Goal: Task Accomplishment & Management: Use online tool/utility

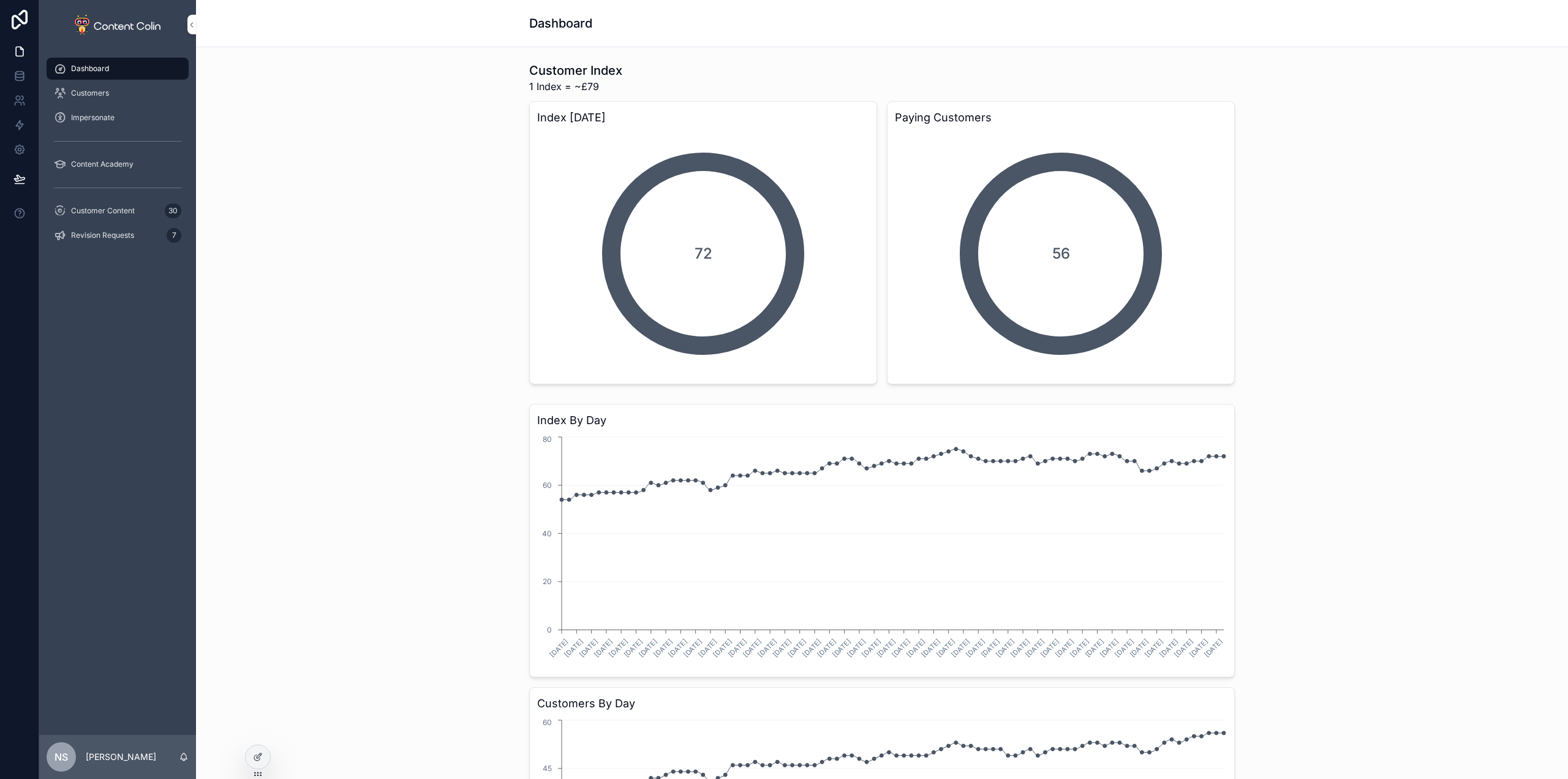
click at [106, 236] on span "Revision Requests" at bounding box center [102, 235] width 63 height 10
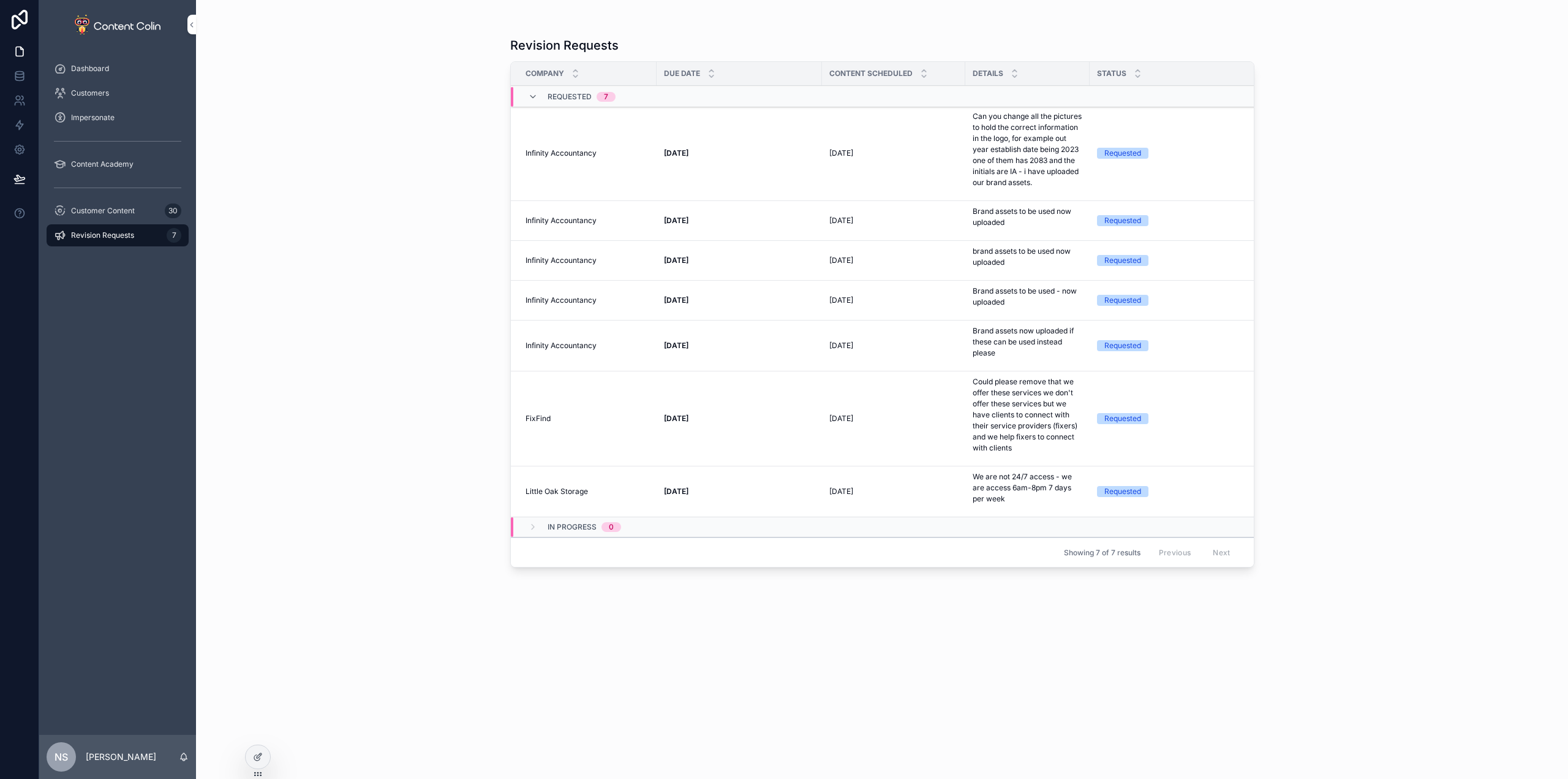
click at [122, 209] on span "Customer Content" at bounding box center [103, 211] width 64 height 10
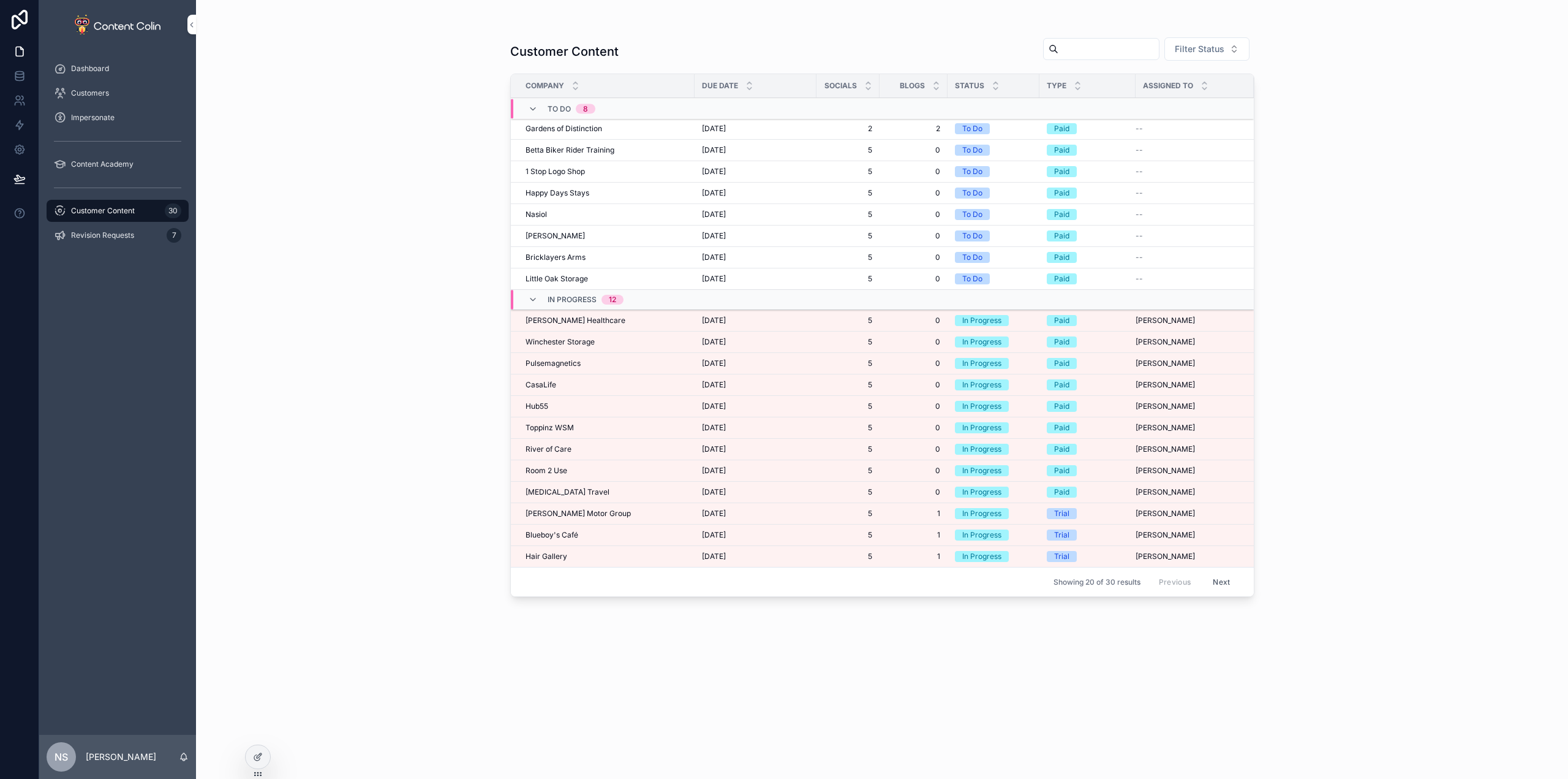
click at [661, 324] on div "[PERSON_NAME] Healthcare [PERSON_NAME] Healthcare" at bounding box center [606, 320] width 161 height 10
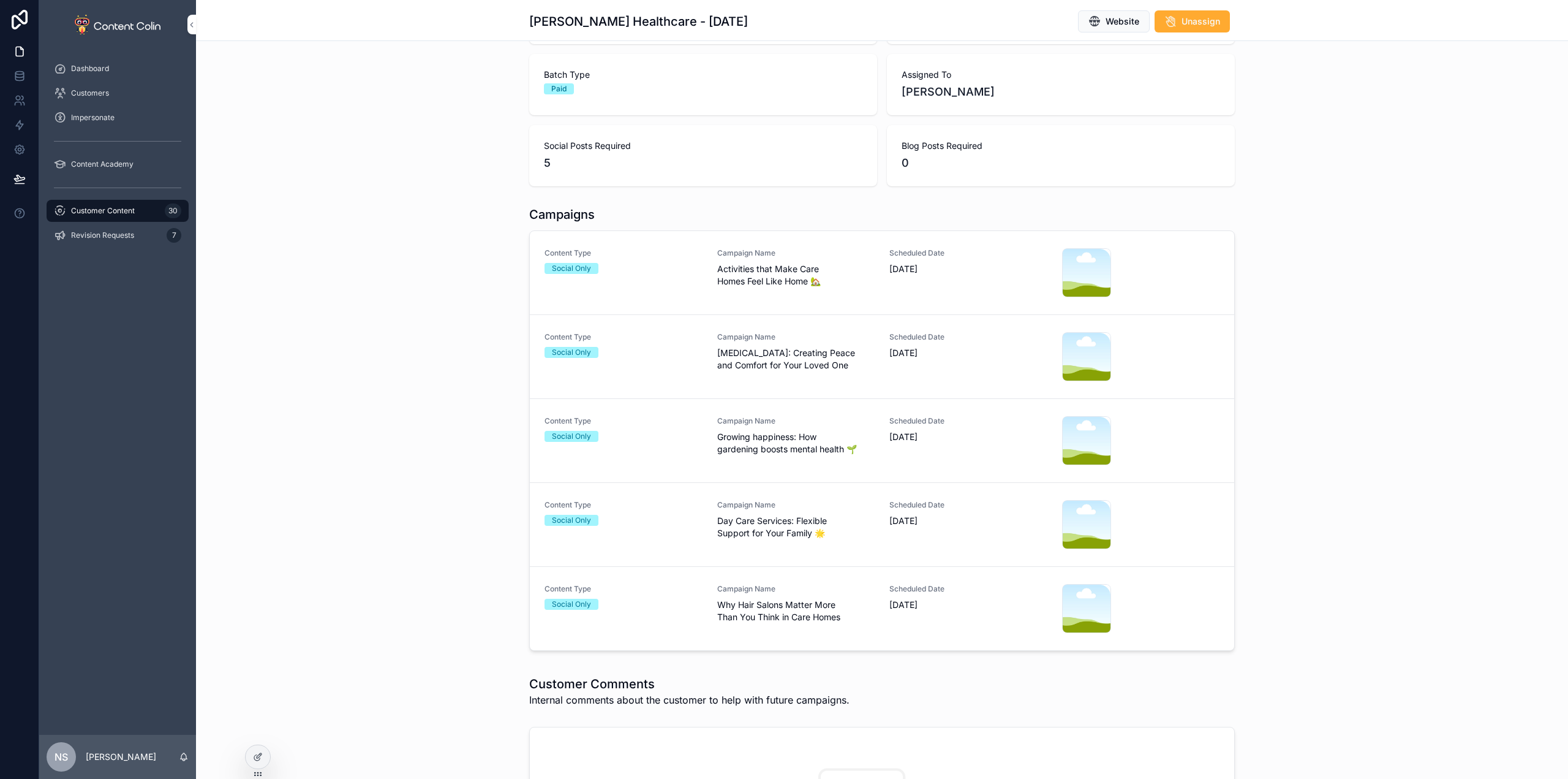
scroll to position [183, 0]
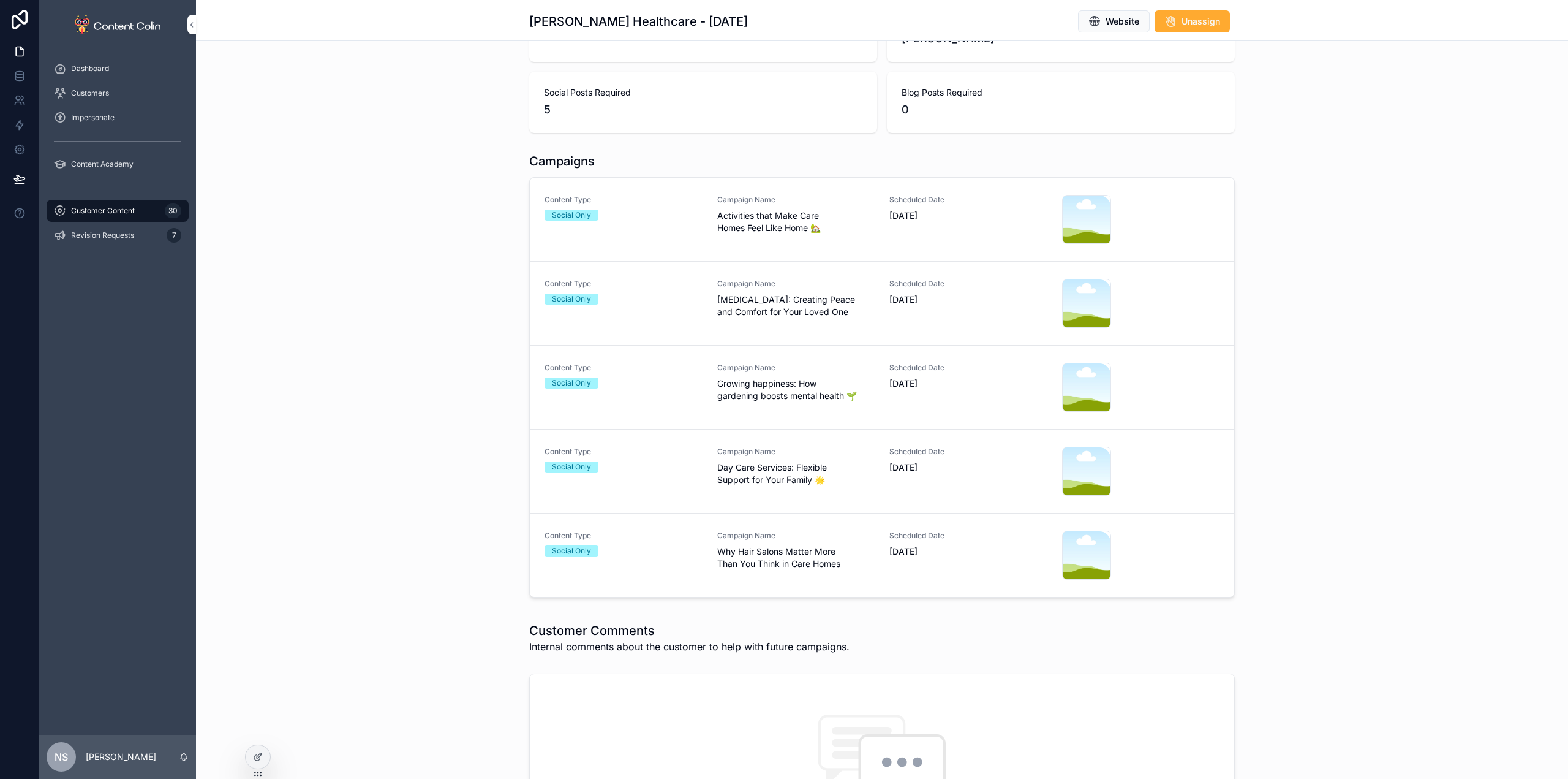
click at [667, 225] on div "Content Type Social Only" at bounding box center [623, 220] width 158 height 49
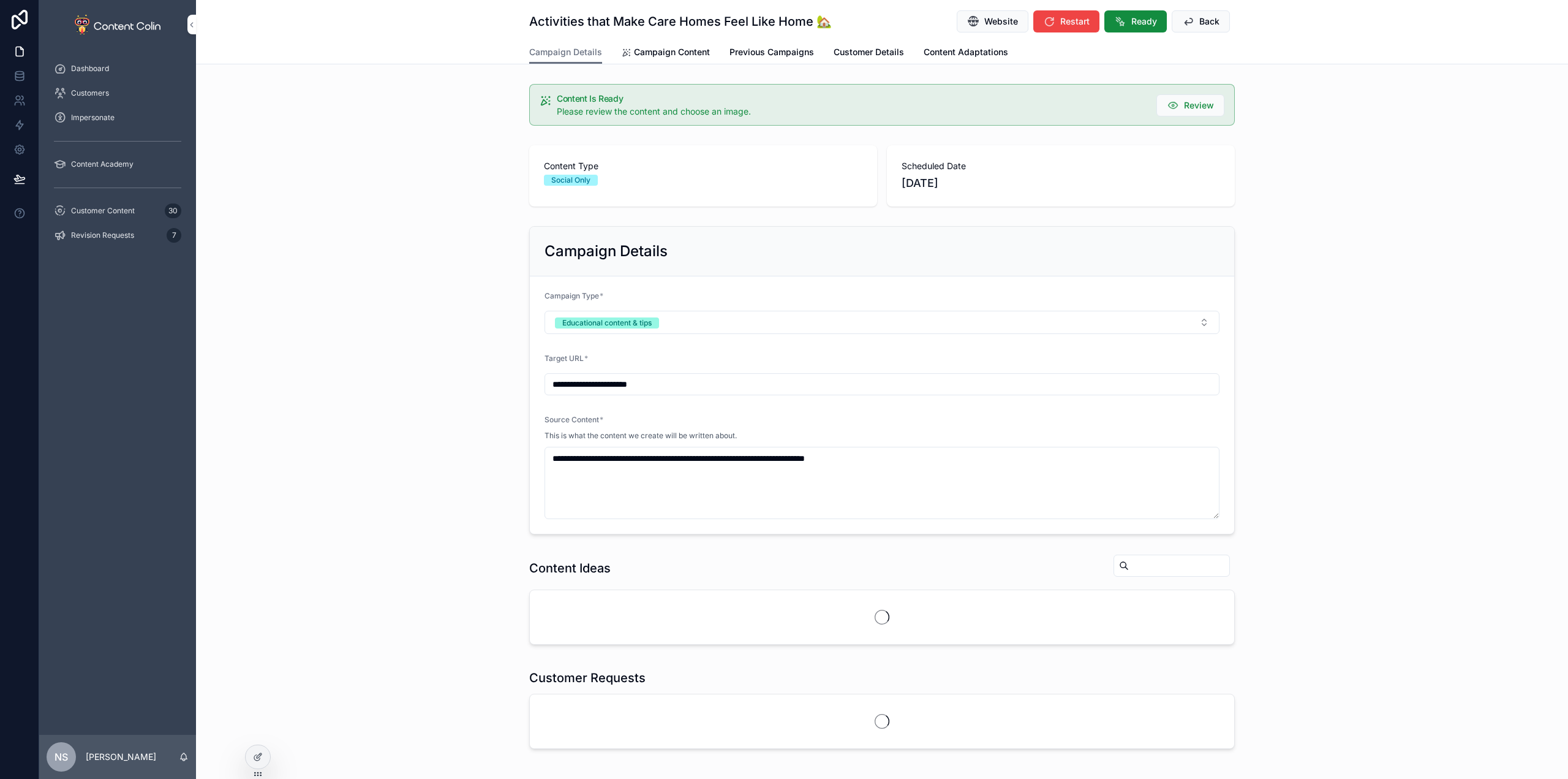
click at [659, 53] on span "Campaign Content" at bounding box center [671, 51] width 76 height 12
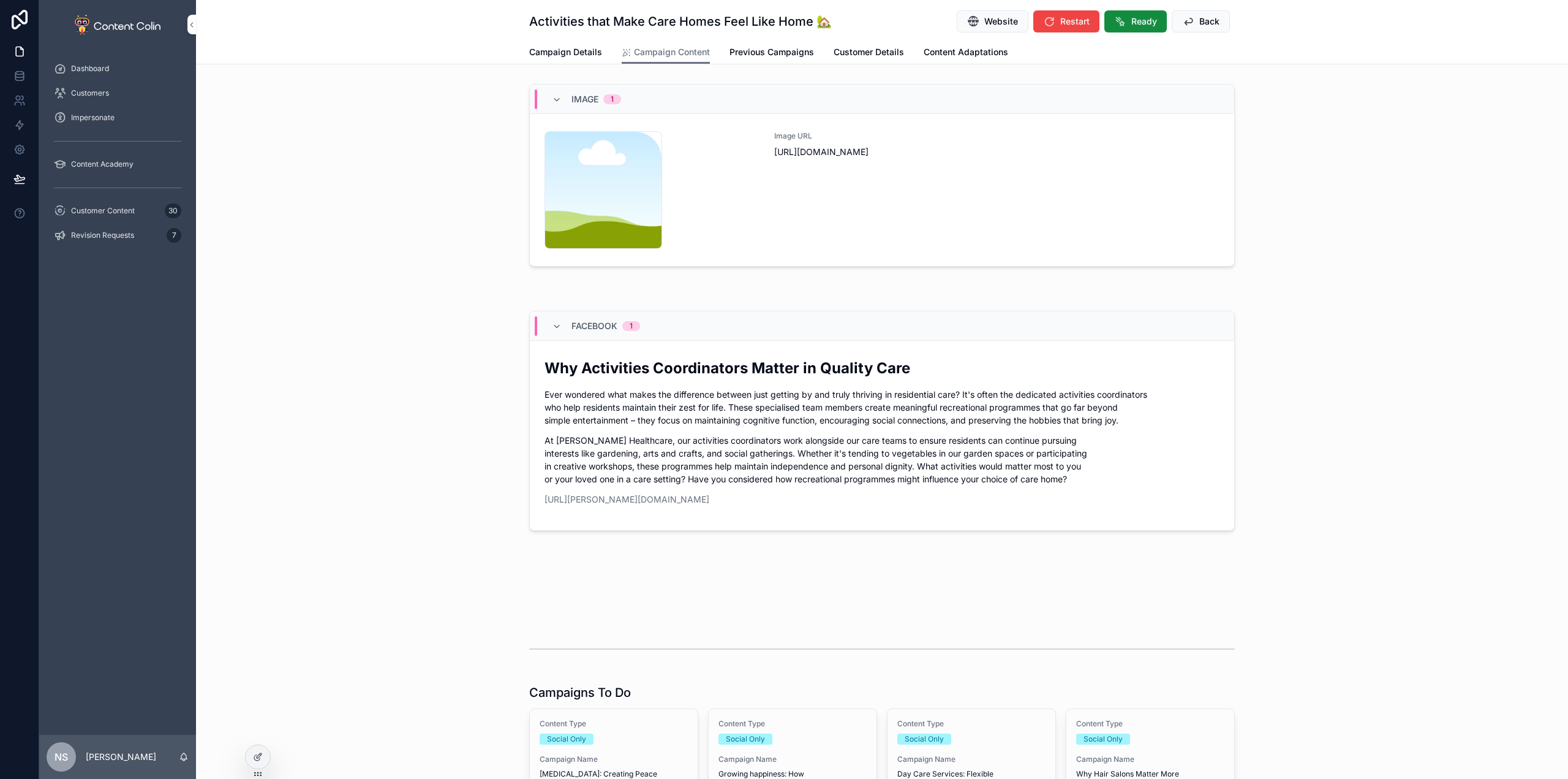
click at [874, 204] on div "Image URL [URL][DOMAIN_NAME]" at bounding box center [997, 190] width 445 height 118
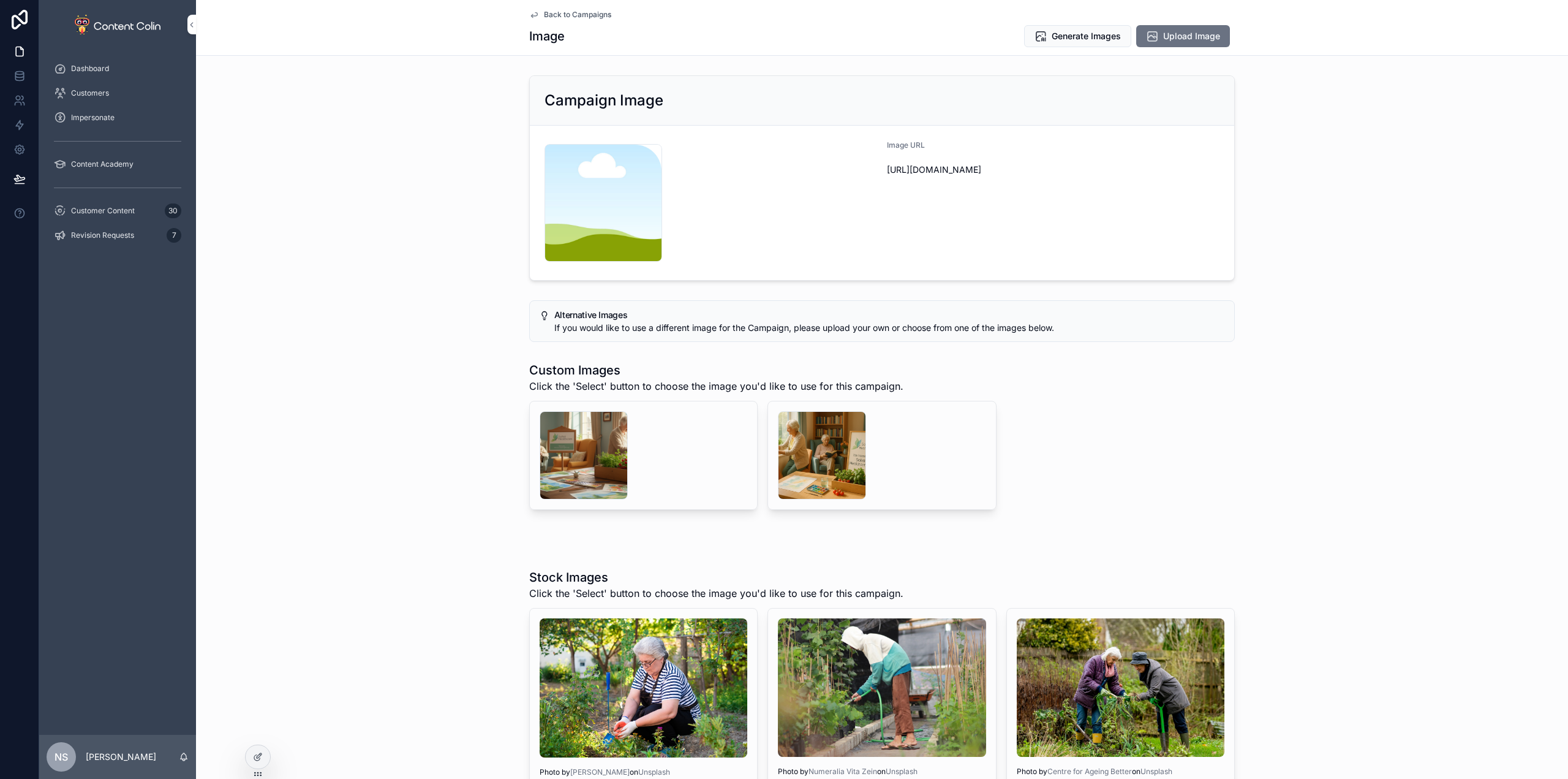
click at [816, 451] on div "scrollable content" at bounding box center [822, 455] width 88 height 88
click at [567, 438] on div "scrollable content" at bounding box center [584, 455] width 88 height 88
click at [1072, 33] on span "Generate Images" at bounding box center [1086, 36] width 69 height 12
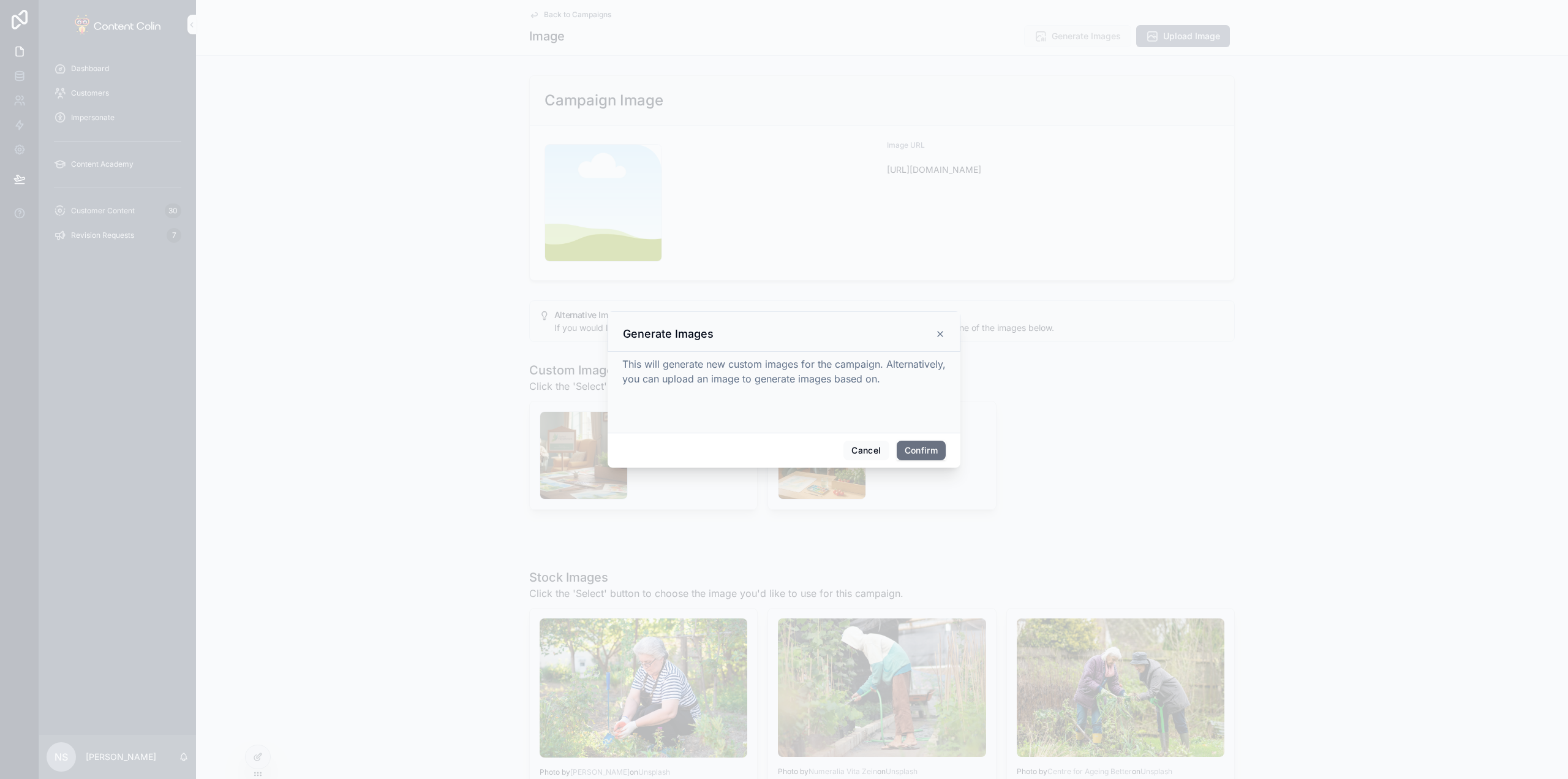
click at [913, 452] on button "Confirm" at bounding box center [921, 450] width 49 height 19
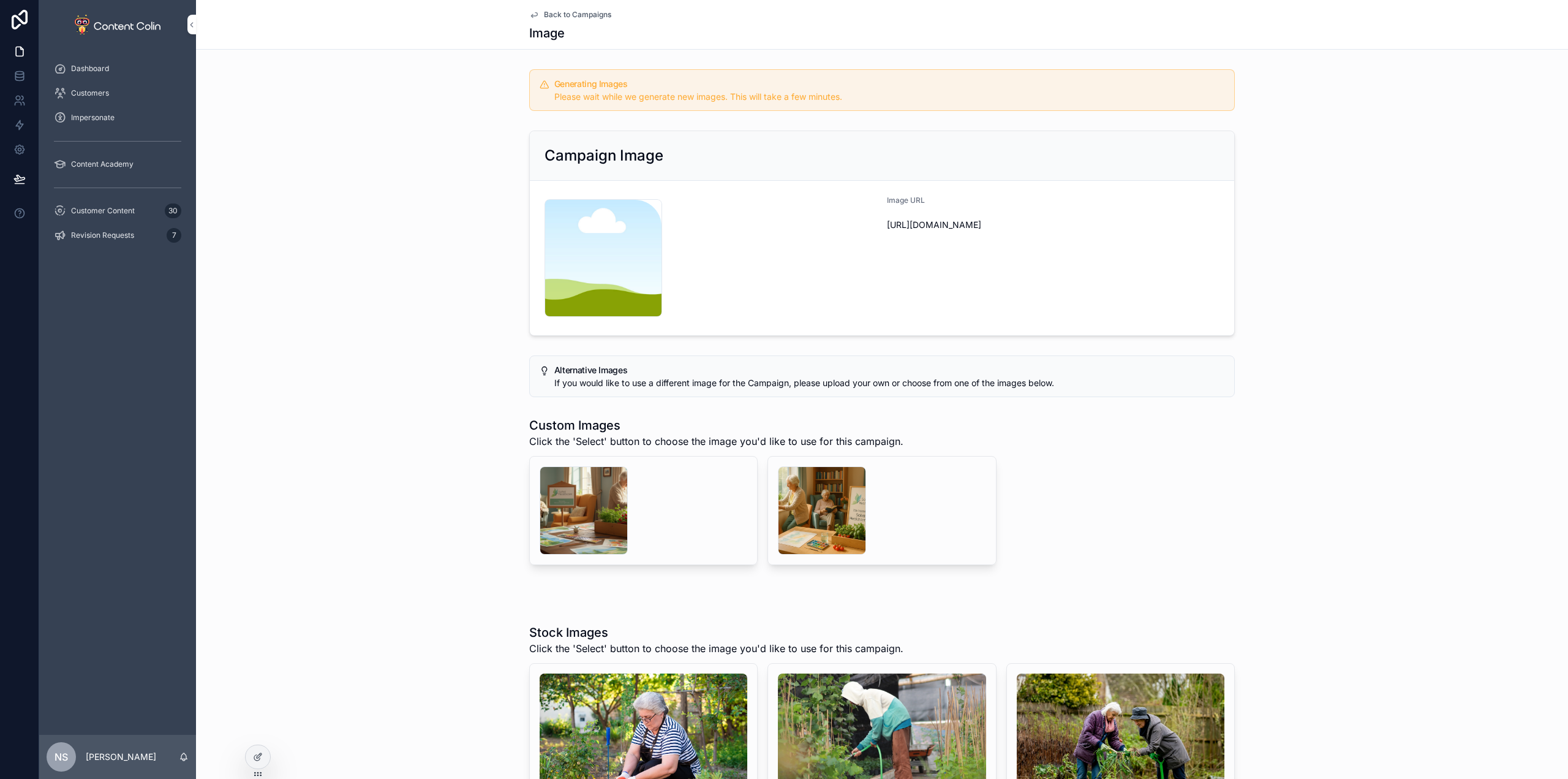
click at [587, 14] on span "Back to Campaigns" at bounding box center [577, 15] width 67 height 10
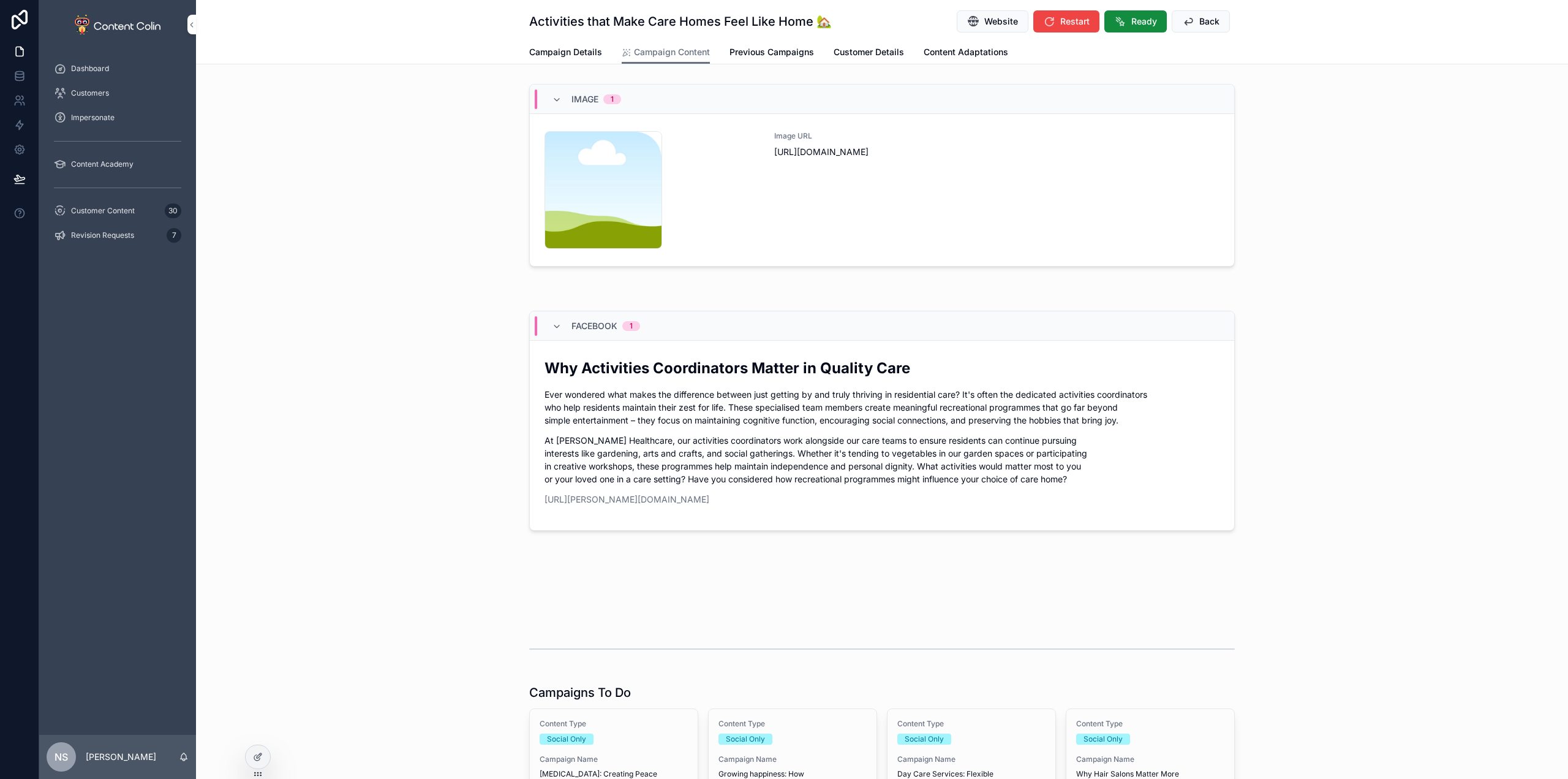
click at [1203, 25] on span "Back" at bounding box center [1210, 21] width 20 height 12
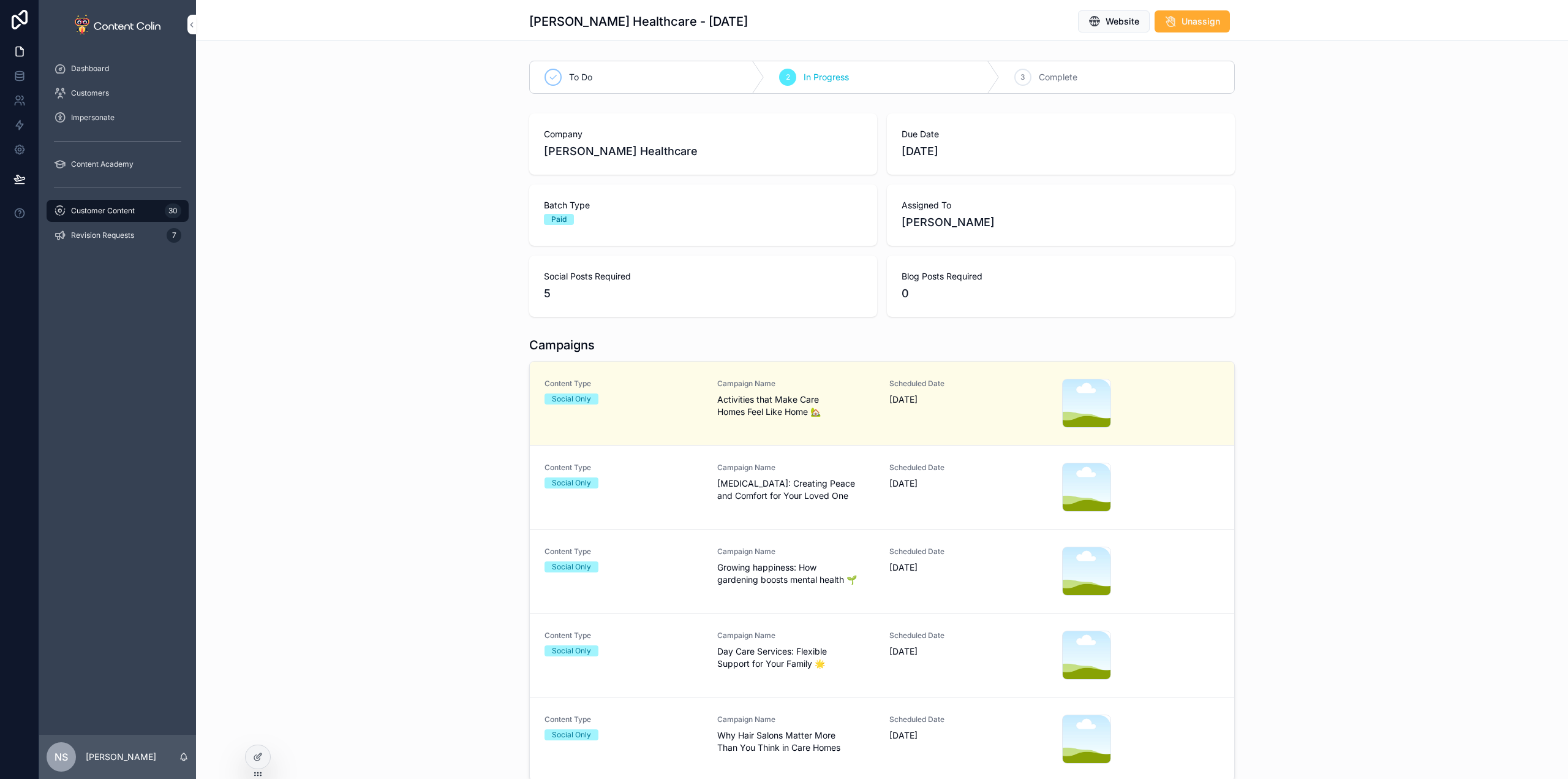
click at [736, 481] on span "[MEDICAL_DATA]: Creating Peace and Comfort for Your Loved One" at bounding box center [795, 489] width 158 height 25
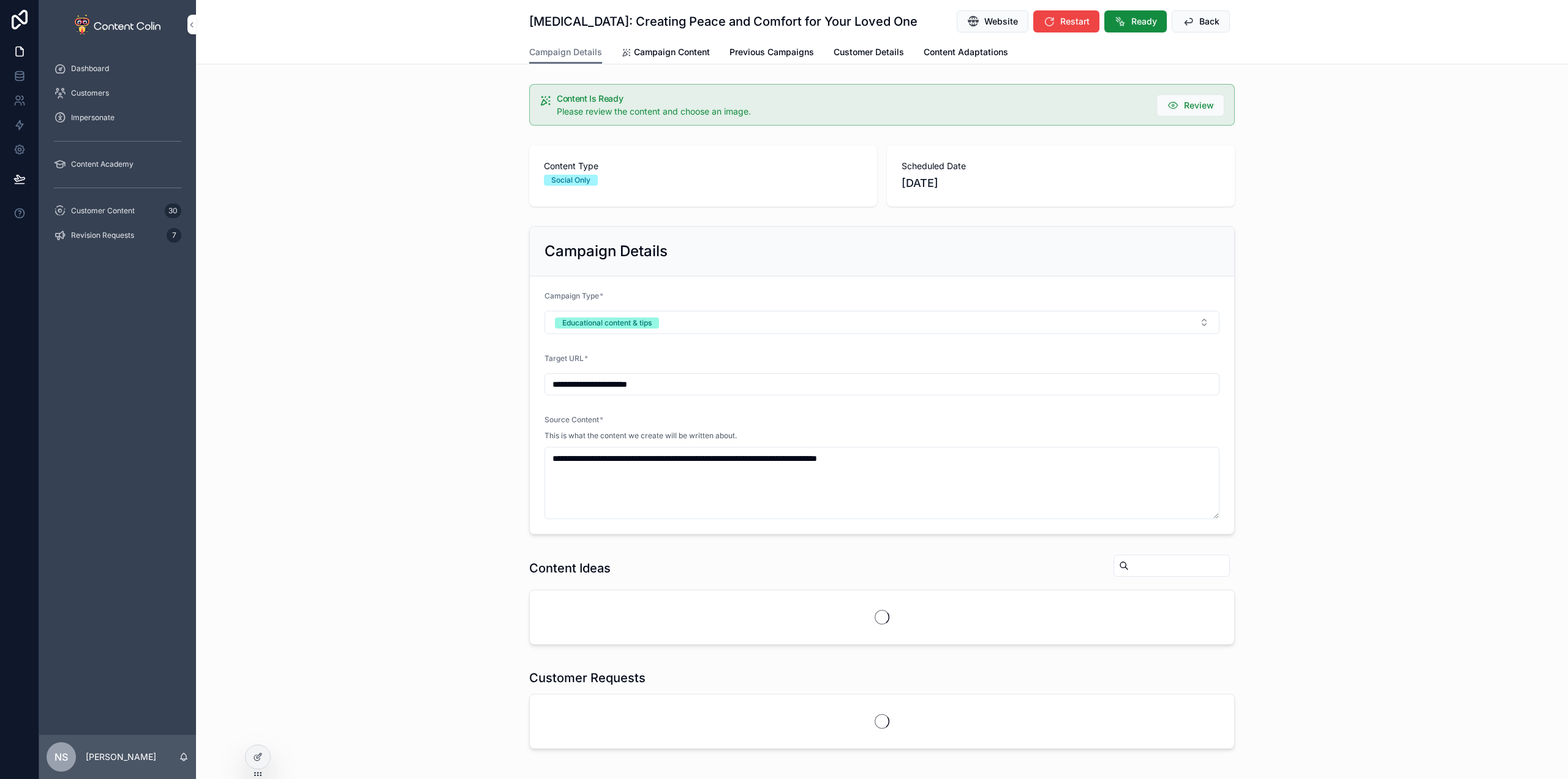
click at [659, 53] on span "Campaign Content" at bounding box center [671, 51] width 76 height 12
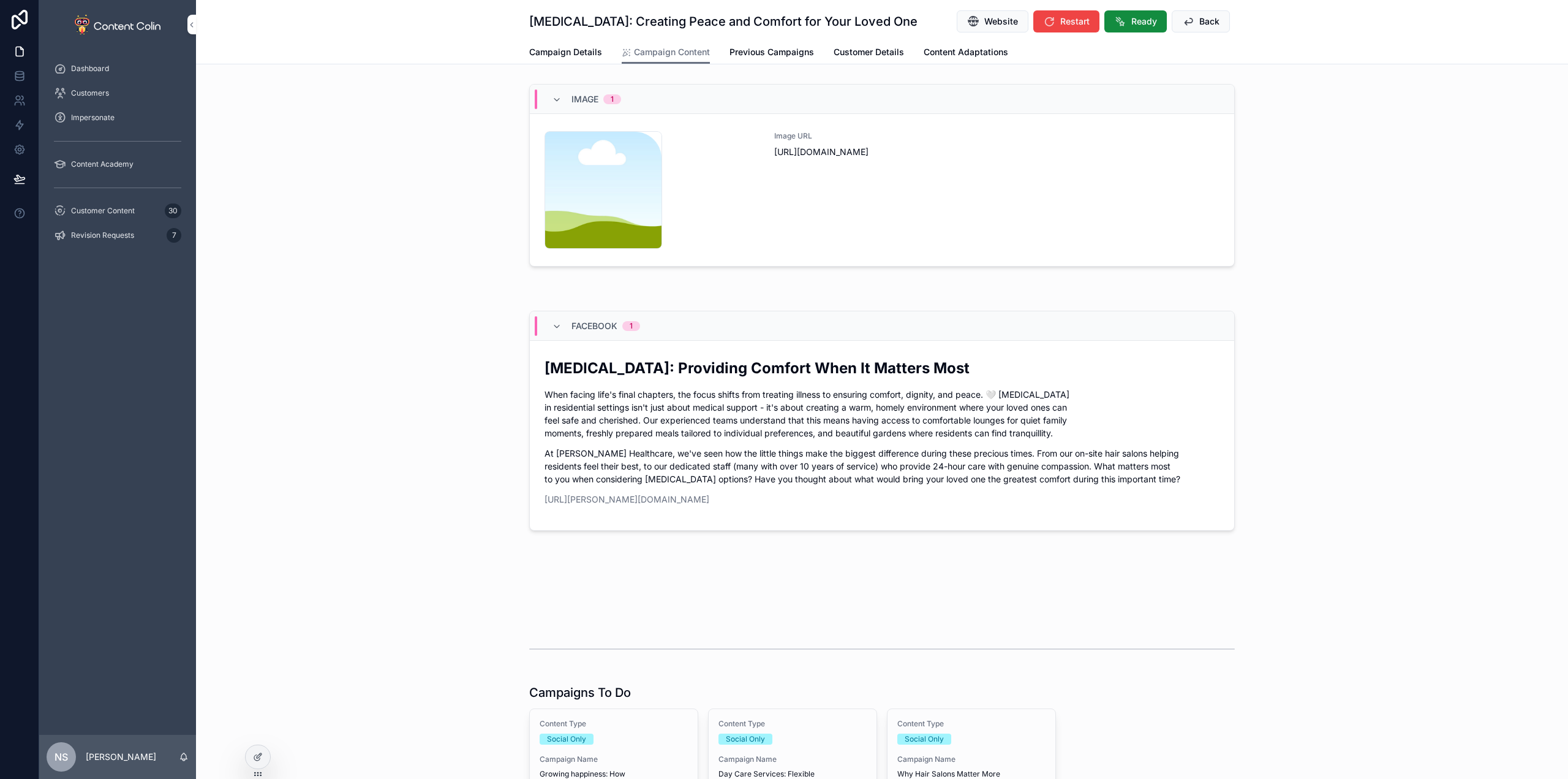
click at [992, 170] on div "Image URL [URL][DOMAIN_NAME]" at bounding box center [997, 190] width 445 height 118
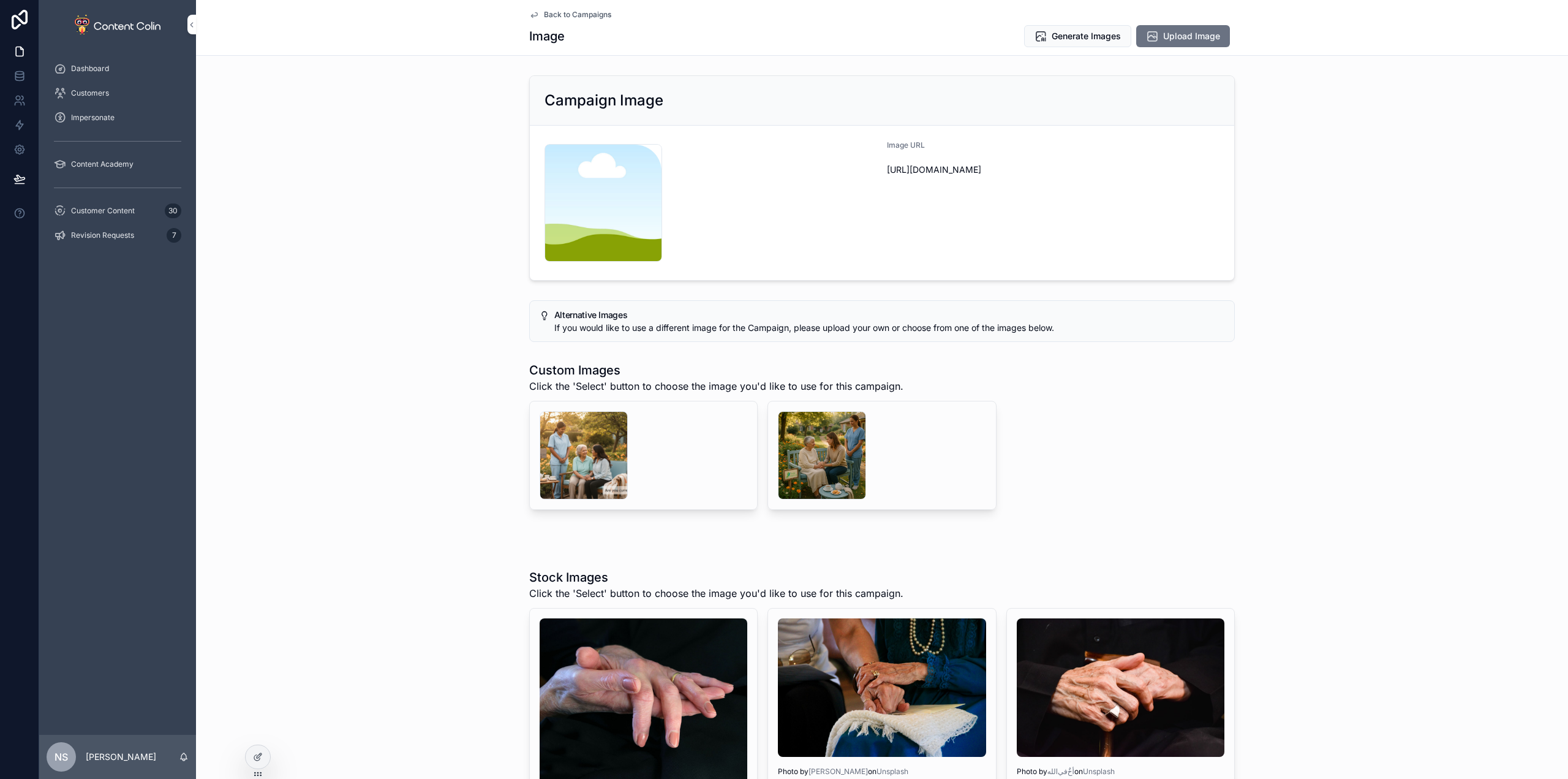
click at [816, 433] on div "scrollable content" at bounding box center [822, 455] width 88 height 88
click at [530, 441] on div "scrollable content" at bounding box center [643, 455] width 227 height 108
click at [579, 441] on div "scrollable content" at bounding box center [584, 455] width 88 height 88
click at [1092, 30] on span "Generate Images" at bounding box center [1086, 36] width 69 height 12
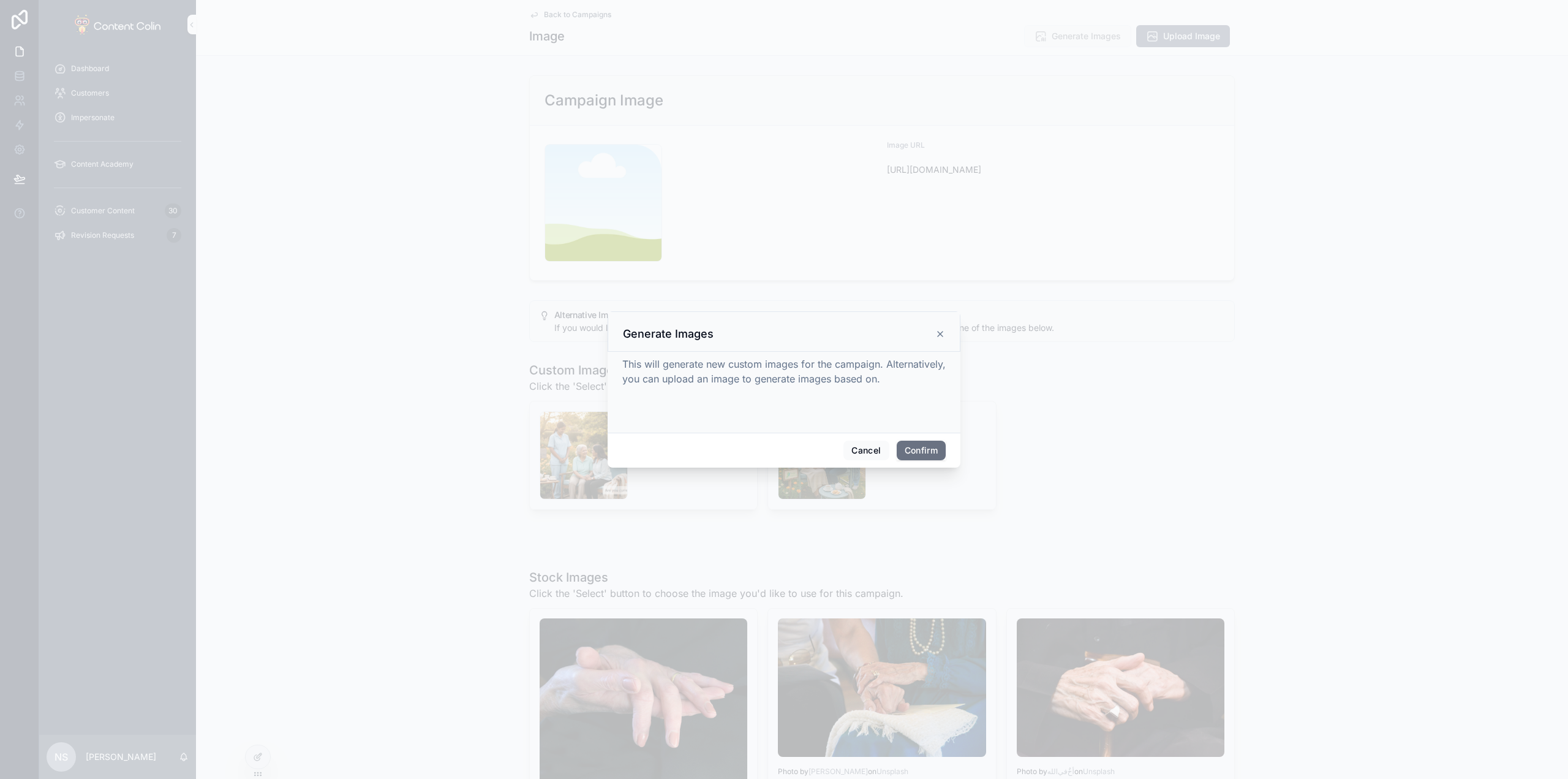
click at [927, 450] on button "Confirm" at bounding box center [921, 450] width 49 height 19
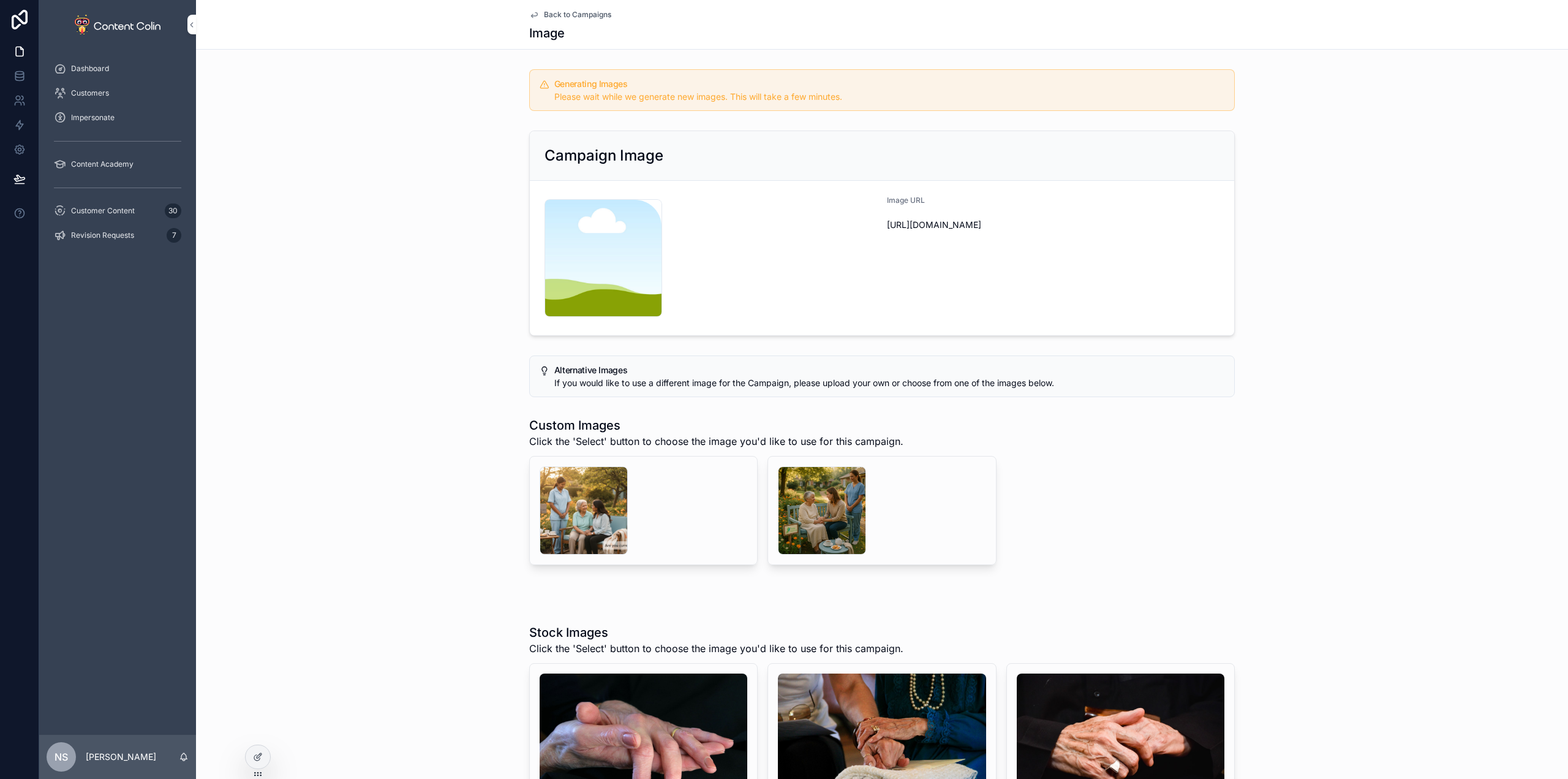
click at [576, 12] on span "Back to Campaigns" at bounding box center [577, 15] width 67 height 10
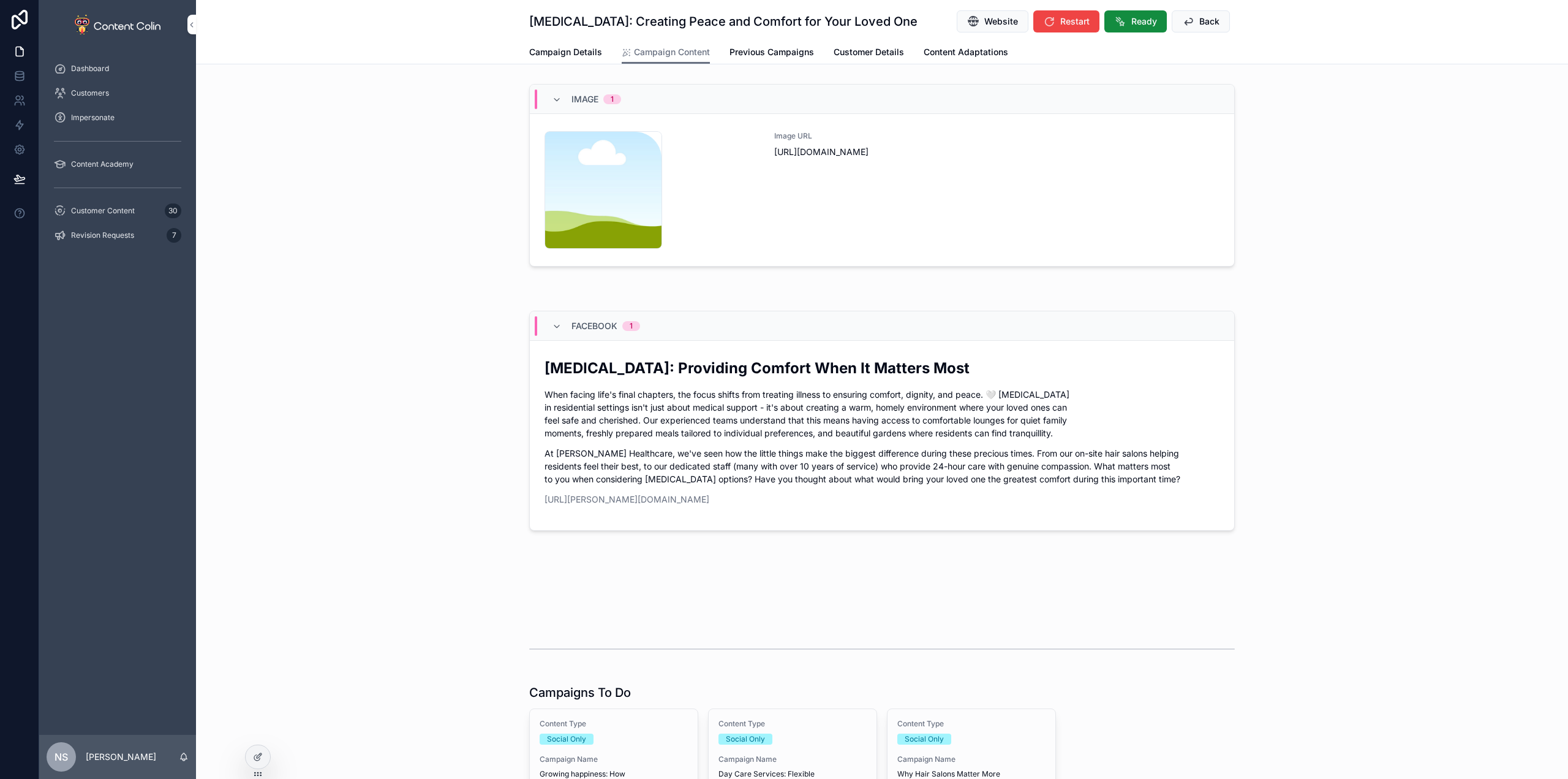
click at [1192, 22] on button "Back" at bounding box center [1201, 21] width 58 height 22
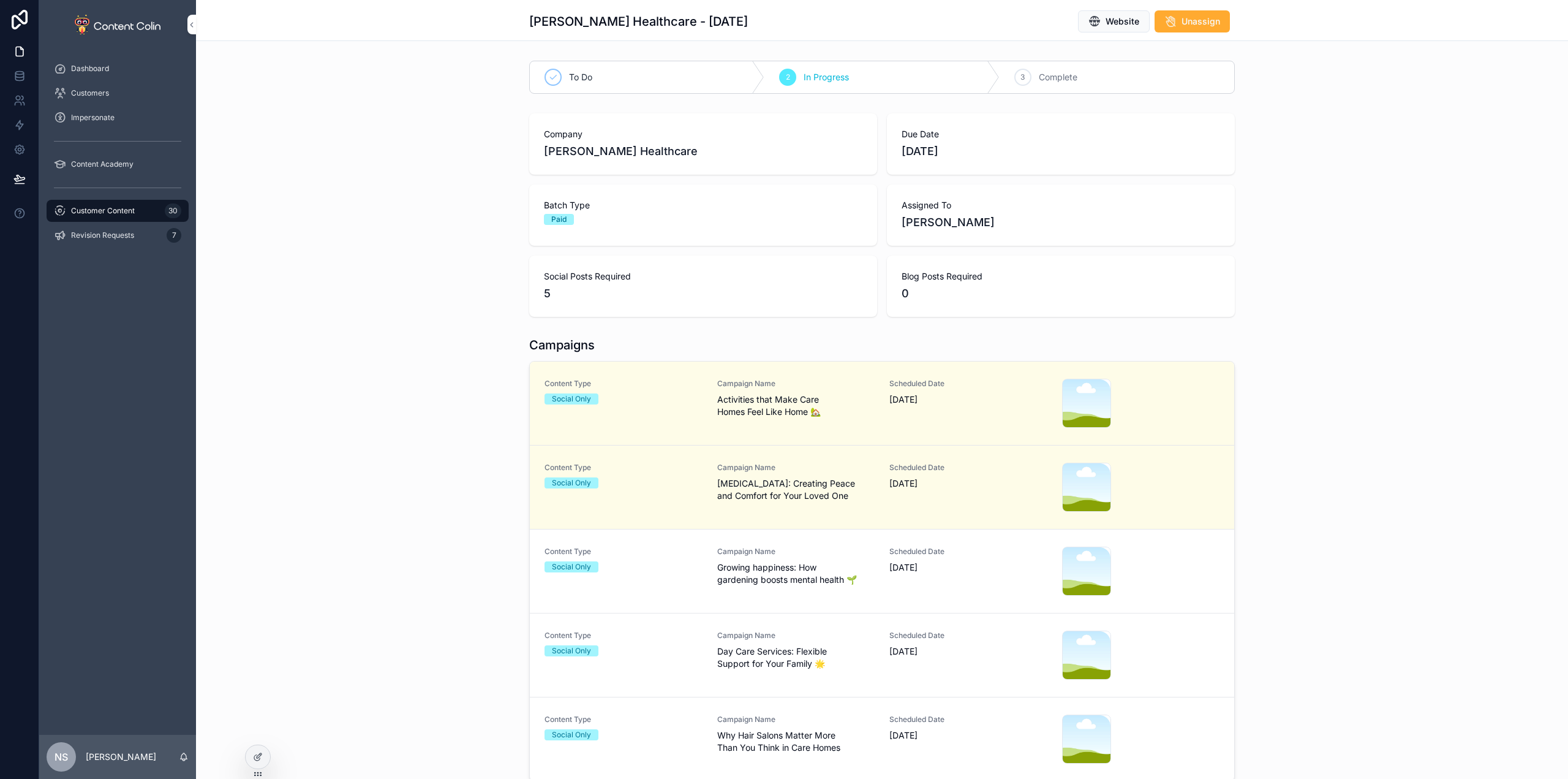
scroll to position [306, 0]
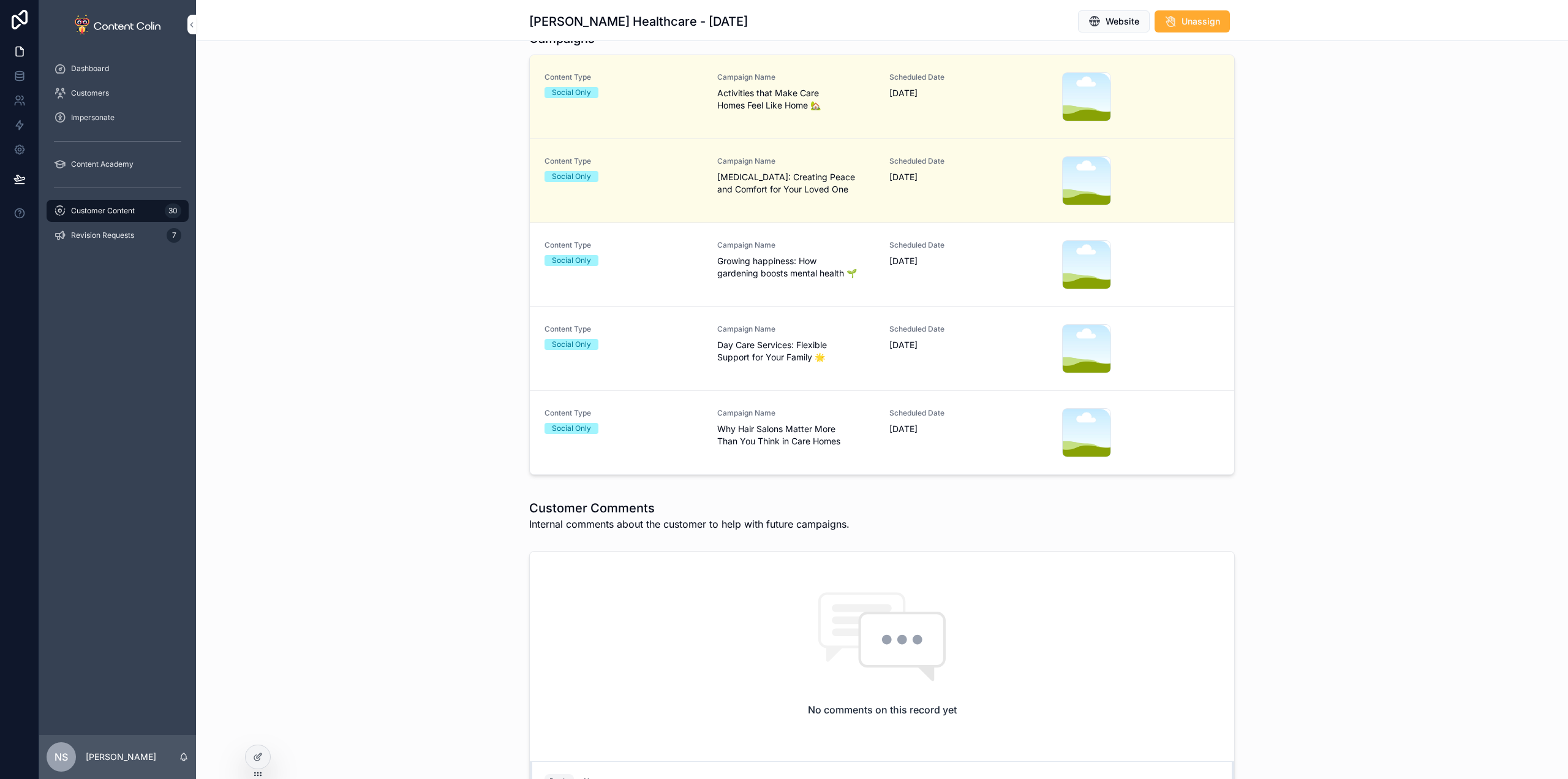
click at [790, 409] on span "Campaign Name" at bounding box center [795, 412] width 158 height 10
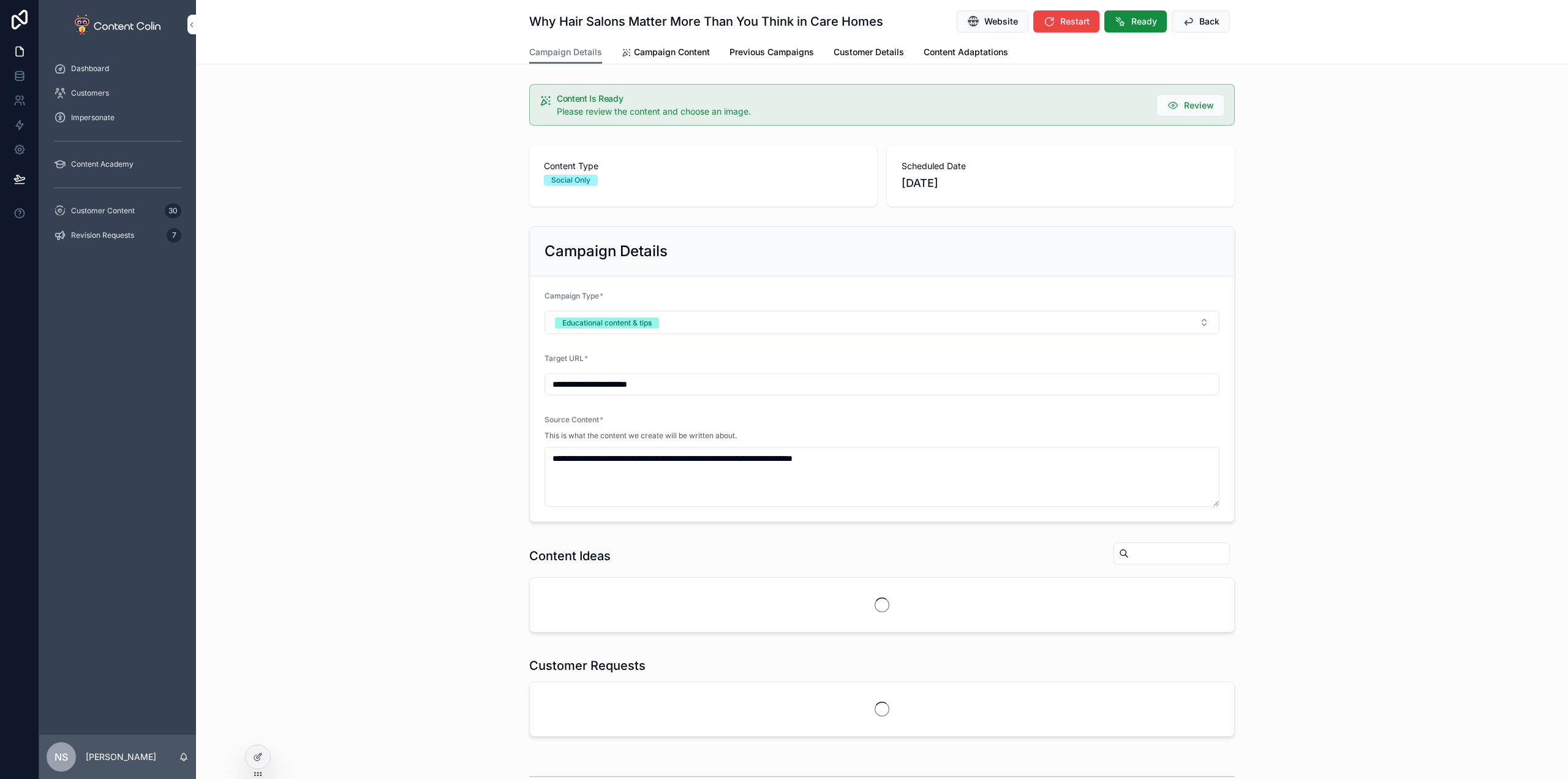
click at [652, 55] on span "Campaign Content" at bounding box center [671, 51] width 76 height 12
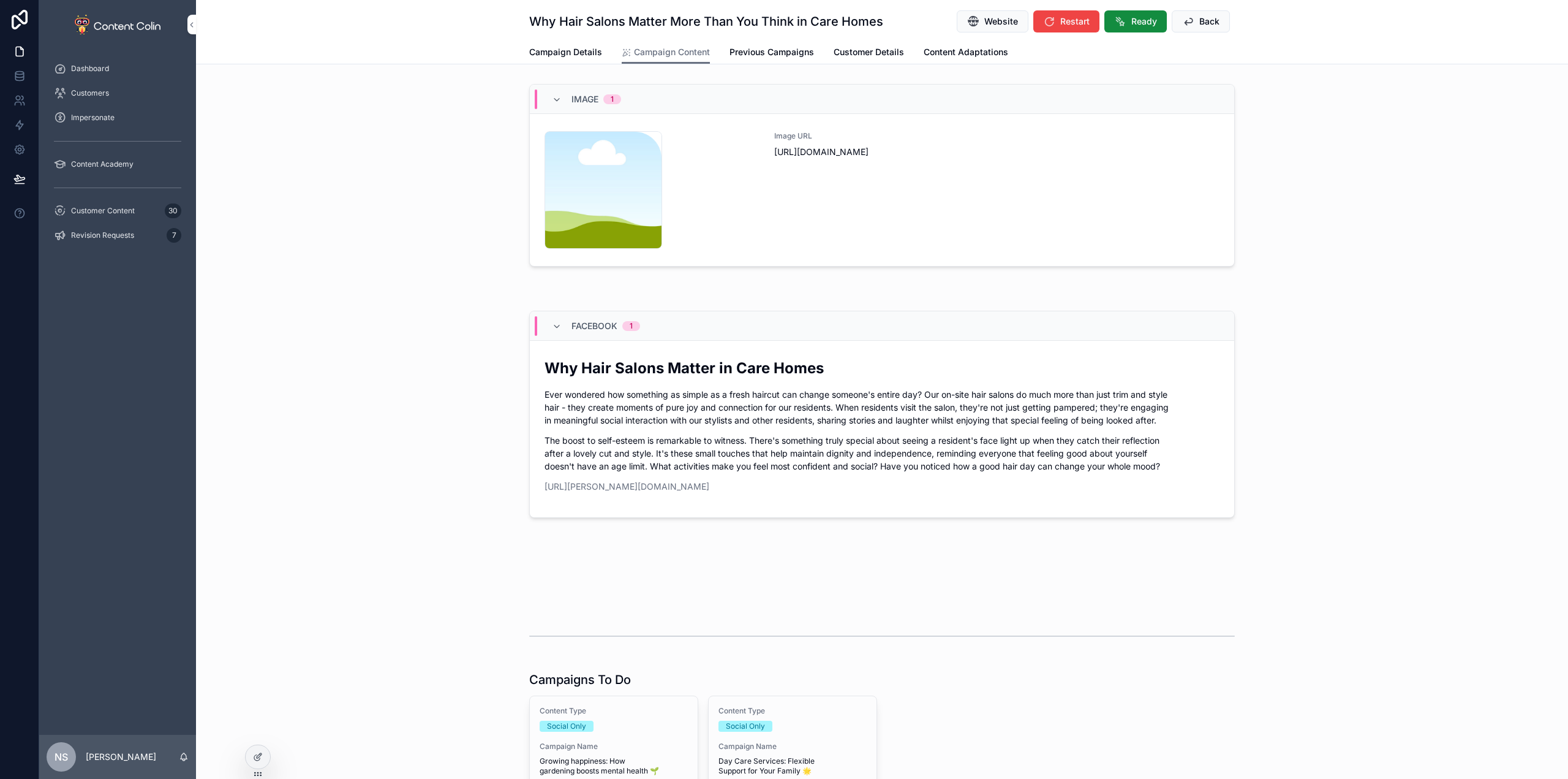
click at [945, 186] on div "Image URL [URL][DOMAIN_NAME]" at bounding box center [997, 190] width 445 height 118
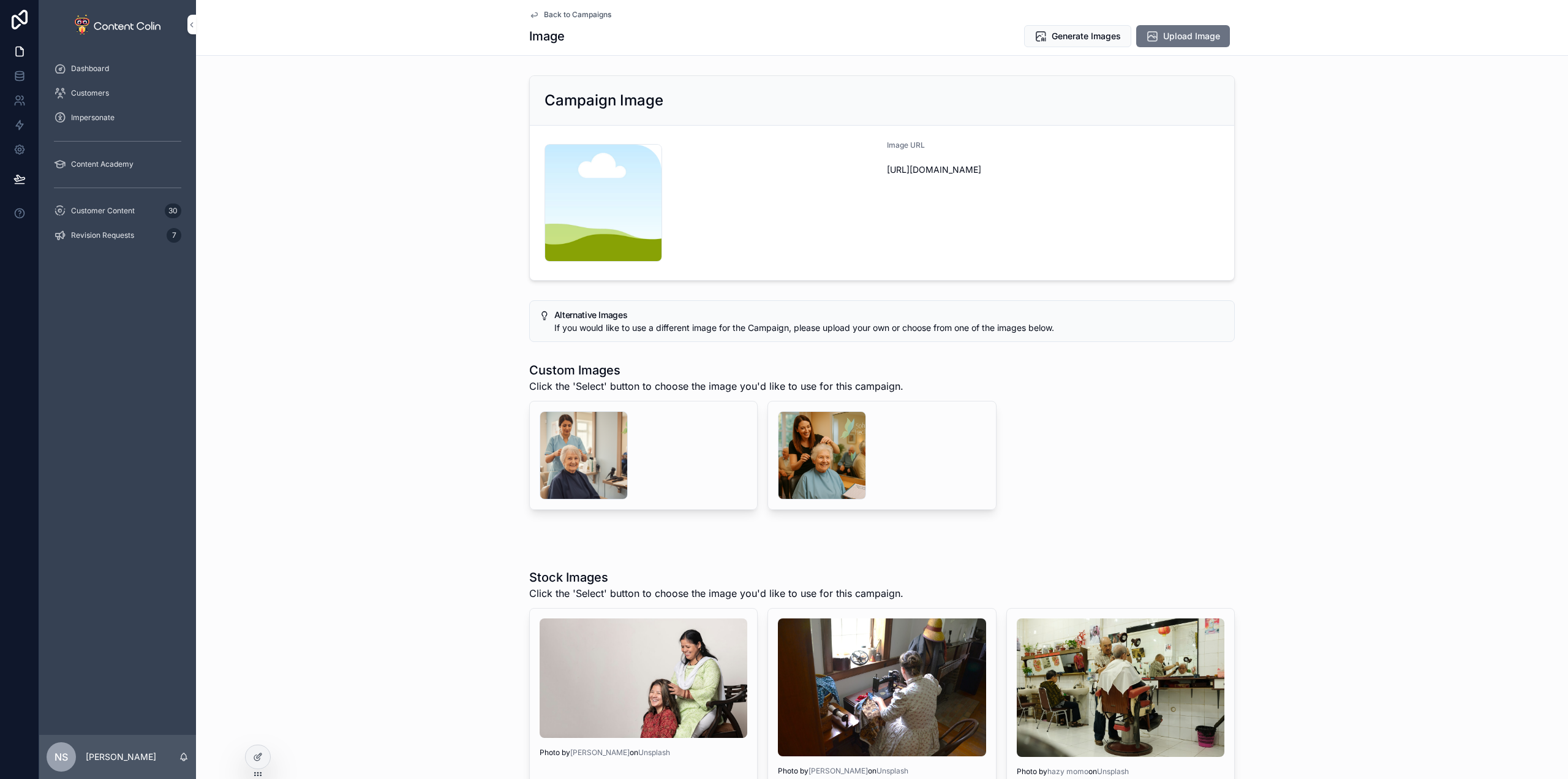
click at [822, 418] on div "scrollable content" at bounding box center [822, 455] width 88 height 88
click at [574, 443] on div "scrollable content" at bounding box center [584, 455] width 88 height 88
click at [848, 453] on div "scrollable content" at bounding box center [822, 455] width 88 height 88
click at [0, 0] on span "Select" at bounding box center [0, 0] width 0 height 0
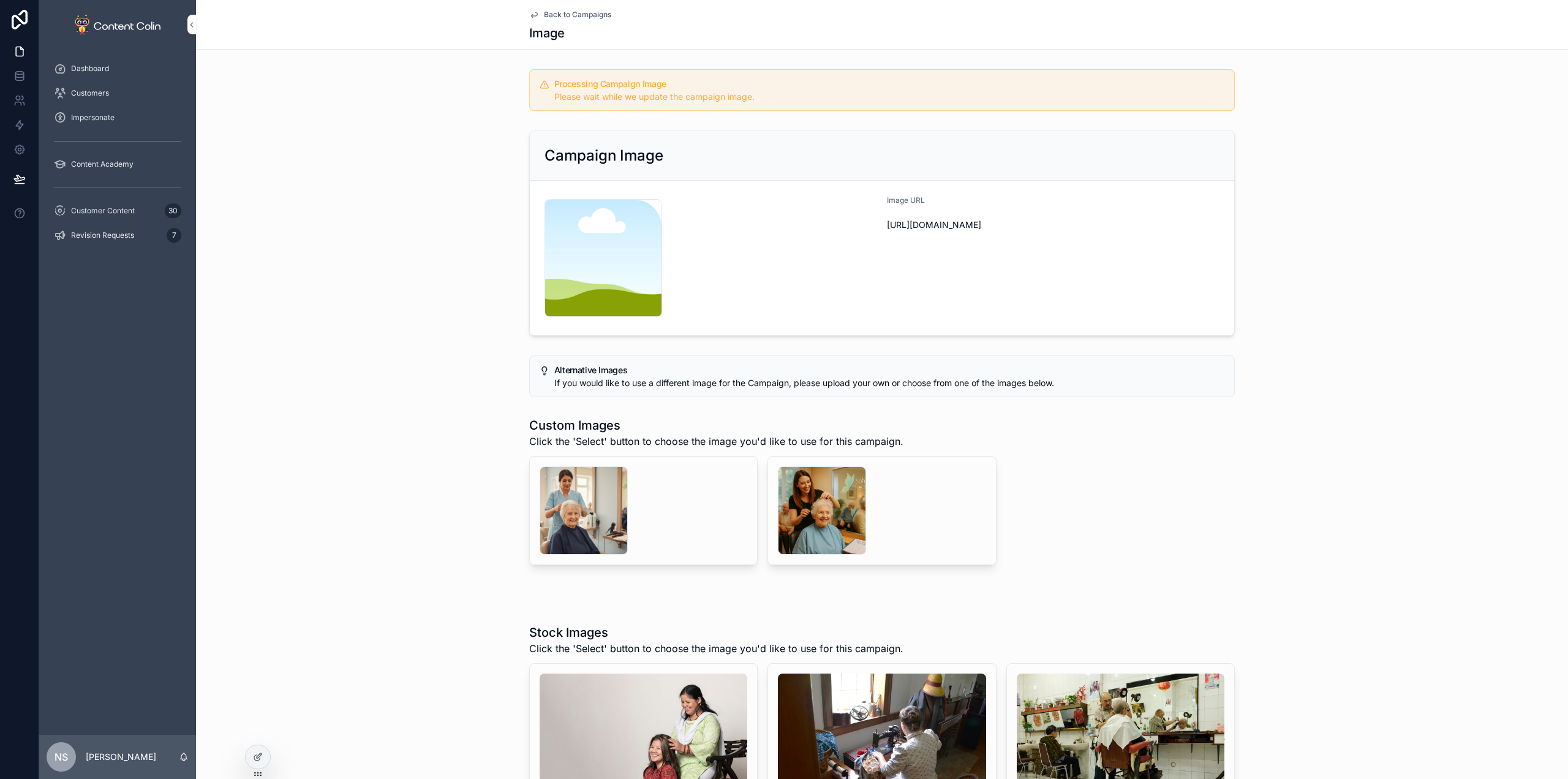
click at [596, 14] on span "Back to Campaigns" at bounding box center [577, 15] width 67 height 10
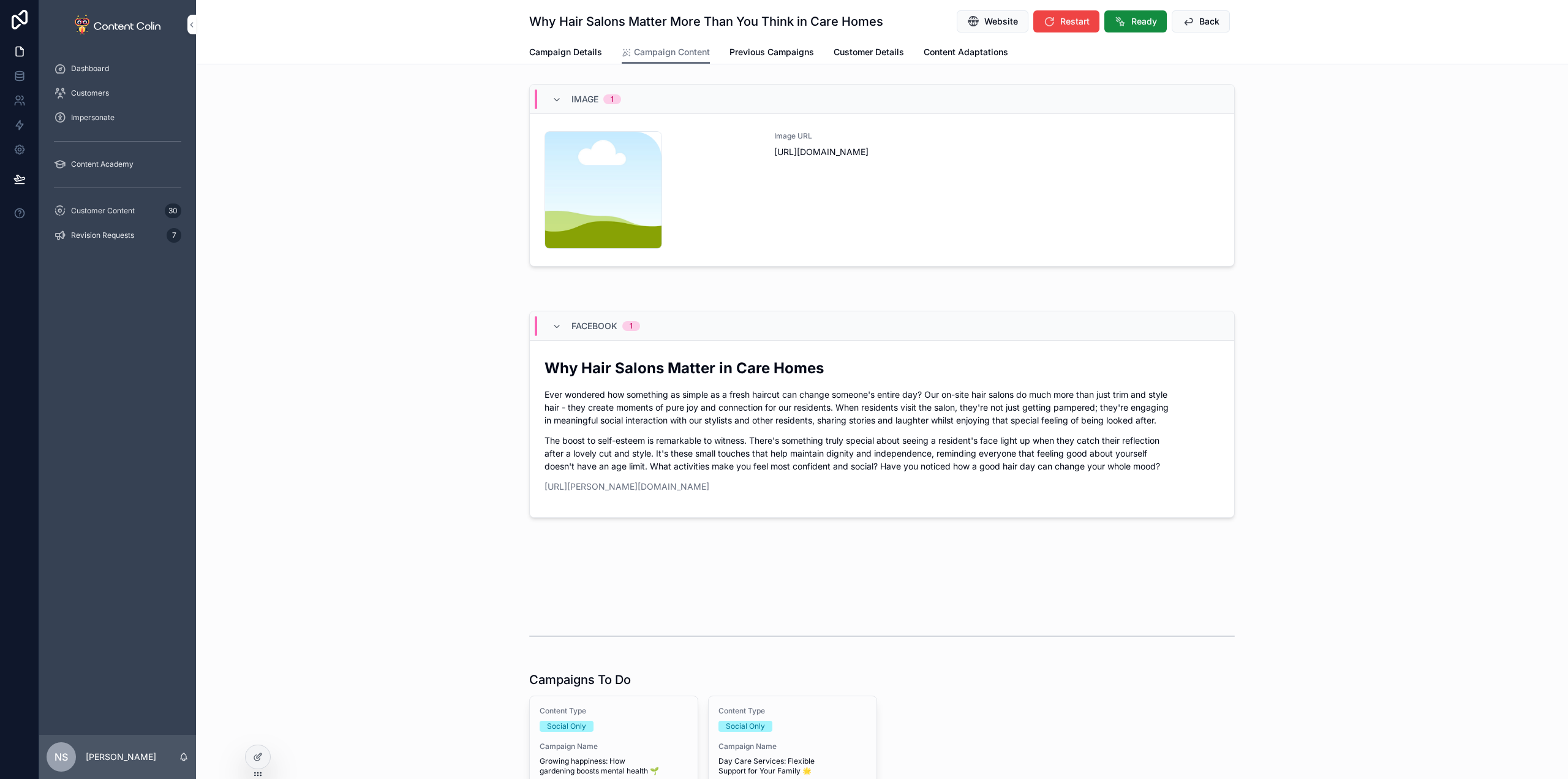
click at [1184, 22] on icon "scrollable content" at bounding box center [1188, 21] width 12 height 12
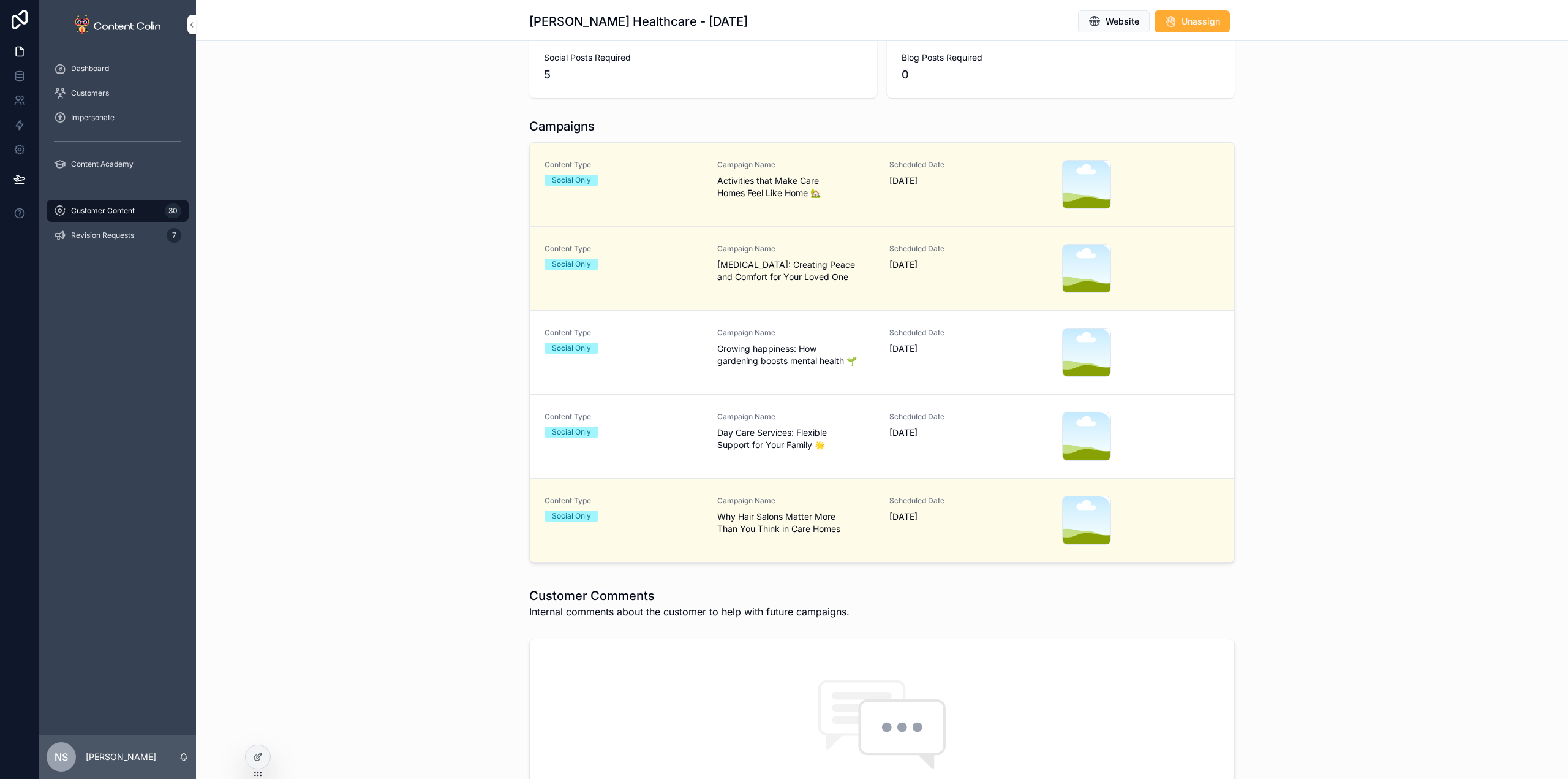
scroll to position [245, 0]
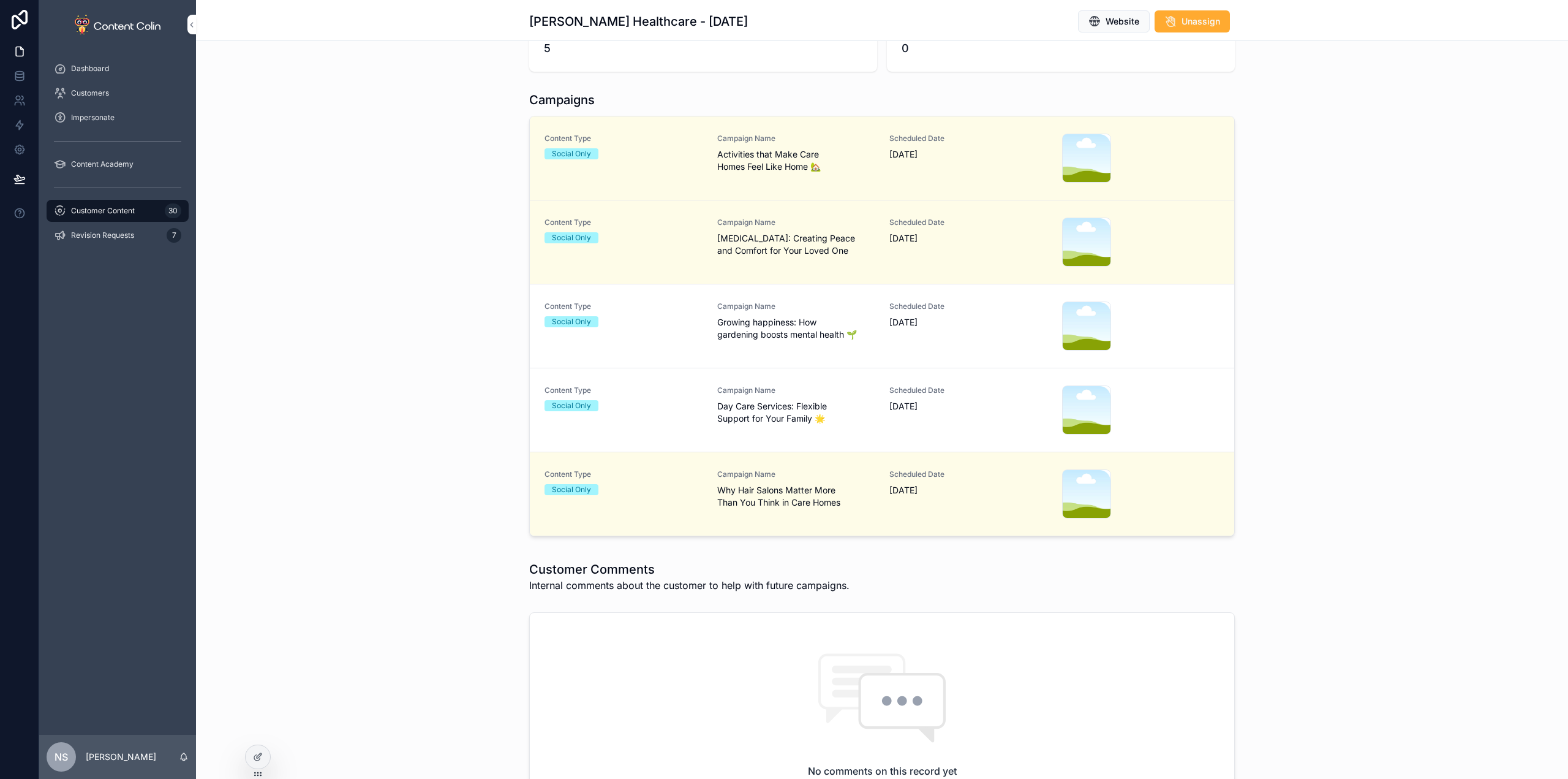
click at [783, 498] on span "Why Hair Salons Matter More Than You Think in Care Homes" at bounding box center [795, 496] width 158 height 25
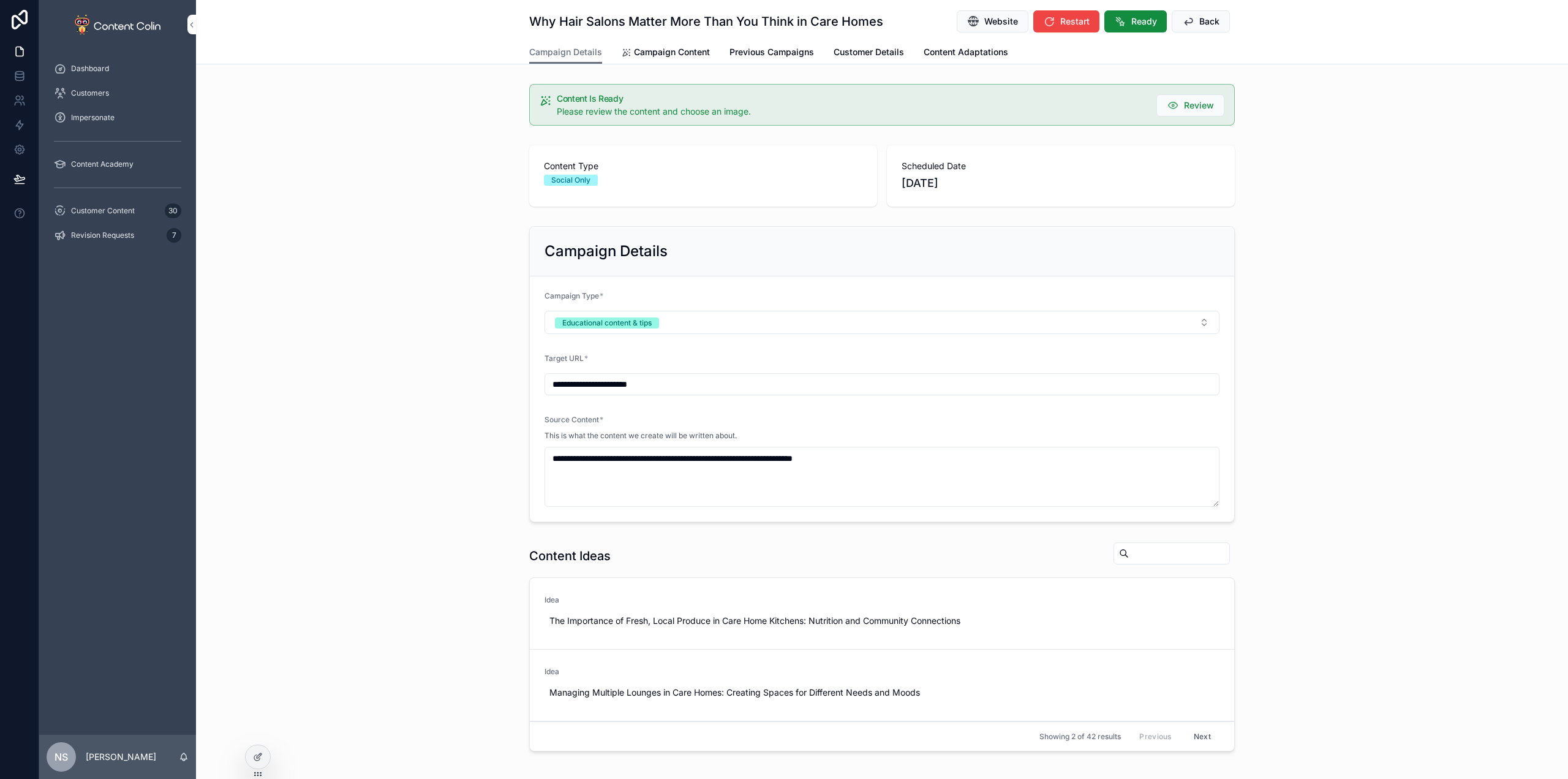
click at [656, 49] on span "Campaign Content" at bounding box center [671, 51] width 76 height 12
click at [1206, 16] on span "Back" at bounding box center [1210, 21] width 20 height 12
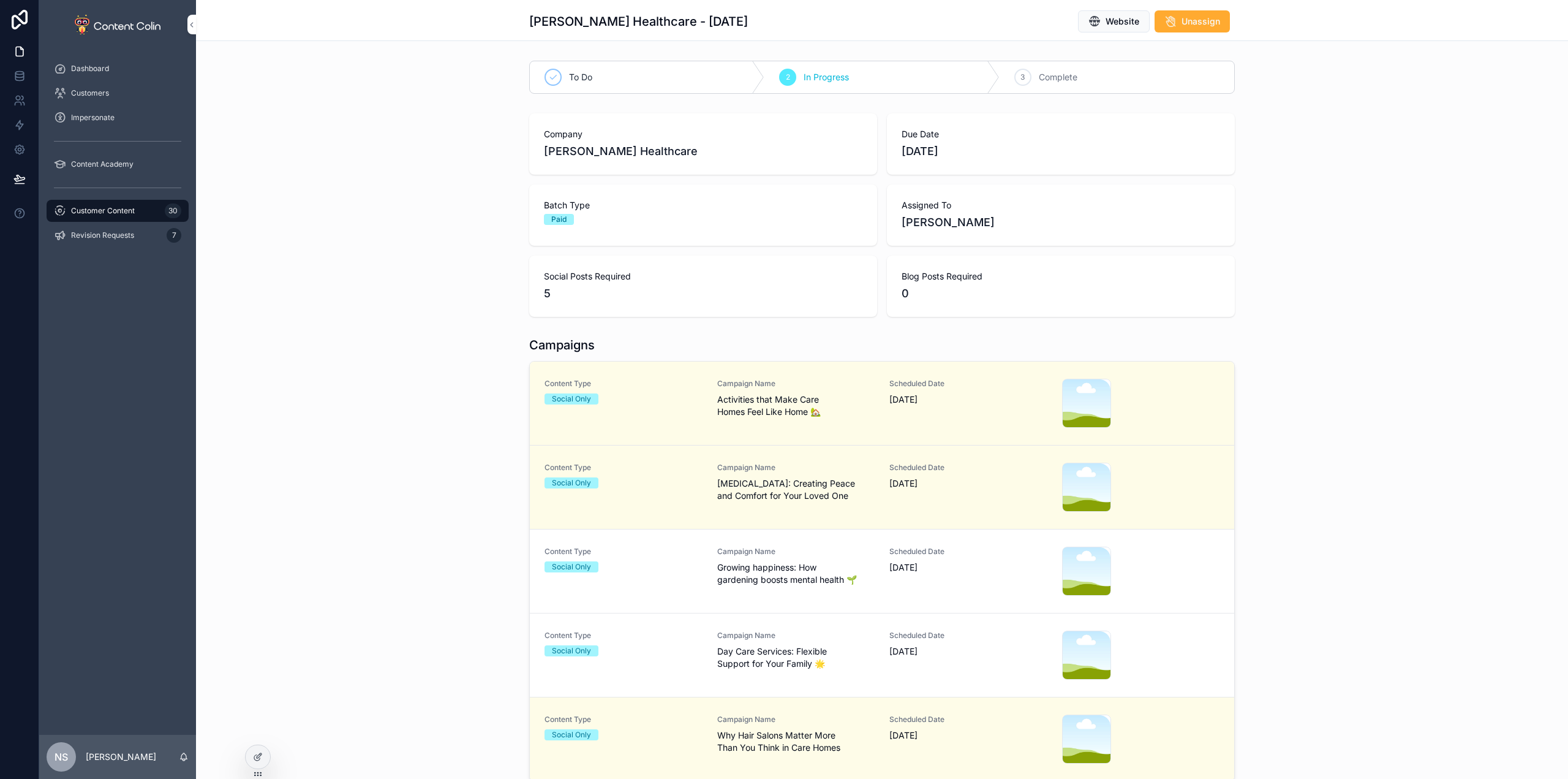
click at [770, 558] on div "Campaign Name Growing happiness: How gardening boosts mental health 🌱" at bounding box center [795, 566] width 158 height 39
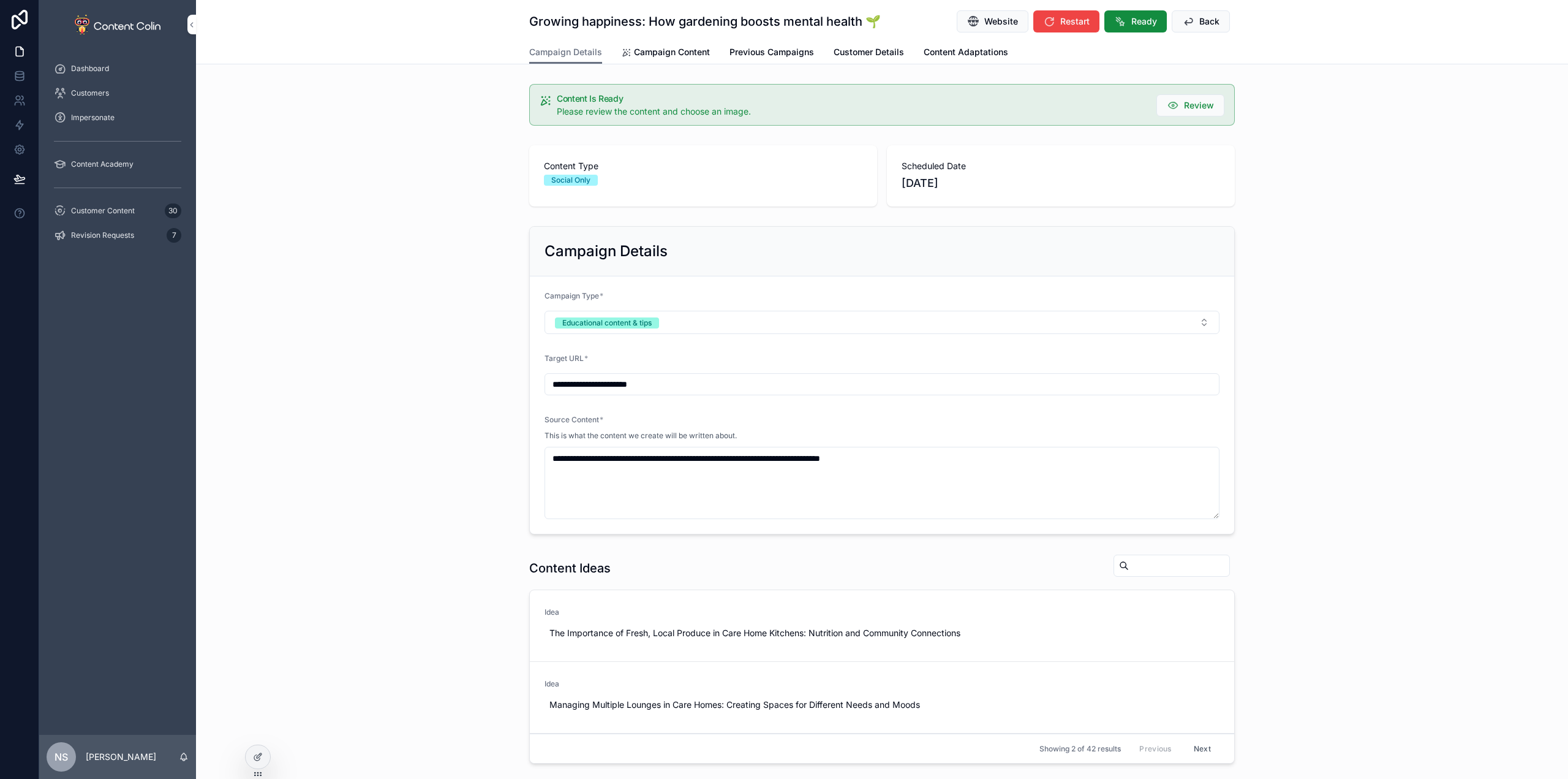
click at [658, 59] on link "Campaign Content" at bounding box center [666, 53] width 88 height 25
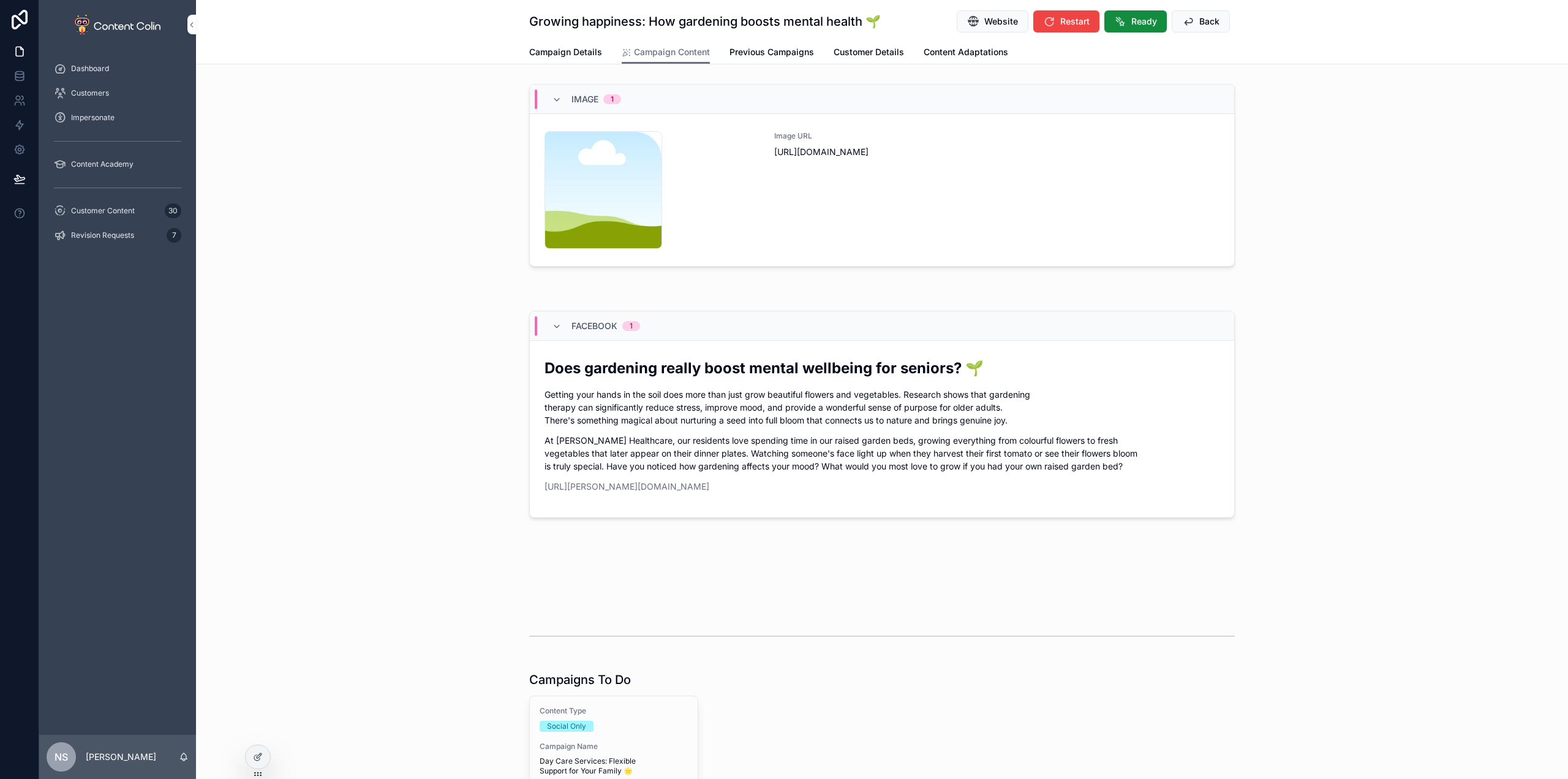
click at [1050, 187] on div "Image URL [URL][DOMAIN_NAME]" at bounding box center [997, 190] width 445 height 118
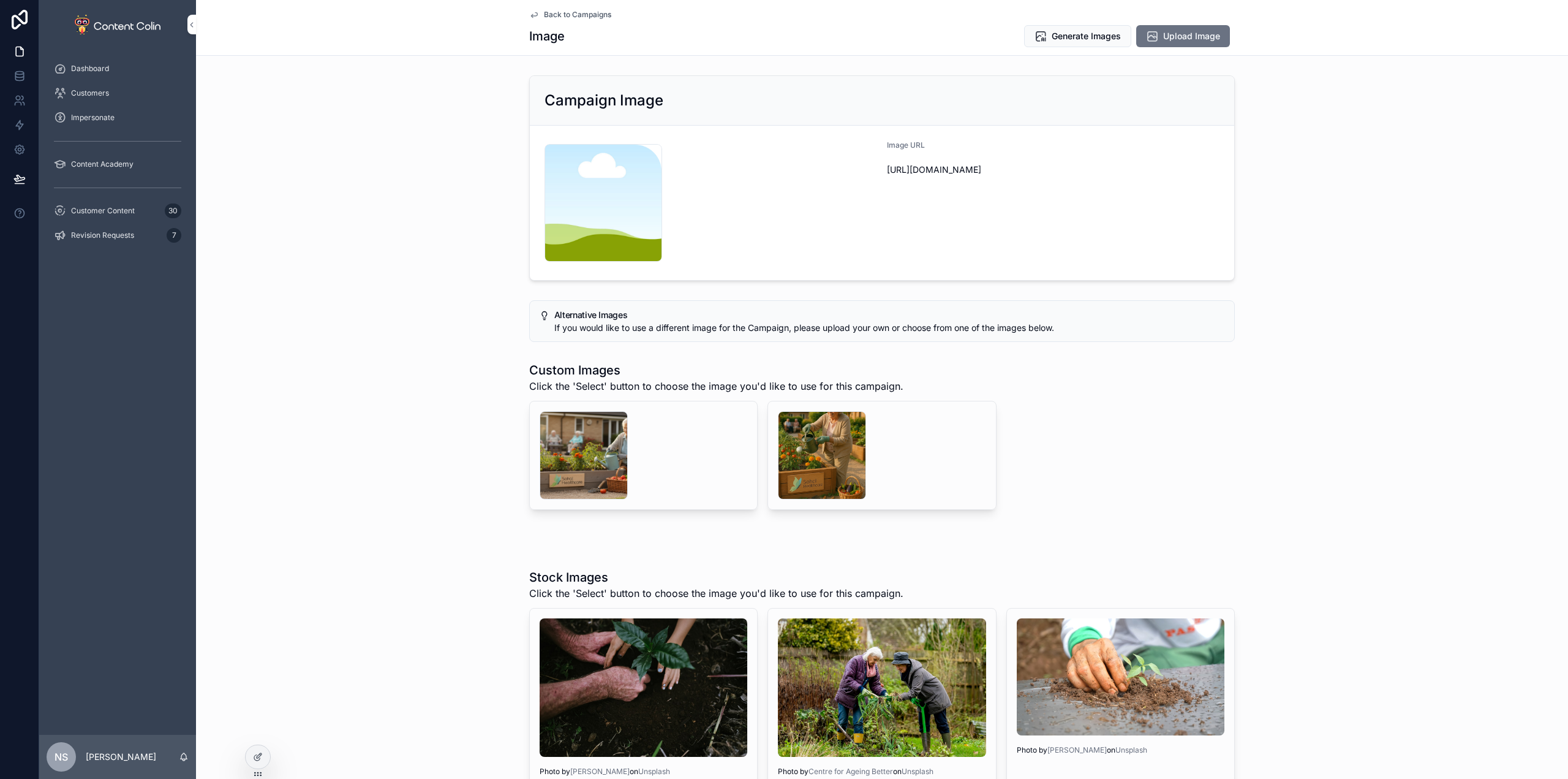
click at [808, 452] on div "scrollable content" at bounding box center [822, 455] width 88 height 88
click at [570, 464] on div "scrollable content" at bounding box center [584, 455] width 88 height 88
click at [806, 451] on div "scrollable content" at bounding box center [822, 455] width 88 height 88
click at [593, 445] on div "scrollable content" at bounding box center [584, 455] width 88 height 88
click at [0, 0] on span "Select" at bounding box center [0, 0] width 0 height 0
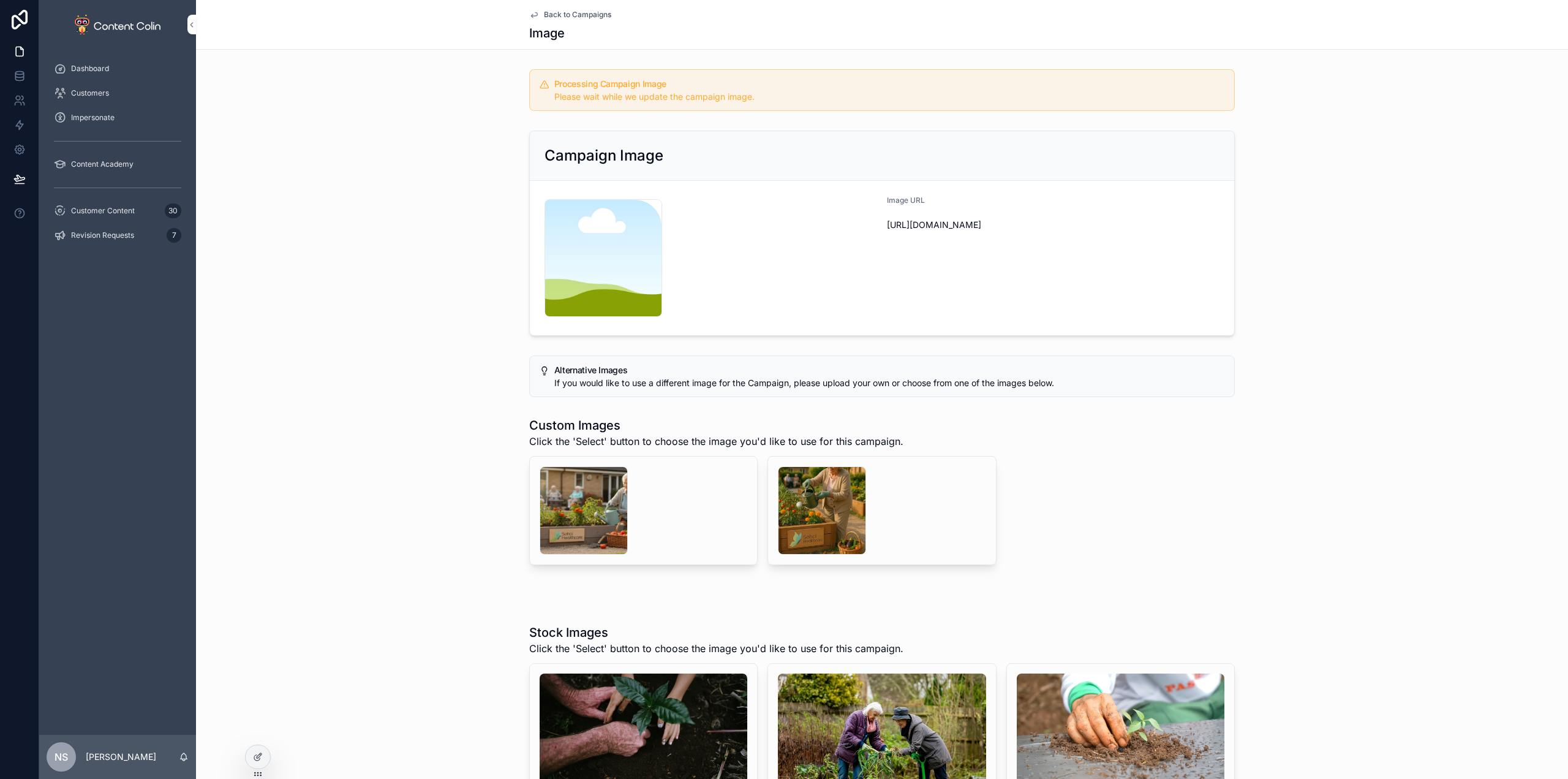
click at [590, 17] on span "Back to Campaigns" at bounding box center [577, 15] width 67 height 10
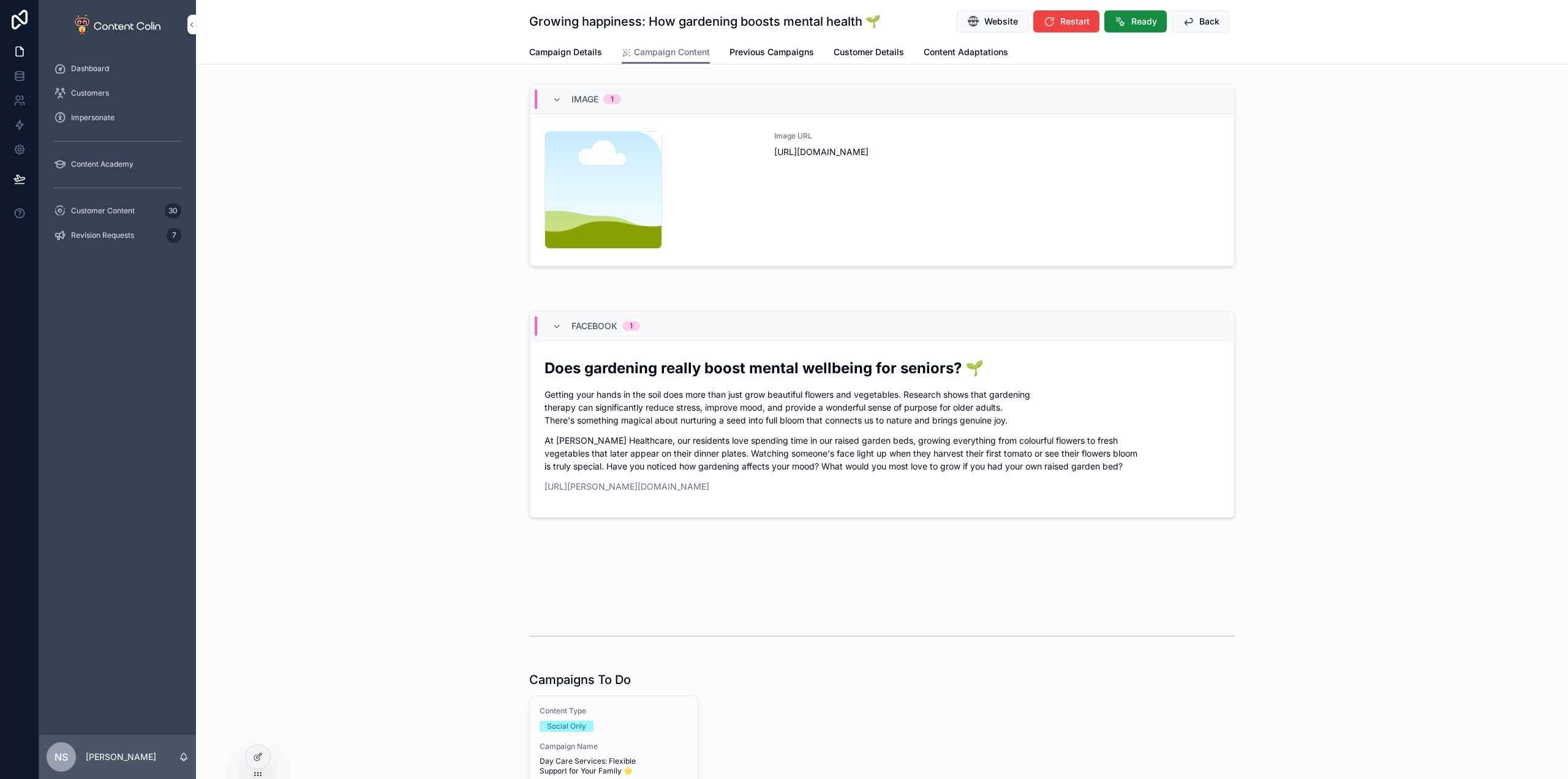
click at [1193, 24] on button "Back" at bounding box center [1201, 21] width 58 height 22
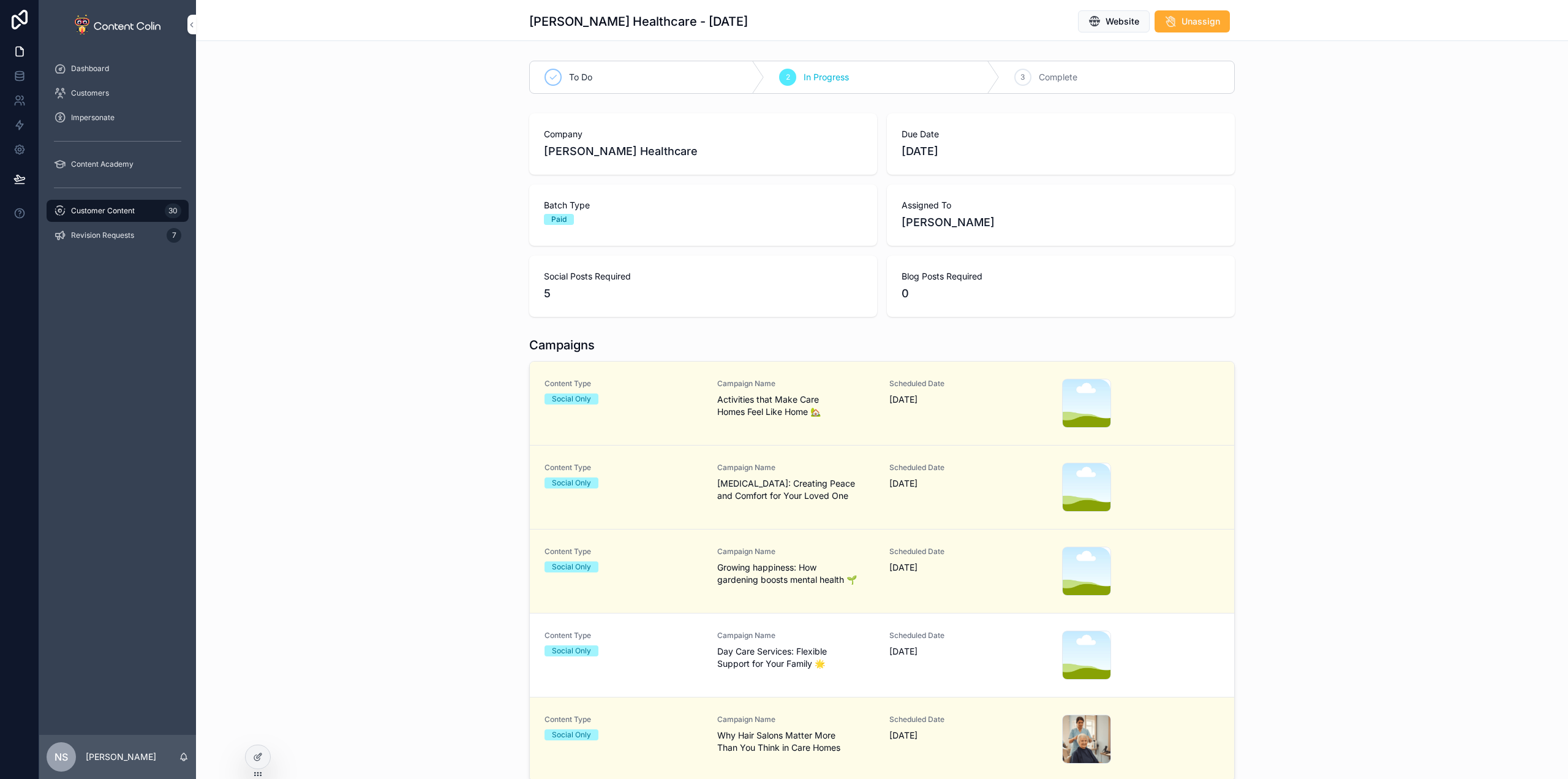
click at [819, 639] on span "Campaign Name" at bounding box center [795, 635] width 158 height 10
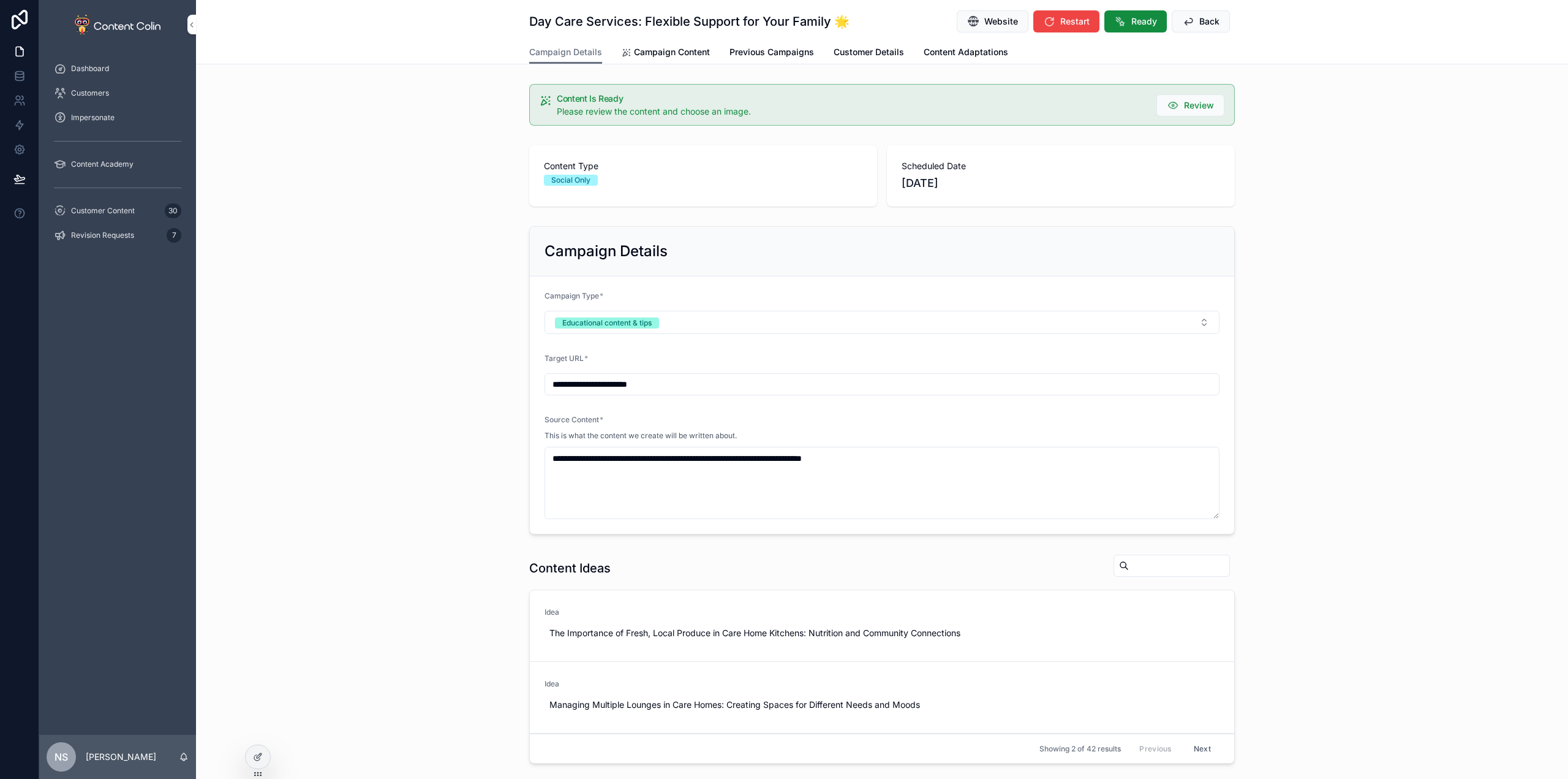
click at [674, 53] on span "Campaign Content" at bounding box center [671, 51] width 76 height 12
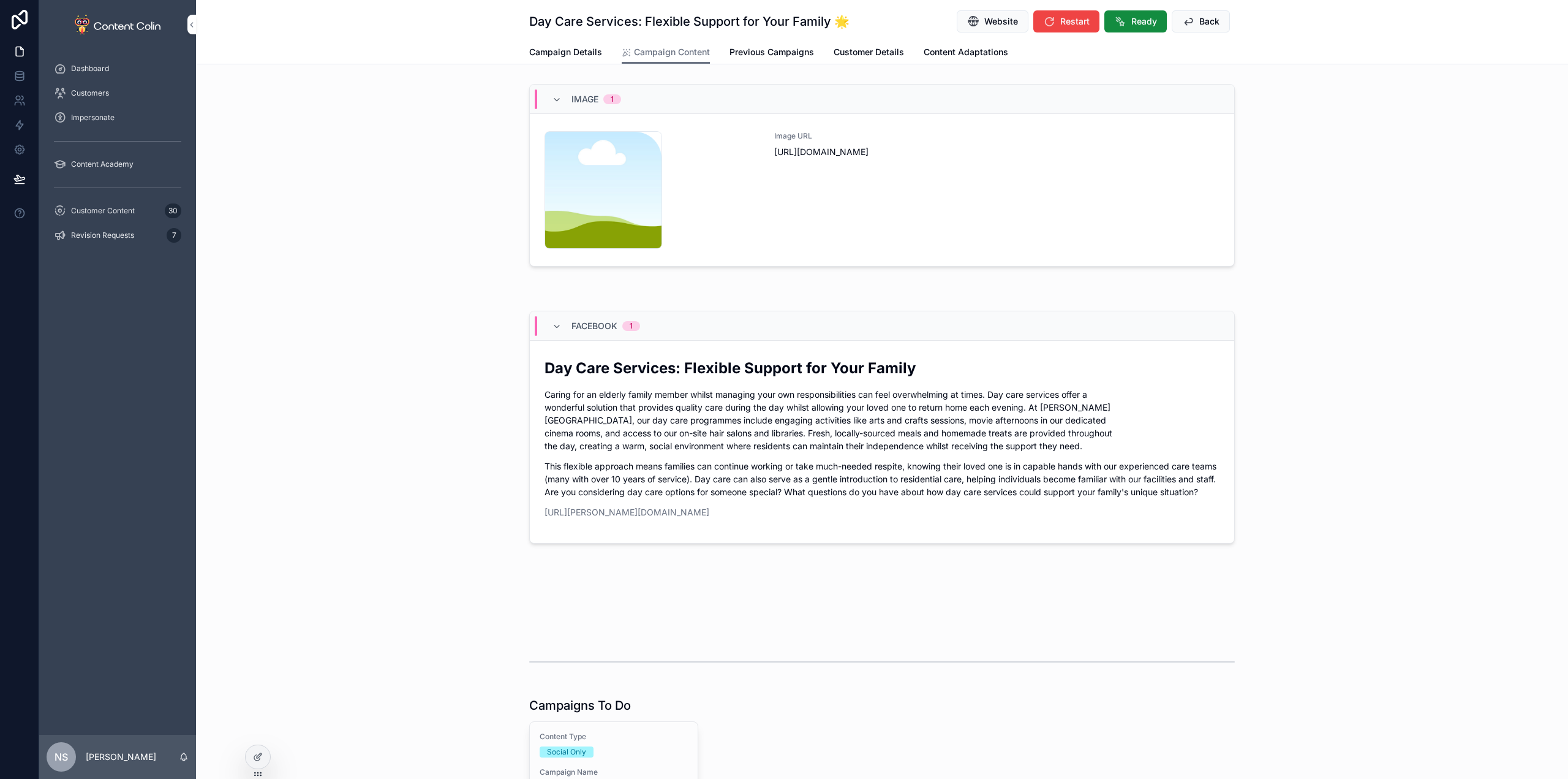
click at [1014, 219] on div "Image URL [URL][DOMAIN_NAME]" at bounding box center [997, 190] width 445 height 118
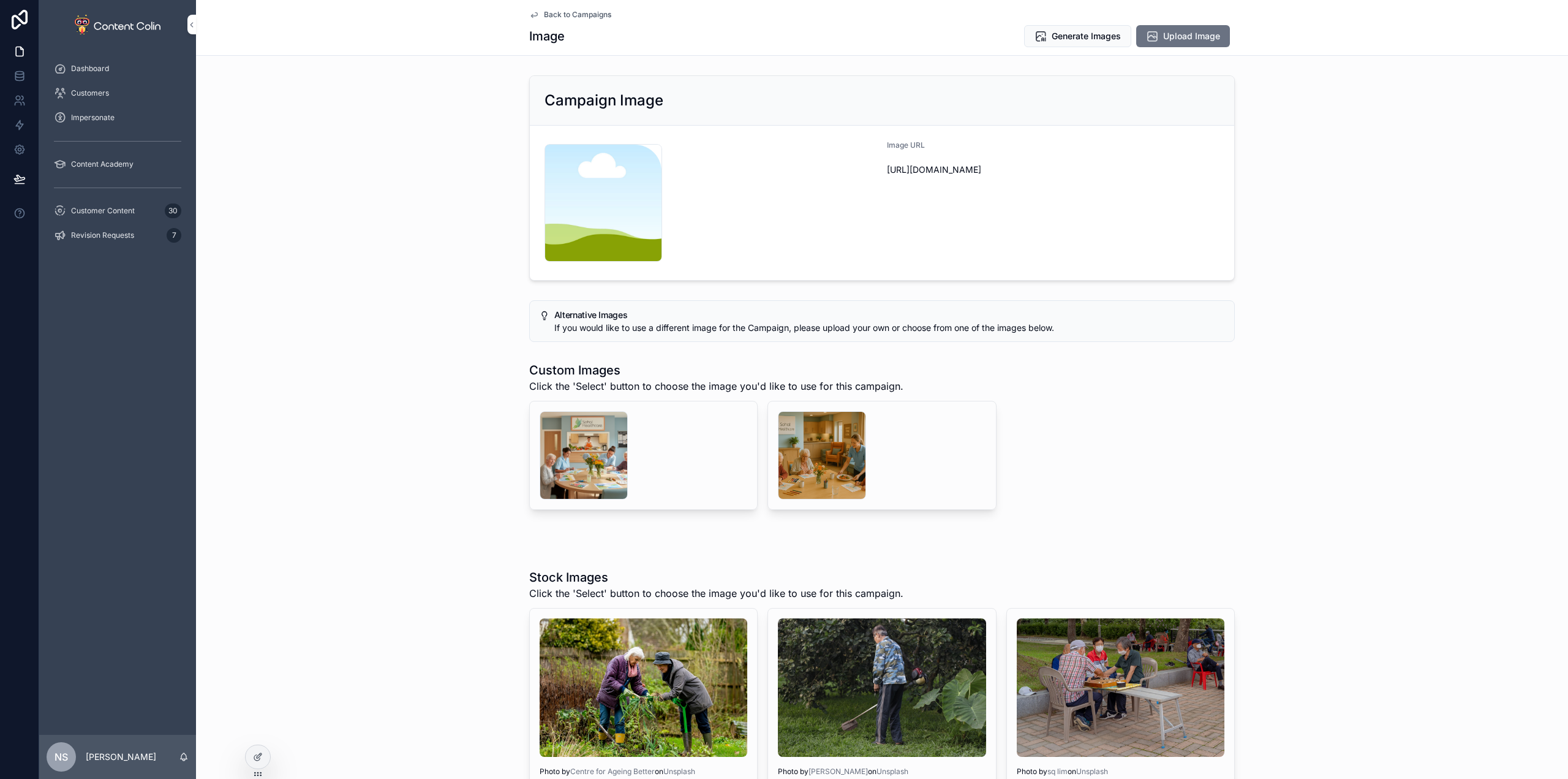
click at [831, 470] on div "scrollable content" at bounding box center [822, 455] width 88 height 88
click at [554, 455] on div "scrollable content" at bounding box center [584, 455] width 88 height 88
click at [0, 0] on span "Select" at bounding box center [0, 0] width 0 height 0
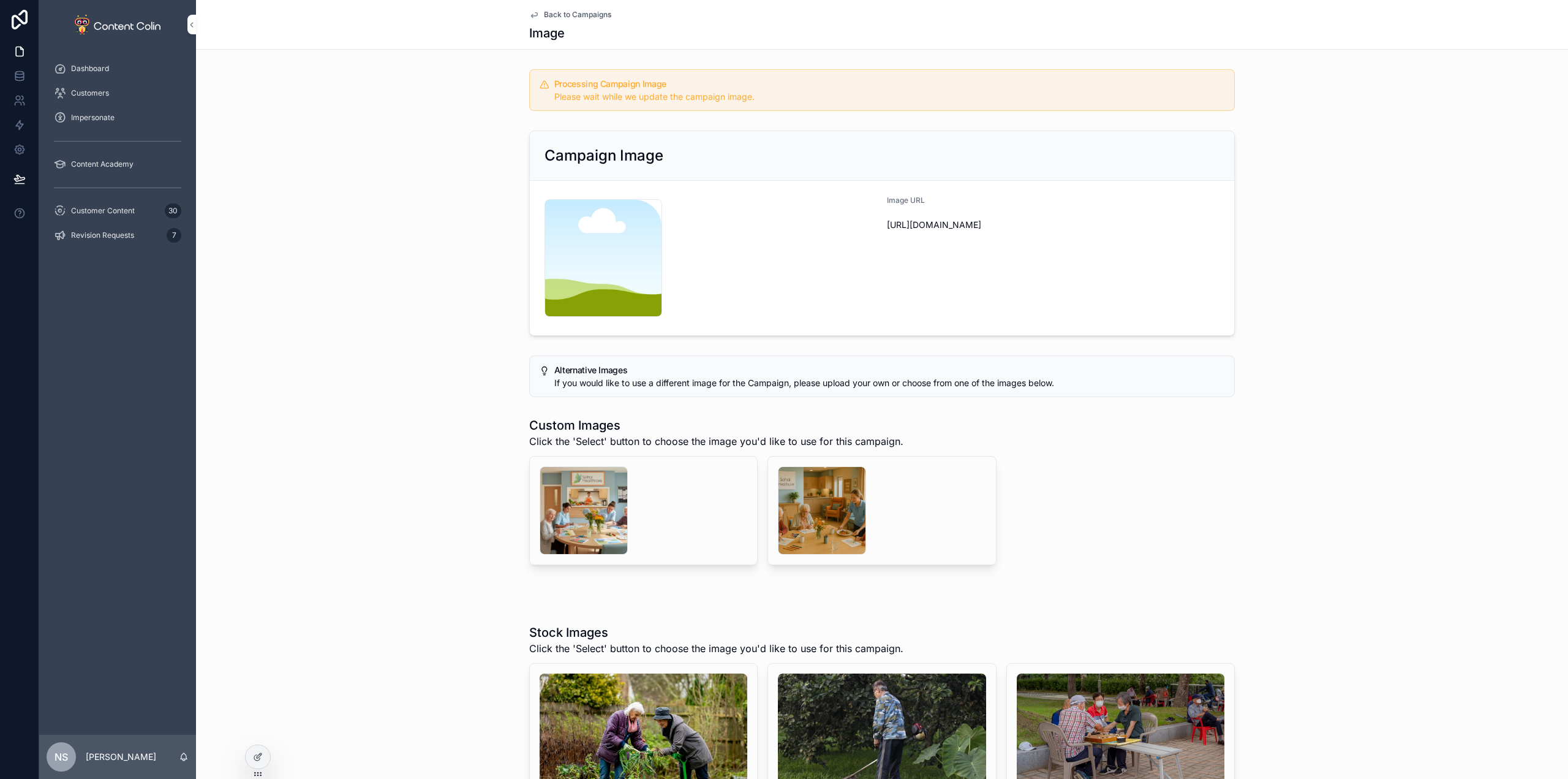
click at [588, 13] on span "Back to Campaigns" at bounding box center [577, 15] width 67 height 10
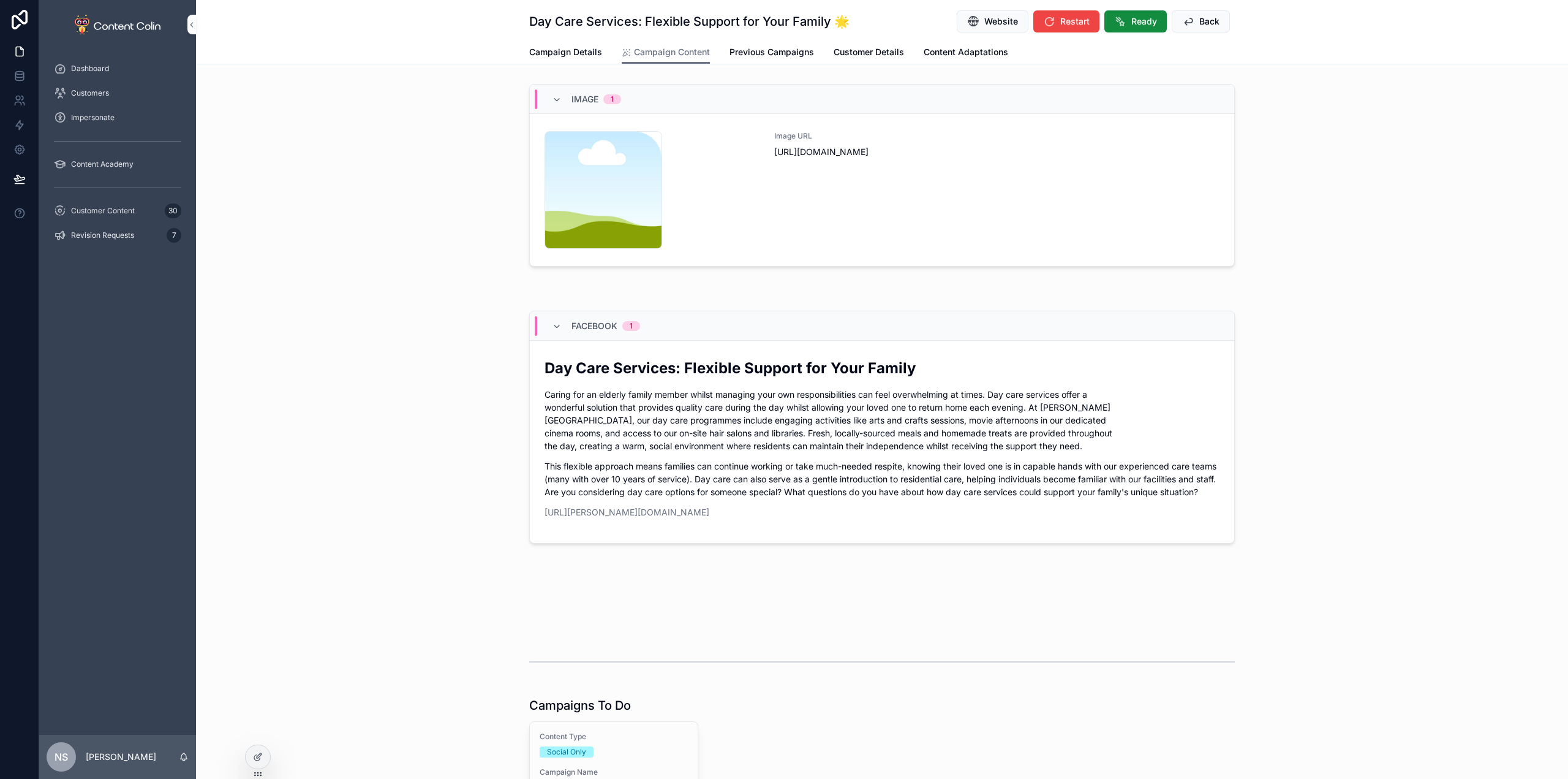
click at [1208, 21] on span "Back" at bounding box center [1210, 21] width 20 height 12
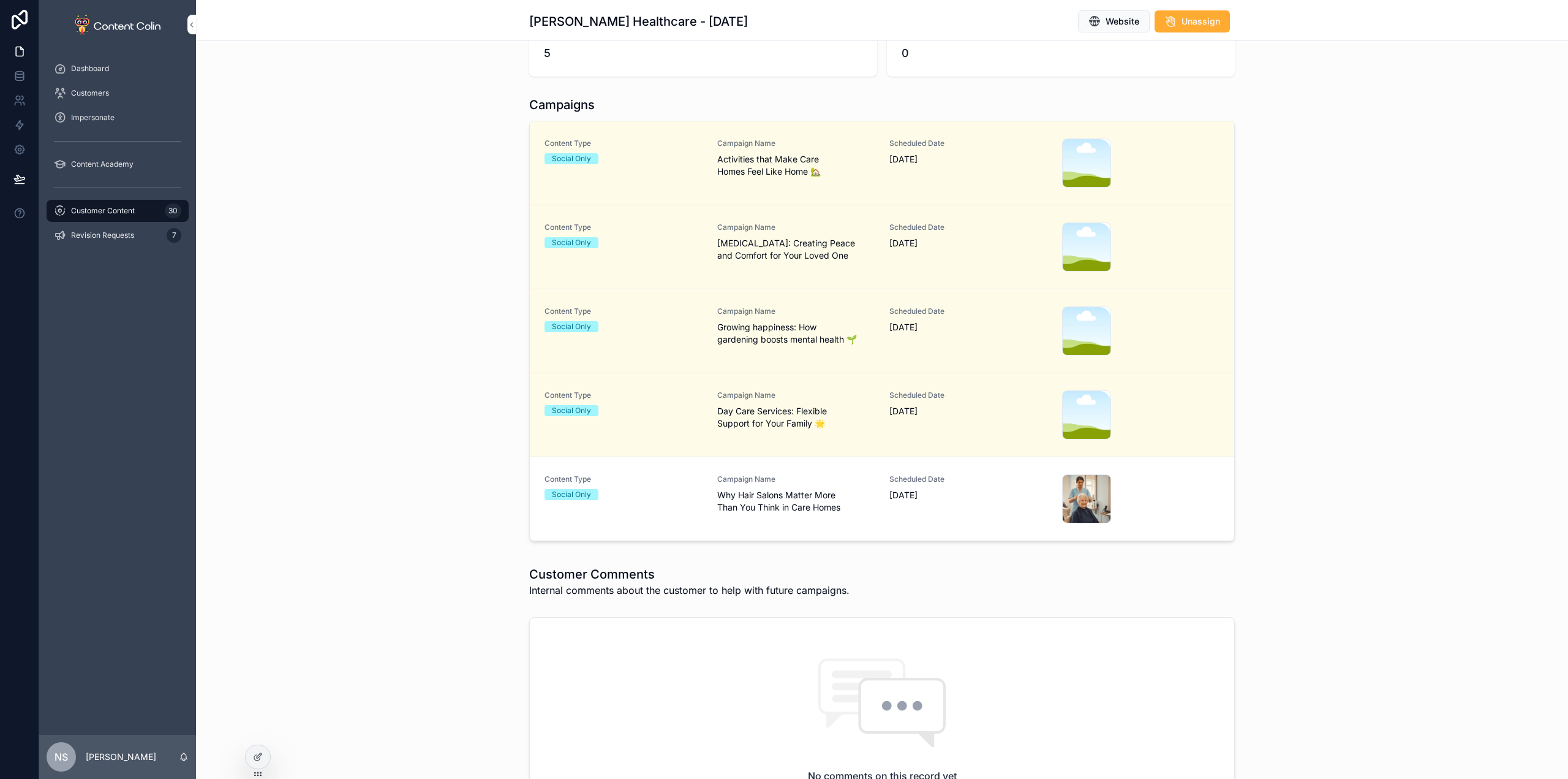
scroll to position [306, 0]
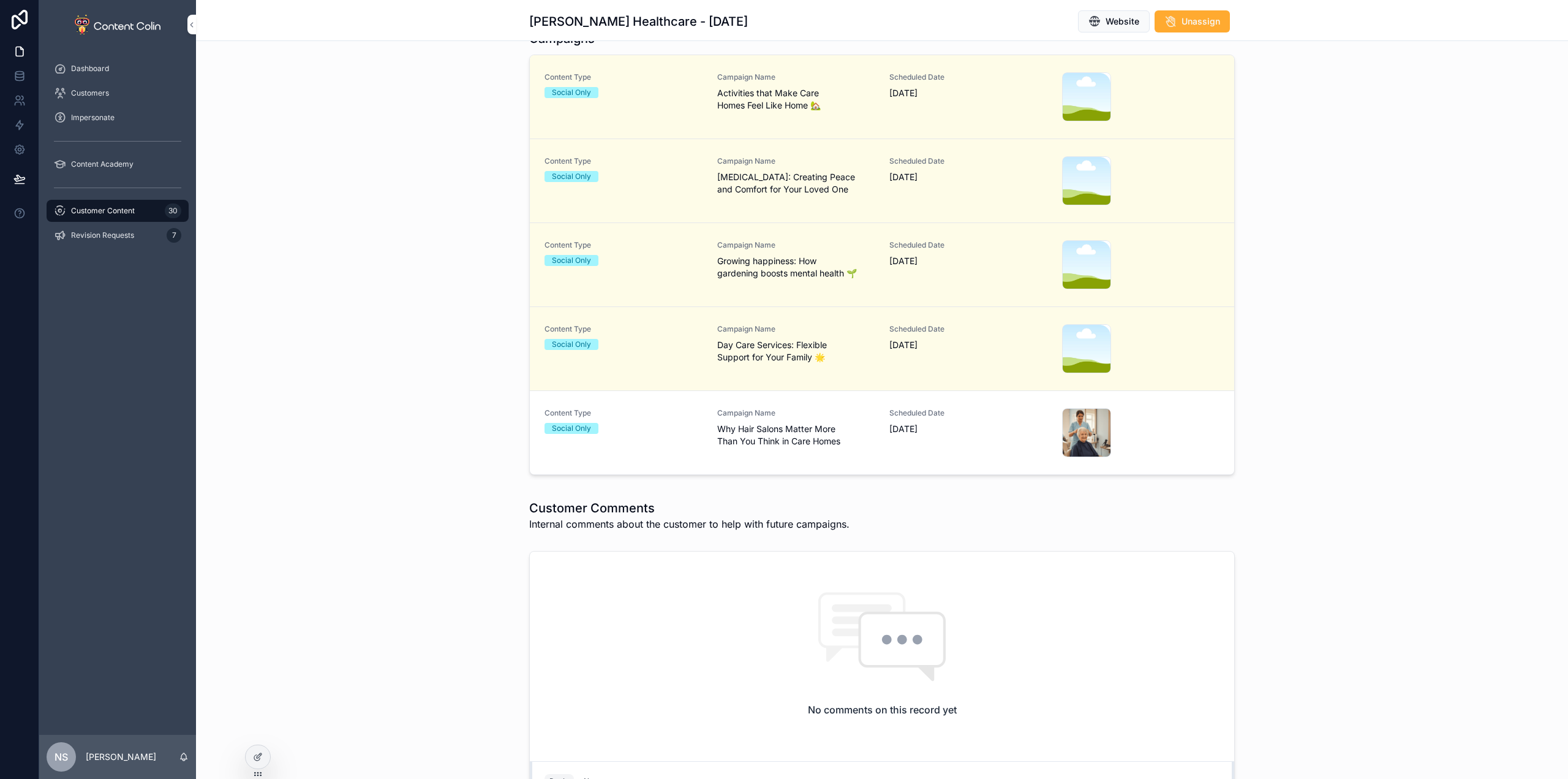
click at [133, 211] on span "Customer Content" at bounding box center [103, 211] width 64 height 10
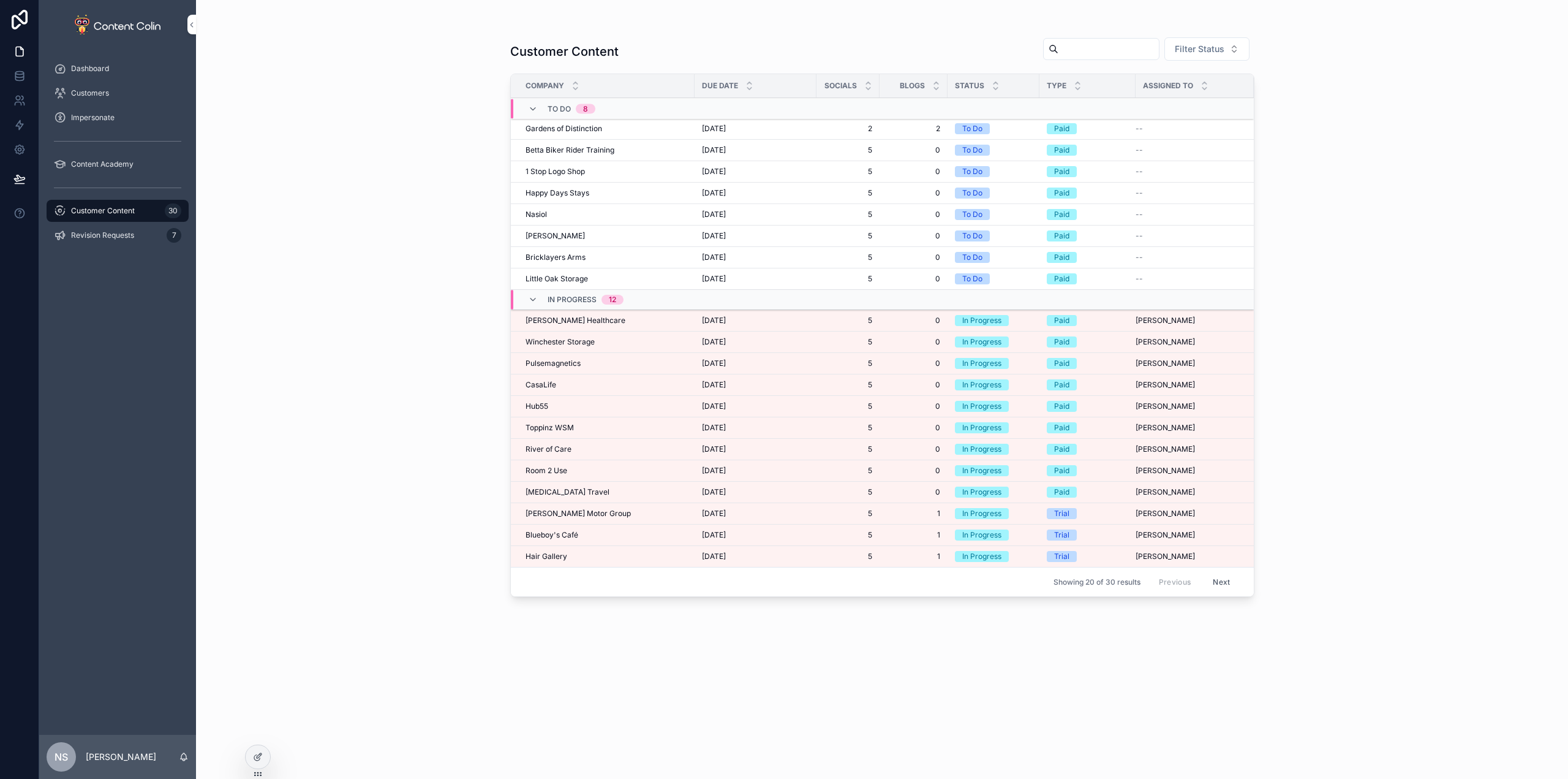
click at [563, 337] on td "Winchester Storage Winchester Storage" at bounding box center [602, 342] width 183 height 22
click at [581, 344] on span "Winchester Storage" at bounding box center [560, 341] width 69 height 10
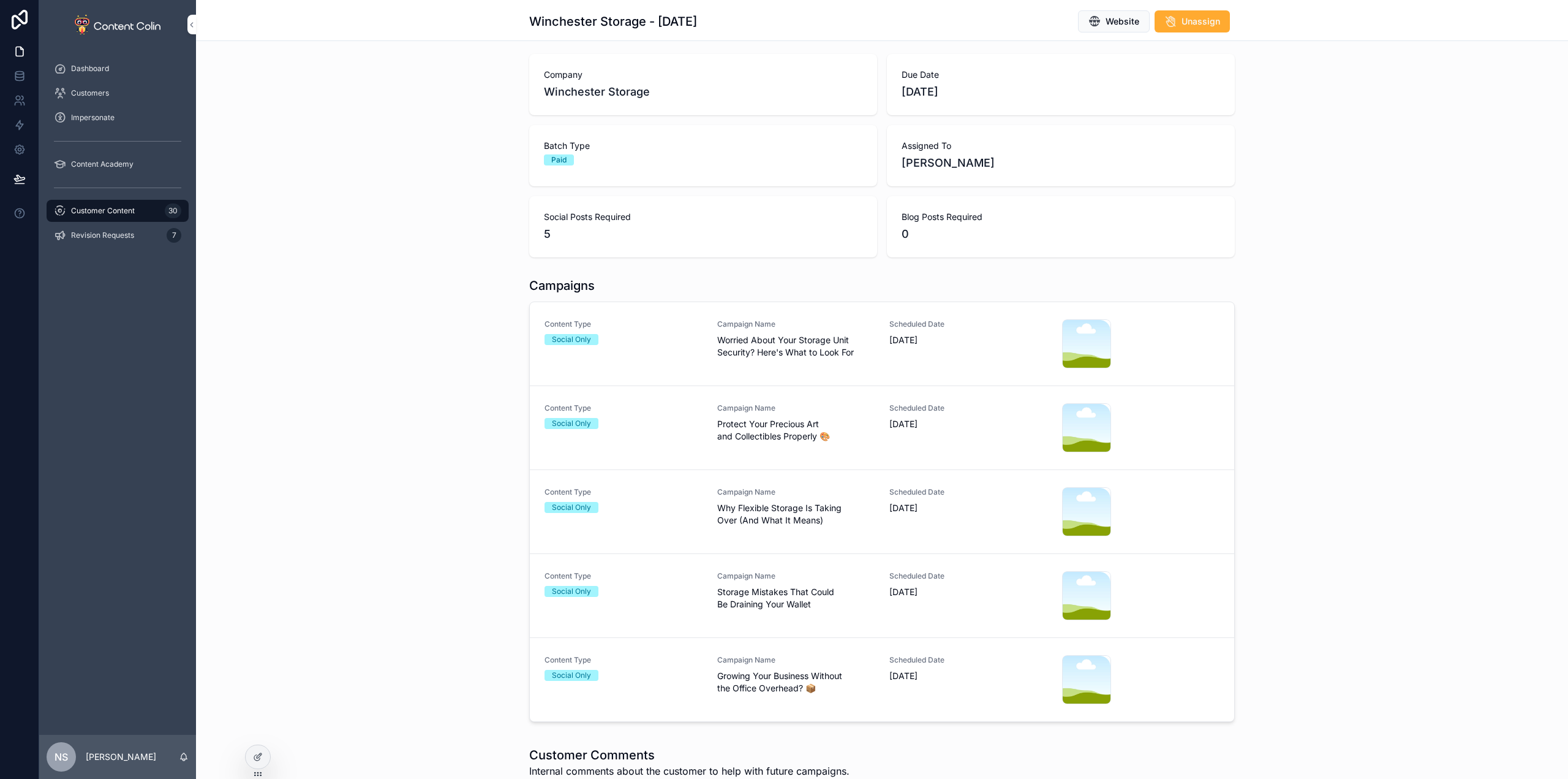
scroll to position [61, 0]
click at [662, 343] on div "Content Type Social Only" at bounding box center [623, 342] width 158 height 49
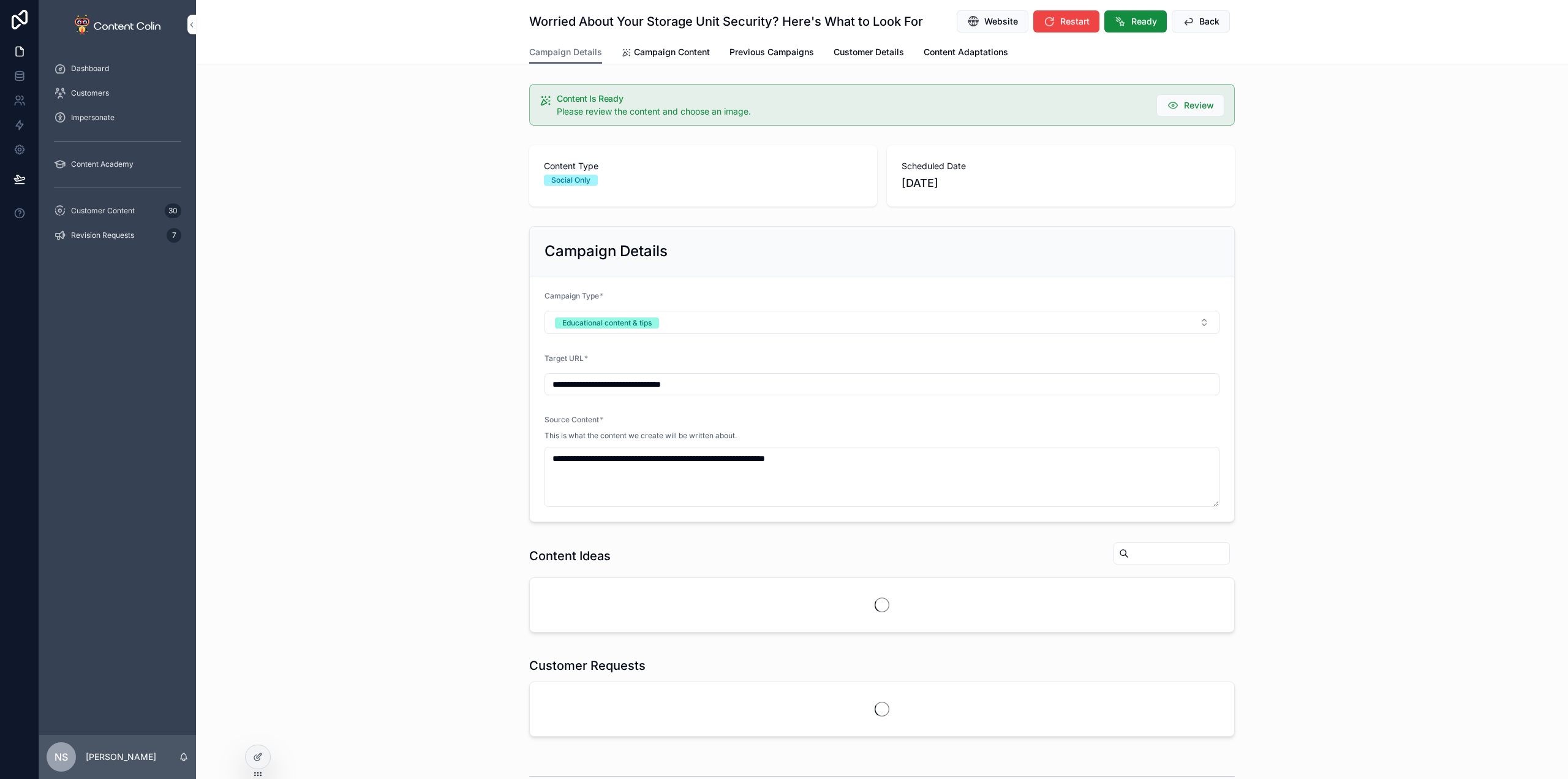
click at [646, 52] on span "Campaign Content" at bounding box center [671, 51] width 76 height 12
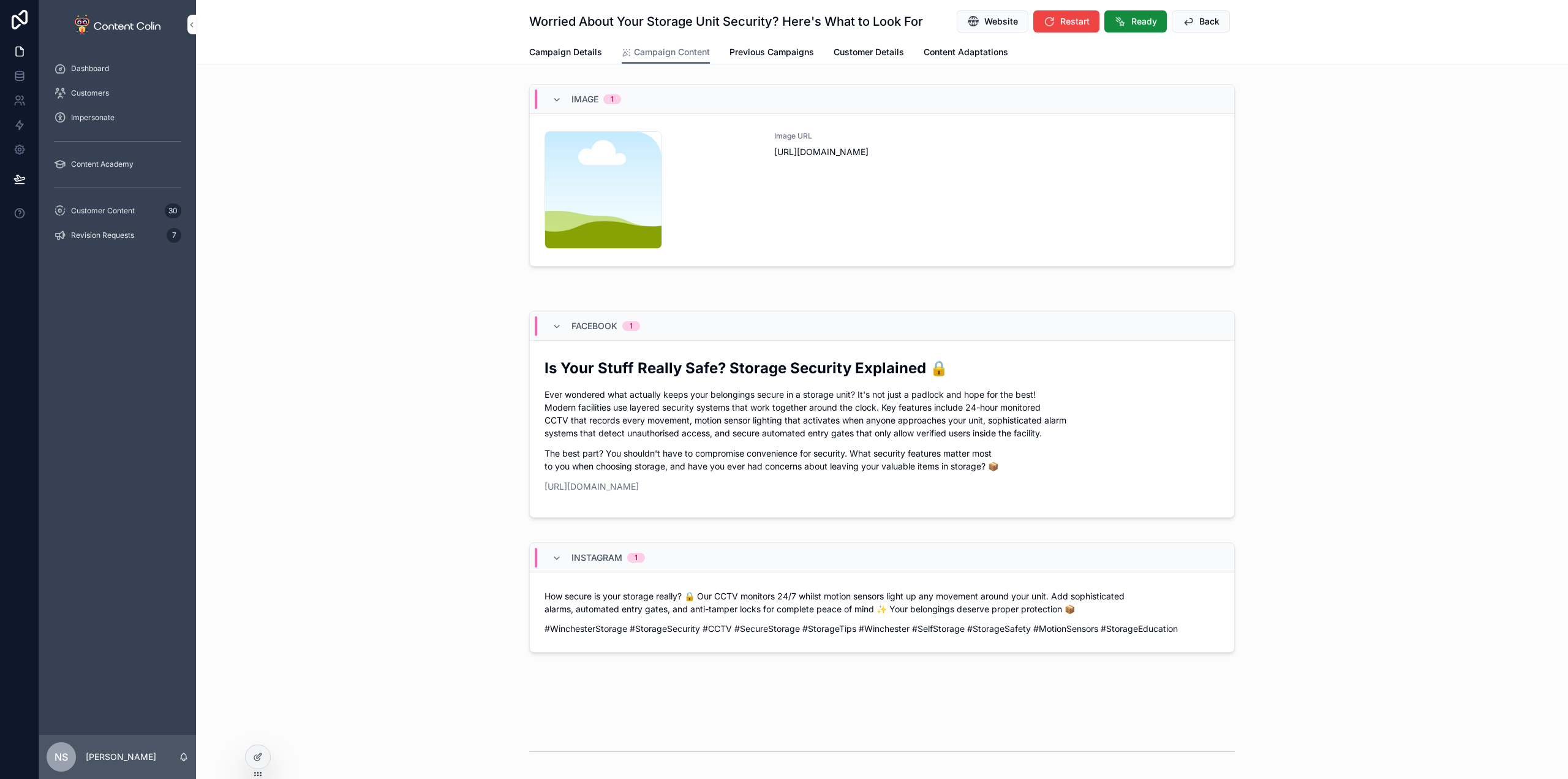
click at [918, 187] on div "Image URL [URL][DOMAIN_NAME]" at bounding box center [997, 190] width 445 height 118
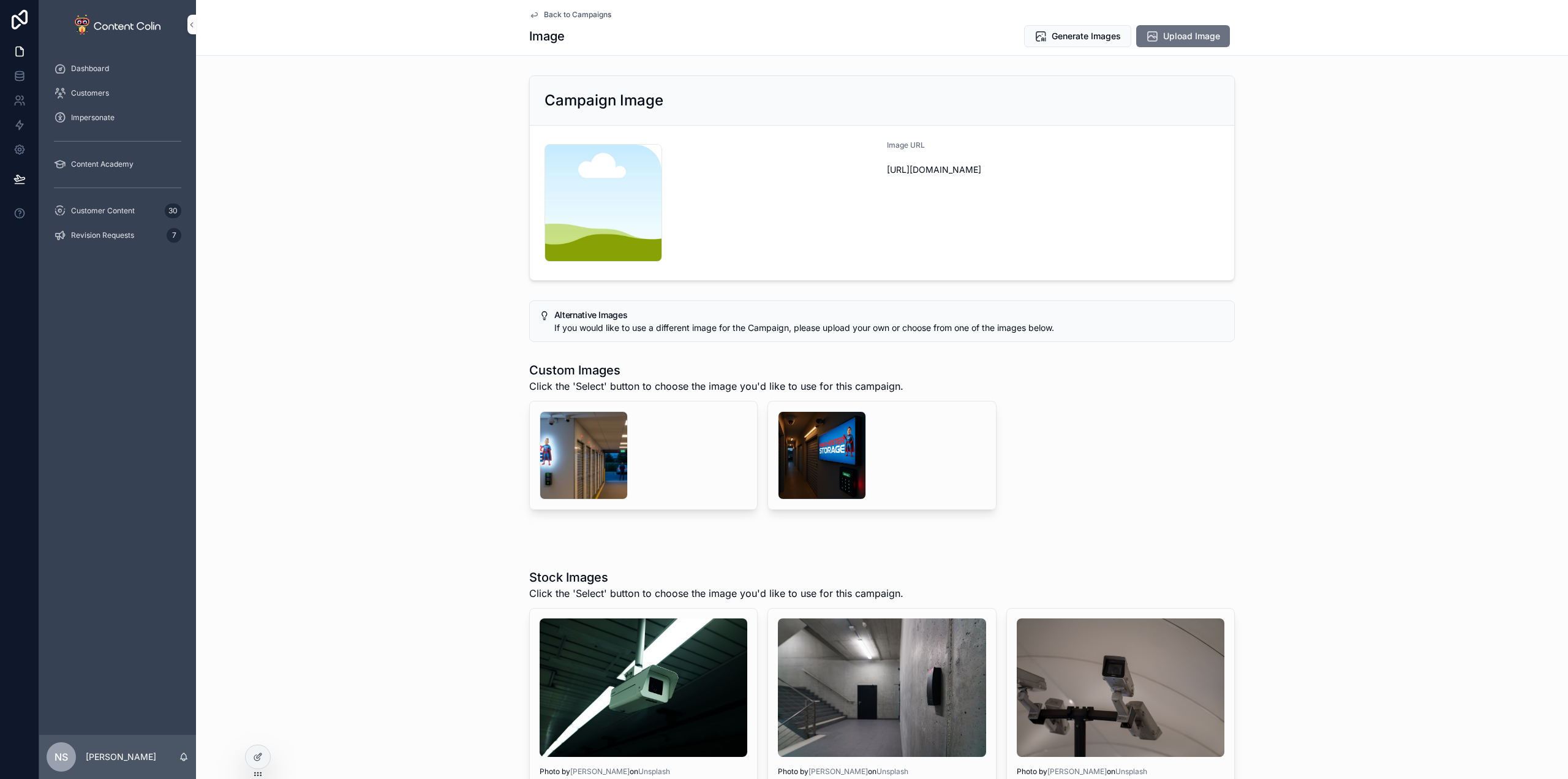
click at [842, 452] on div "scrollable content" at bounding box center [822, 455] width 88 height 88
click at [584, 454] on div "scrollable content" at bounding box center [584, 455] width 88 height 88
click at [0, 0] on button "Select" at bounding box center [0, 0] width 0 height 0
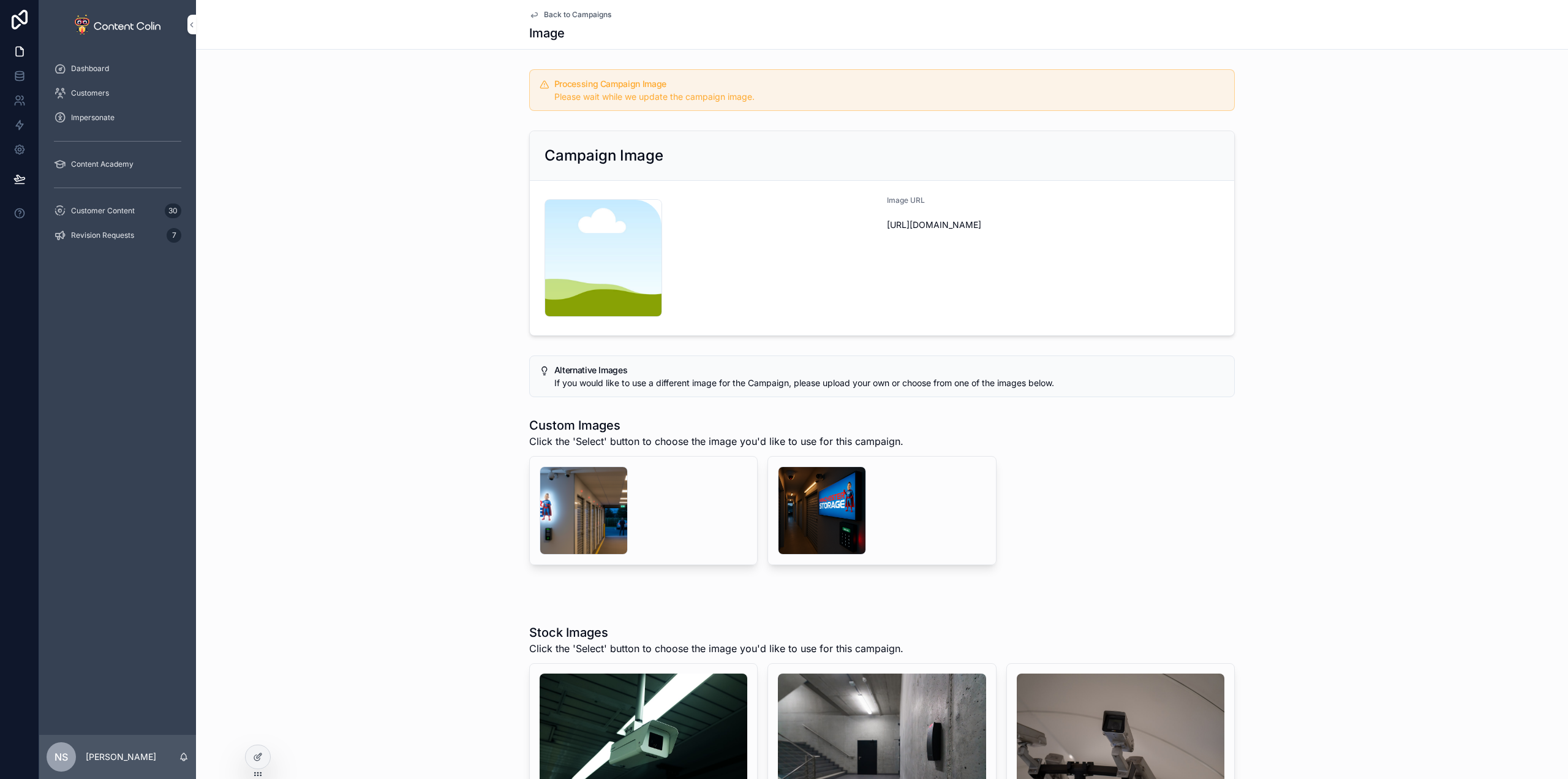
click at [568, 10] on span "Back to Campaigns" at bounding box center [577, 15] width 67 height 10
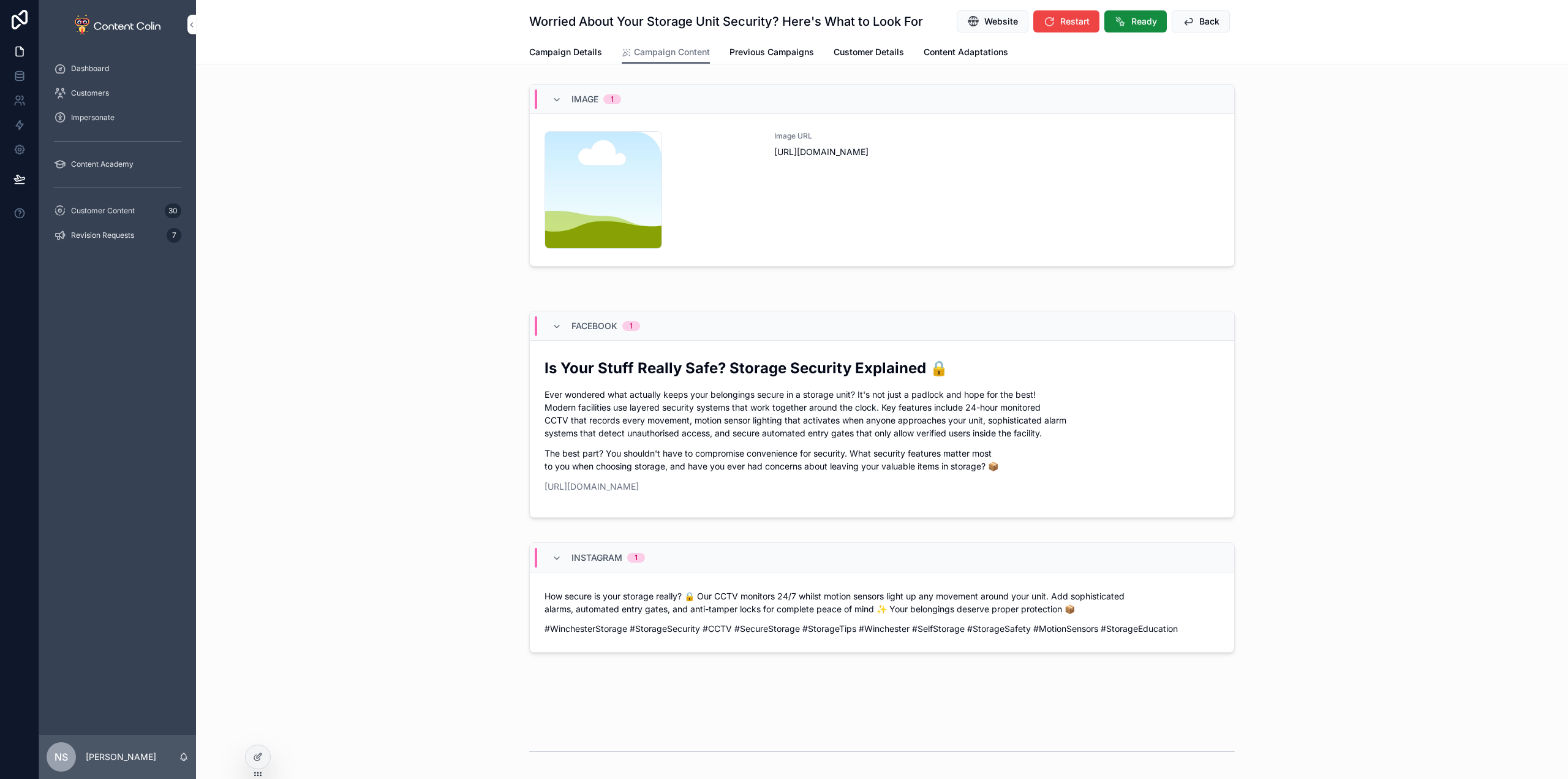
click at [1206, 12] on button "Back" at bounding box center [1201, 21] width 58 height 22
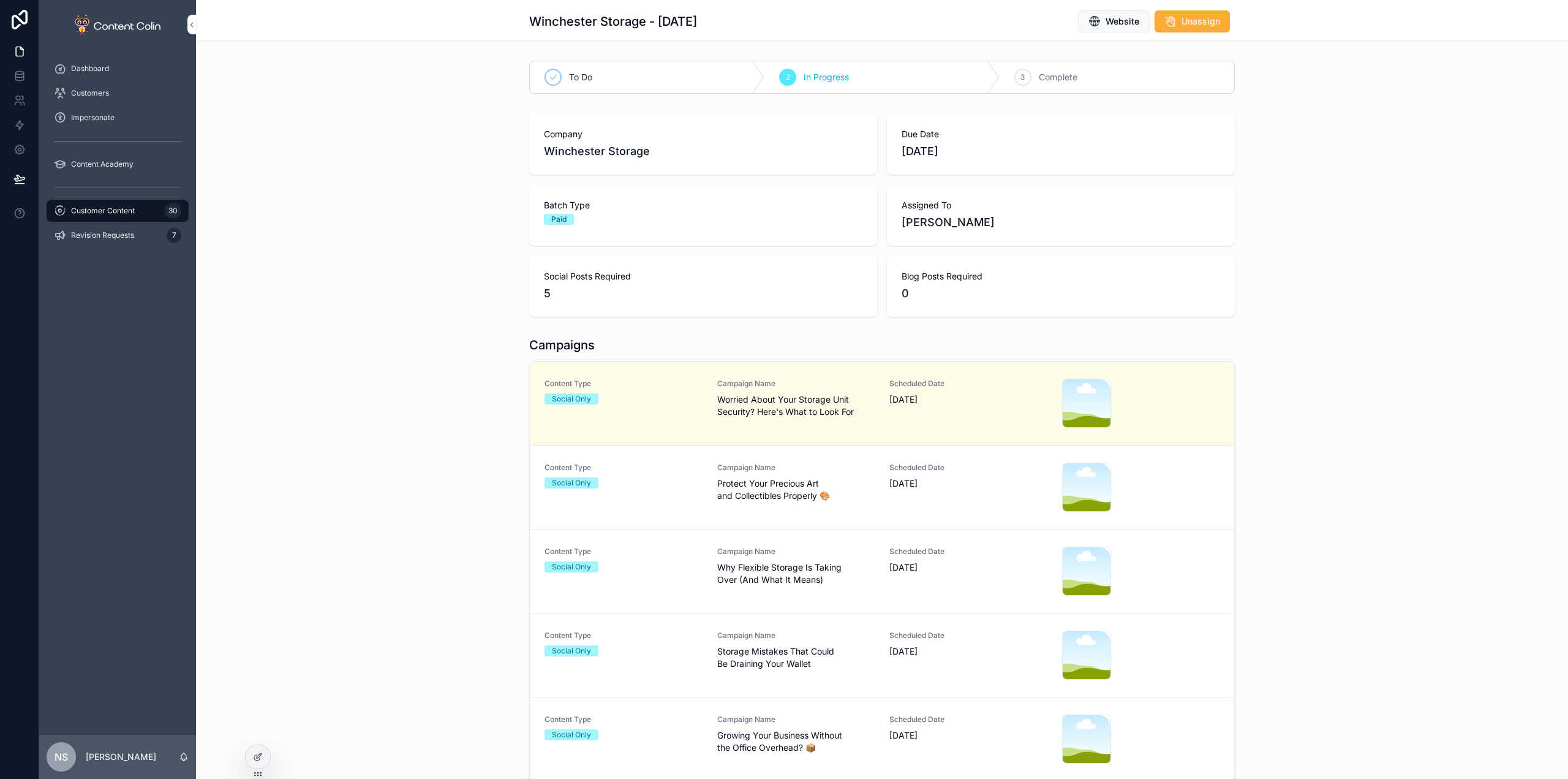
click at [797, 488] on span "Protect Your Precious Art and Collectibles Properly 🎨" at bounding box center [795, 489] width 158 height 25
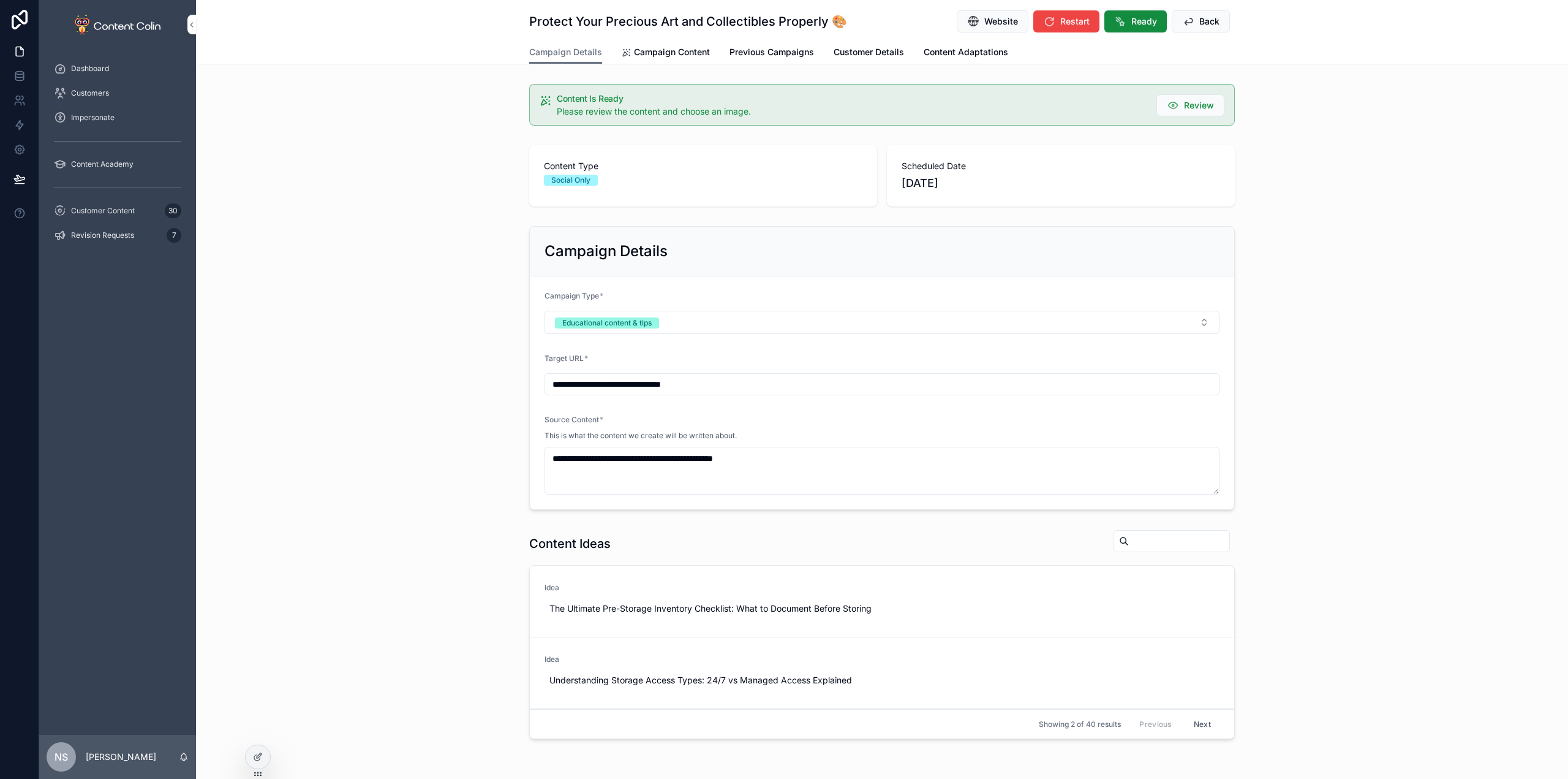
click at [637, 51] on span "Campaign Content" at bounding box center [671, 51] width 76 height 12
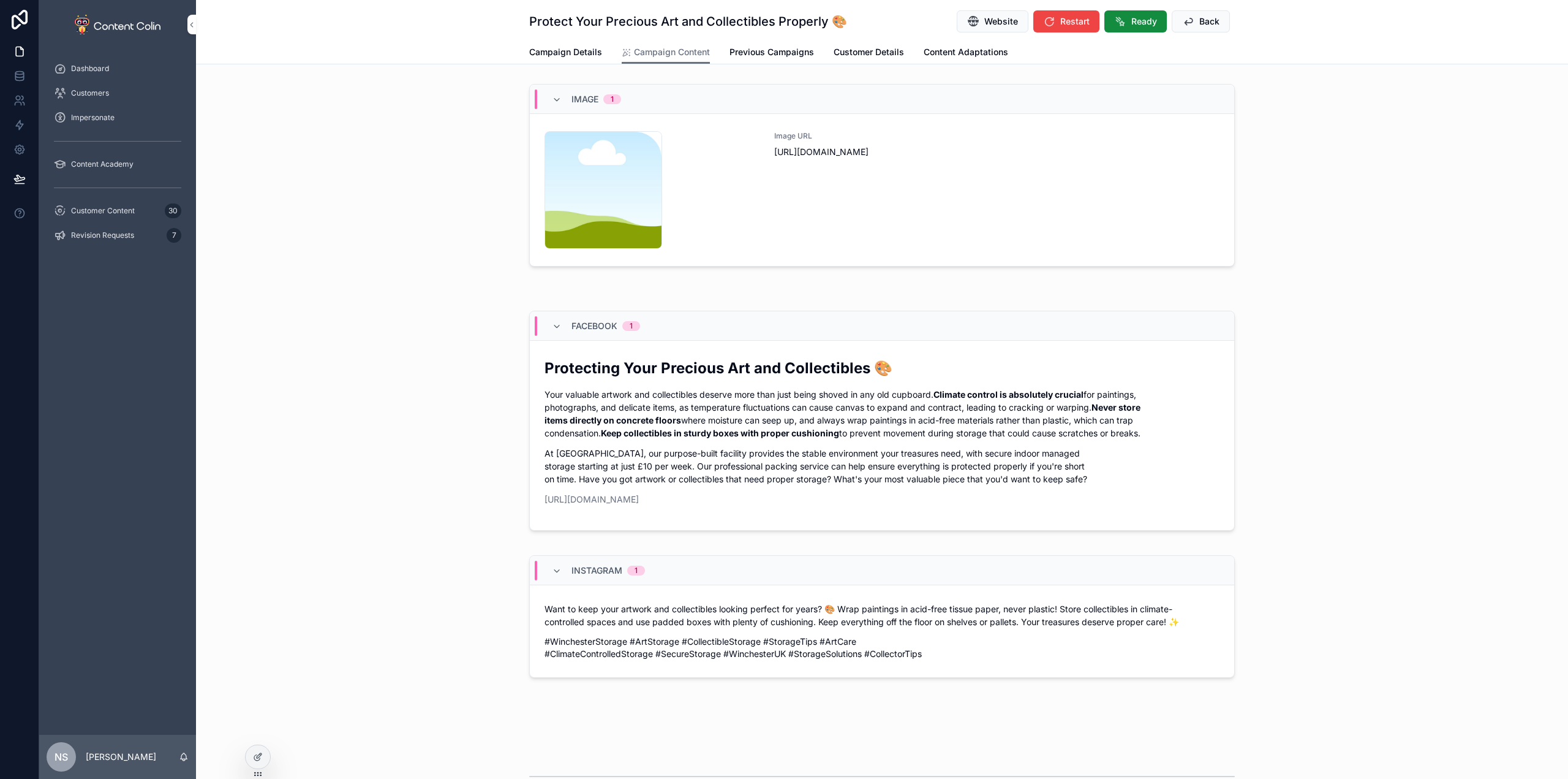
click at [916, 213] on div "Image URL [URL][DOMAIN_NAME]" at bounding box center [997, 190] width 445 height 118
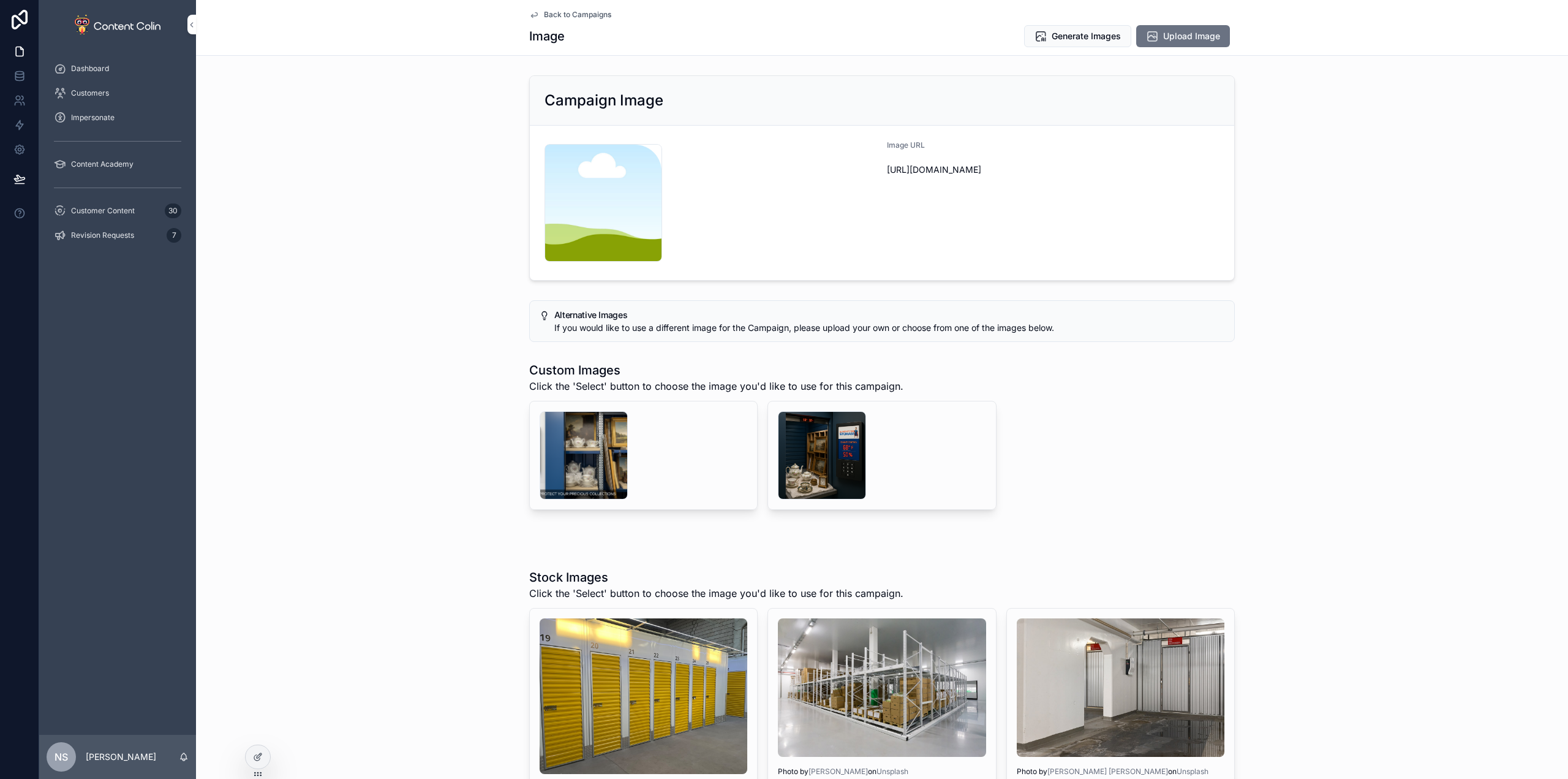
click at [799, 450] on div "scrollable content" at bounding box center [822, 455] width 88 height 88
click at [595, 452] on div "scrollable content" at bounding box center [584, 455] width 88 height 88
click at [558, 467] on div "scrollable content" at bounding box center [584, 455] width 88 height 88
click at [1086, 35] on span "Generate Images" at bounding box center [1086, 36] width 69 height 12
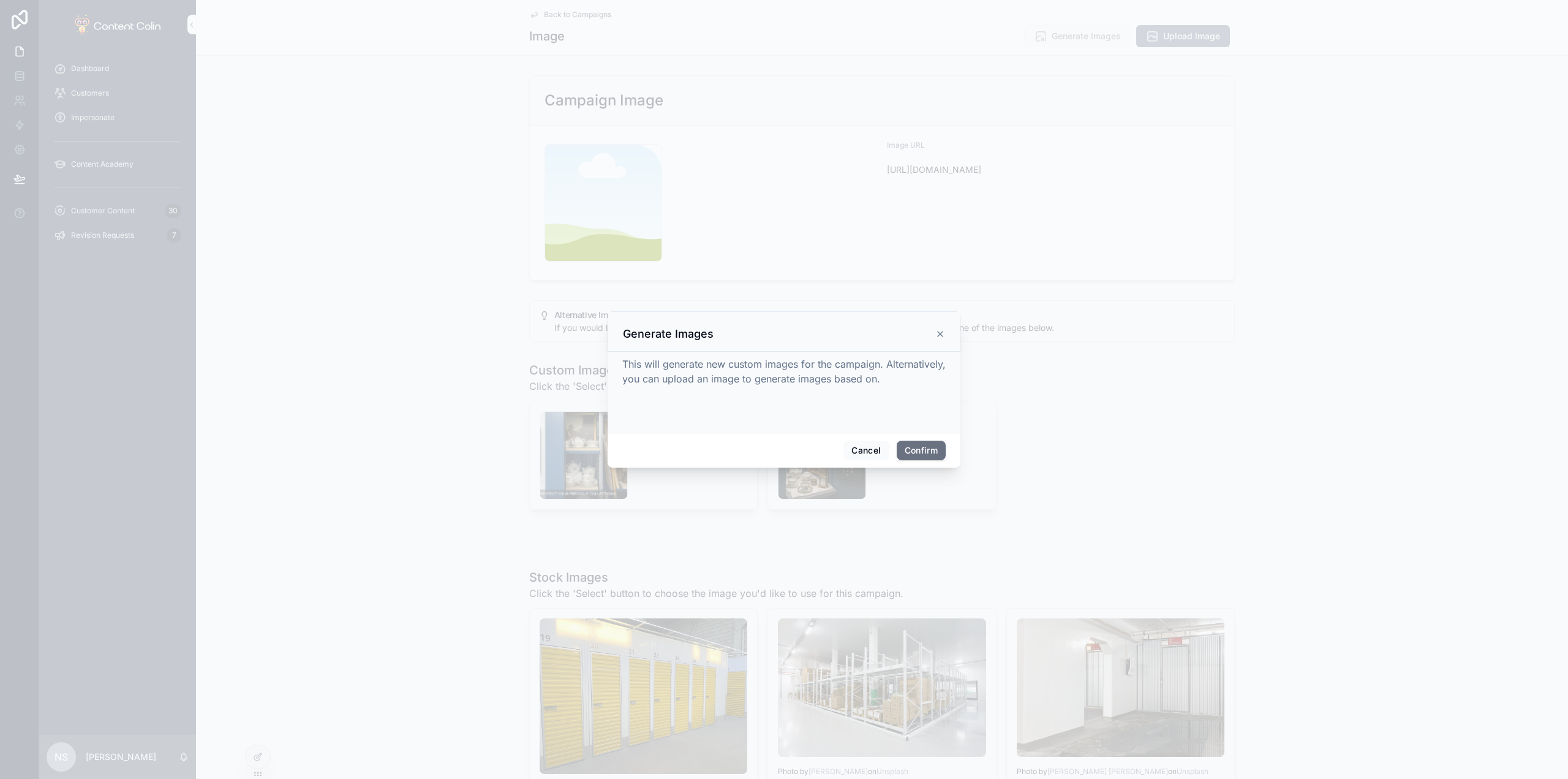
click at [916, 443] on button "Confirm" at bounding box center [921, 450] width 49 height 19
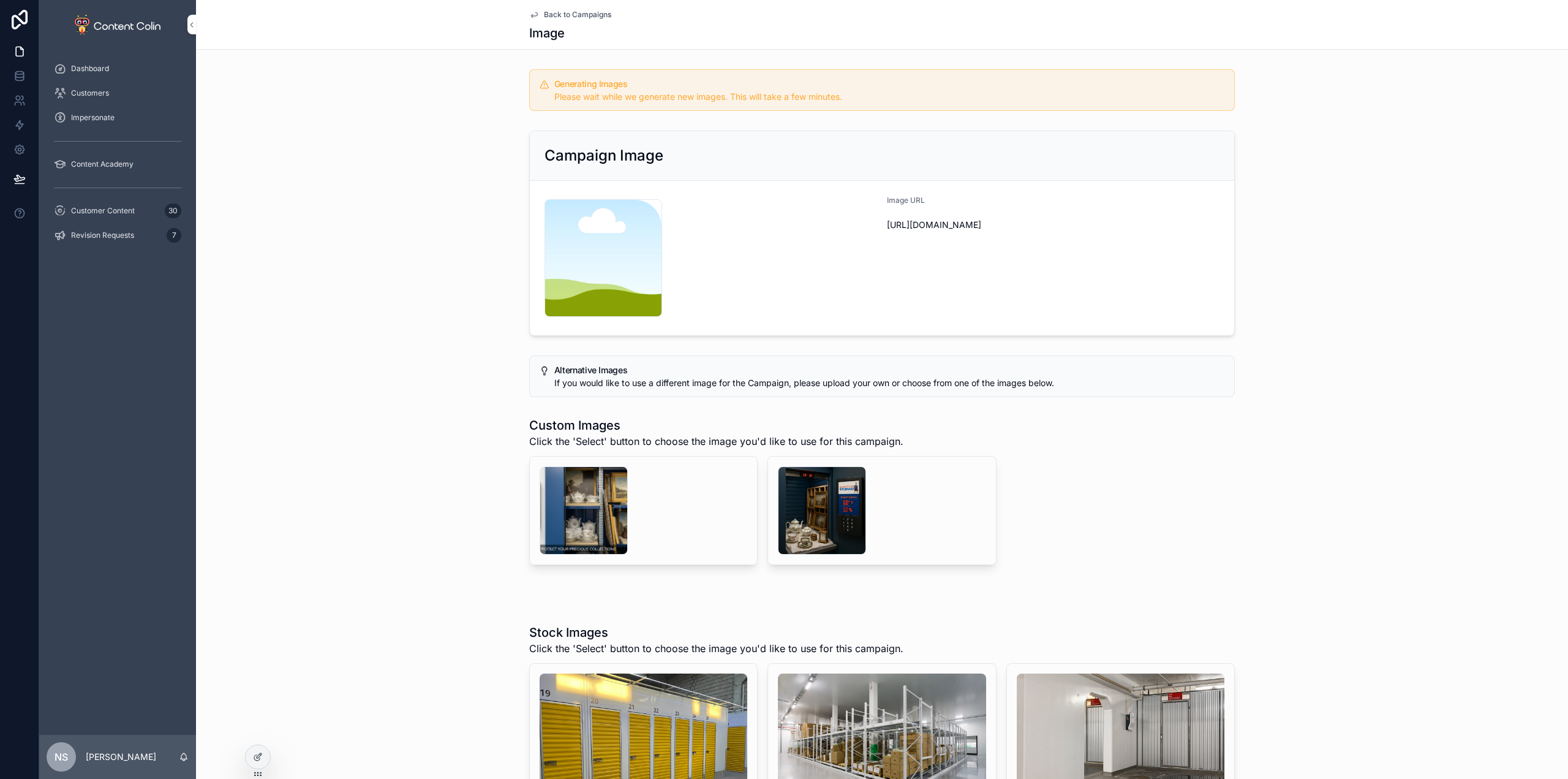
click at [581, 16] on span "Back to Campaigns" at bounding box center [577, 15] width 67 height 10
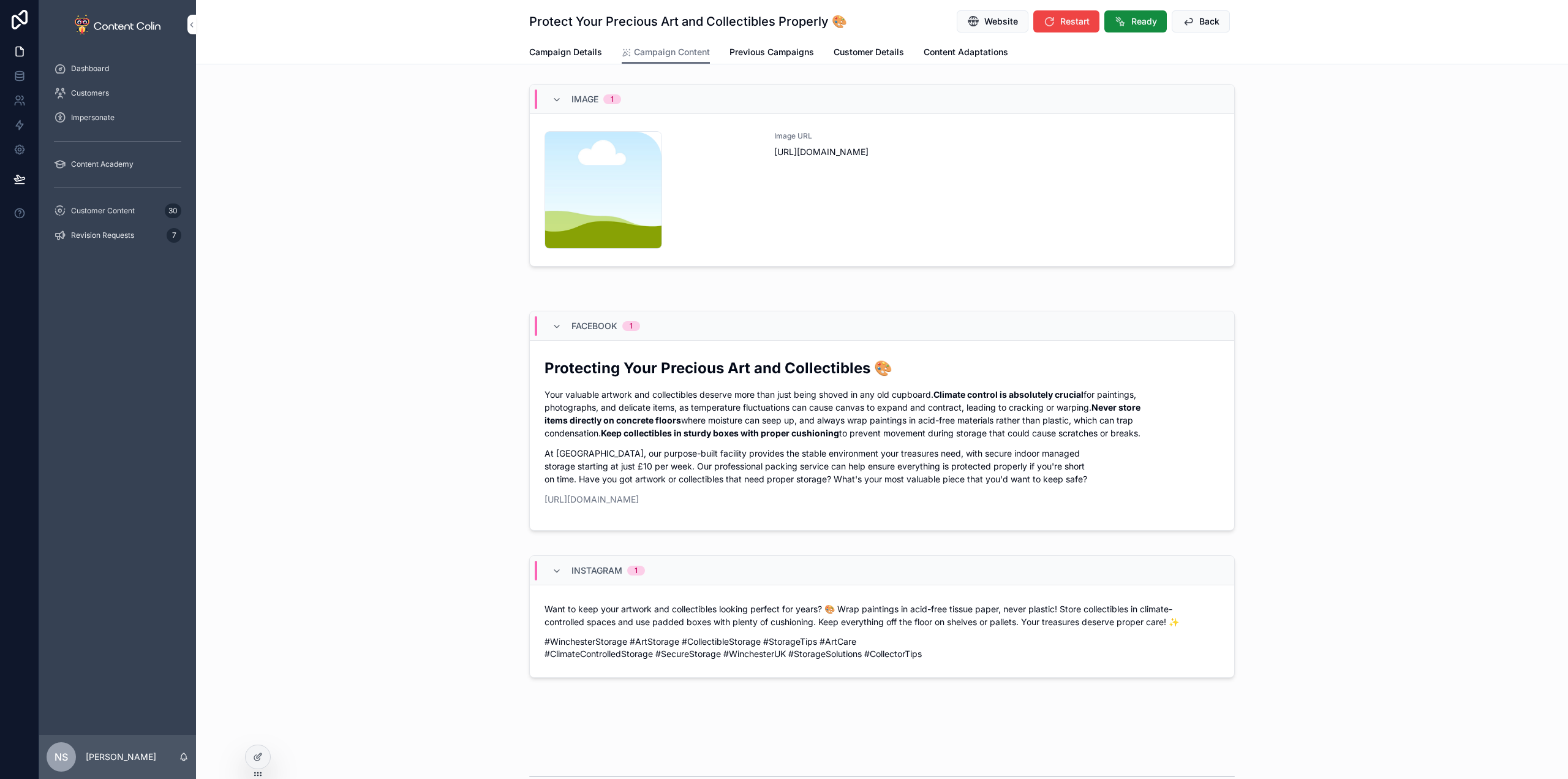
click at [1208, 15] on button "Back" at bounding box center [1201, 21] width 58 height 22
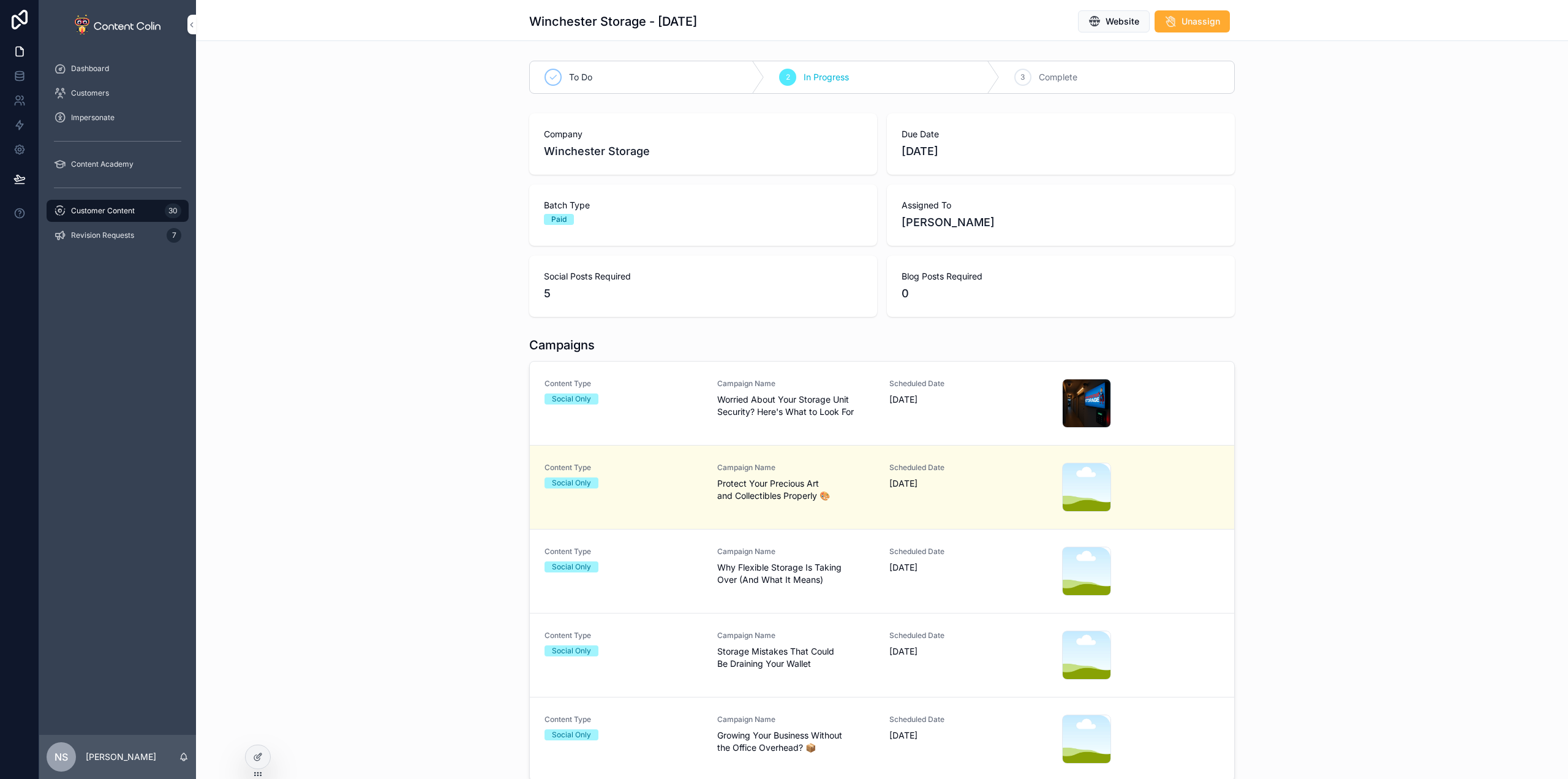
click at [688, 720] on span "Content Type" at bounding box center [623, 719] width 158 height 10
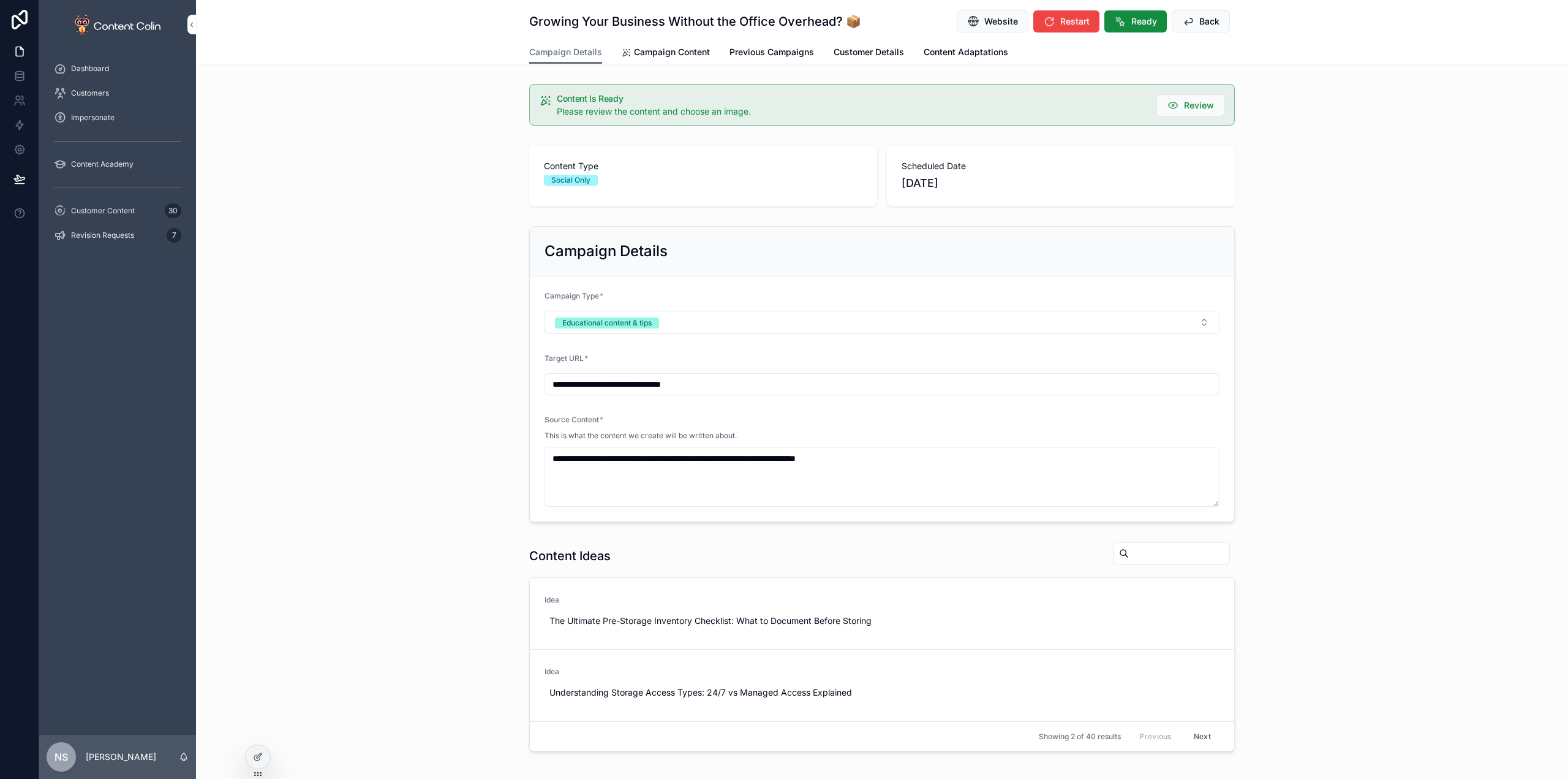
click at [651, 50] on span "Campaign Content" at bounding box center [671, 51] width 76 height 12
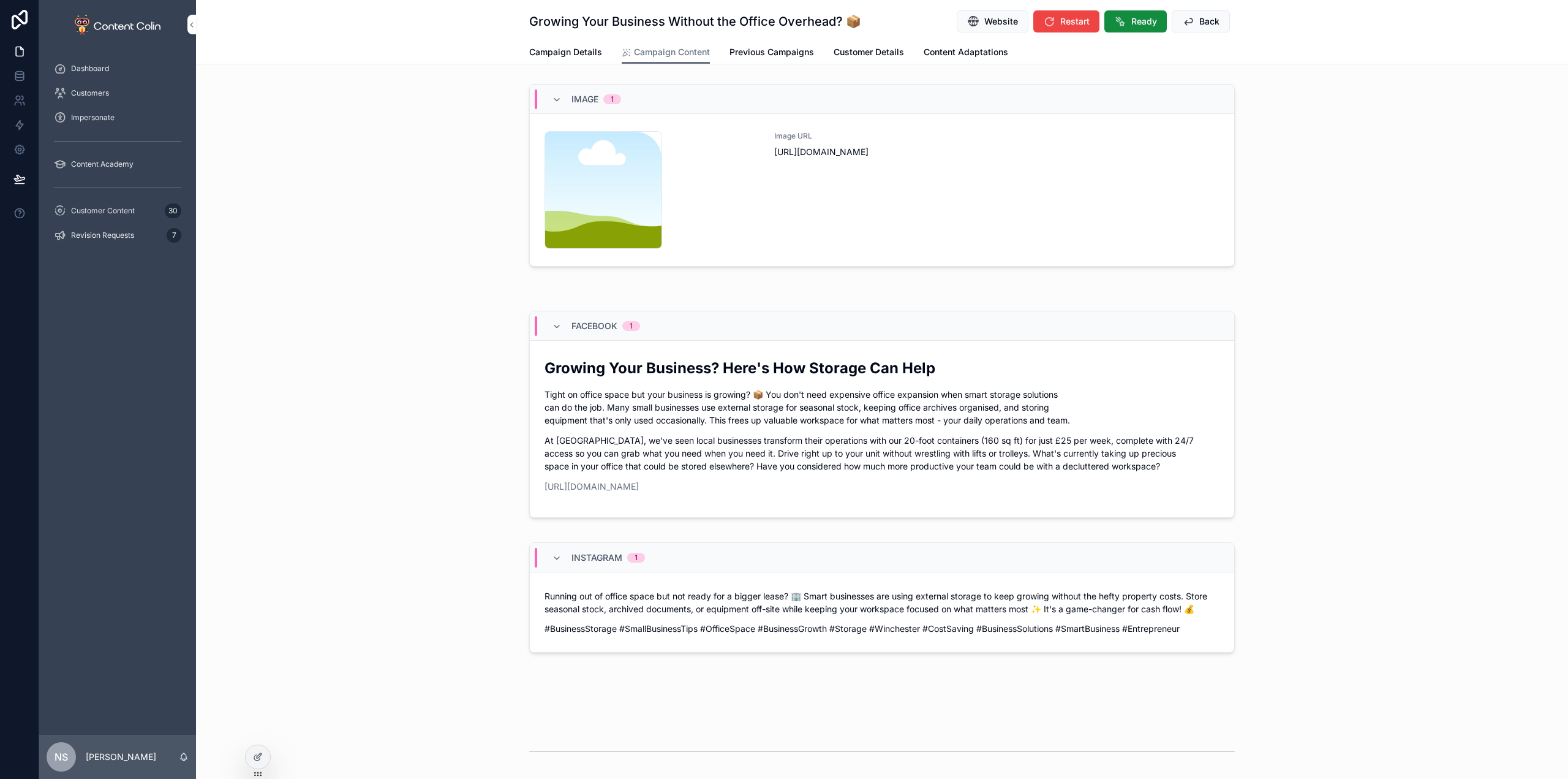
click at [932, 203] on div "Image URL [URL][DOMAIN_NAME]" at bounding box center [997, 190] width 445 height 118
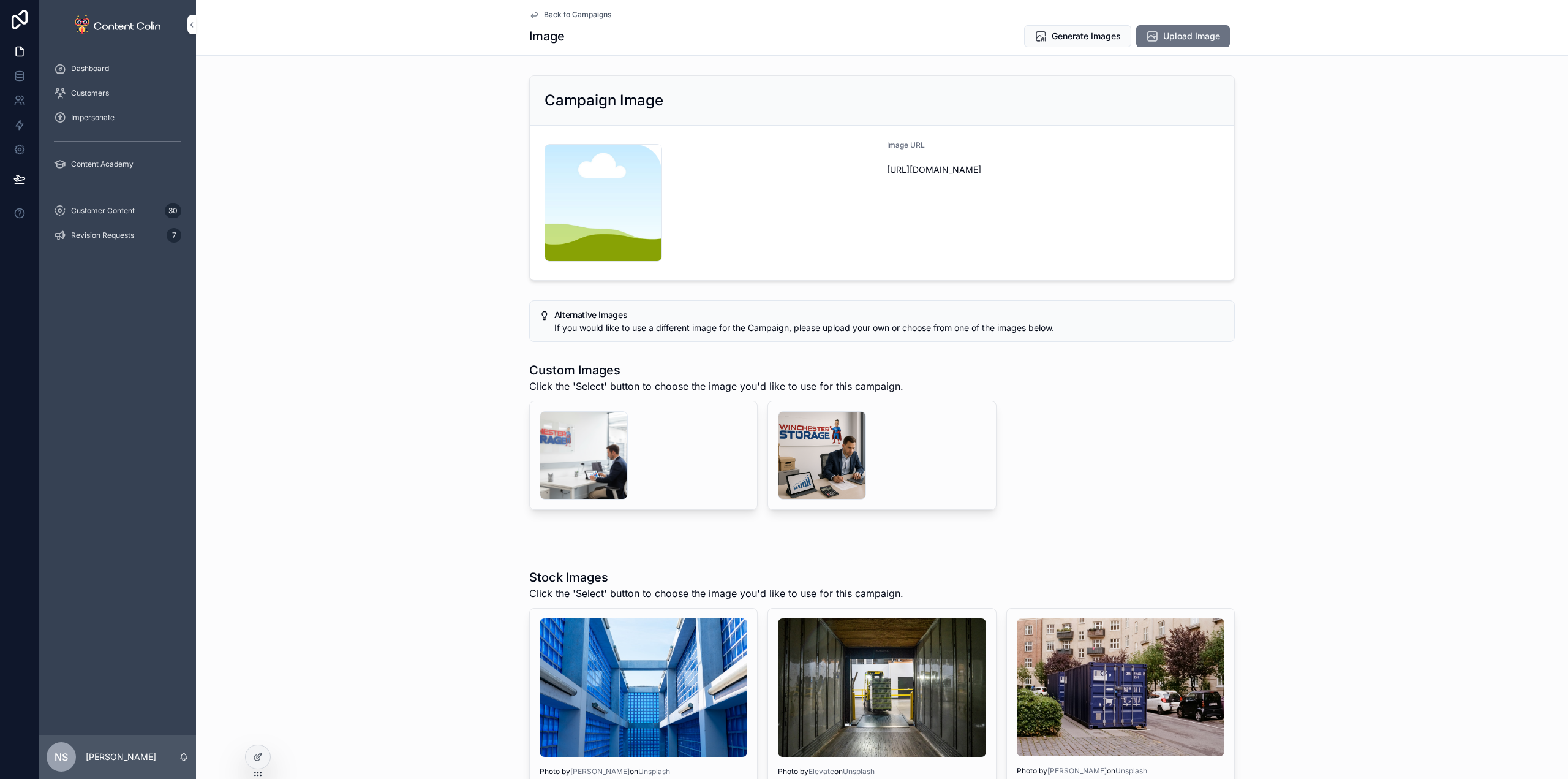
click at [795, 451] on div "scrollable content" at bounding box center [822, 455] width 88 height 88
click at [590, 463] on div "scrollable content" at bounding box center [584, 455] width 88 height 88
click at [0, 0] on span "Select" at bounding box center [0, 0] width 0 height 0
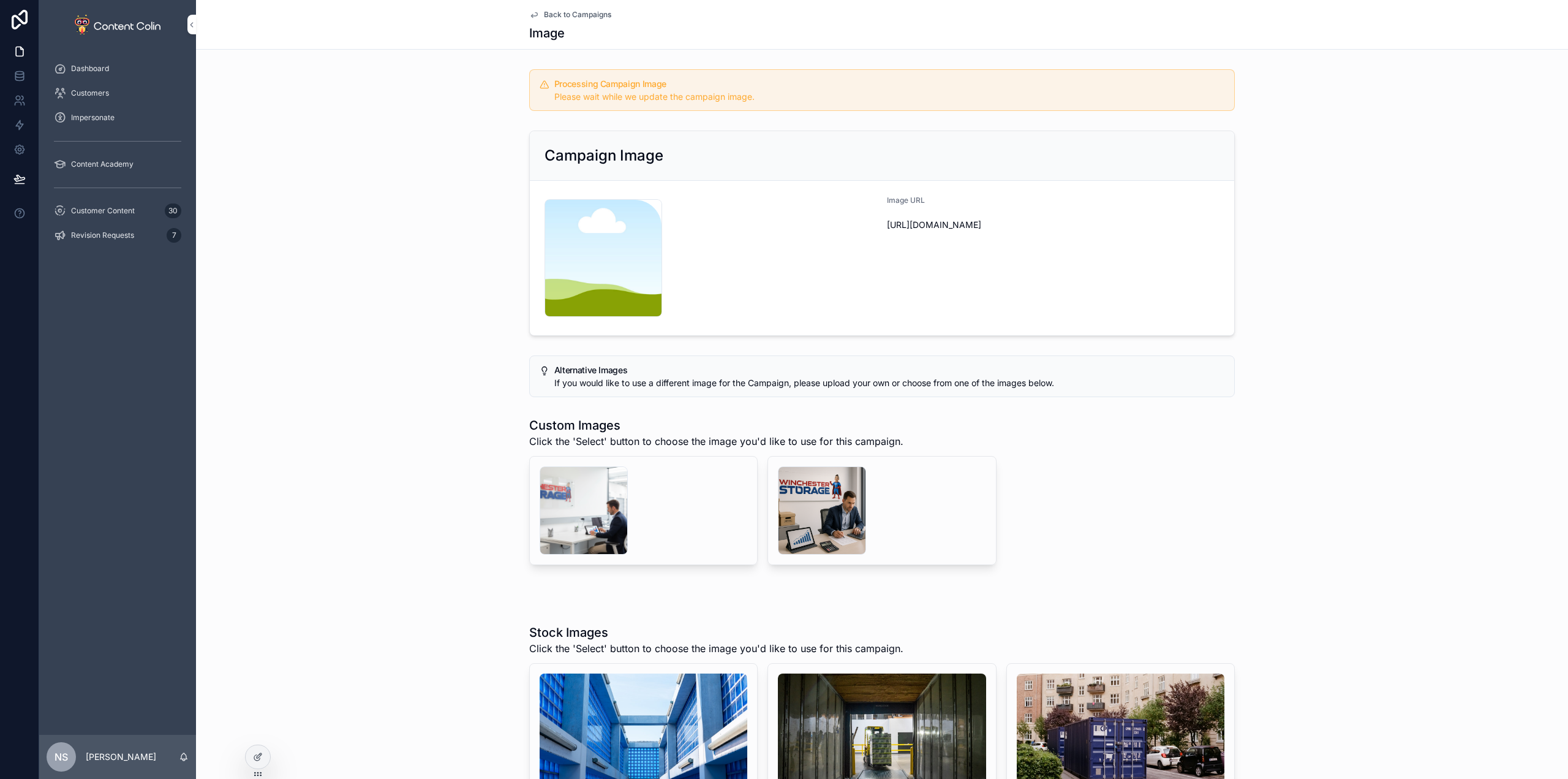
click at [558, 17] on span "Back to Campaigns" at bounding box center [577, 15] width 67 height 10
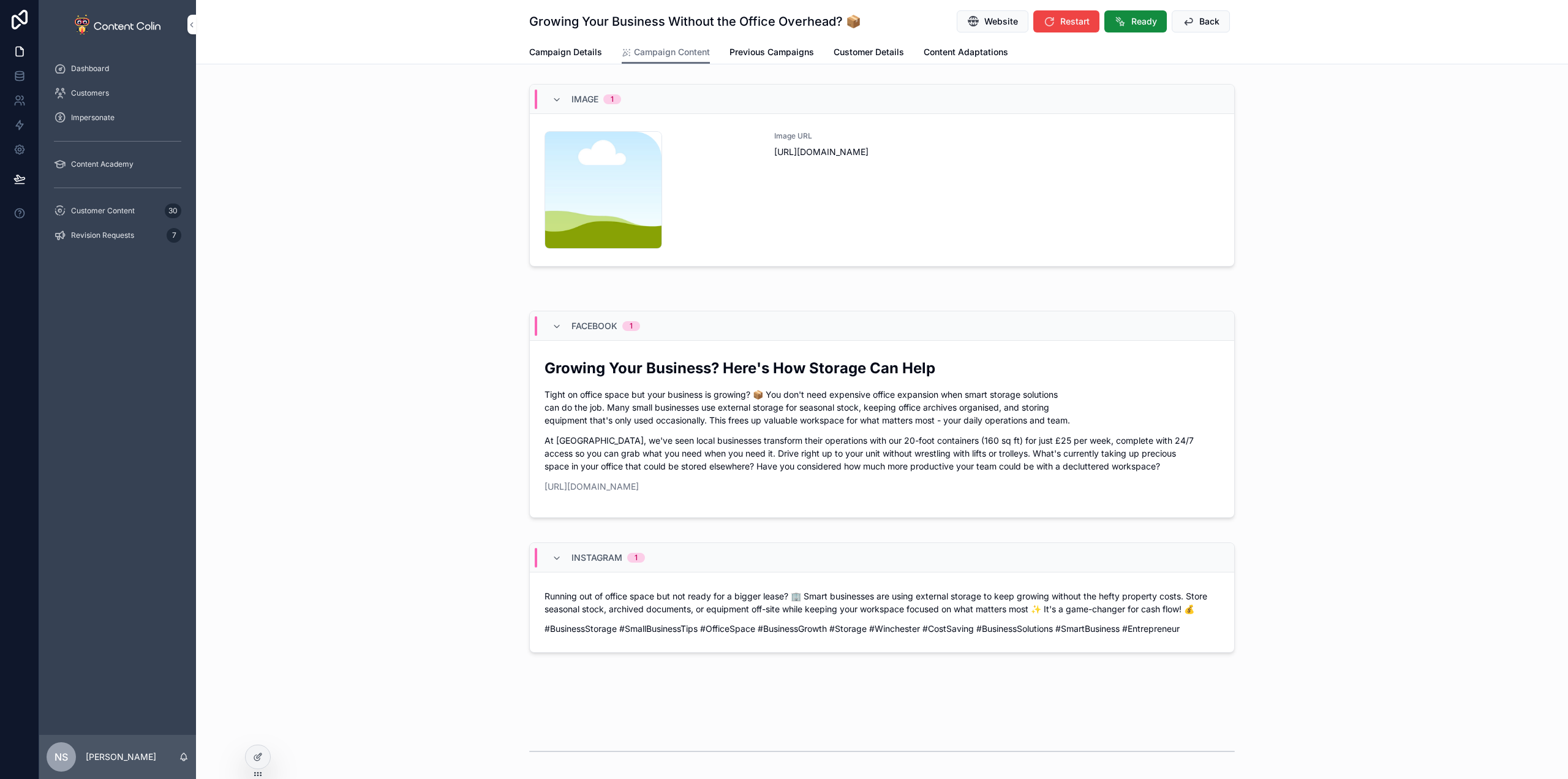
click at [1199, 23] on span "Back" at bounding box center [1210, 21] width 20 height 12
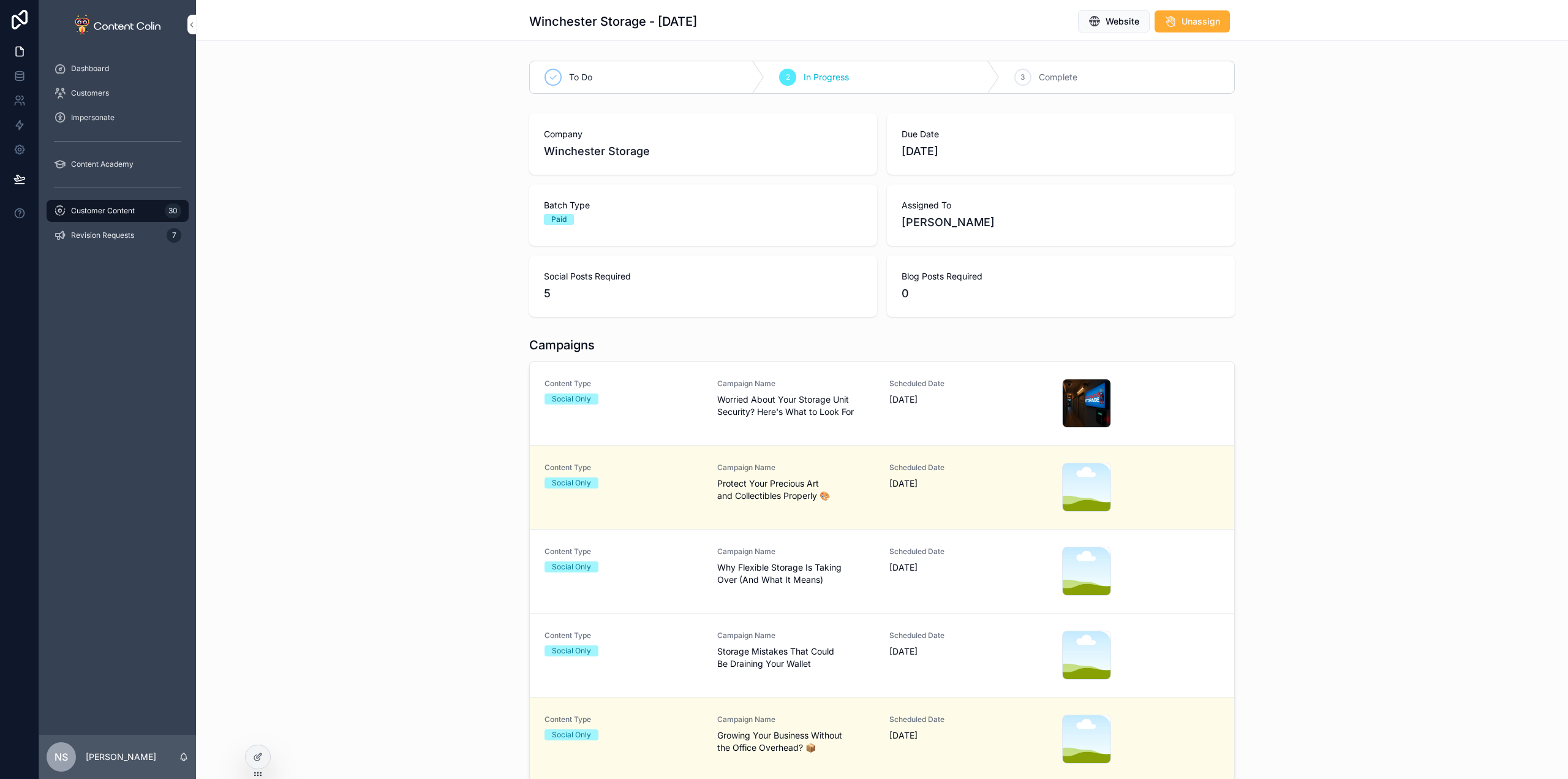
click at [861, 585] on span "Why Flexible Storage Is Taking Over (And What It Means)" at bounding box center [795, 573] width 158 height 25
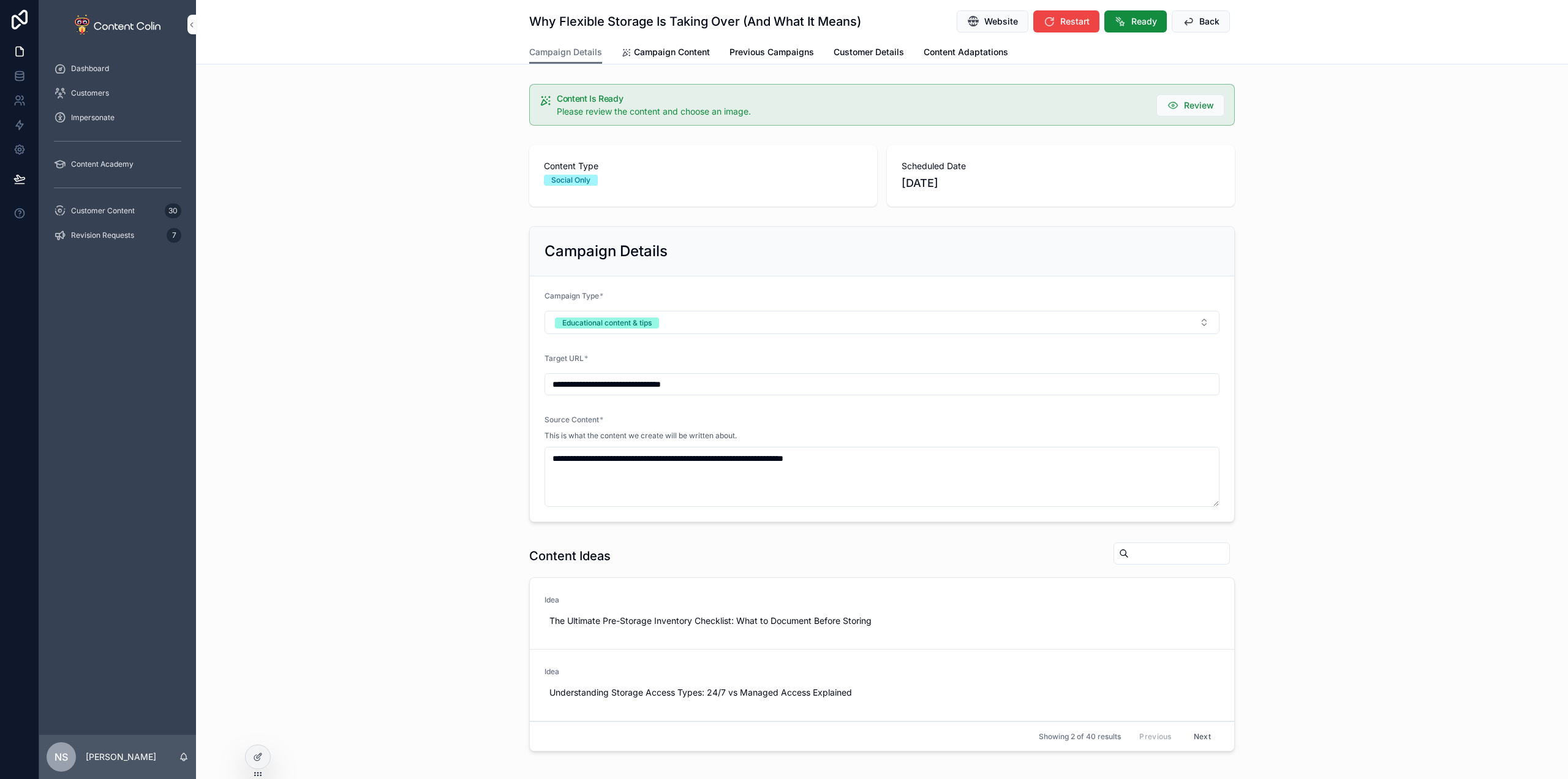
click at [665, 60] on link "Campaign Content" at bounding box center [666, 53] width 88 height 25
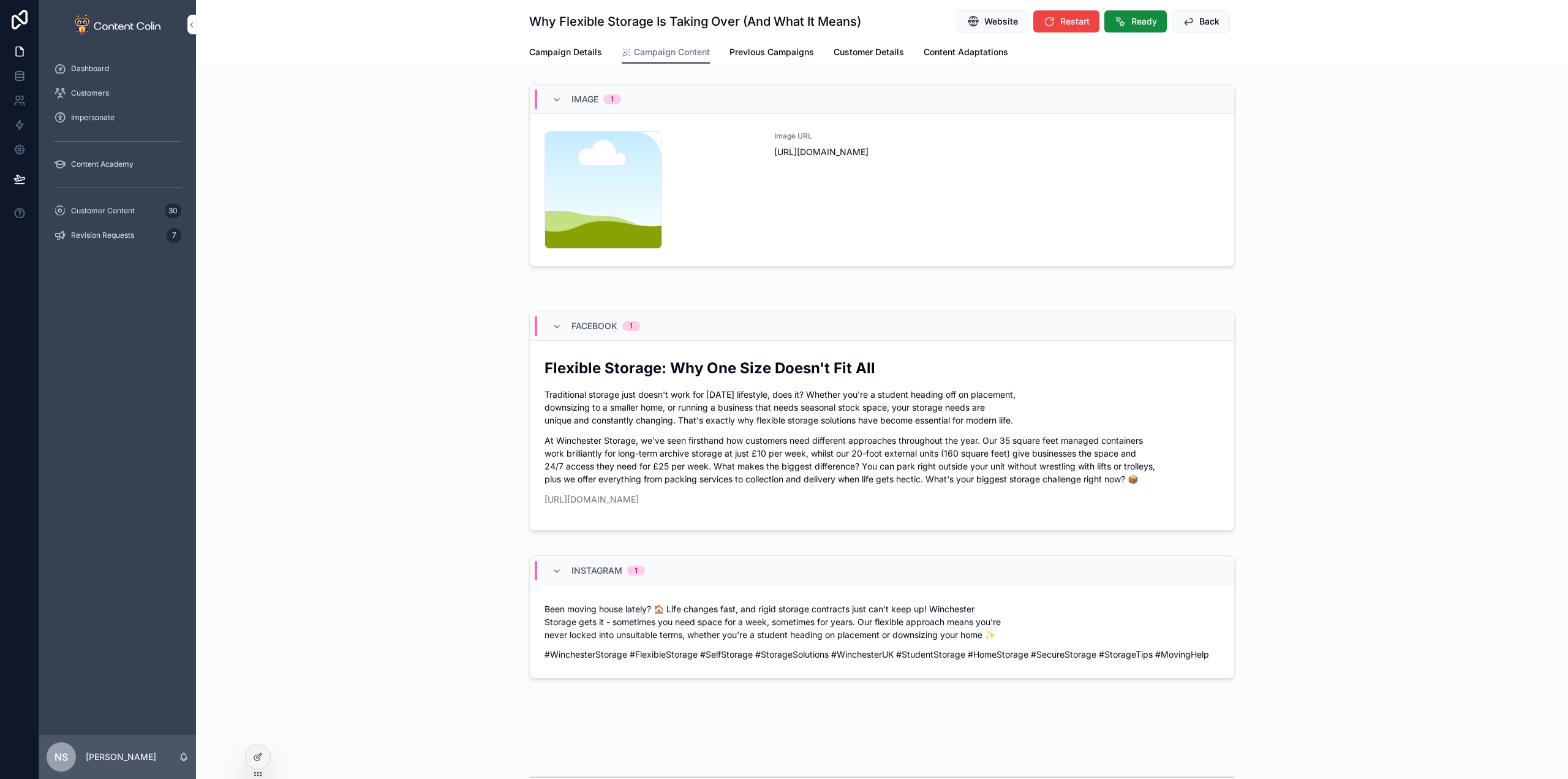
click at [1041, 178] on div "Image URL [URL][DOMAIN_NAME]" at bounding box center [997, 190] width 445 height 118
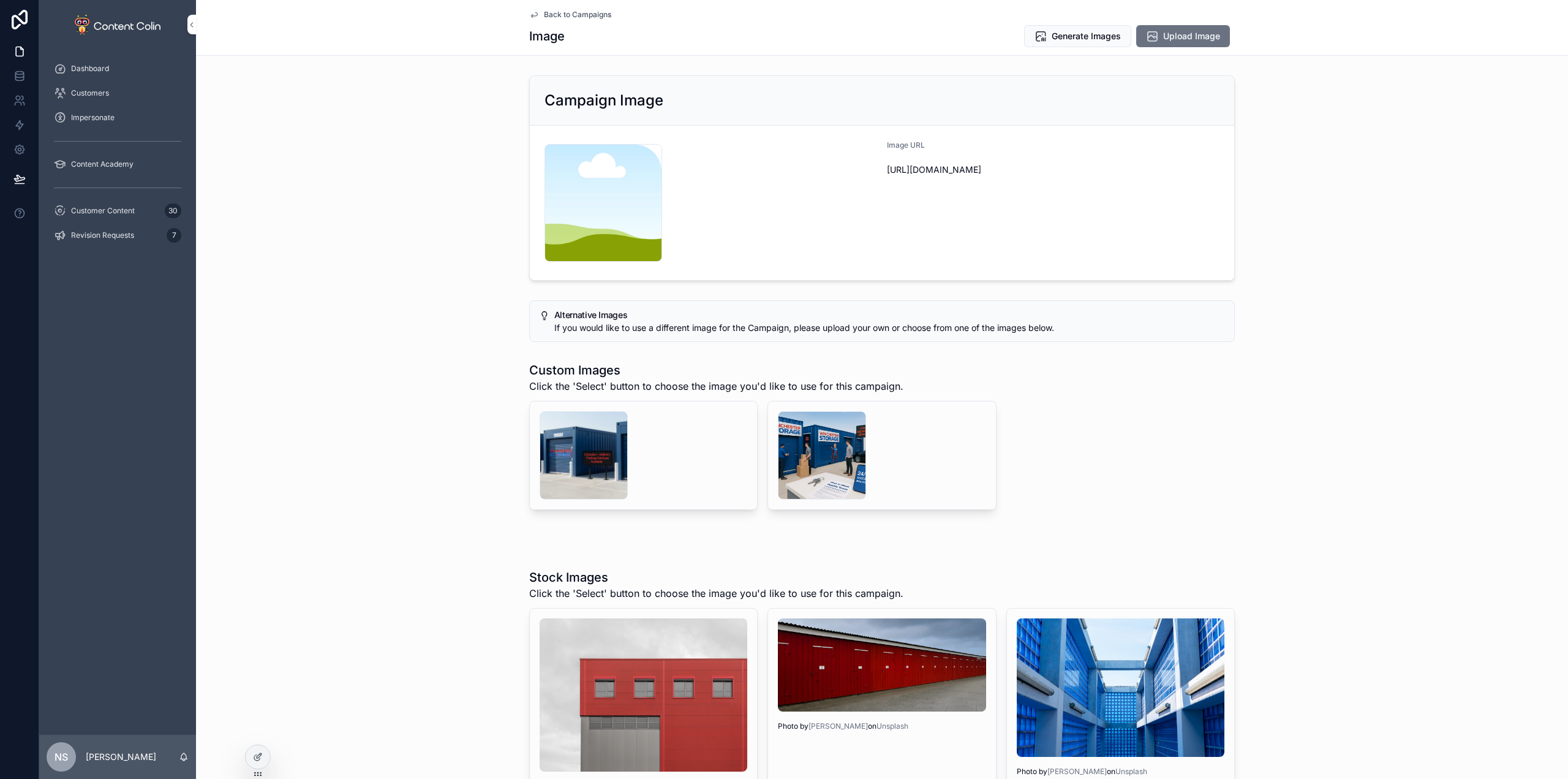
click at [802, 453] on div "scrollable content" at bounding box center [822, 455] width 88 height 88
click at [576, 462] on div "scrollable content" at bounding box center [584, 455] width 88 height 88
click at [799, 451] on div "scrollable content" at bounding box center [822, 455] width 88 height 88
click at [0, 0] on icon "scrollable content" at bounding box center [0, 0] width 0 height 0
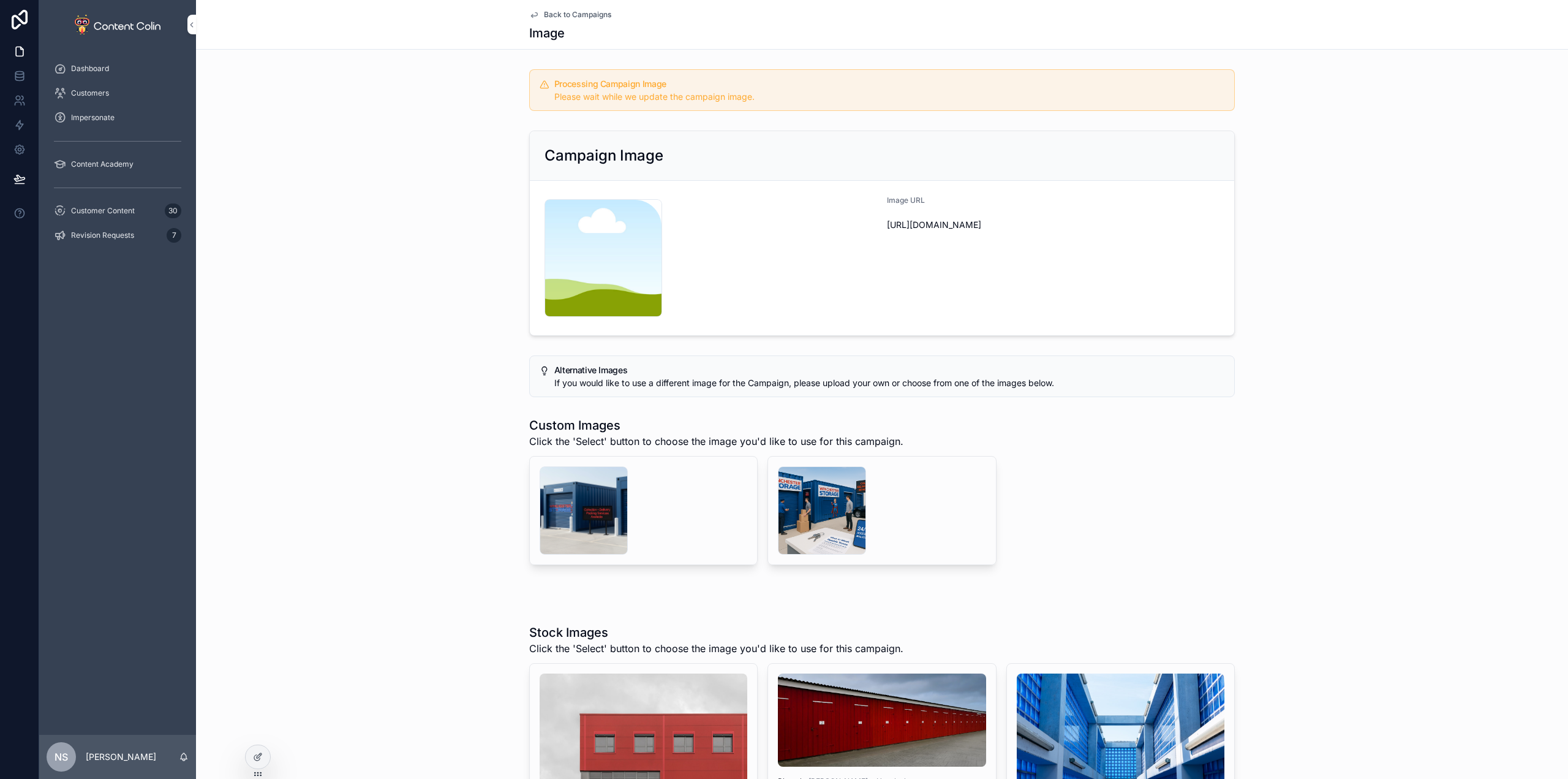
click at [566, 12] on span "Back to Campaigns" at bounding box center [577, 15] width 67 height 10
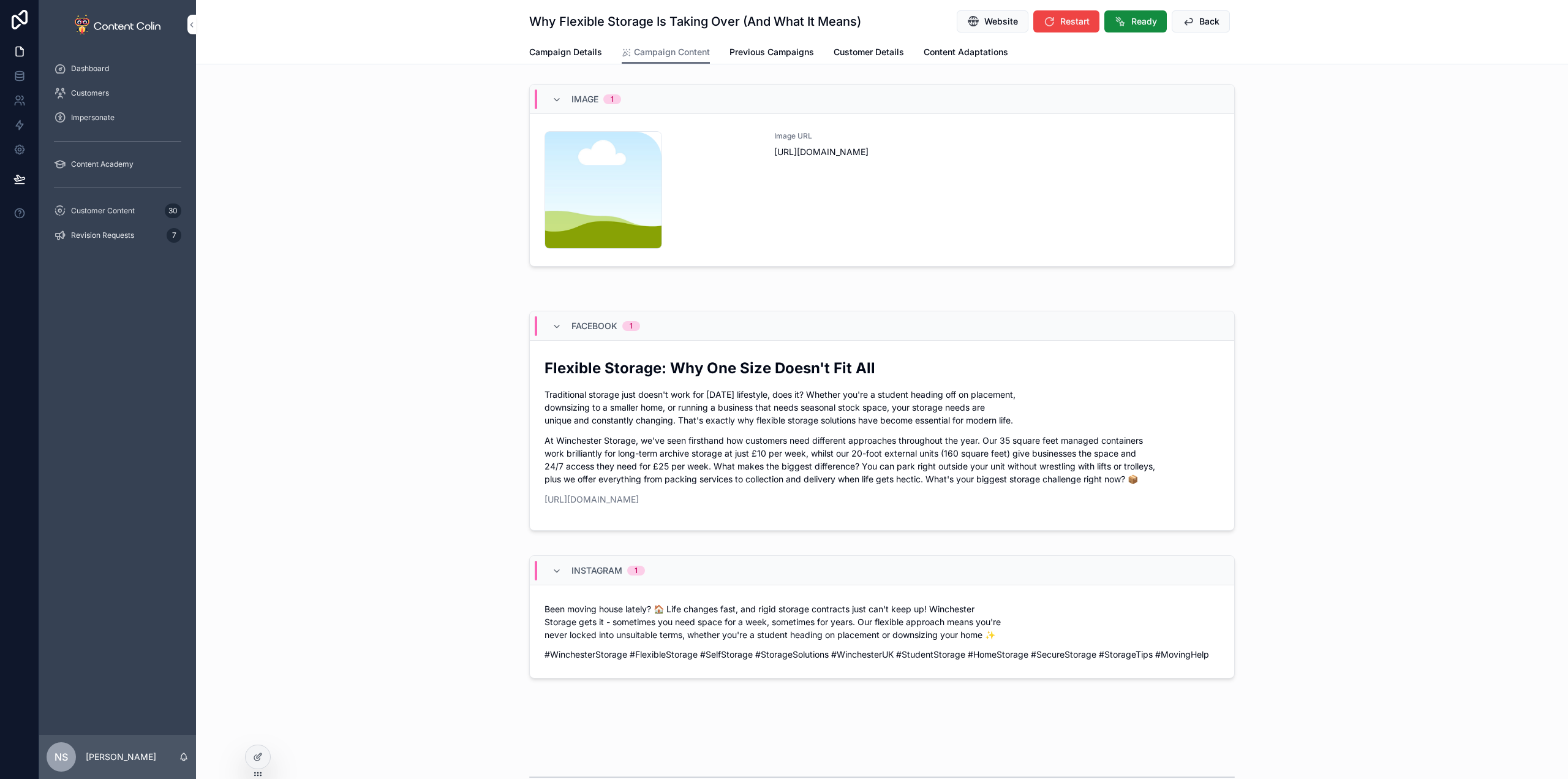
click at [1219, 24] on button "Back" at bounding box center [1201, 21] width 58 height 22
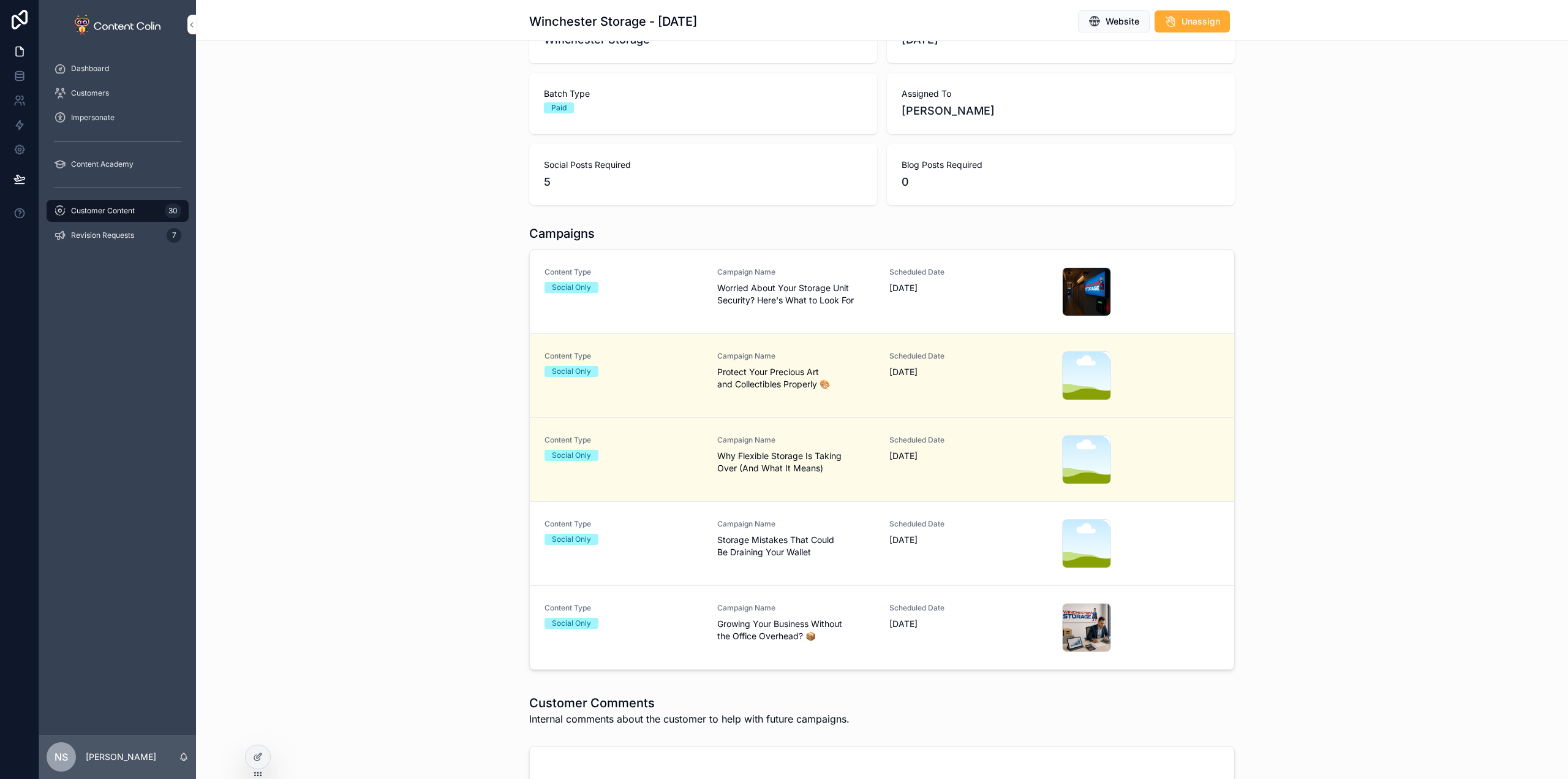
scroll to position [122, 0]
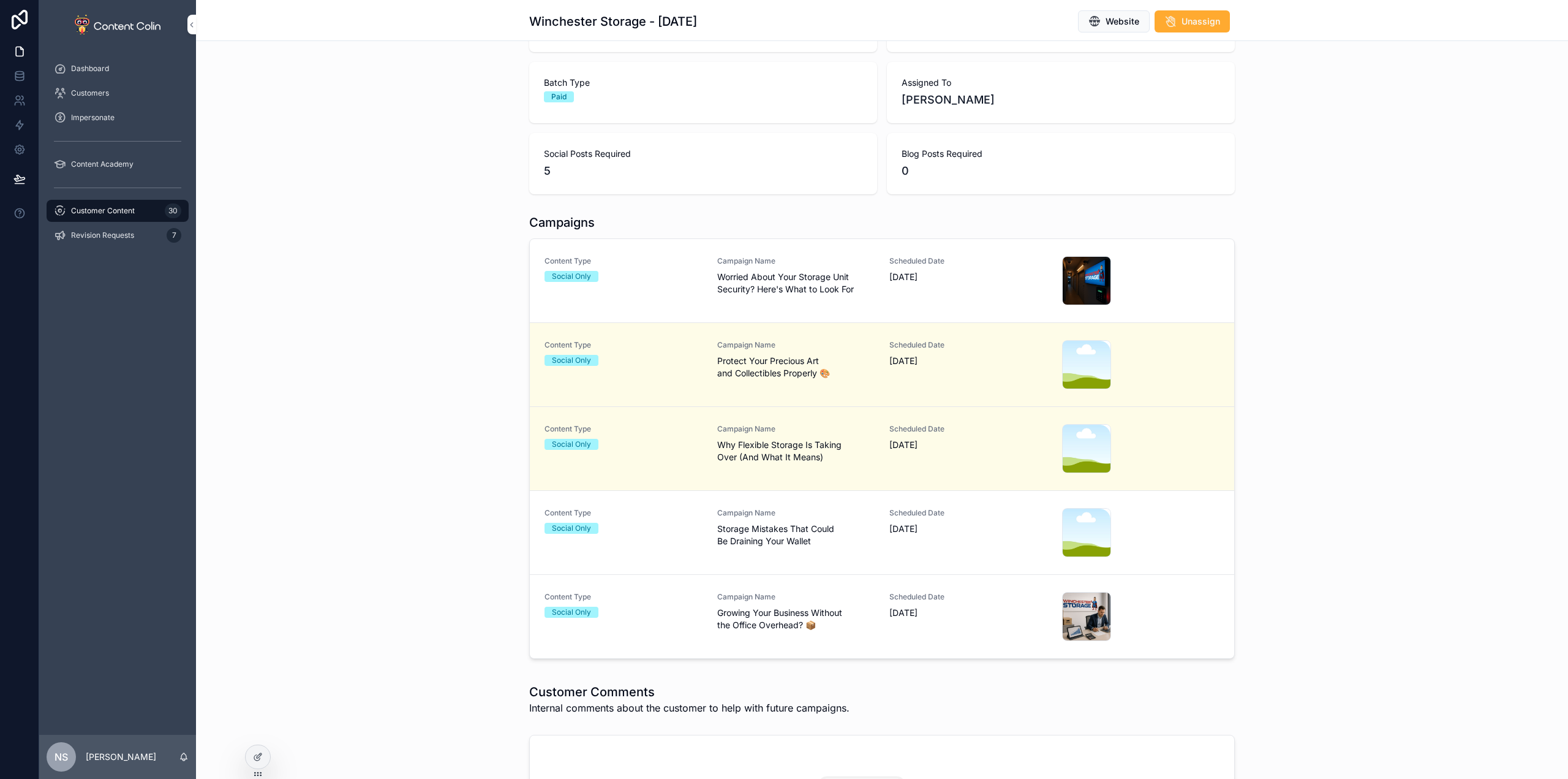
click at [751, 541] on span "Storage Mistakes That Could Be Draining Your Wallet" at bounding box center [795, 535] width 158 height 25
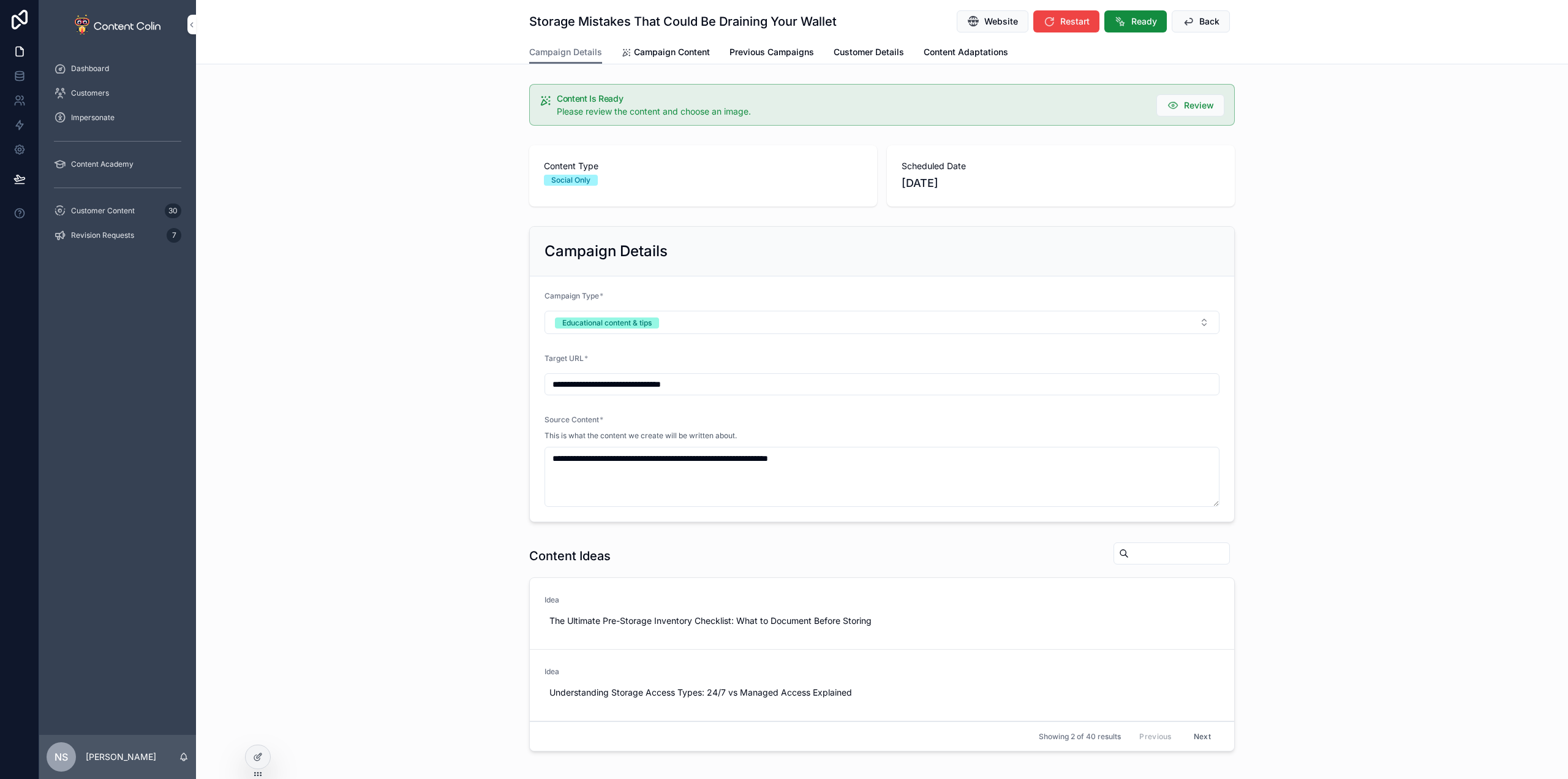
click at [664, 50] on span "Campaign Content" at bounding box center [671, 51] width 76 height 12
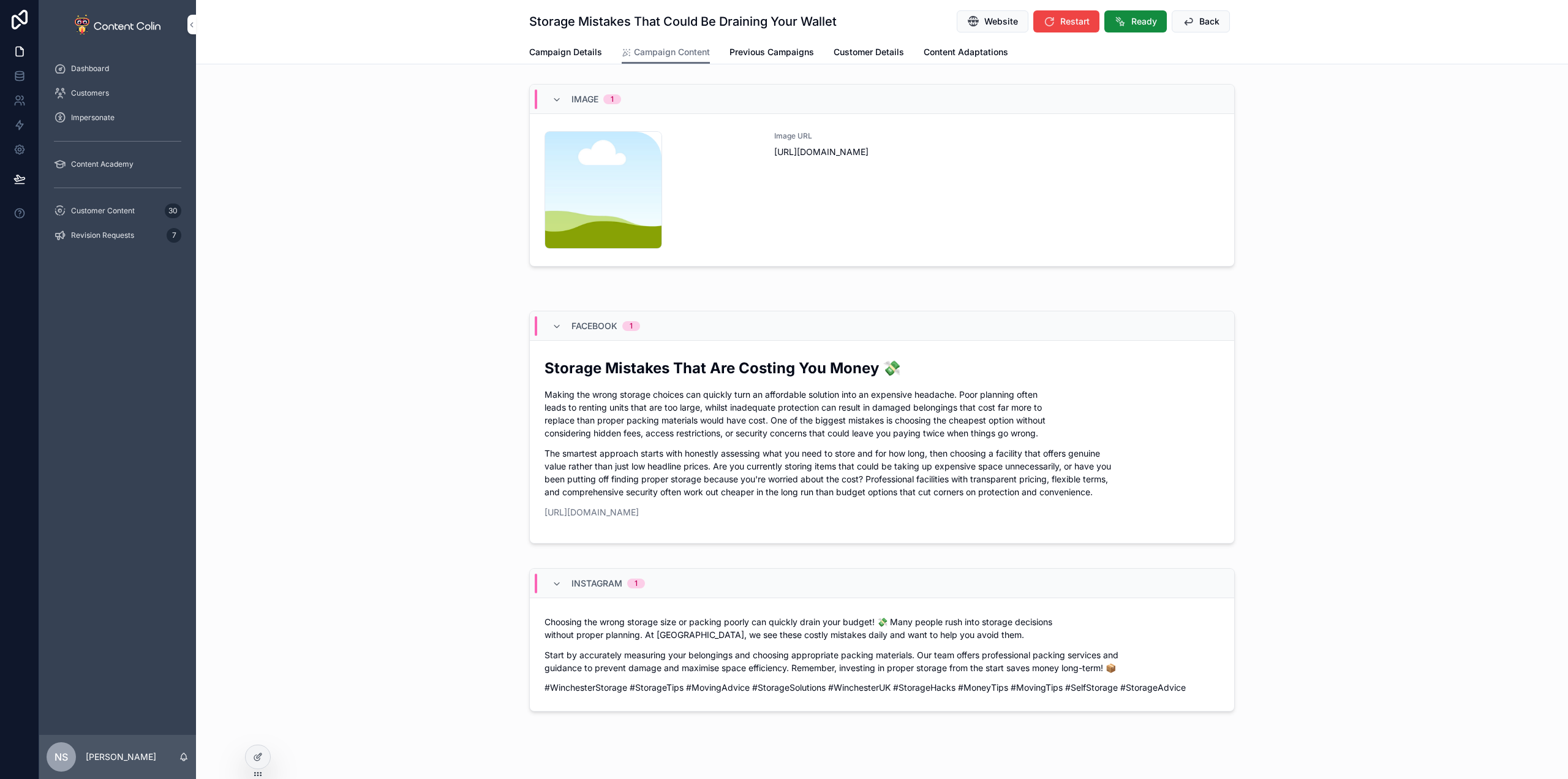
click at [981, 182] on div "Image URL [URL][DOMAIN_NAME]" at bounding box center [997, 190] width 445 height 118
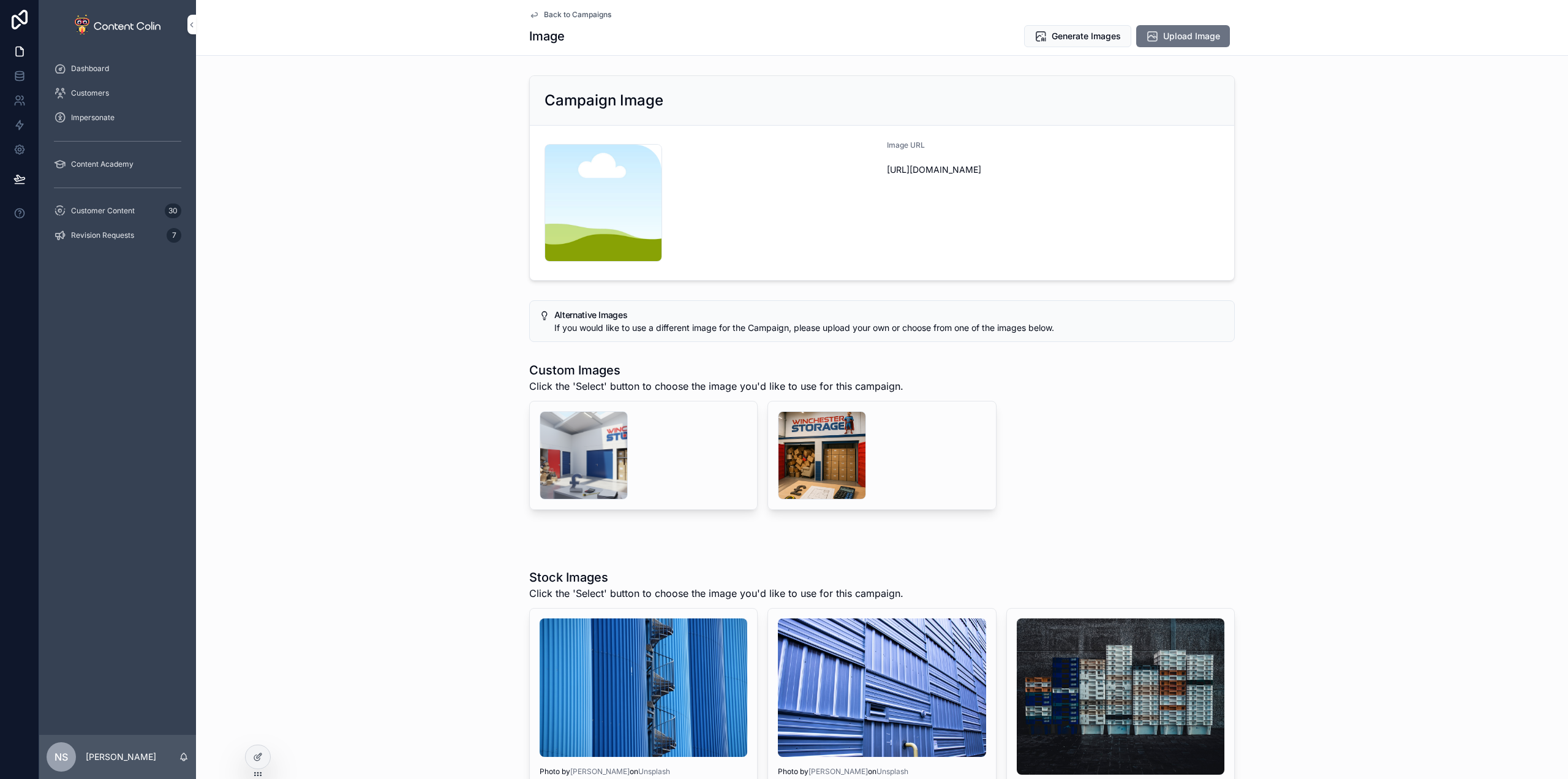
click at [822, 458] on div "scrollable content" at bounding box center [822, 455] width 88 height 88
click at [824, 451] on div "scrollable content" at bounding box center [822, 455] width 88 height 88
click at [0, 0] on span "Select" at bounding box center [0, 0] width 0 height 0
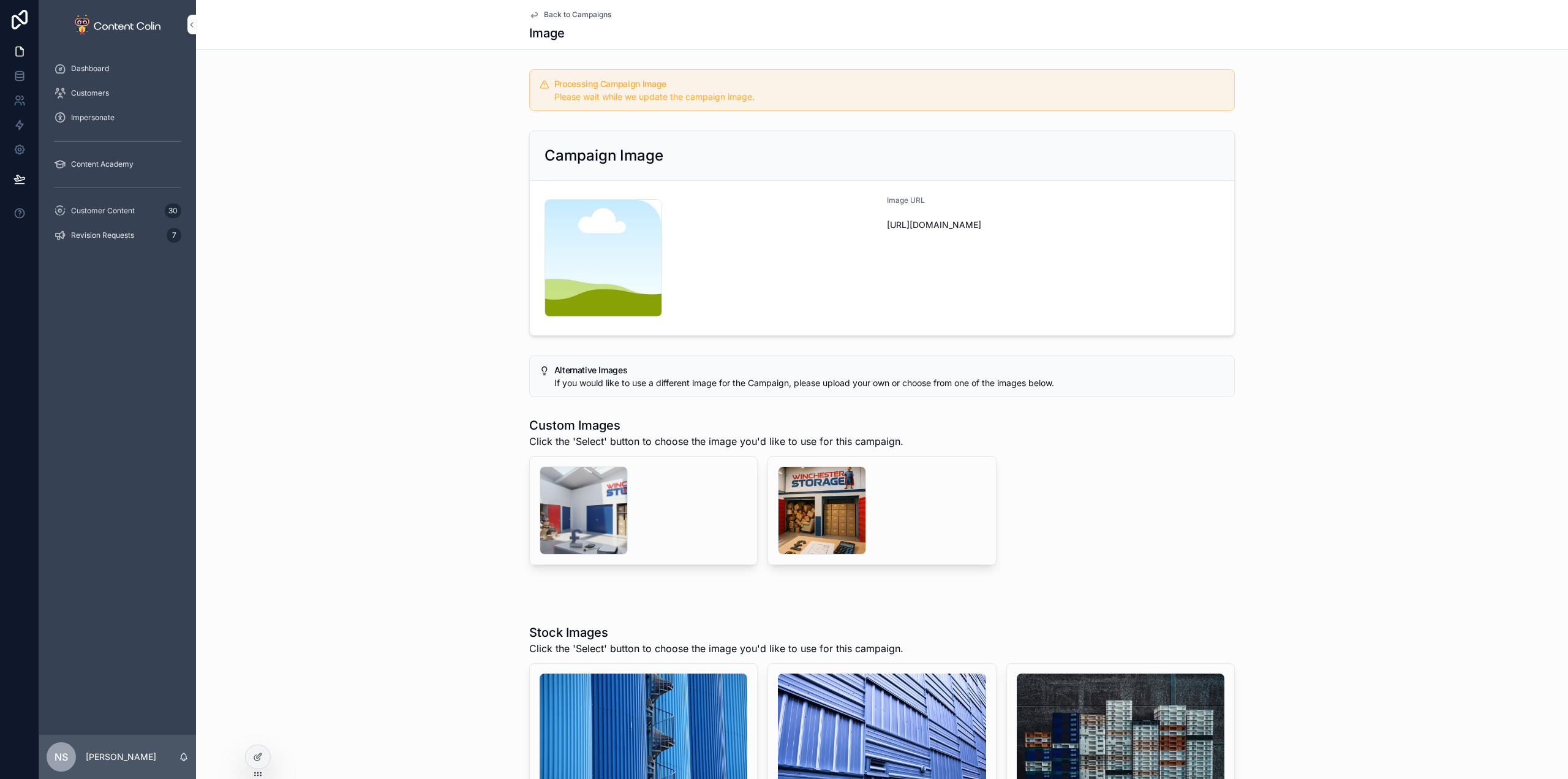
click at [590, 11] on span "Back to Campaigns" at bounding box center [577, 15] width 67 height 10
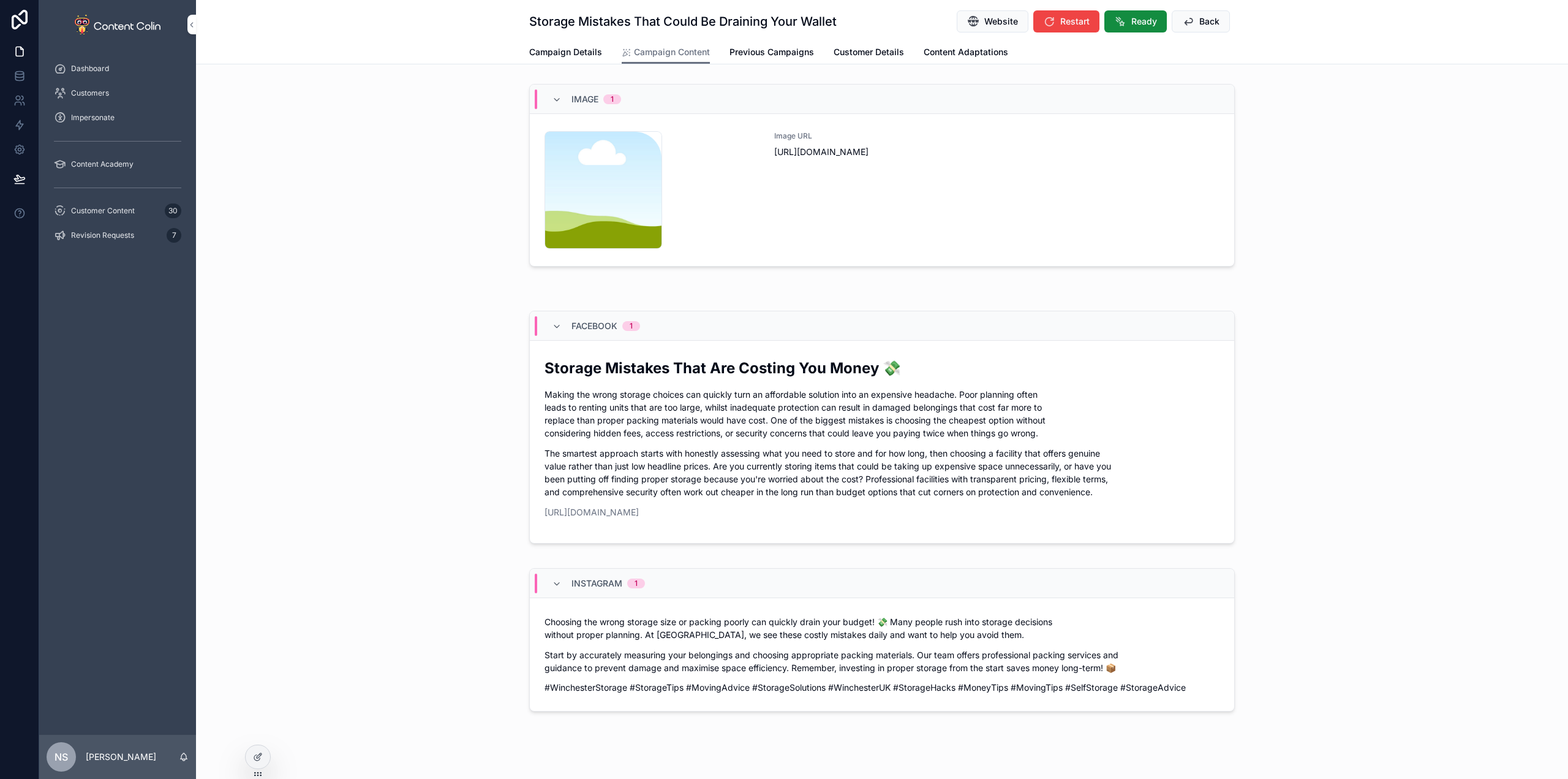
drag, startPoint x: 903, startPoint y: 316, endPoint x: 842, endPoint y: 317, distance: 61.0
click at [888, 220] on div "Image URL [URL][DOMAIN_NAME]" at bounding box center [997, 190] width 445 height 118
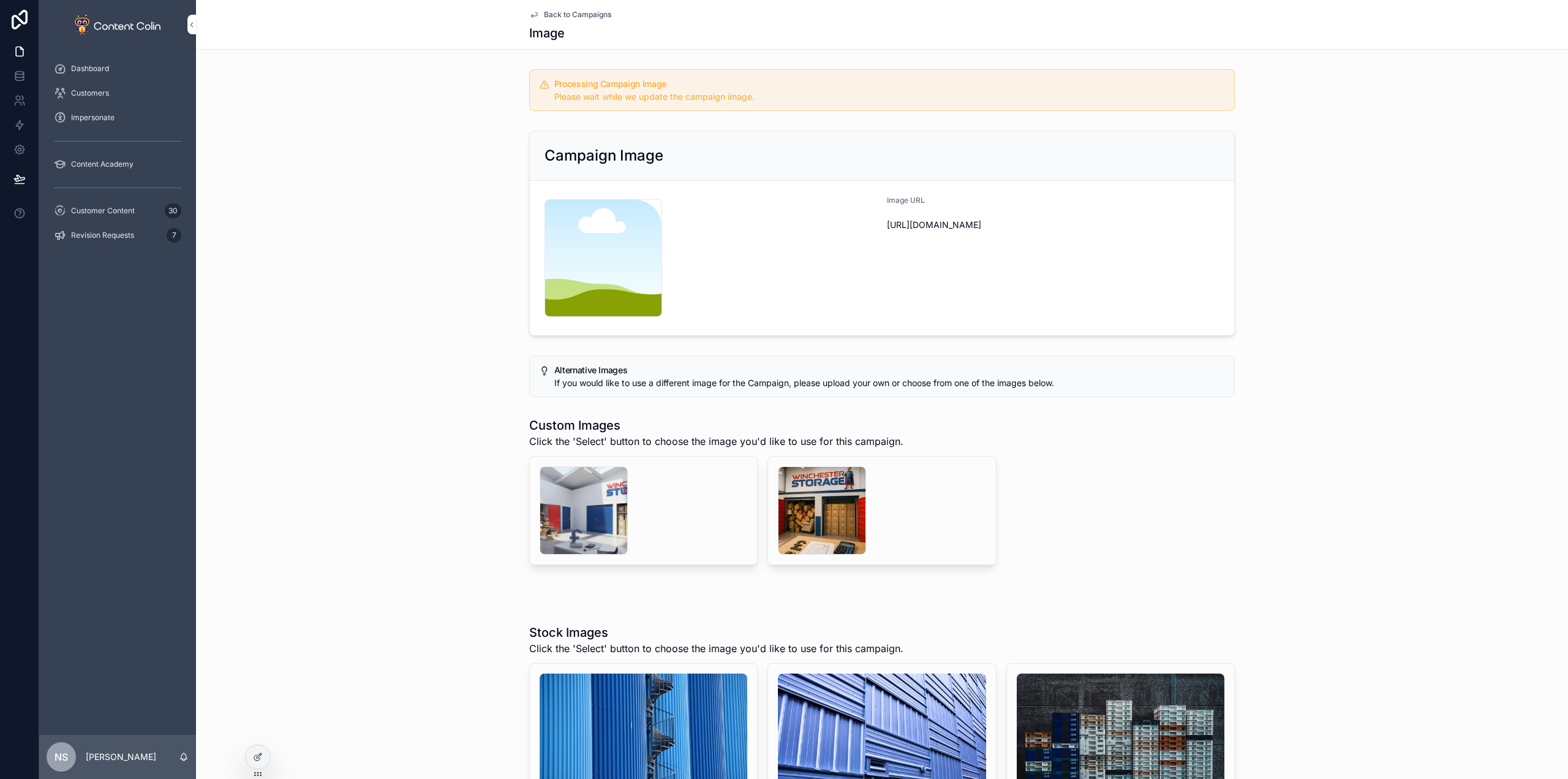
click at [90, 207] on span "Customer Content" at bounding box center [103, 211] width 64 height 10
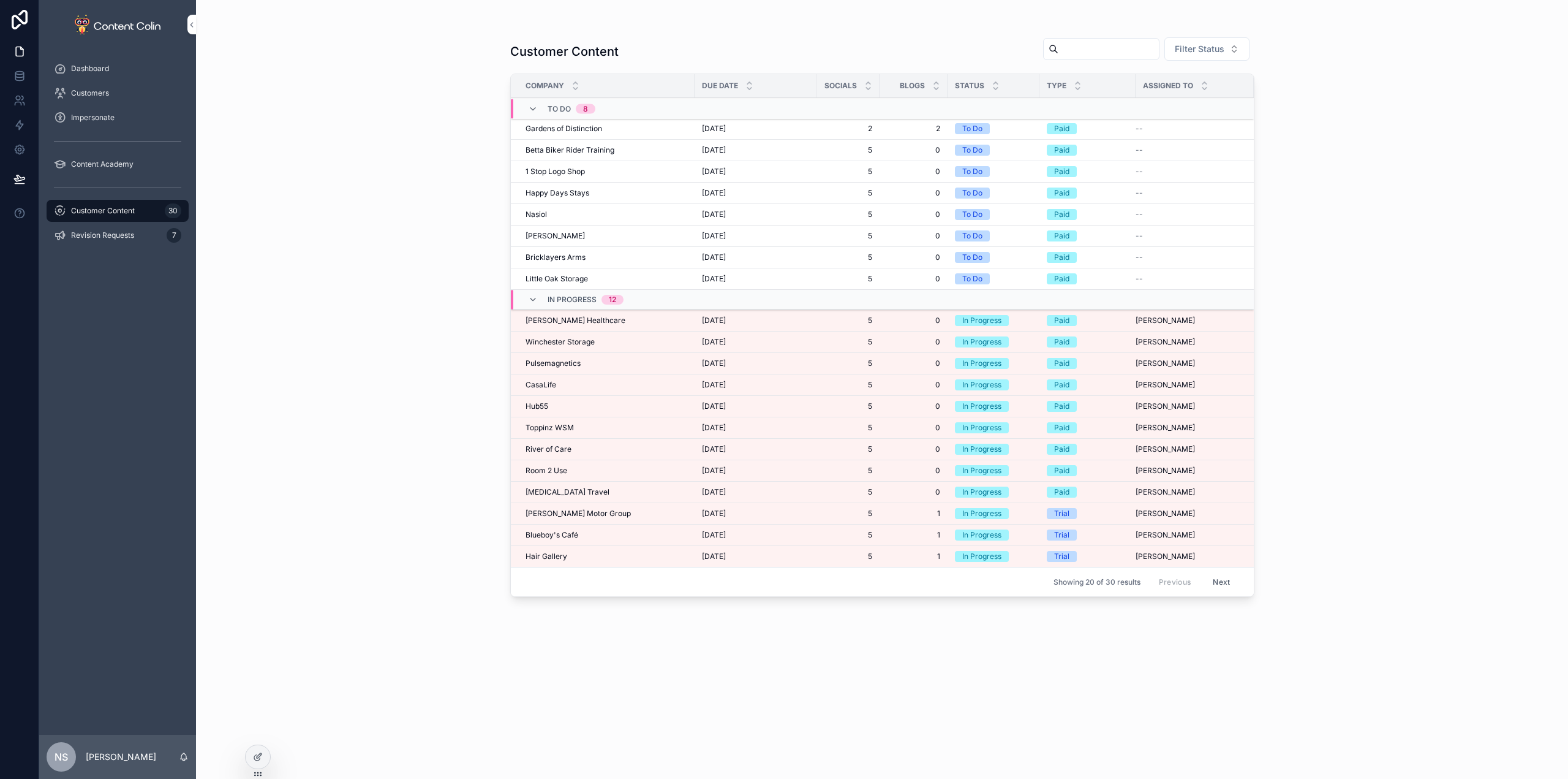
click at [576, 364] on span "Pulsemagnetics" at bounding box center [553, 363] width 55 height 10
click at [553, 383] on span "CasaLife" at bounding box center [541, 384] width 31 height 10
click at [549, 403] on div "Hub55 Hub55" at bounding box center [606, 406] width 161 height 10
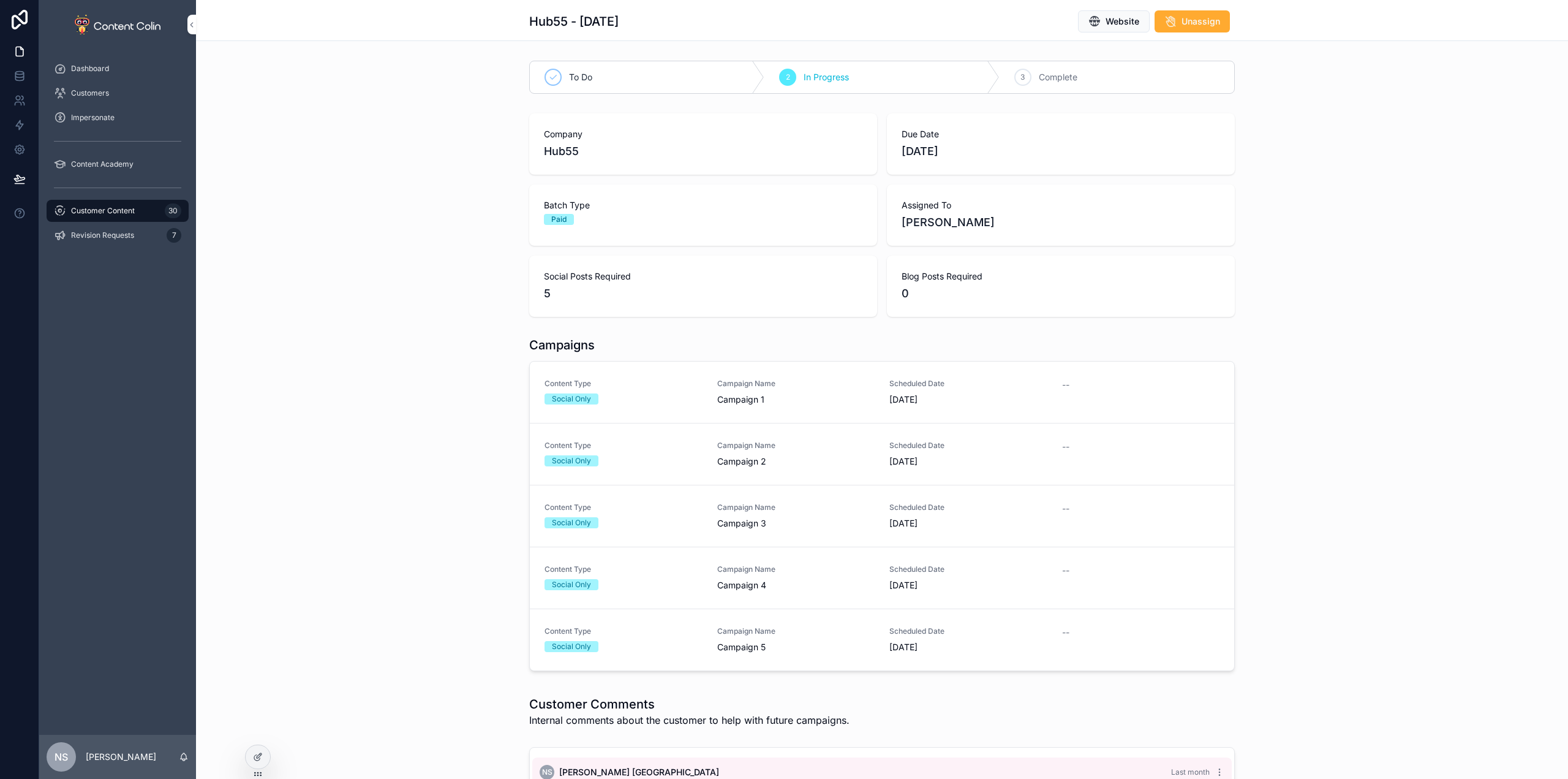
drag, startPoint x: 495, startPoint y: 544, endPoint x: 480, endPoint y: 543, distance: 15.0
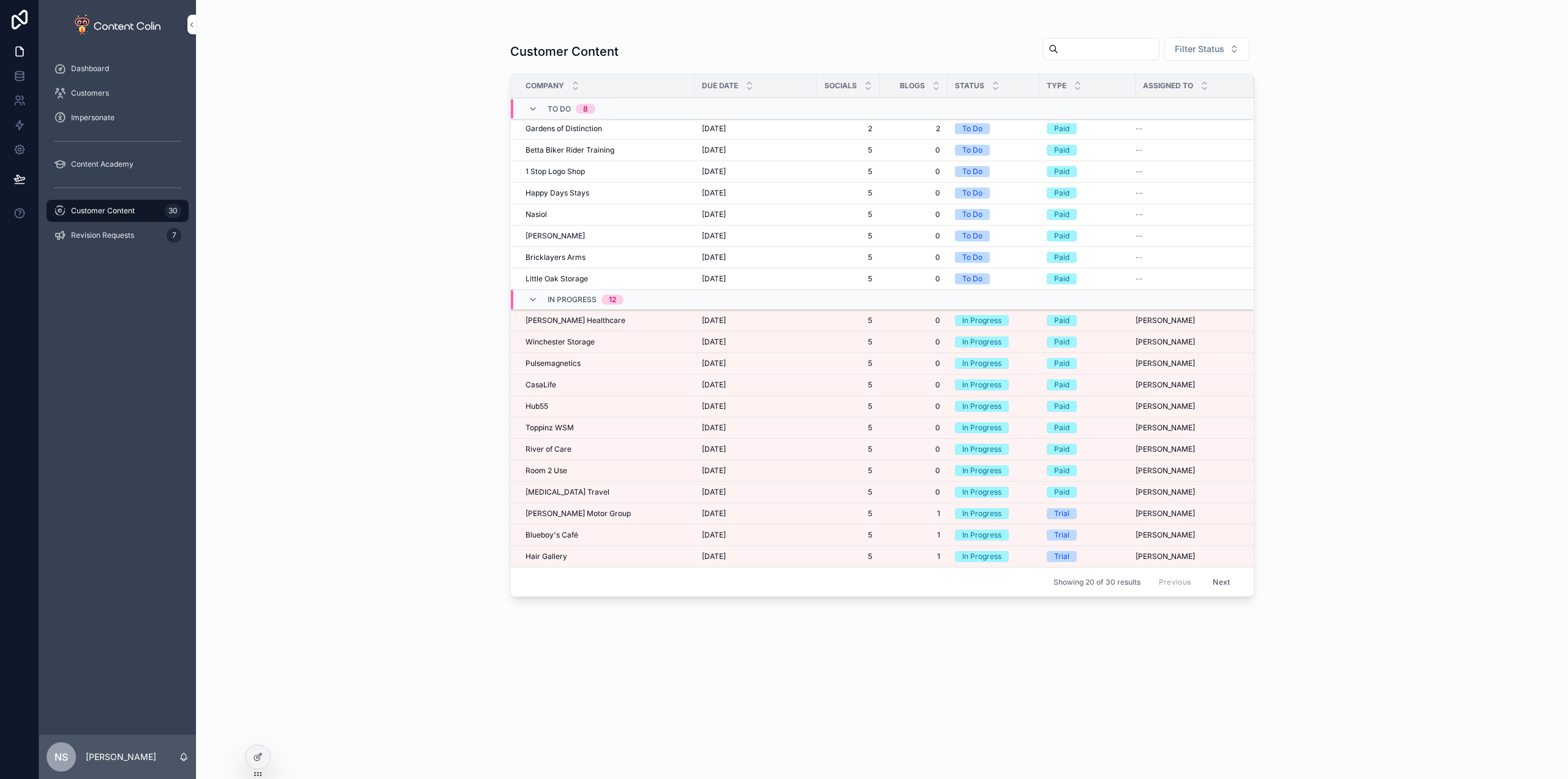
click at [571, 516] on span "[PERSON_NAME] Motor Group" at bounding box center [578, 513] width 106 height 10
click at [570, 539] on span "Blueboy's Café" at bounding box center [552, 535] width 53 height 10
click at [549, 560] on span "Hair Gallery" at bounding box center [546, 556] width 42 height 10
click at [553, 514] on span "[PERSON_NAME] Motor Group" at bounding box center [578, 513] width 106 height 10
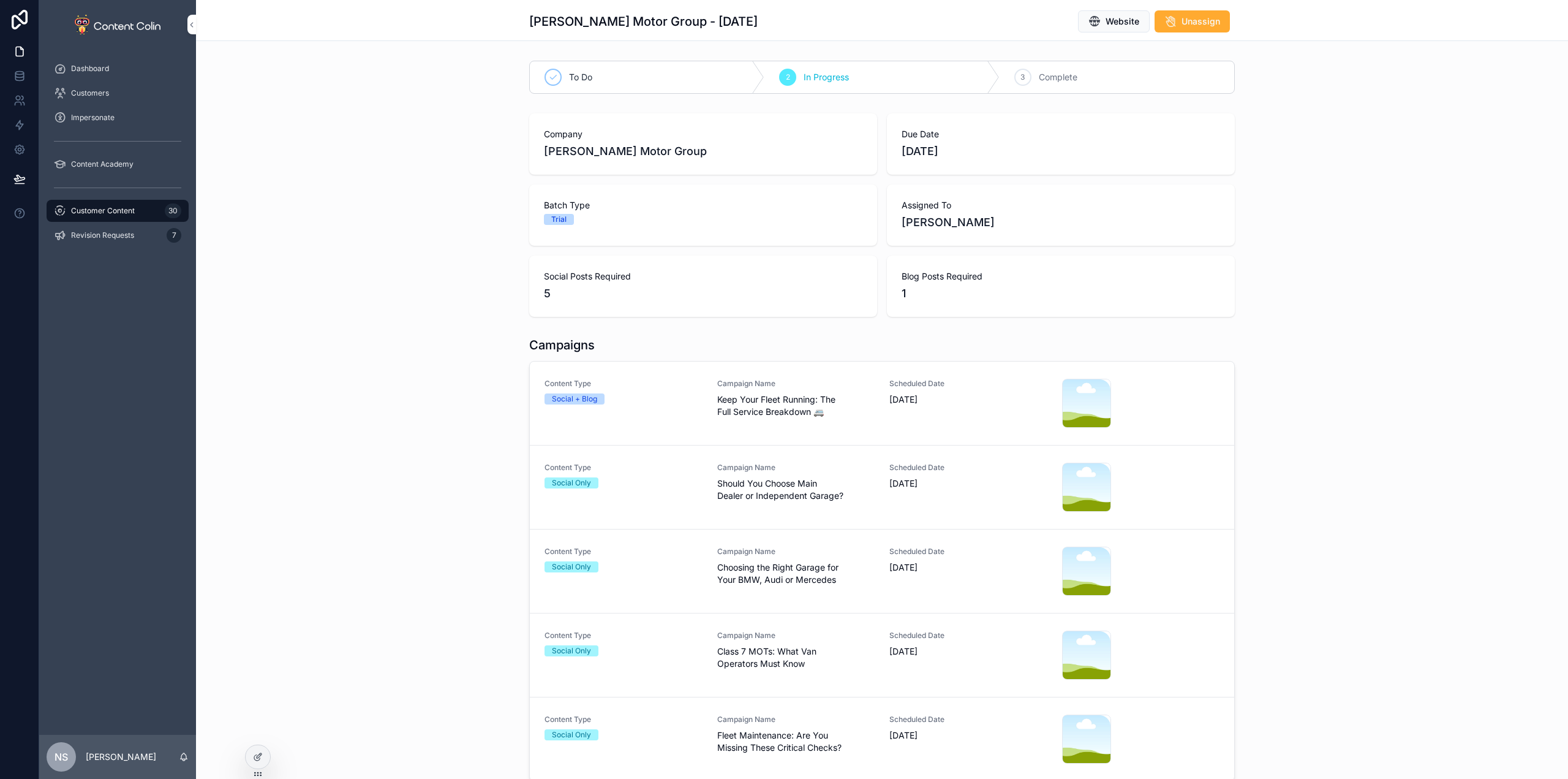
click at [752, 403] on span "Keep Your Fleet Running: The Full Service Breakdown 🚐" at bounding box center [795, 405] width 158 height 25
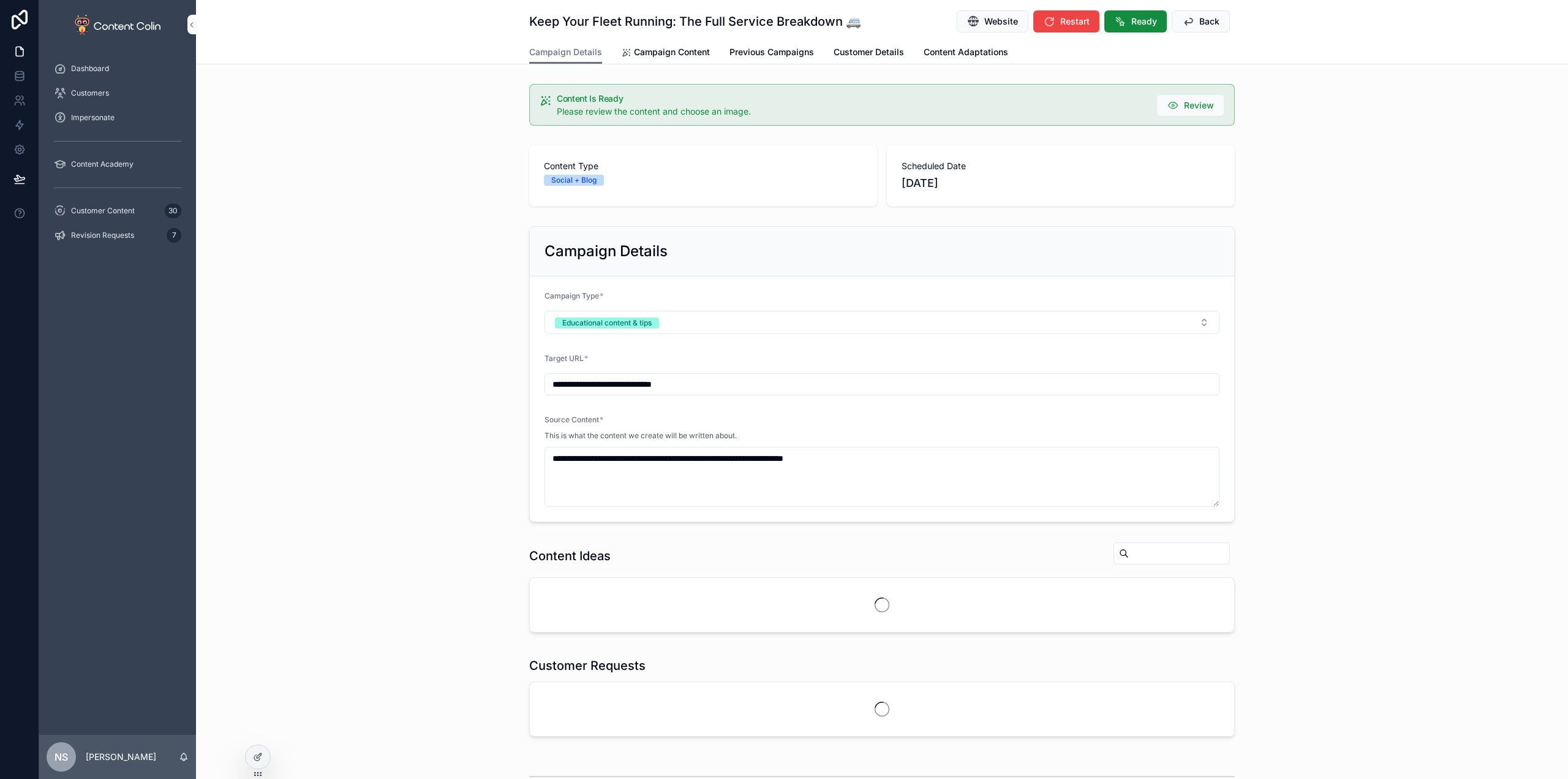
click at [622, 57] on icon "scrollable content" at bounding box center [627, 52] width 10 height 10
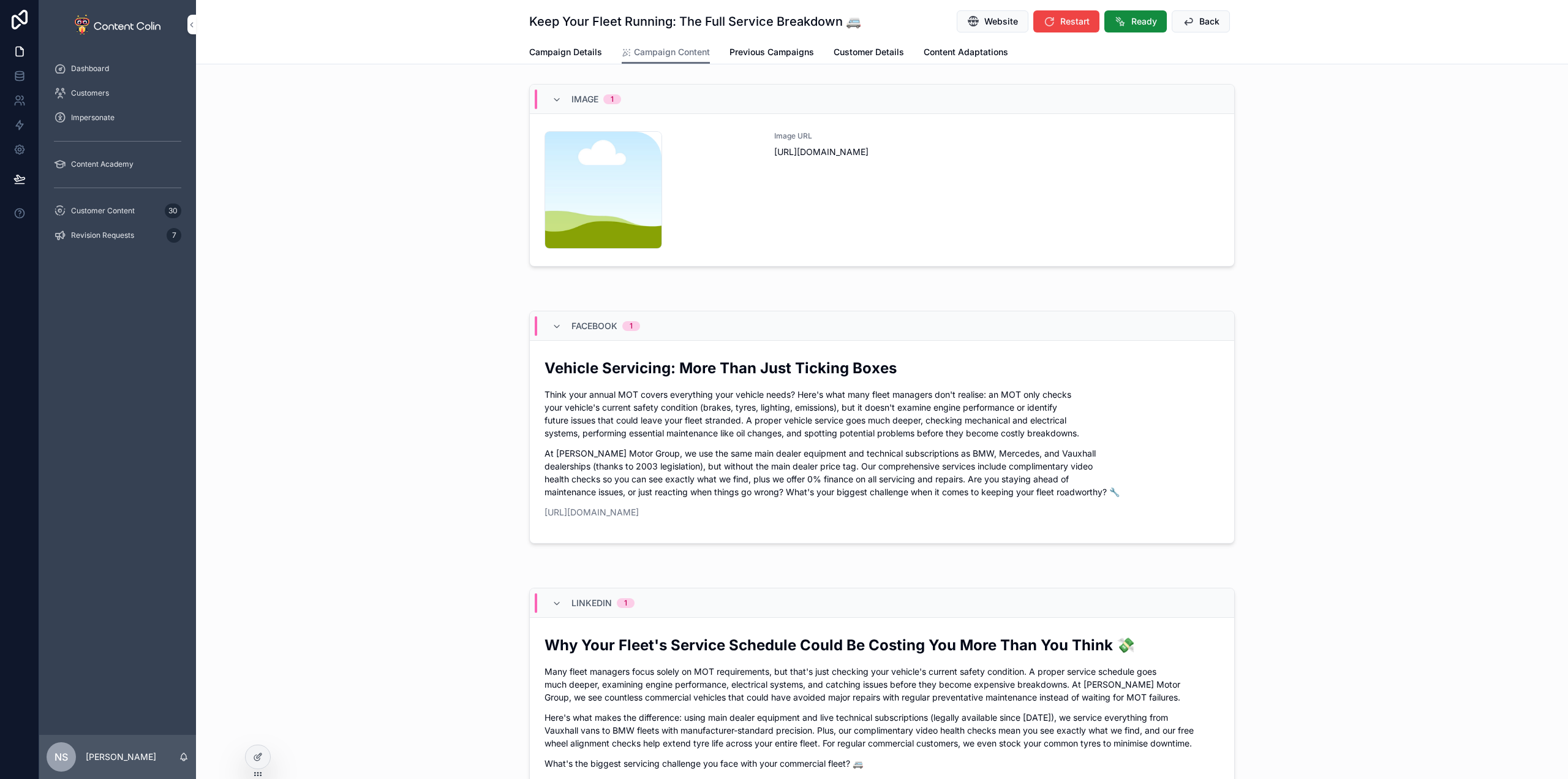
click at [934, 200] on div "Image URL [URL][DOMAIN_NAME]" at bounding box center [997, 190] width 445 height 118
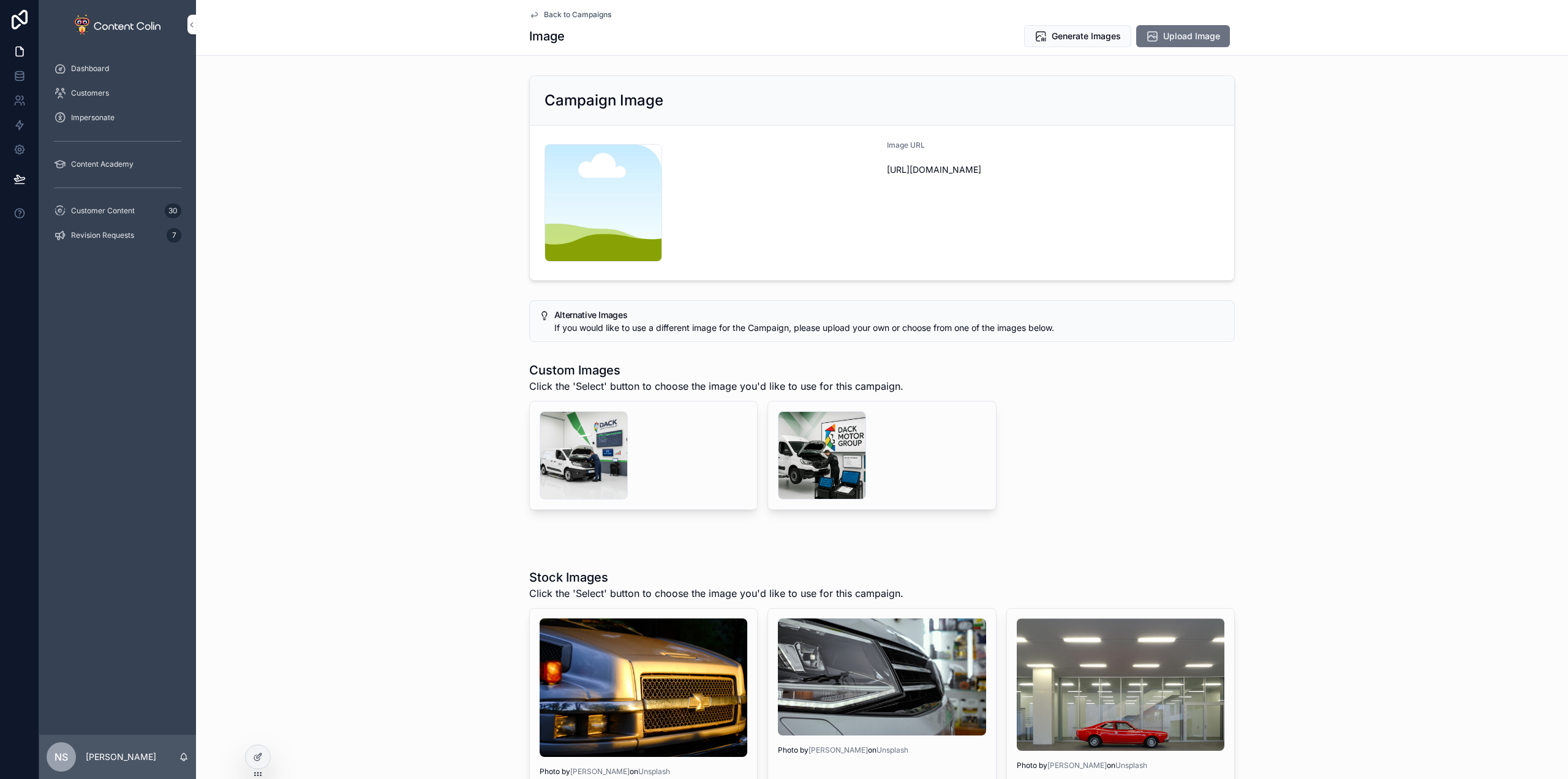
drag, startPoint x: 1023, startPoint y: 56, endPoint x: 1047, endPoint y: 48, distance: 25.3
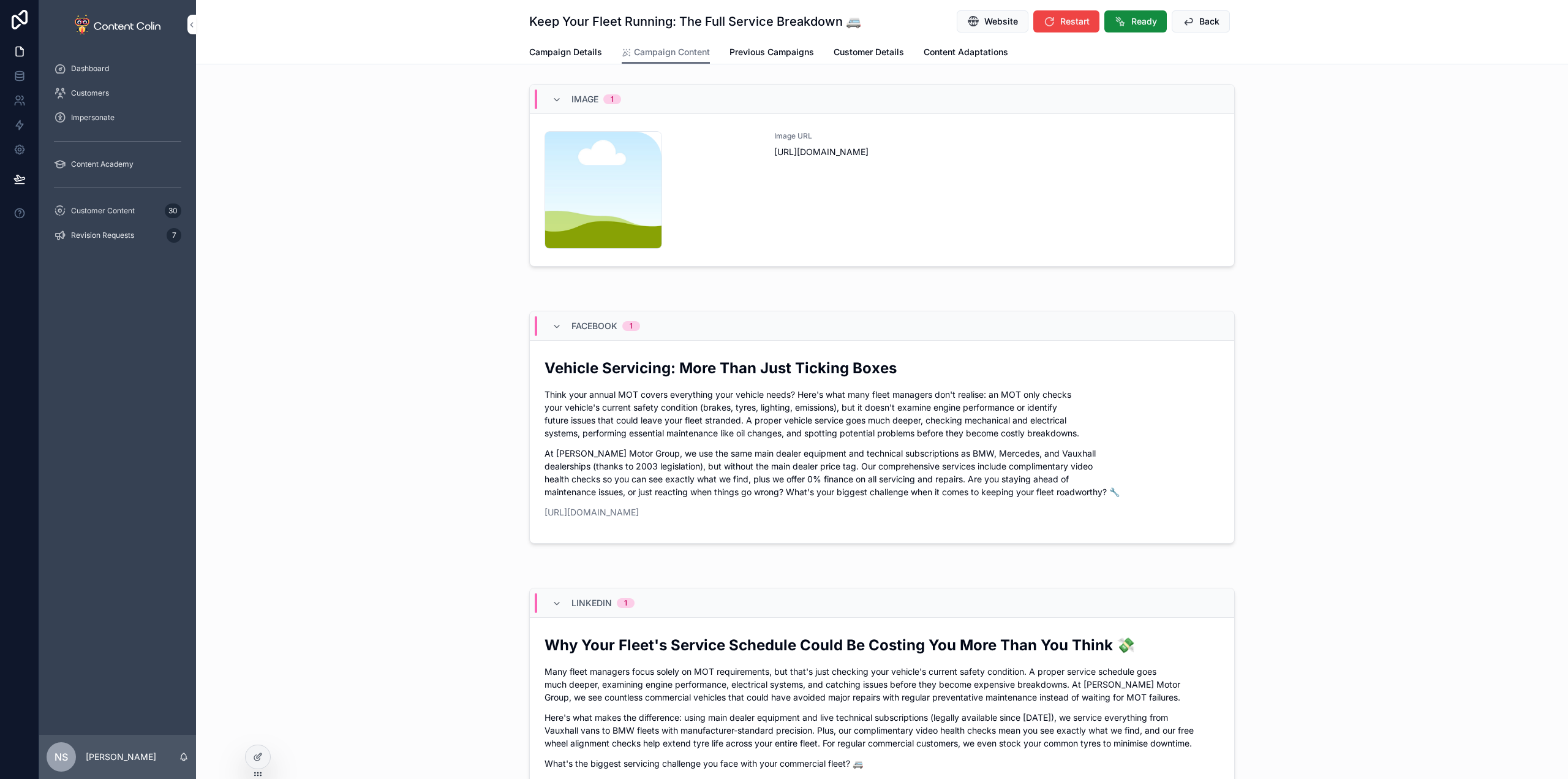
click at [1150, 26] on span "Ready" at bounding box center [1144, 21] width 26 height 12
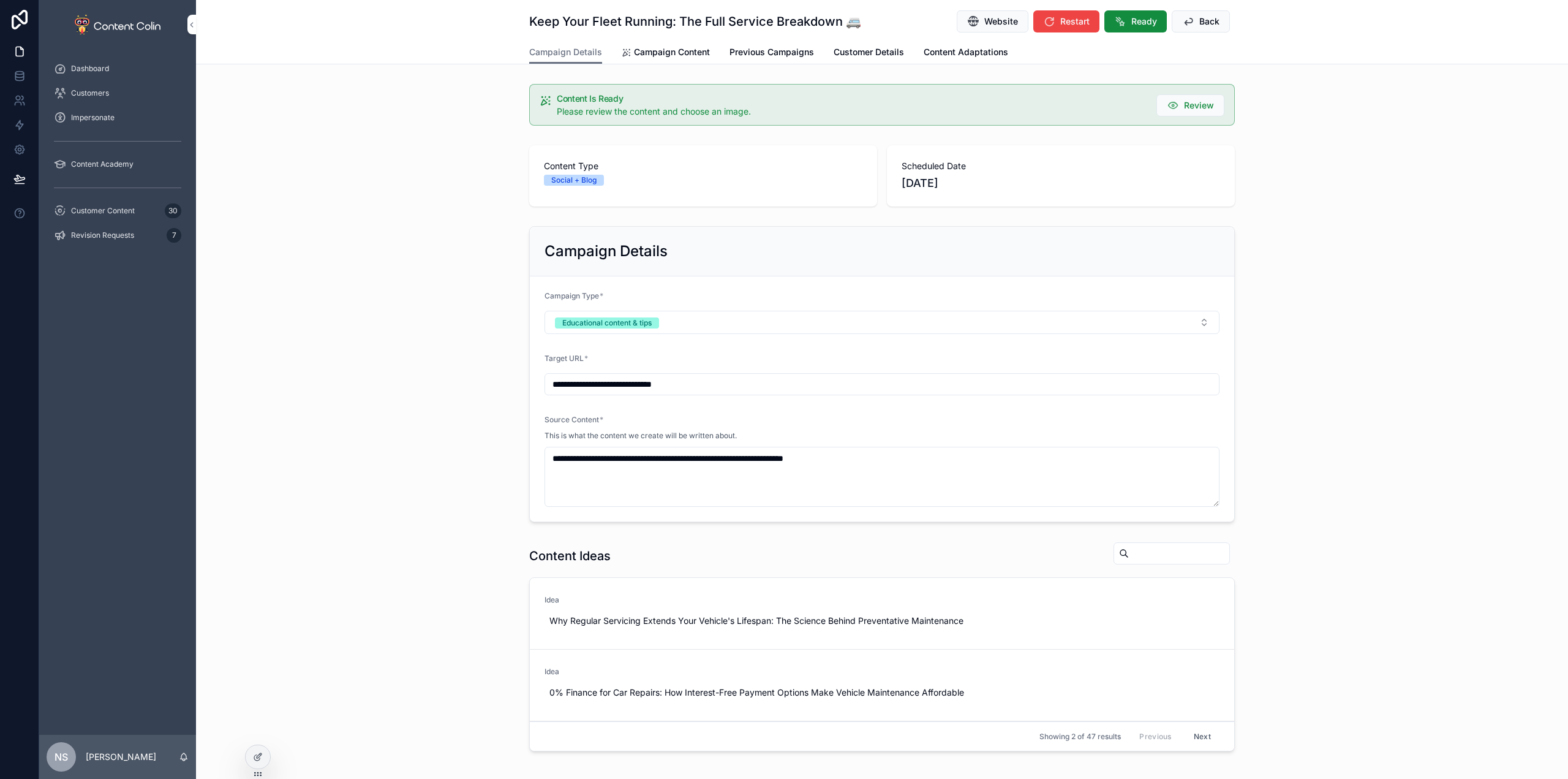
click at [988, 23] on span "Website" at bounding box center [1001, 21] width 34 height 12
click at [672, 39] on div "Keep Your Fleet Running: The Full Service Breakdown 🚐 Website Restart Ready Back" at bounding box center [882, 20] width 706 height 40
click at [670, 50] on span "Campaign Content" at bounding box center [671, 51] width 76 height 12
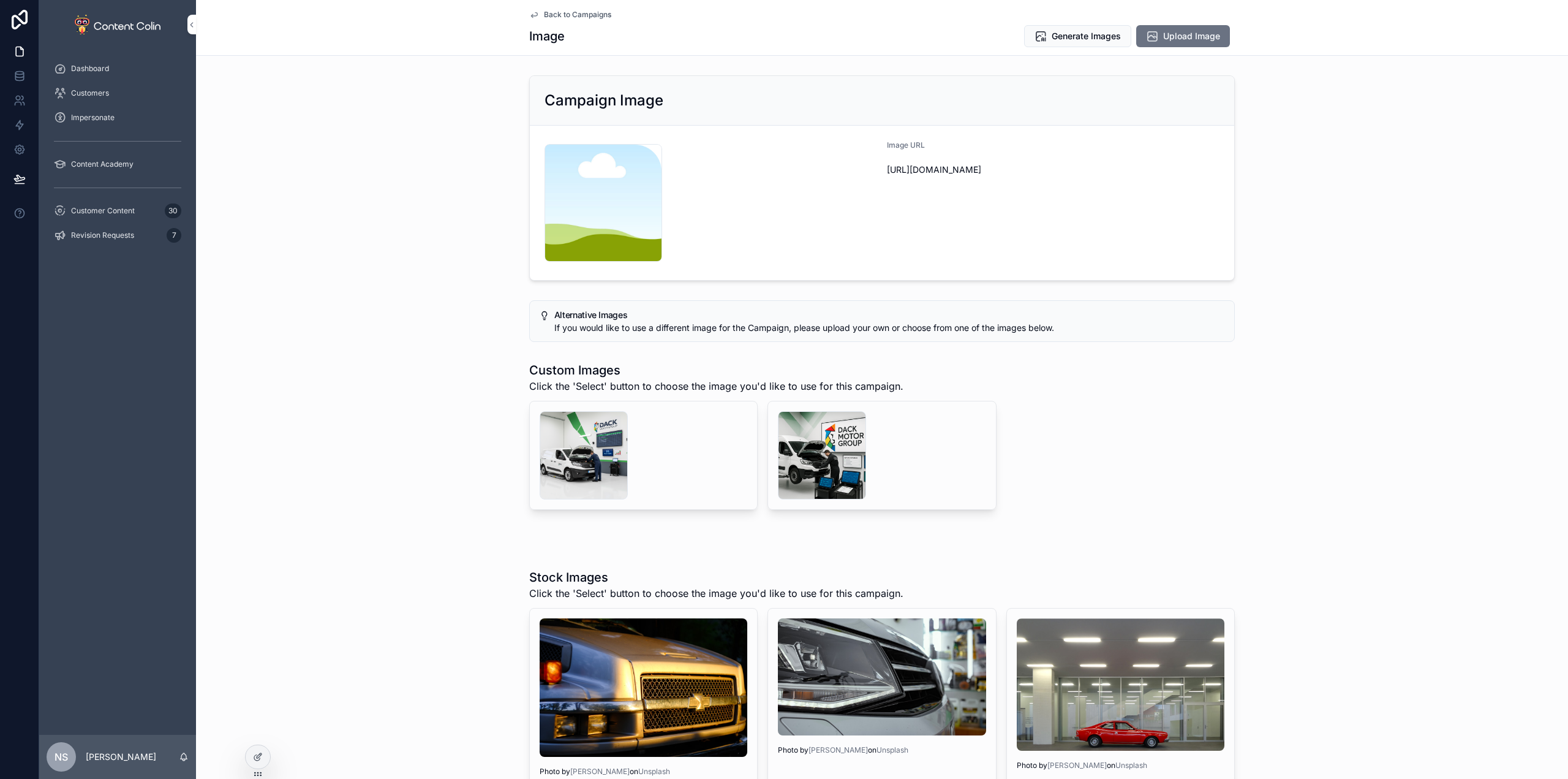
click at [818, 454] on div "scrollable content" at bounding box center [822, 455] width 88 height 88
click at [590, 469] on div "scrollable content" at bounding box center [584, 455] width 88 height 88
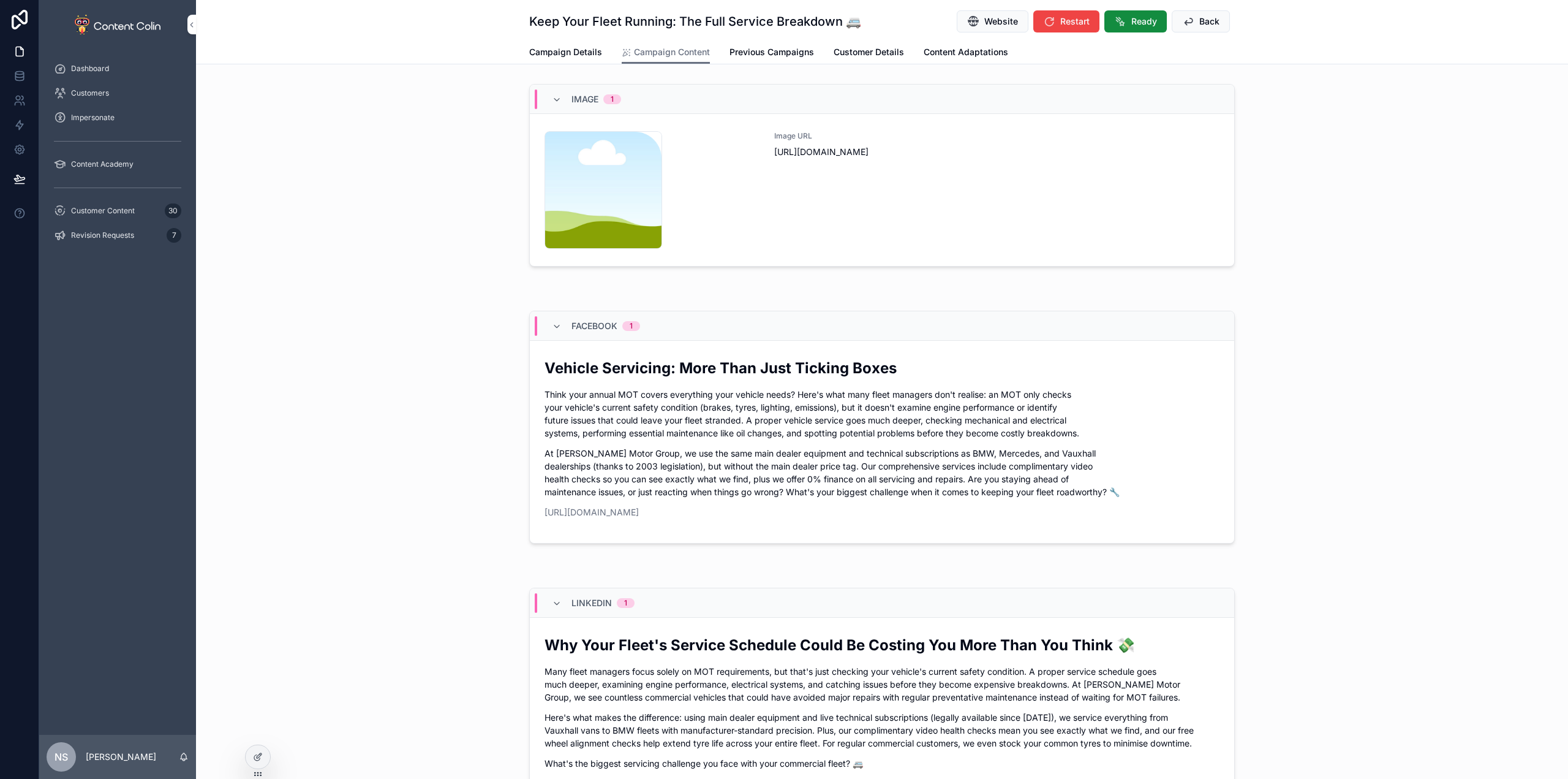
click at [777, 176] on div "Image URL [URL][DOMAIN_NAME]" at bounding box center [997, 190] width 445 height 118
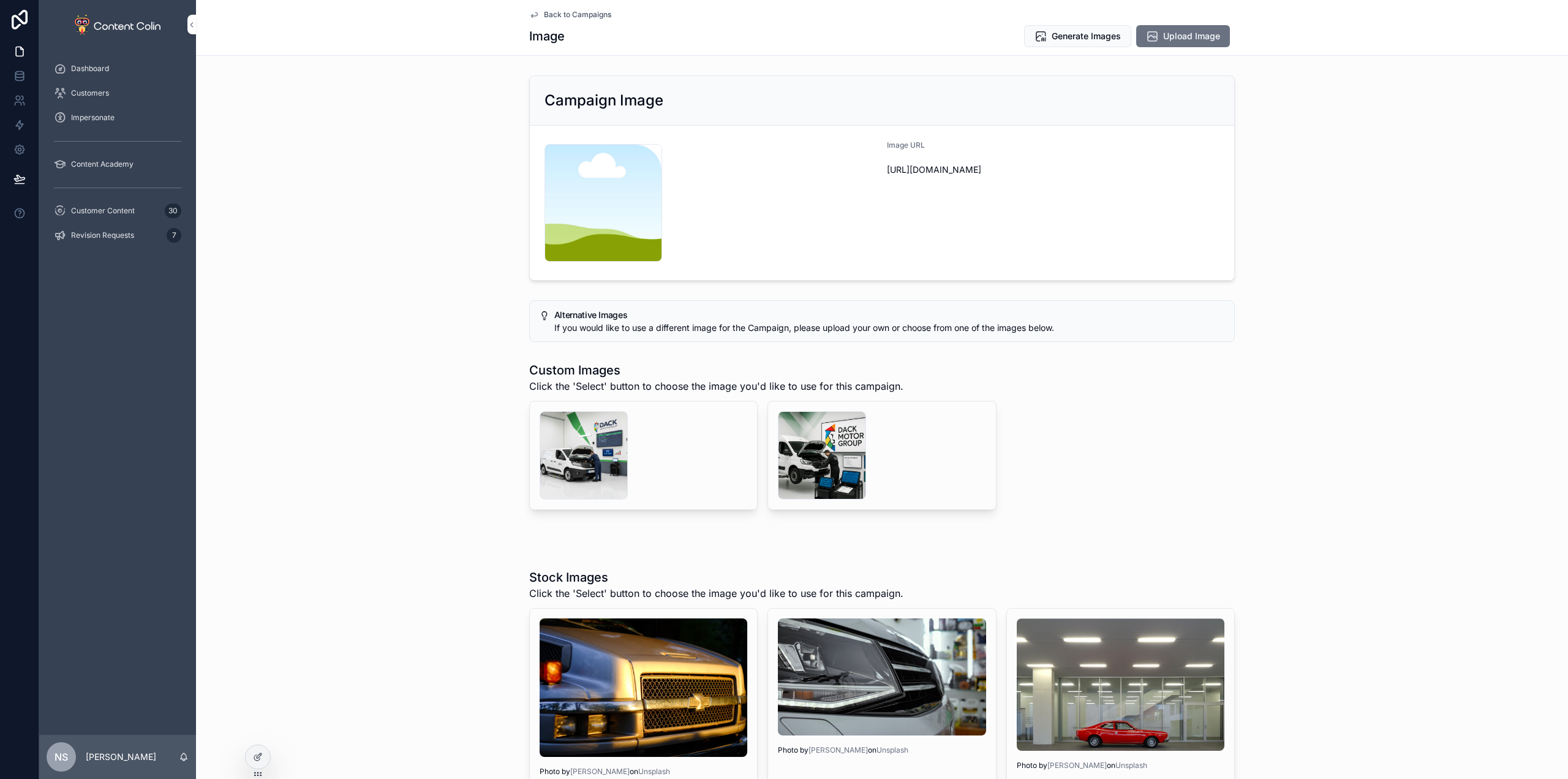
click at [822, 432] on div "scrollable content" at bounding box center [822, 455] width 88 height 88
click at [0, 0] on span "Select" at bounding box center [0, 0] width 0 height 0
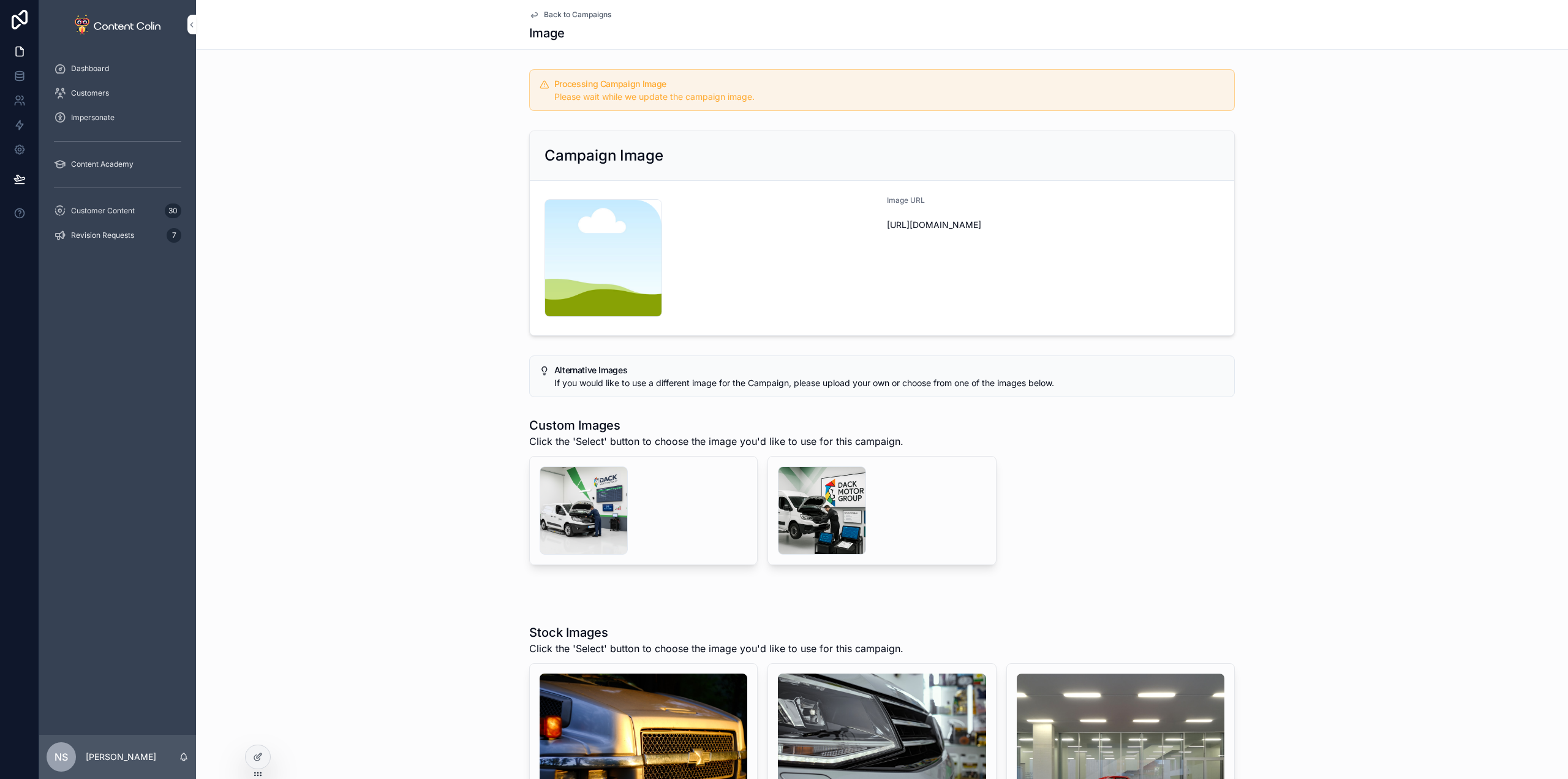
click at [579, 12] on span "Back to Campaigns" at bounding box center [577, 15] width 67 height 10
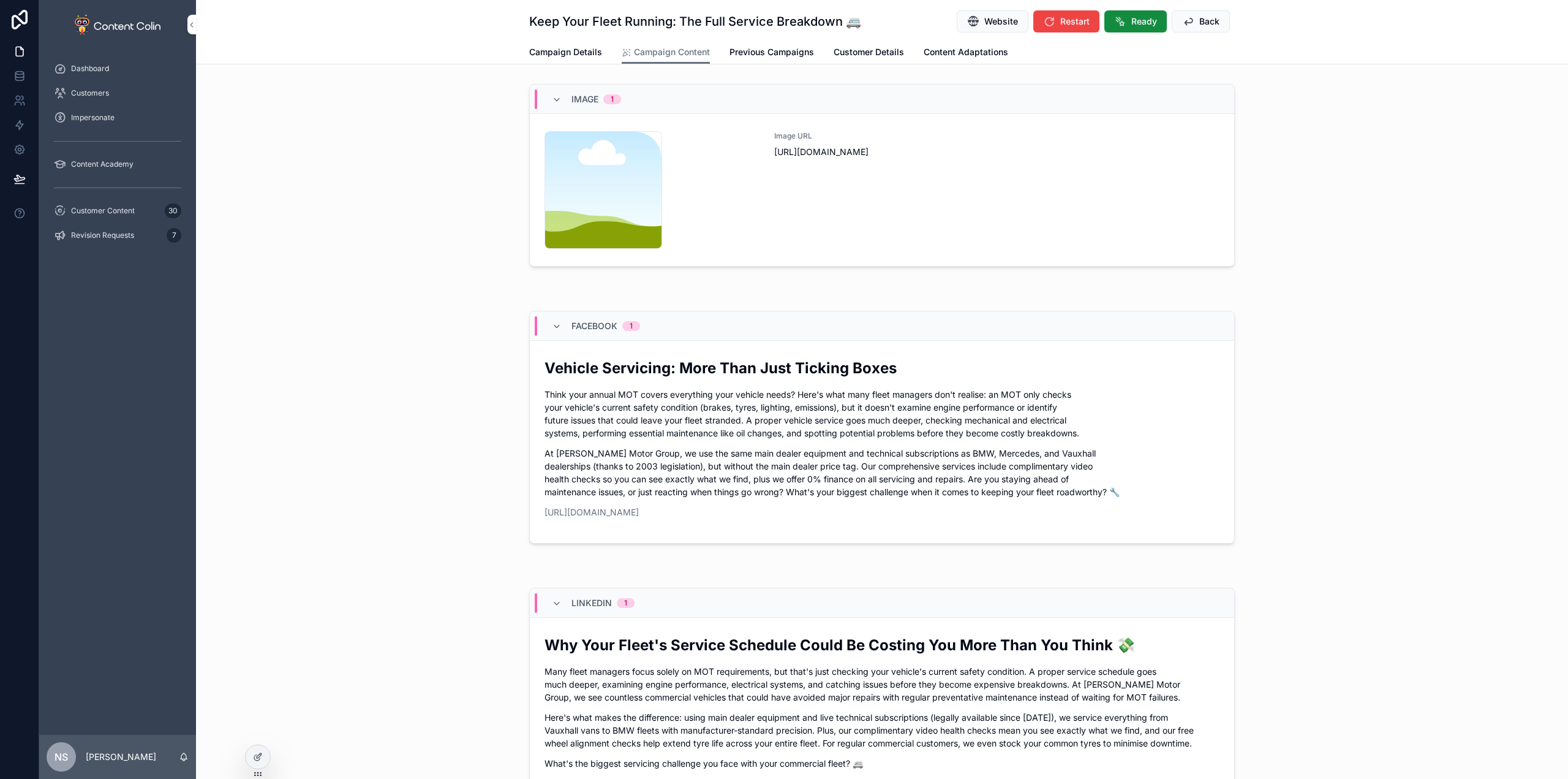
click at [1206, 19] on span "Back" at bounding box center [1210, 21] width 20 height 12
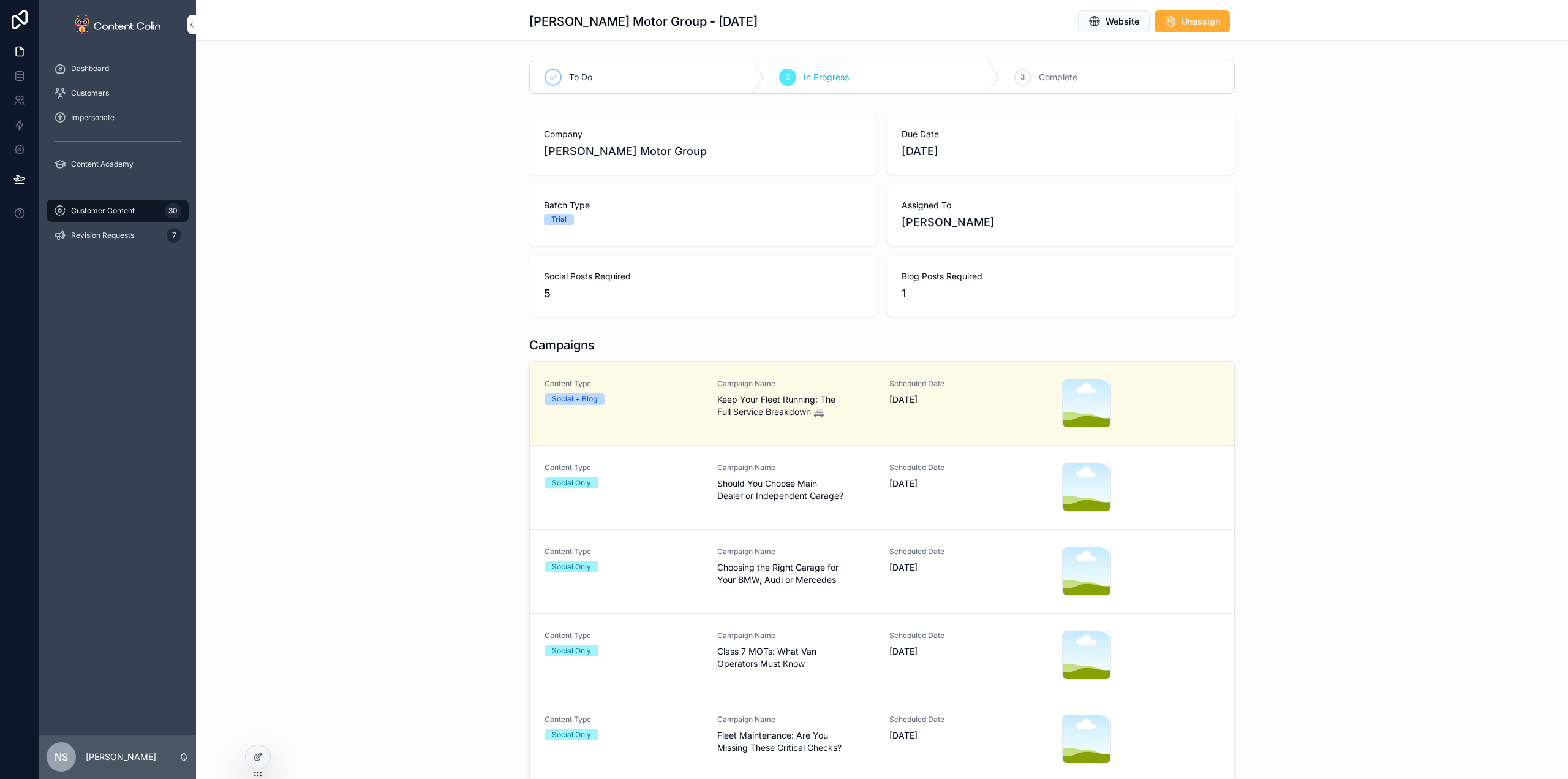
click at [747, 490] on span "Should You Choose Main Dealer or Independent Garage?" at bounding box center [795, 489] width 158 height 25
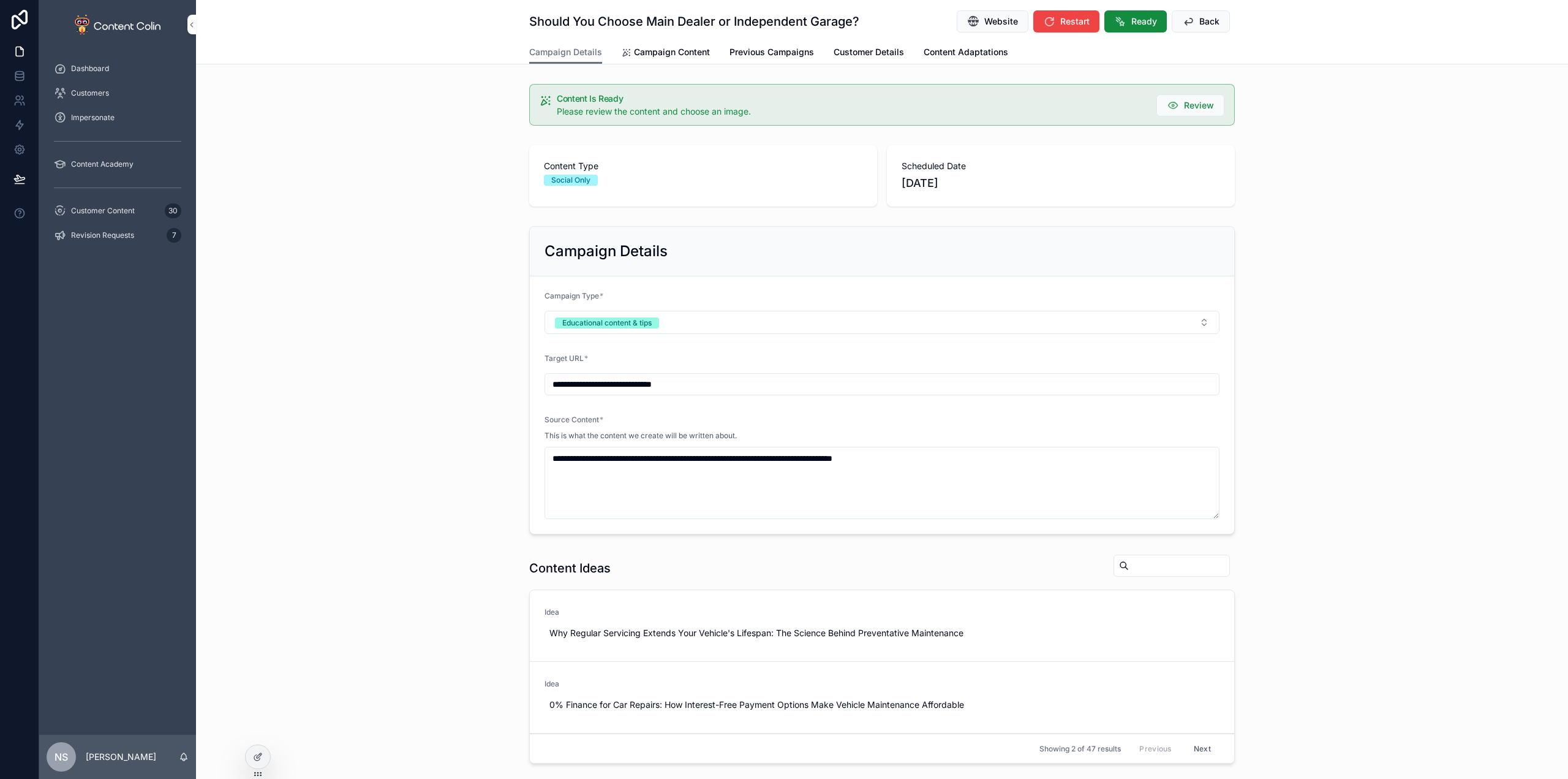
click at [667, 56] on span "Campaign Content" at bounding box center [671, 51] width 76 height 12
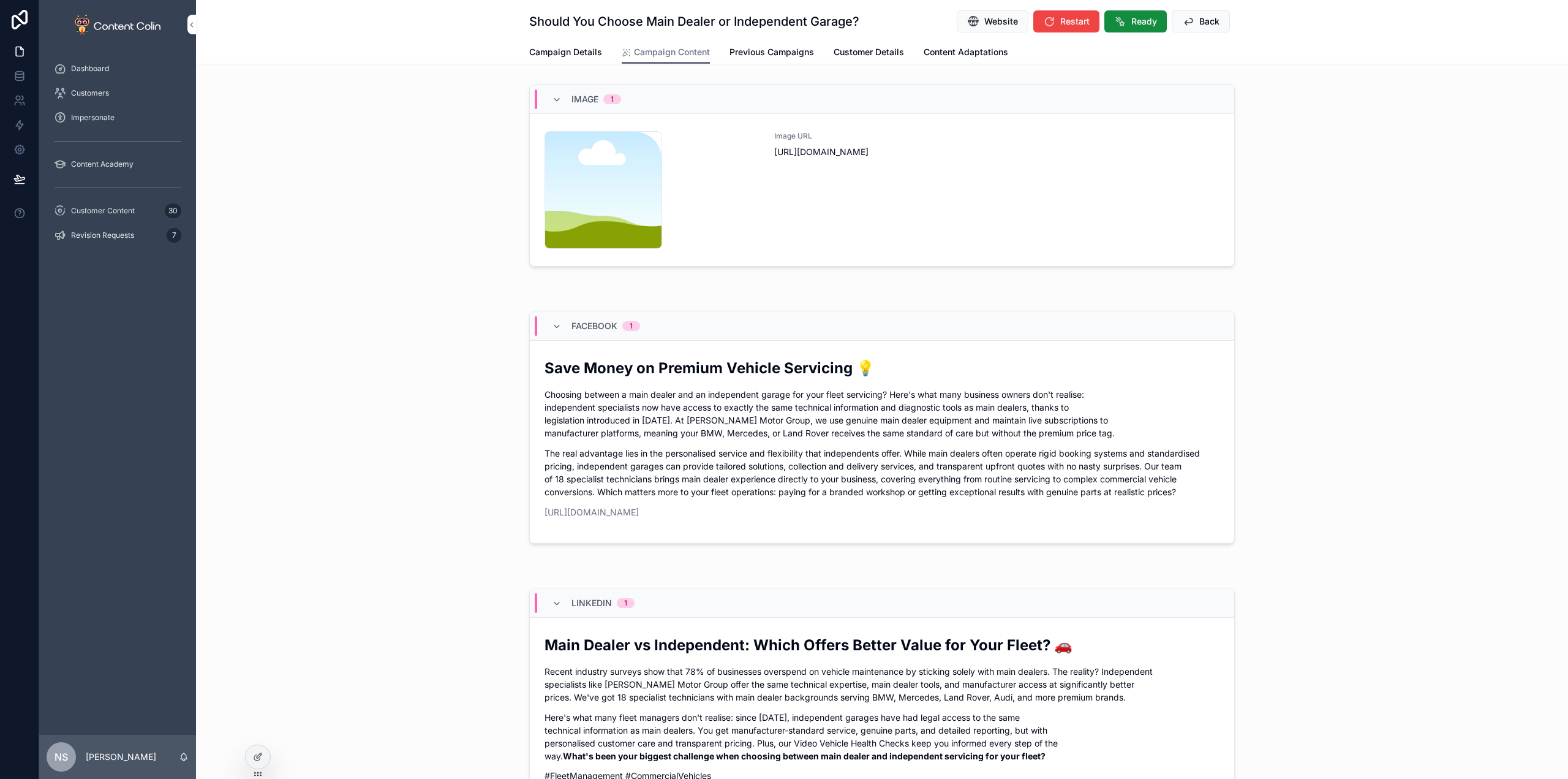
click at [992, 228] on div "Image URL [URL][DOMAIN_NAME]" at bounding box center [997, 190] width 445 height 118
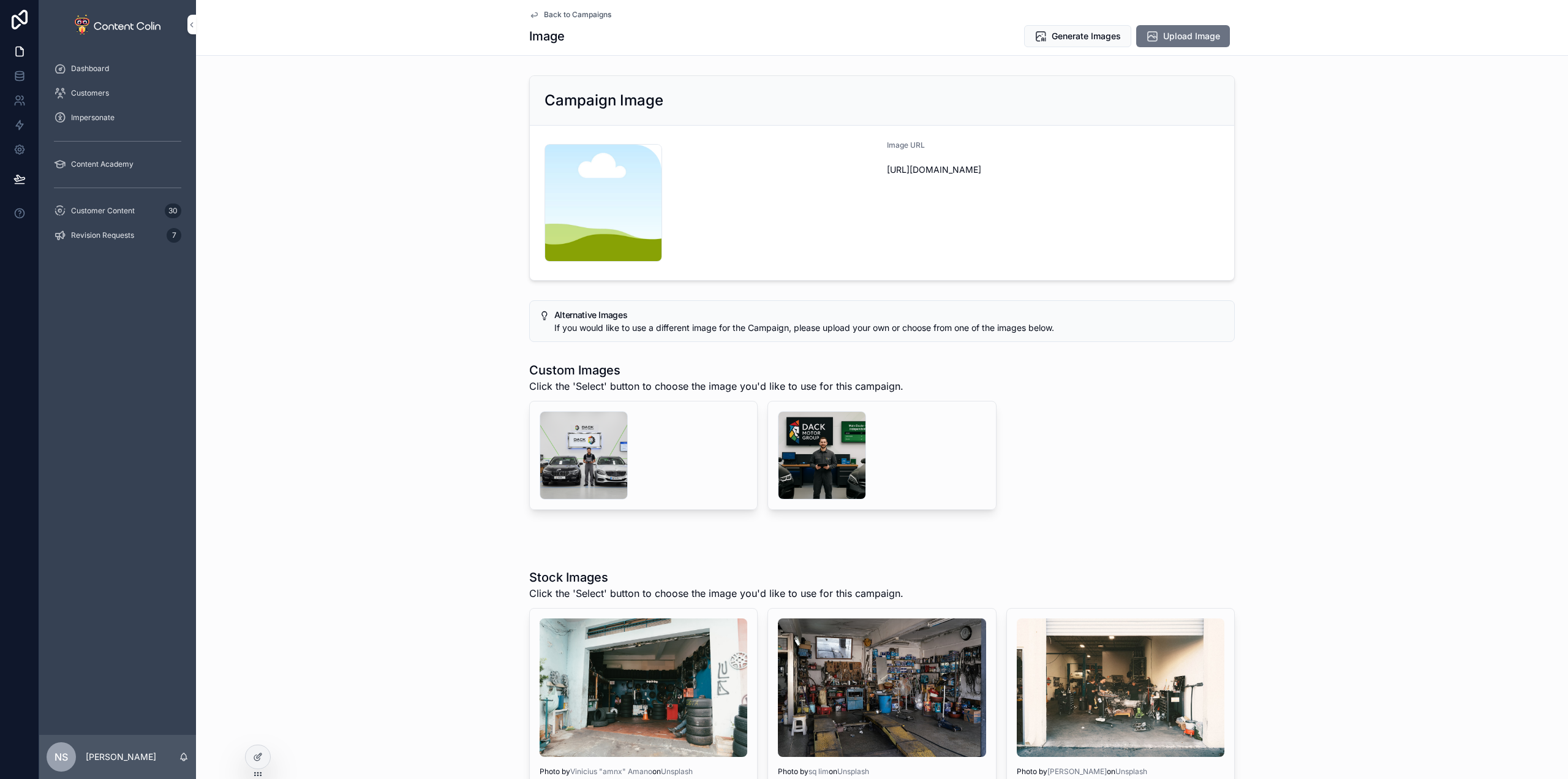
click at [790, 454] on div "scrollable content" at bounding box center [822, 455] width 88 height 88
click at [564, 449] on div "scrollable content" at bounding box center [584, 455] width 88 height 88
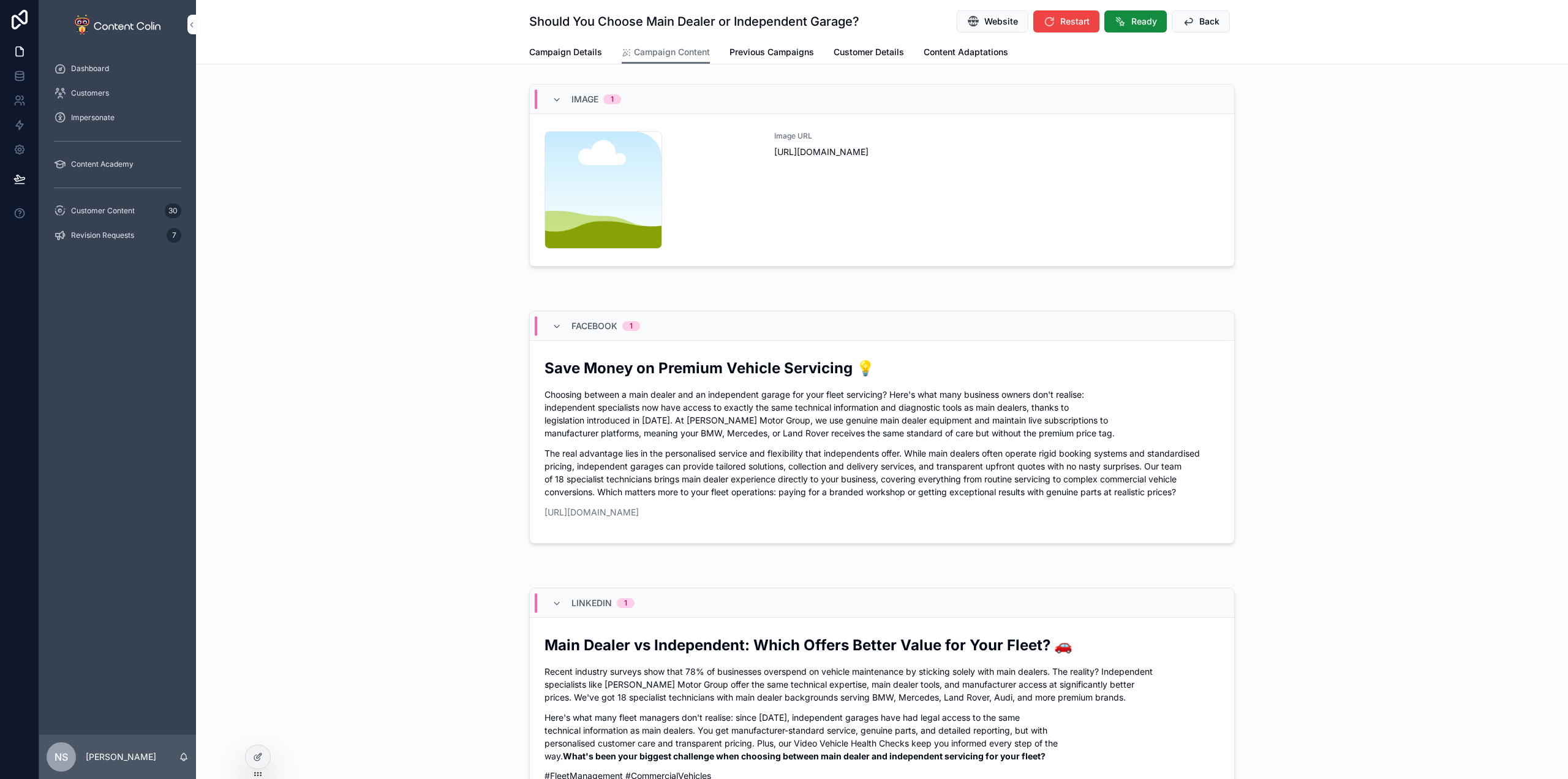
click at [814, 209] on div "Image URL [URL][DOMAIN_NAME]" at bounding box center [997, 190] width 445 height 118
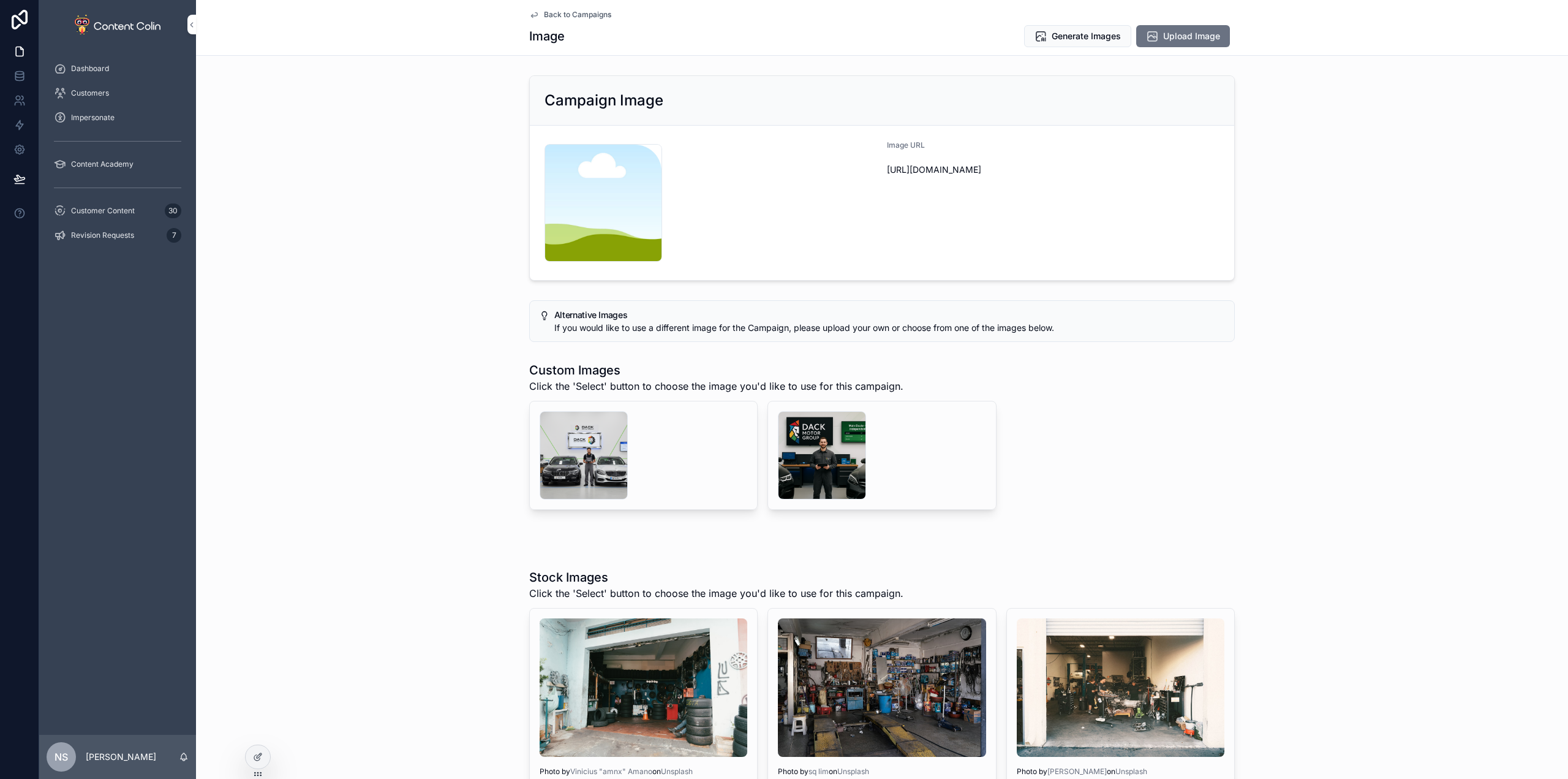
click at [816, 456] on div "scrollable content" at bounding box center [822, 455] width 88 height 88
click at [1094, 29] on button "Generate Images" at bounding box center [1078, 36] width 108 height 22
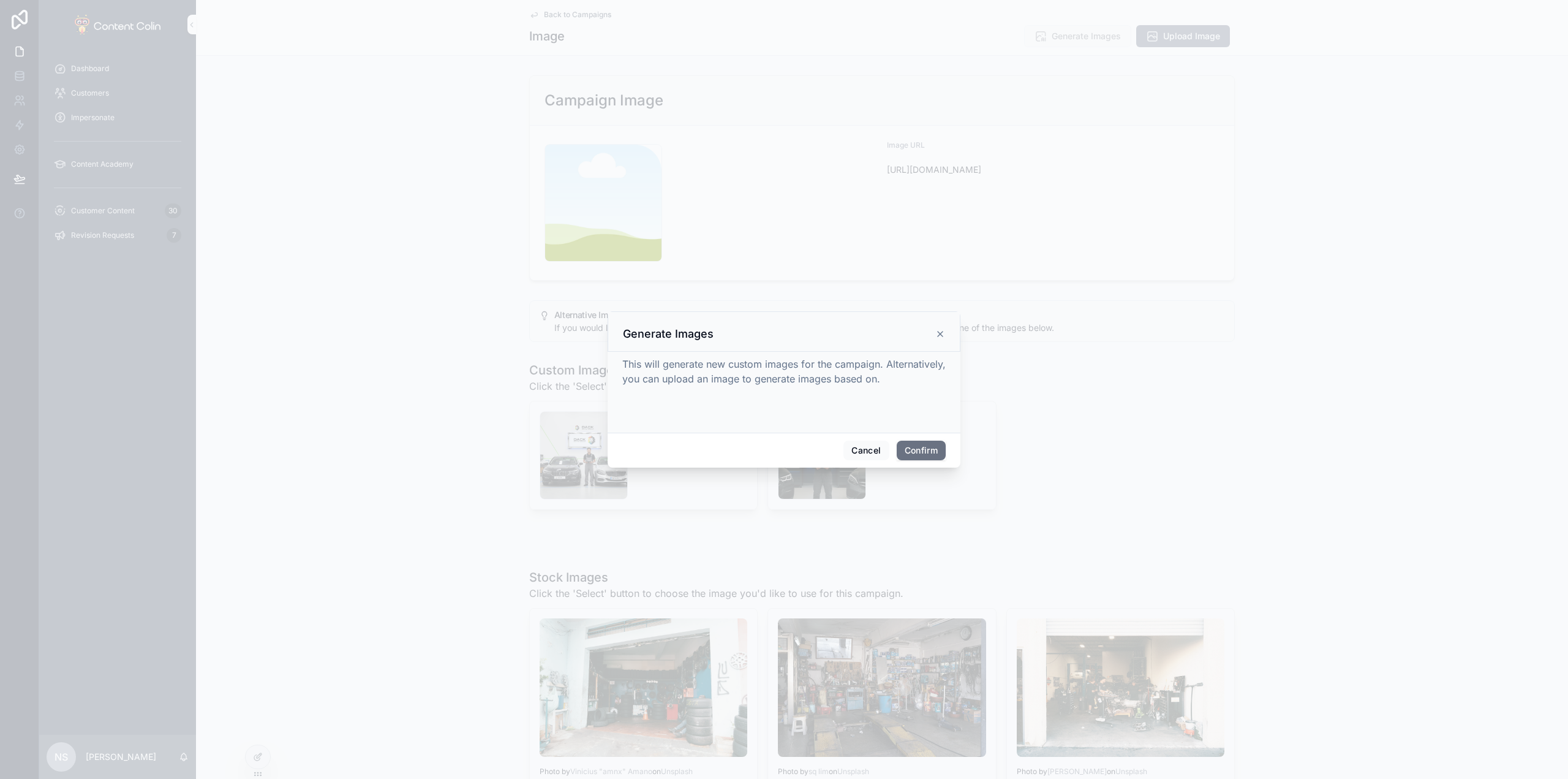
click at [920, 454] on button "Confirm" at bounding box center [921, 450] width 49 height 19
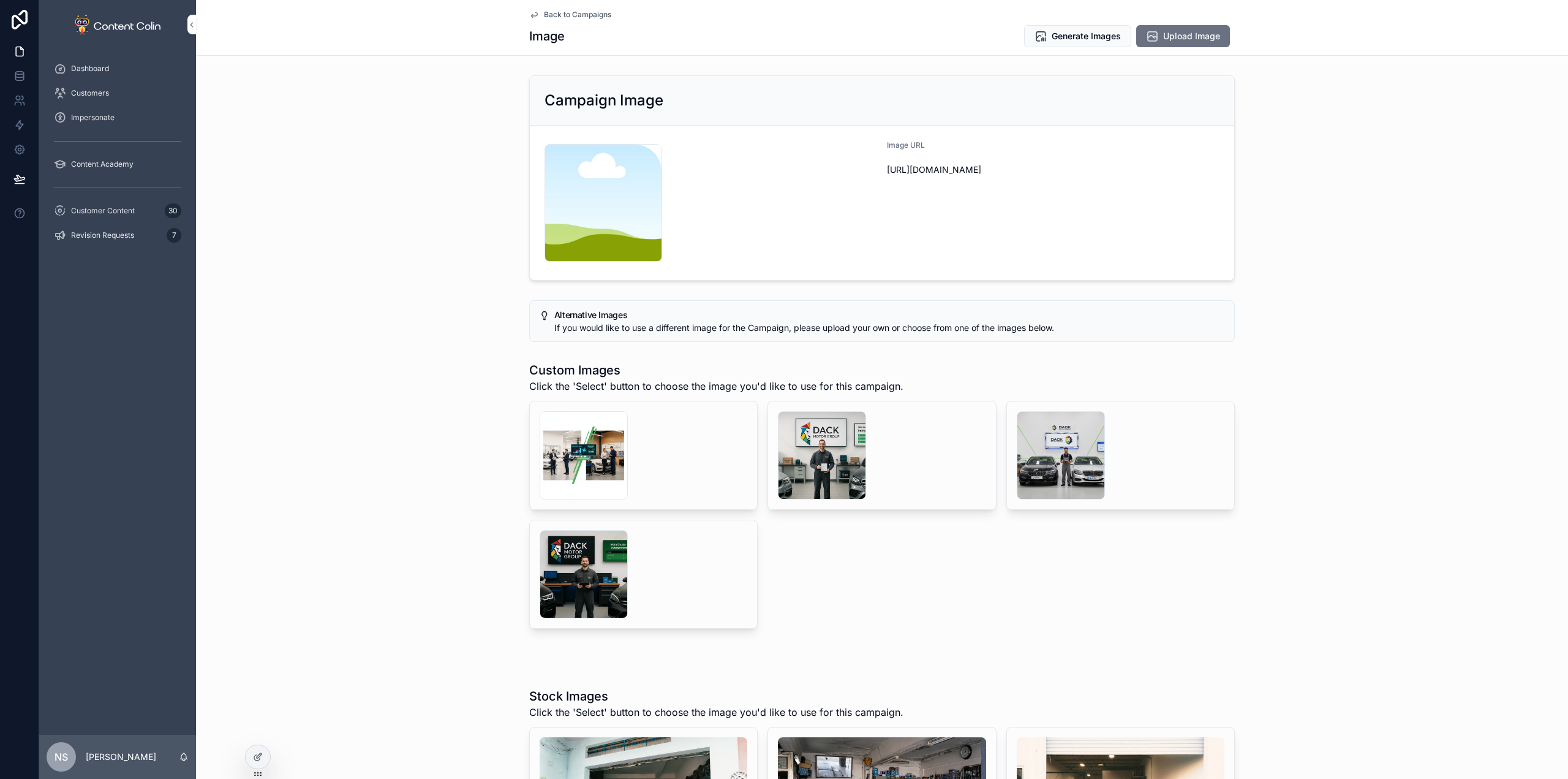
click at [847, 459] on div "scrollable content" at bounding box center [822, 455] width 88 height 88
click at [0, 0] on button "Select" at bounding box center [0, 0] width 0 height 0
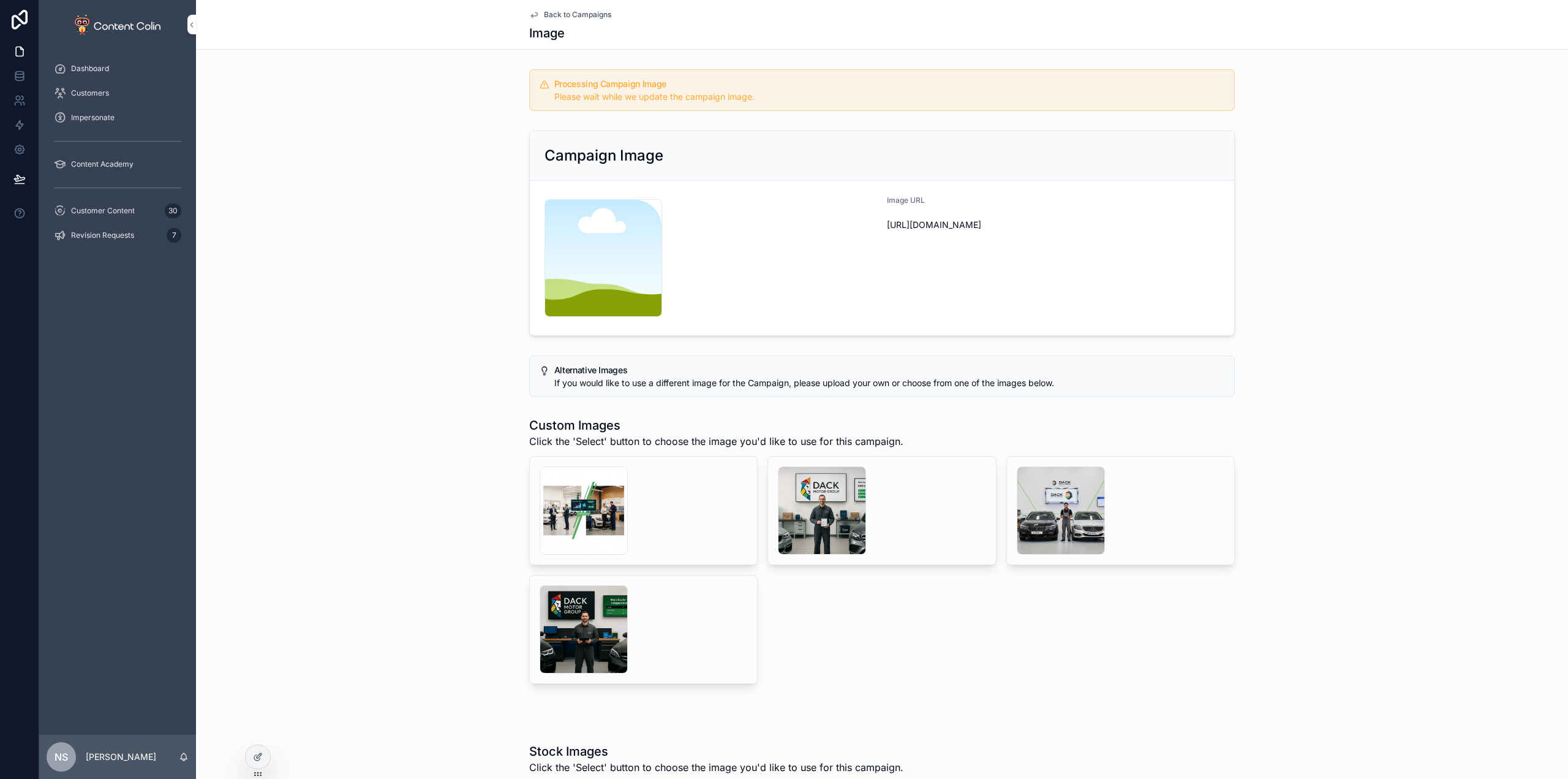
click at [576, 12] on span "Back to Campaigns" at bounding box center [577, 15] width 67 height 10
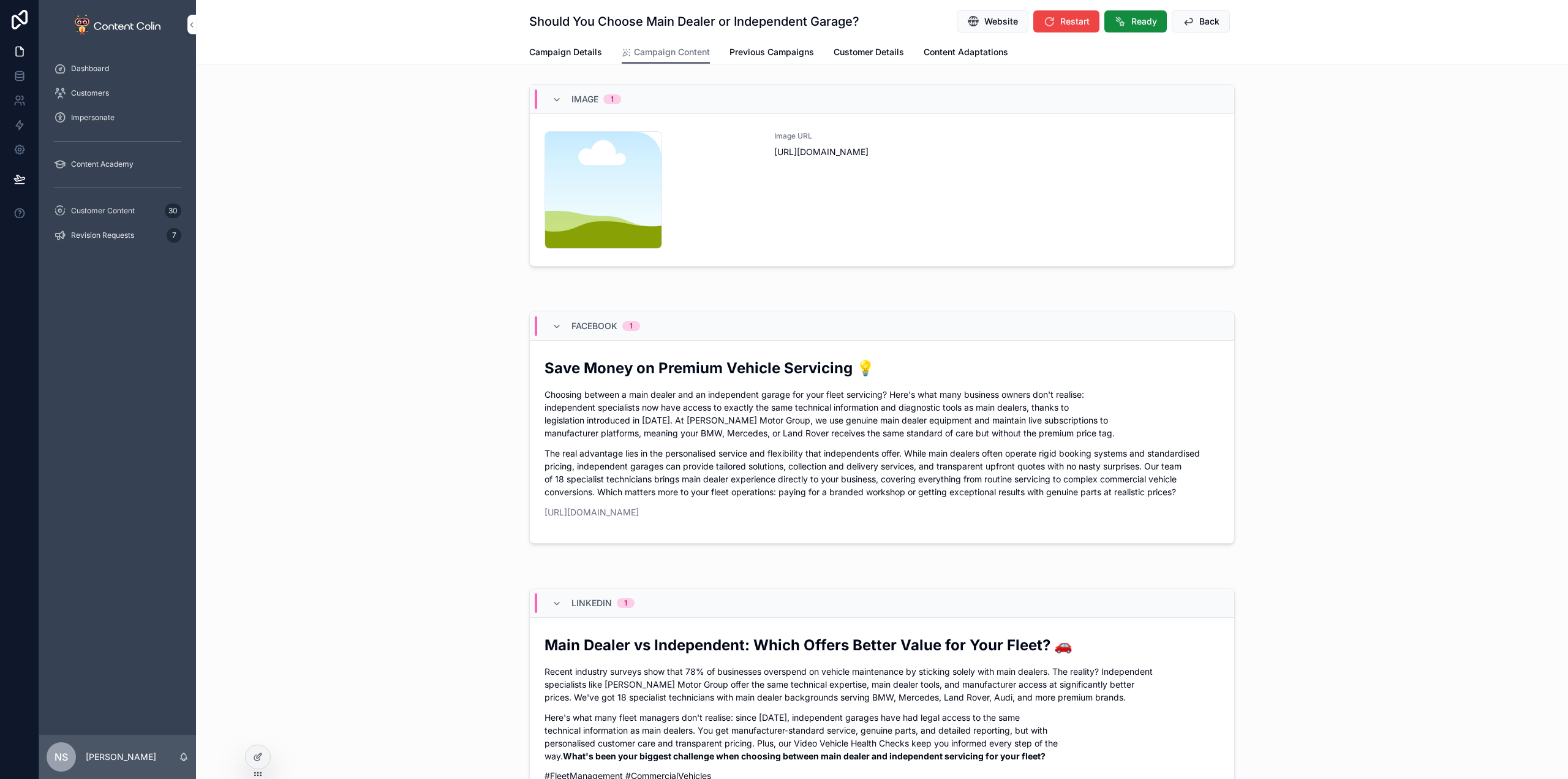
click at [149, 204] on div "Customer Content 30" at bounding box center [118, 210] width 128 height 19
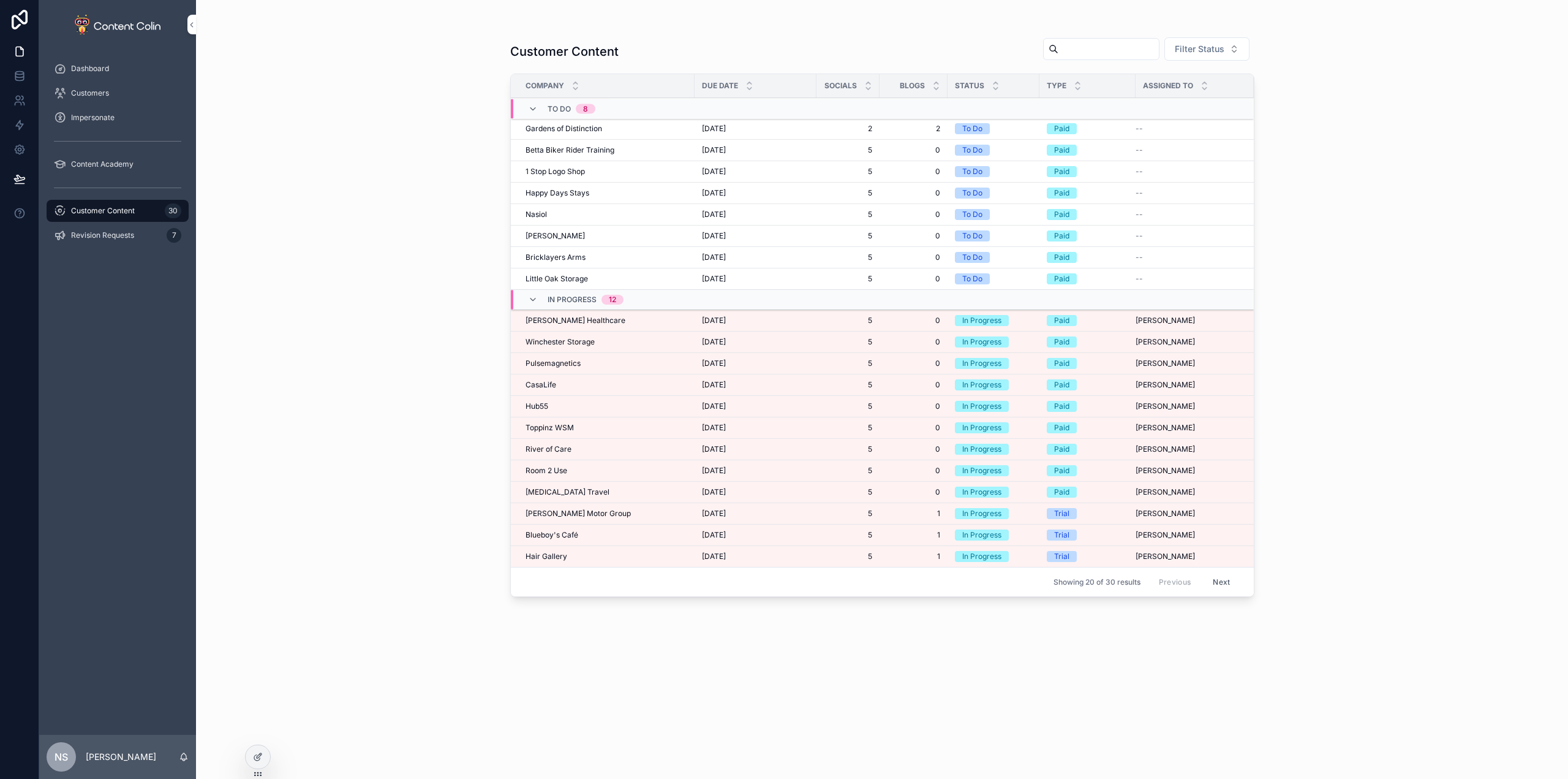
click at [607, 320] on div "[PERSON_NAME] Healthcare [PERSON_NAME] Healthcare" at bounding box center [606, 320] width 161 height 10
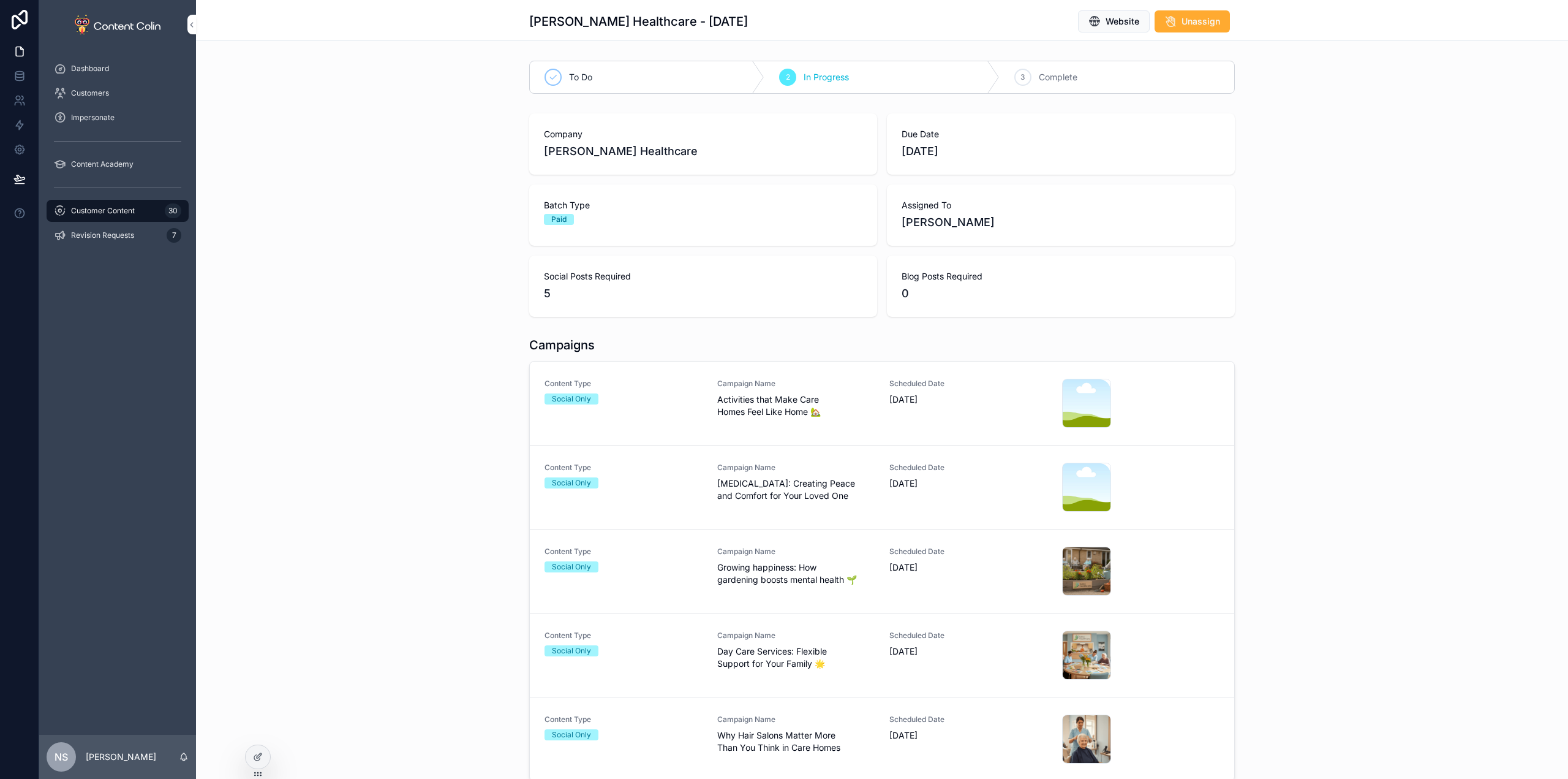
click at [740, 393] on span "Activities that Make Care Homes Feel Like Home 🏡" at bounding box center [795, 405] width 158 height 25
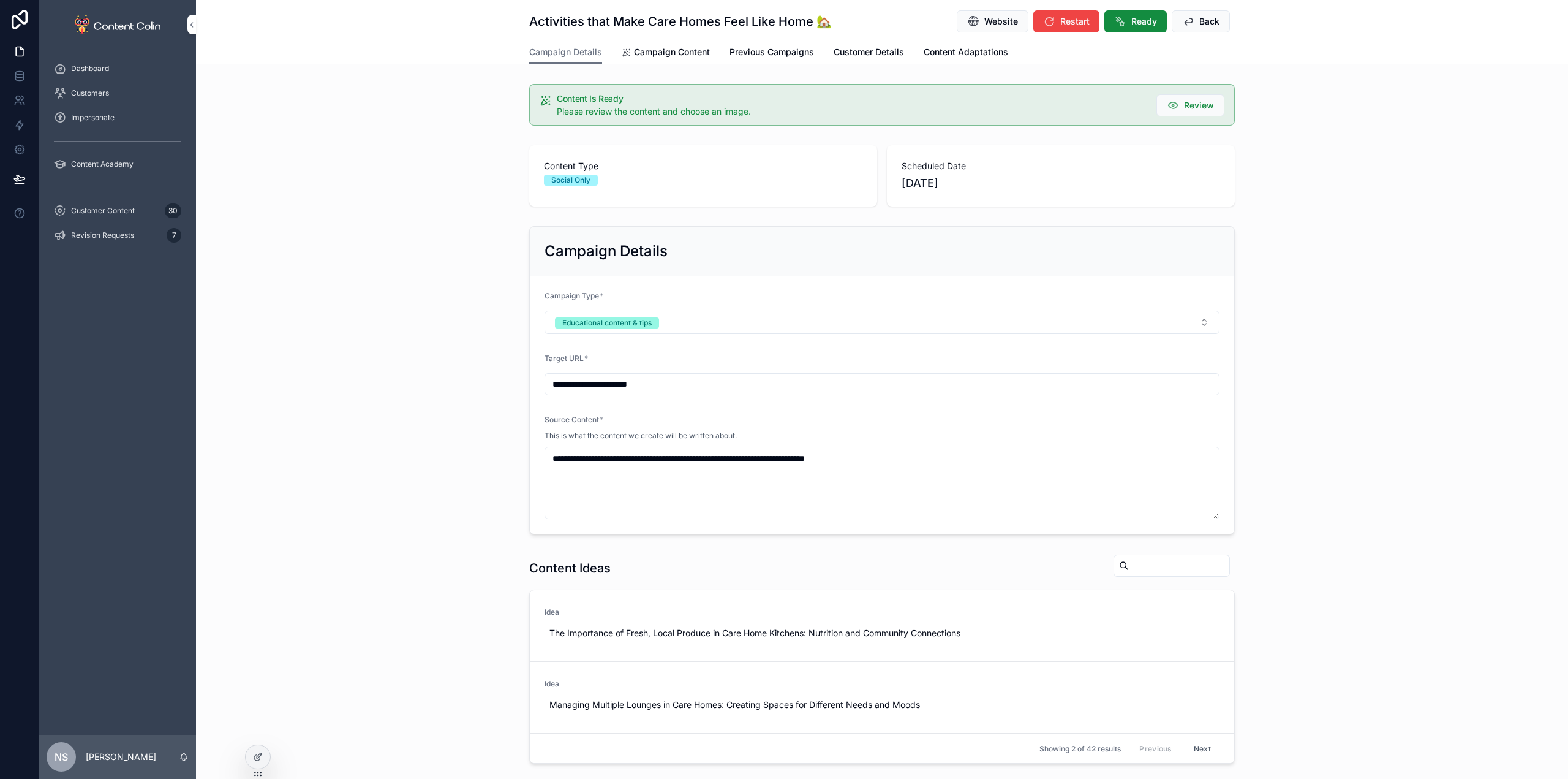
click at [639, 51] on span "Campaign Content" at bounding box center [671, 51] width 76 height 12
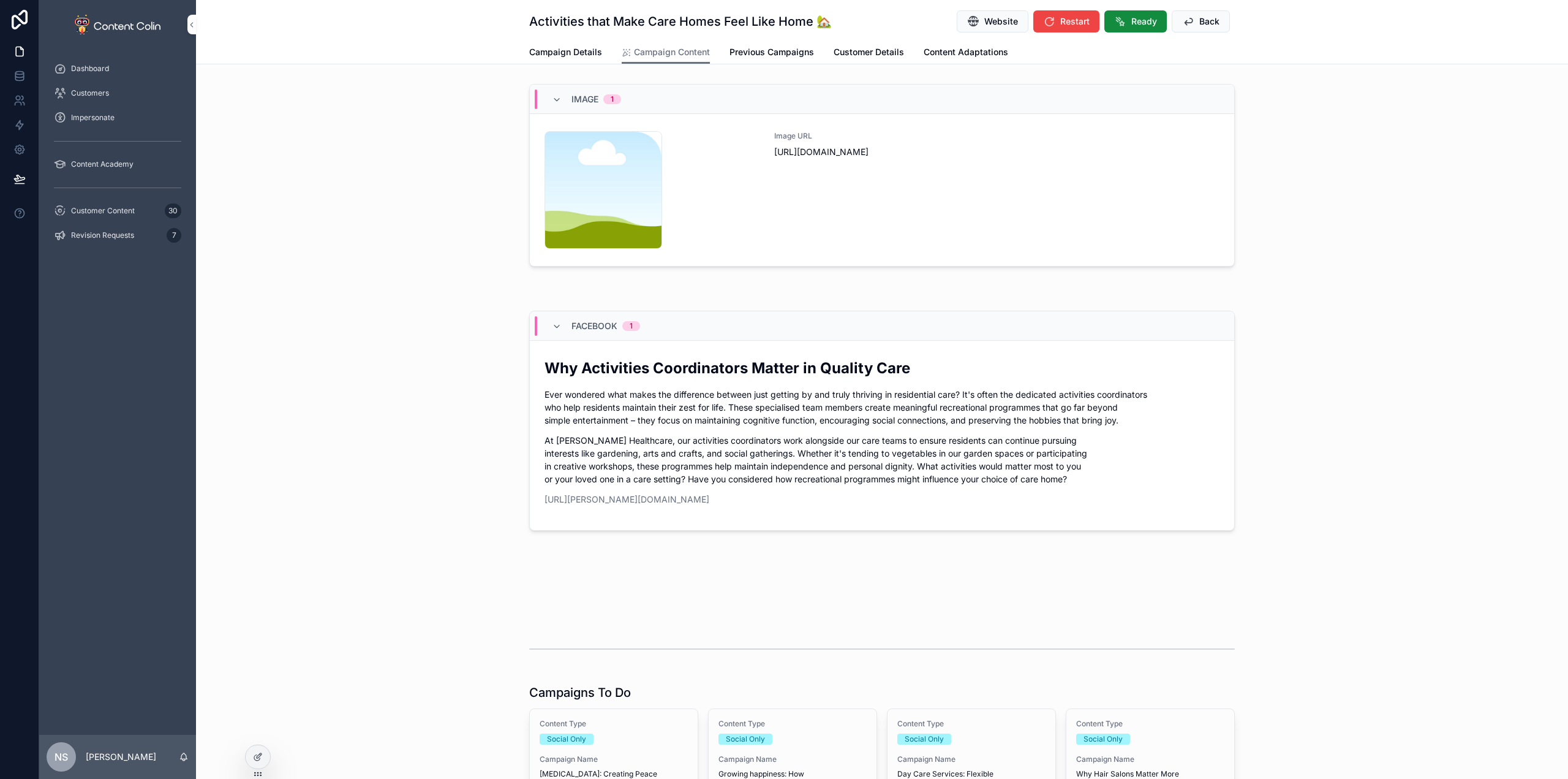
click at [1050, 250] on link "content-placeholder .png Image URL [URL][DOMAIN_NAME]" at bounding box center [882, 190] width 704 height 152
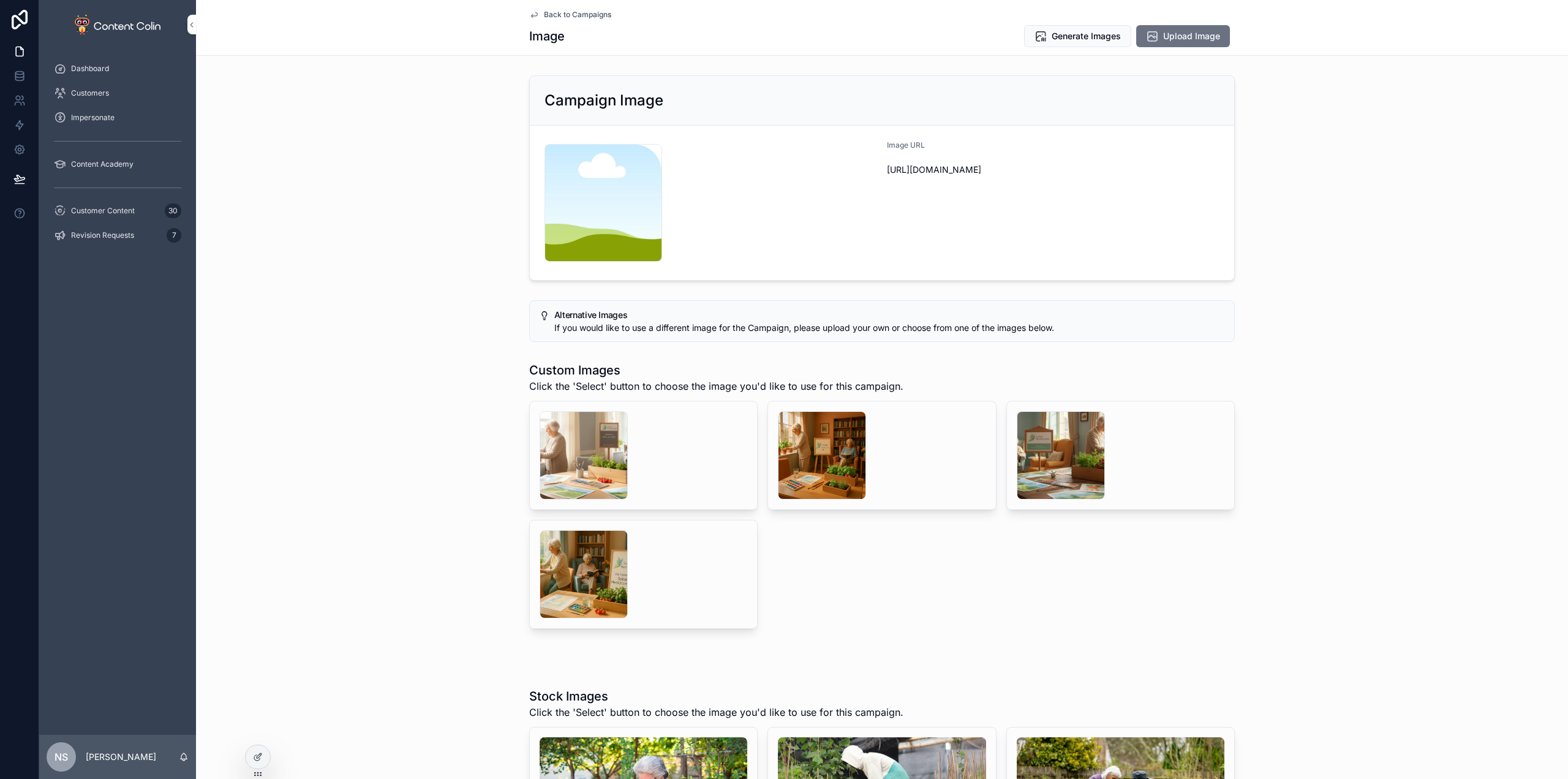
click at [813, 437] on div "scrollable content" at bounding box center [822, 455] width 88 height 88
click at [560, 459] on div "scrollable content" at bounding box center [584, 455] width 88 height 88
drag, startPoint x: 699, startPoint y: 434, endPoint x: 733, endPoint y: 423, distance: 35.7
click at [0, 0] on button "Select" at bounding box center [0, 0] width 0 height 0
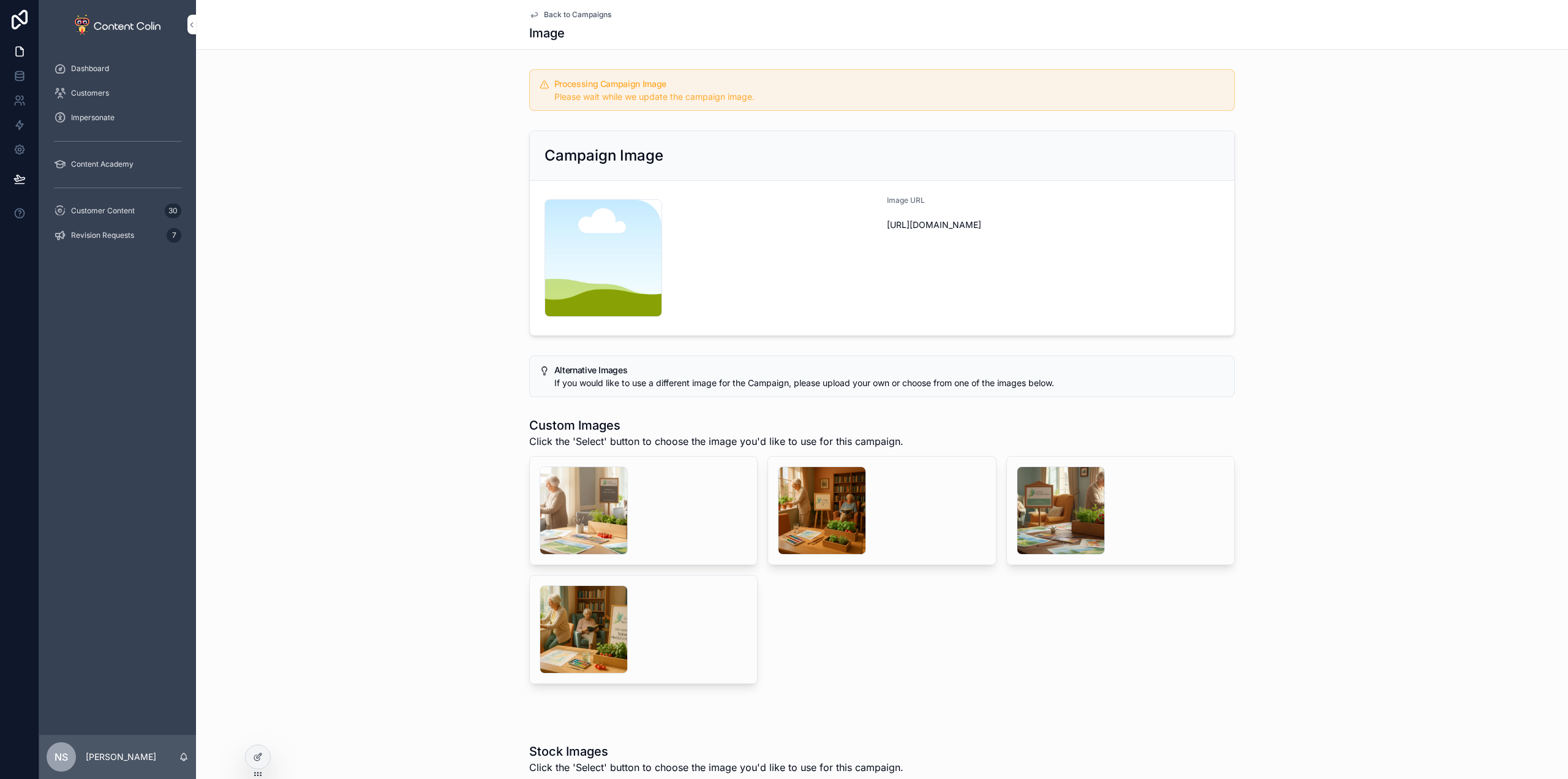
click at [570, 10] on span "Back to Campaigns" at bounding box center [577, 15] width 67 height 10
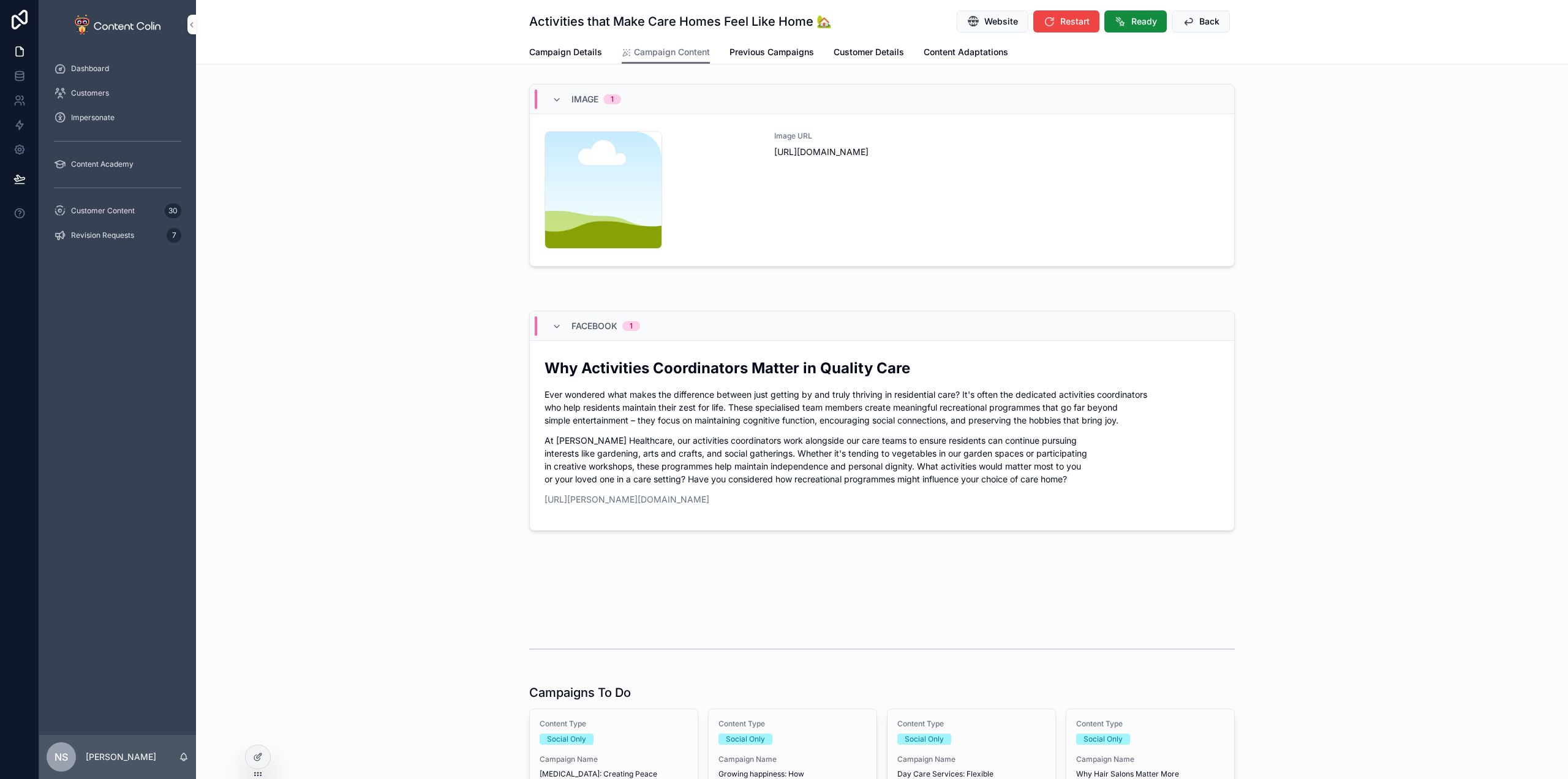
click at [1199, 22] on span "Back" at bounding box center [1210, 21] width 20 height 12
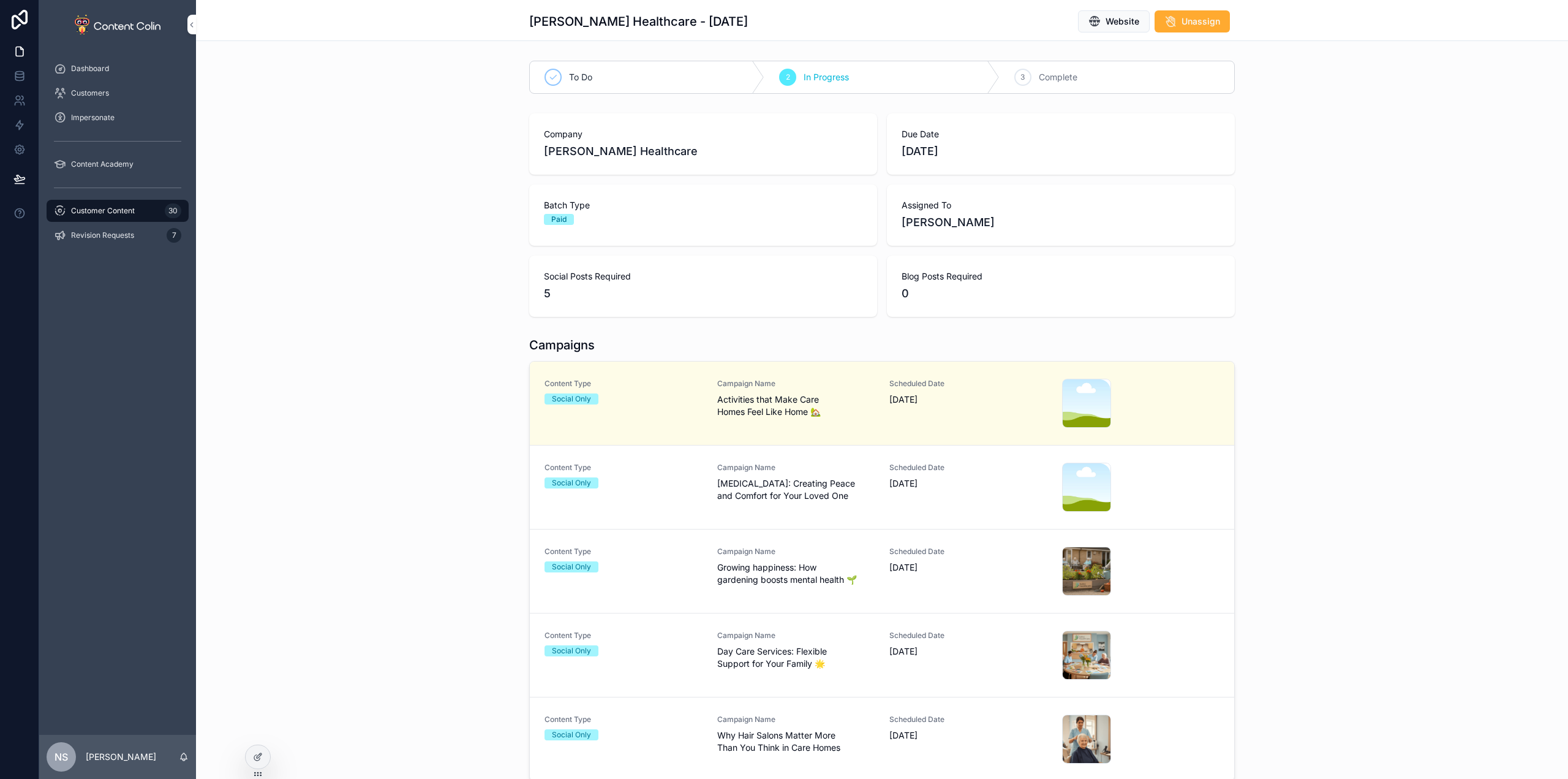
click at [763, 501] on span "[MEDICAL_DATA]: Creating Peace and Comfort for Your Loved One" at bounding box center [795, 489] width 158 height 25
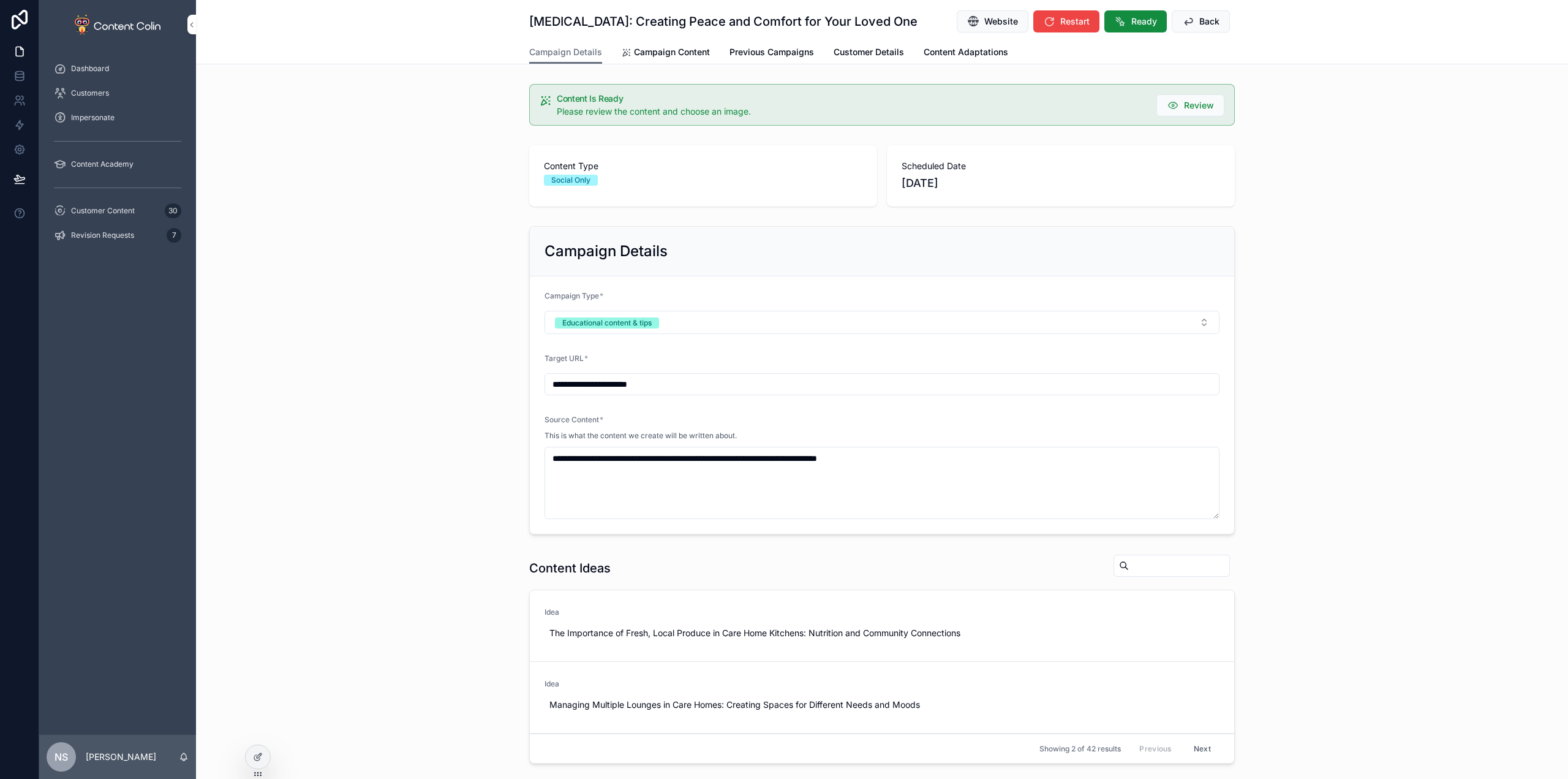
click at [657, 44] on link "Campaign Content" at bounding box center [666, 53] width 88 height 25
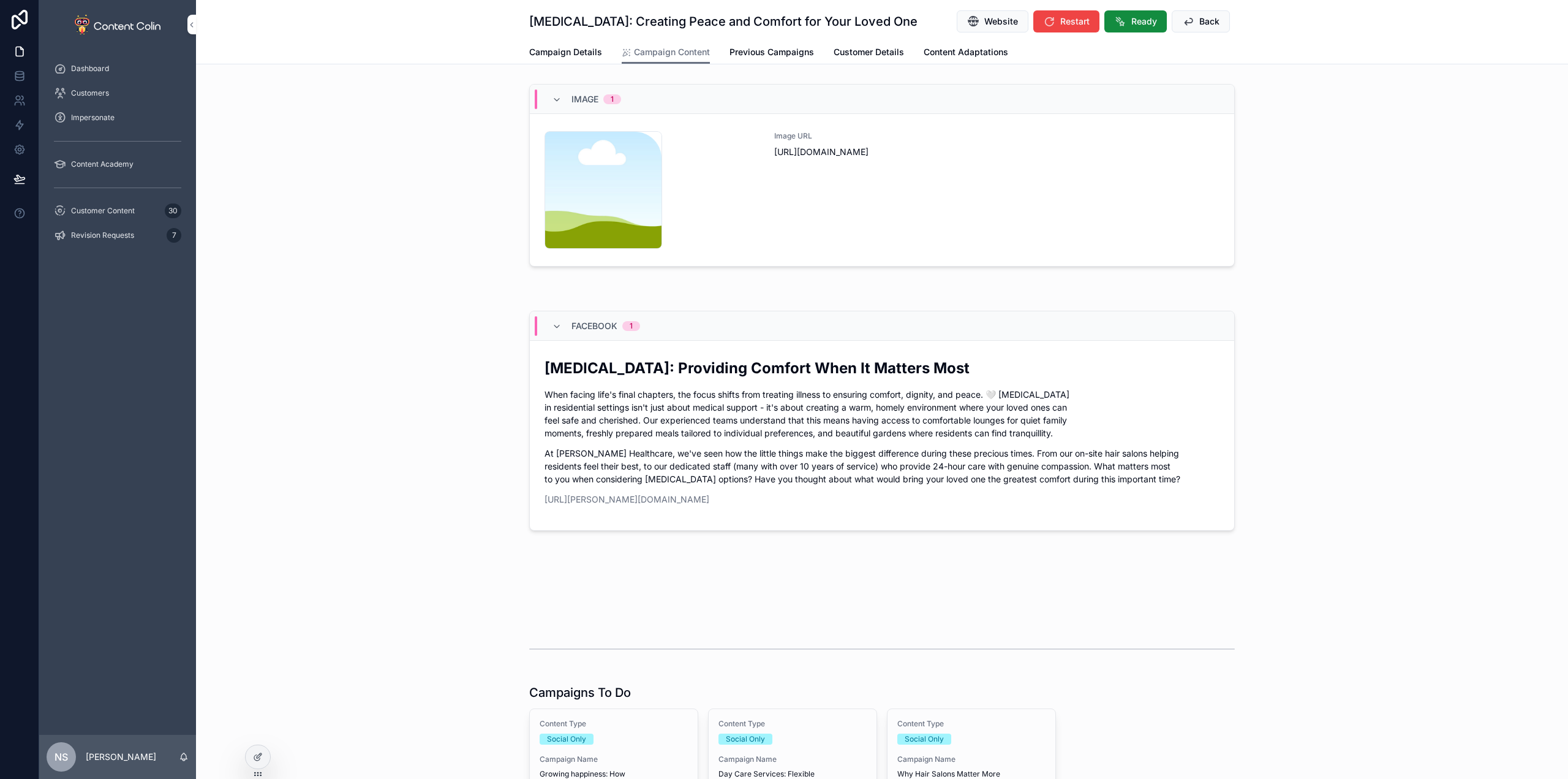
click at [854, 246] on div "Image URL [URL][DOMAIN_NAME]" at bounding box center [997, 190] width 445 height 118
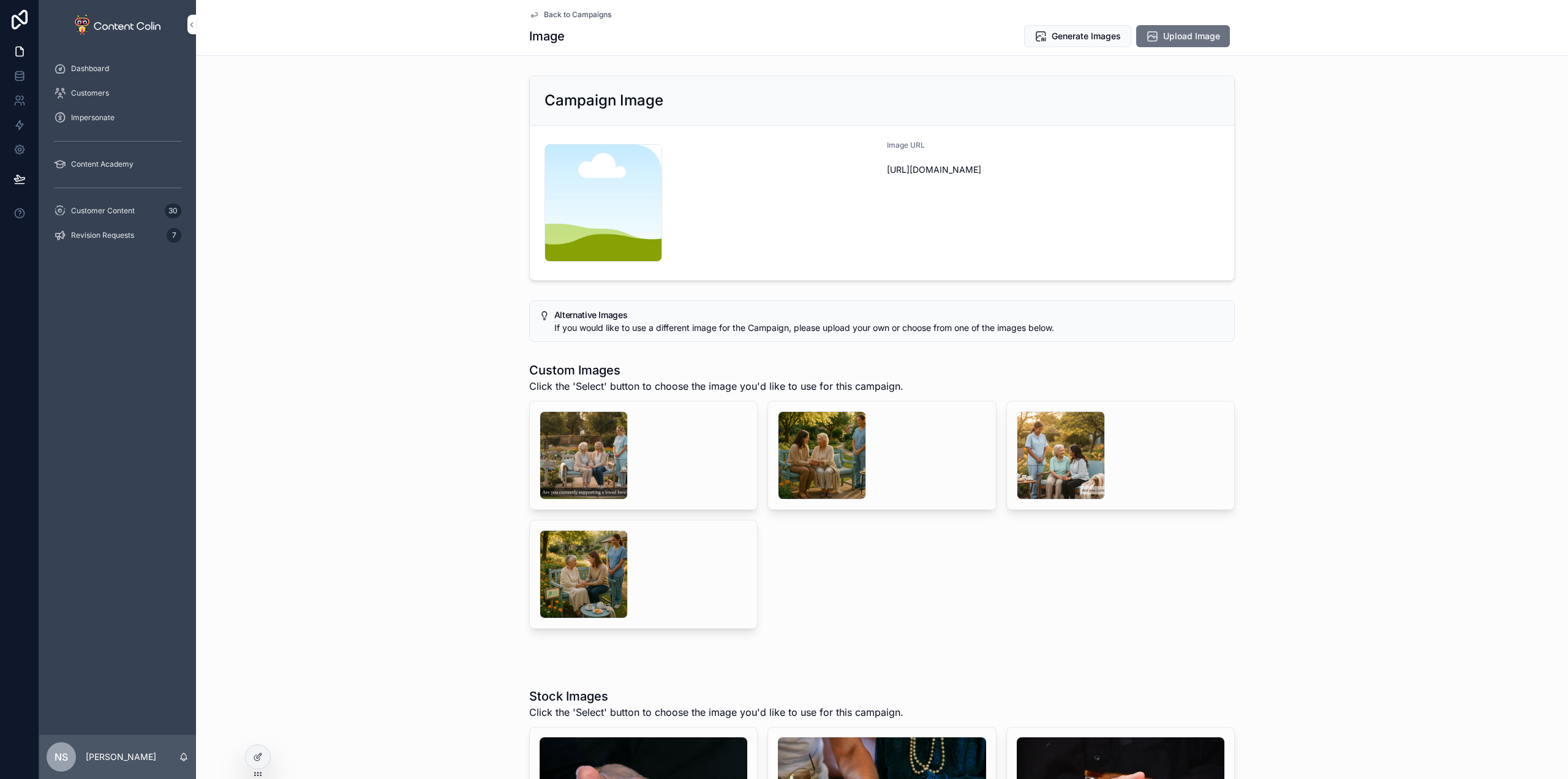
click at [572, 443] on div "scrollable content" at bounding box center [584, 455] width 88 height 88
click at [831, 450] on div "scrollable content" at bounding box center [822, 455] width 88 height 88
click at [1034, 32] on icon "scrollable content" at bounding box center [1040, 36] width 12 height 12
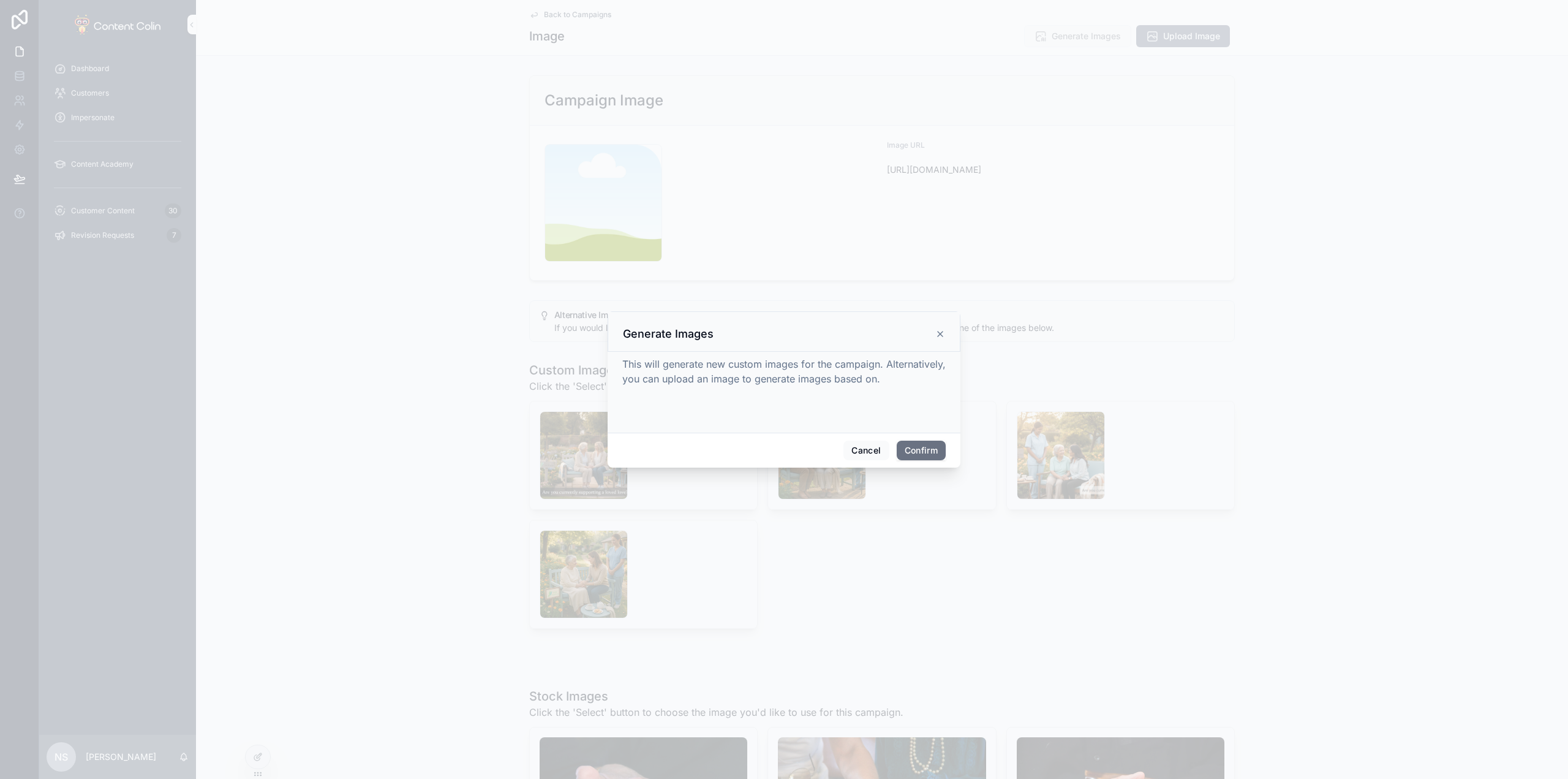
click at [933, 456] on button "Confirm" at bounding box center [921, 450] width 49 height 19
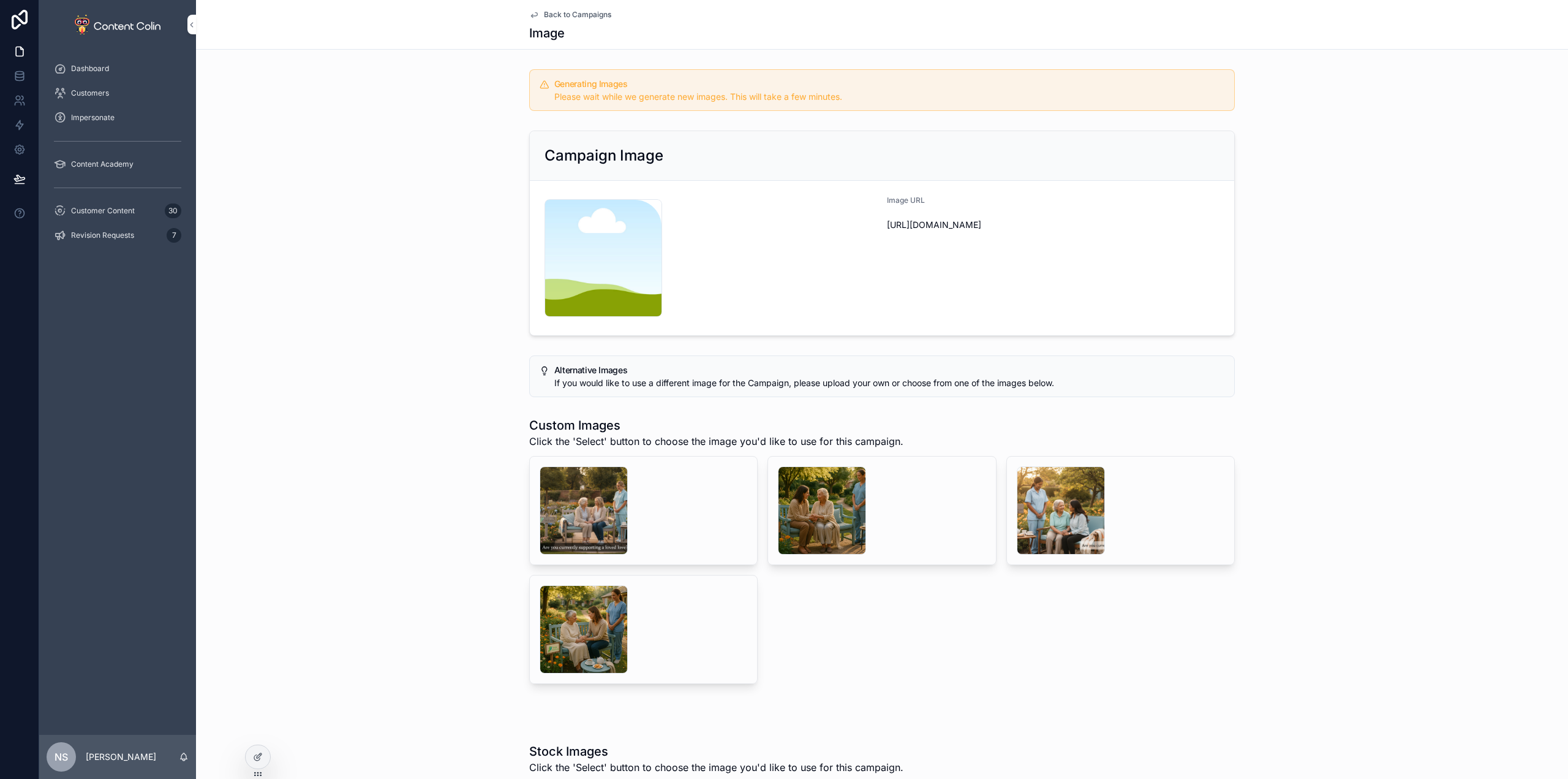
click at [111, 208] on span "Customer Content" at bounding box center [103, 211] width 64 height 10
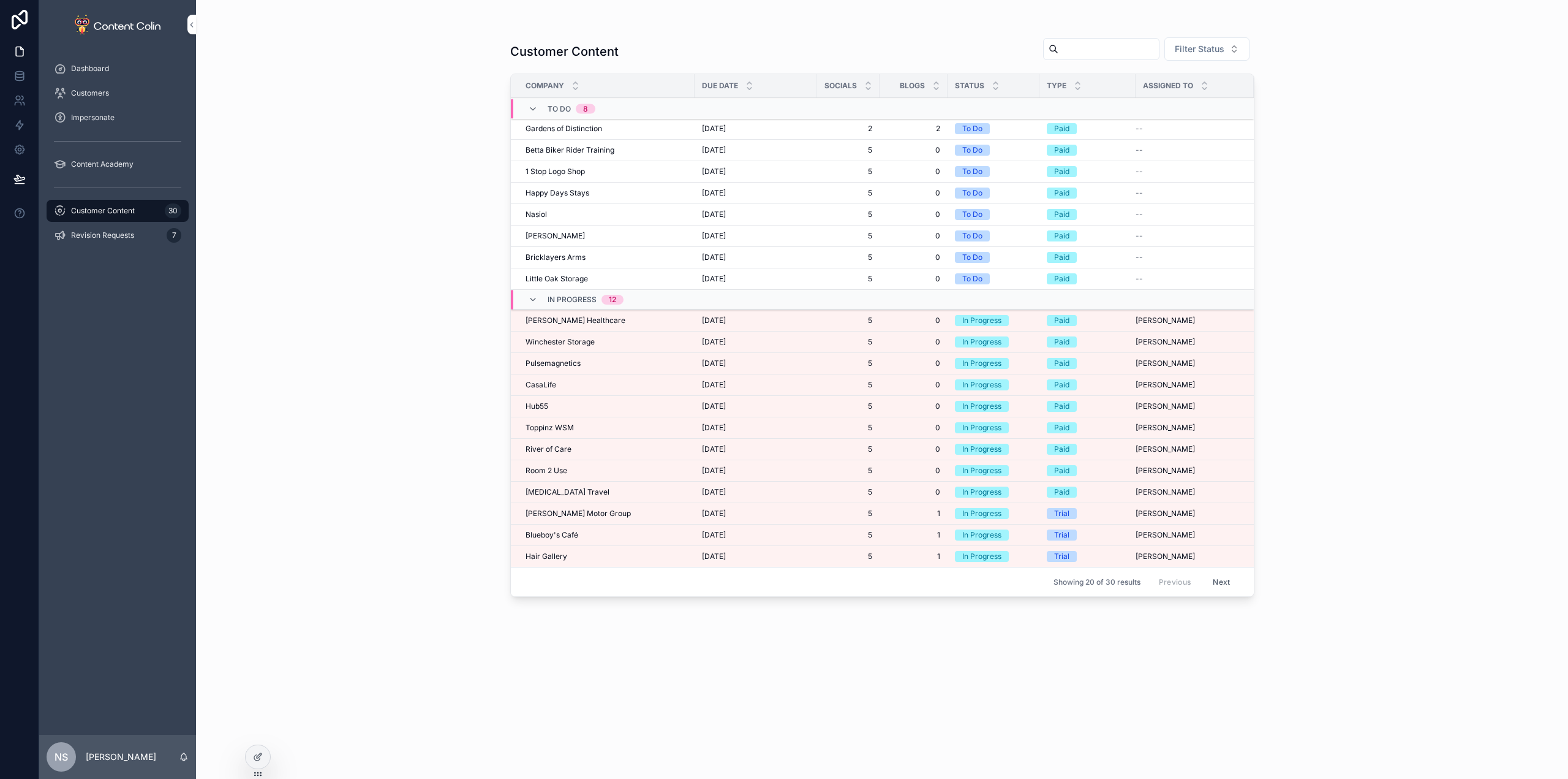
click at [553, 557] on span "Hair Gallery" at bounding box center [546, 556] width 42 height 10
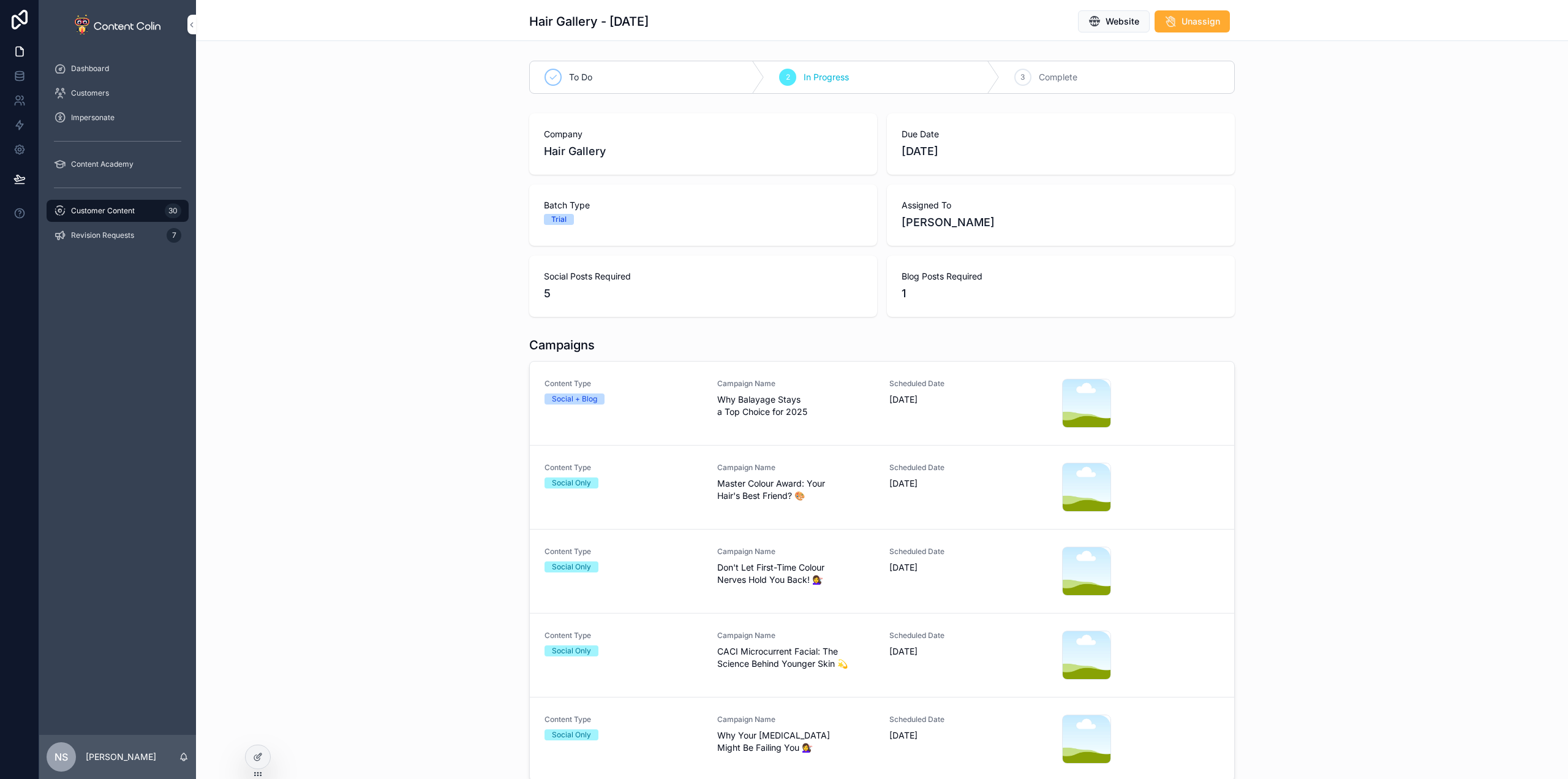
click at [653, 407] on div "Content Type Social + Blog" at bounding box center [623, 403] width 158 height 49
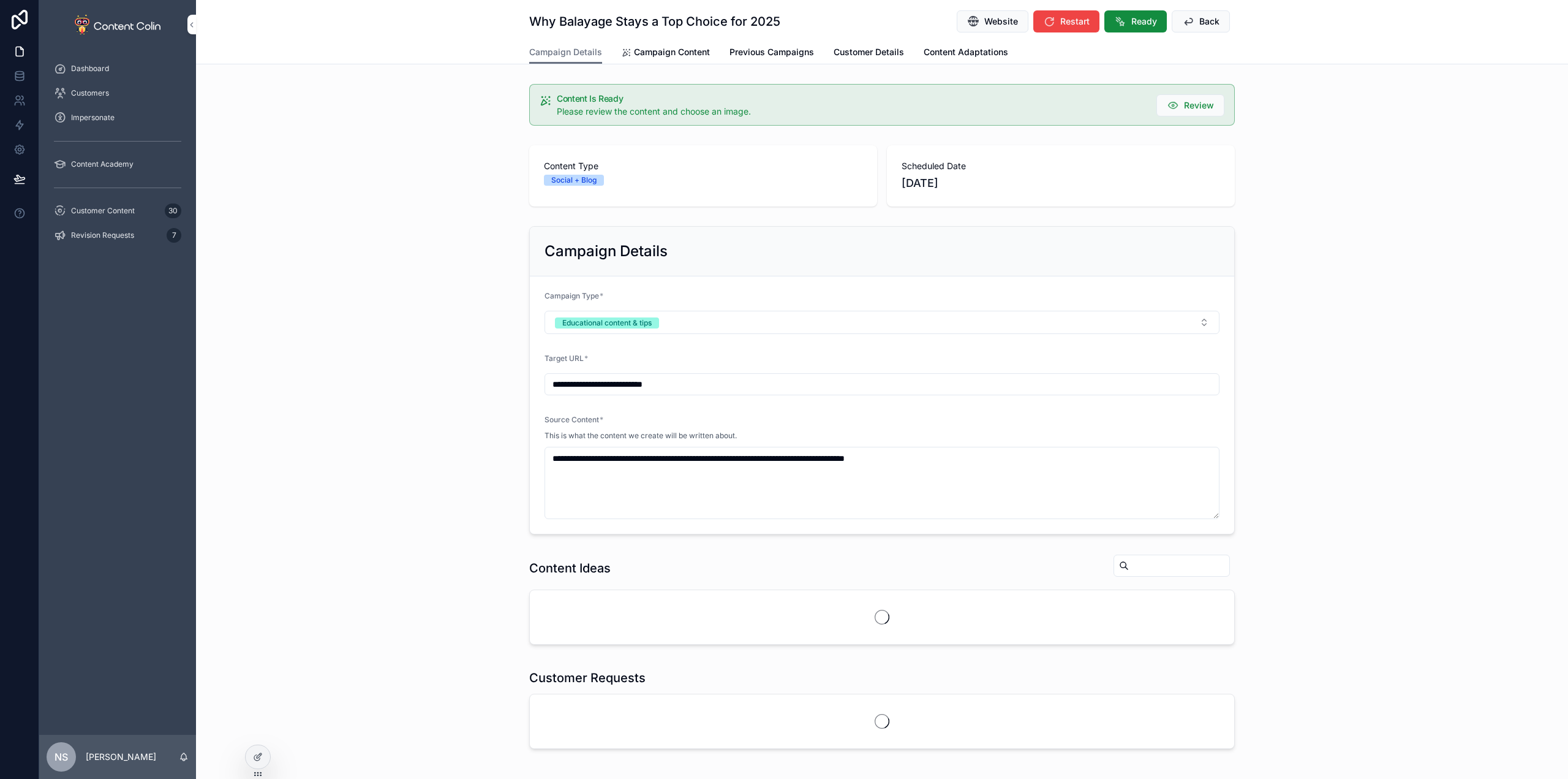
click at [670, 49] on span "Campaign Content" at bounding box center [671, 51] width 76 height 12
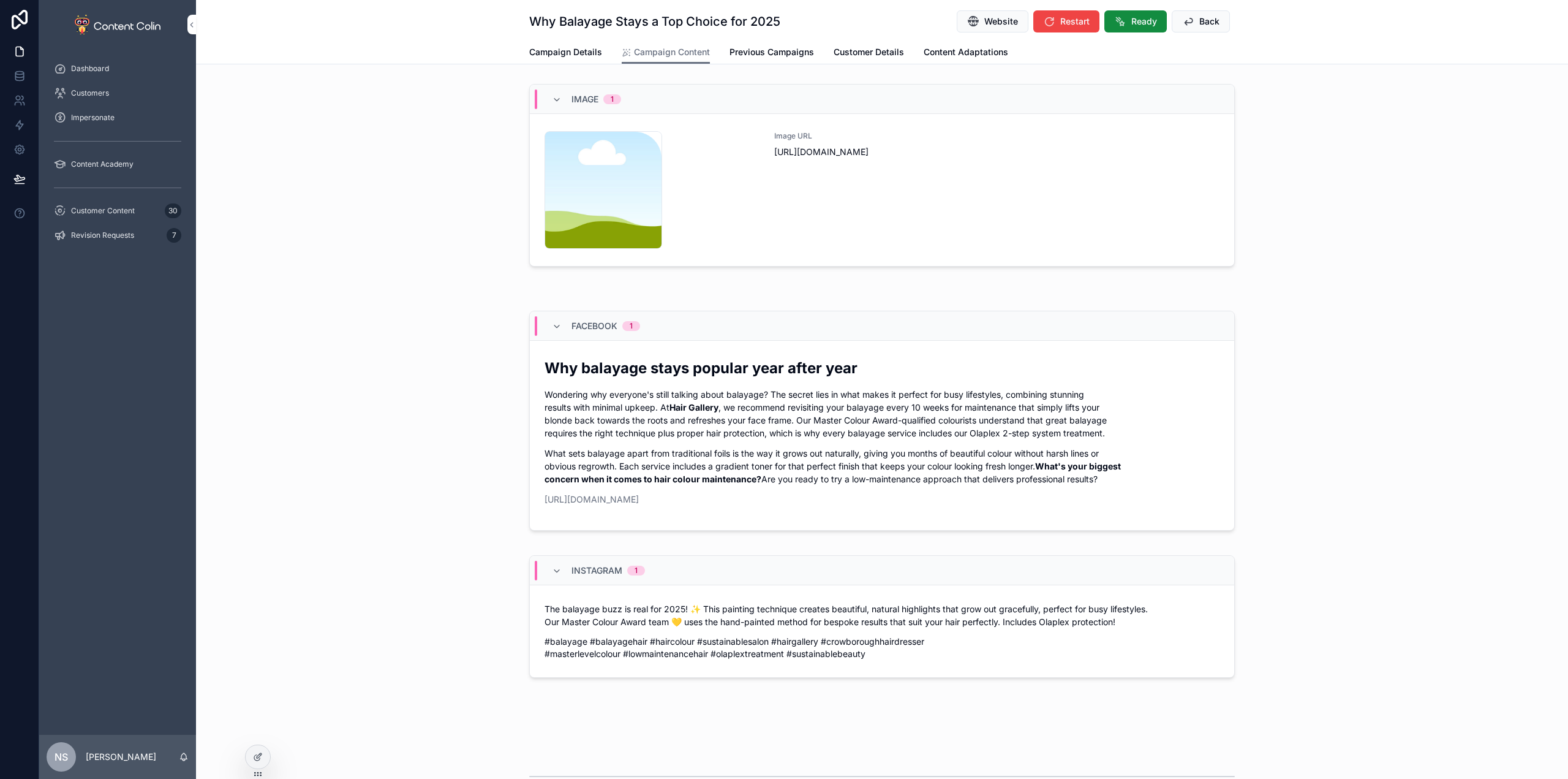
click at [940, 180] on div "Image URL [URL][DOMAIN_NAME]" at bounding box center [997, 190] width 445 height 118
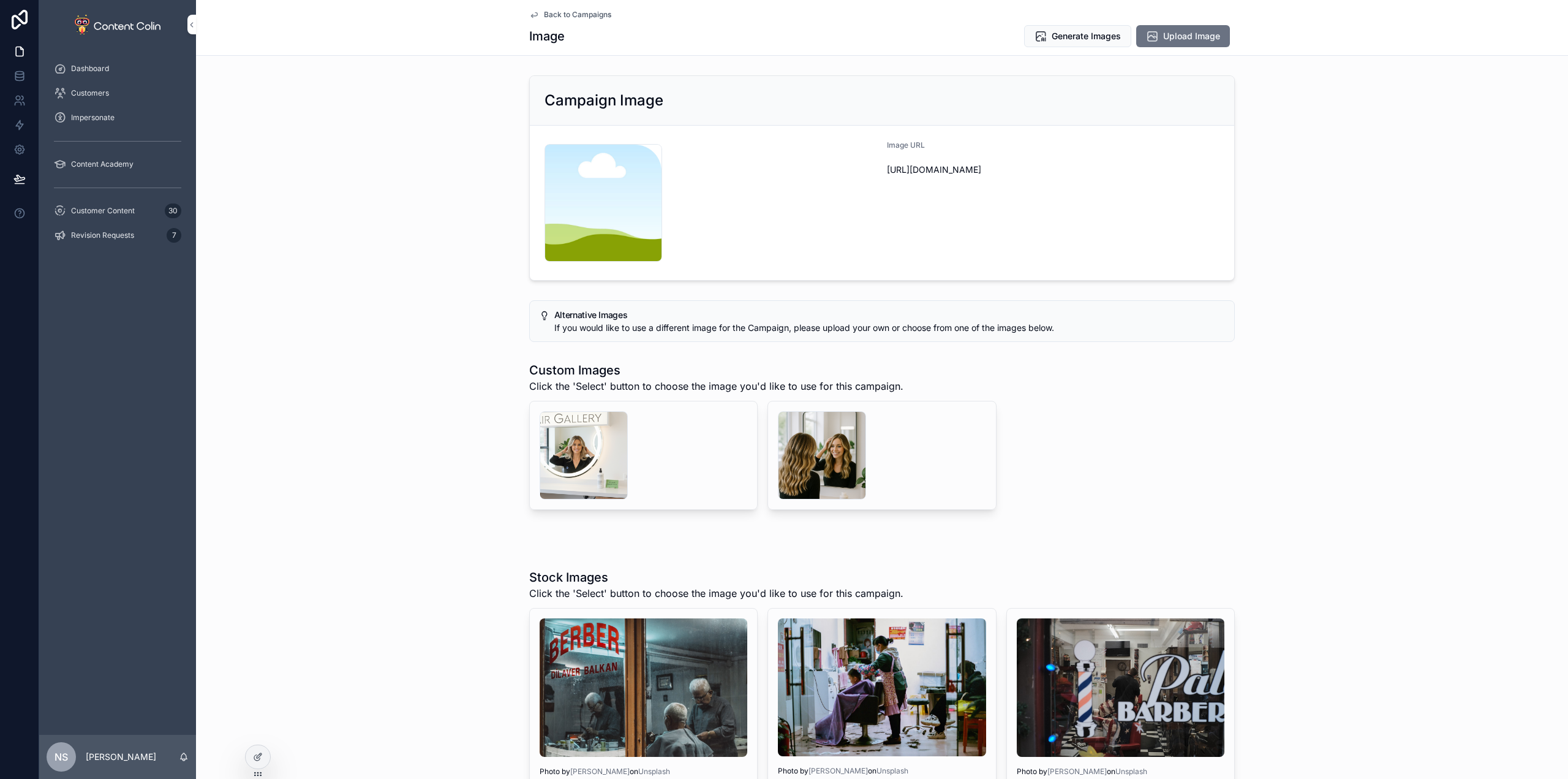
click at [801, 442] on div "scrollable content" at bounding box center [822, 455] width 88 height 88
click at [568, 456] on div "scrollable content" at bounding box center [584, 455] width 88 height 88
click at [827, 451] on div "scrollable content" at bounding box center [822, 455] width 88 height 88
click at [563, 13] on span "Back to Campaigns" at bounding box center [577, 15] width 67 height 10
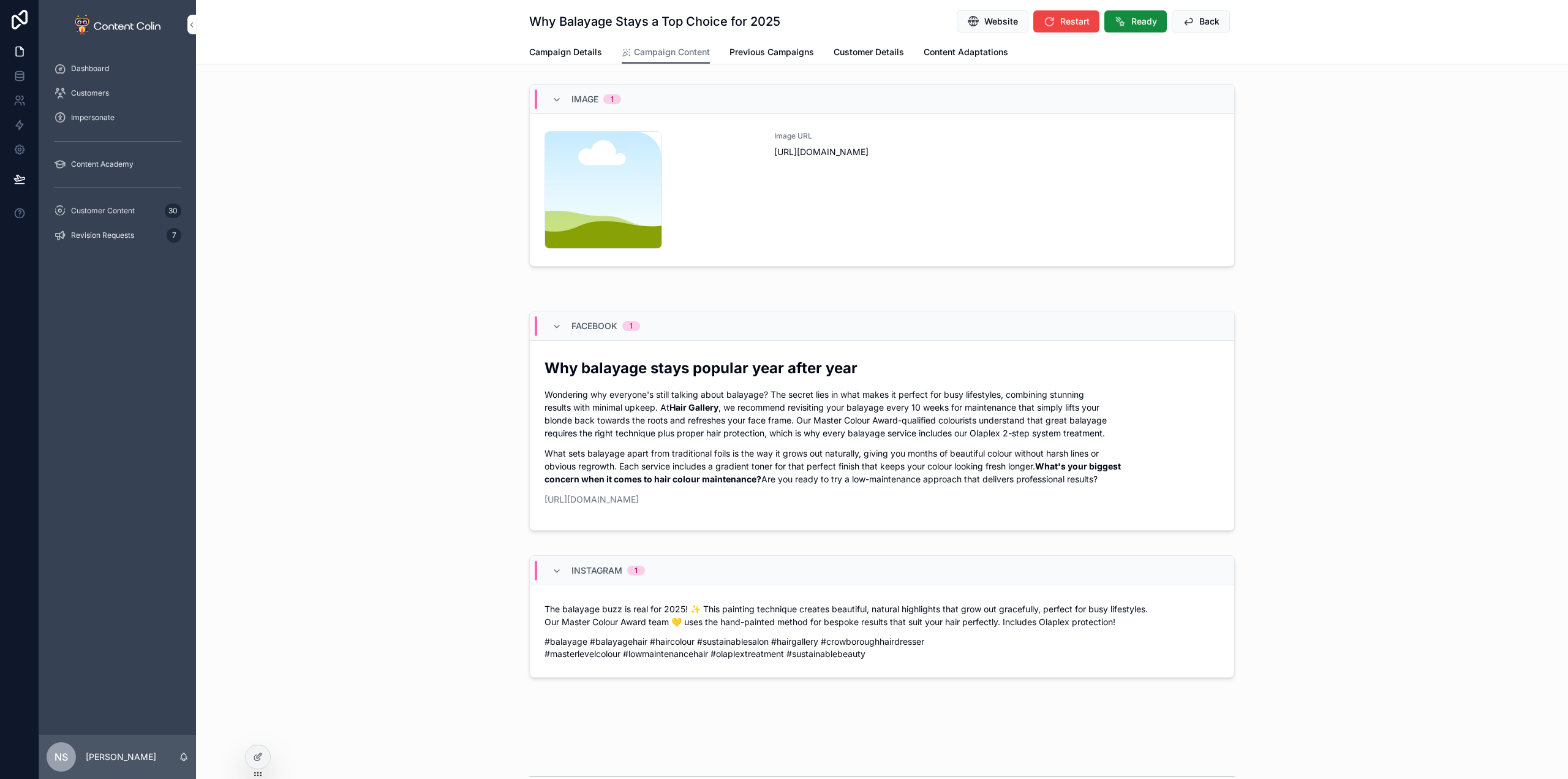
click at [1199, 23] on span "Back" at bounding box center [1210, 21] width 20 height 12
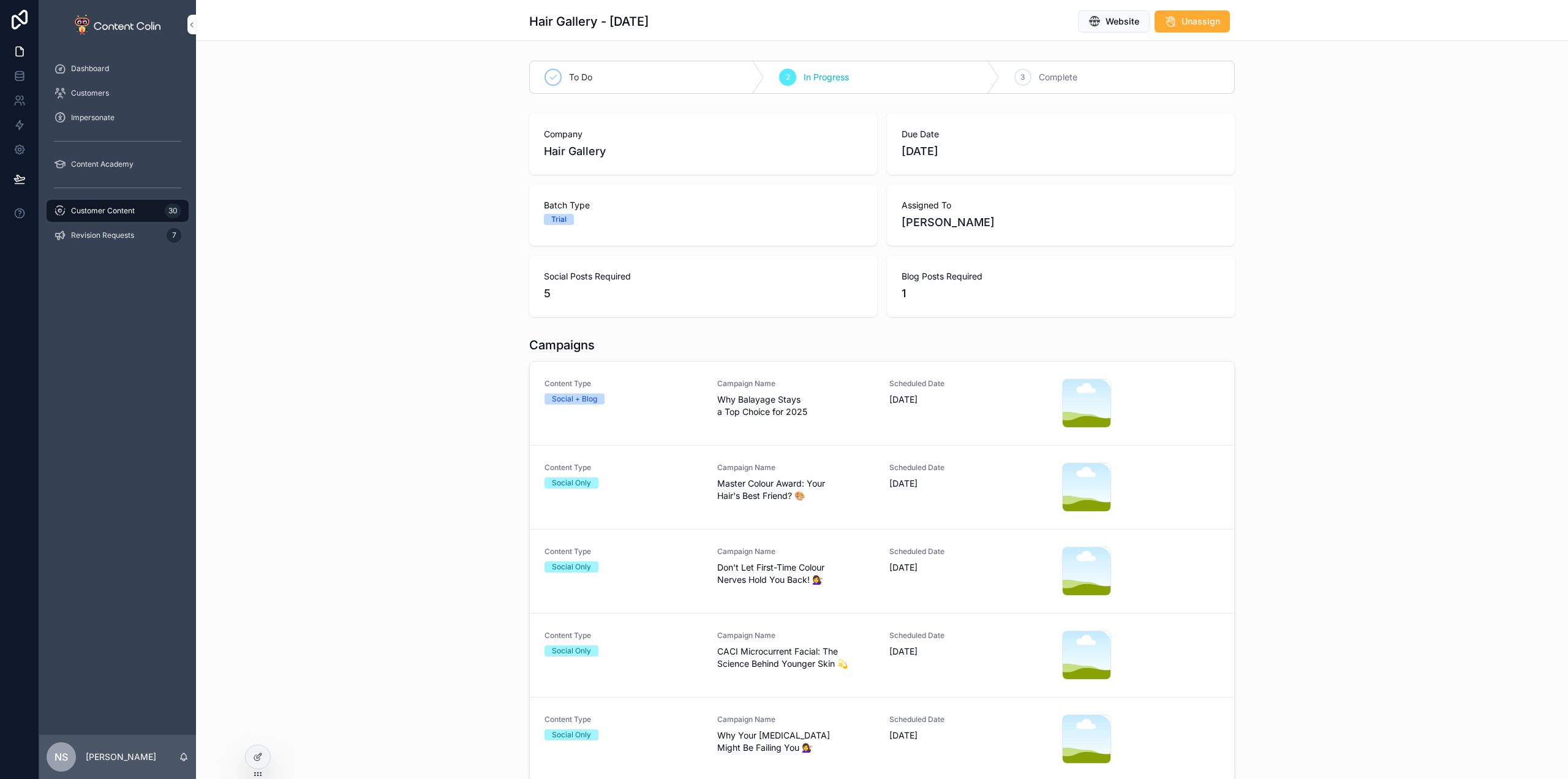
click at [717, 496] on span "Master Colour Award: Your Hair's Best Friend? 🎨" at bounding box center [795, 489] width 158 height 25
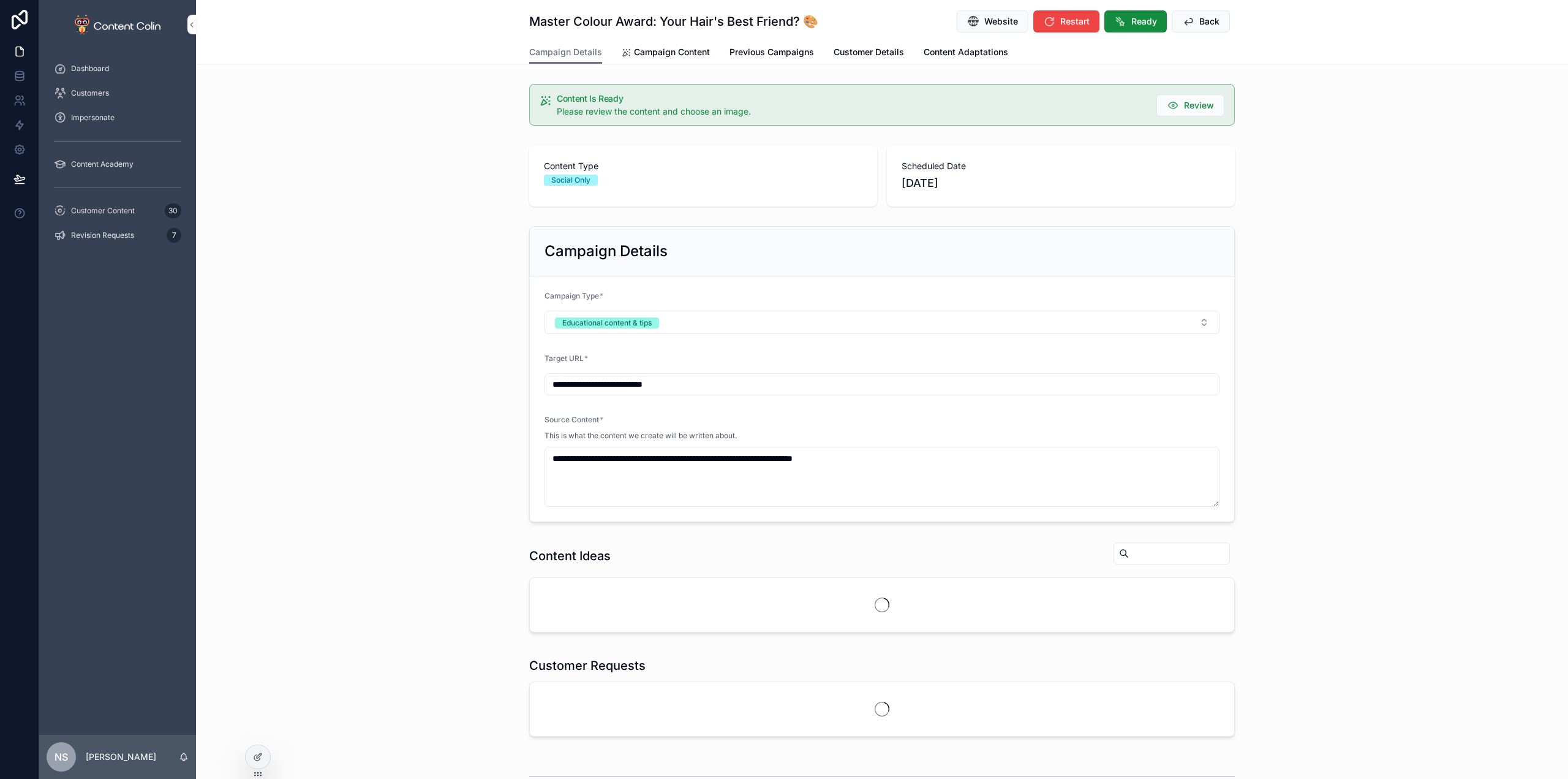
click at [681, 53] on span "Campaign Content" at bounding box center [671, 51] width 76 height 12
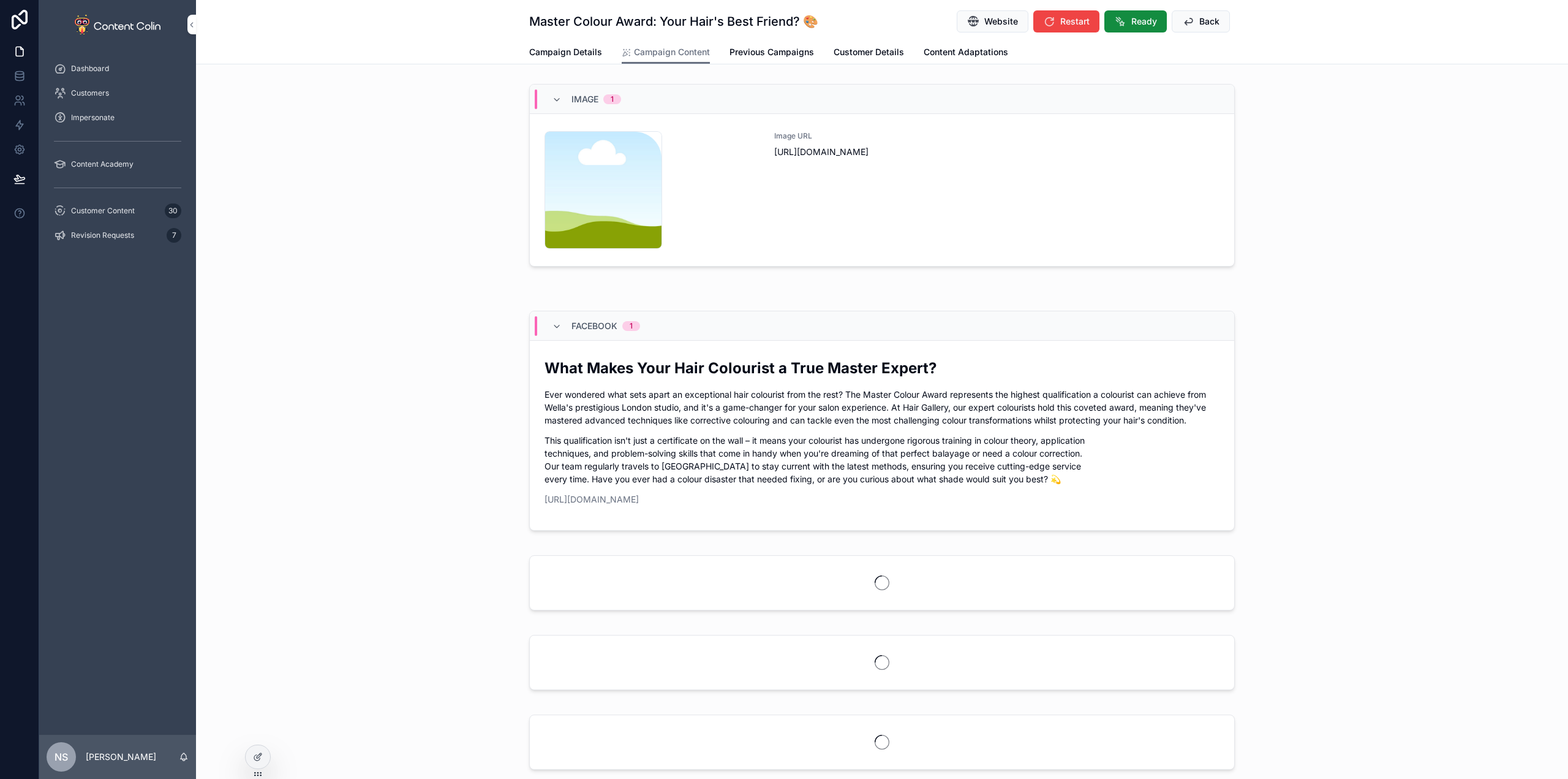
click at [913, 208] on div "Image URL [URL][DOMAIN_NAME]" at bounding box center [997, 190] width 445 height 118
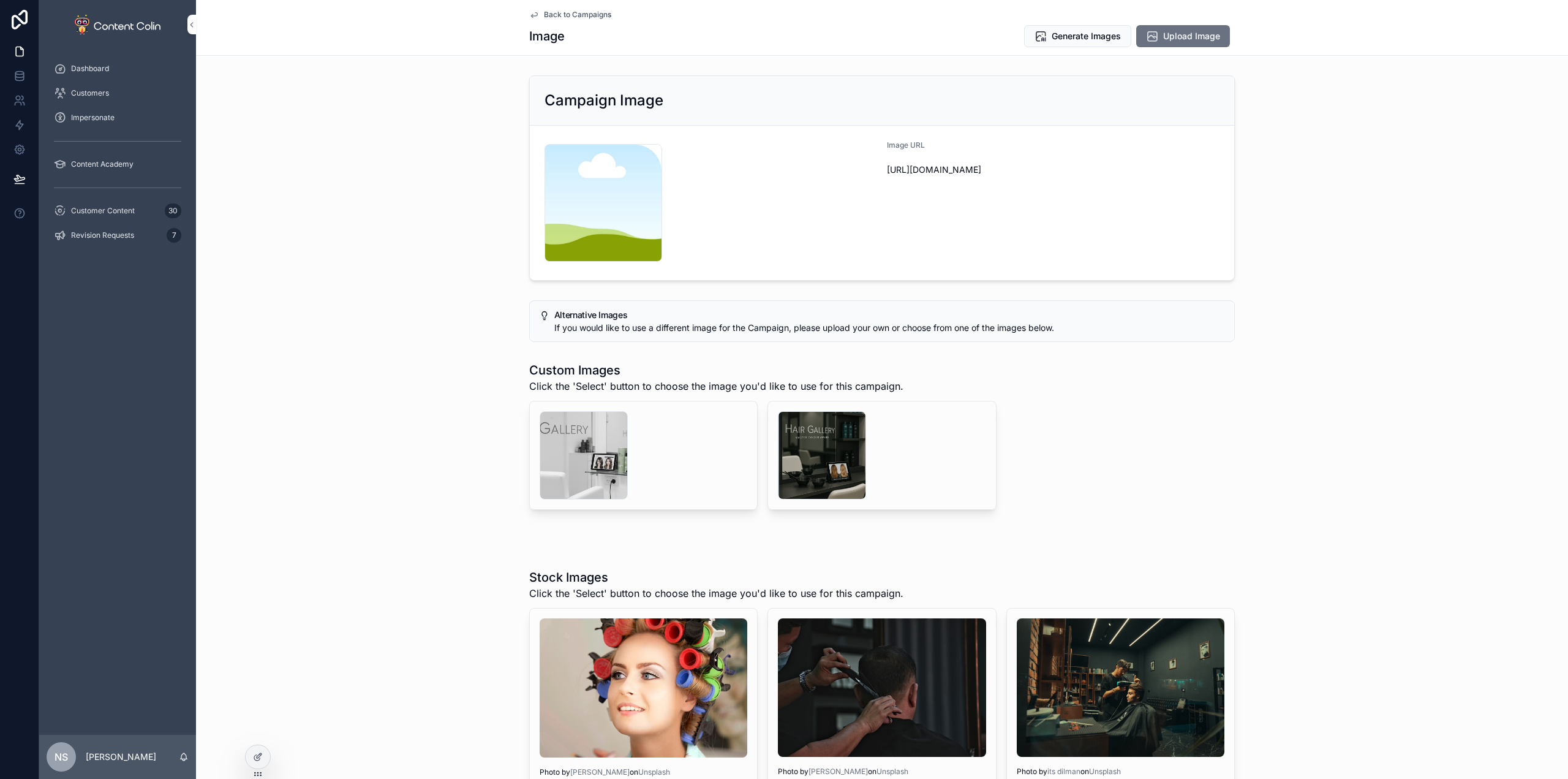
click at [799, 463] on div "scrollable content" at bounding box center [822, 455] width 88 height 88
click at [576, 449] on div "scrollable content" at bounding box center [584, 455] width 88 height 88
click at [0, 0] on button "Select" at bounding box center [0, 0] width 0 height 0
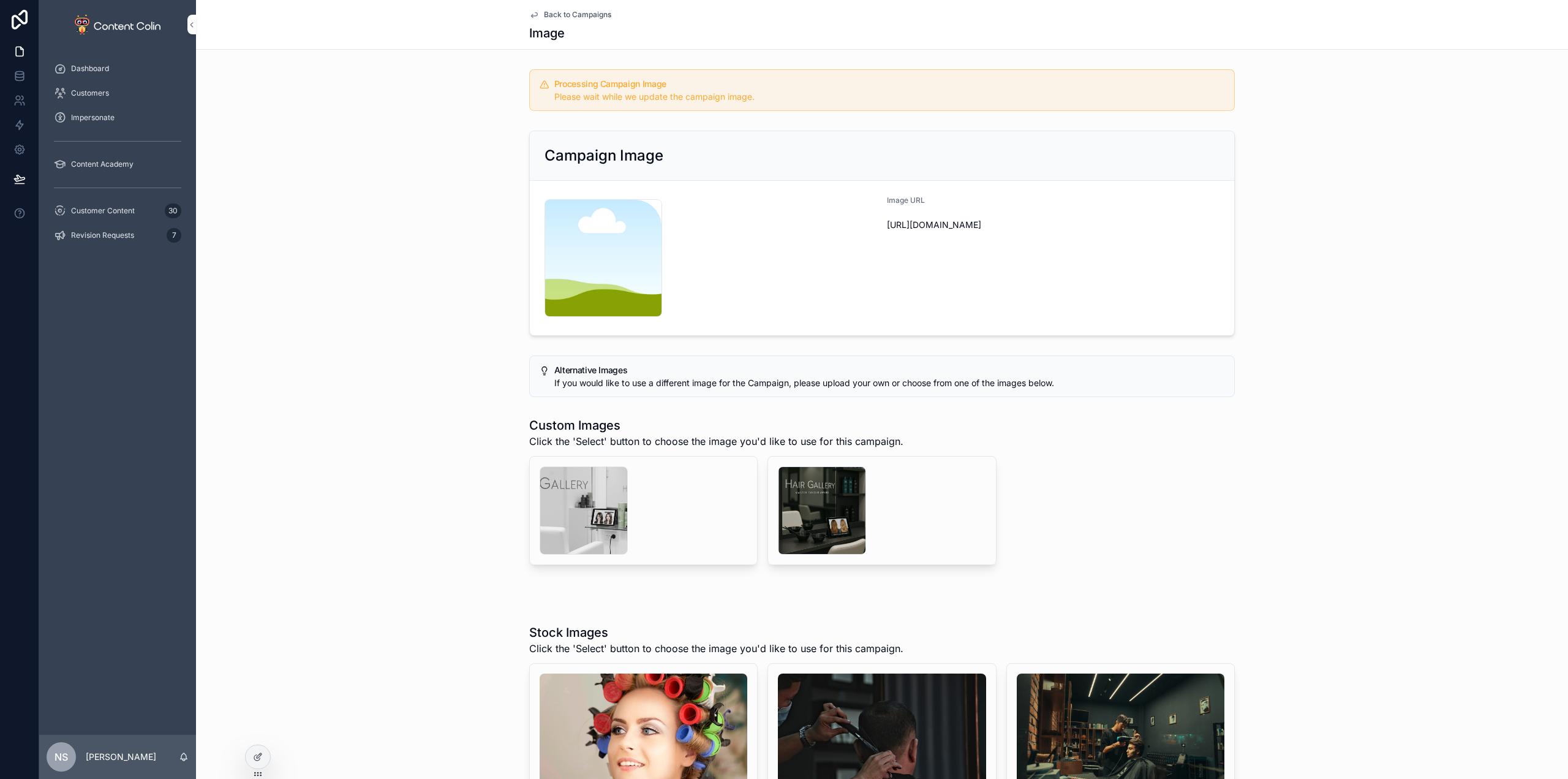
click at [587, 16] on span "Back to Campaigns" at bounding box center [577, 15] width 67 height 10
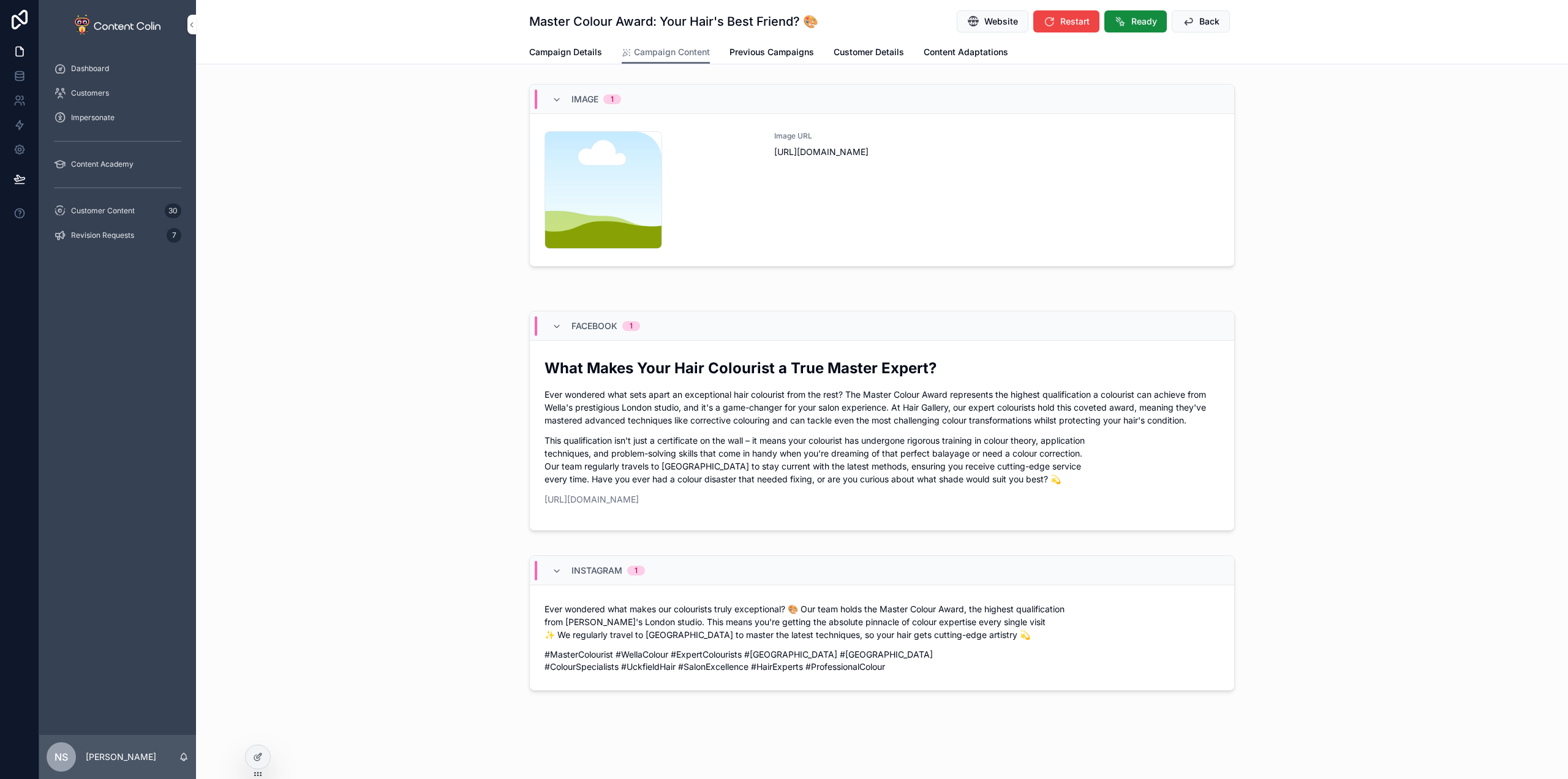
click at [1199, 23] on span "Back" at bounding box center [1210, 21] width 20 height 12
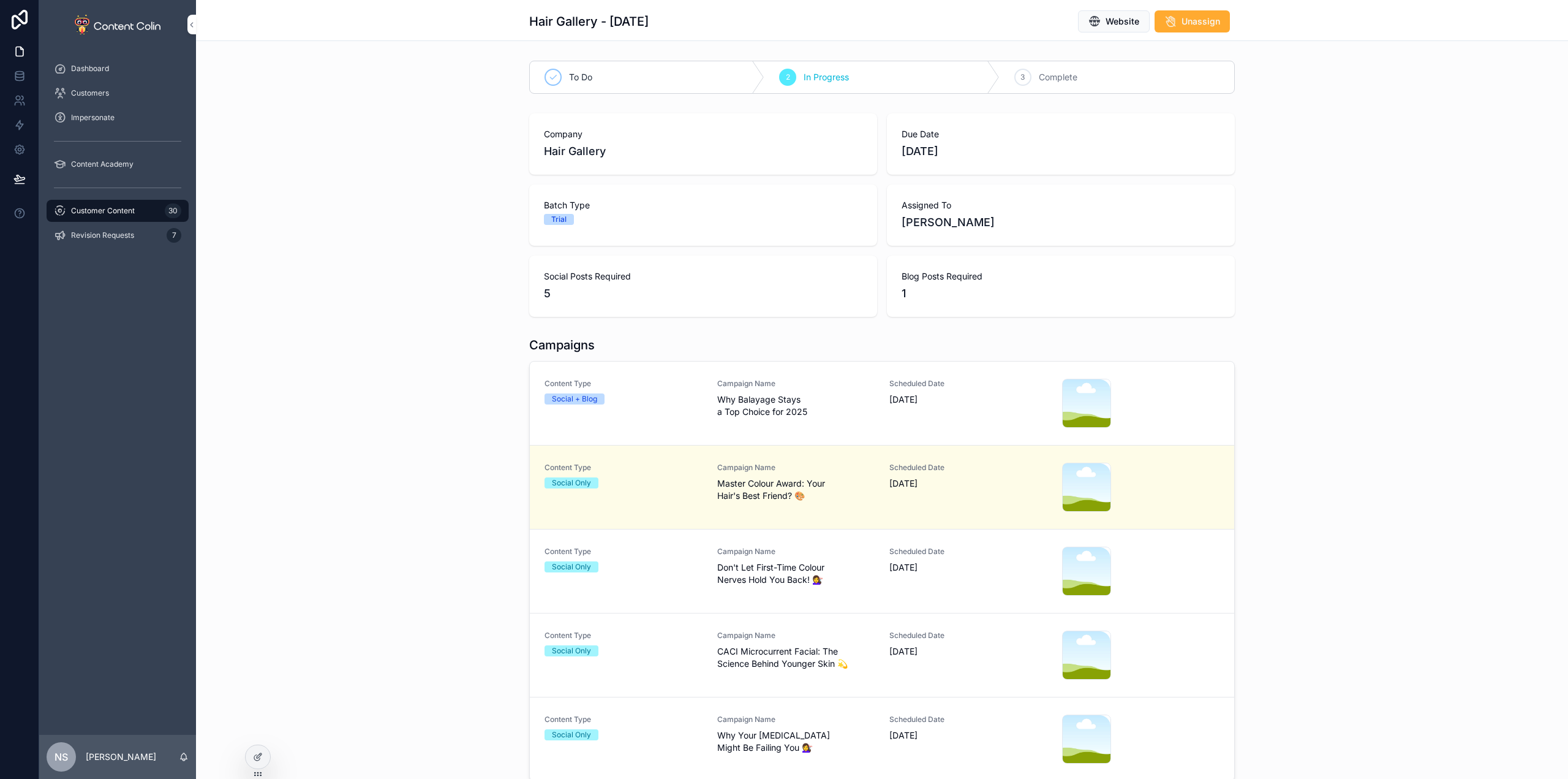
click at [736, 583] on span "Don't Let First-Time Colour Nerves Hold You Back! 💇‍♀️" at bounding box center [795, 573] width 158 height 25
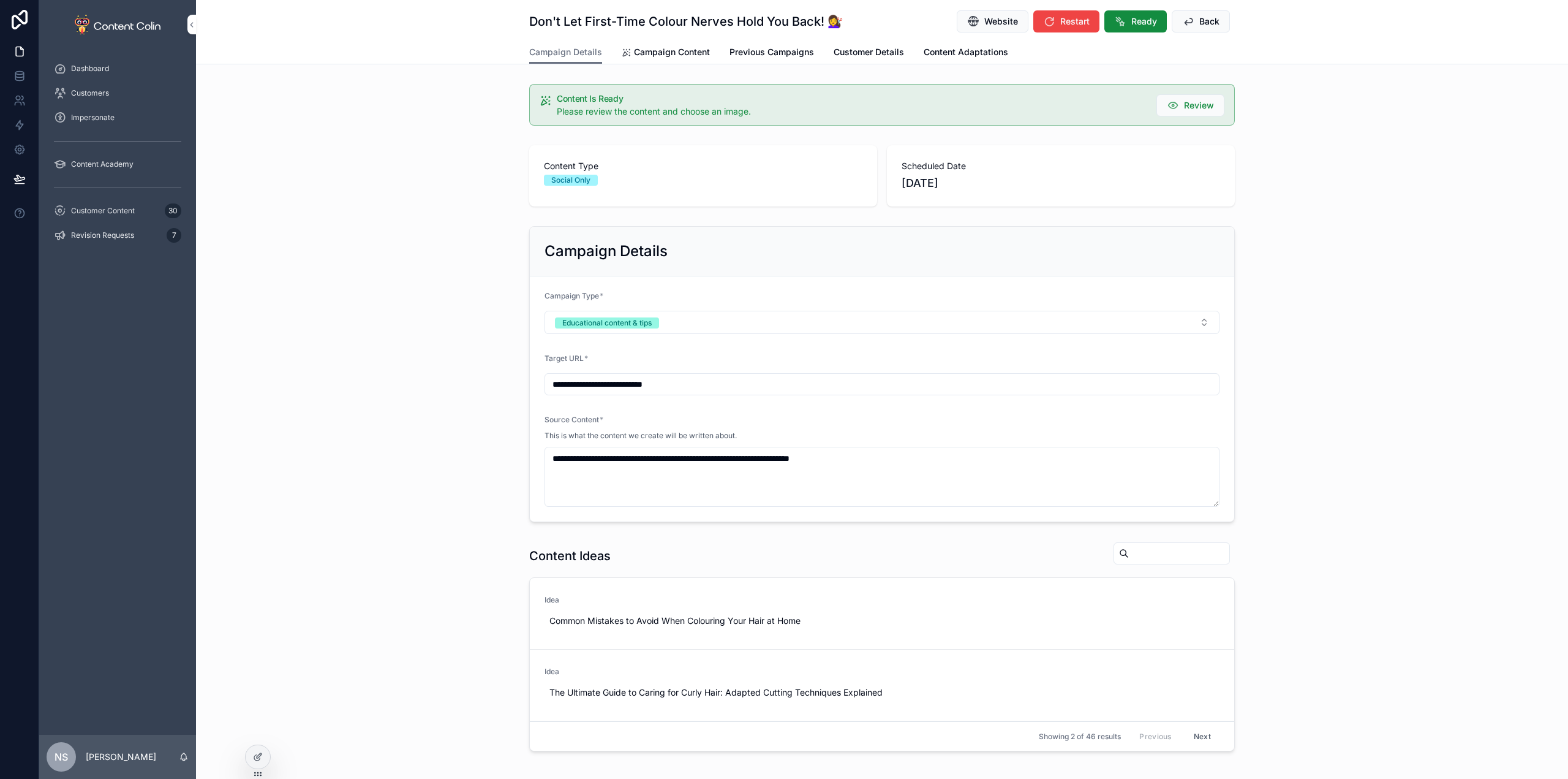
click at [674, 56] on span "Campaign Content" at bounding box center [671, 51] width 76 height 12
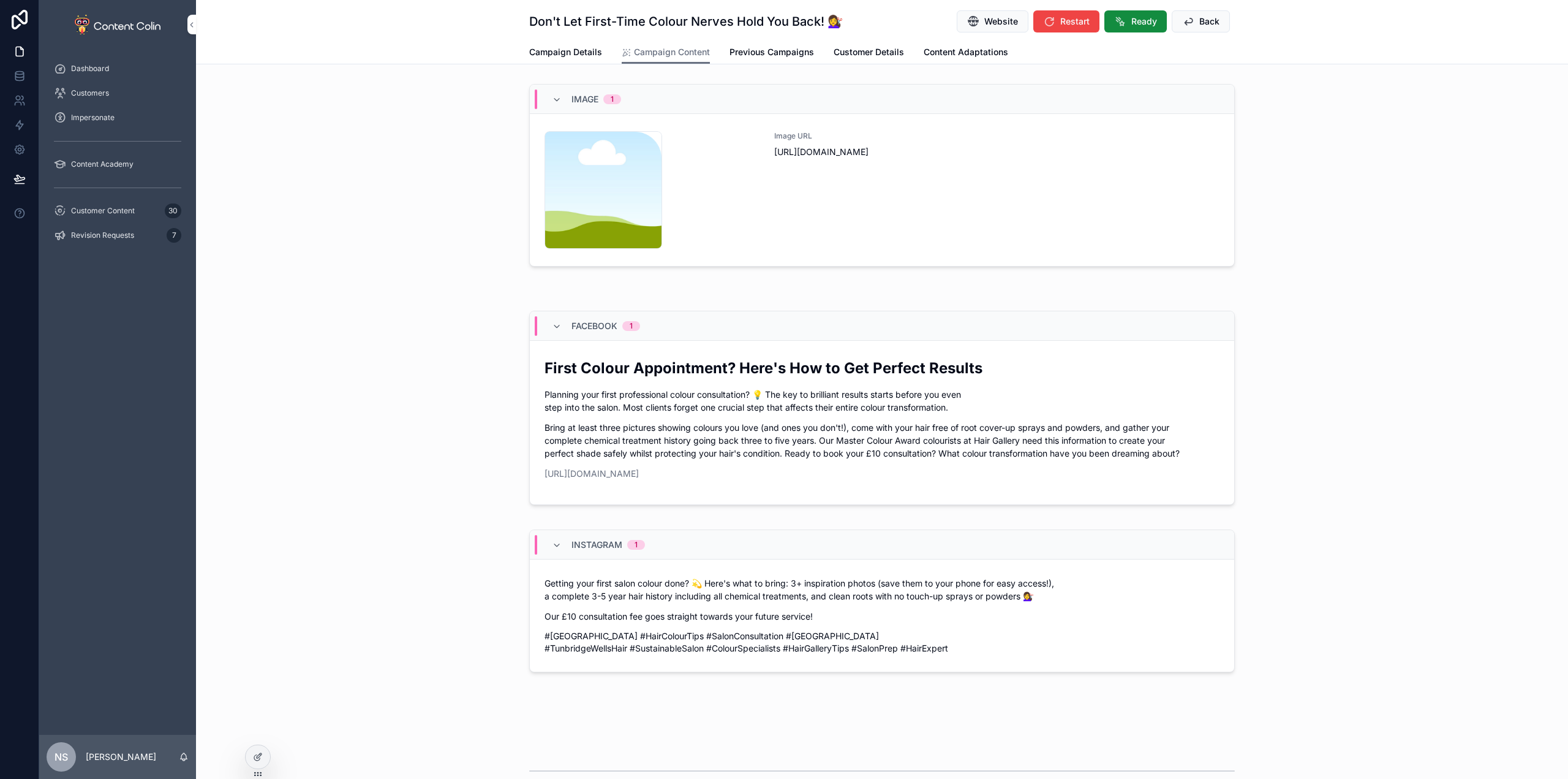
click at [984, 181] on div "Image URL [URL][DOMAIN_NAME]" at bounding box center [997, 190] width 445 height 118
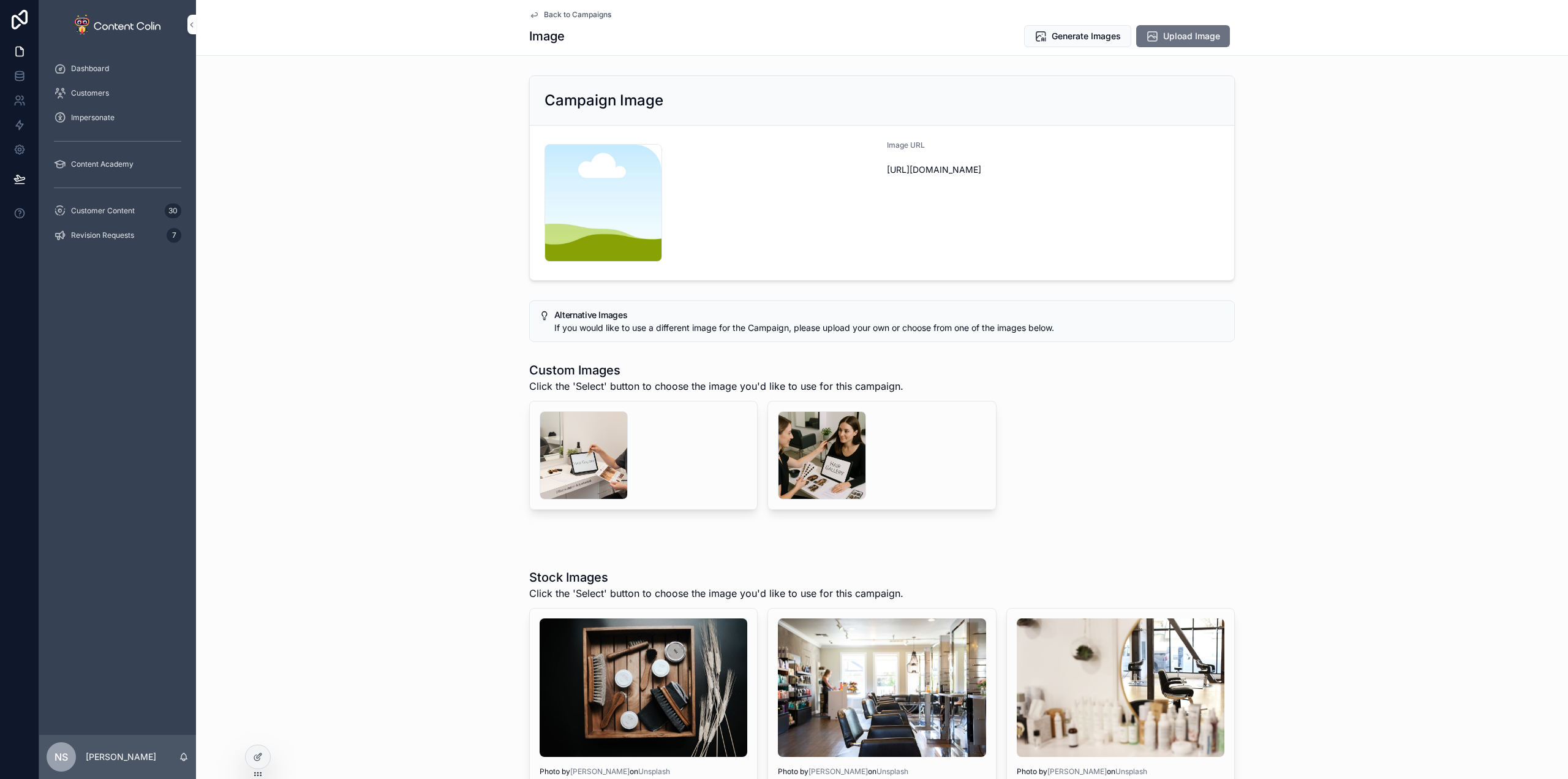
click at [801, 463] on div "scrollable content" at bounding box center [822, 455] width 88 height 88
click at [587, 456] on div "scrollable content" at bounding box center [584, 455] width 88 height 88
click at [0, 0] on span "Select" at bounding box center [0, 0] width 0 height 0
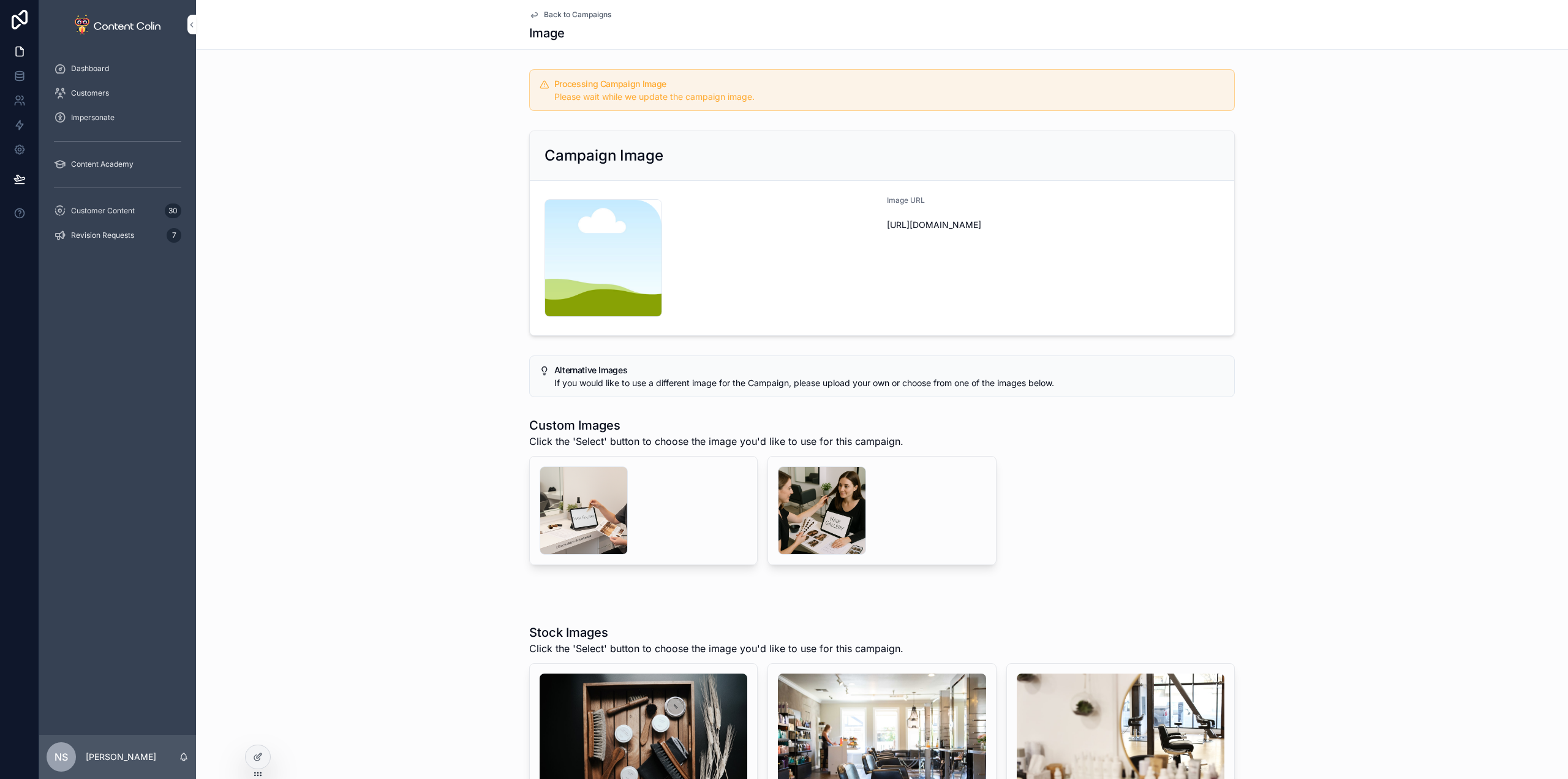
click at [572, 14] on span "Back to Campaigns" at bounding box center [577, 15] width 67 height 10
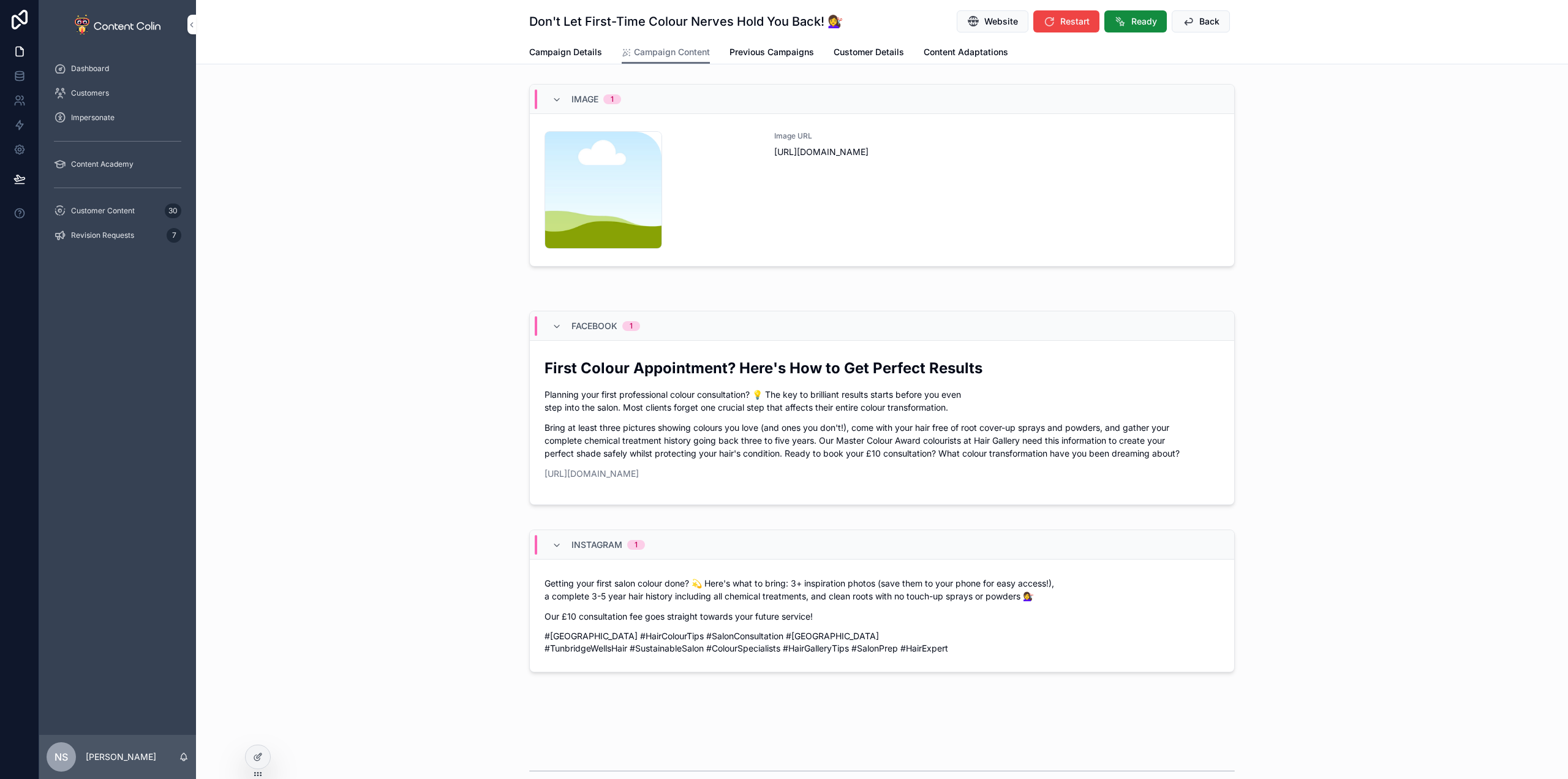
click at [1192, 22] on button "Back" at bounding box center [1201, 21] width 58 height 22
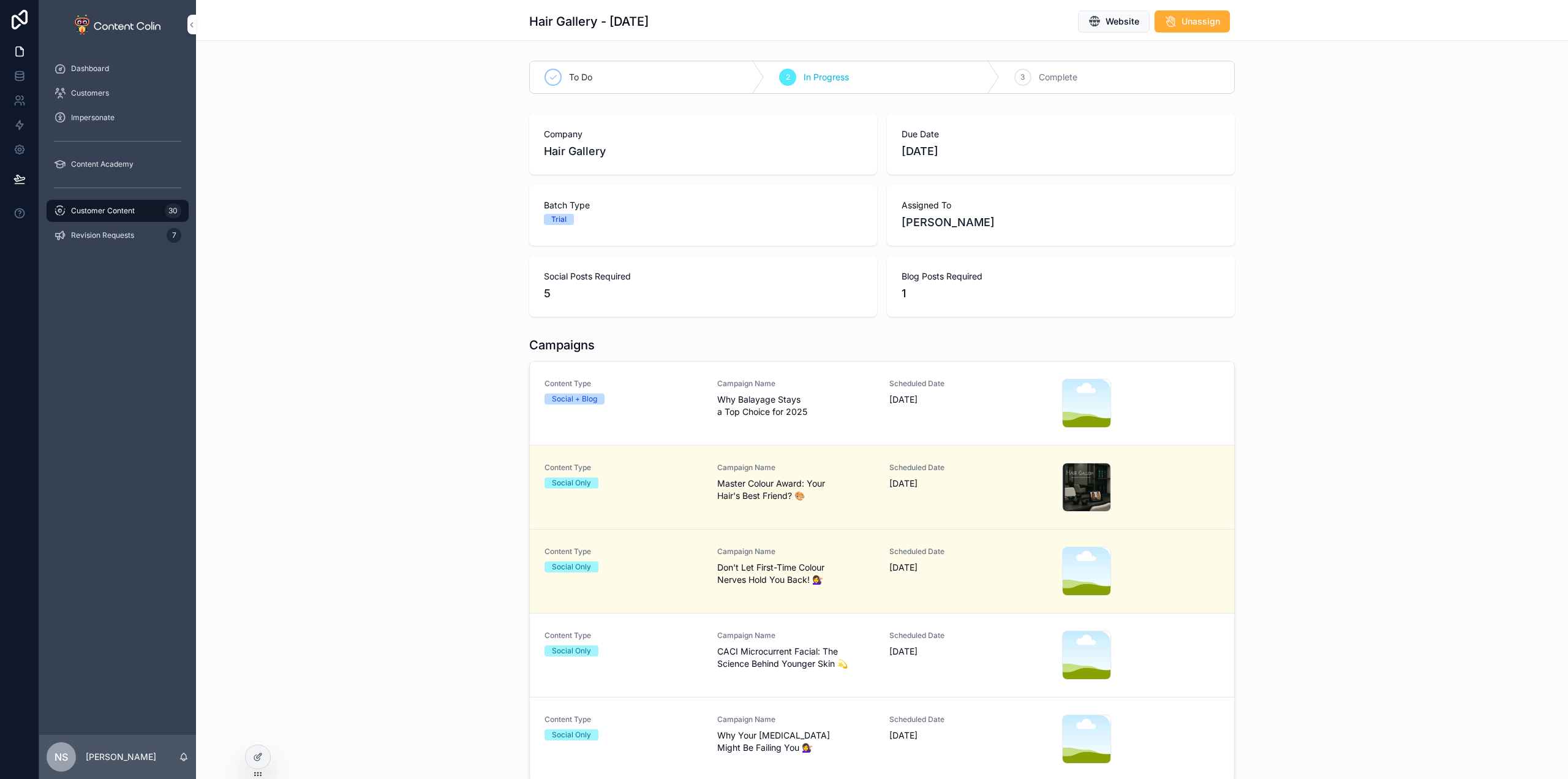
click at [740, 655] on span "CACI Microcurrent Facial: The Science Behind Younger Skin 💫" at bounding box center [795, 657] width 158 height 25
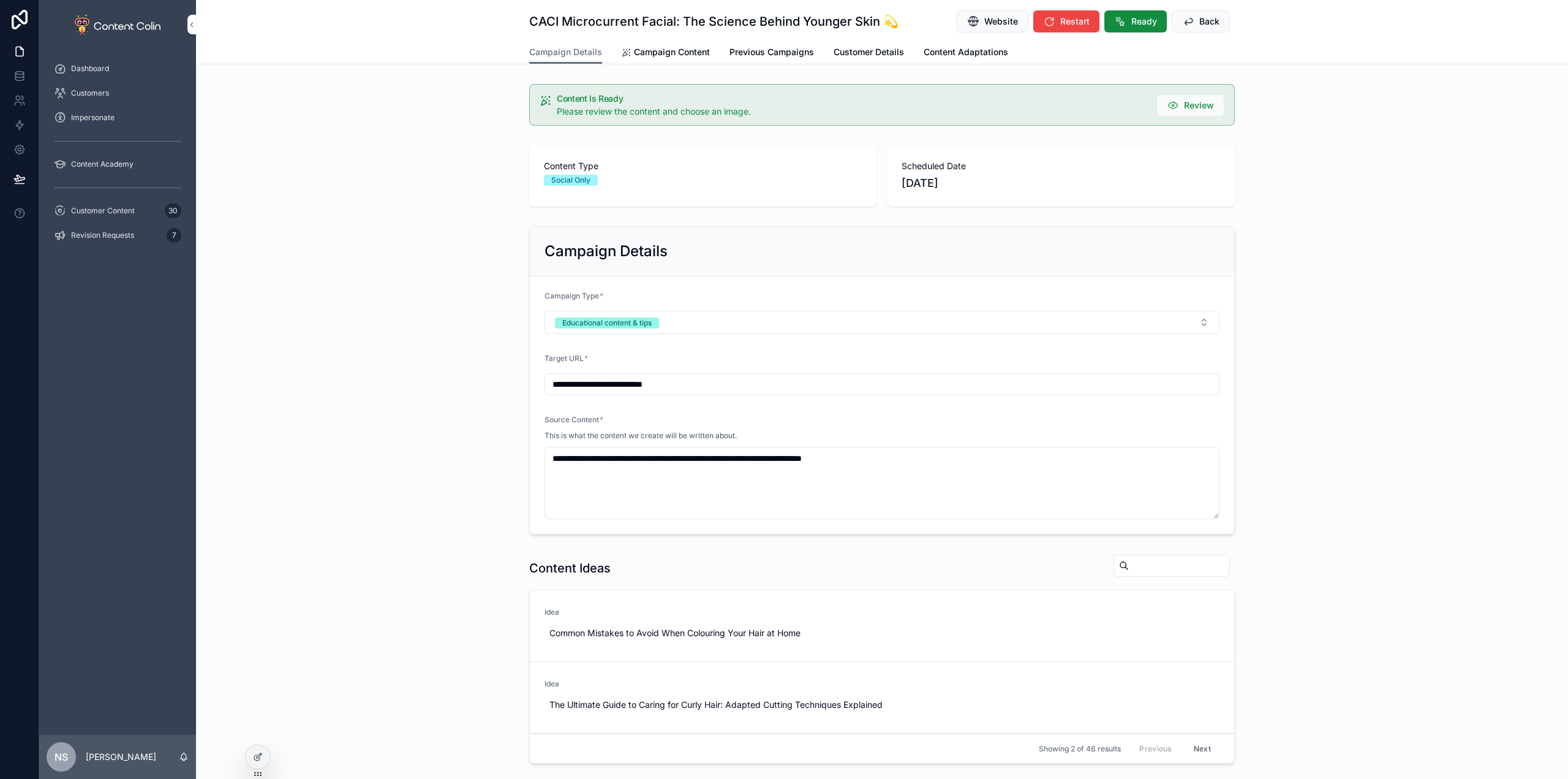
click at [676, 51] on span "Campaign Content" at bounding box center [671, 51] width 76 height 12
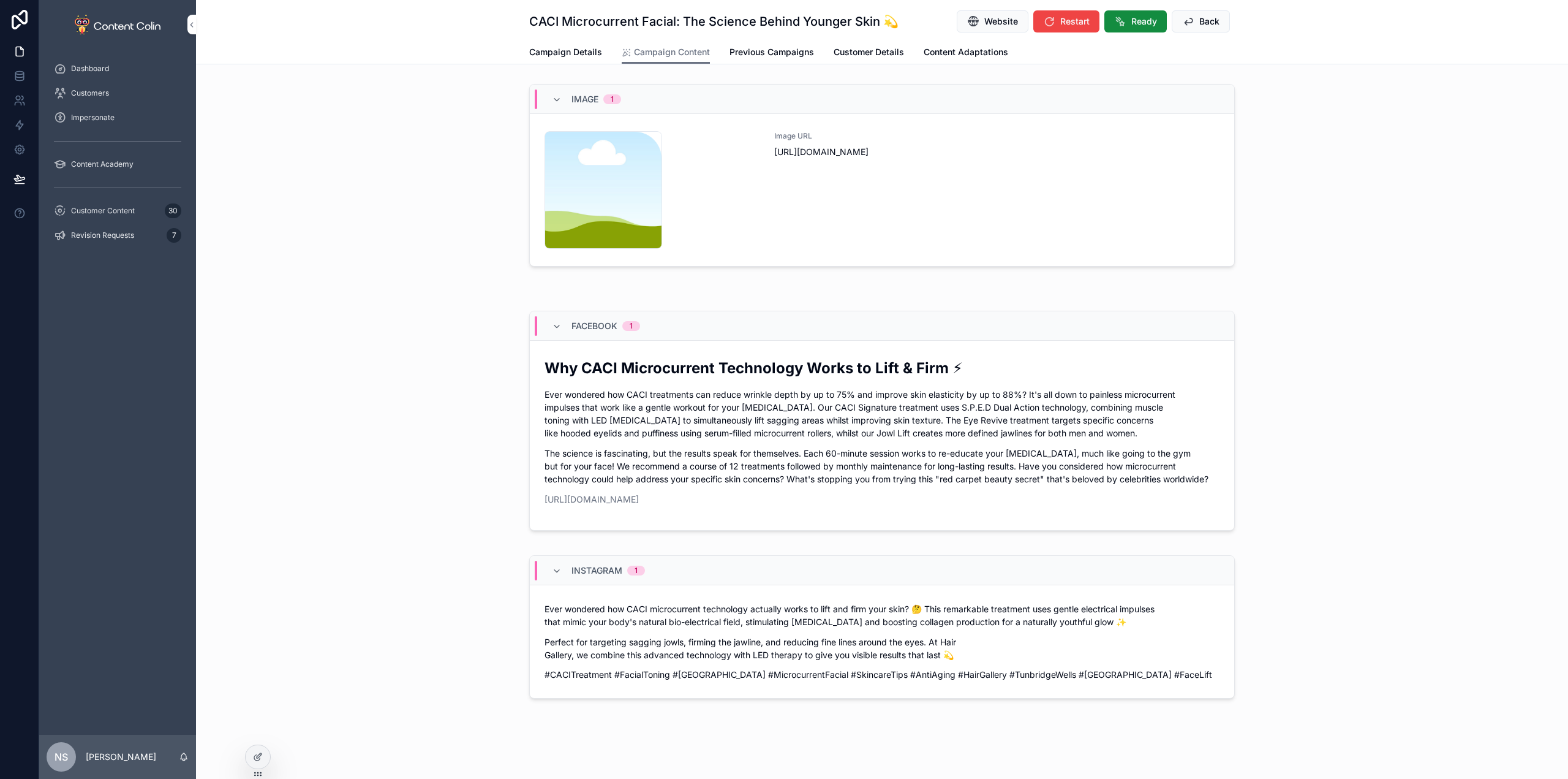
drag, startPoint x: 1037, startPoint y: 161, endPoint x: 1031, endPoint y: 152, distance: 10.8
click at [1031, 152] on span "[URL][DOMAIN_NAME]" at bounding box center [997, 151] width 445 height 12
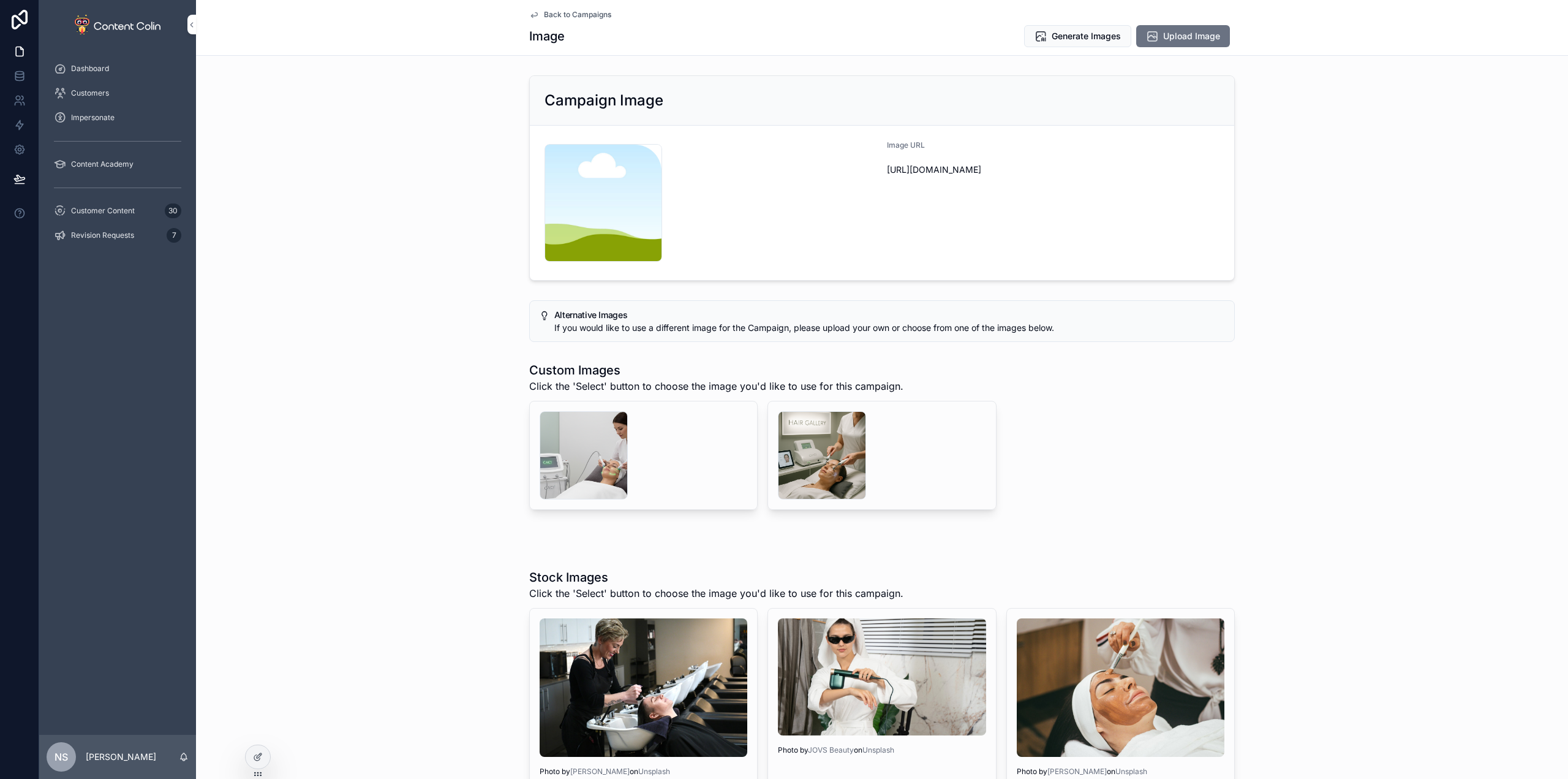
click at [834, 440] on div "scrollable content" at bounding box center [822, 455] width 88 height 88
click at [590, 439] on div "scrollable content" at bounding box center [584, 455] width 88 height 88
click at [827, 450] on div "scrollable content" at bounding box center [822, 455] width 88 height 88
click at [1089, 35] on span "Generate Images" at bounding box center [1086, 36] width 69 height 12
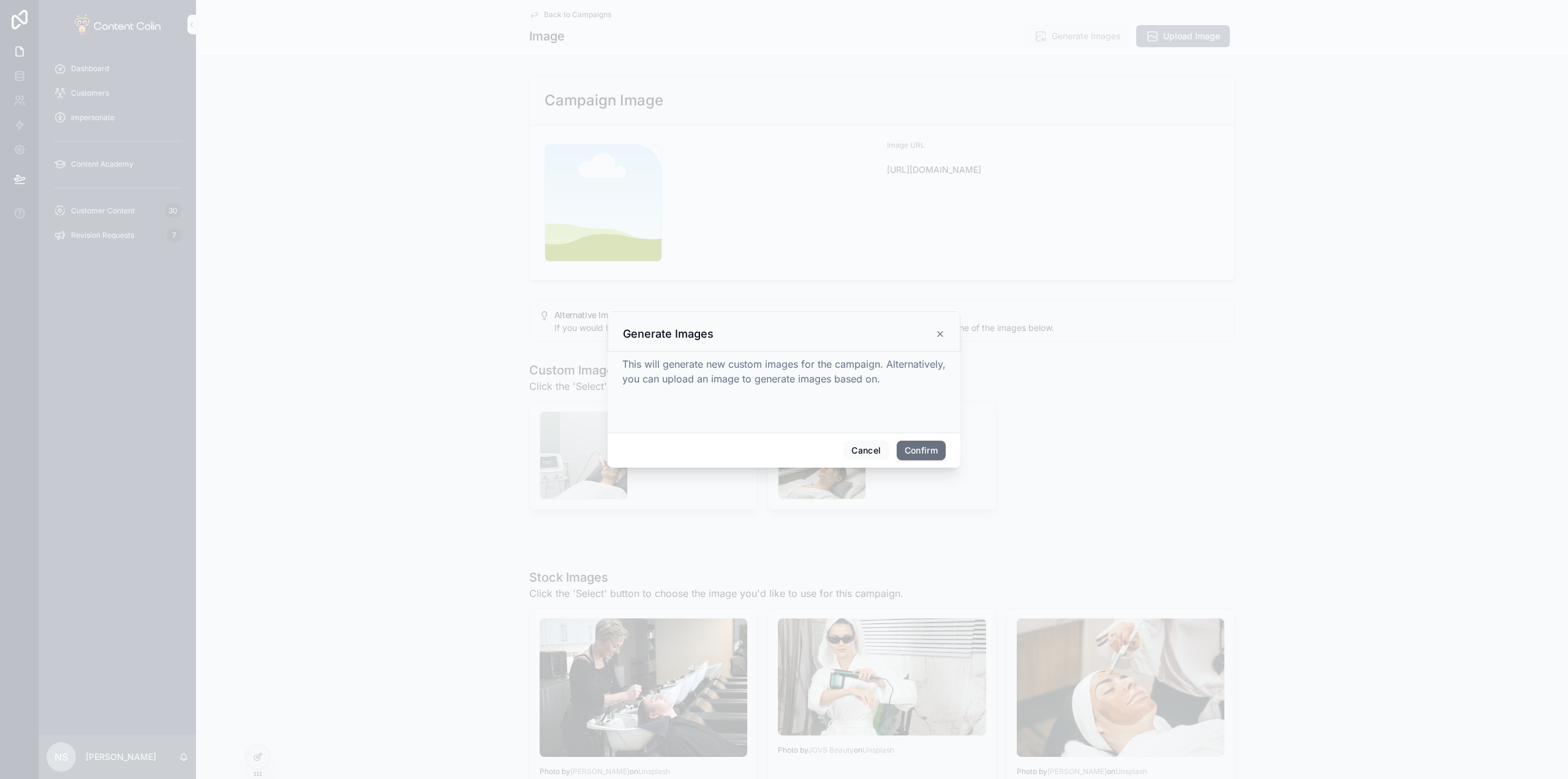
click at [926, 447] on button "Confirm" at bounding box center [921, 450] width 49 height 19
click at [552, 13] on div at bounding box center [784, 390] width 1568 height 779
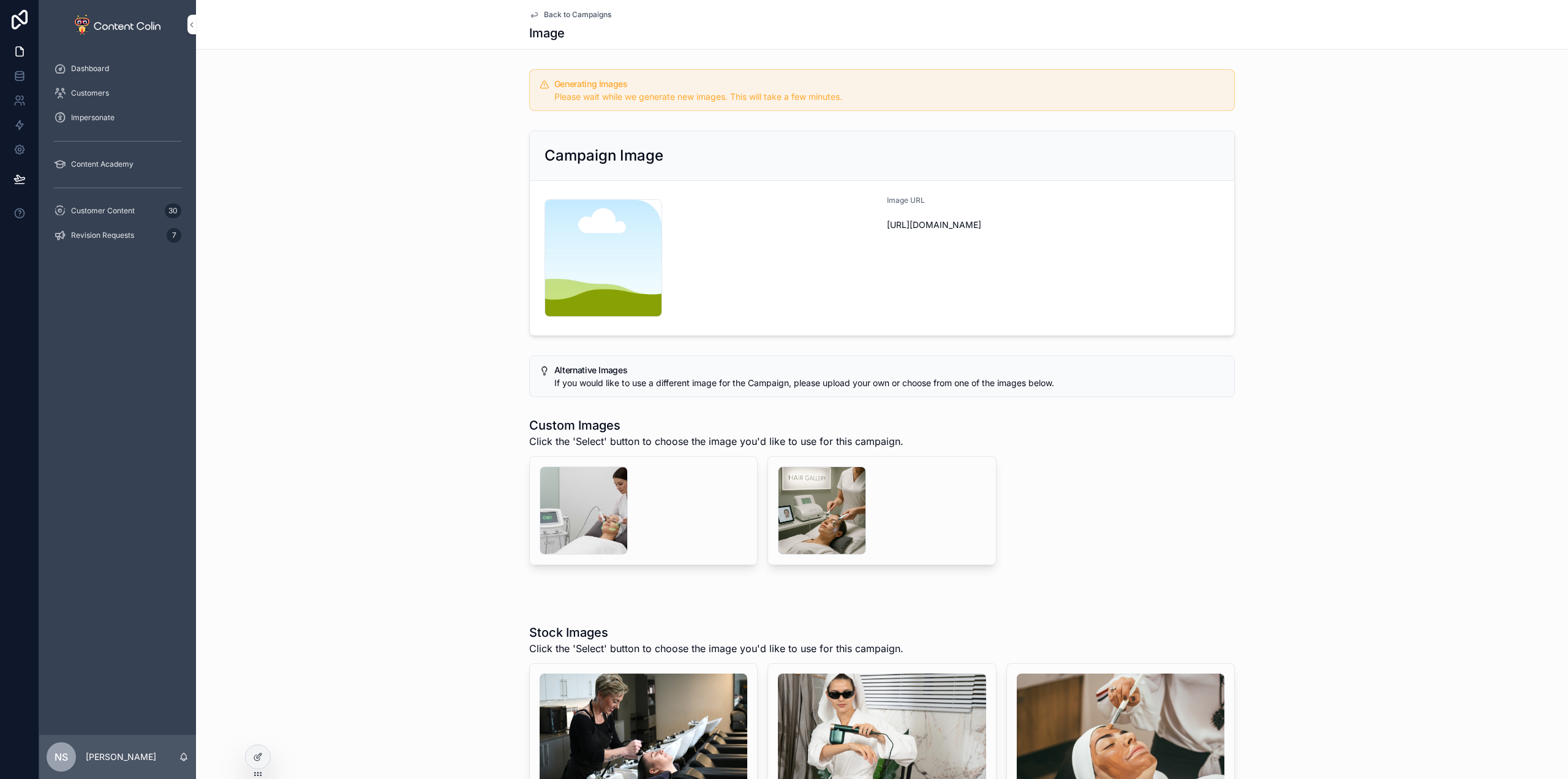
click at [585, 12] on span "Back to Campaigns" at bounding box center [577, 15] width 67 height 10
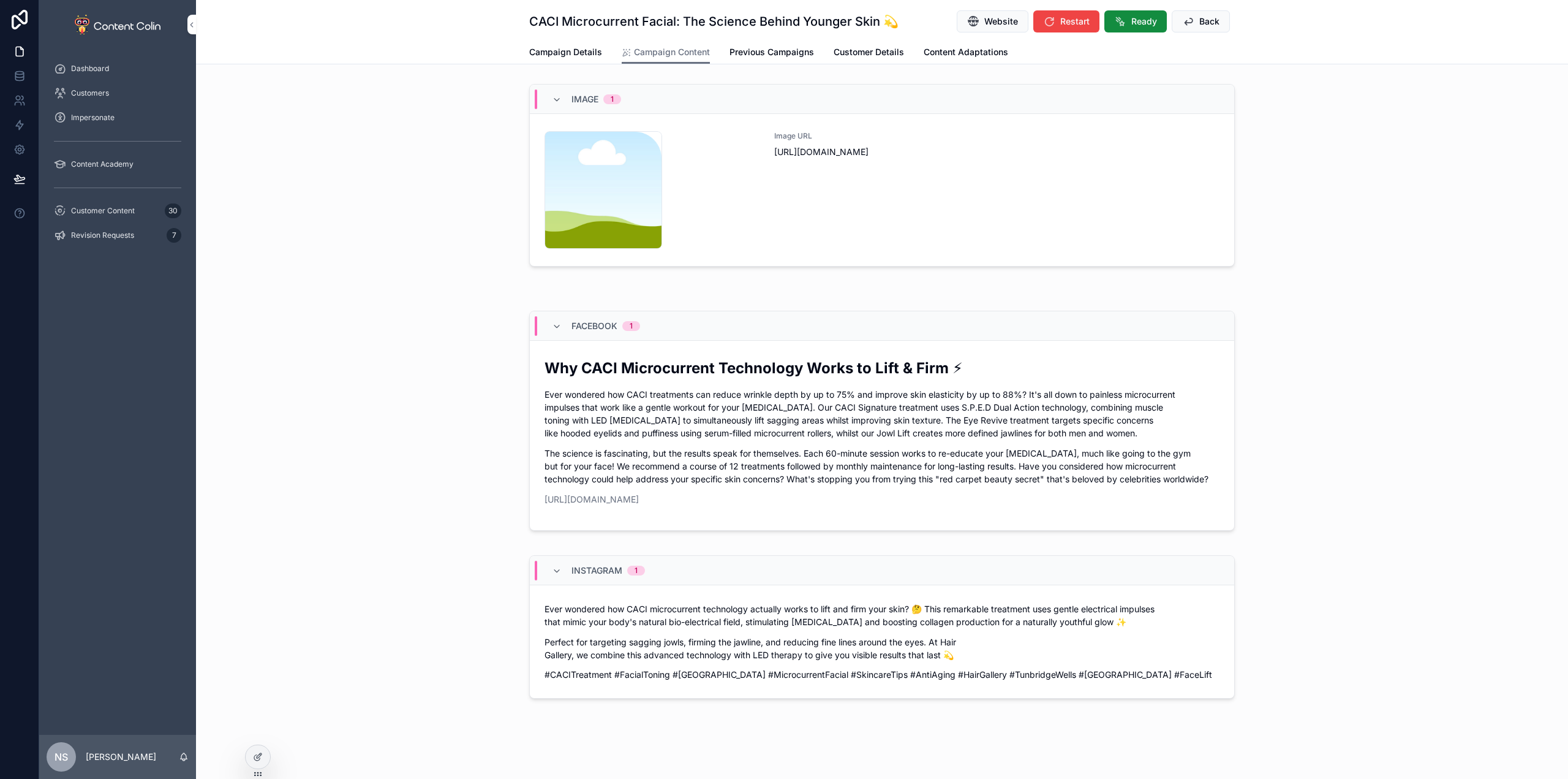
click at [857, 197] on div "Image URL [URL][DOMAIN_NAME]" at bounding box center [997, 190] width 445 height 118
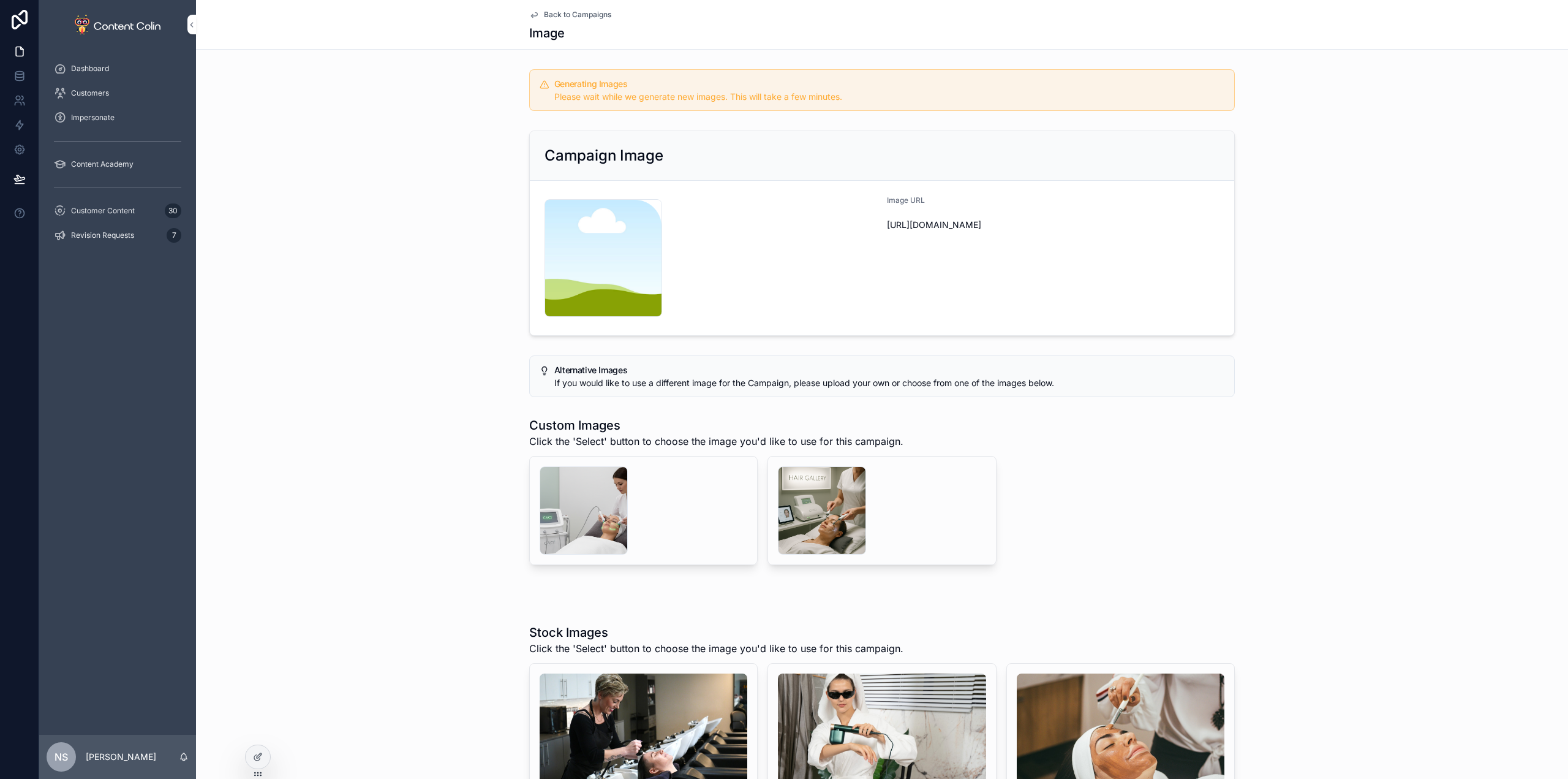
click at [573, 16] on span "Back to Campaigns" at bounding box center [577, 15] width 67 height 10
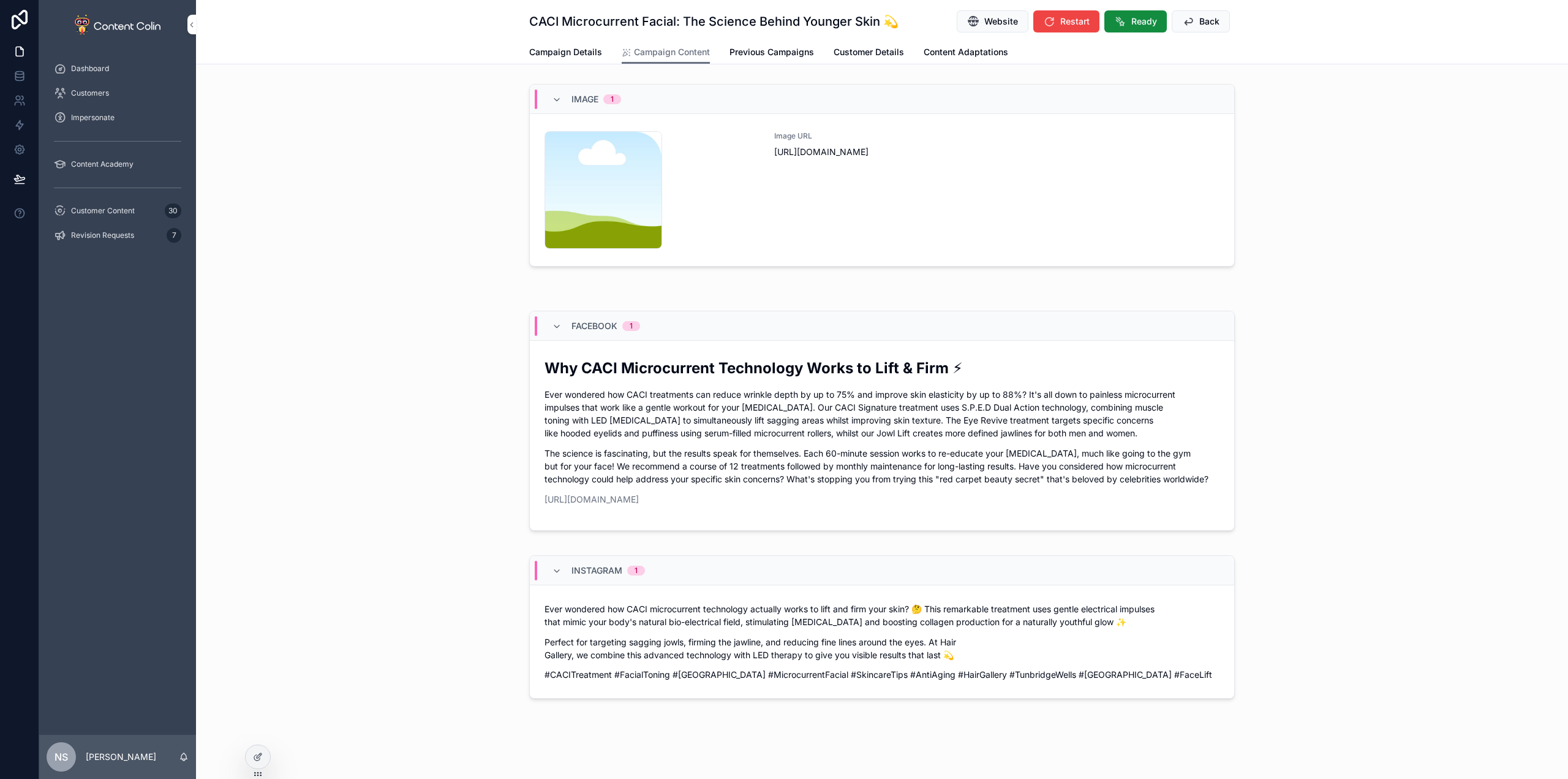
click at [1191, 18] on button "Back" at bounding box center [1201, 21] width 58 height 22
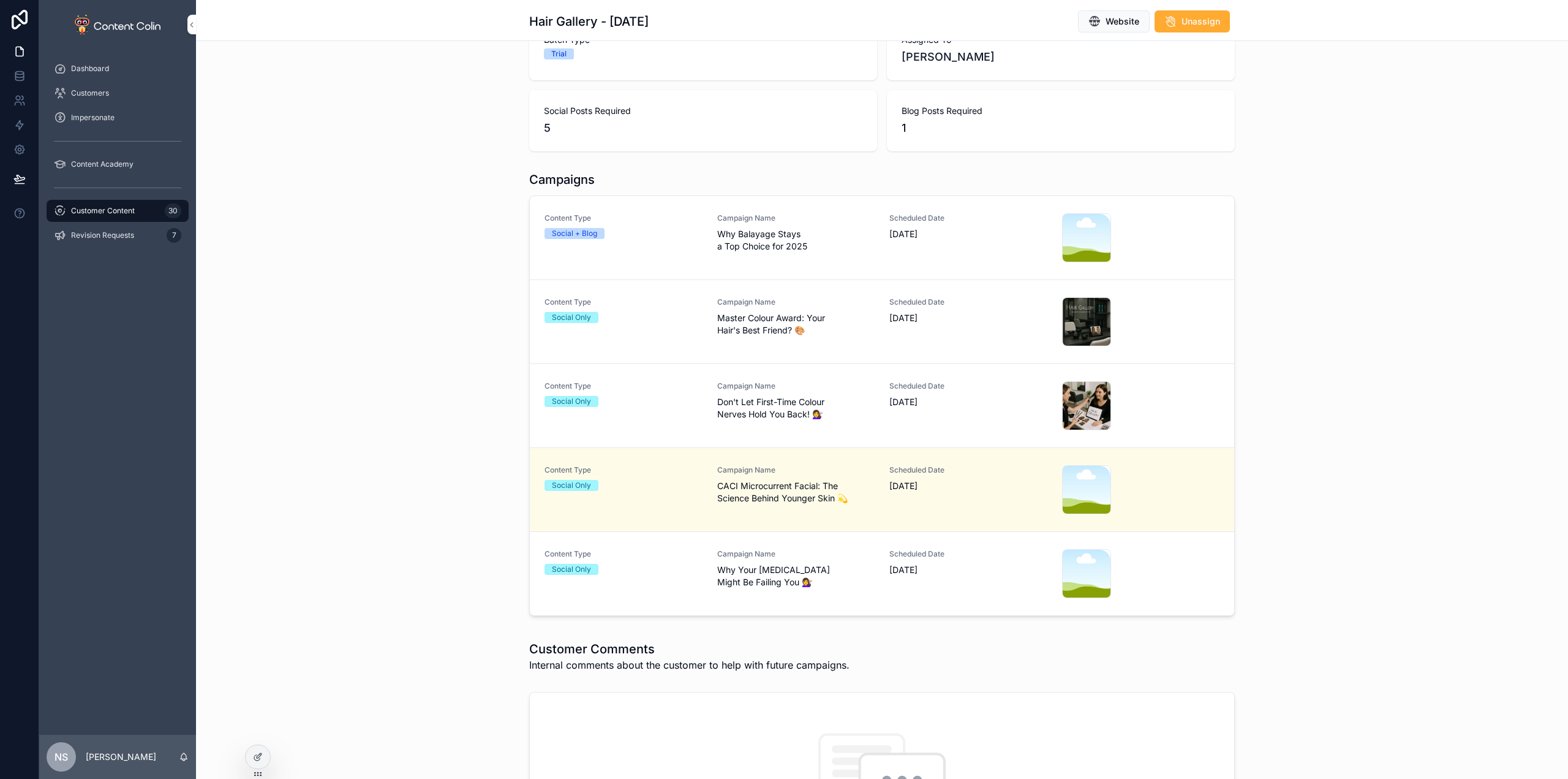
scroll to position [245, 0]
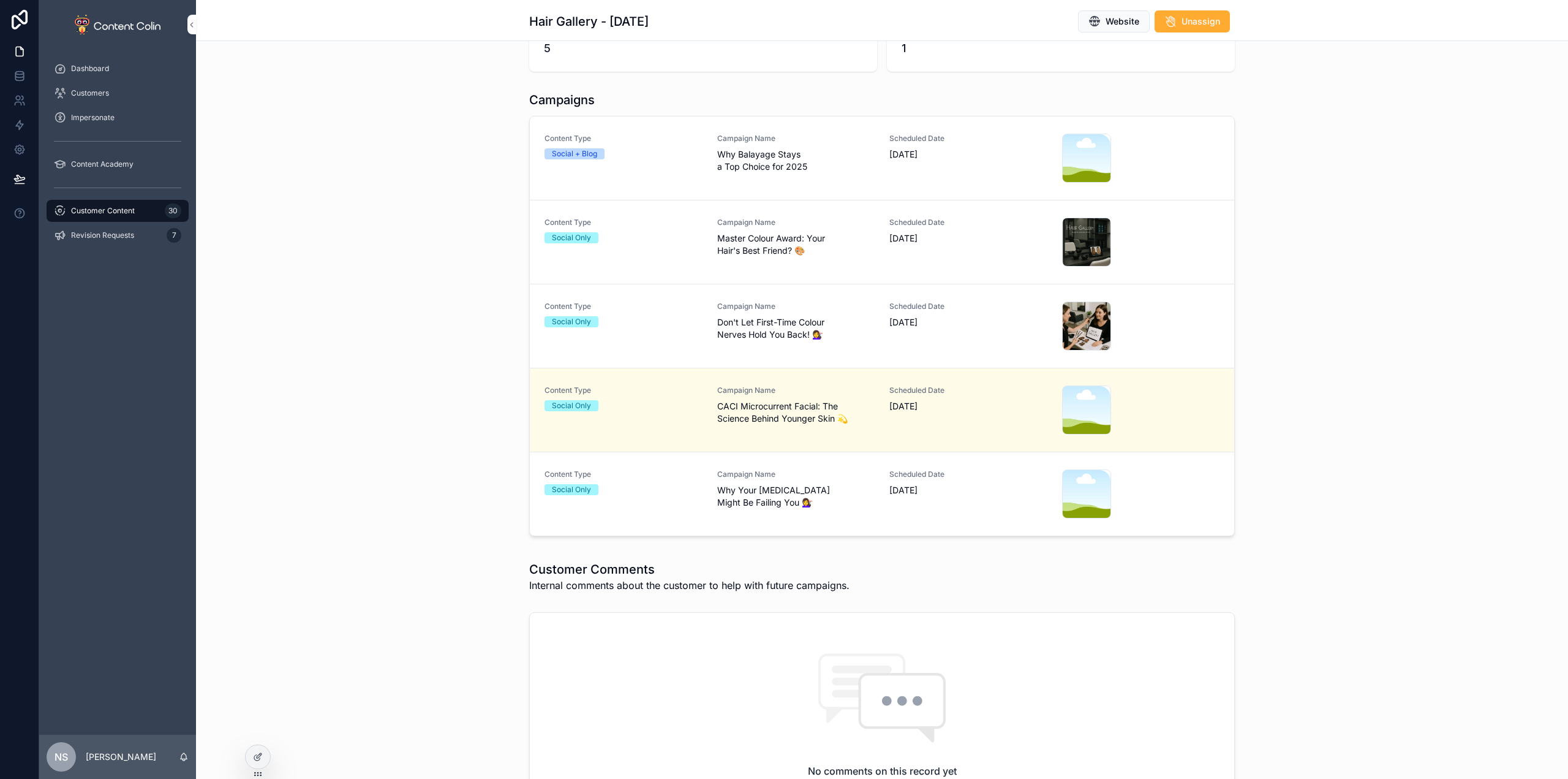
click at [798, 512] on div "Campaign Name Why Your [MEDICAL_DATA] Might Be Failing You 💇‍♀️" at bounding box center [795, 493] width 158 height 49
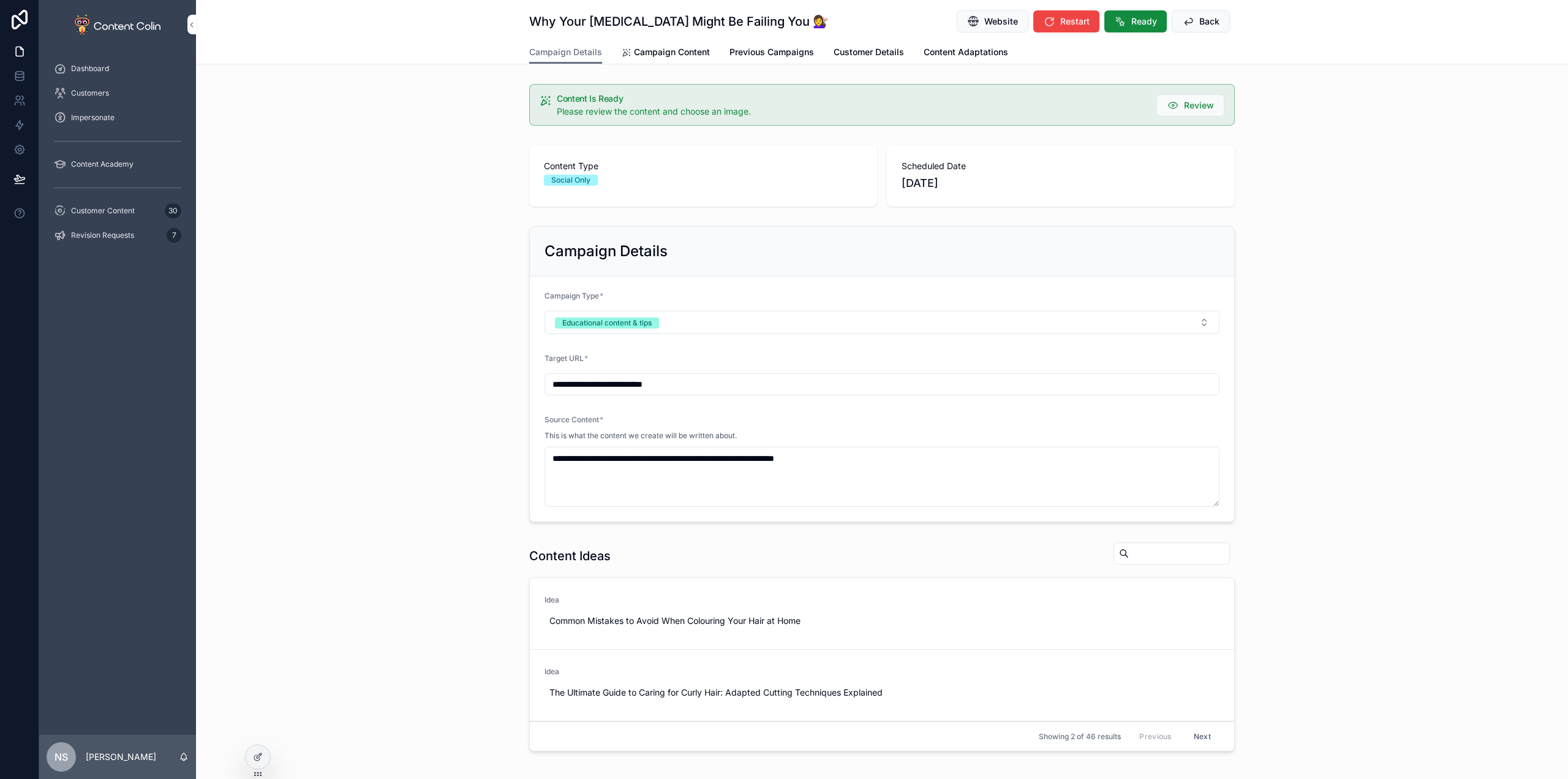
click at [659, 48] on span "Campaign Content" at bounding box center [671, 51] width 76 height 12
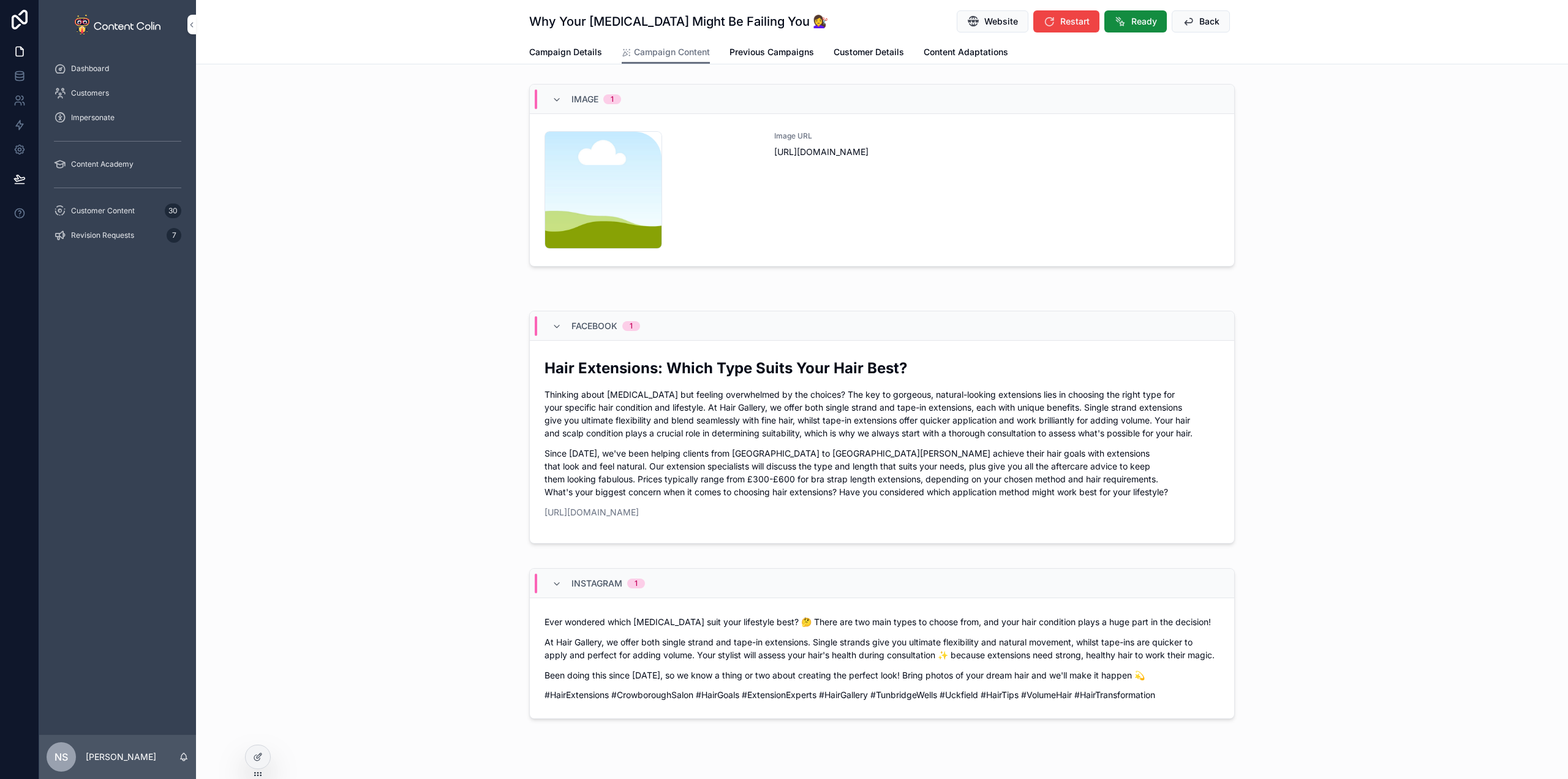
click at [1033, 176] on div "Image URL [URL][DOMAIN_NAME]" at bounding box center [997, 190] width 445 height 118
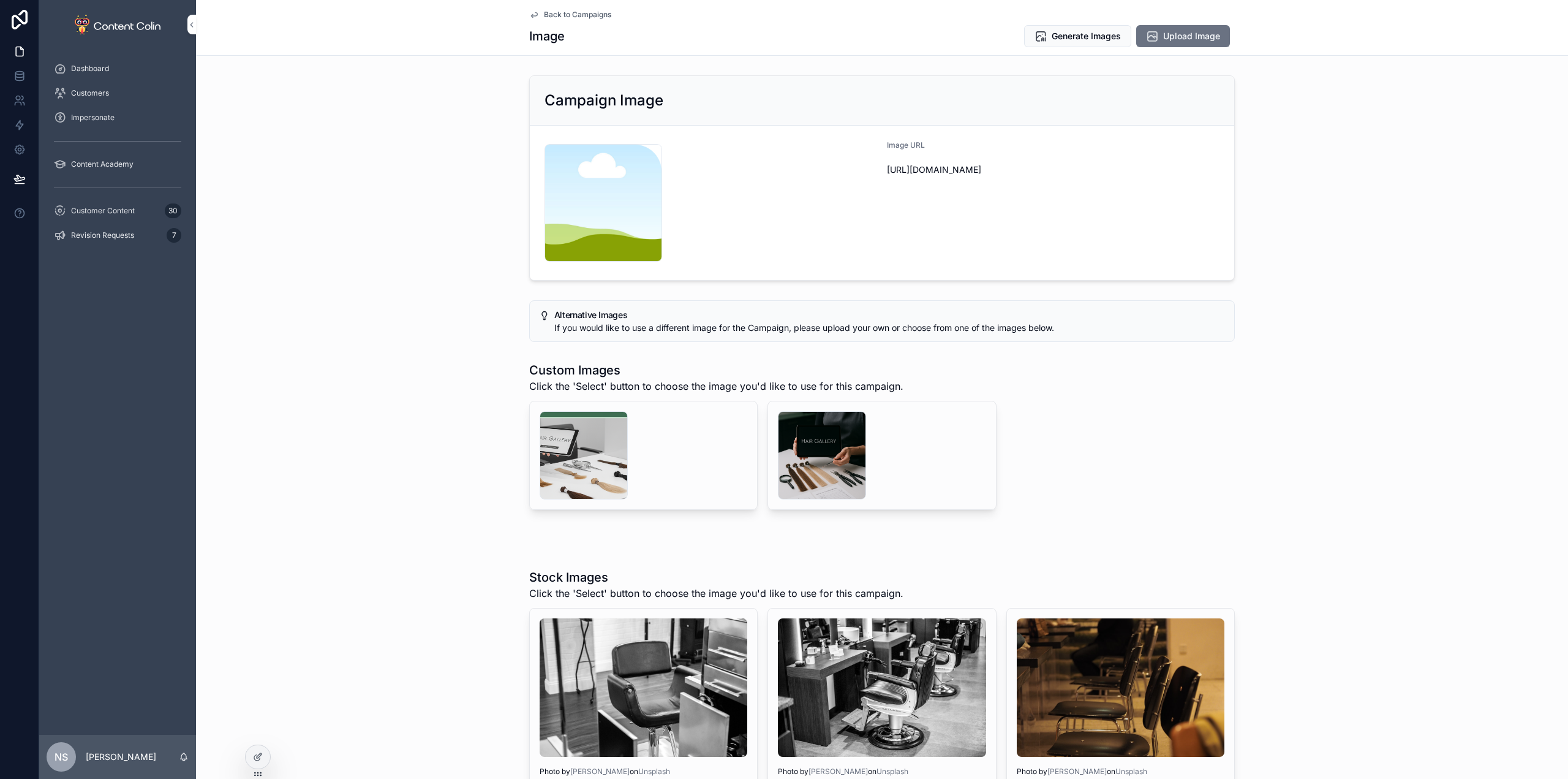
click at [808, 452] on div "scrollable content" at bounding box center [822, 455] width 88 height 88
click at [565, 459] on div "scrollable content" at bounding box center [584, 455] width 88 height 88
click at [1059, 36] on span "Generate Images" at bounding box center [1086, 36] width 69 height 12
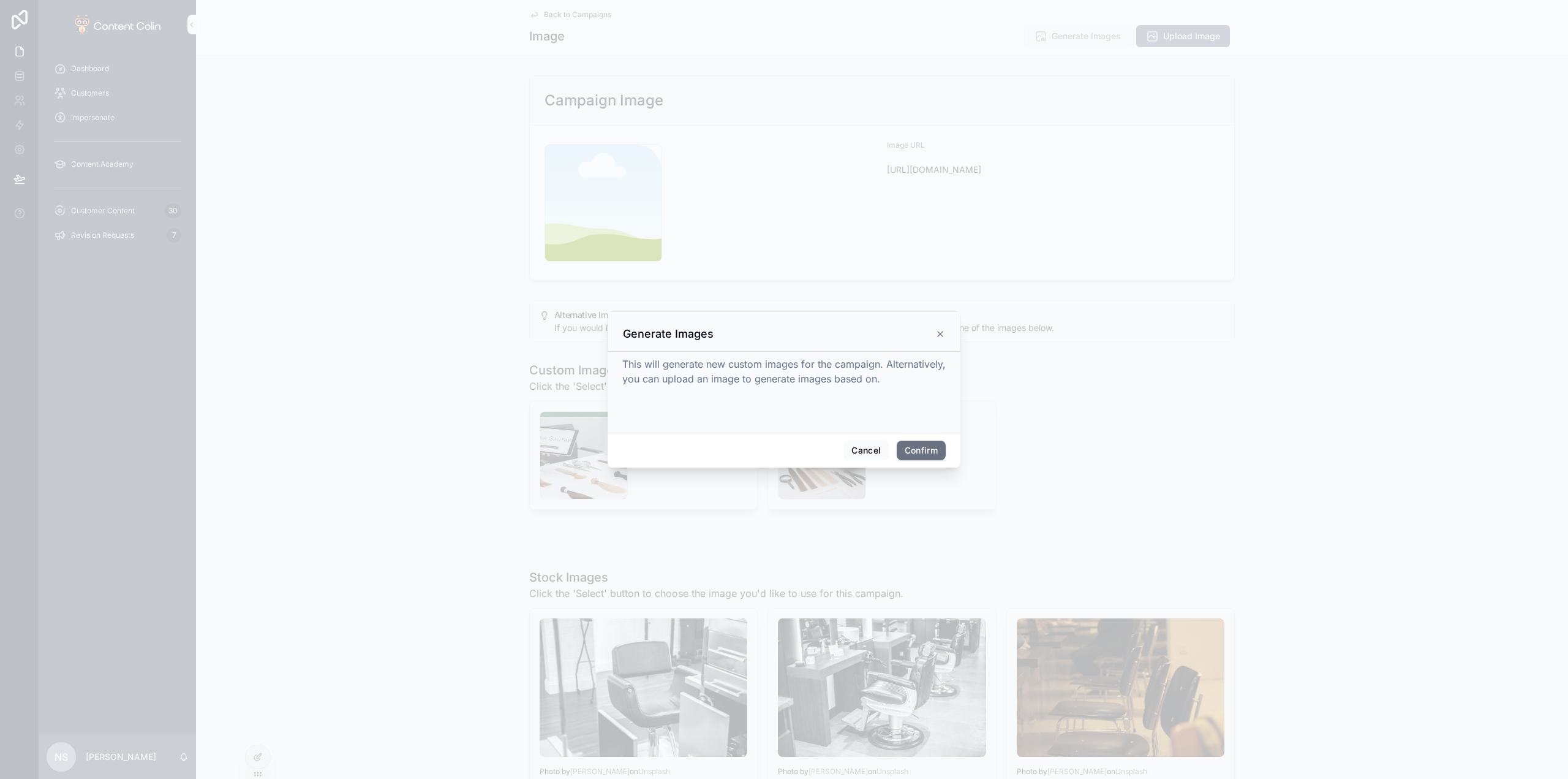
click at [907, 450] on button "Confirm" at bounding box center [921, 450] width 49 height 19
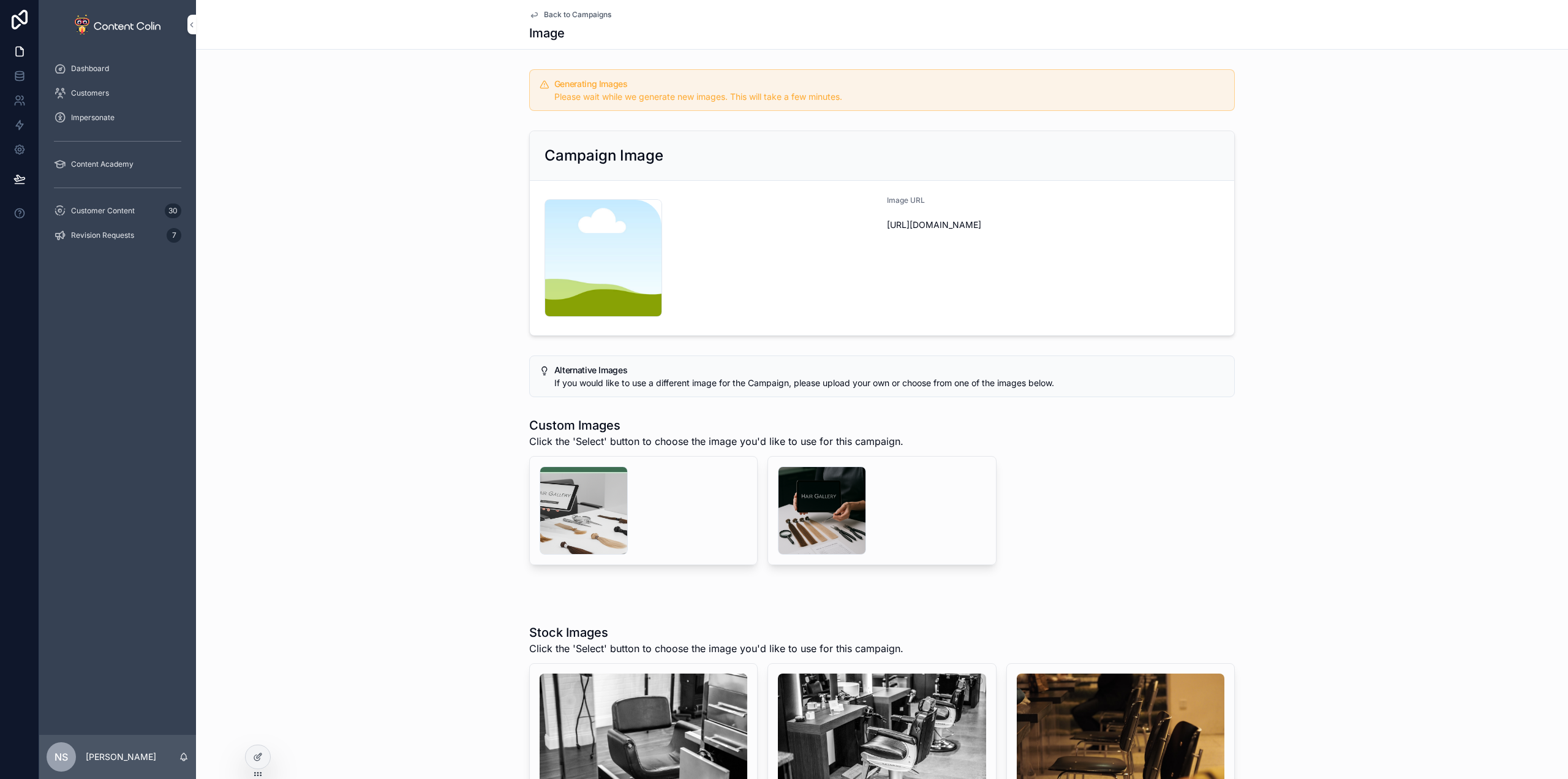
click at [102, 206] on span "Customer Content" at bounding box center [103, 211] width 64 height 10
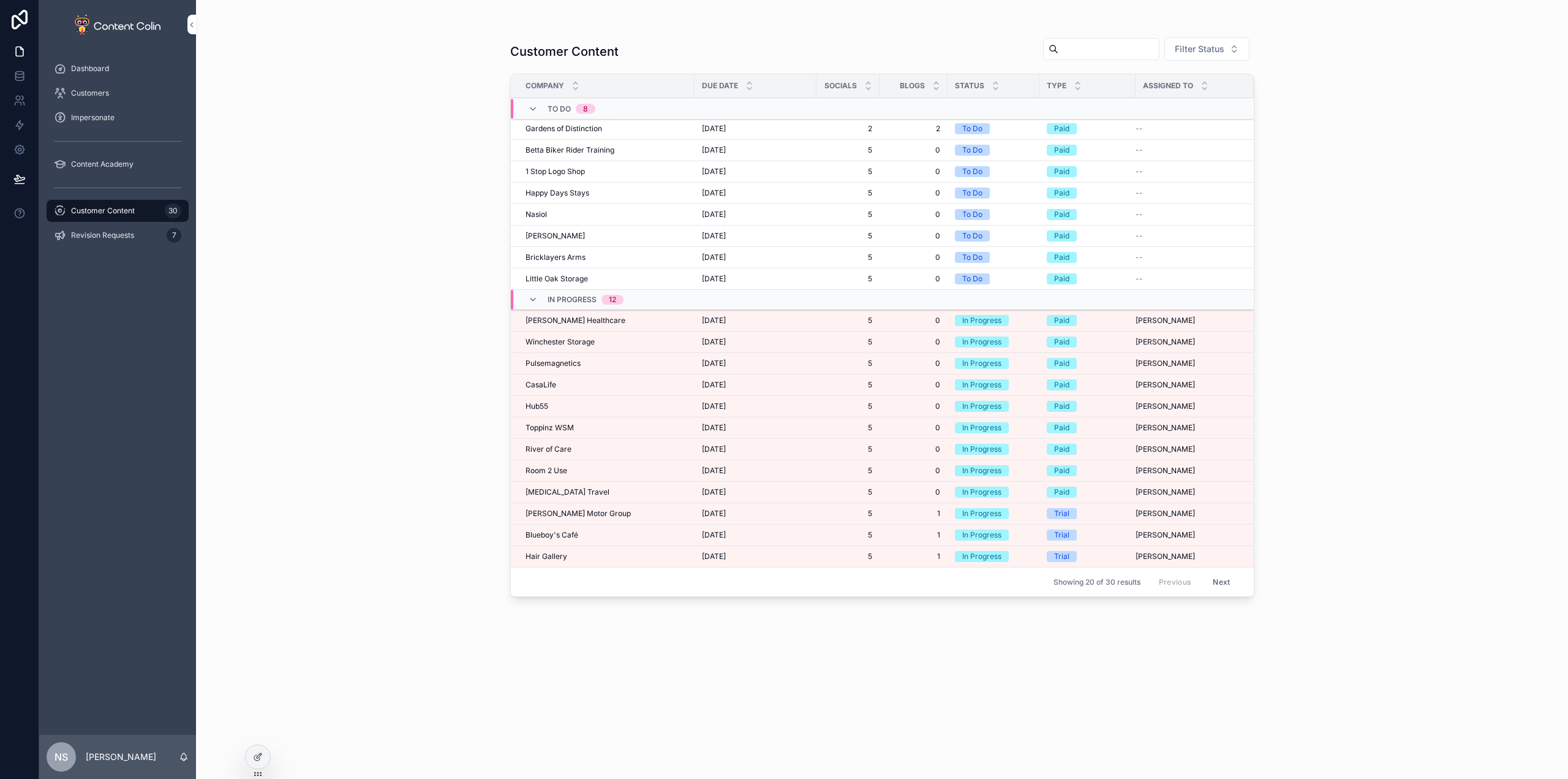
click at [573, 531] on span "Blueboy's Café" at bounding box center [552, 535] width 53 height 10
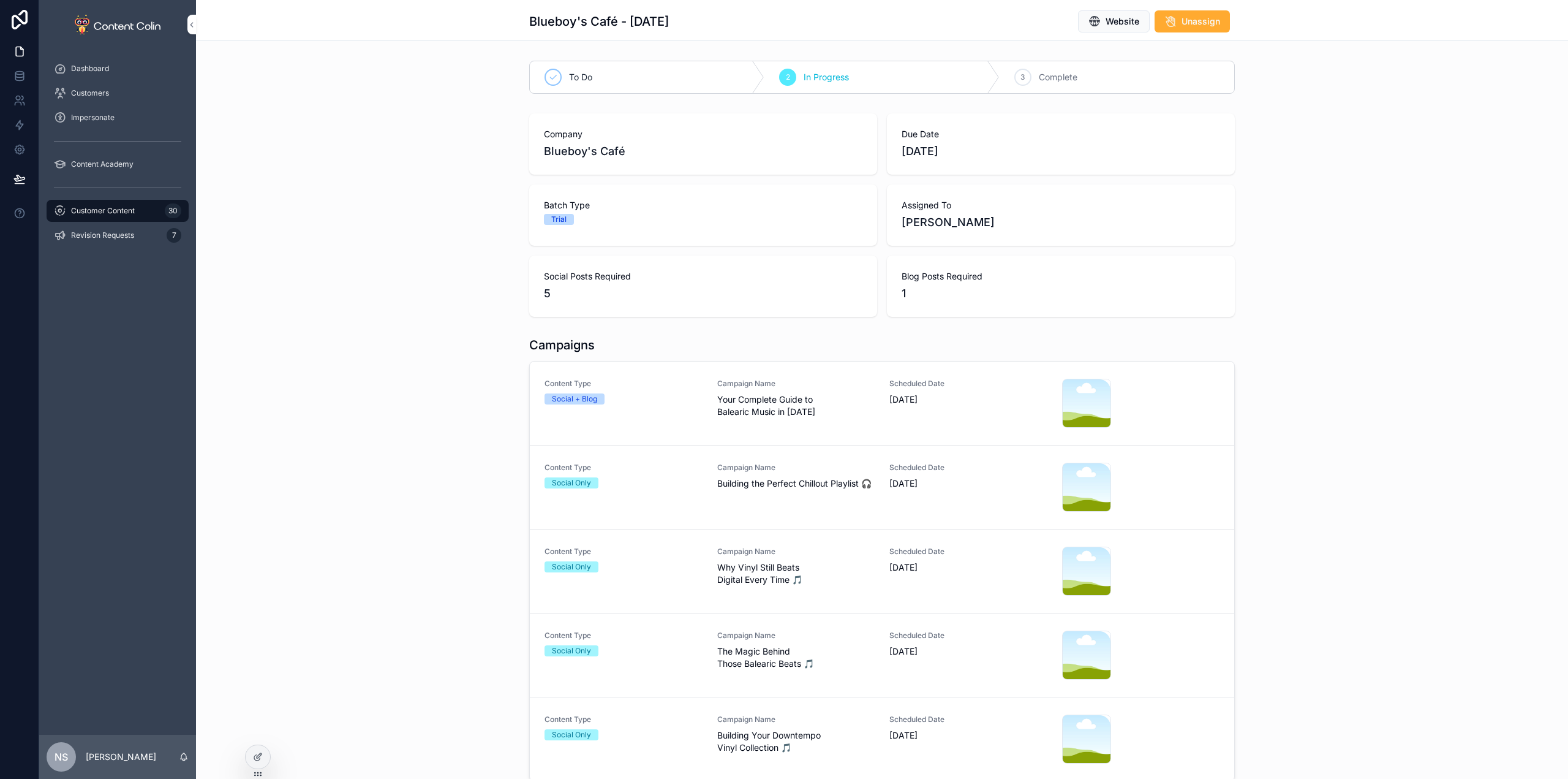
click at [707, 408] on div "Content Type Social + Blog Campaign Name Your Complete Guide to Balearic Music …" at bounding box center [882, 403] width 675 height 49
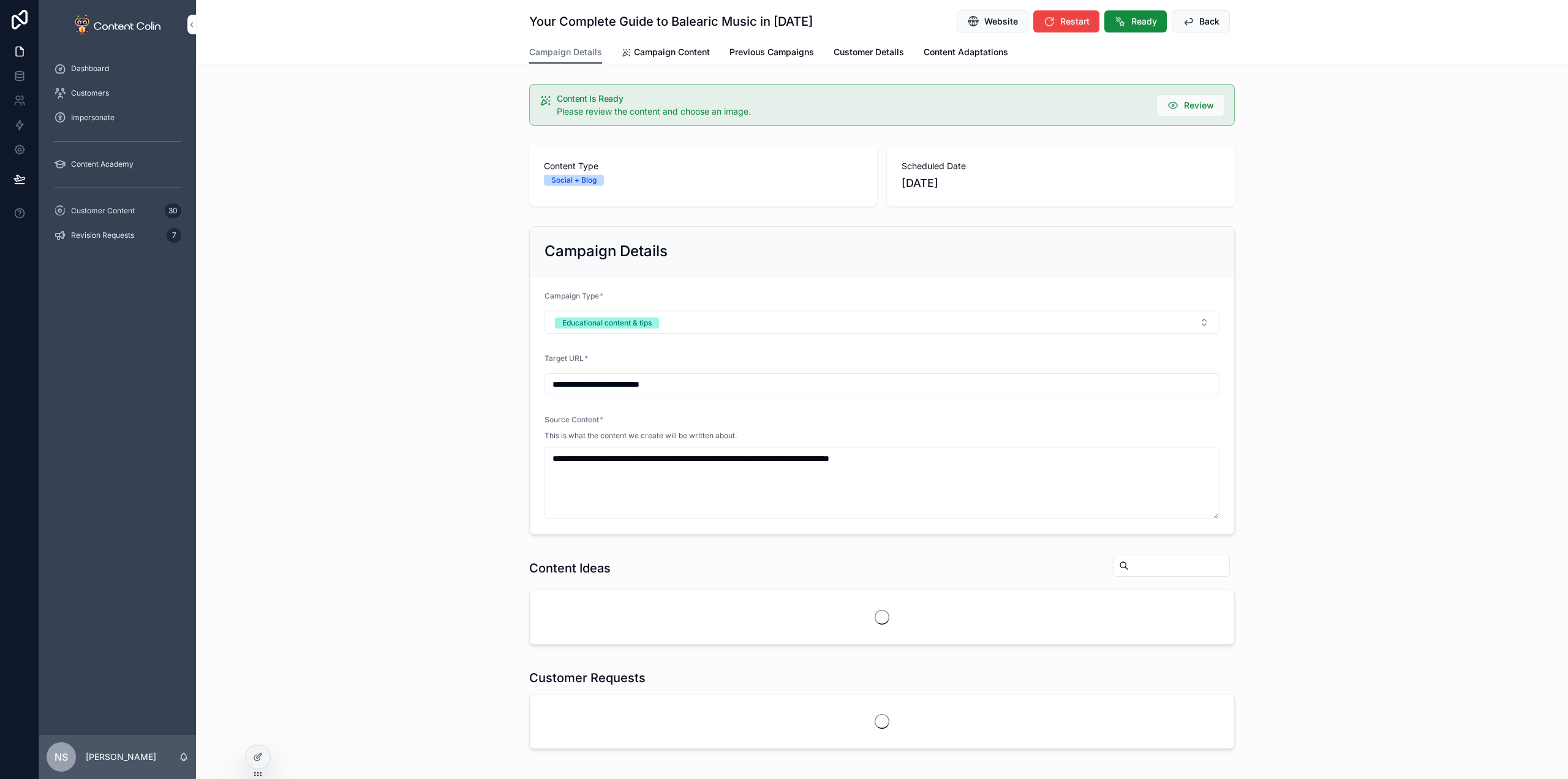
click at [634, 53] on span "Campaign Content" at bounding box center [671, 51] width 76 height 12
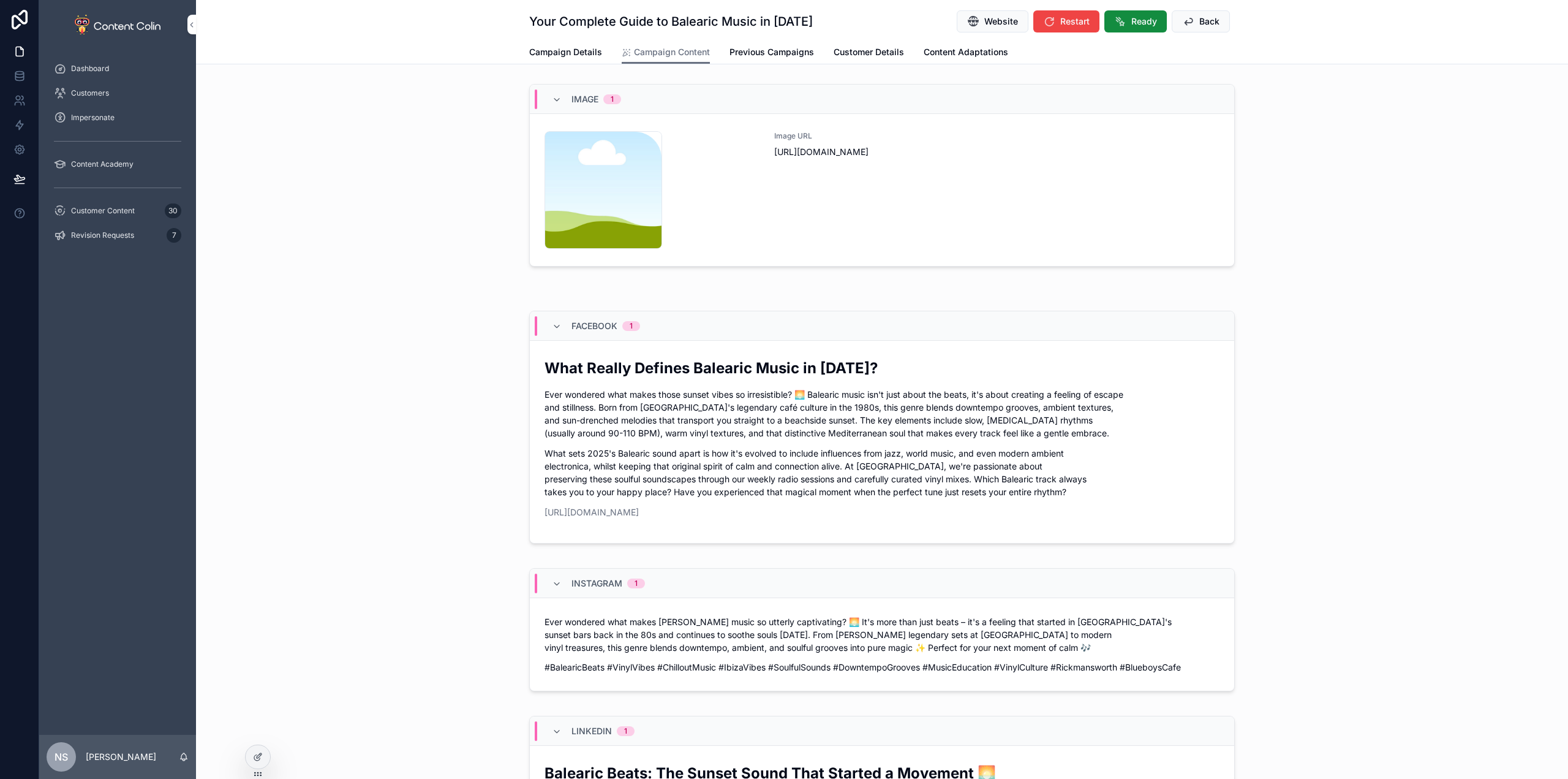
click at [950, 199] on div "Image URL [URL][DOMAIN_NAME]" at bounding box center [997, 190] width 445 height 118
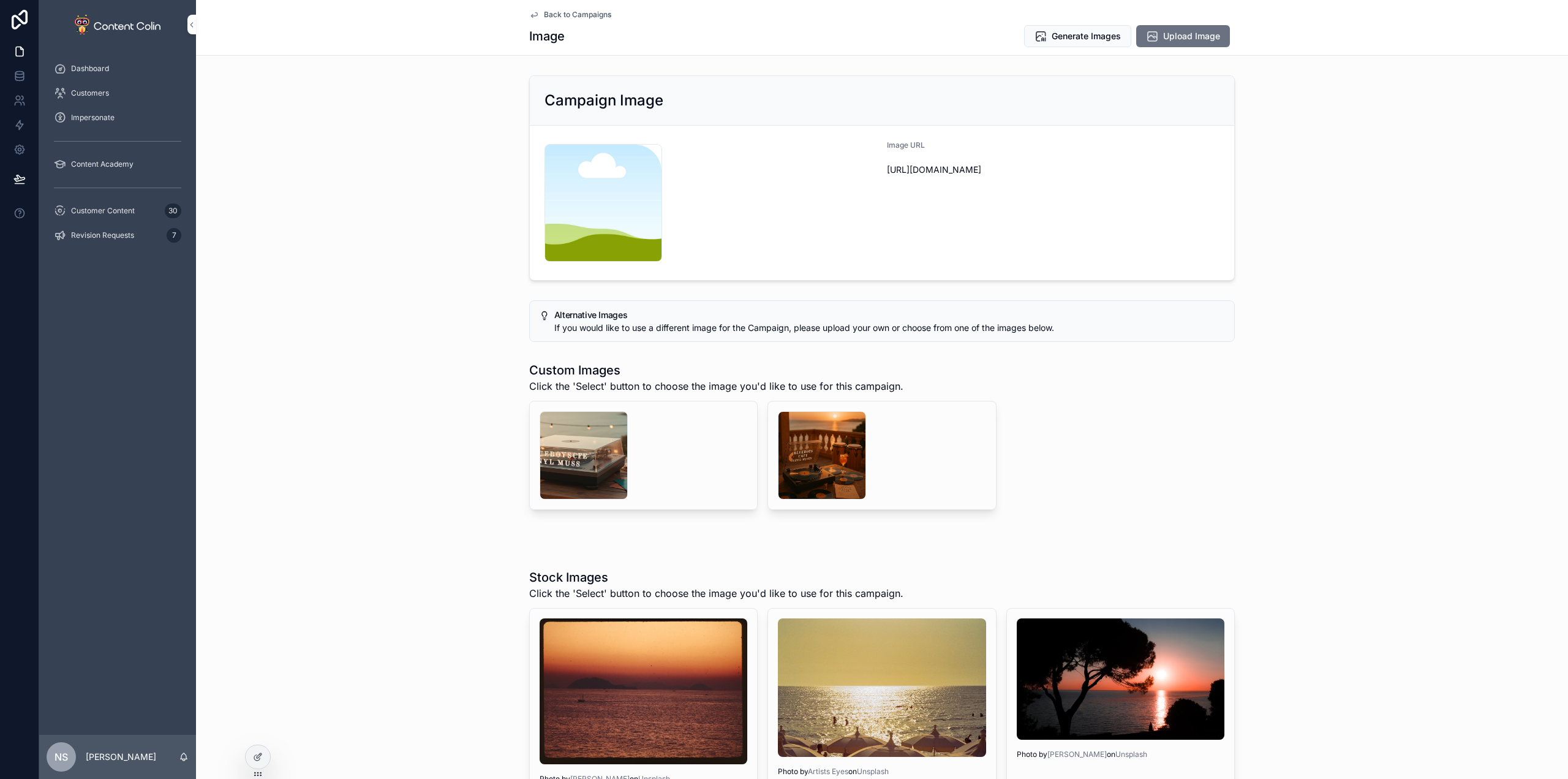
click at [801, 456] on div "scrollable content" at bounding box center [822, 455] width 88 height 88
click at [594, 16] on span "Back to Campaigns" at bounding box center [577, 15] width 67 height 10
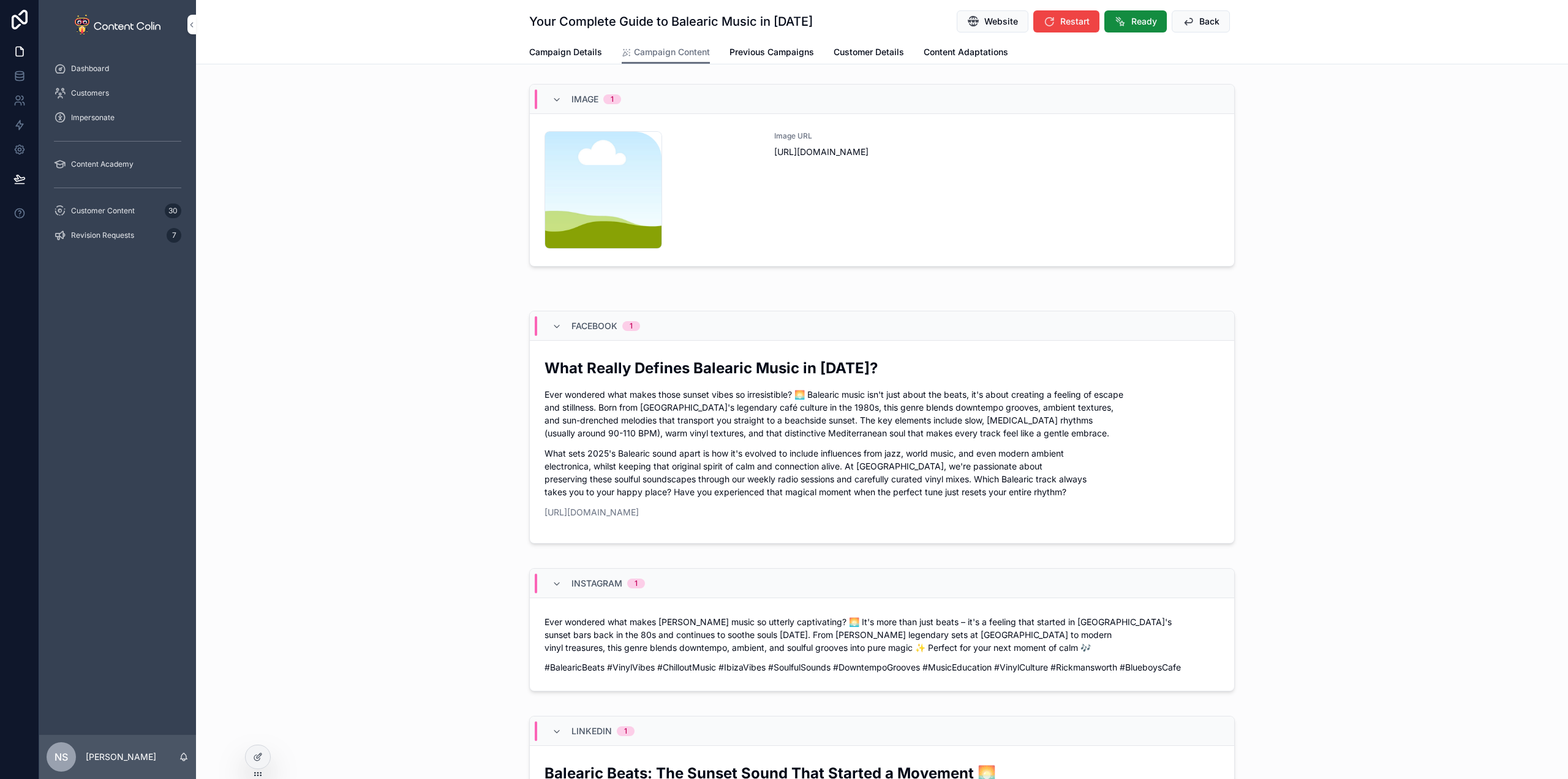
click at [856, 55] on span "Customer Details" at bounding box center [868, 51] width 70 height 12
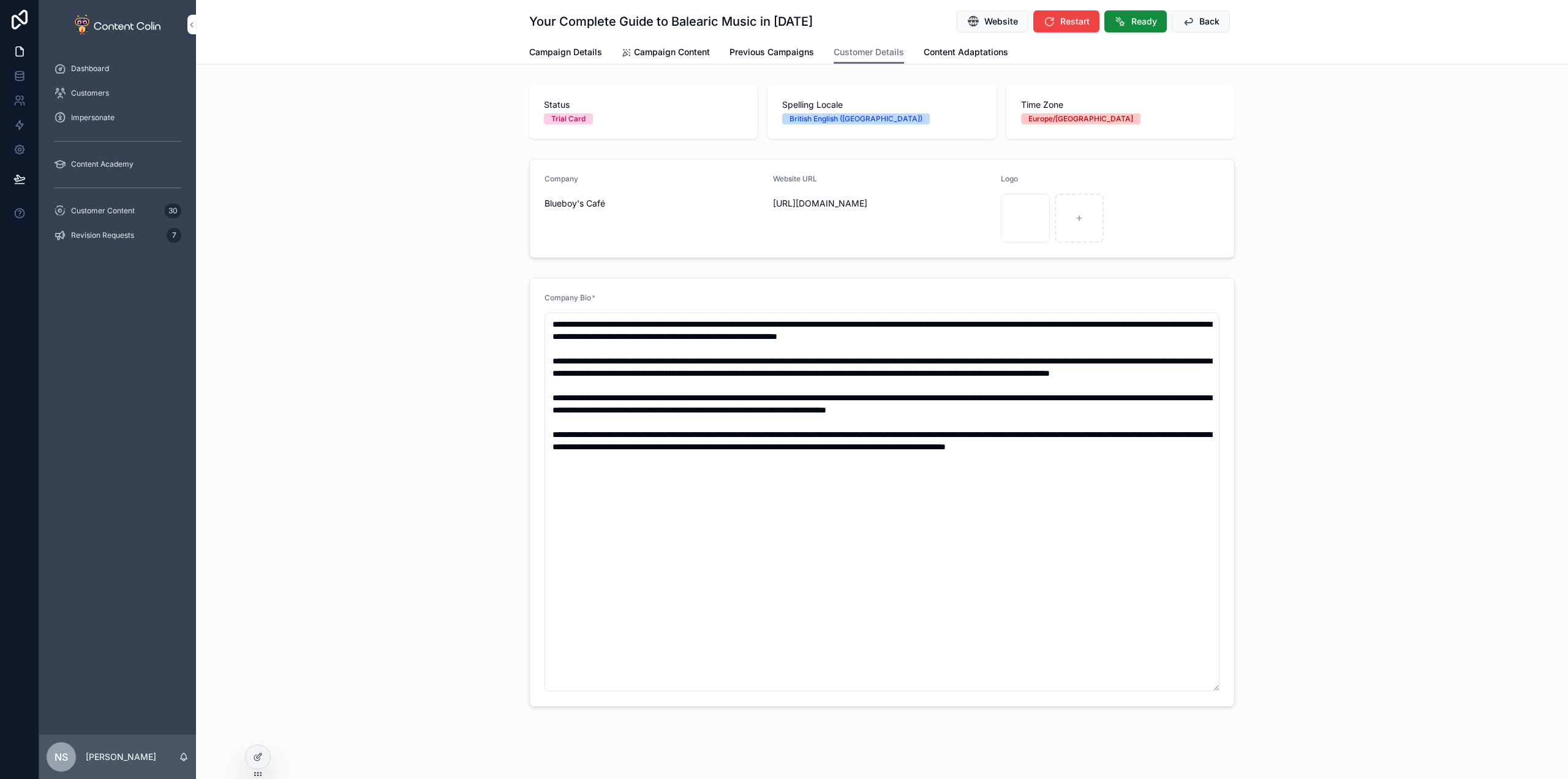
click at [1022, 223] on div "scrollable content" at bounding box center [1025, 218] width 49 height 49
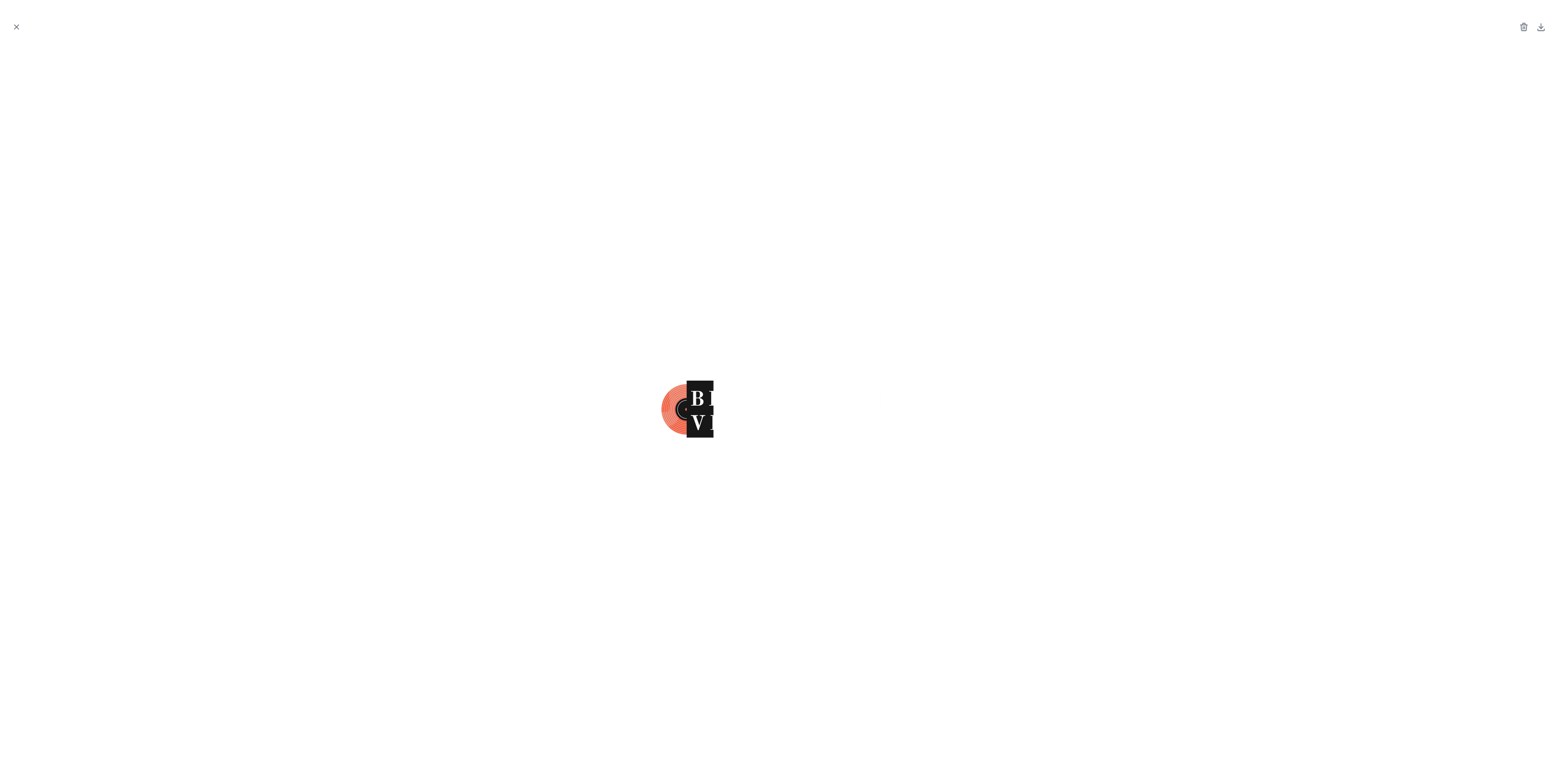
drag, startPoint x: 576, startPoint y: 270, endPoint x: 1002, endPoint y: 503, distance: 485.6
click at [1045, 504] on div at bounding box center [784, 409] width 1549 height 720
drag, startPoint x: 867, startPoint y: 544, endPoint x: 683, endPoint y: 298, distance: 307.2
click at [681, 300] on div at bounding box center [784, 409] width 1549 height 720
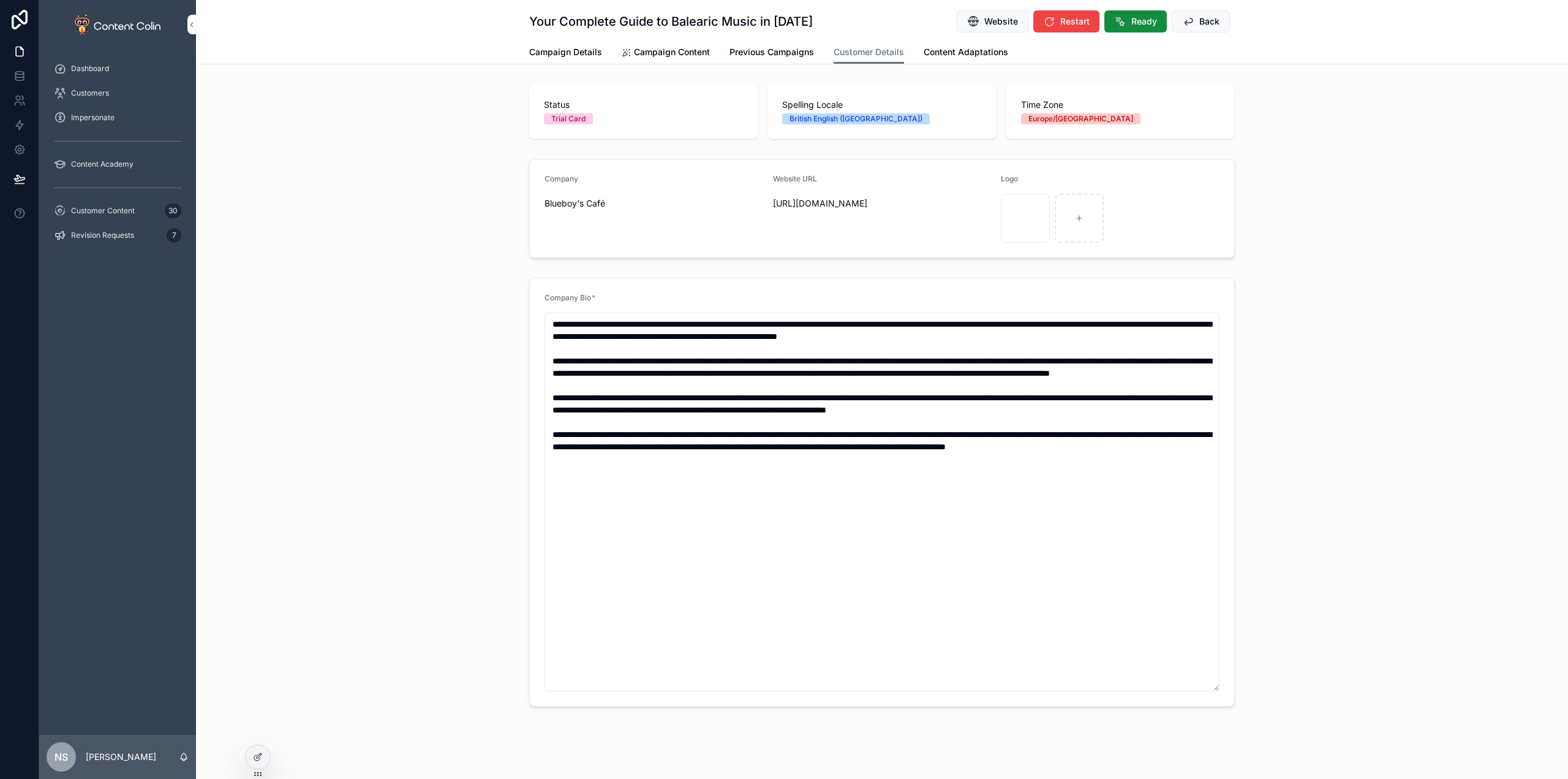
click at [990, 19] on span "Website" at bounding box center [1001, 21] width 34 height 12
click at [1005, 225] on div "scrollable content" at bounding box center [1025, 218] width 49 height 49
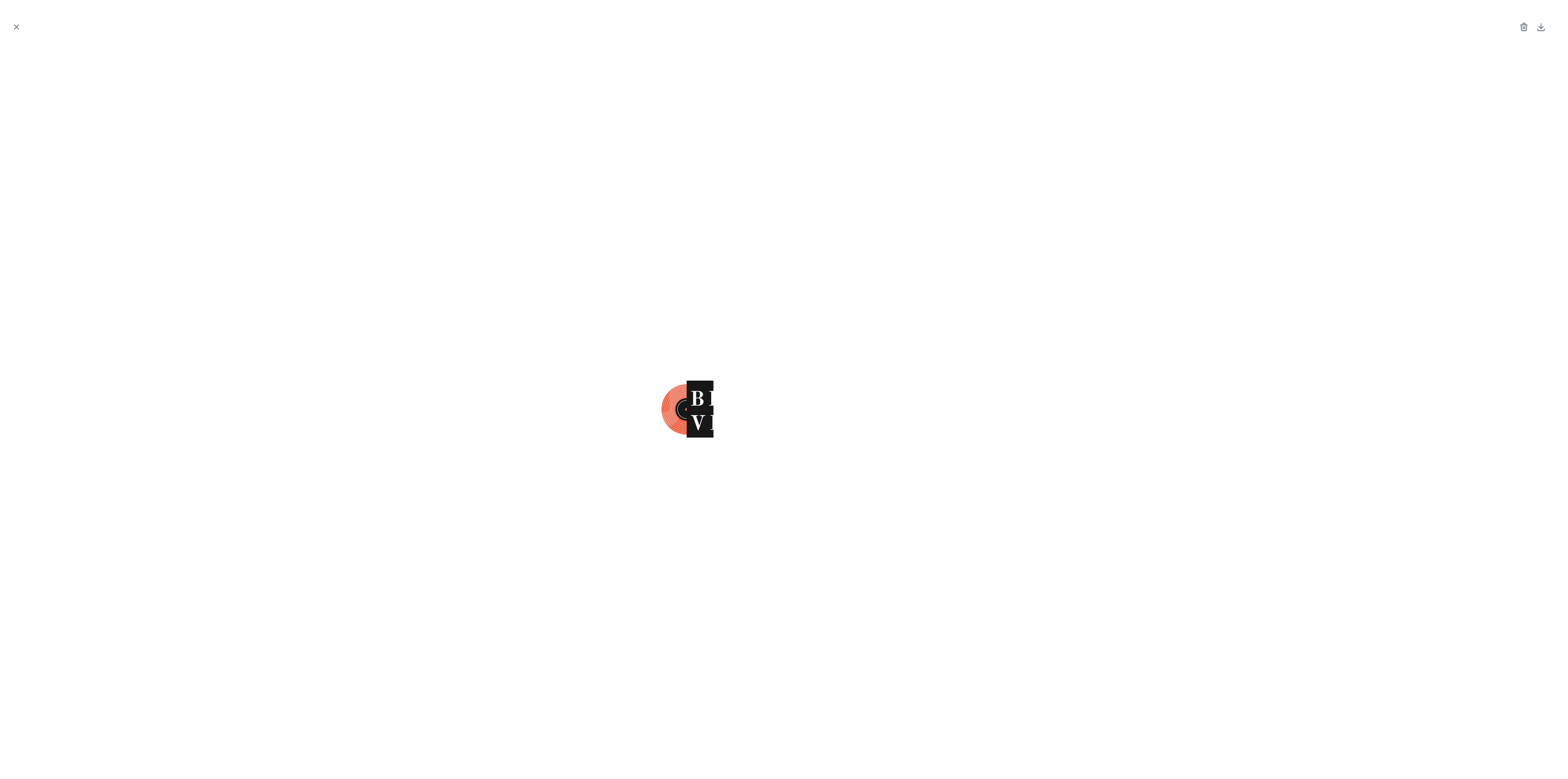
click at [16, 26] on icon "Close modal" at bounding box center [16, 27] width 5 height 5
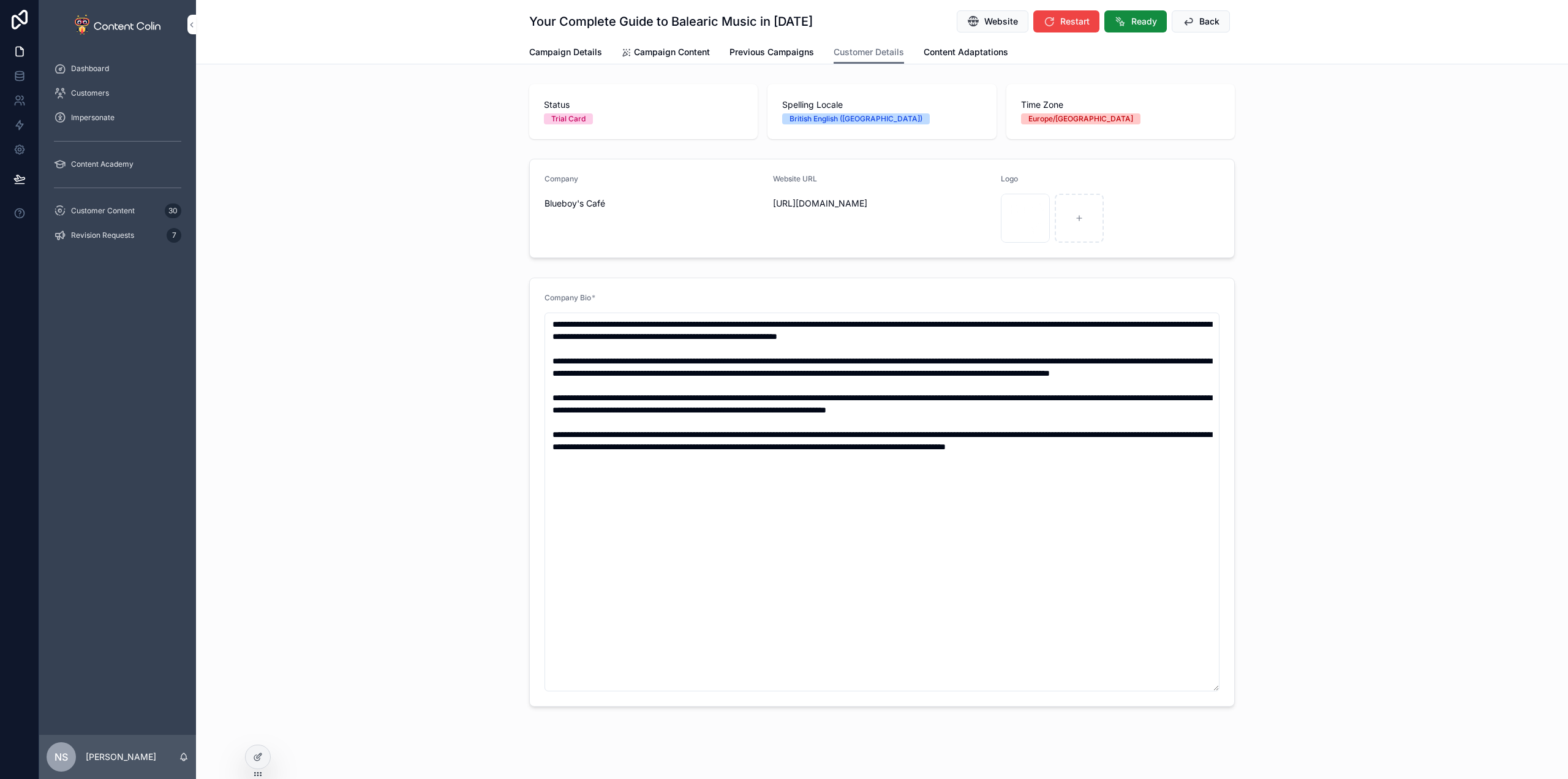
click at [569, 48] on span "Campaign Details" at bounding box center [566, 51] width 73 height 12
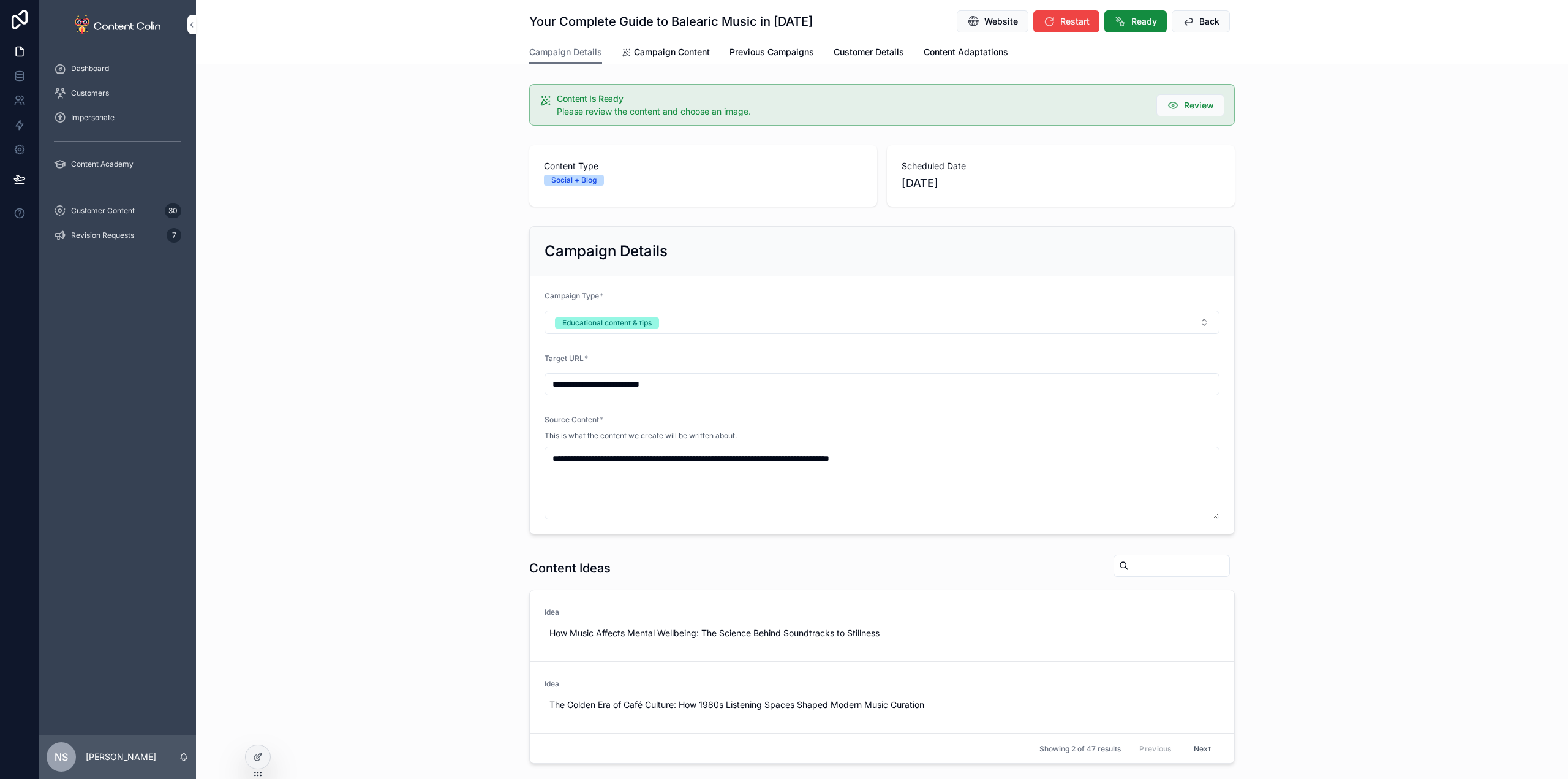
click at [676, 57] on span "Campaign Content" at bounding box center [671, 51] width 76 height 12
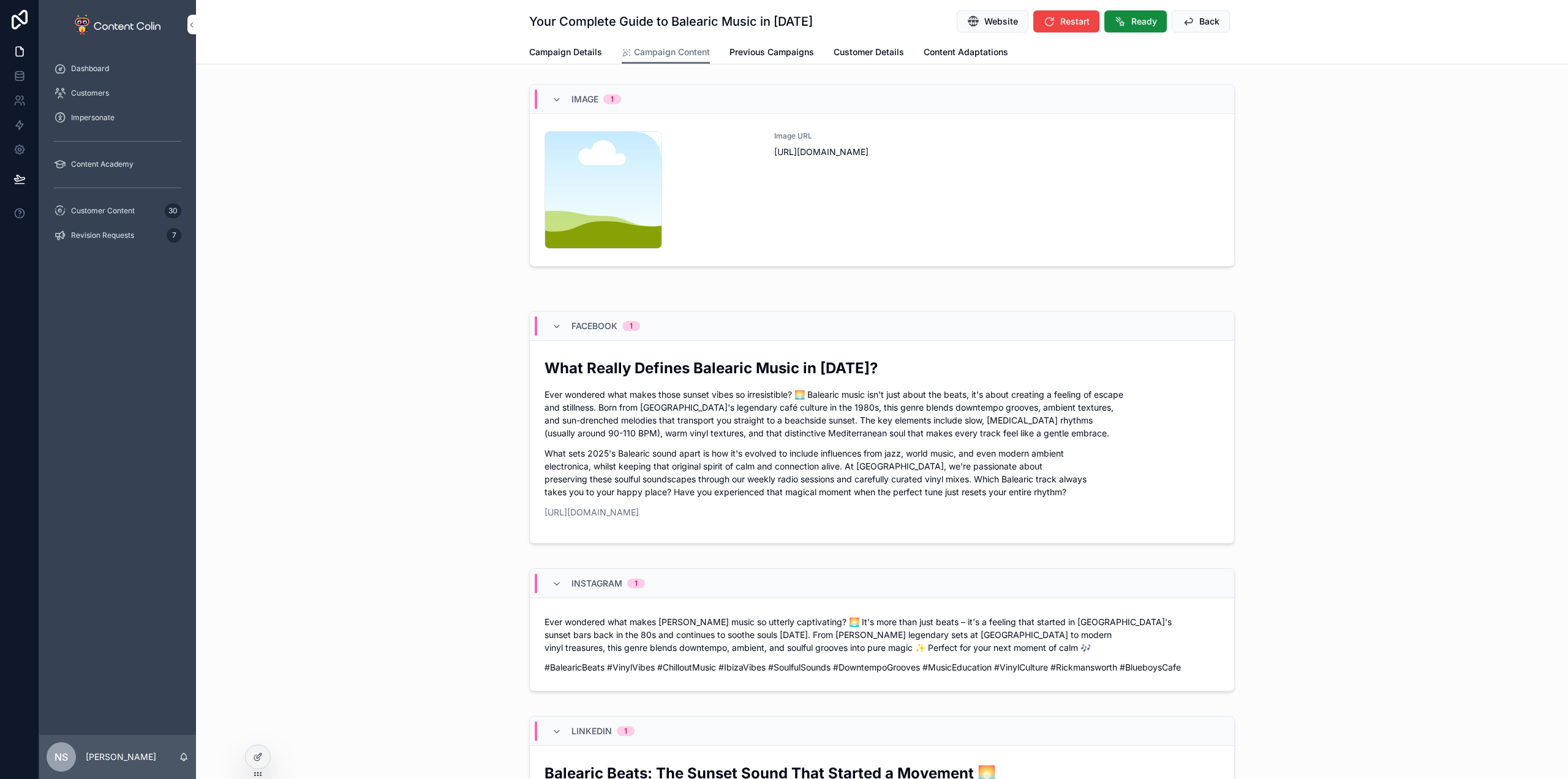
click at [985, 204] on div "Image URL [URL][DOMAIN_NAME]" at bounding box center [997, 190] width 445 height 118
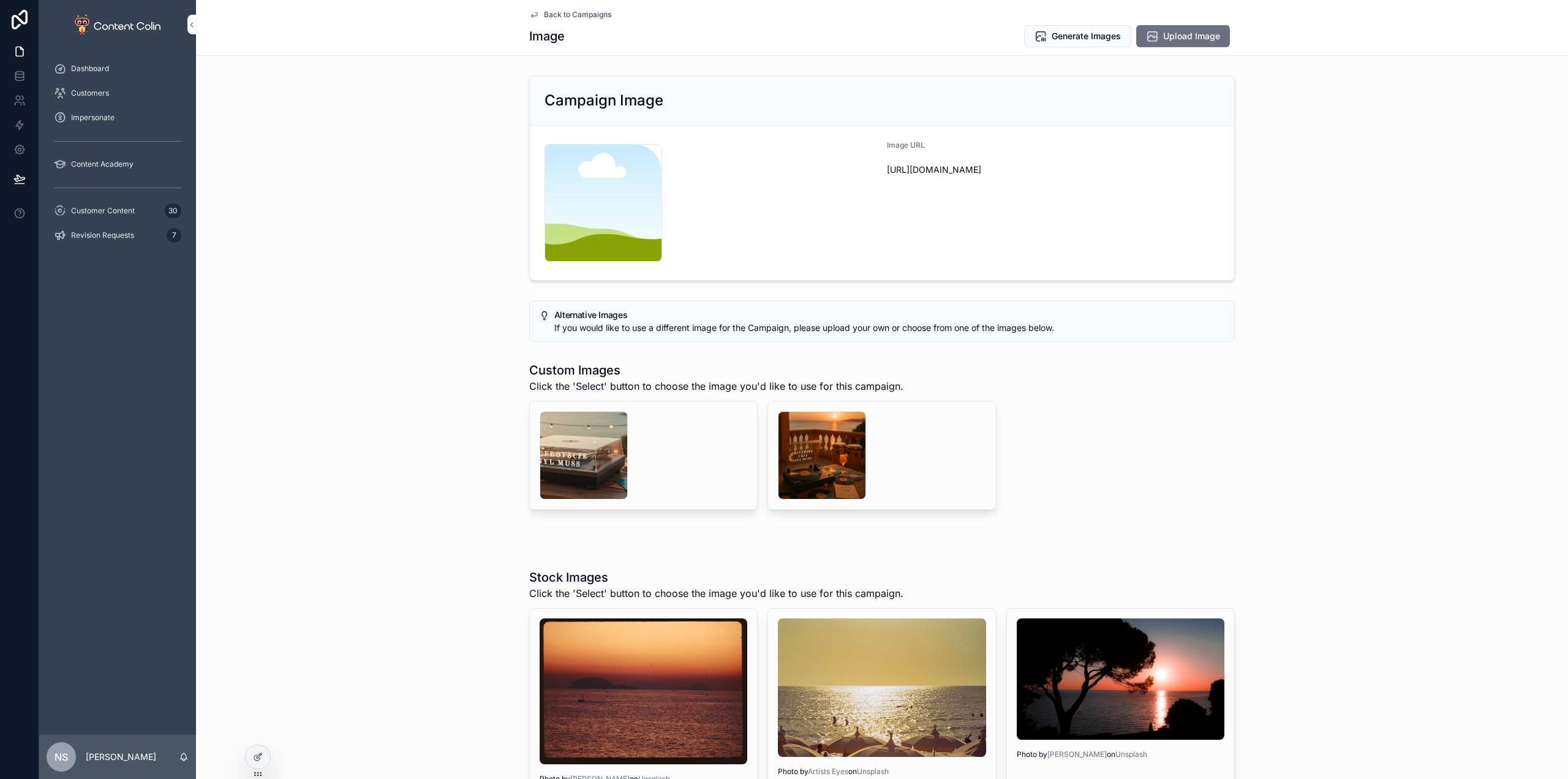
click at [811, 464] on div "scrollable content" at bounding box center [822, 455] width 88 height 88
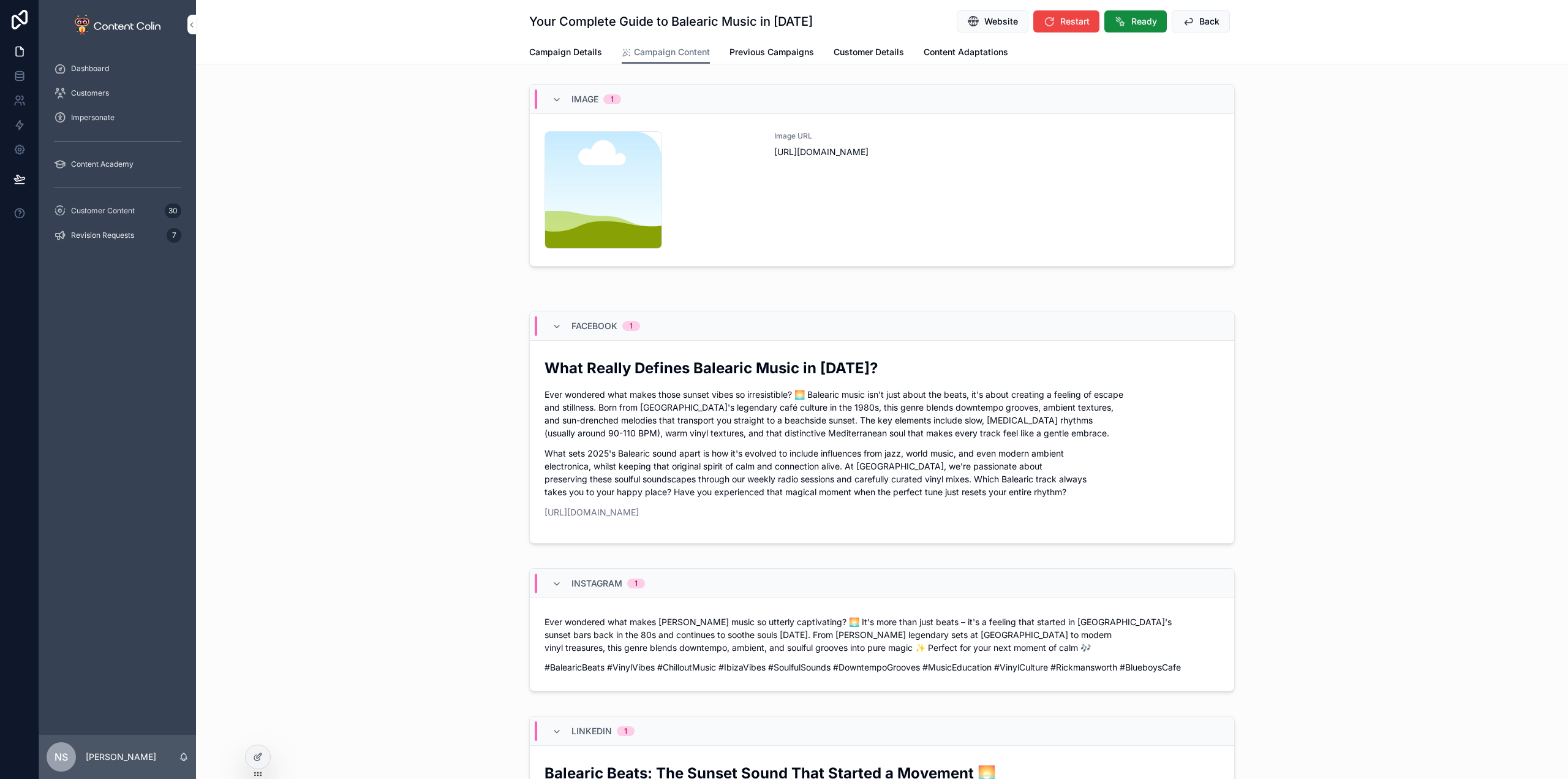
click at [764, 210] on div "content-placeholder .png Image URL [URL][DOMAIN_NAME]" at bounding box center [882, 190] width 675 height 118
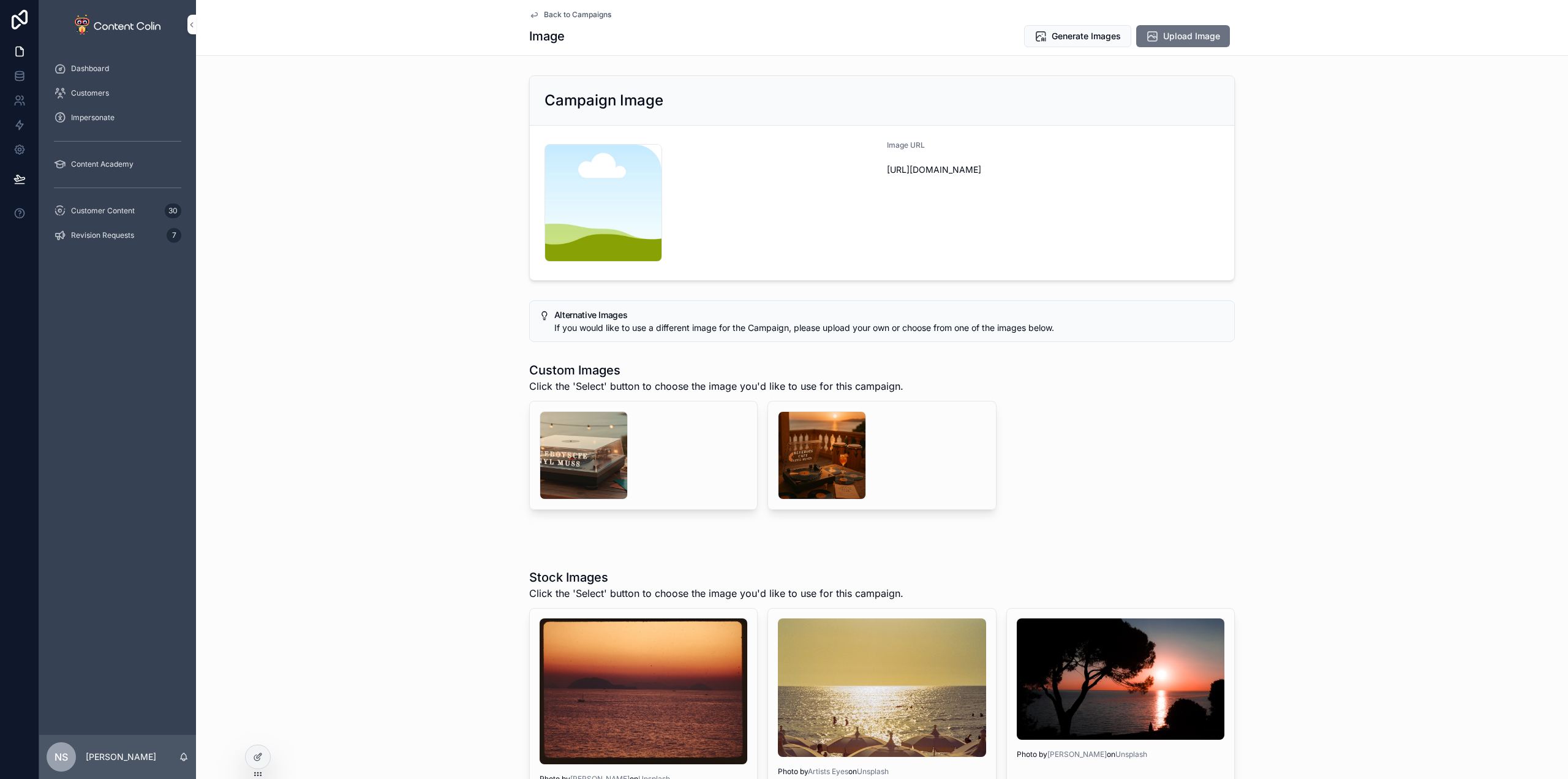
click at [573, 457] on div "scrollable content" at bounding box center [584, 455] width 88 height 88
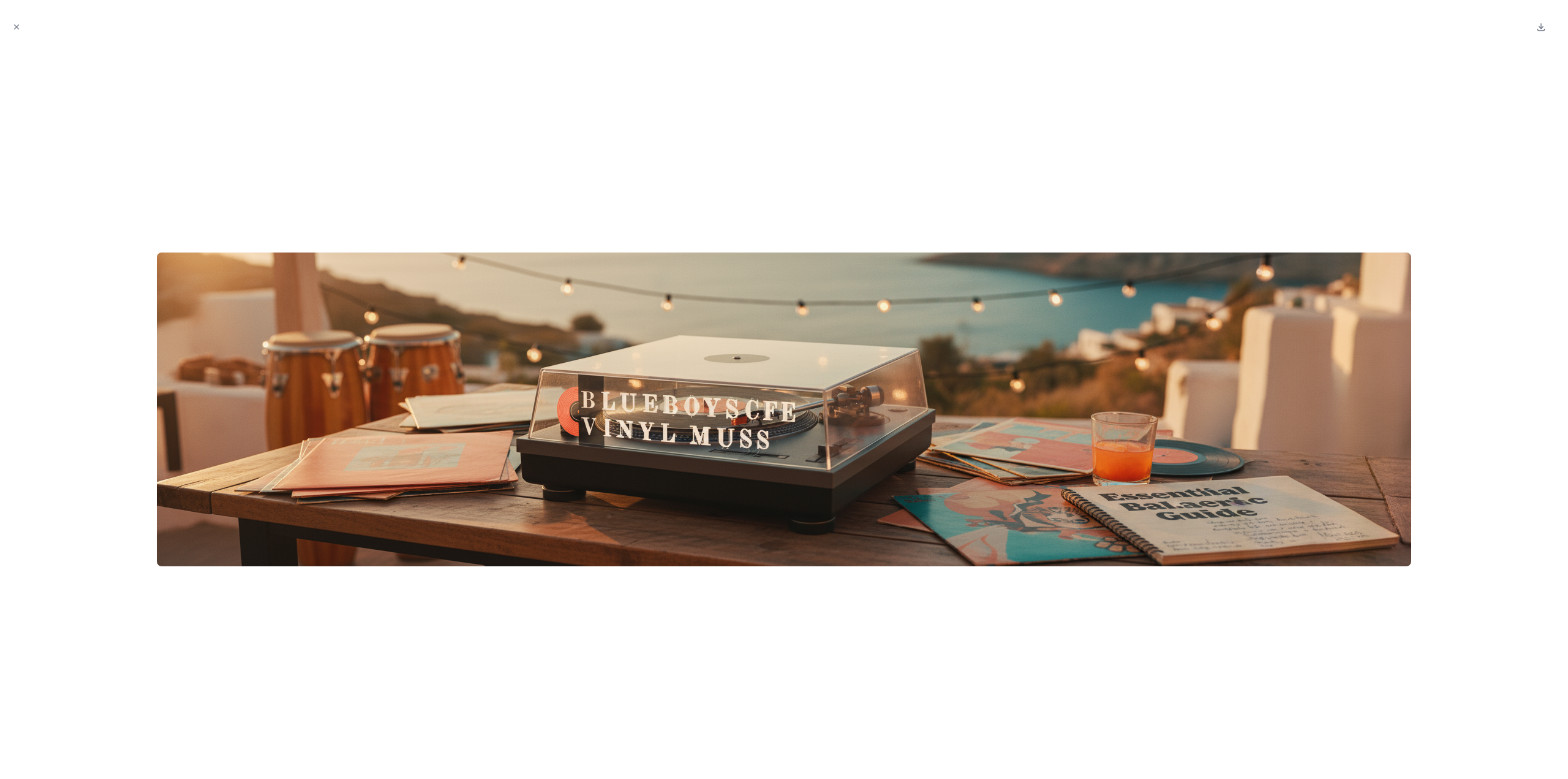
drag, startPoint x: 481, startPoint y: 439, endPoint x: 637, endPoint y: 365, distance: 172.7
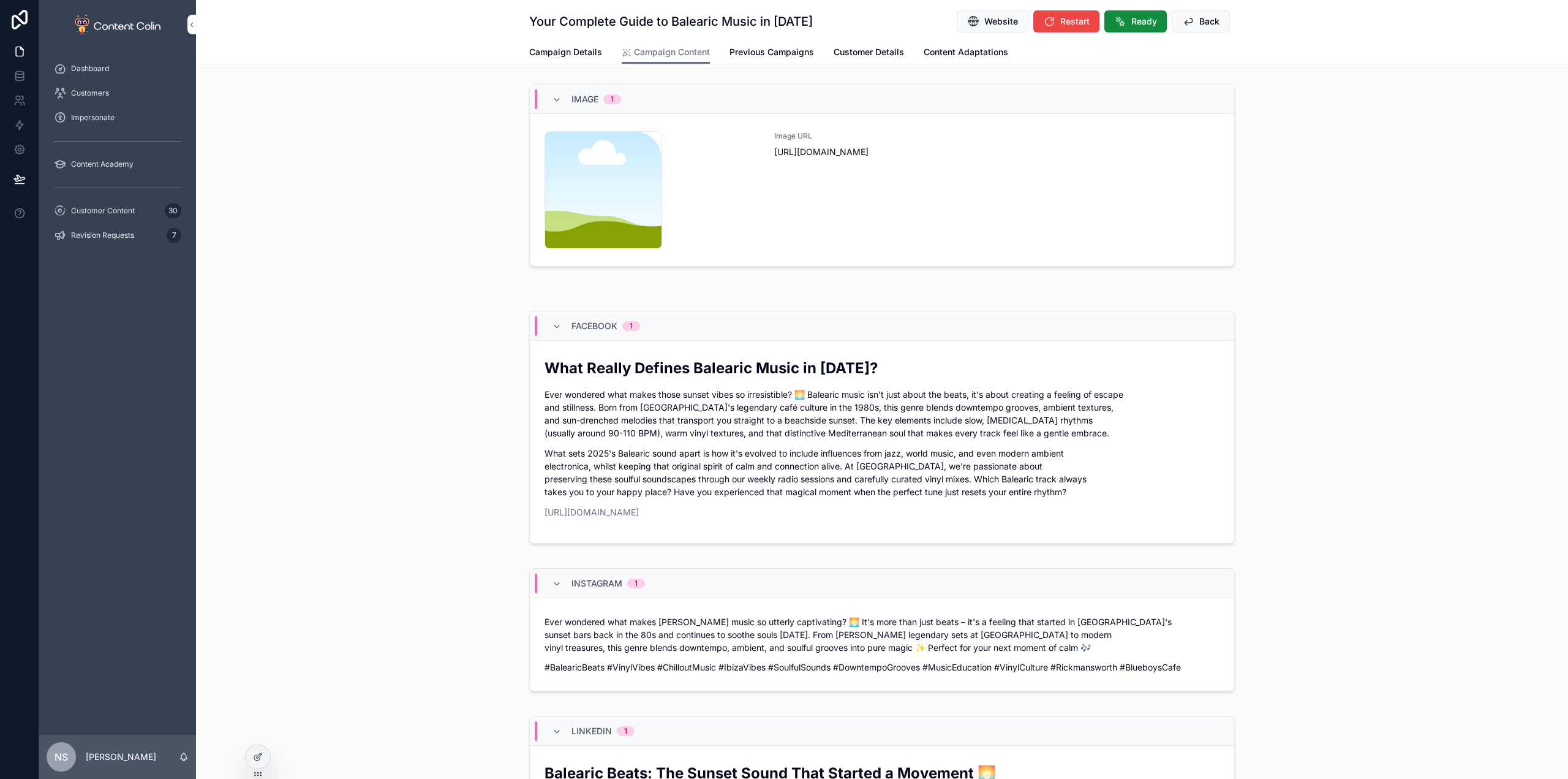
click at [867, 204] on div "Image URL [URL][DOMAIN_NAME]" at bounding box center [997, 190] width 445 height 118
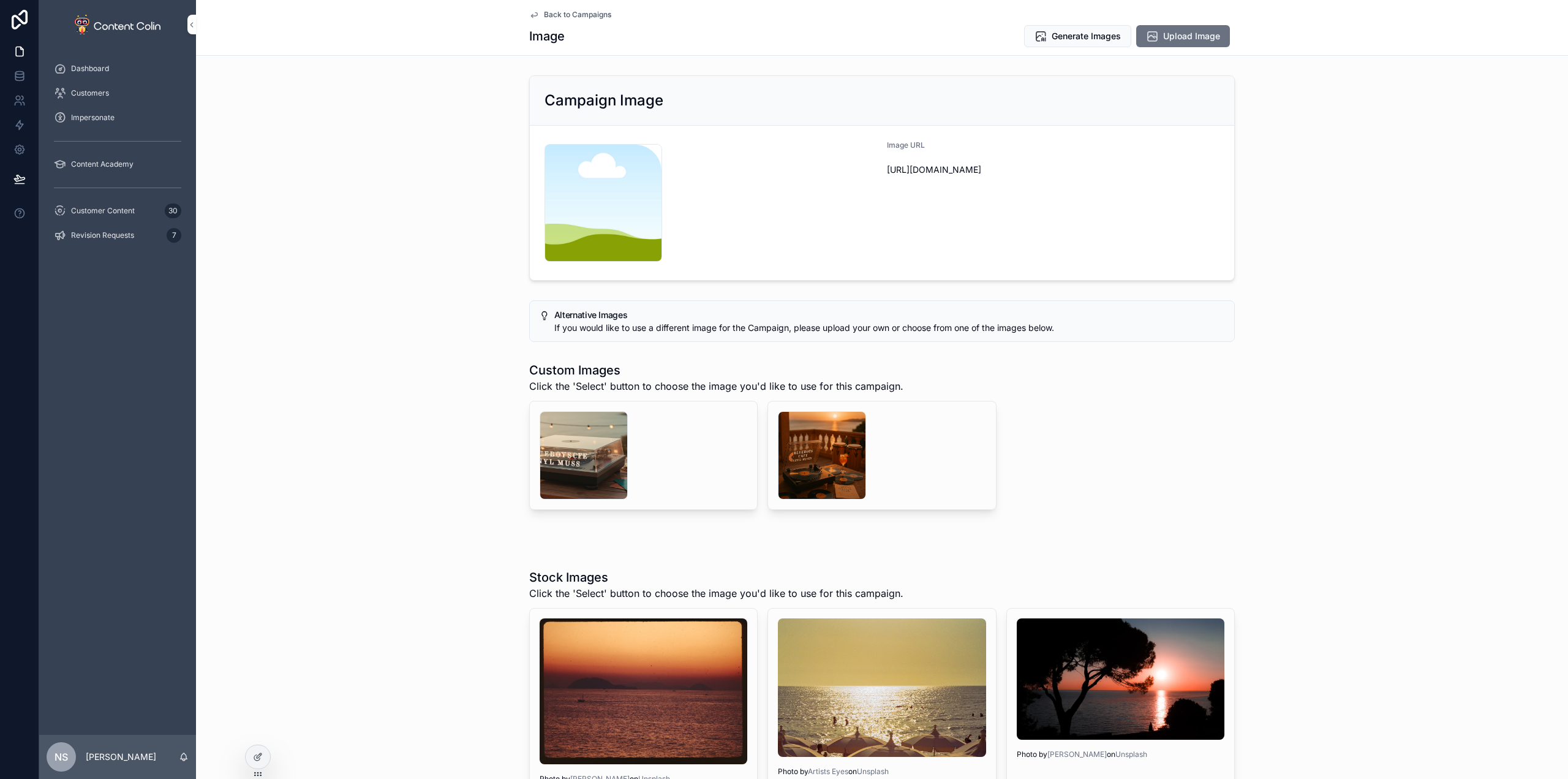
click at [824, 454] on div "scrollable content" at bounding box center [822, 455] width 88 height 88
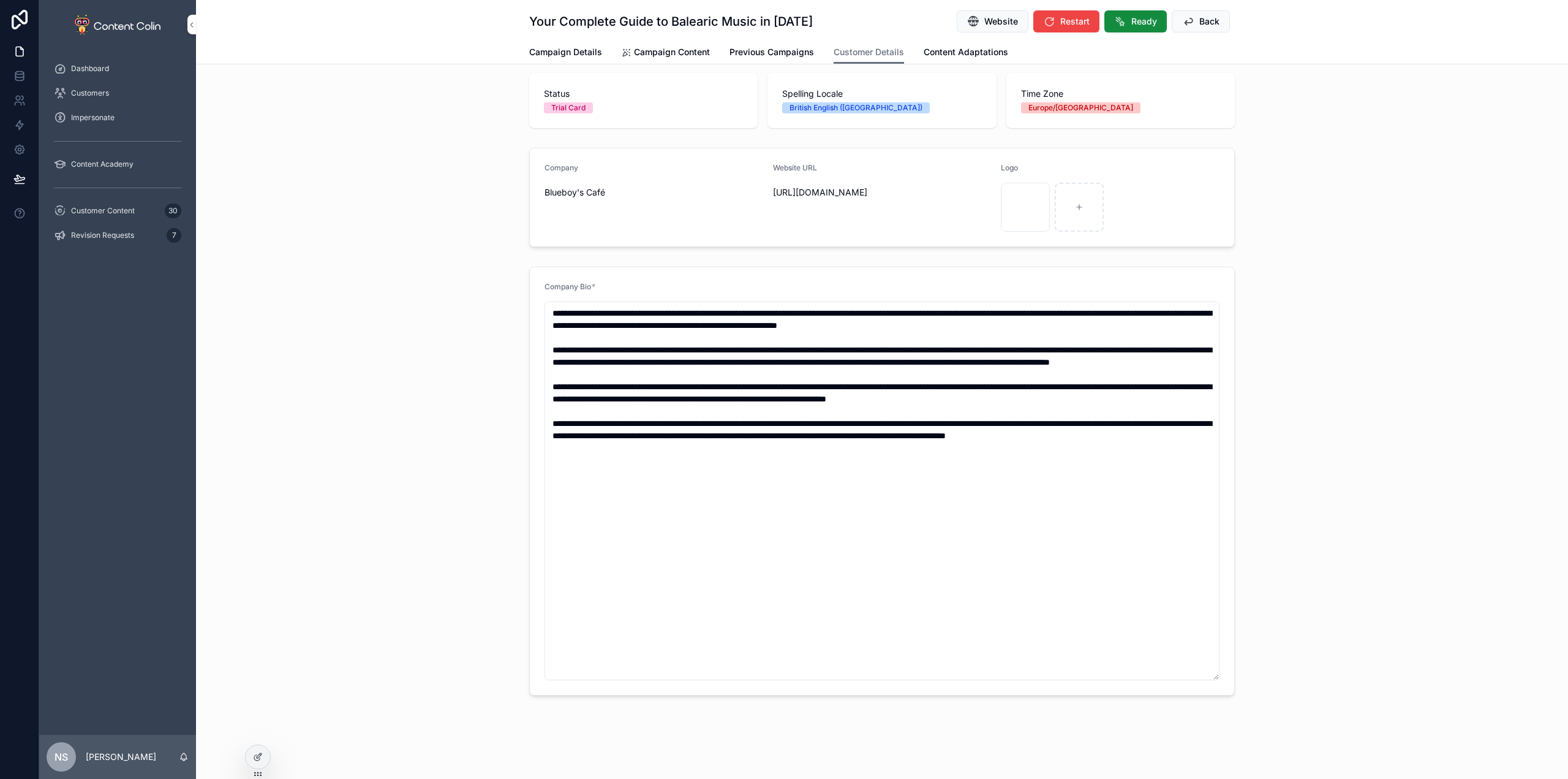
scroll to position [11, 0]
click at [1210, 22] on span "Back" at bounding box center [1210, 21] width 20 height 12
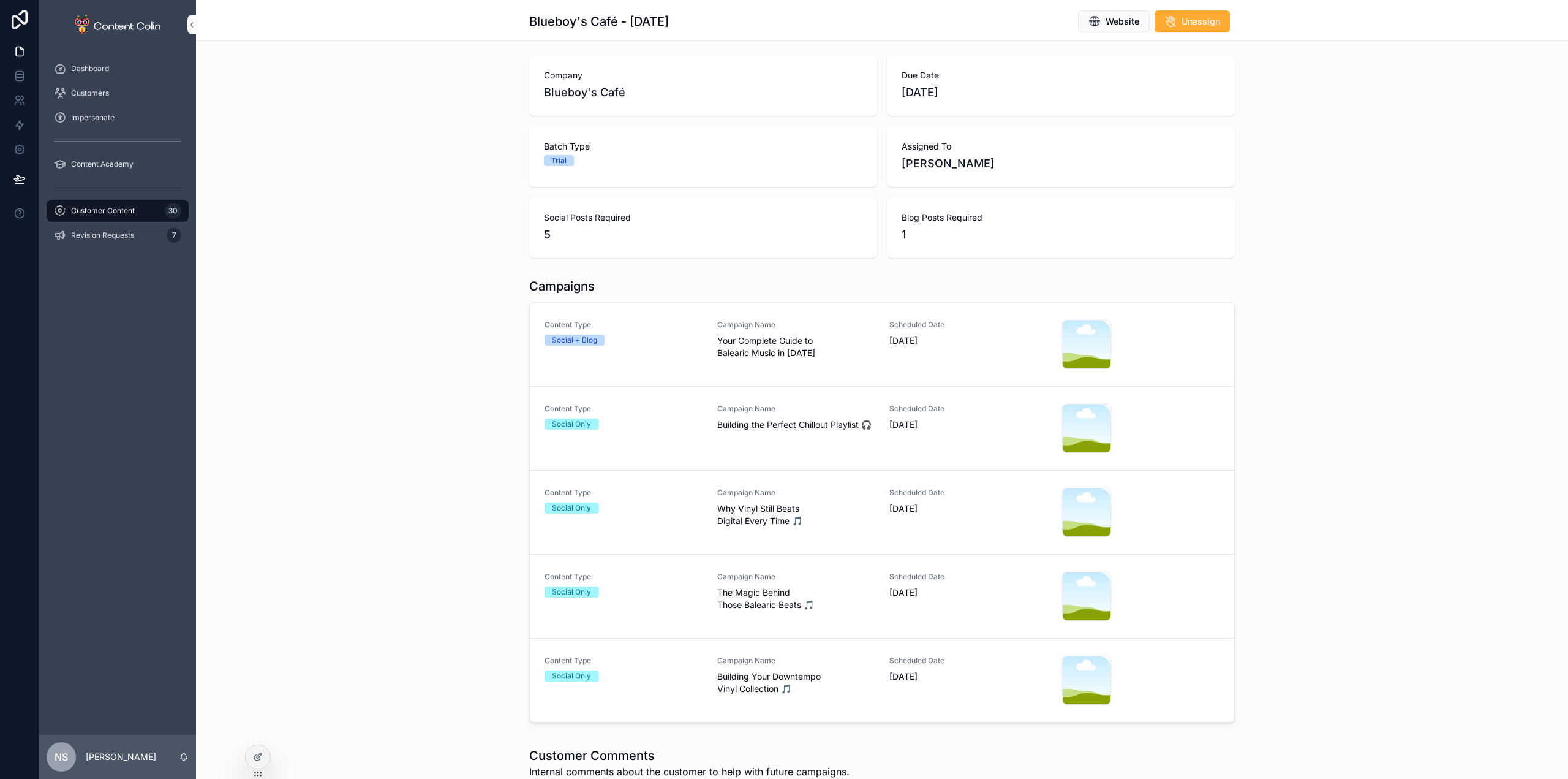
scroll to position [195, 0]
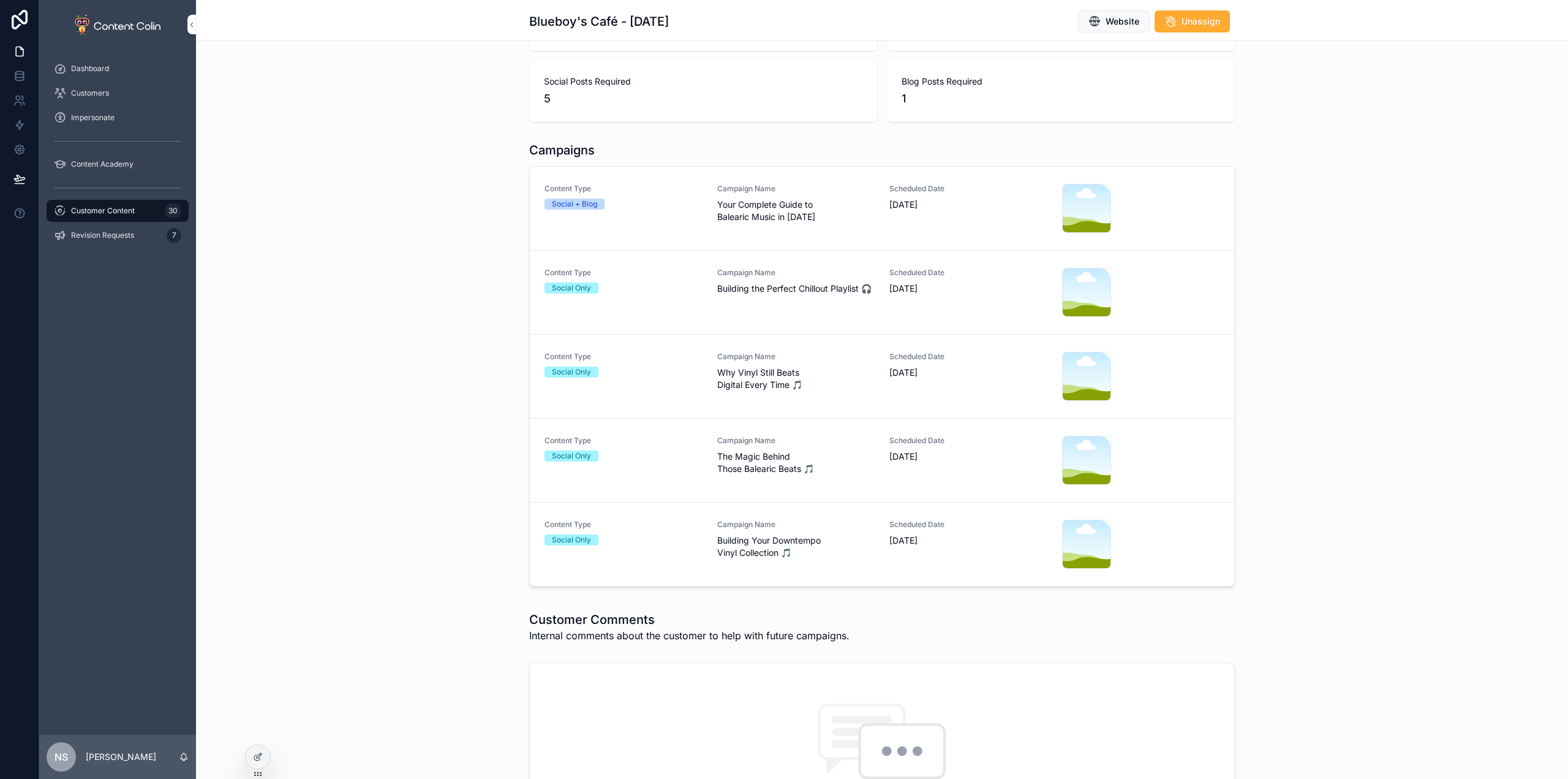
click at [788, 531] on div "Campaign Name Building Your Downtempo Vinyl Collection 🎵" at bounding box center [795, 539] width 158 height 39
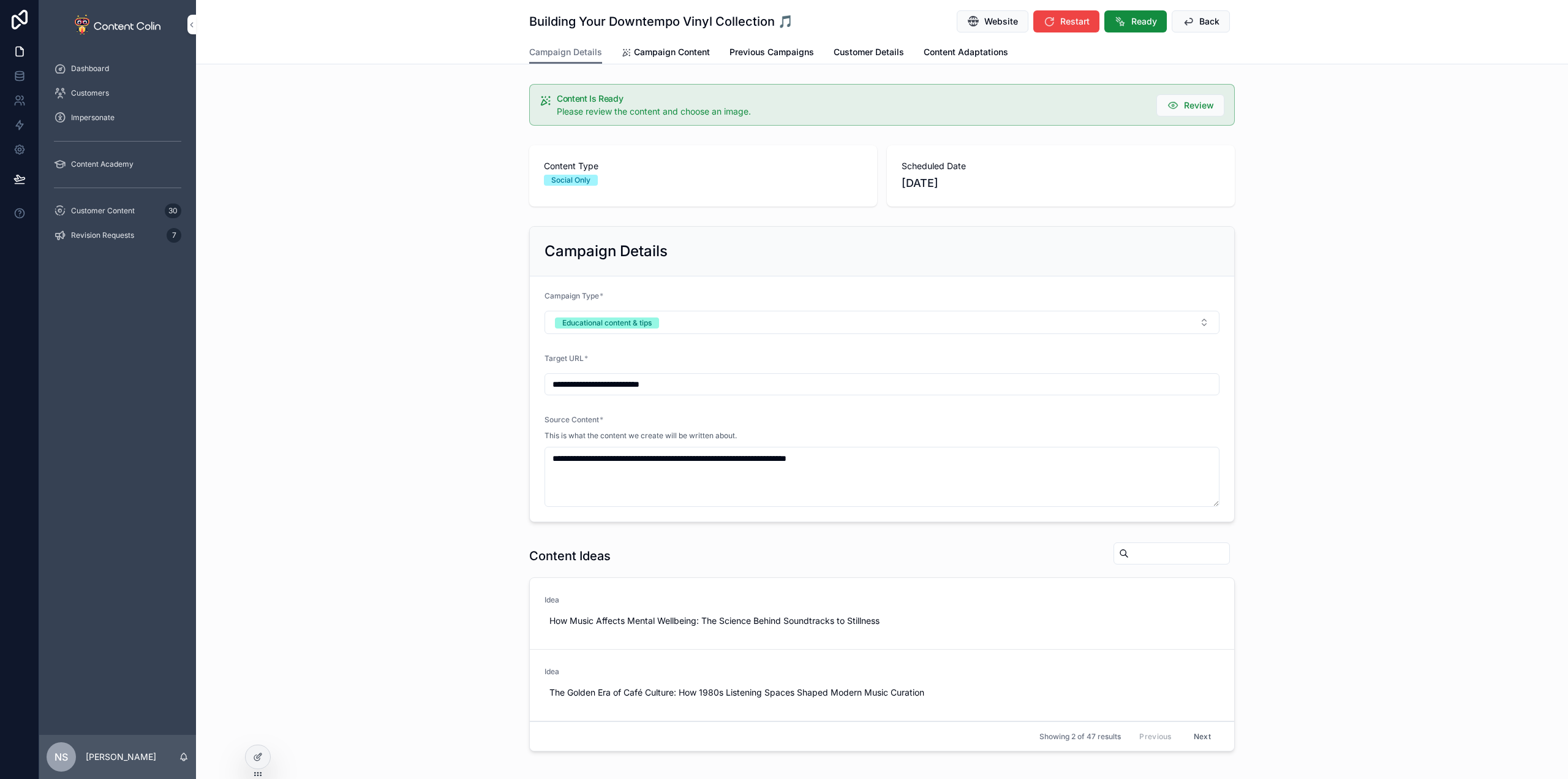
click at [649, 47] on span "Campaign Content" at bounding box center [671, 51] width 76 height 12
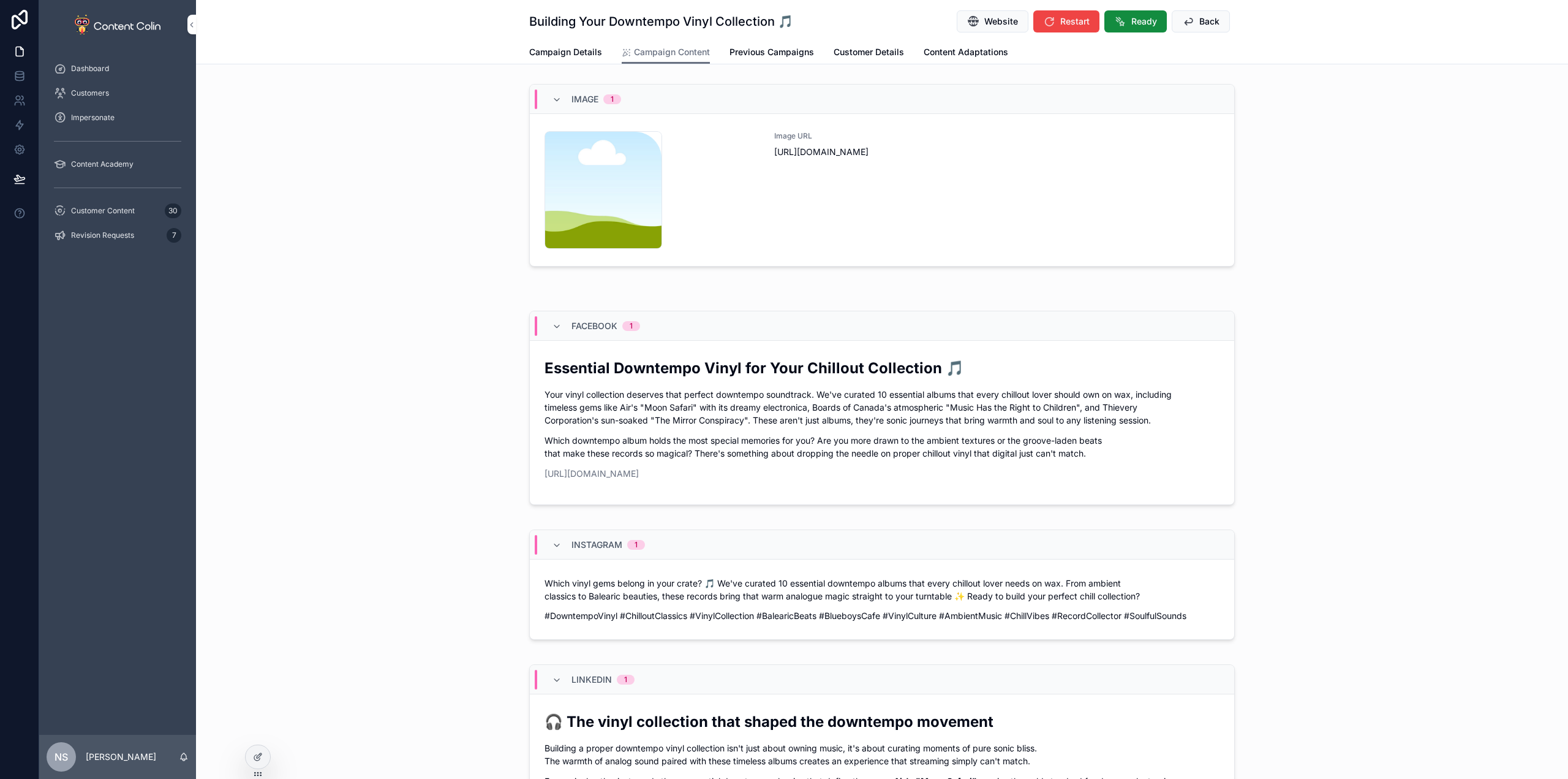
click at [958, 197] on div "Image URL [URL][DOMAIN_NAME]" at bounding box center [997, 190] width 445 height 118
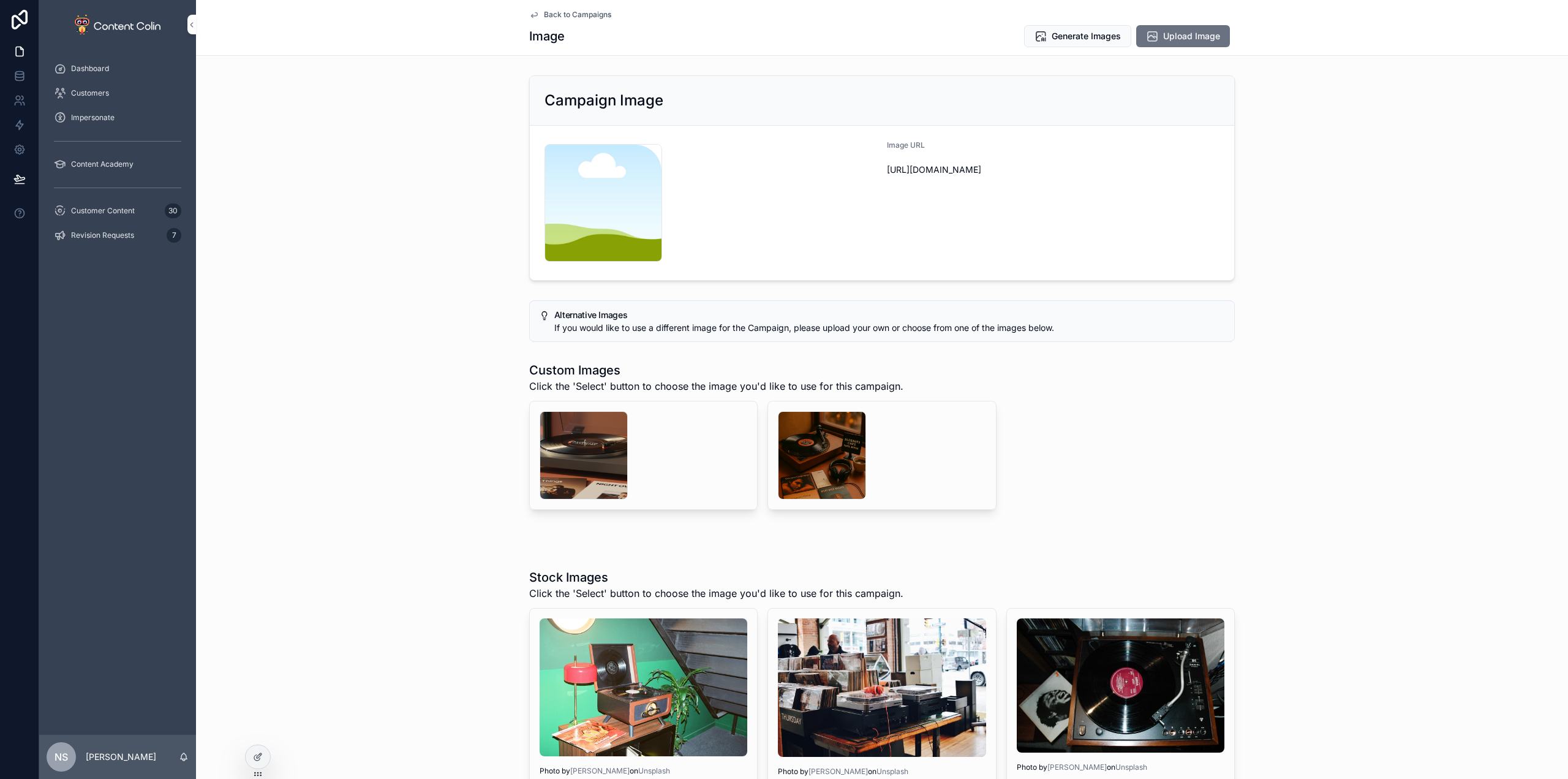
click at [821, 450] on div "scrollable content" at bounding box center [822, 455] width 88 height 88
click at [563, 462] on div "scrollable content" at bounding box center [584, 455] width 88 height 88
click at [790, 455] on div "scrollable content" at bounding box center [822, 455] width 88 height 88
click at [0, 0] on span "Select" at bounding box center [0, 0] width 0 height 0
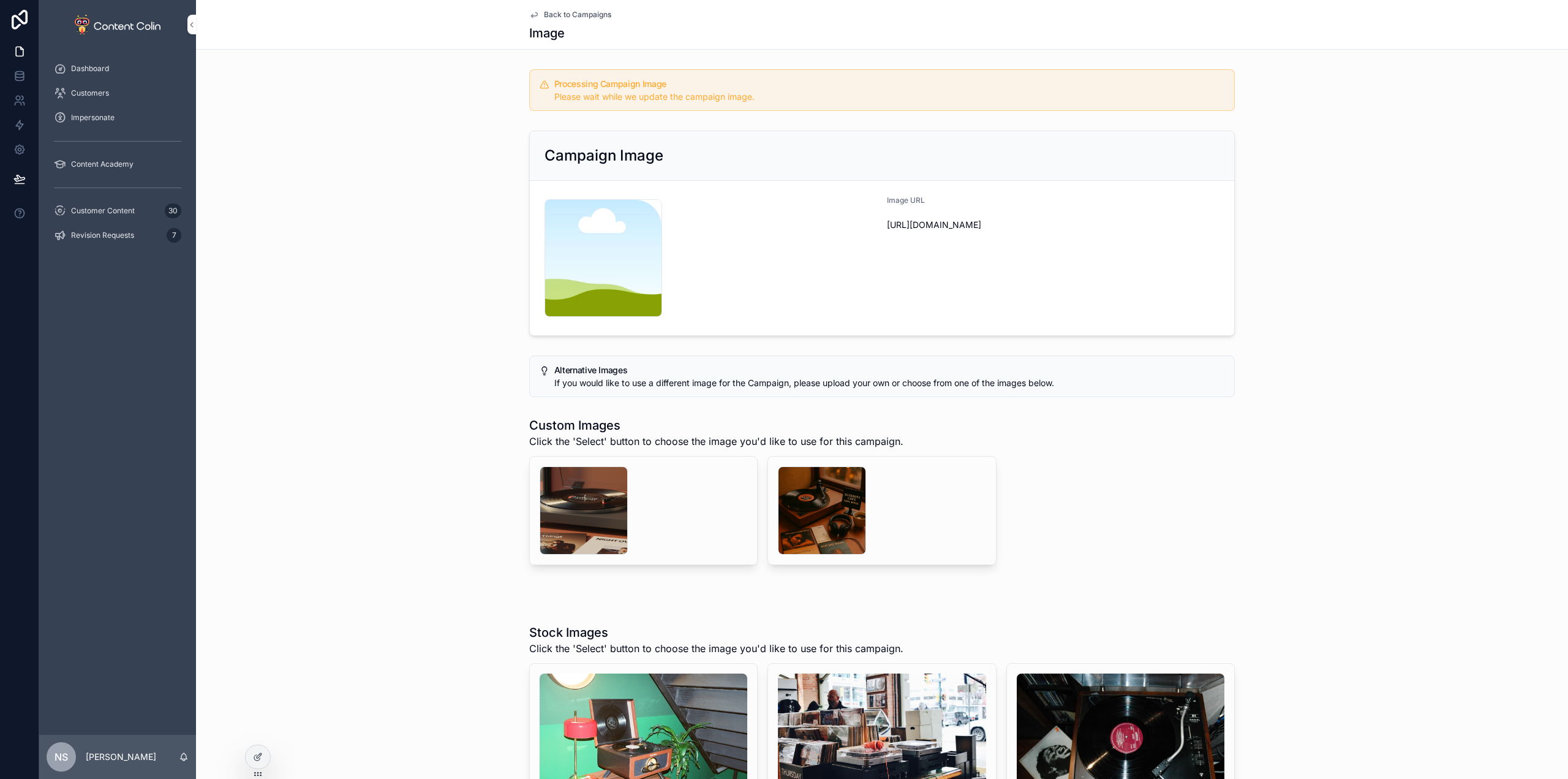
click at [587, 14] on span "Back to Campaigns" at bounding box center [577, 15] width 67 height 10
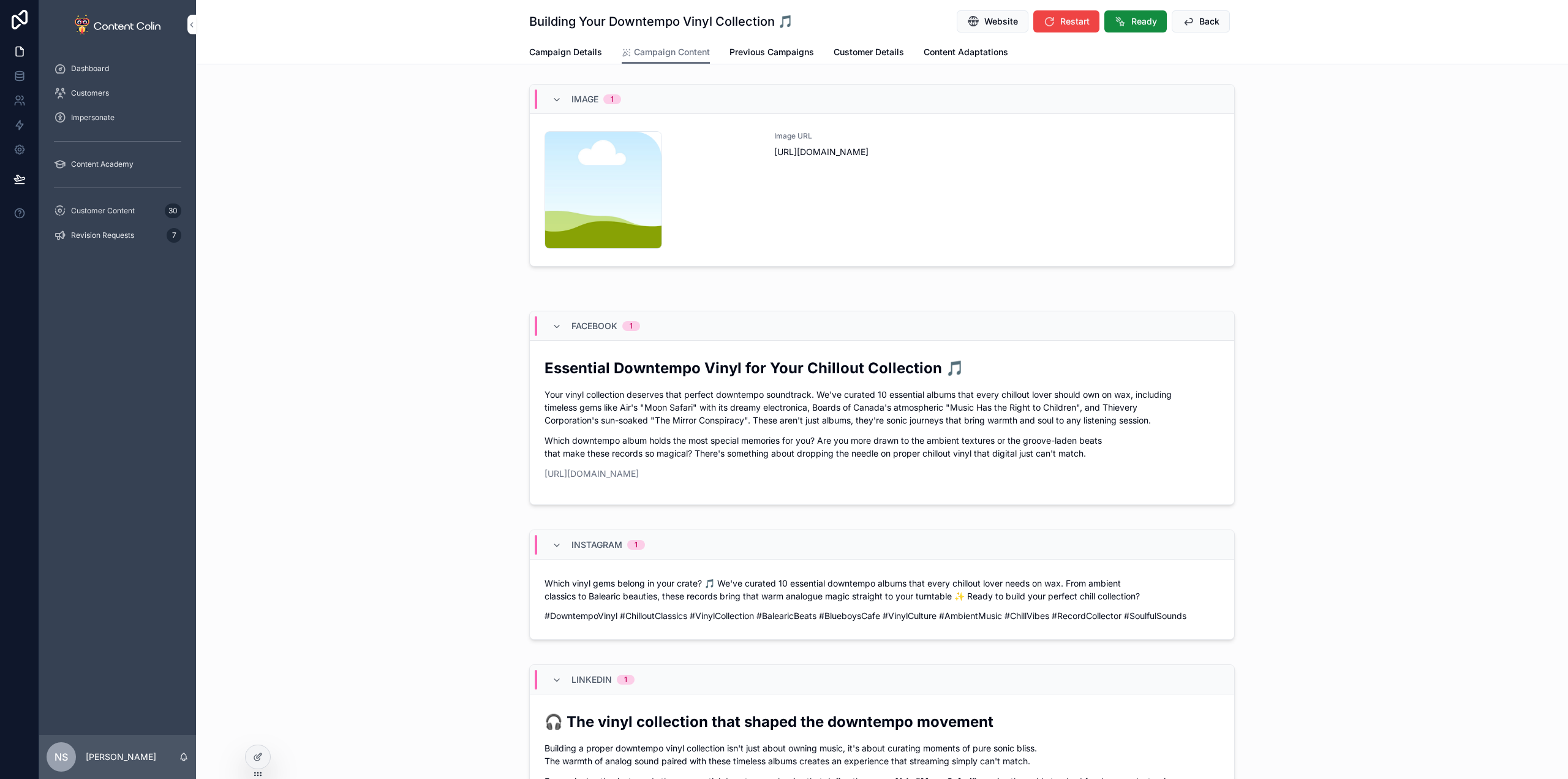
click at [1199, 19] on span "Back" at bounding box center [1210, 21] width 20 height 12
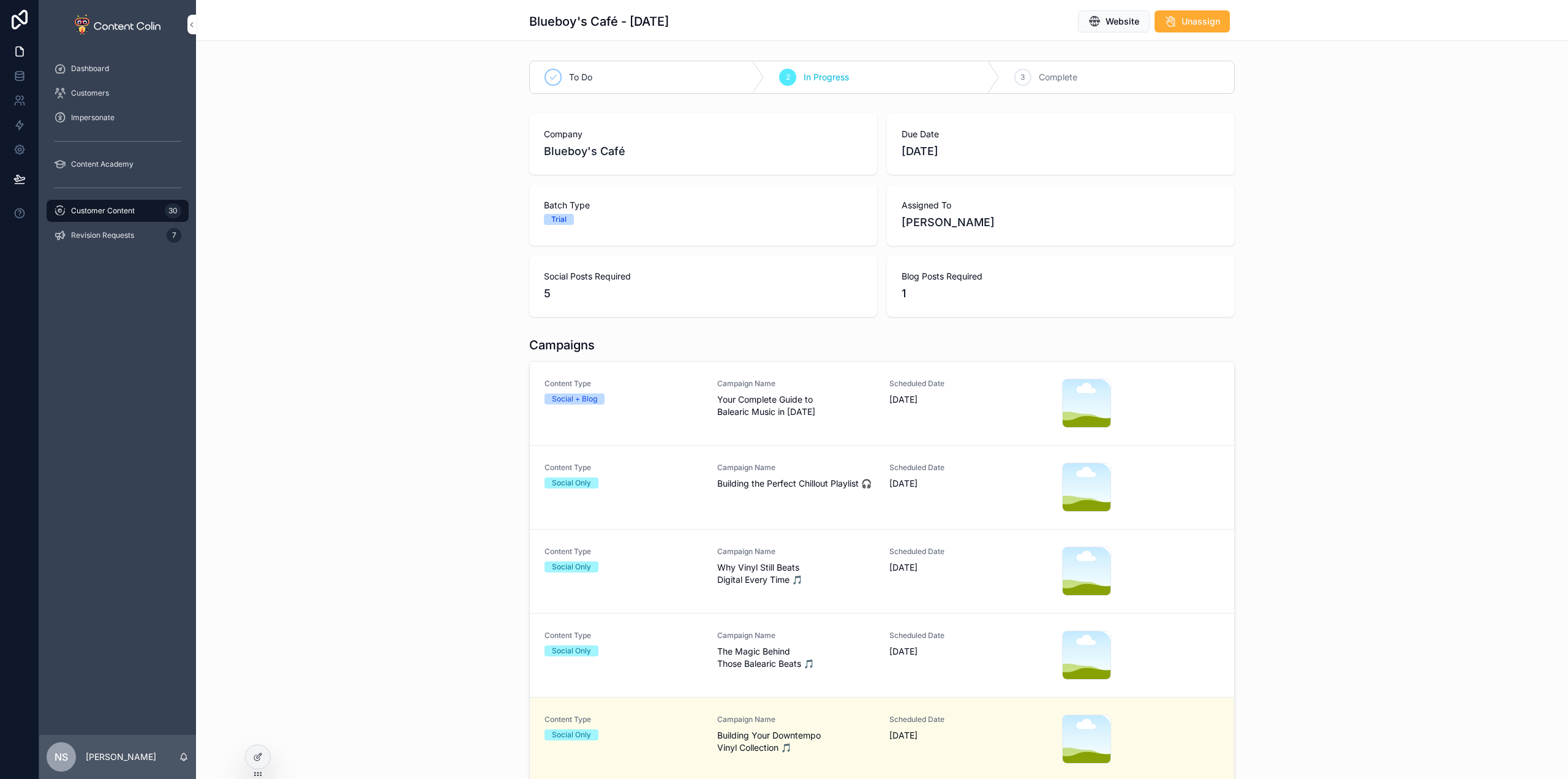
click at [809, 660] on span "The Magic Behind Those Balearic Beats 🎵" at bounding box center [795, 657] width 158 height 25
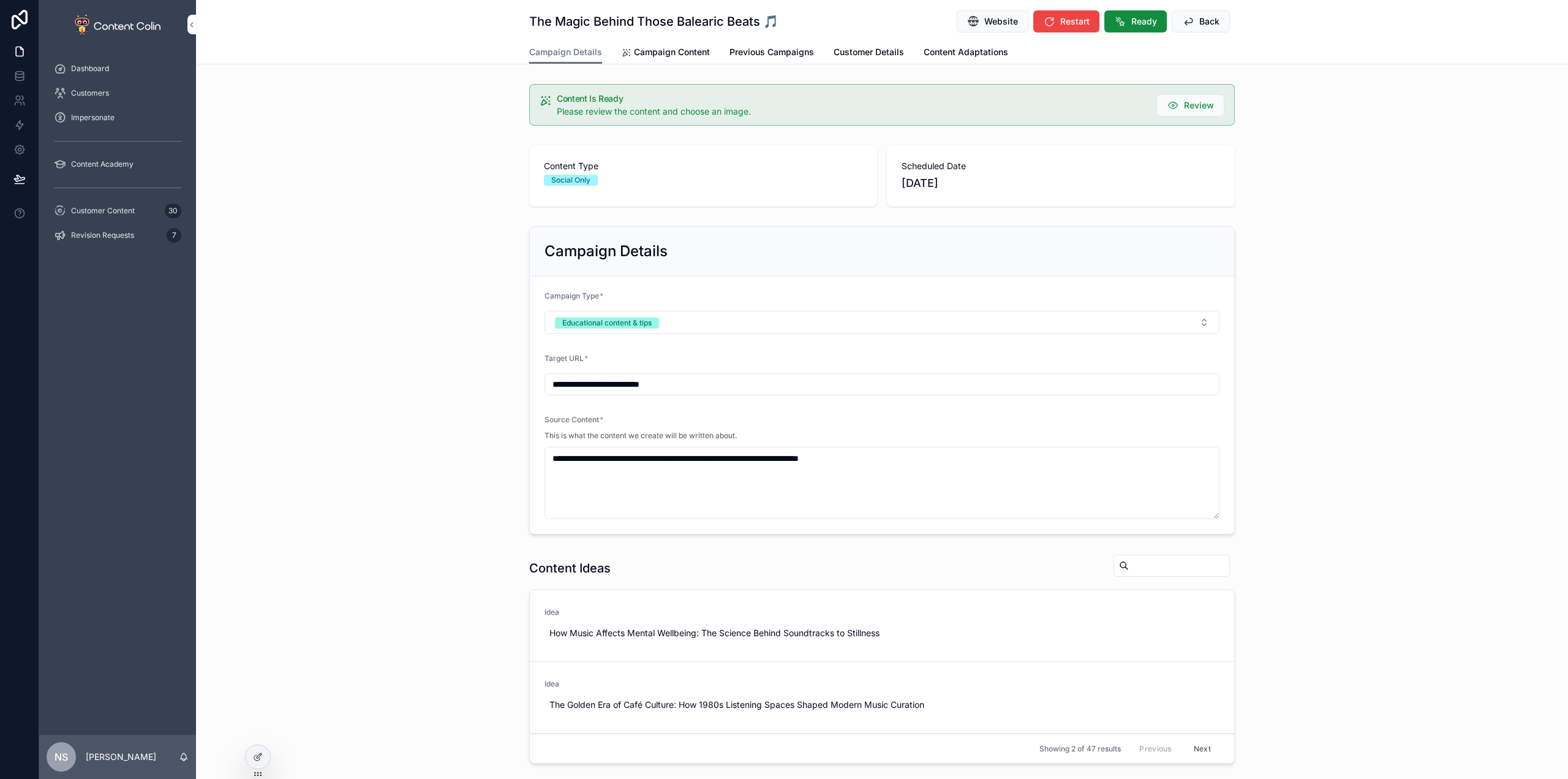
click at [685, 53] on span "Campaign Content" at bounding box center [671, 51] width 76 height 12
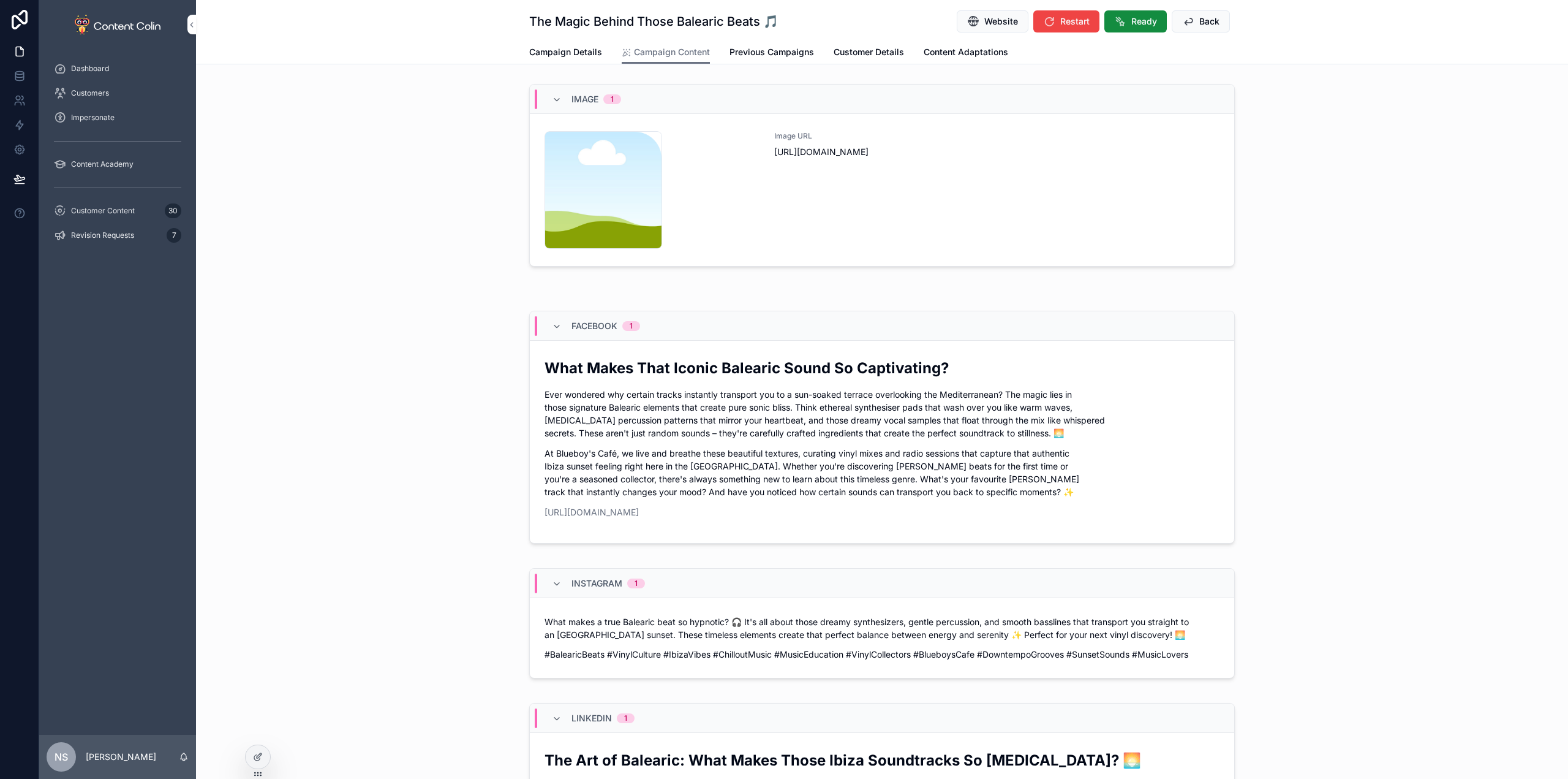
click at [998, 199] on div "Image URL [URL][DOMAIN_NAME]" at bounding box center [997, 190] width 445 height 118
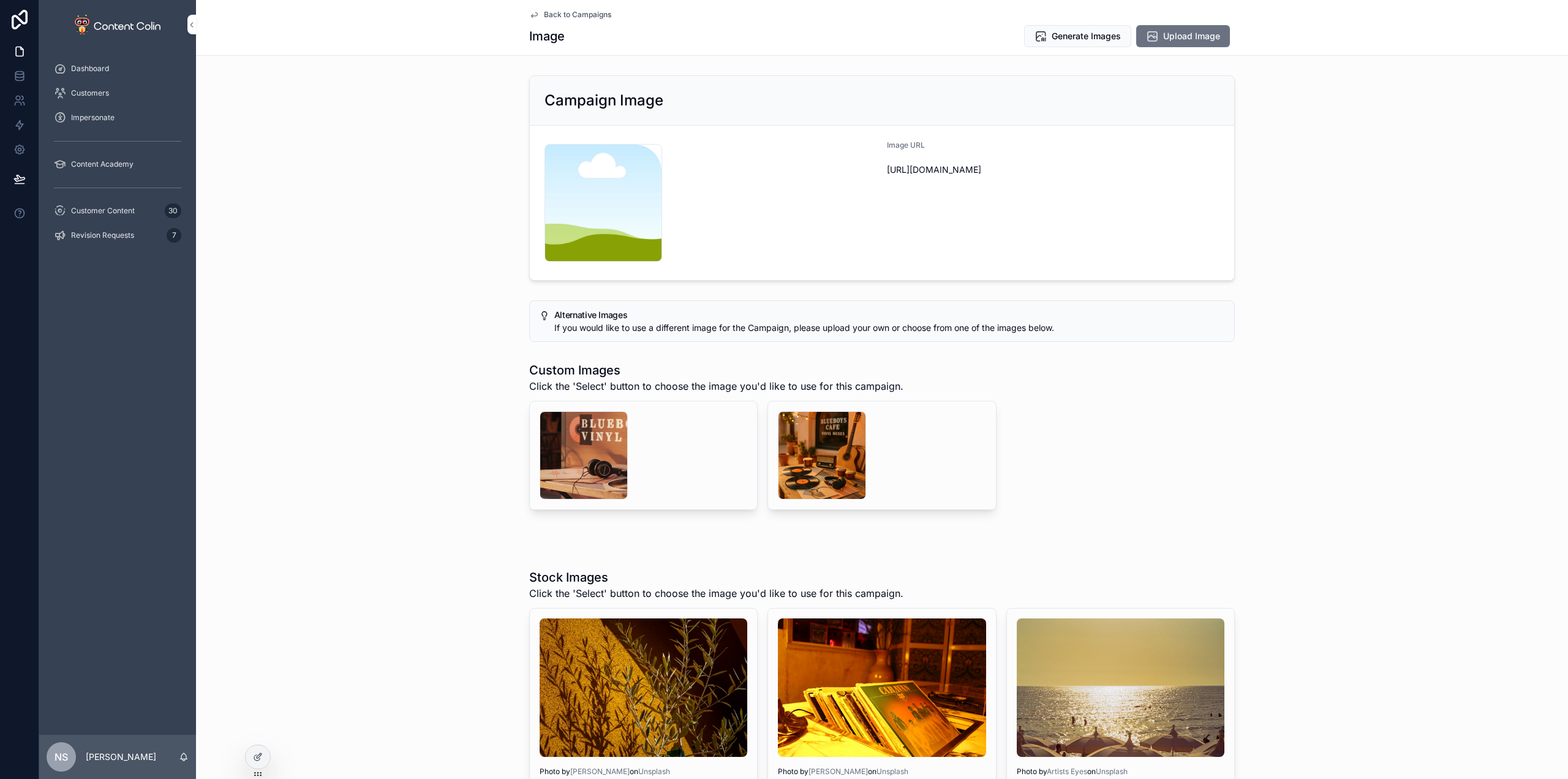
click at [820, 450] on div "scrollable content" at bounding box center [822, 455] width 88 height 88
click at [0, 0] on span "Select" at bounding box center [0, 0] width 0 height 0
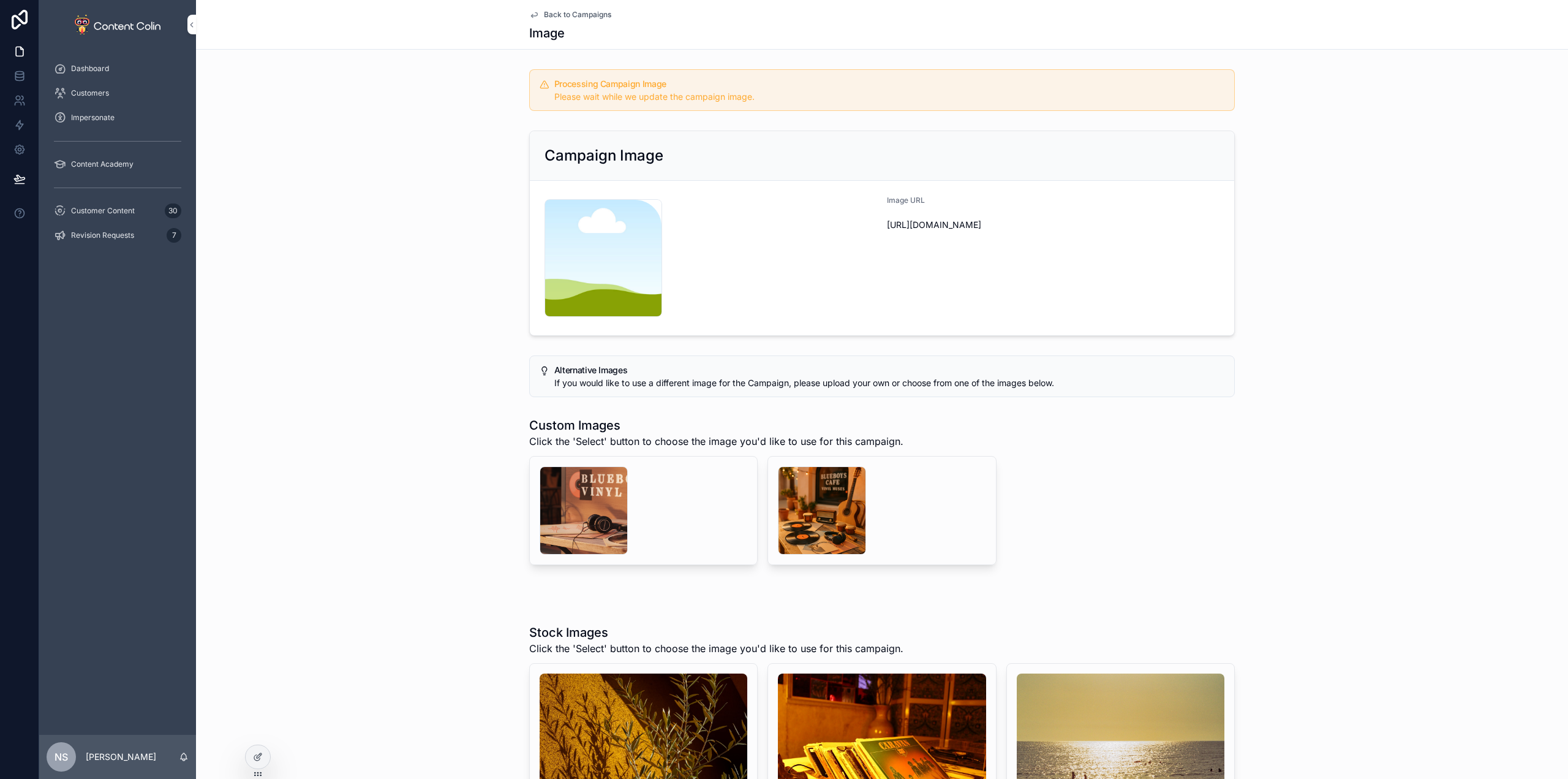
click at [593, 12] on span "Back to Campaigns" at bounding box center [577, 15] width 67 height 10
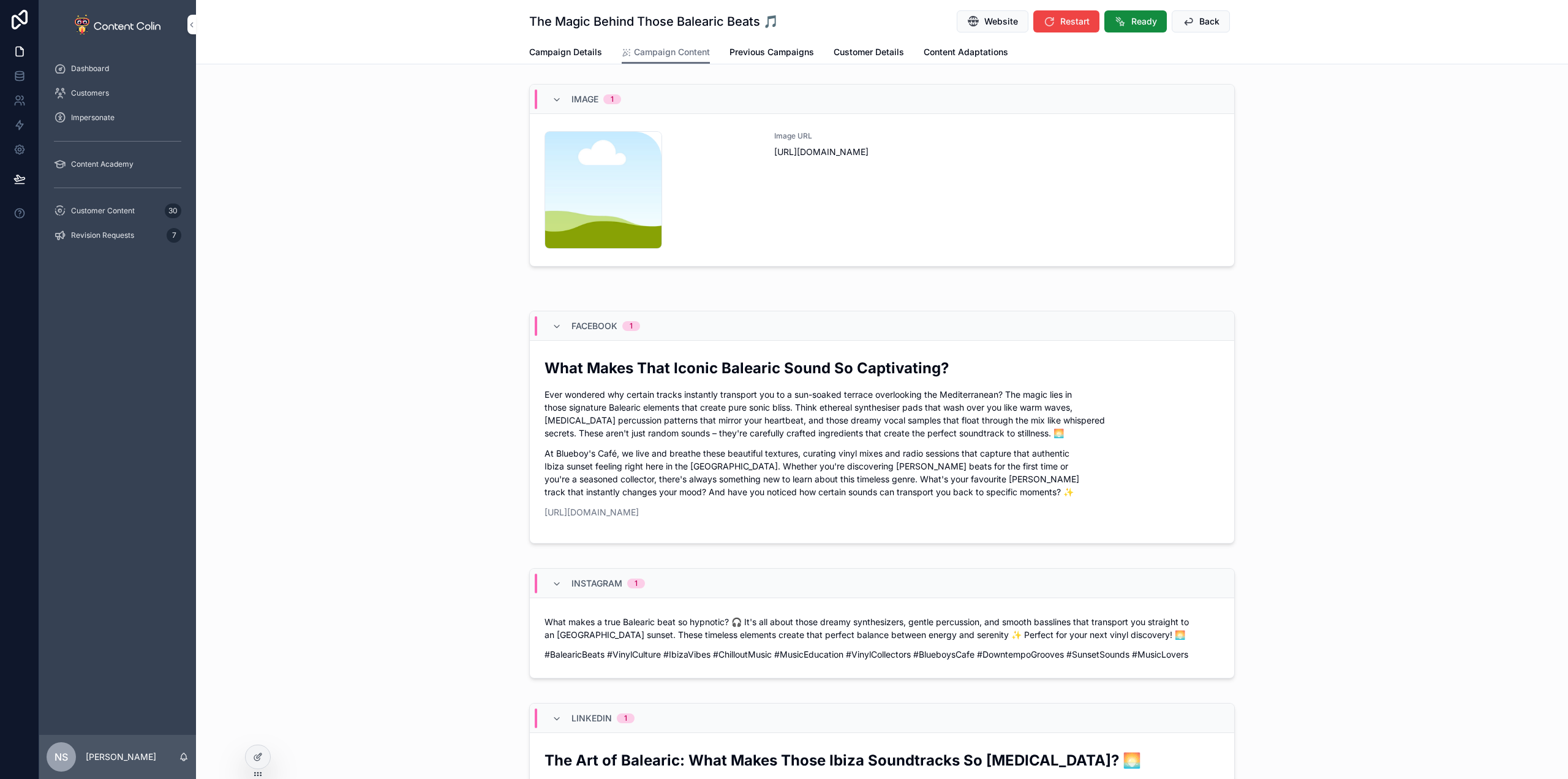
click at [1220, 22] on button "Back" at bounding box center [1201, 21] width 58 height 22
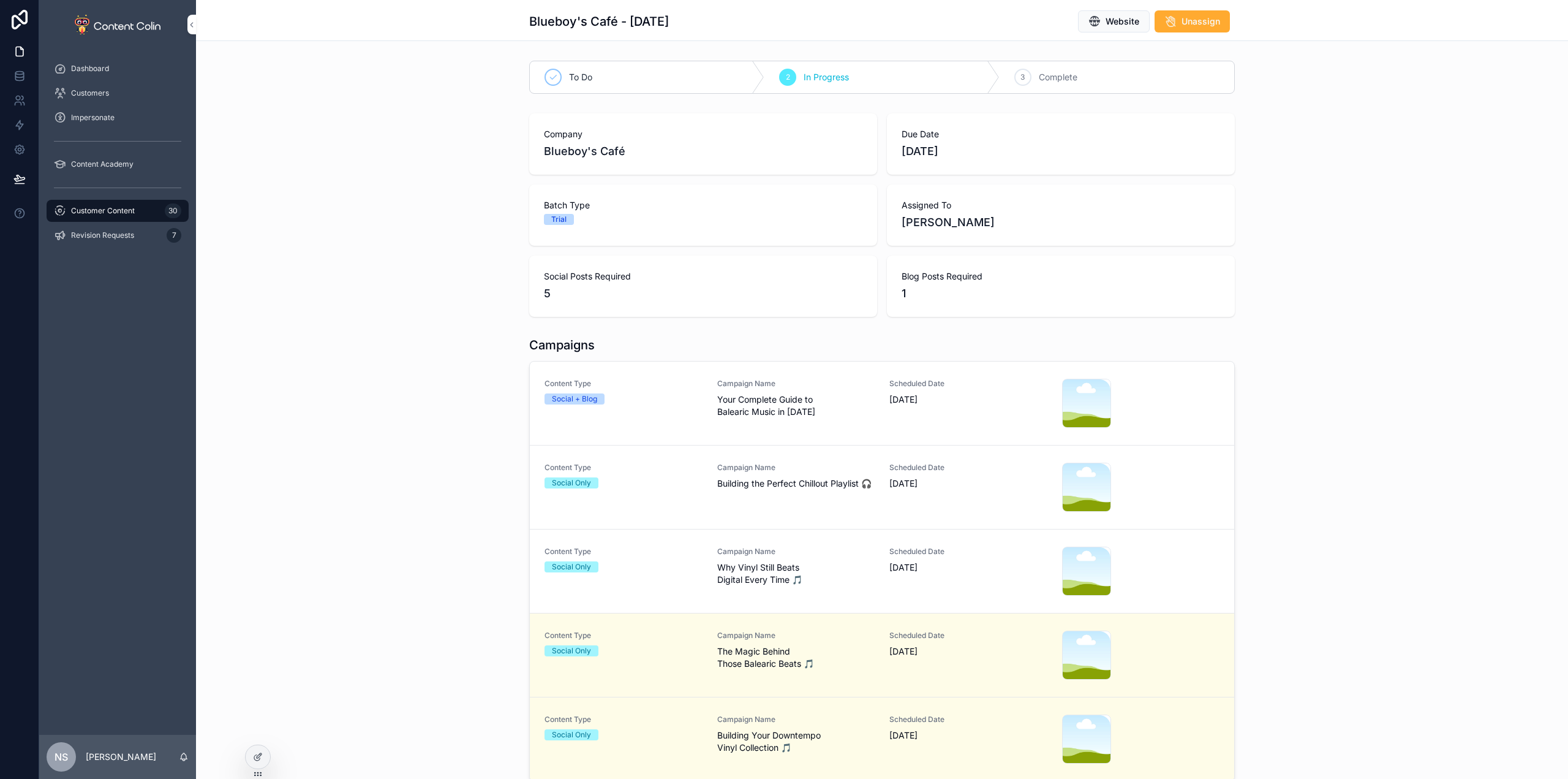
click at [829, 560] on div "Campaign Name Why Vinyl Still Beats Digital Every Time 🎵" at bounding box center [795, 566] width 158 height 39
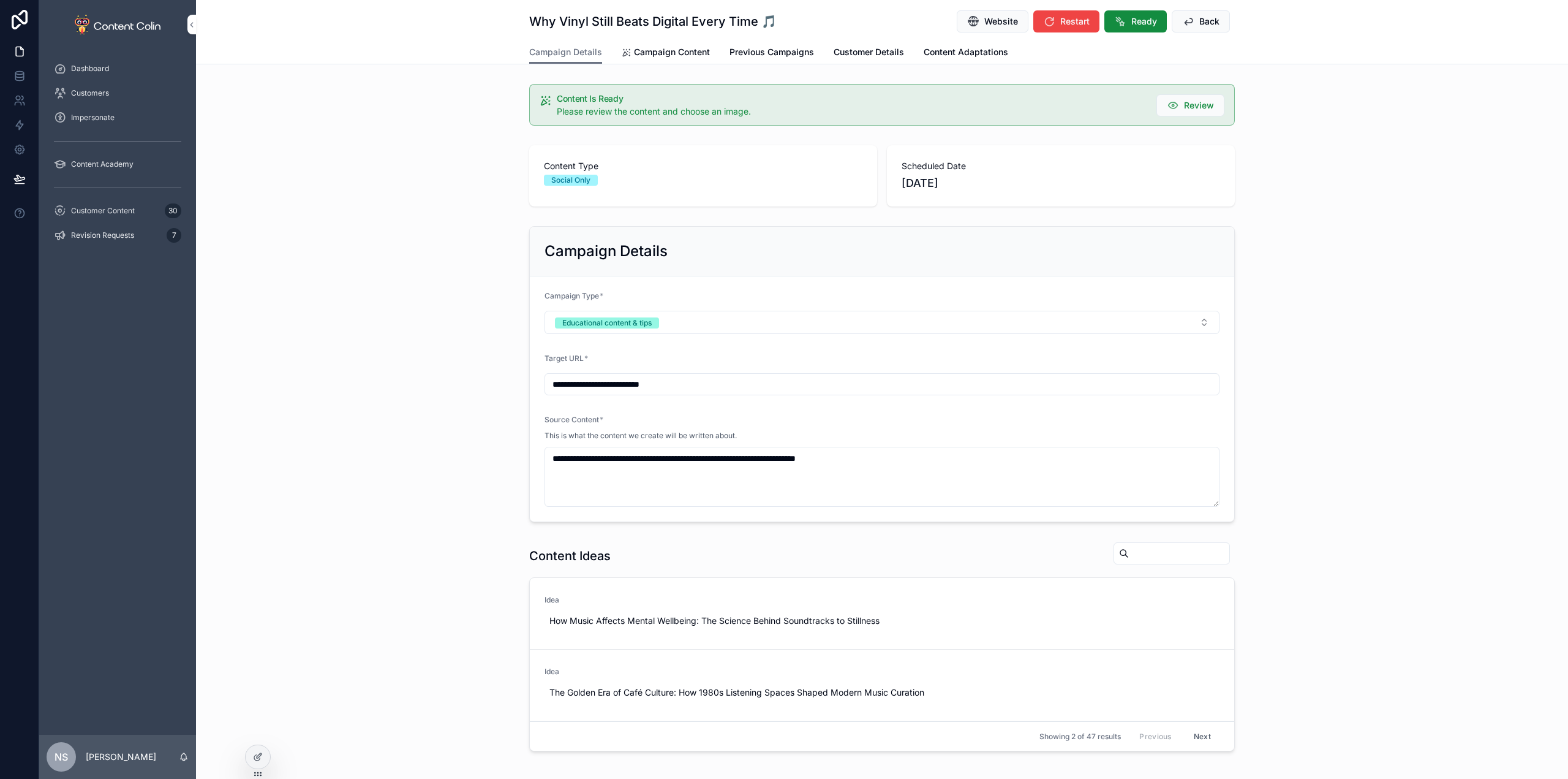
click at [680, 51] on span "Campaign Content" at bounding box center [671, 51] width 76 height 12
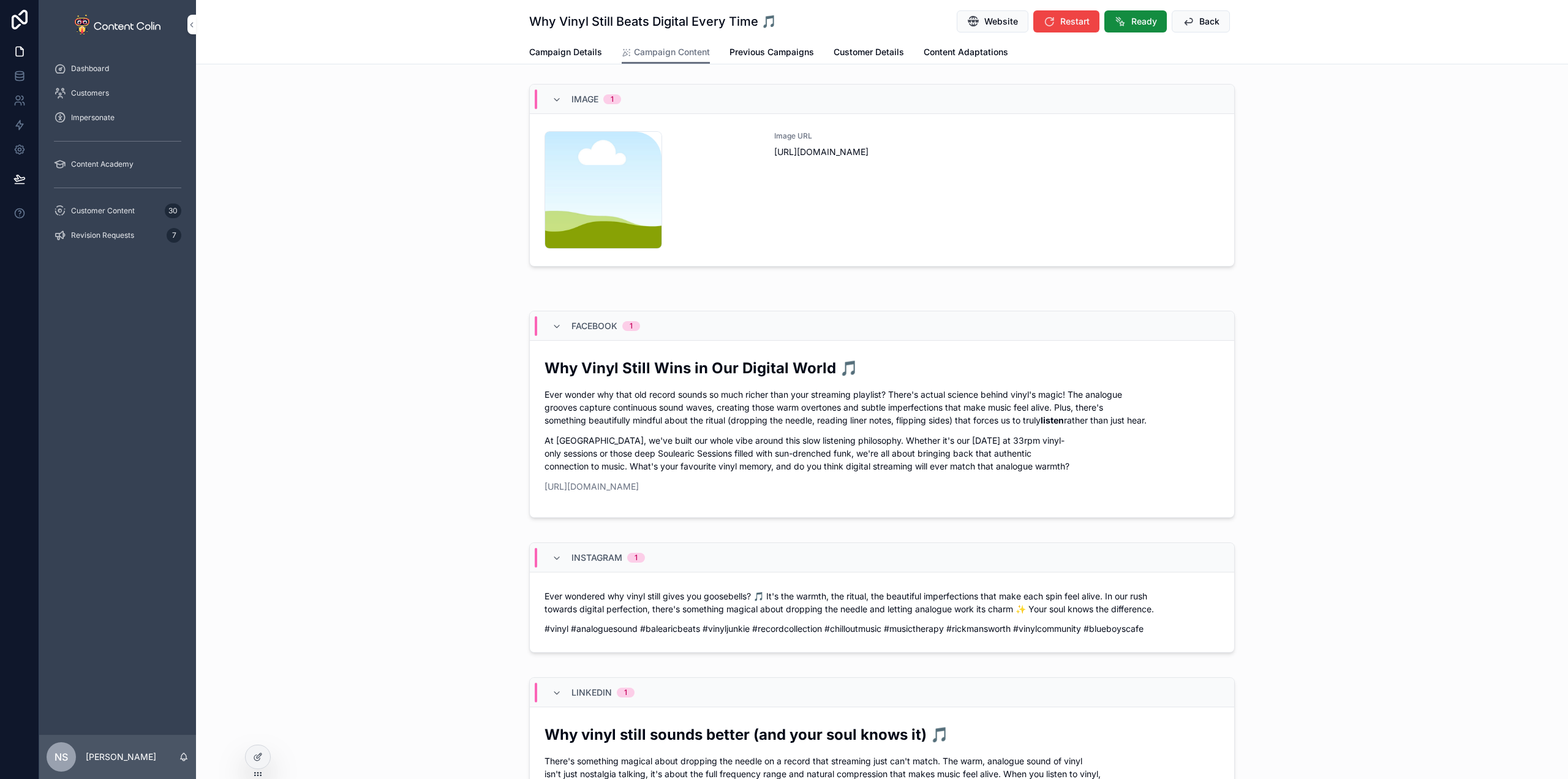
click at [1020, 206] on div "Image URL [URL][DOMAIN_NAME]" at bounding box center [997, 190] width 445 height 118
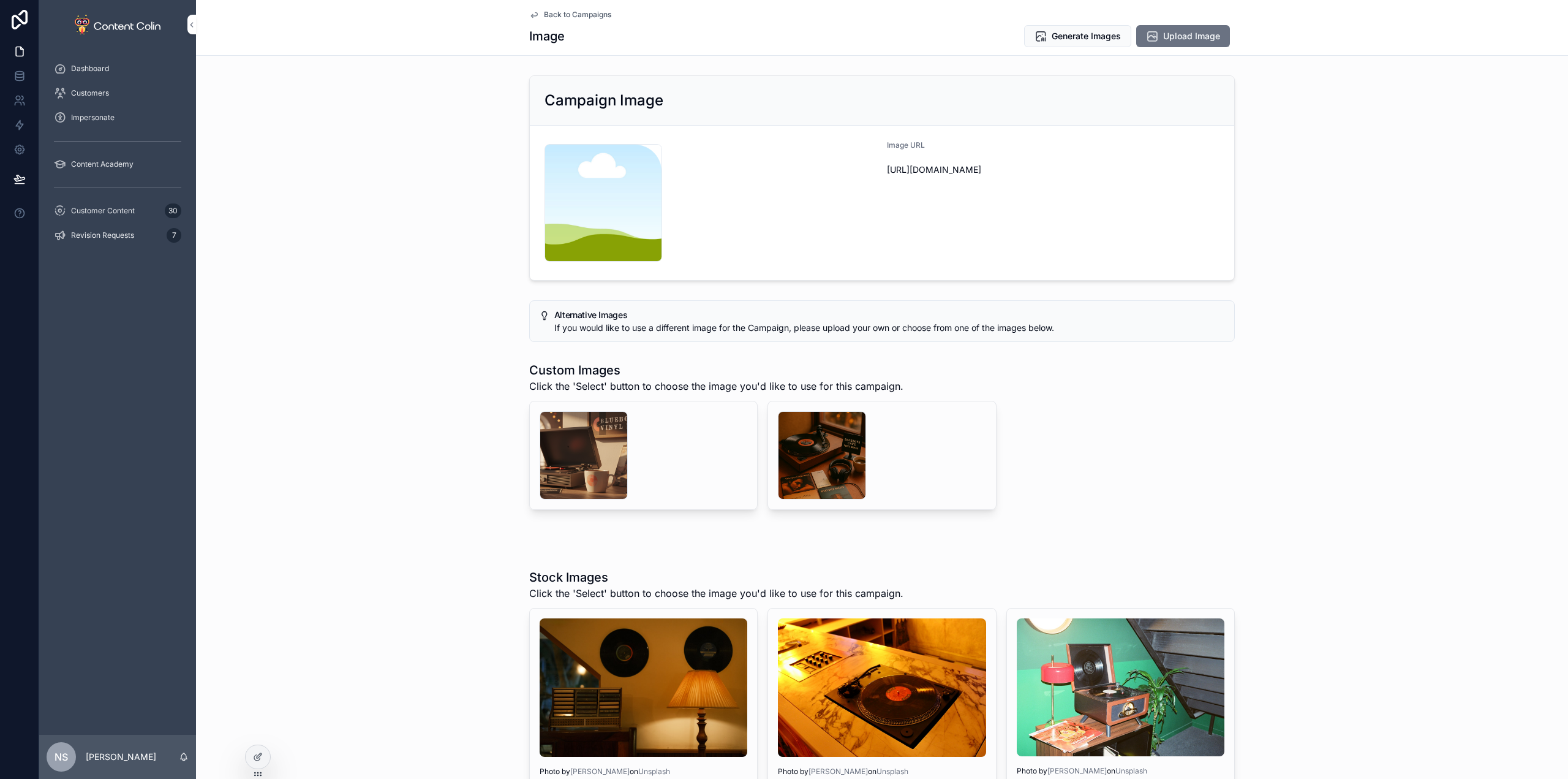
click at [815, 463] on div "scrollable content" at bounding box center [822, 455] width 88 height 88
click at [597, 8] on div "Back to Campaigns Image Generate Images Upload Image" at bounding box center [882, 27] width 706 height 55
click at [590, 13] on span "Back to Campaigns" at bounding box center [577, 15] width 67 height 10
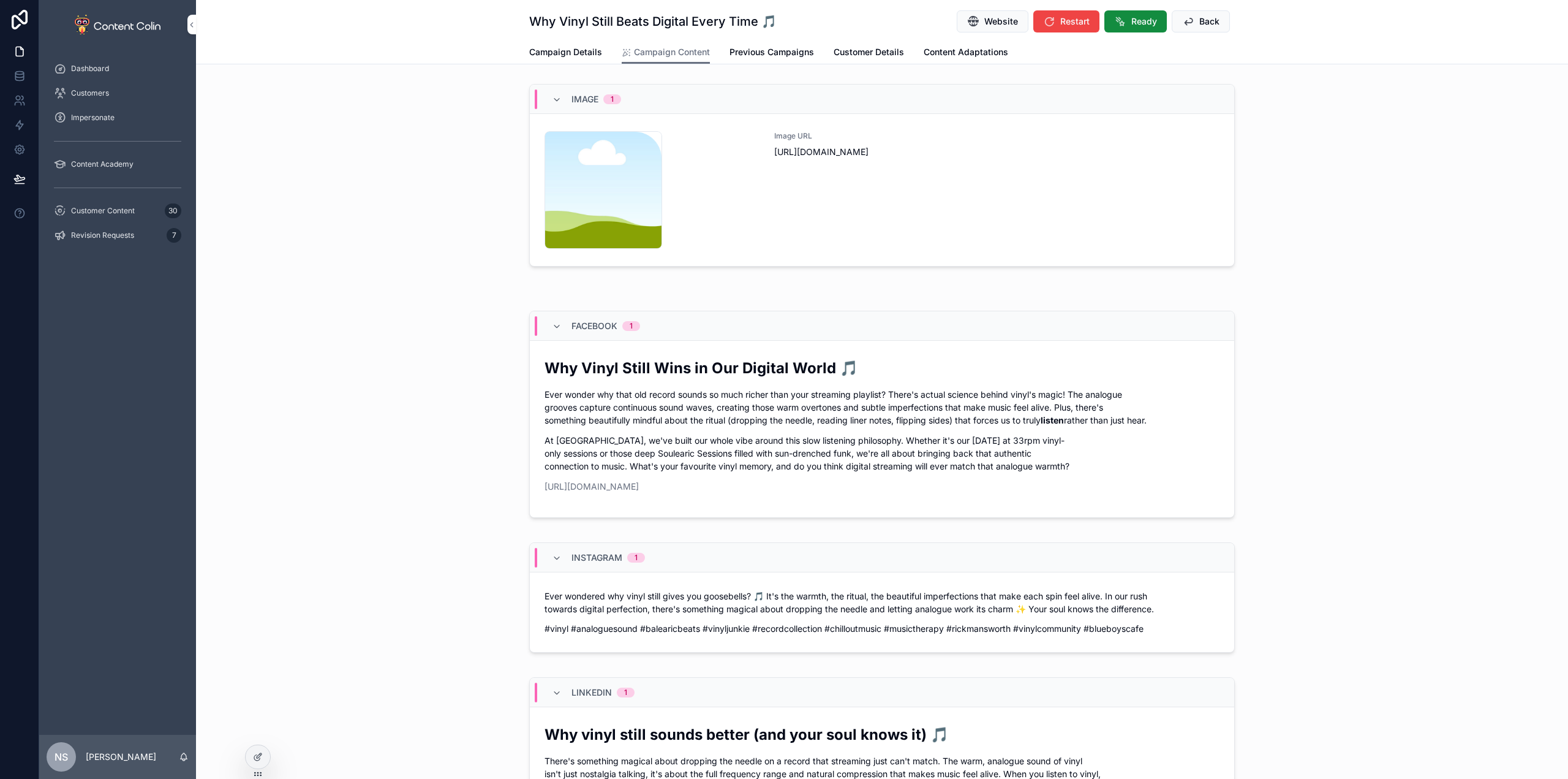
click at [775, 201] on div "Image URL [URL][DOMAIN_NAME]" at bounding box center [997, 190] width 445 height 118
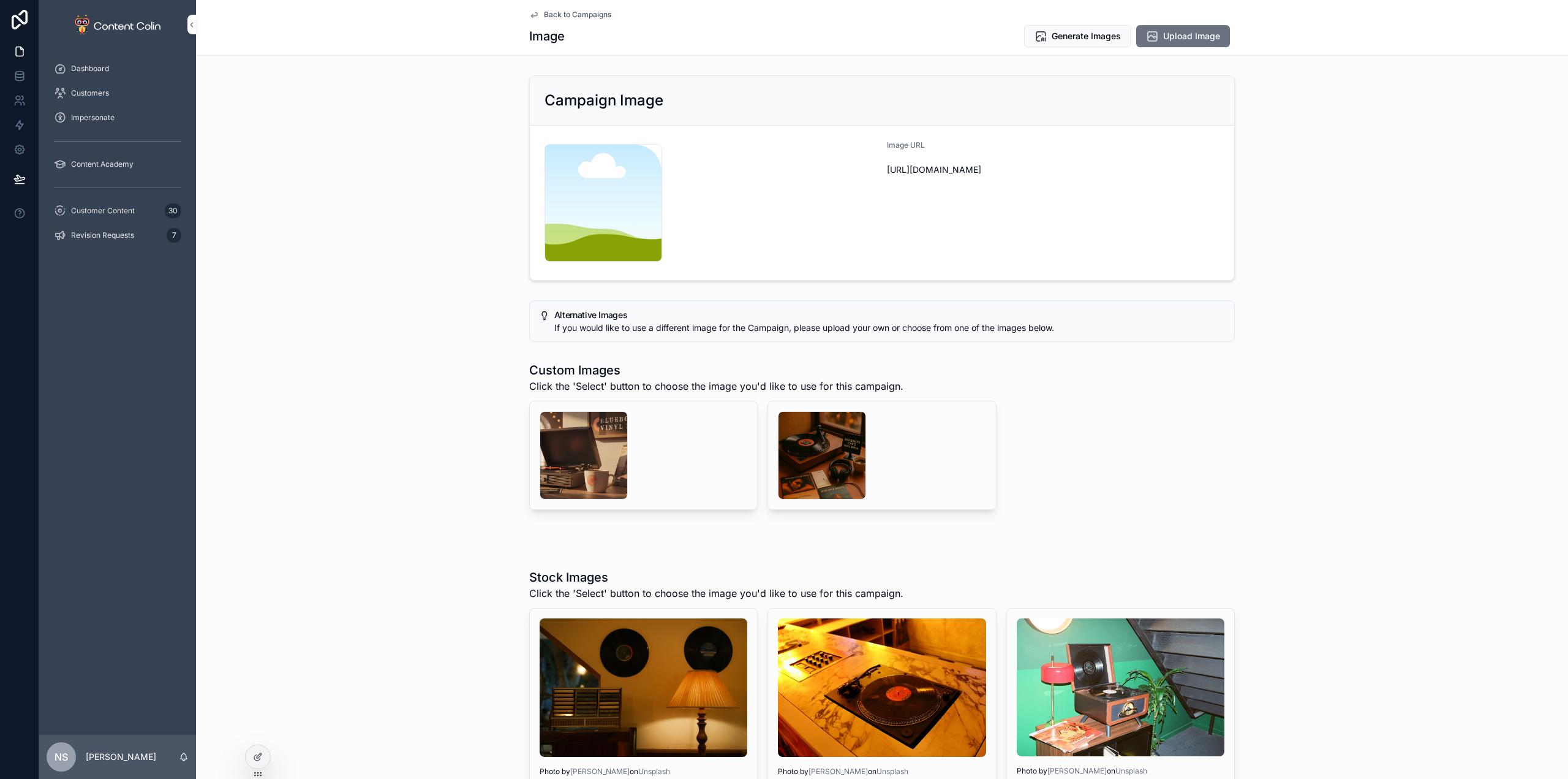
click at [1081, 36] on span "Generate Images" at bounding box center [1086, 36] width 69 height 12
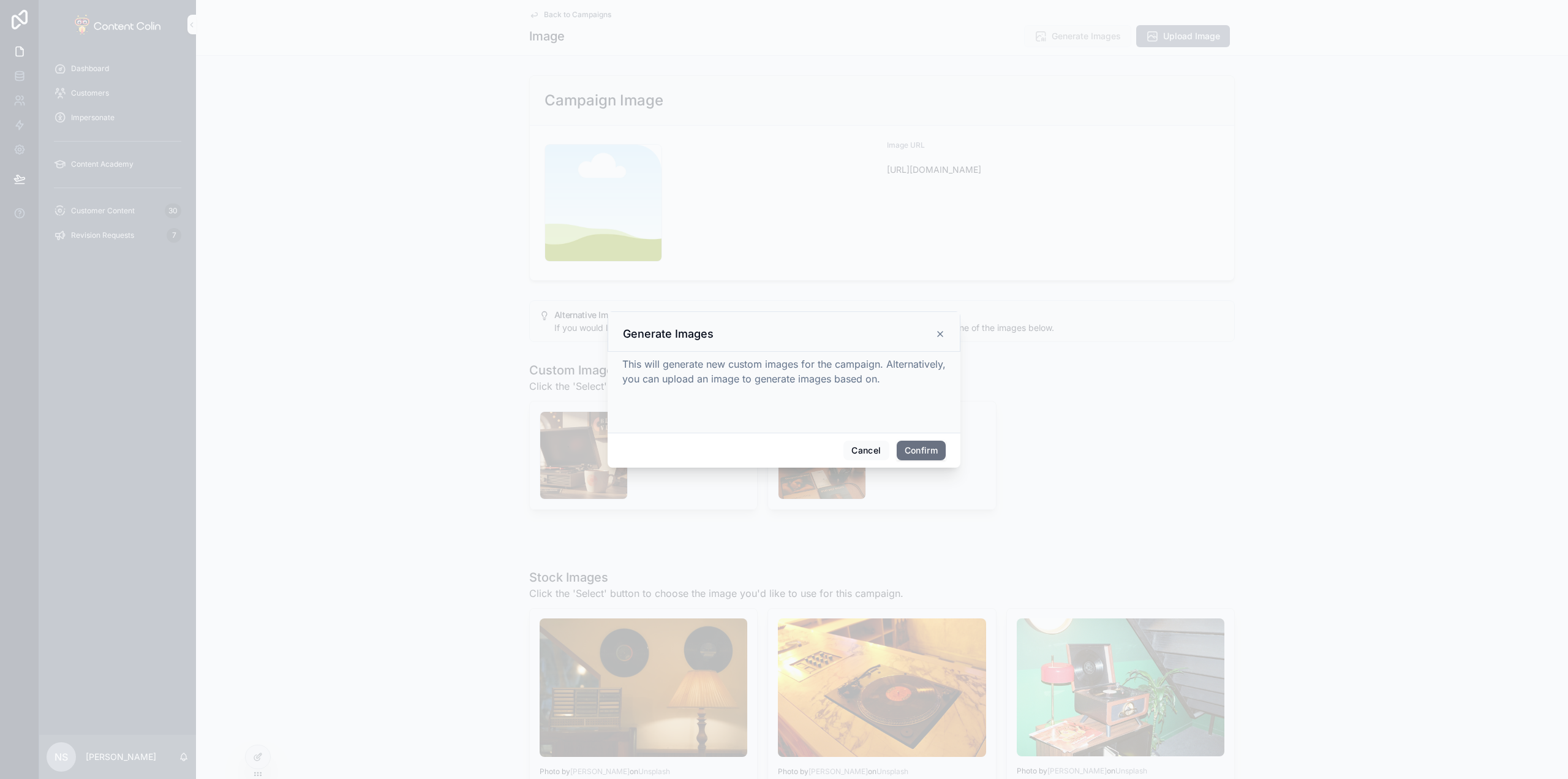
click at [916, 446] on button "Confirm" at bounding box center [921, 450] width 49 height 19
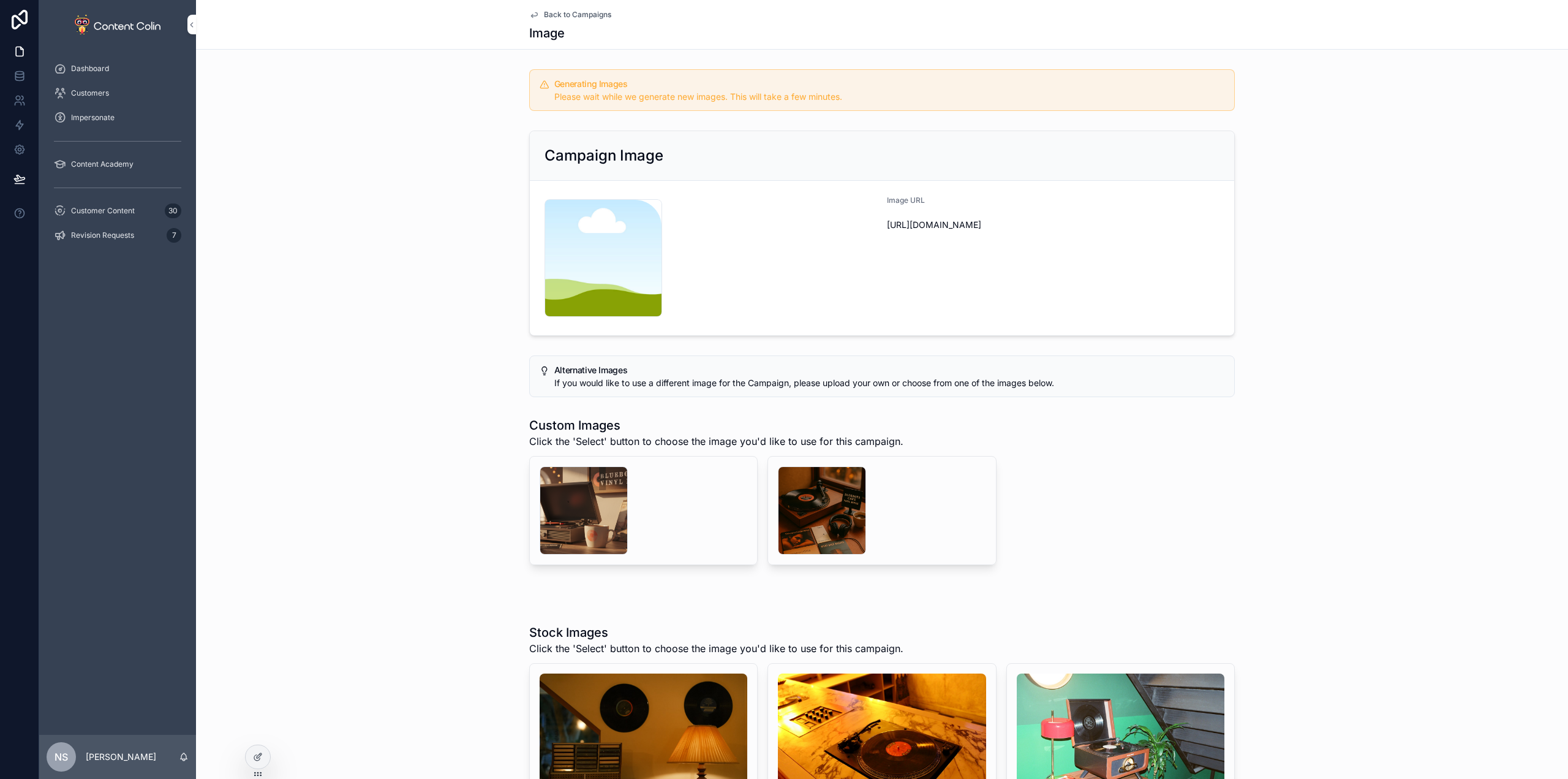
click at [573, 13] on span "Back to Campaigns" at bounding box center [577, 15] width 67 height 10
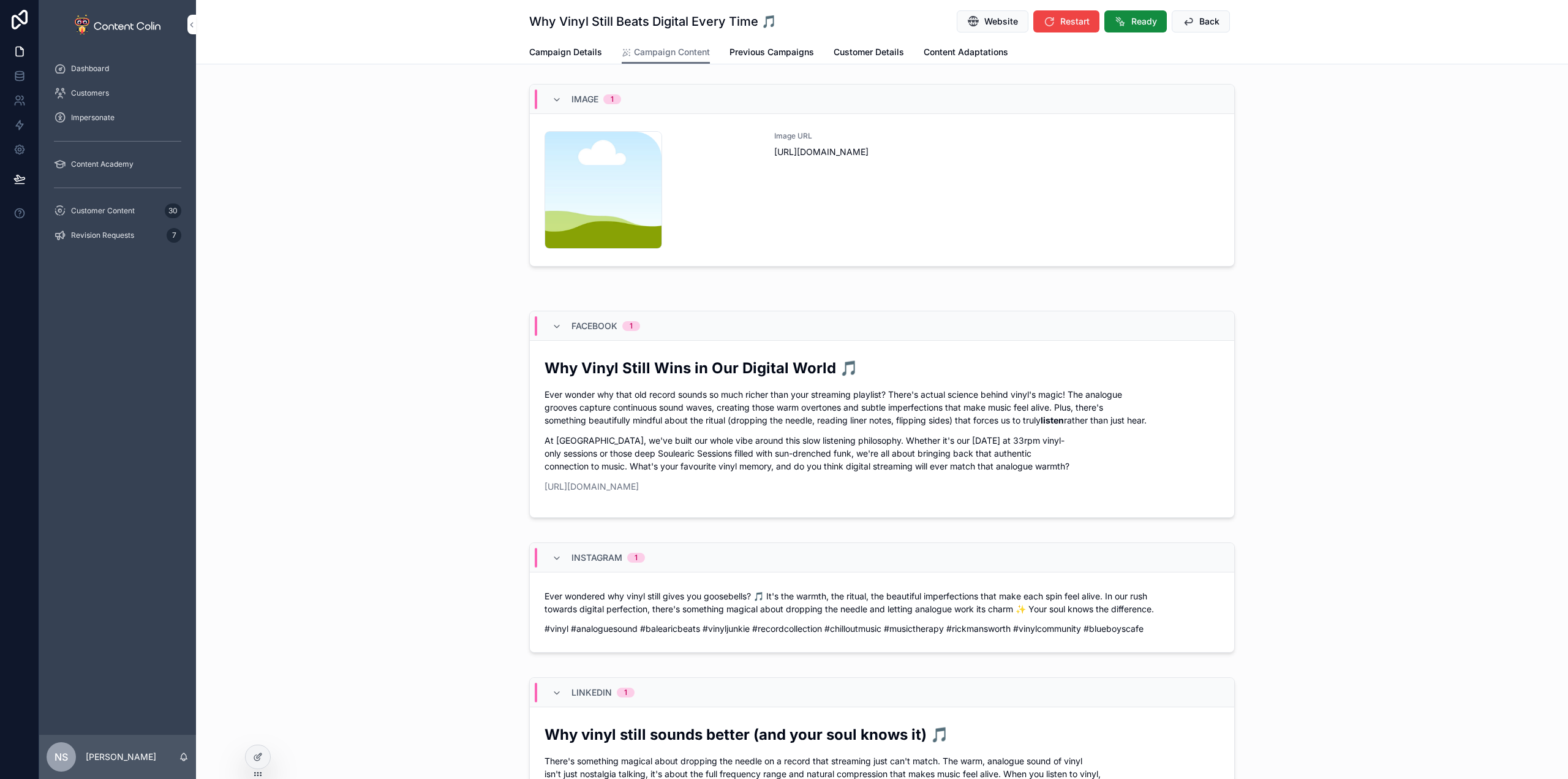
click at [1205, 22] on span "Back" at bounding box center [1210, 21] width 20 height 12
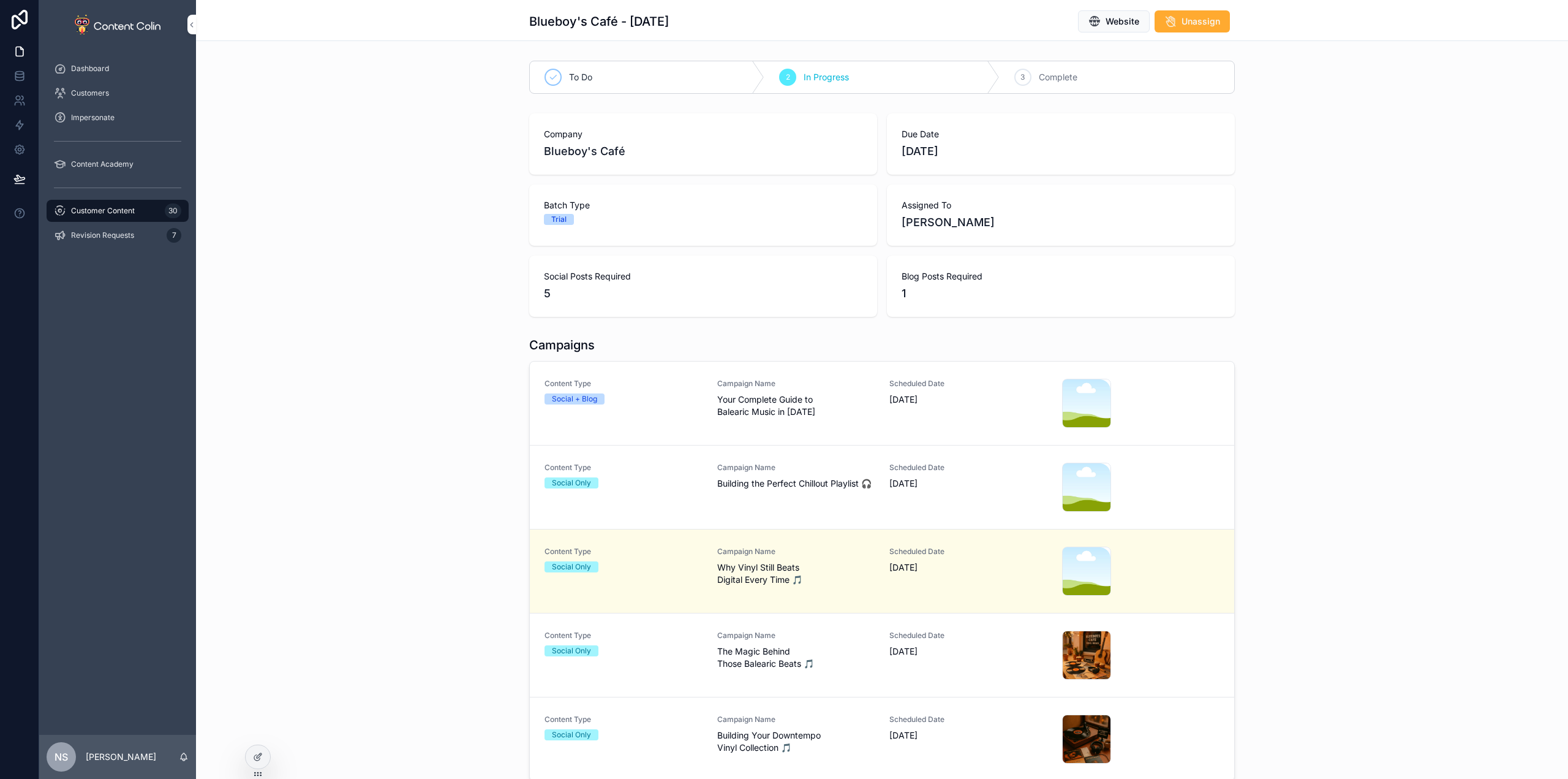
click at [742, 483] on span "Building the Perfect Chillout Playlist 🎧" at bounding box center [795, 483] width 158 height 12
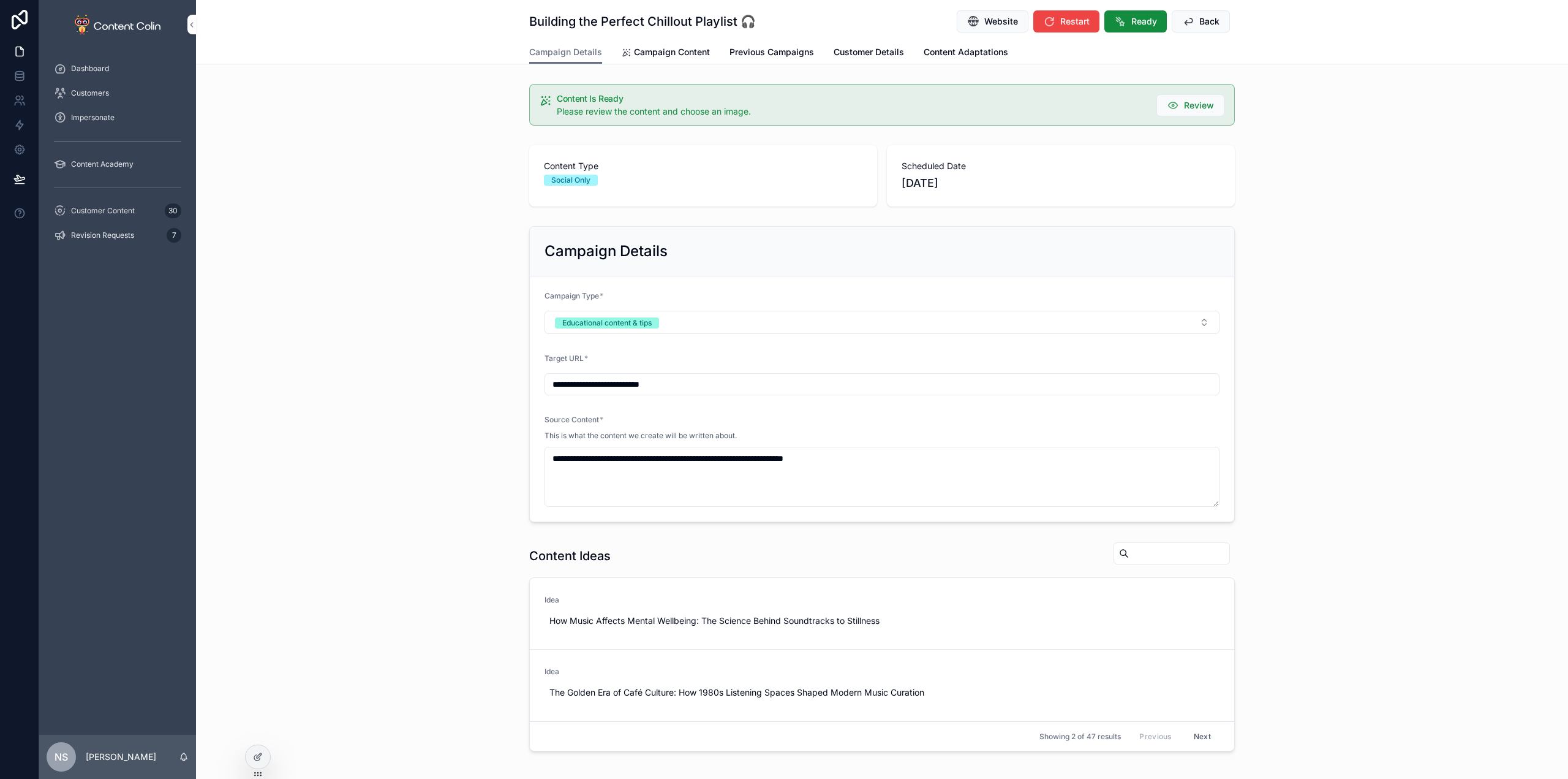
click at [692, 50] on span "Campaign Content" at bounding box center [671, 51] width 76 height 12
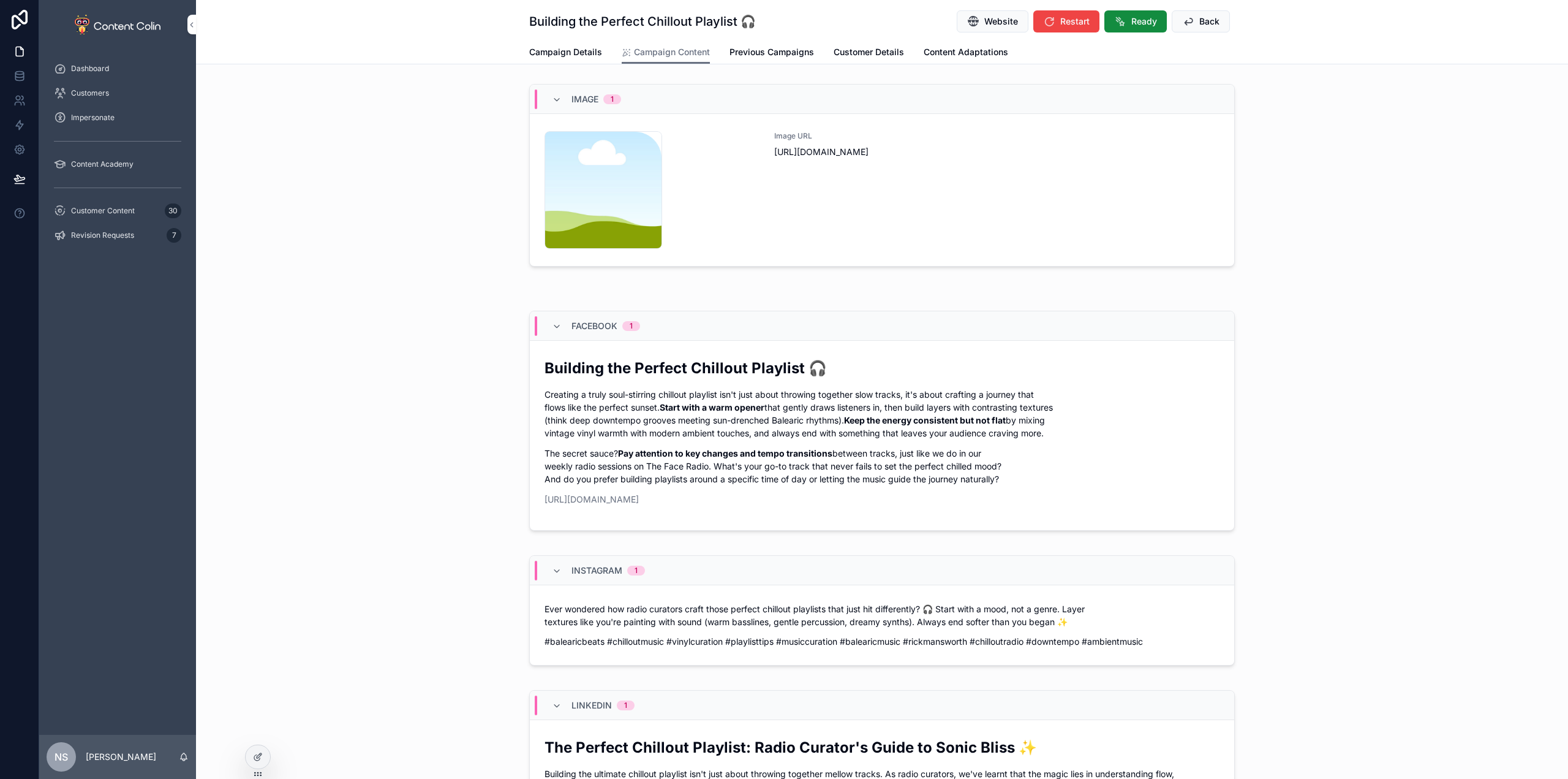
click at [1048, 208] on div "Image URL [URL][DOMAIN_NAME]" at bounding box center [997, 190] width 445 height 118
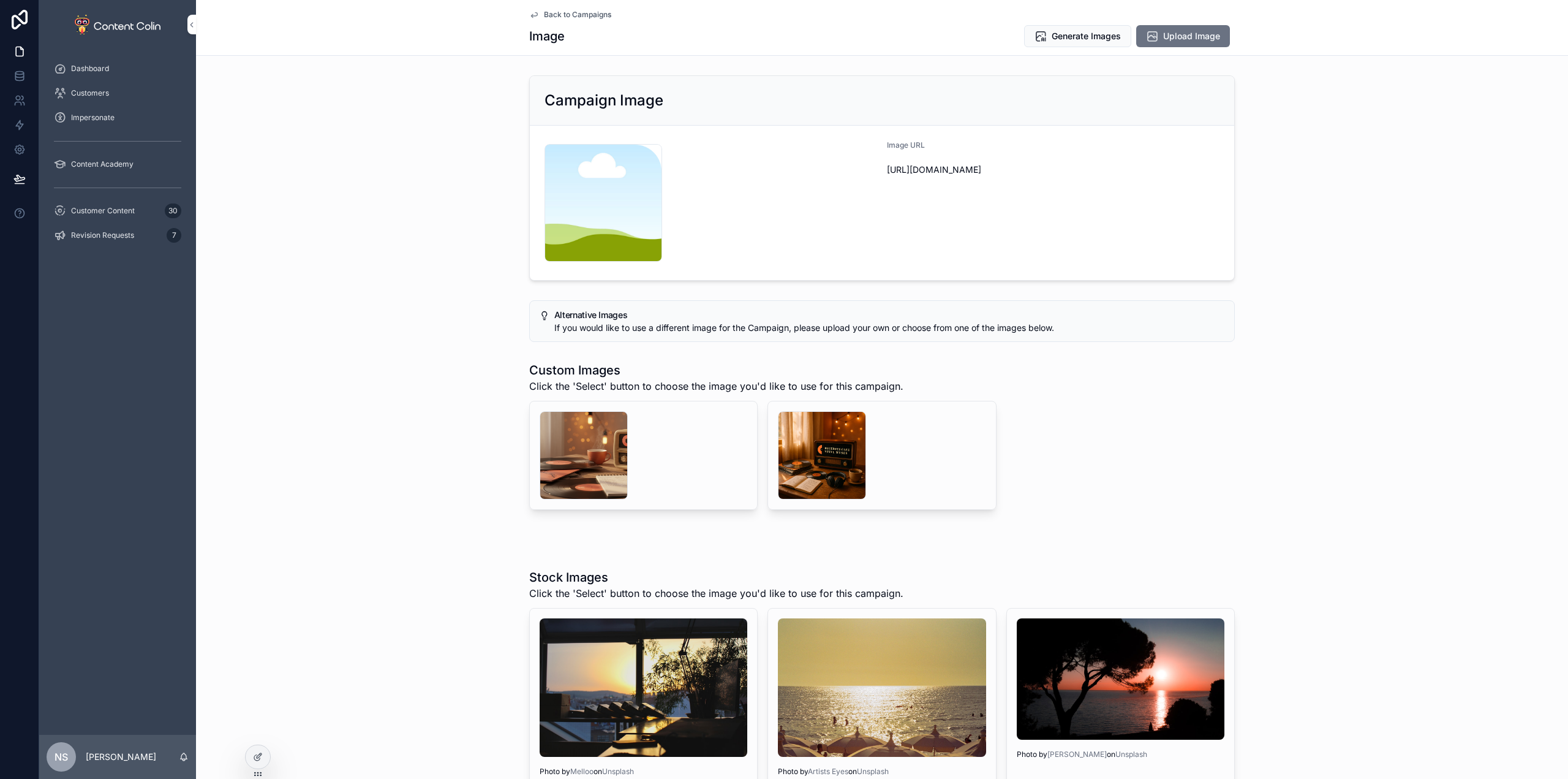
click at [798, 440] on div "scrollable content" at bounding box center [822, 455] width 88 height 88
click at [0, 0] on span "Select" at bounding box center [0, 0] width 0 height 0
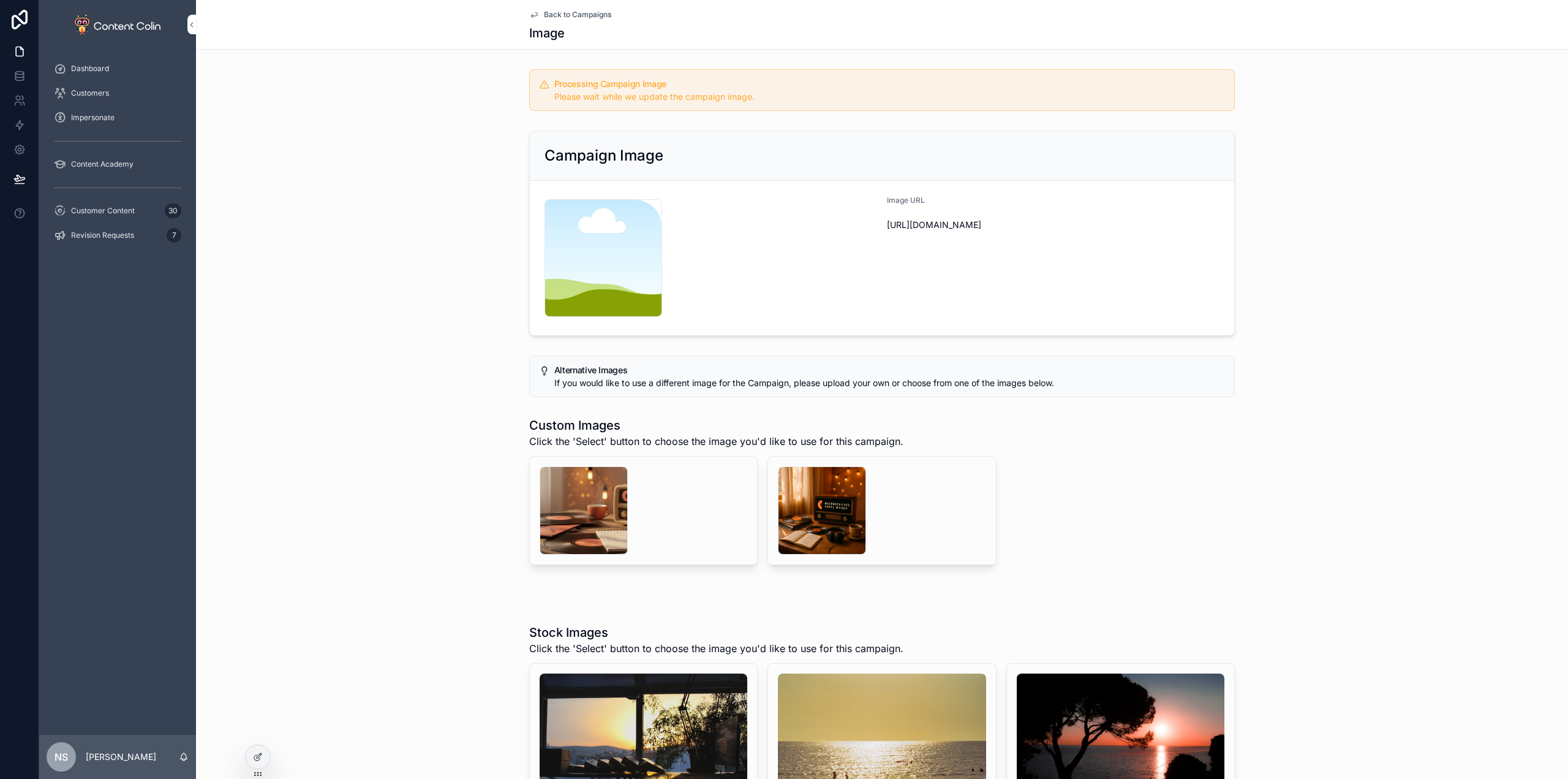
click at [584, 12] on span "Back to Campaigns" at bounding box center [577, 15] width 67 height 10
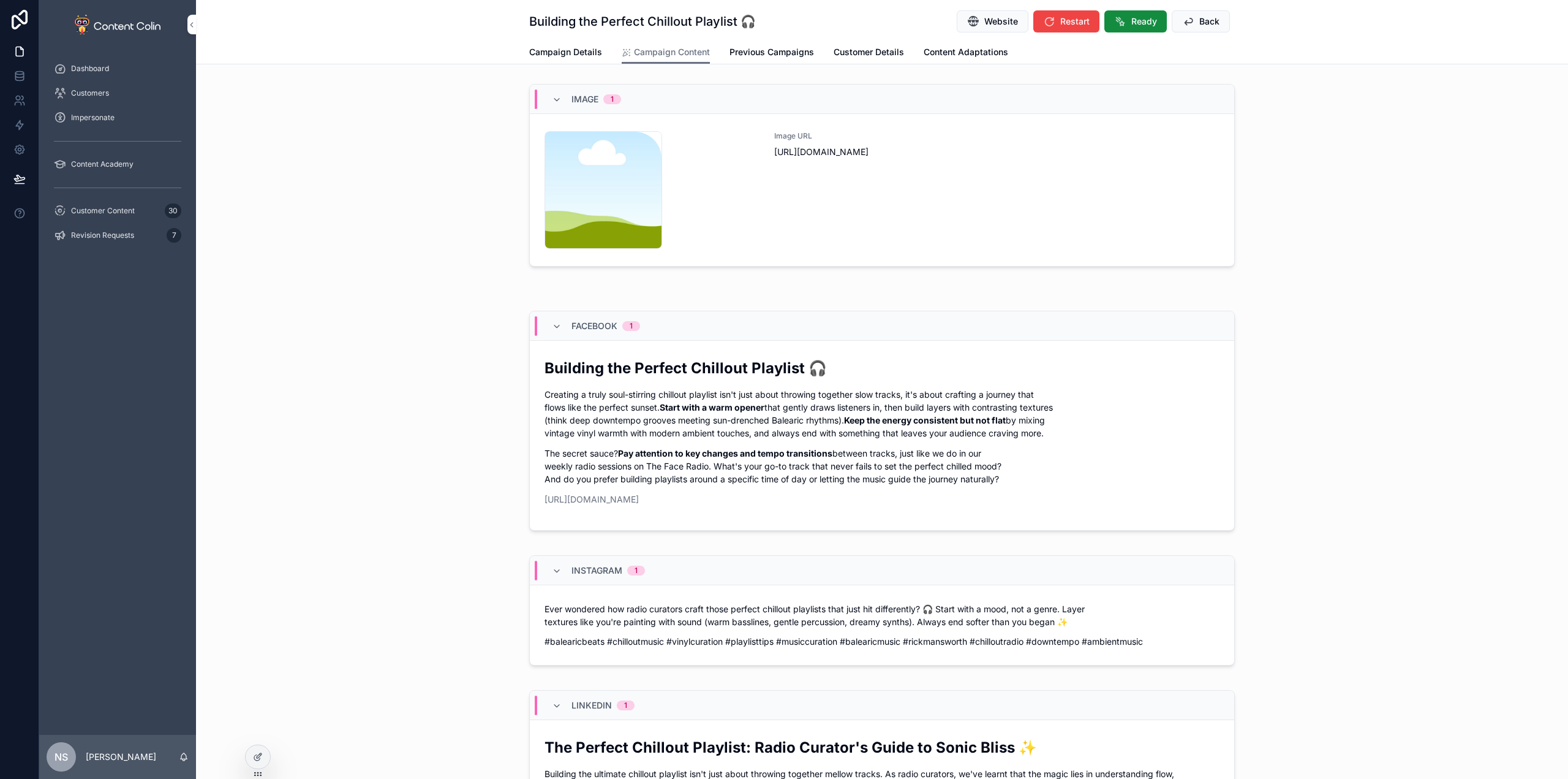
click at [1206, 12] on button "Back" at bounding box center [1201, 21] width 58 height 22
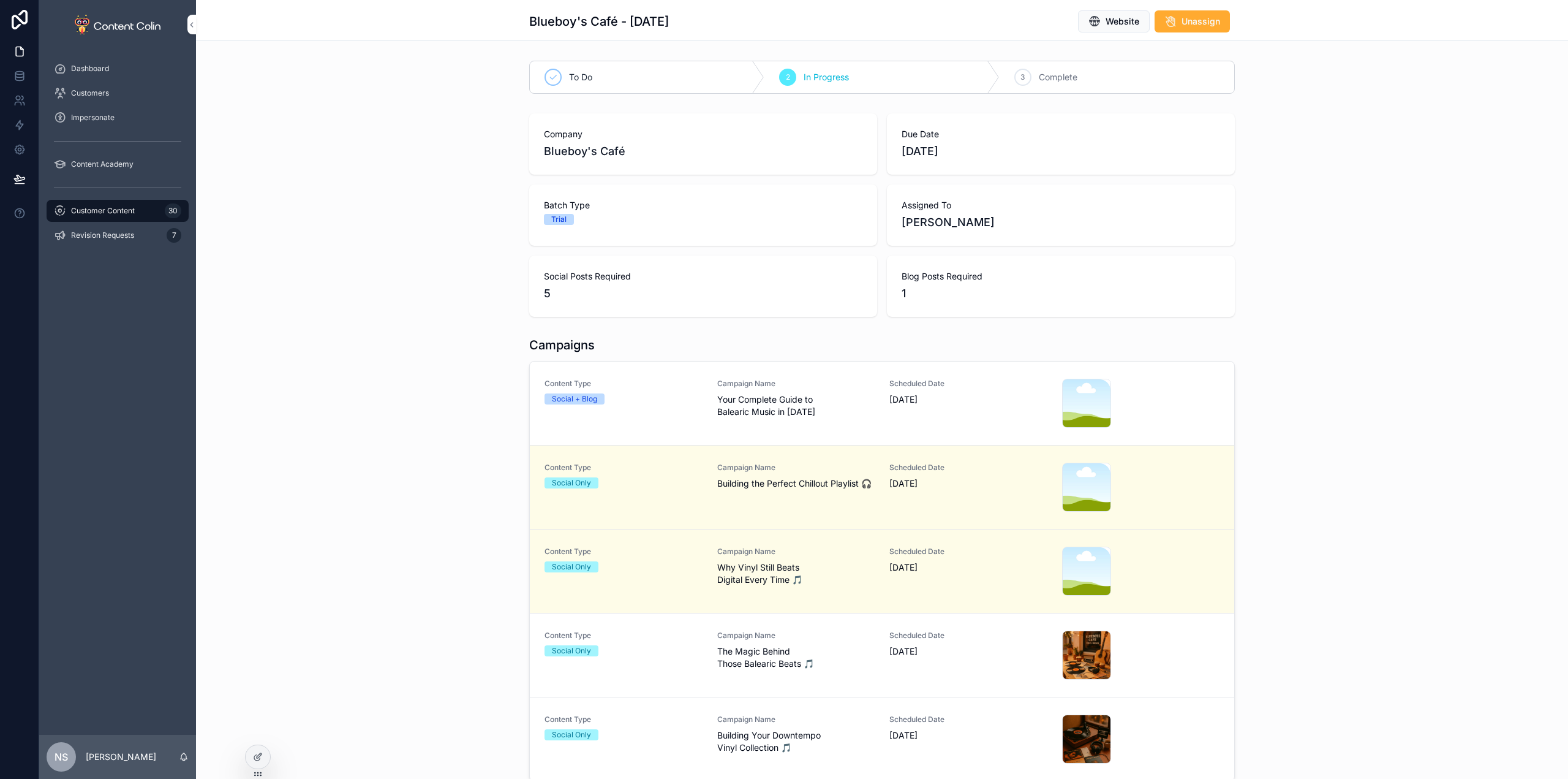
click at [847, 410] on span "Your Complete Guide to Balearic Music in [DATE]" at bounding box center [795, 405] width 158 height 25
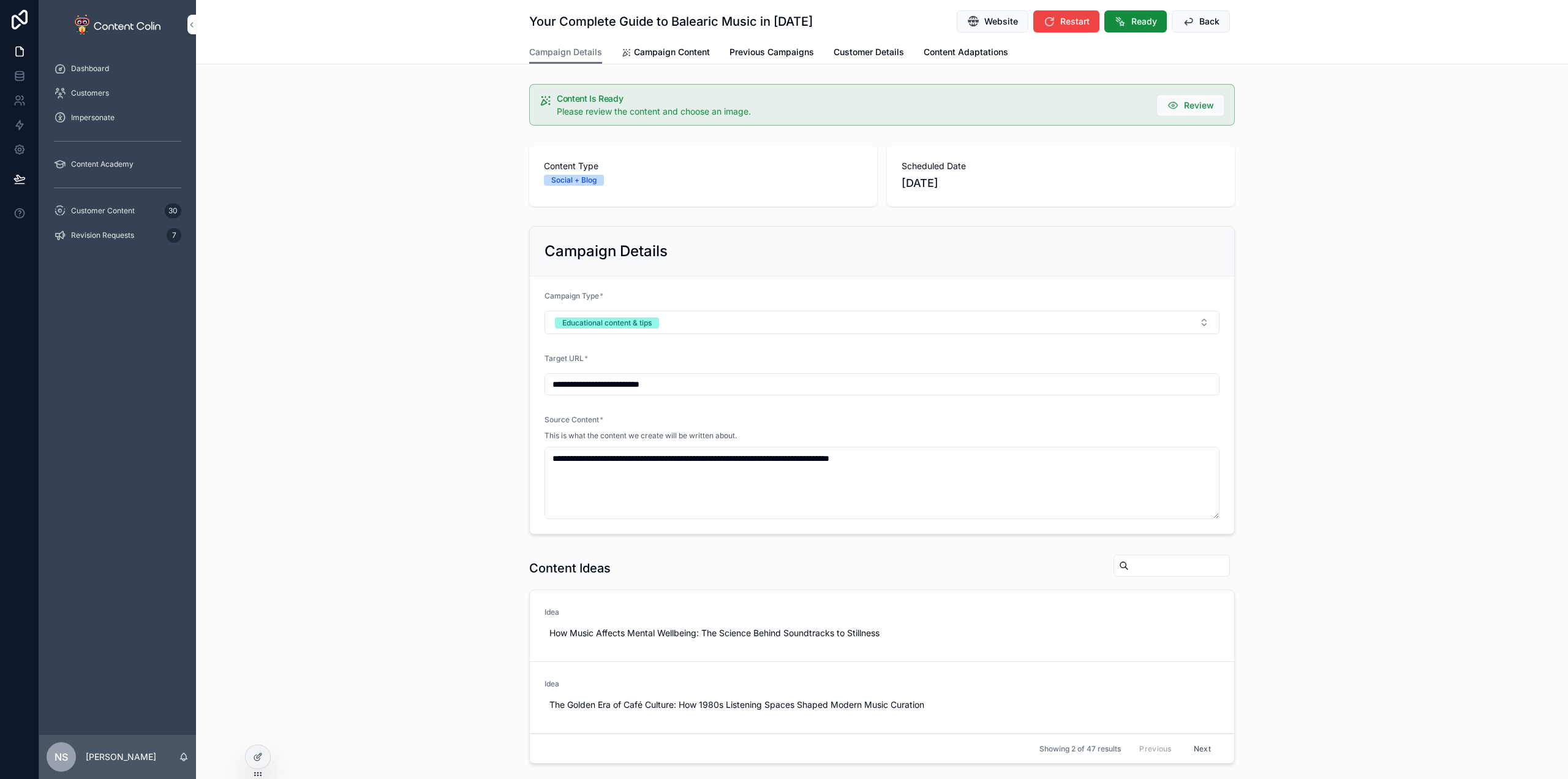
click at [665, 57] on span "Campaign Content" at bounding box center [671, 51] width 76 height 12
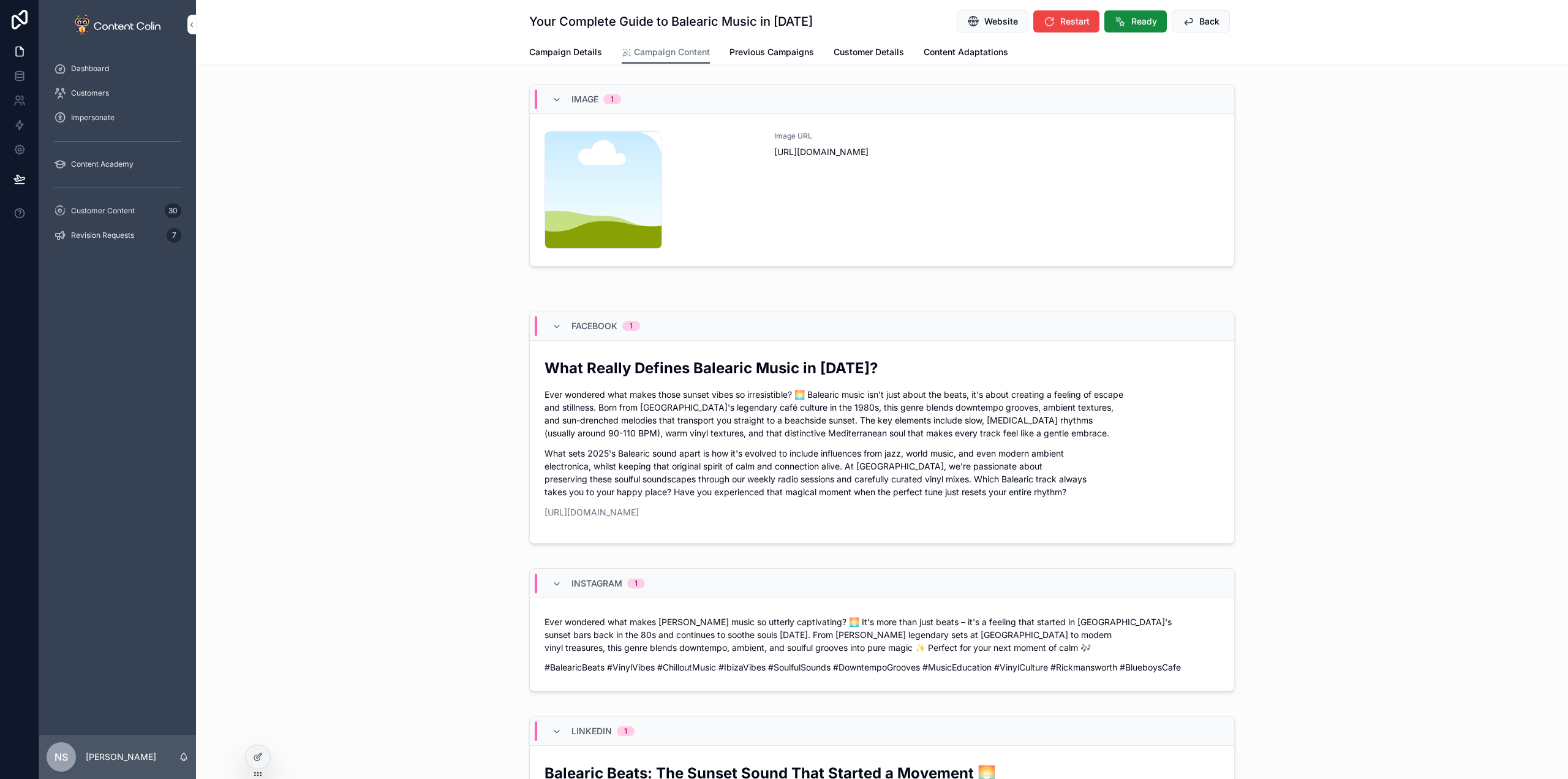
click at [993, 210] on div "Image URL [URL][DOMAIN_NAME]" at bounding box center [997, 190] width 445 height 118
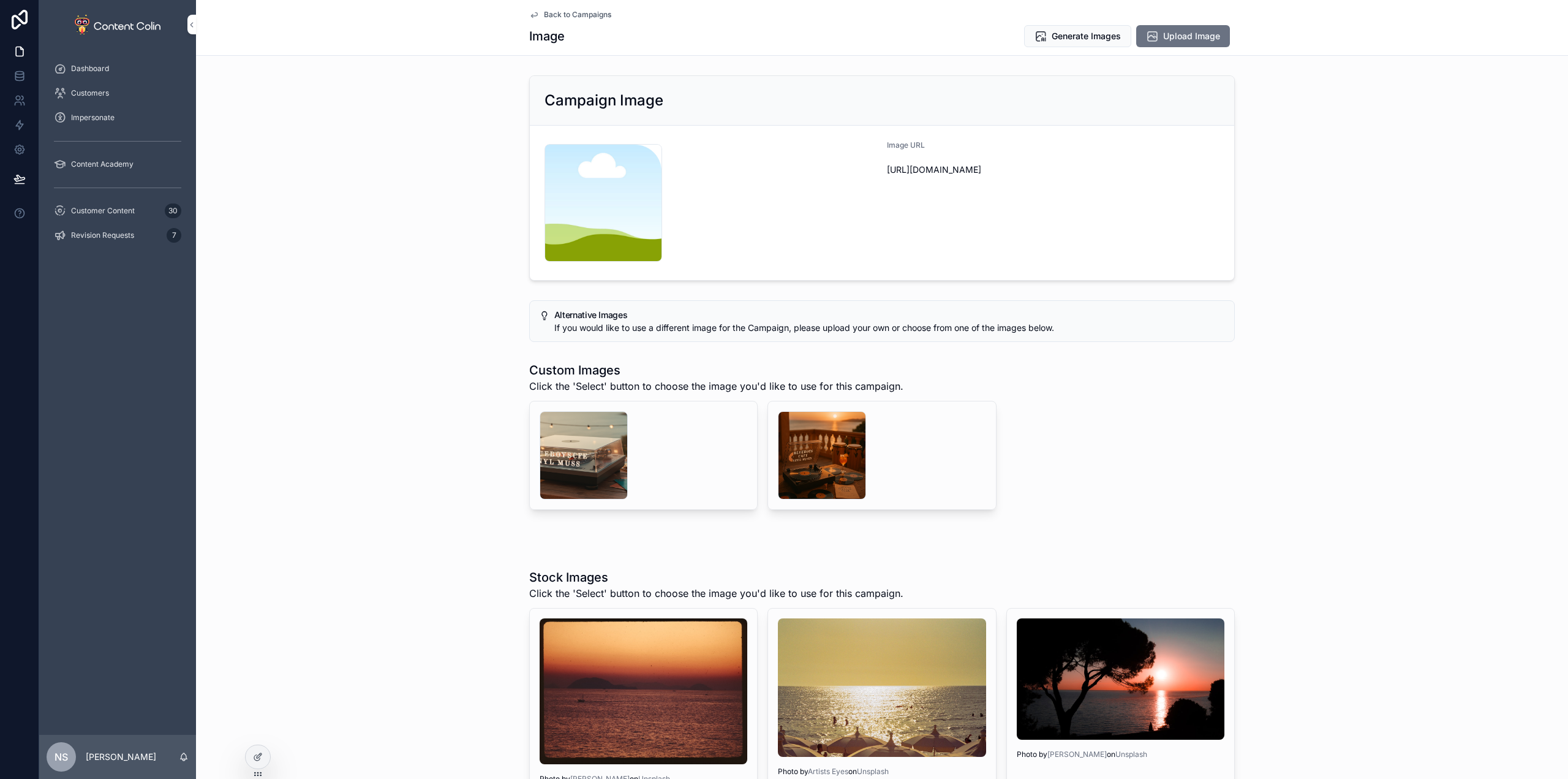
click at [838, 443] on div "scrollable content" at bounding box center [822, 455] width 88 height 88
click at [0, 0] on span "Select" at bounding box center [0, 0] width 0 height 0
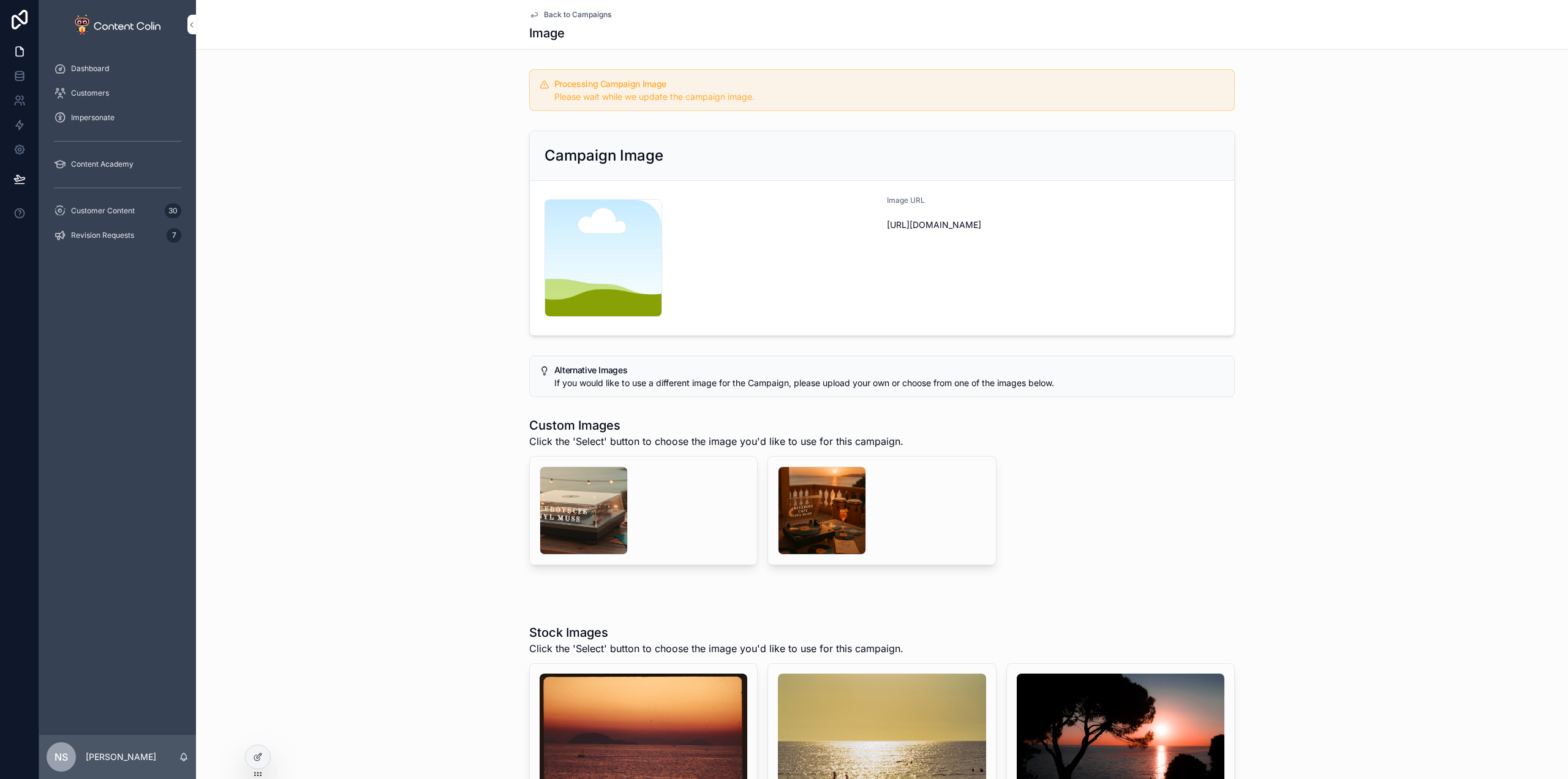
click at [127, 208] on span "Customer Content" at bounding box center [103, 211] width 64 height 10
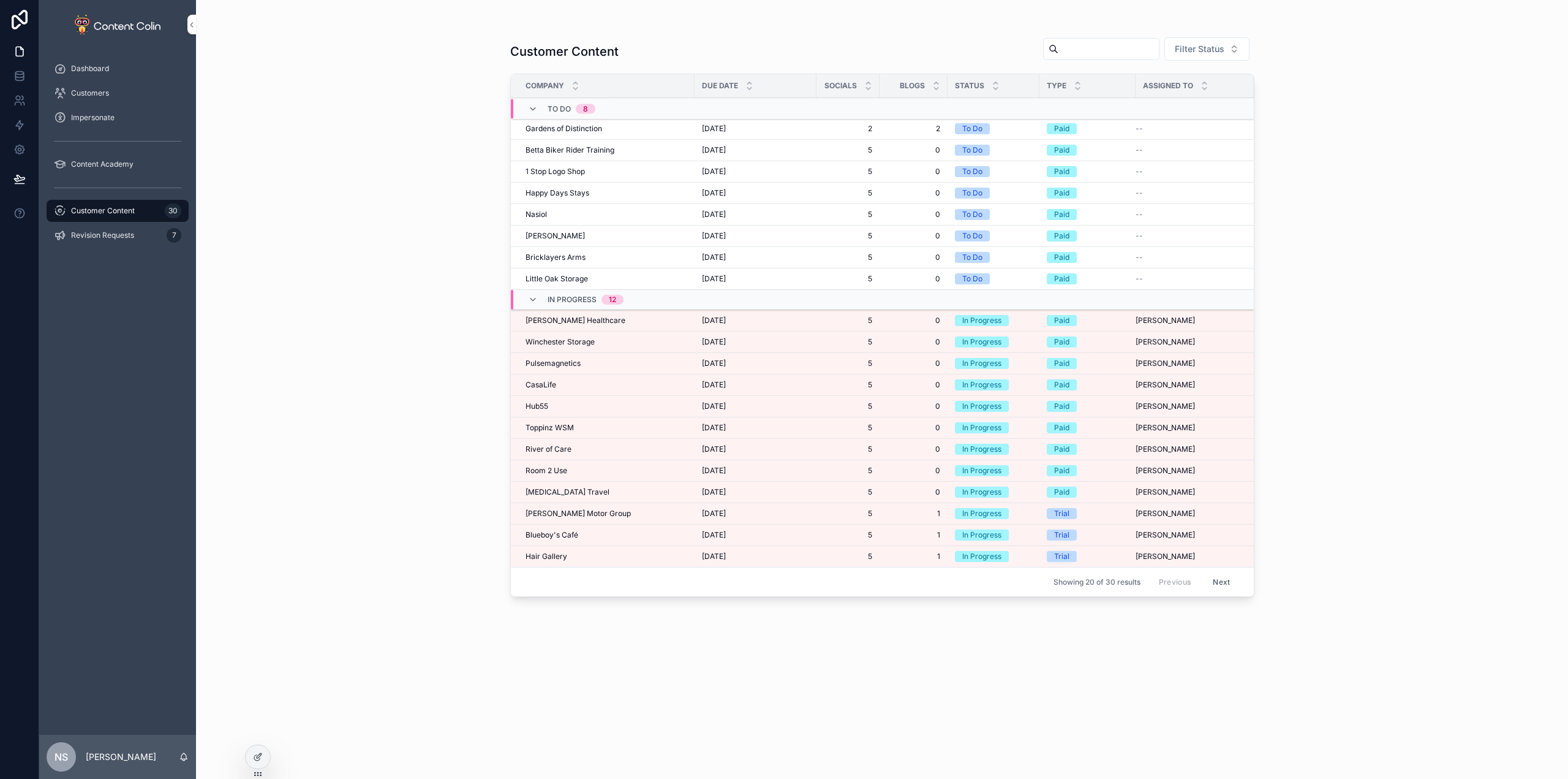
click at [559, 514] on span "[PERSON_NAME] Motor Group" at bounding box center [578, 513] width 106 height 10
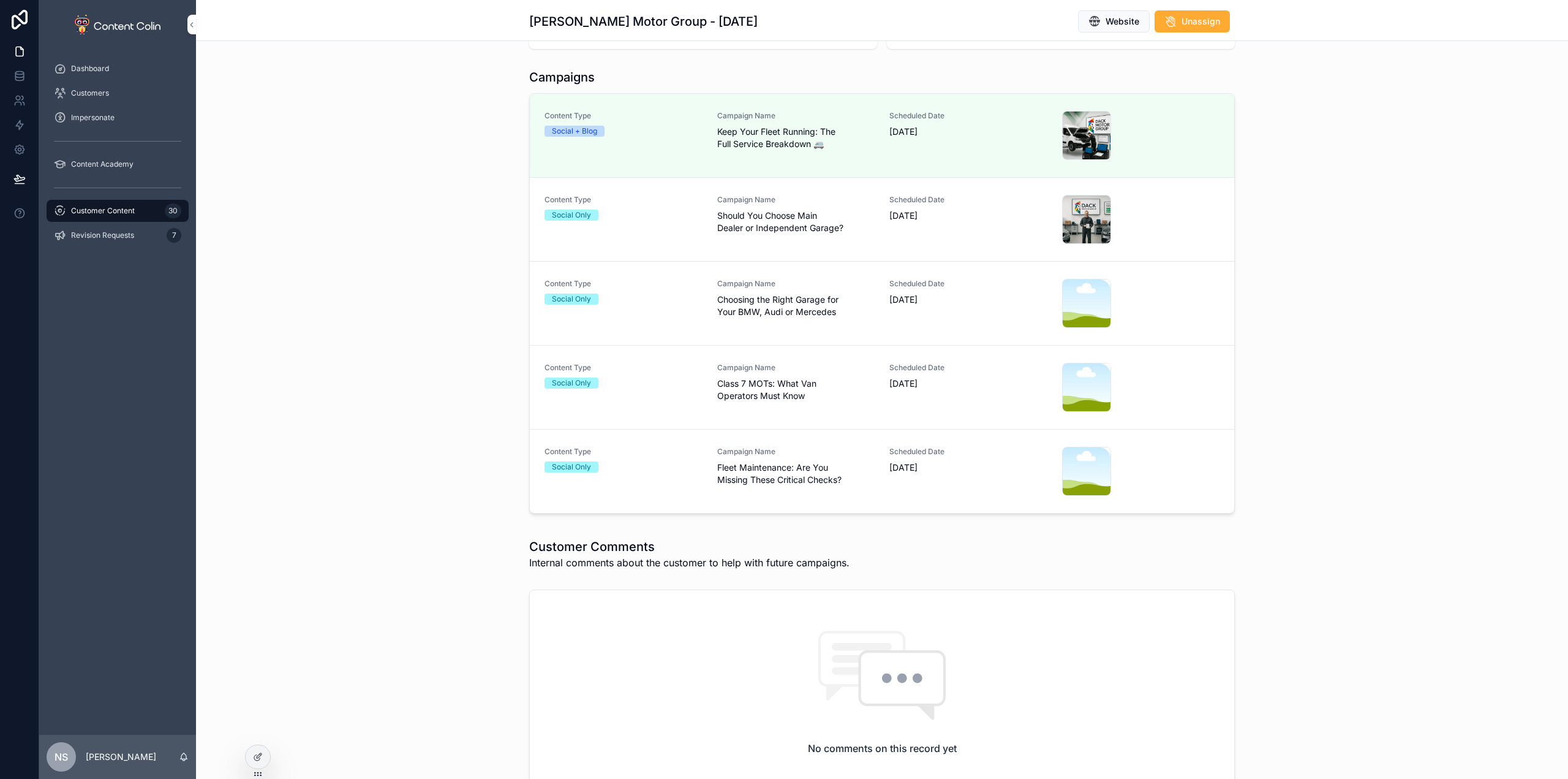
scroll to position [306, 0]
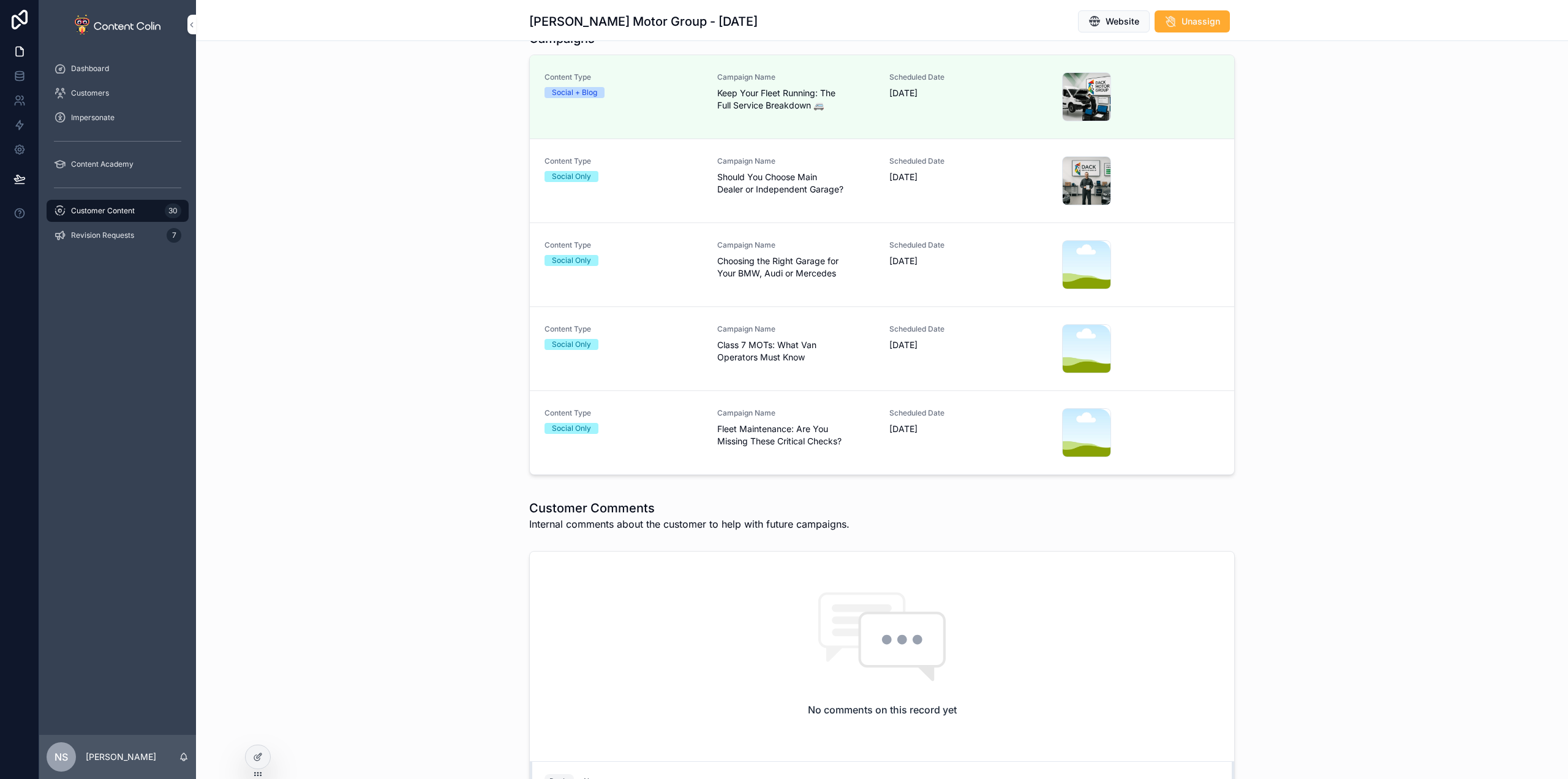
click at [717, 421] on div "Campaign Name Fleet Maintenance: Are You Missing These Critical Checks?" at bounding box center [795, 427] width 158 height 39
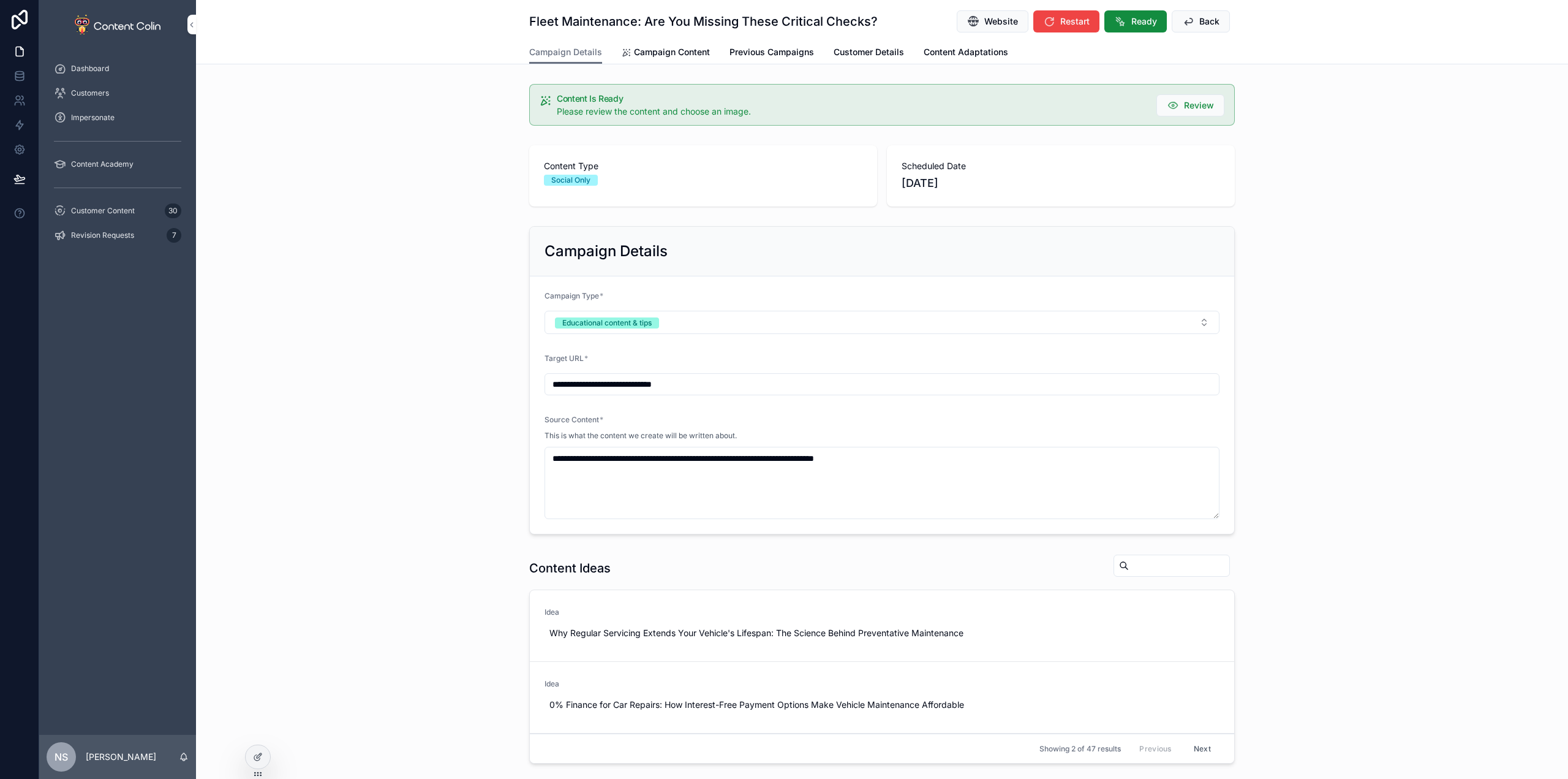
click at [659, 49] on span "Campaign Content" at bounding box center [671, 51] width 76 height 12
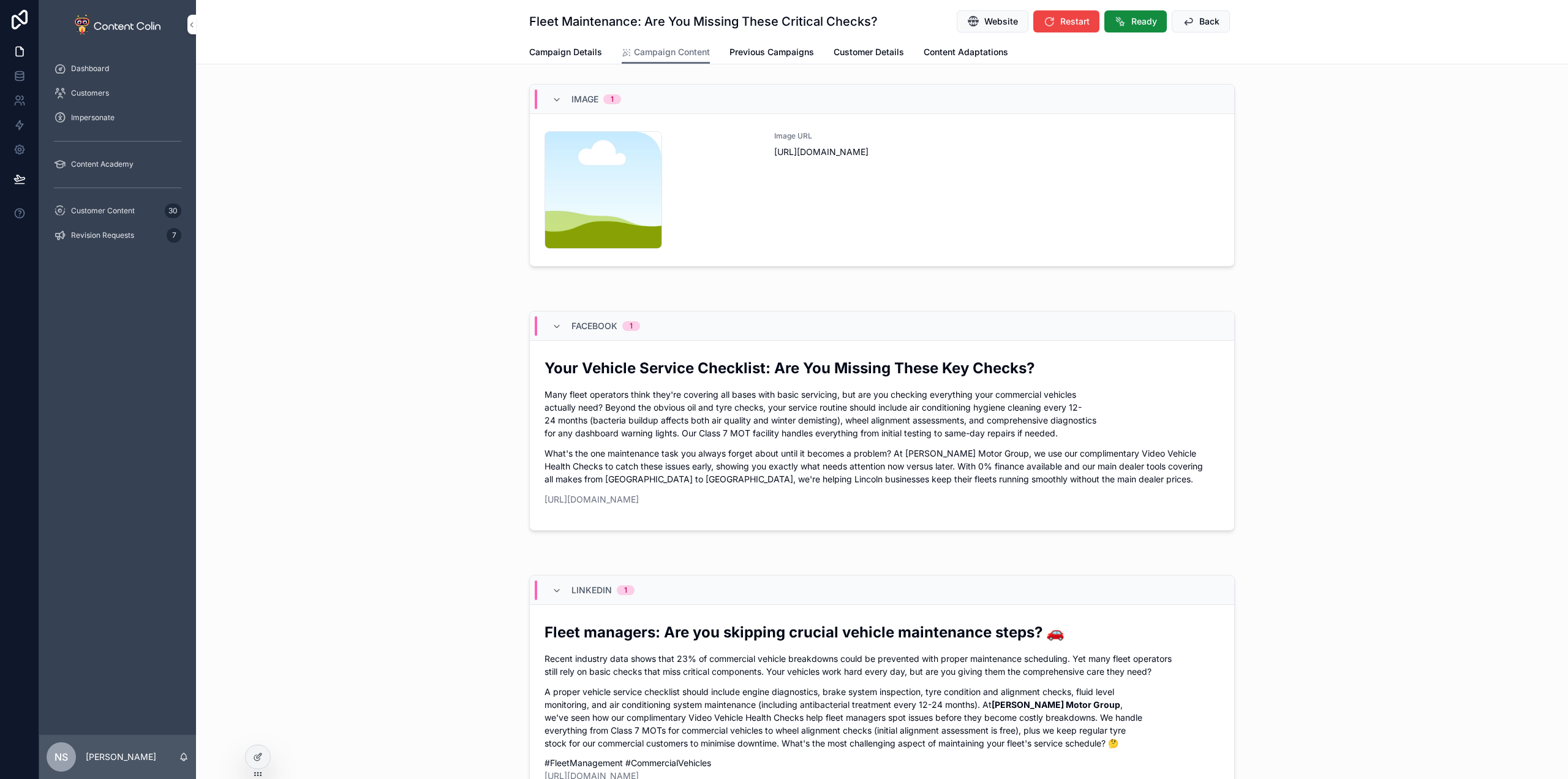
click at [919, 203] on div "Image URL [URL][DOMAIN_NAME]" at bounding box center [997, 190] width 445 height 118
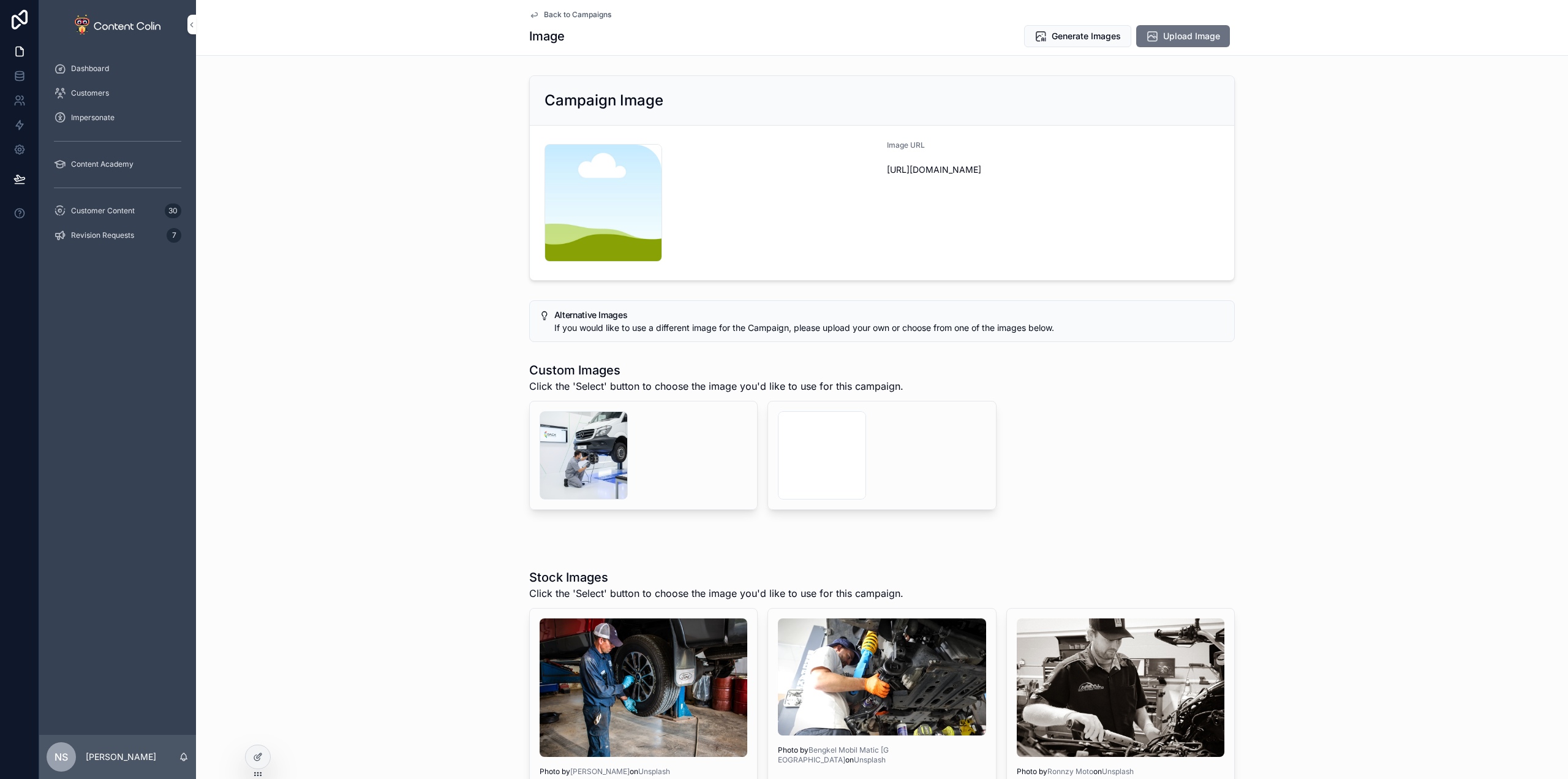
click at [800, 441] on div "scrollable content" at bounding box center [822, 455] width 88 height 88
click at [575, 452] on div "scrollable content" at bounding box center [584, 455] width 88 height 88
click at [1052, 16] on div "Back to Campaigns" at bounding box center [882, 15] width 706 height 10
click at [1057, 40] on span "Generate Images" at bounding box center [1086, 36] width 69 height 12
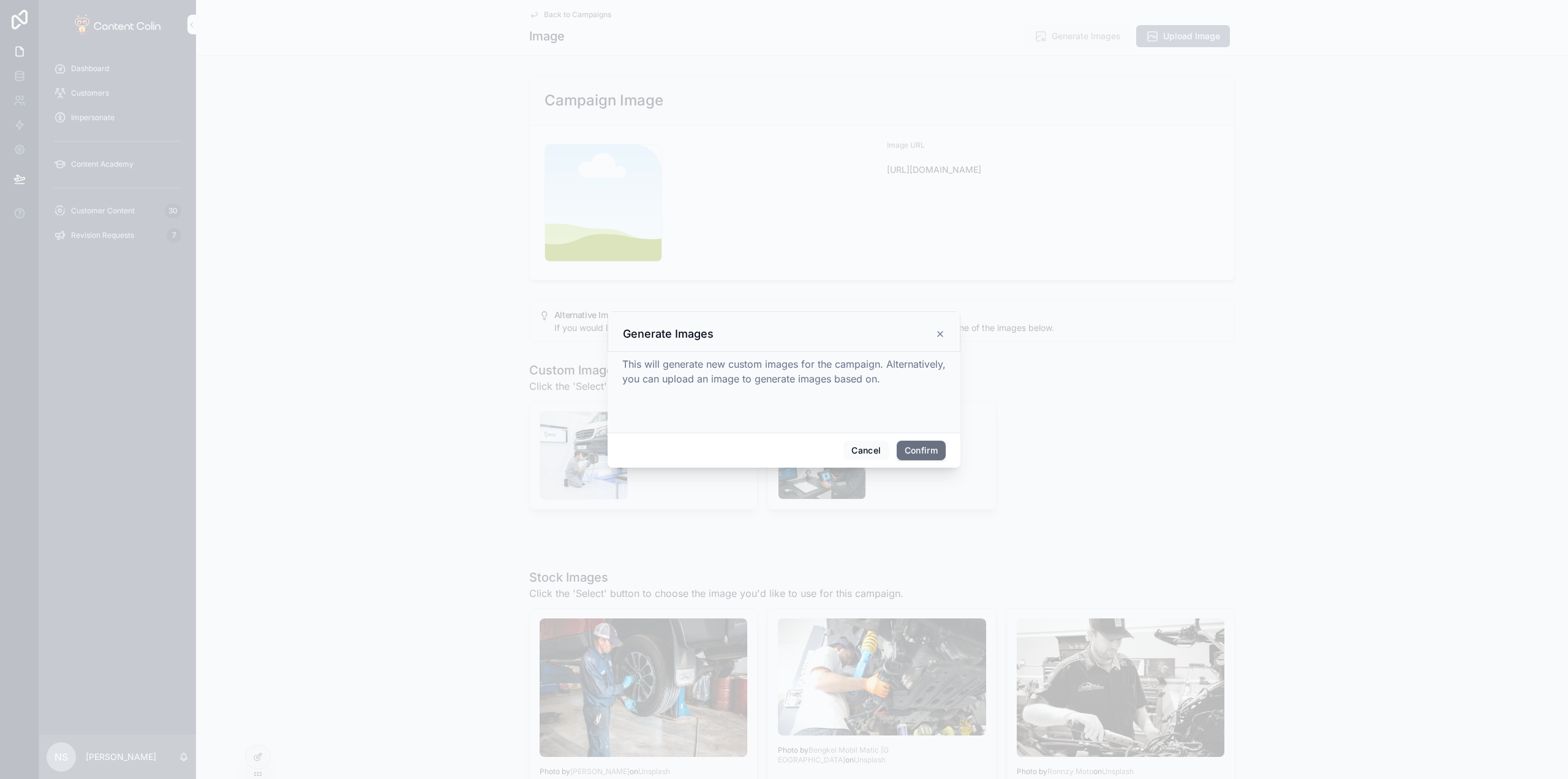
click at [929, 454] on button "Confirm" at bounding box center [921, 450] width 49 height 19
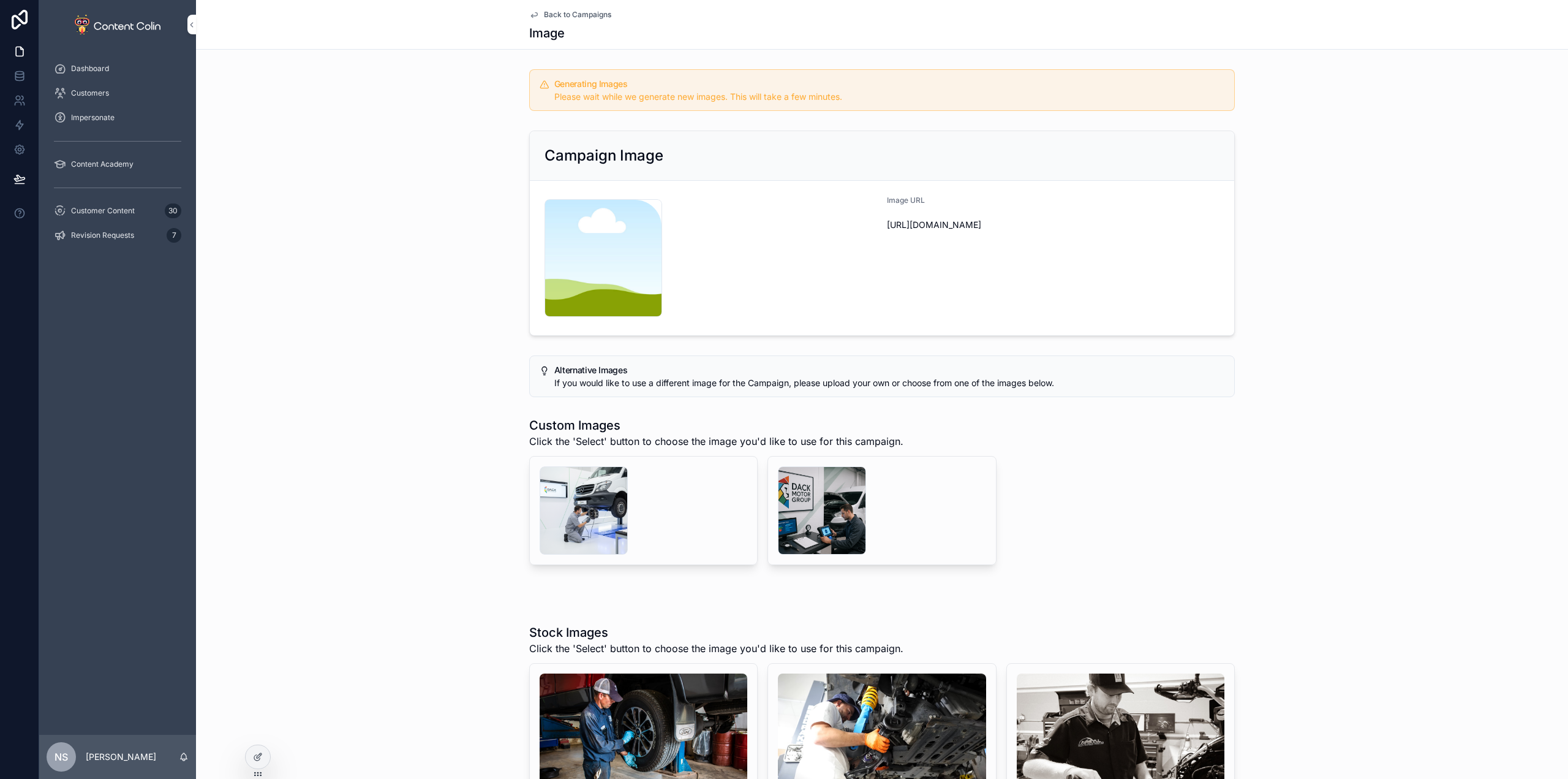
click at [566, 12] on span "Back to Campaigns" at bounding box center [577, 15] width 67 height 10
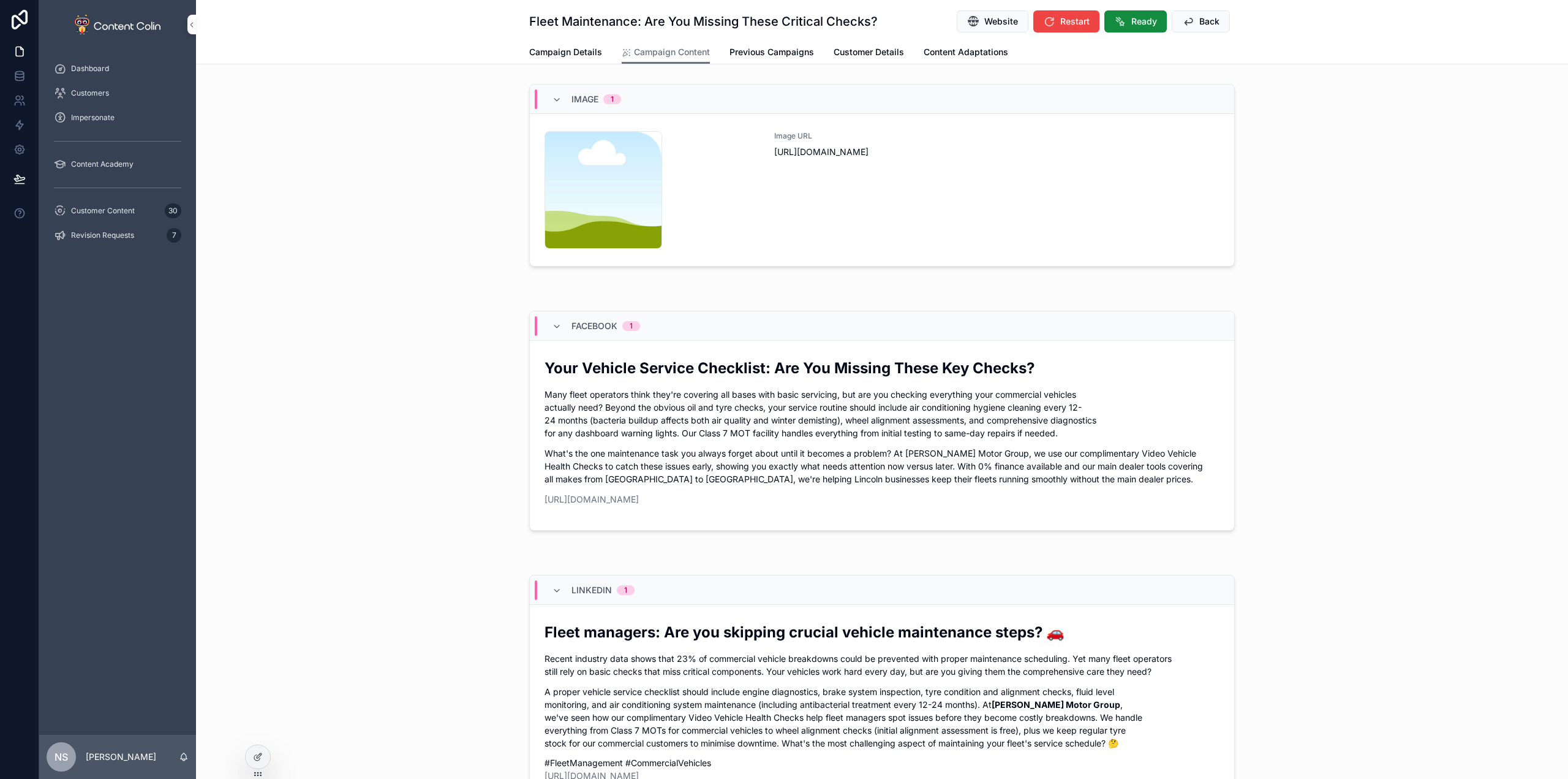
click at [1199, 16] on span "Back" at bounding box center [1210, 21] width 20 height 12
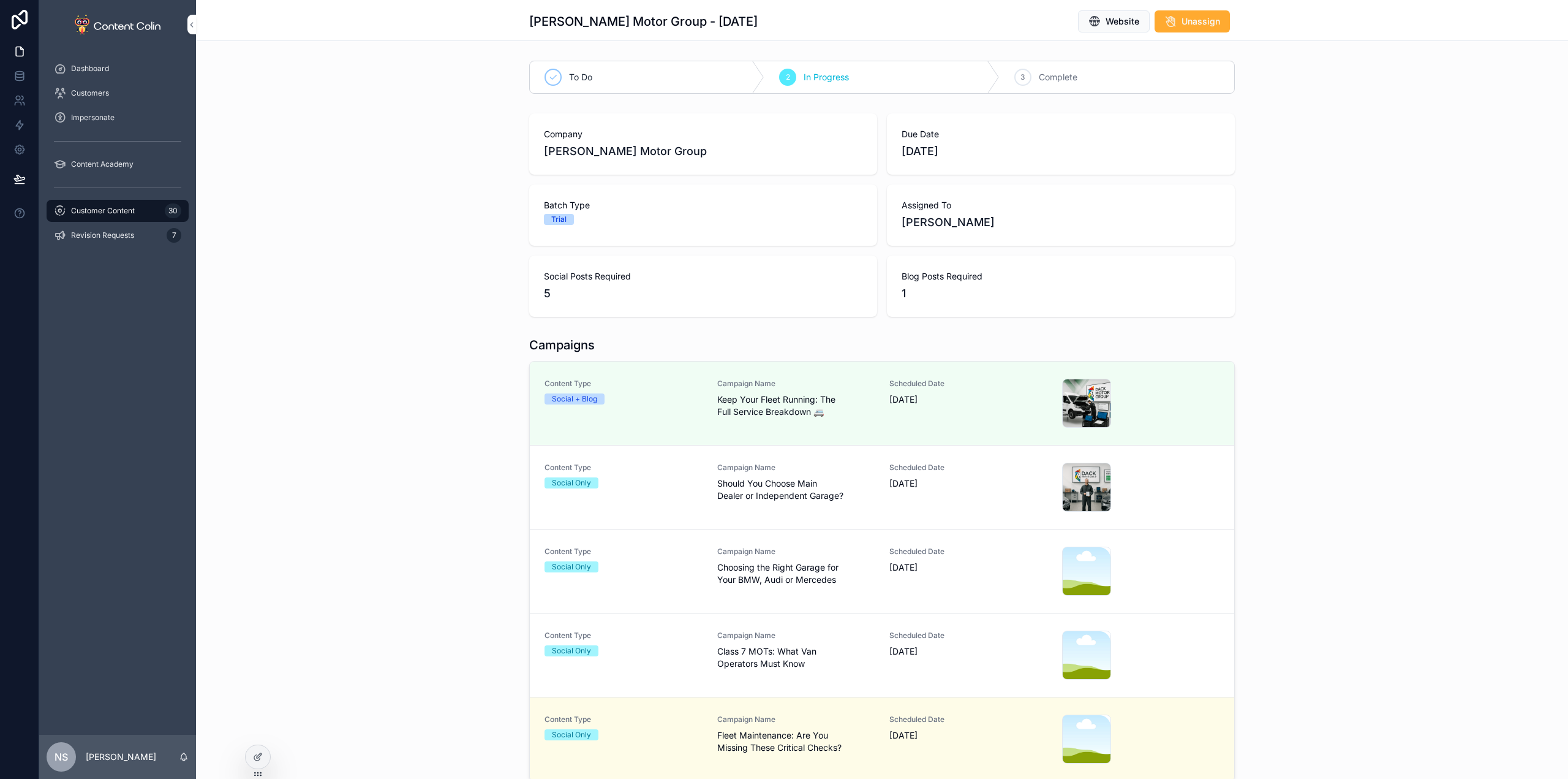
drag, startPoint x: 713, startPoint y: 622, endPoint x: 713, endPoint y: 456, distance: 166.0
click at [713, 622] on link "Content Type Social Only Campaign Name Class 7 MOTs: What Van Operators Must Kn…" at bounding box center [882, 655] width 704 height 84
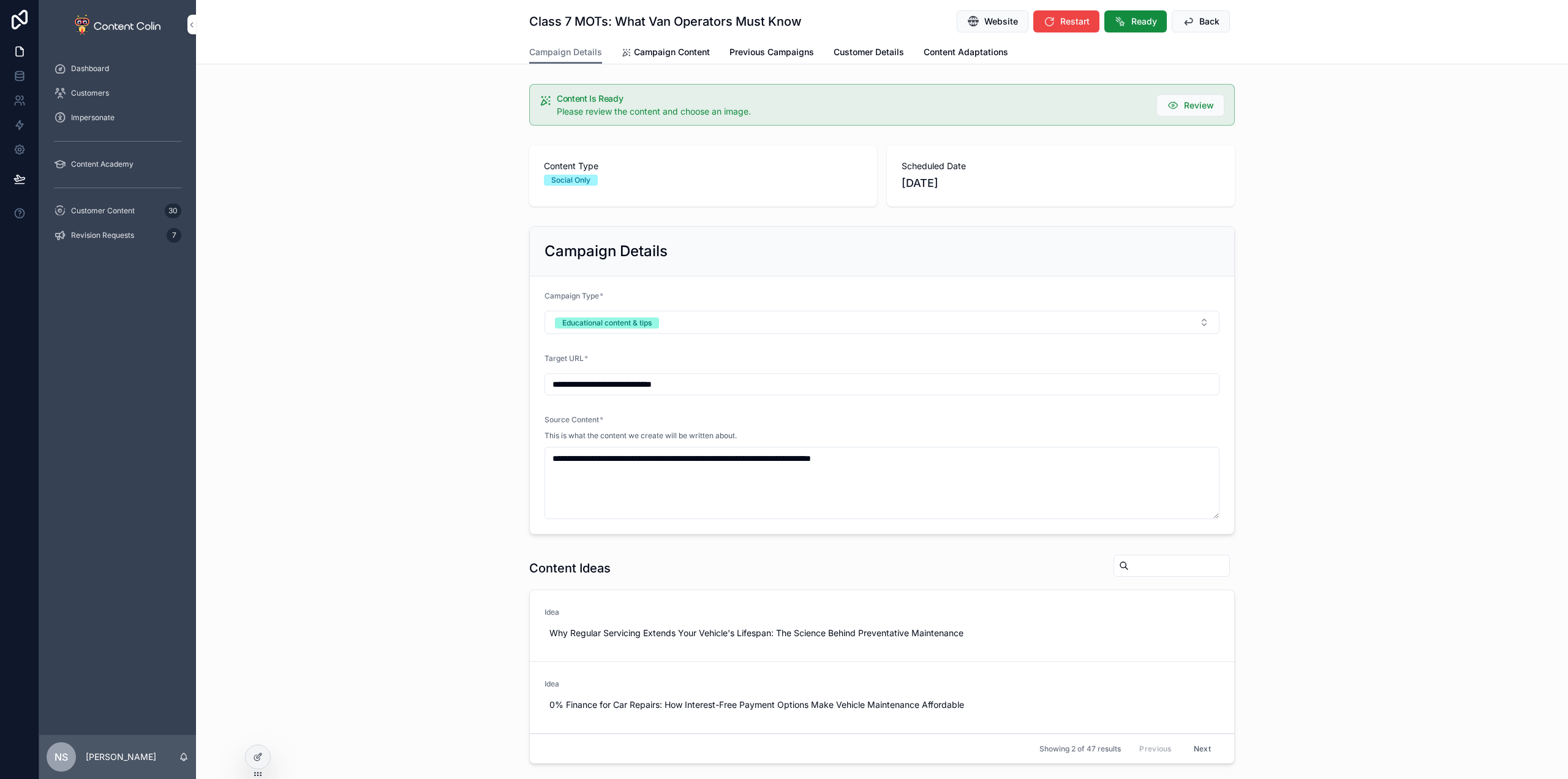
click at [661, 47] on span "Campaign Content" at bounding box center [671, 51] width 76 height 12
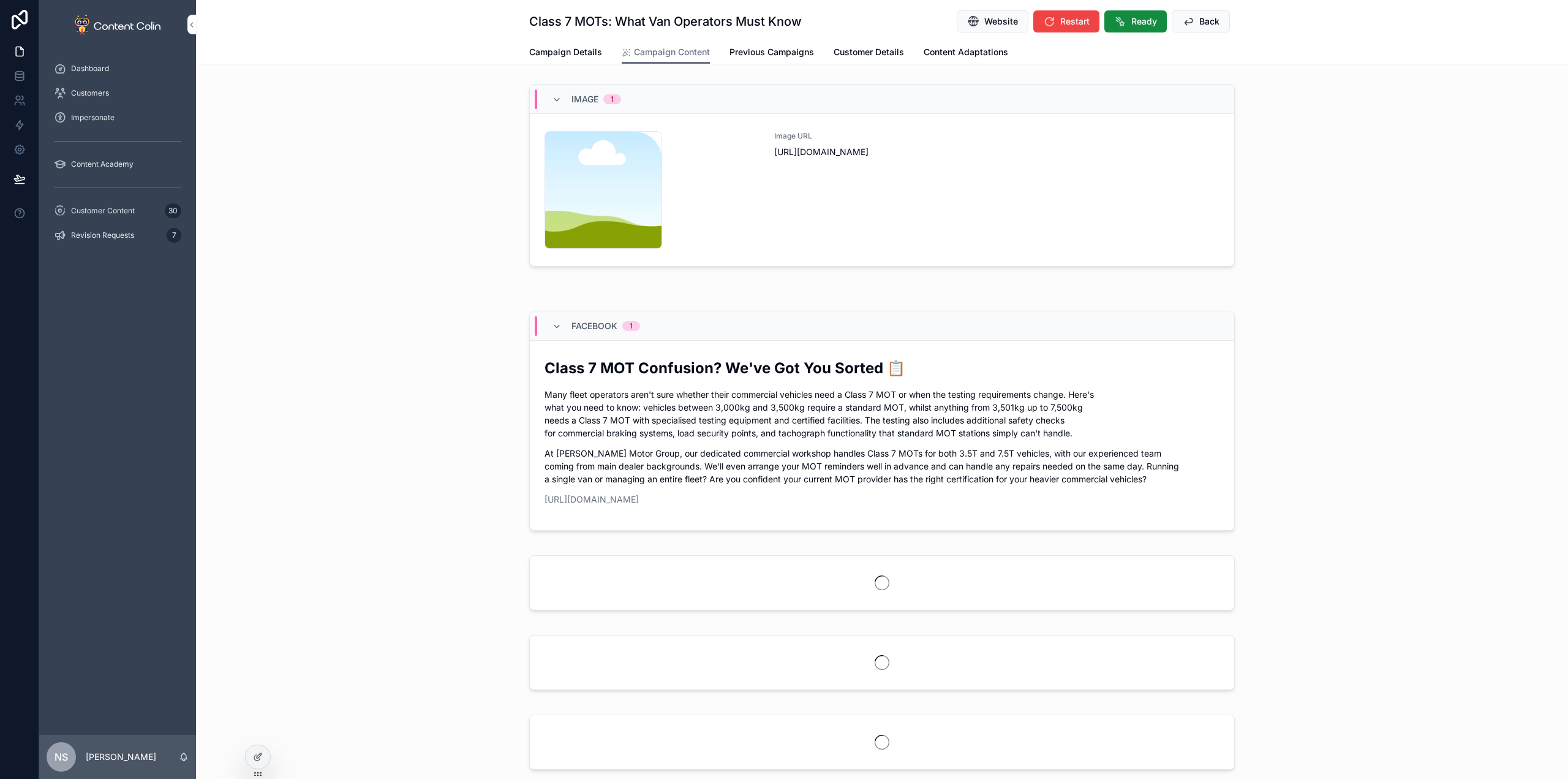
click at [1059, 208] on div "Image URL [URL][DOMAIN_NAME]" at bounding box center [997, 190] width 445 height 118
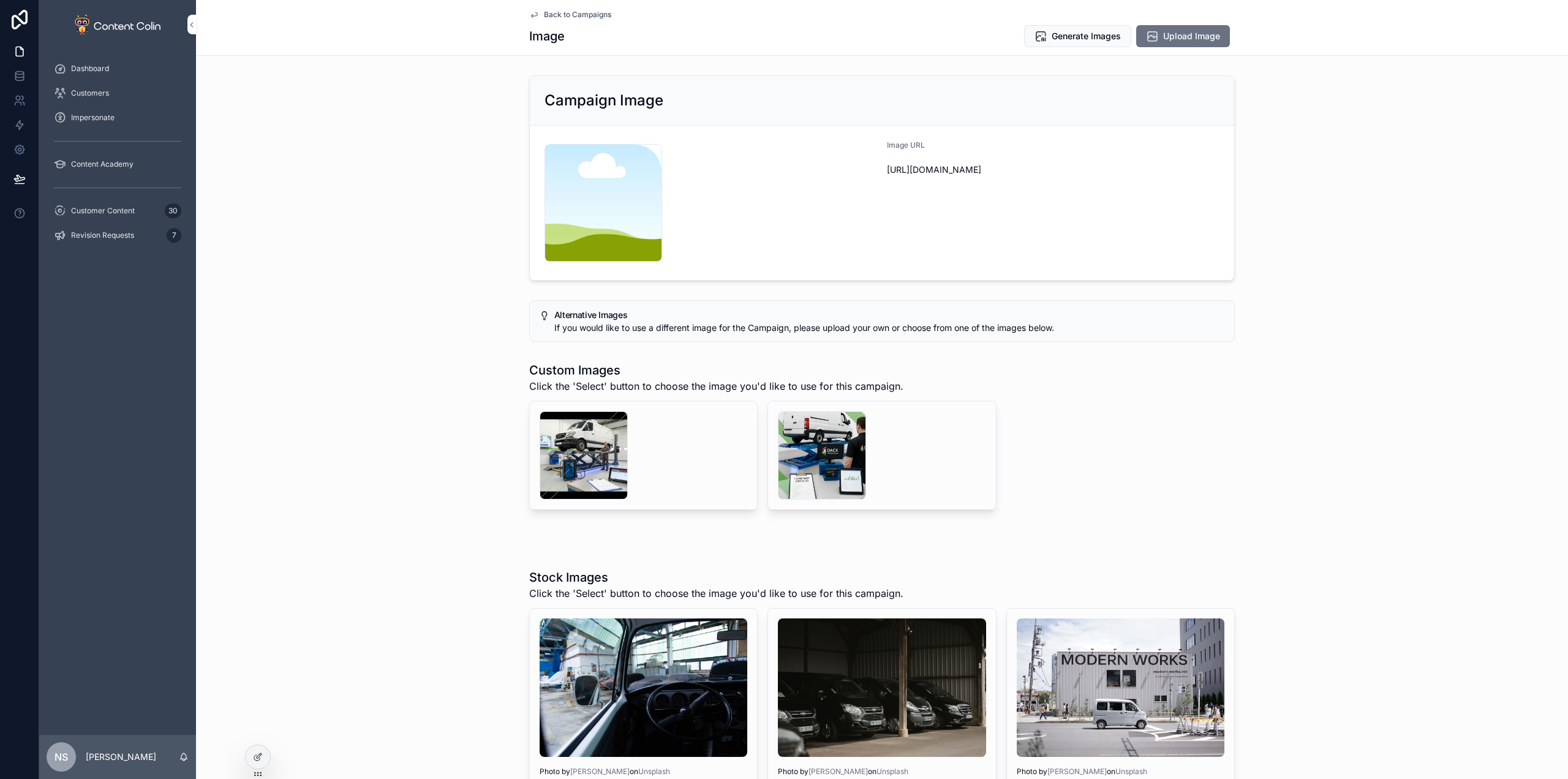
click at [820, 466] on div "scrollable content" at bounding box center [822, 455] width 88 height 88
click at [0, 0] on button "Select" at bounding box center [0, 0] width 0 height 0
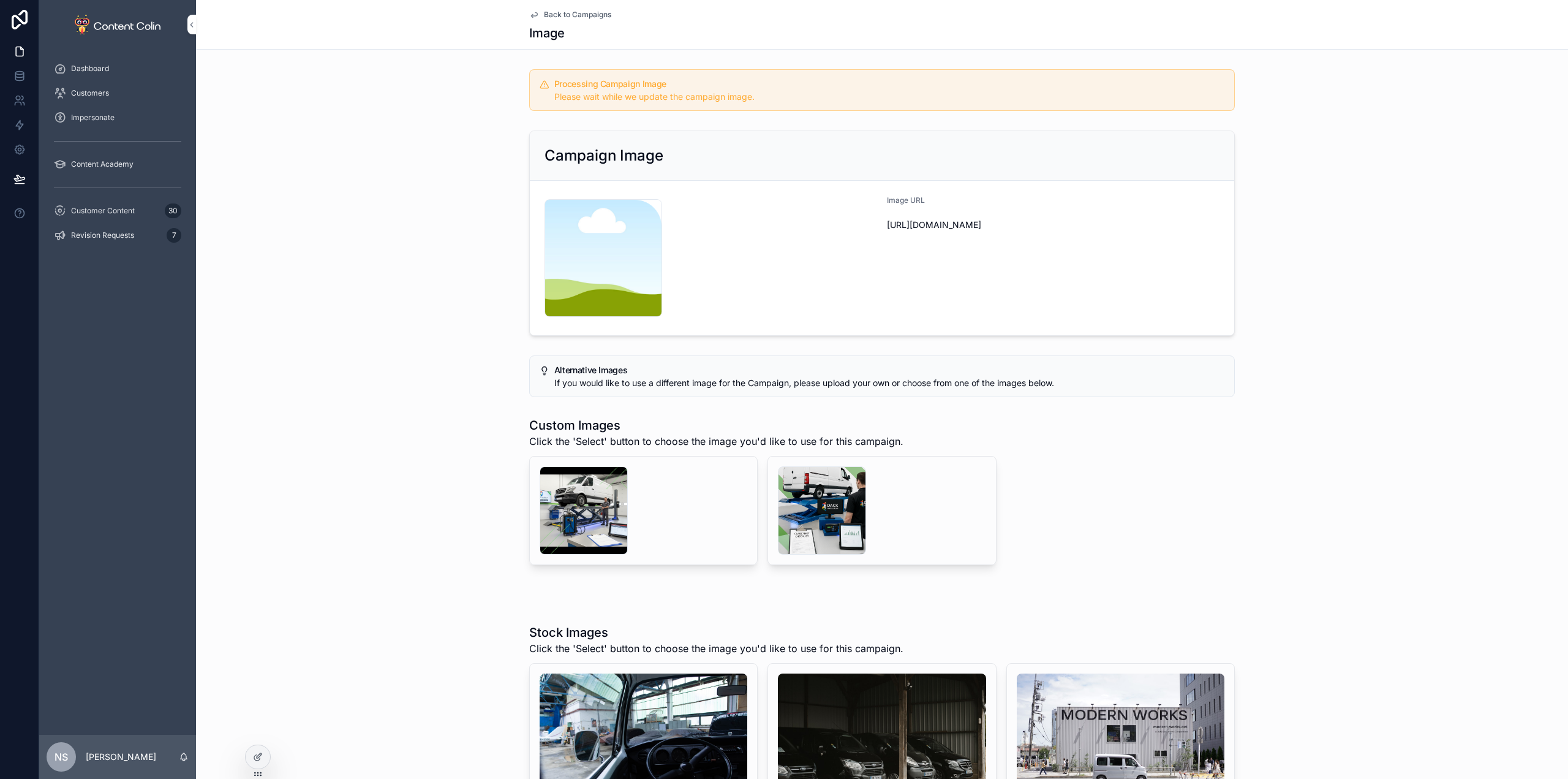
click at [576, 16] on span "Back to Campaigns" at bounding box center [577, 15] width 67 height 10
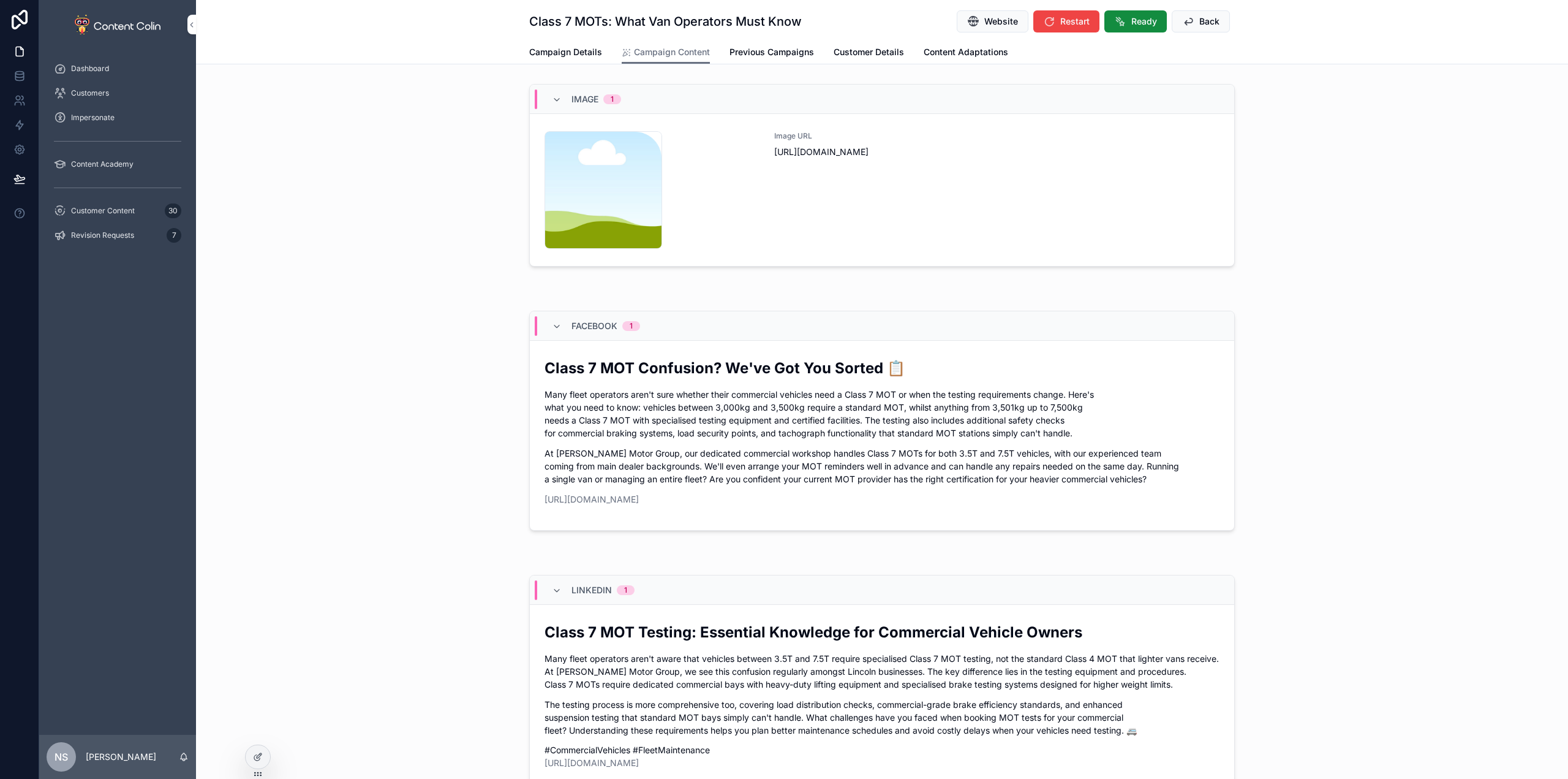
click at [1193, 17] on button "Back" at bounding box center [1201, 21] width 58 height 22
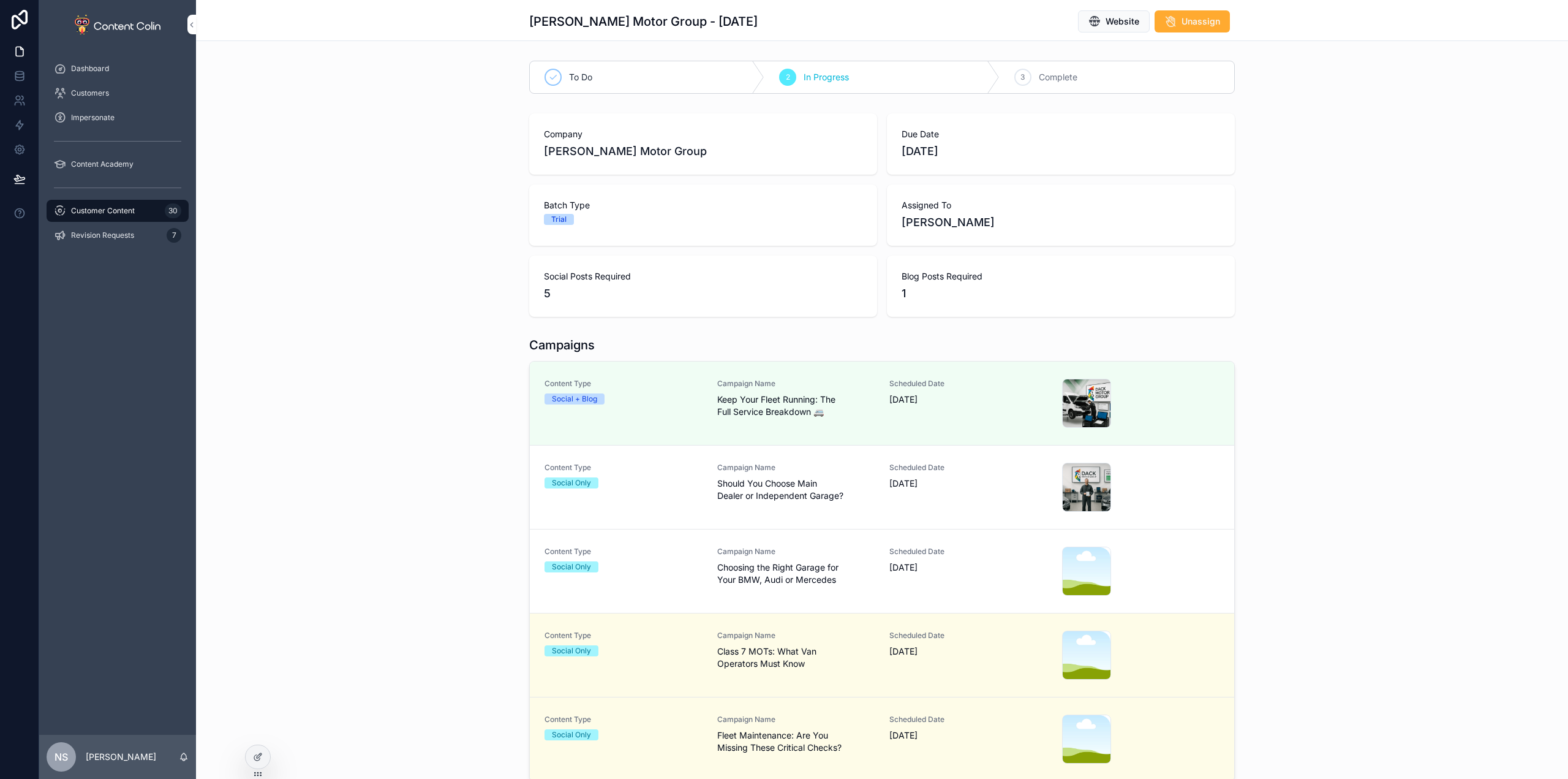
click at [820, 556] on span "Campaign Name" at bounding box center [795, 551] width 158 height 10
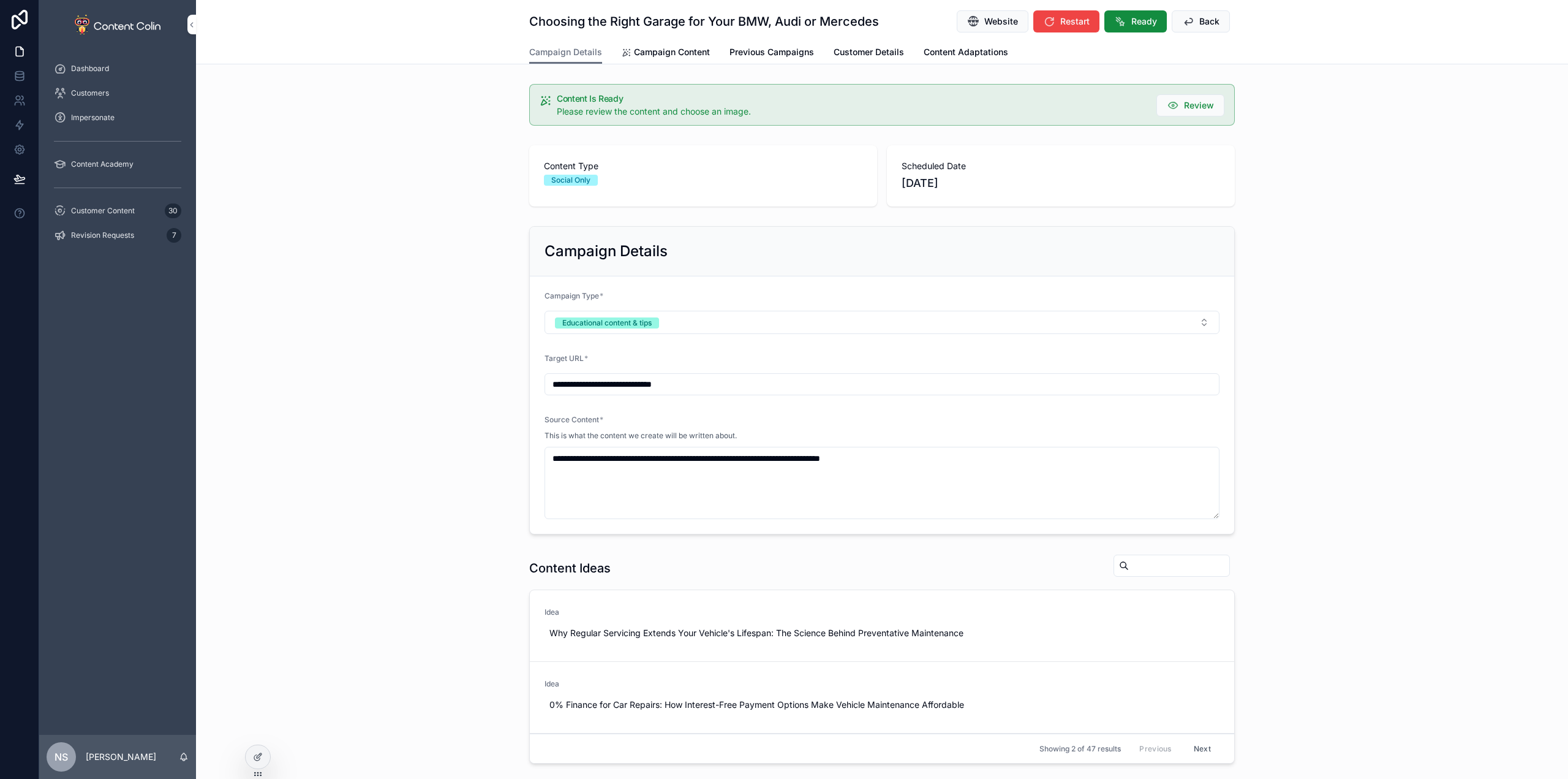
click at [671, 56] on span "Campaign Content" at bounding box center [671, 51] width 76 height 12
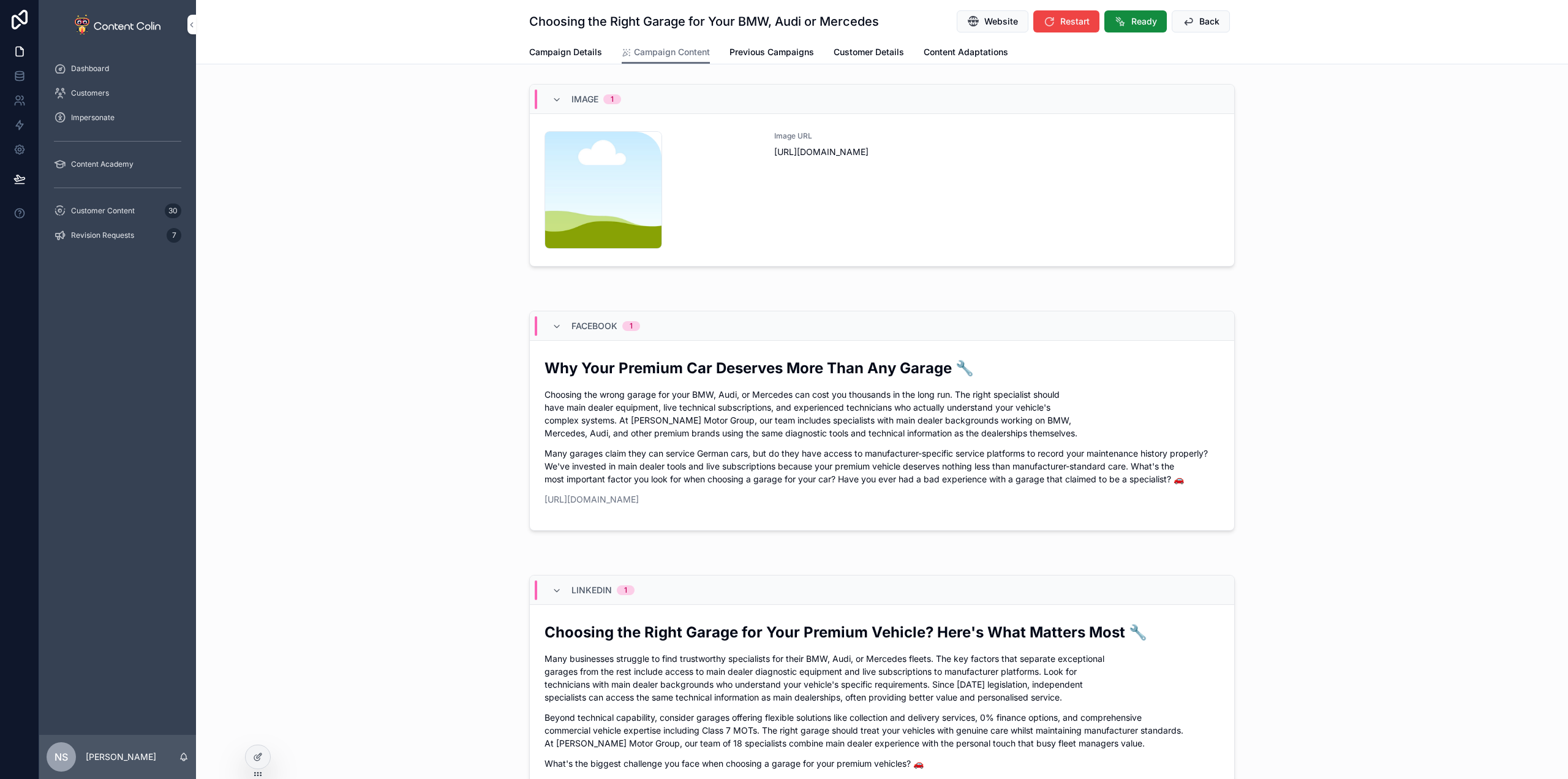
click at [1084, 206] on div "Image URL [URL][DOMAIN_NAME]" at bounding box center [997, 190] width 445 height 118
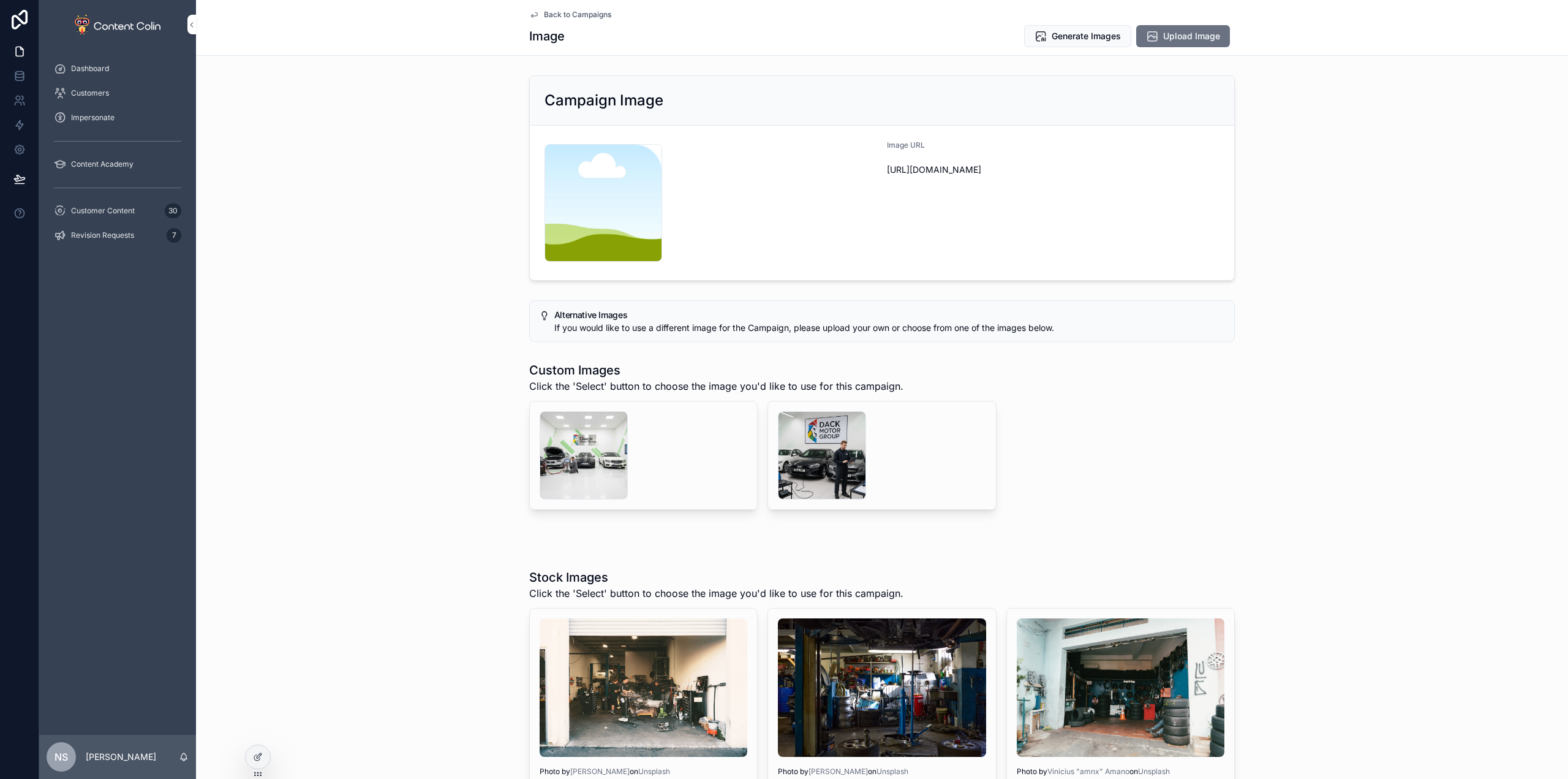
click at [829, 473] on div "scrollable content" at bounding box center [822, 455] width 88 height 88
click at [574, 460] on div "scrollable content" at bounding box center [584, 455] width 88 height 88
click at [0, 0] on span "Select" at bounding box center [0, 0] width 0 height 0
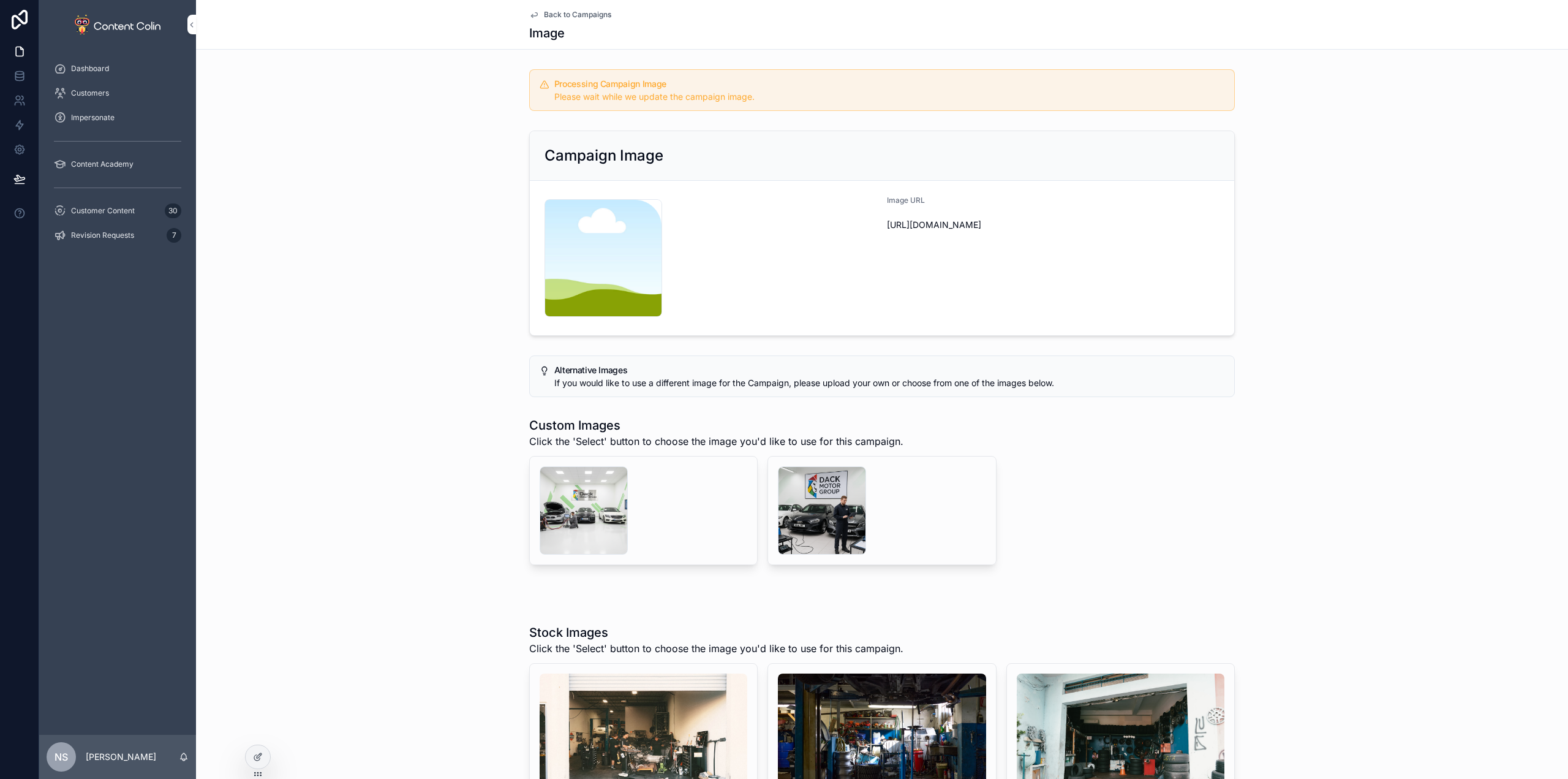
click at [581, 500] on div "scrollable content" at bounding box center [584, 510] width 88 height 88
click at [576, 11] on span "Back to Campaigns" at bounding box center [577, 15] width 67 height 10
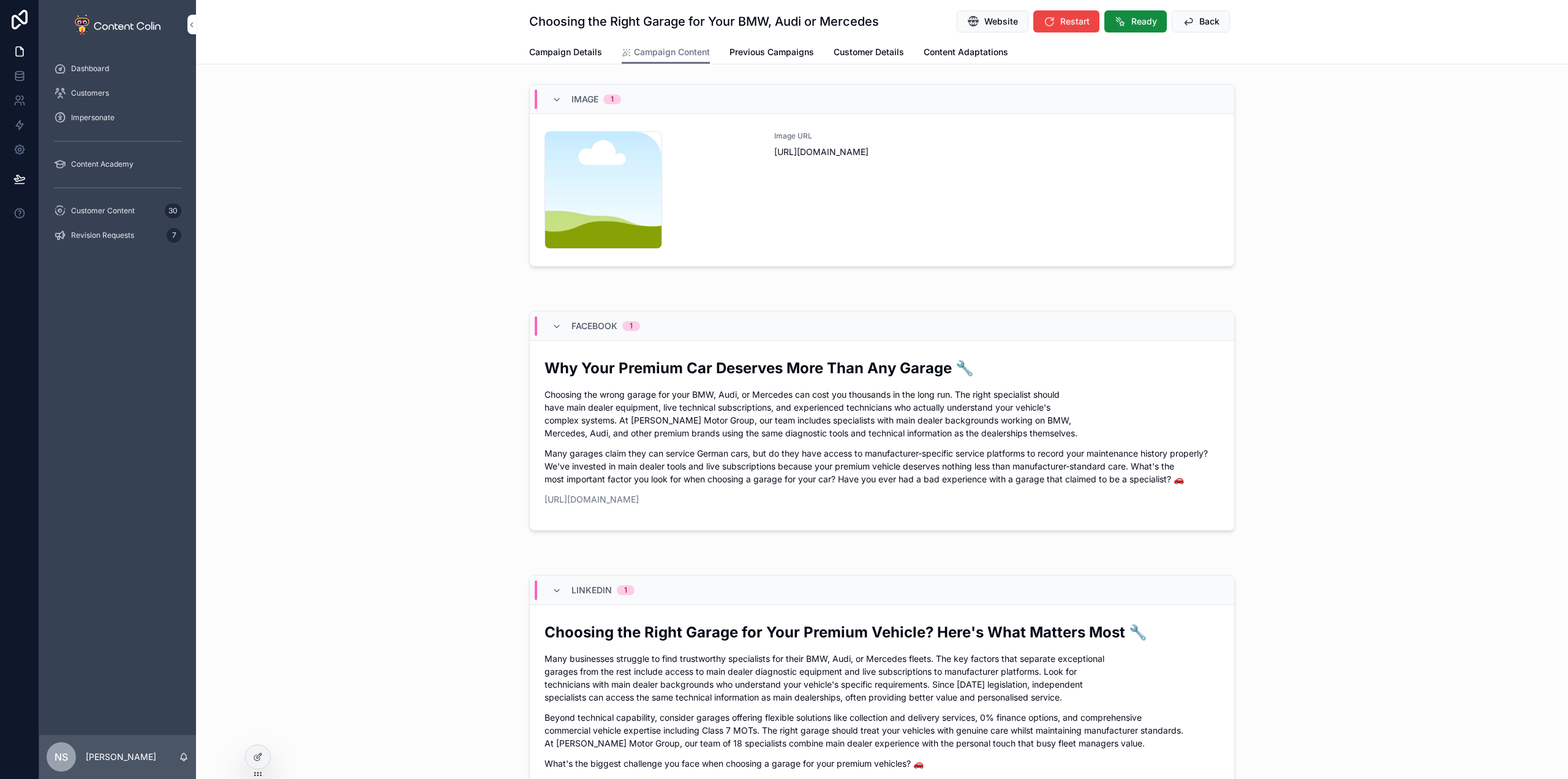
click at [1185, 26] on icon "scrollable content" at bounding box center [1188, 21] width 12 height 12
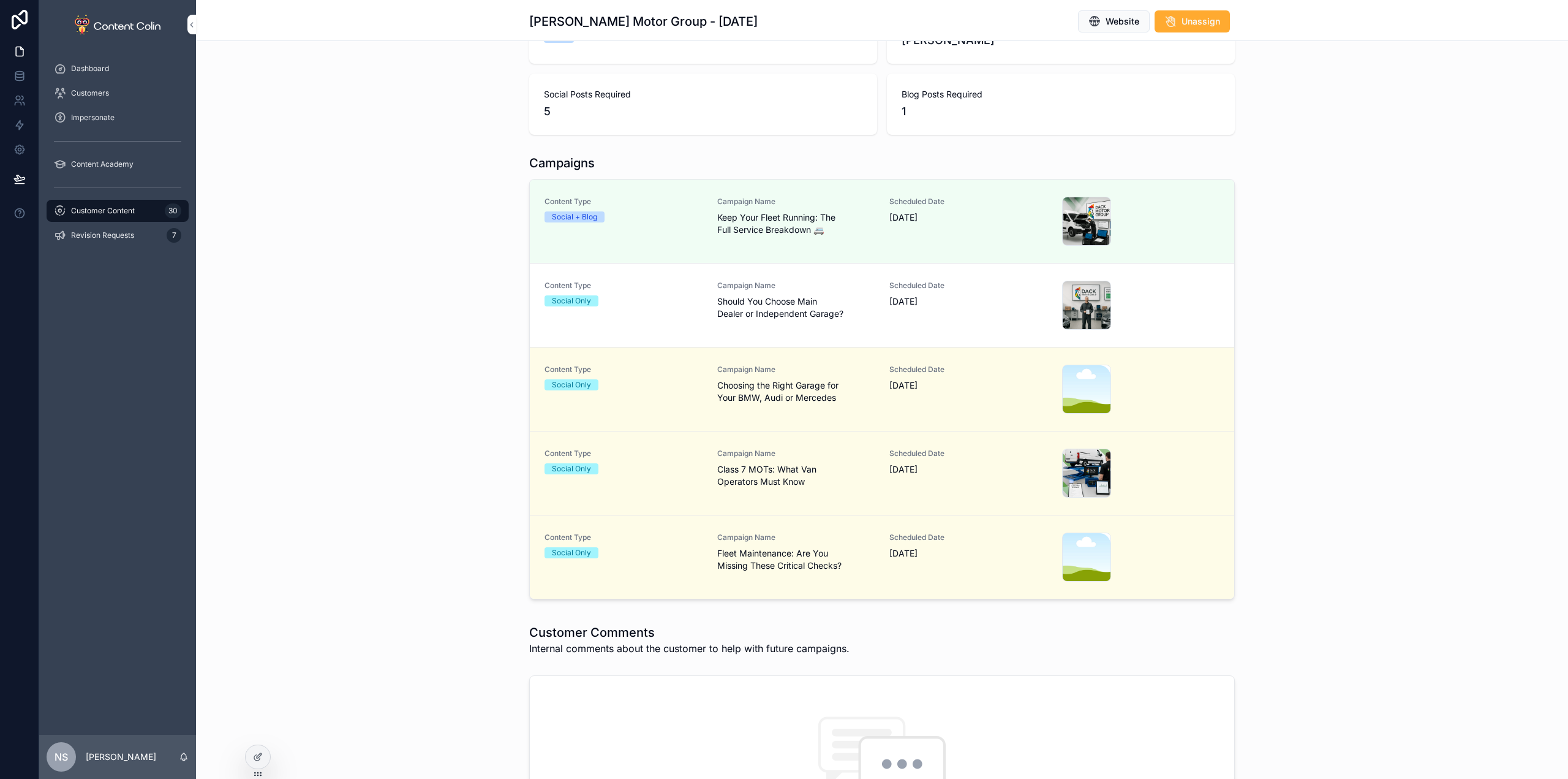
scroll to position [306, 0]
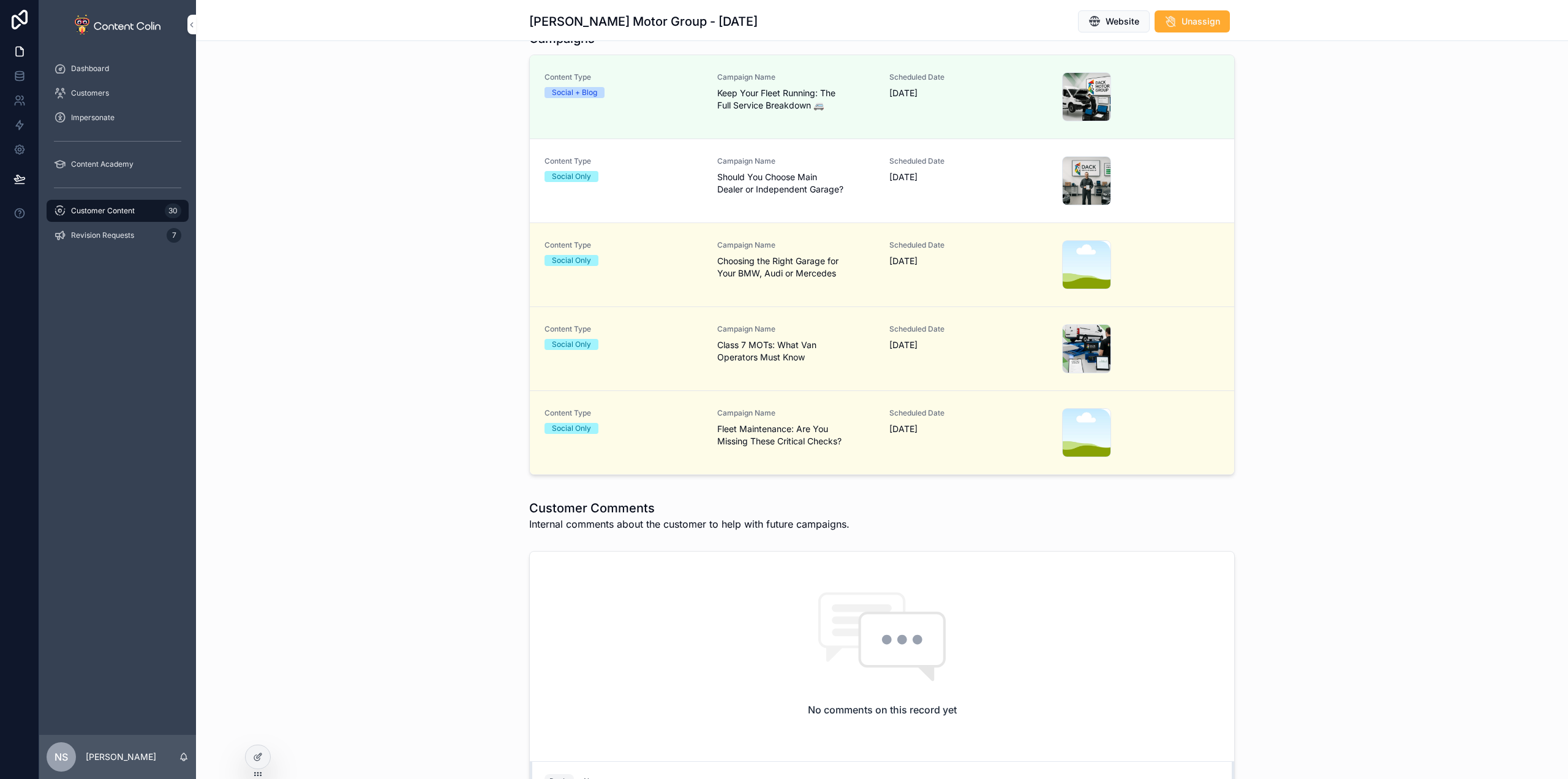
click at [157, 204] on div "Customer Content 30" at bounding box center [118, 210] width 128 height 19
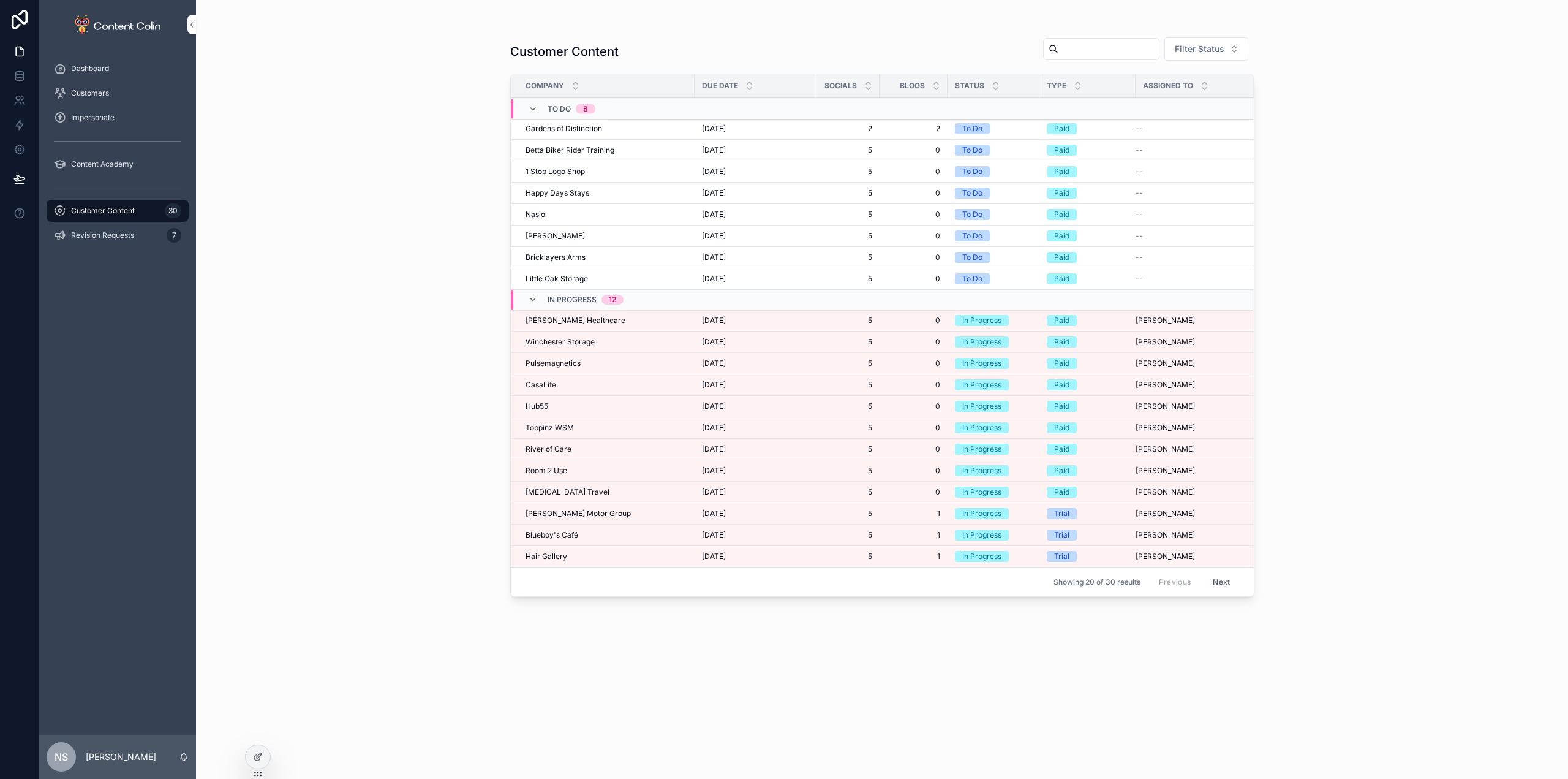
click at [602, 322] on div "[PERSON_NAME] Healthcare [PERSON_NAME] Healthcare" at bounding box center [606, 320] width 161 height 10
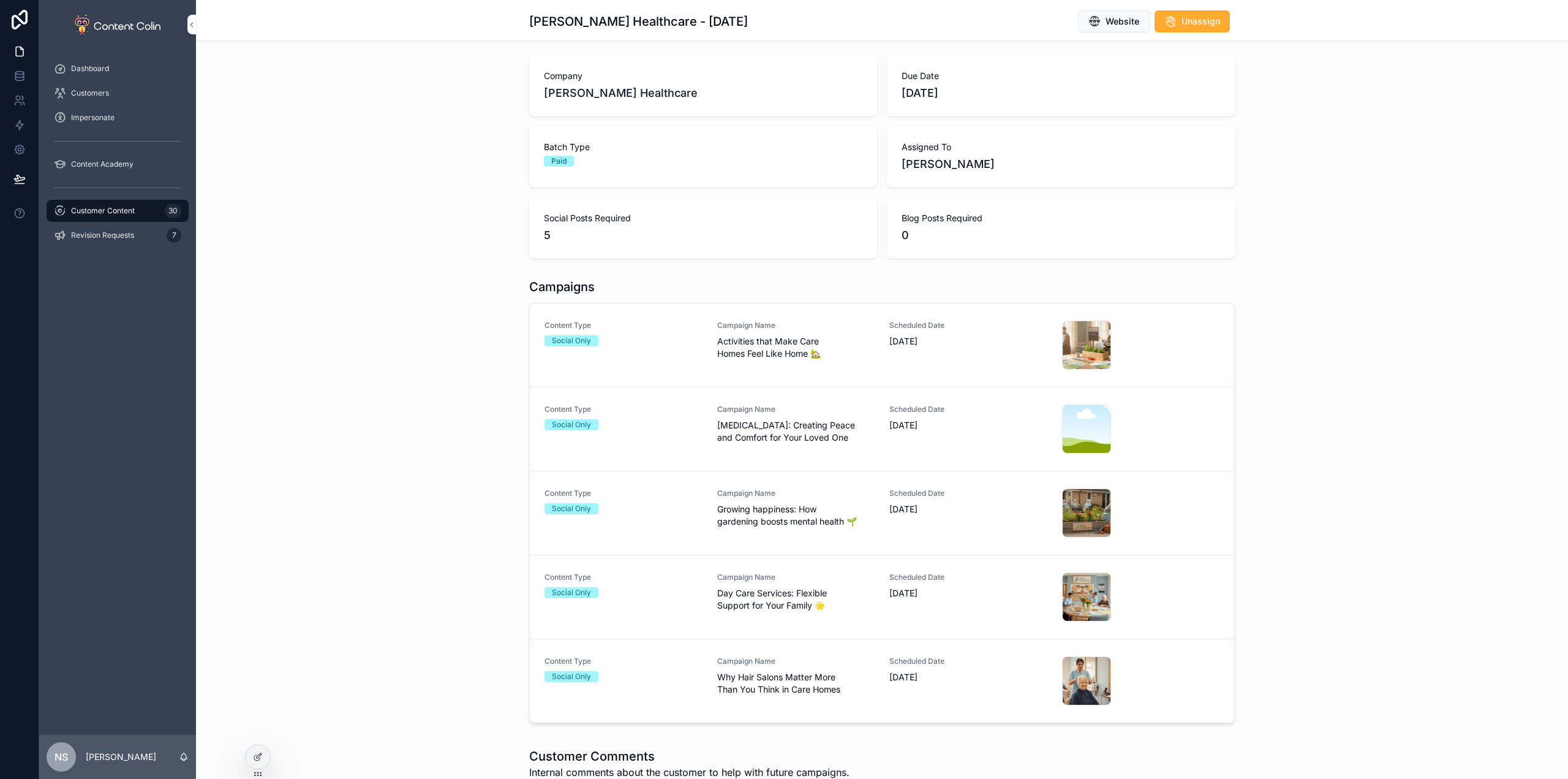
scroll to position [61, 0]
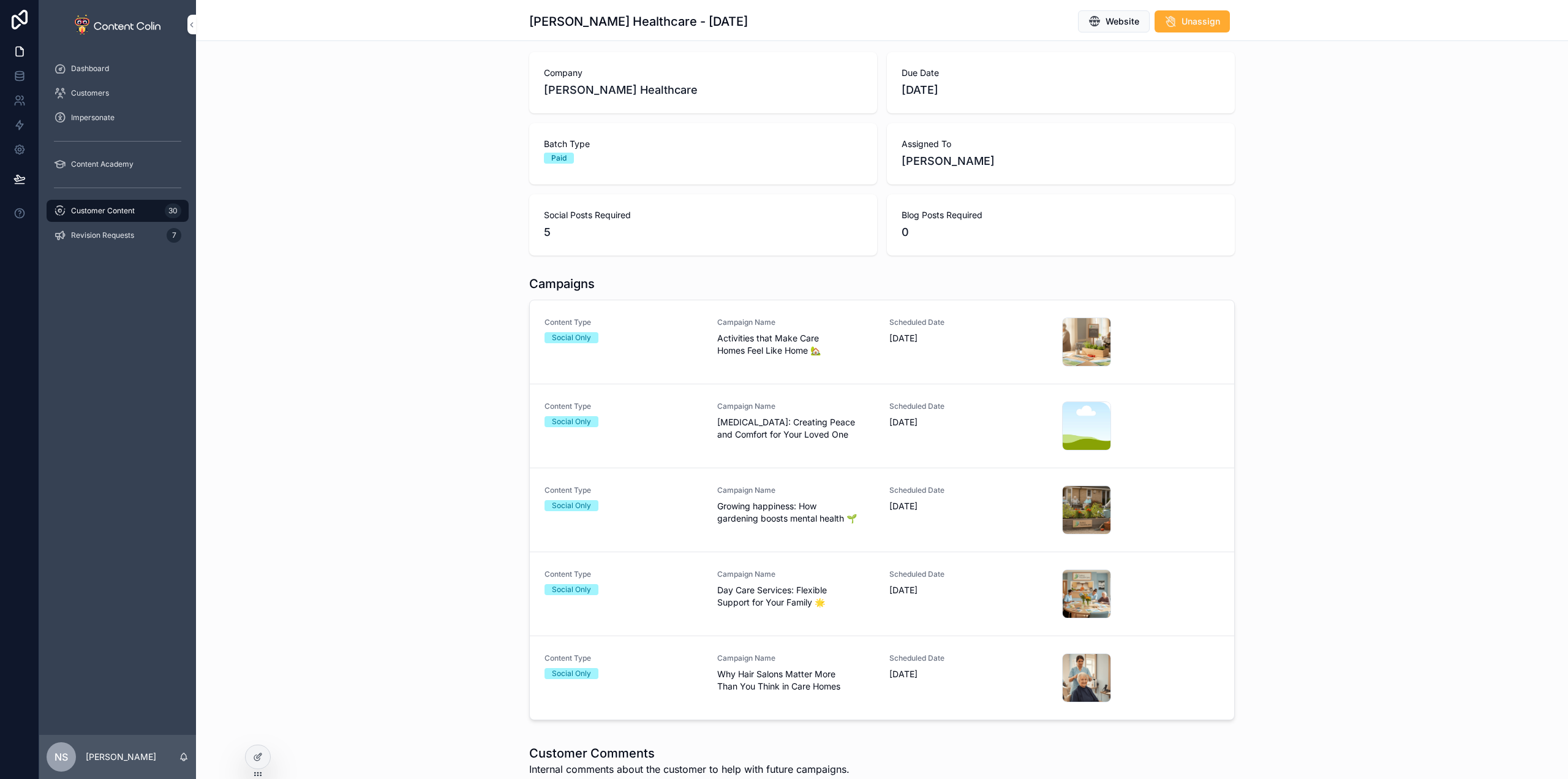
click at [774, 411] on div "Campaign Name [MEDICAL_DATA]: Creating Peace and Comfort for Your Loved One" at bounding box center [795, 421] width 158 height 39
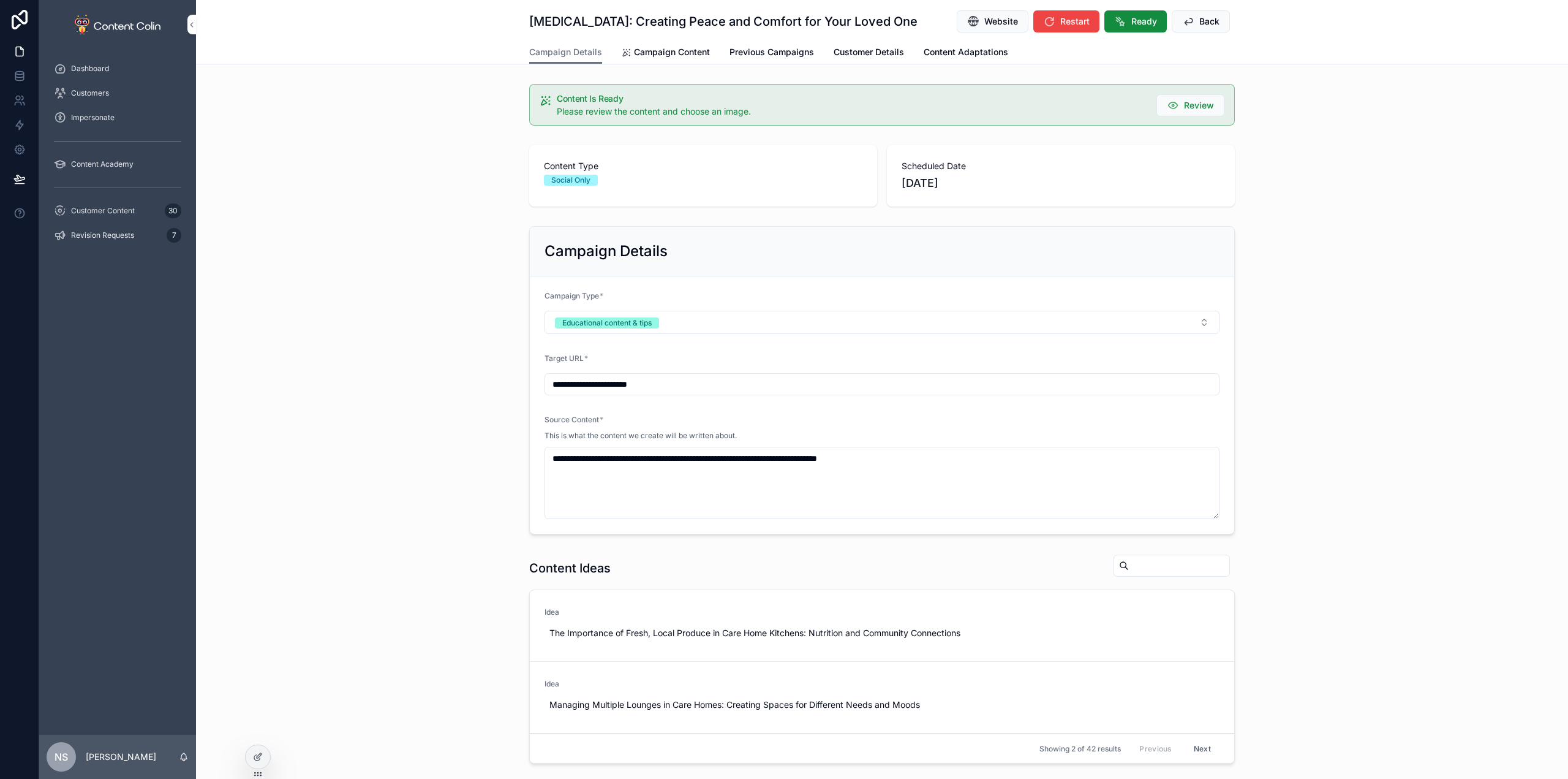
click at [672, 51] on span "Campaign Content" at bounding box center [671, 51] width 76 height 12
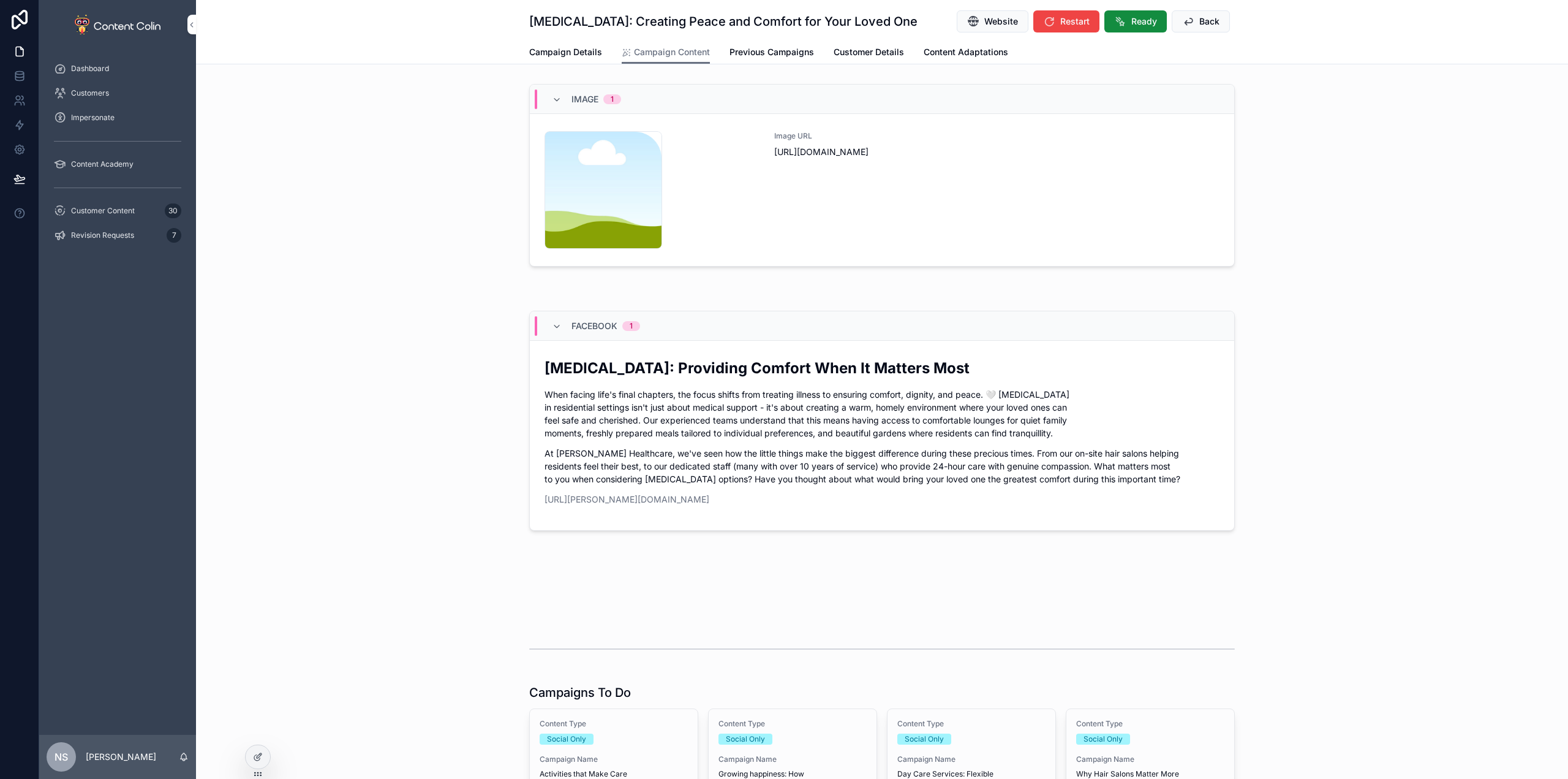
click at [1084, 213] on div "Image URL [URL][DOMAIN_NAME]" at bounding box center [997, 190] width 445 height 118
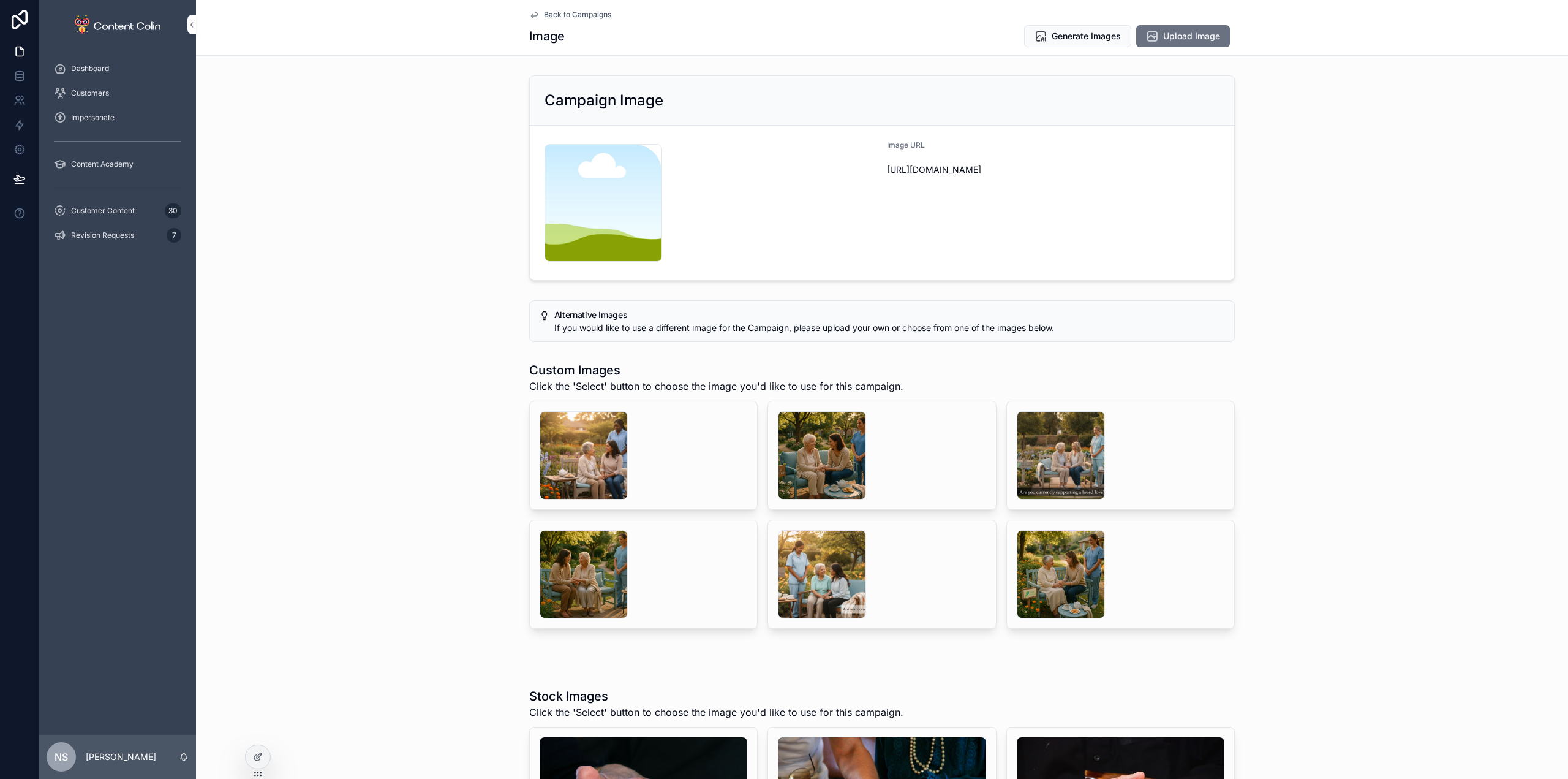
click at [831, 470] on div "scrollable content" at bounding box center [822, 455] width 88 height 88
click at [562, 443] on div "scrollable content" at bounding box center [584, 455] width 88 height 88
click at [1071, 469] on div "scrollable content" at bounding box center [1061, 455] width 88 height 88
click at [1083, 34] on span "Generate Images" at bounding box center [1086, 36] width 69 height 12
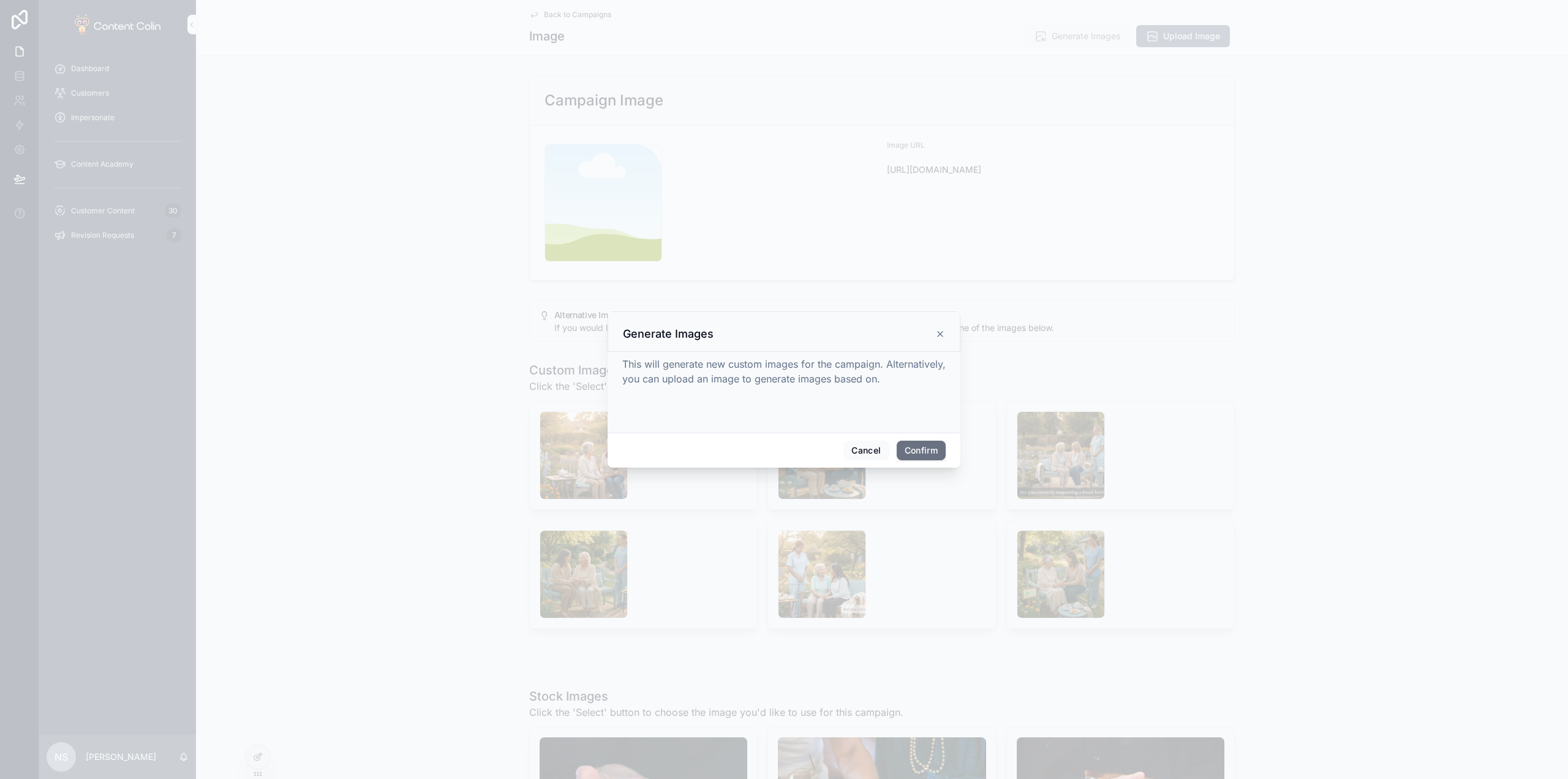
click at [903, 451] on button "Confirm" at bounding box center [921, 450] width 49 height 19
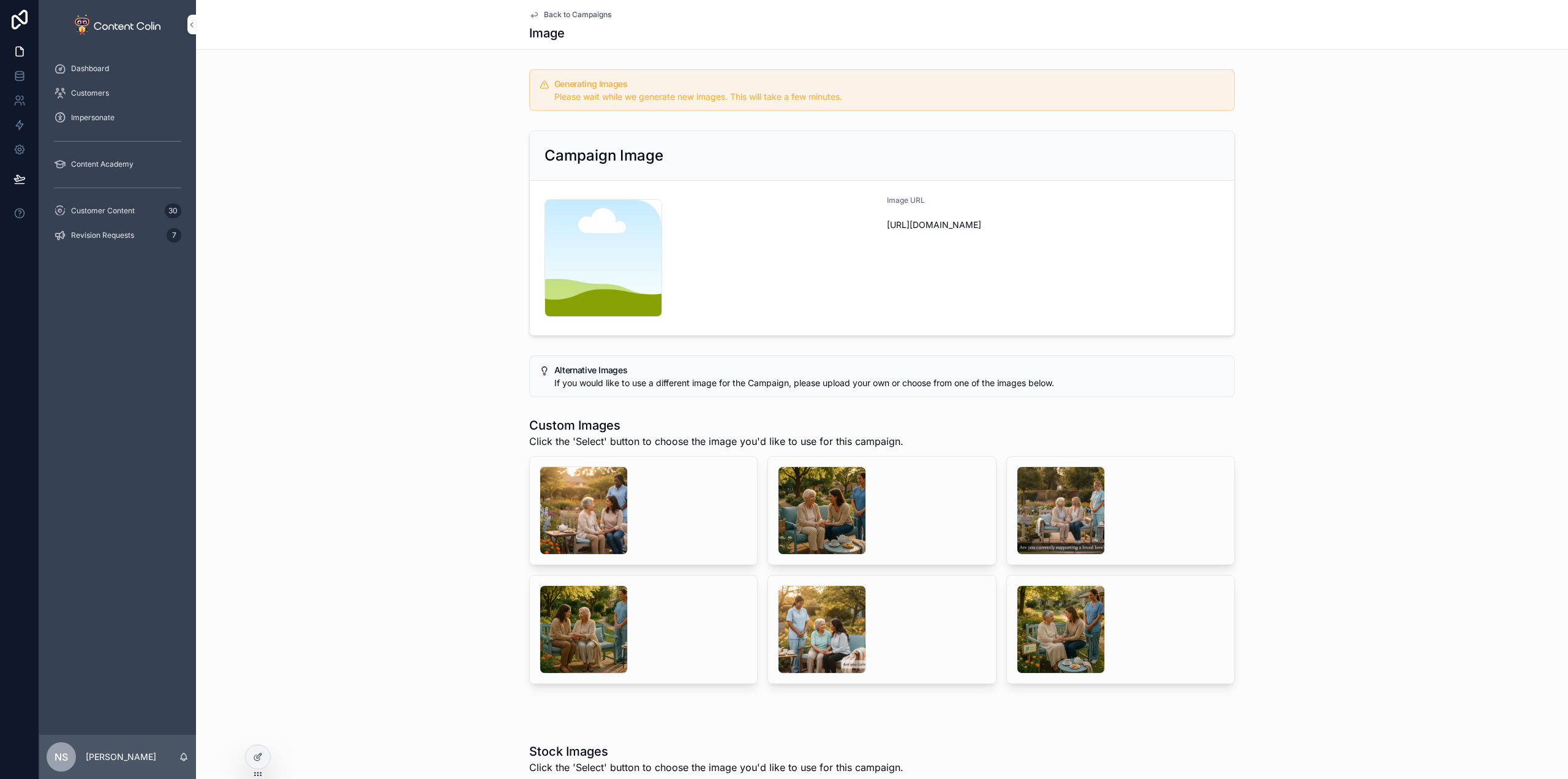
click at [113, 210] on span "Customer Content" at bounding box center [103, 211] width 64 height 10
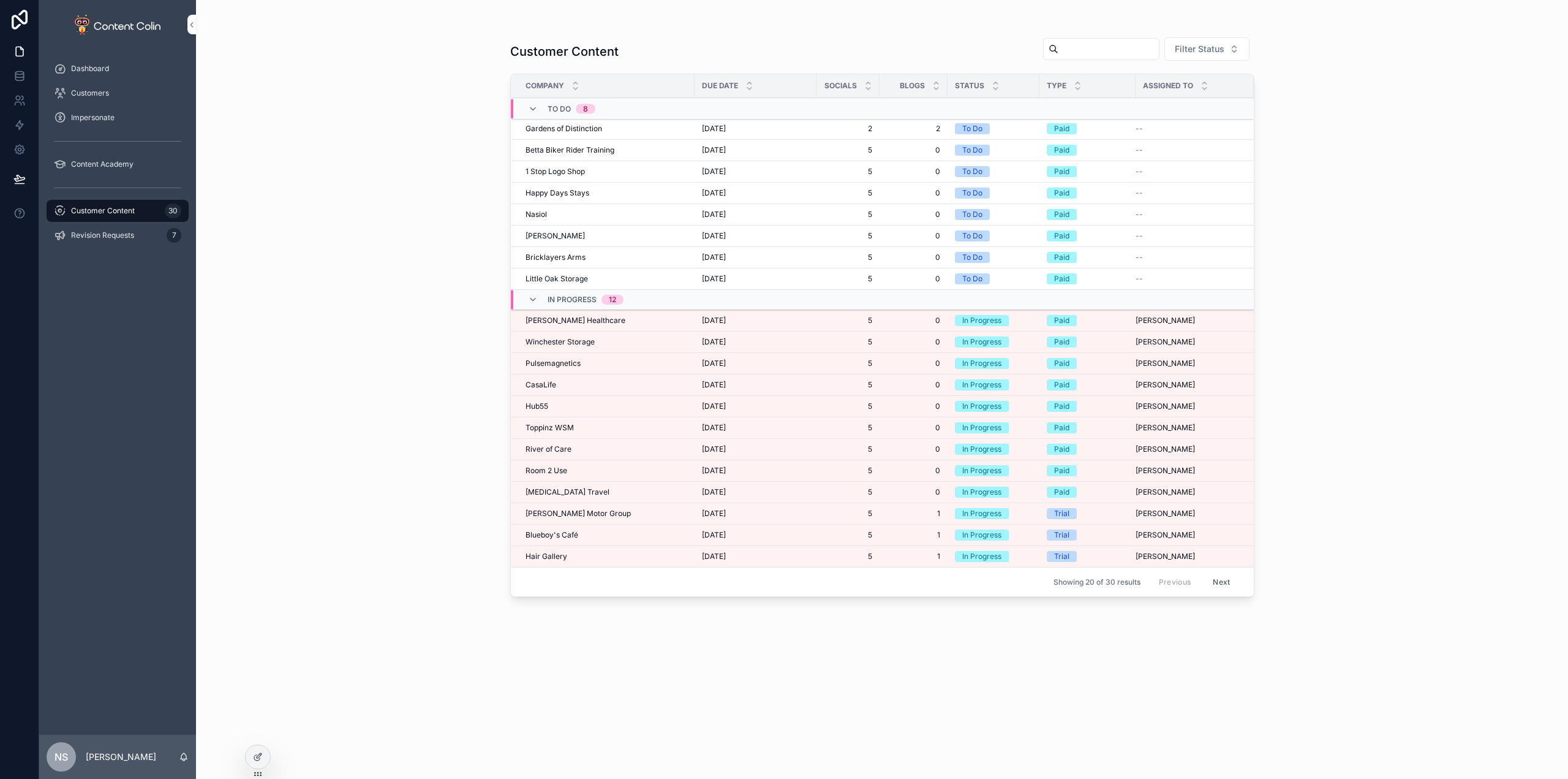
click at [113, 208] on span "Customer Content" at bounding box center [103, 211] width 64 height 10
click at [613, 344] on div "Winchester Storage Winchester Storage" at bounding box center [606, 341] width 161 height 10
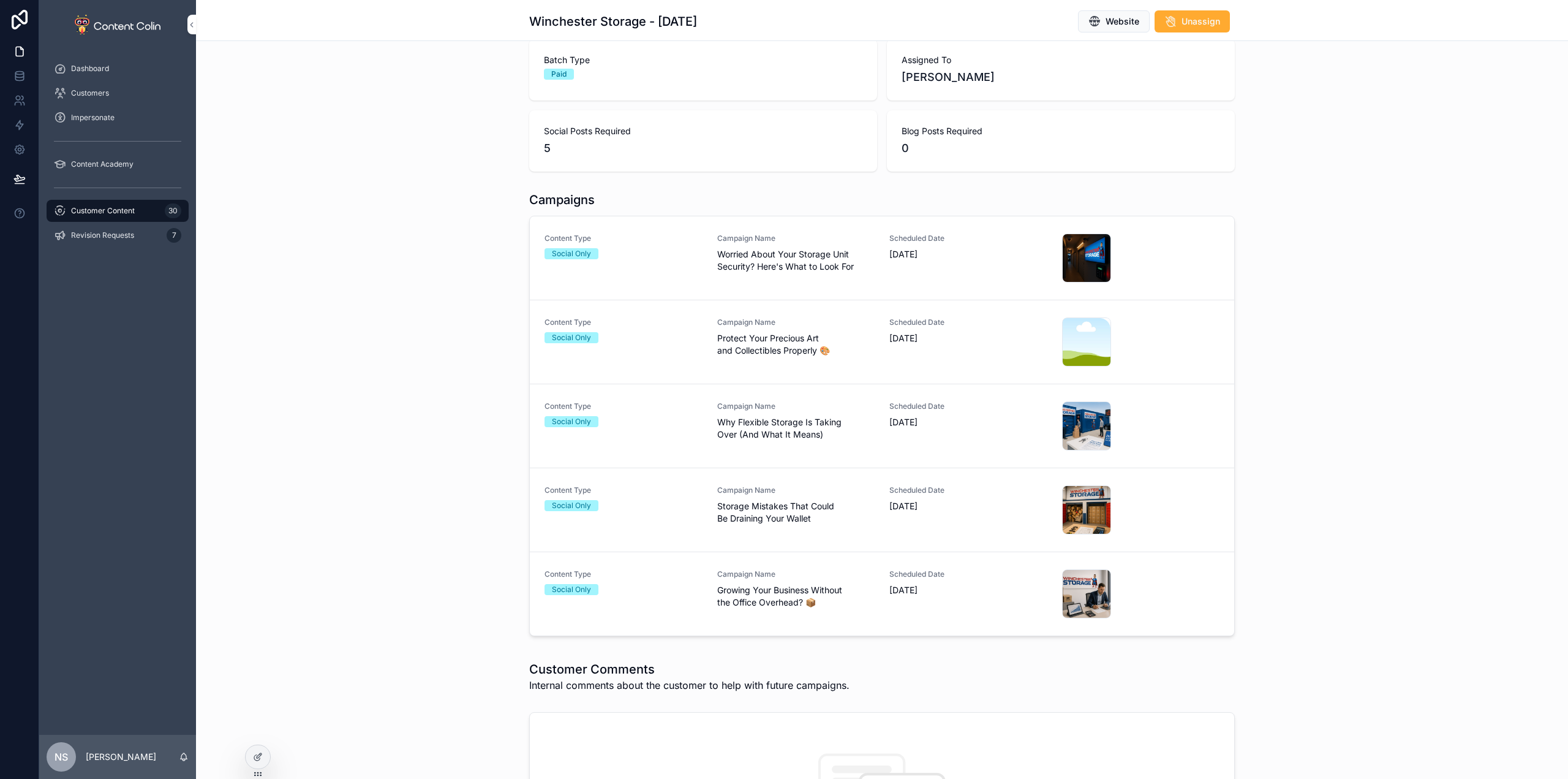
scroll to position [183, 0]
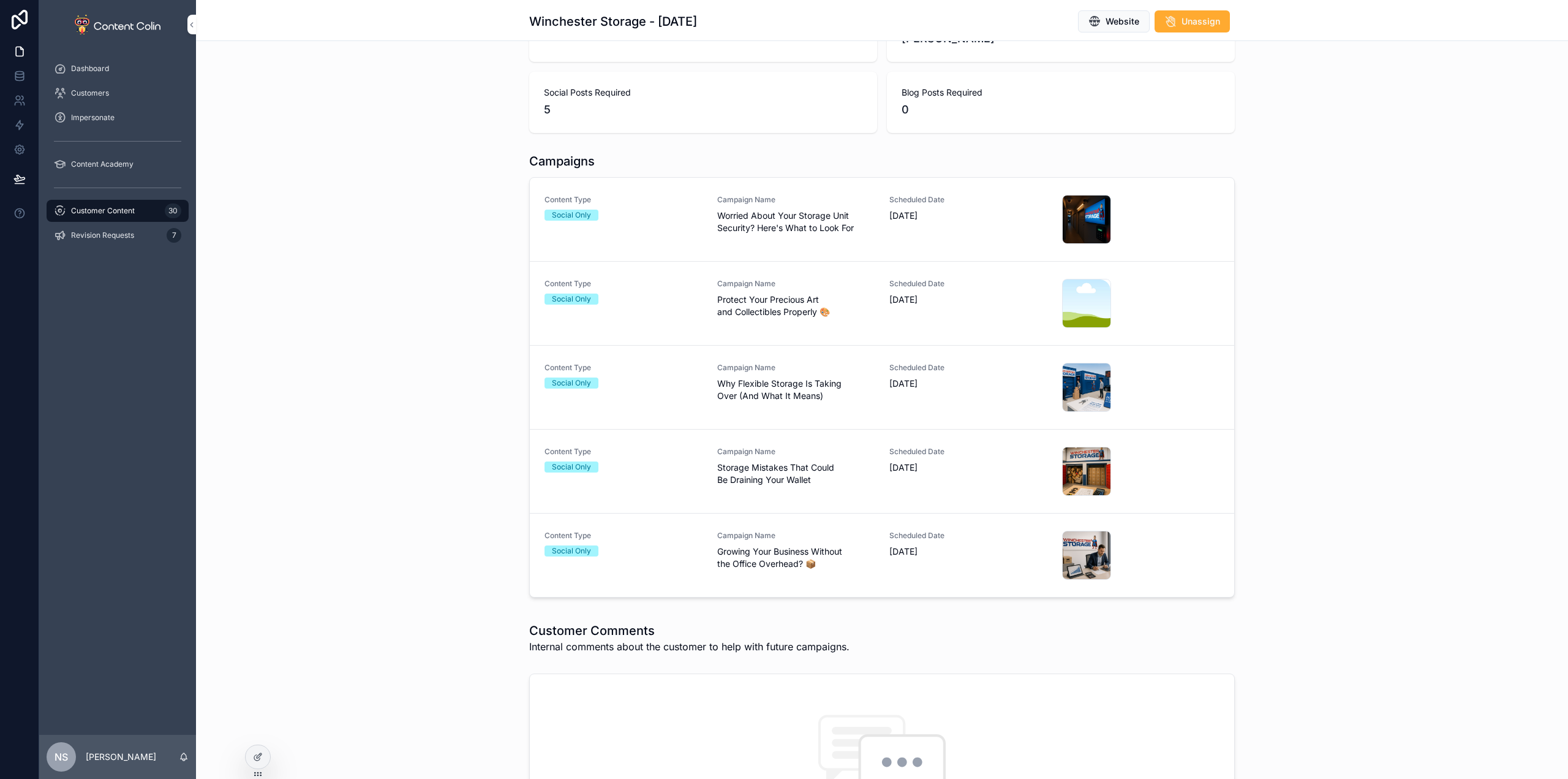
click at [708, 298] on div "Content Type Social Only Campaign Name Protect Your Precious Art and Collectibl…" at bounding box center [882, 304] width 675 height 49
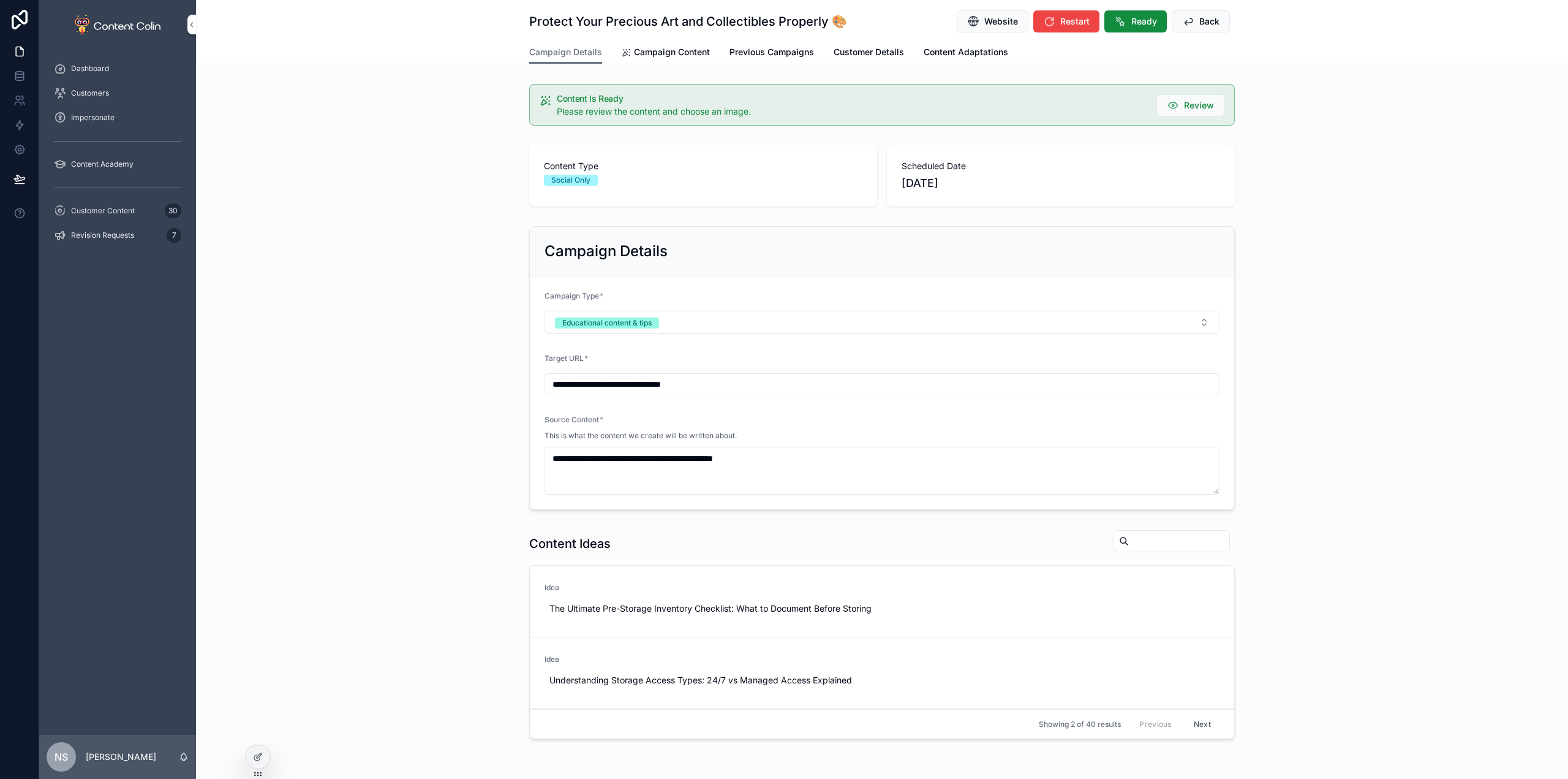
click at [670, 55] on span "Campaign Content" at bounding box center [671, 51] width 76 height 12
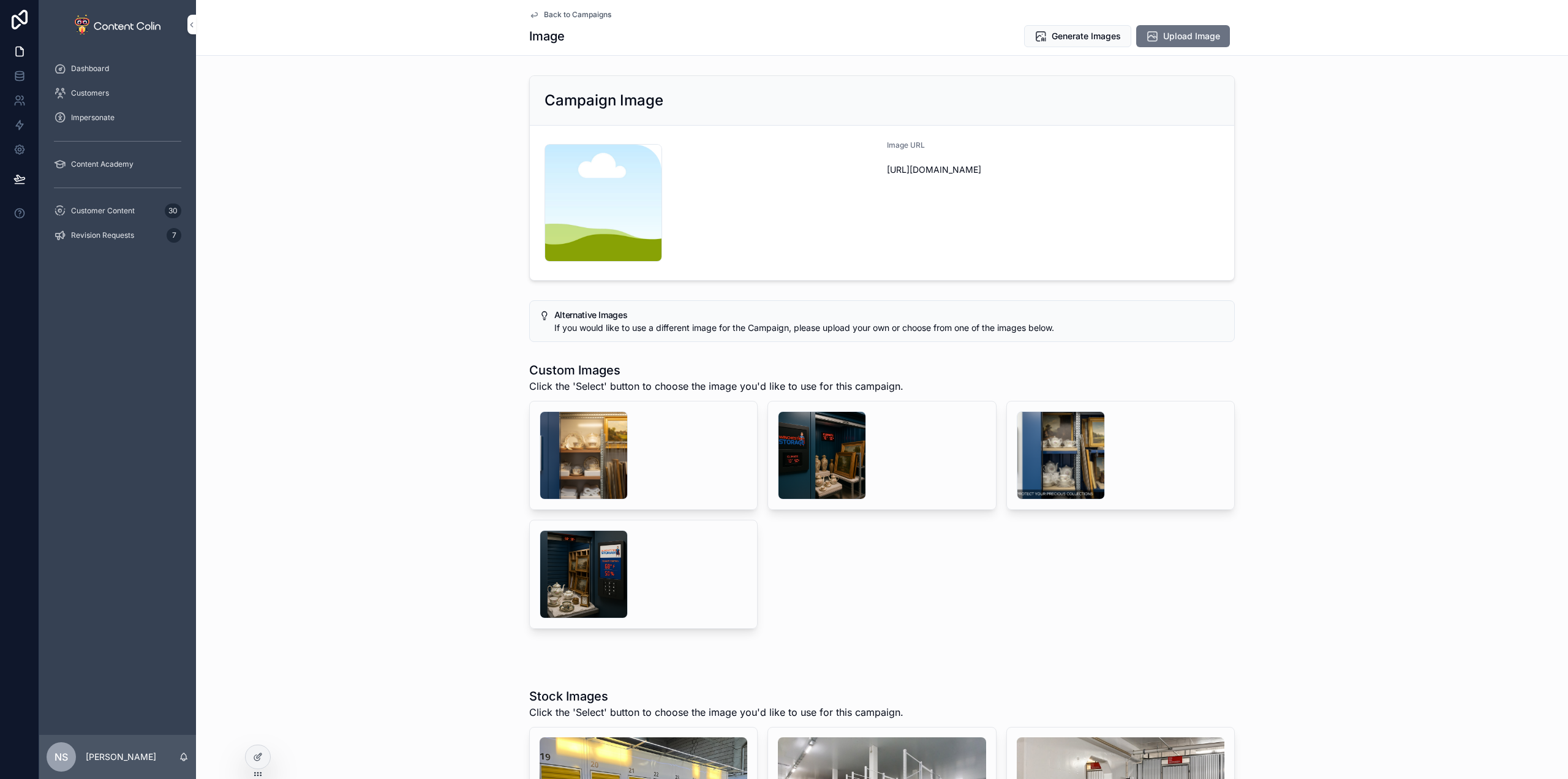
click at [842, 463] on div "scrollable content" at bounding box center [822, 455] width 88 height 88
click at [578, 440] on div "scrollable content" at bounding box center [584, 455] width 88 height 88
click at [826, 460] on div "scrollable content" at bounding box center [822, 455] width 88 height 88
click at [0, 0] on button "Select" at bounding box center [0, 0] width 0 height 0
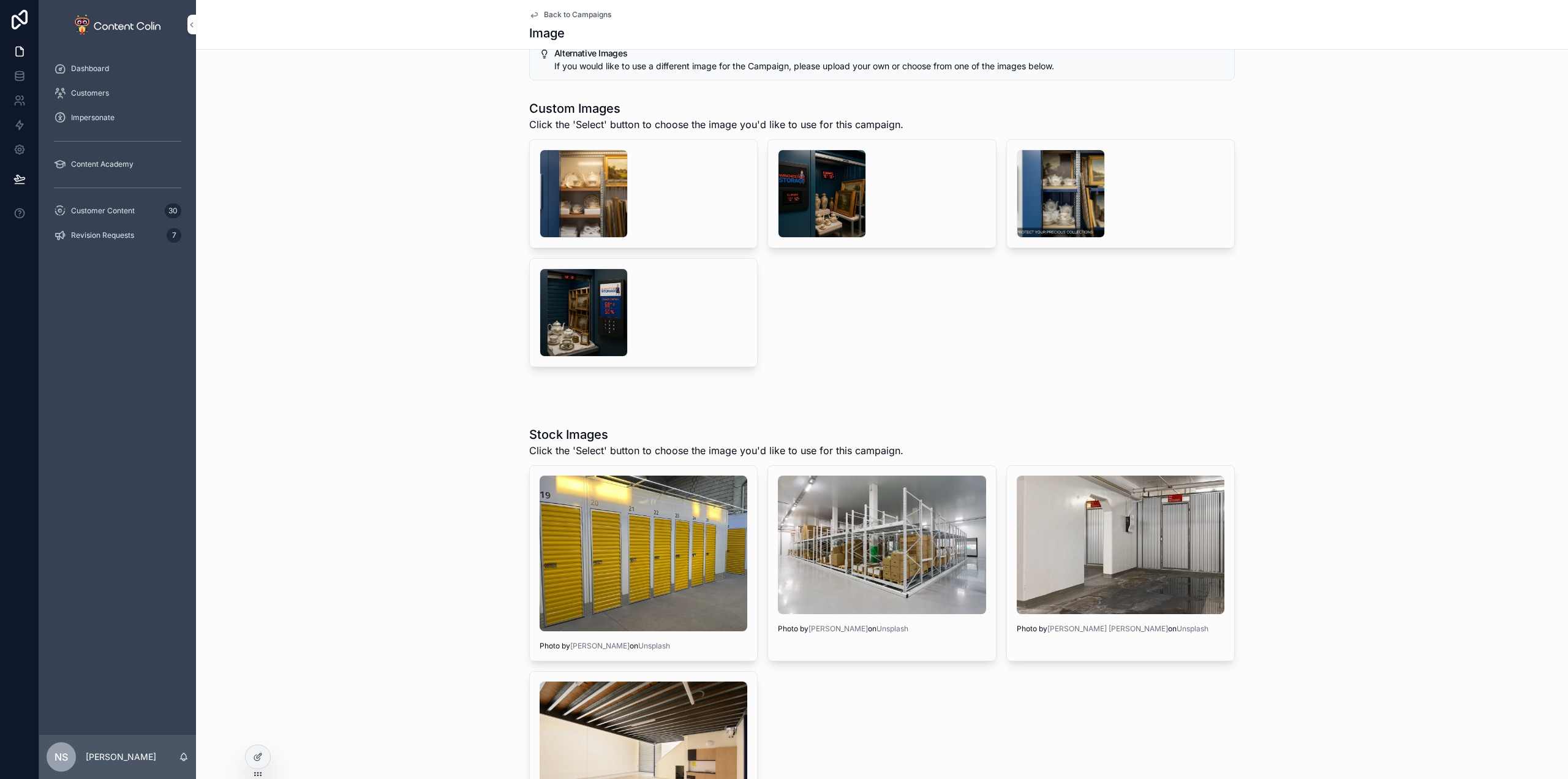
scroll to position [122, 0]
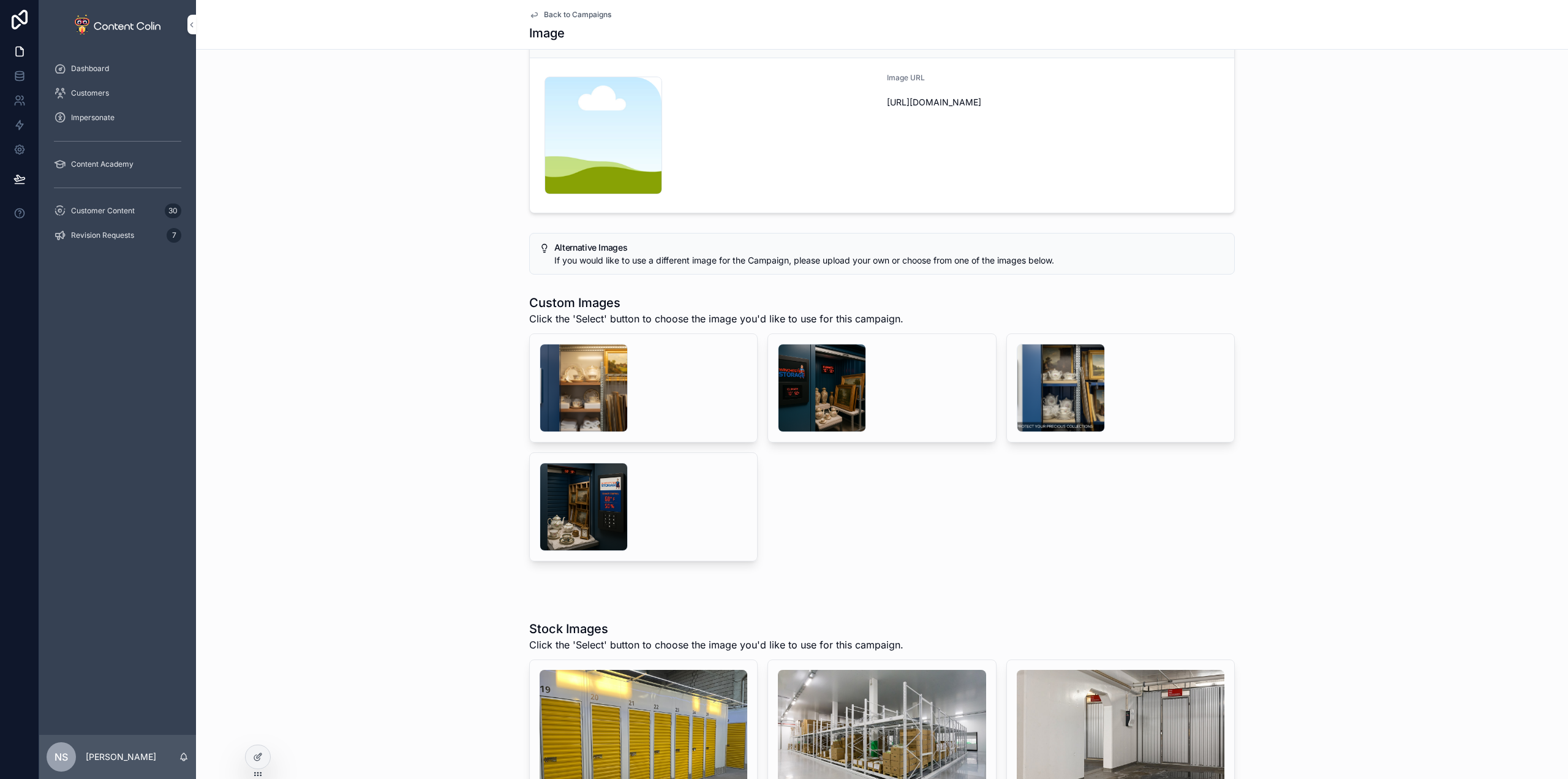
click at [579, 15] on span "Back to Campaigns" at bounding box center [577, 15] width 67 height 10
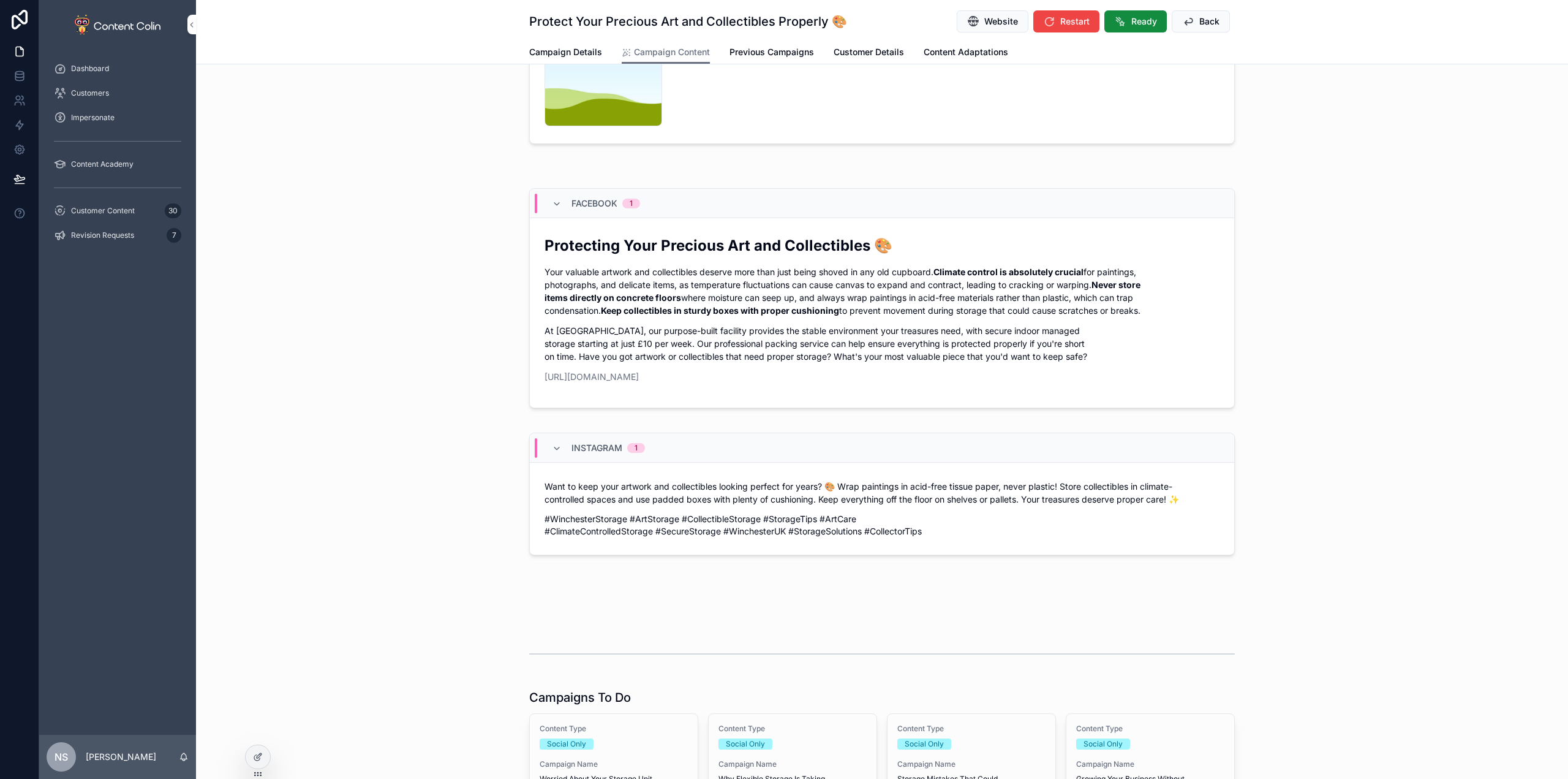
click at [1216, 22] on button "Back" at bounding box center [1201, 21] width 58 height 22
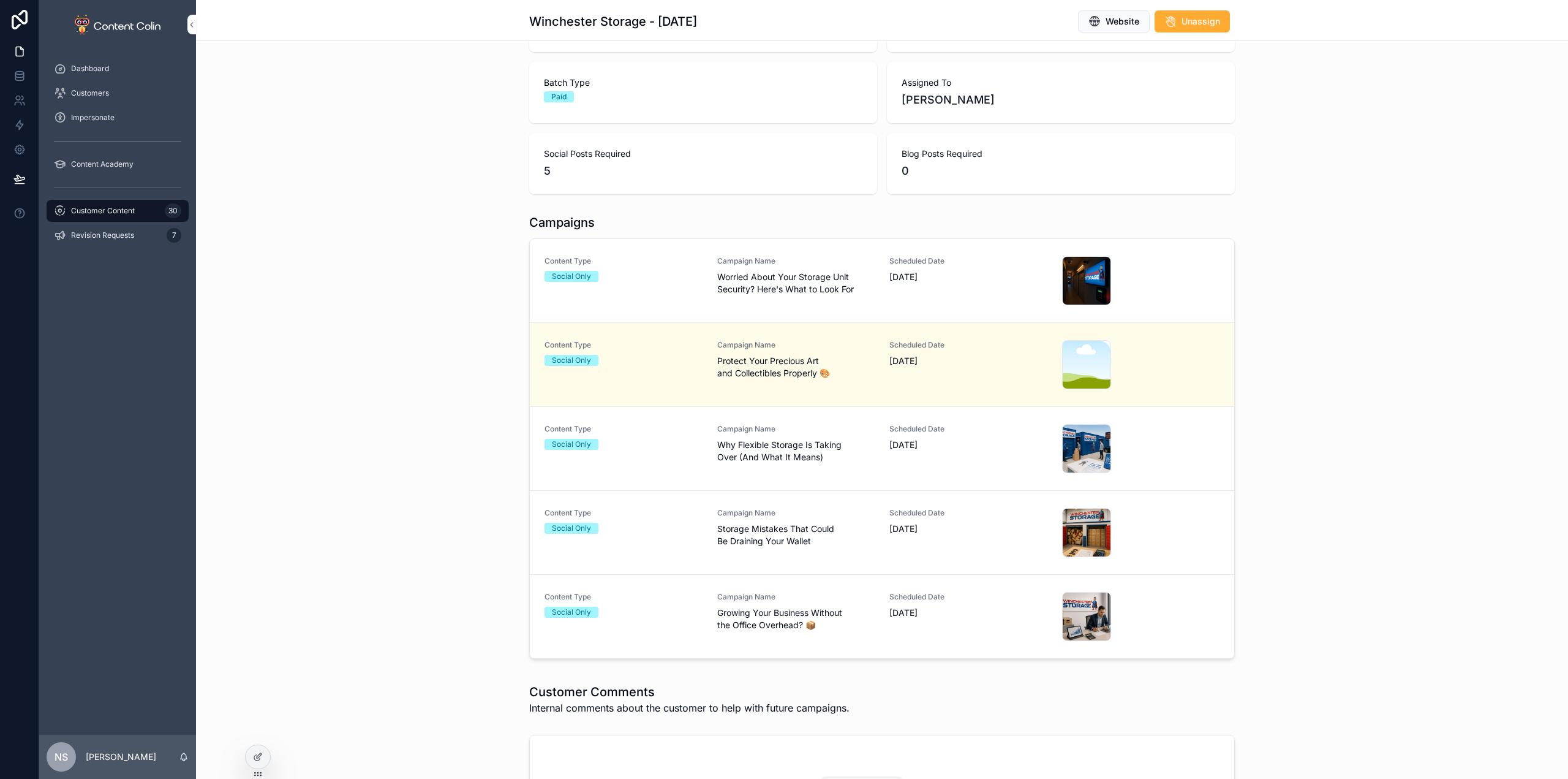
click at [118, 201] on link "Customer Content 30" at bounding box center [118, 211] width 142 height 22
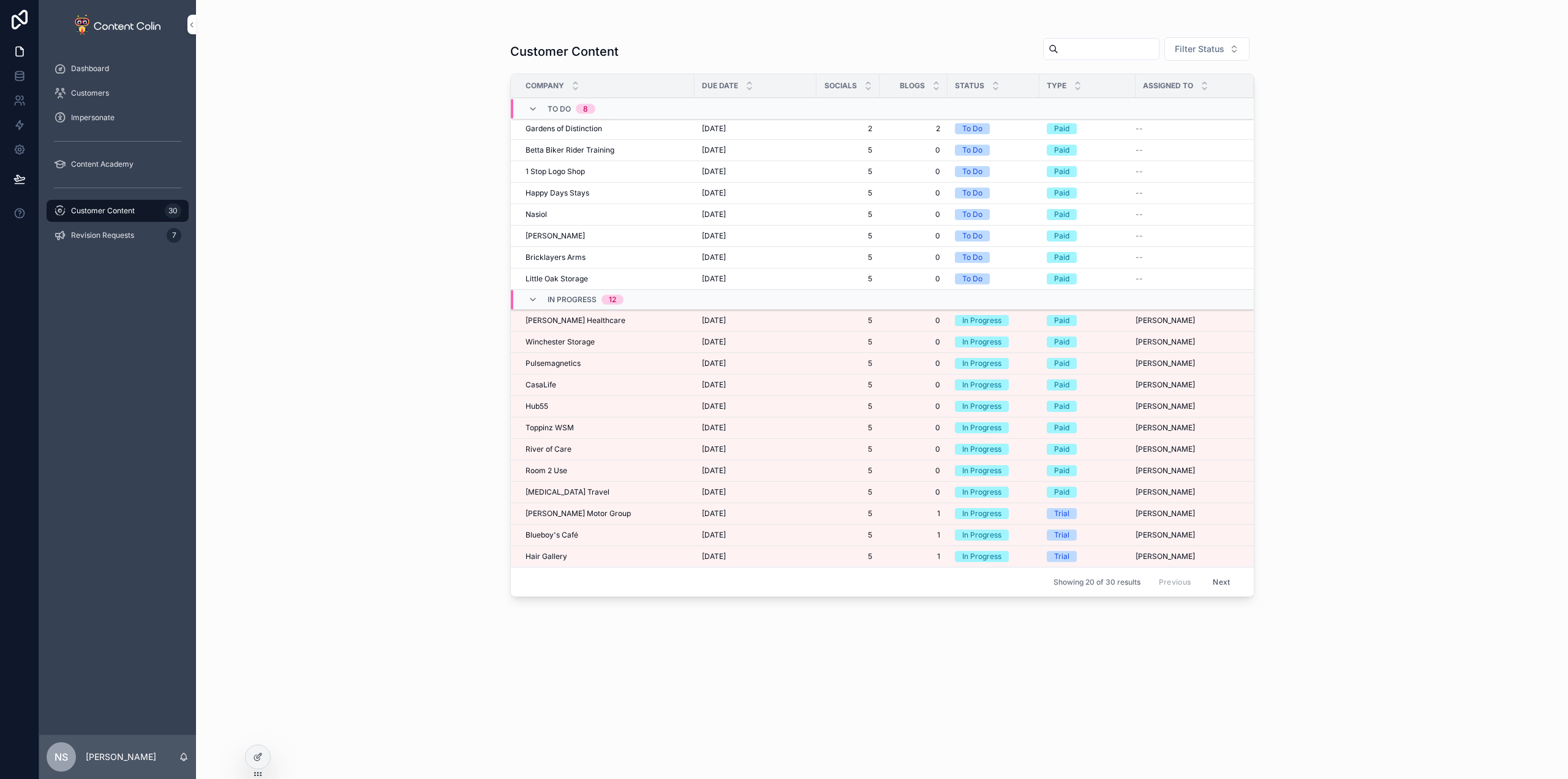
click at [558, 338] on span "Winchester Storage" at bounding box center [560, 341] width 69 height 10
click at [556, 369] on td "Pulsemagnetics Pulsemagnetics" at bounding box center [602, 364] width 183 height 22
click at [562, 358] on span "Pulsemagnetics" at bounding box center [553, 363] width 55 height 10
click at [577, 551] on div "Hair Gallery Hair Gallery" at bounding box center [606, 556] width 161 height 10
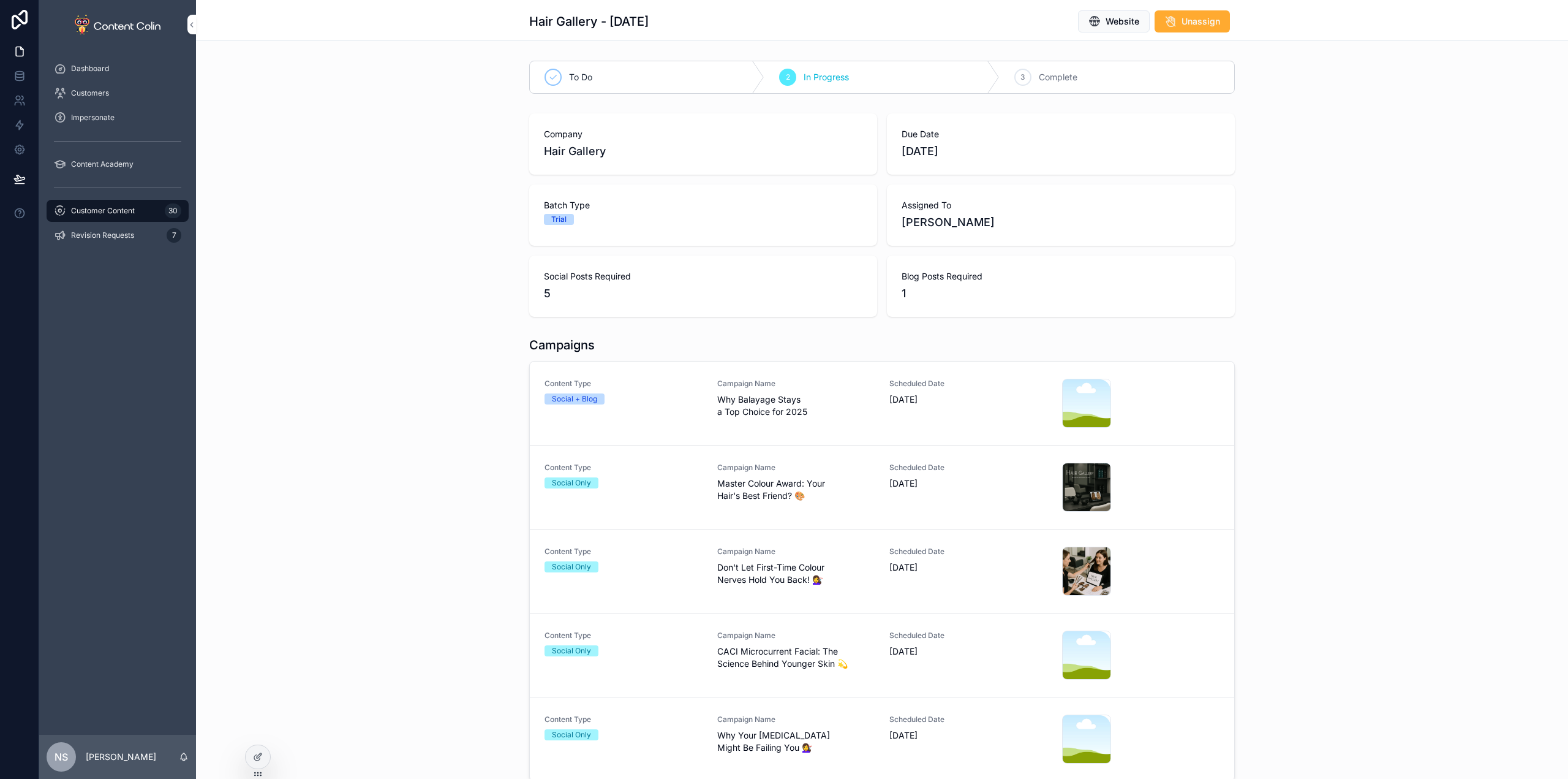
click at [805, 421] on div "Campaign Name Why [PERSON_NAME] Stays a Top Choice for 2025" at bounding box center [795, 403] width 158 height 49
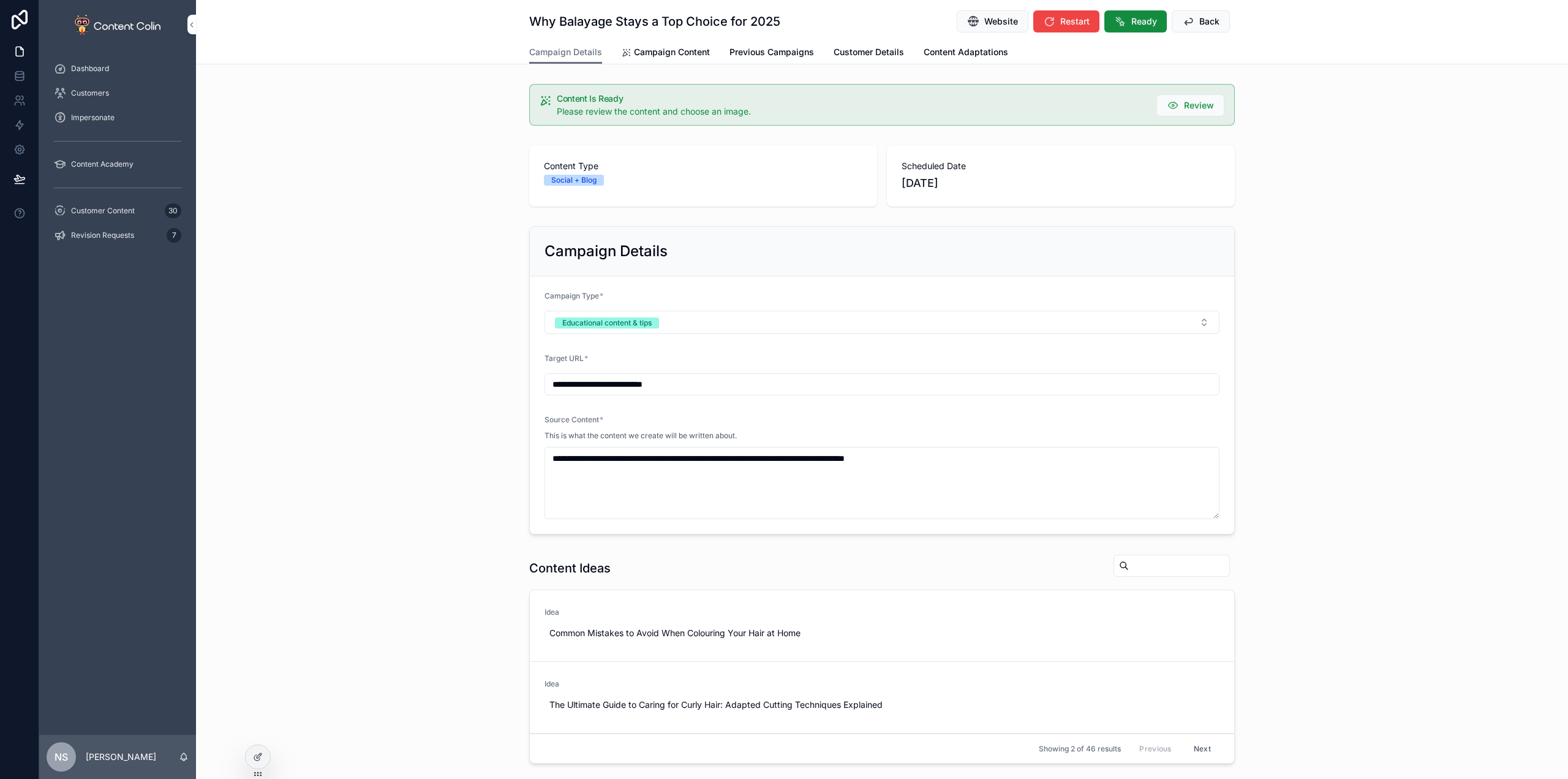
click at [661, 53] on span "Campaign Content" at bounding box center [671, 51] width 76 height 12
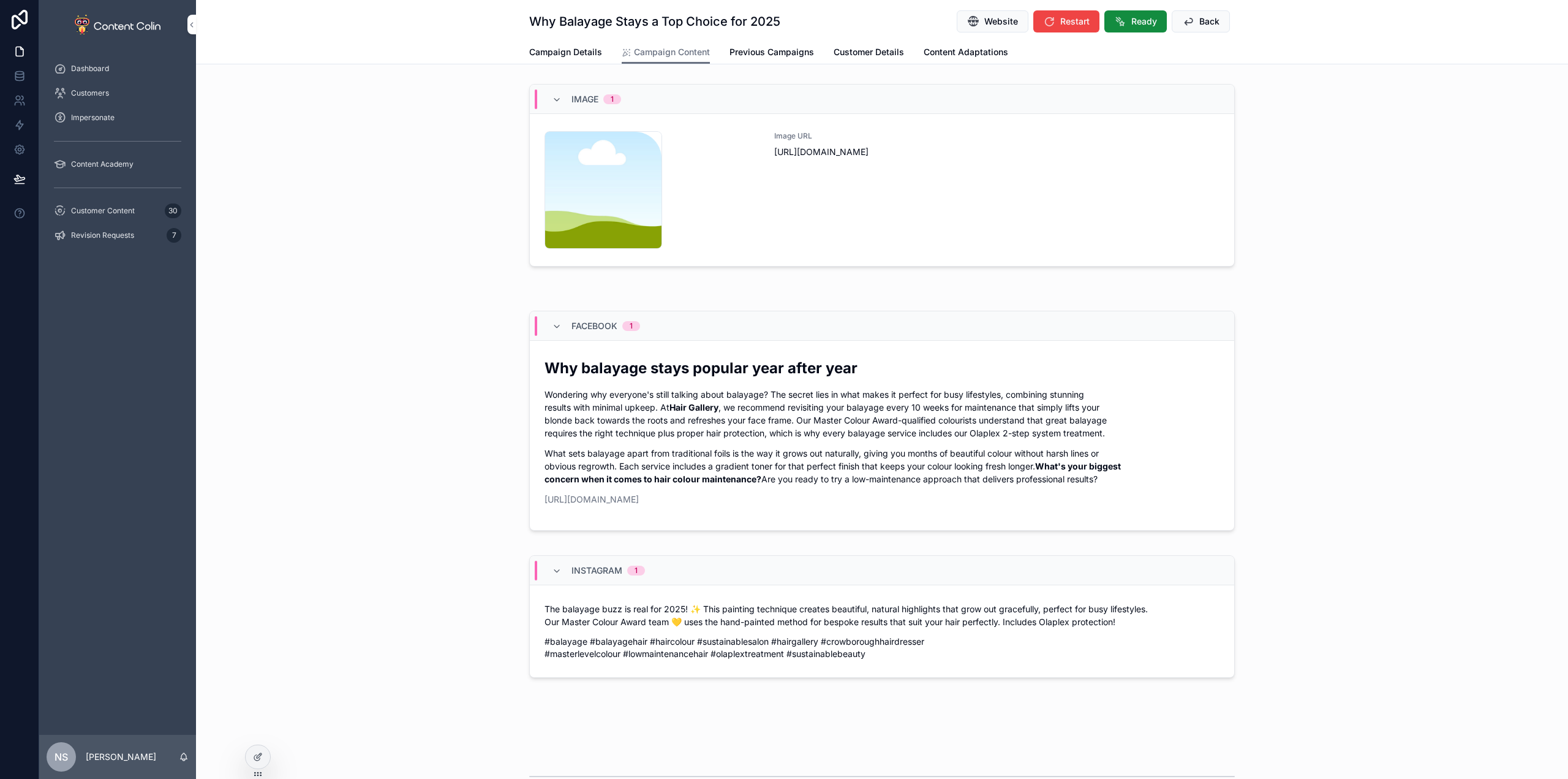
click at [952, 213] on div "Image URL [URL][DOMAIN_NAME]" at bounding box center [997, 190] width 445 height 118
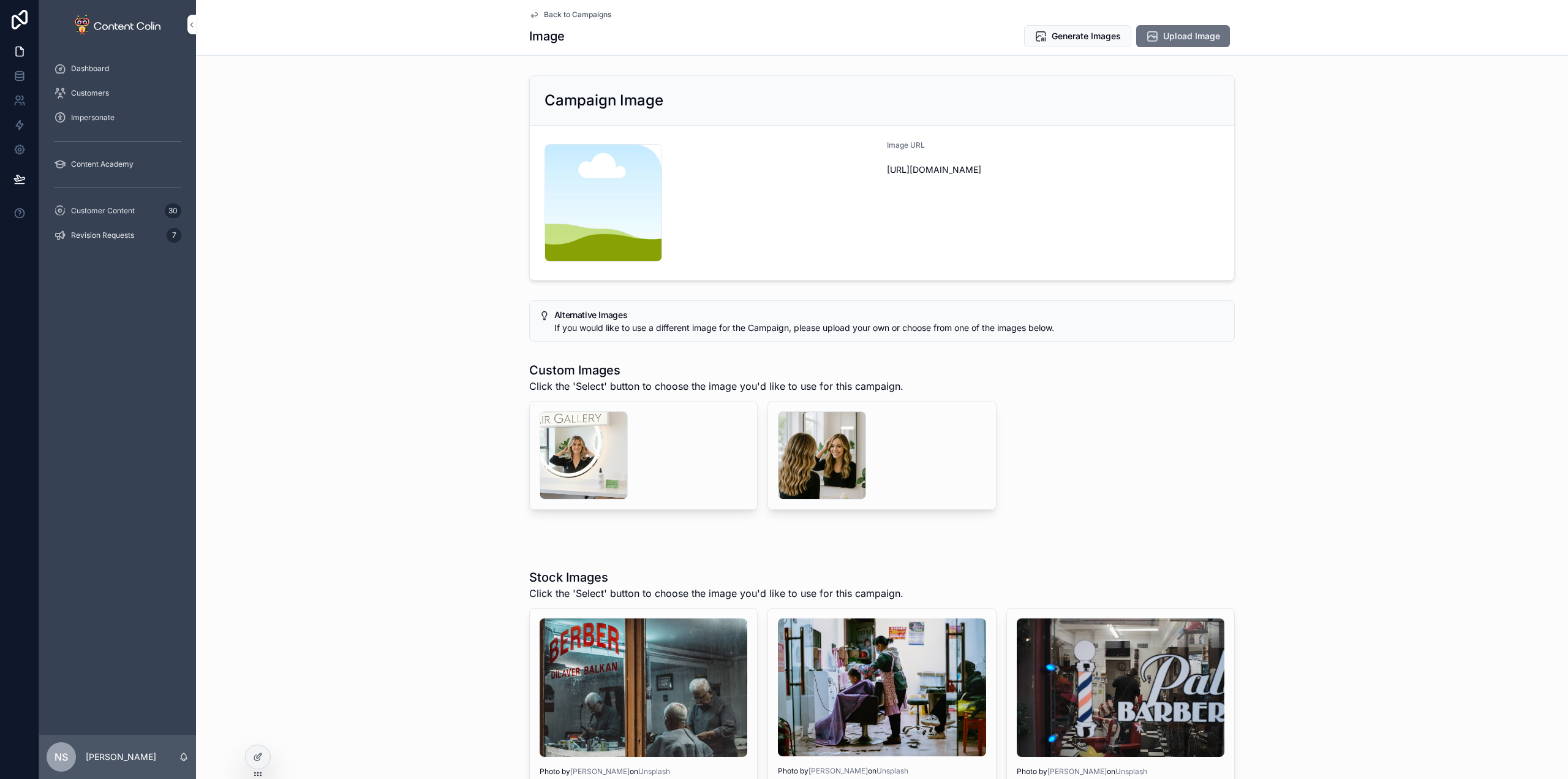
click at [798, 461] on div "scrollable content" at bounding box center [822, 455] width 88 height 88
click at [1094, 35] on span "Generate Images" at bounding box center [1086, 36] width 69 height 12
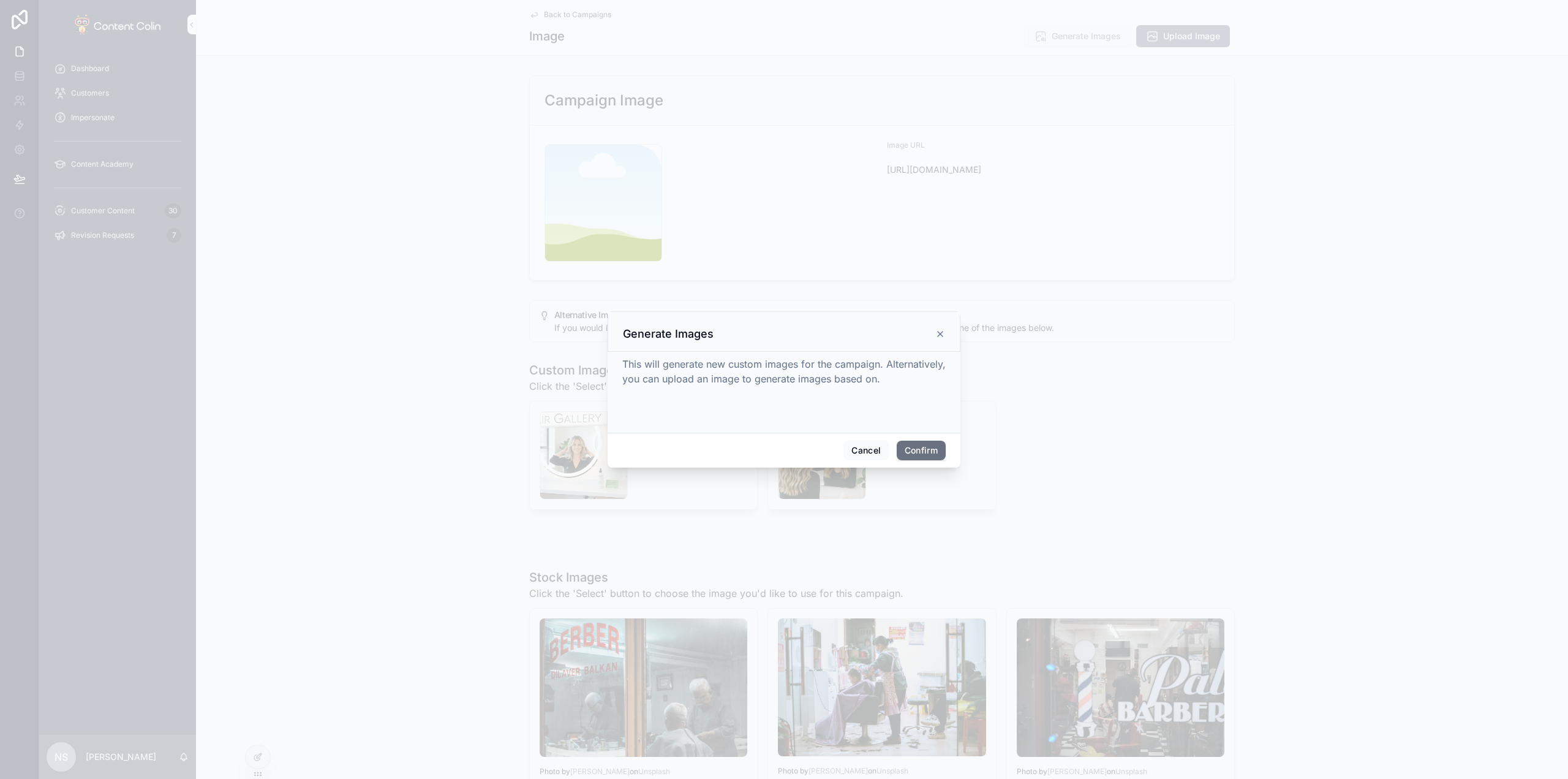
click at [927, 452] on button "Confirm" at bounding box center [921, 450] width 49 height 19
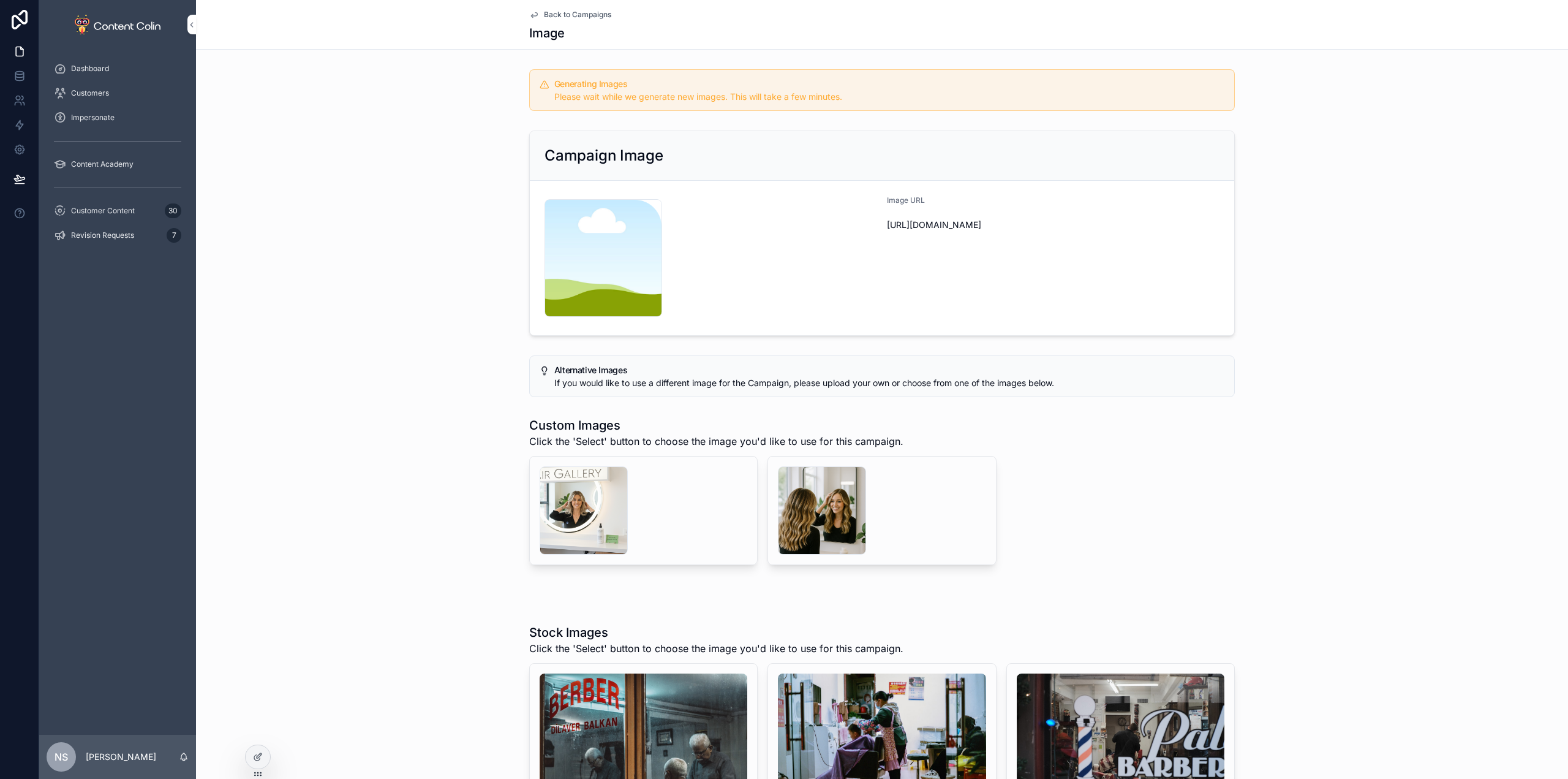
click at [553, 12] on span "Back to Campaigns" at bounding box center [577, 15] width 67 height 10
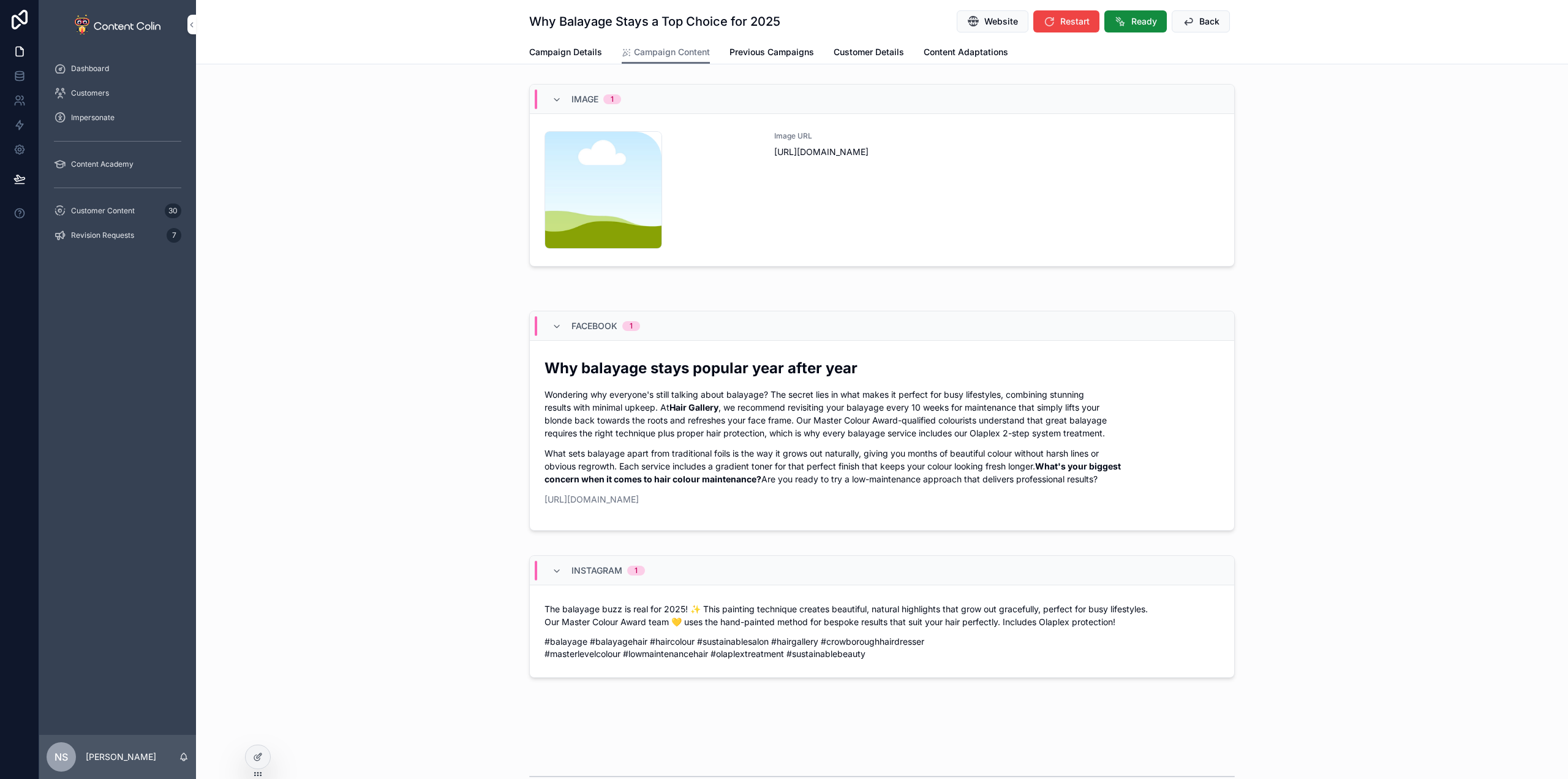
click at [1182, 22] on icon "scrollable content" at bounding box center [1188, 21] width 12 height 12
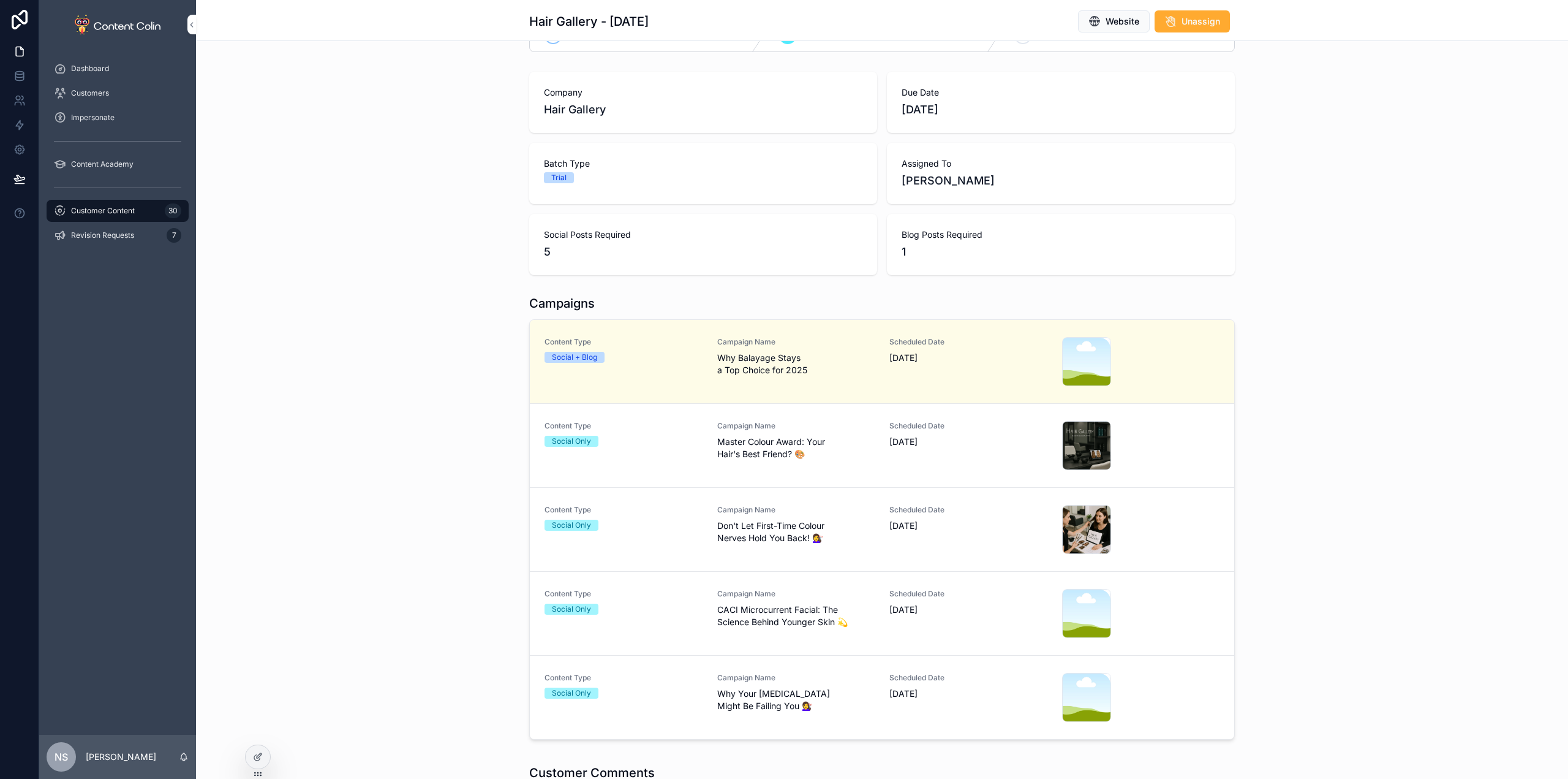
scroll to position [183, 0]
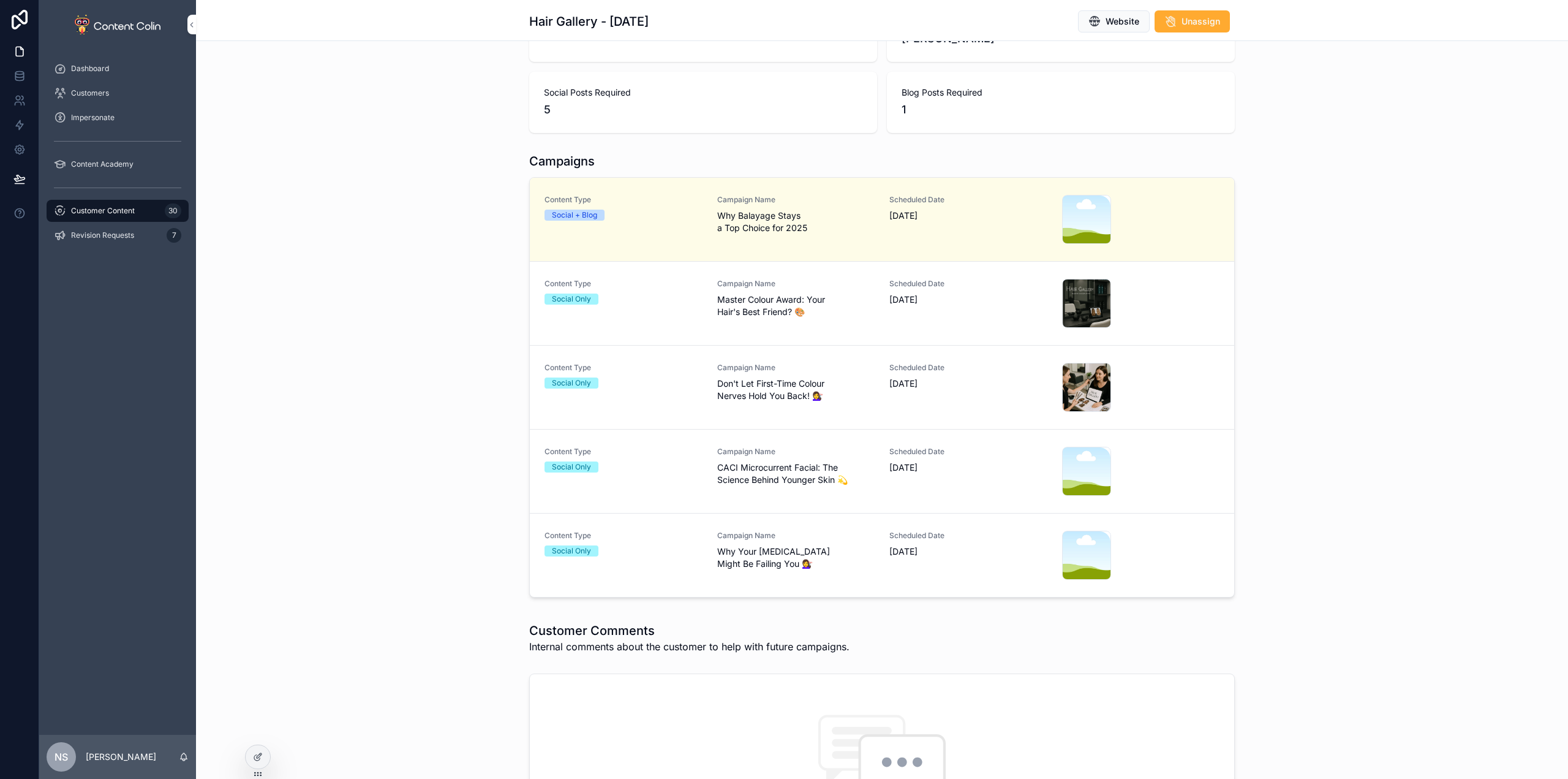
click at [794, 458] on div "Campaign Name CACI Microcurrent Facial: The Science Behind Younger Skin 💫" at bounding box center [795, 466] width 158 height 39
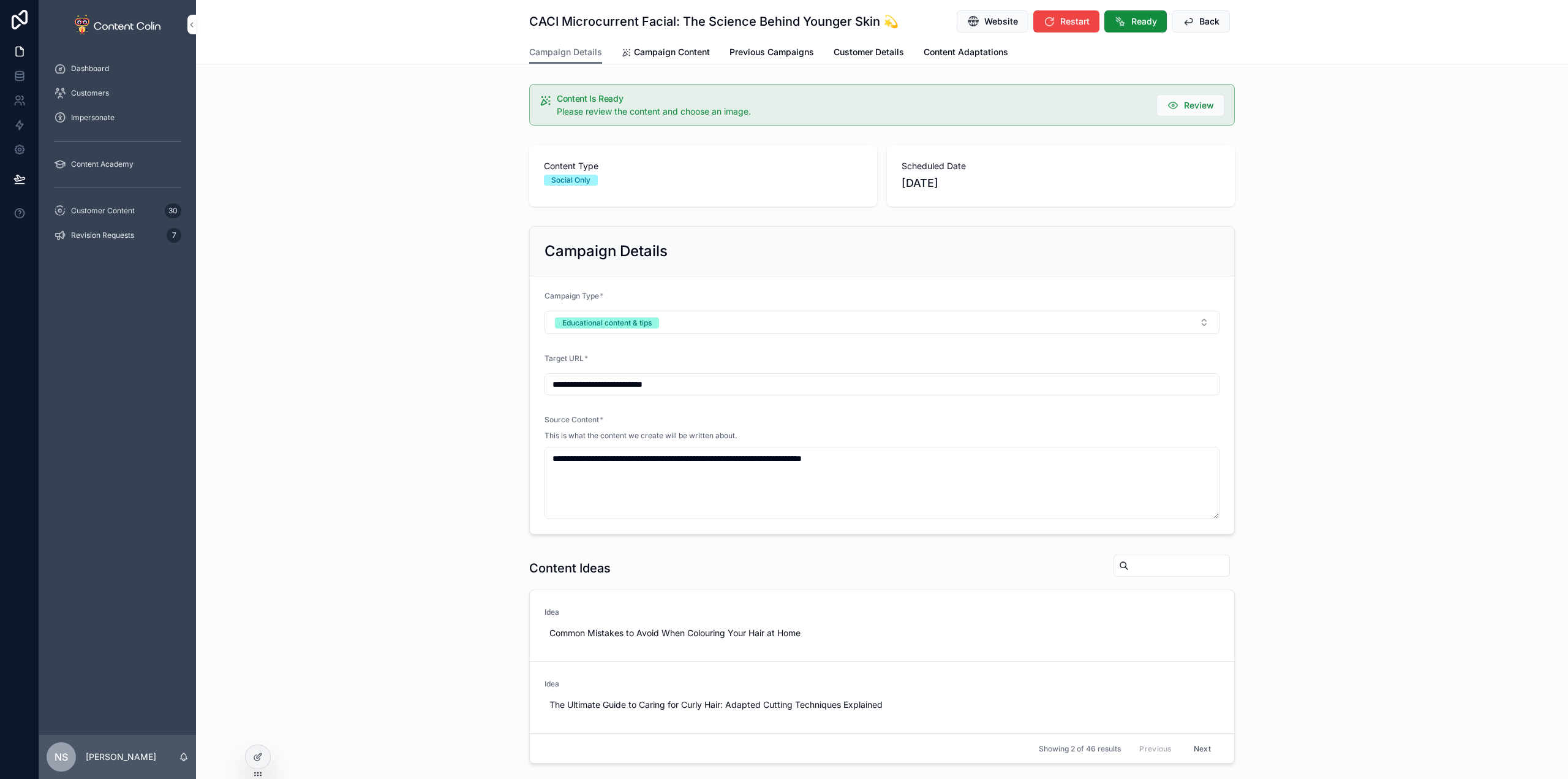
click at [685, 53] on span "Campaign Content" at bounding box center [671, 51] width 76 height 12
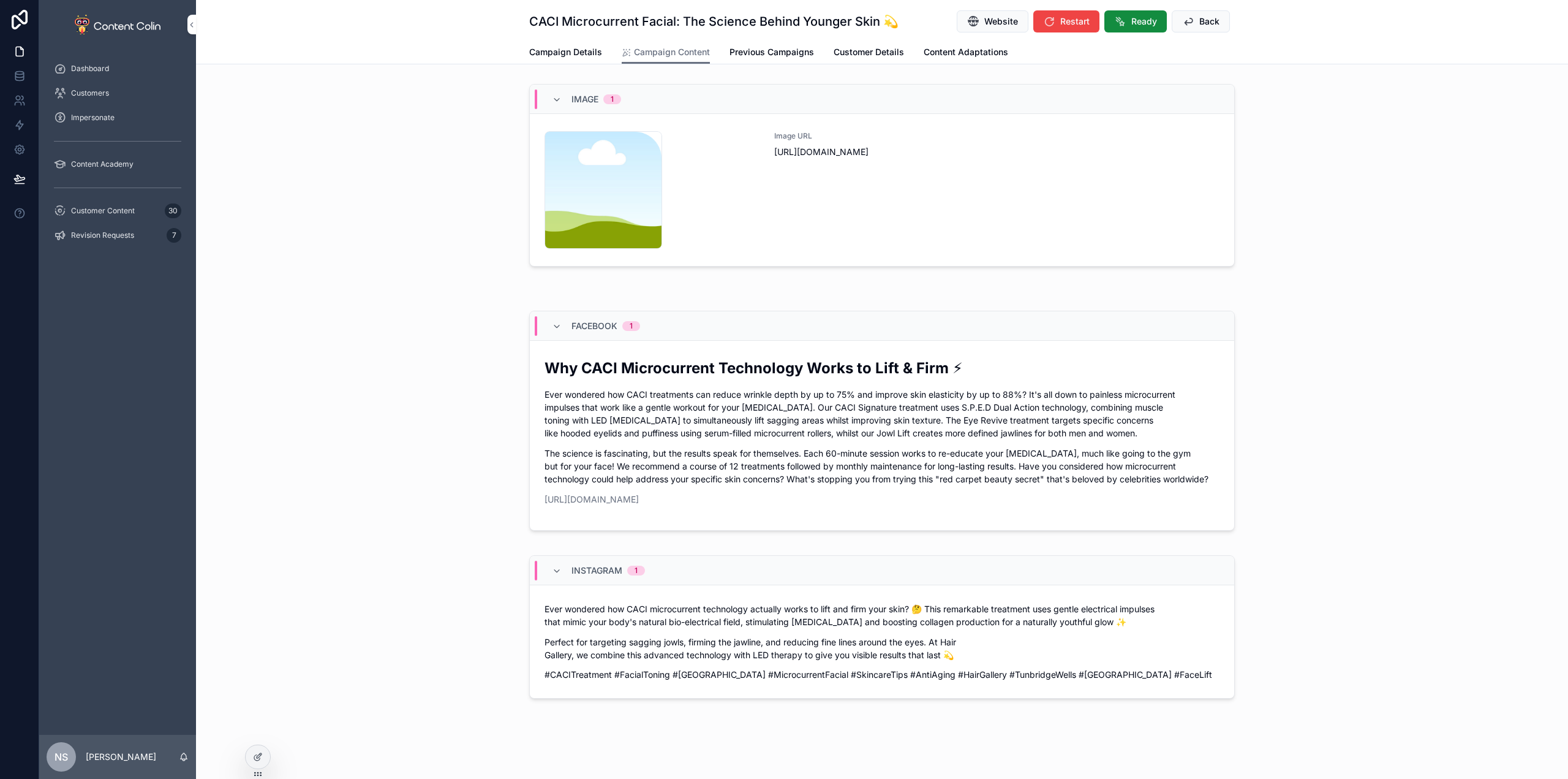
click at [951, 222] on div "Image URL [URL][DOMAIN_NAME]" at bounding box center [997, 190] width 445 height 118
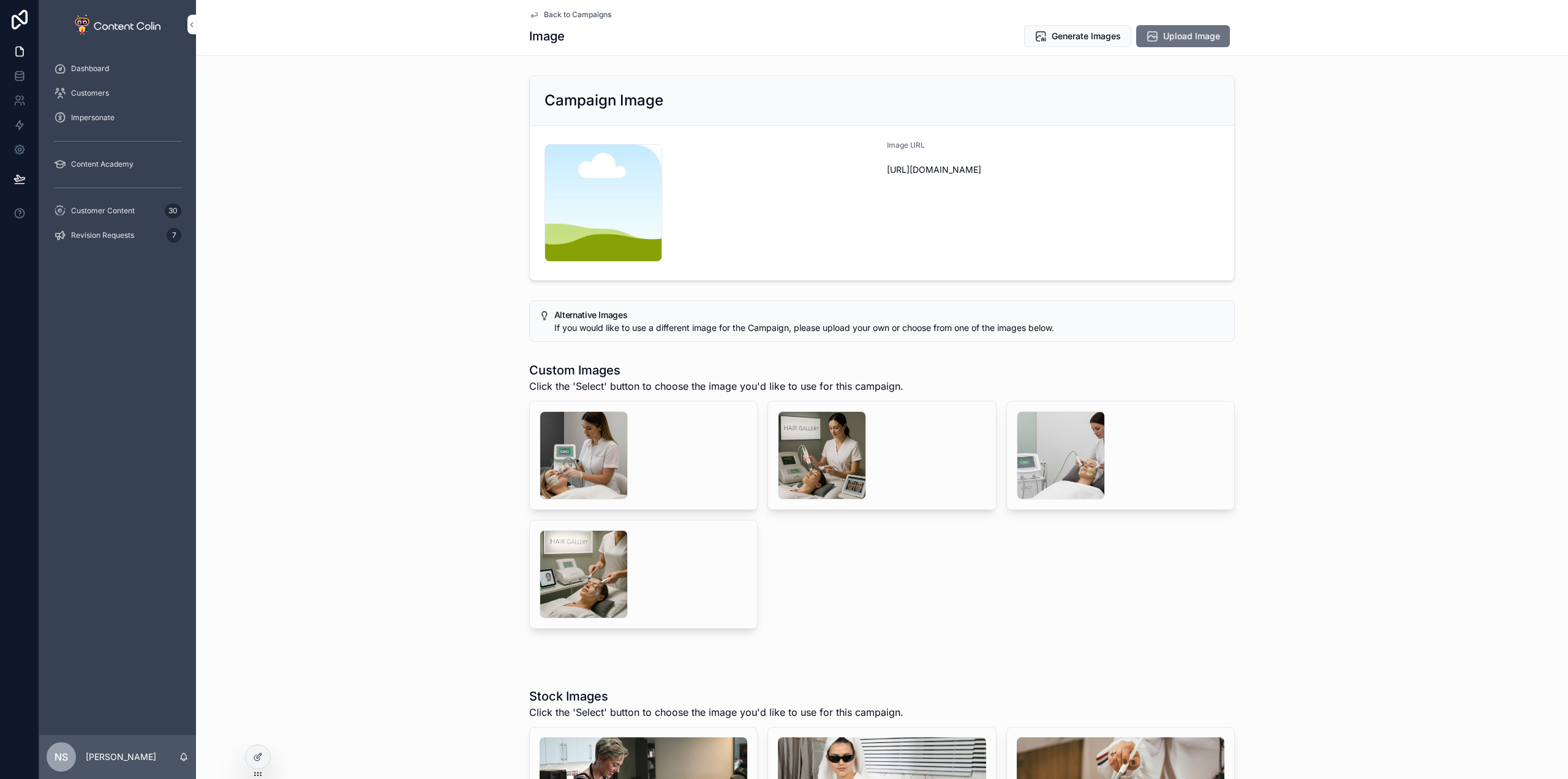
click at [817, 452] on div "scrollable content" at bounding box center [822, 455] width 88 height 88
click at [585, 450] on div "scrollable content" at bounding box center [584, 455] width 88 height 88
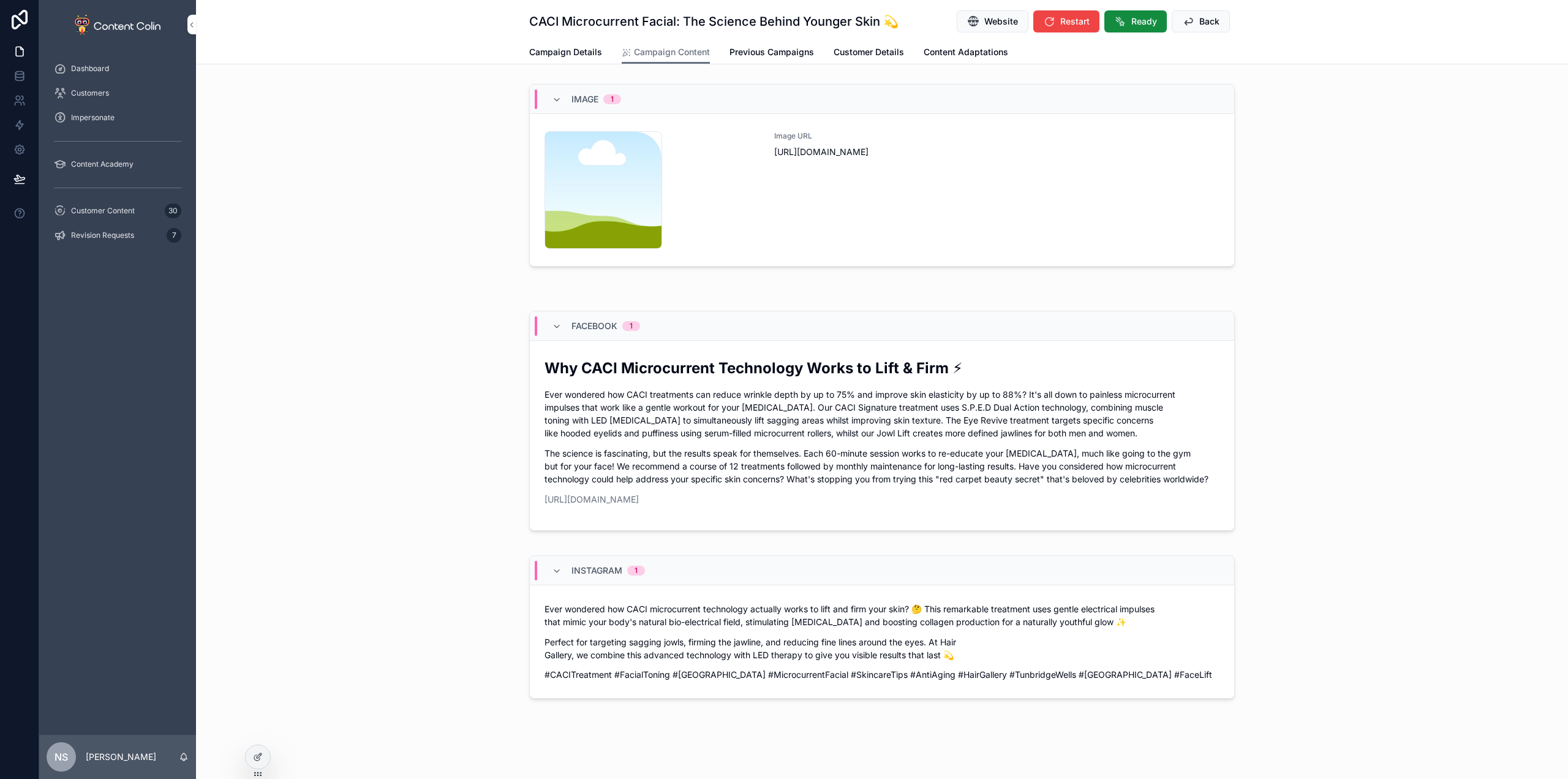
click at [802, 226] on div "Image URL [URL][DOMAIN_NAME]" at bounding box center [997, 190] width 445 height 118
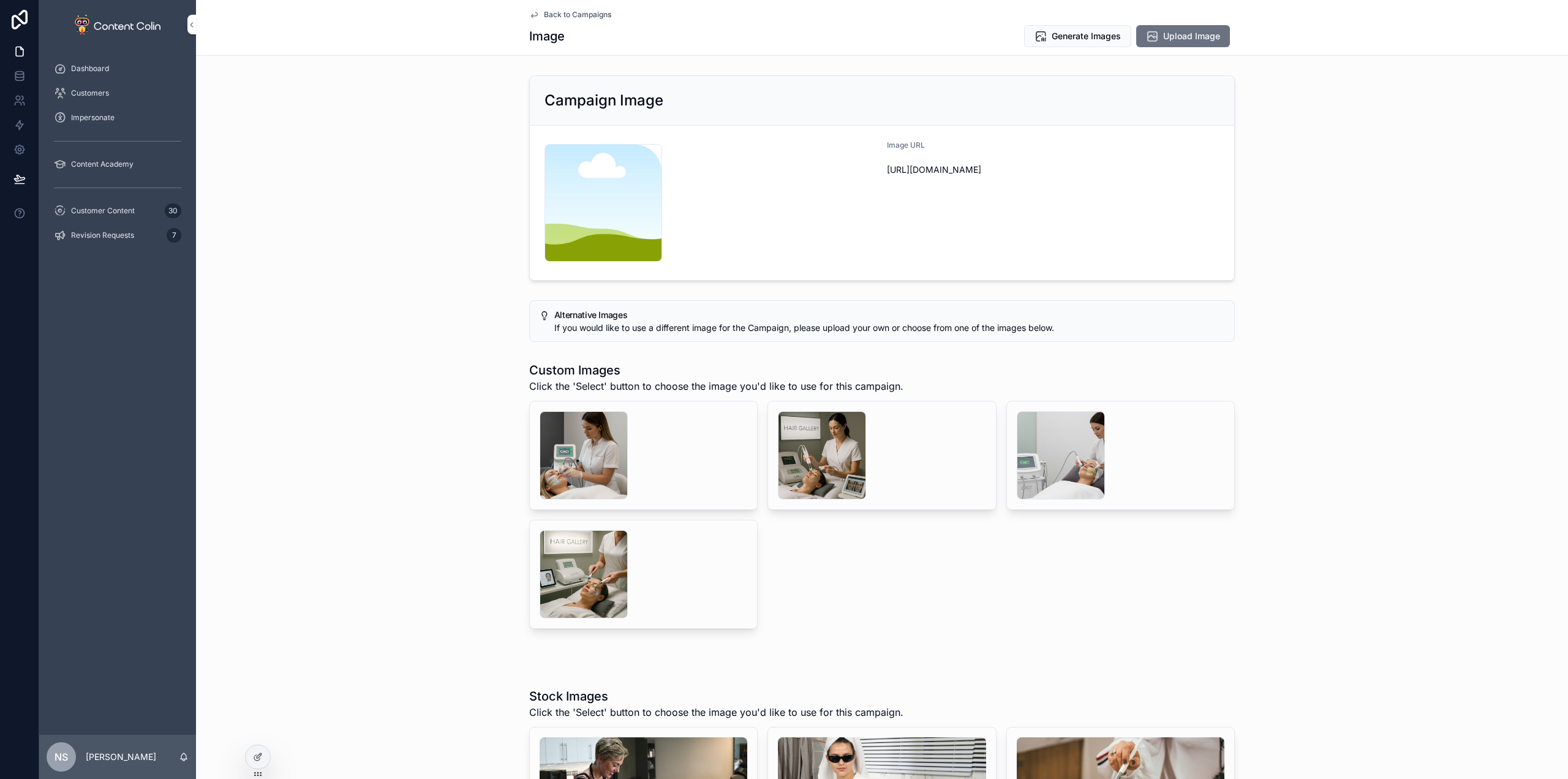
click at [816, 452] on div "scrollable content" at bounding box center [822, 455] width 88 height 88
click at [1050, 452] on div "scrollable content" at bounding box center [1061, 455] width 88 height 88
click at [576, 571] on div "scrollable content" at bounding box center [584, 574] width 88 height 88
click at [559, 565] on div "scrollable content" at bounding box center [584, 574] width 88 height 88
click at [836, 452] on div "scrollable content" at bounding box center [822, 455] width 88 height 88
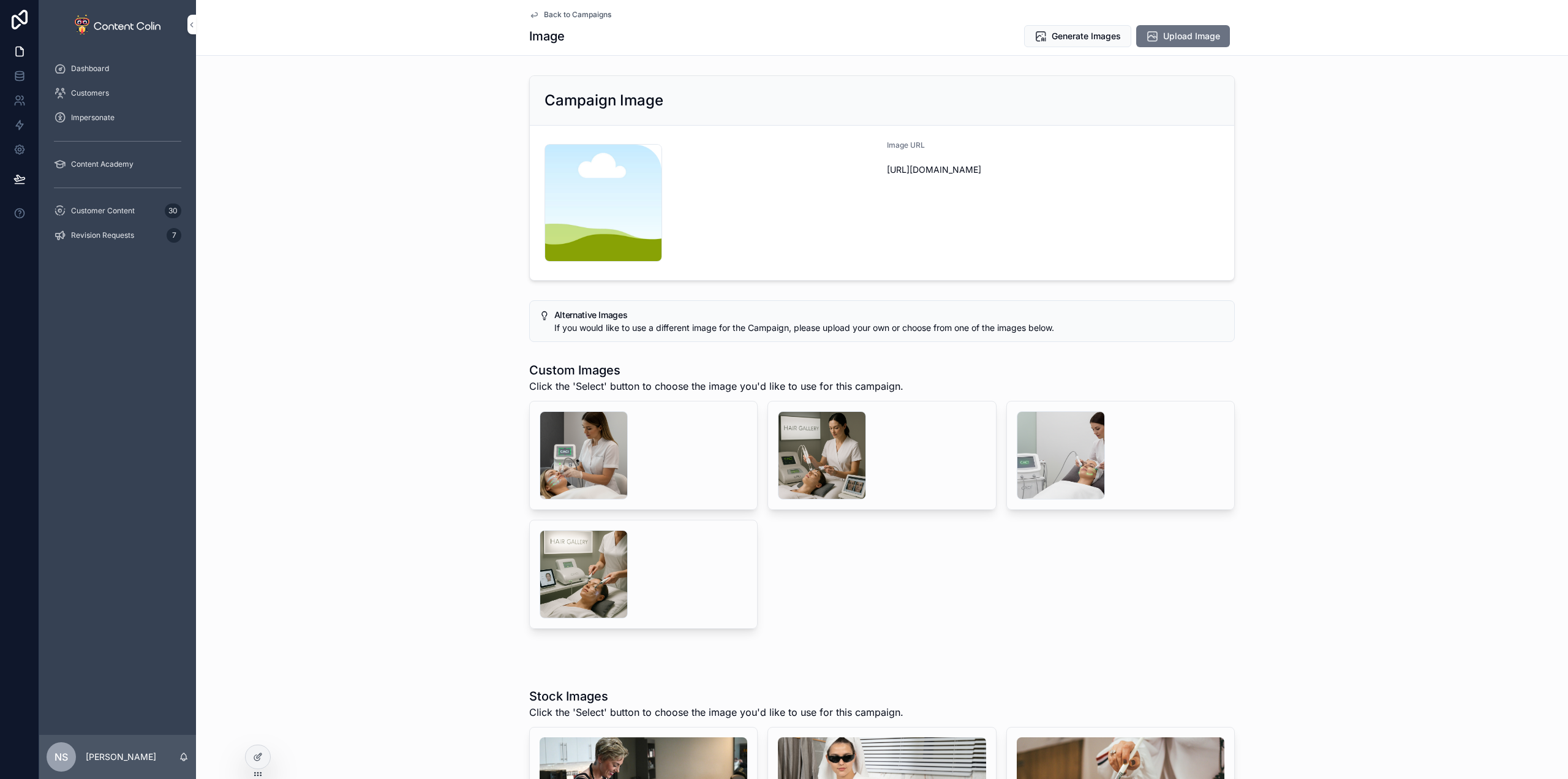
click at [0, 0] on span "Select" at bounding box center [0, 0] width 0 height 0
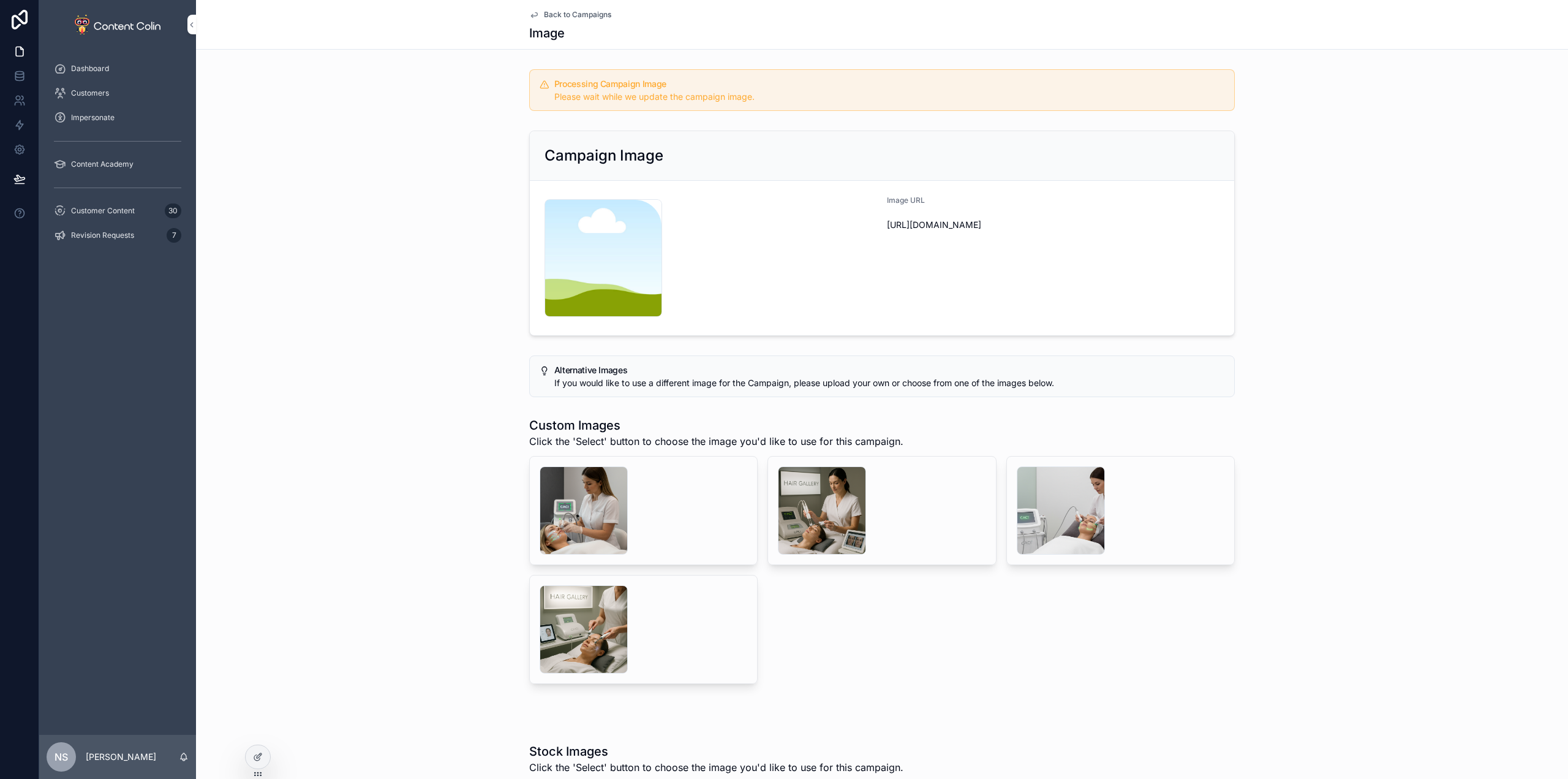
click at [554, 13] on span "Back to Campaigns" at bounding box center [577, 15] width 67 height 10
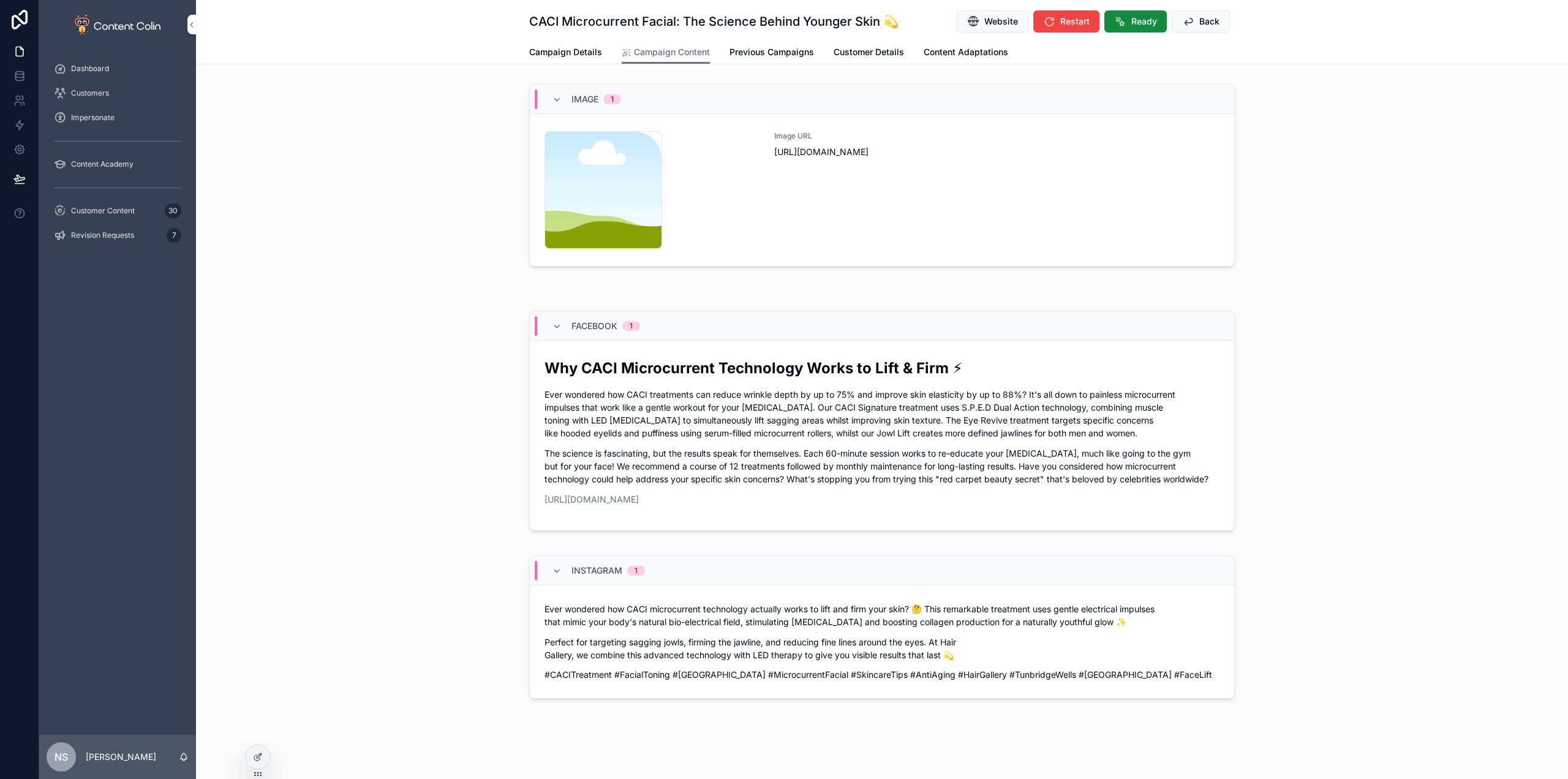
click at [1199, 16] on span "Back" at bounding box center [1210, 21] width 20 height 12
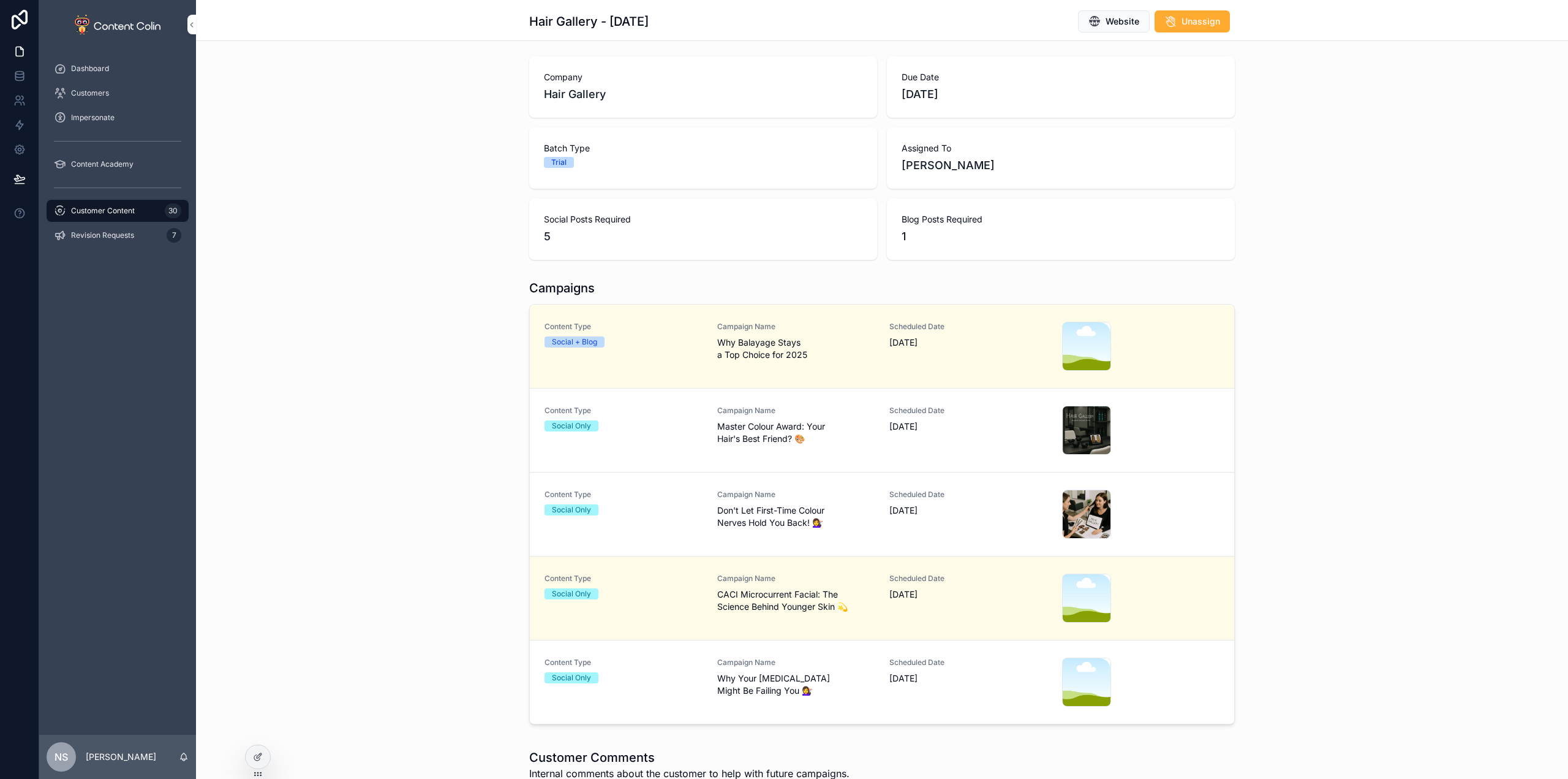
scroll to position [61, 0]
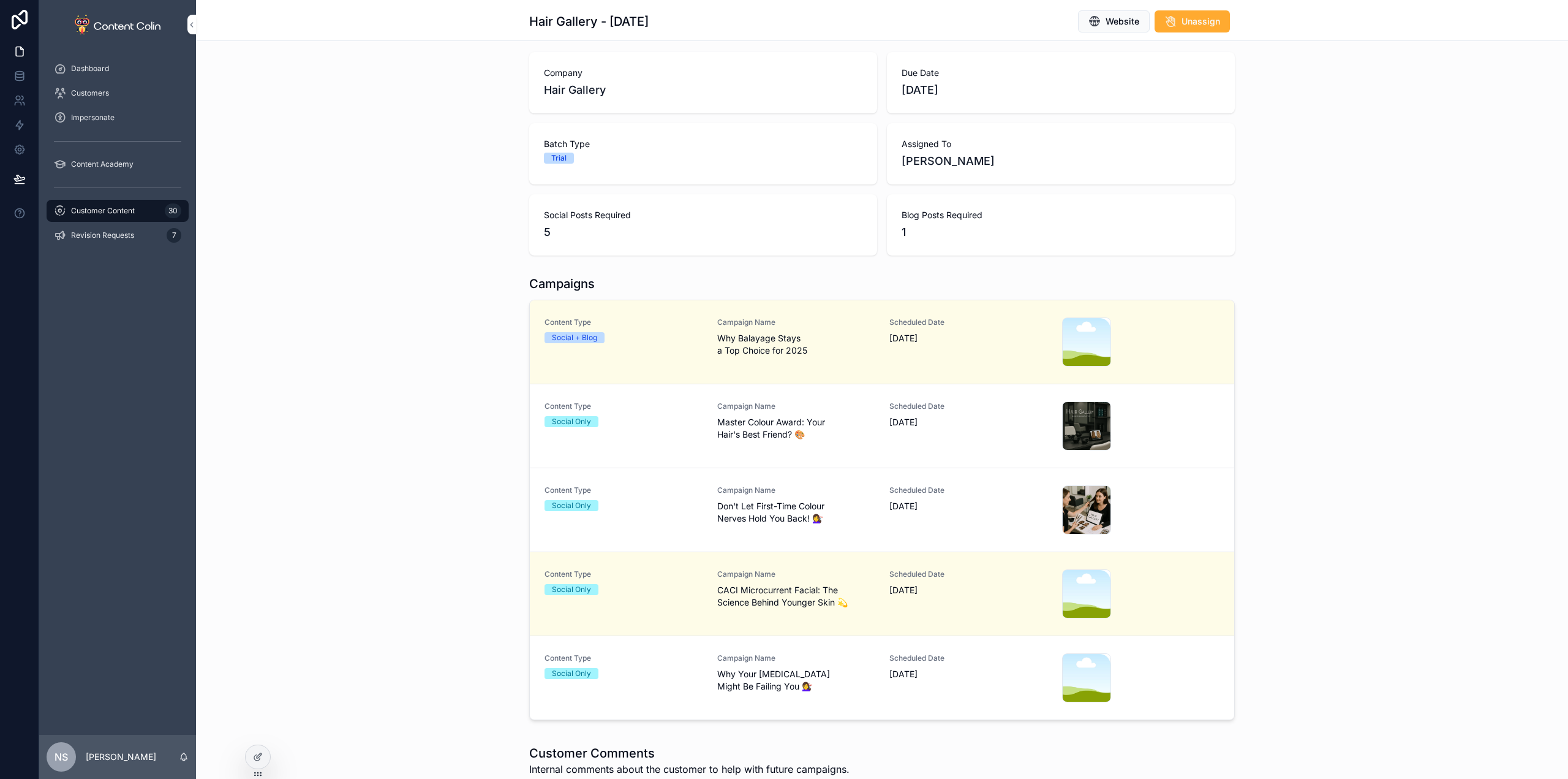
click at [779, 678] on span "Why Your [MEDICAL_DATA] Might Be Failing You 💇‍♀️" at bounding box center [795, 680] width 158 height 25
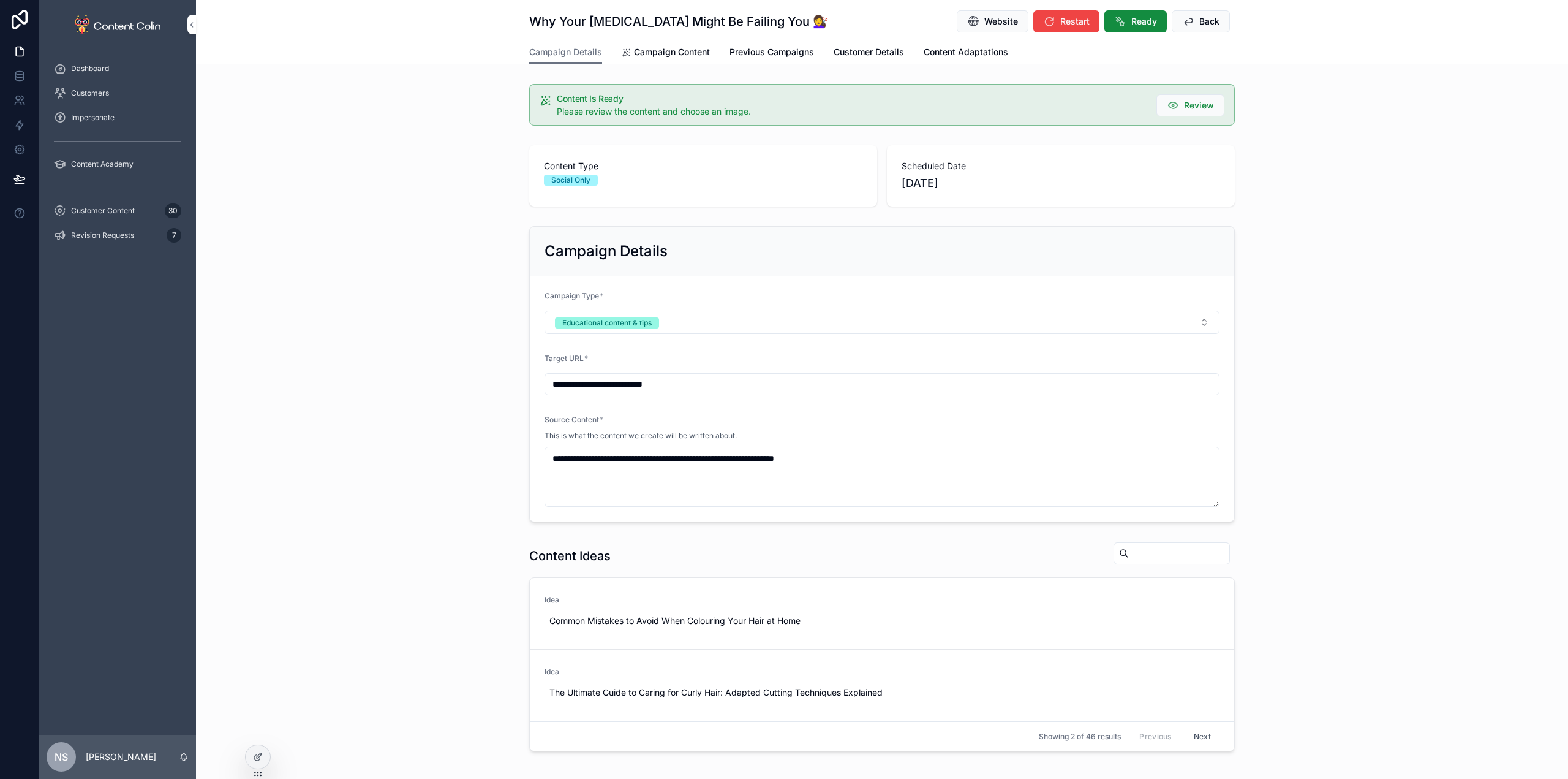
click at [649, 56] on span "Campaign Content" at bounding box center [671, 51] width 76 height 12
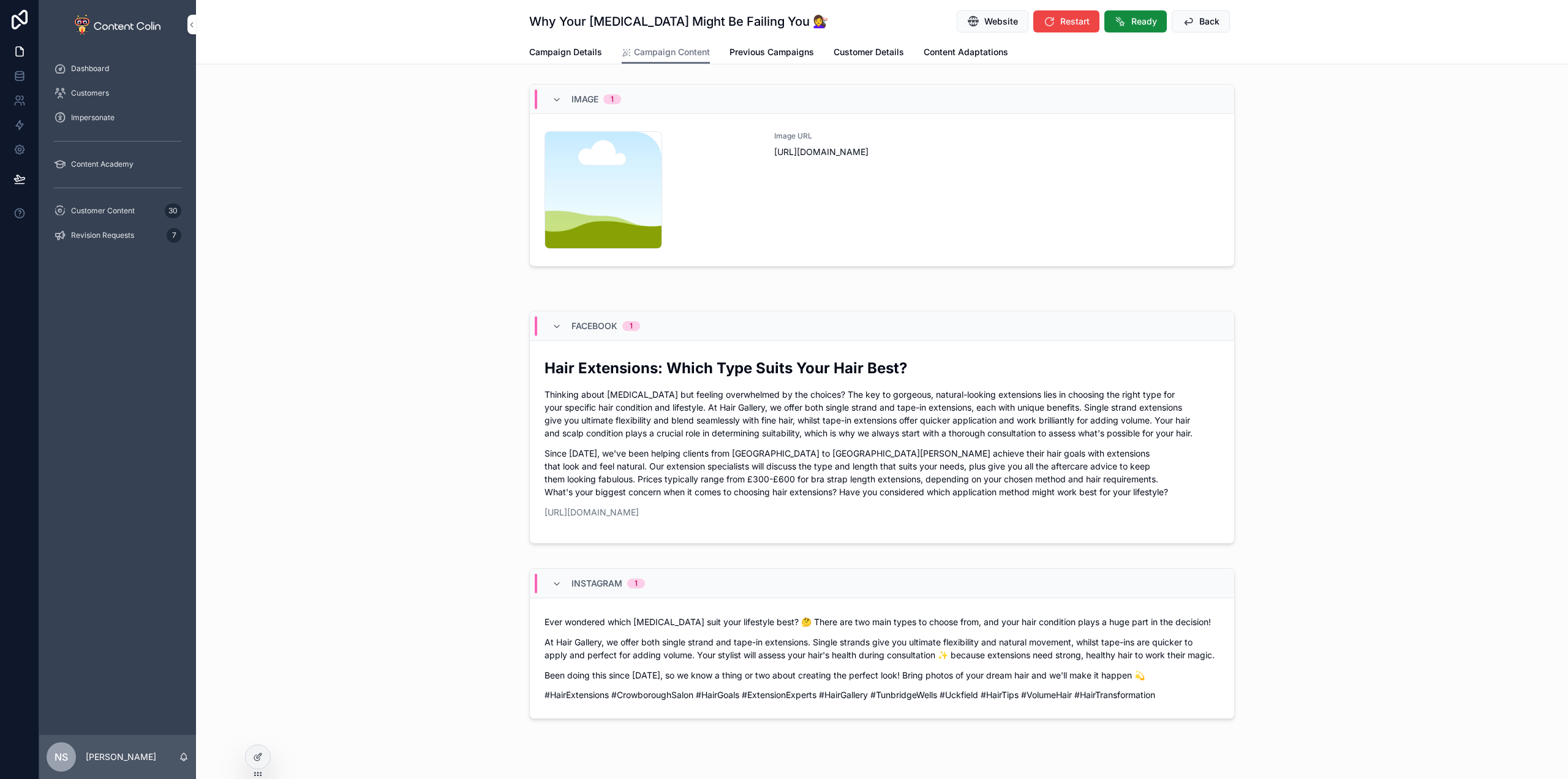
click at [985, 204] on div "Image URL [URL][DOMAIN_NAME]" at bounding box center [997, 190] width 445 height 118
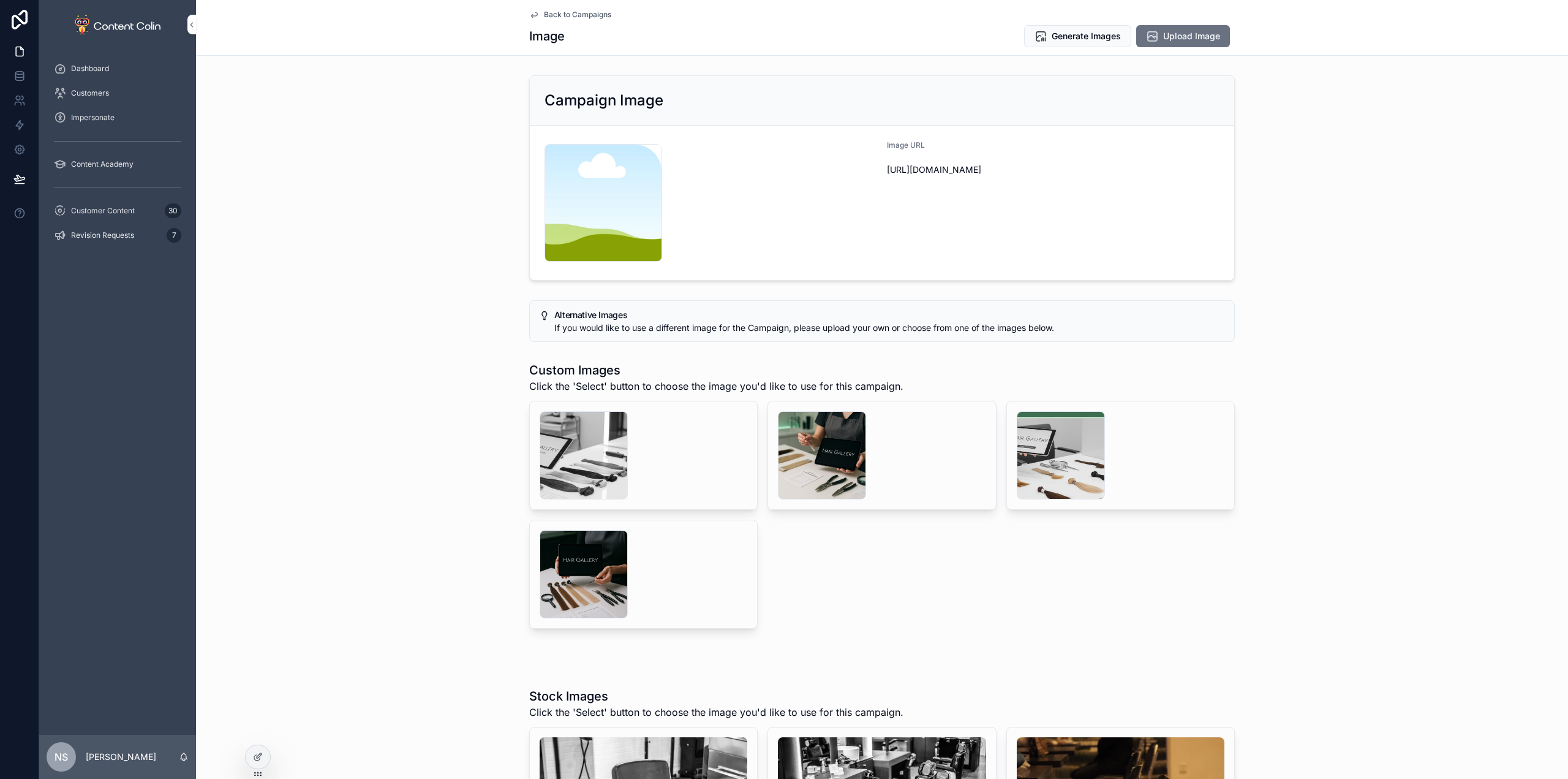
click at [831, 463] on div "scrollable content" at bounding box center [822, 455] width 88 height 88
click at [602, 448] on div "scrollable content" at bounding box center [584, 455] width 88 height 88
click at [1083, 28] on button "Generate Images" at bounding box center [1078, 36] width 108 height 22
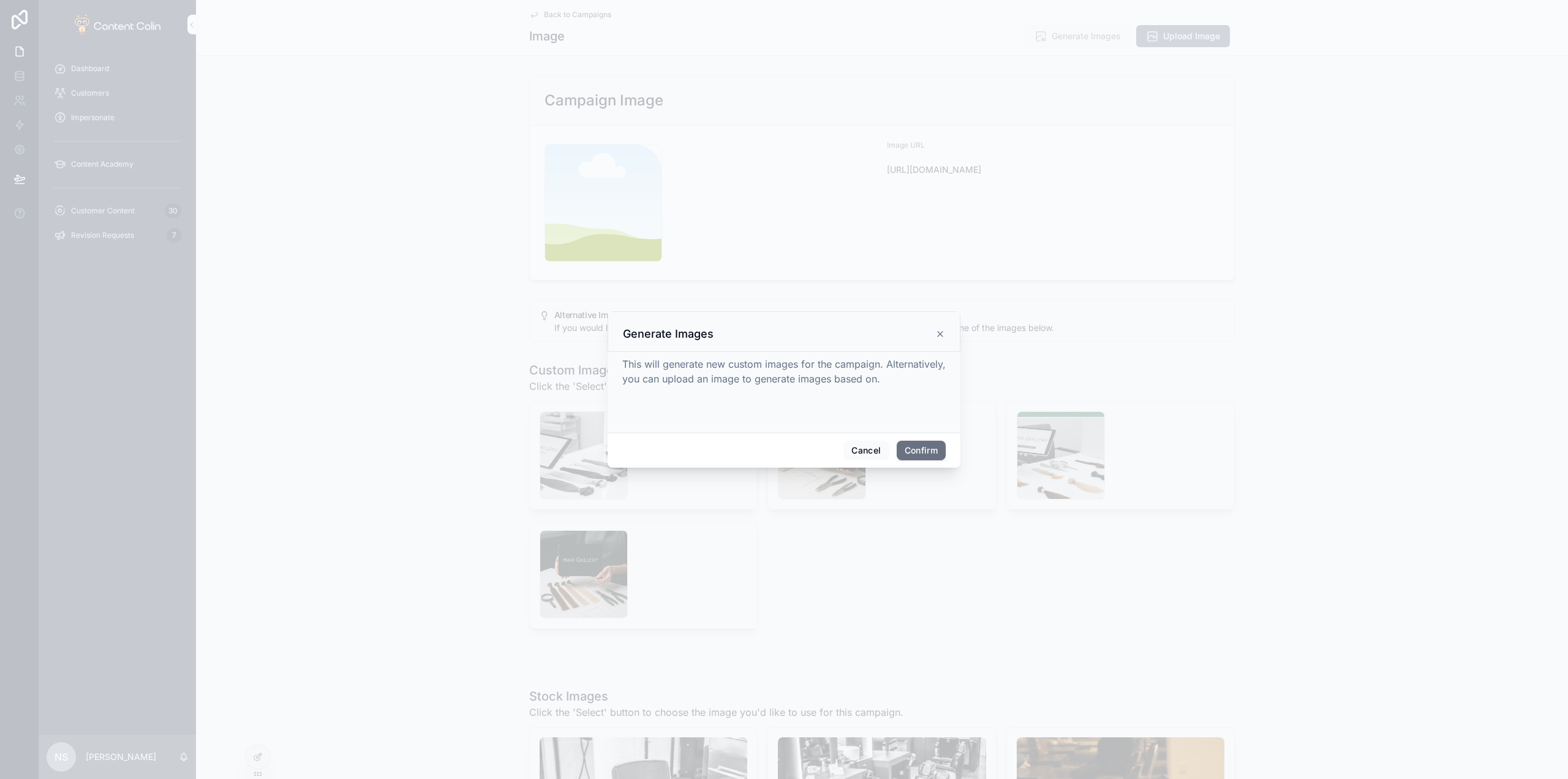
click at [924, 449] on button "Confirm" at bounding box center [921, 450] width 49 height 19
click at [114, 201] on div at bounding box center [784, 390] width 1568 height 779
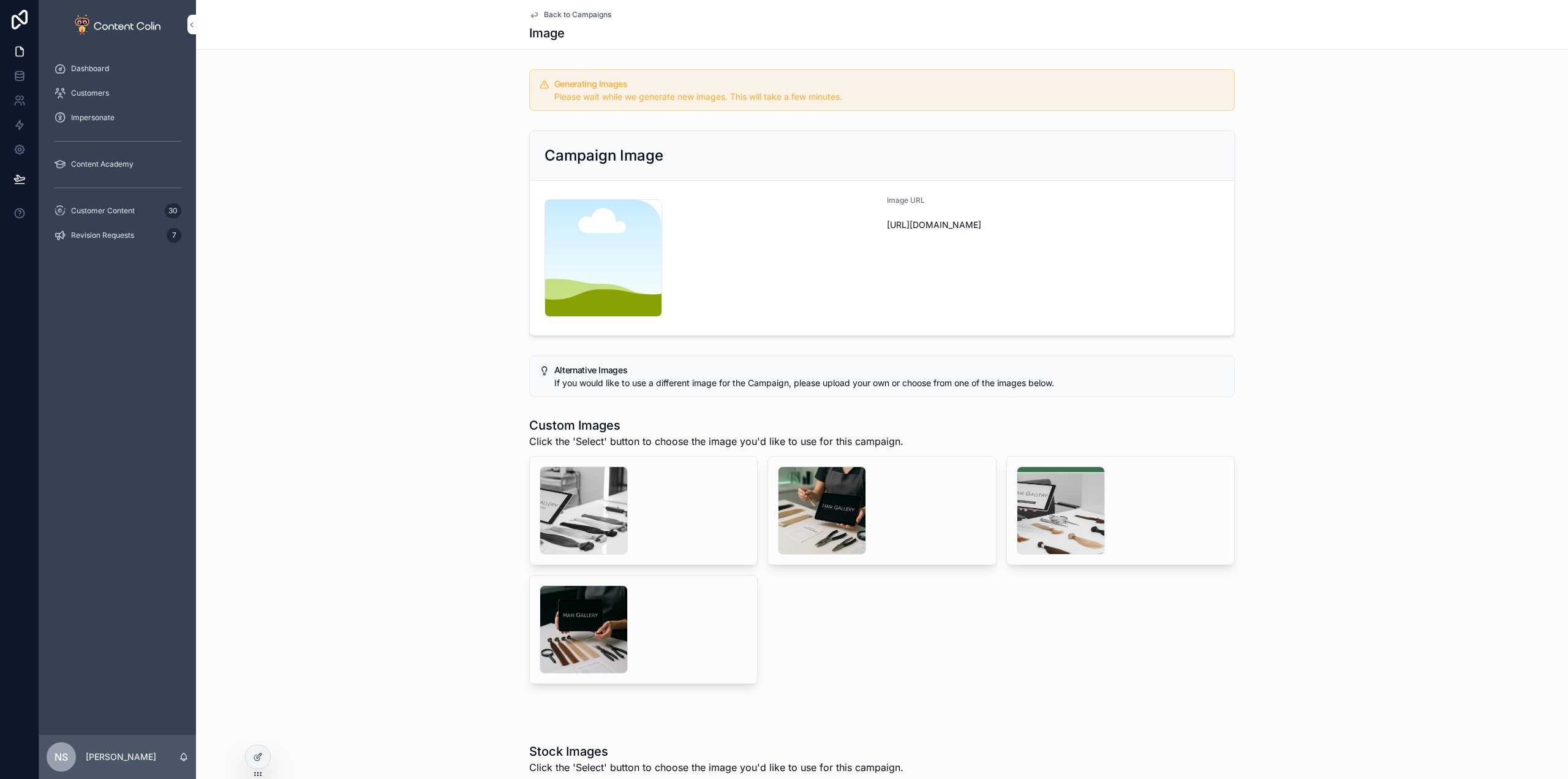
click at [108, 208] on span "Customer Content" at bounding box center [103, 211] width 64 height 10
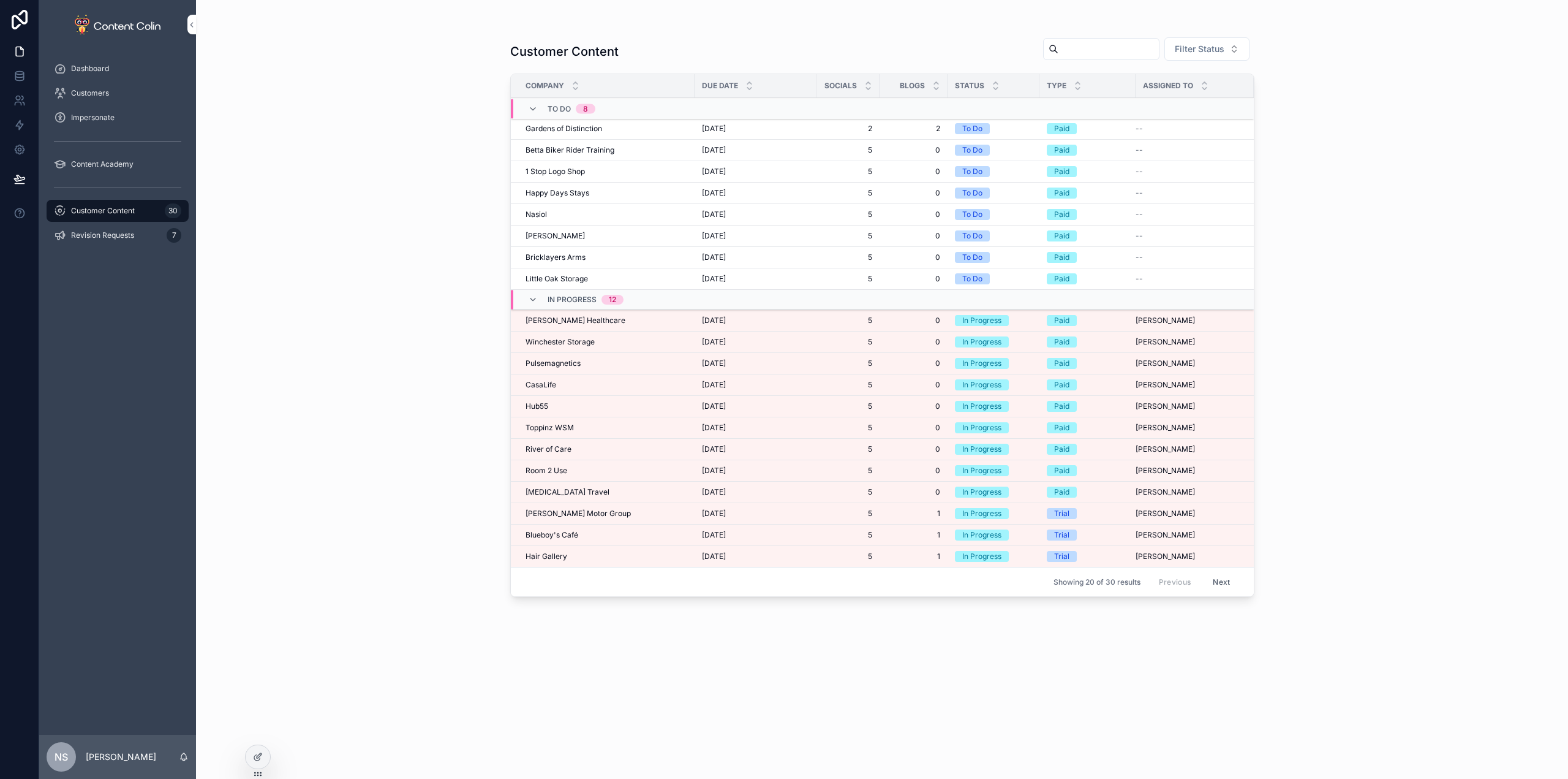
click at [576, 530] on span "Blueboy's Café" at bounding box center [552, 535] width 53 height 10
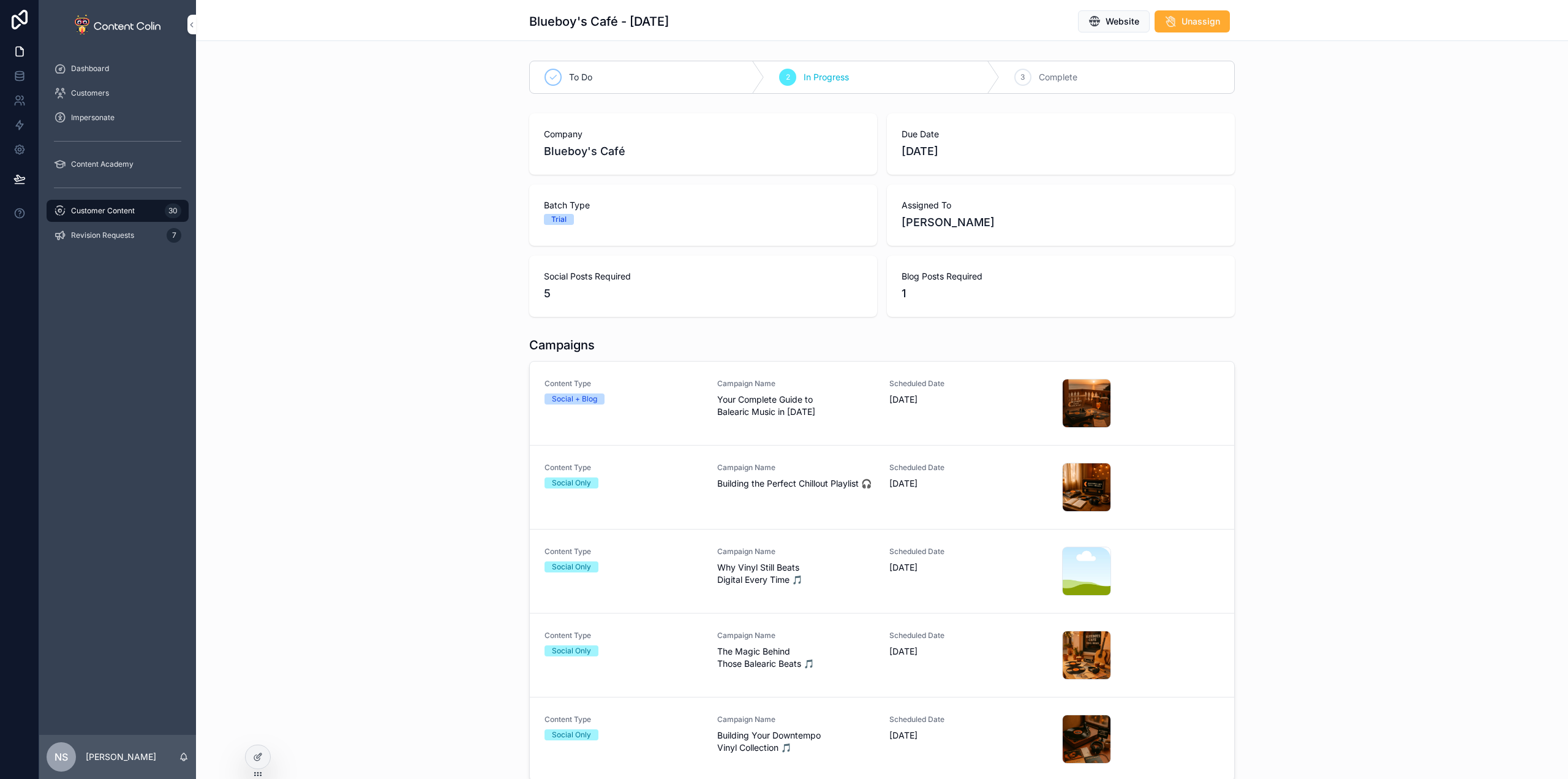
click at [749, 566] on span "Why Vinyl Still Beats Digital Every Time 🎵" at bounding box center [795, 573] width 158 height 25
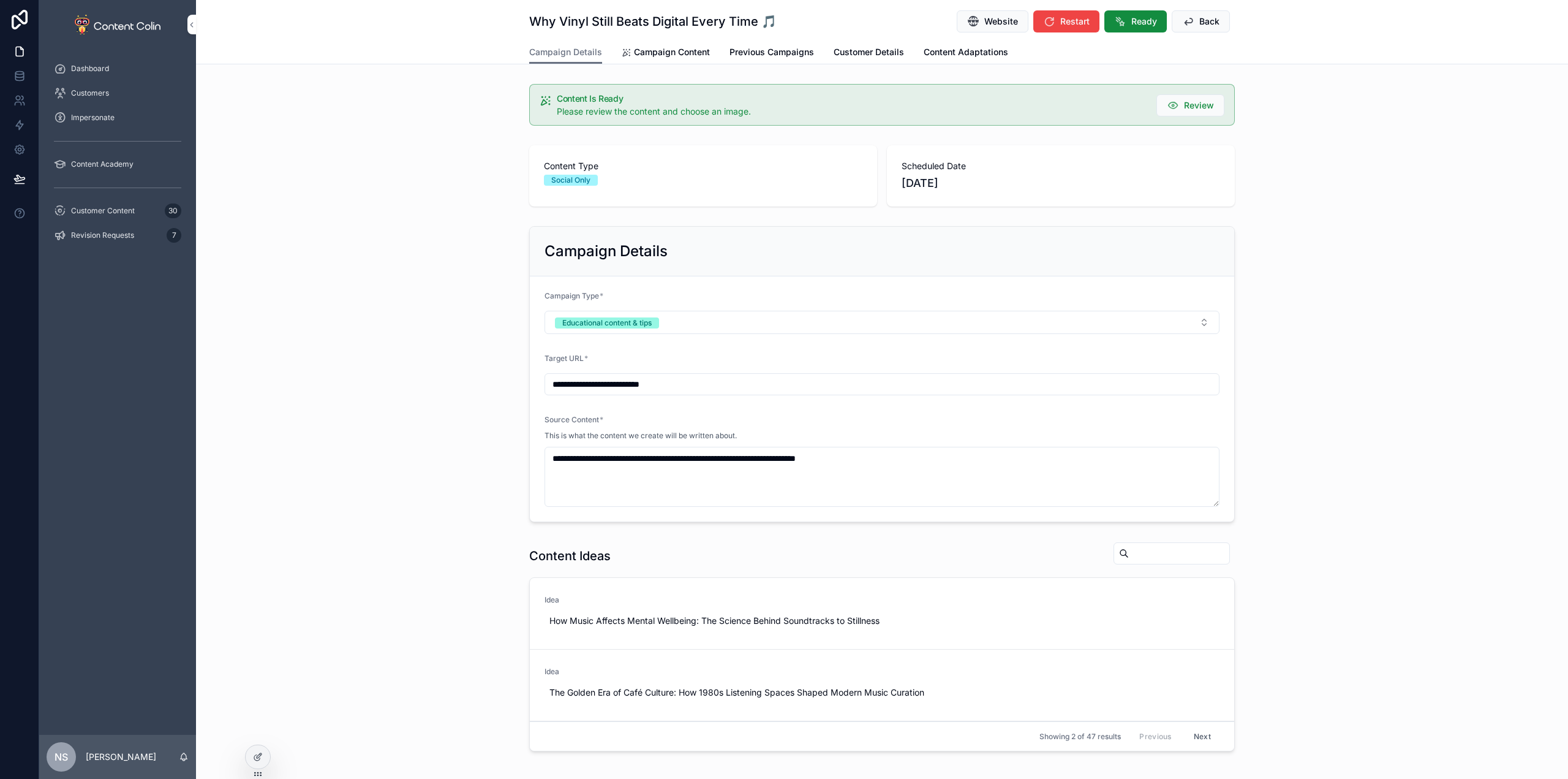
click at [663, 54] on span "Campaign Content" at bounding box center [671, 51] width 76 height 12
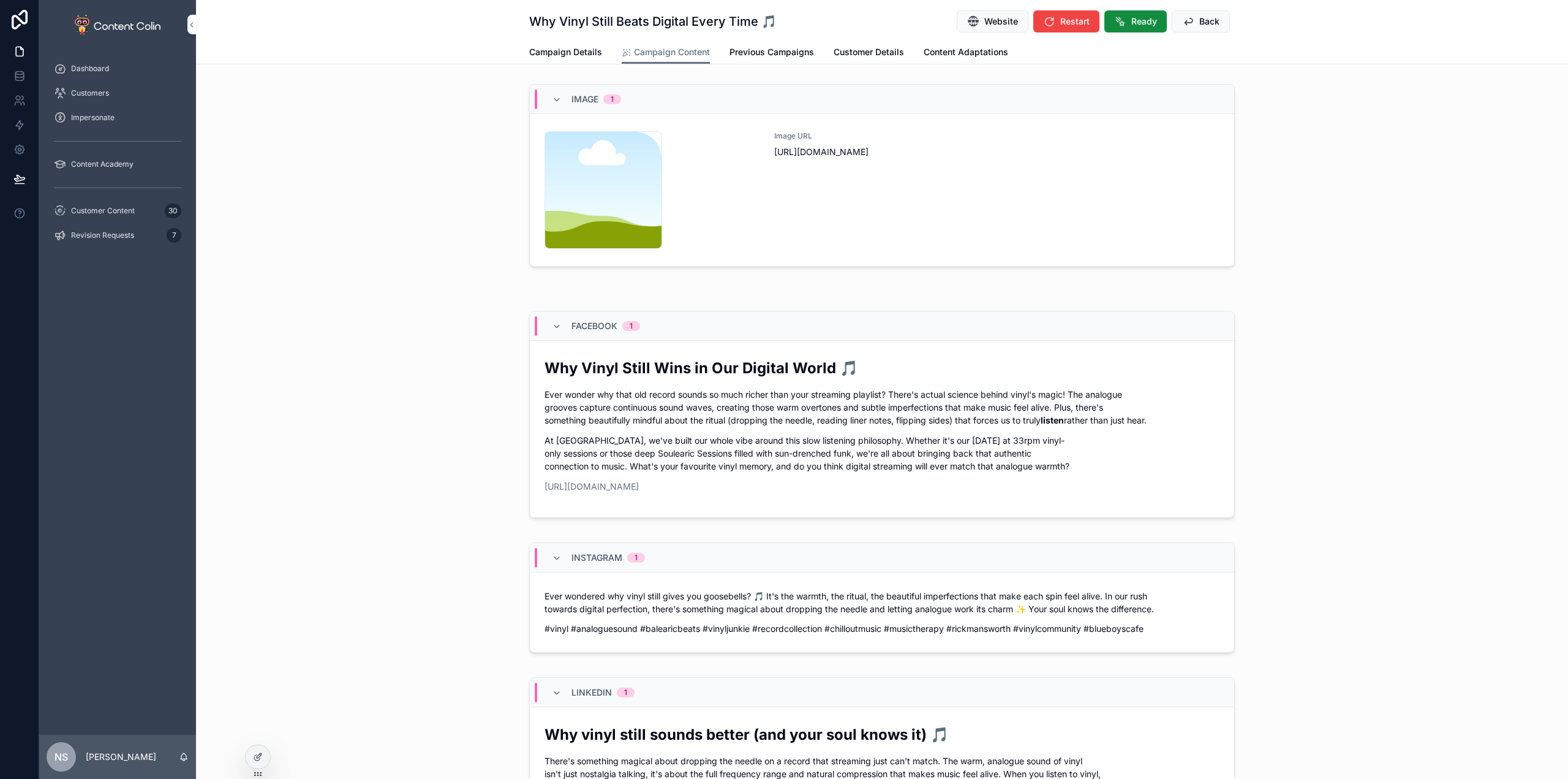
click at [981, 221] on div "Image URL [URL][DOMAIN_NAME]" at bounding box center [997, 190] width 445 height 118
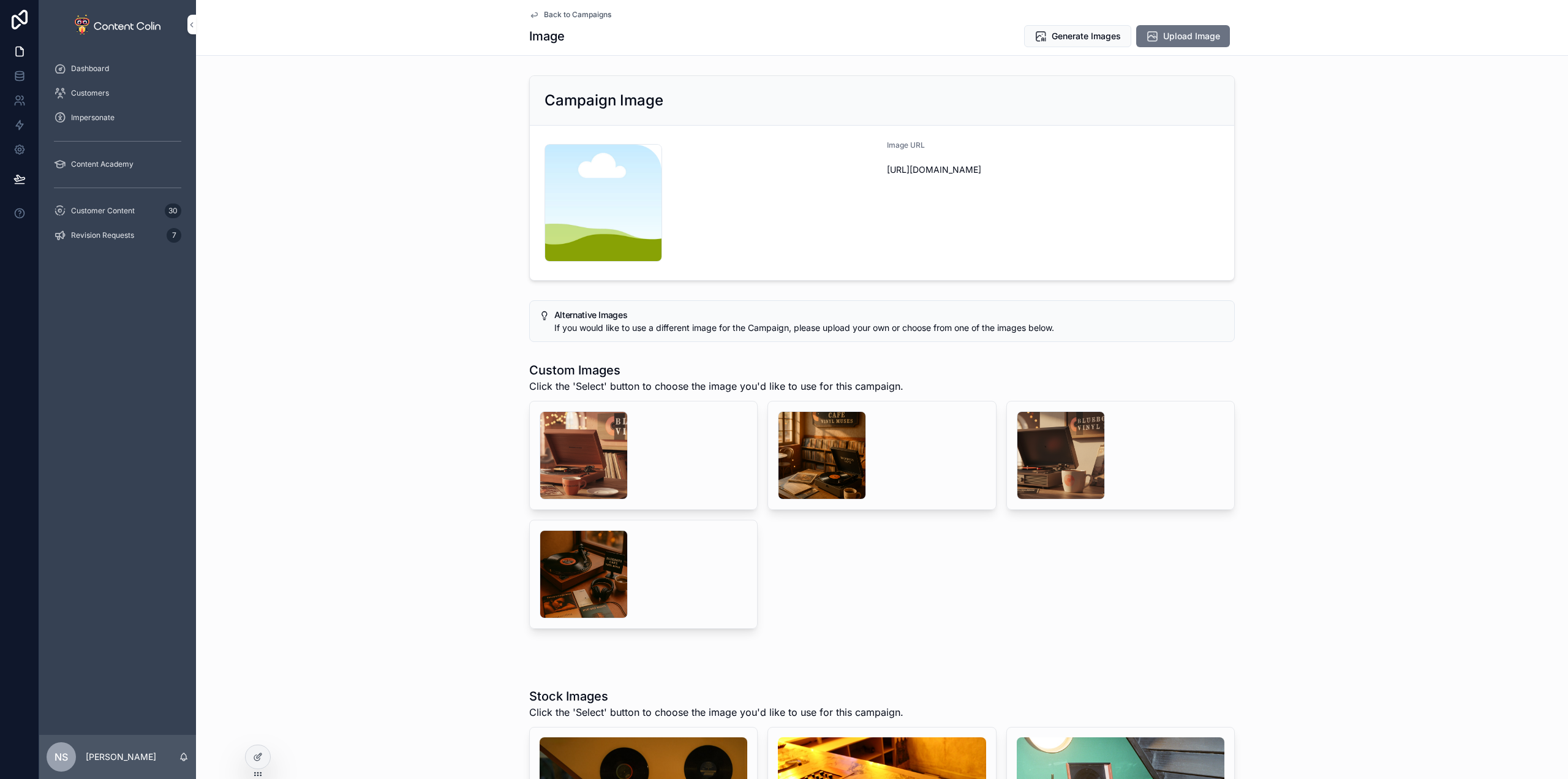
click at [818, 451] on div "scrollable content" at bounding box center [822, 455] width 88 height 88
click at [0, 0] on button "Select" at bounding box center [0, 0] width 0 height 0
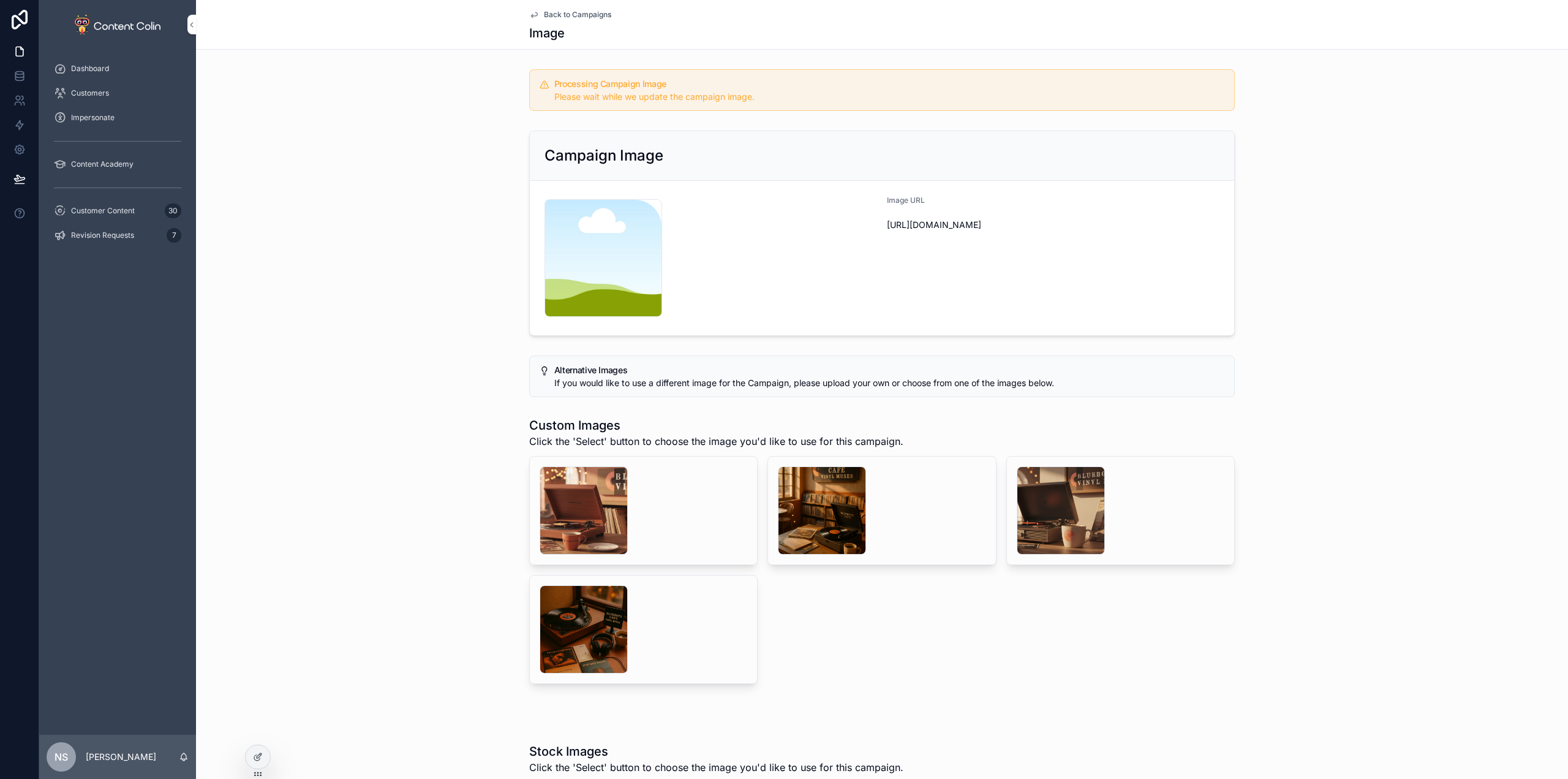
click at [600, 6] on div "Back to Campaigns Image" at bounding box center [882, 25] width 706 height 49
click at [569, 12] on span "Back to Campaigns" at bounding box center [577, 15] width 67 height 10
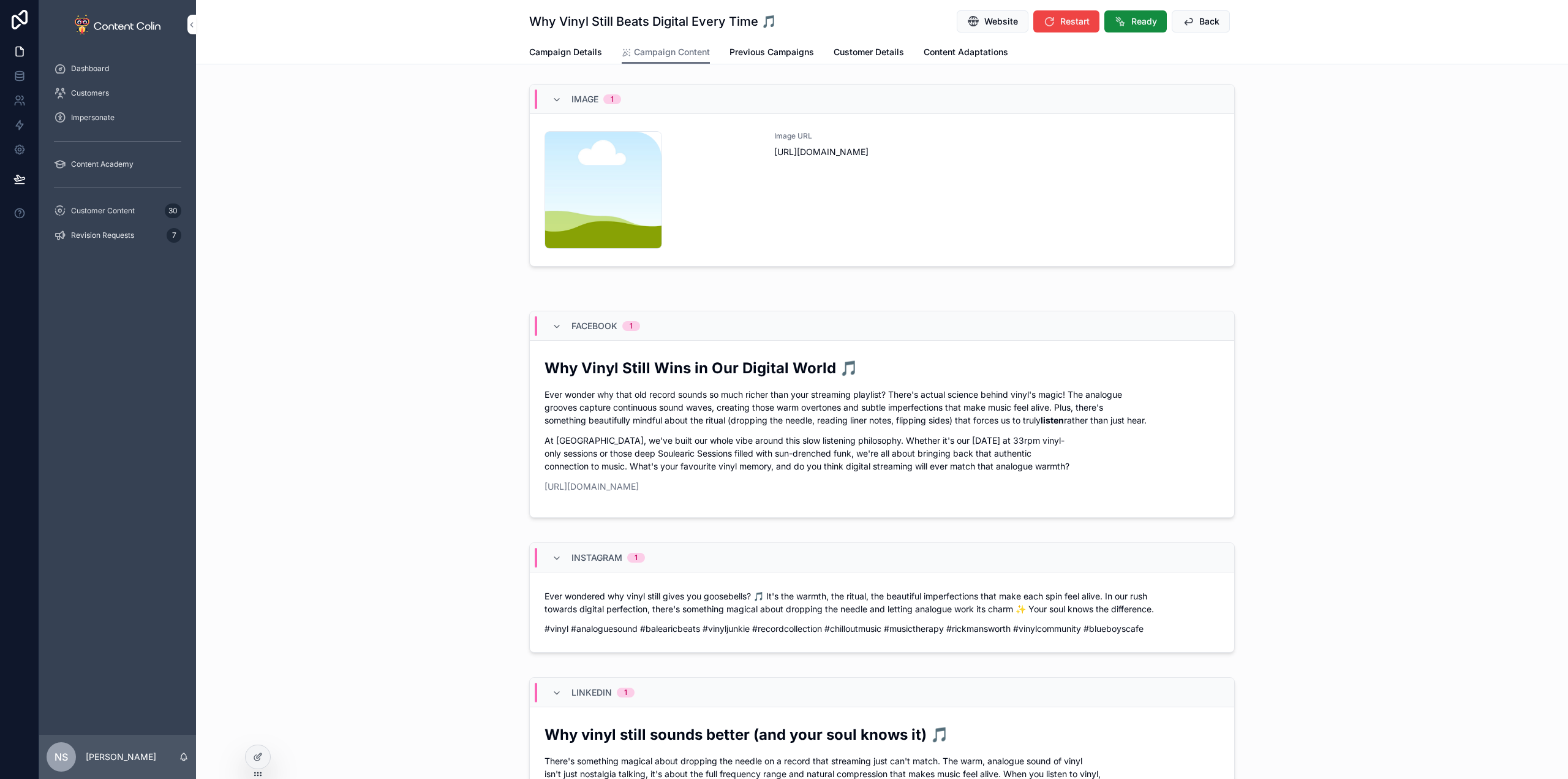
click at [1203, 17] on span "Back" at bounding box center [1210, 21] width 20 height 12
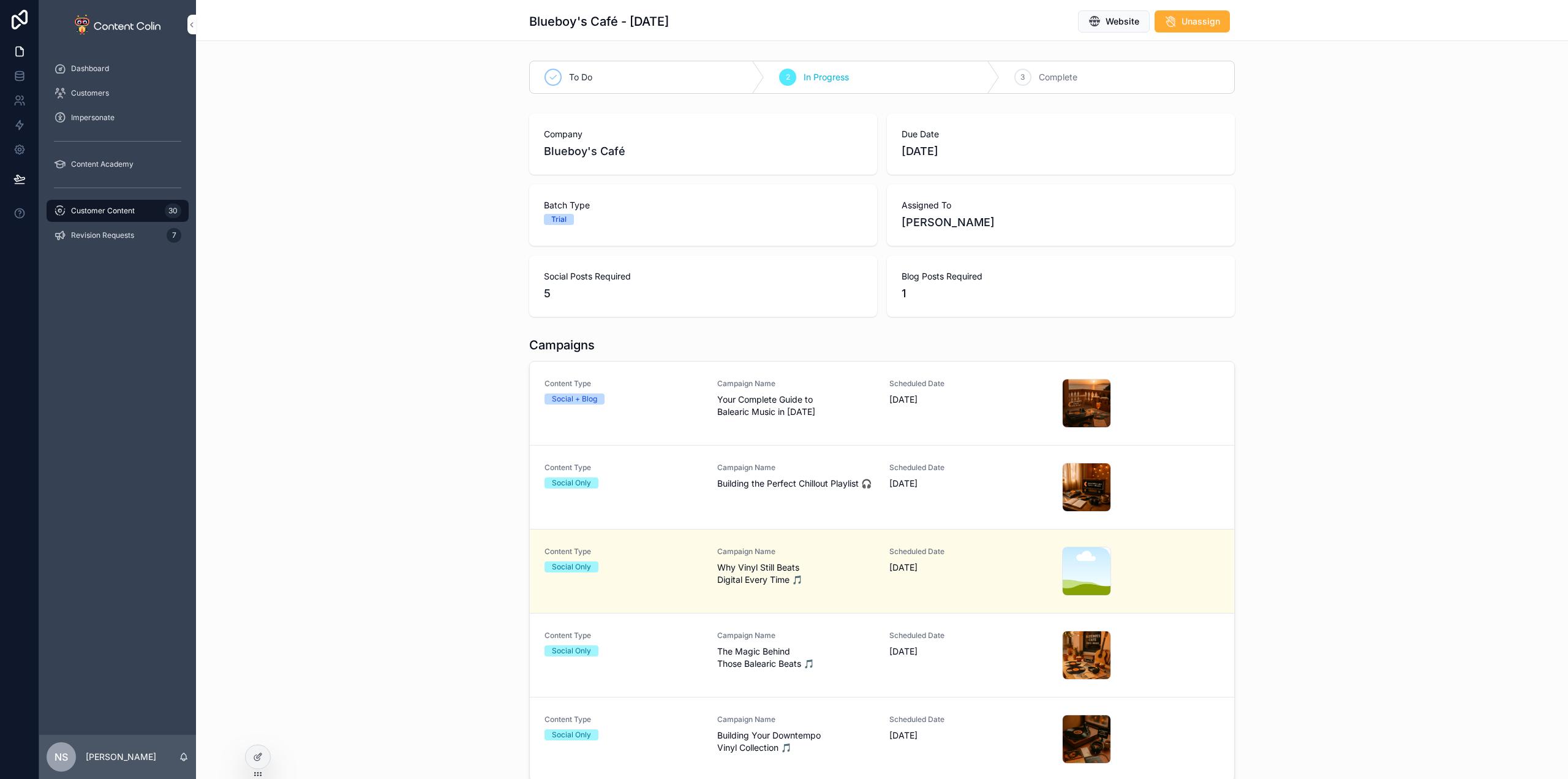
click at [787, 409] on span "Your Complete Guide to Balearic Music in [DATE]" at bounding box center [795, 405] width 158 height 25
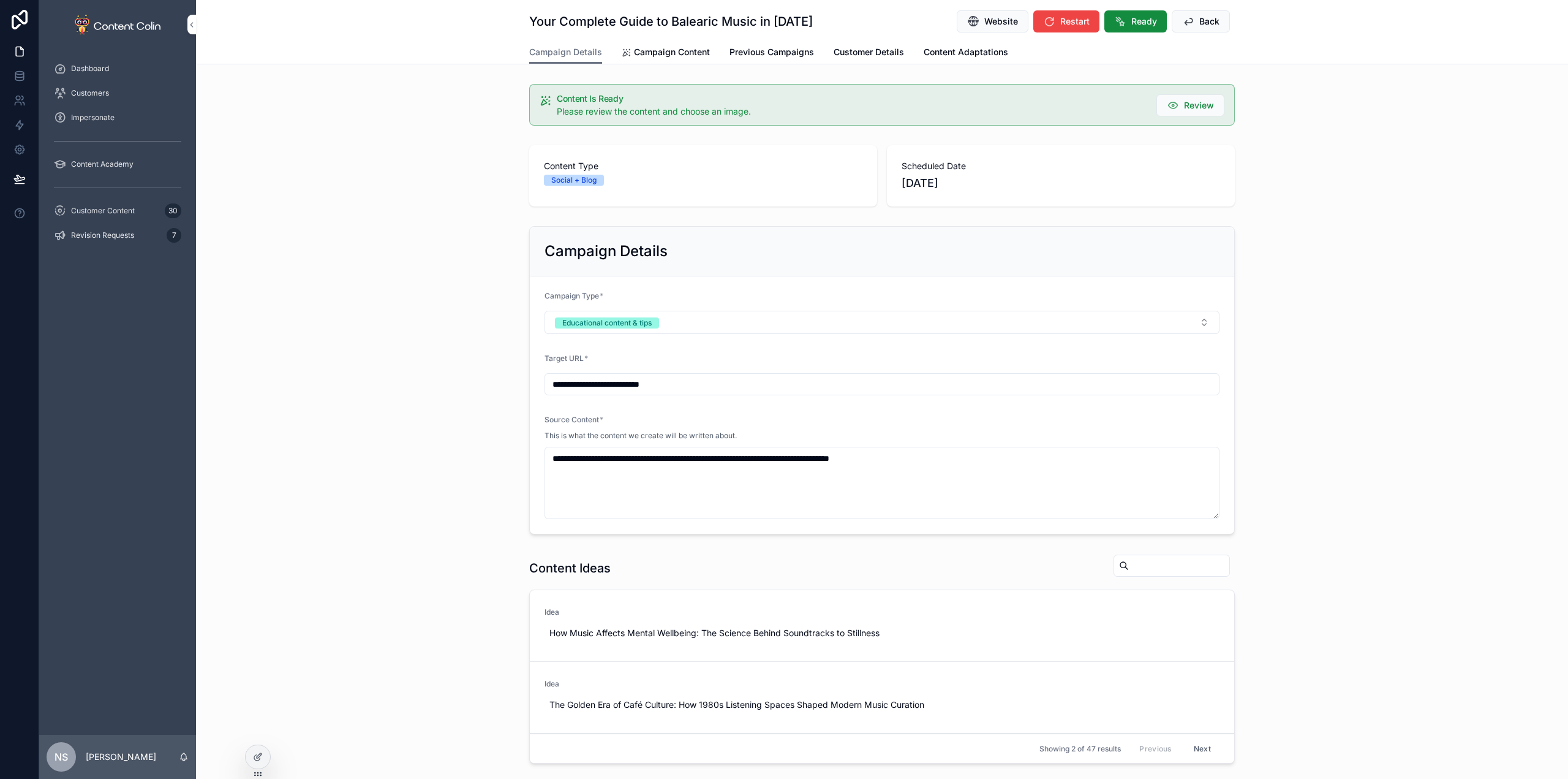
click at [674, 57] on span "Campaign Content" at bounding box center [671, 51] width 76 height 12
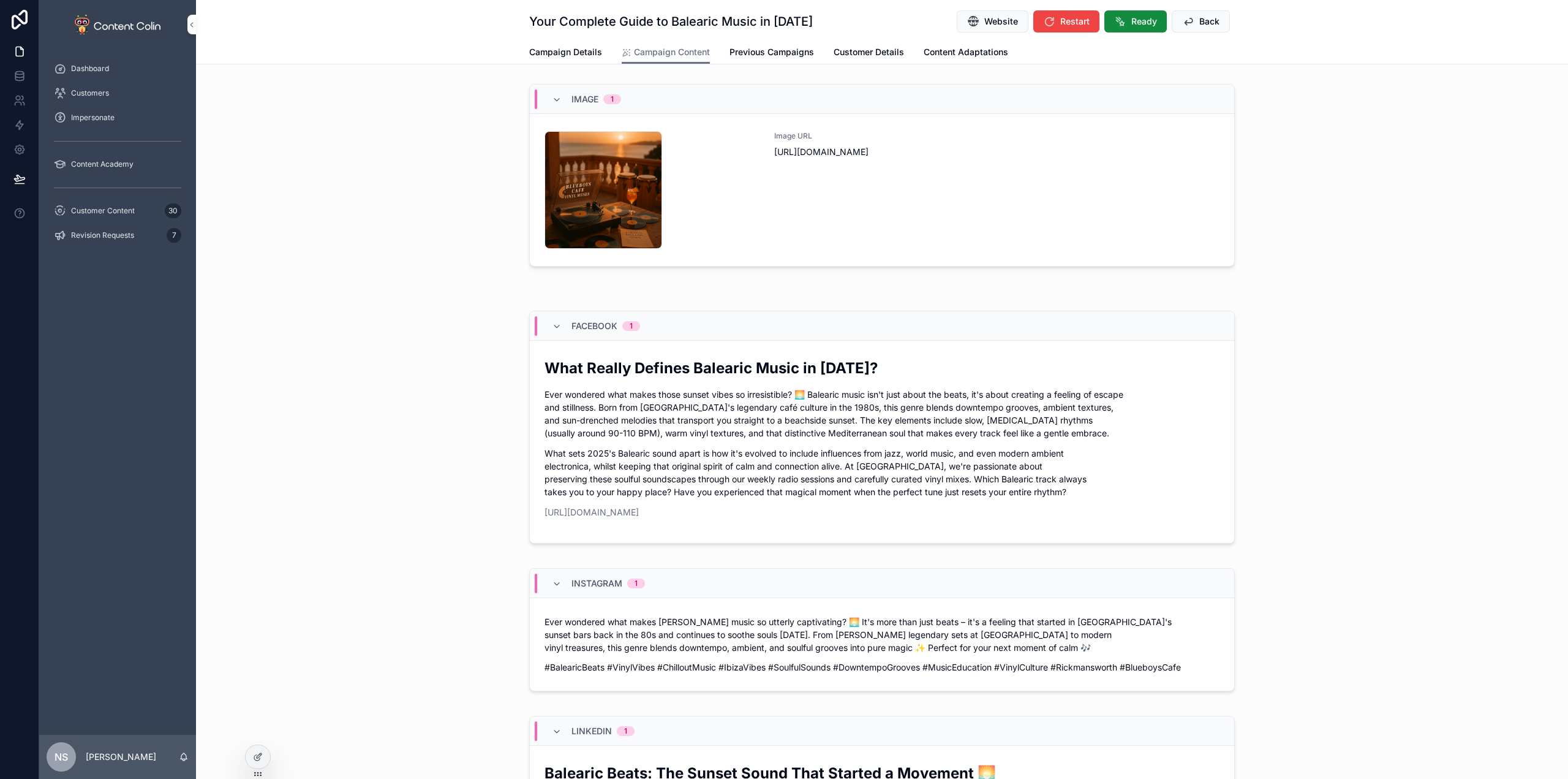
click at [1133, 19] on span "Ready" at bounding box center [1144, 21] width 26 height 12
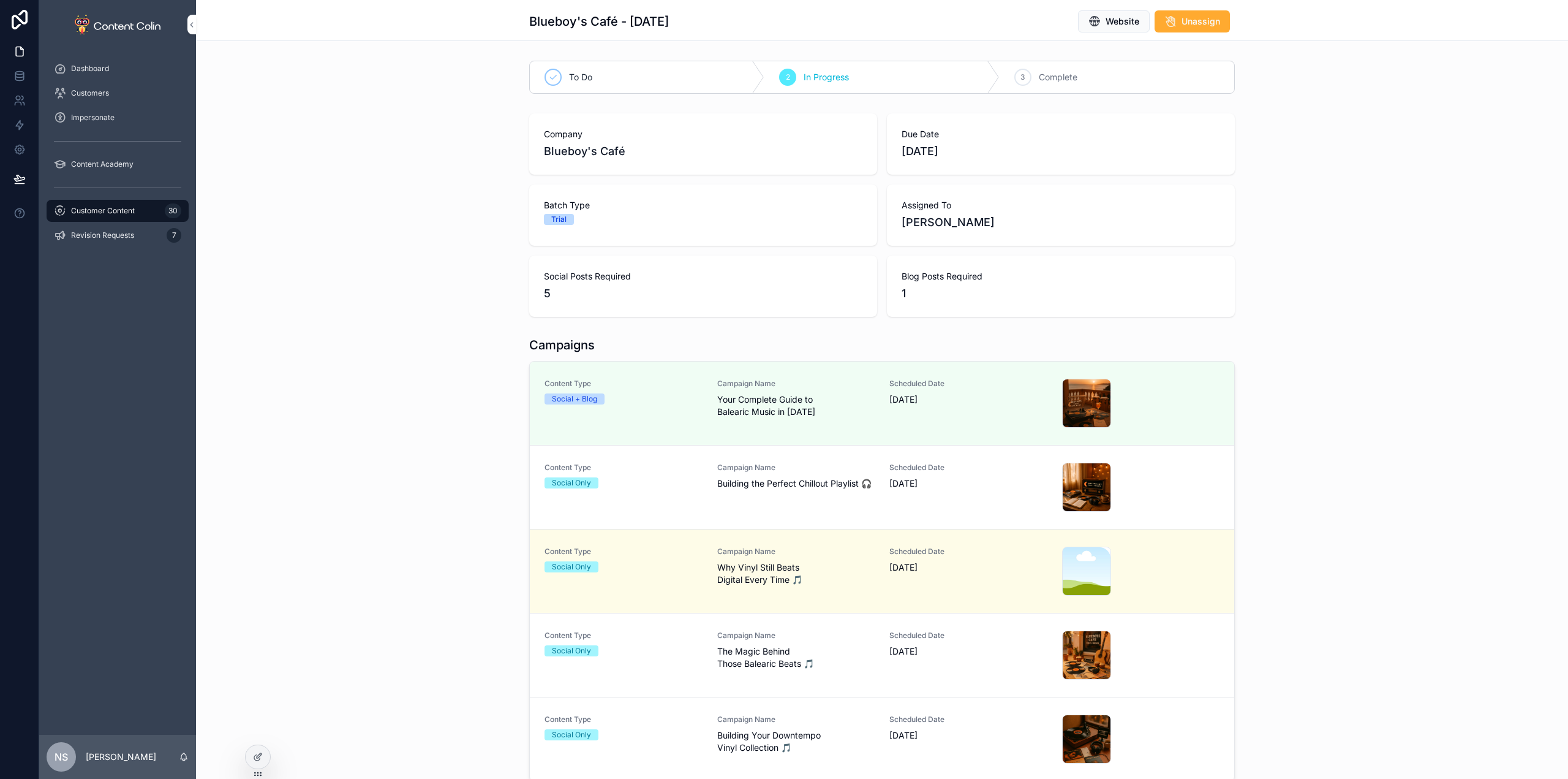
click at [815, 475] on div "Campaign Name Building the Perfect Chillout Playlist 🎧" at bounding box center [795, 476] width 158 height 27
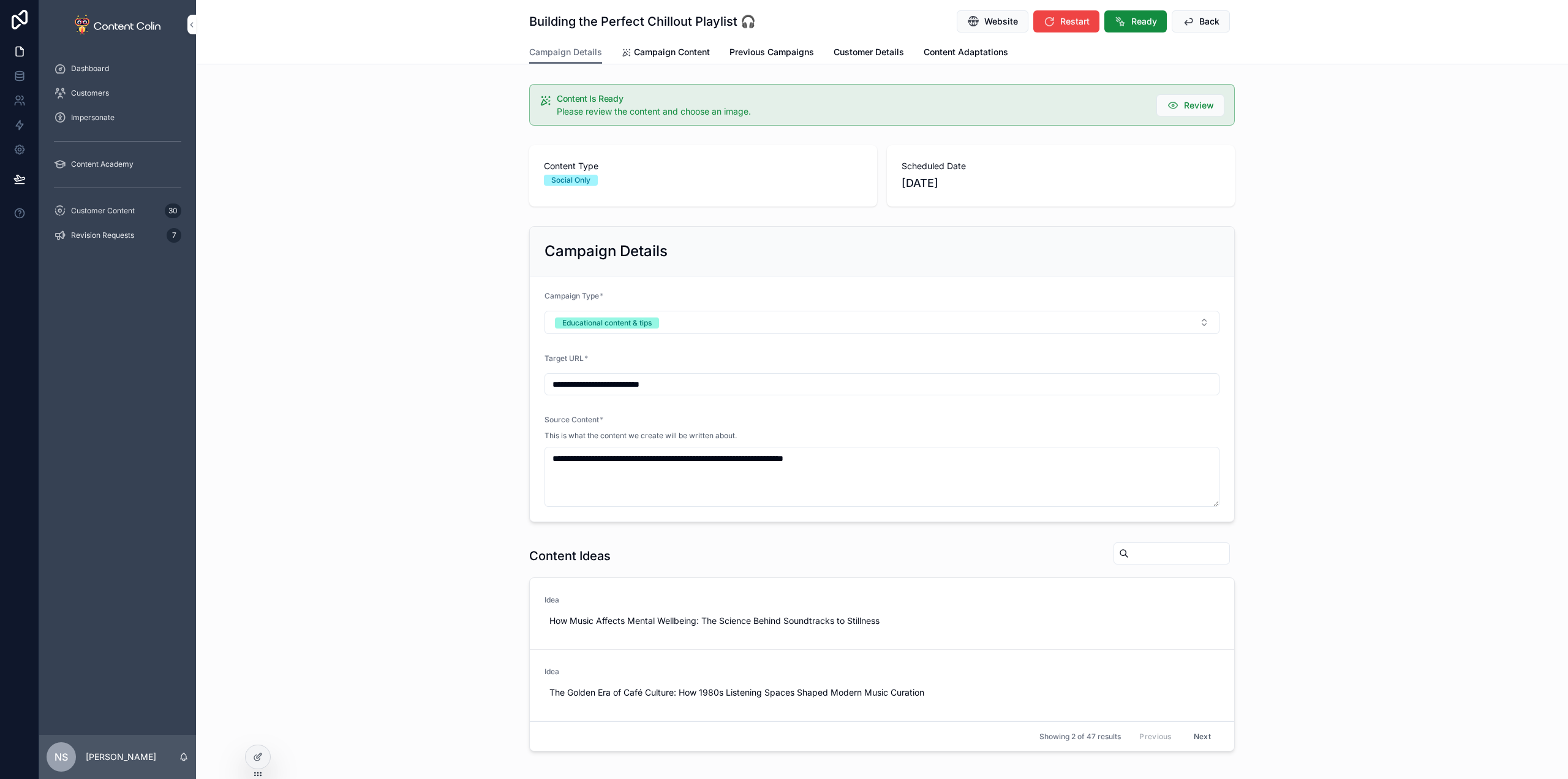
click at [1131, 29] on button "Ready" at bounding box center [1136, 21] width 63 height 22
click at [1137, 19] on span "Ready" at bounding box center [1144, 21] width 26 height 12
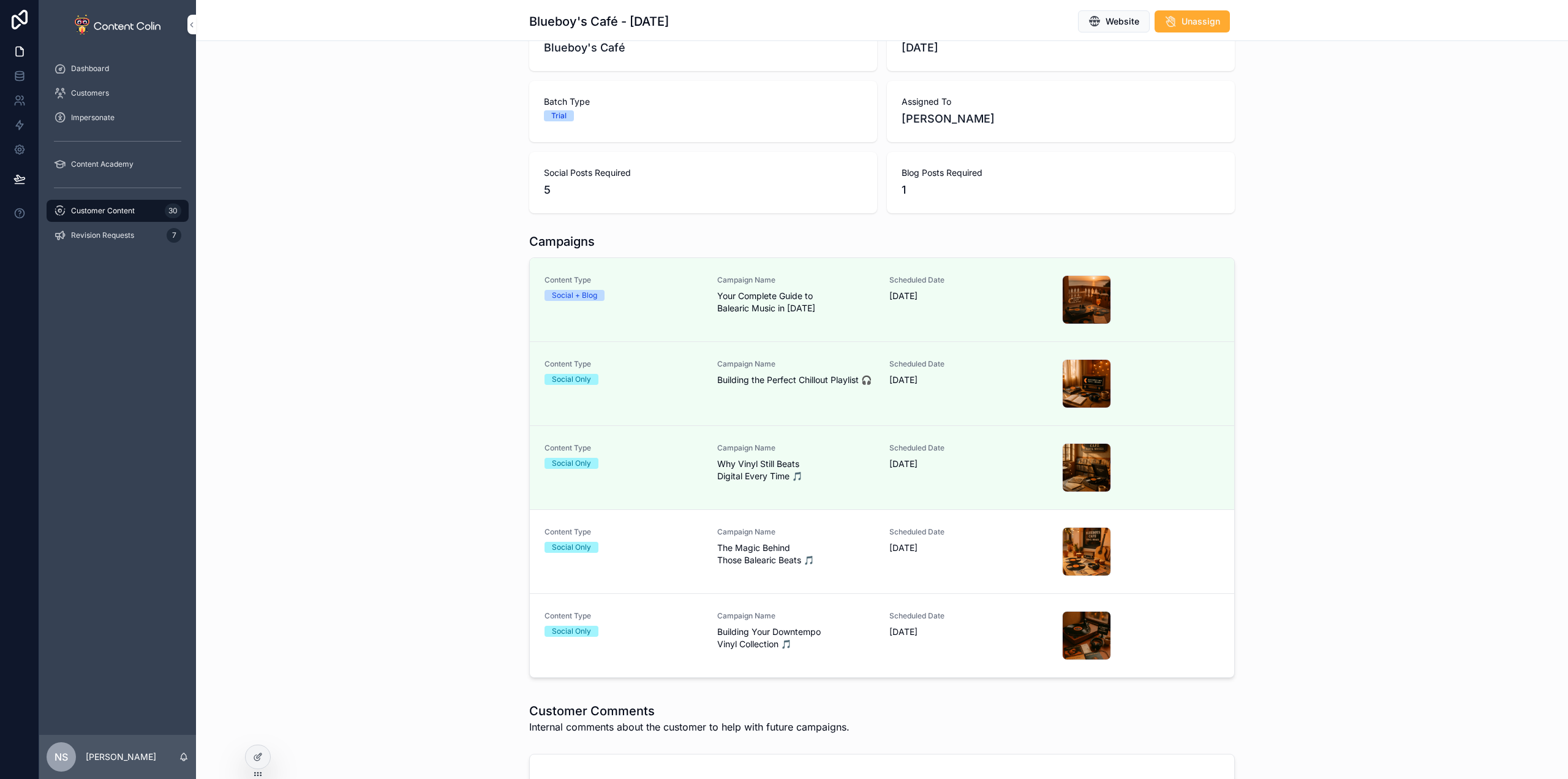
scroll to position [122, 0]
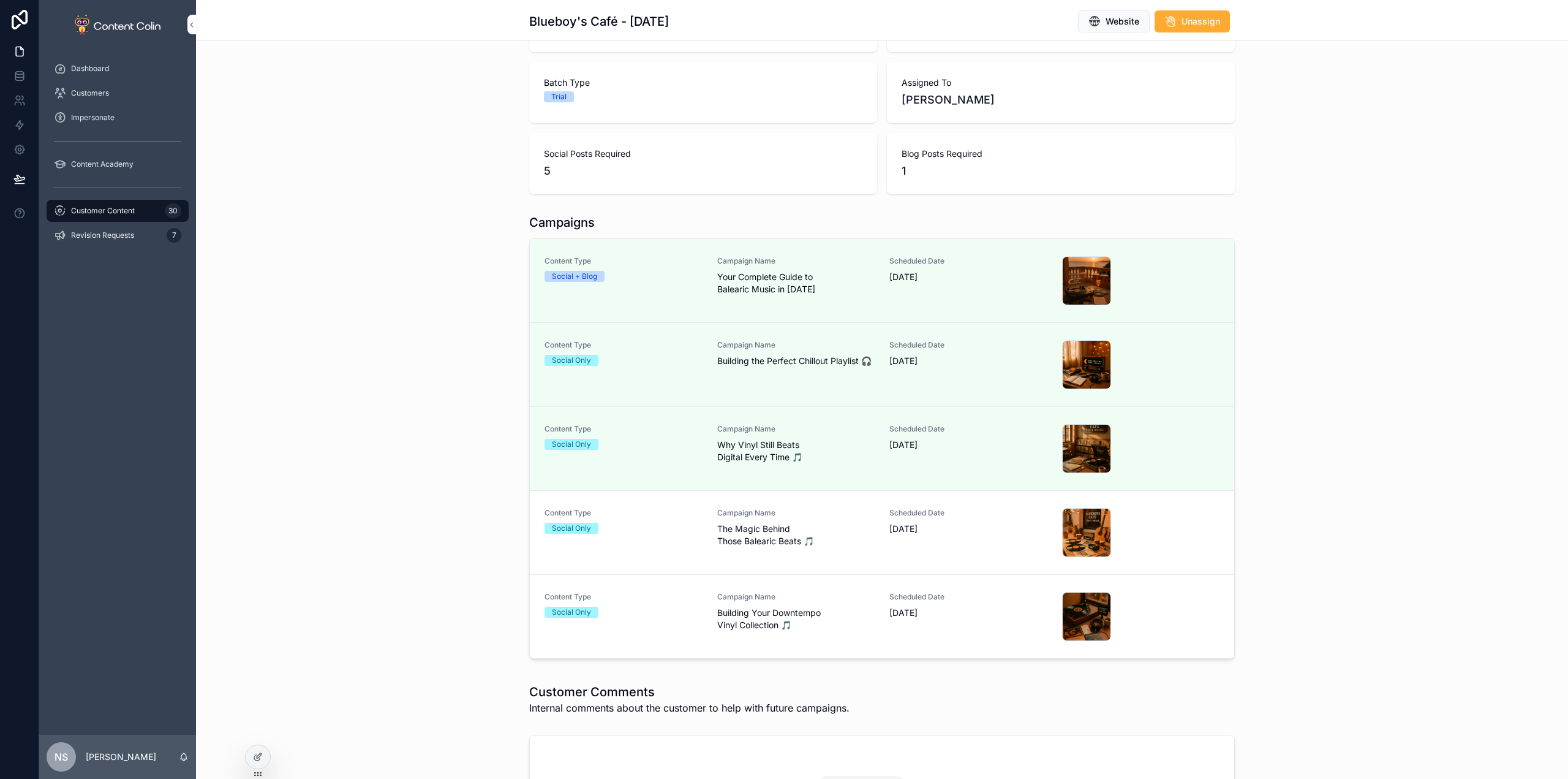
click at [798, 536] on span "The Magic Behind Those Balearic Beats 🎵" at bounding box center [795, 535] width 158 height 25
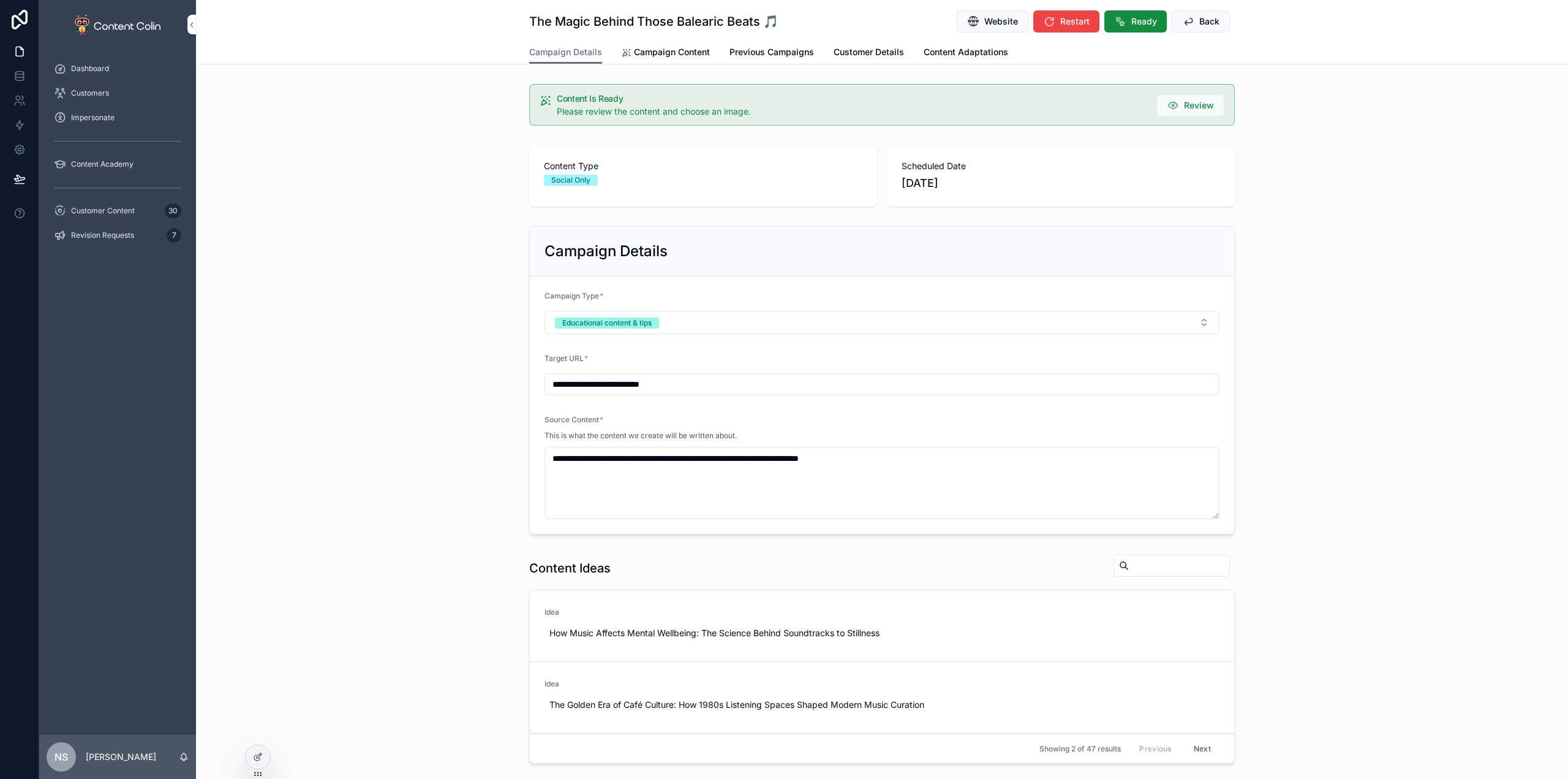
click at [1131, 24] on span "Ready" at bounding box center [1144, 21] width 26 height 12
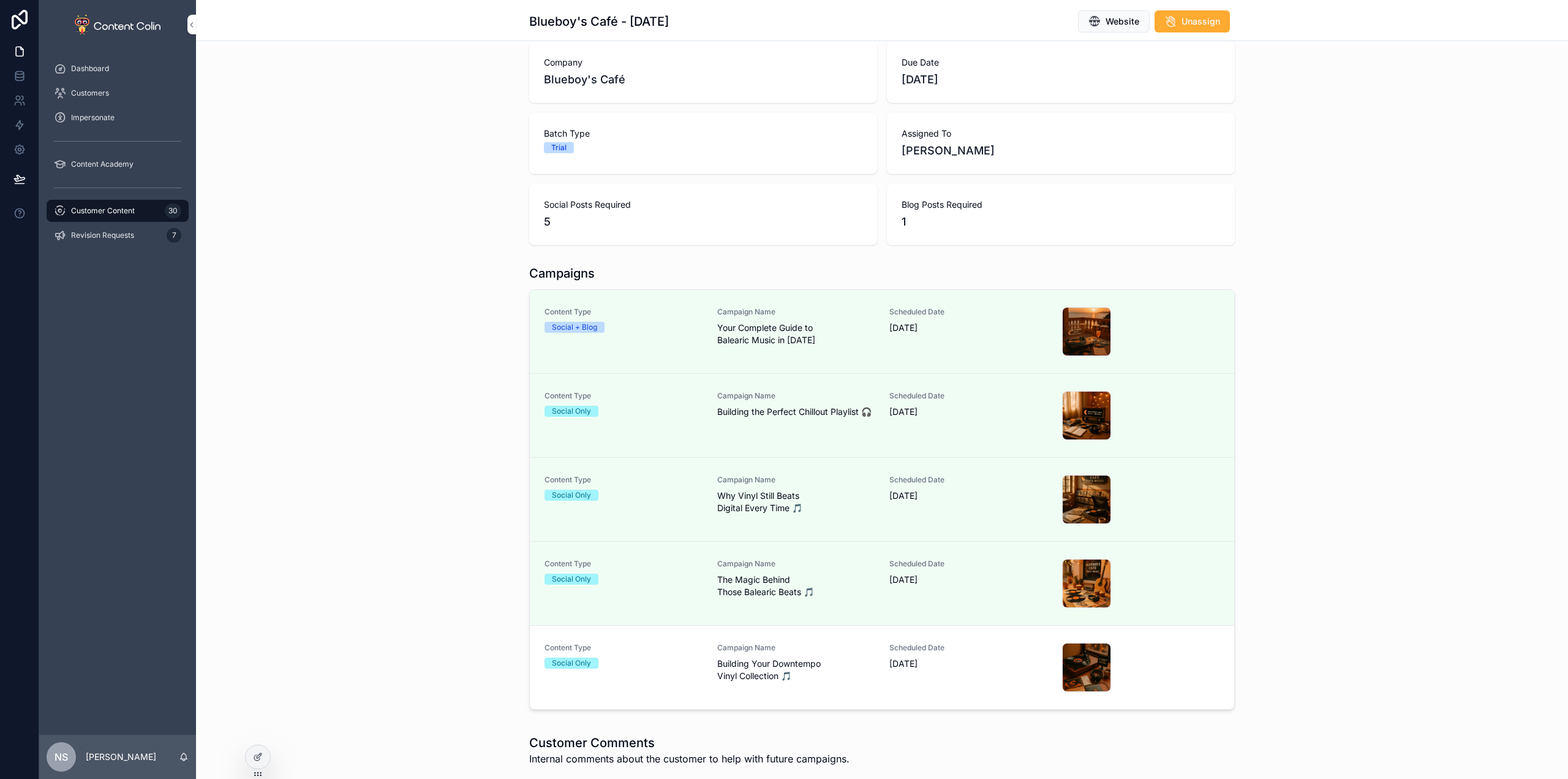
scroll to position [245, 0]
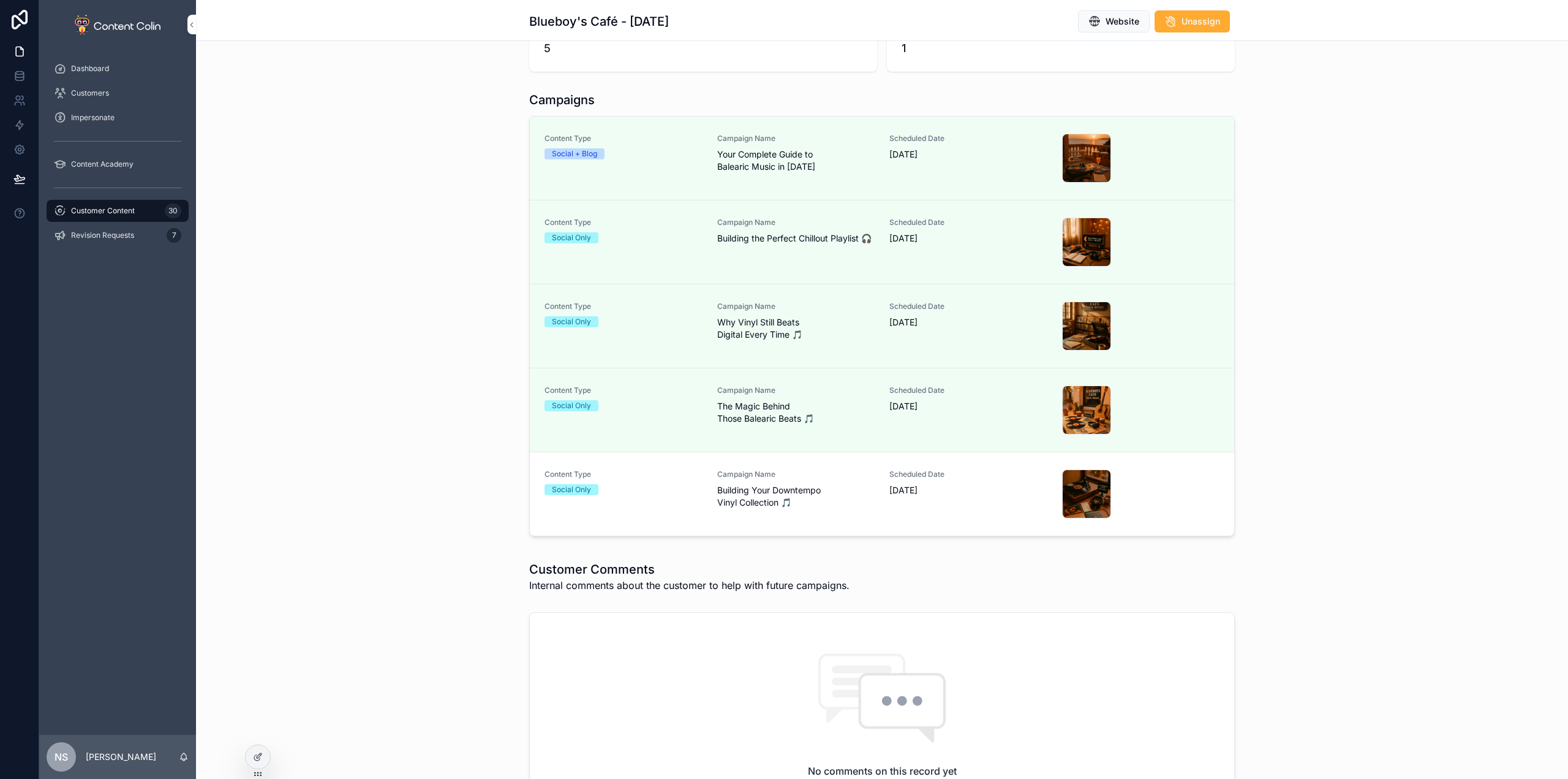
click at [783, 504] on span "Building Your Downtempo Vinyl Collection 🎵" at bounding box center [795, 496] width 158 height 25
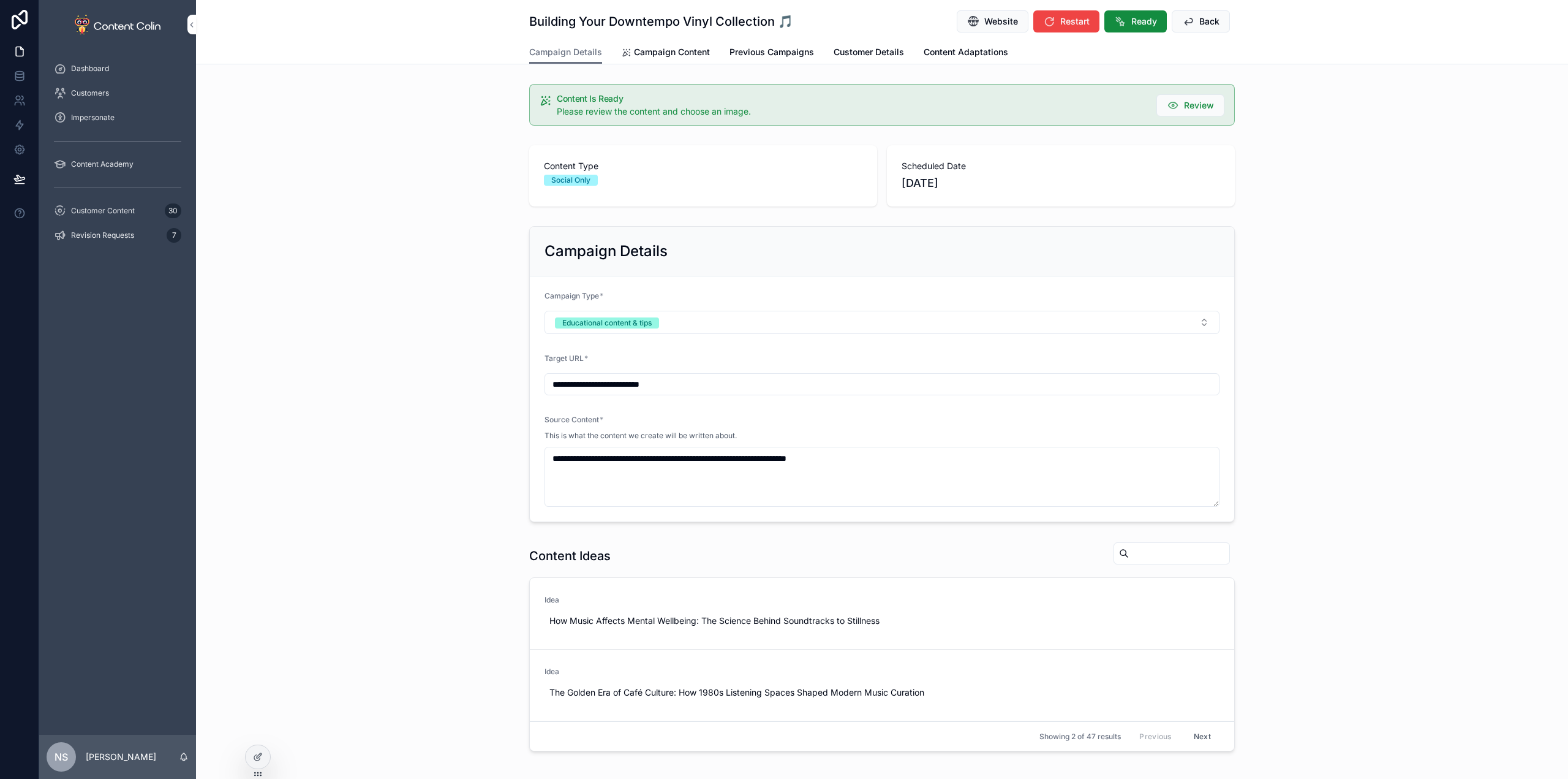
click at [1137, 18] on span "Ready" at bounding box center [1144, 21] width 26 height 12
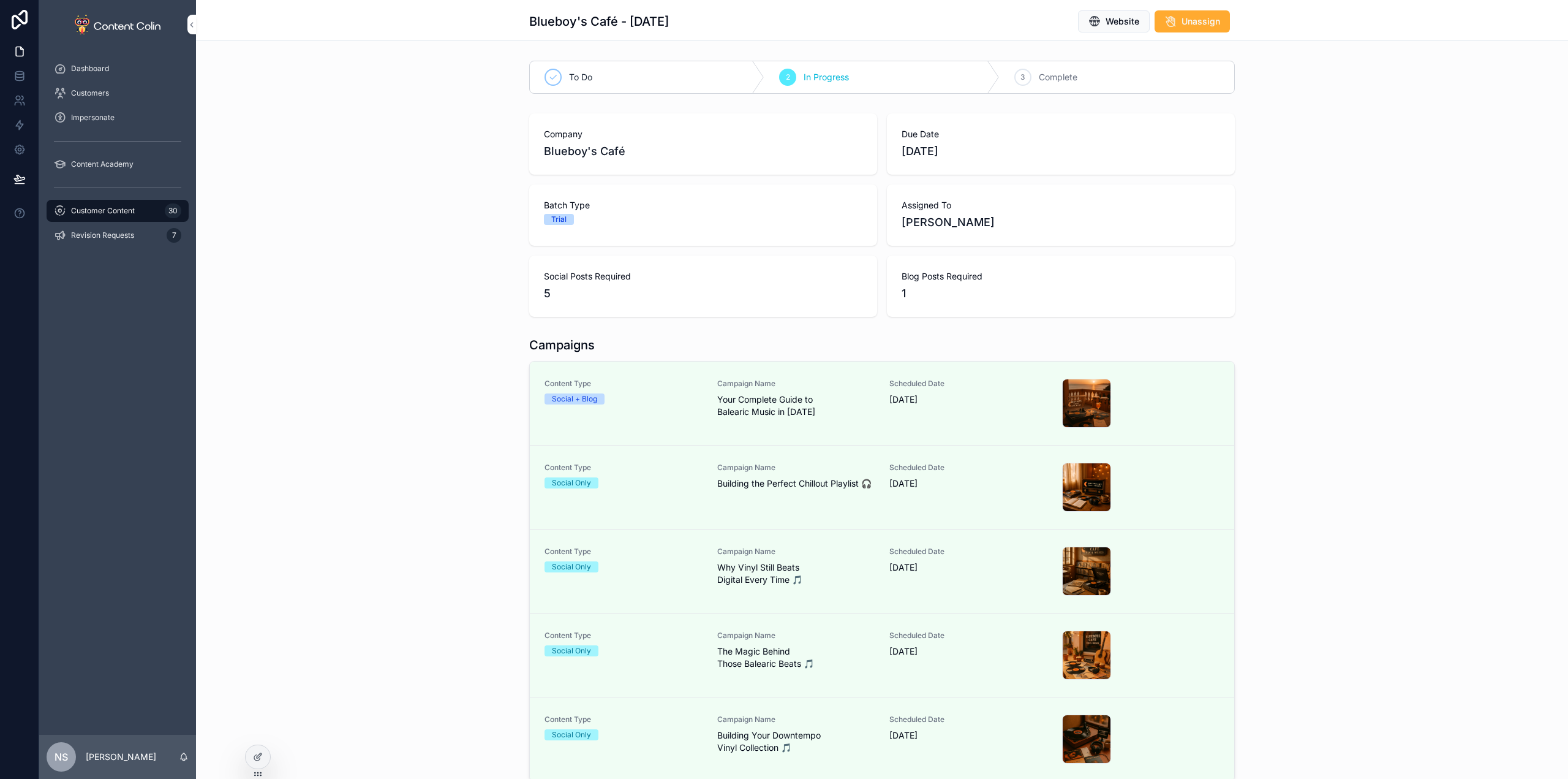
click at [122, 200] on link "Customer Content 30" at bounding box center [118, 211] width 142 height 22
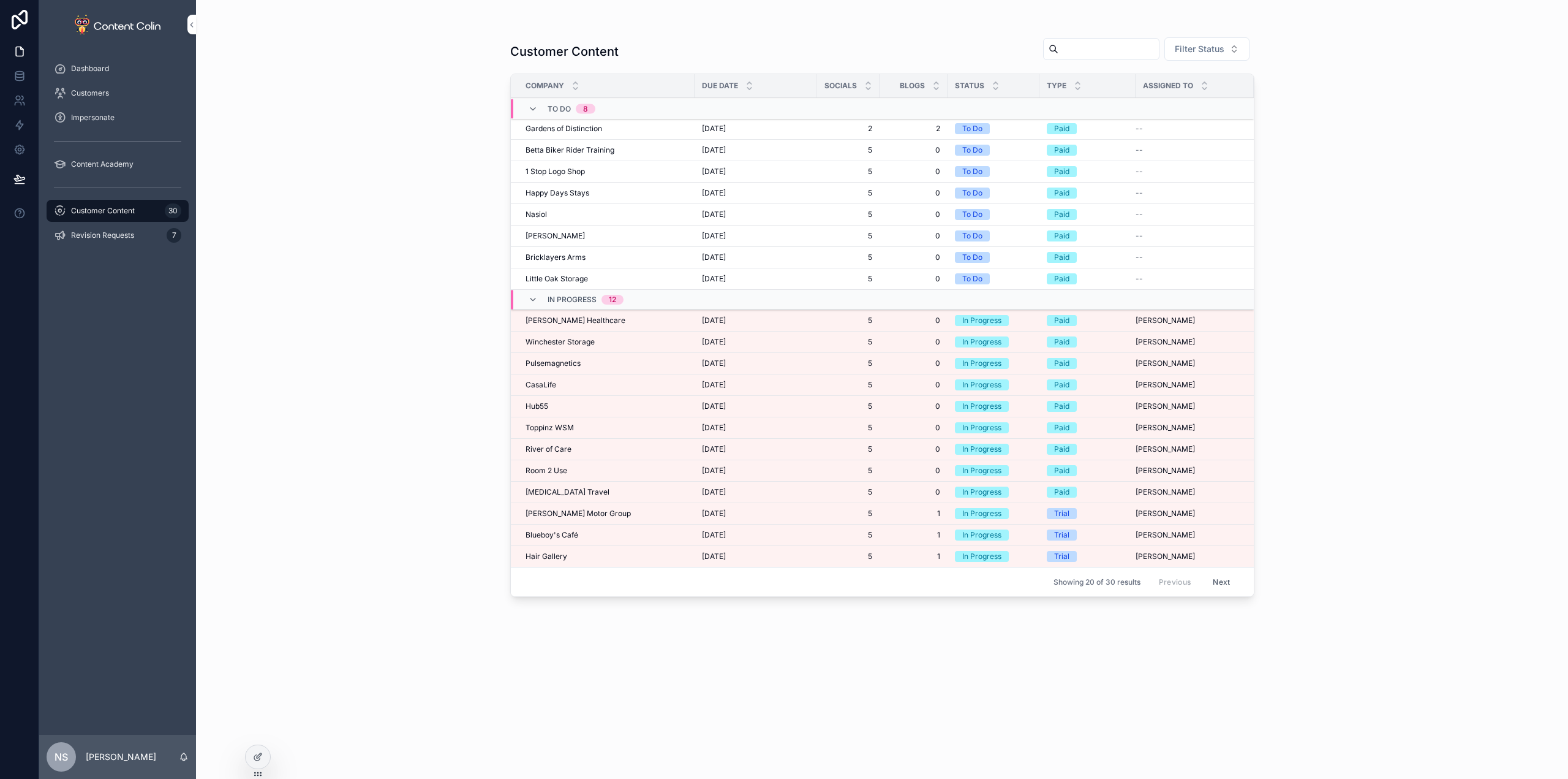
click at [567, 511] on span "[PERSON_NAME] Motor Group" at bounding box center [578, 513] width 106 height 10
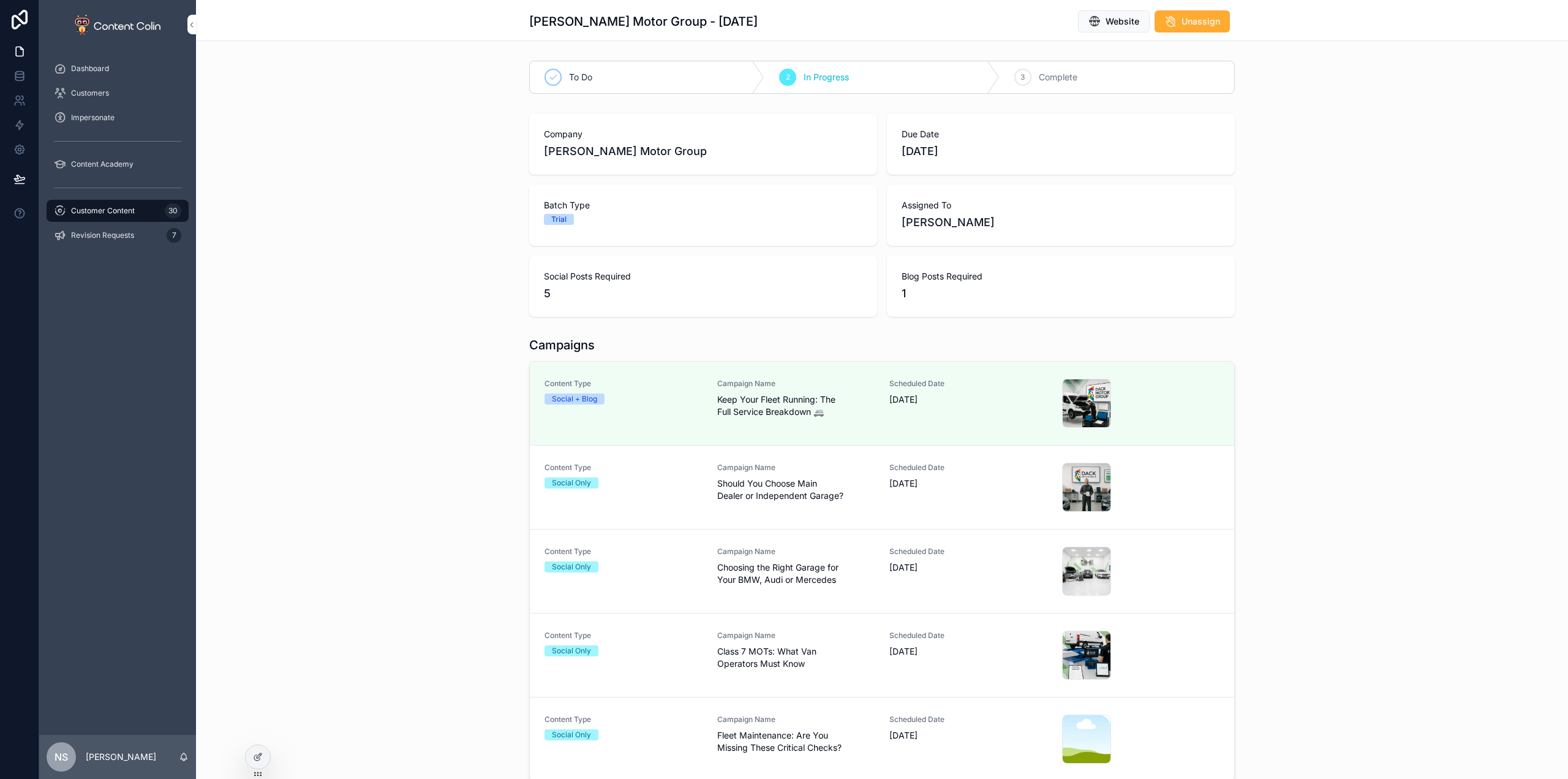
click at [814, 420] on div "Campaign Name Keep Your Fleet Running: The Full Service Breakdown 🚐" at bounding box center [795, 403] width 158 height 49
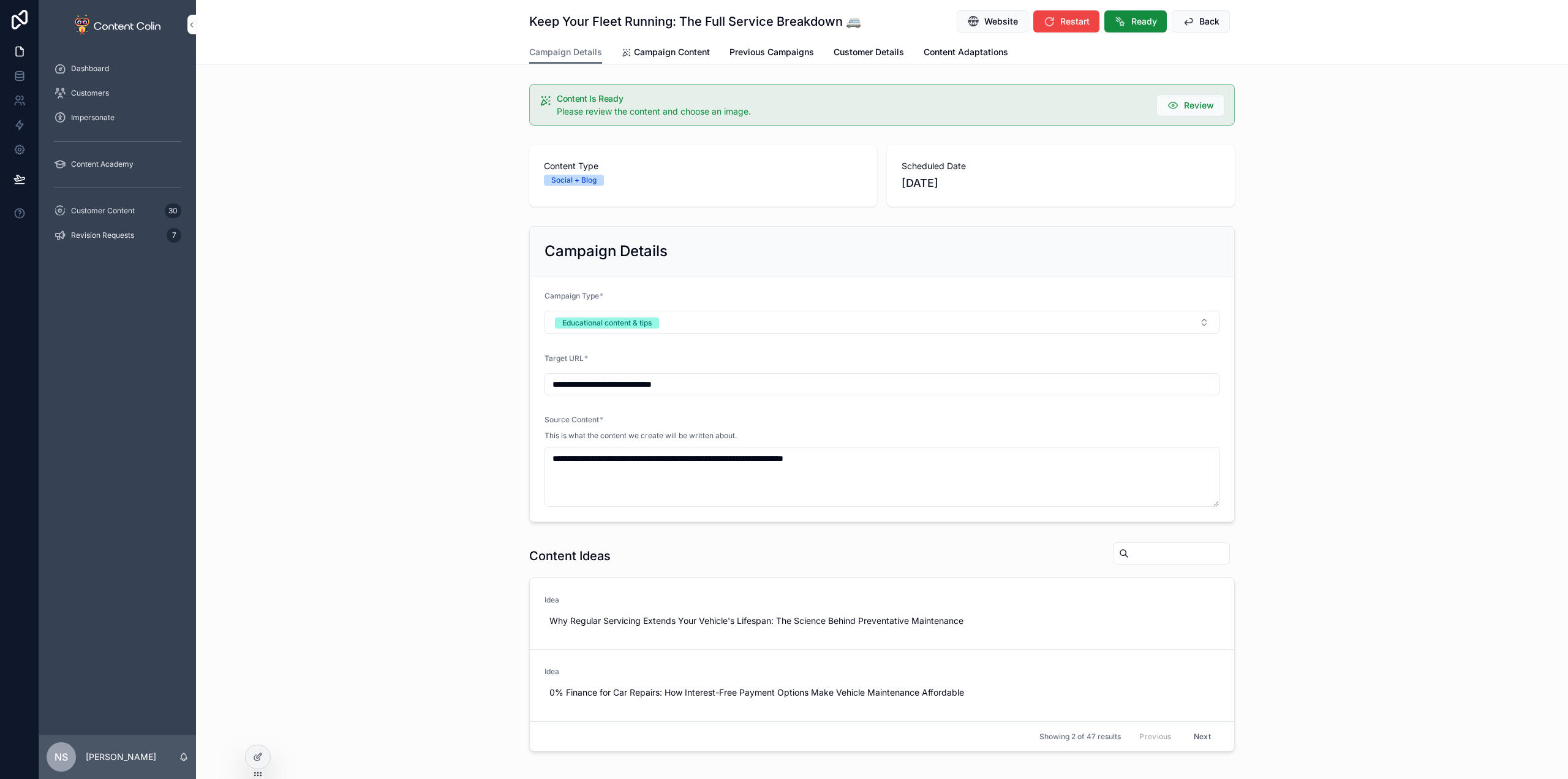
click at [1131, 19] on span "Ready" at bounding box center [1144, 21] width 26 height 12
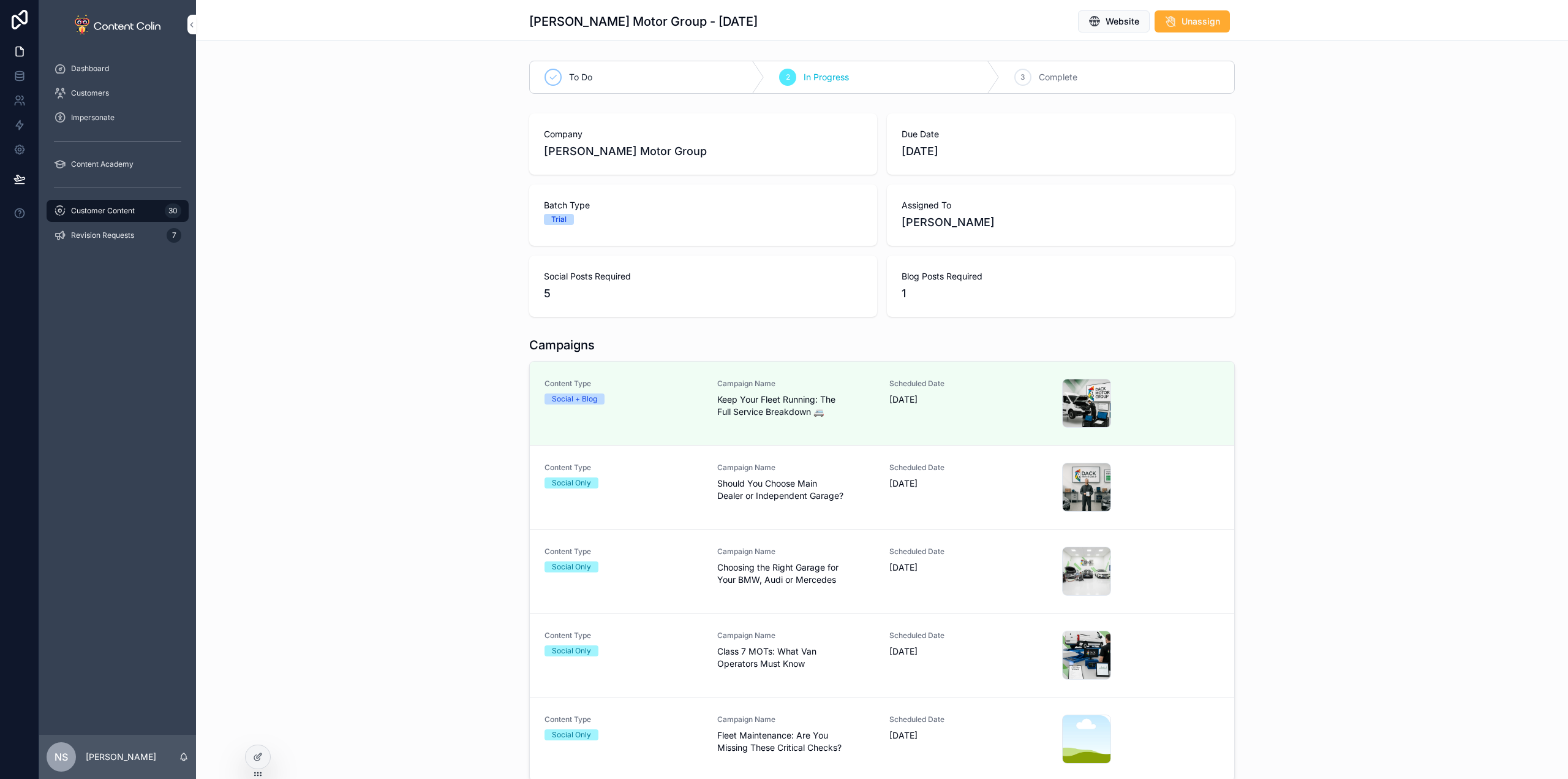
drag, startPoint x: 665, startPoint y: 389, endPoint x: 668, endPoint y: 383, distance: 6.7
click at [666, 389] on div "Content Type Social + Blog" at bounding box center [623, 391] width 158 height 26
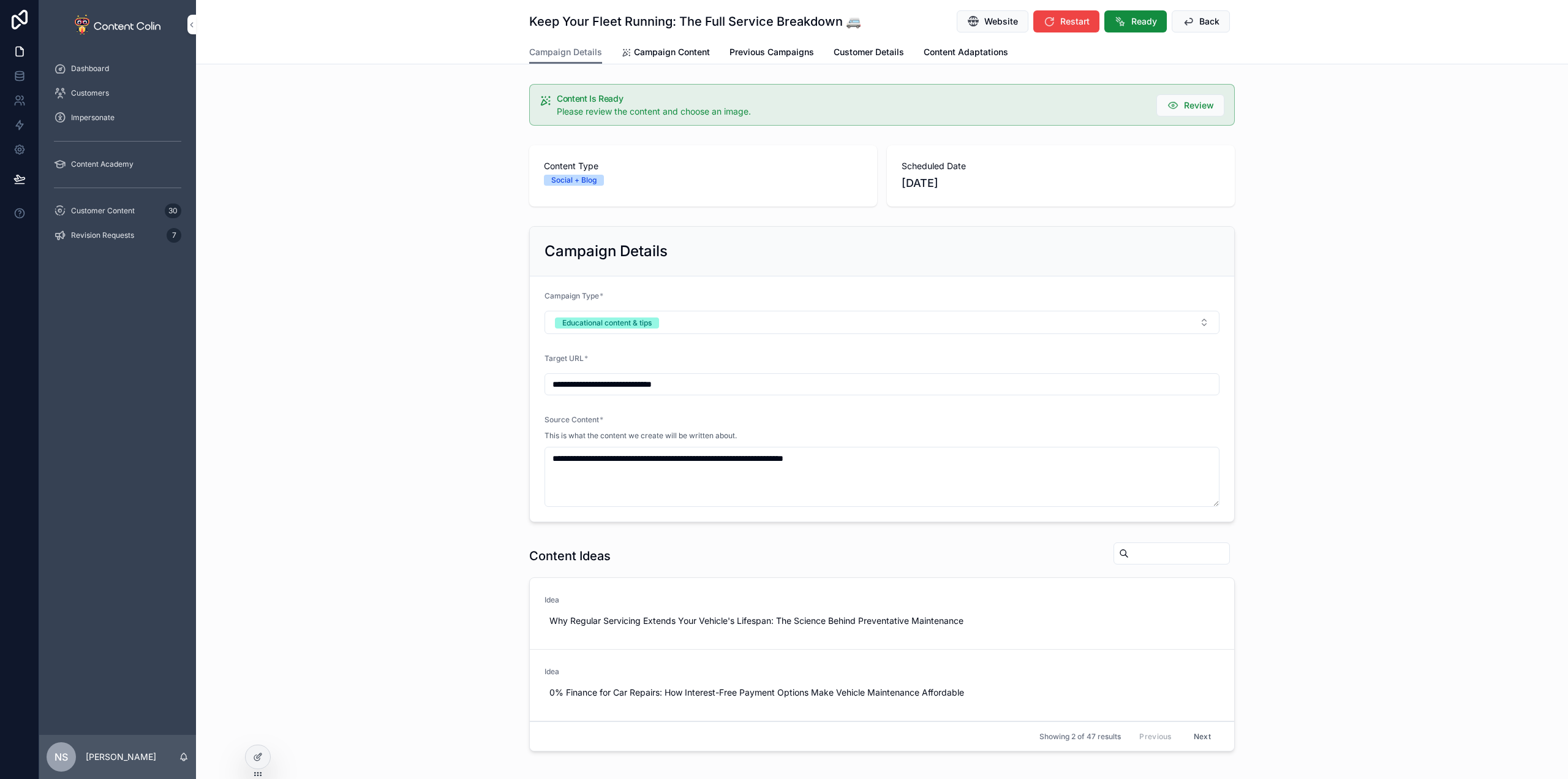
click at [650, 47] on span "Campaign Content" at bounding box center [671, 51] width 76 height 12
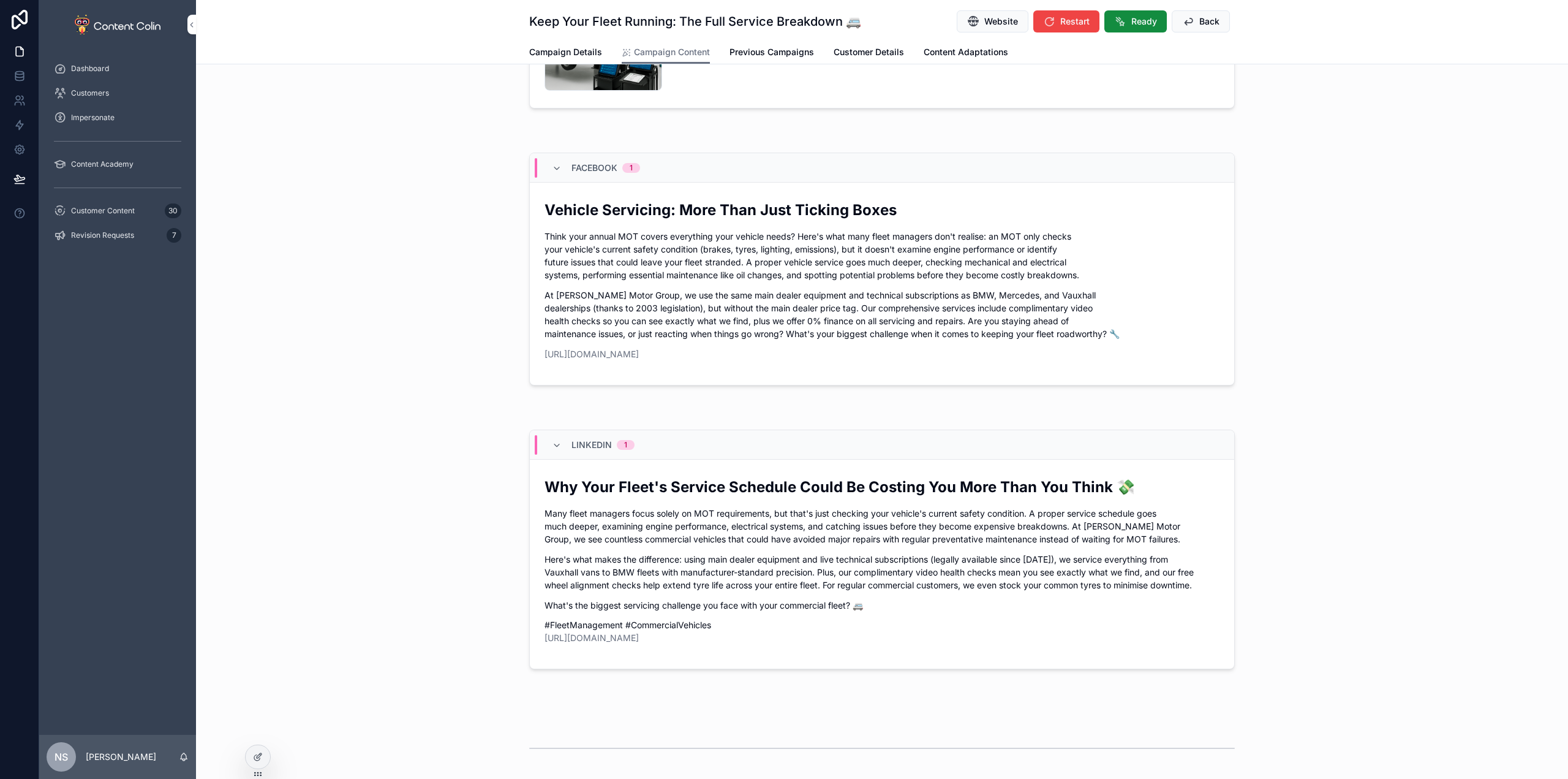
scroll to position [429, 0]
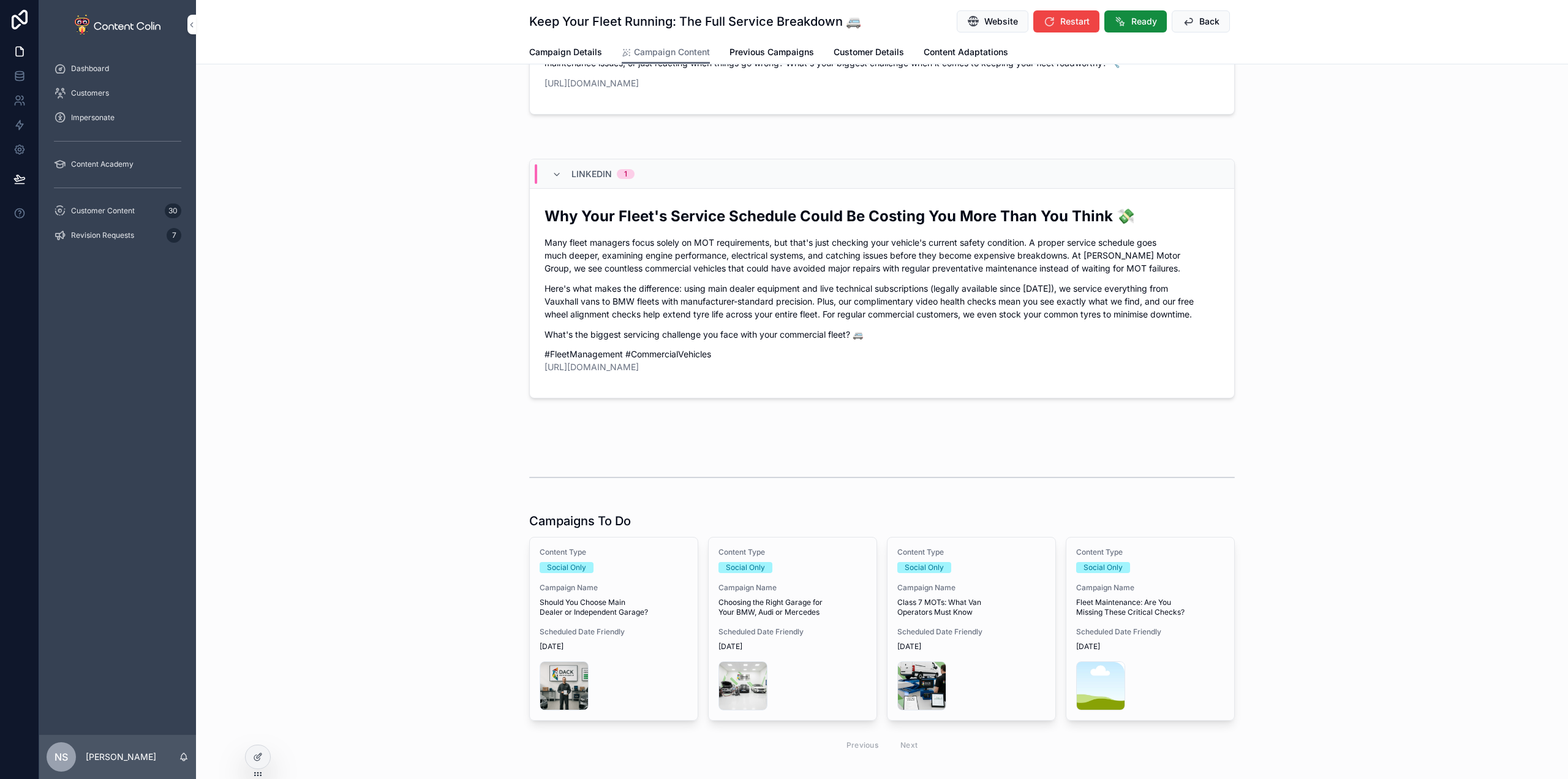
click at [1208, 28] on button "Back" at bounding box center [1201, 21] width 58 height 22
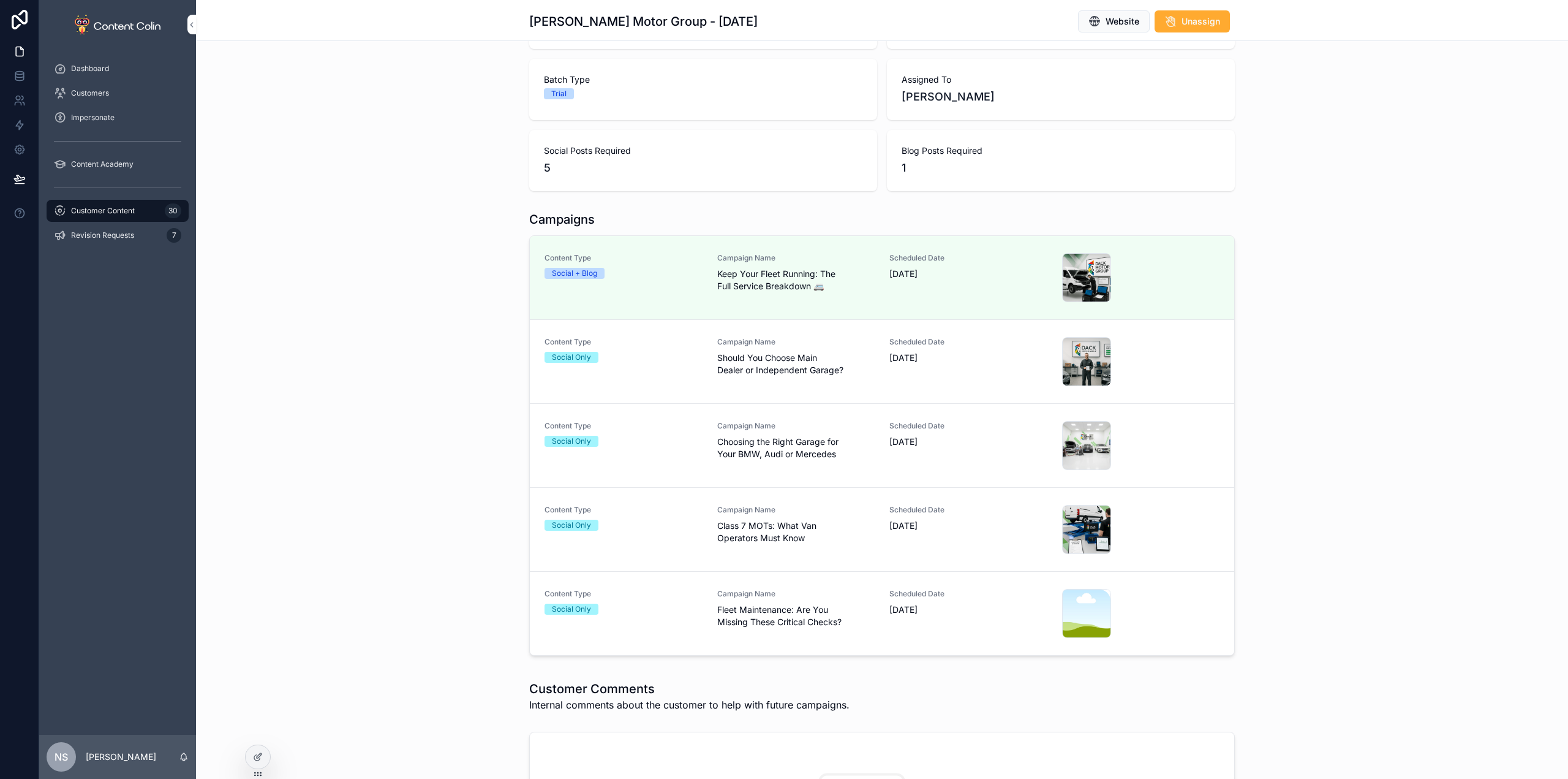
scroll to position [122, 0]
click at [665, 378] on div "Content Type Social Only" at bounding box center [623, 365] width 158 height 49
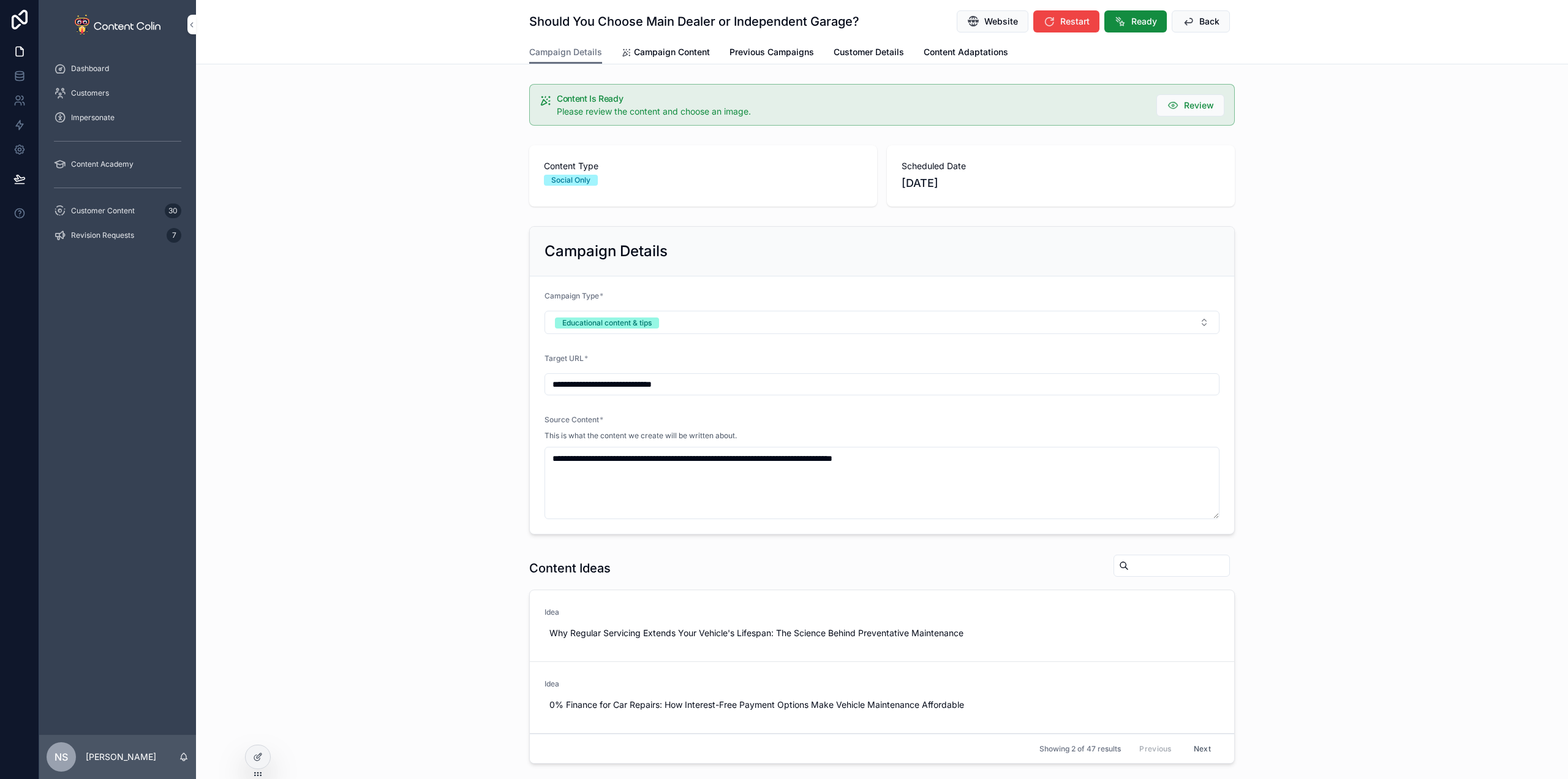
click at [1137, 27] on span "Ready" at bounding box center [1144, 21] width 26 height 12
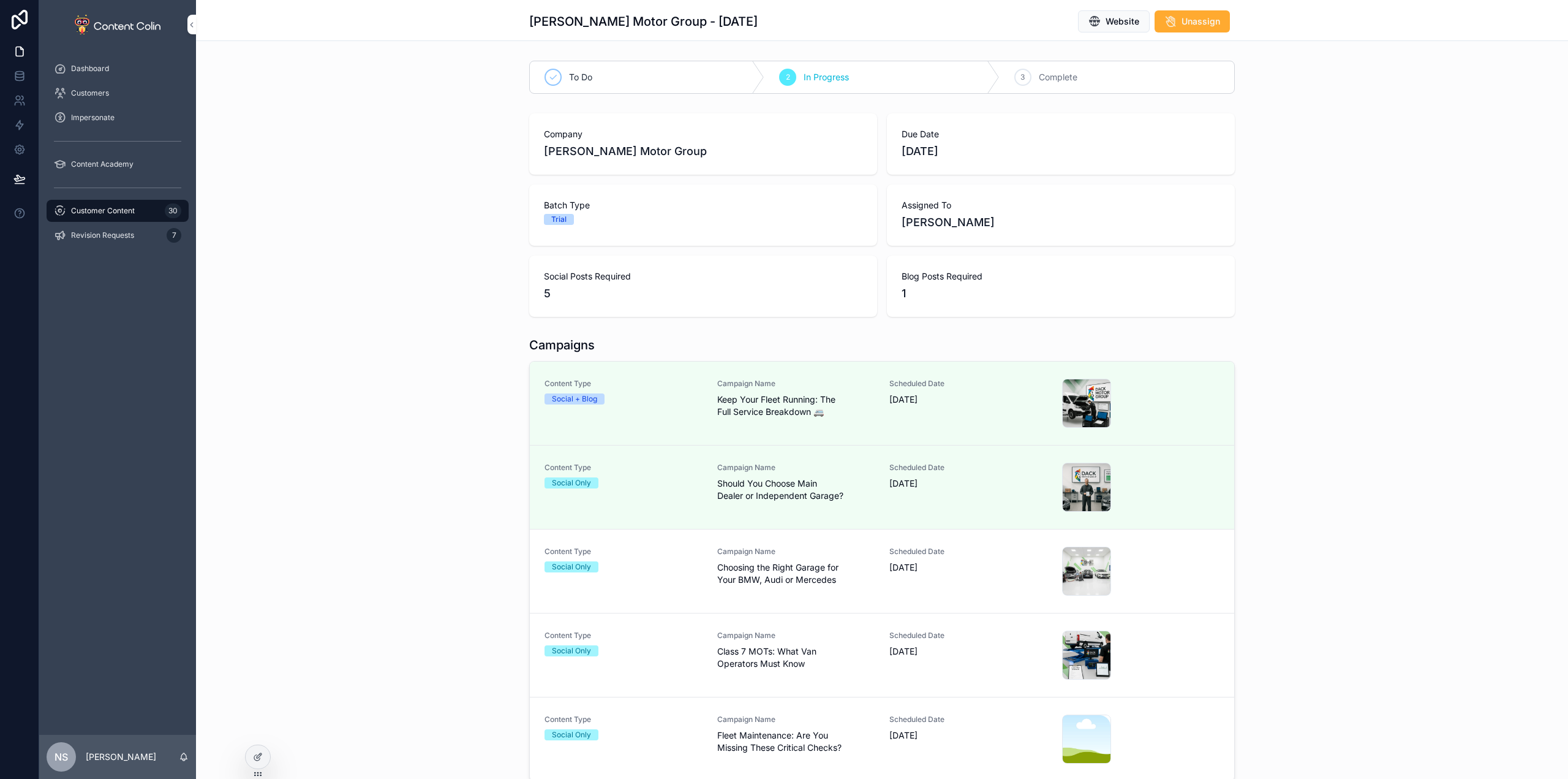
click at [748, 553] on span "Campaign Name" at bounding box center [795, 551] width 158 height 10
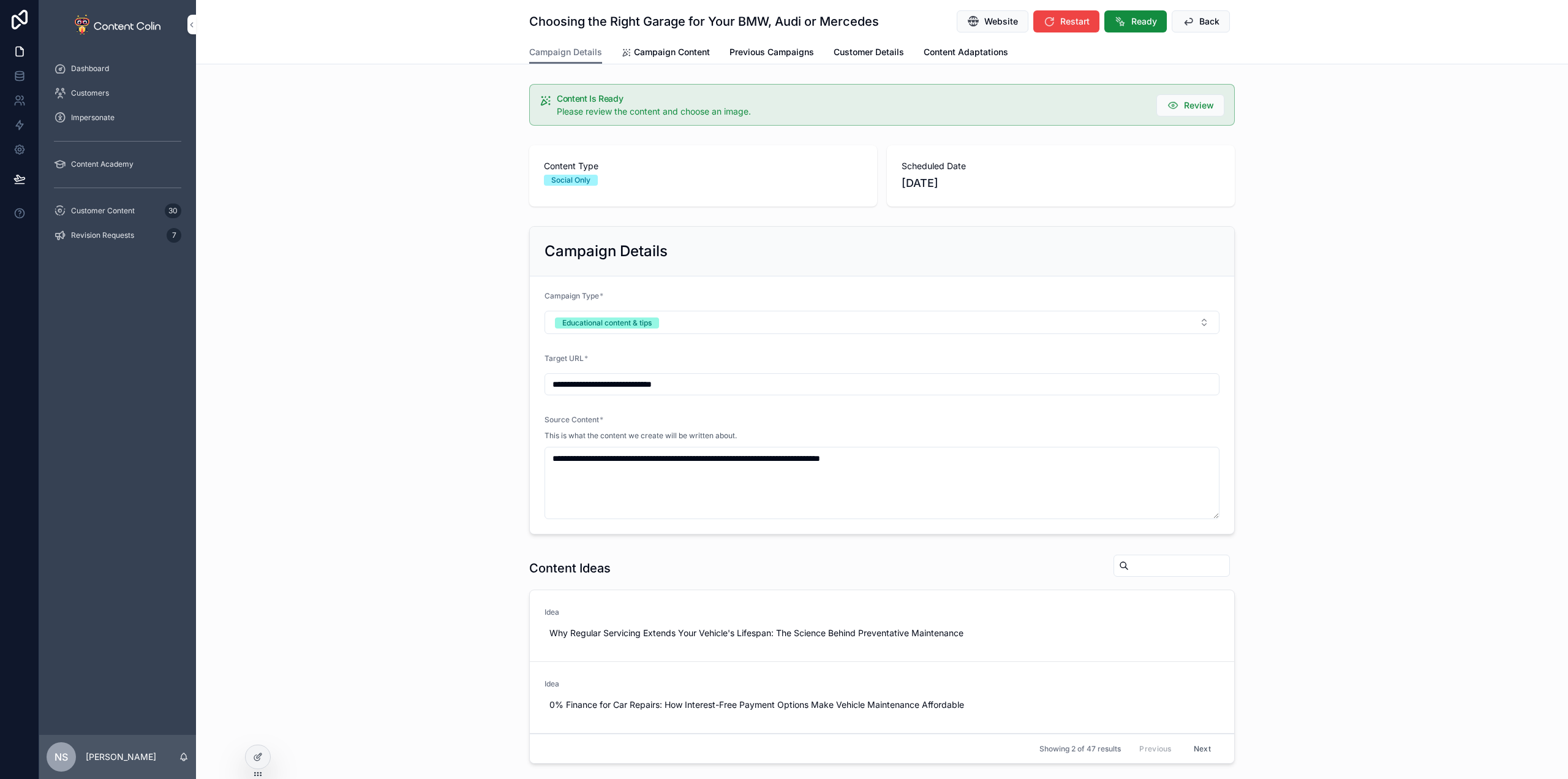
click at [1131, 18] on span "Ready" at bounding box center [1144, 21] width 26 height 12
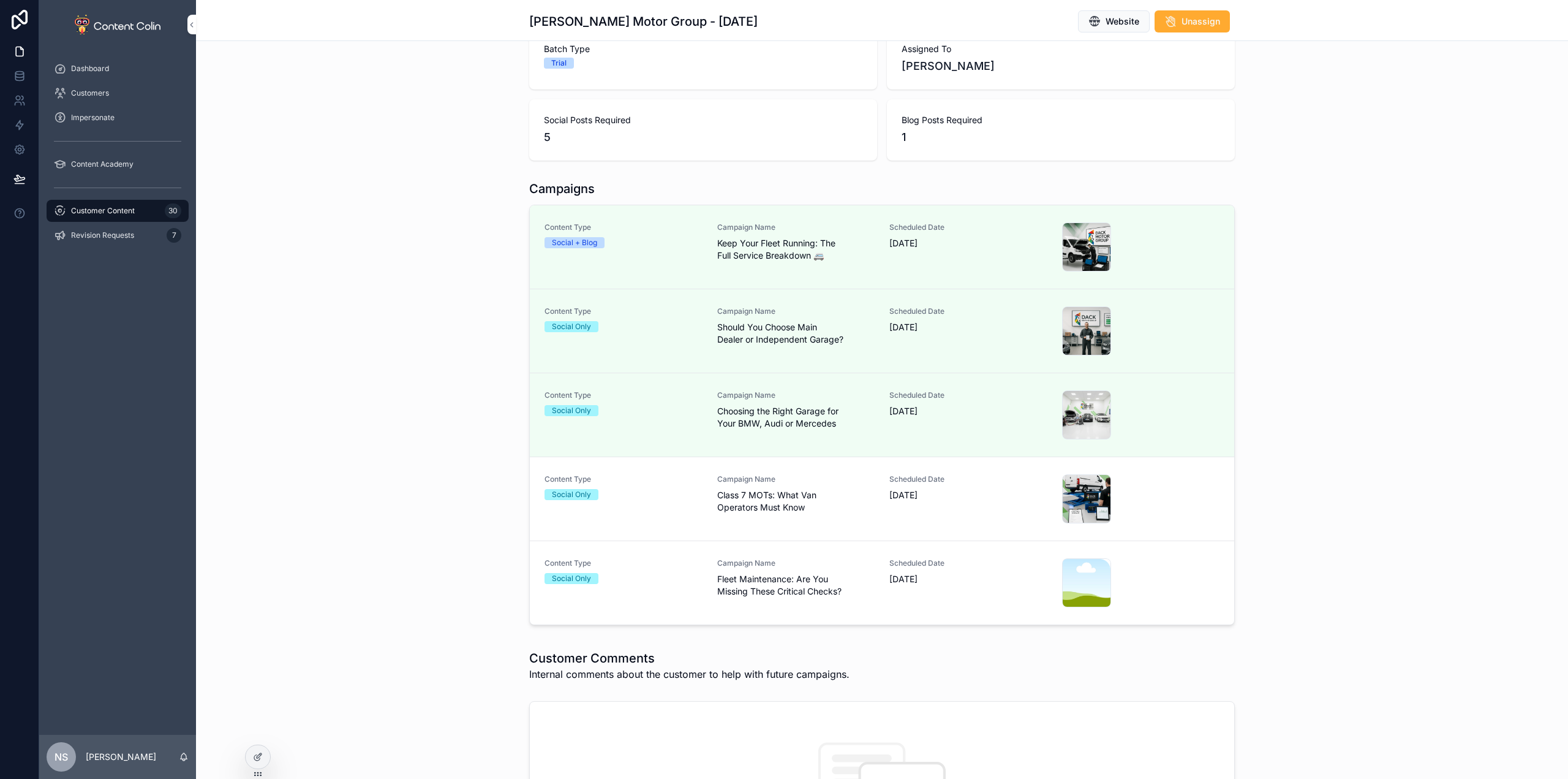
scroll to position [183, 0]
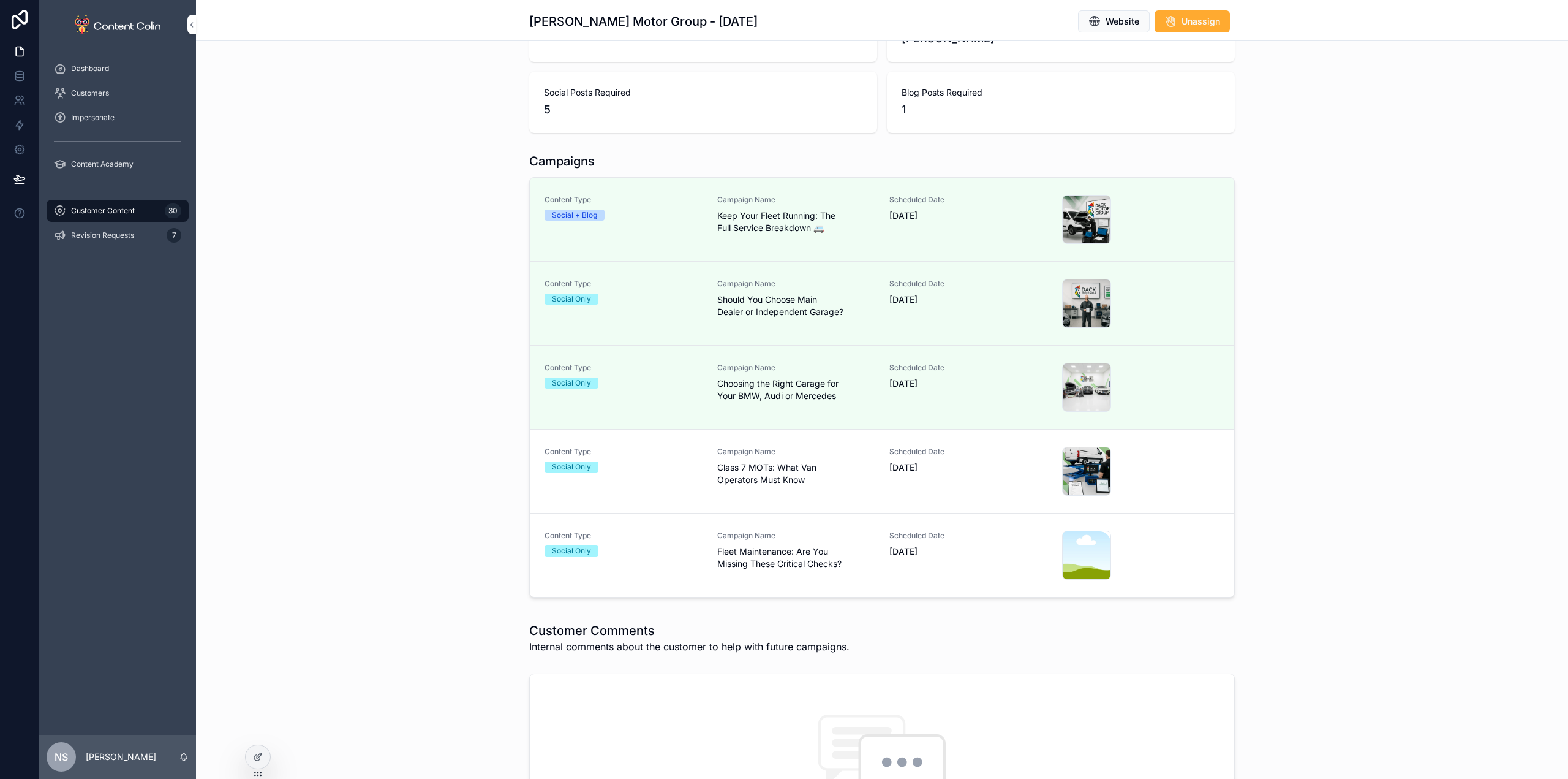
click at [763, 470] on span "Class 7 MOTs: What Van Operators Must Know" at bounding box center [795, 473] width 158 height 25
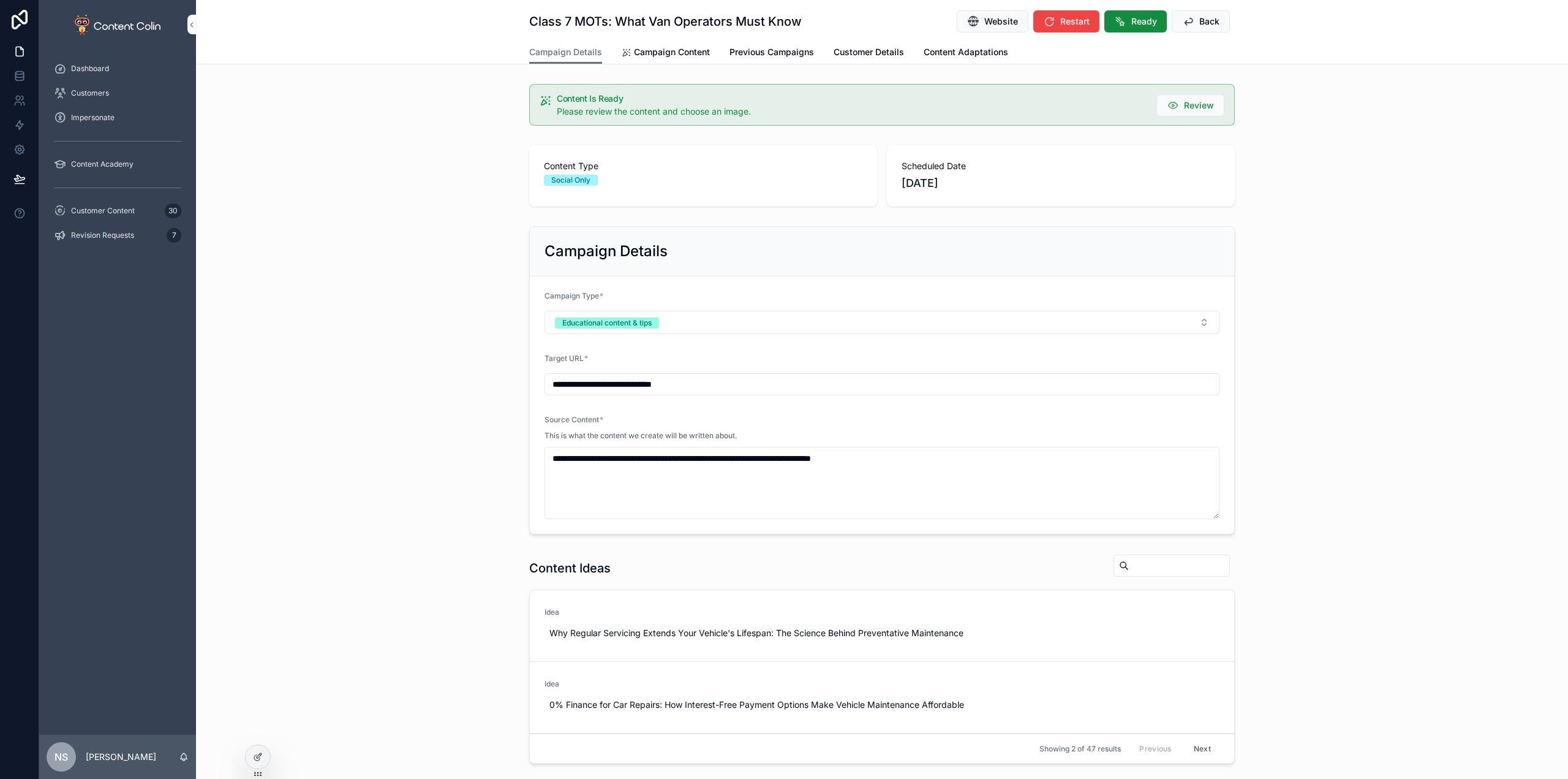
click at [1142, 9] on div "Class 7 MOTs: What Van Operators Must Know Website Restart Ready Back" at bounding box center [882, 20] width 706 height 40
click at [1135, 27] on span "Ready" at bounding box center [1144, 21] width 26 height 12
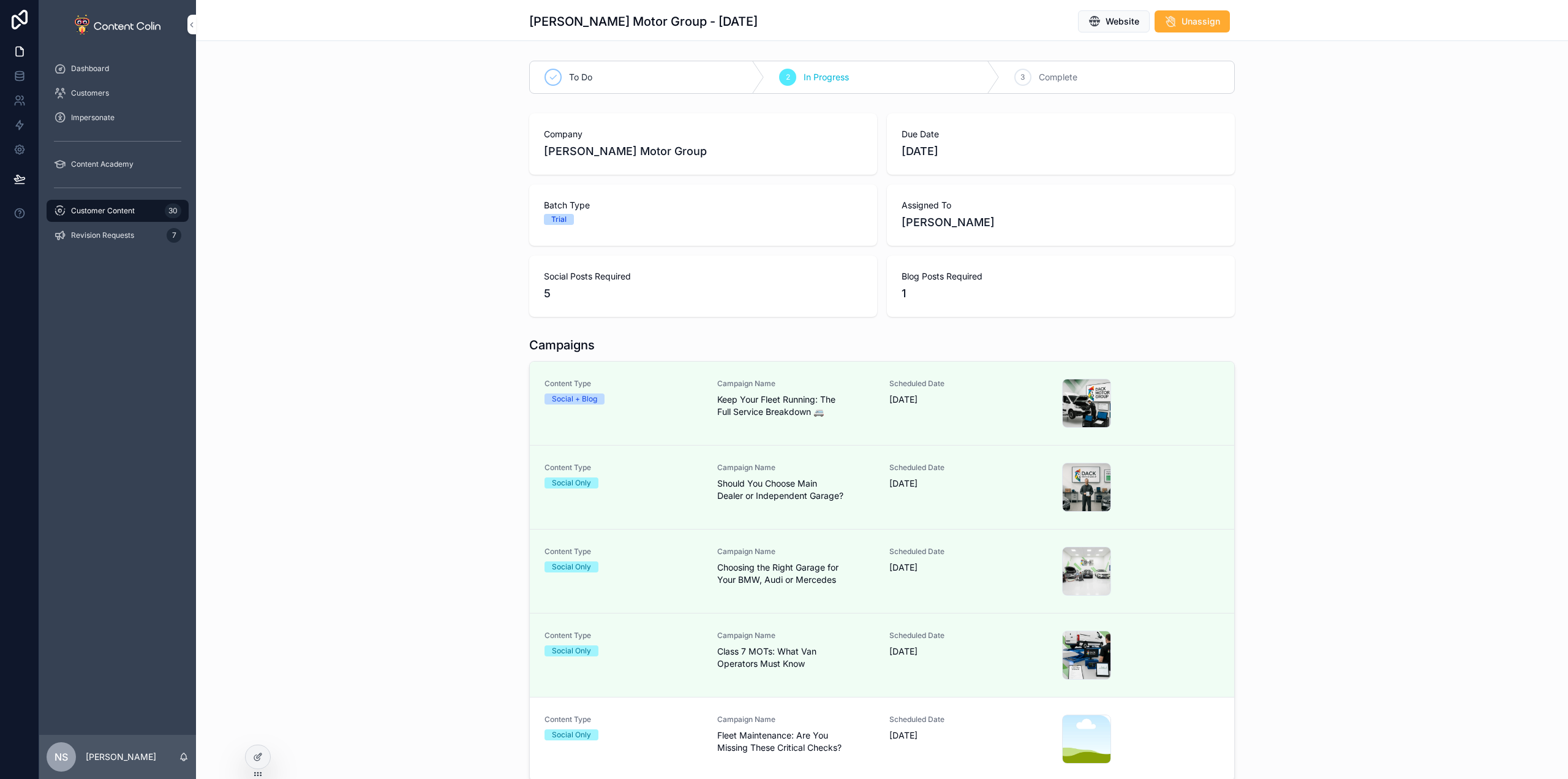
click at [763, 751] on span "Fleet Maintenance: Are You Missing These Critical Checks?" at bounding box center [795, 741] width 158 height 25
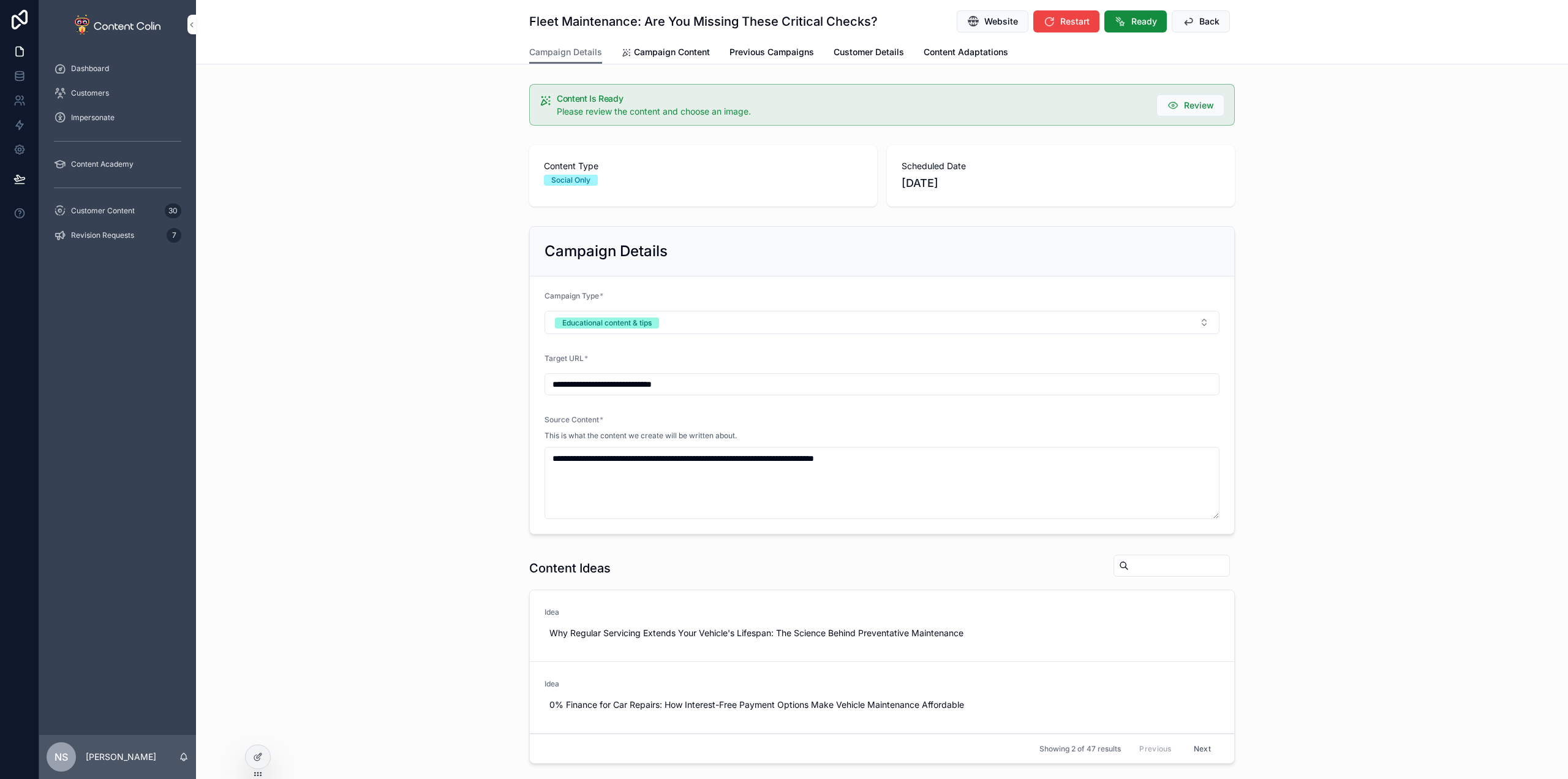
click at [656, 59] on link "Campaign Content" at bounding box center [666, 53] width 88 height 25
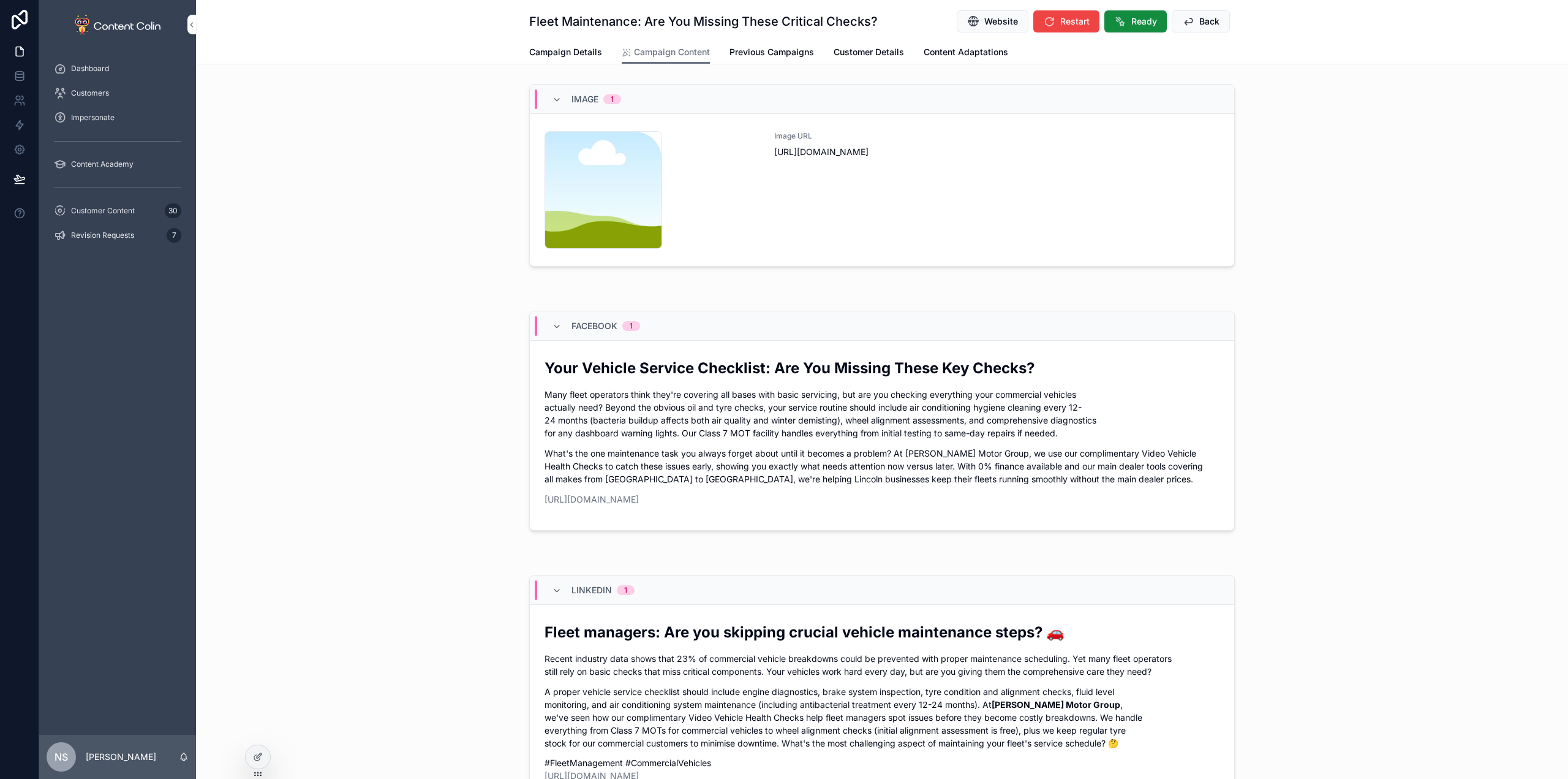
click at [869, 221] on div "Image URL [URL][DOMAIN_NAME]" at bounding box center [997, 190] width 445 height 118
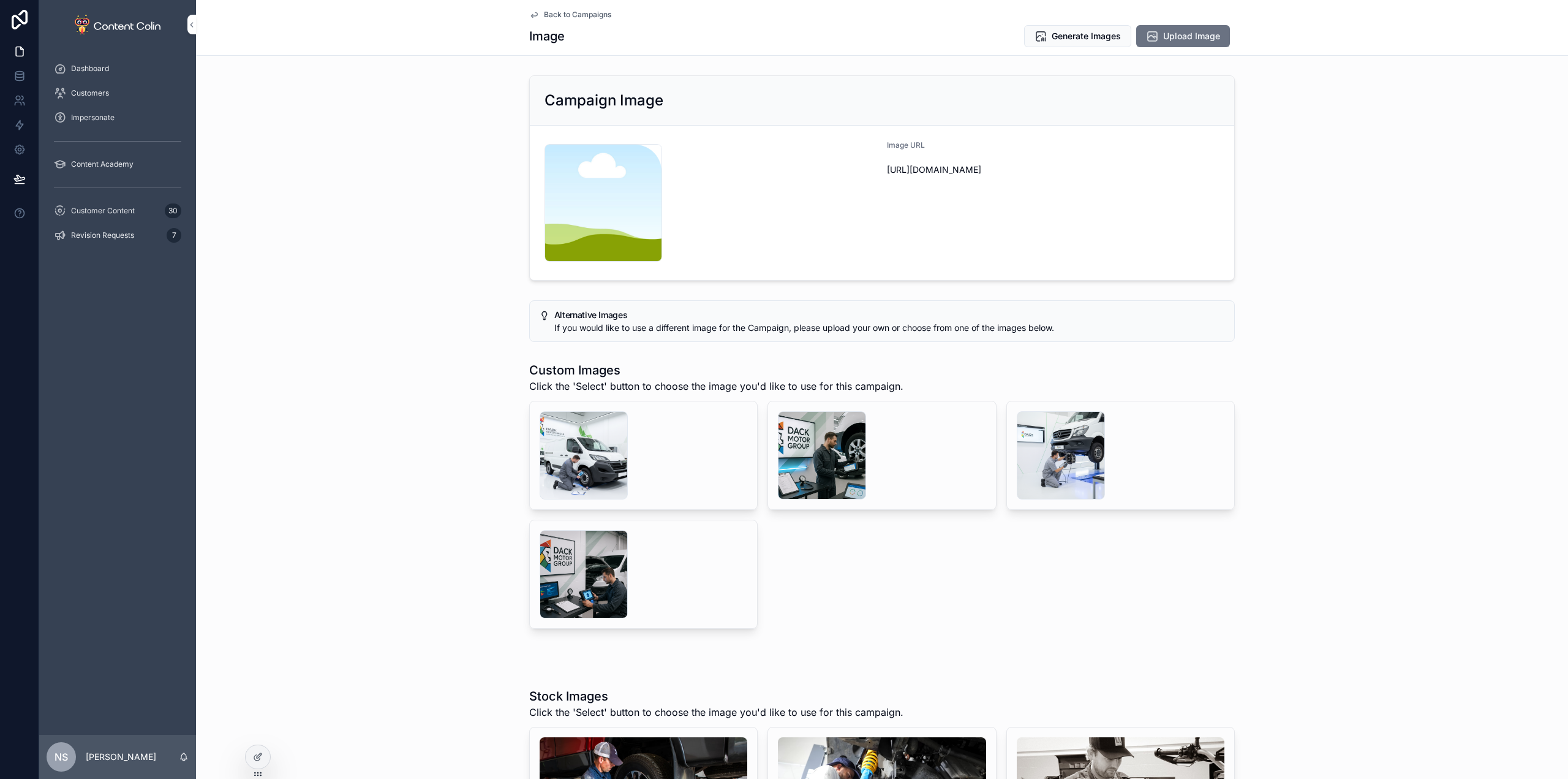
click at [825, 441] on div "scrollable content" at bounding box center [822, 455] width 88 height 88
click at [608, 461] on div "scrollable content" at bounding box center [584, 455] width 88 height 88
click at [0, 0] on span "Select" at bounding box center [0, 0] width 0 height 0
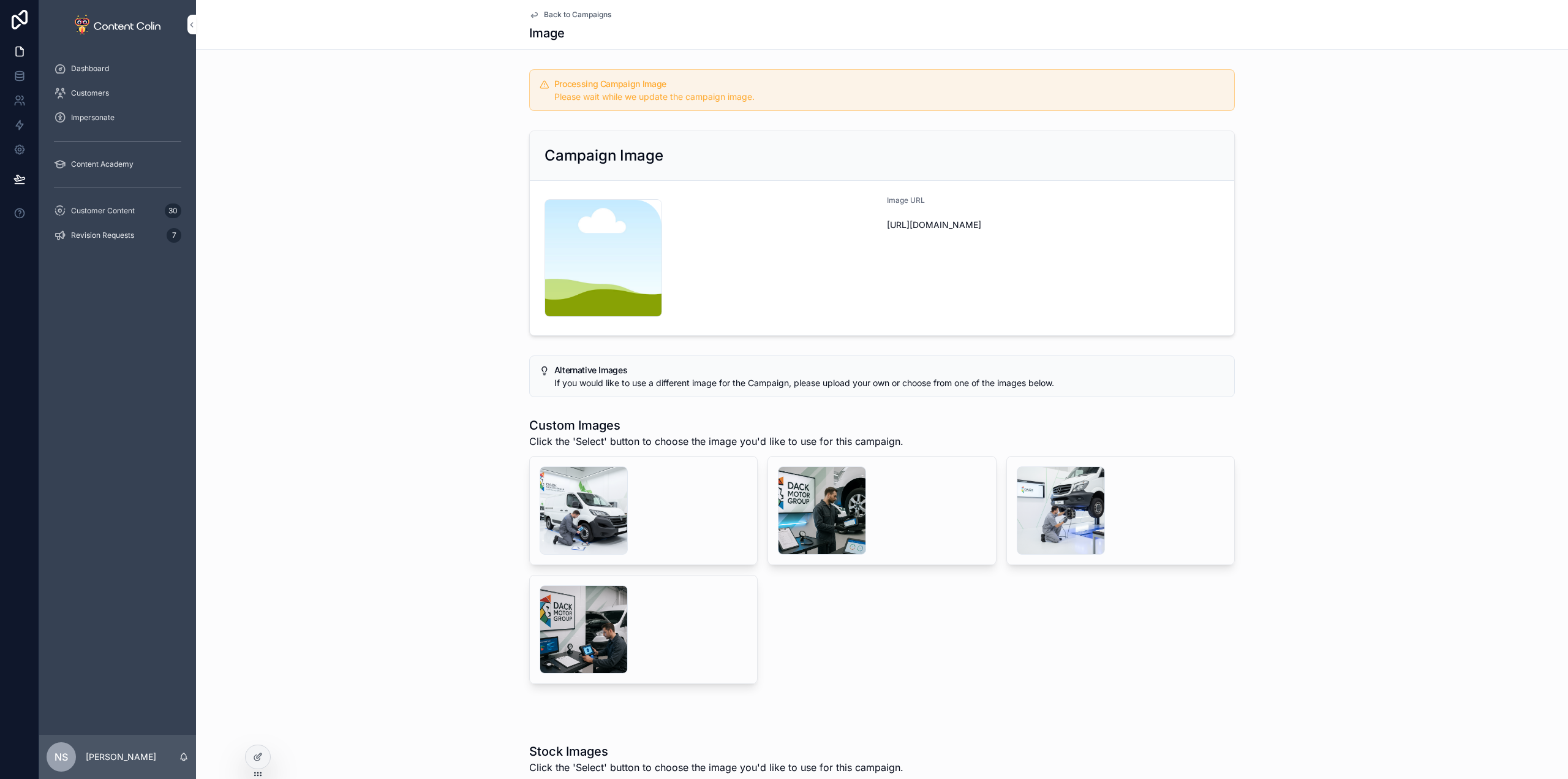
click at [571, 13] on span "Back to Campaigns" at bounding box center [577, 15] width 67 height 10
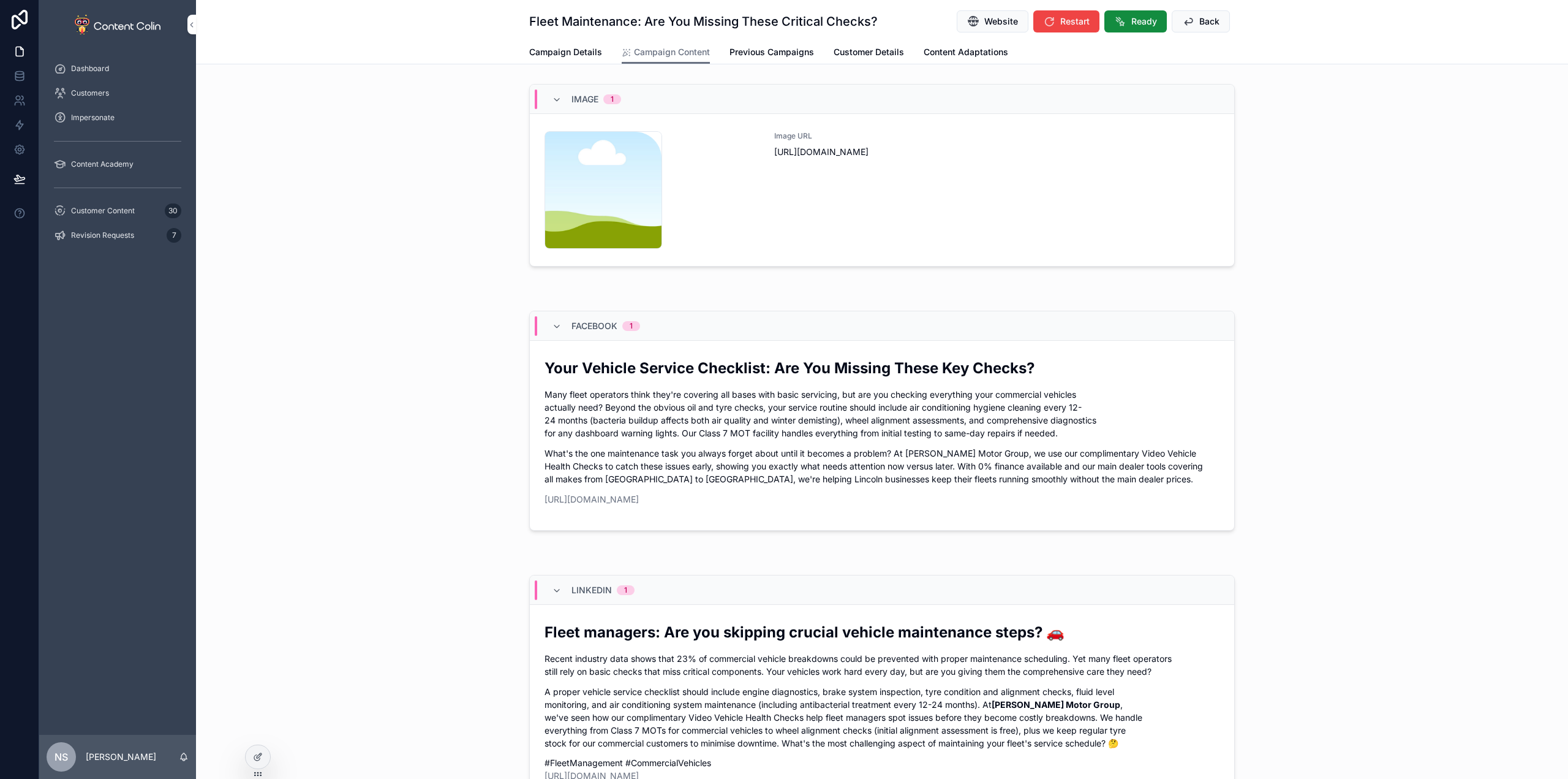
click at [1132, 27] on span "Ready" at bounding box center [1144, 21] width 26 height 12
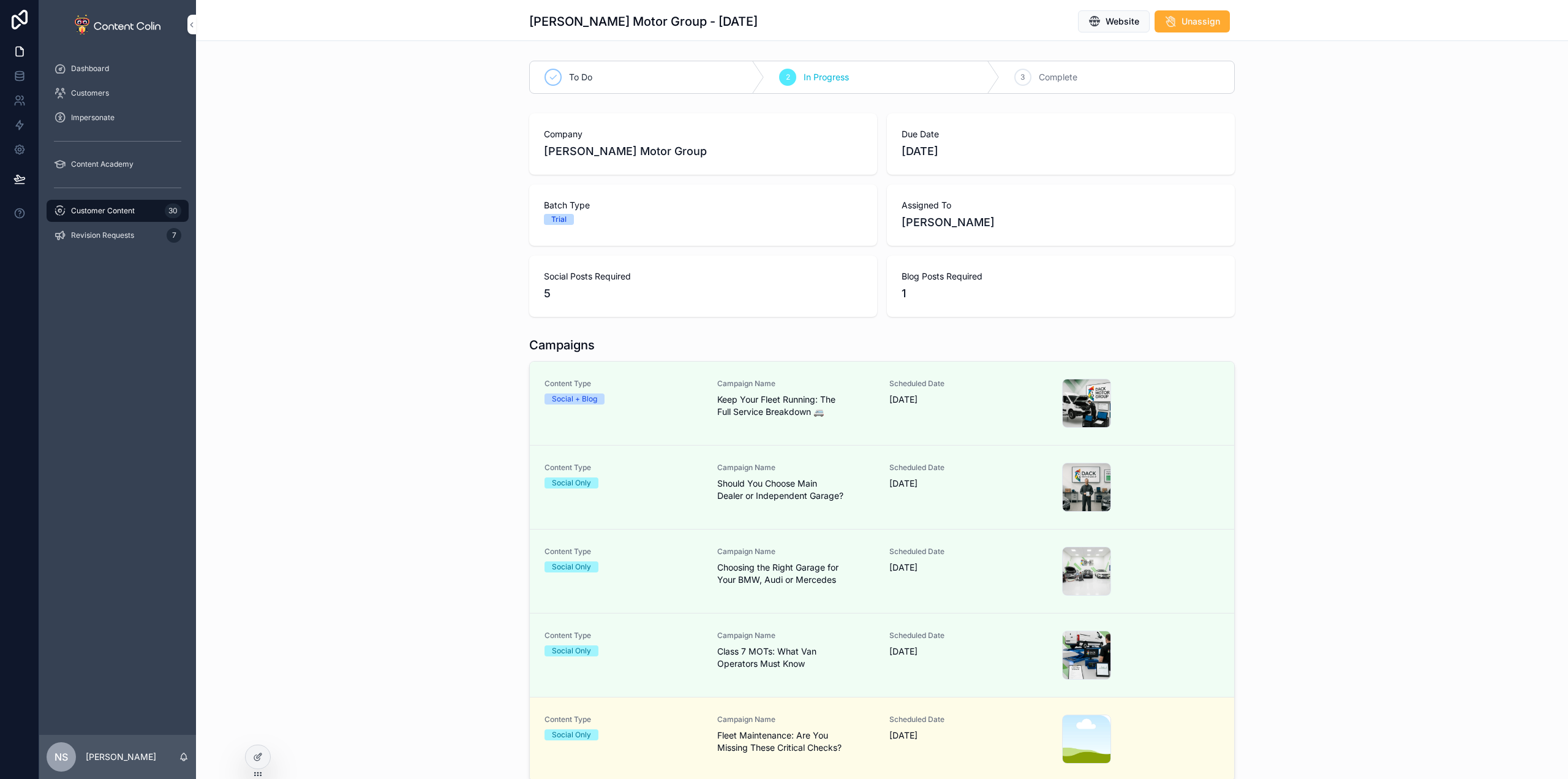
drag, startPoint x: 106, startPoint y: 205, endPoint x: 143, endPoint y: 264, distance: 69.6
click at [108, 206] on div "Customer Content 30" at bounding box center [118, 210] width 128 height 19
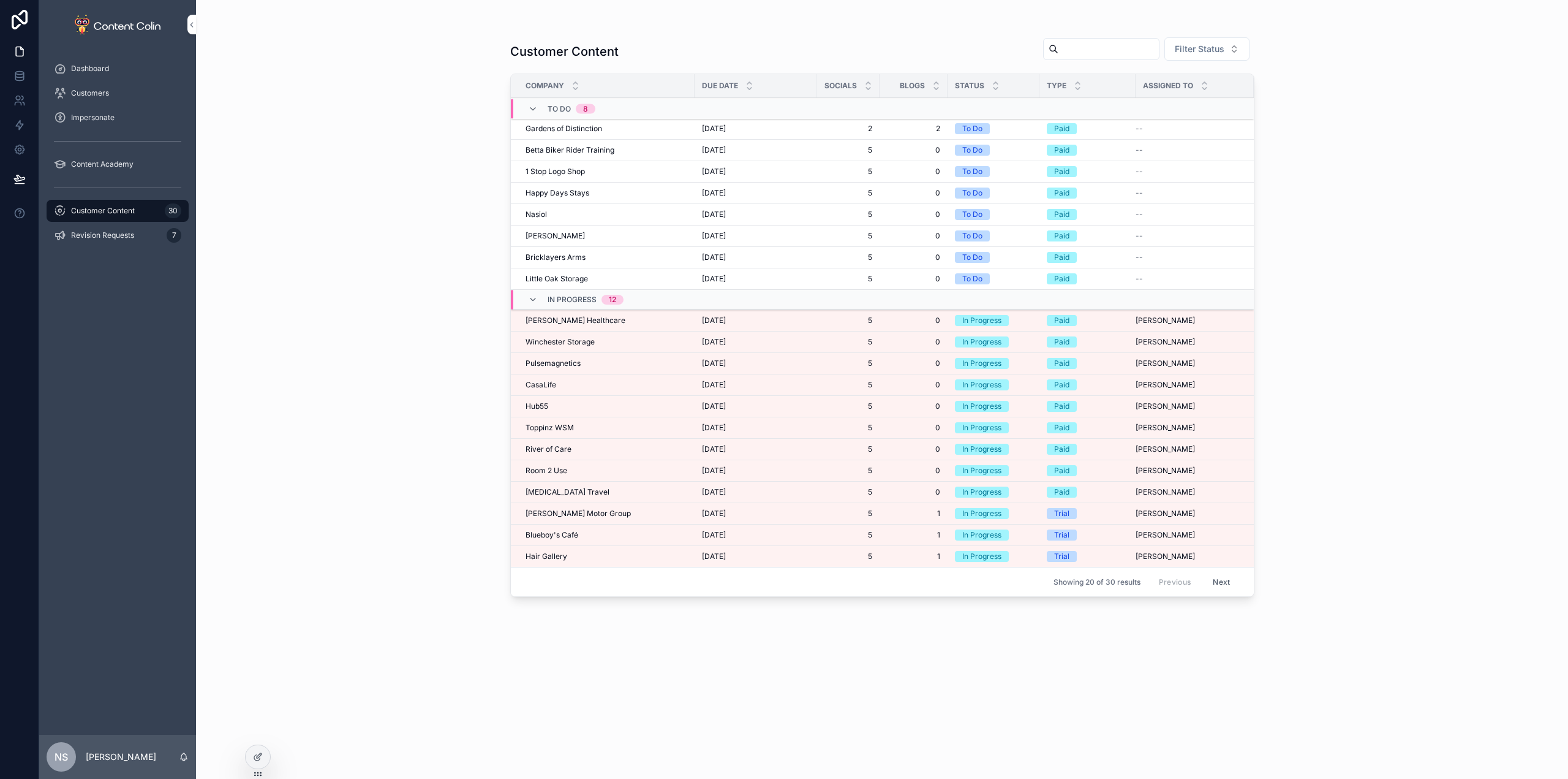
click at [579, 556] on div "Hair Gallery Hair Gallery" at bounding box center [606, 556] width 161 height 10
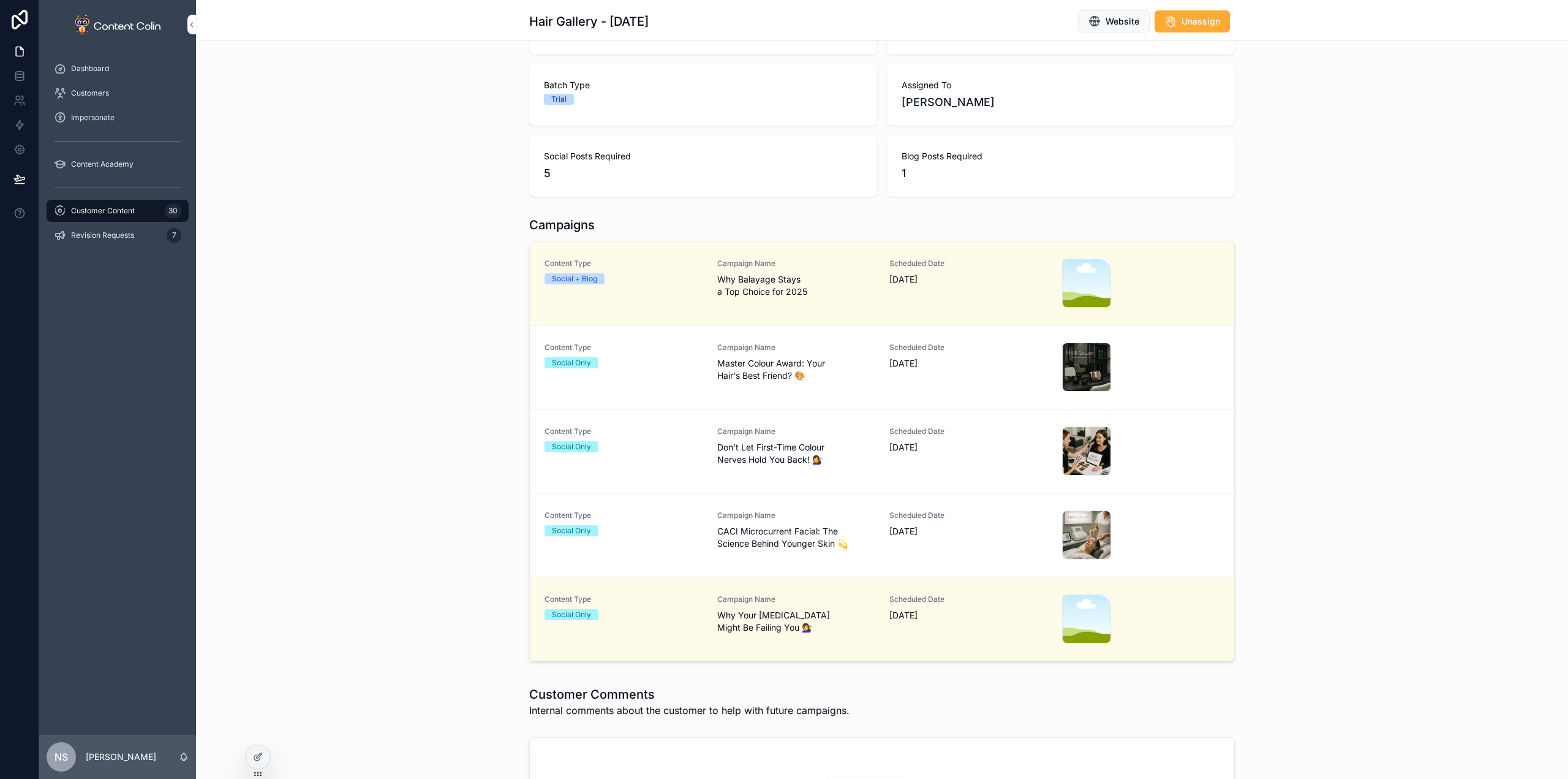
scroll to position [122, 0]
click at [683, 297] on div "Content Type Social + Blog" at bounding box center [623, 281] width 158 height 49
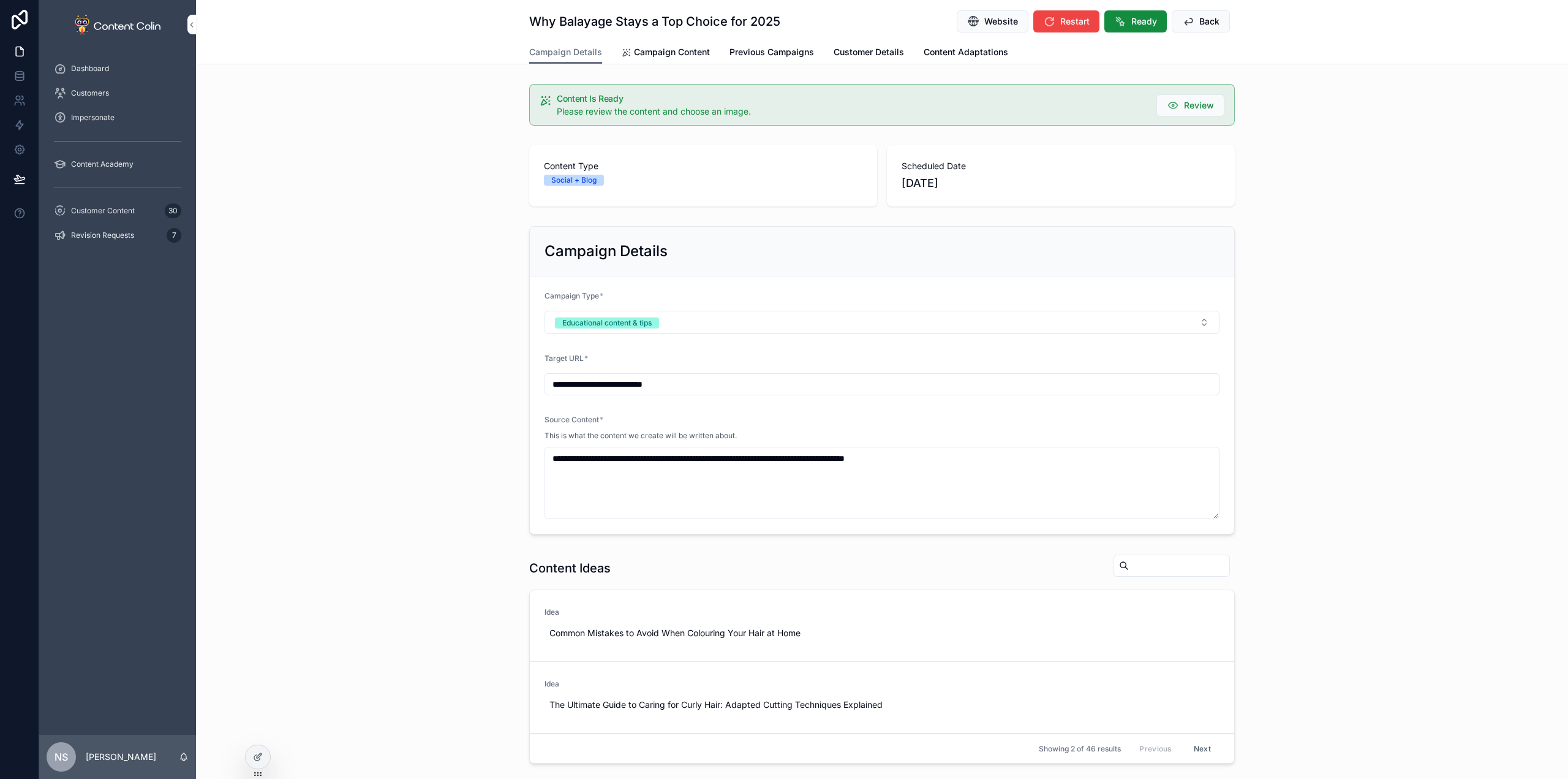
click at [647, 53] on span "Campaign Content" at bounding box center [671, 51] width 76 height 12
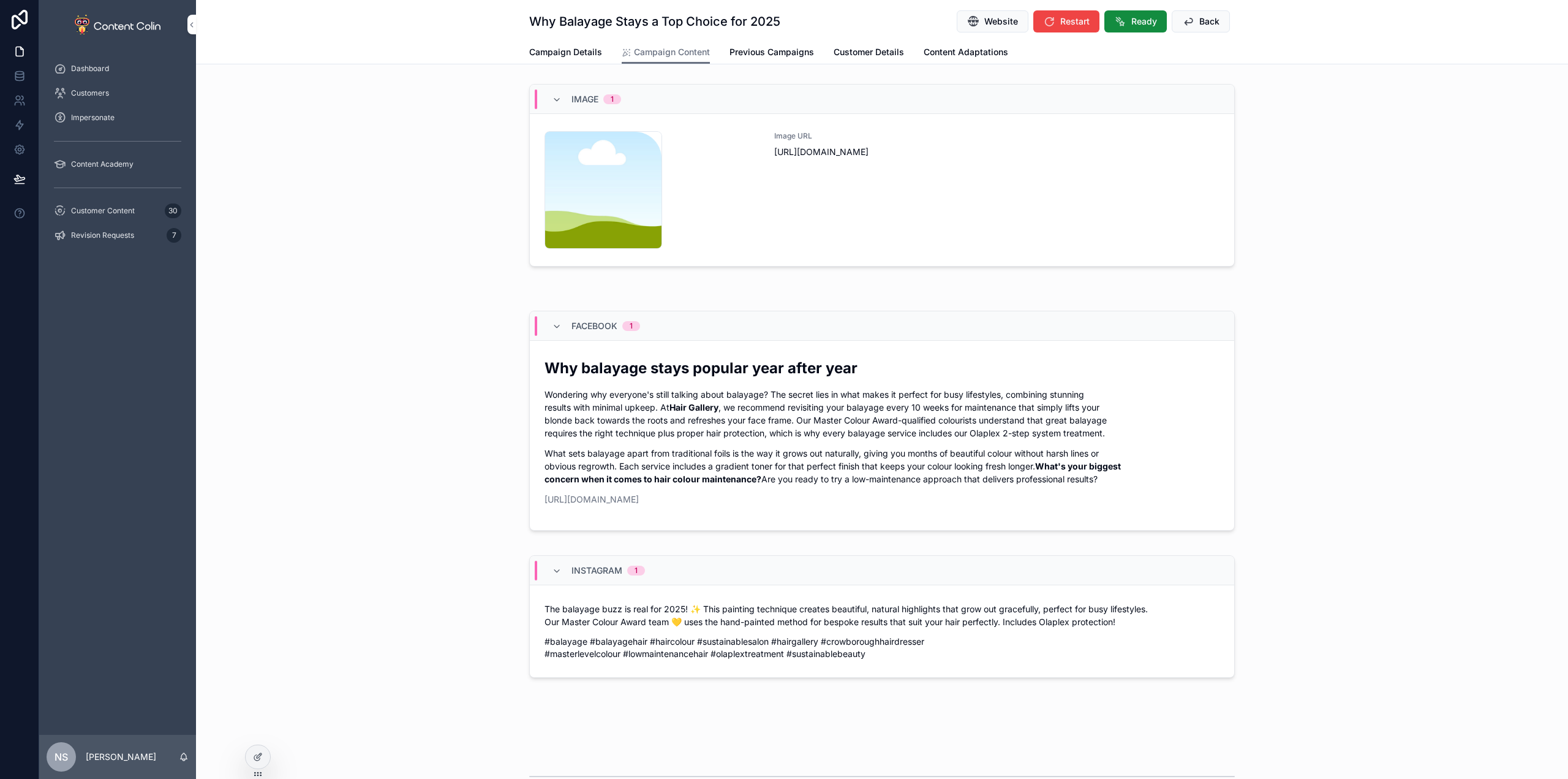
click at [863, 219] on div "Image URL [URL][DOMAIN_NAME]" at bounding box center [997, 190] width 445 height 118
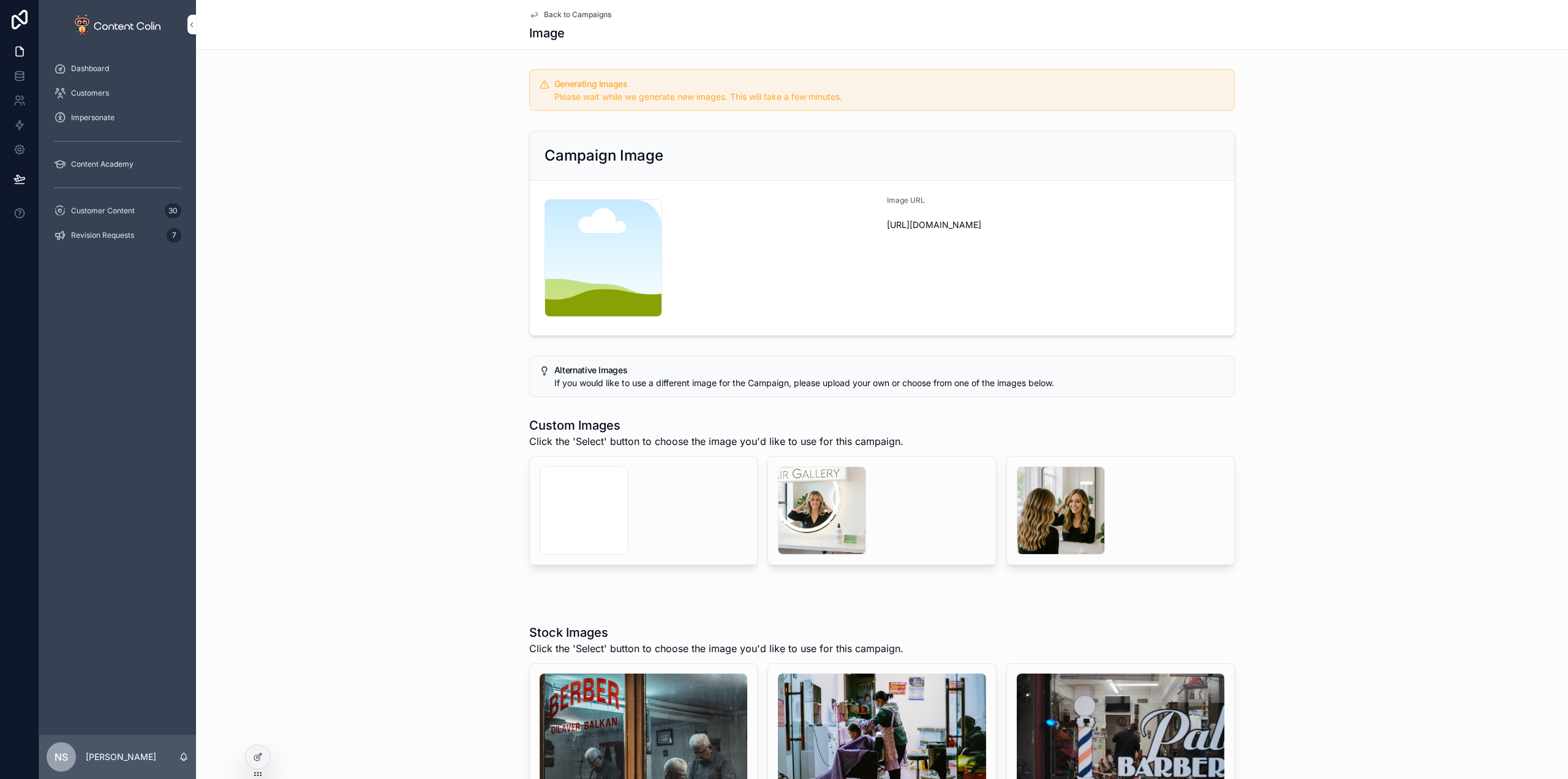
click at [143, 203] on div "Customer Content 30" at bounding box center [118, 210] width 128 height 19
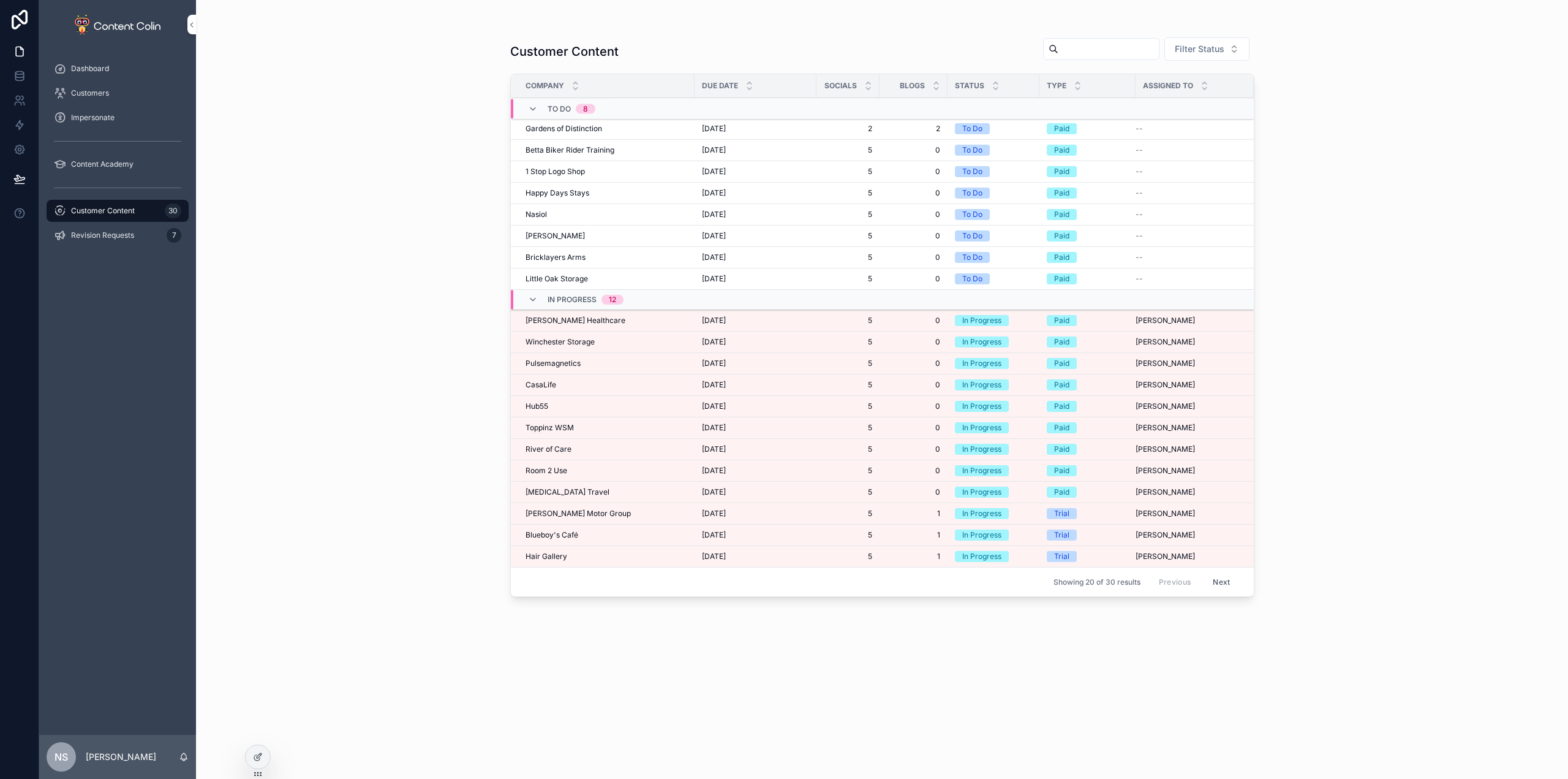
click at [589, 322] on div "[PERSON_NAME] Healthcare [PERSON_NAME] Healthcare" at bounding box center [606, 320] width 161 height 10
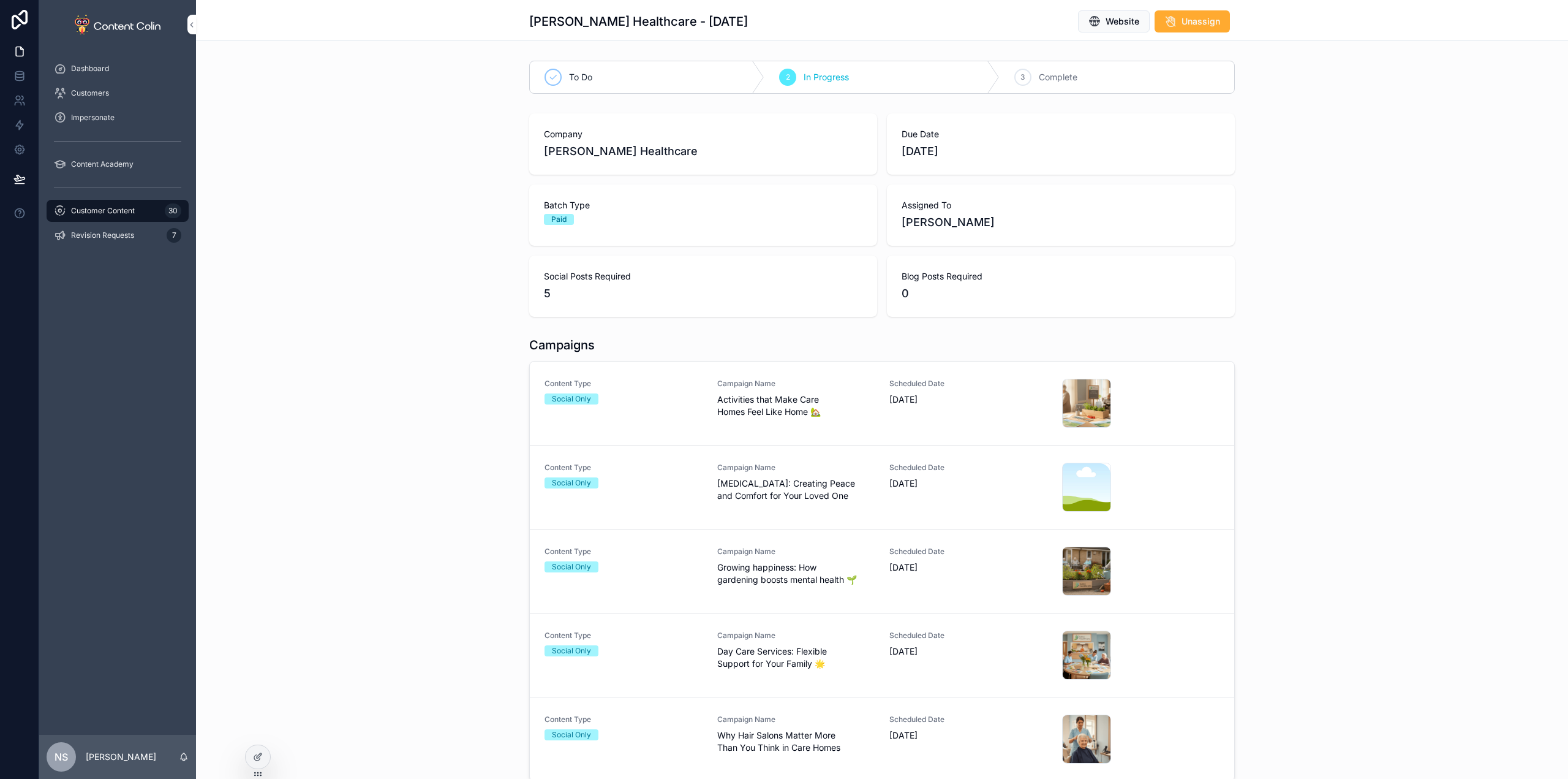
click at [831, 473] on div "Campaign Name [MEDICAL_DATA]: Creating Peace and Comfort for Your Loved One" at bounding box center [795, 482] width 158 height 39
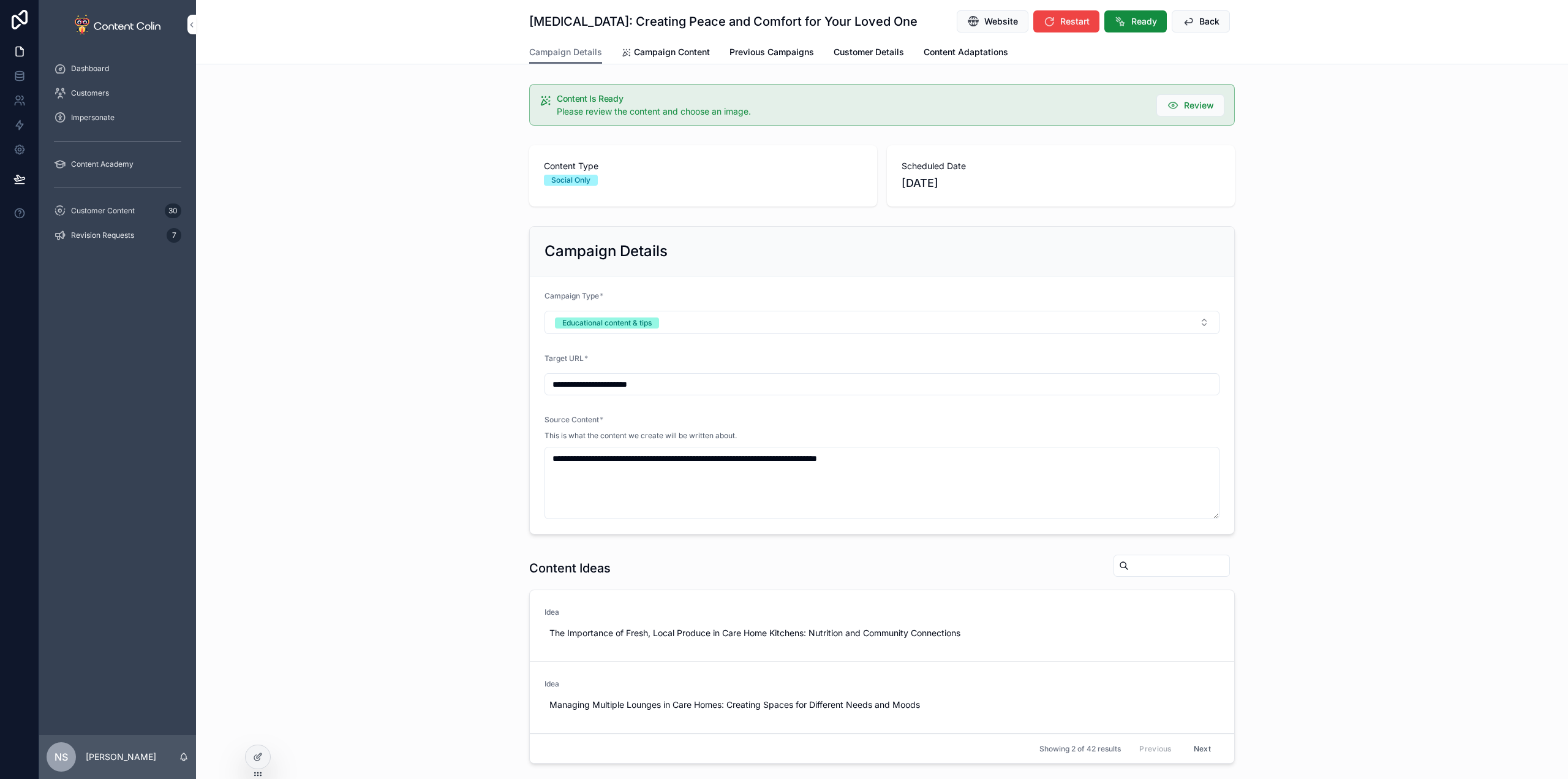
click at [678, 47] on span "Campaign Content" at bounding box center [671, 51] width 76 height 12
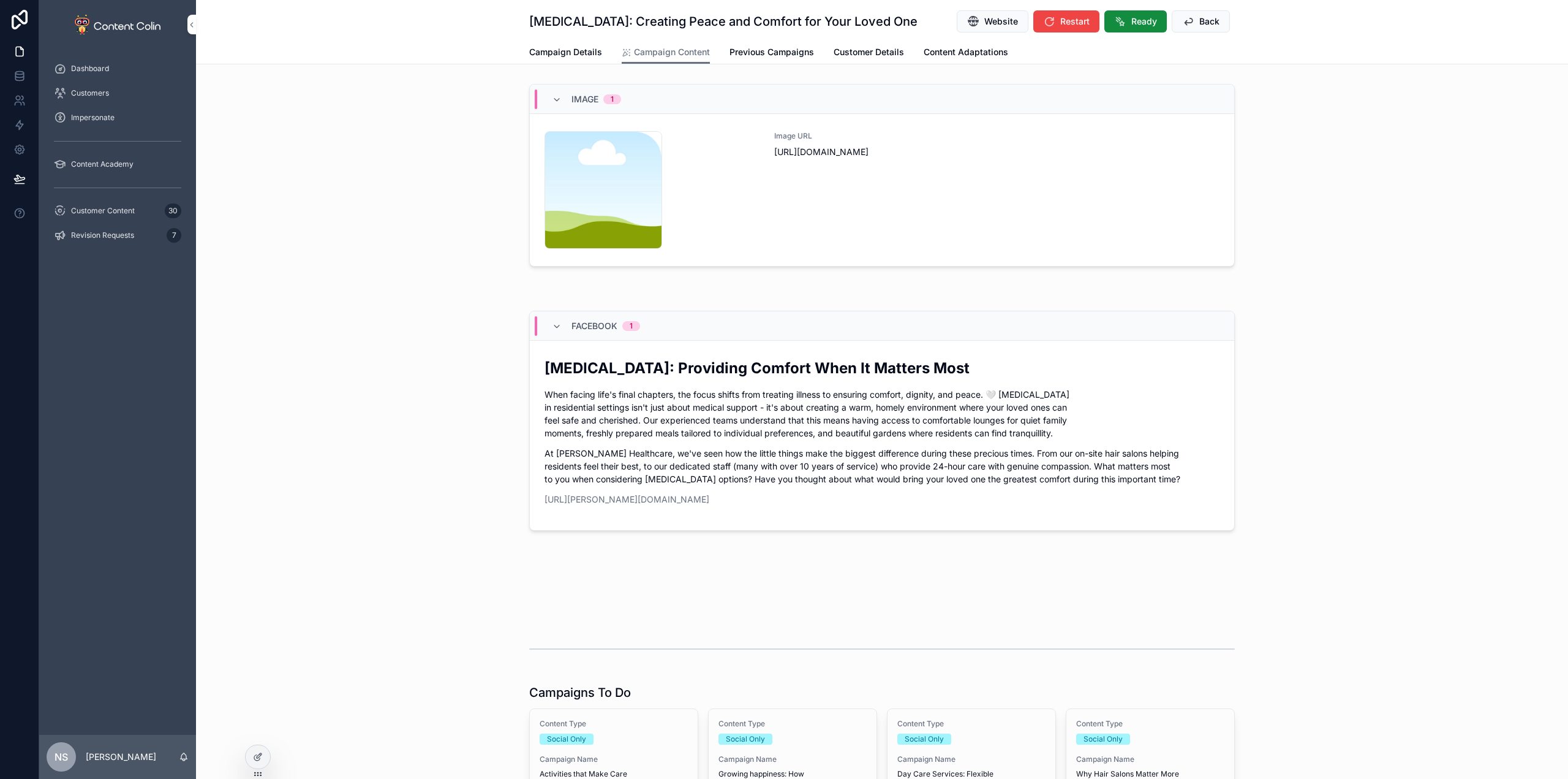
click at [1020, 231] on div "Image URL [URL][DOMAIN_NAME]" at bounding box center [997, 190] width 445 height 118
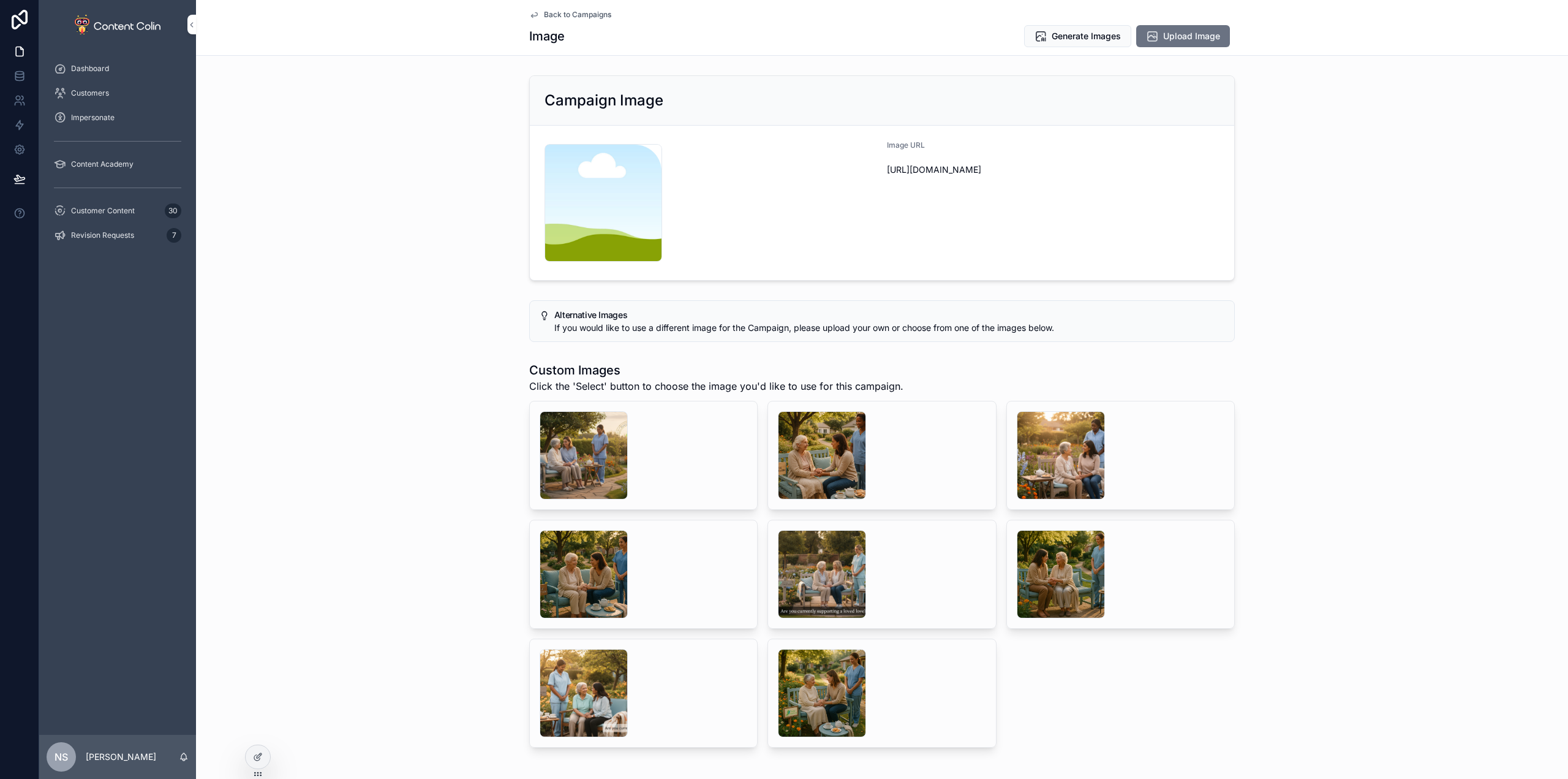
click at [829, 438] on div "scrollable content" at bounding box center [822, 455] width 88 height 88
click at [566, 446] on div "scrollable content" at bounding box center [584, 455] width 88 height 88
click at [563, 681] on div "scrollable content" at bounding box center [584, 692] width 88 height 88
click at [1052, 556] on div "scrollable content" at bounding box center [1061, 574] width 88 height 88
click at [805, 577] on div "scrollable content" at bounding box center [822, 574] width 88 height 88
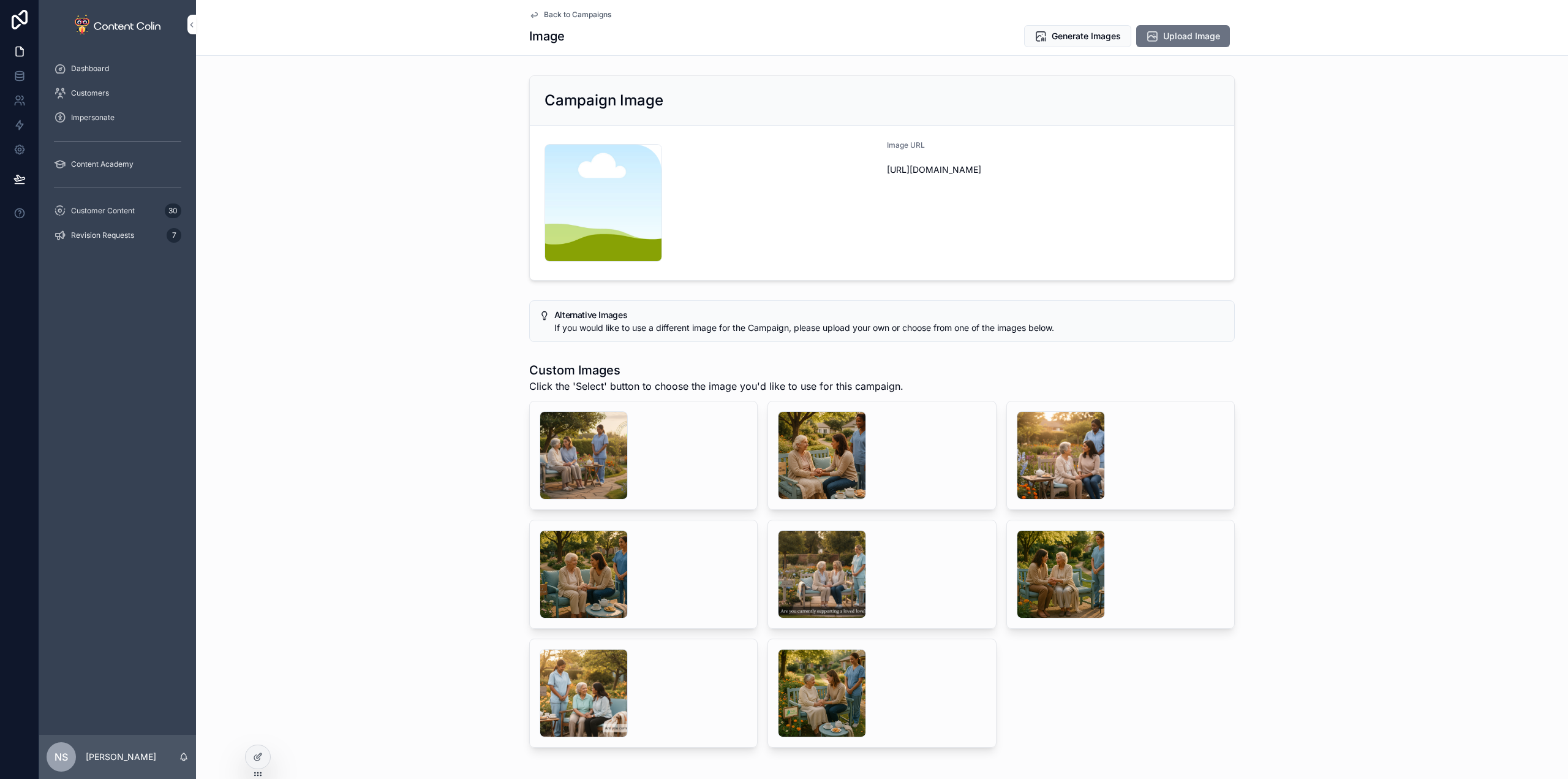
click at [592, 562] on div "scrollable content" at bounding box center [584, 574] width 88 height 88
click at [1038, 446] on div "scrollable content" at bounding box center [1061, 455] width 88 height 88
click at [831, 460] on div "scrollable content" at bounding box center [822, 455] width 88 height 88
click at [1077, 33] on span "Generate Images" at bounding box center [1086, 36] width 69 height 12
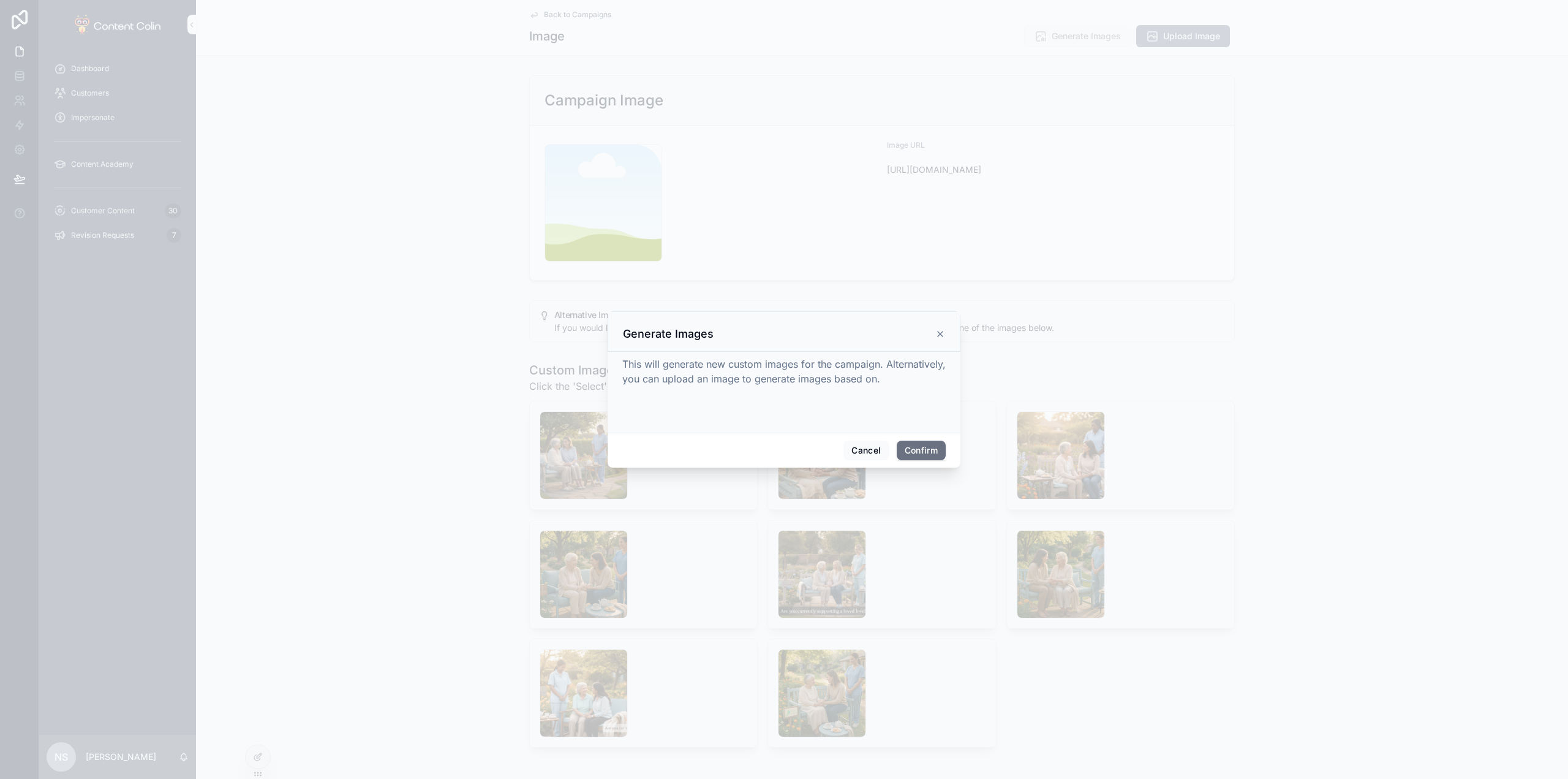
click at [929, 447] on button "Confirm" at bounding box center [921, 450] width 49 height 19
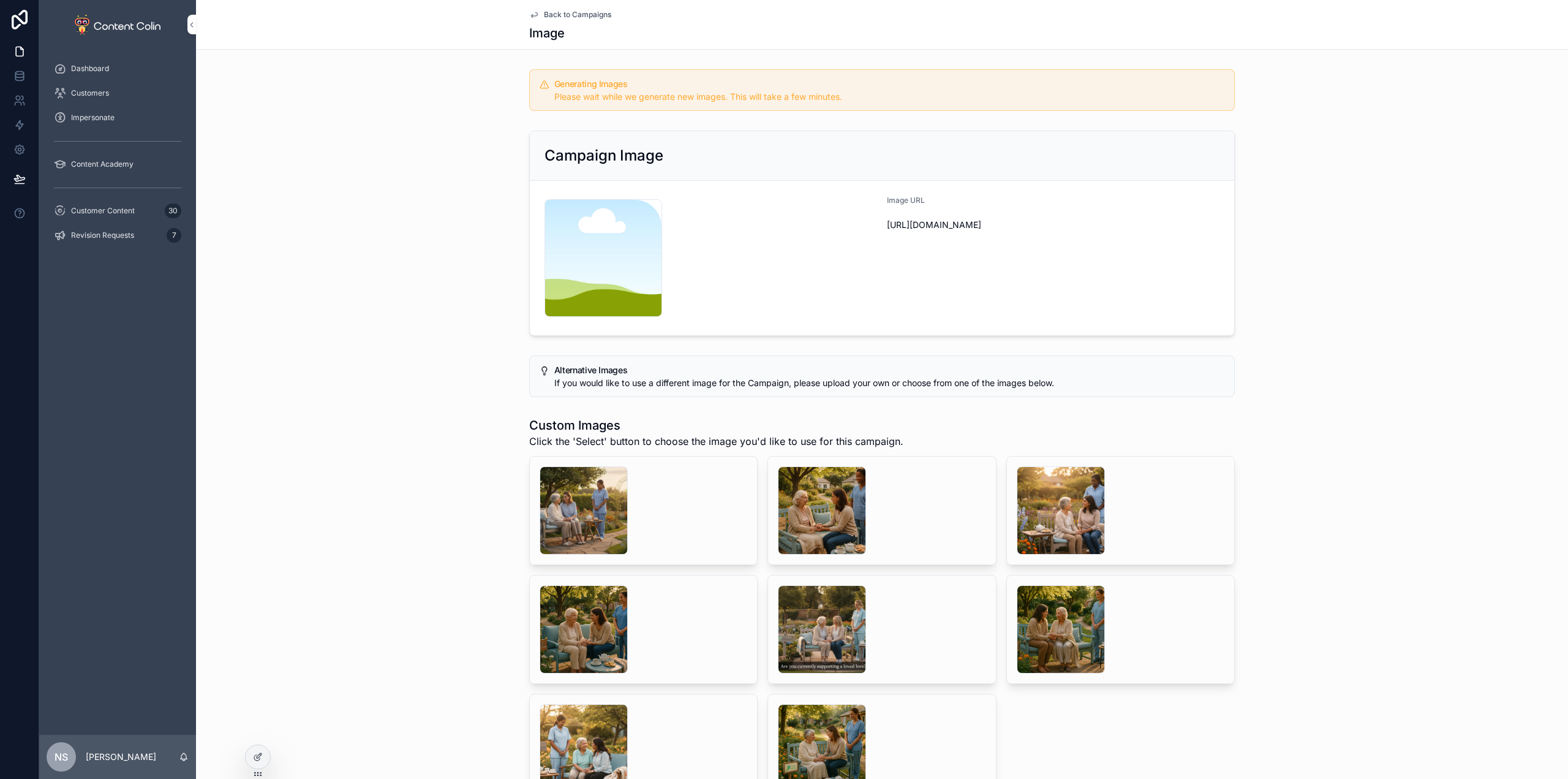
click at [128, 206] on span "Customer Content" at bounding box center [103, 211] width 64 height 10
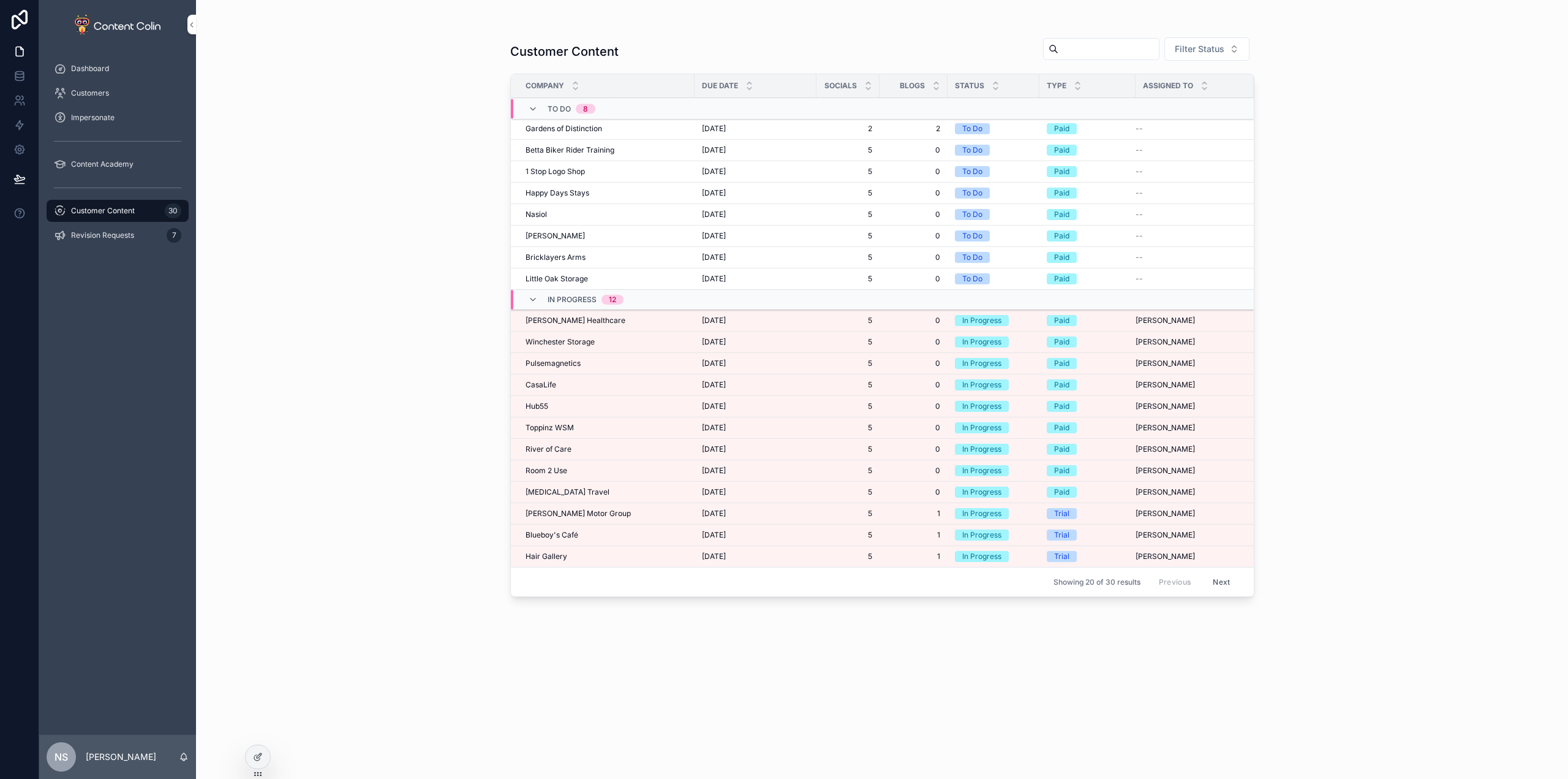
click at [607, 337] on div "Winchester Storage Winchester Storage" at bounding box center [606, 341] width 161 height 10
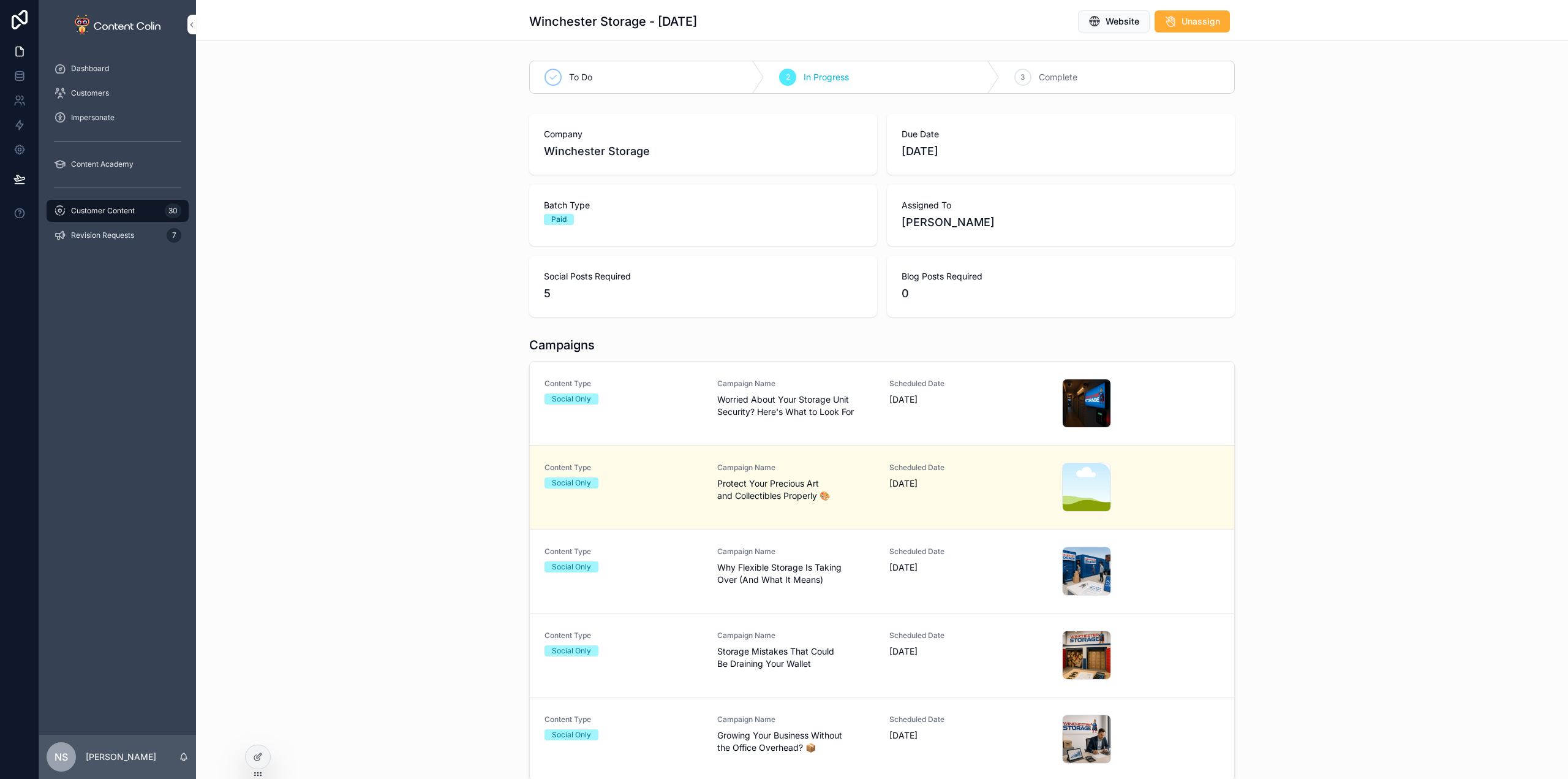
click at [786, 476] on div "Campaign Name Protect Your Precious Art and Collectibles Properly 🎨" at bounding box center [795, 482] width 158 height 39
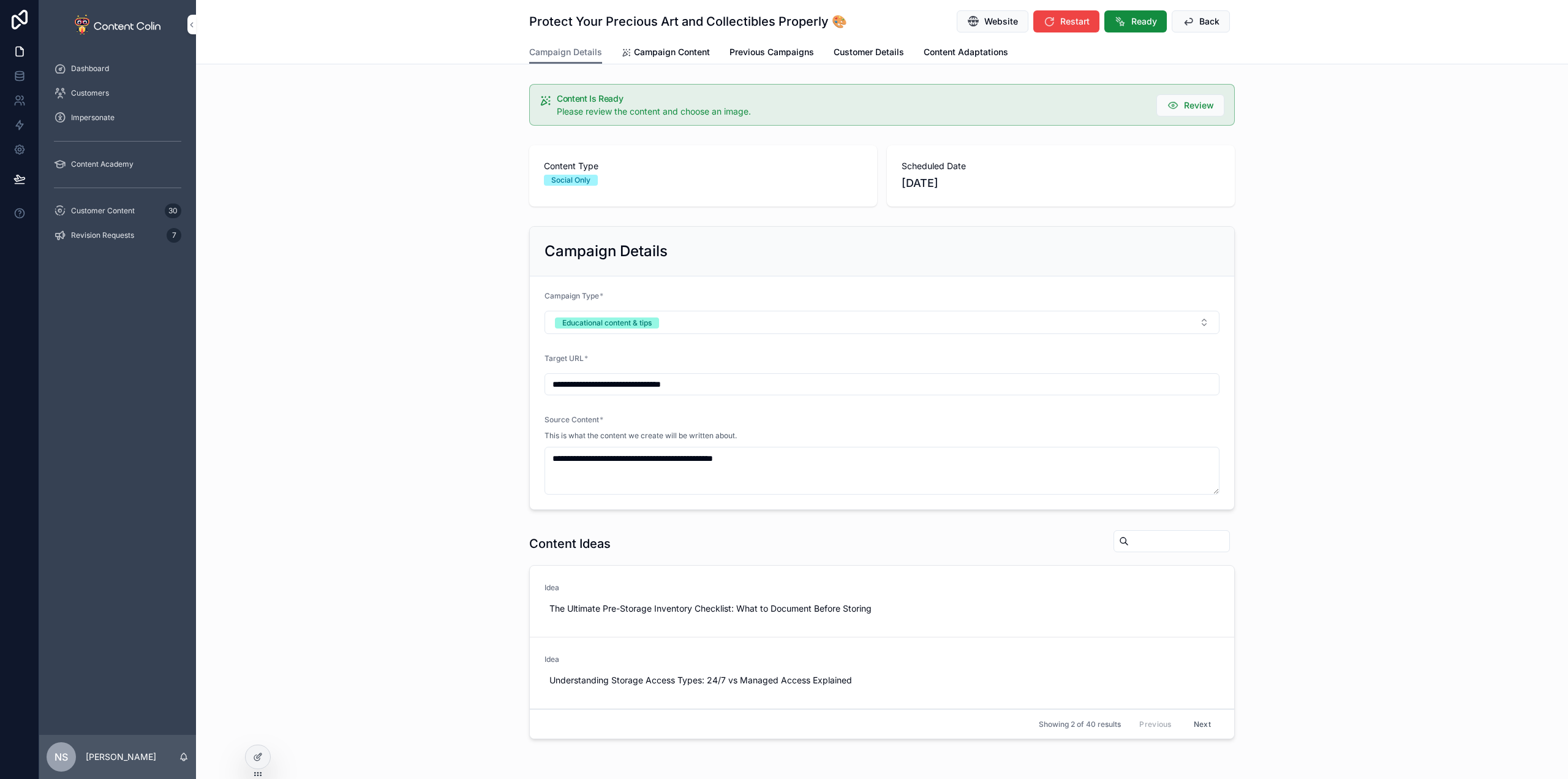
click at [647, 48] on span "Campaign Content" at bounding box center [671, 51] width 76 height 12
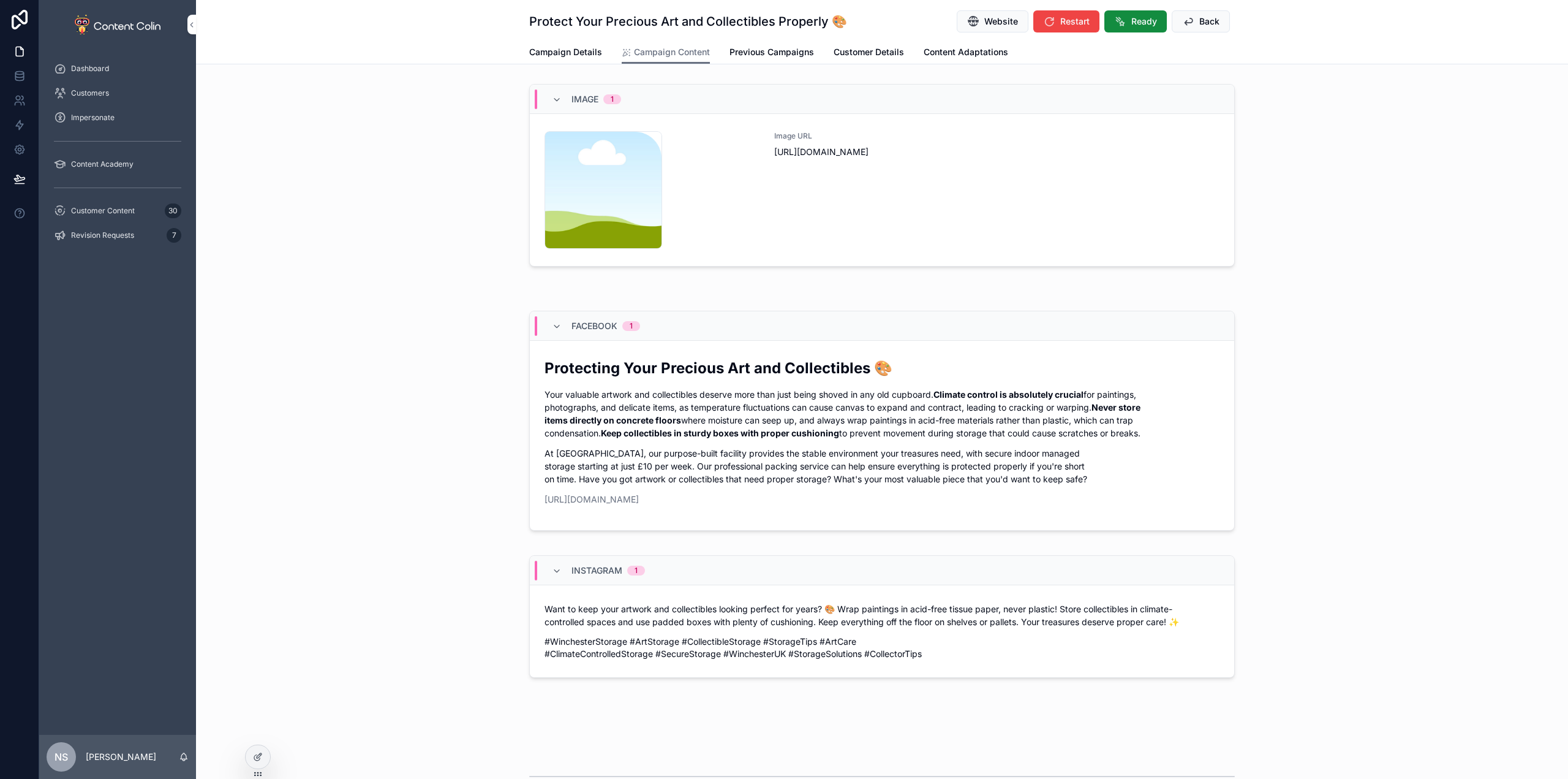
click at [961, 234] on div "Image URL [URL][DOMAIN_NAME]" at bounding box center [997, 190] width 445 height 118
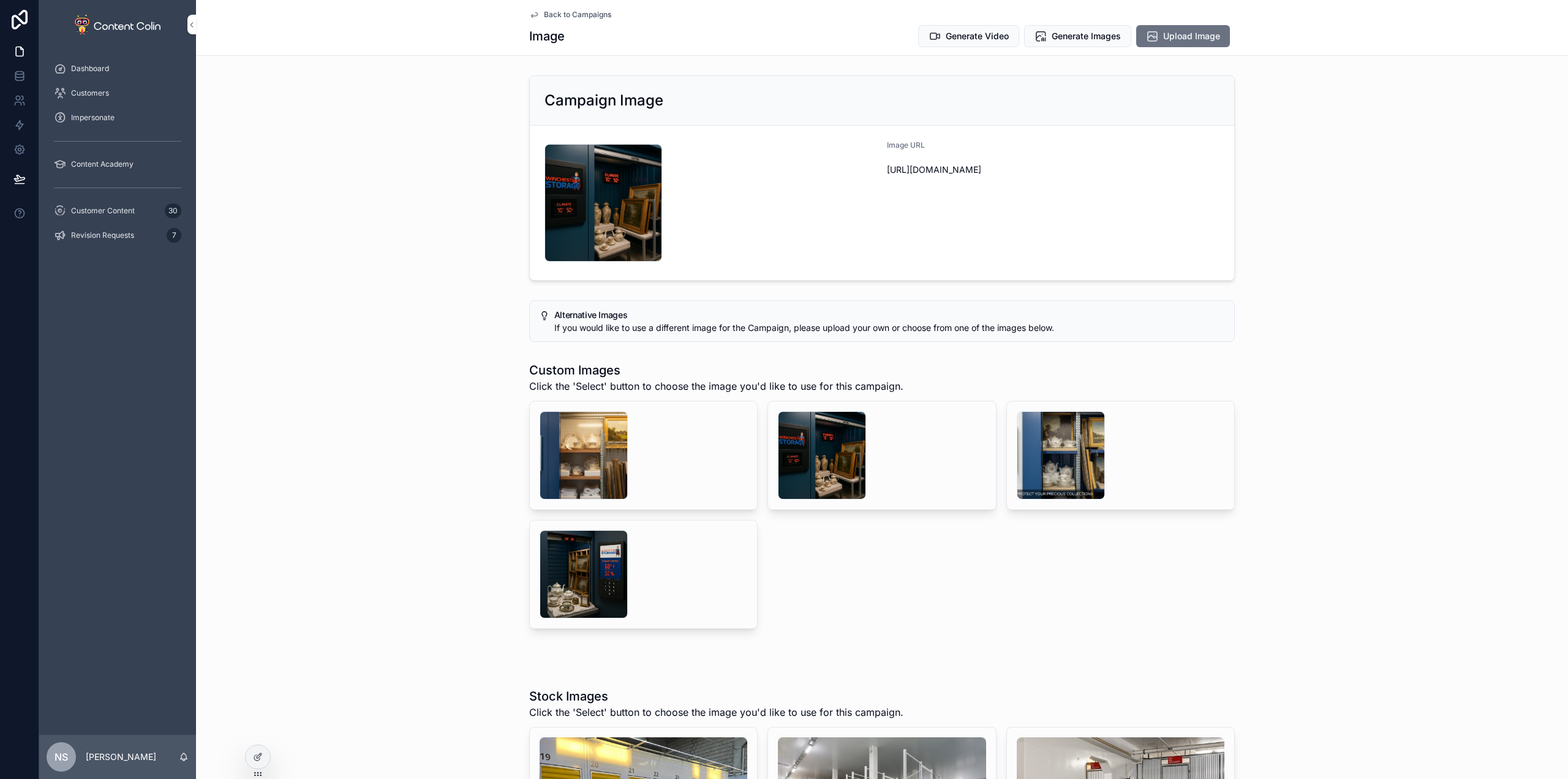
click at [584, 5] on div "Back to Campaigns Image Generate Video Generate Images Upload Image" at bounding box center [882, 27] width 706 height 55
click at [568, 13] on span "Back to Campaigns" at bounding box center [577, 15] width 67 height 10
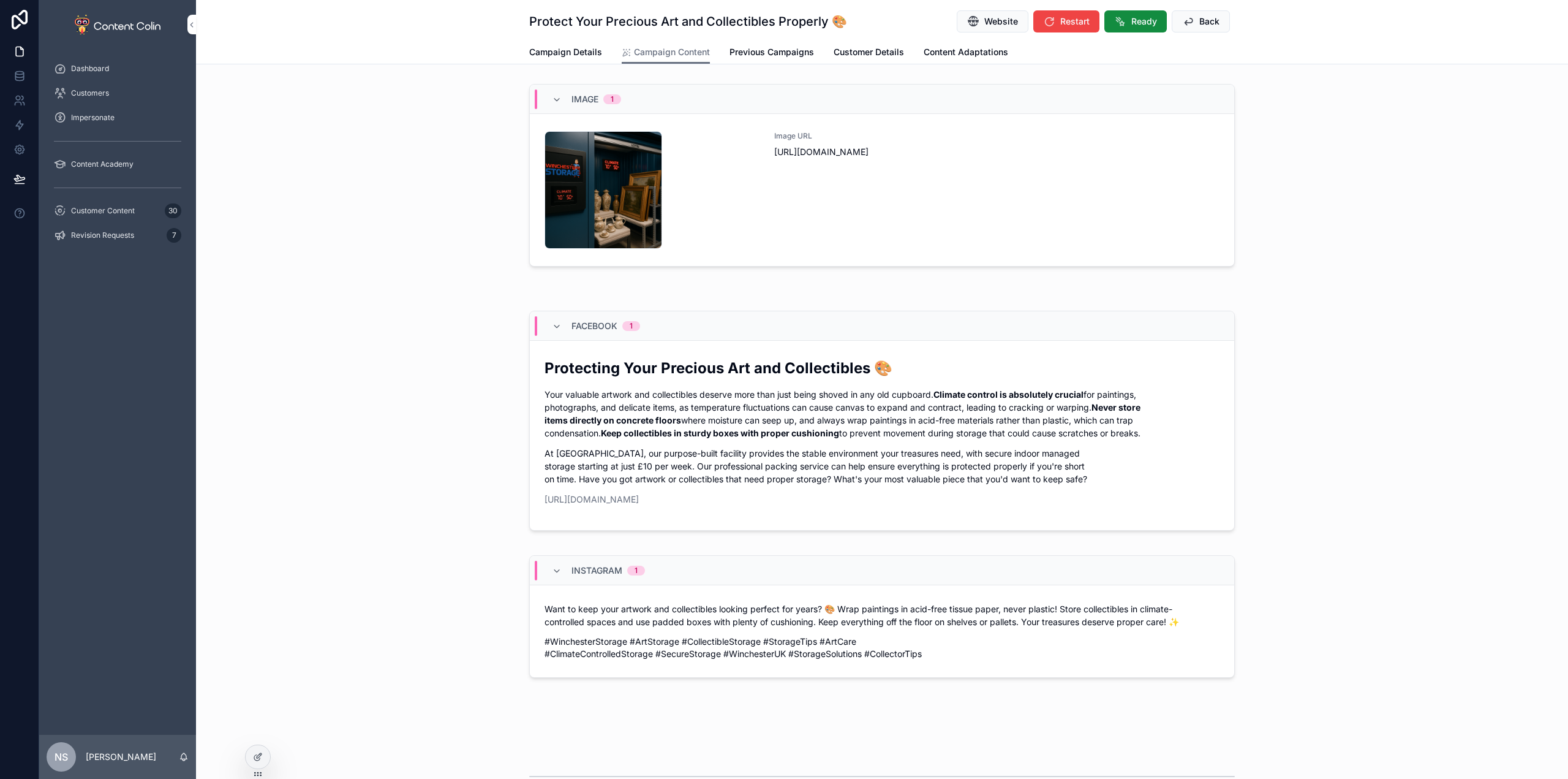
click at [1201, 13] on button "Back" at bounding box center [1201, 21] width 58 height 22
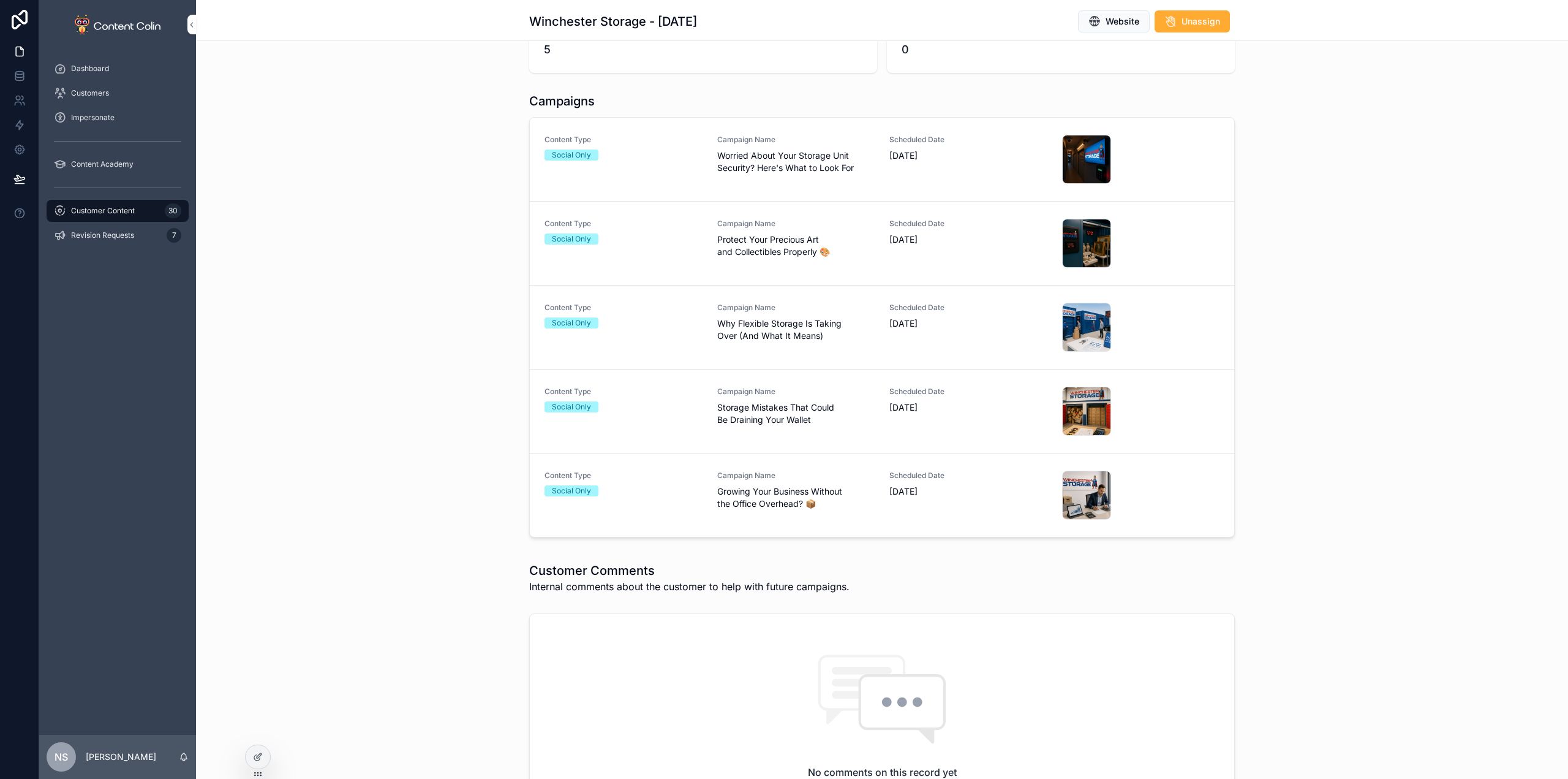
scroll to position [245, 0]
click at [767, 144] on div "Campaign Name Worried About Your Storage Unit Security? Here's What to Look For" at bounding box center [795, 152] width 158 height 39
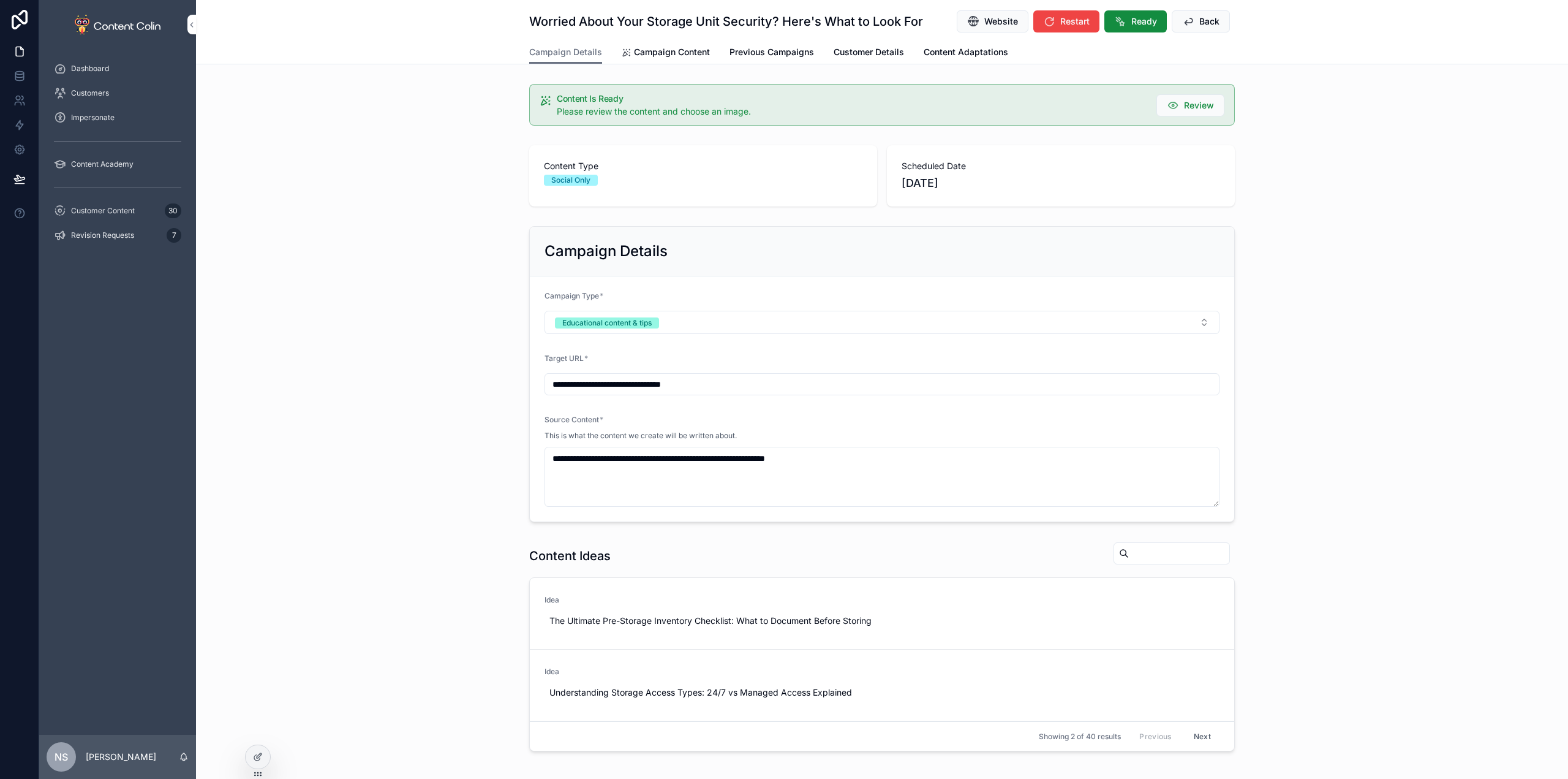
click at [1131, 22] on span "Ready" at bounding box center [1144, 21] width 26 height 12
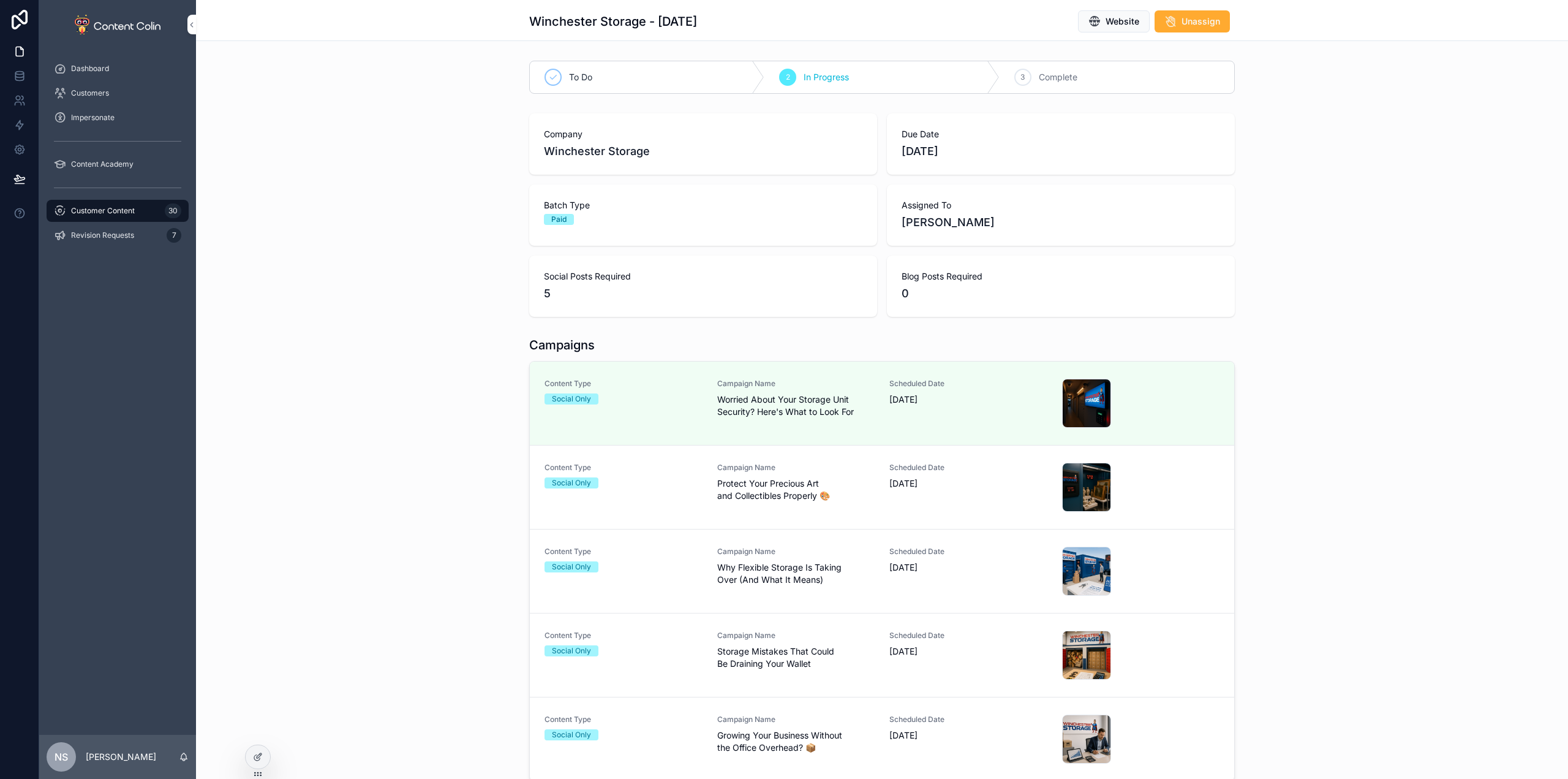
click at [762, 480] on span "Protect Your Precious Art and Collectibles Properly 🎨" at bounding box center [795, 489] width 158 height 25
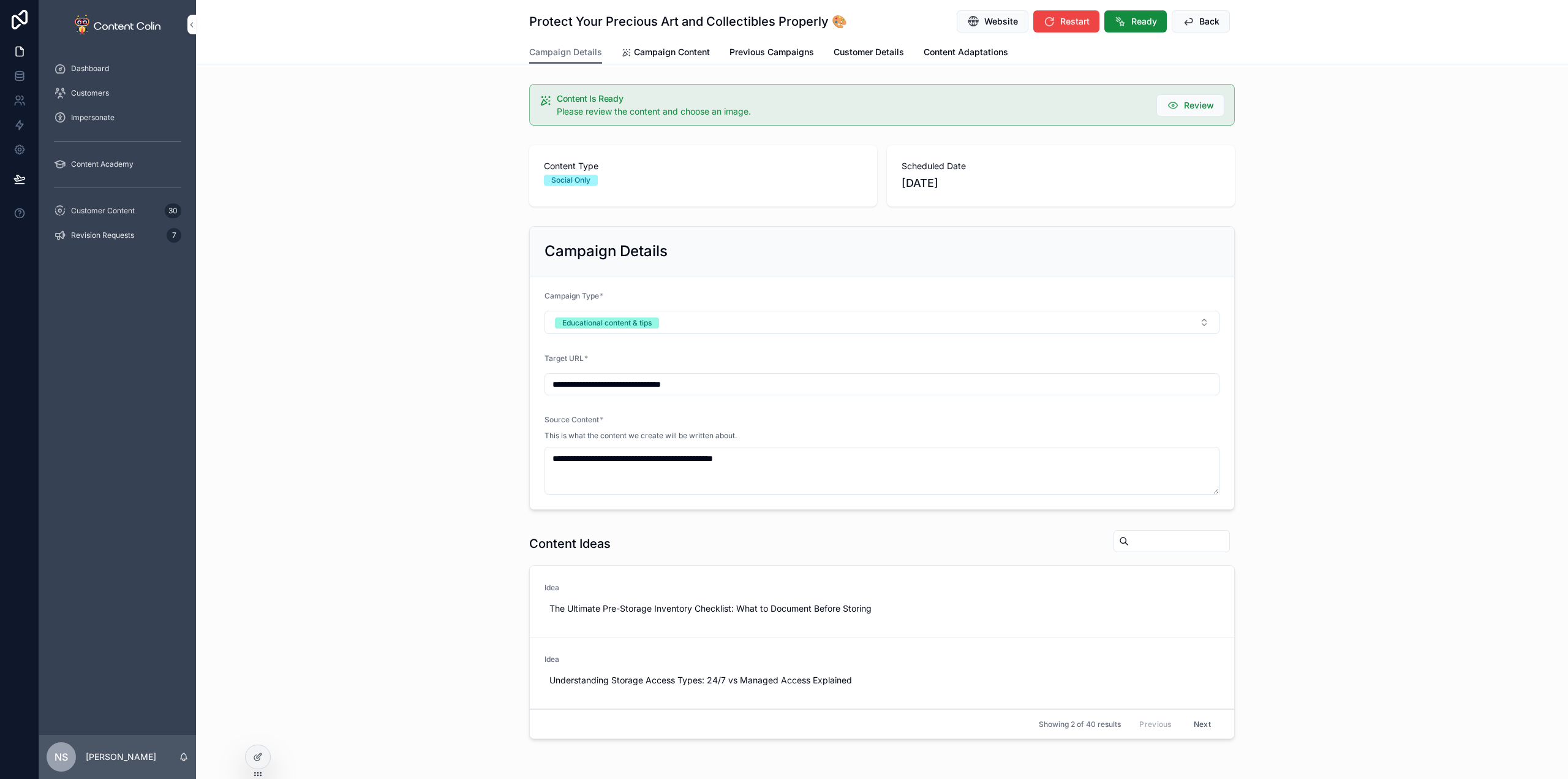
click at [1145, 18] on span "Ready" at bounding box center [1144, 21] width 26 height 12
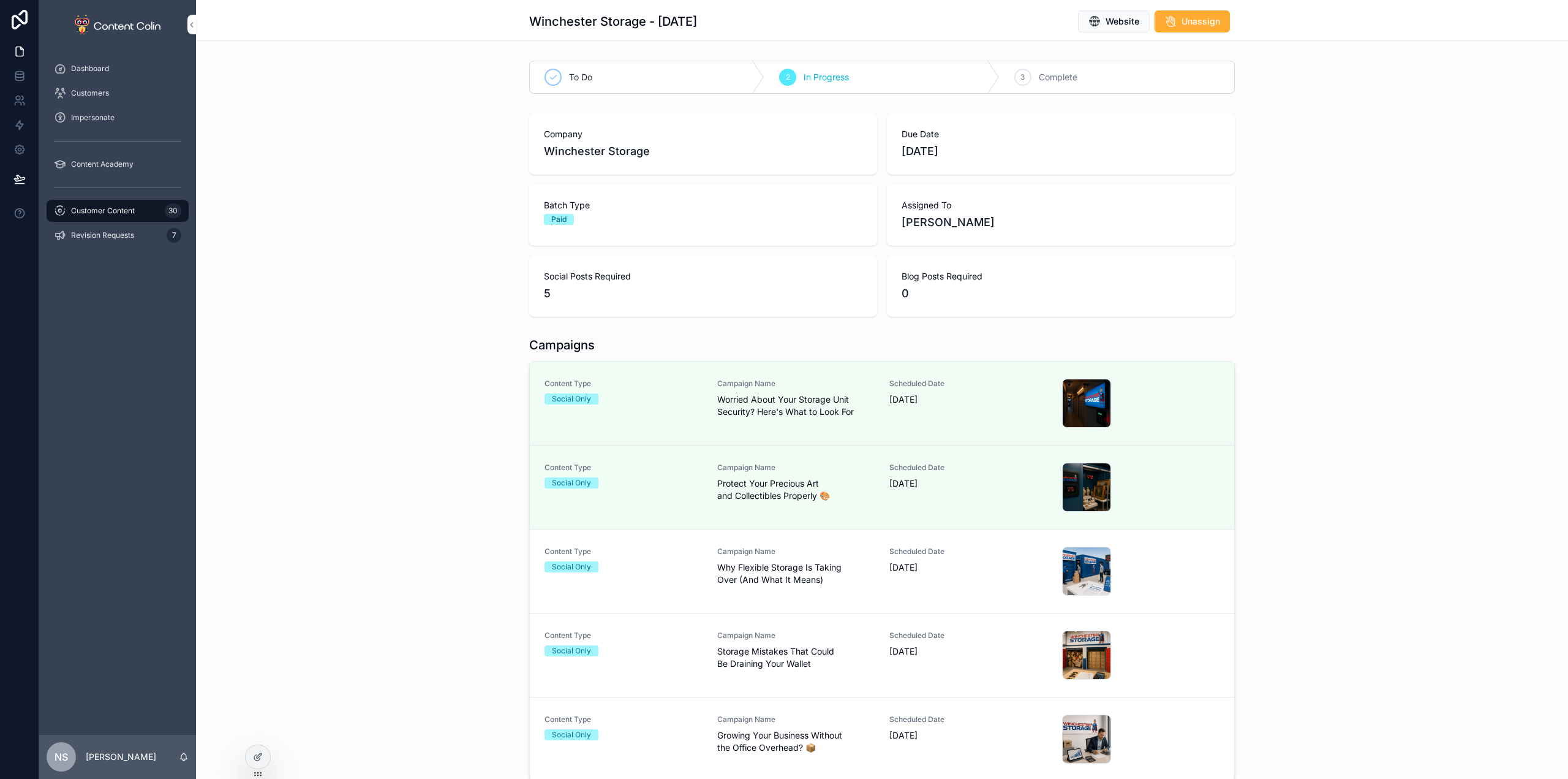
click at [810, 576] on span "Why Flexible Storage Is Taking Over (And What It Means)" at bounding box center [795, 573] width 158 height 25
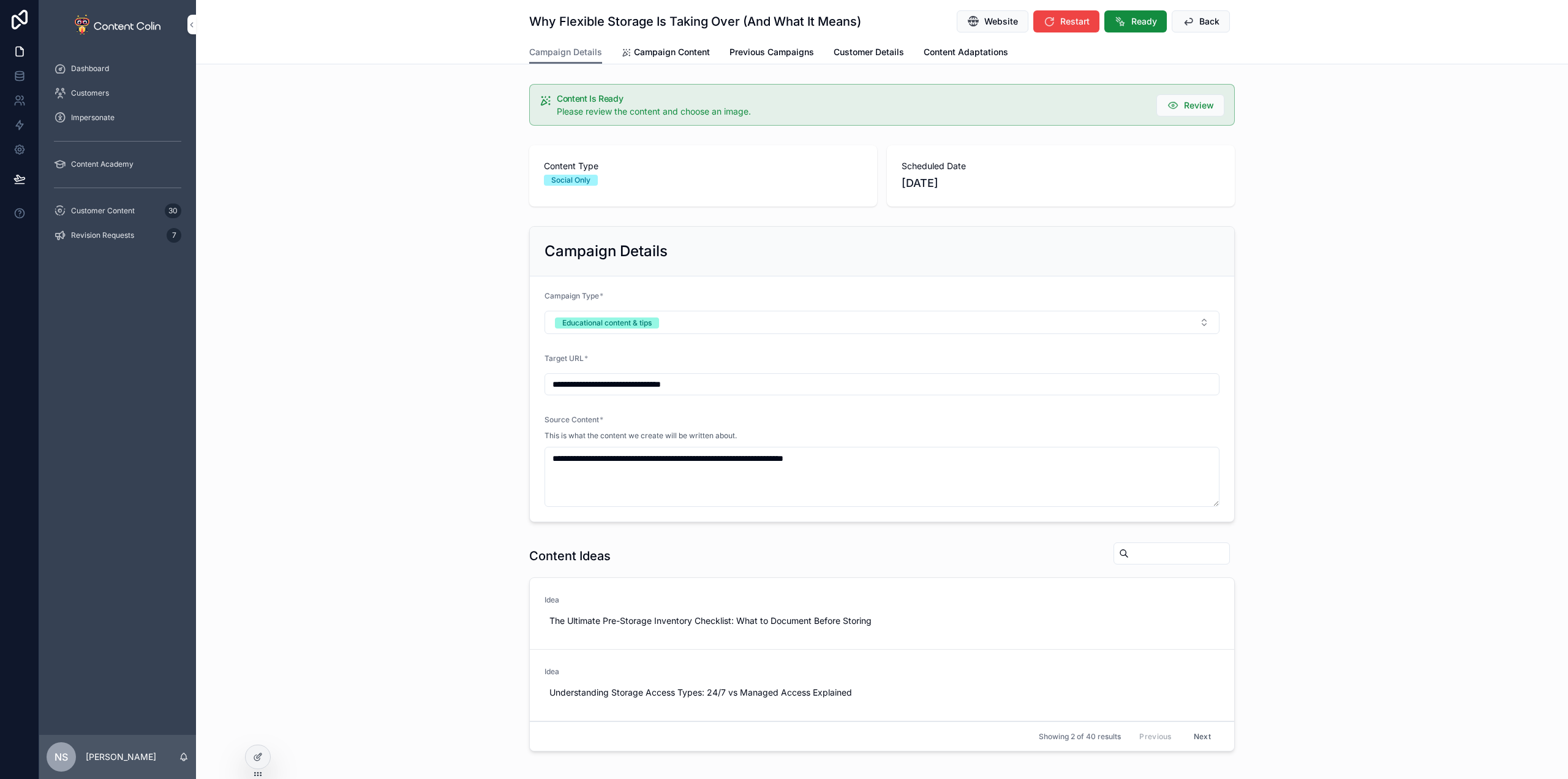
click at [1133, 19] on span "Ready" at bounding box center [1144, 21] width 26 height 12
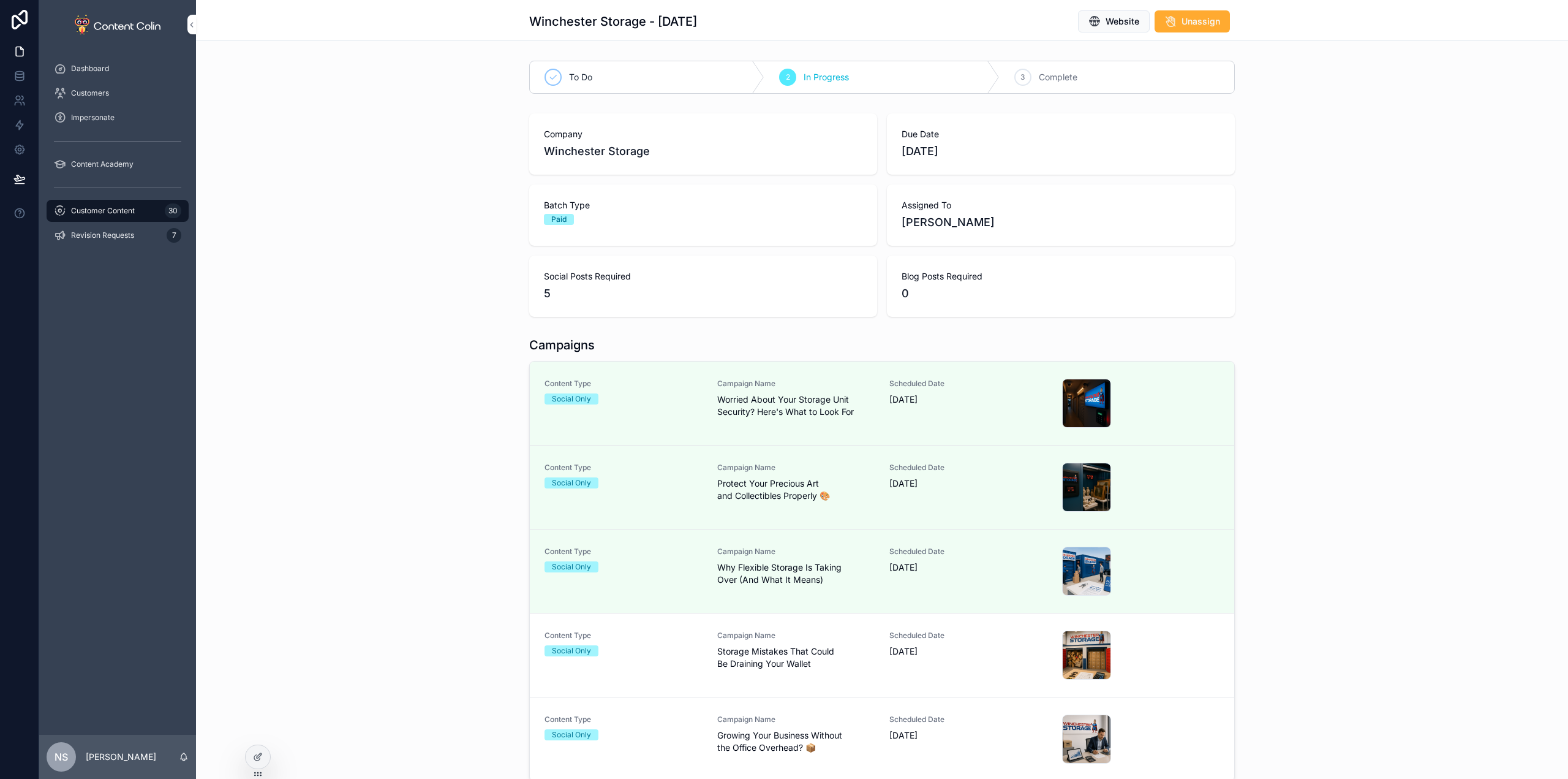
click at [745, 678] on div "Campaign Name Storage Mistakes That Could Be Draining Your Wallet" at bounding box center [795, 655] width 158 height 49
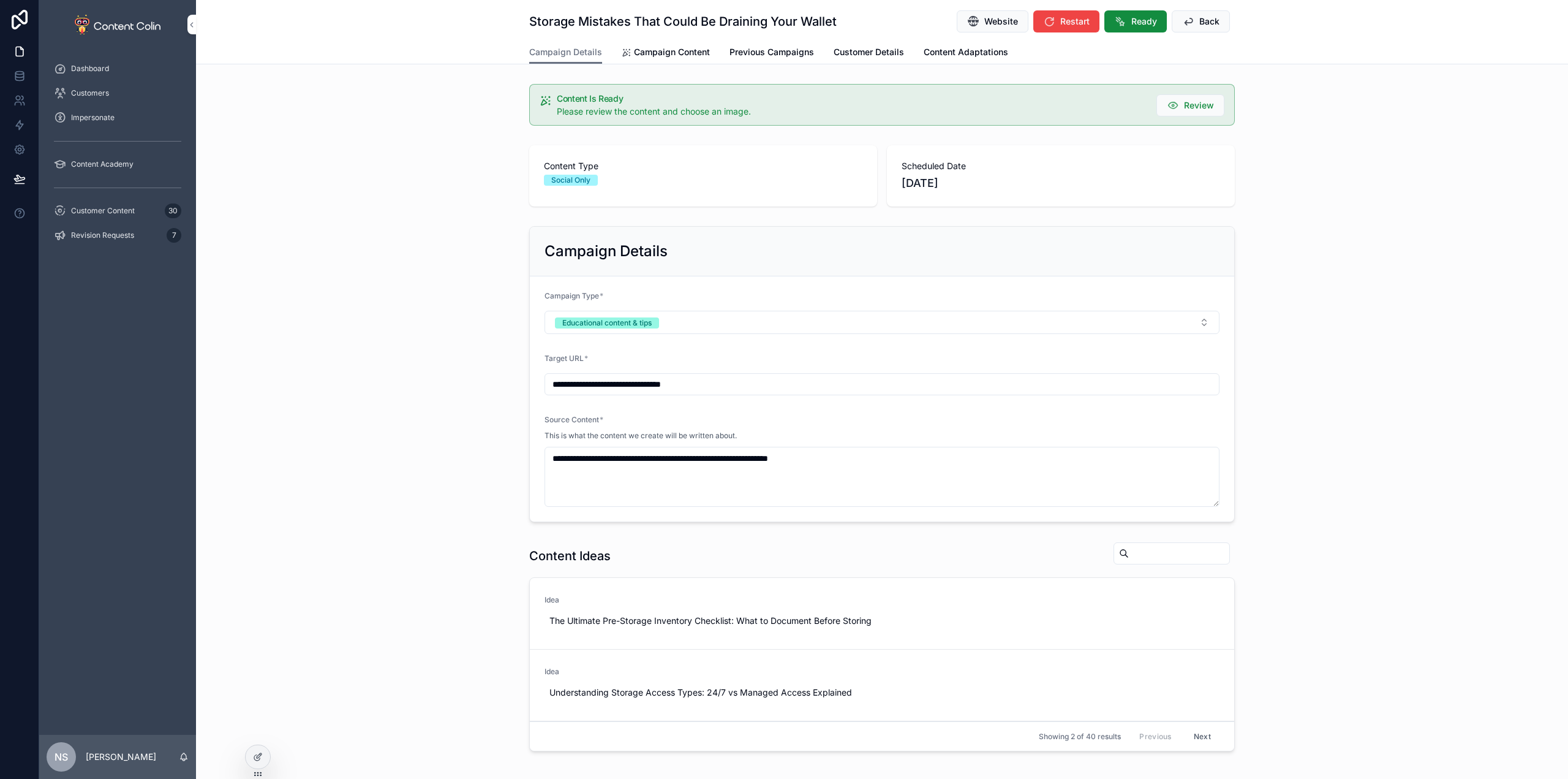
click at [1135, 17] on span "Ready" at bounding box center [1144, 21] width 26 height 12
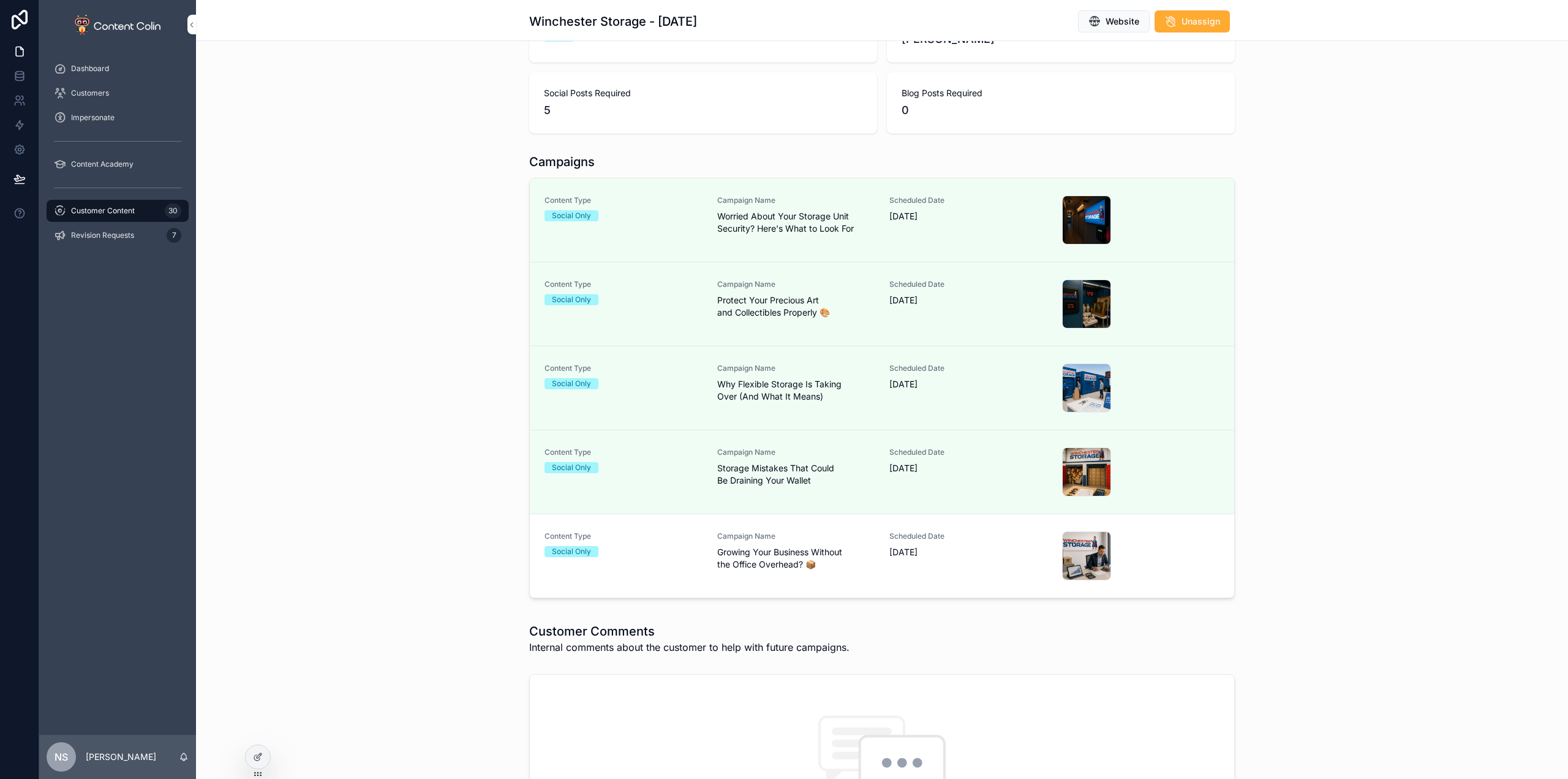
scroll to position [183, 0]
click at [790, 559] on span "Growing Your Business Without the Office Overhead? 📦" at bounding box center [795, 557] width 158 height 25
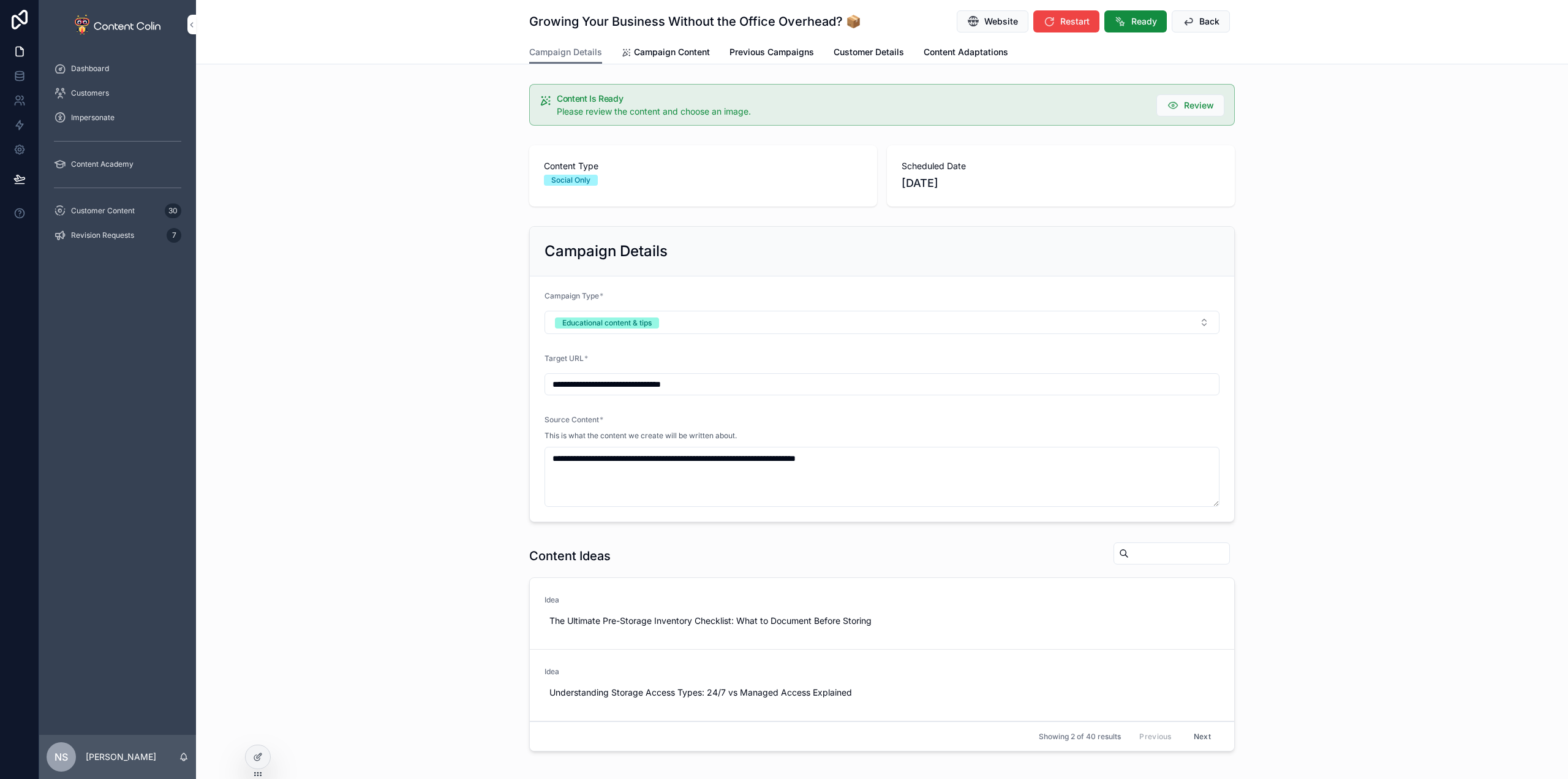
click at [1130, 31] on button "Ready" at bounding box center [1136, 21] width 63 height 22
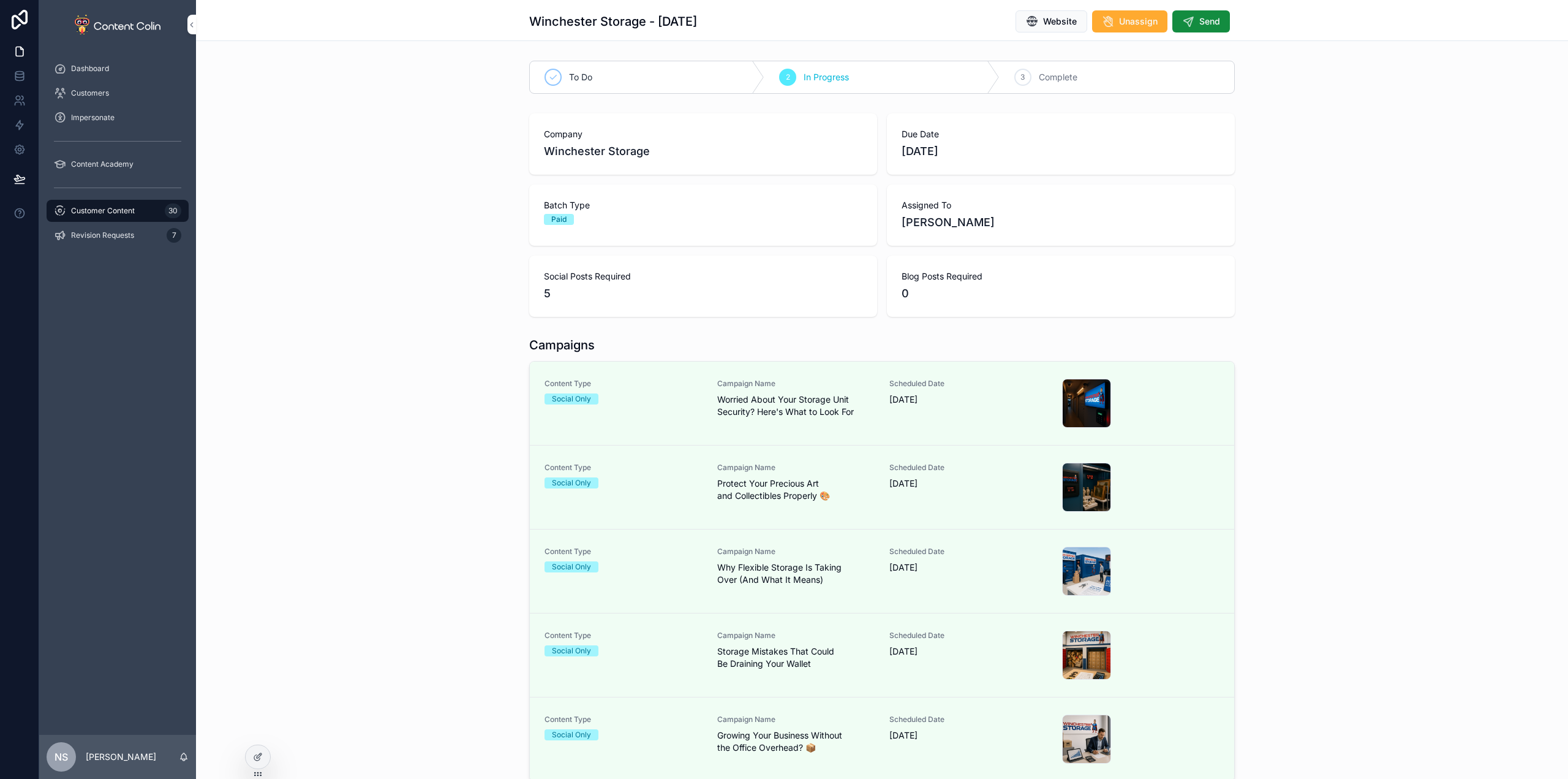
click at [106, 203] on div "Customer Content 30" at bounding box center [118, 210] width 128 height 19
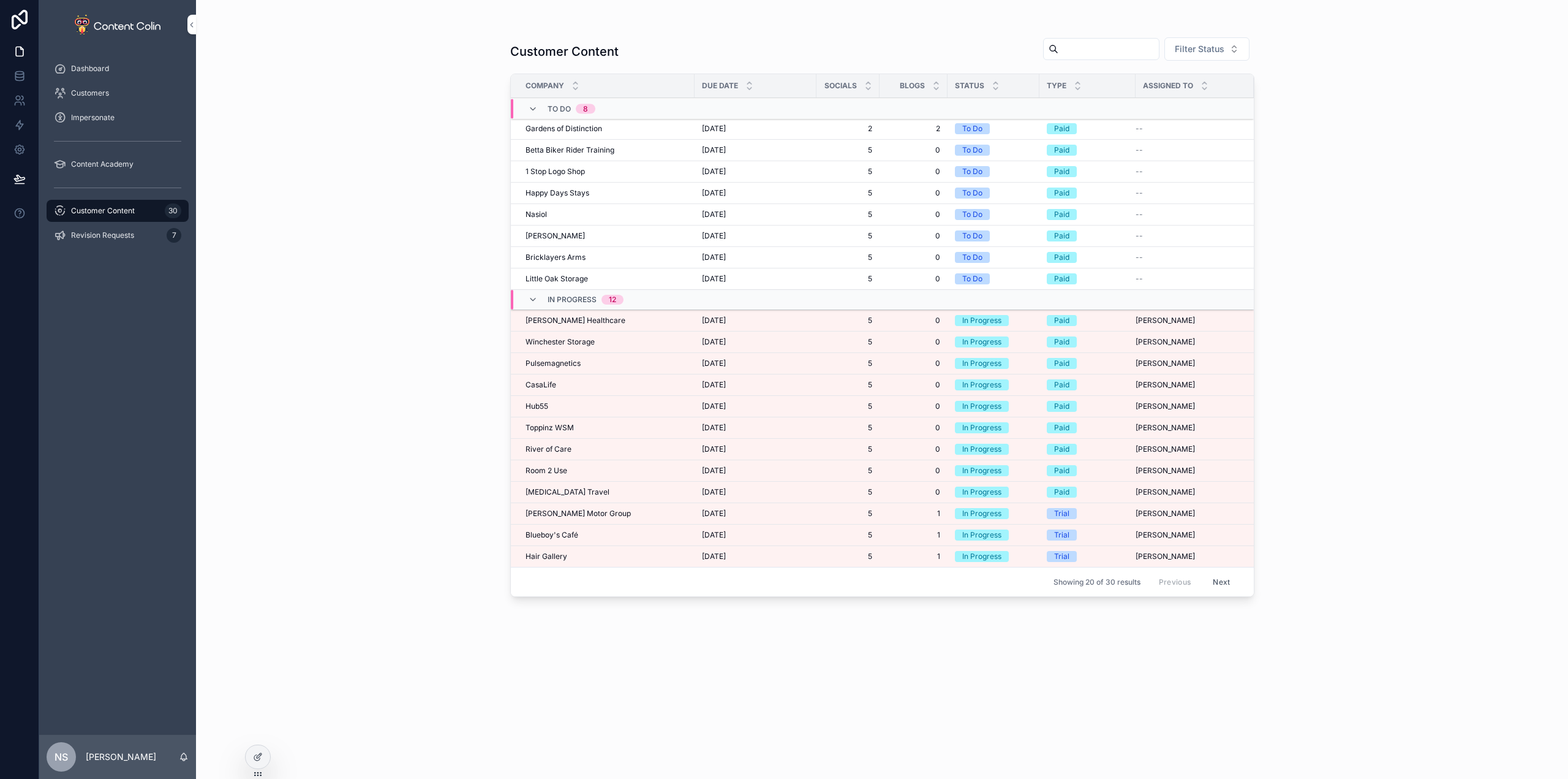
click at [583, 561] on div "Hair Gallery Hair Gallery" at bounding box center [606, 556] width 161 height 10
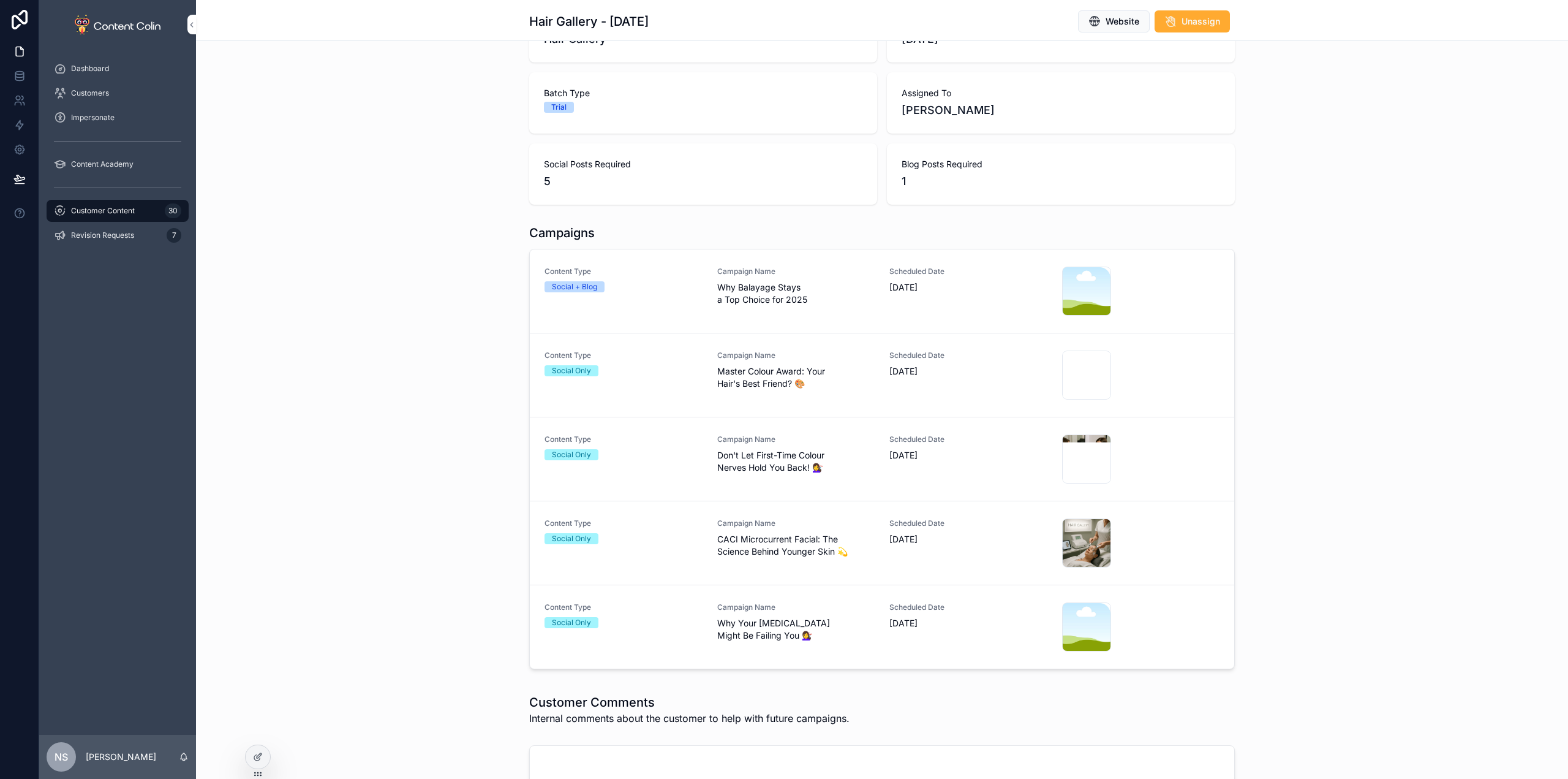
scroll to position [122, 0]
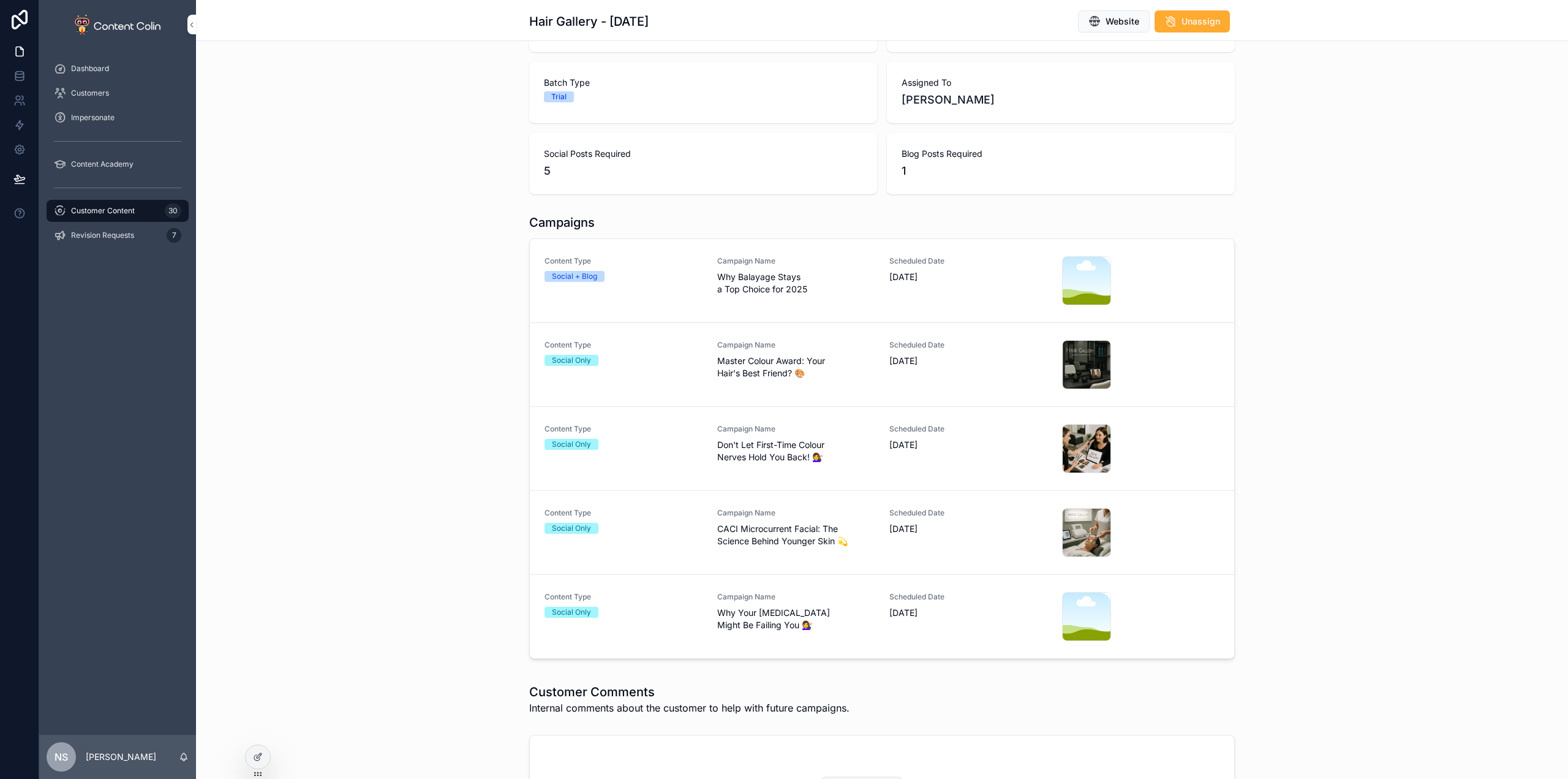
click at [779, 276] on span "Why Balayage Stays a Top Choice for 2025" at bounding box center [795, 283] width 158 height 25
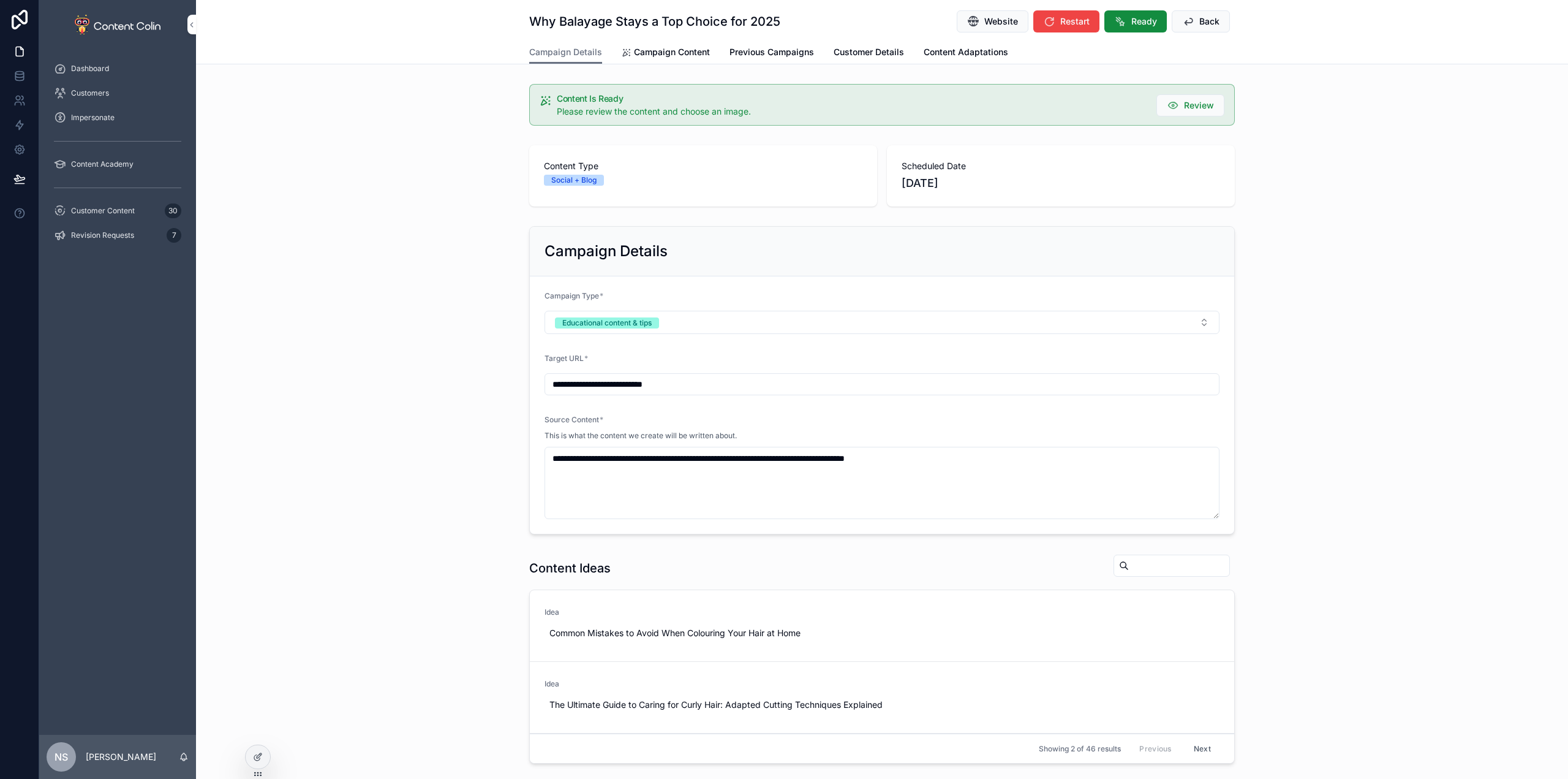
click at [635, 57] on span "Campaign Content" at bounding box center [671, 51] width 76 height 12
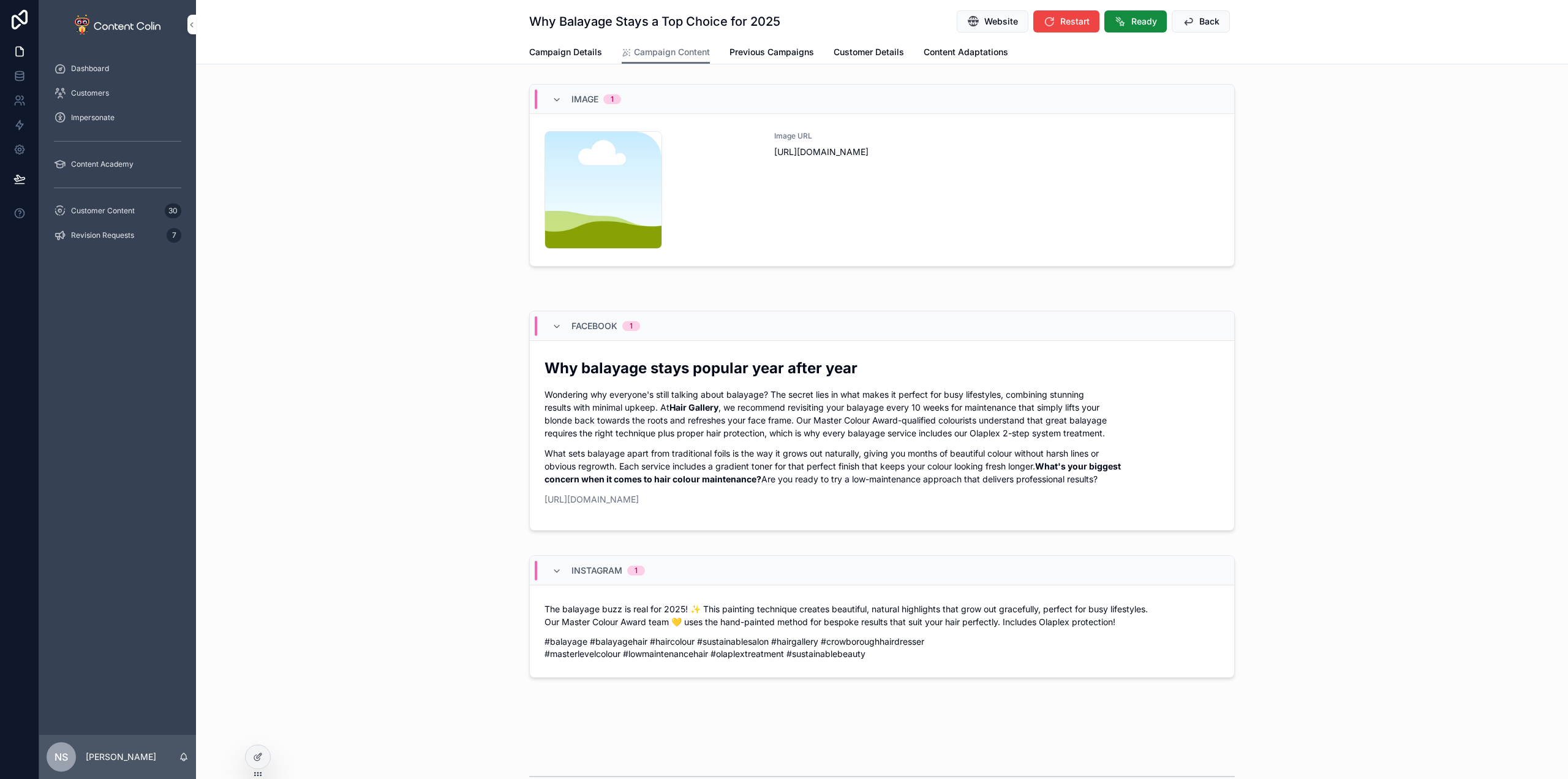
click at [962, 230] on div "Image URL [URL][DOMAIN_NAME]" at bounding box center [997, 190] width 445 height 118
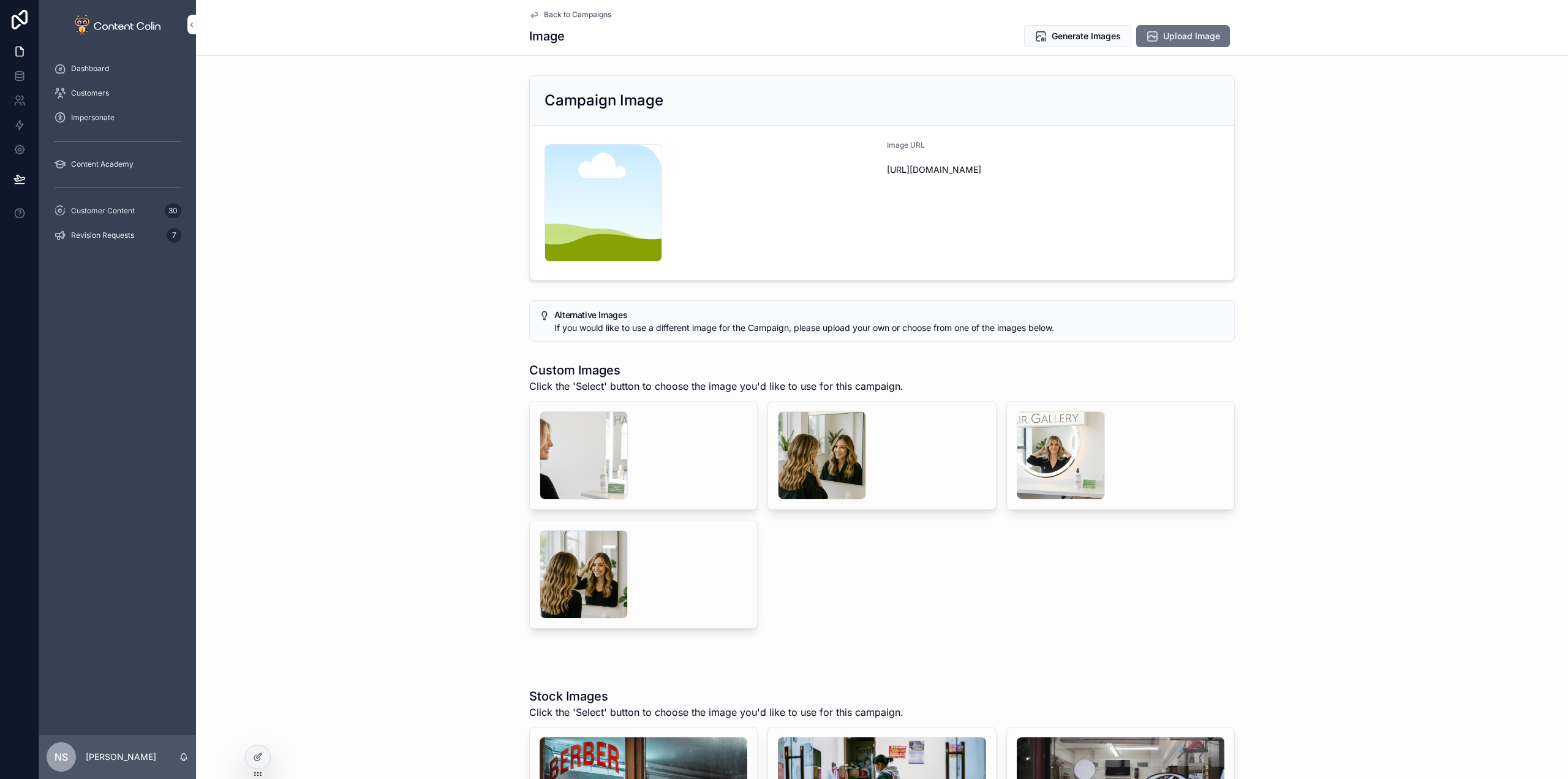
click at [812, 466] on div "scrollable content" at bounding box center [822, 455] width 88 height 88
click at [596, 463] on div "scrollable content" at bounding box center [584, 455] width 88 height 88
click at [0, 0] on icon "scrollable content" at bounding box center [0, 0] width 0 height 0
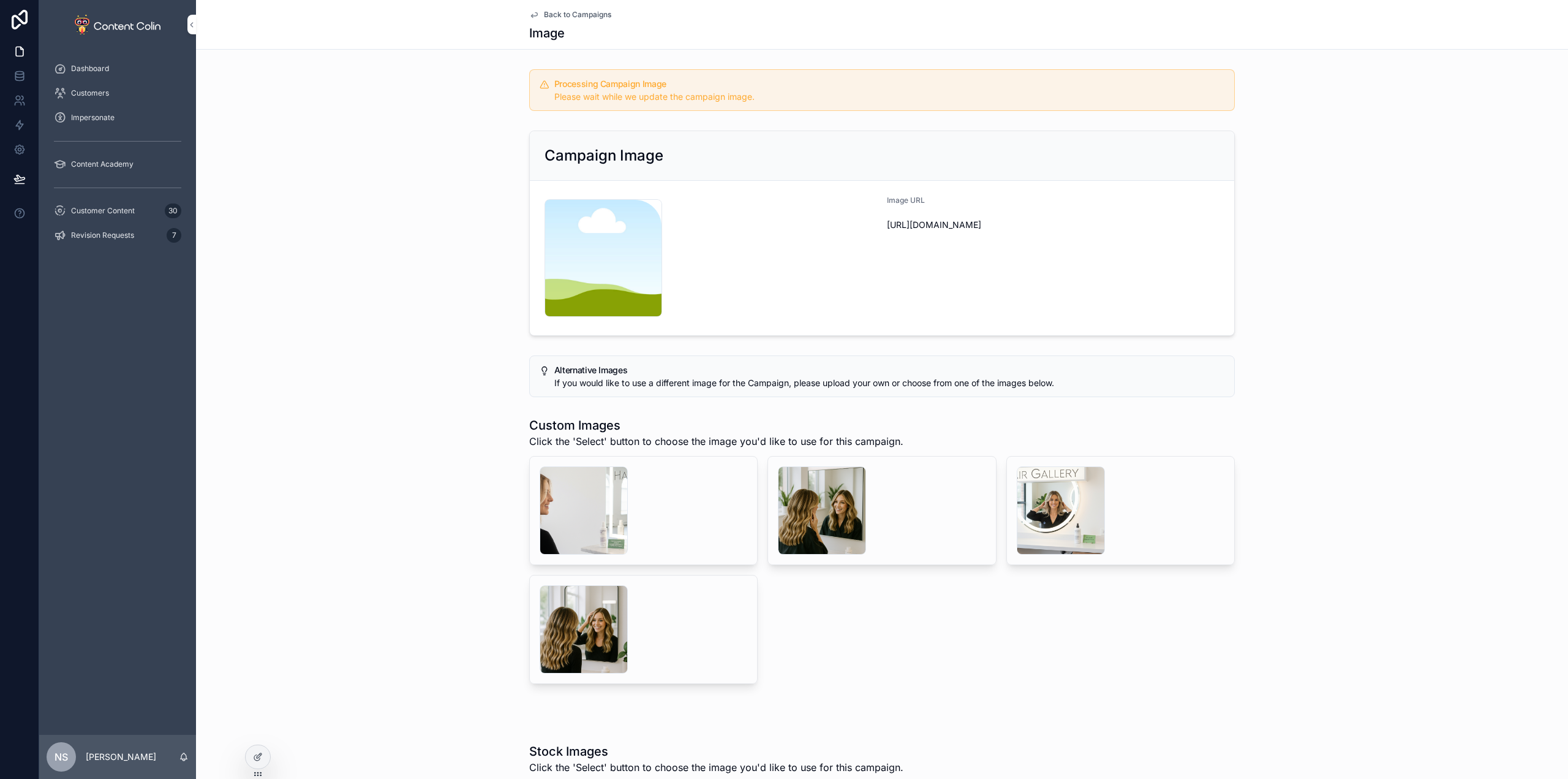
click at [595, 17] on span "Back to Campaigns" at bounding box center [577, 15] width 67 height 10
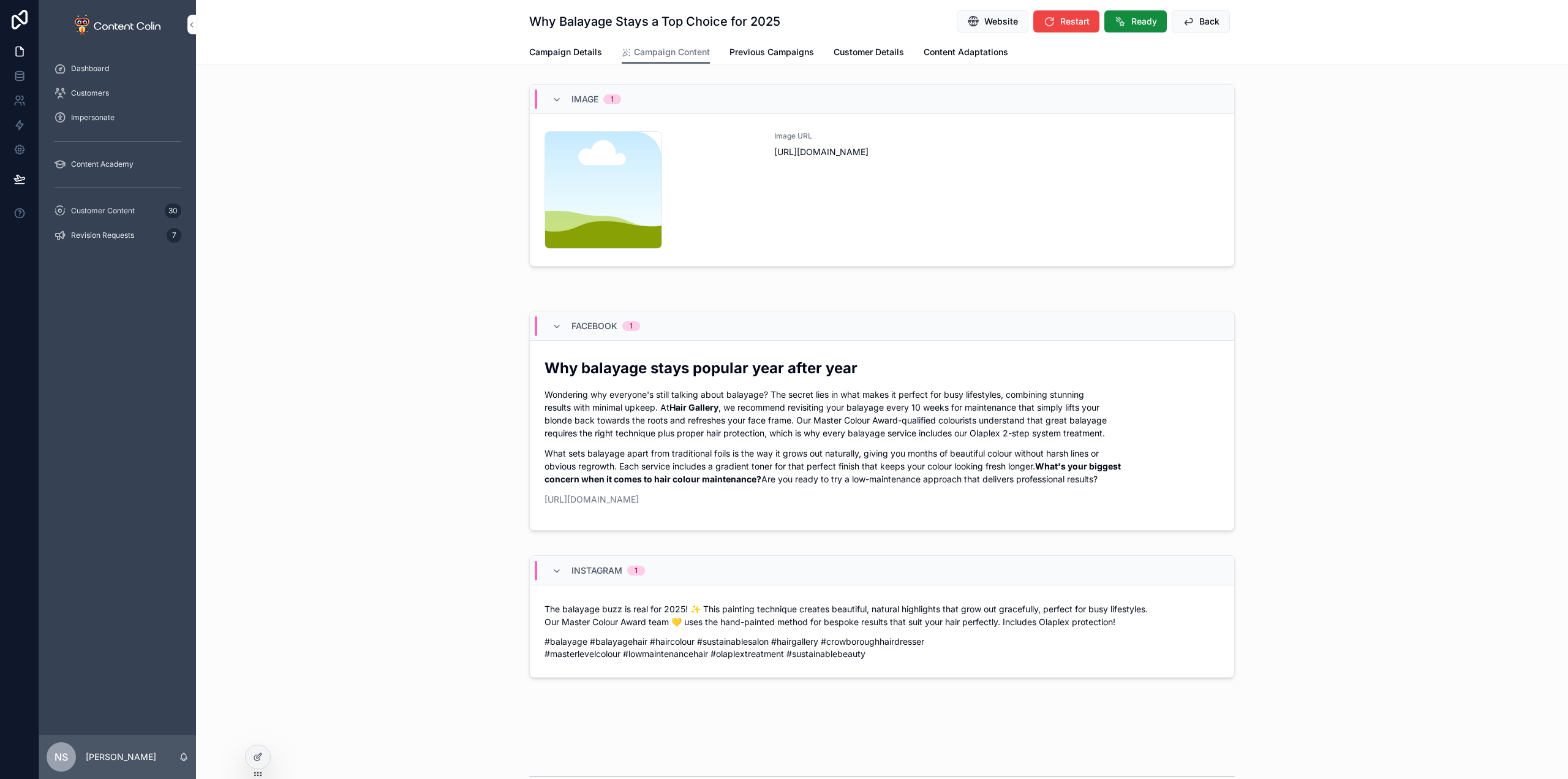
click at [1205, 24] on span "Back" at bounding box center [1210, 21] width 20 height 12
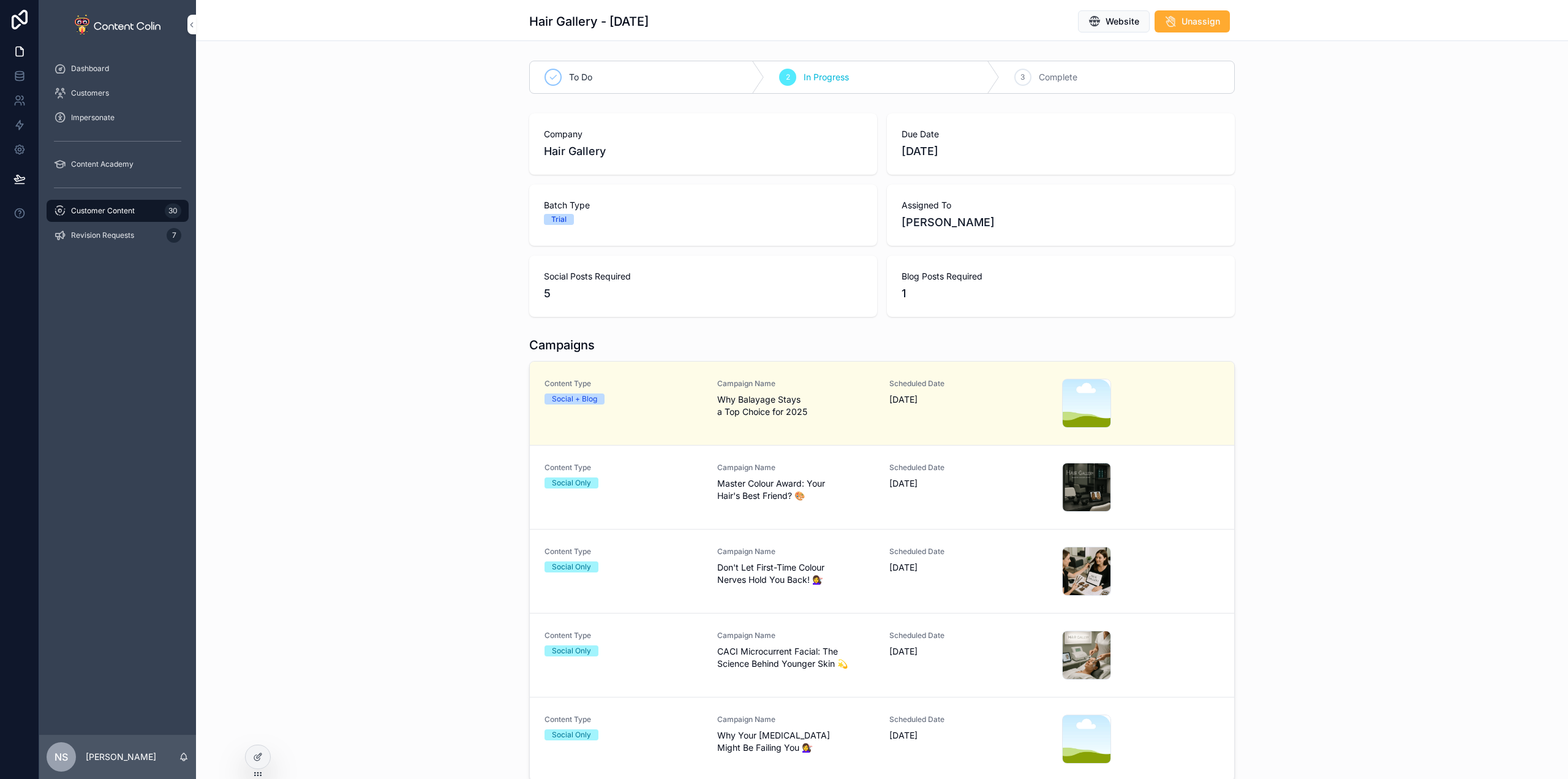
click at [852, 414] on span "Why Balayage Stays a Top Choice for 2025" at bounding box center [795, 405] width 158 height 25
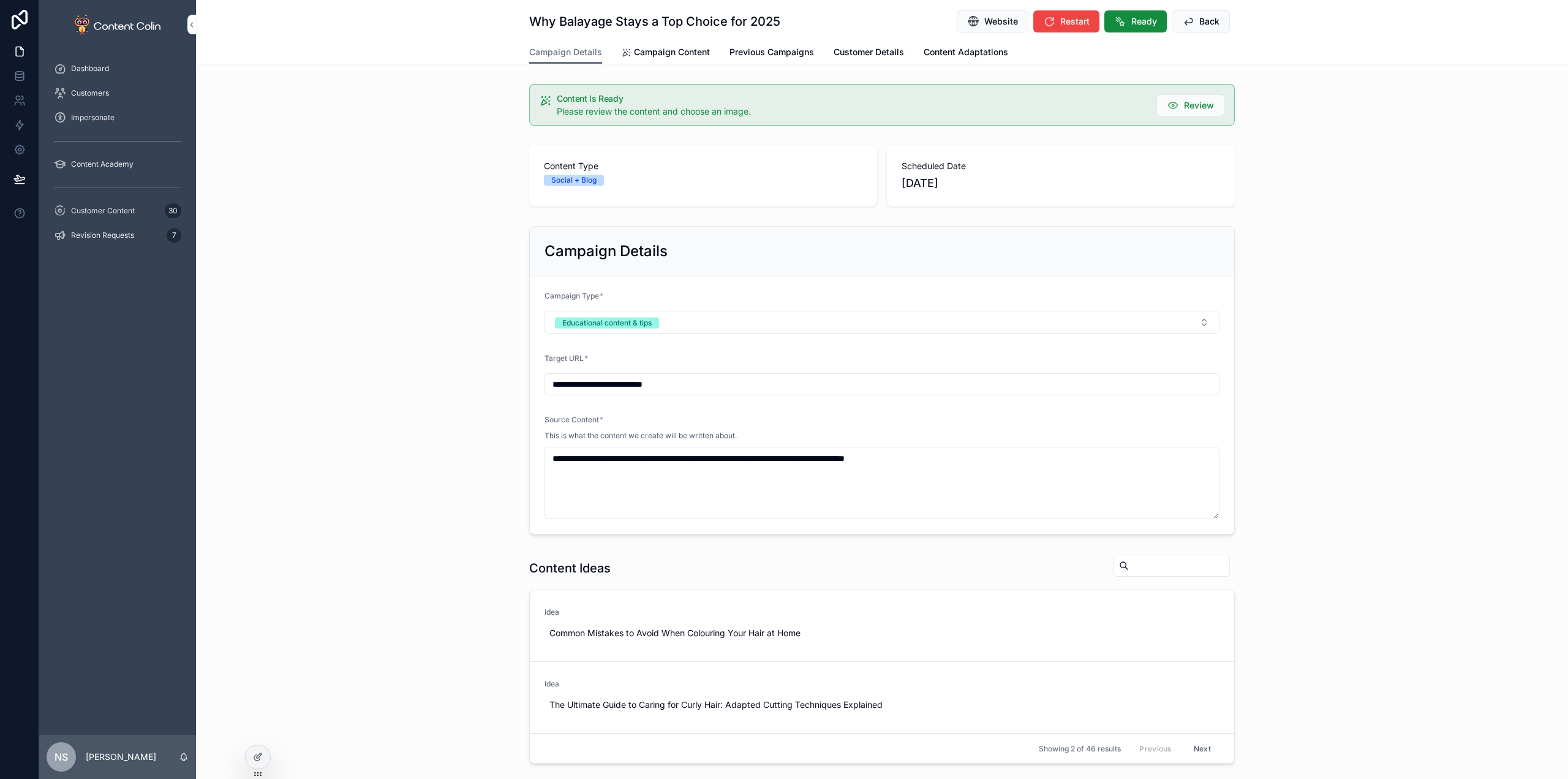
click at [1135, 22] on span "Ready" at bounding box center [1144, 21] width 26 height 12
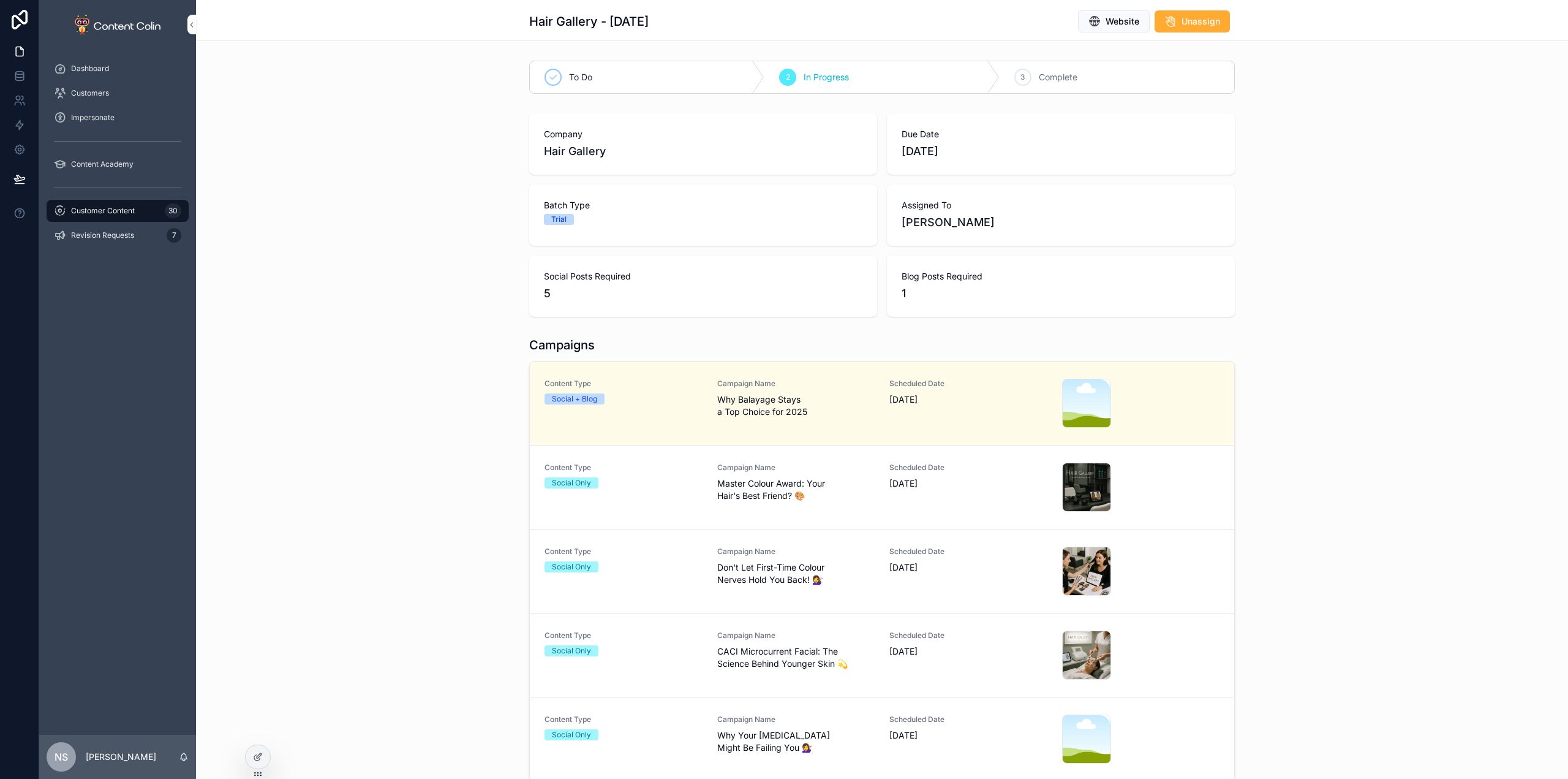
click at [801, 490] on span "Master Colour Award: Your Hair's Best Friend? 🎨" at bounding box center [795, 489] width 158 height 25
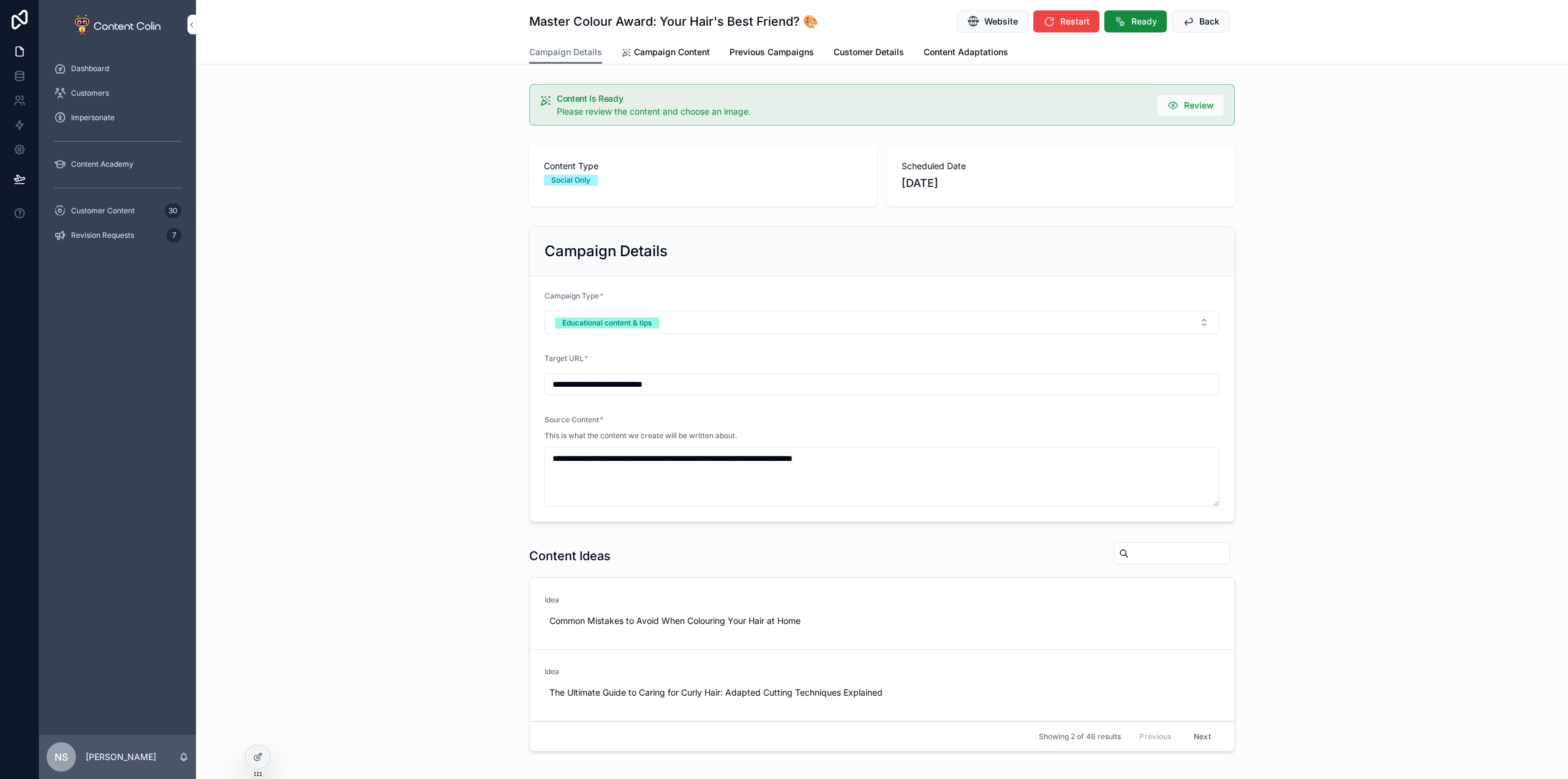
click at [1145, 20] on span "Ready" at bounding box center [1144, 21] width 26 height 12
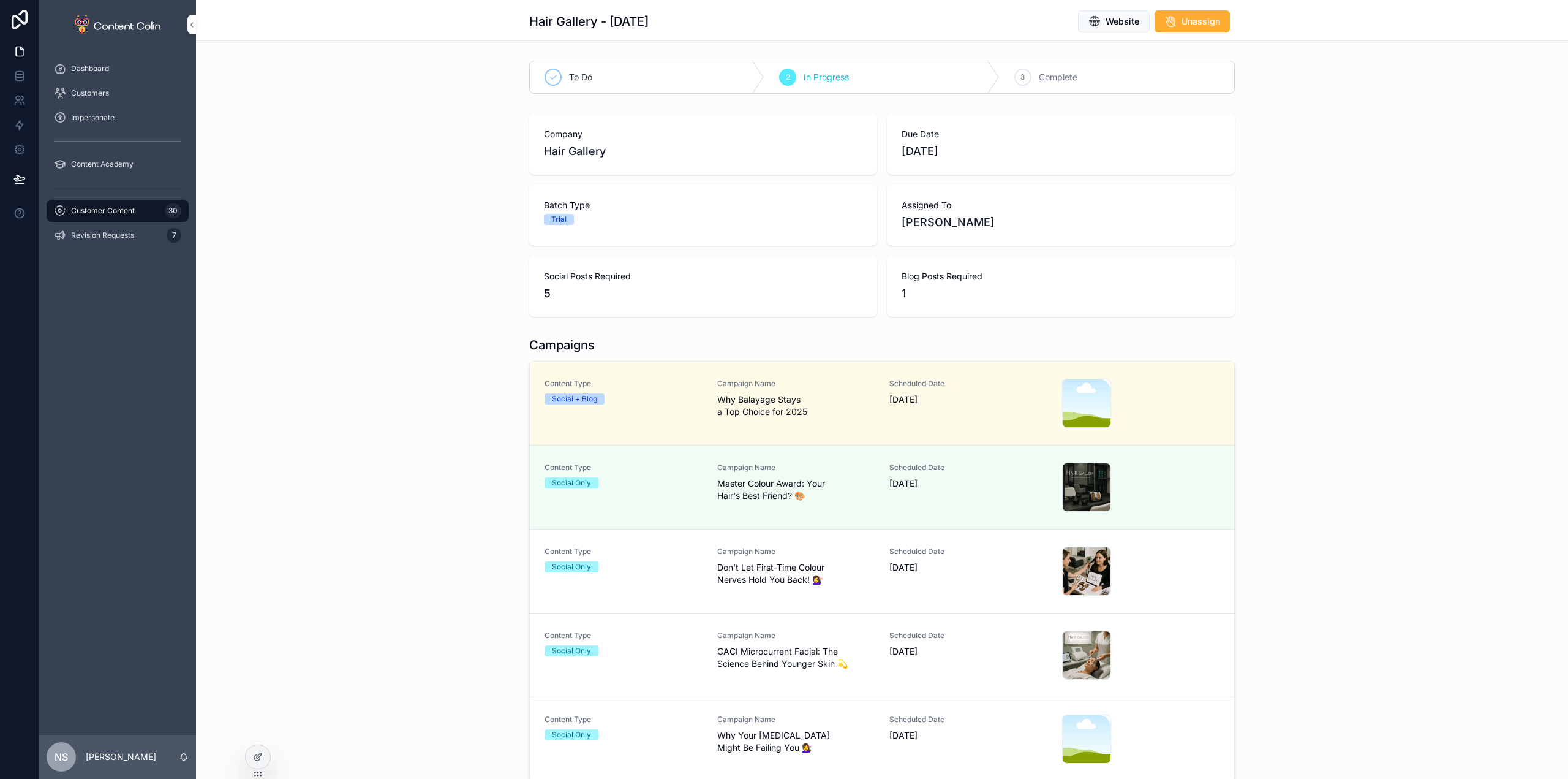
click at [799, 584] on span "Don't Let First-Time Colour Nerves Hold You Back! 💇‍♀️" at bounding box center [795, 573] width 158 height 25
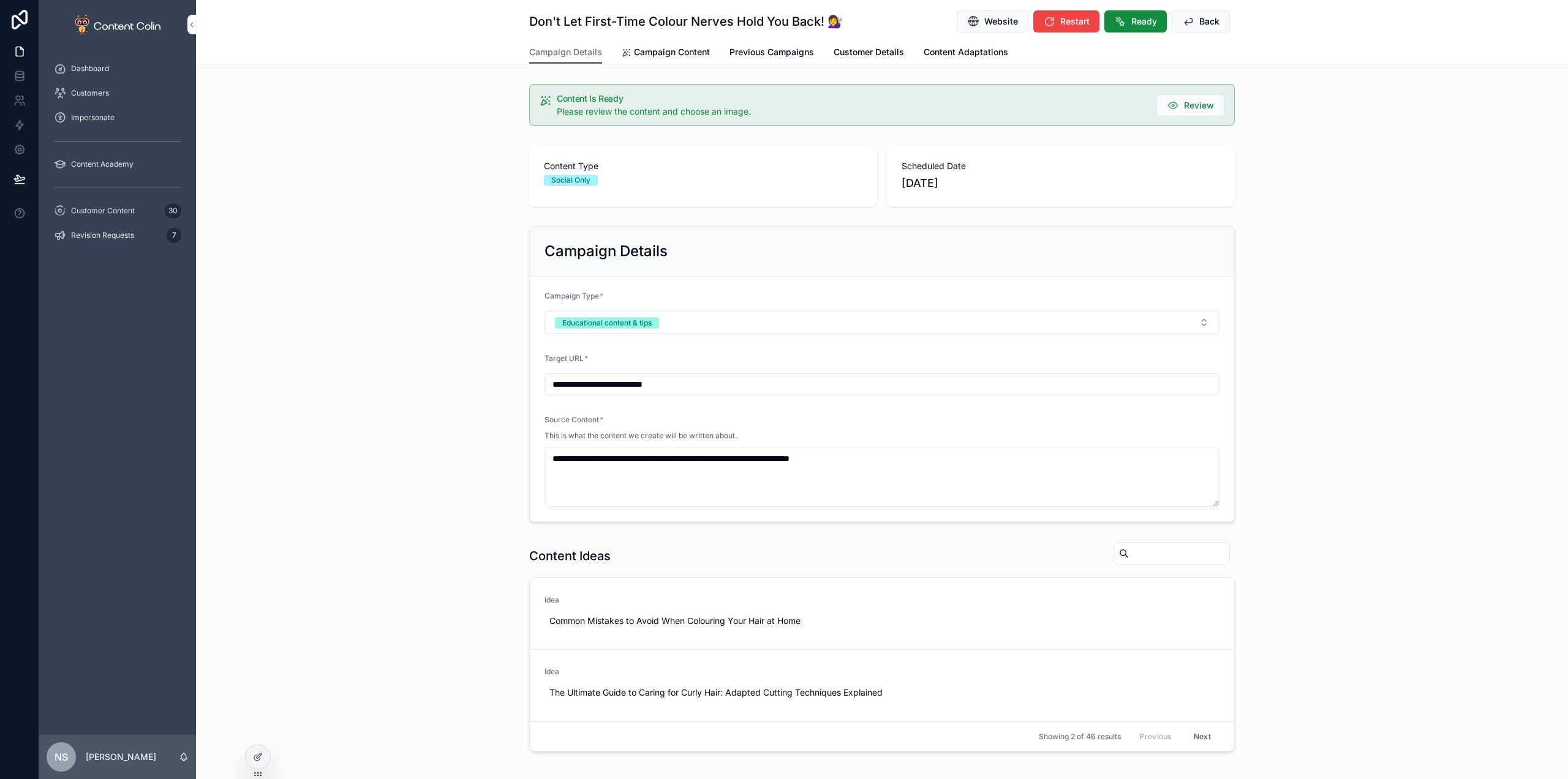
click at [1139, 24] on span "Ready" at bounding box center [1144, 21] width 26 height 12
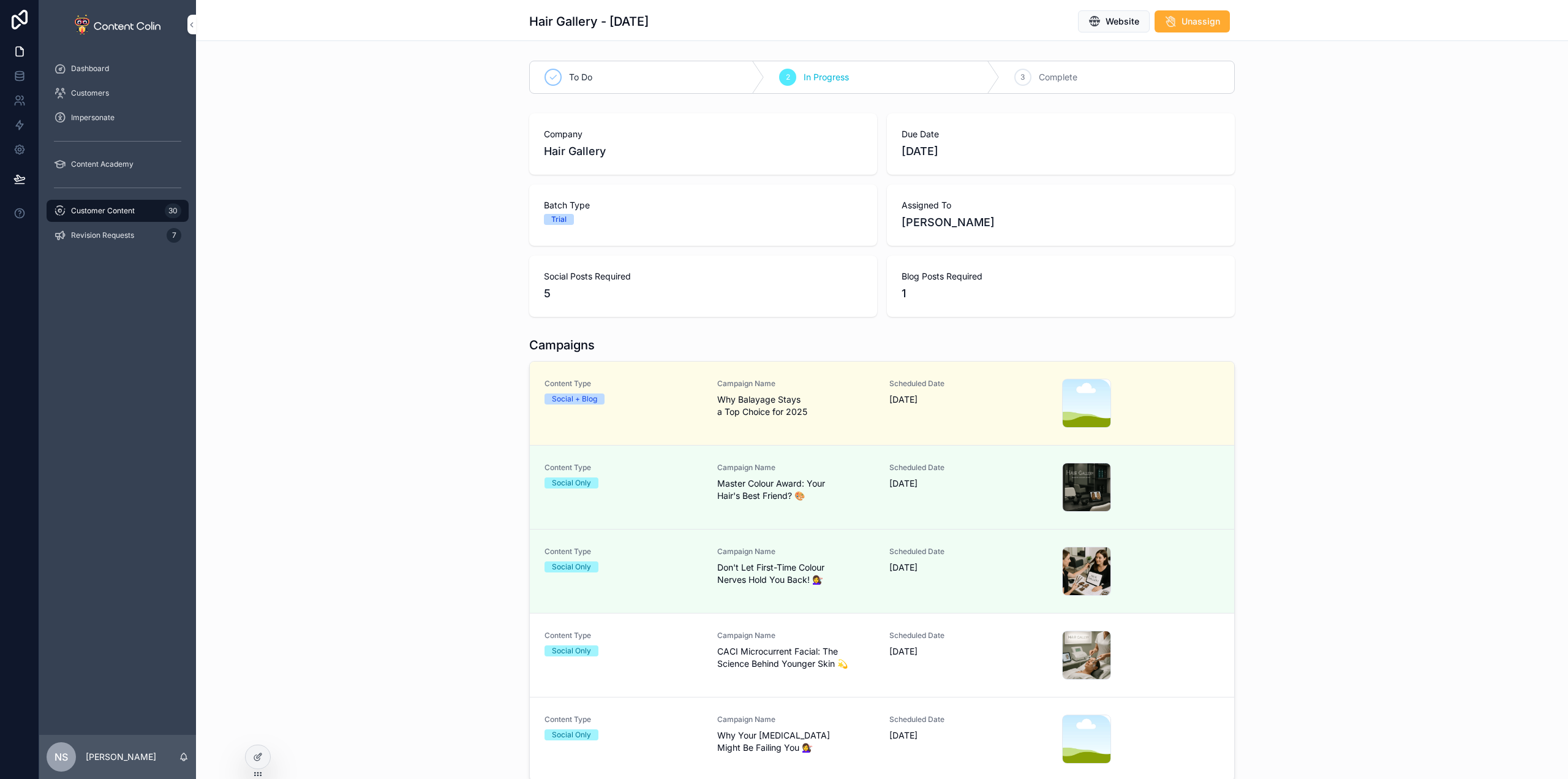
drag, startPoint x: 880, startPoint y: 672, endPoint x: 885, endPoint y: 665, distance: 8.6
click at [881, 672] on div "Content Type Social Only Campaign Name CACI Microcurrent Facial: The Science Be…" at bounding box center [882, 655] width 675 height 49
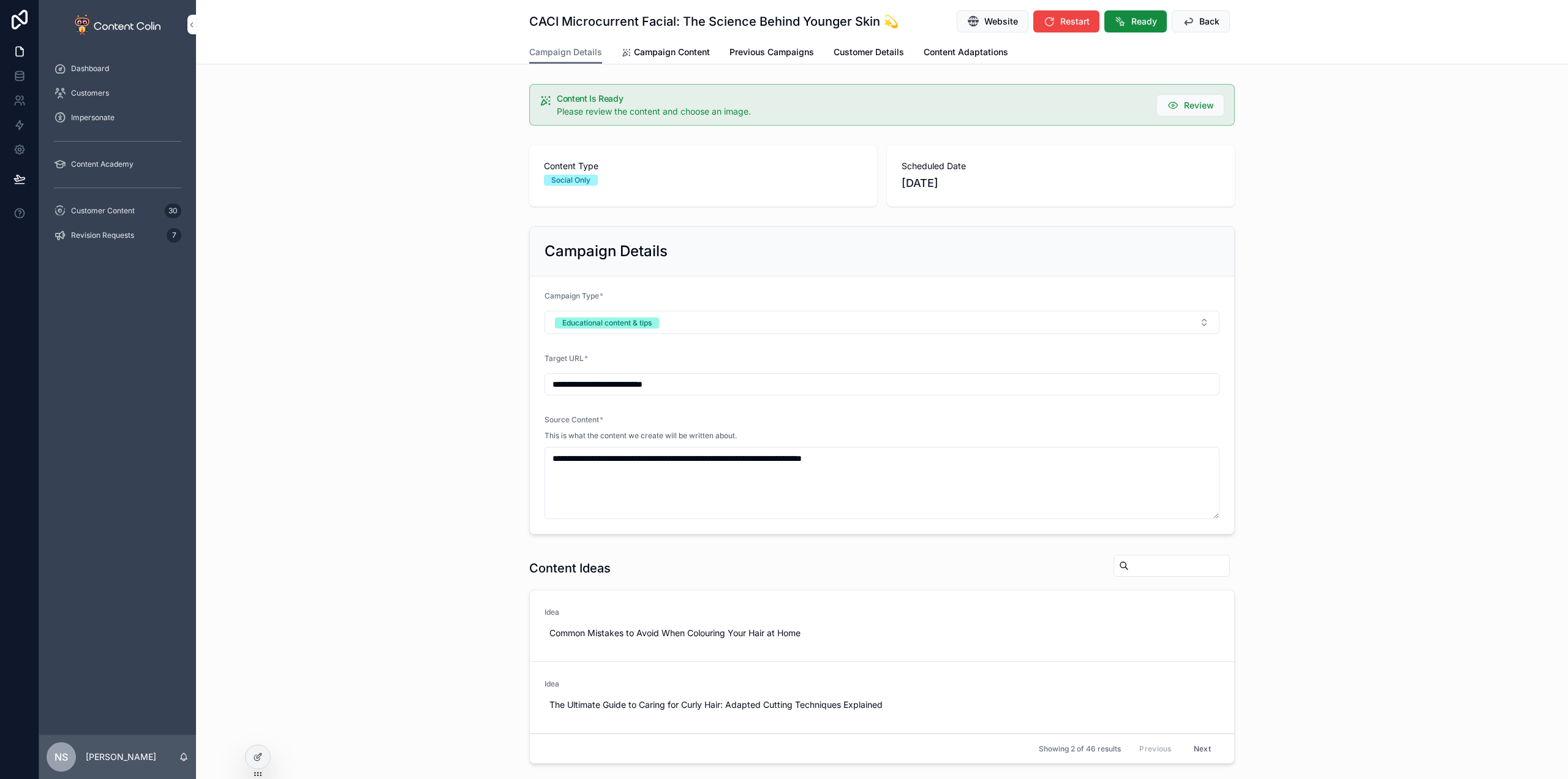
click at [1131, 36] on div "CACI Microcurrent Facial: The Science Behind Younger Skin 💫 Website Restart Rea…" at bounding box center [882, 20] width 706 height 40
click at [1139, 22] on span "Ready" at bounding box center [1144, 21] width 26 height 12
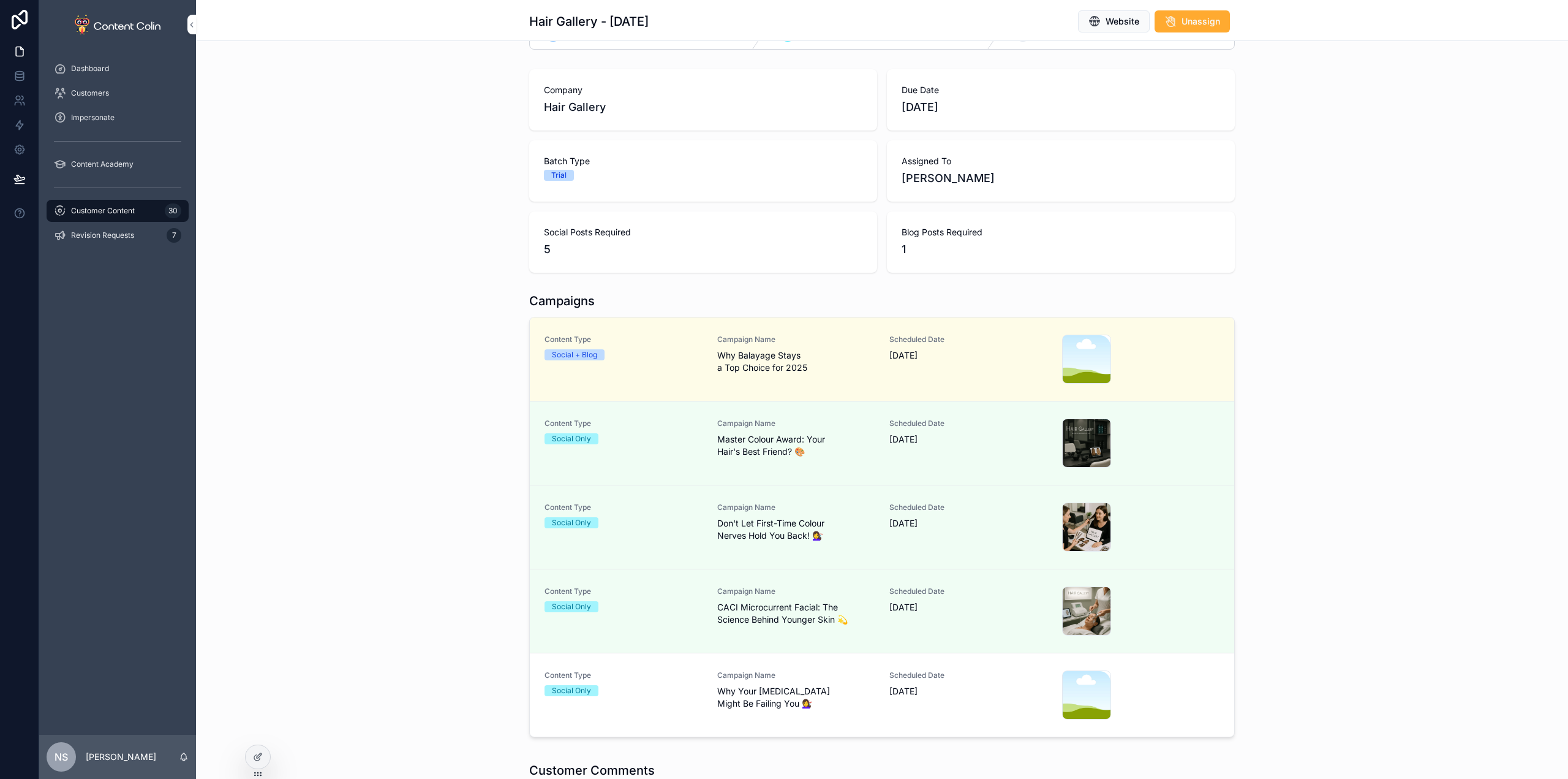
scroll to position [183, 0]
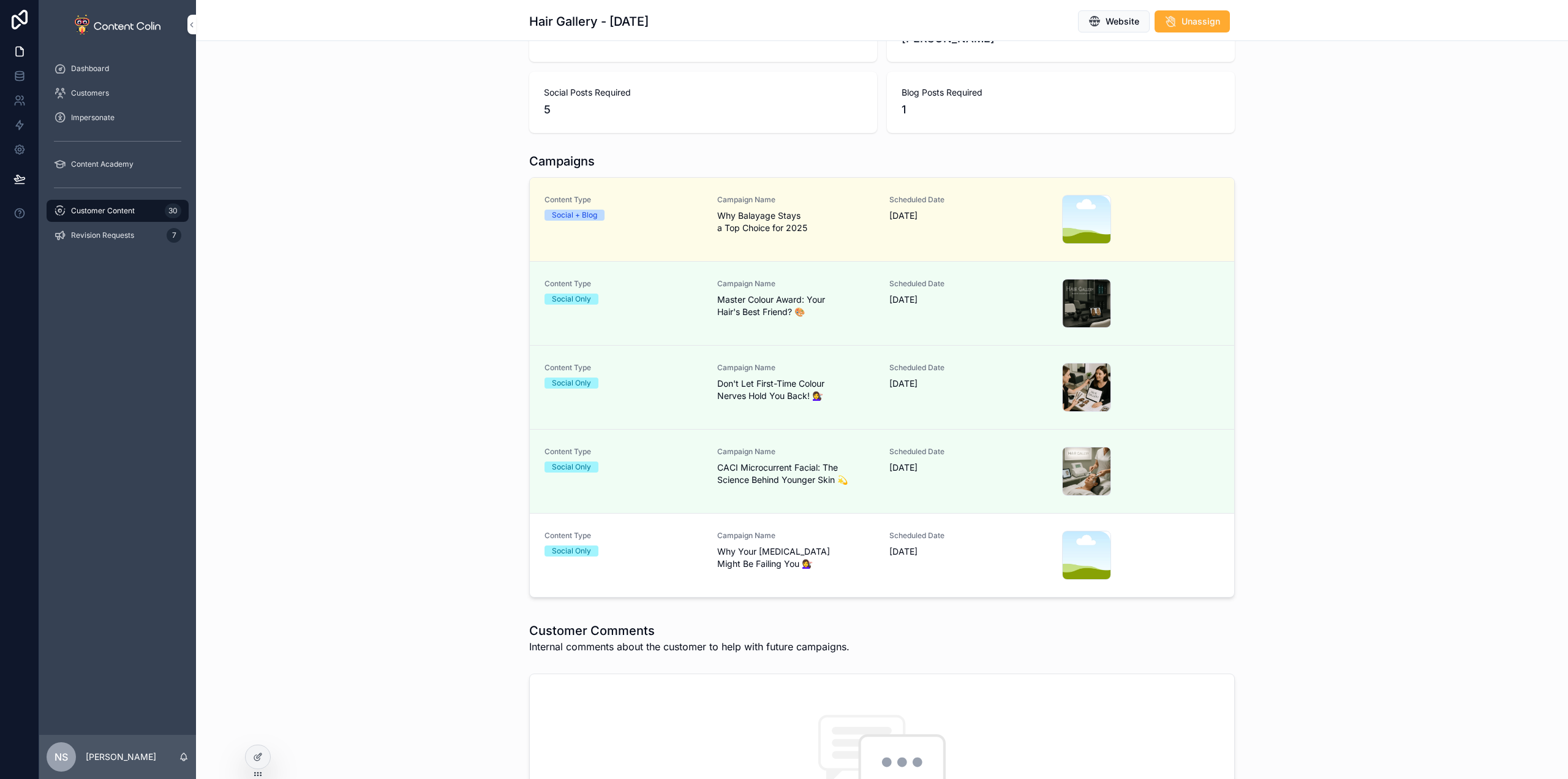
click at [836, 568] on span "Why Your [MEDICAL_DATA] Might Be Failing You 💇‍♀️" at bounding box center [795, 557] width 158 height 25
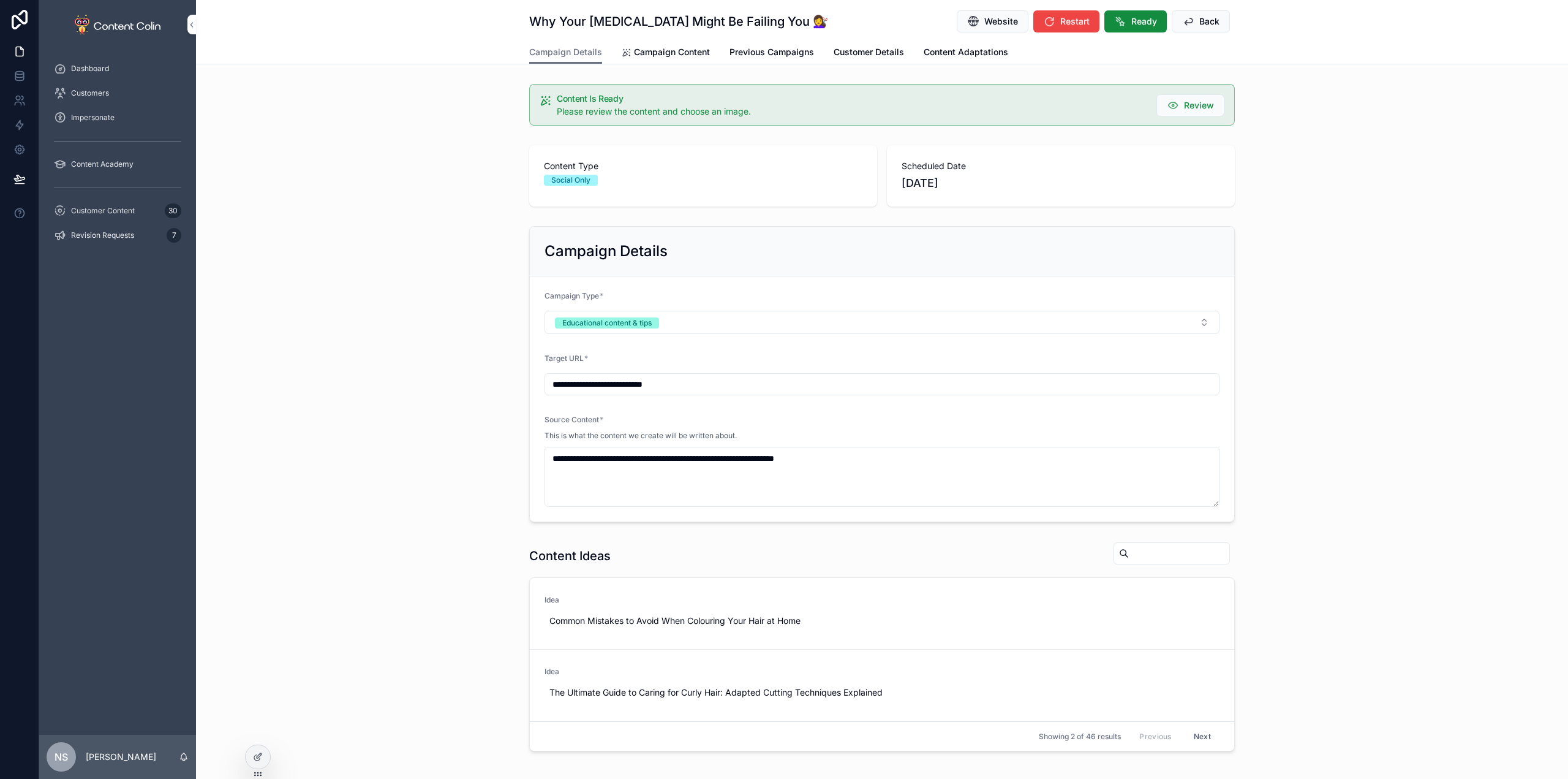
click at [659, 52] on span "Campaign Content" at bounding box center [671, 51] width 76 height 12
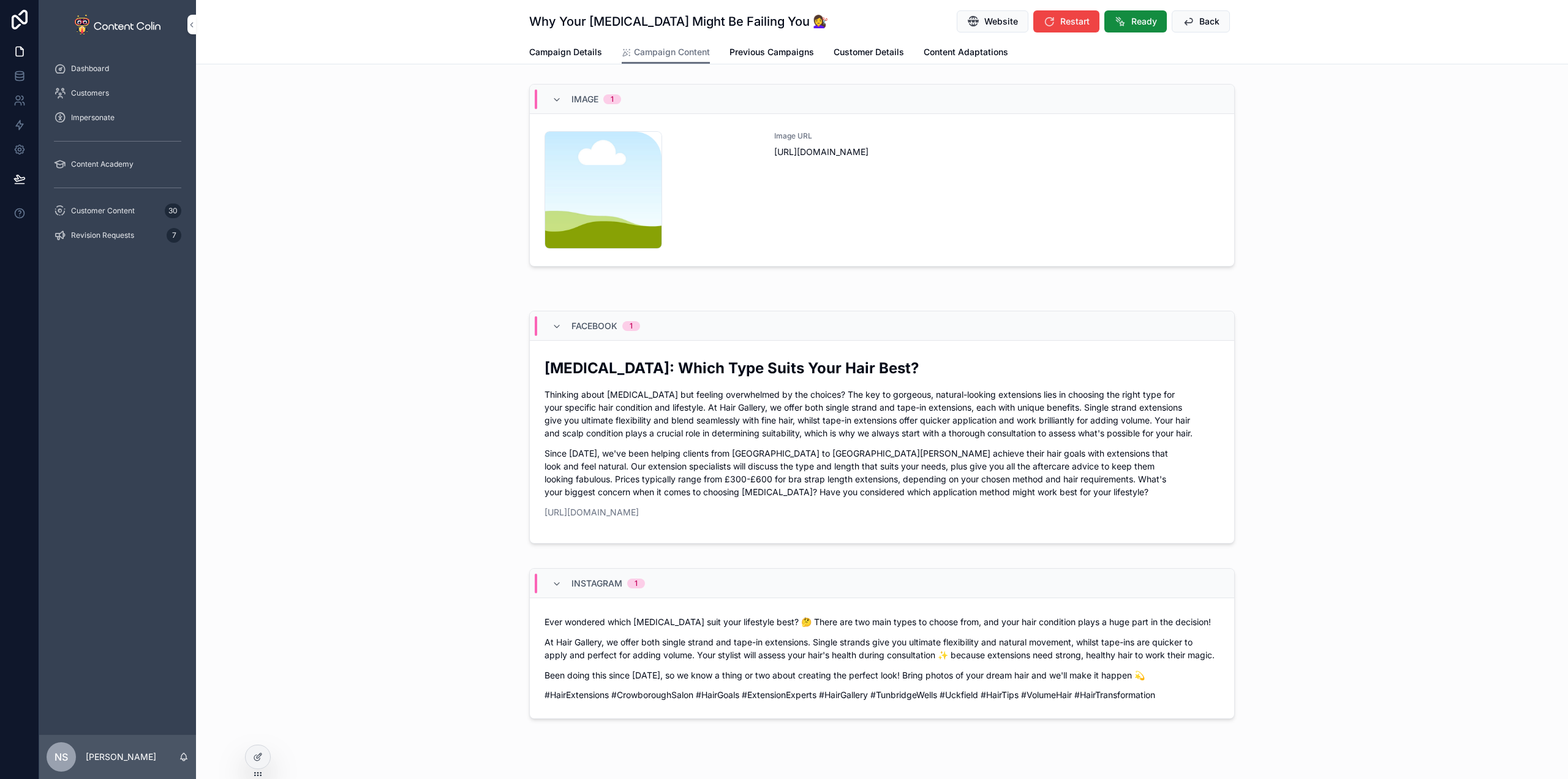
click at [980, 219] on div "Image URL [URL][DOMAIN_NAME]" at bounding box center [997, 190] width 445 height 118
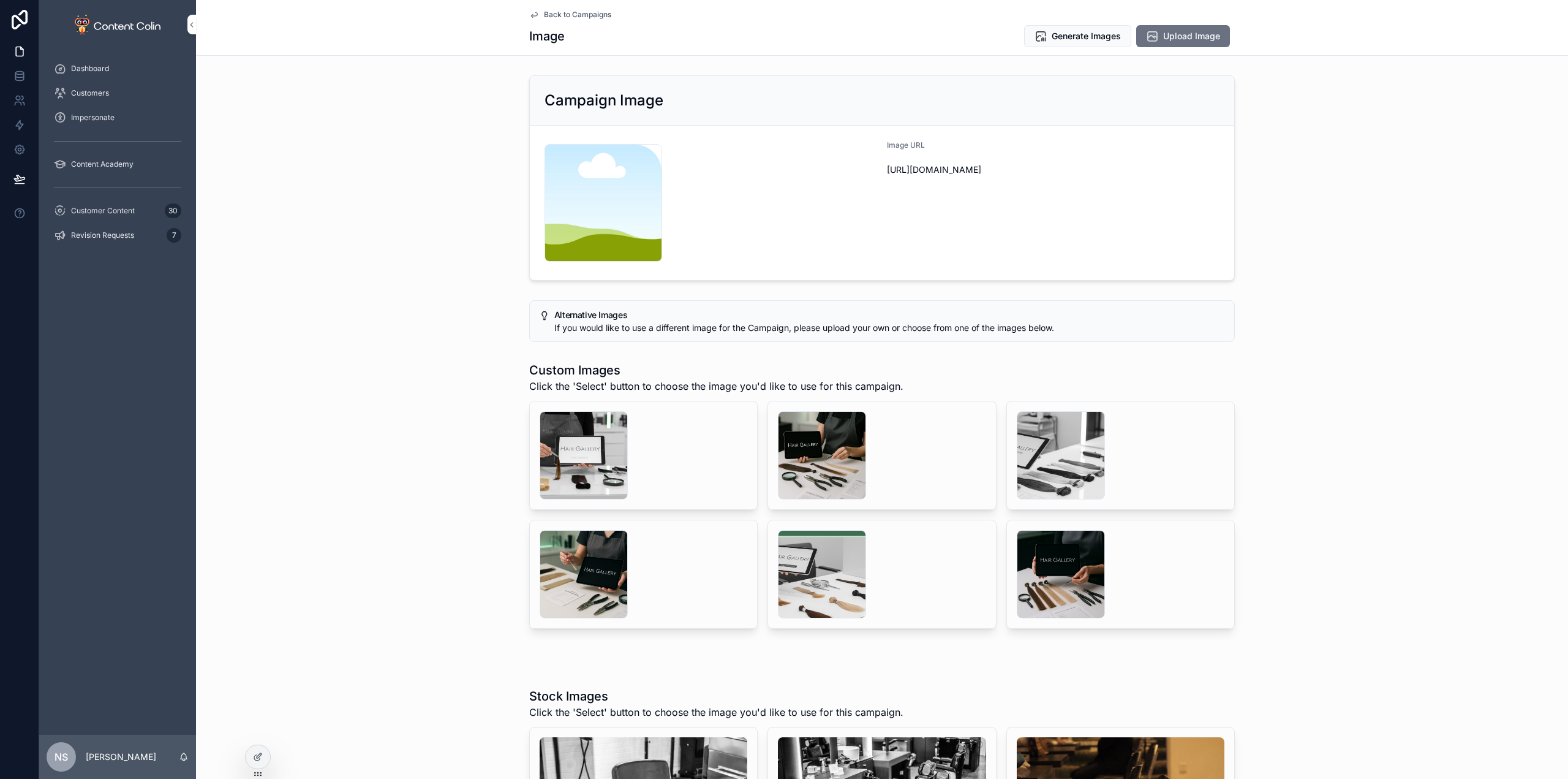
click at [853, 450] on div "scrollable content" at bounding box center [822, 455] width 88 height 88
click at [805, 449] on div "scrollable content" at bounding box center [822, 455] width 88 height 88
click at [0, 0] on span "Select" at bounding box center [0, 0] width 0 height 0
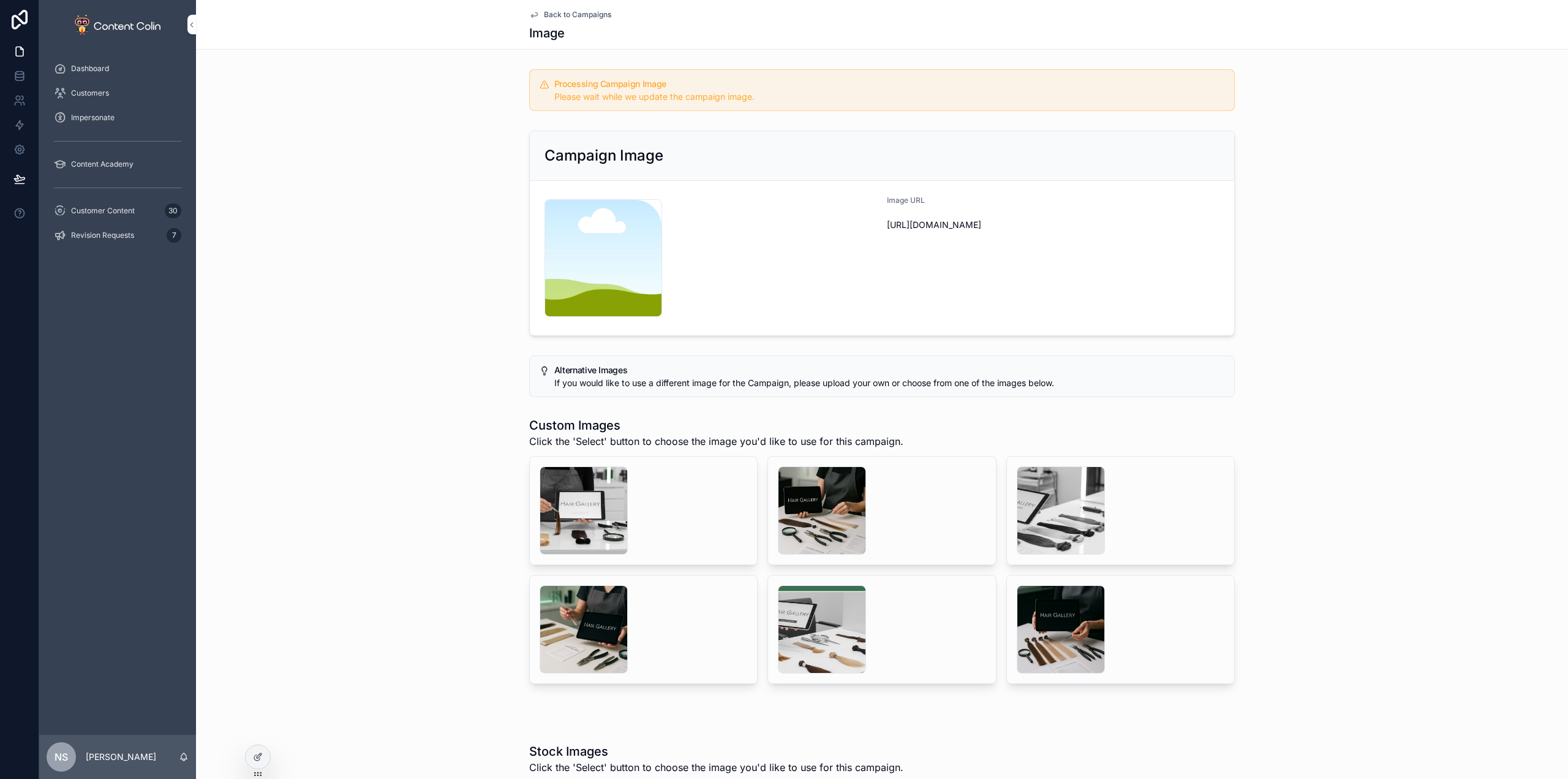
click at [585, 8] on div "Back to Campaigns Image" at bounding box center [882, 25] width 706 height 49
click at [580, 14] on span "Back to Campaigns" at bounding box center [577, 15] width 67 height 10
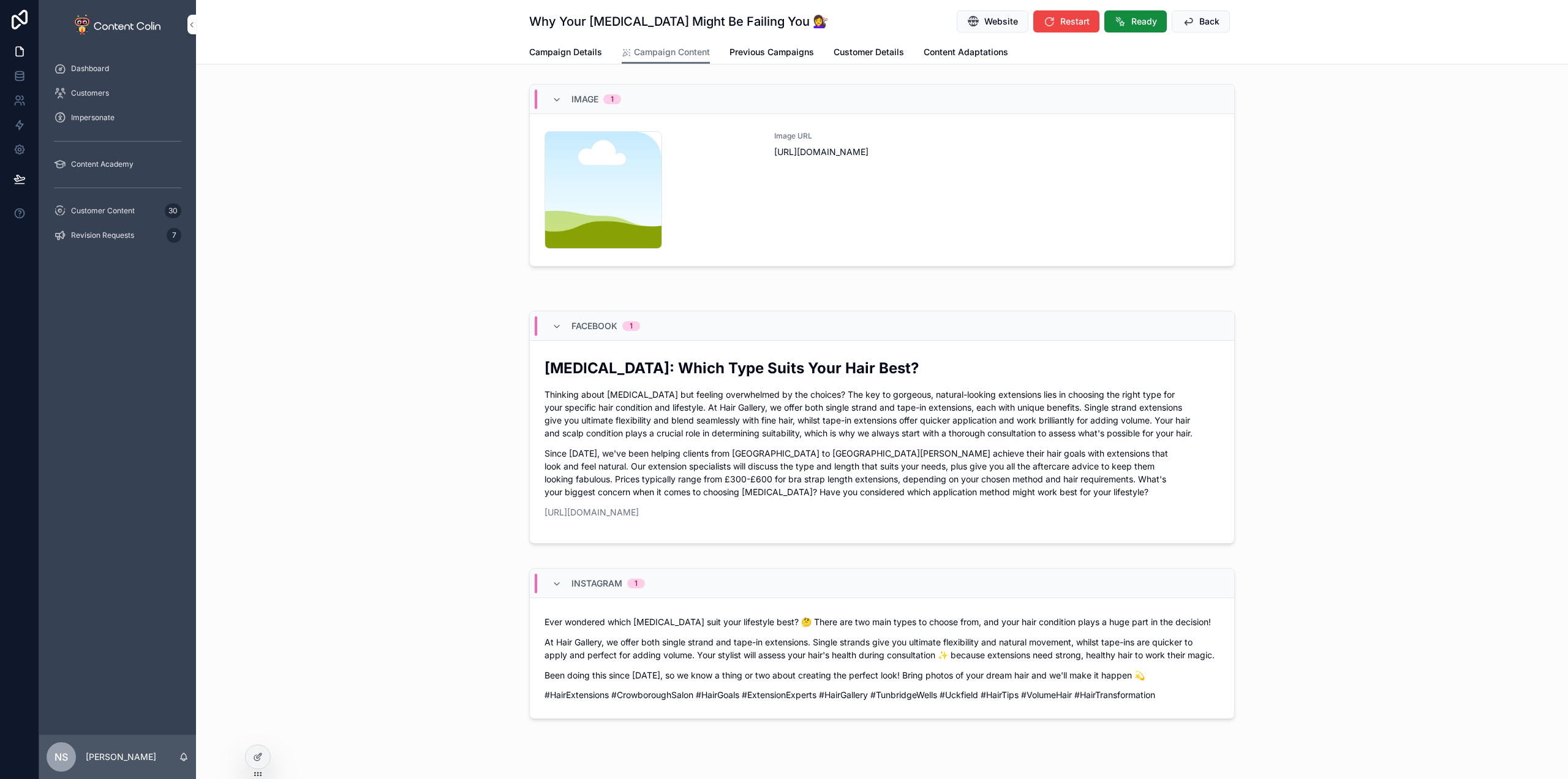
drag, startPoint x: 1141, startPoint y: 23, endPoint x: 1135, endPoint y: 27, distance: 7.2
click at [1141, 23] on span "Ready" at bounding box center [1144, 21] width 26 height 12
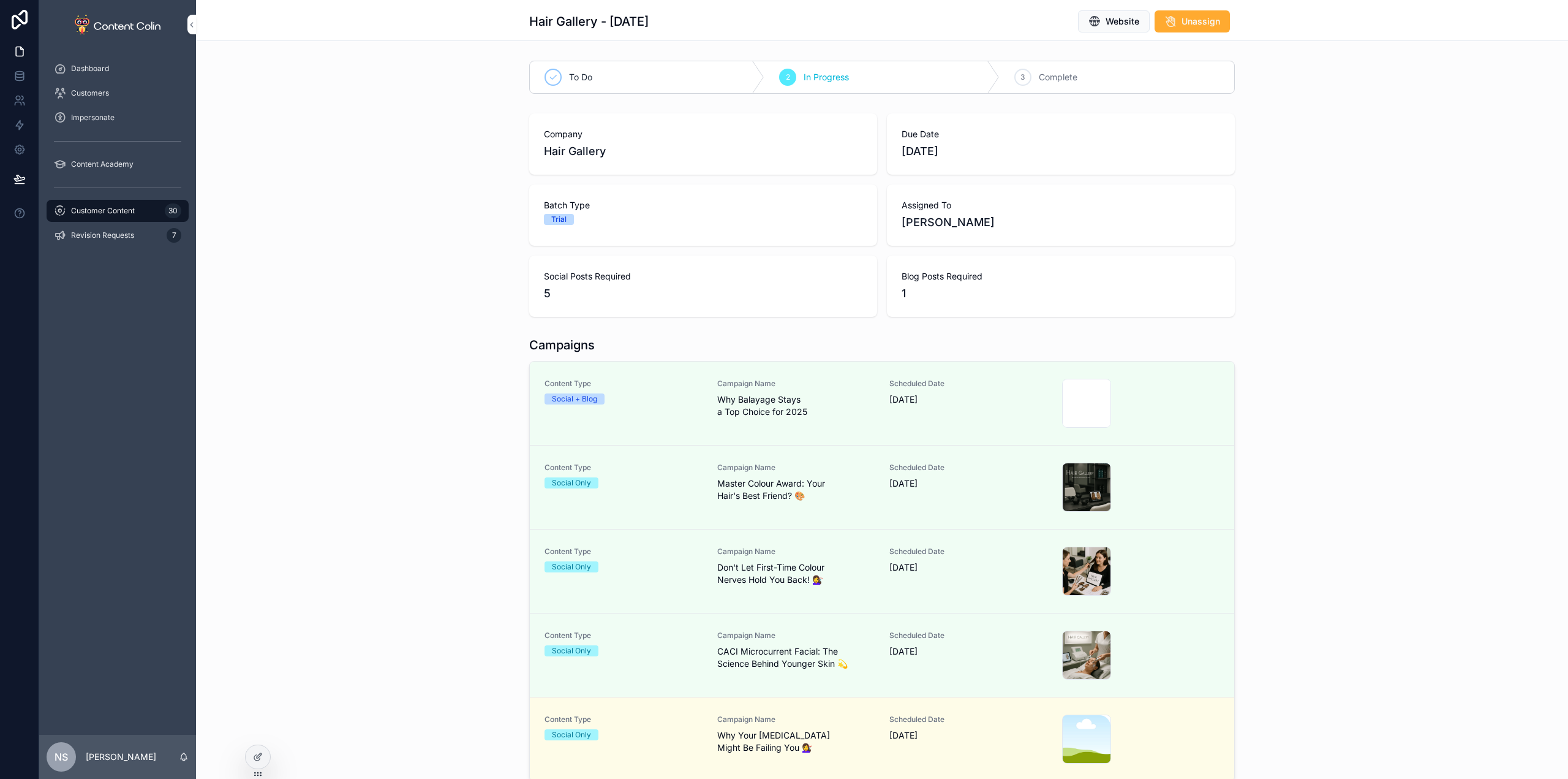
click at [126, 206] on span "Customer Content" at bounding box center [103, 211] width 64 height 10
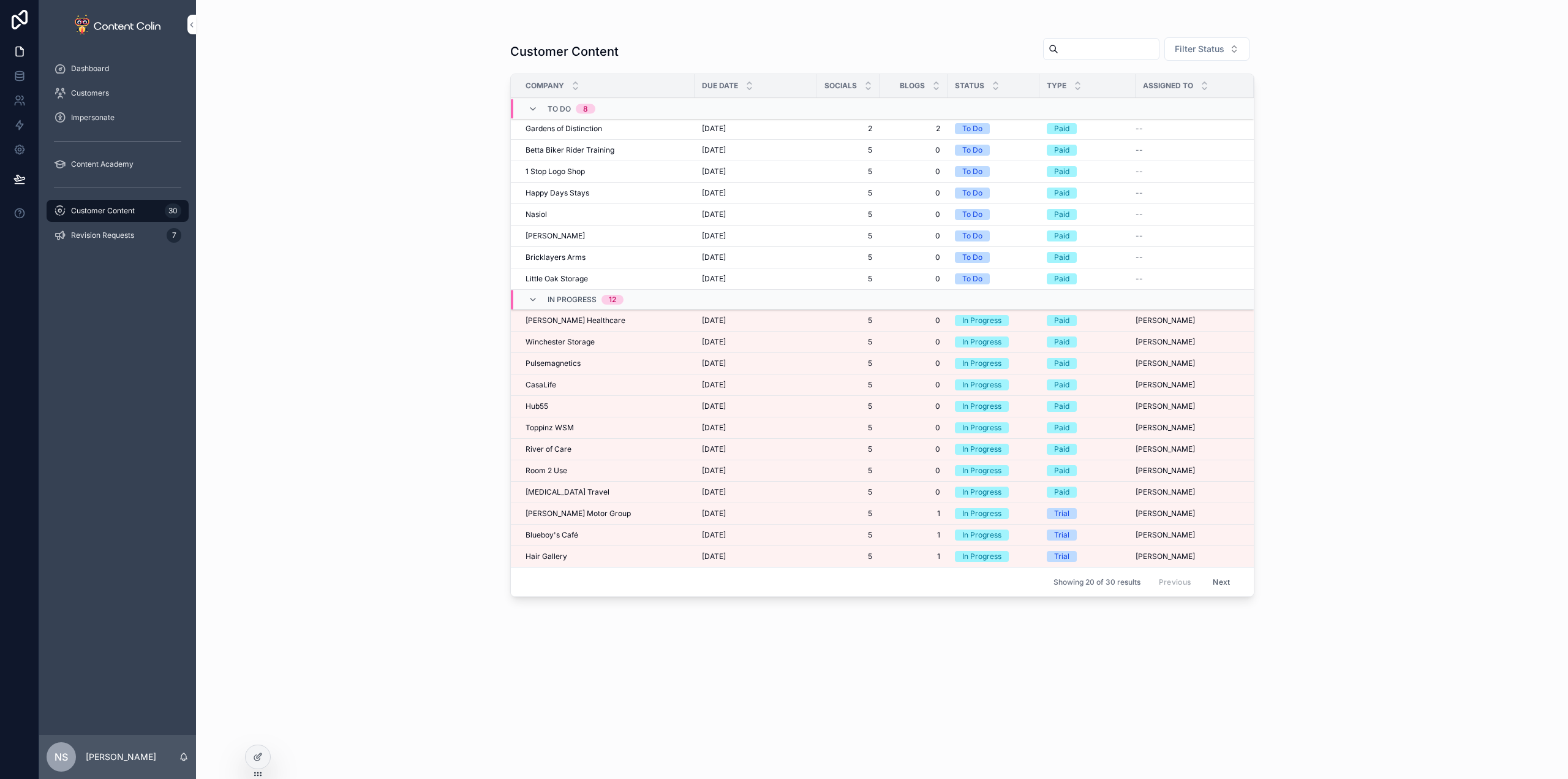
click at [567, 560] on div "Hair Gallery Hair Gallery" at bounding box center [606, 556] width 161 height 10
click at [576, 536] on span "Blueboy's Café" at bounding box center [552, 535] width 53 height 10
click at [588, 515] on span "[PERSON_NAME] Motor Group" at bounding box center [578, 513] width 106 height 10
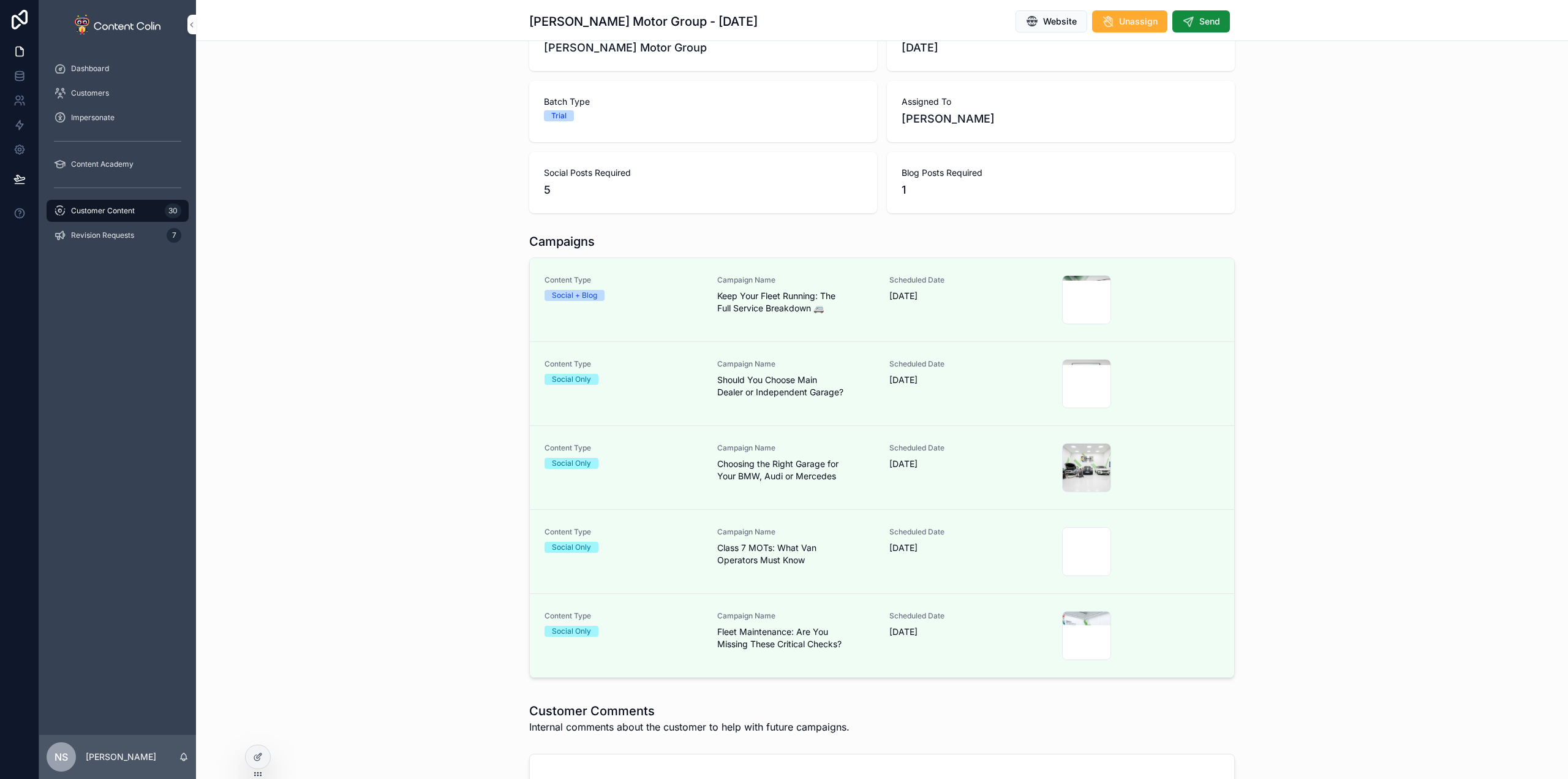
scroll to position [122, 0]
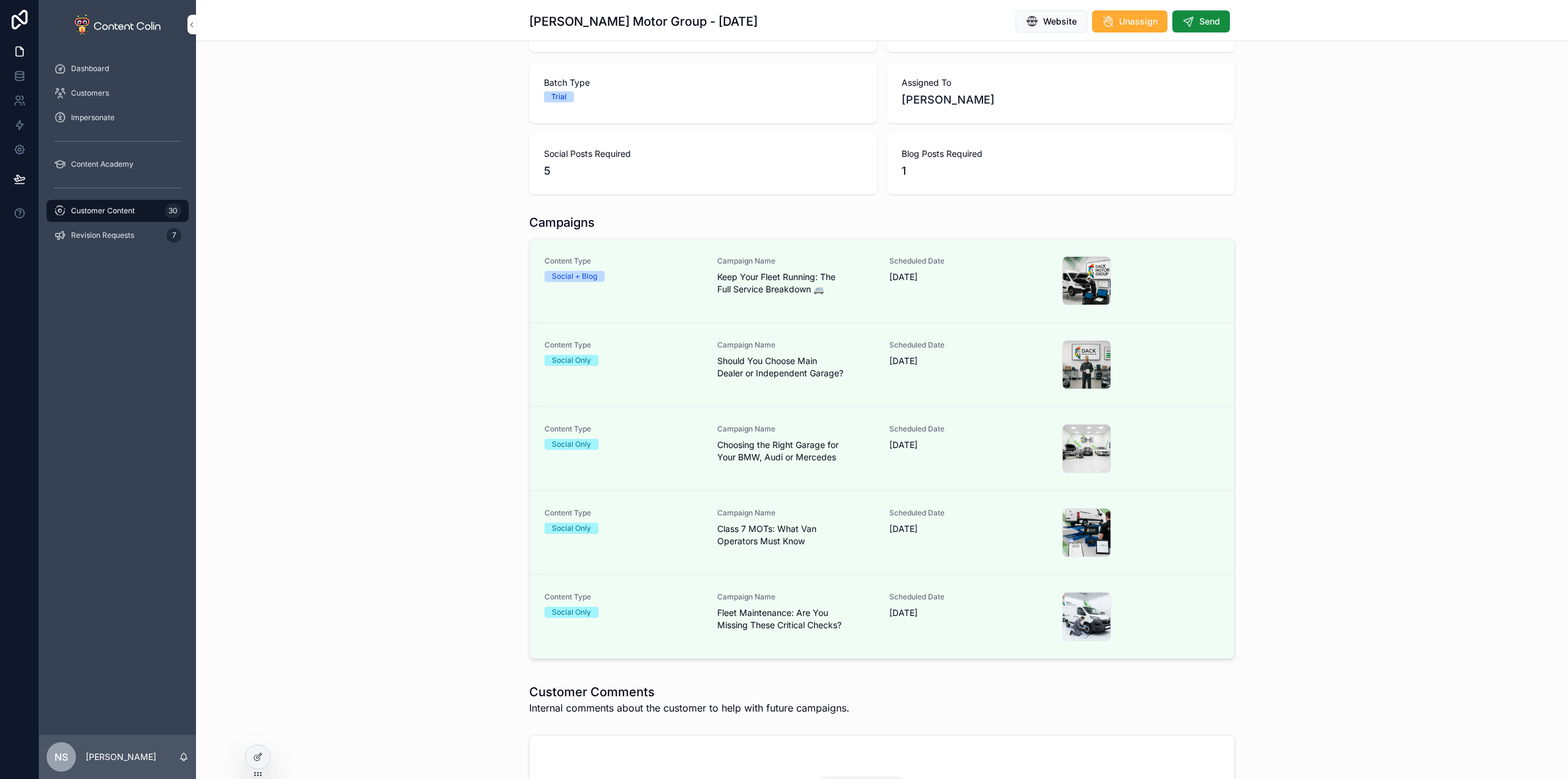
click at [1208, 19] on span "Send" at bounding box center [1210, 21] width 21 height 12
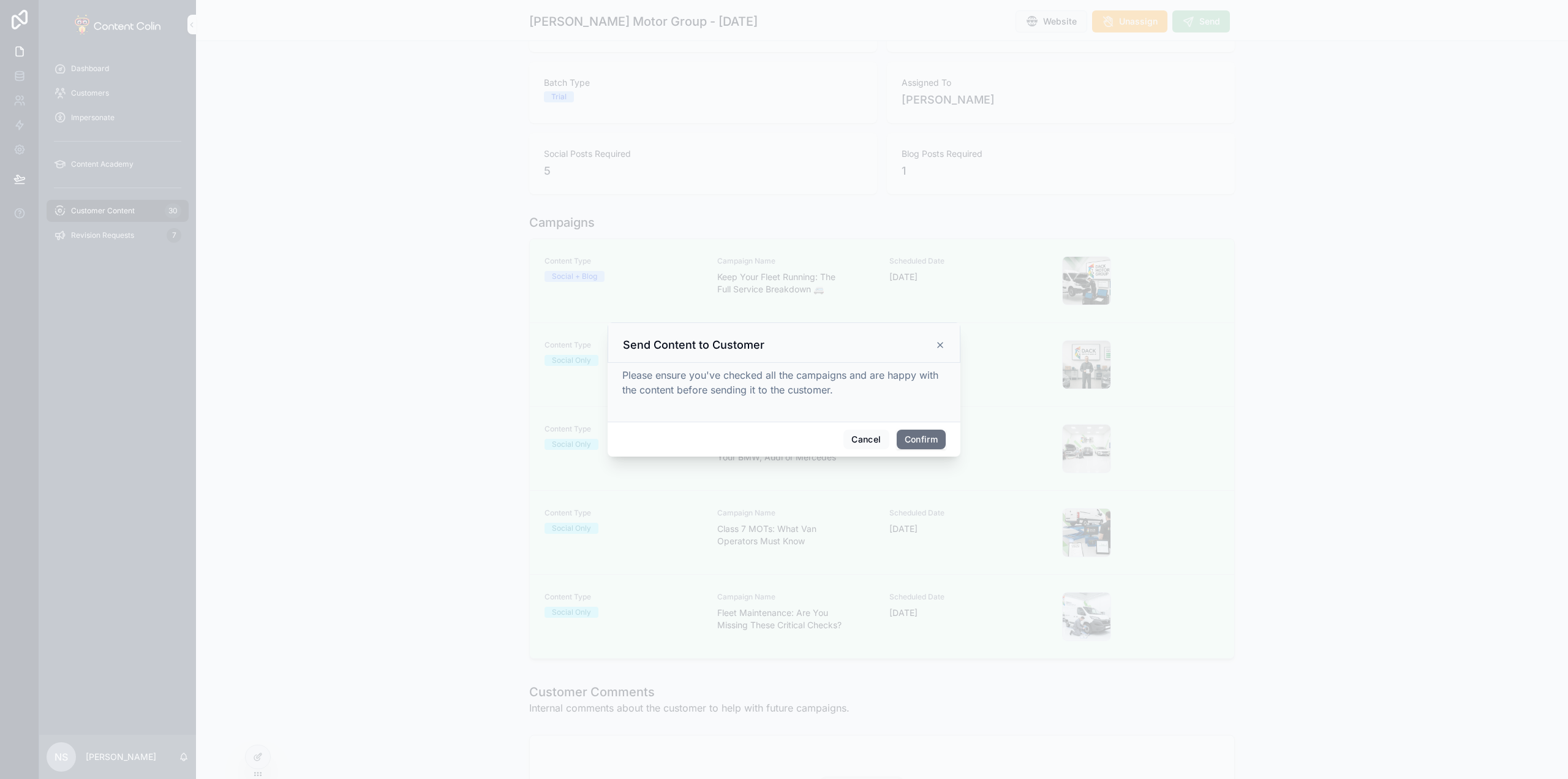
click at [914, 437] on button "Confirm" at bounding box center [921, 439] width 49 height 19
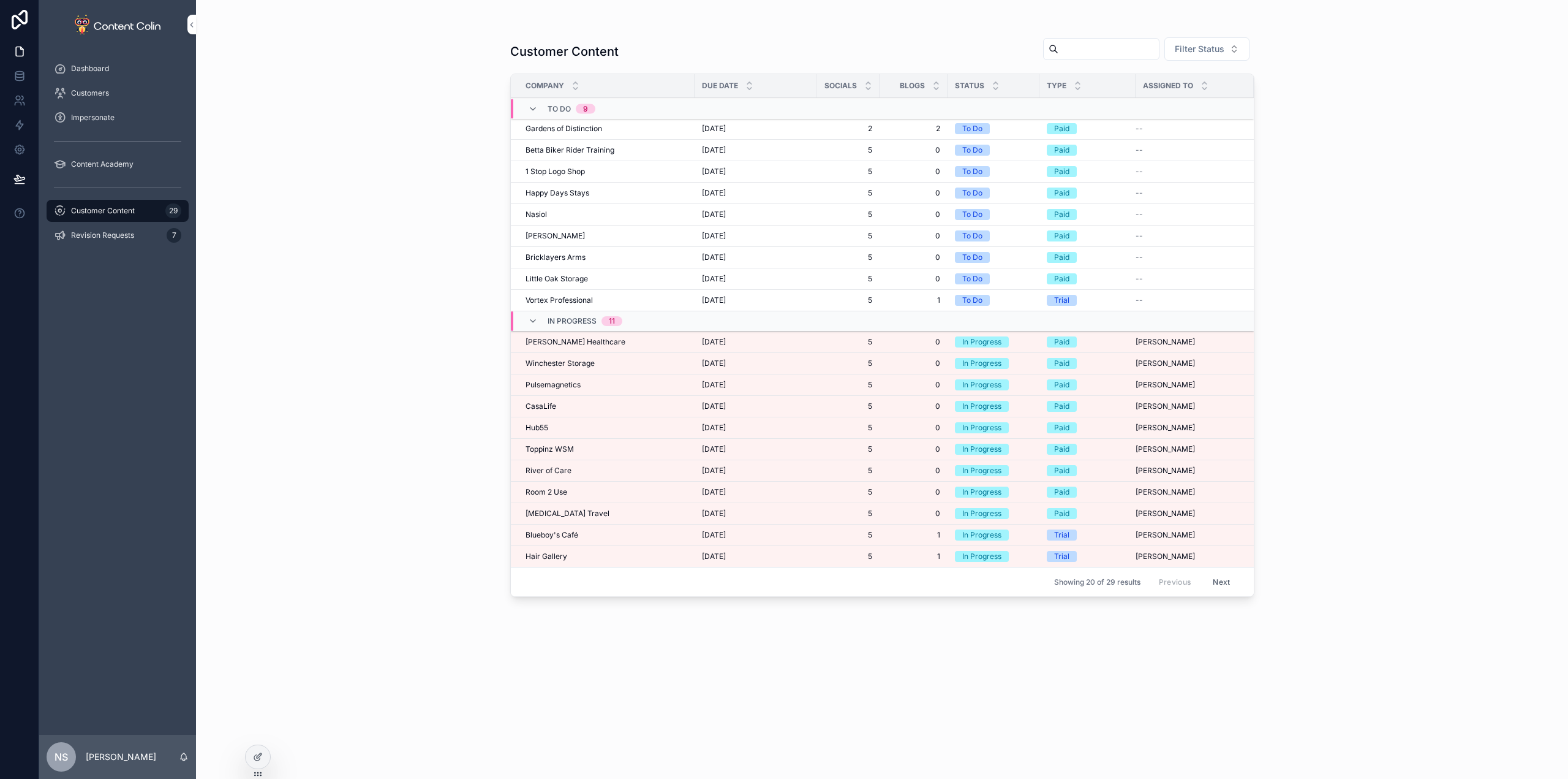
click at [585, 535] on div "Blueboy's Café Blueboy's Café" at bounding box center [606, 535] width 161 height 10
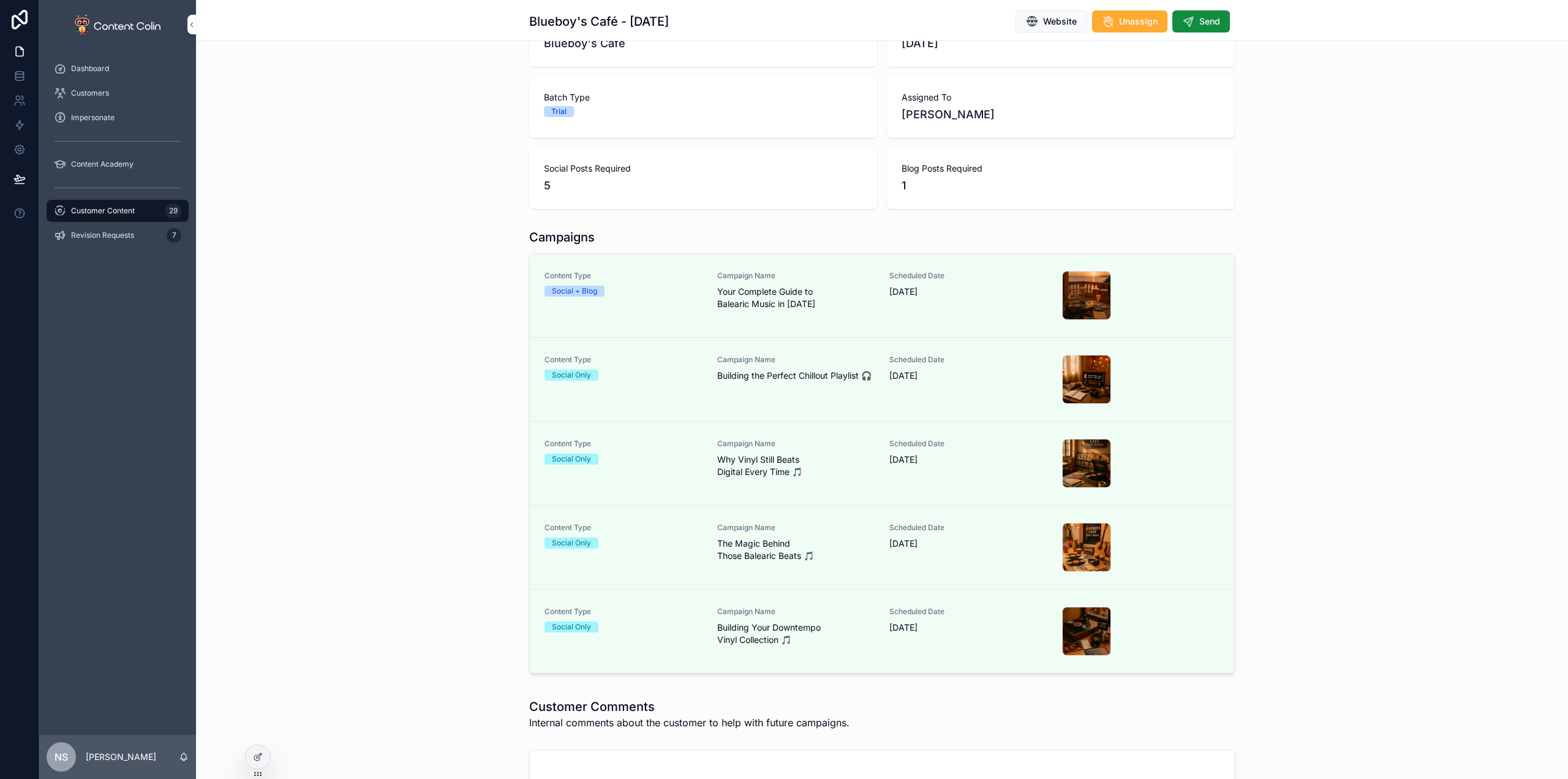
scroll to position [122, 0]
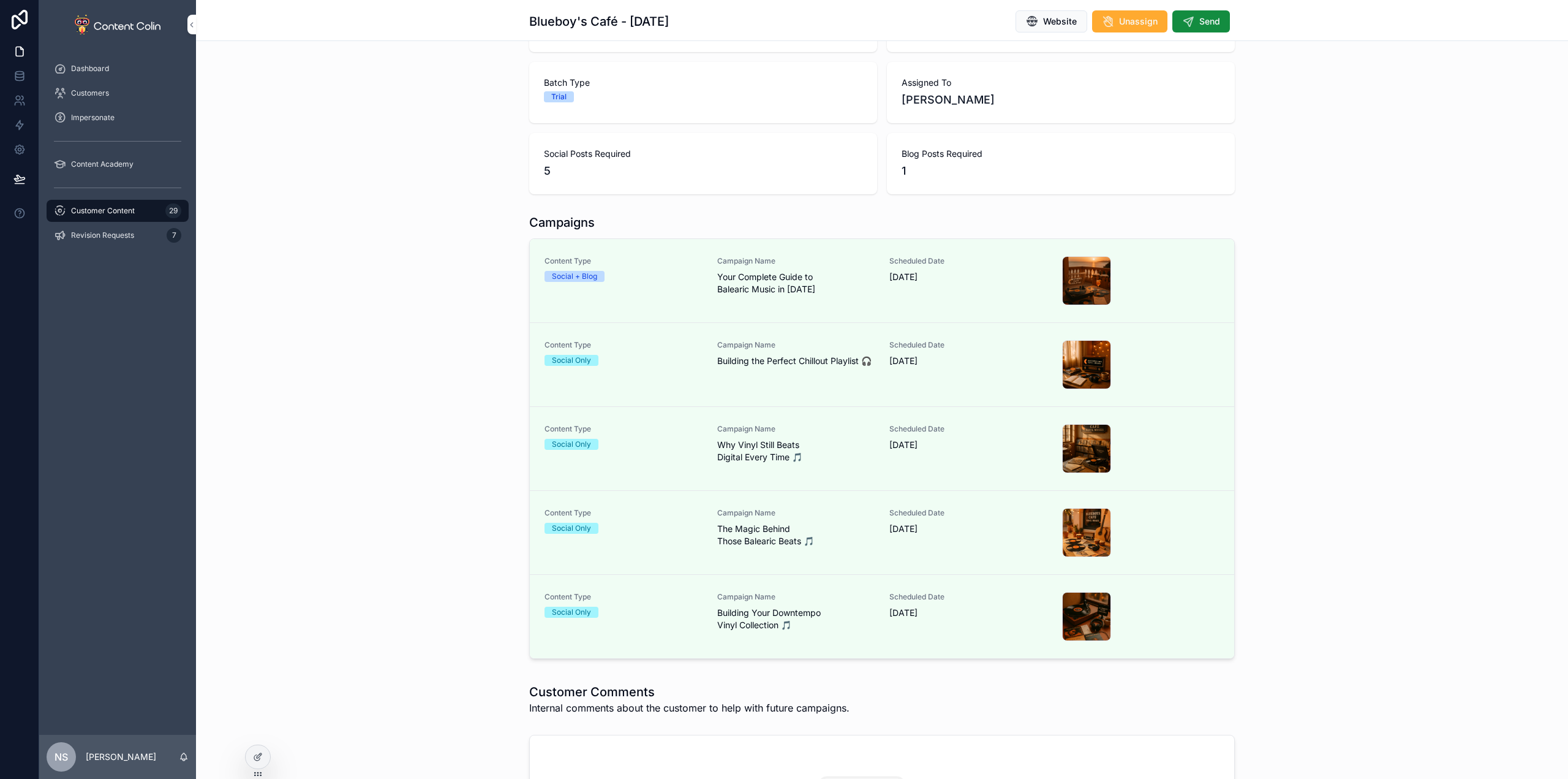
click at [1213, 16] on span "Send" at bounding box center [1210, 21] width 21 height 12
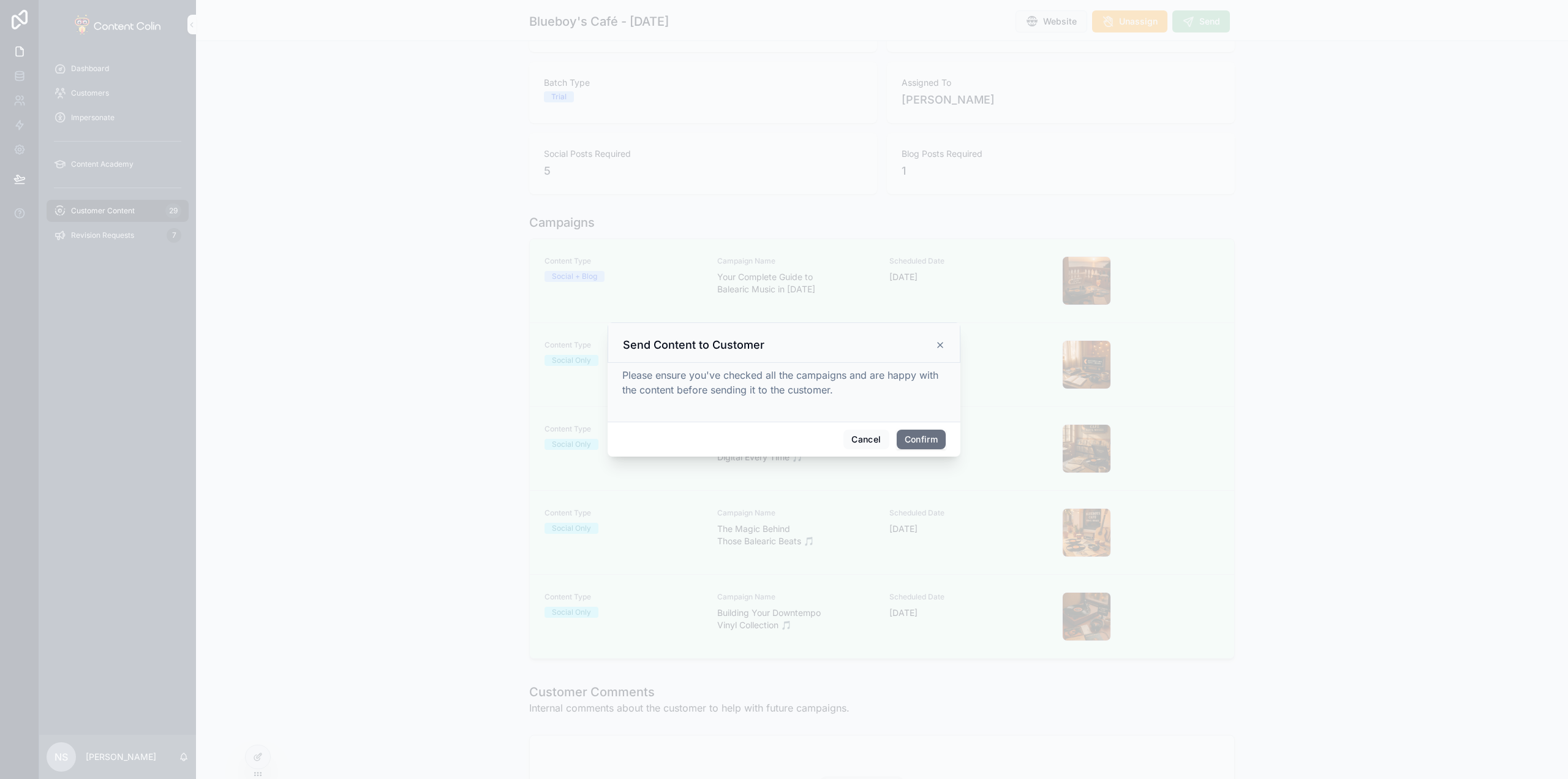
click at [928, 435] on button "Confirm" at bounding box center [921, 439] width 49 height 19
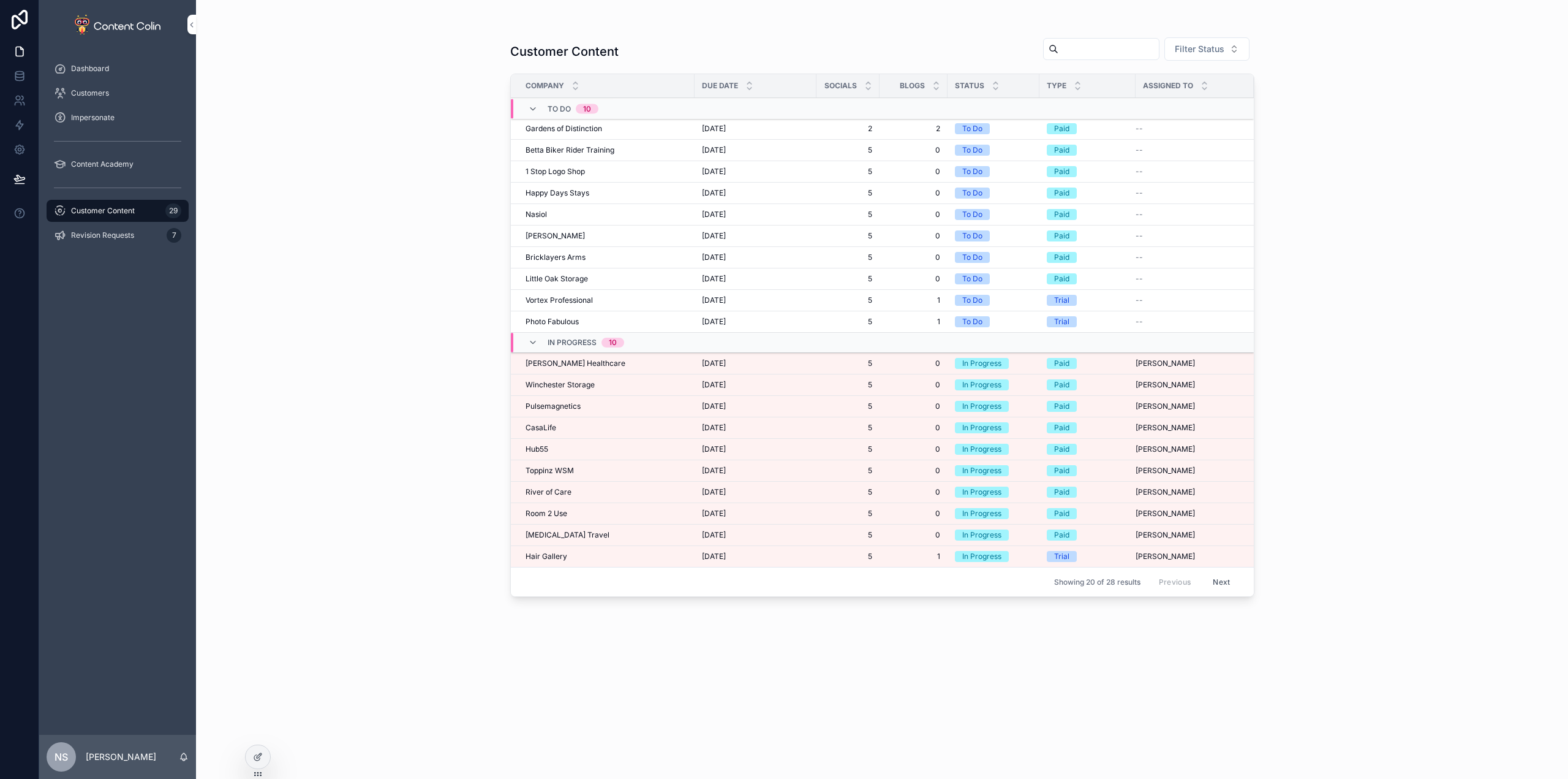
click at [577, 562] on td "Hair Gallery Hair Gallery" at bounding box center [602, 556] width 183 height 22
click at [577, 554] on div "Hair Gallery Hair Gallery" at bounding box center [606, 556] width 161 height 10
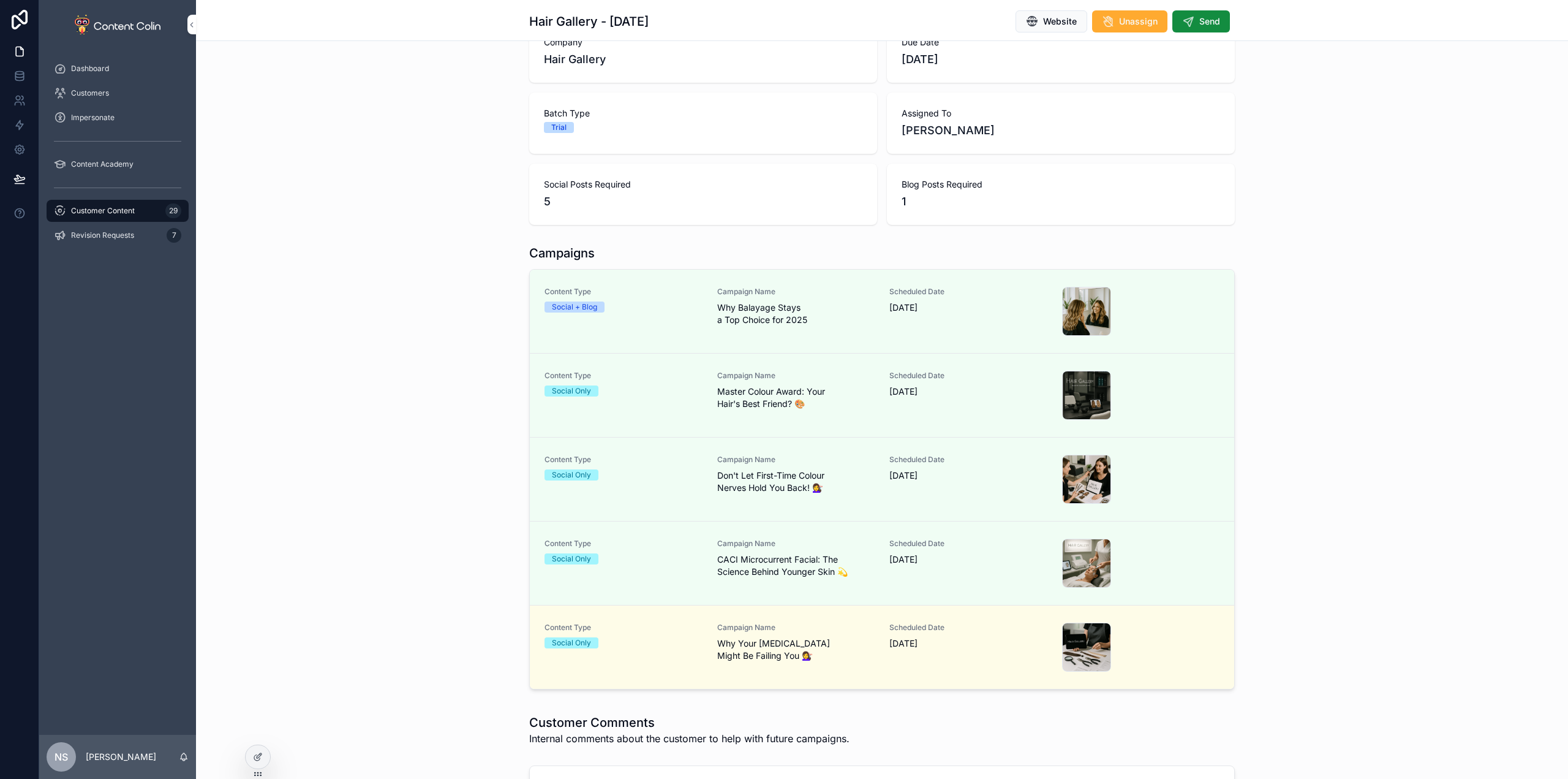
scroll to position [122, 0]
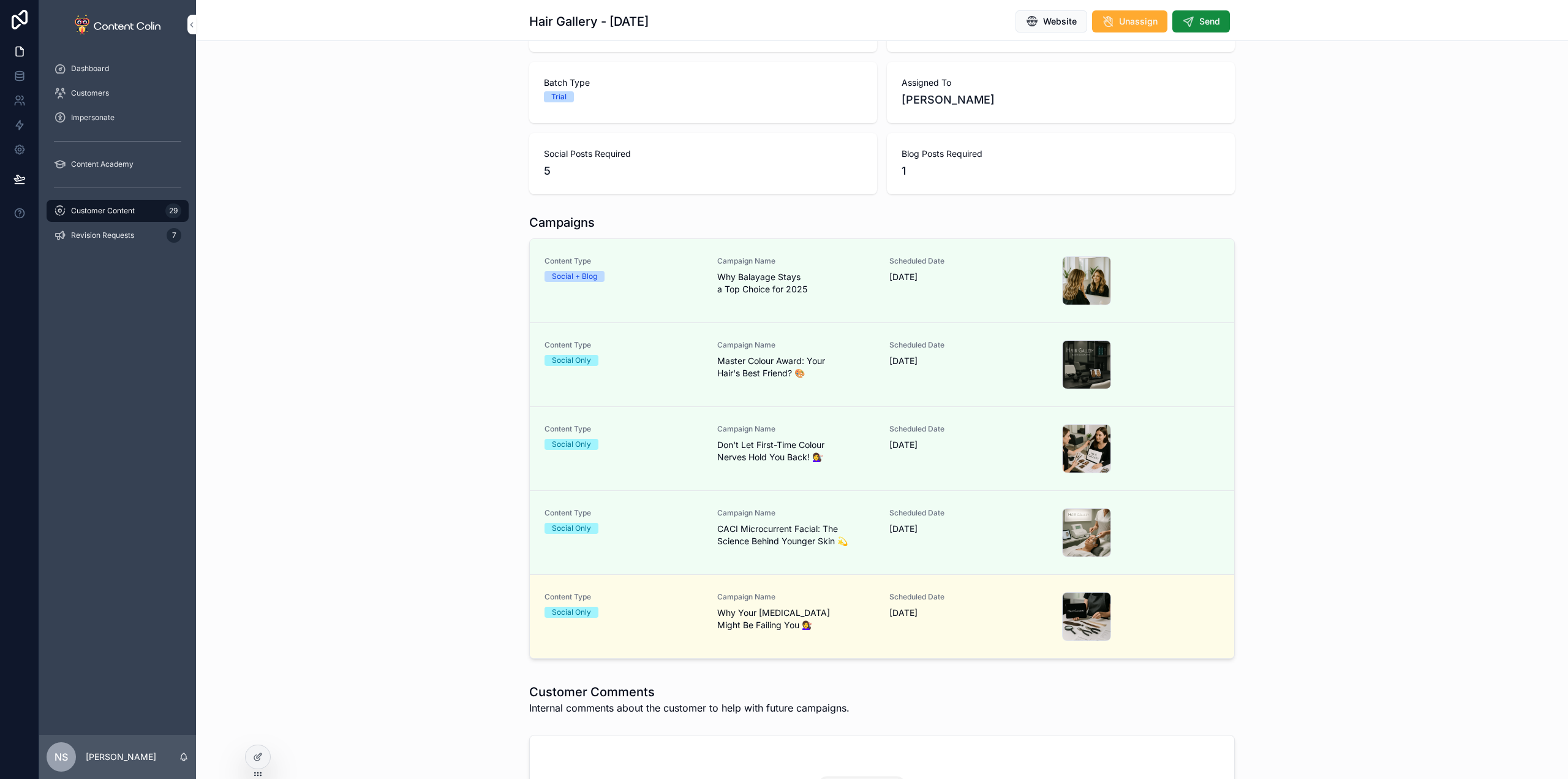
click at [753, 601] on span "Campaign Name" at bounding box center [795, 597] width 158 height 10
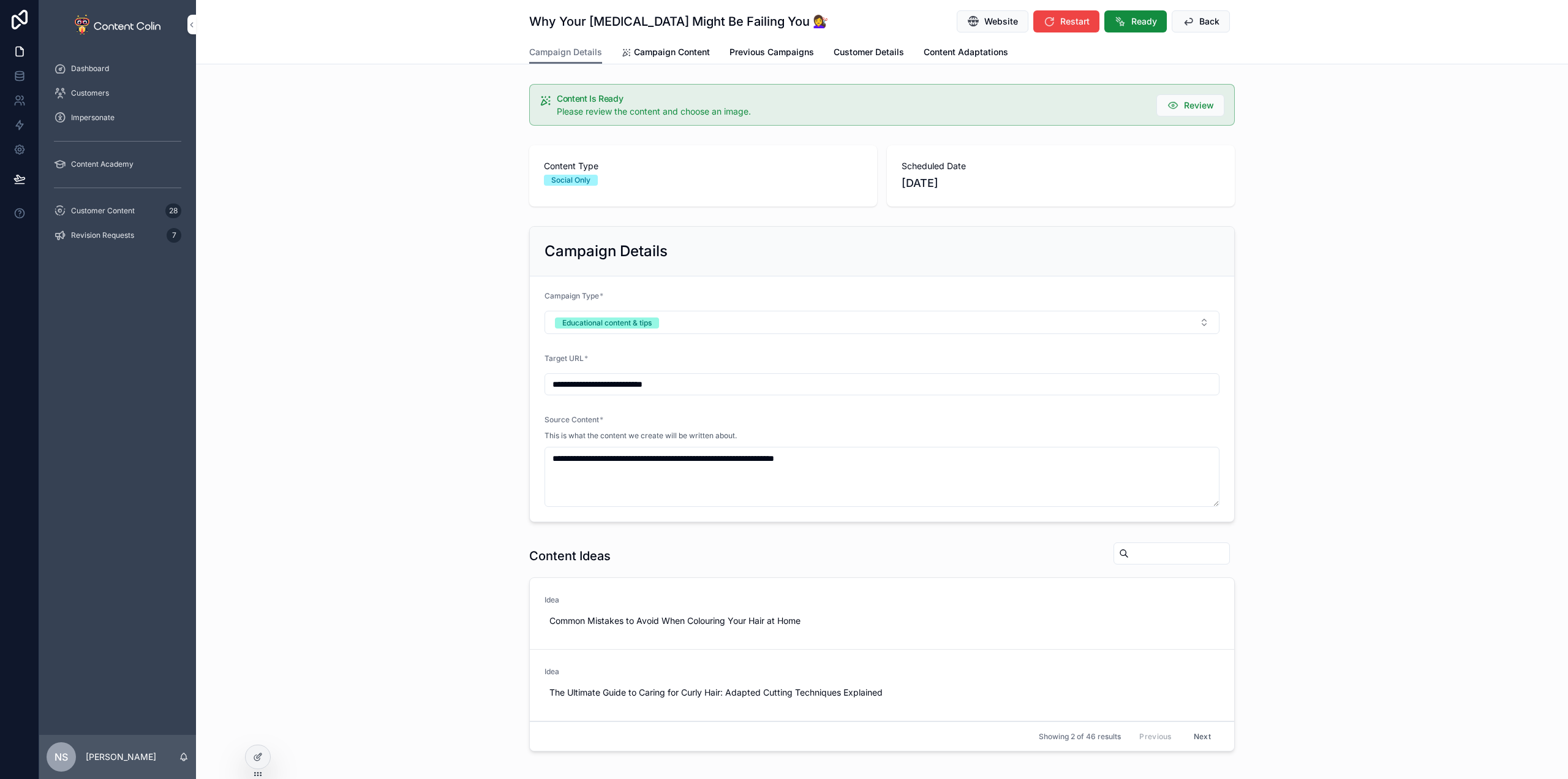
click at [1203, 18] on span "Back" at bounding box center [1210, 21] width 20 height 12
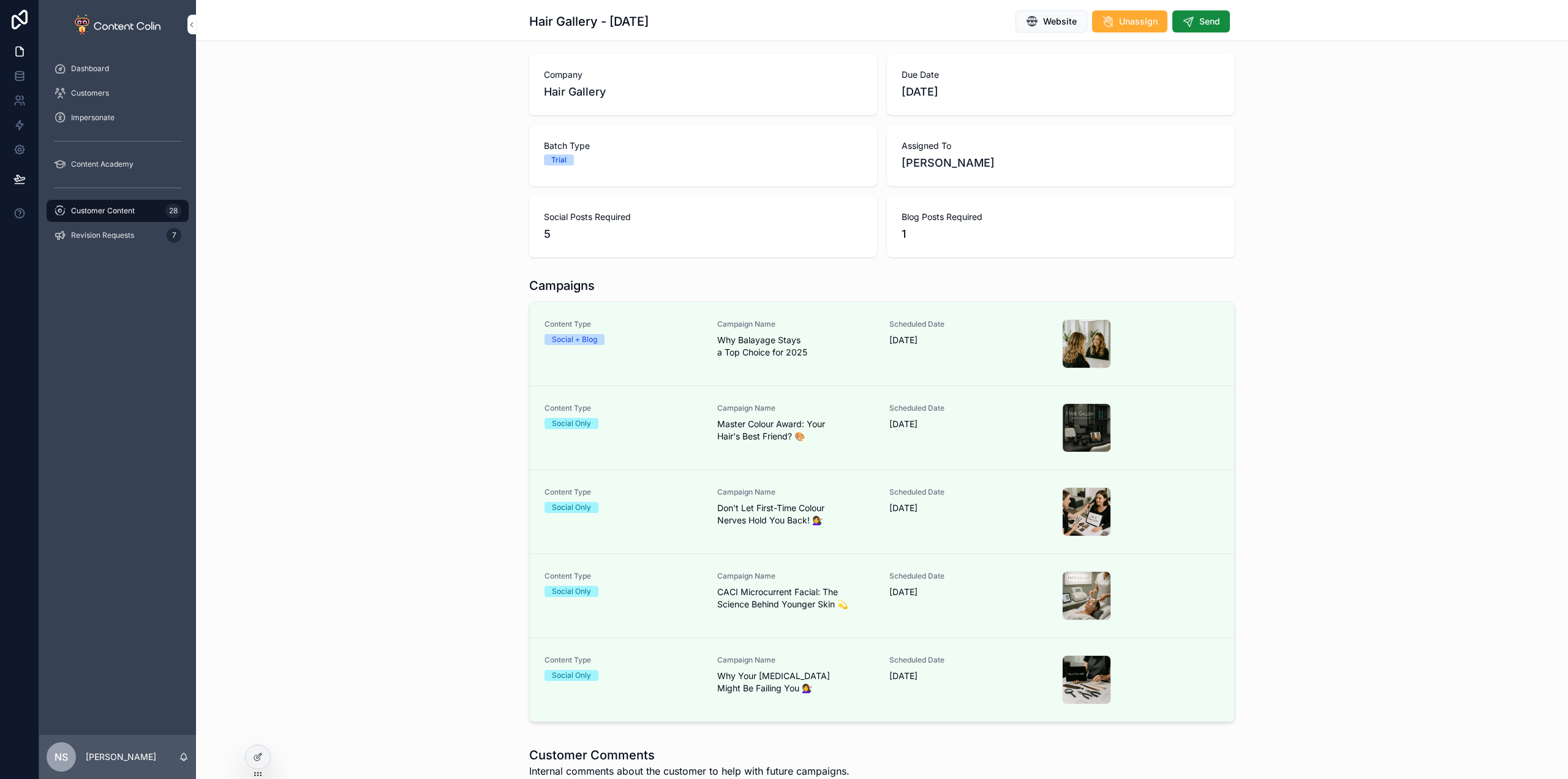
scroll to position [61, 0]
click at [1214, 16] on span "Send" at bounding box center [1210, 21] width 21 height 12
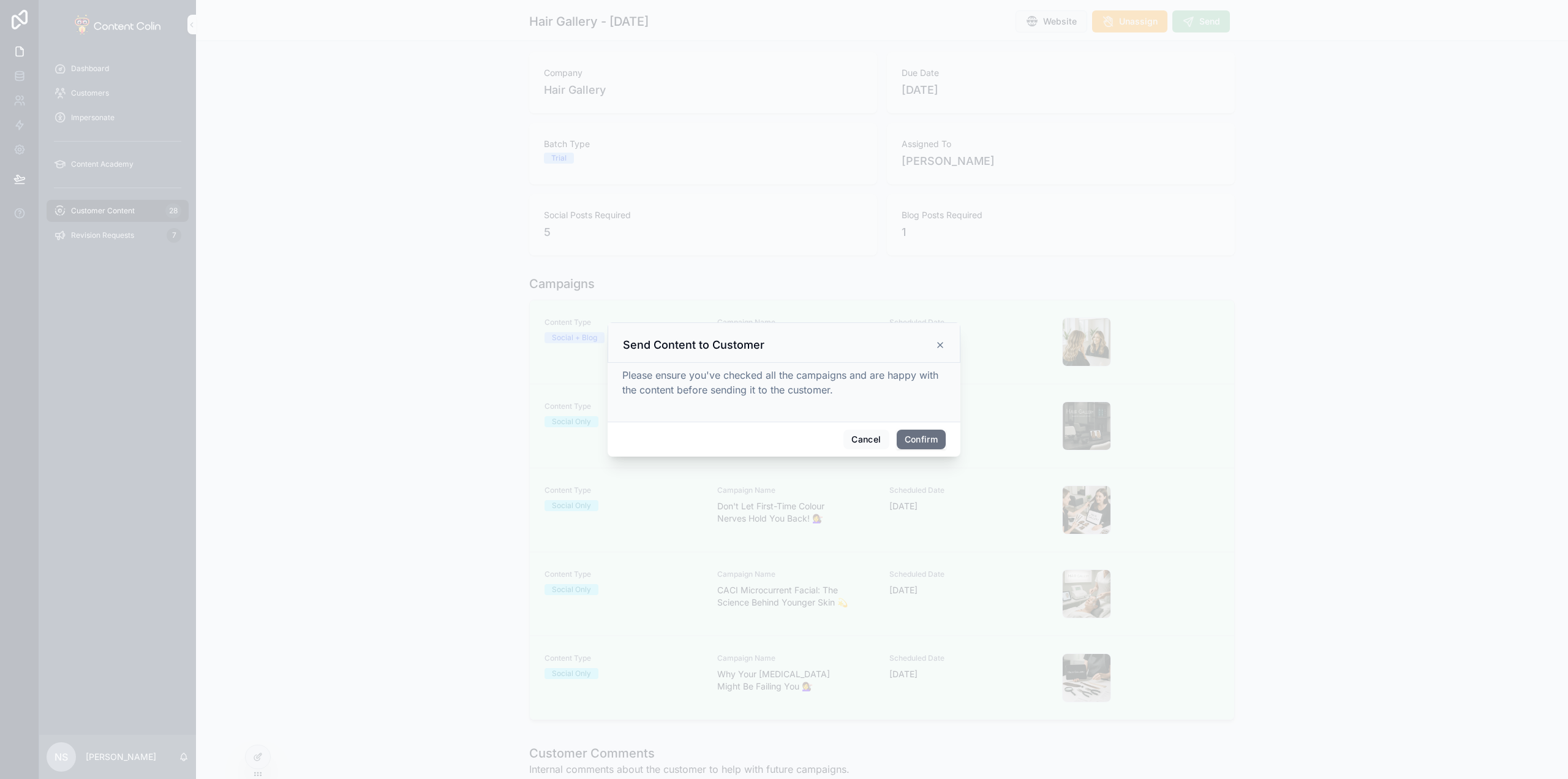
click at [929, 440] on button "Confirm" at bounding box center [921, 439] width 49 height 19
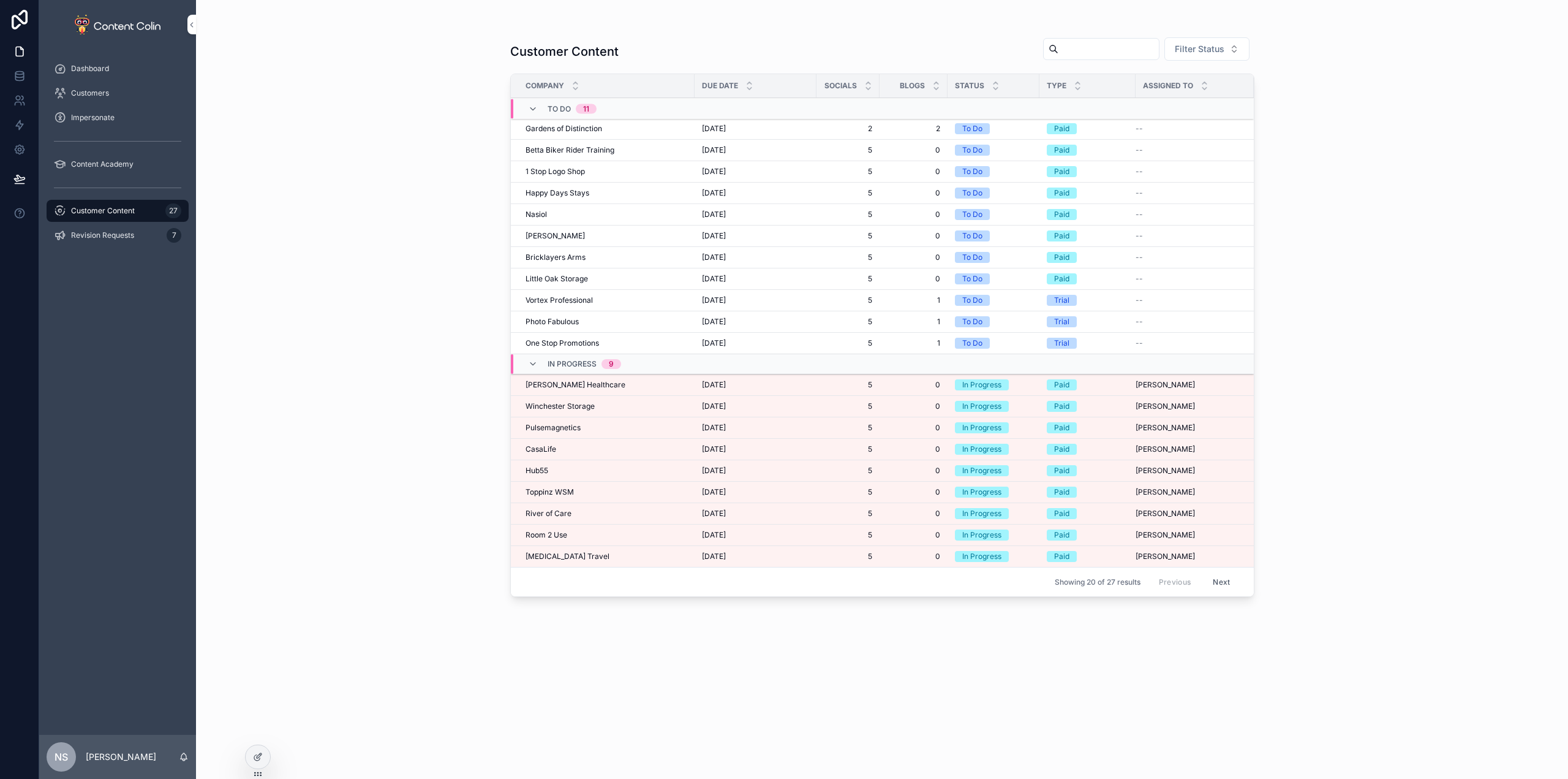
click at [565, 389] on span "[PERSON_NAME] Healthcare" at bounding box center [575, 384] width 99 height 10
click at [558, 404] on span "Winchester Storage" at bounding box center [560, 406] width 69 height 10
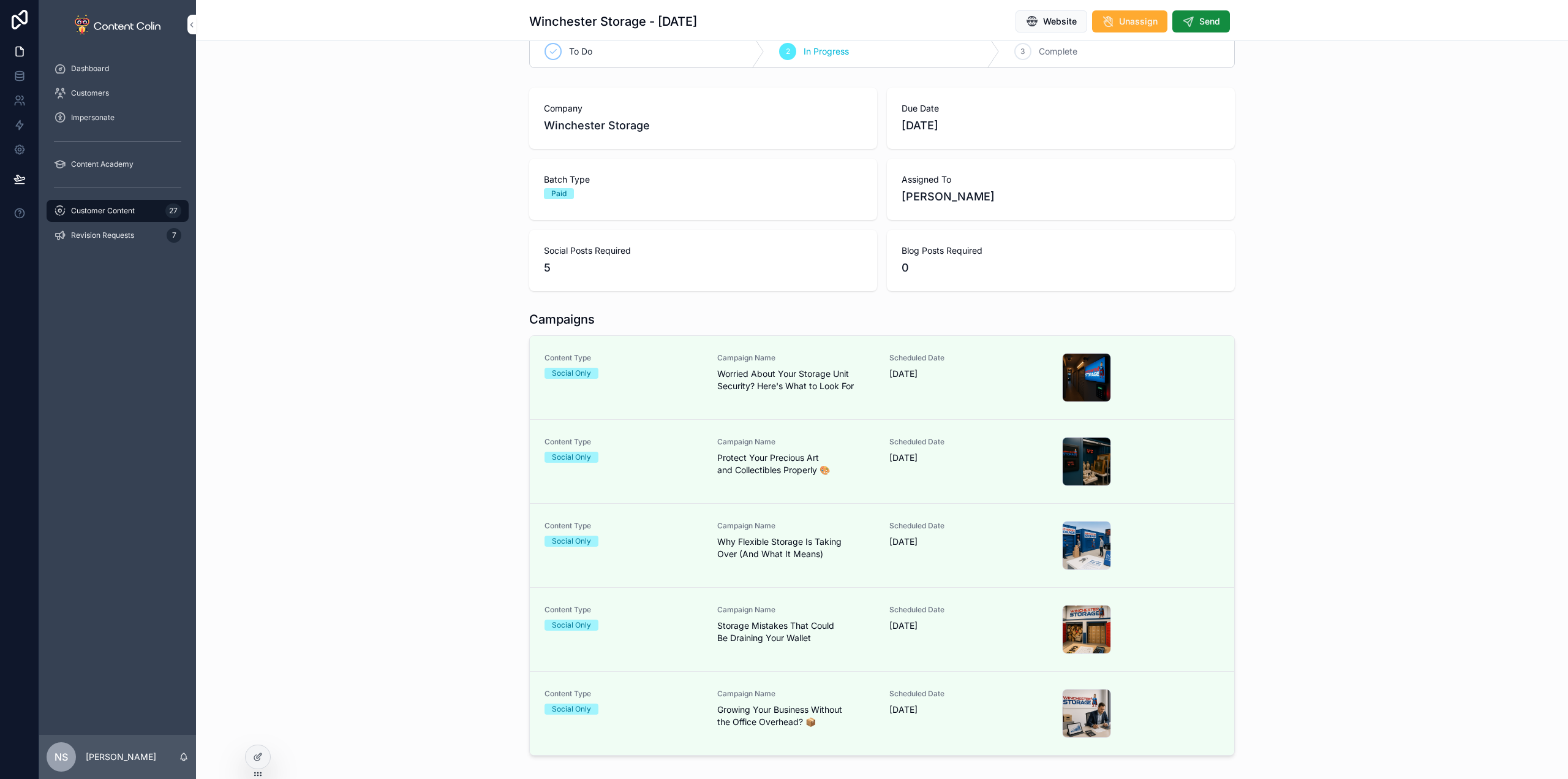
scroll to position [61, 0]
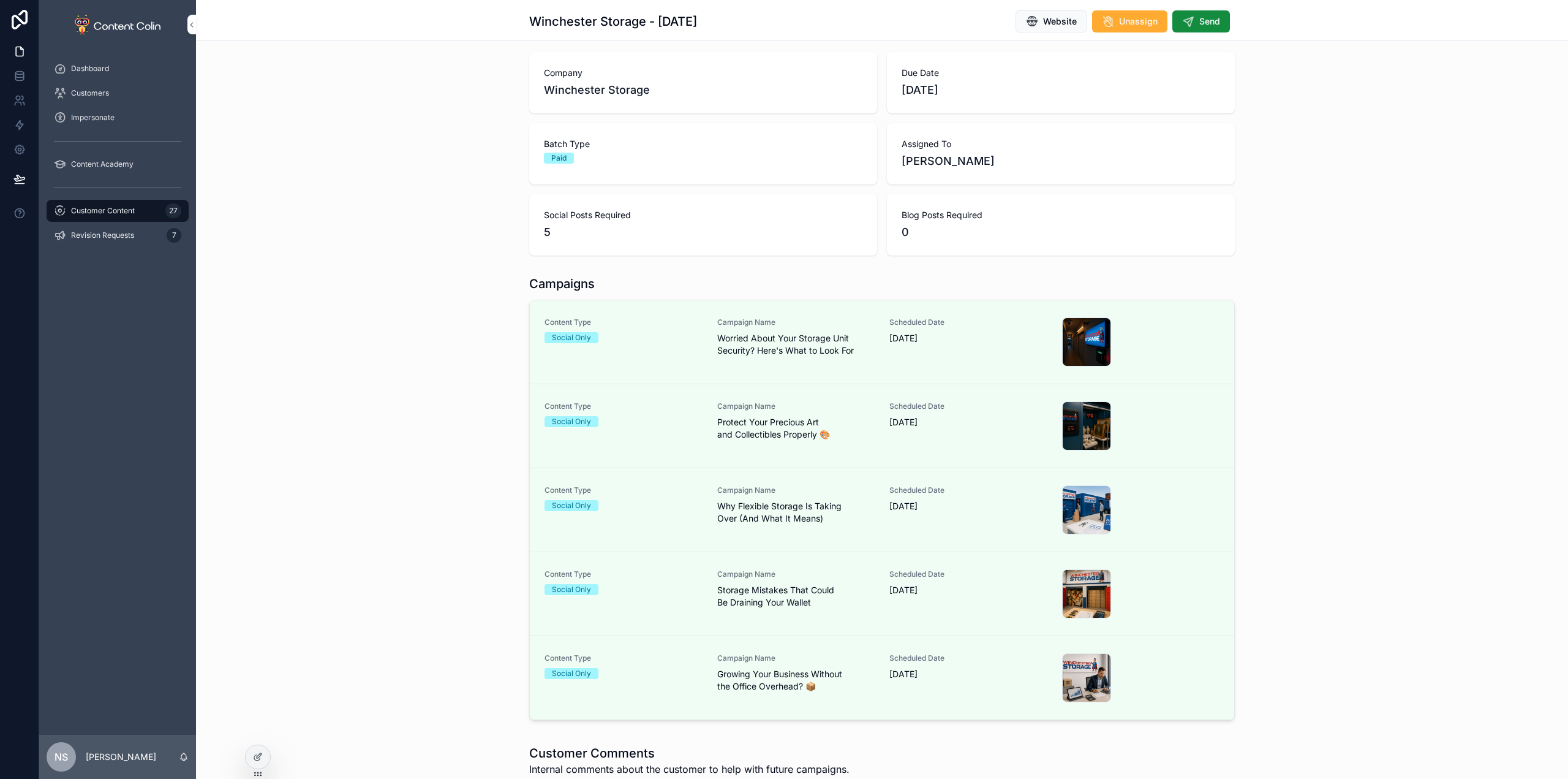
click at [1206, 22] on span "Send" at bounding box center [1210, 21] width 21 height 12
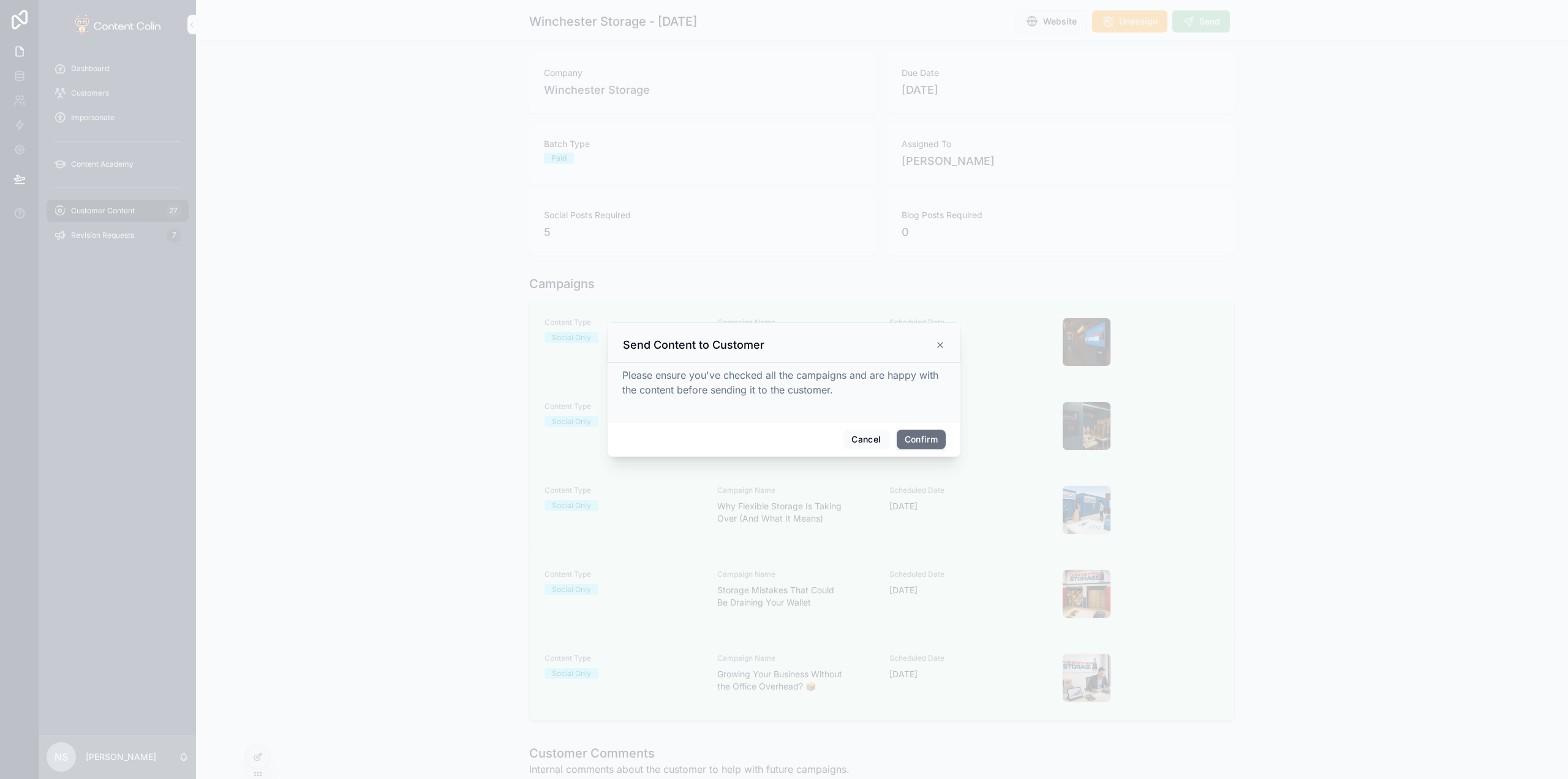
click at [920, 433] on button "Confirm" at bounding box center [921, 439] width 49 height 19
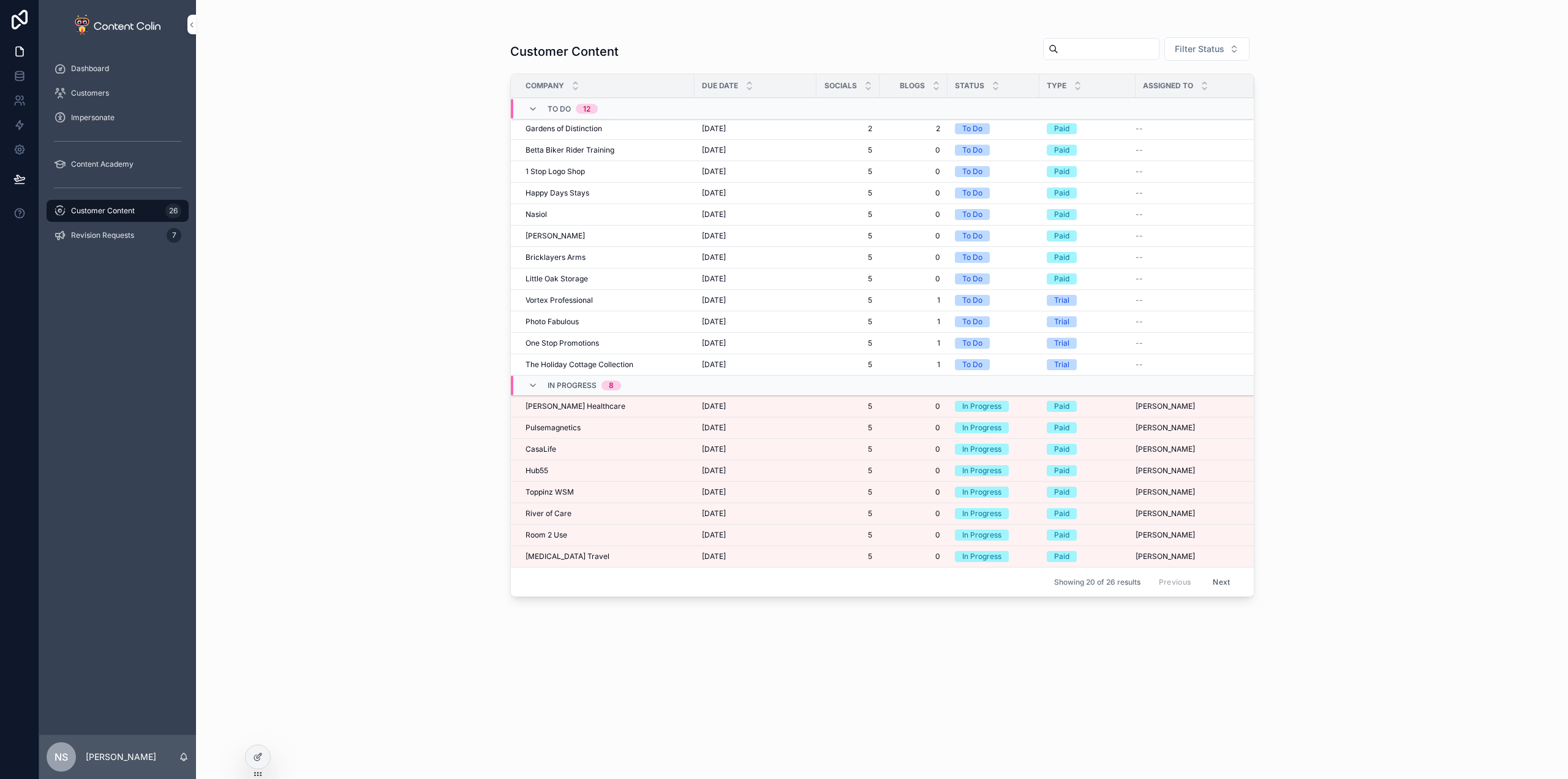
click at [561, 404] on span "[PERSON_NAME] Healthcare" at bounding box center [575, 406] width 99 height 10
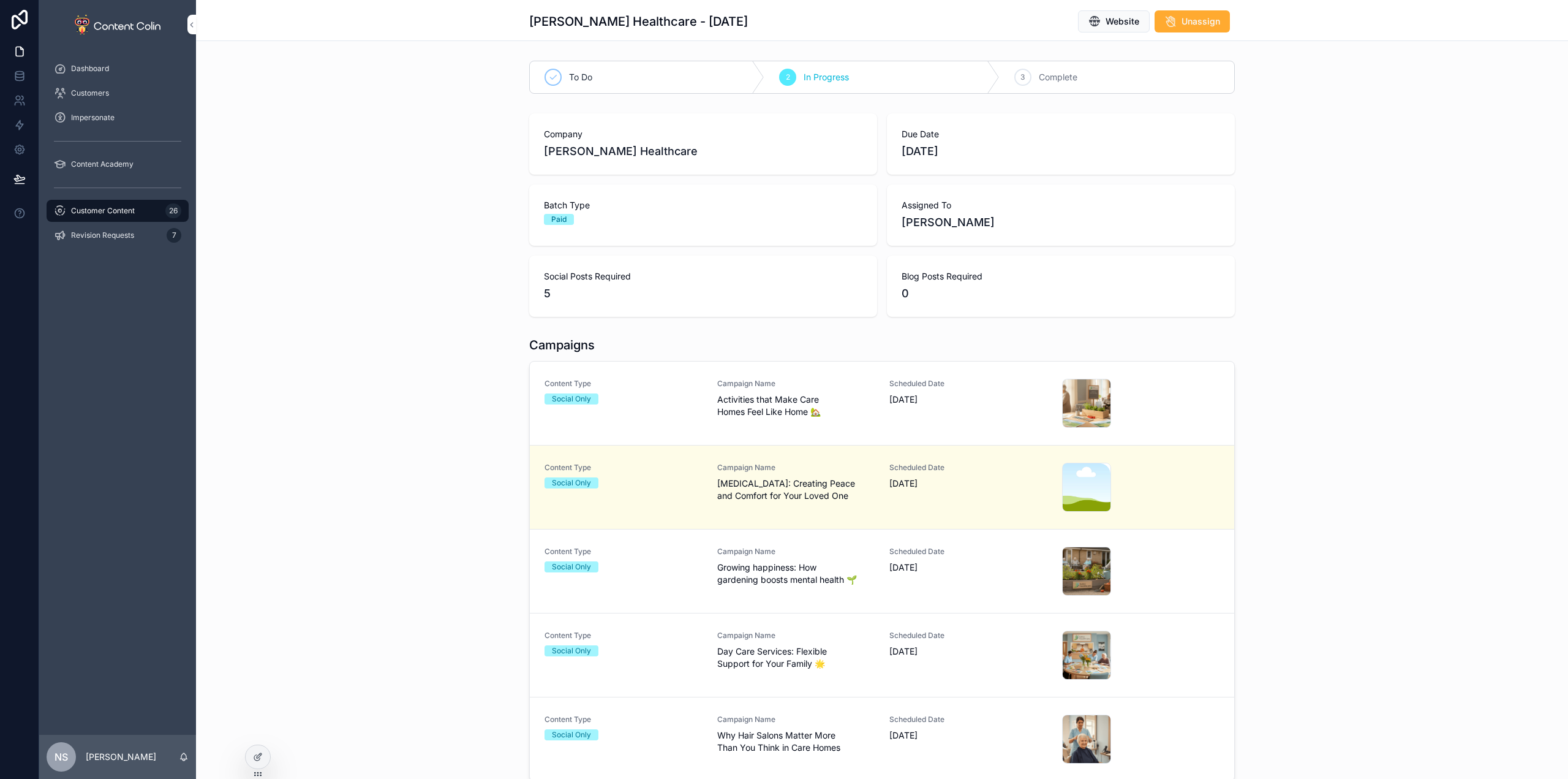
drag, startPoint x: 443, startPoint y: 413, endPoint x: 434, endPoint y: 412, distance: 9.1
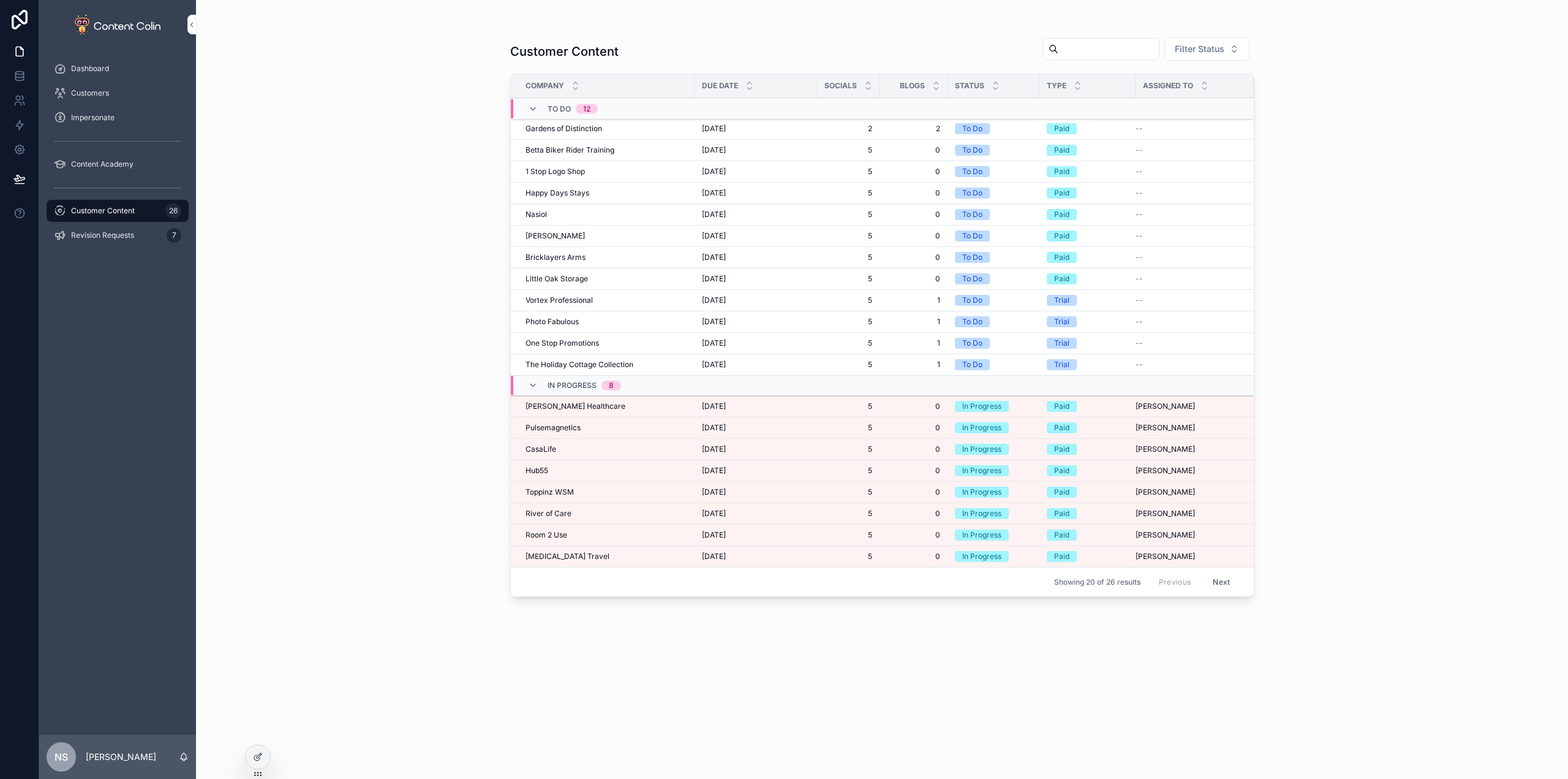
click at [556, 406] on span "[PERSON_NAME] Healthcare" at bounding box center [575, 406] width 99 height 10
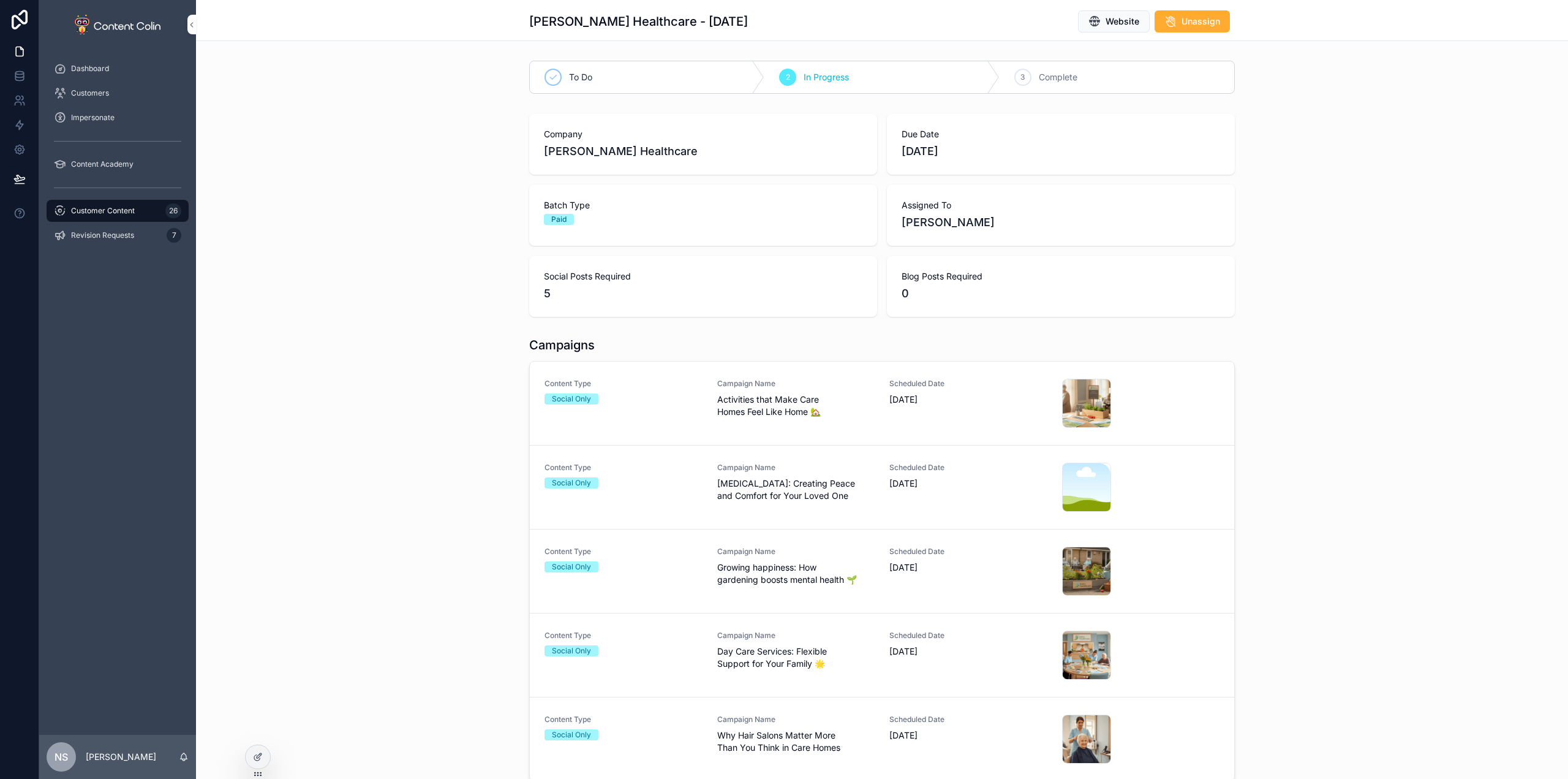
click at [733, 476] on div "Campaign Name [MEDICAL_DATA]: Creating Peace and Comfort for Your Loved One" at bounding box center [795, 482] width 158 height 39
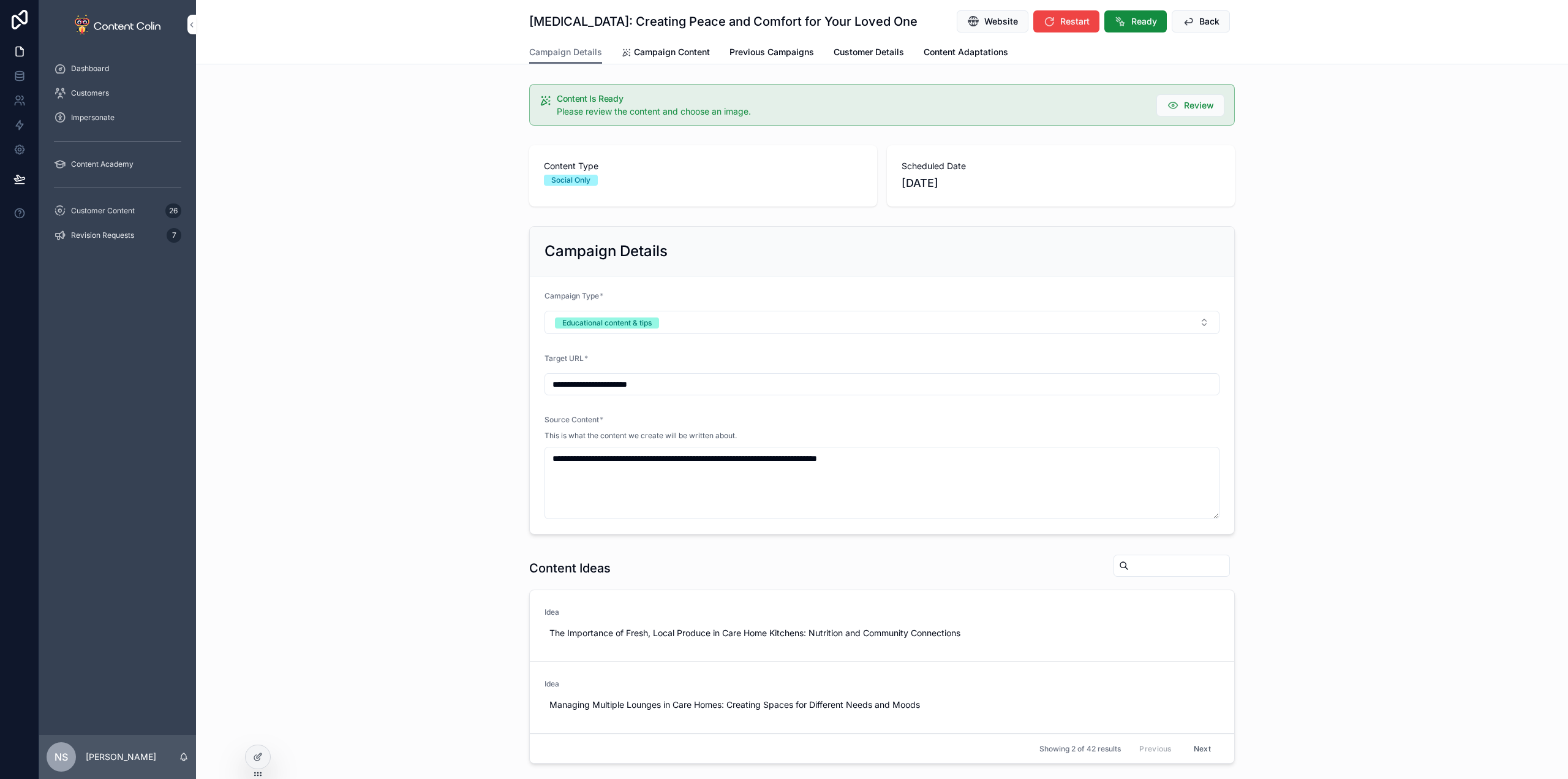
click at [659, 55] on span "Campaign Content" at bounding box center [671, 51] width 76 height 12
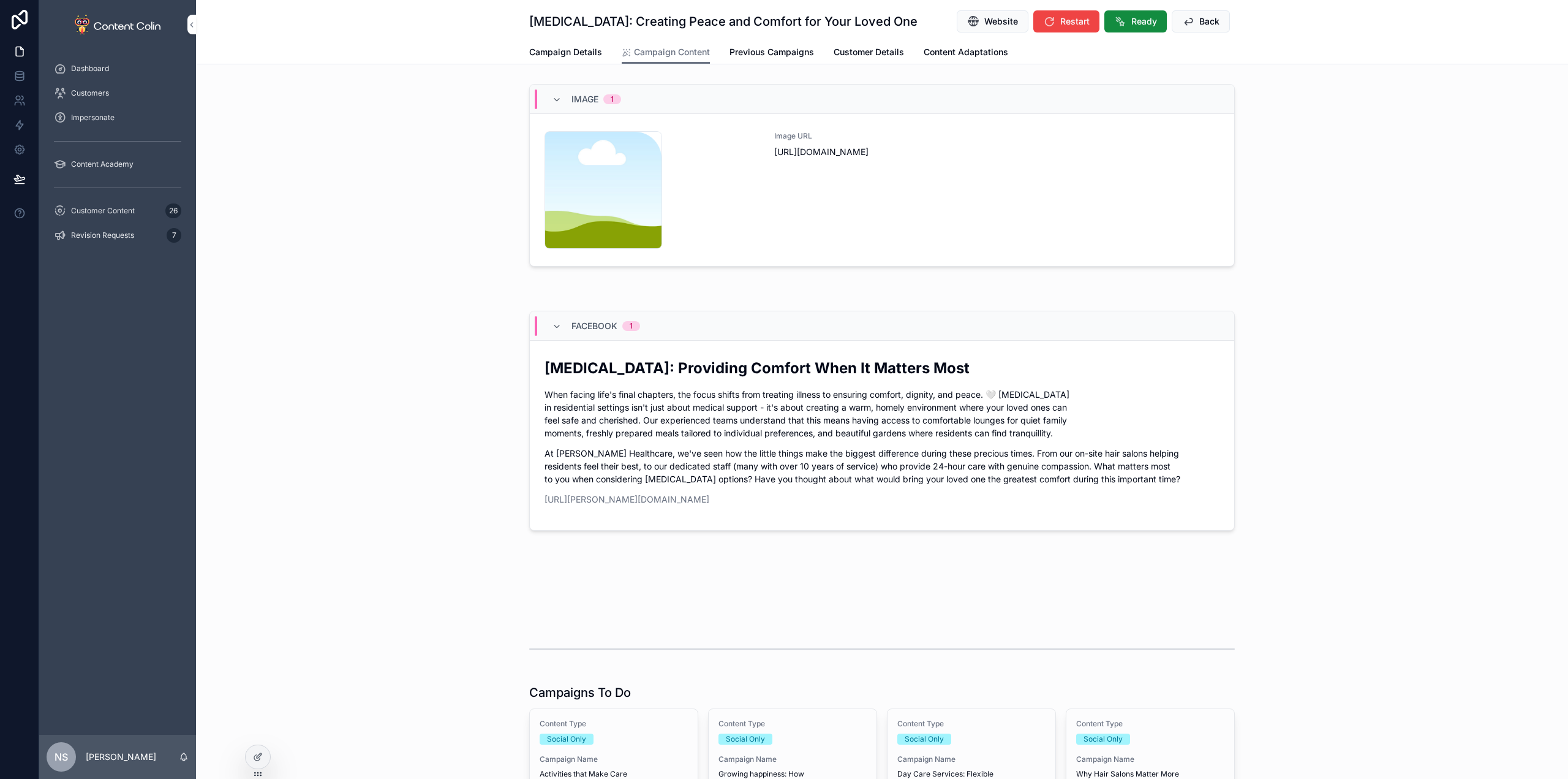
click at [921, 216] on div "Image URL [URL][DOMAIN_NAME]" at bounding box center [997, 190] width 445 height 118
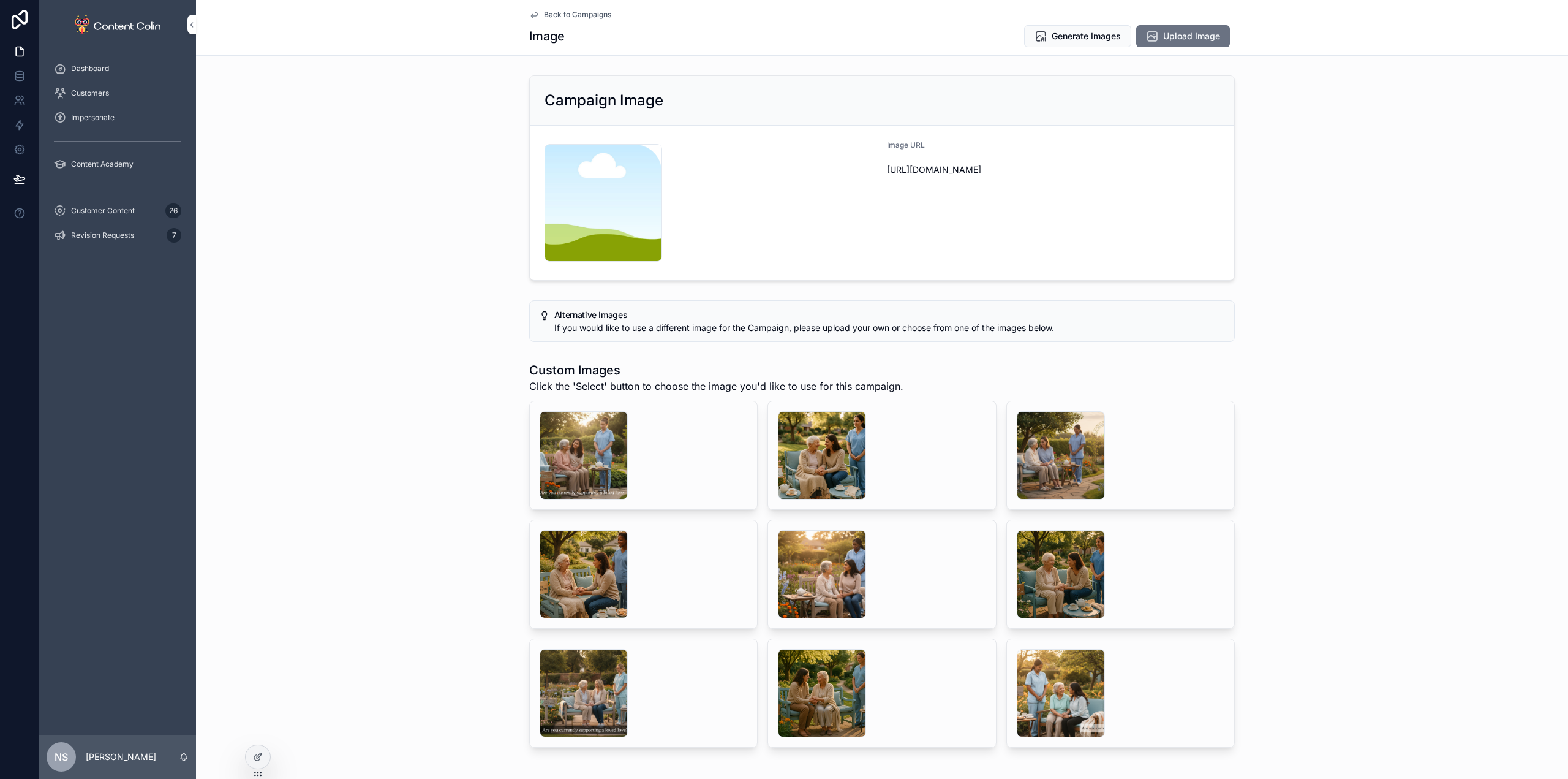
click at [583, 443] on div "scrollable content" at bounding box center [584, 455] width 88 height 88
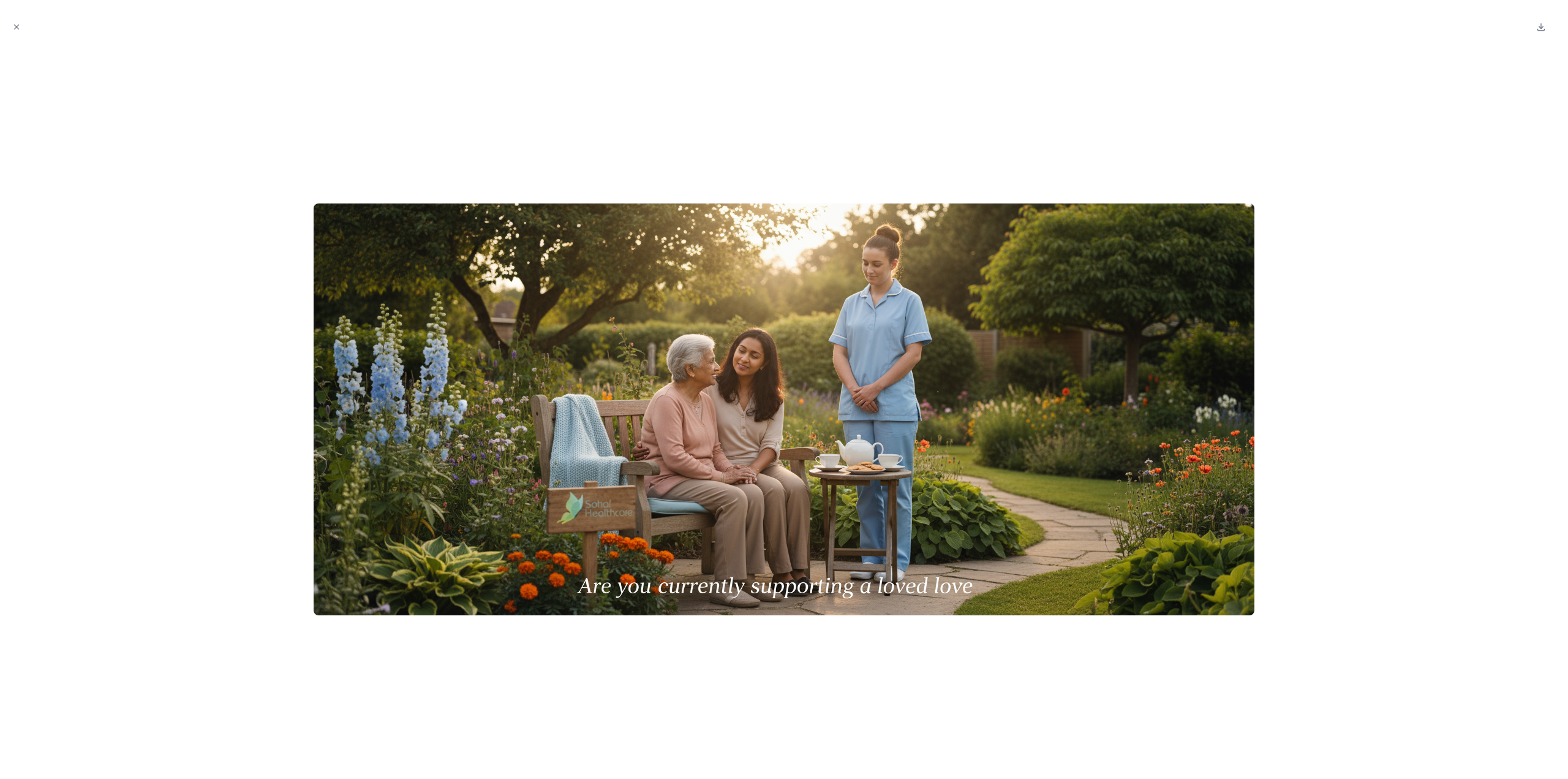
click at [300, 340] on div at bounding box center [784, 409] width 1549 height 720
click at [16, 24] on icon "Close modal" at bounding box center [16, 26] width 8 height 8
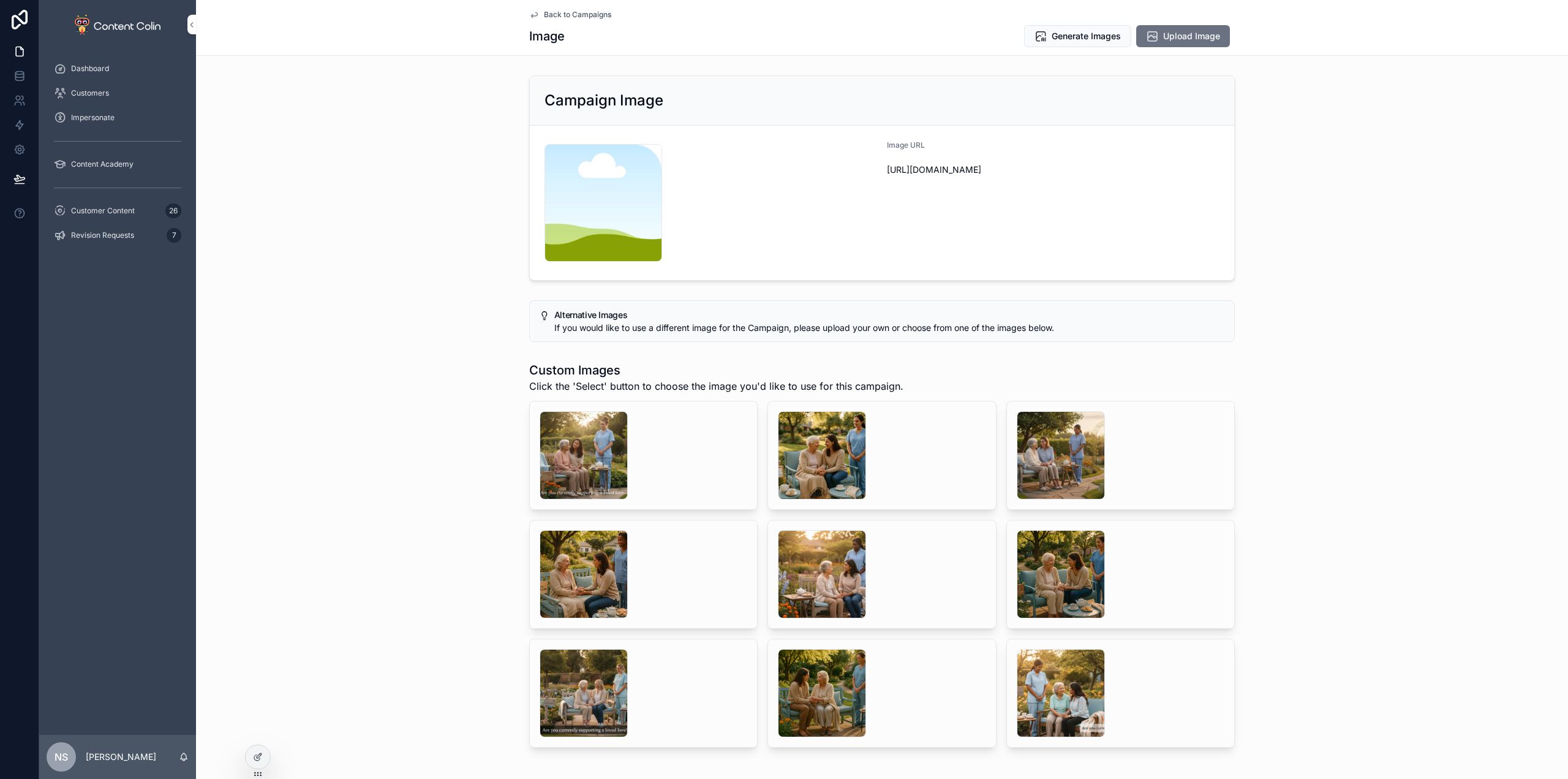
click at [806, 436] on div "scrollable content" at bounding box center [822, 455] width 88 height 88
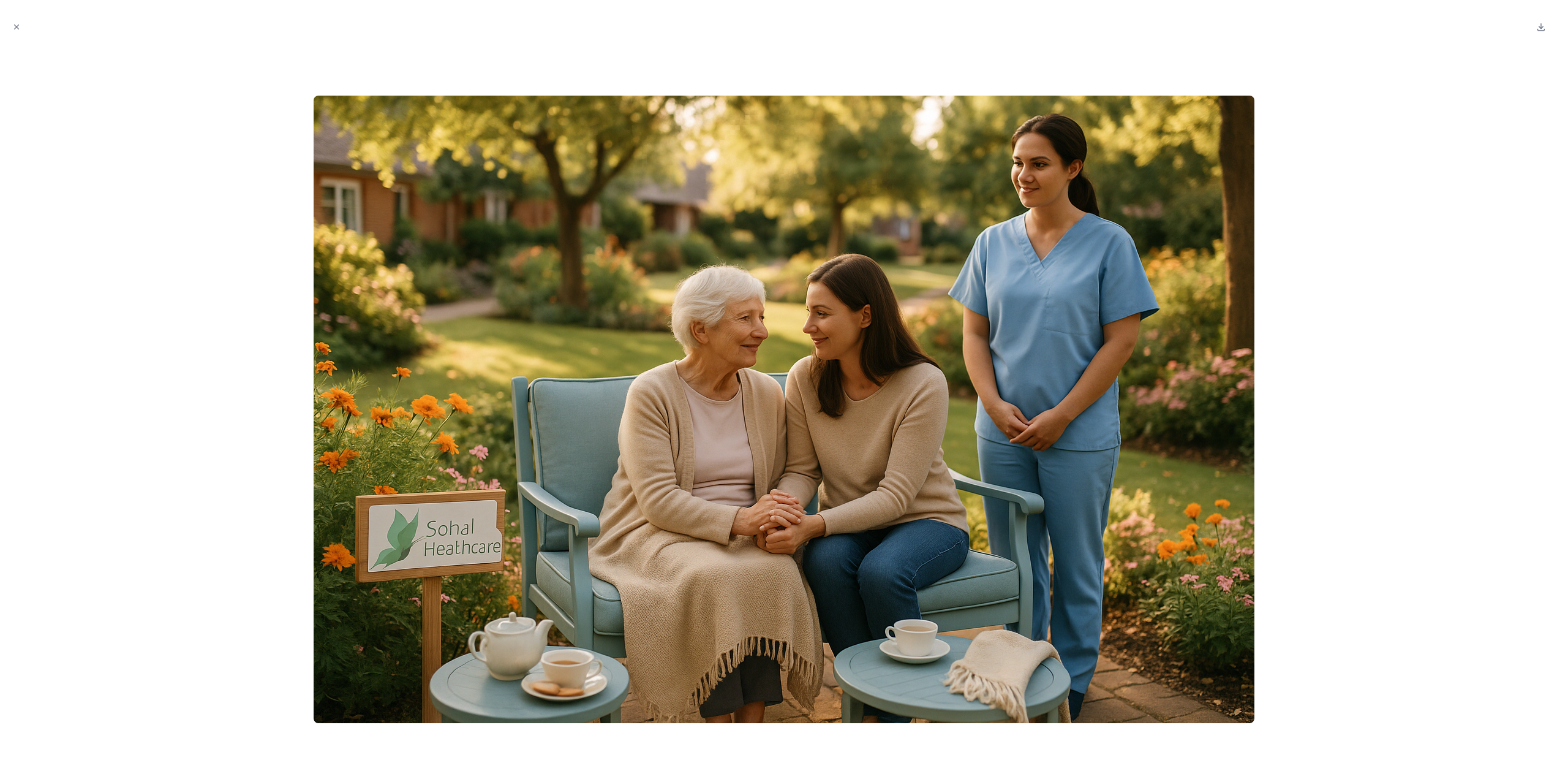
click at [264, 200] on div at bounding box center [784, 409] width 1549 height 720
drag, startPoint x: 12, startPoint y: 23, endPoint x: 105, endPoint y: 31, distance: 93.3
click at [10, 24] on button "Close modal" at bounding box center [16, 26] width 14 height 14
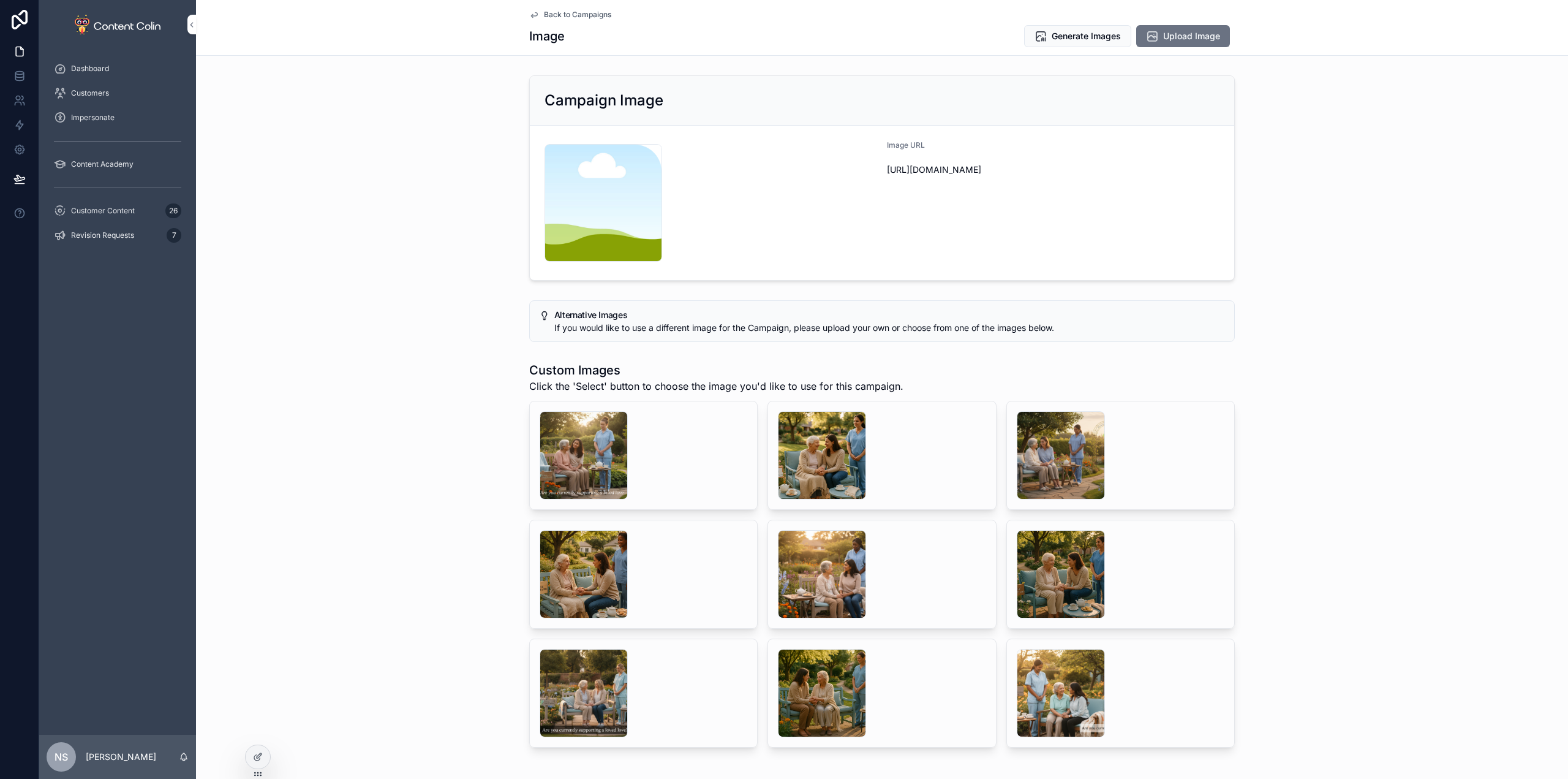
click at [1067, 35] on span "Generate Images" at bounding box center [1086, 36] width 69 height 12
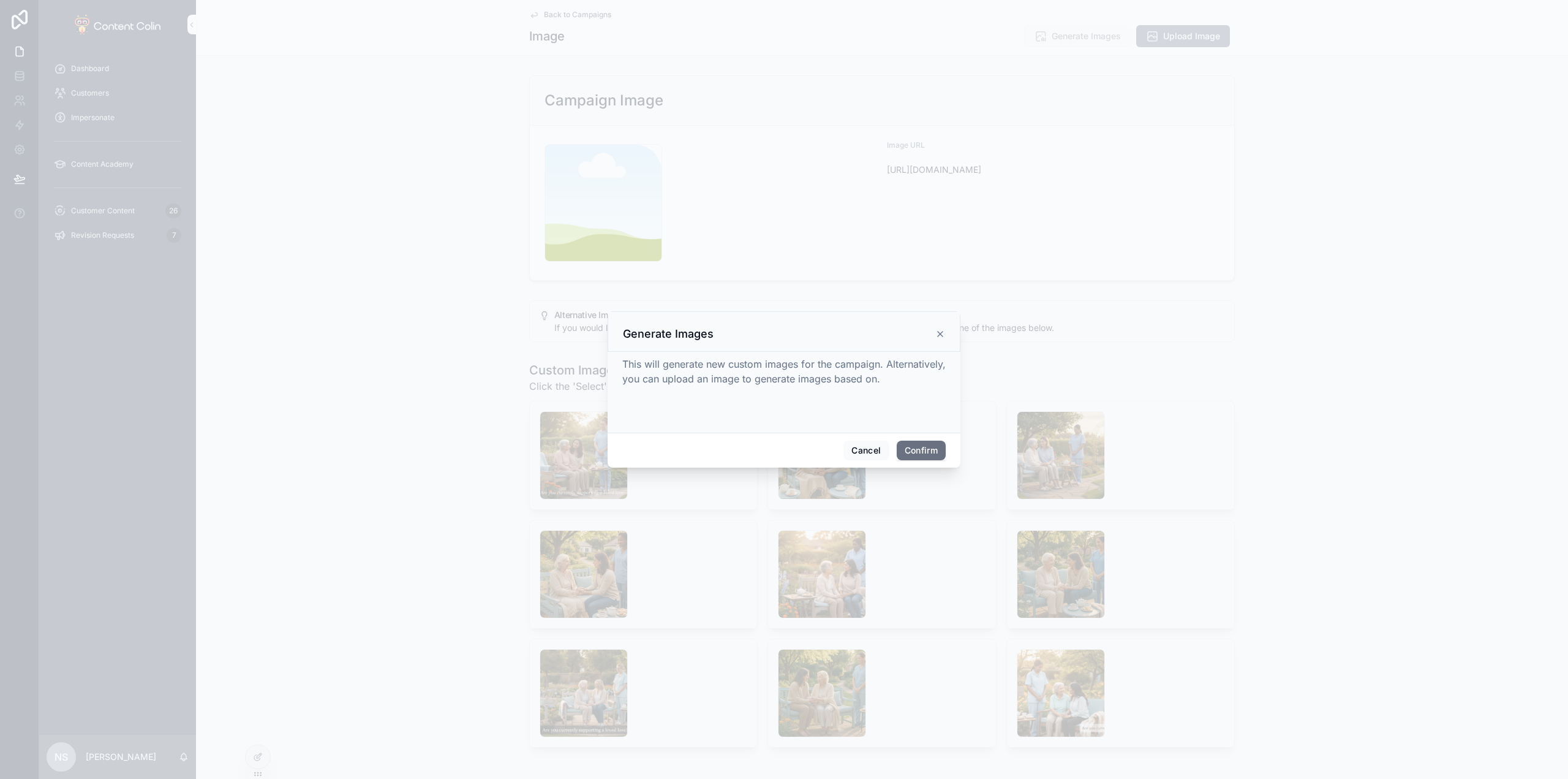
drag, startPoint x: 934, startPoint y: 447, endPoint x: 929, endPoint y: 438, distance: 10.3
click at [934, 447] on button "Confirm" at bounding box center [921, 450] width 49 height 19
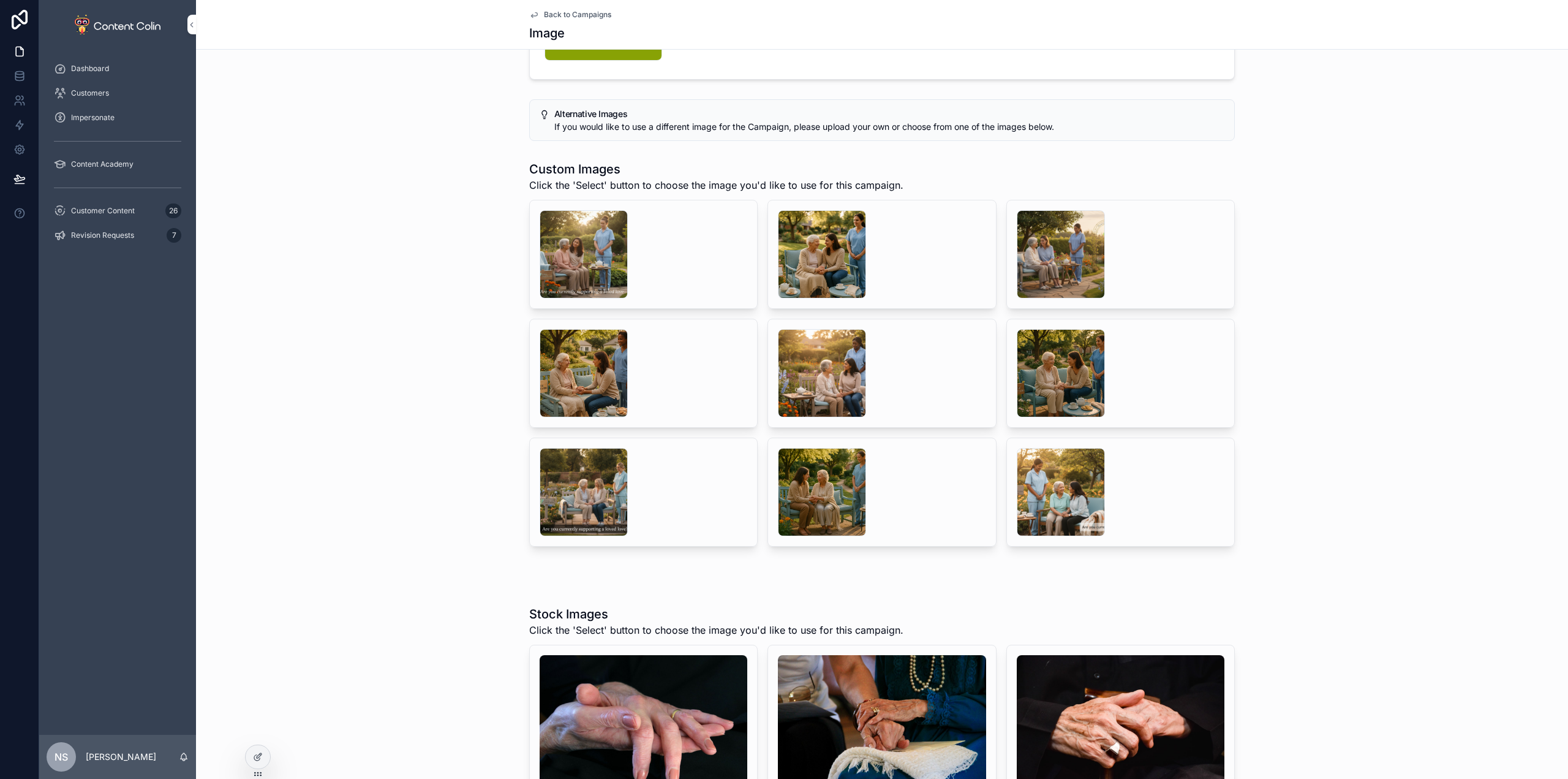
scroll to position [368, 0]
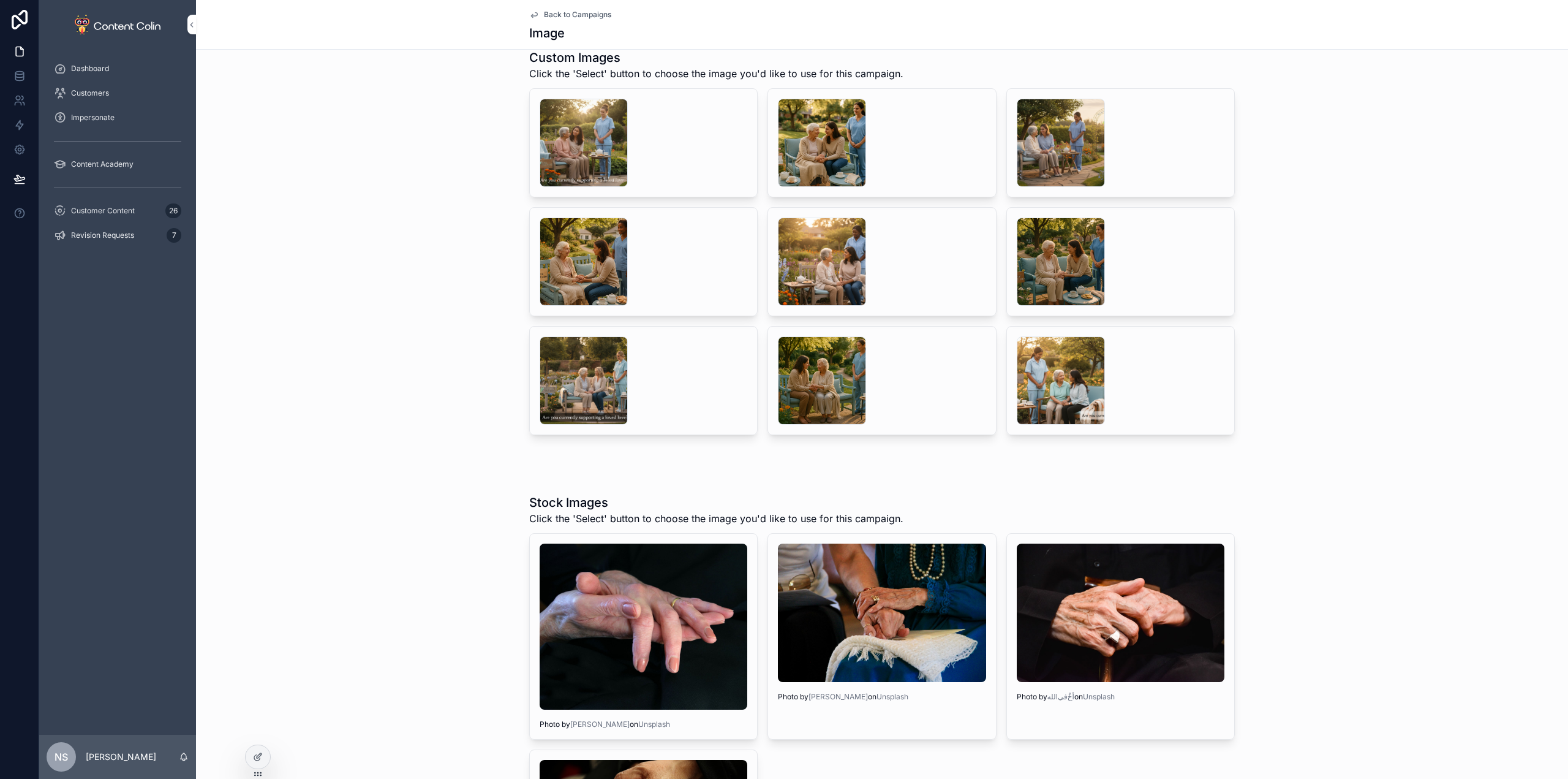
click at [1411, 404] on div "Custom Images Click the 'Select' button to choose the image you'd like to use f…" at bounding box center [882, 242] width 1372 height 396
click at [122, 217] on div "Customer Content 26" at bounding box center [118, 210] width 128 height 19
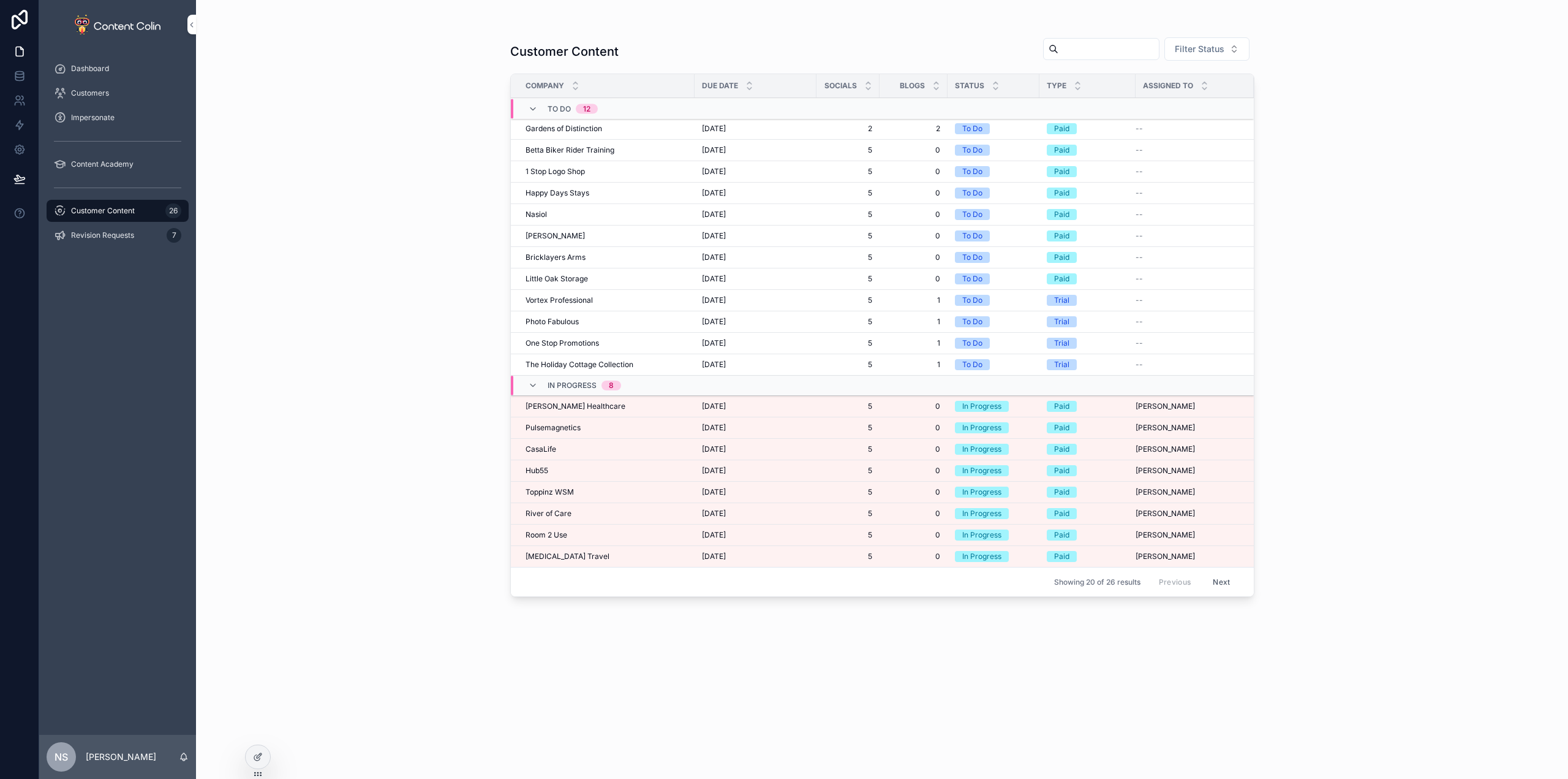
click at [551, 430] on span "Pulsemagnetics" at bounding box center [553, 427] width 55 height 10
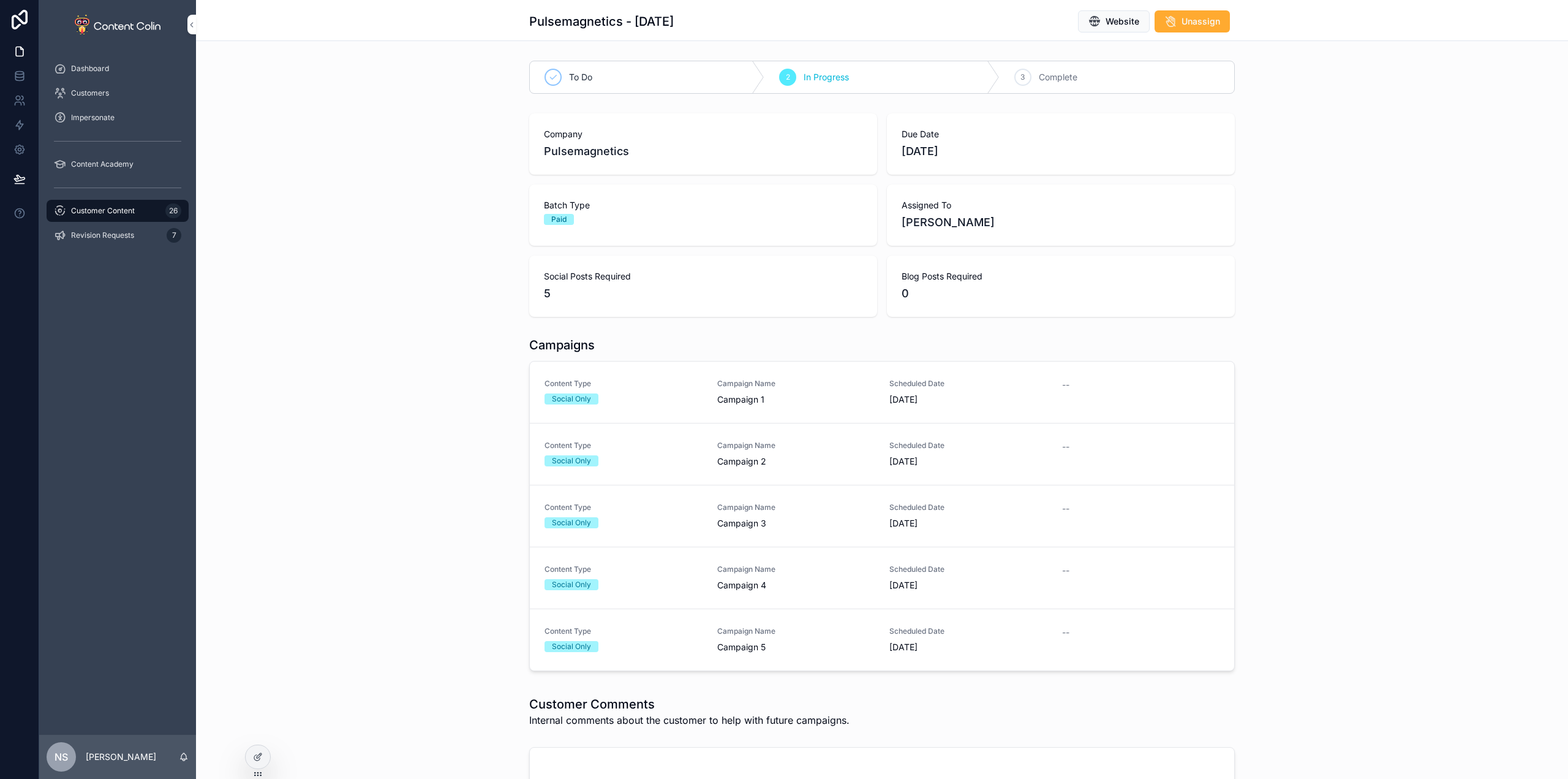
click at [653, 395] on div "Social Only" at bounding box center [623, 399] width 158 height 11
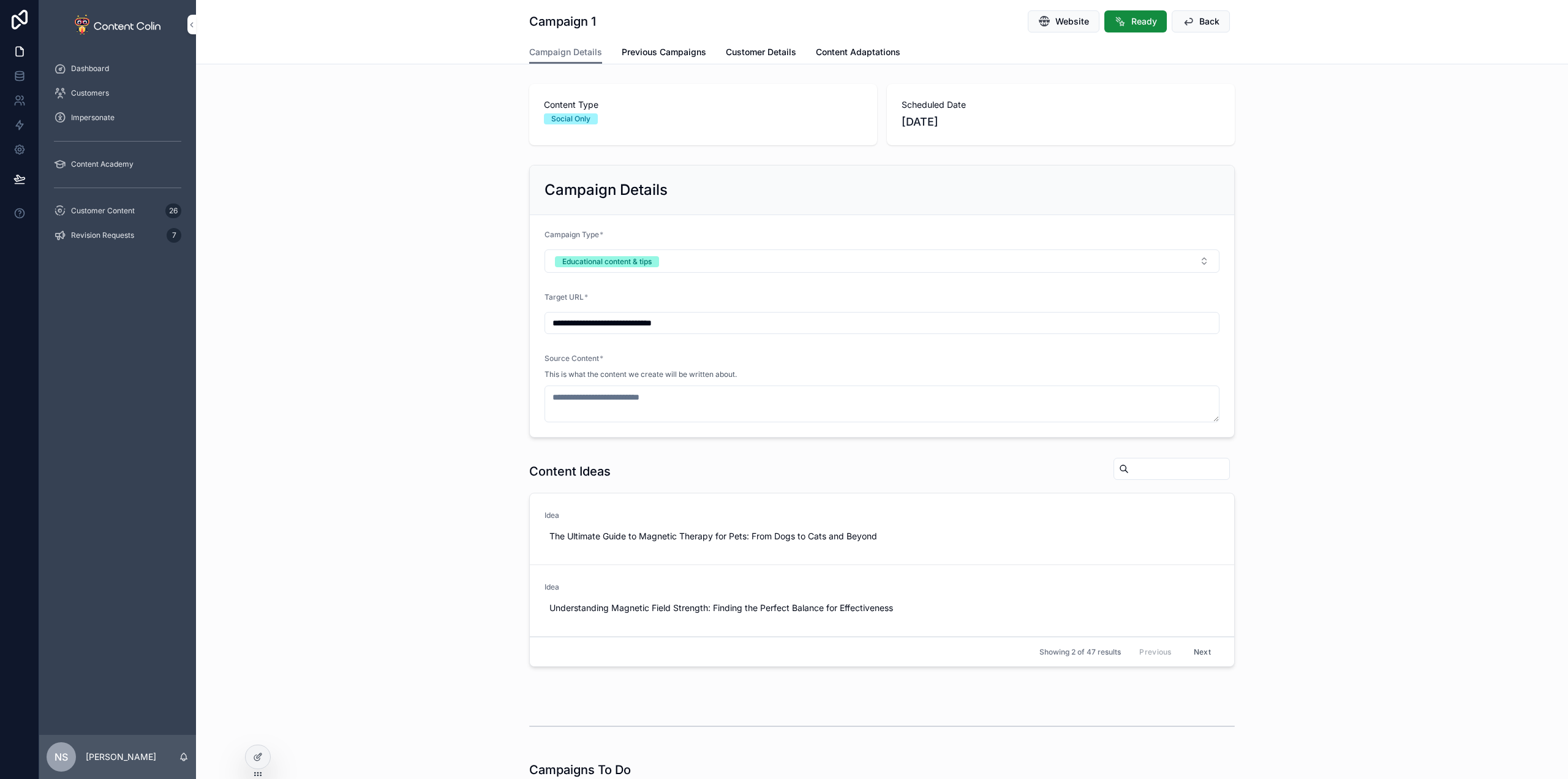
click at [650, 47] on span "Previous Campaigns" at bounding box center [664, 51] width 85 height 12
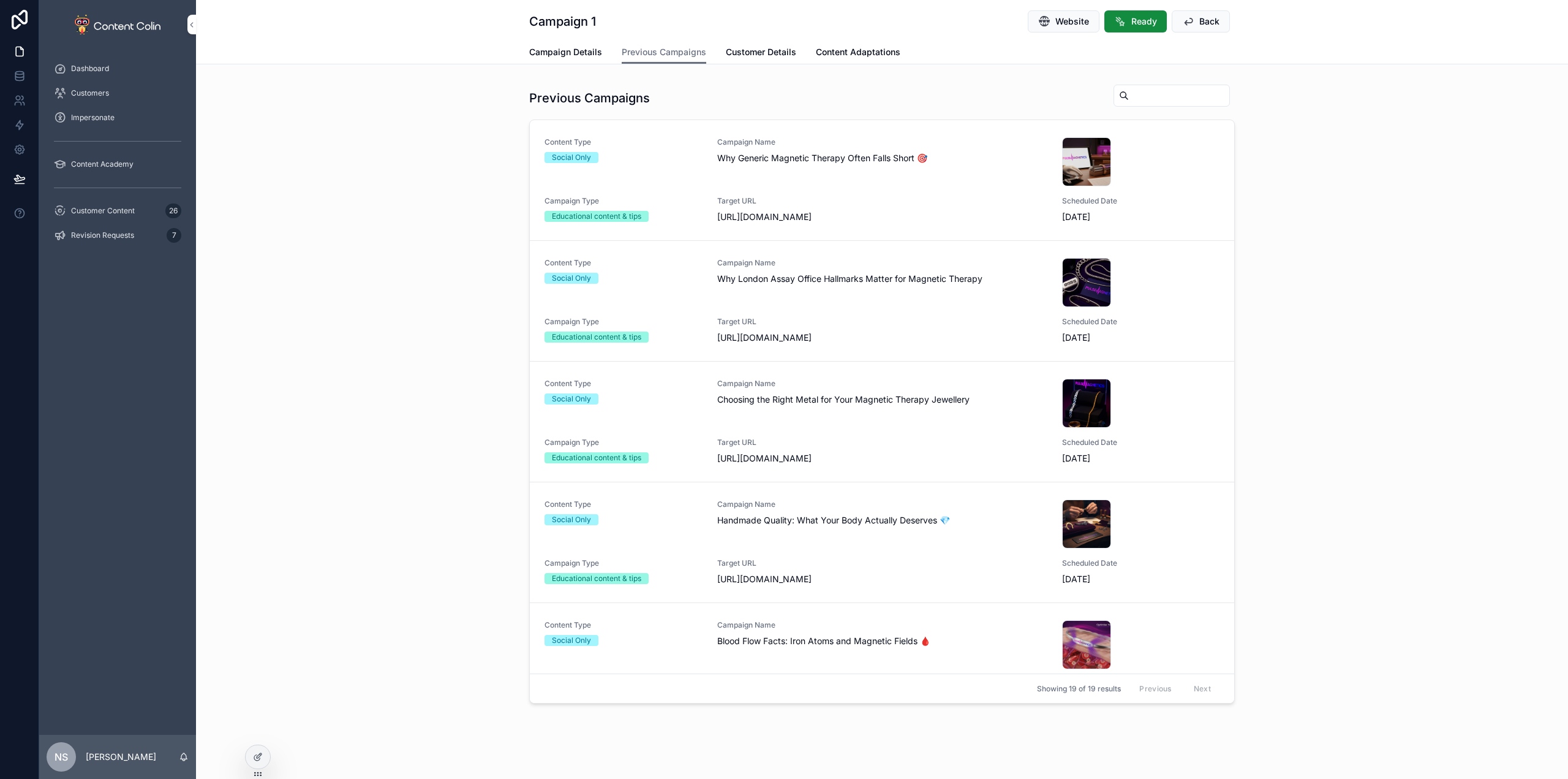
click at [562, 51] on span "Campaign Details" at bounding box center [566, 51] width 73 height 12
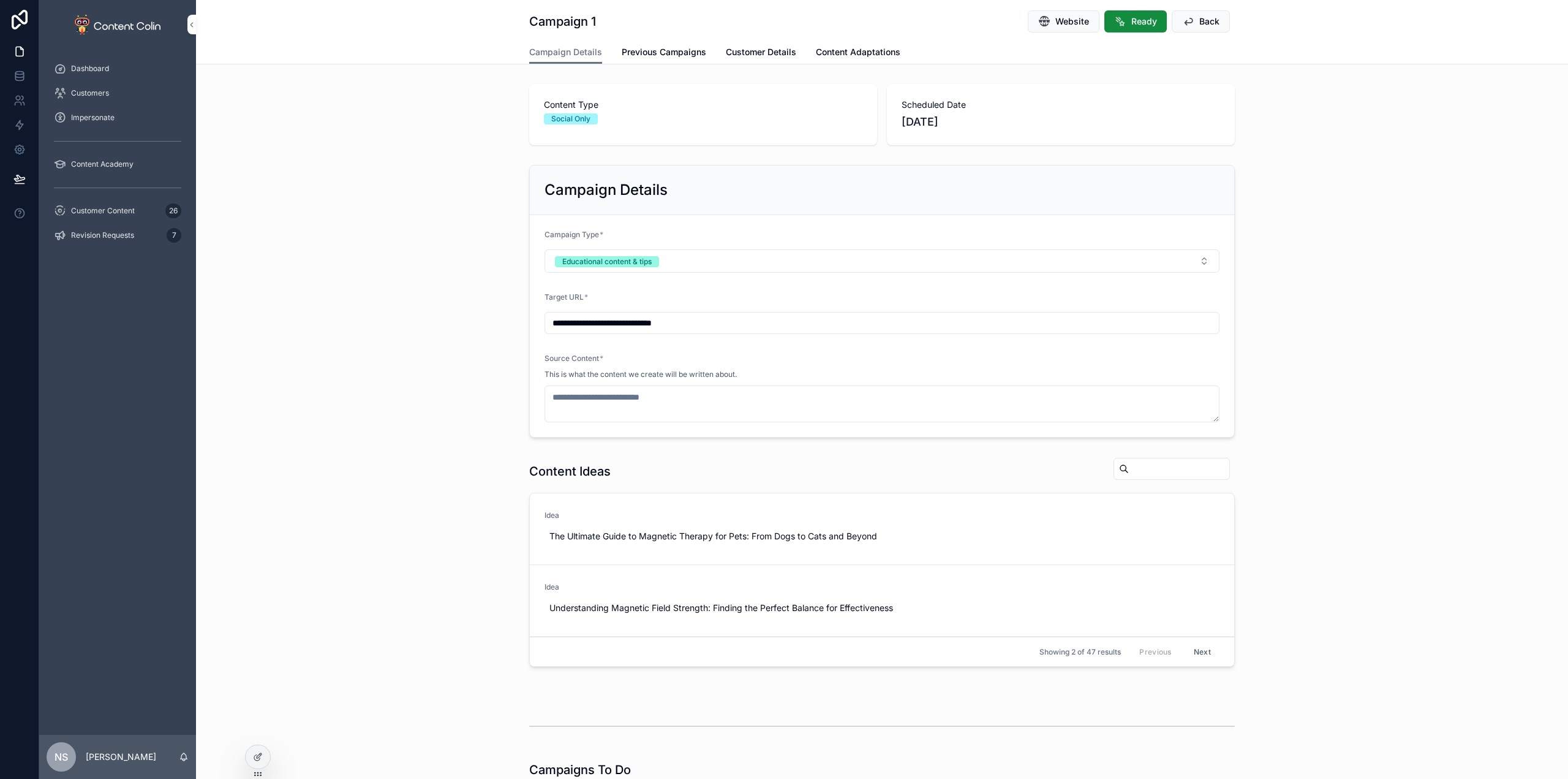
click at [0, 0] on button "Use This" at bounding box center [0, 0] width 0 height 0
type textarea "**********"
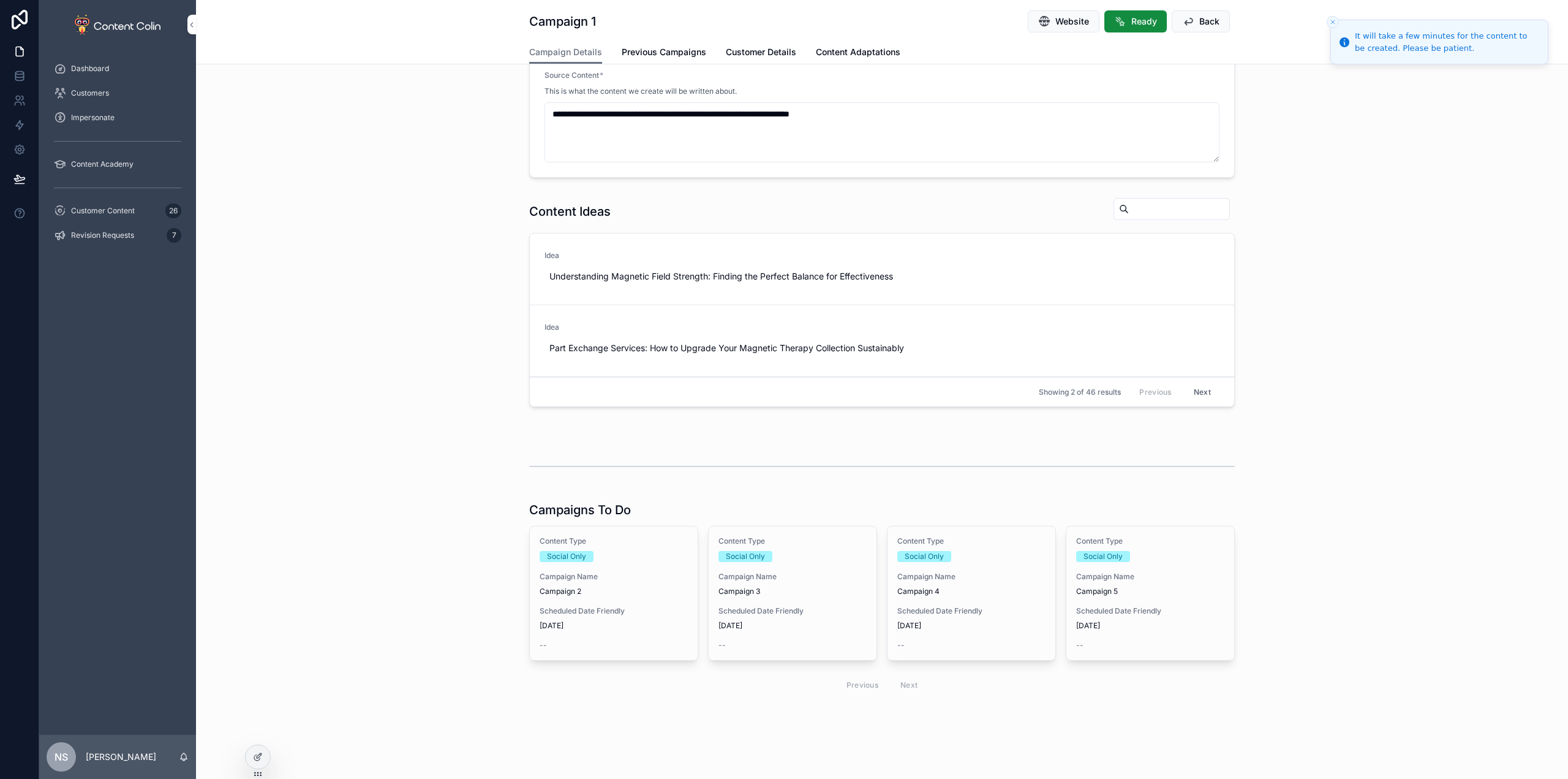
scroll to position [348, 0]
click at [610, 555] on div "Social Only" at bounding box center [614, 553] width 149 height 11
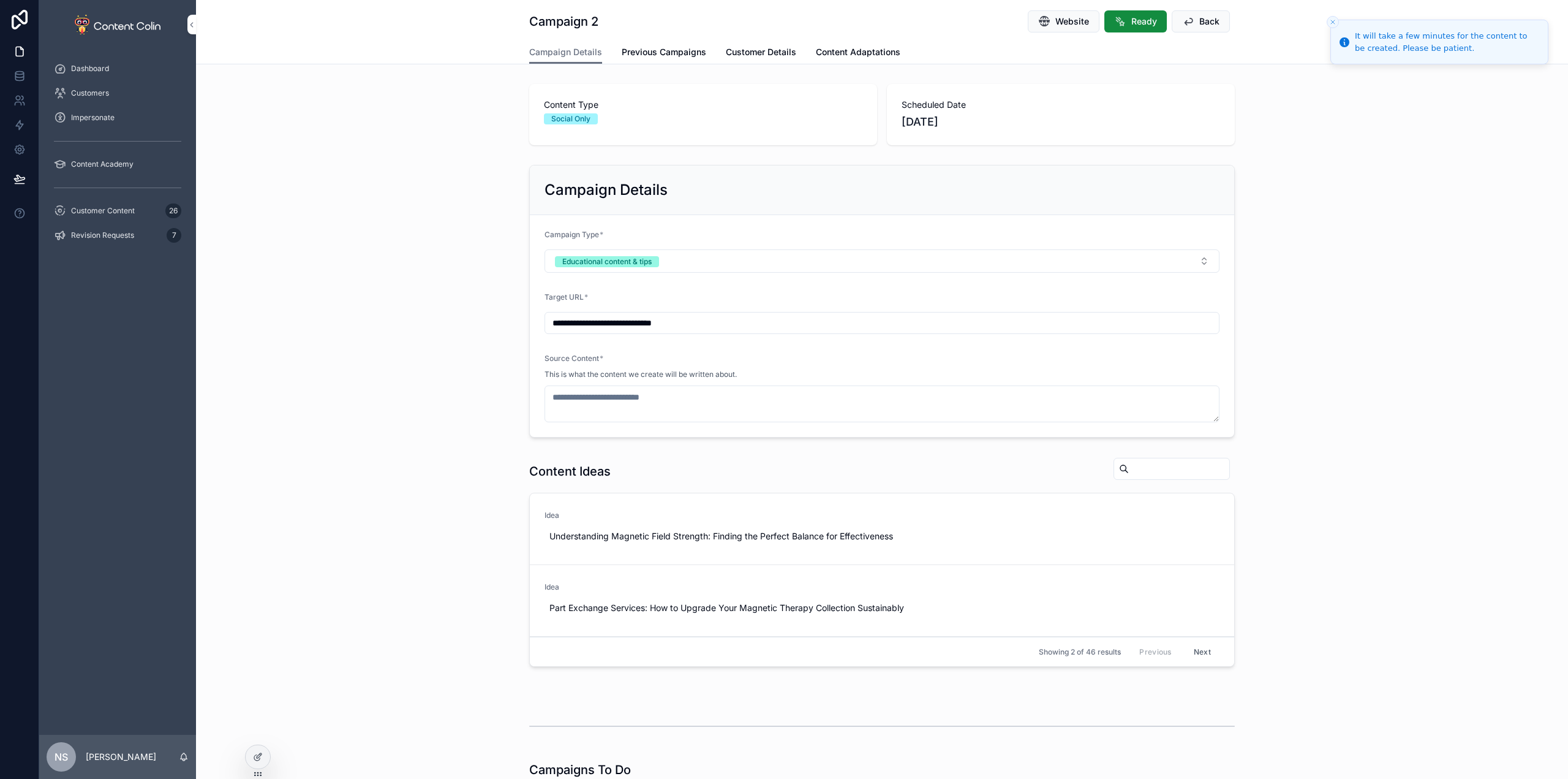
click at [0, 0] on span "Use This" at bounding box center [0, 0] width 0 height 0
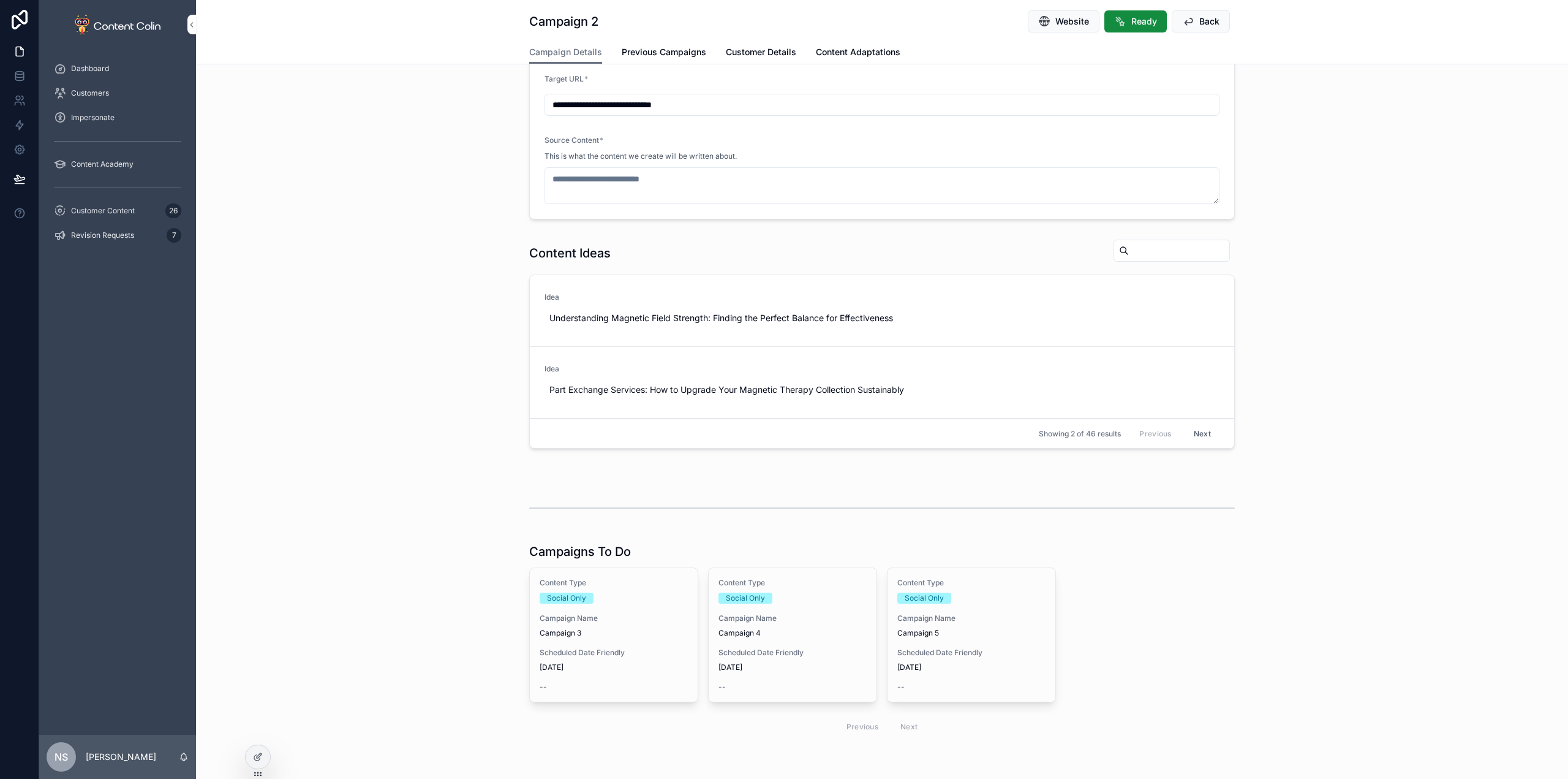
scroll to position [264, 0]
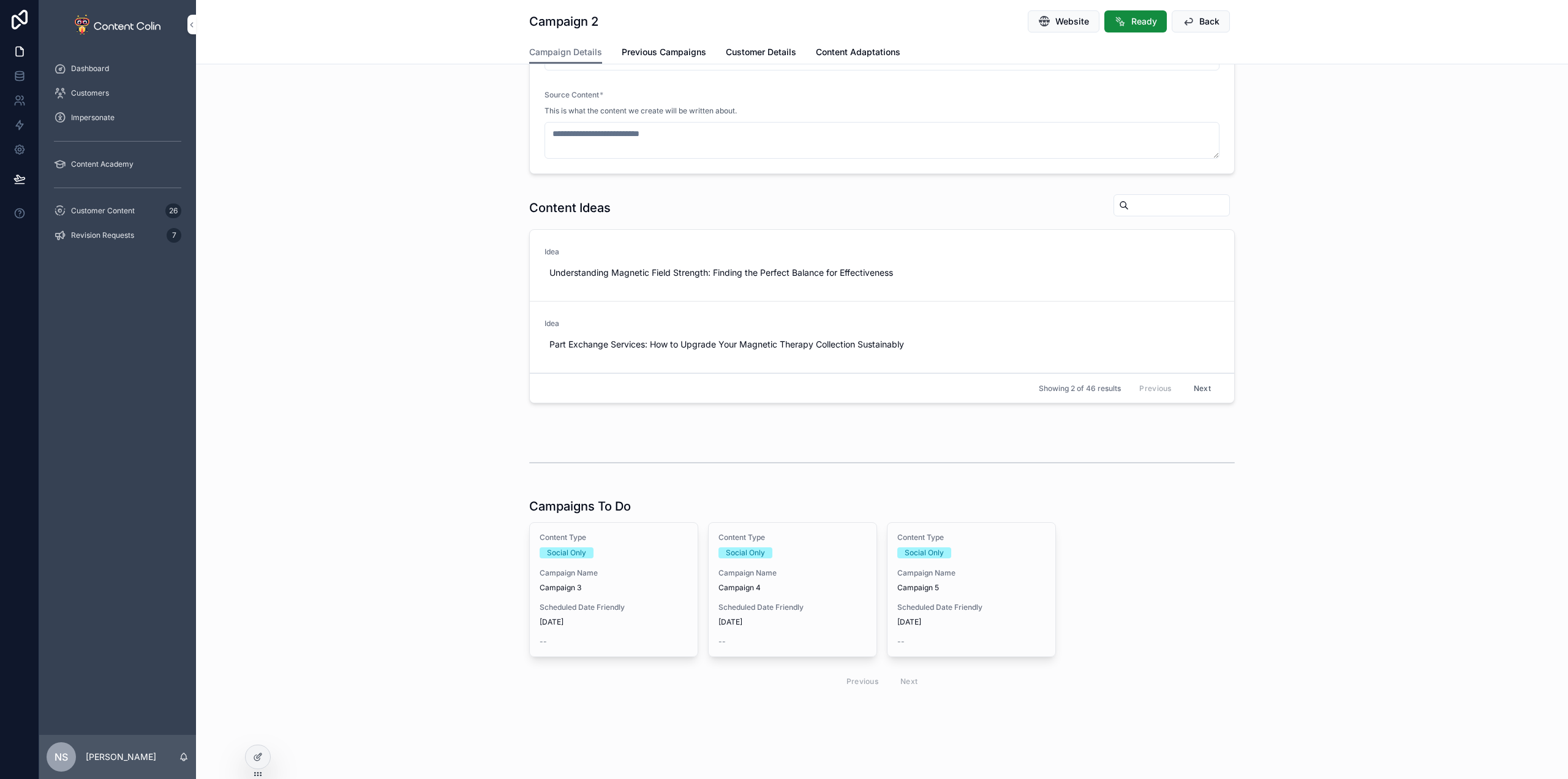
click at [596, 576] on span "Campaign Name" at bounding box center [614, 573] width 149 height 10
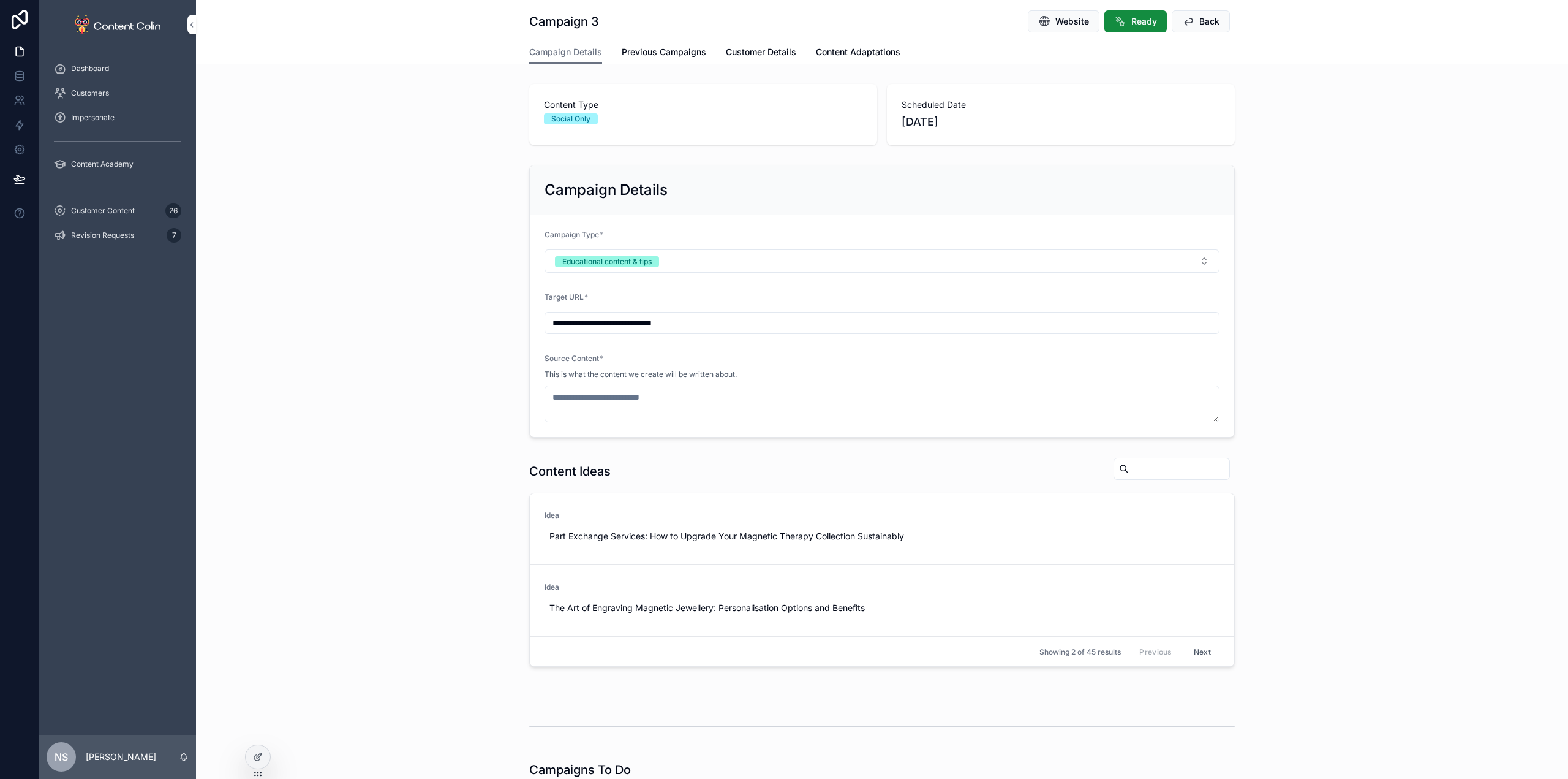
click at [1056, 24] on span "Website" at bounding box center [1072, 21] width 34 height 12
click at [0, 0] on span "Use This" at bounding box center [0, 0] width 0 height 0
type textarea "**********"
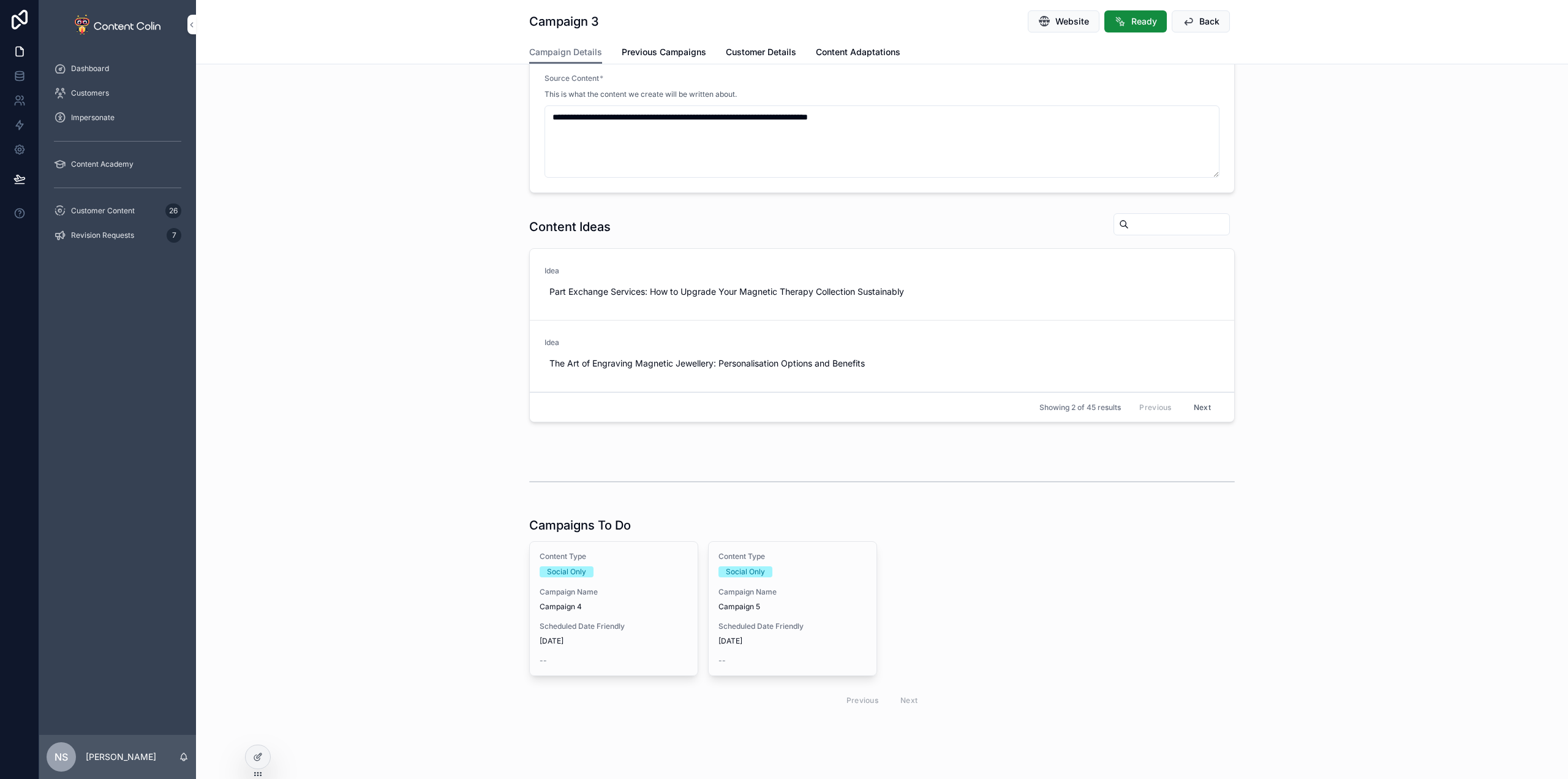
scroll to position [360, 0]
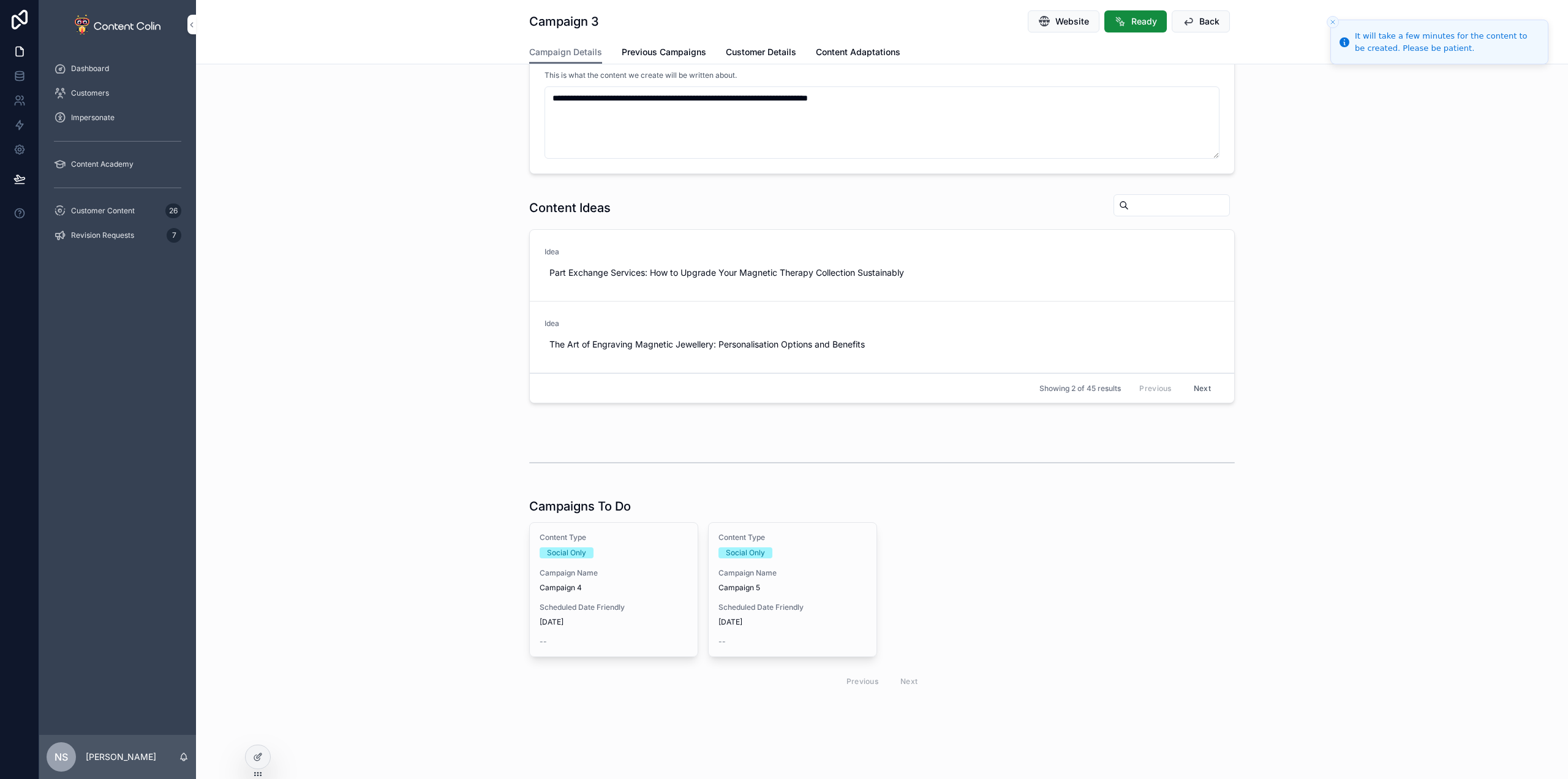
click at [606, 604] on span "Scheduled Date Friendly" at bounding box center [614, 607] width 149 height 10
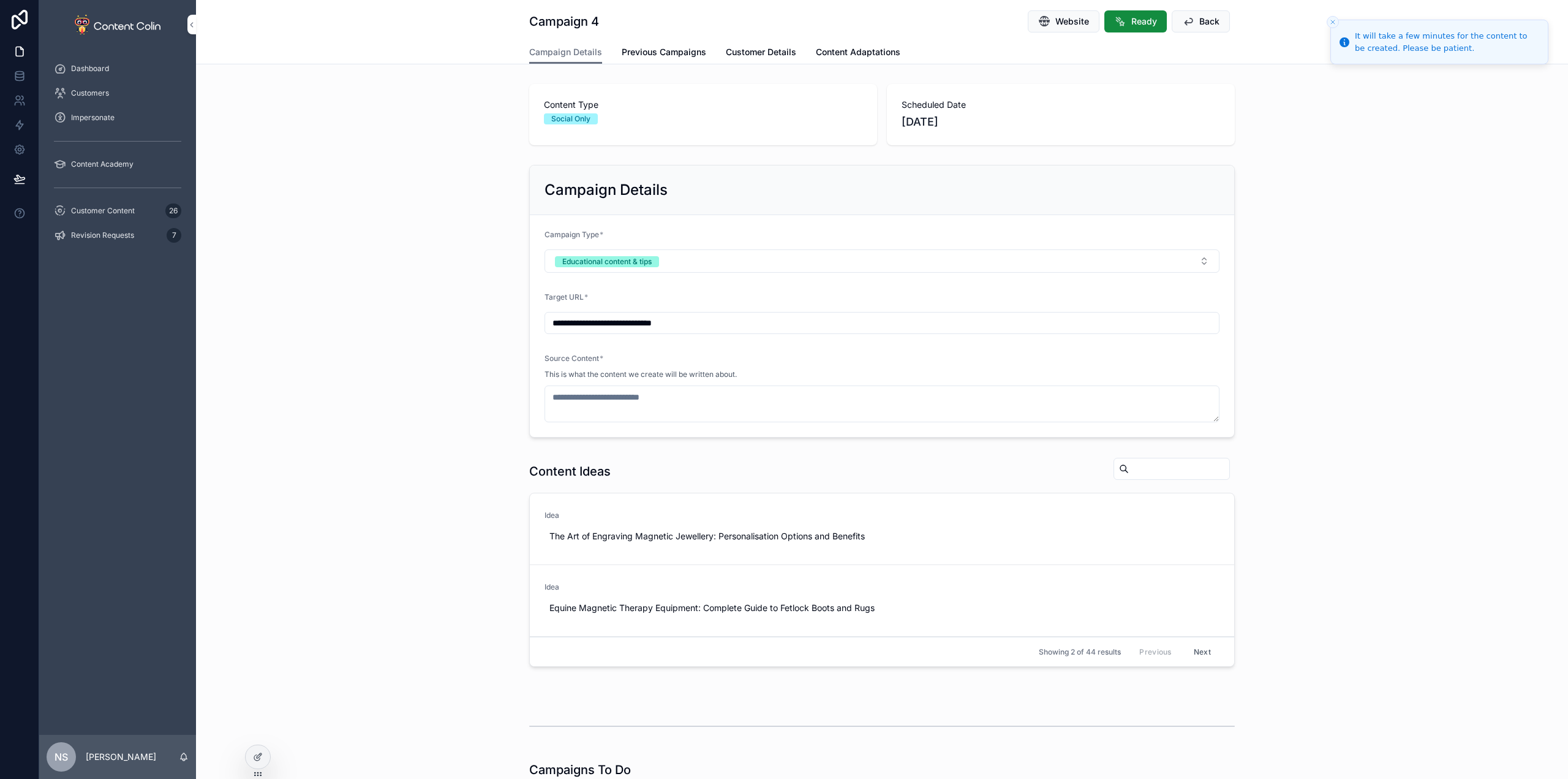
click at [0, 0] on button "Use This" at bounding box center [0, 0] width 0 height 0
type textarea "**********"
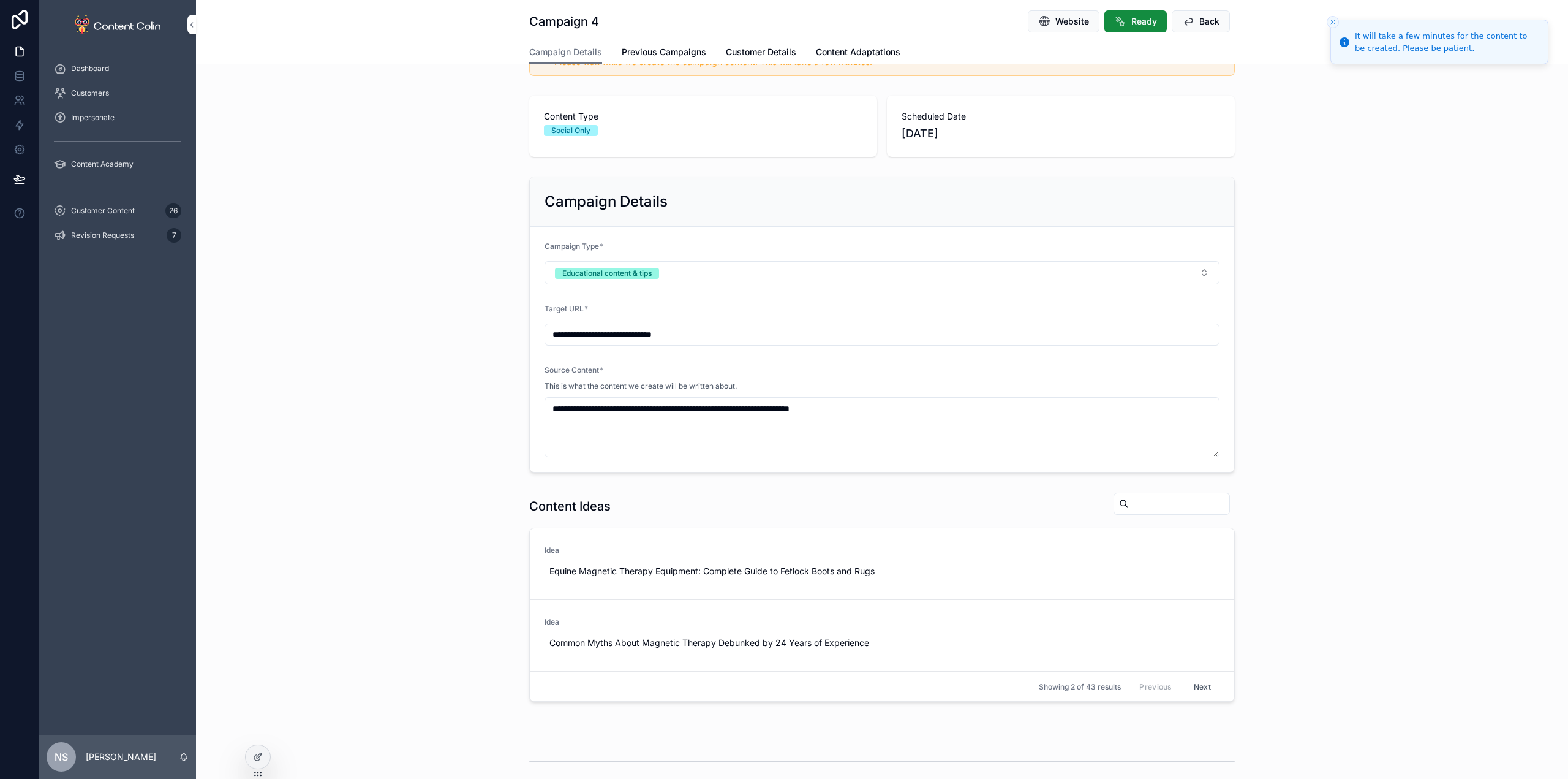
scroll to position [306, 0]
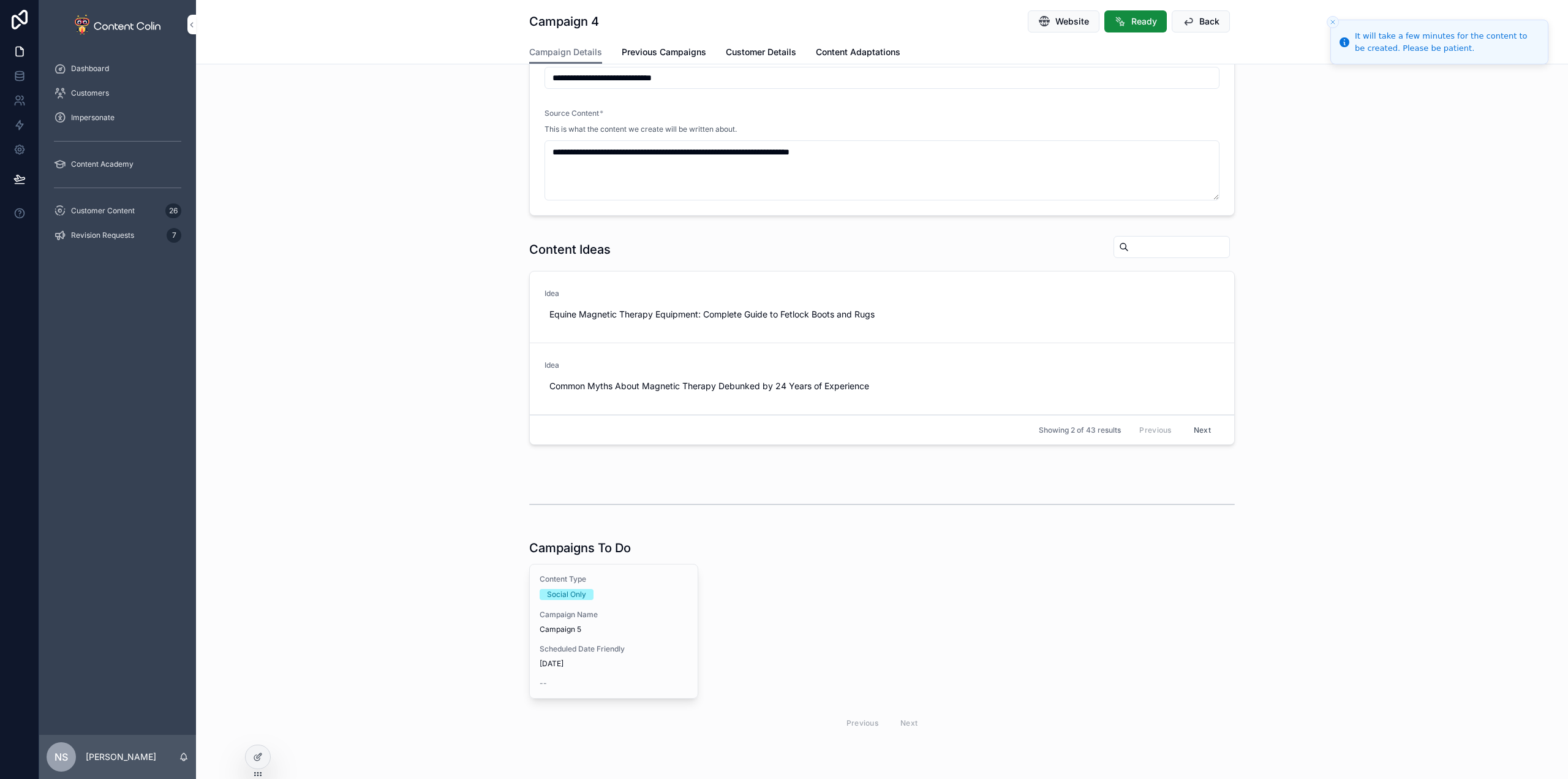
click at [626, 587] on div "Content Type Social Only" at bounding box center [614, 587] width 149 height 26
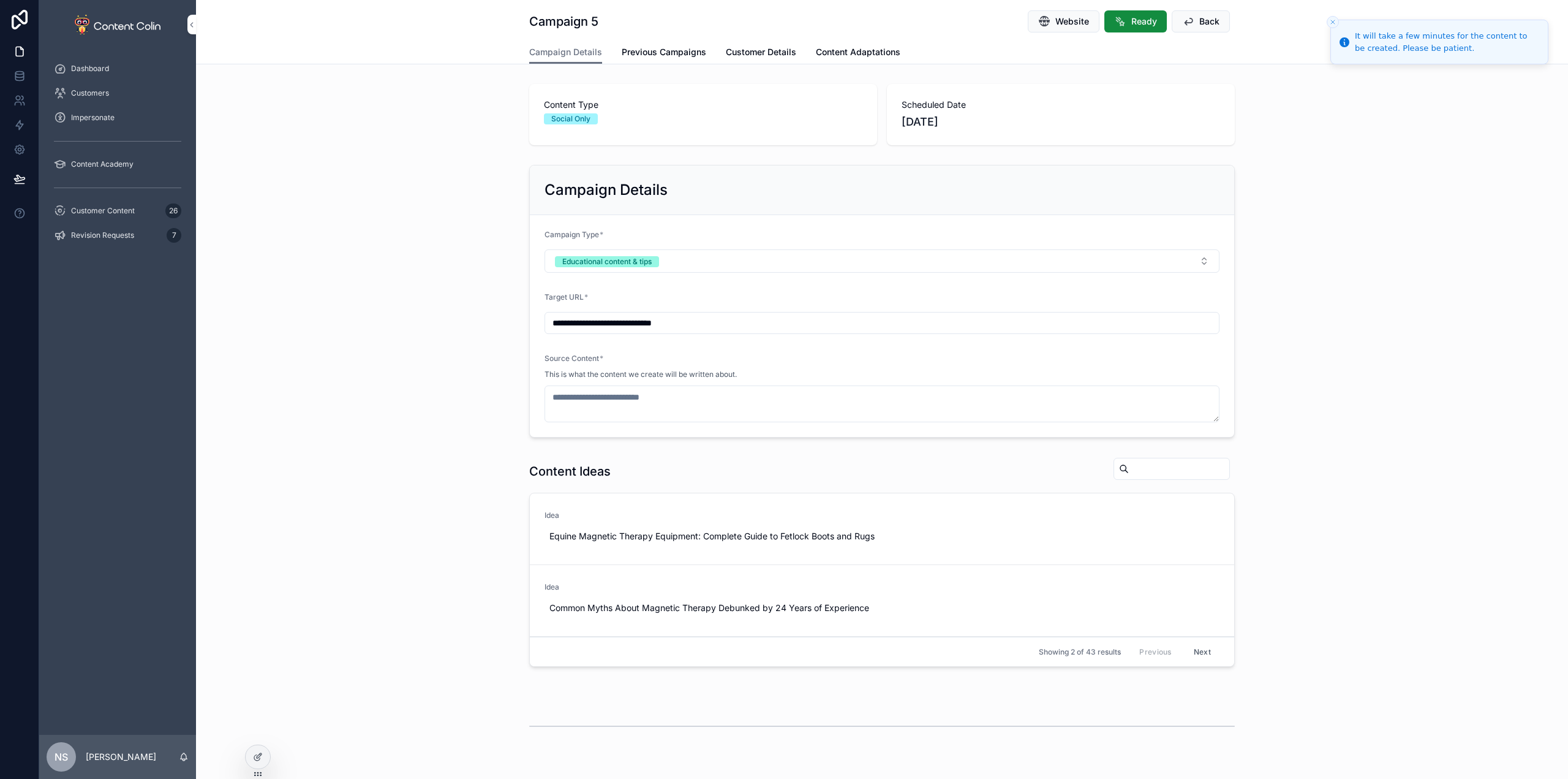
click at [0, 0] on span "Use This" at bounding box center [0, 0] width 0 height 0
type textarea "**********"
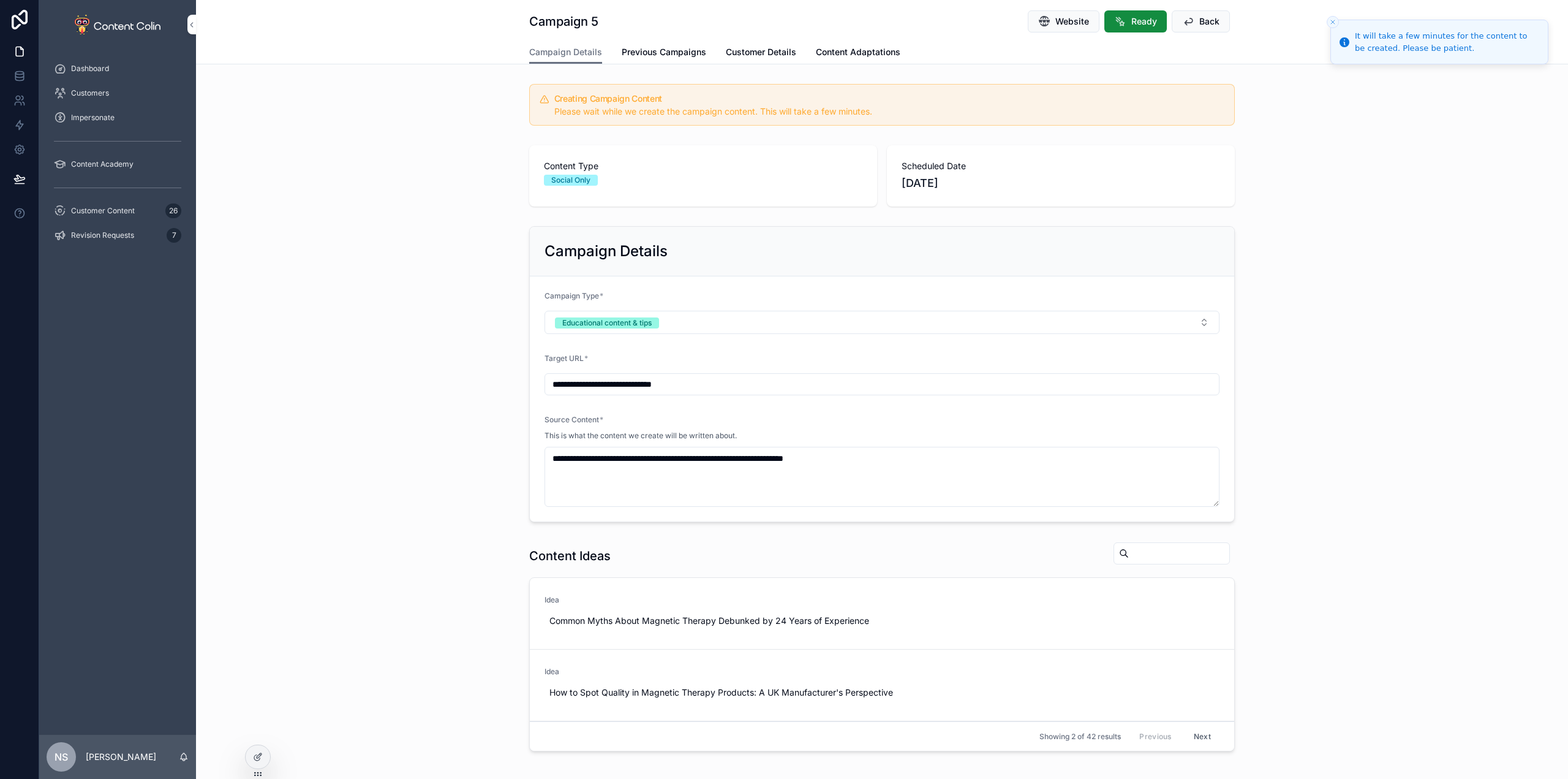
click at [137, 207] on div "Customer Content 26" at bounding box center [118, 210] width 128 height 19
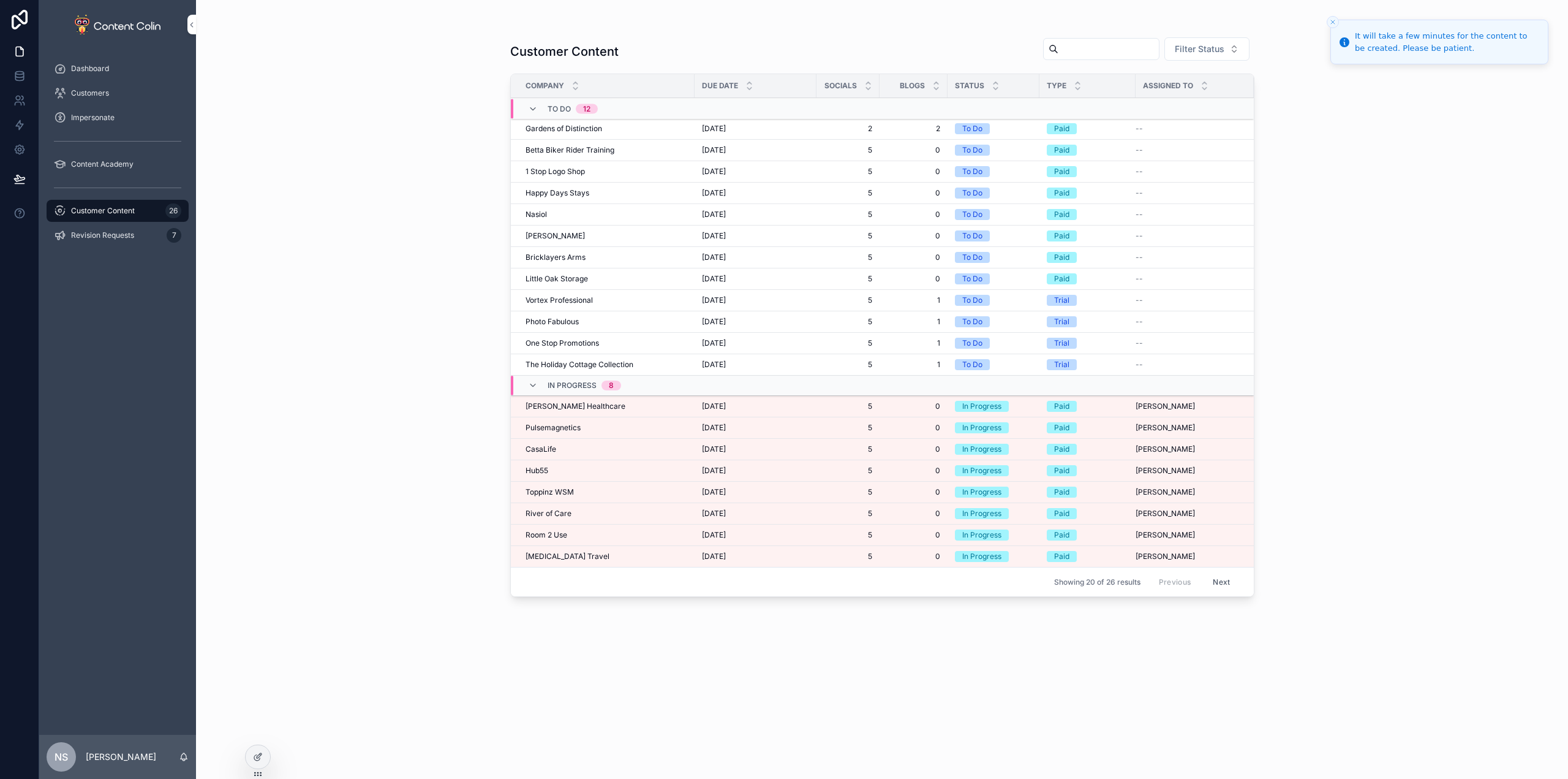
drag, startPoint x: 137, startPoint y: 207, endPoint x: 158, endPoint y: 219, distance: 24.2
click at [139, 207] on div "Customer Content 26" at bounding box center [118, 210] width 128 height 19
click at [611, 558] on div "Serotonin Travel Serotonin Travel" at bounding box center [606, 556] width 161 height 10
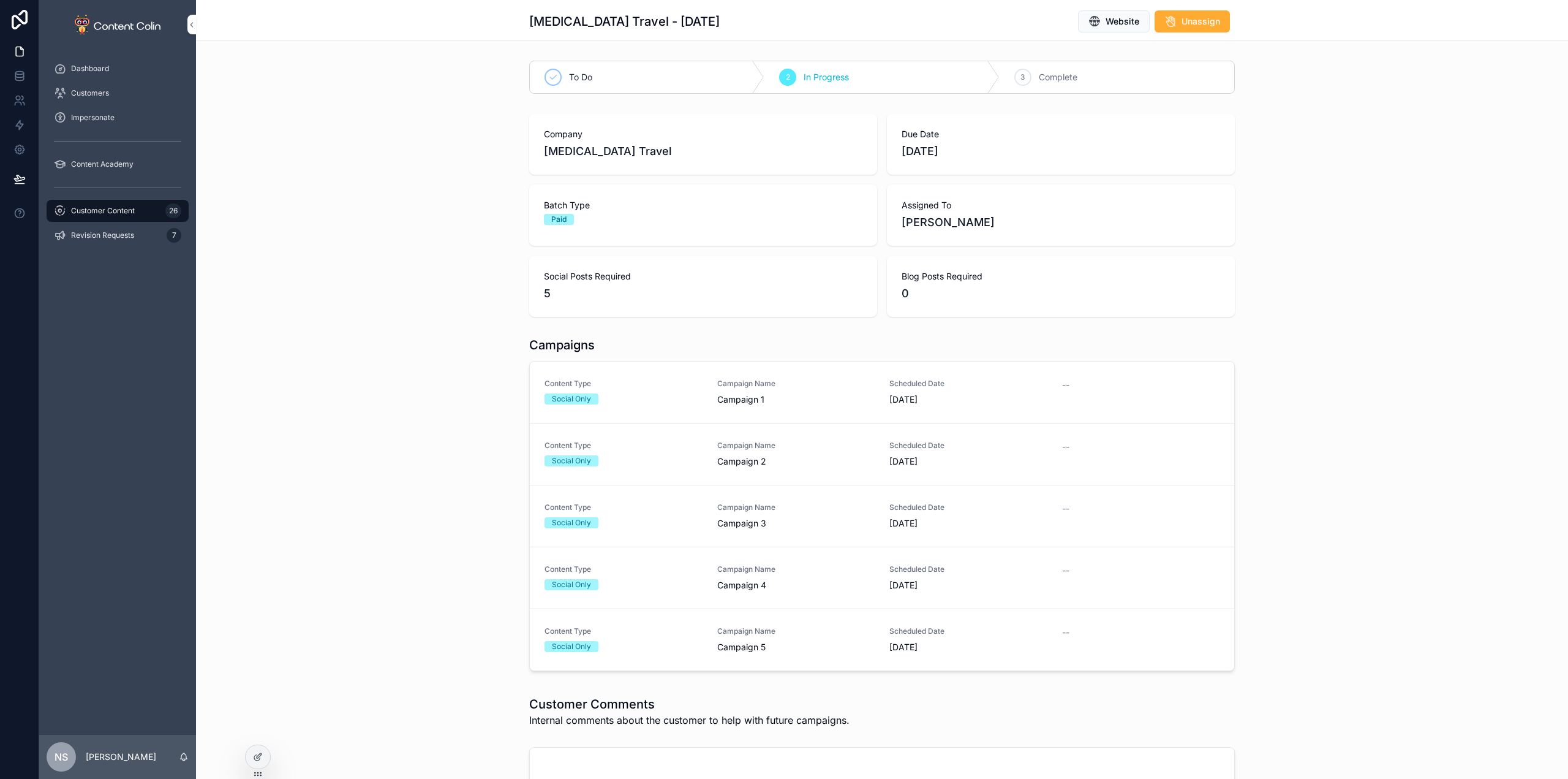
click at [647, 390] on div "Content Type Social Only" at bounding box center [623, 391] width 158 height 26
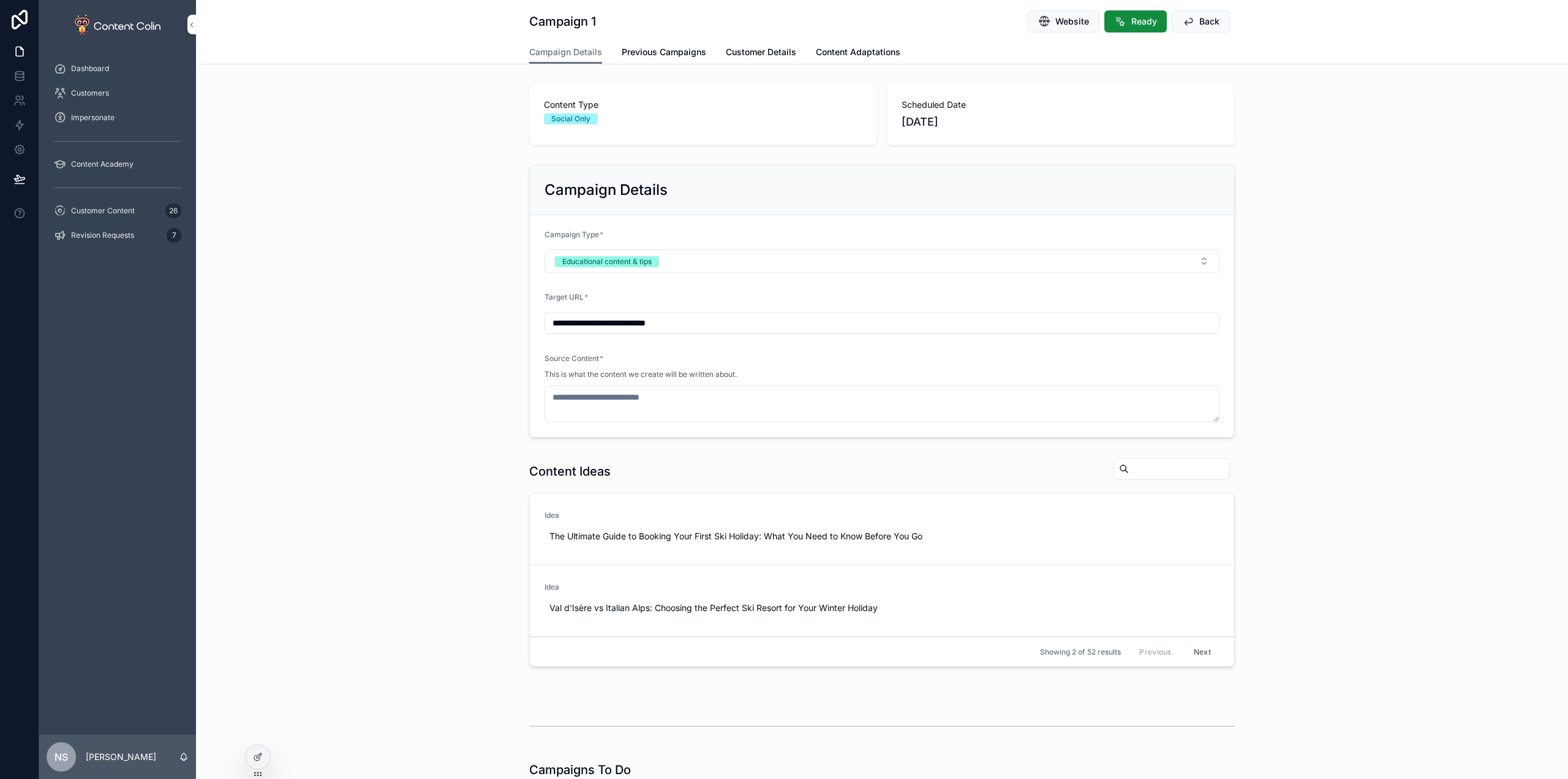
click at [670, 60] on link "Previous Campaigns" at bounding box center [664, 53] width 85 height 25
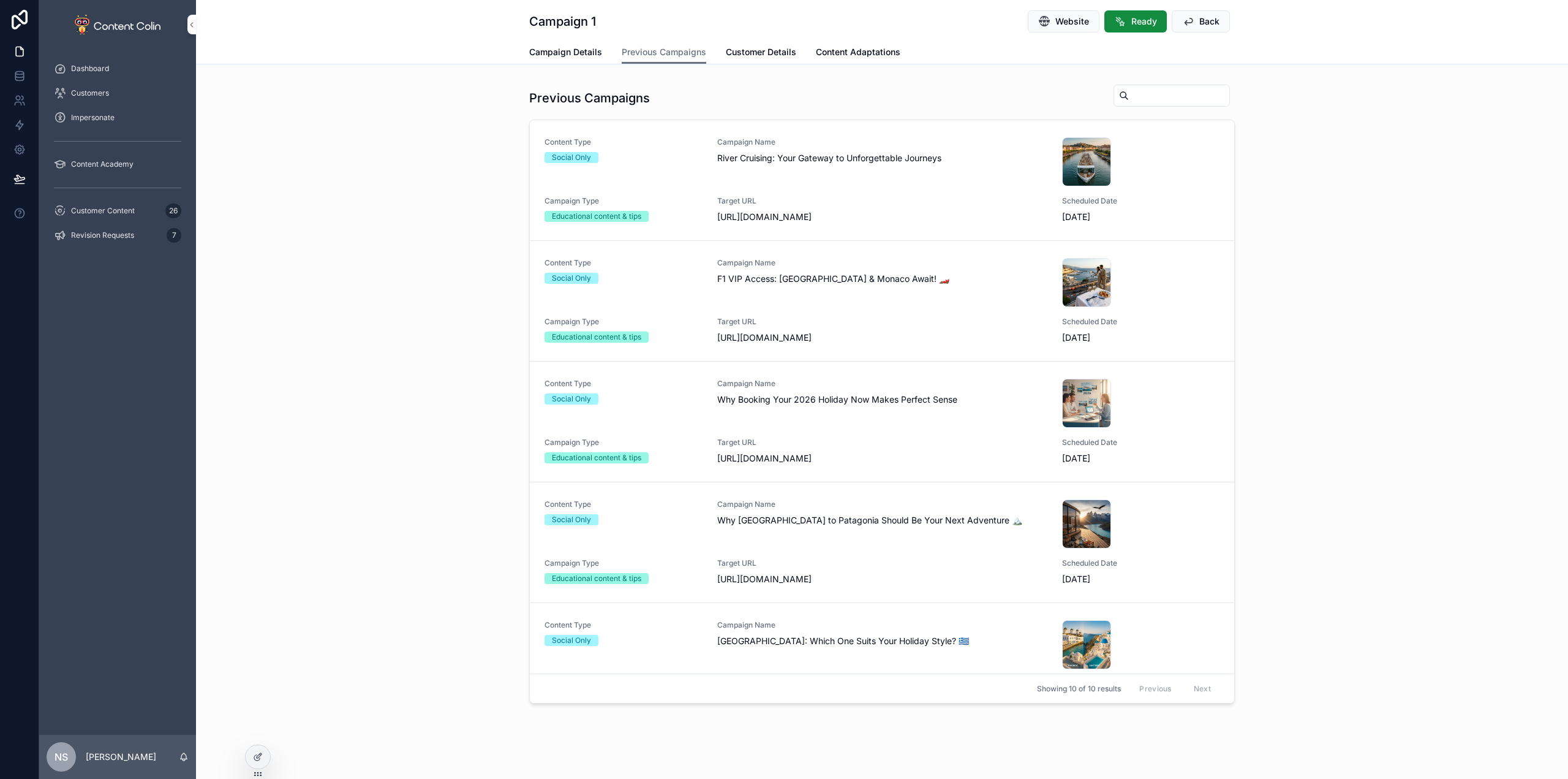
click at [565, 51] on span "Campaign Details" at bounding box center [566, 51] width 73 height 12
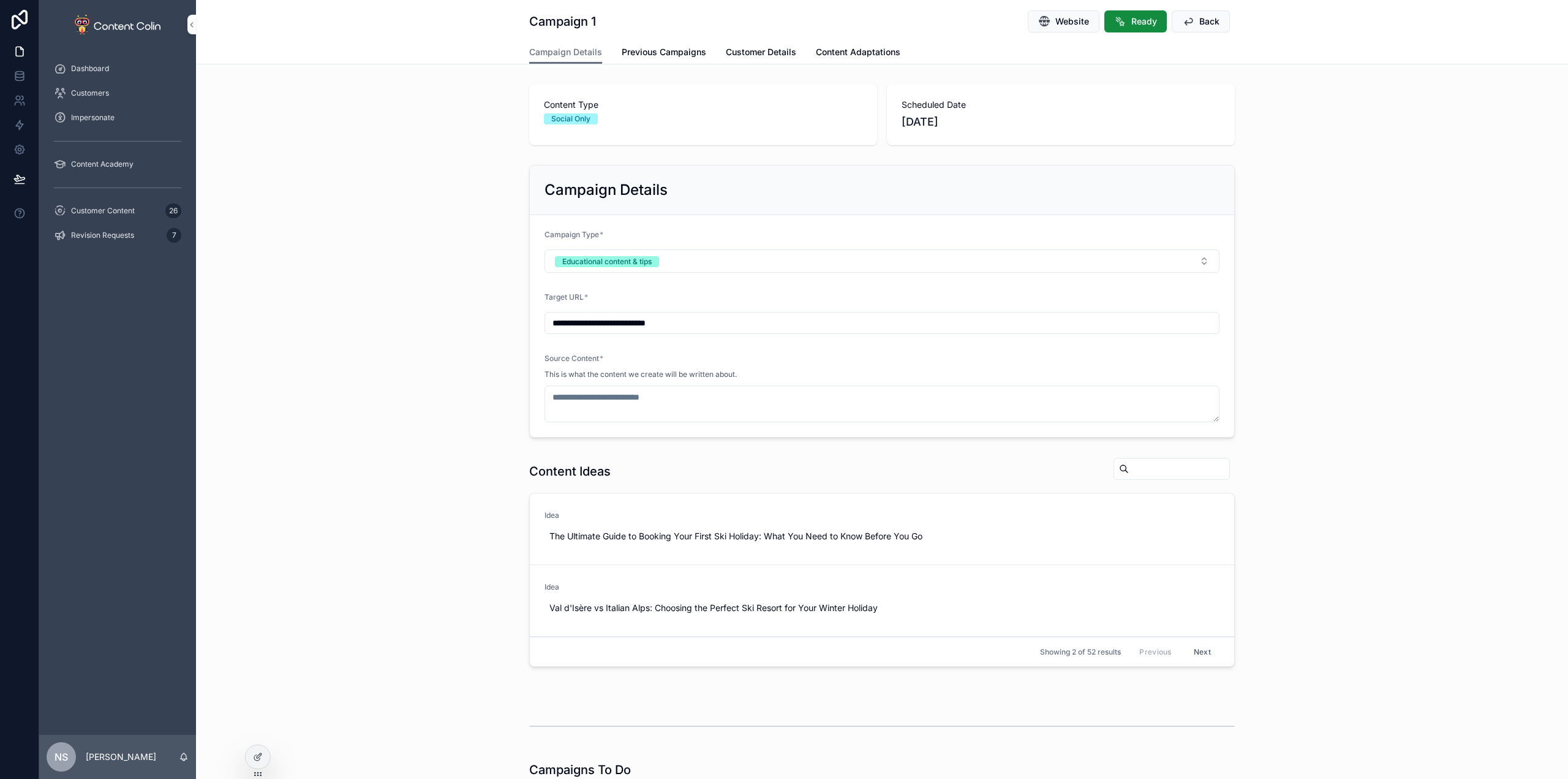
click at [0, 0] on span "Use This" at bounding box center [0, 0] width 0 height 0
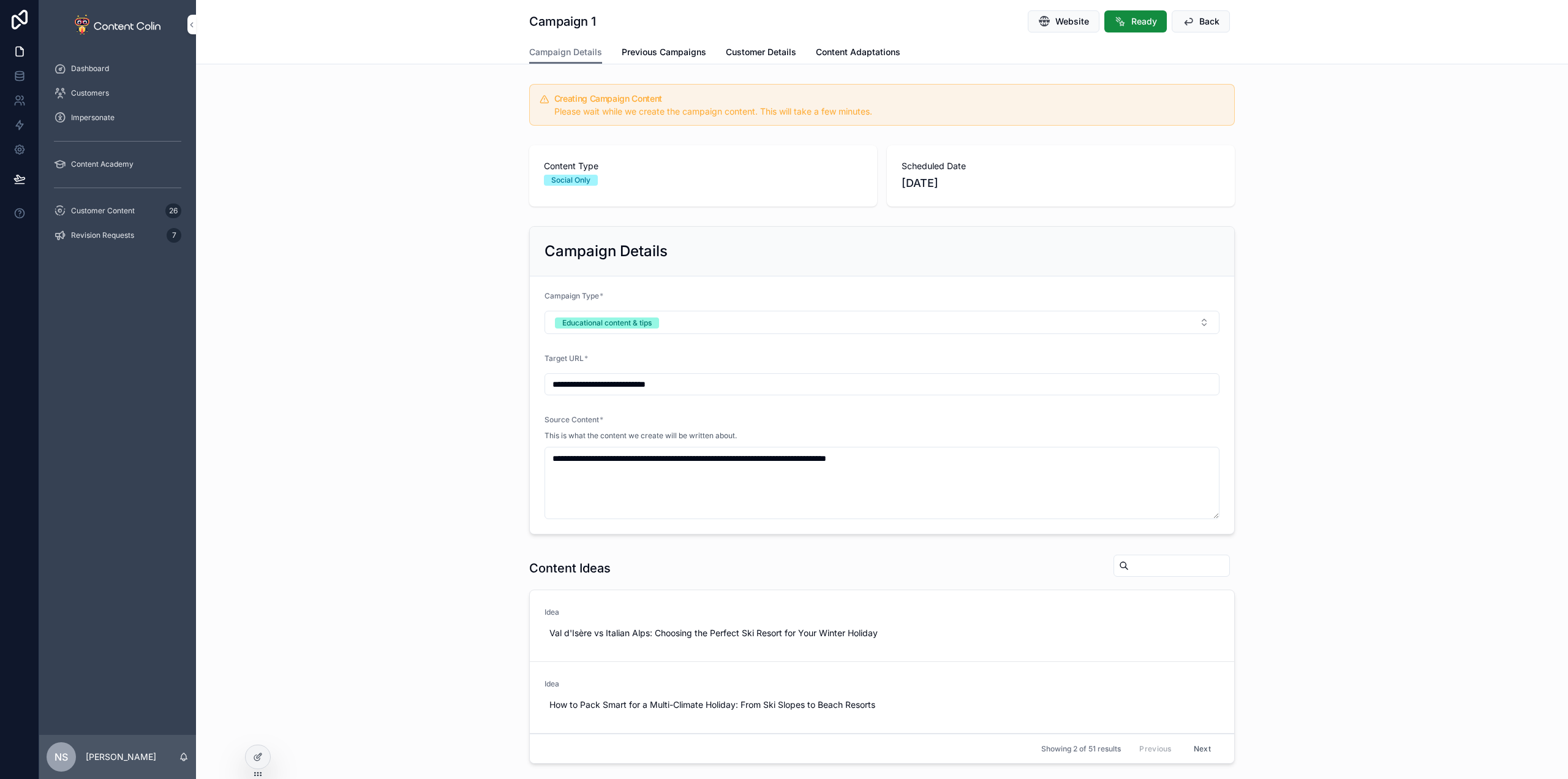
type textarea "**********"
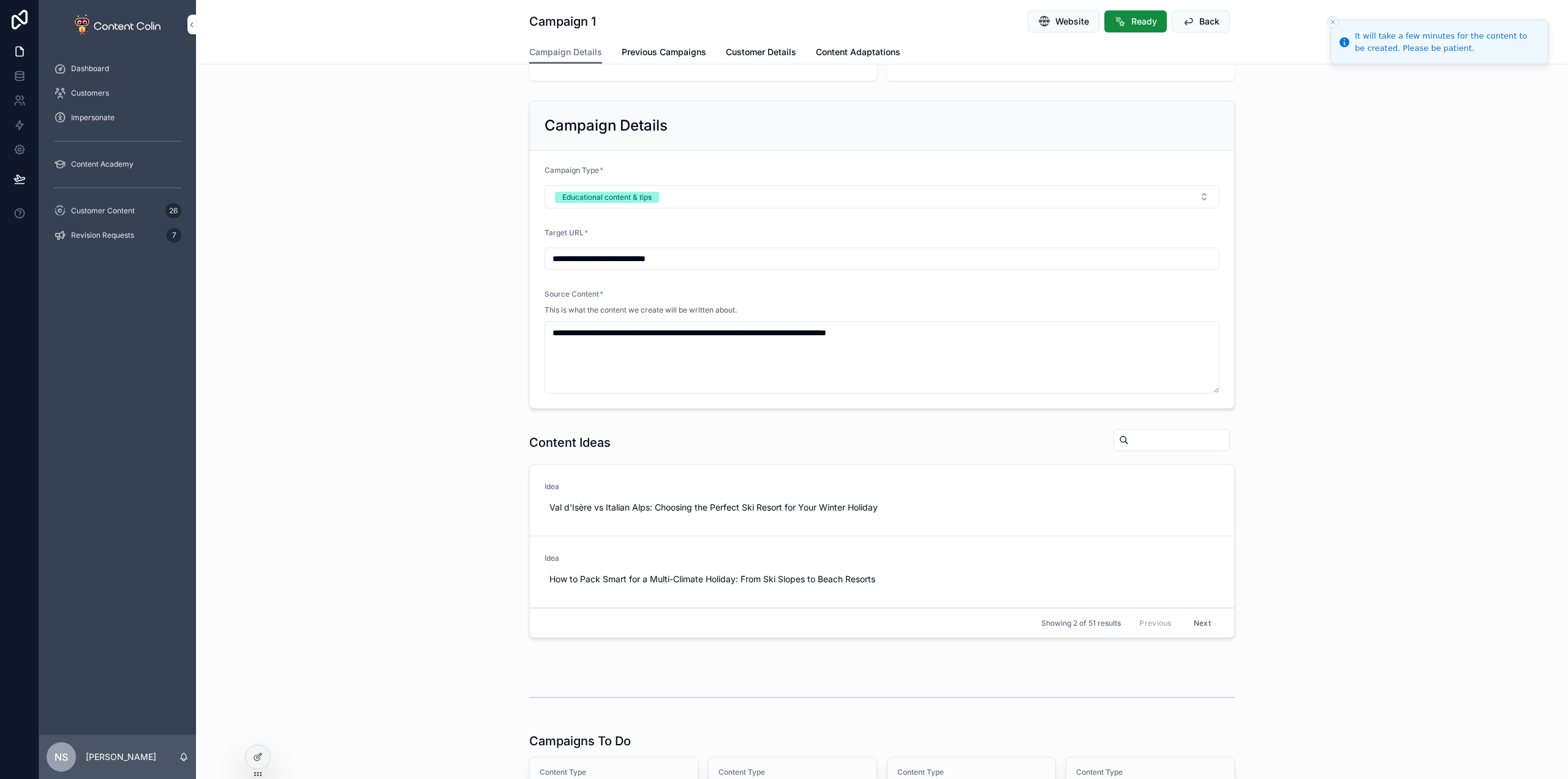
scroll to position [54, 0]
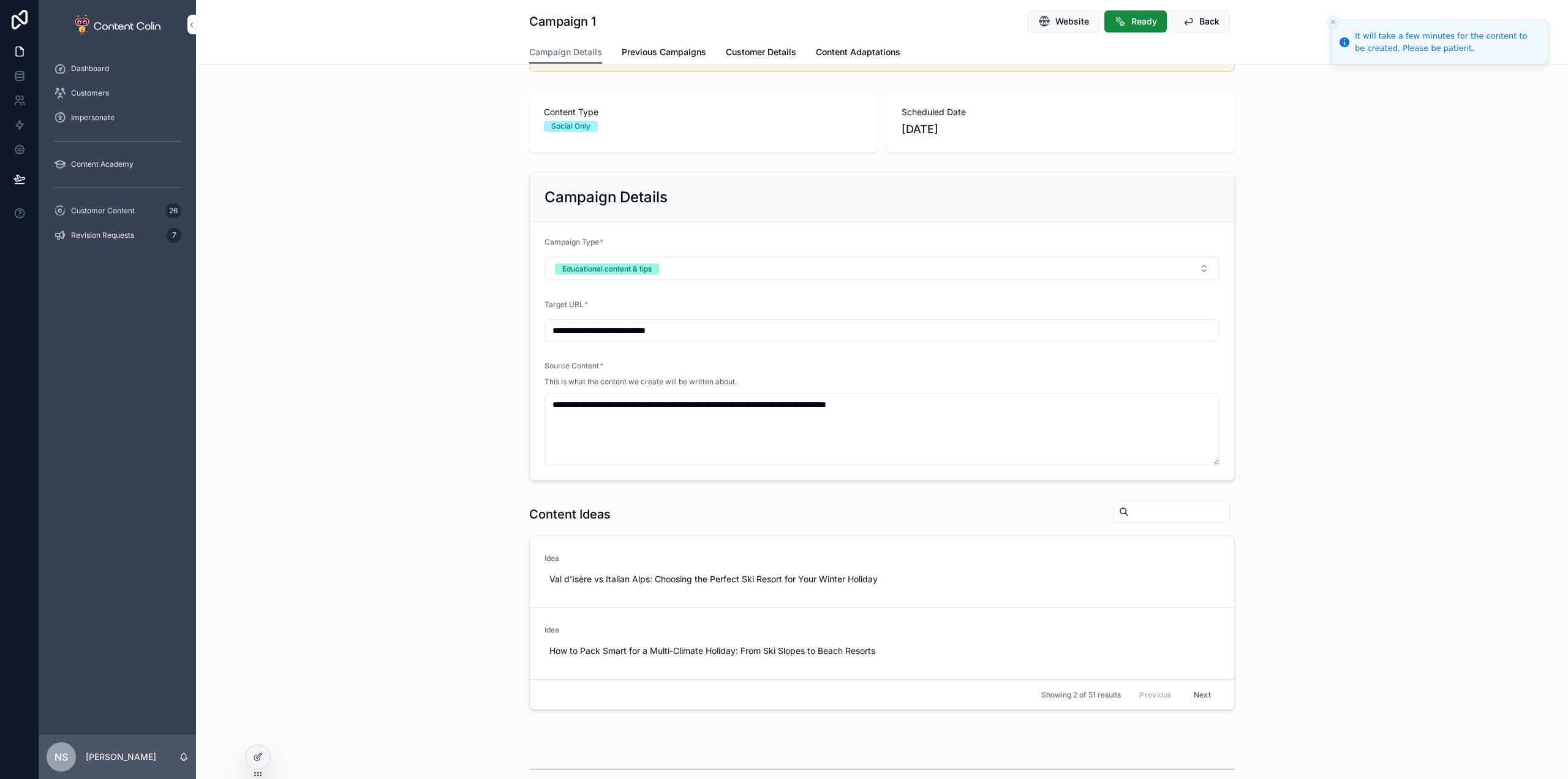
click at [1193, 16] on button "Back" at bounding box center [1201, 21] width 58 height 22
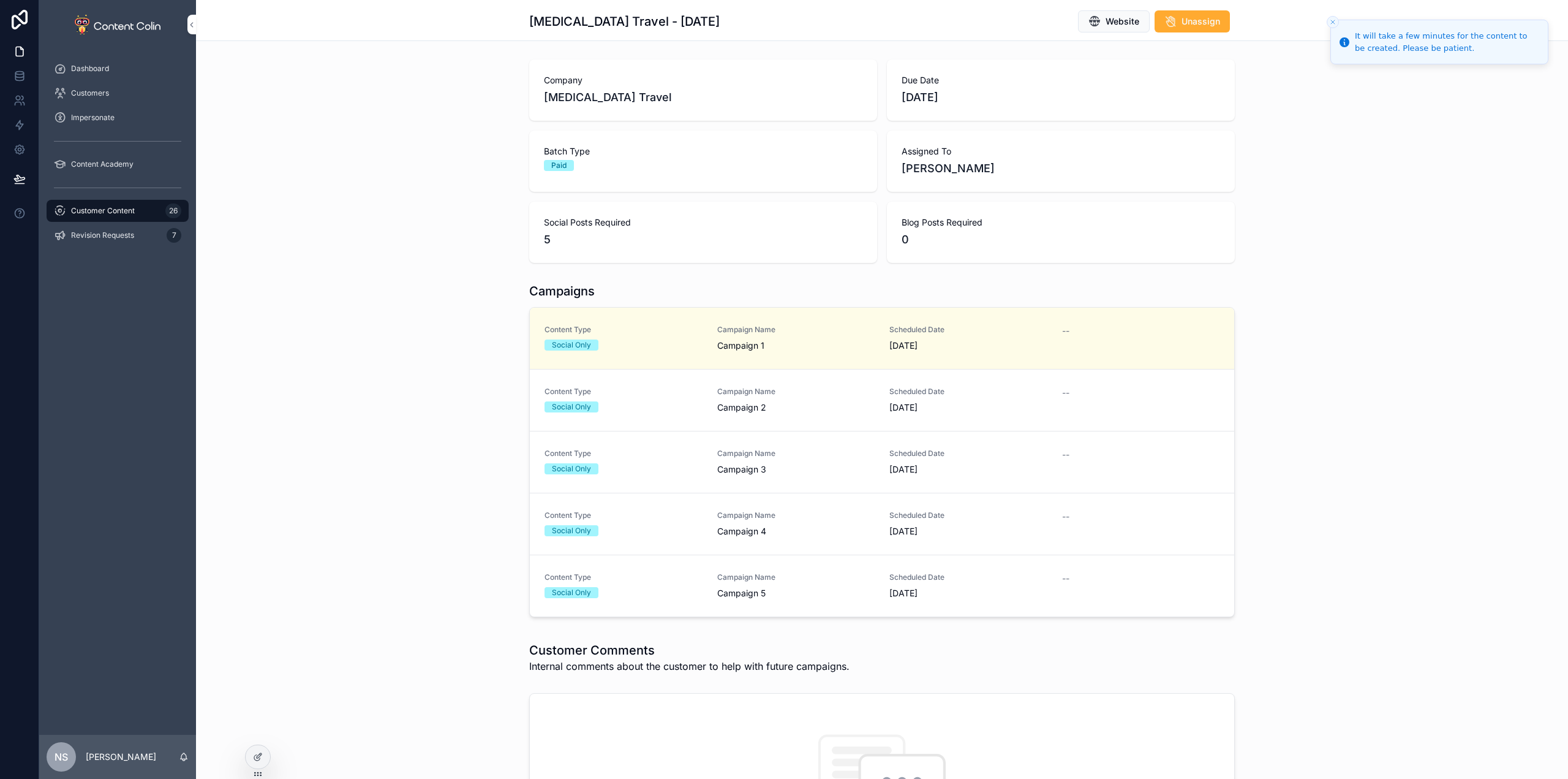
click at [695, 408] on div "Social Only" at bounding box center [623, 407] width 158 height 11
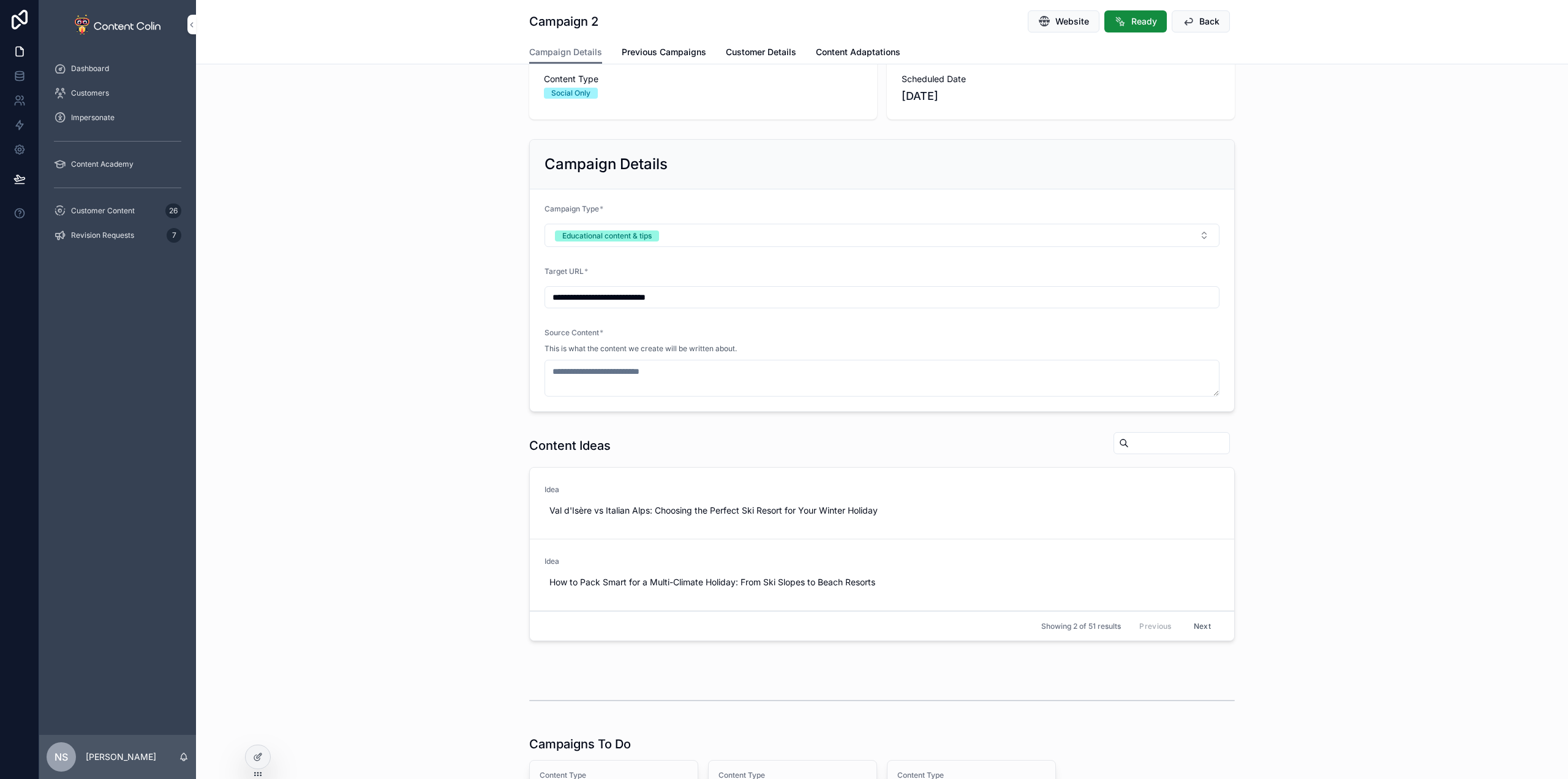
scroll to position [61, 0]
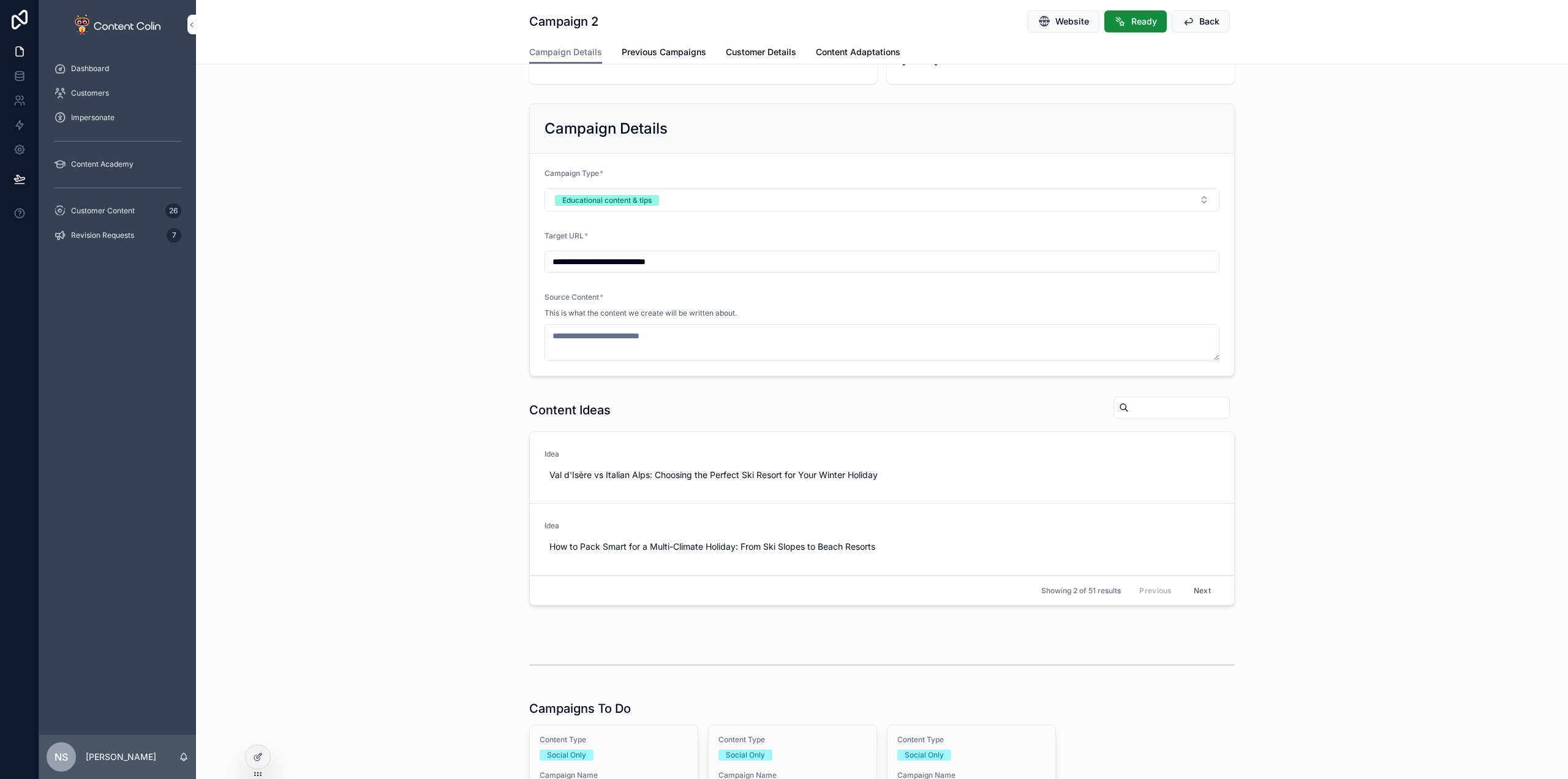
drag, startPoint x: 137, startPoint y: 213, endPoint x: 151, endPoint y: 219, distance: 15.2
click at [137, 213] on div "Customer Content 26" at bounding box center [118, 210] width 128 height 19
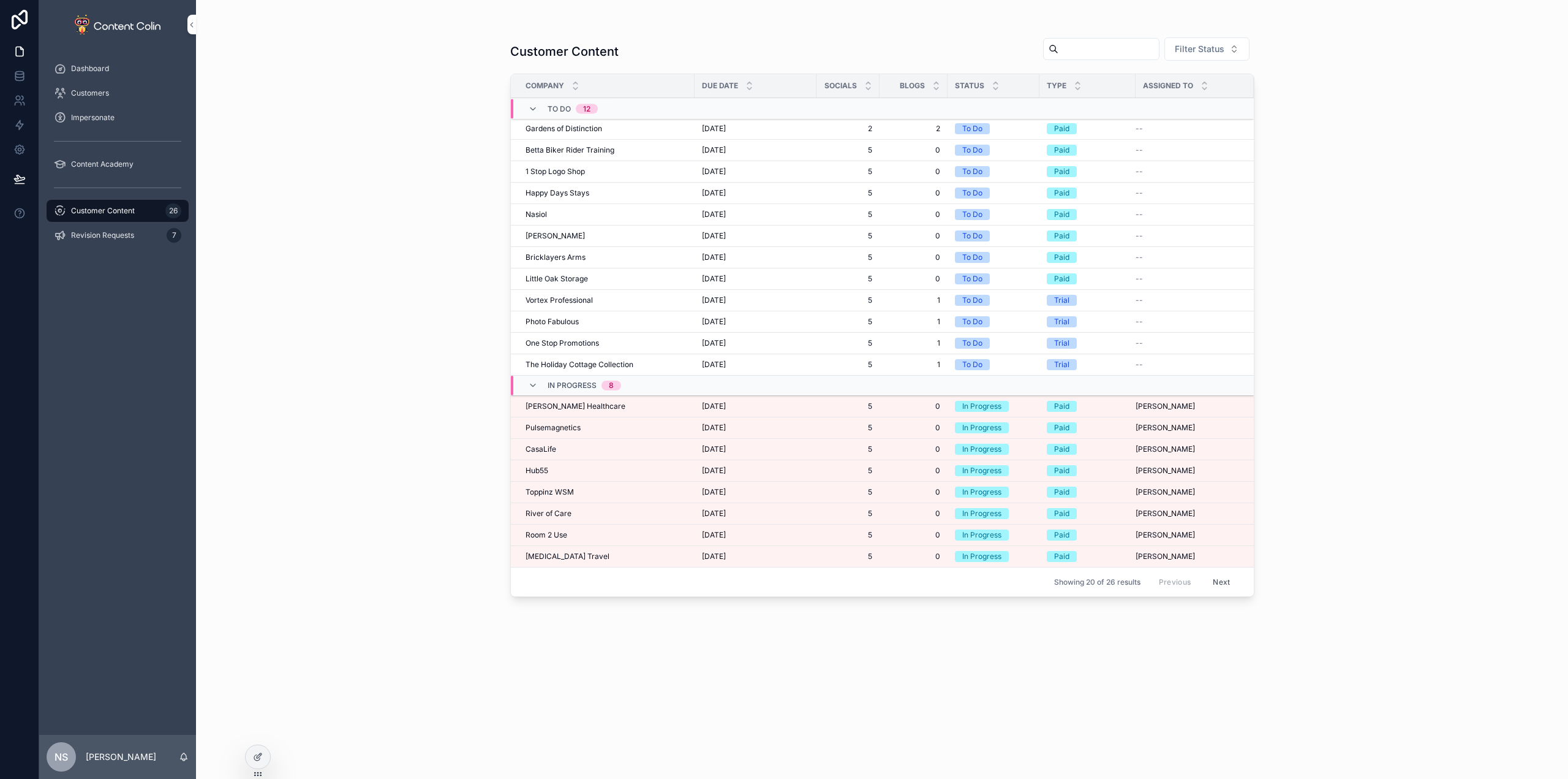
click at [584, 559] on div "Serotonin Travel Serotonin Travel" at bounding box center [606, 556] width 161 height 10
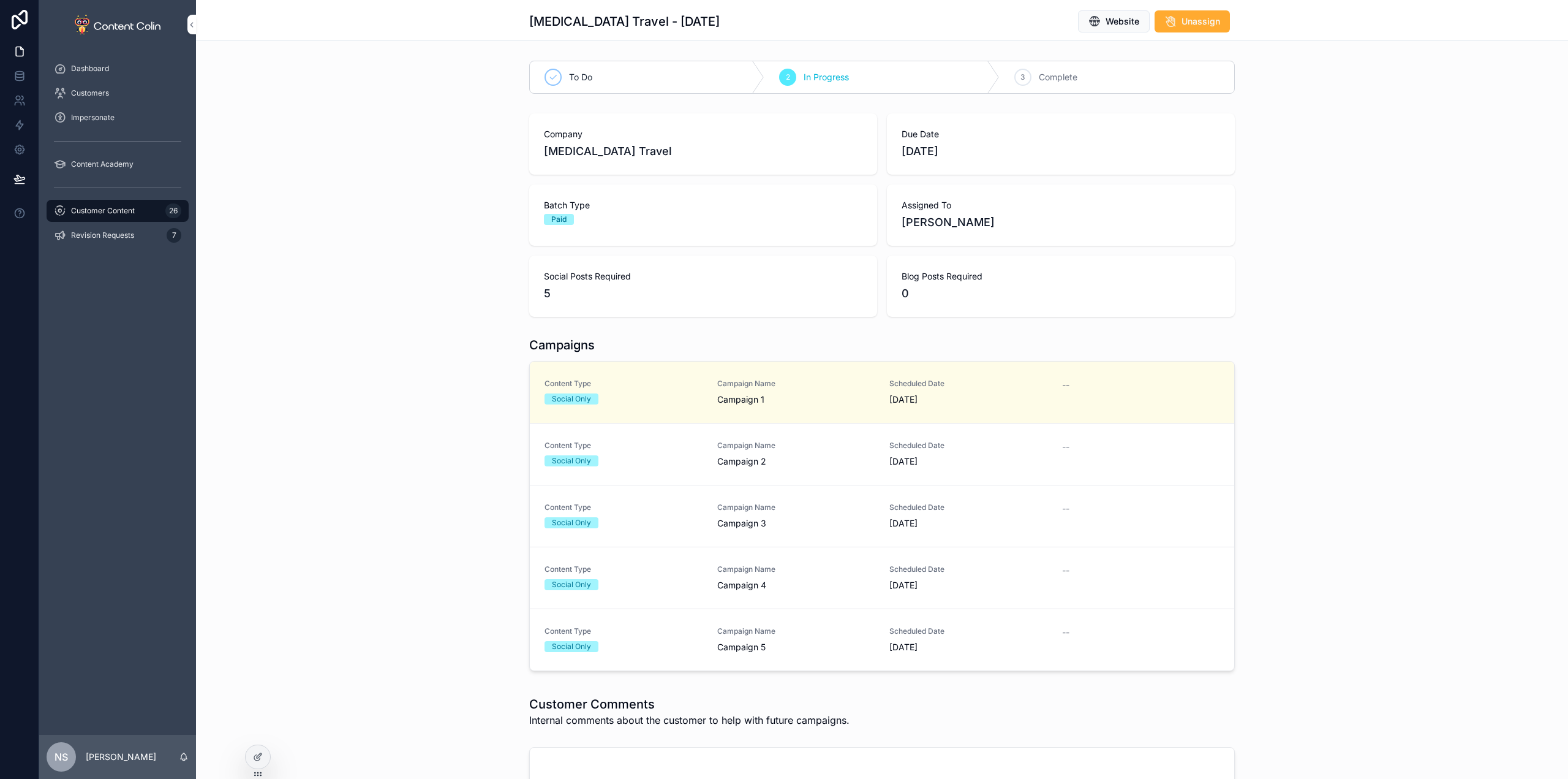
click at [768, 445] on span "Campaign Name" at bounding box center [795, 445] width 158 height 10
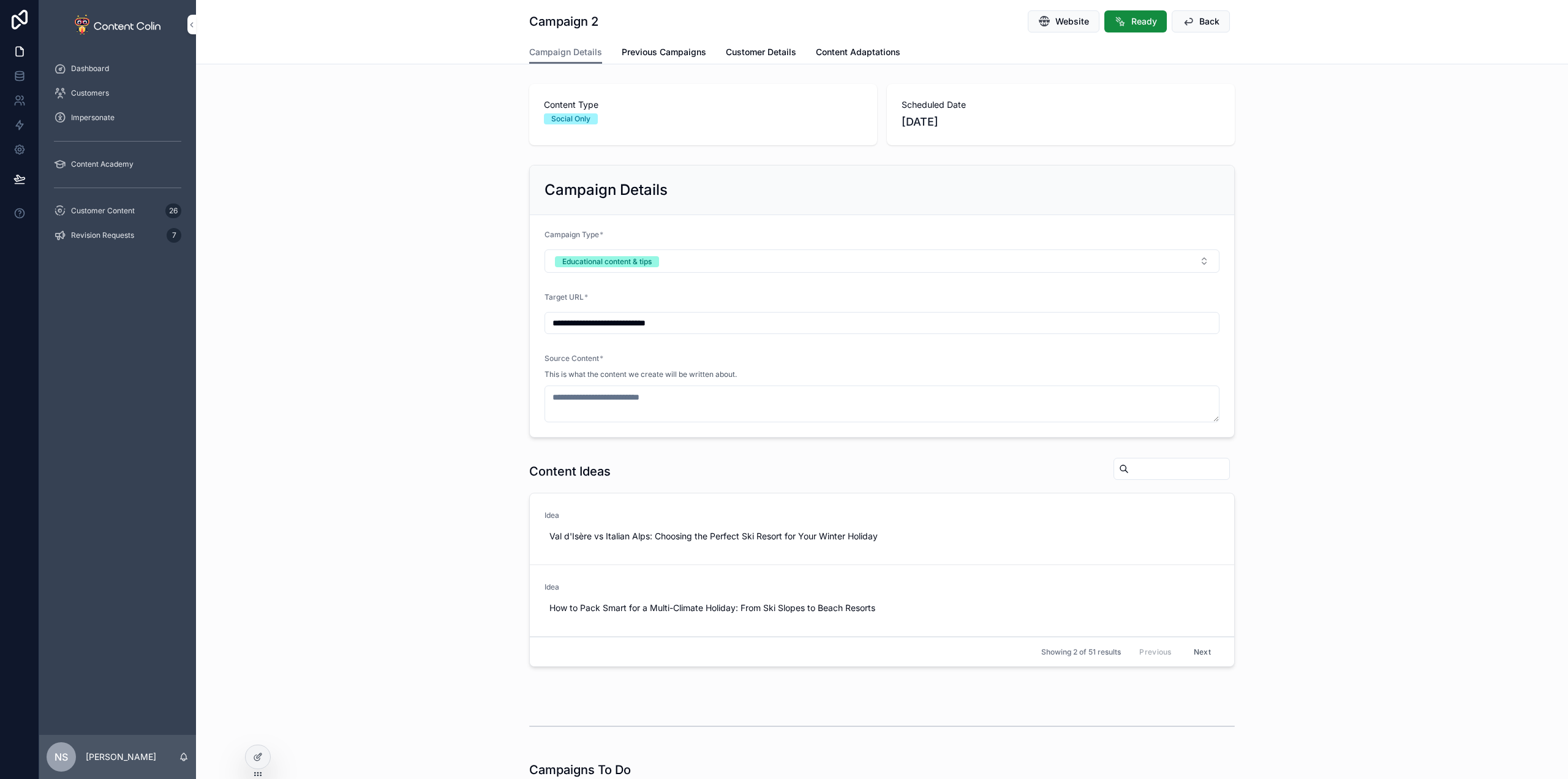
click at [0, 0] on span "Use This" at bounding box center [0, 0] width 0 height 0
type textarea "**********"
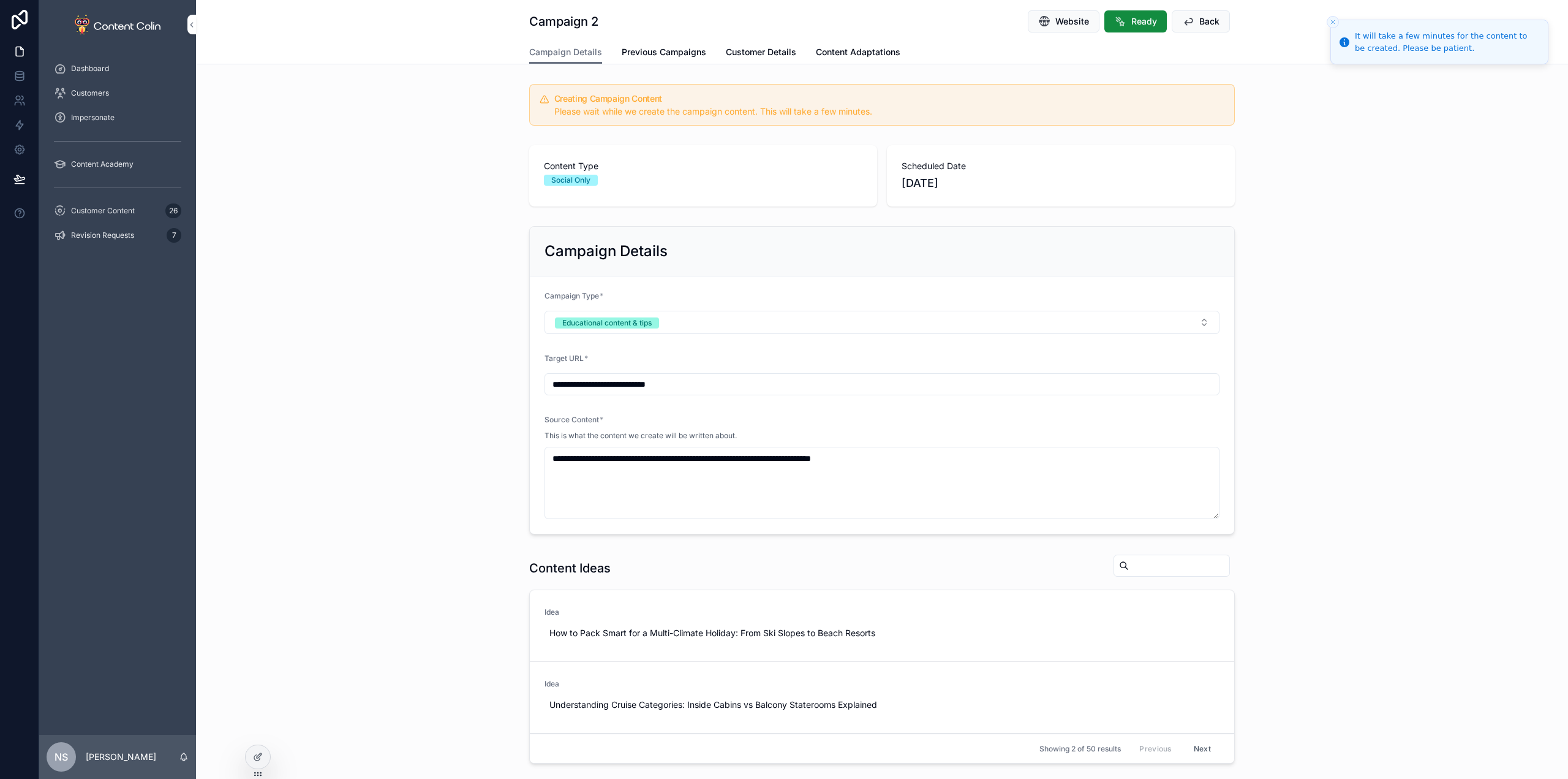
click at [120, 206] on span "Customer Content" at bounding box center [103, 211] width 64 height 10
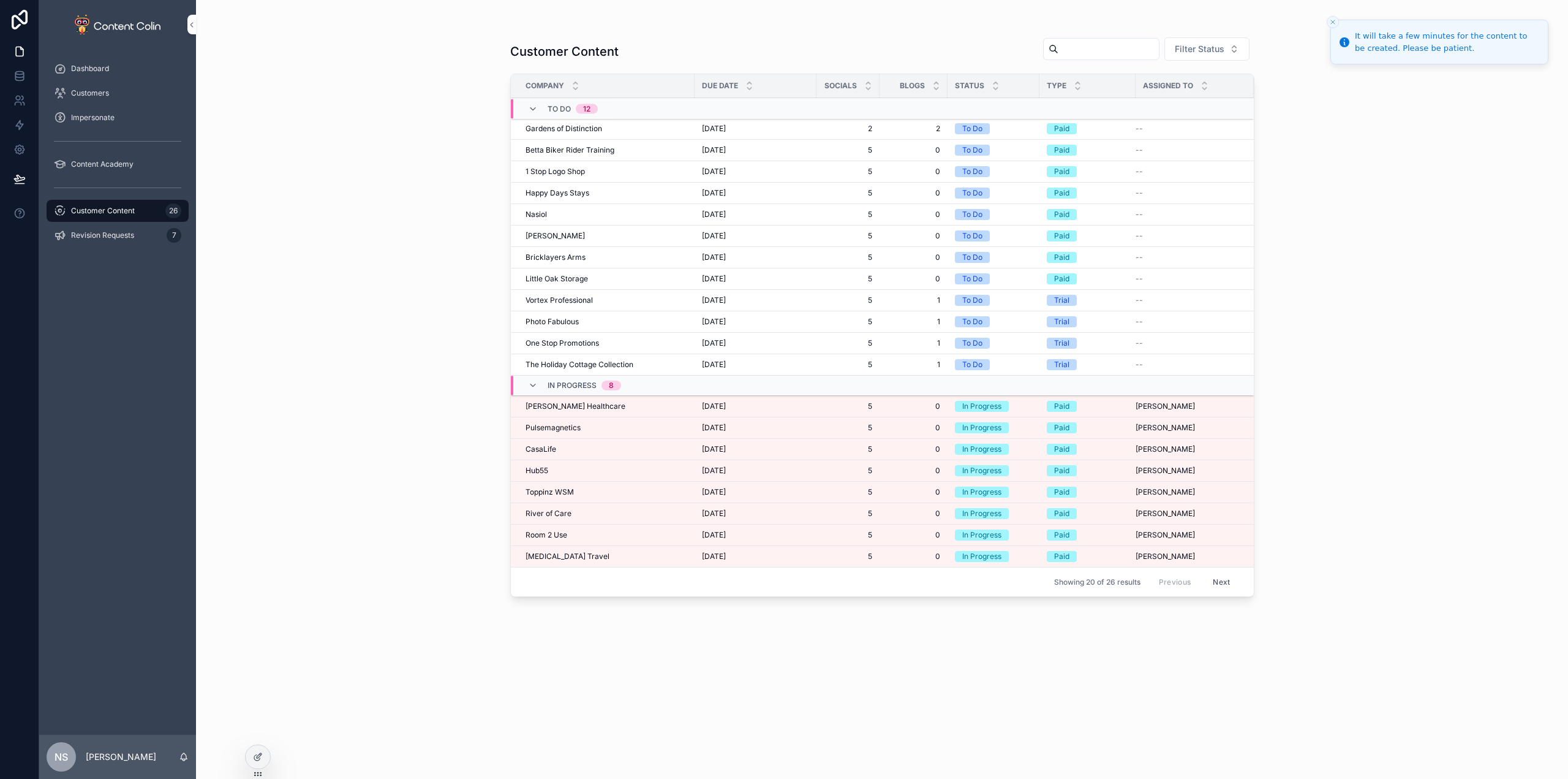
click at [584, 400] on td "[PERSON_NAME] Healthcare [PERSON_NAME] Healthcare" at bounding box center [602, 407] width 183 height 22
click at [609, 405] on div "[PERSON_NAME] Healthcare [PERSON_NAME] Healthcare" at bounding box center [606, 406] width 161 height 10
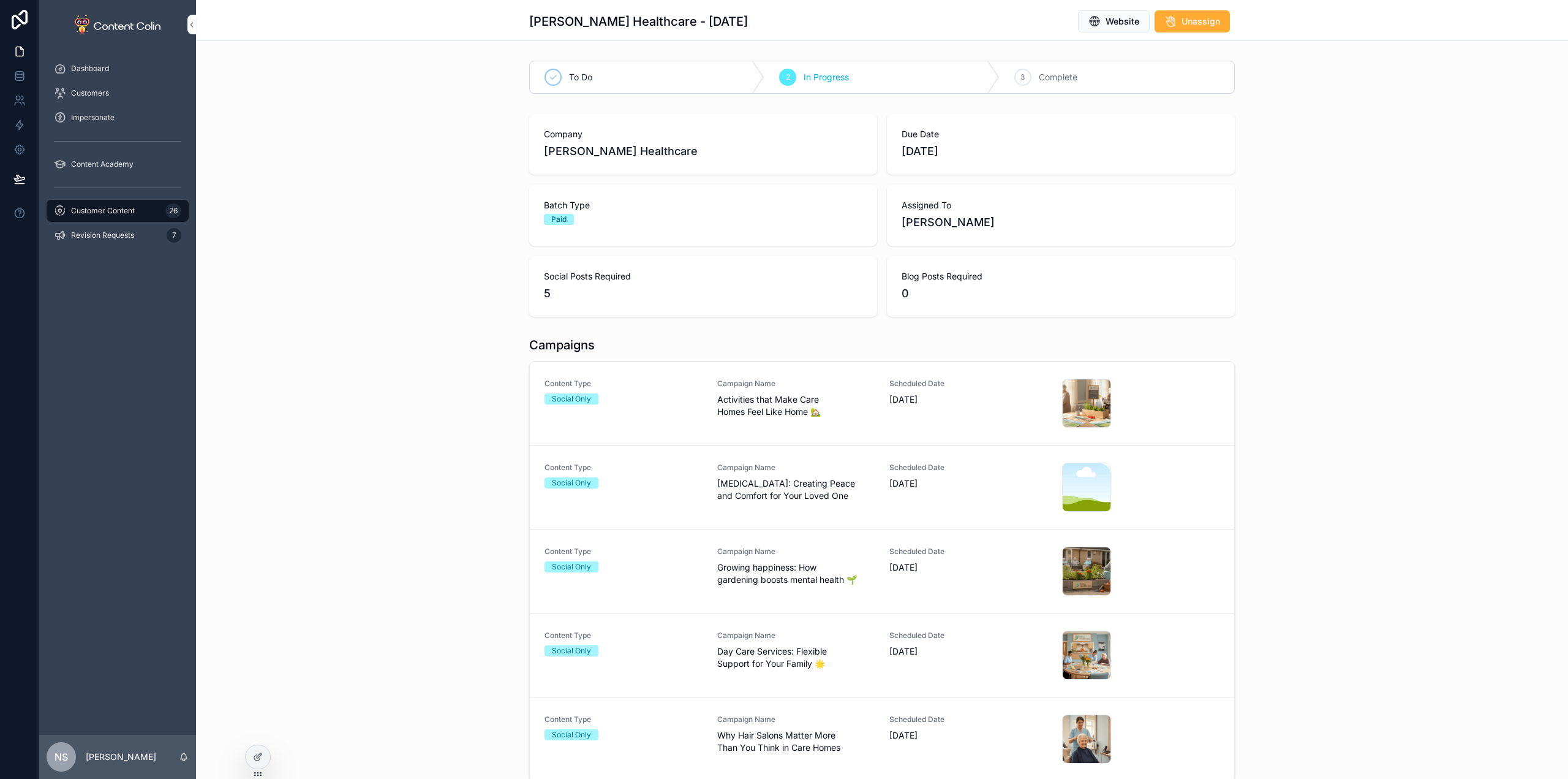
click at [843, 486] on span "[MEDICAL_DATA]: Creating Peace and Comfort for Your Loved One" at bounding box center [795, 489] width 158 height 25
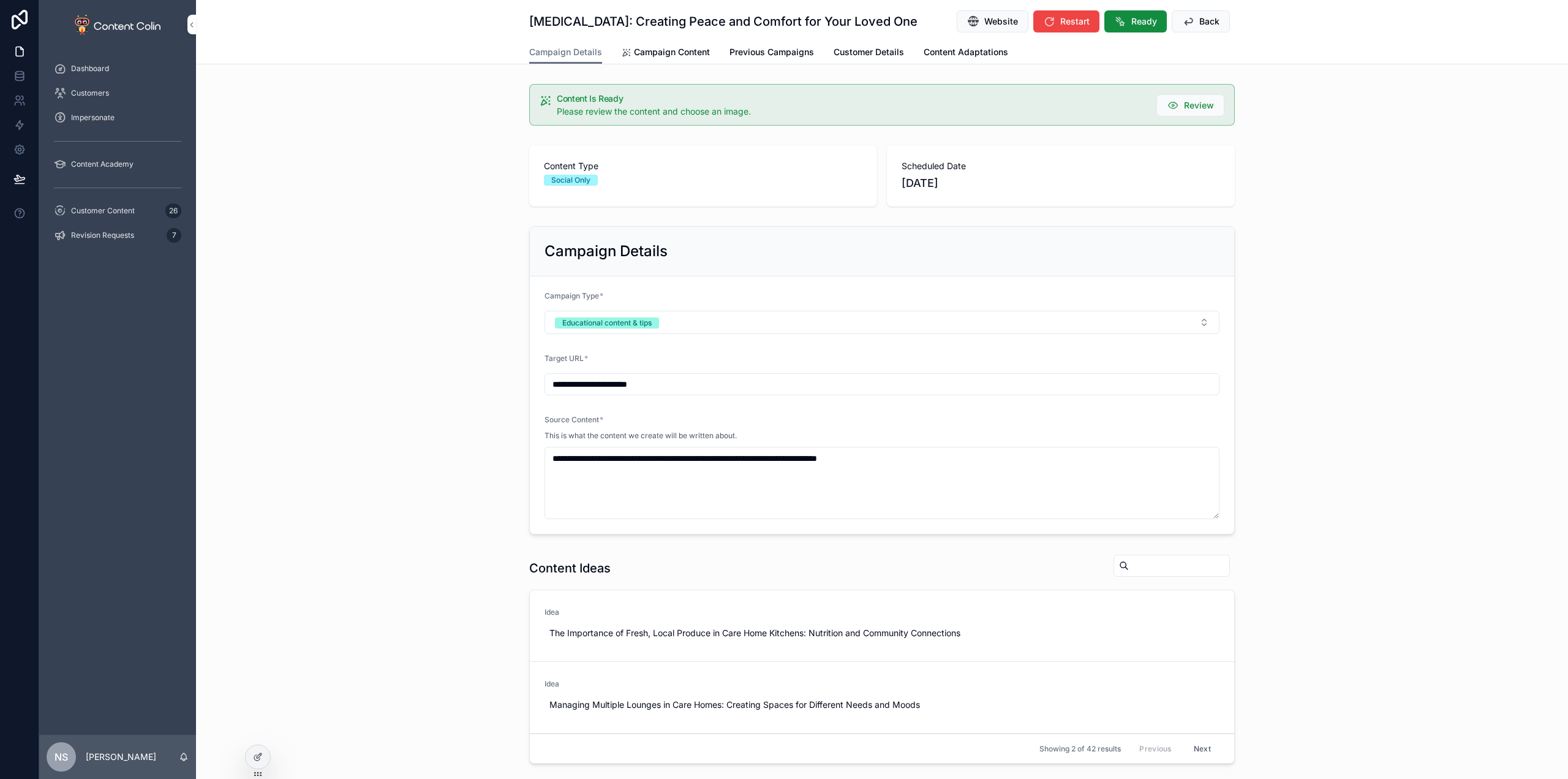
click at [658, 48] on span "Campaign Content" at bounding box center [671, 51] width 76 height 12
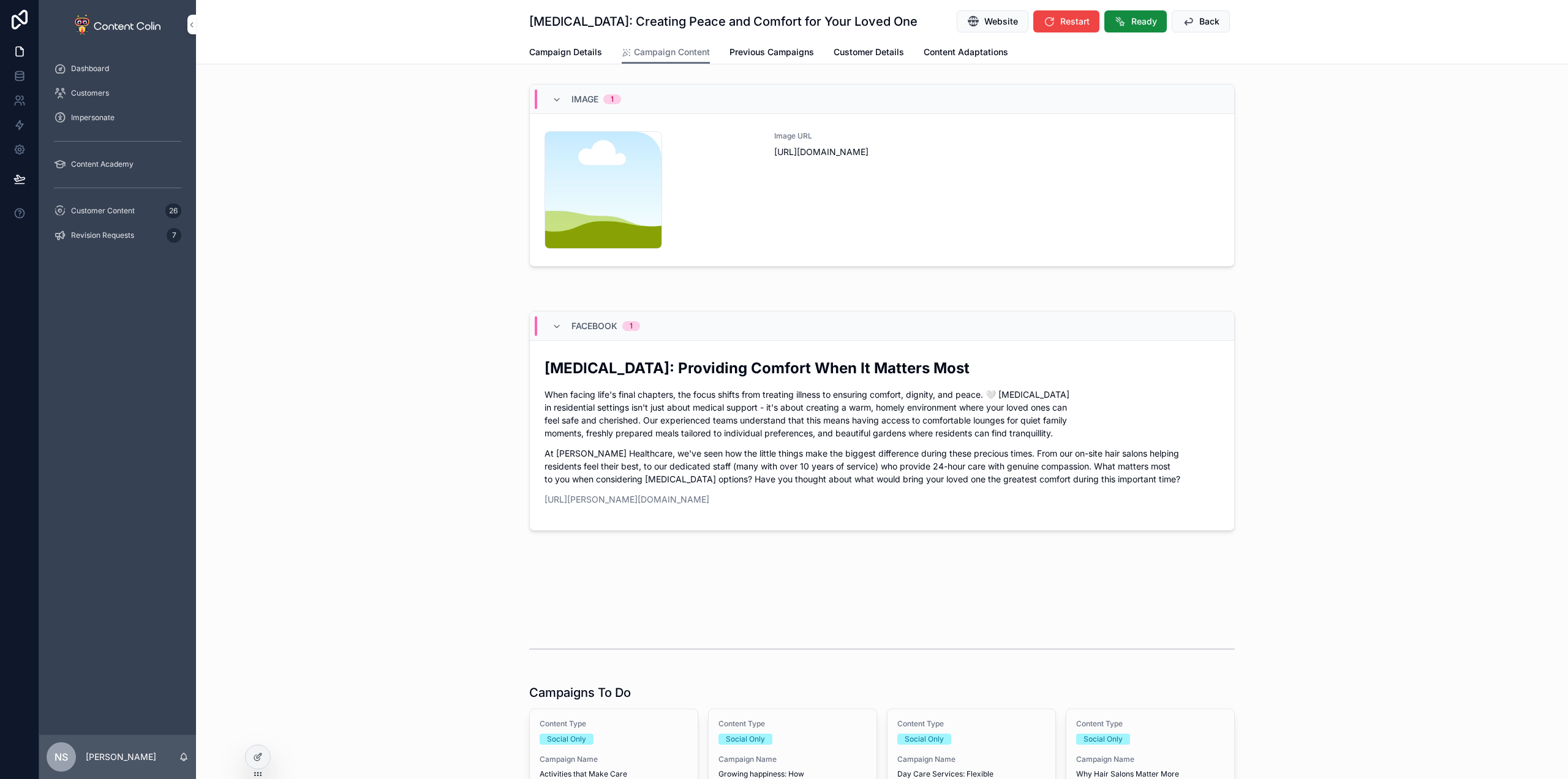
click at [1007, 210] on div "Image URL [URL][DOMAIN_NAME]" at bounding box center [997, 190] width 445 height 118
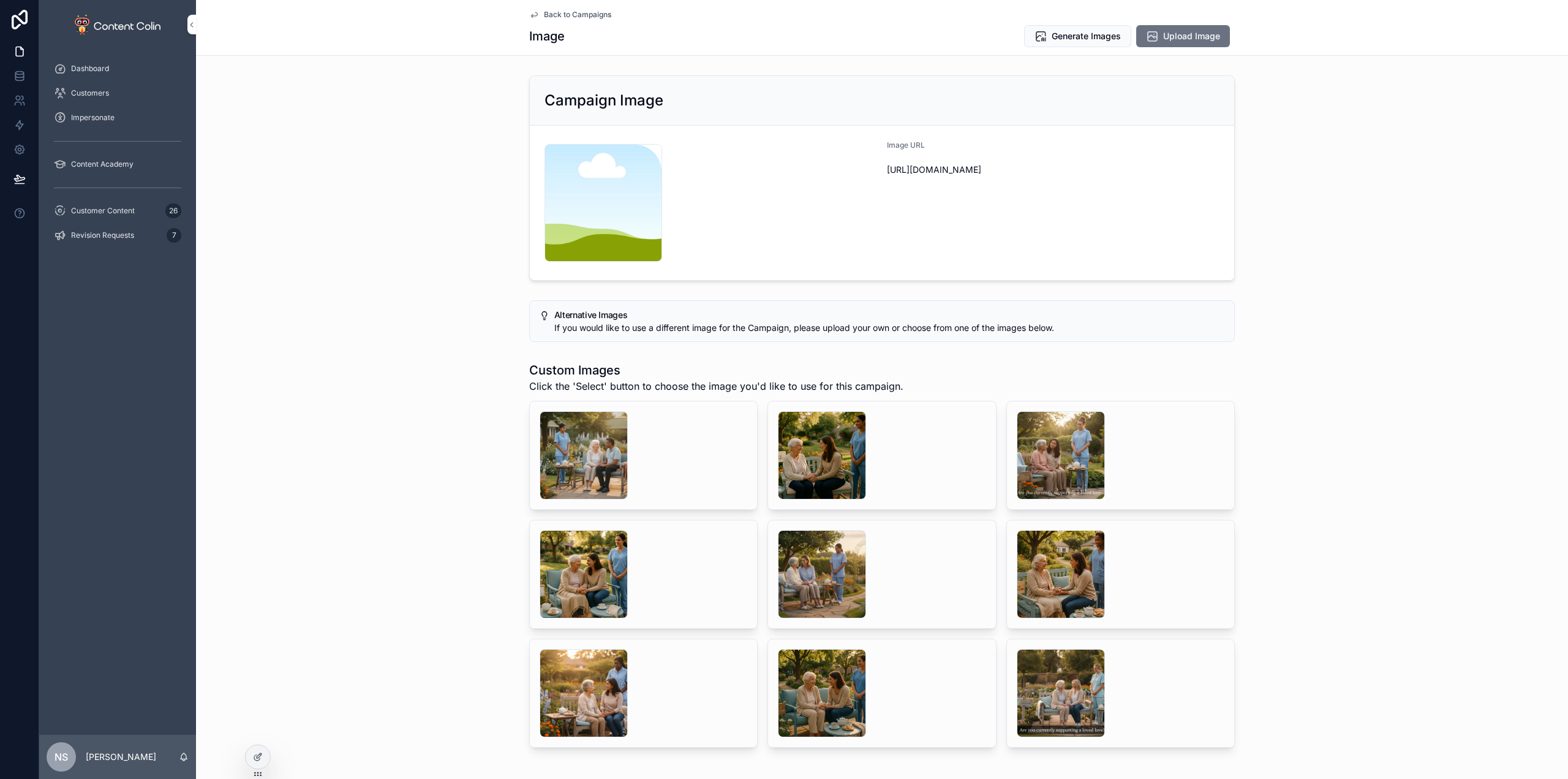
click at [801, 446] on div "scrollable content" at bounding box center [822, 455] width 88 height 88
click at [607, 442] on div "scrollable content" at bounding box center [584, 455] width 88 height 88
click at [0, 0] on span "Select" at bounding box center [0, 0] width 0 height 0
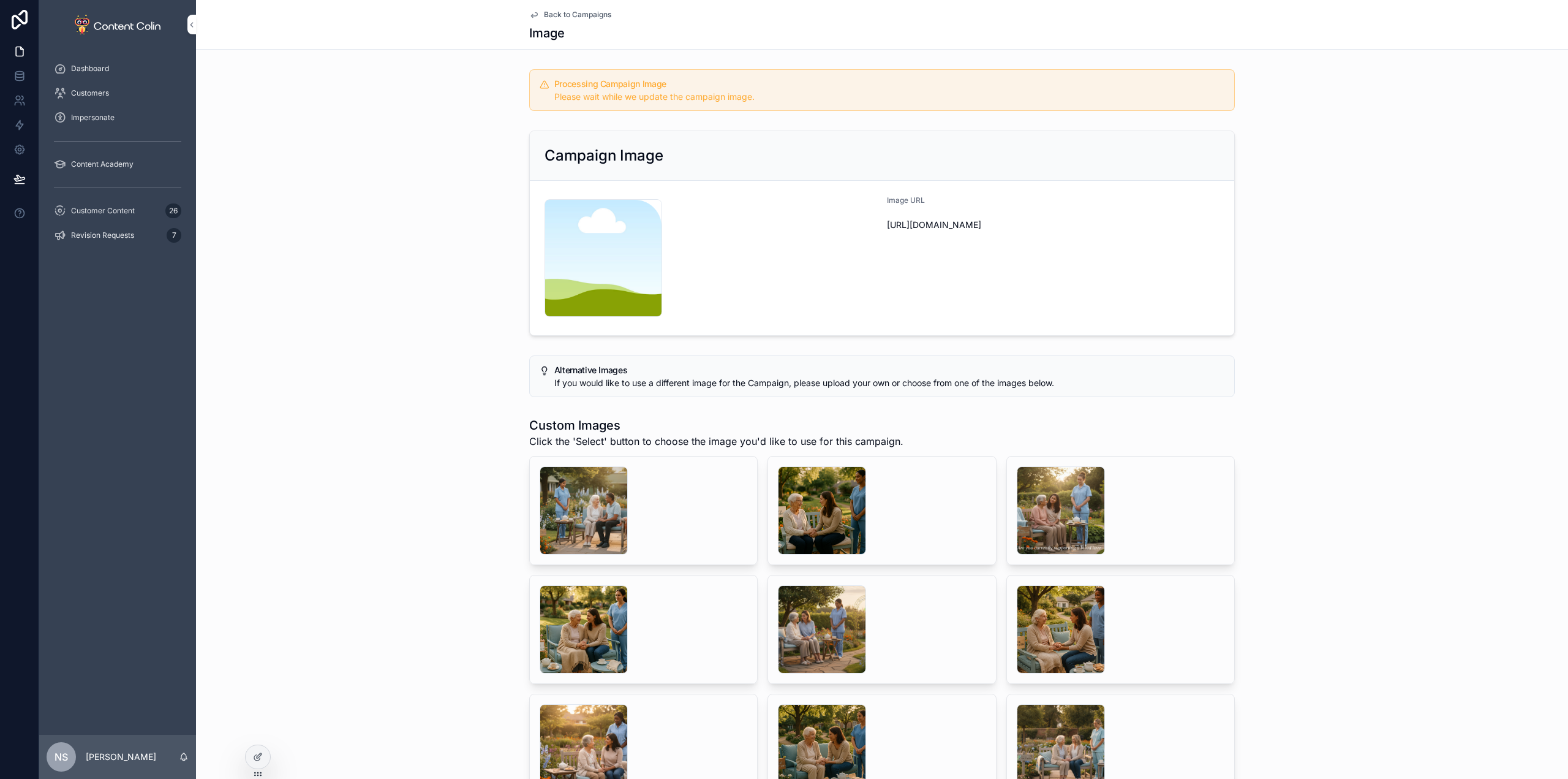
click at [561, 11] on span "Back to Campaigns" at bounding box center [577, 15] width 67 height 10
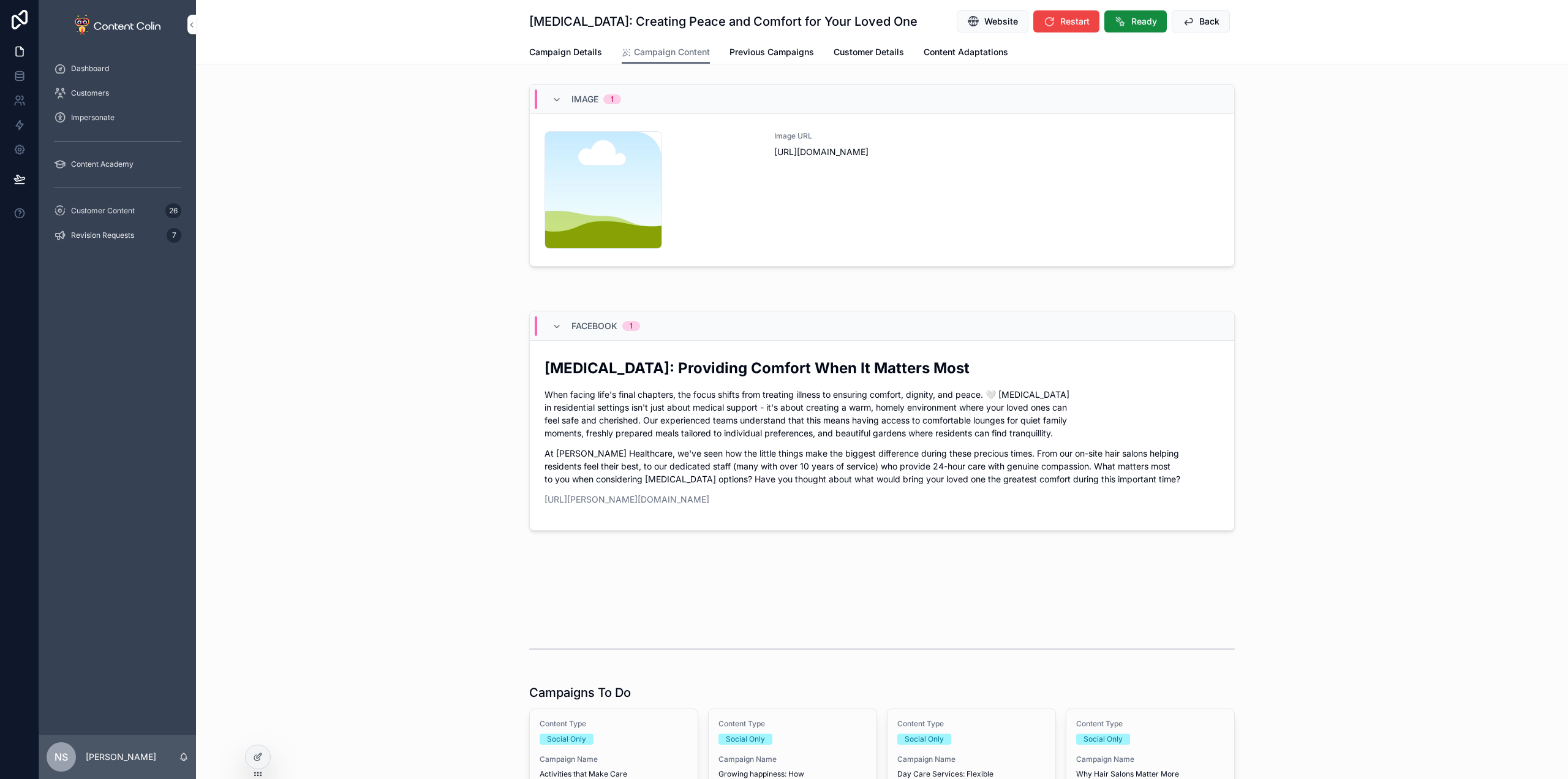
click at [899, 214] on div "Image URL [URL][DOMAIN_NAME]" at bounding box center [997, 190] width 445 height 118
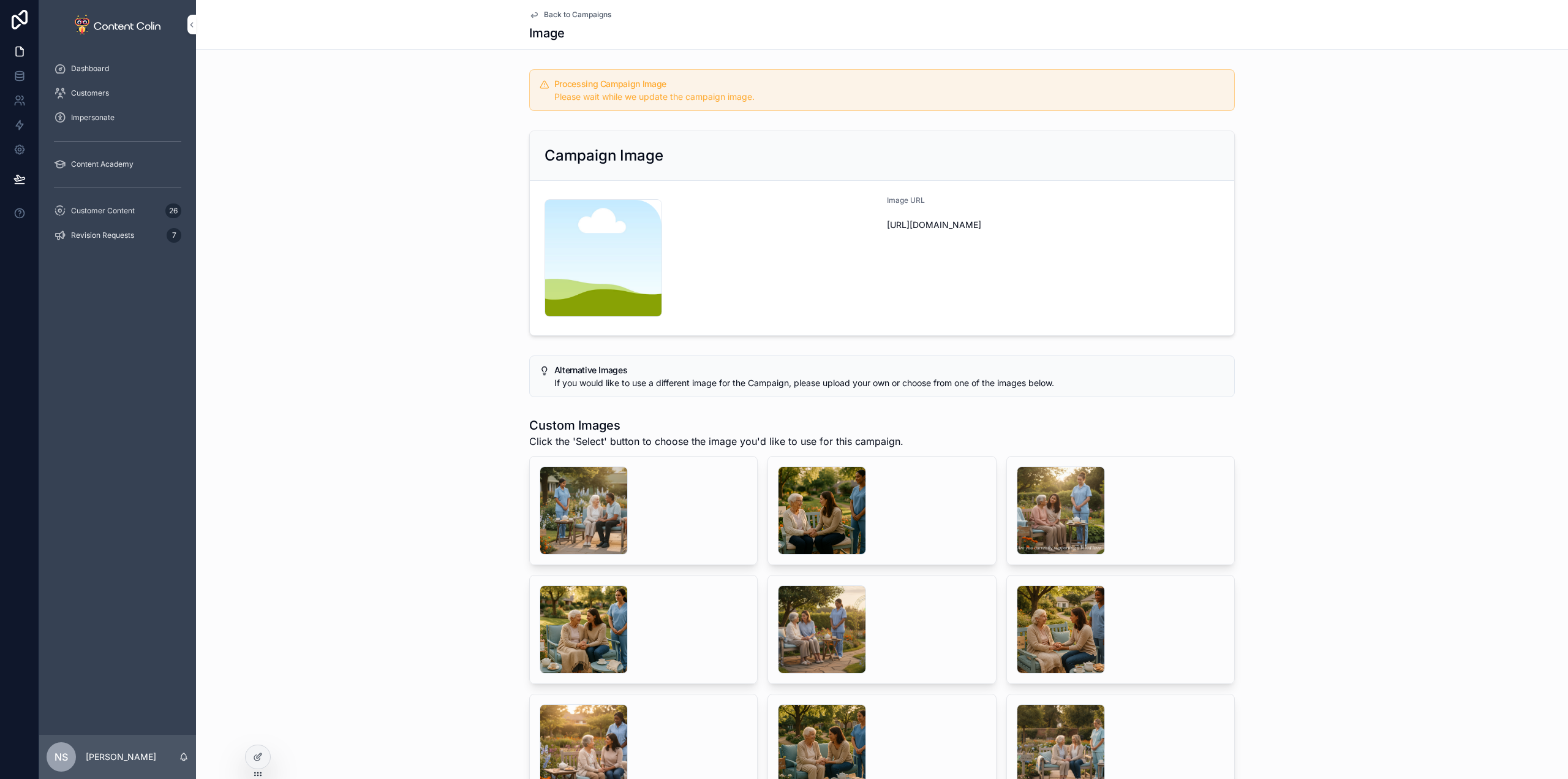
click at [1040, 524] on div "scrollable content" at bounding box center [1061, 510] width 88 height 88
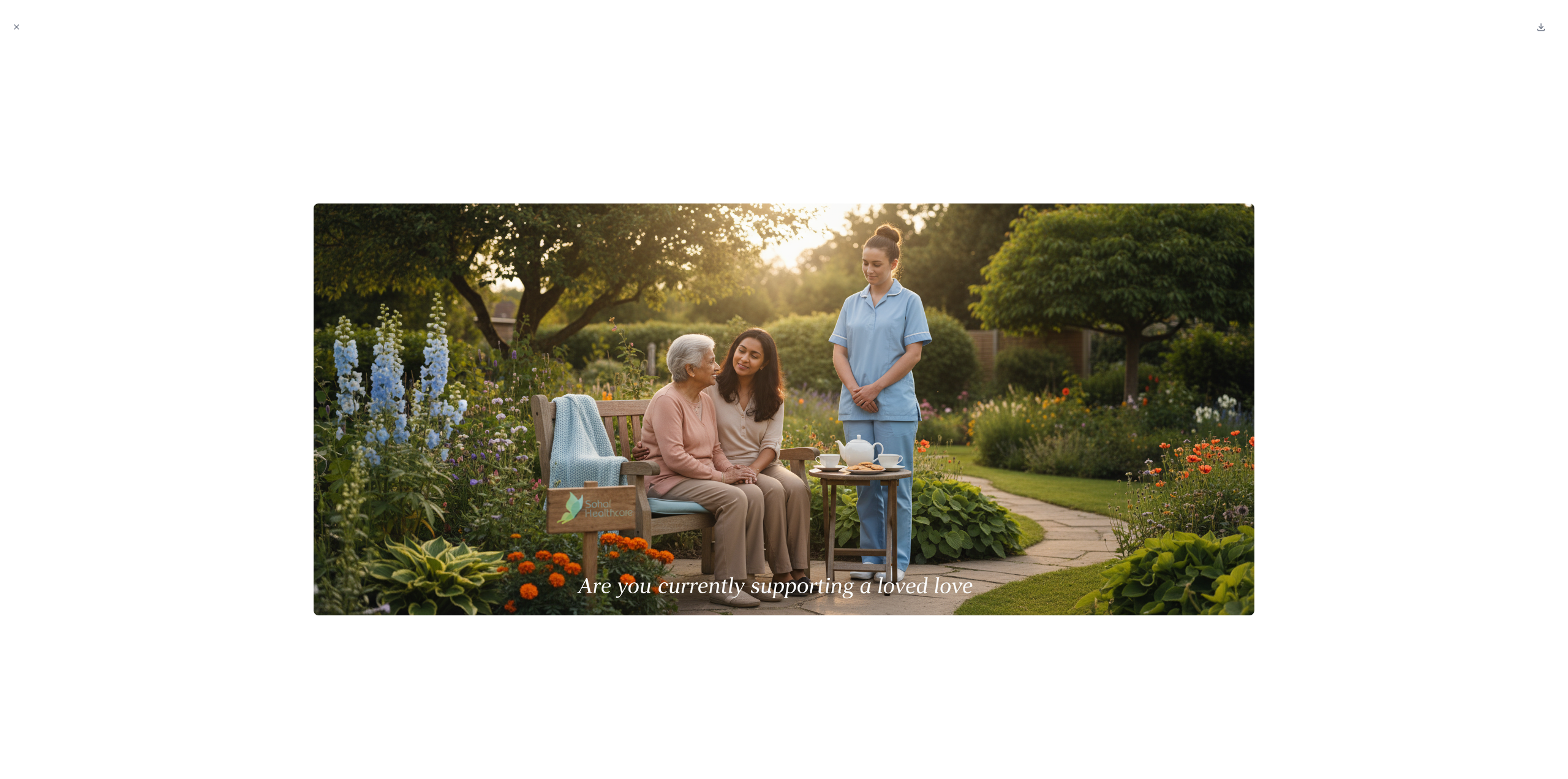
drag, startPoint x: 971, startPoint y: 65, endPoint x: 750, endPoint y: 36, distance: 222.9
click at [971, 66] on div at bounding box center [784, 409] width 1549 height 720
click at [15, 26] on icon "Close modal" at bounding box center [16, 27] width 5 height 5
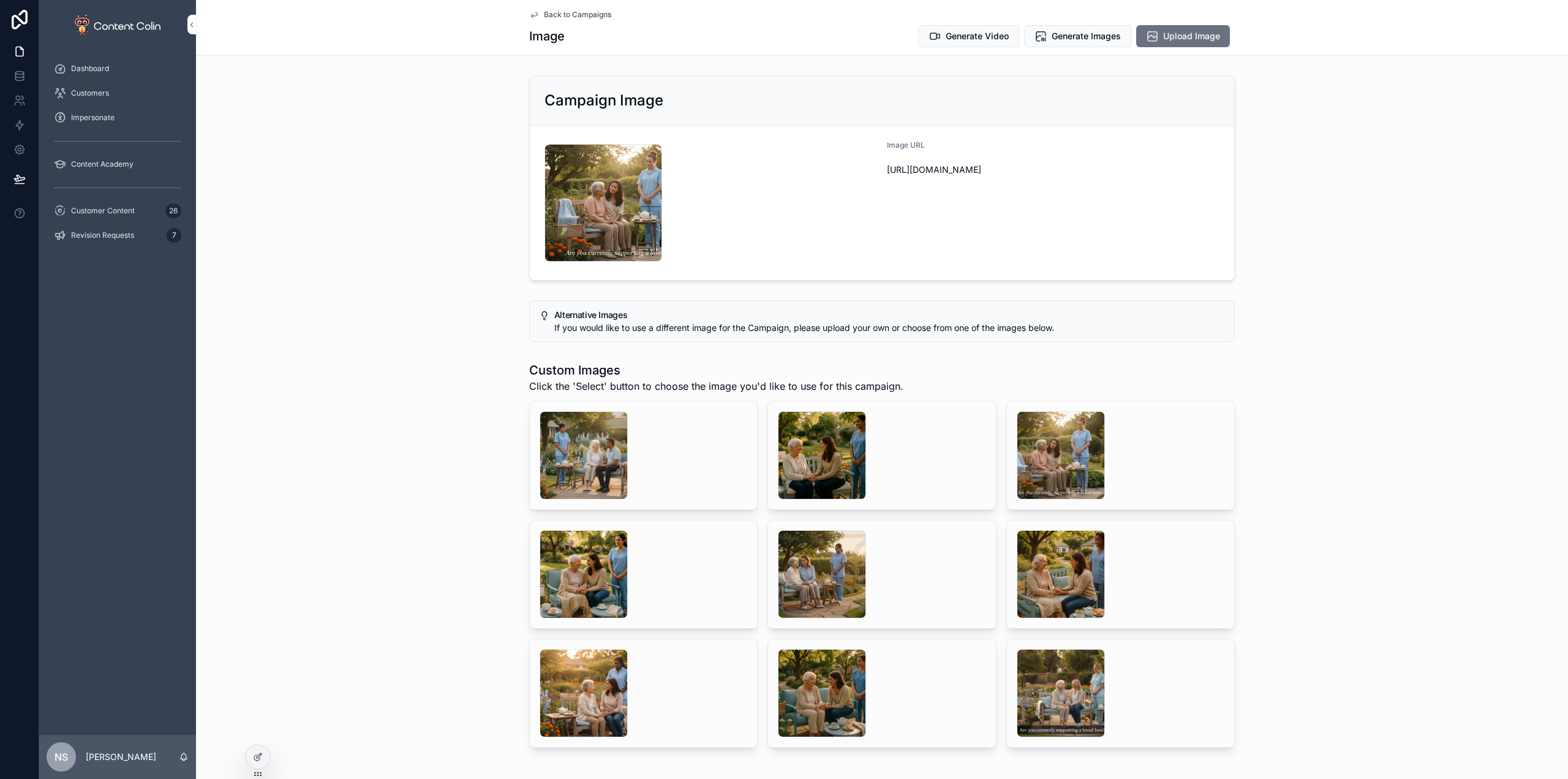
click at [804, 465] on div "scrollable content" at bounding box center [822, 455] width 88 height 88
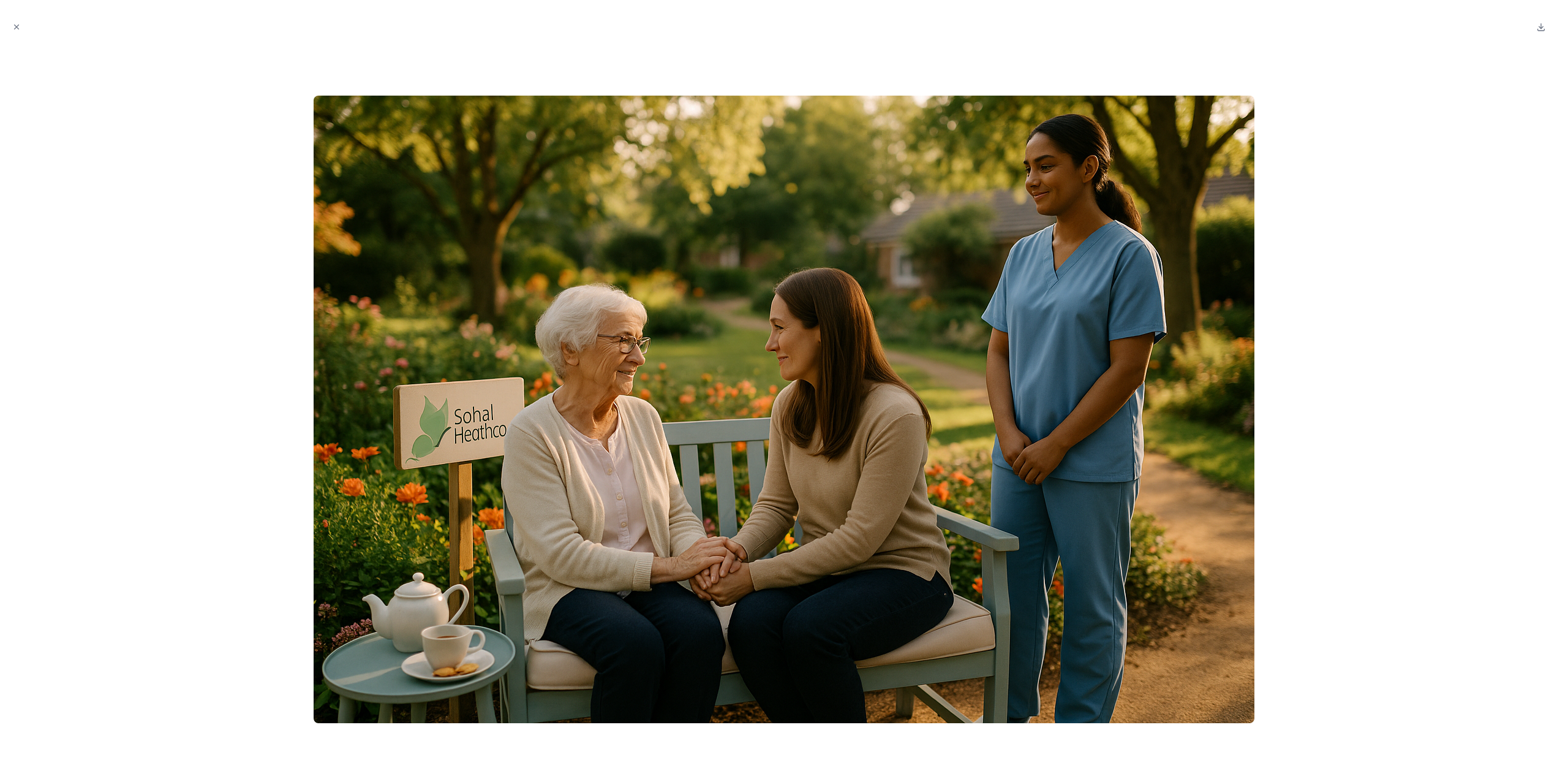
click at [1394, 320] on div at bounding box center [784, 409] width 1549 height 720
click at [19, 31] on icon "Close modal" at bounding box center [16, 26] width 8 height 8
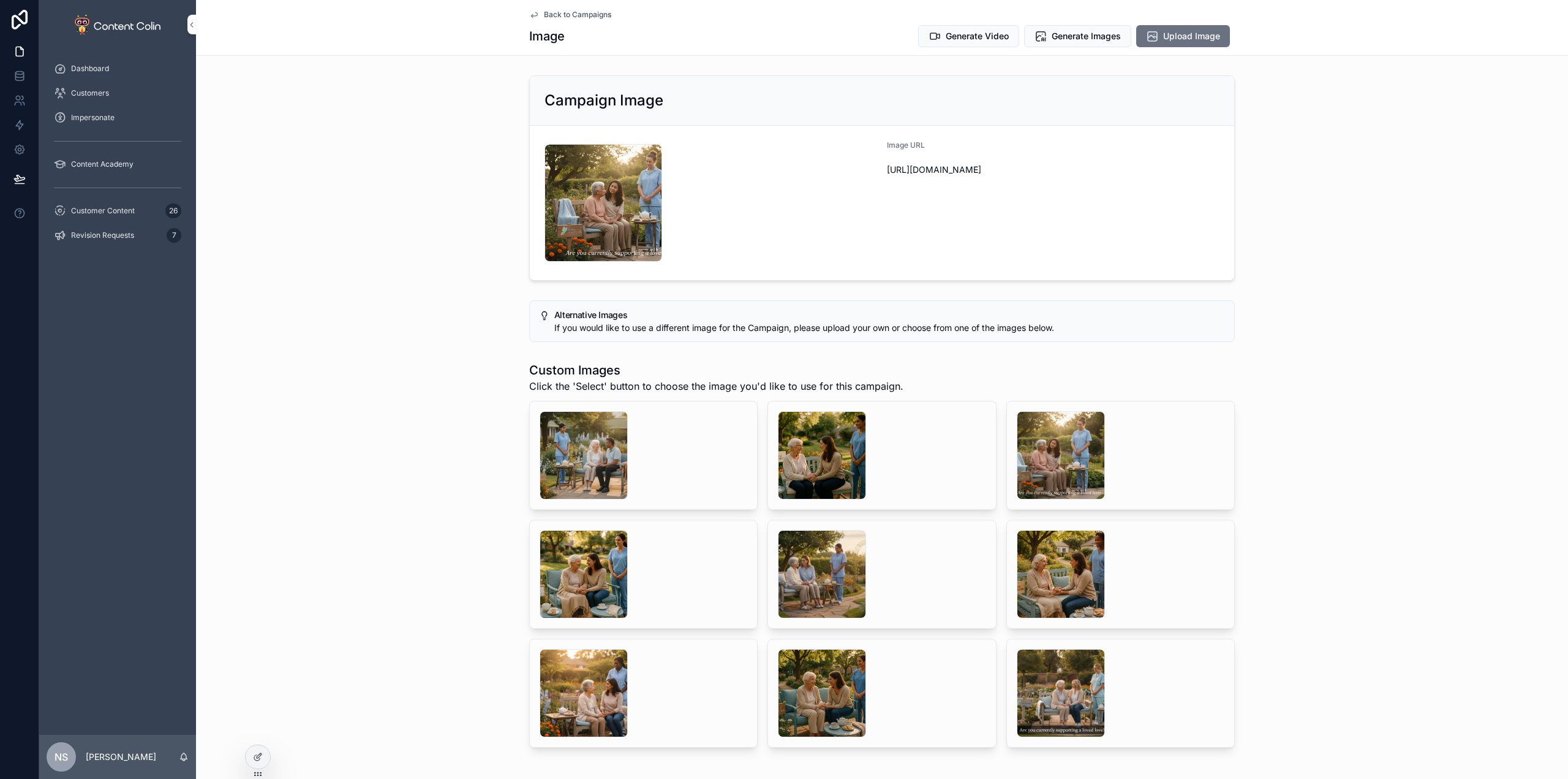
click at [595, 552] on div "scrollable content" at bounding box center [584, 574] width 88 height 88
click at [0, 0] on span "Select" at bounding box center [0, 0] width 0 height 0
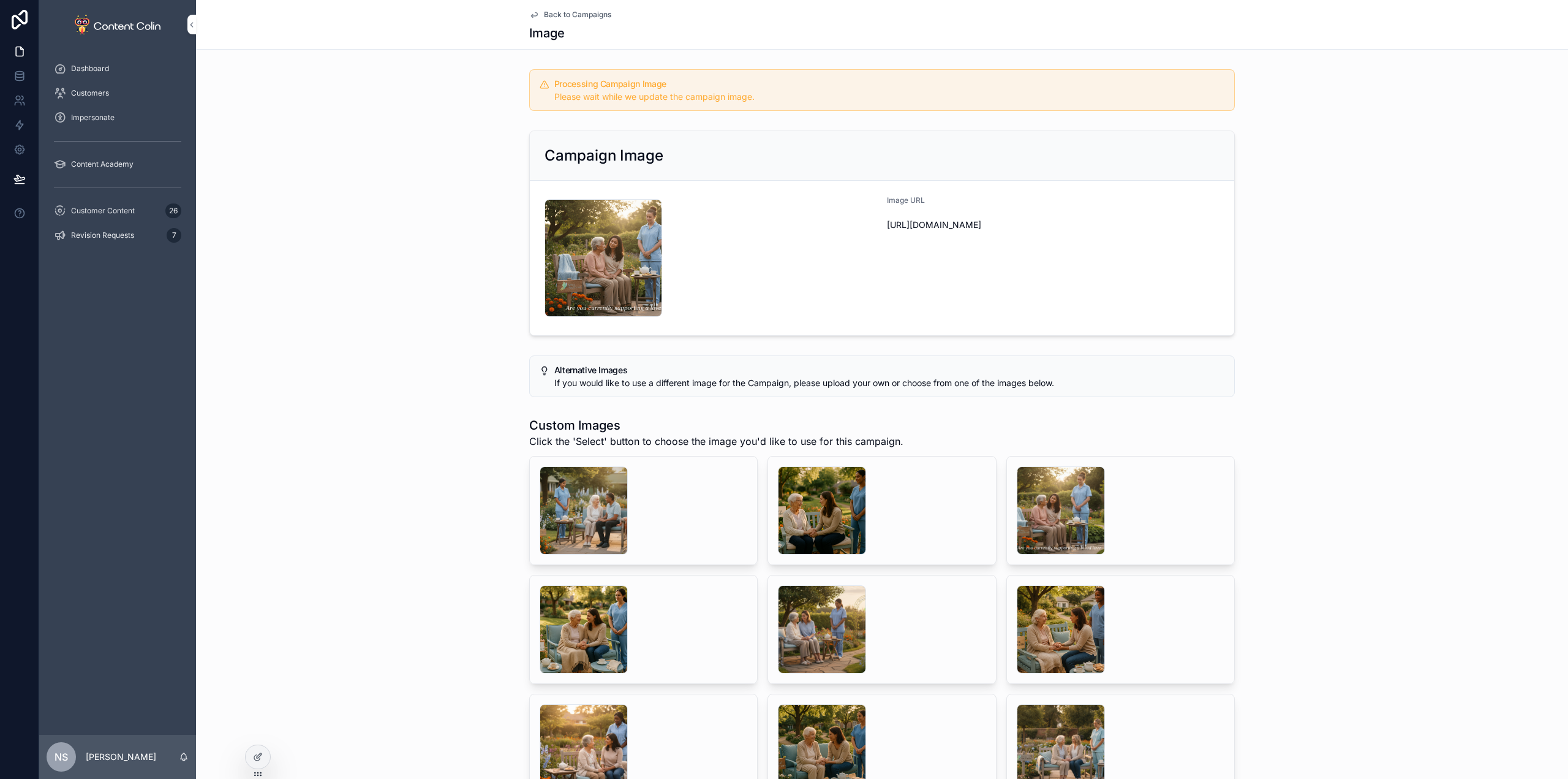
click at [563, 14] on span "Back to Campaigns" at bounding box center [577, 15] width 67 height 10
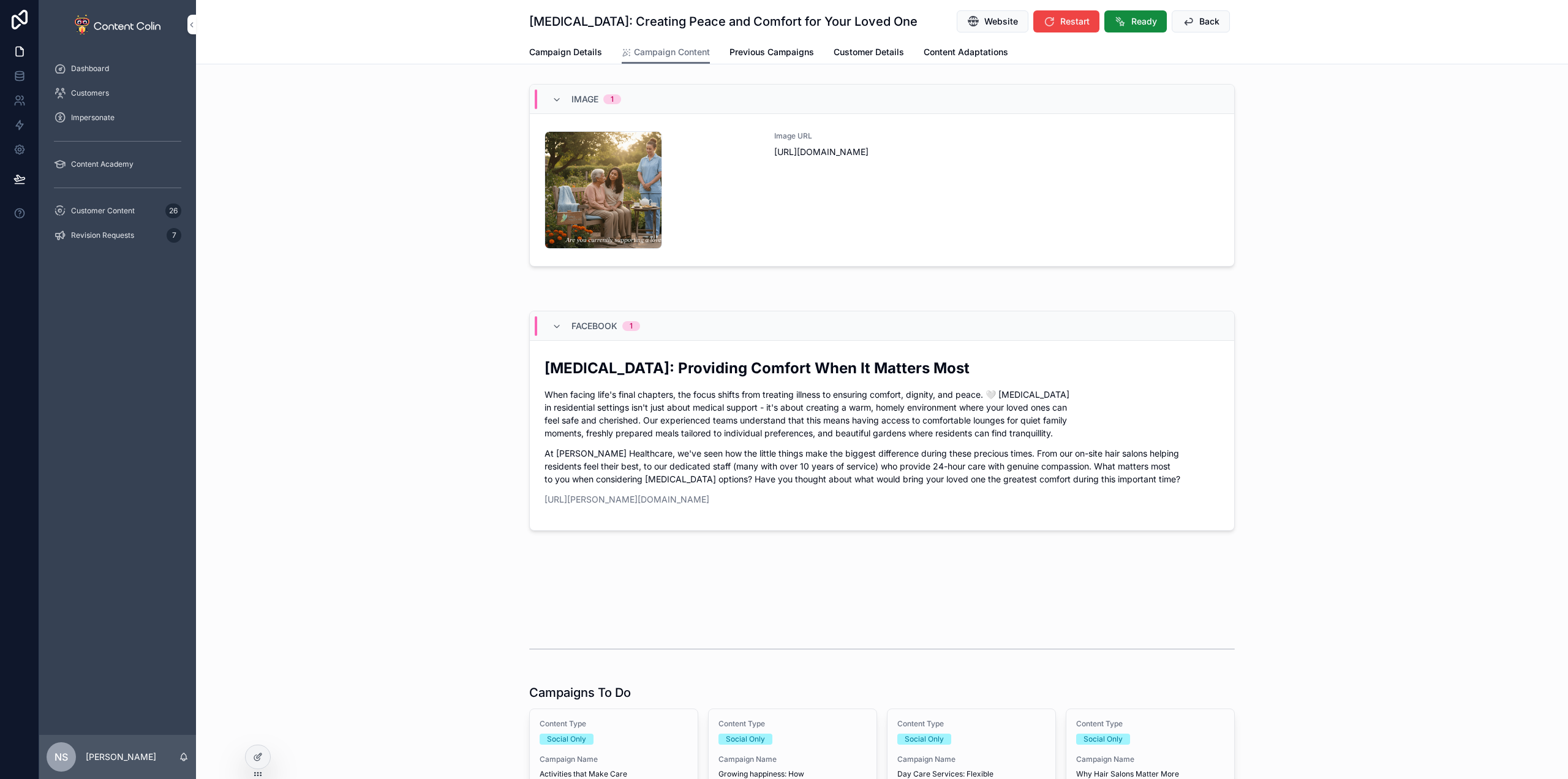
click at [836, 204] on div "Image URL https://cdn.contentcolin.com/sohalhealthcare/sohalhealthcare-17598582…" at bounding box center [997, 190] width 445 height 118
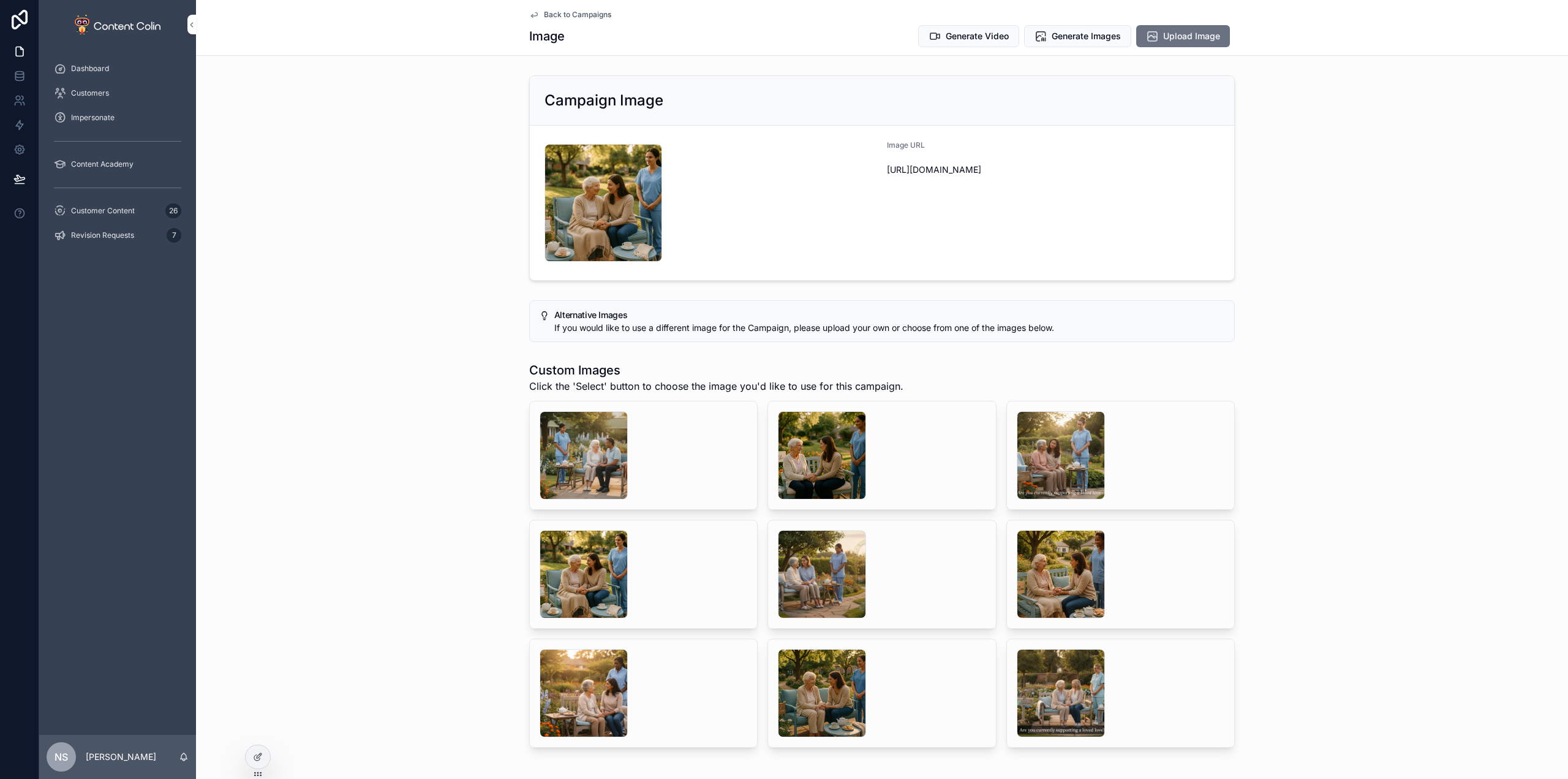
click at [556, 18] on span "Back to Campaigns" at bounding box center [577, 15] width 67 height 10
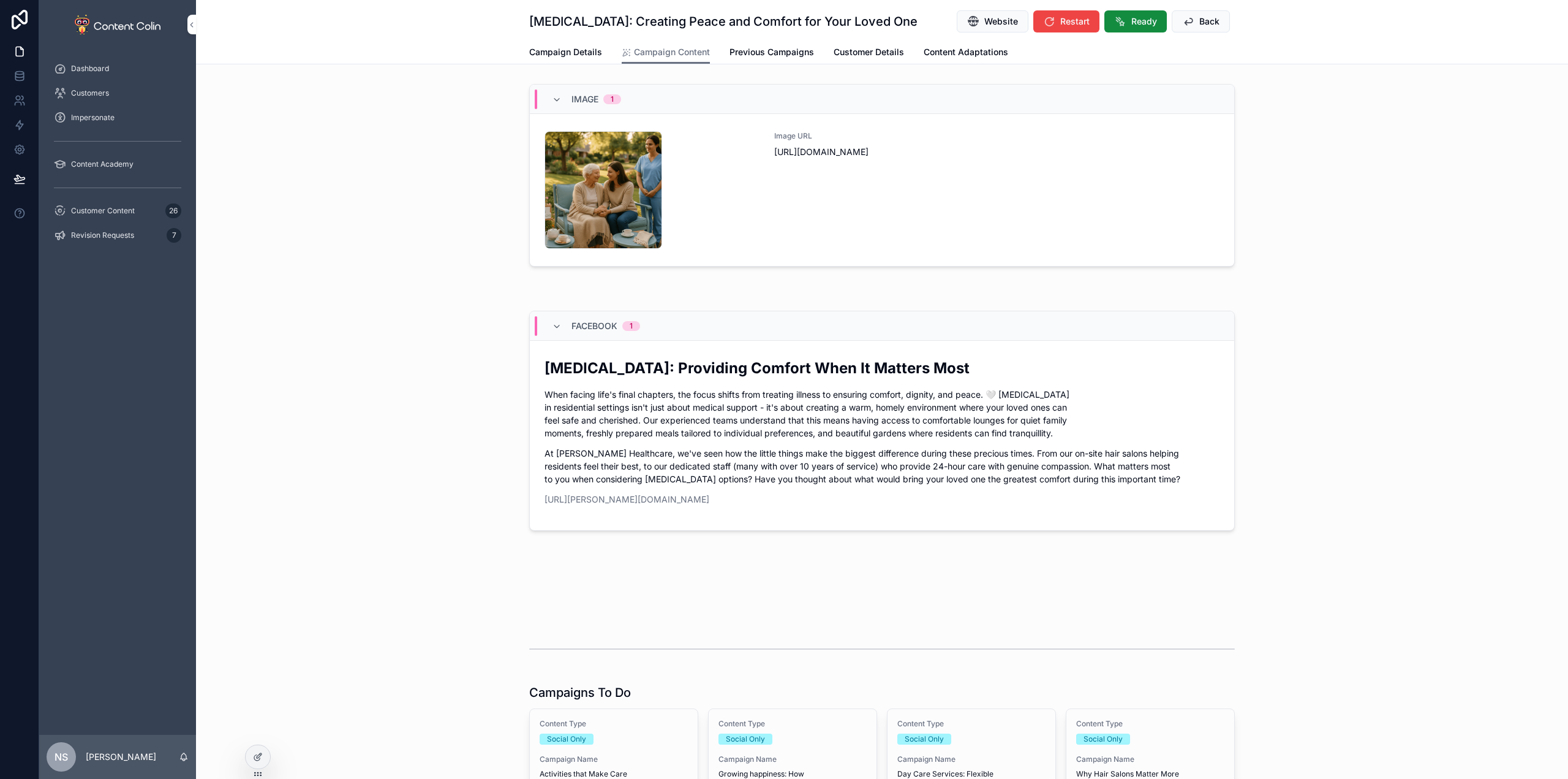
click at [1137, 26] on span "Ready" at bounding box center [1144, 21] width 26 height 12
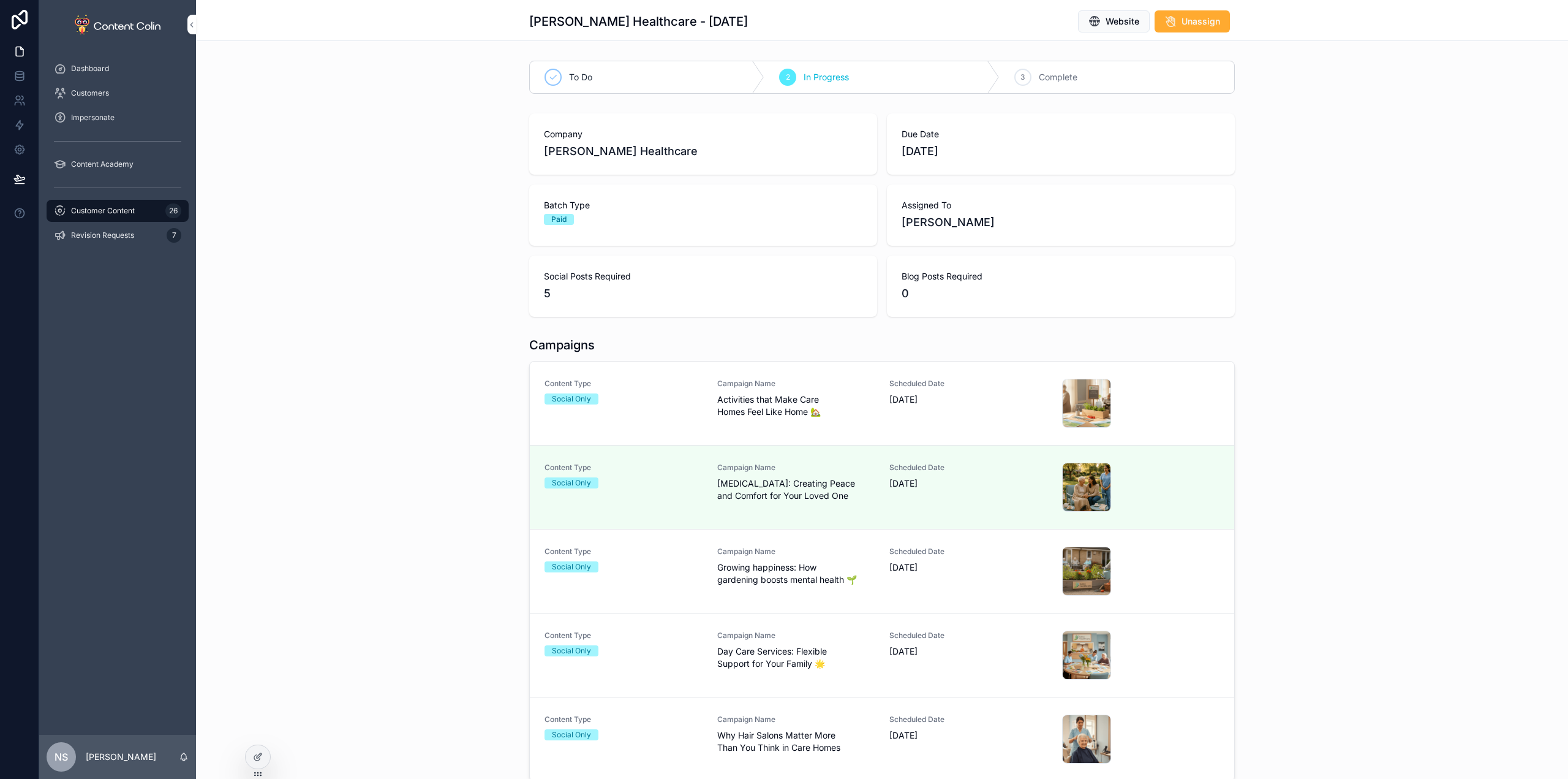
click at [844, 405] on span "Activities that Make Care Homes Feel Like Home 🏡" at bounding box center [795, 405] width 158 height 25
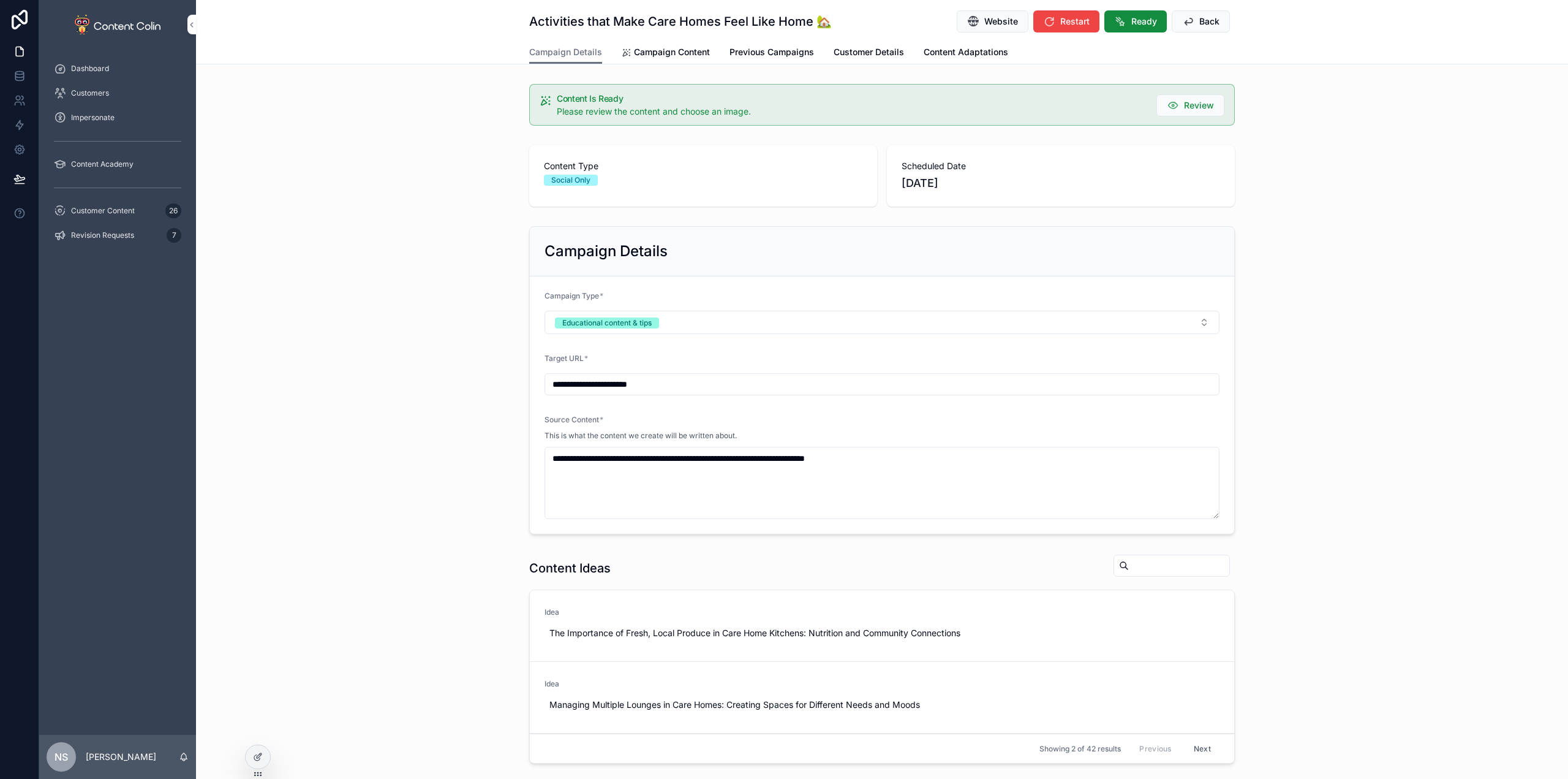
click at [1136, 14] on button "Ready" at bounding box center [1136, 21] width 63 height 22
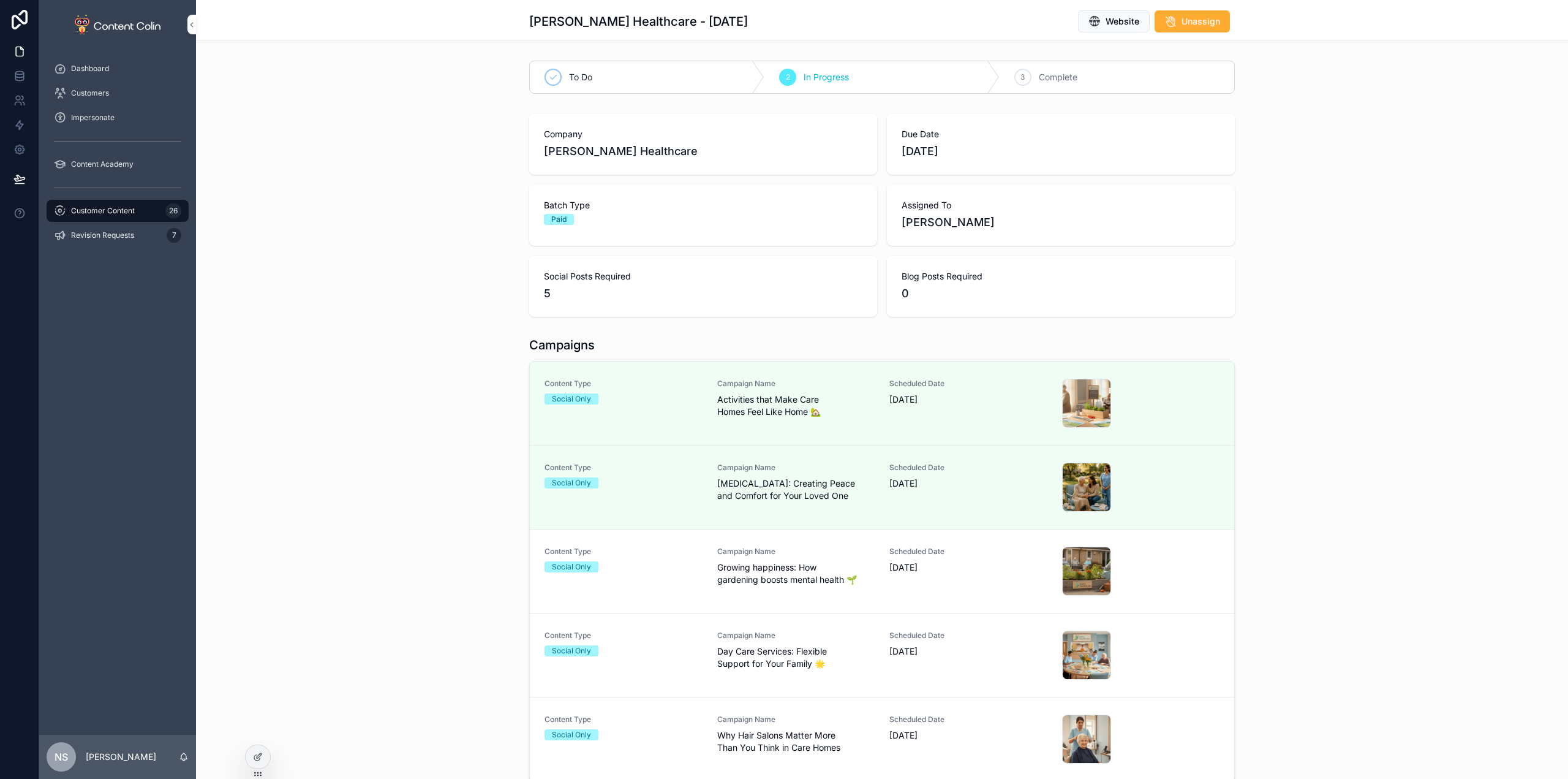
click at [848, 581] on span "Growing happiness: How gardening boosts mental health 🌱" at bounding box center [795, 573] width 158 height 25
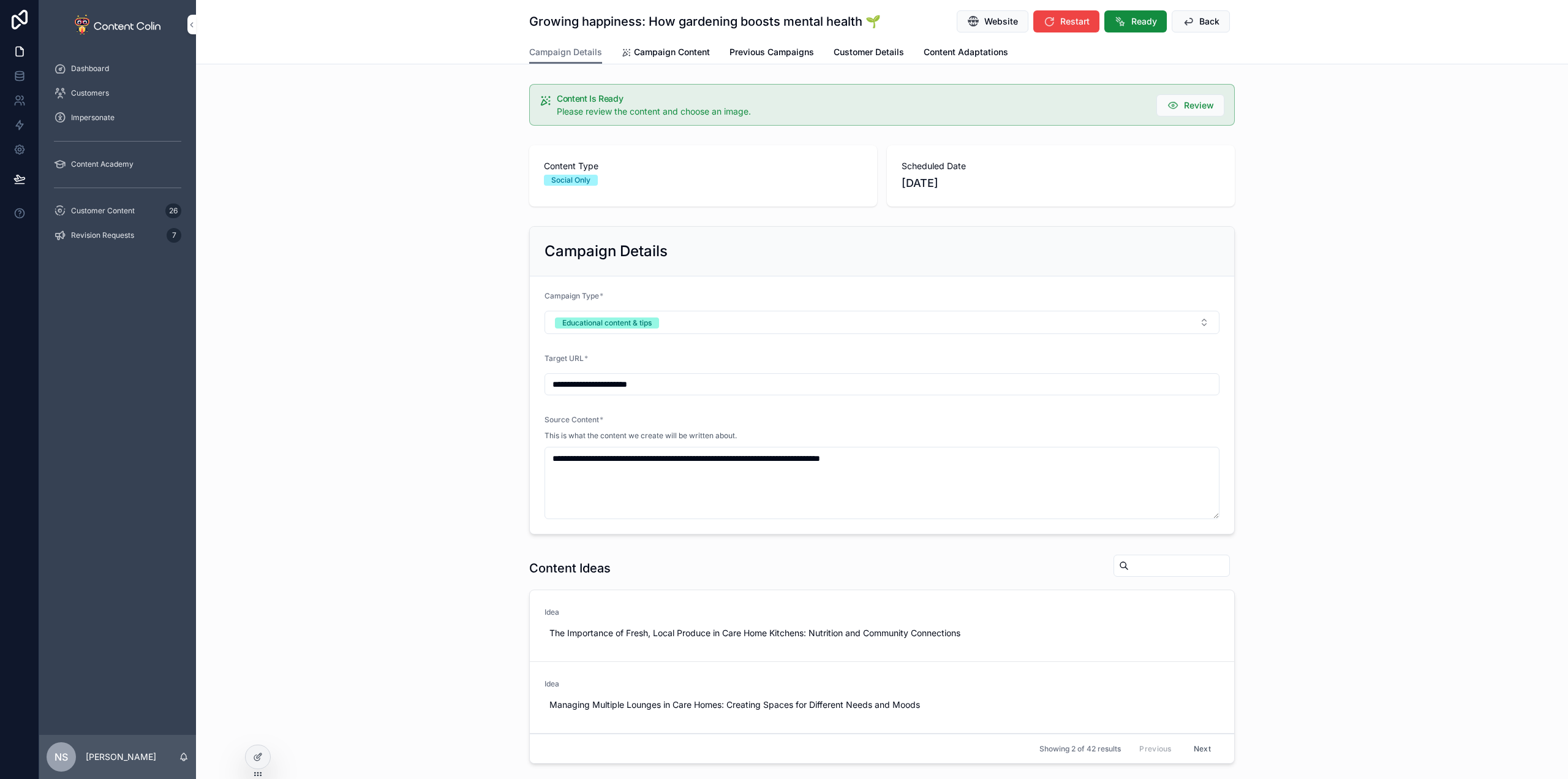
click at [1136, 21] on span "Ready" at bounding box center [1144, 21] width 26 height 12
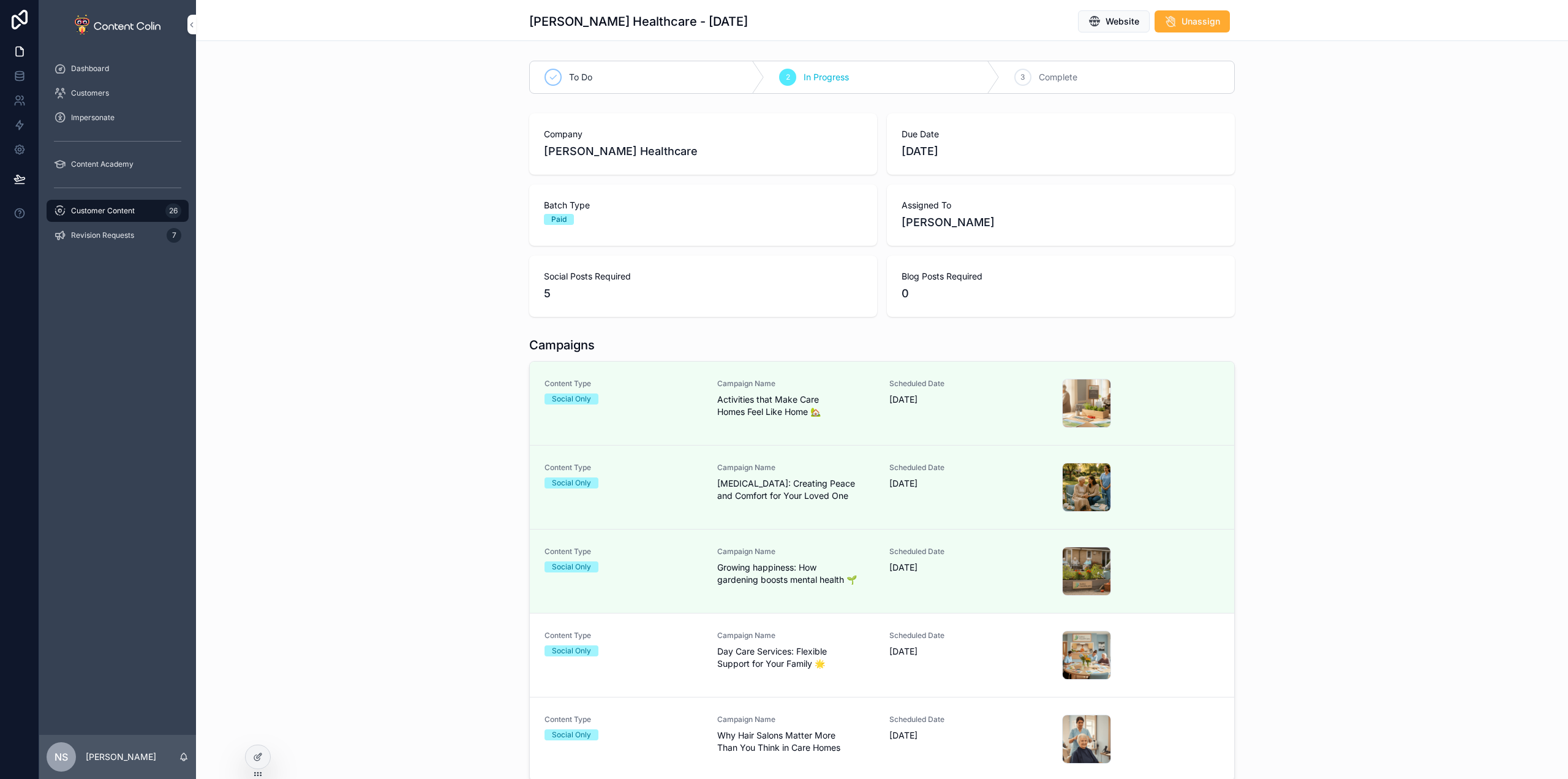
click at [929, 664] on div "Scheduled Date 21st October 2025" at bounding box center [968, 655] width 158 height 49
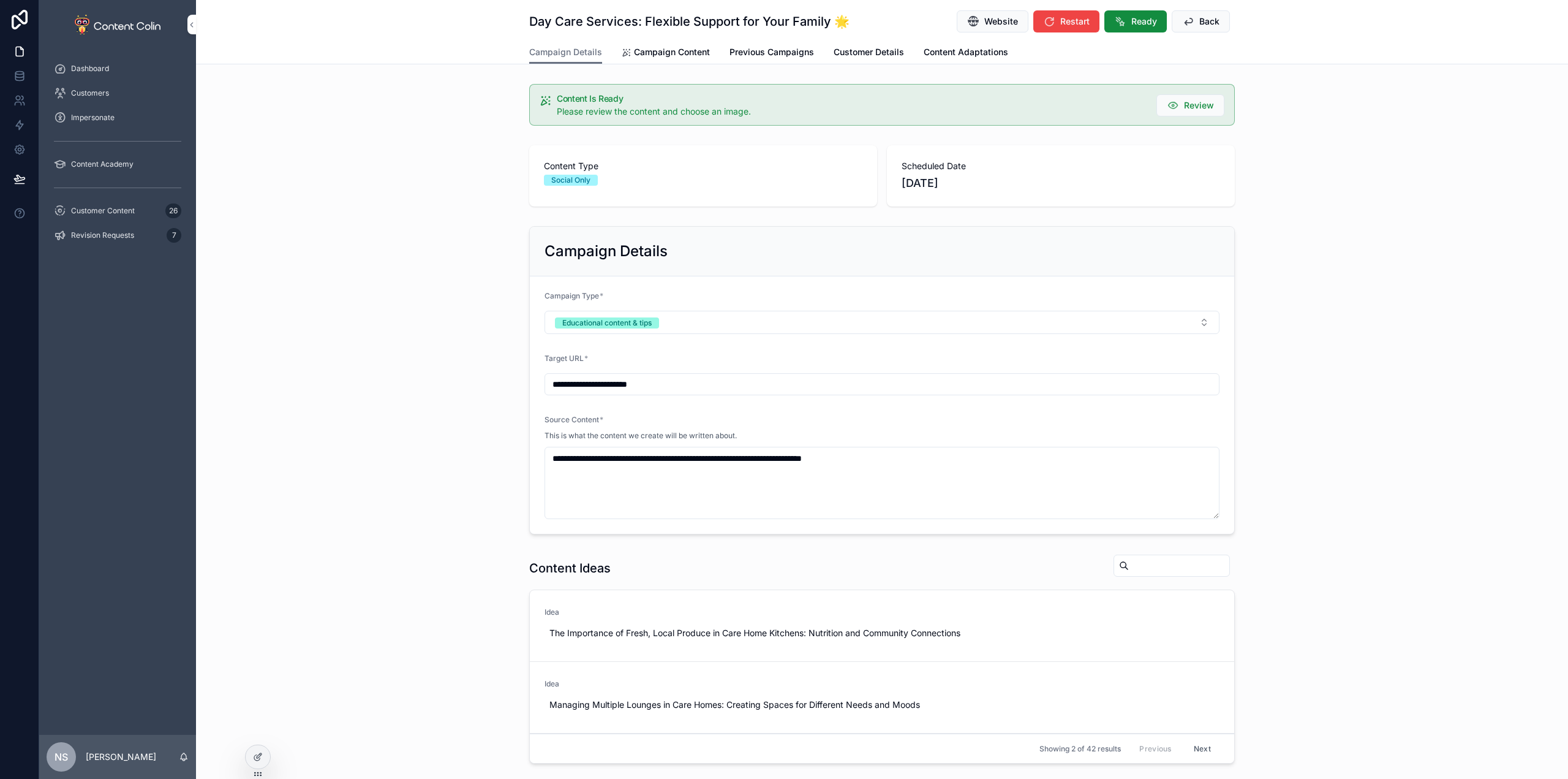
click at [1133, 19] on span "Ready" at bounding box center [1144, 21] width 26 height 12
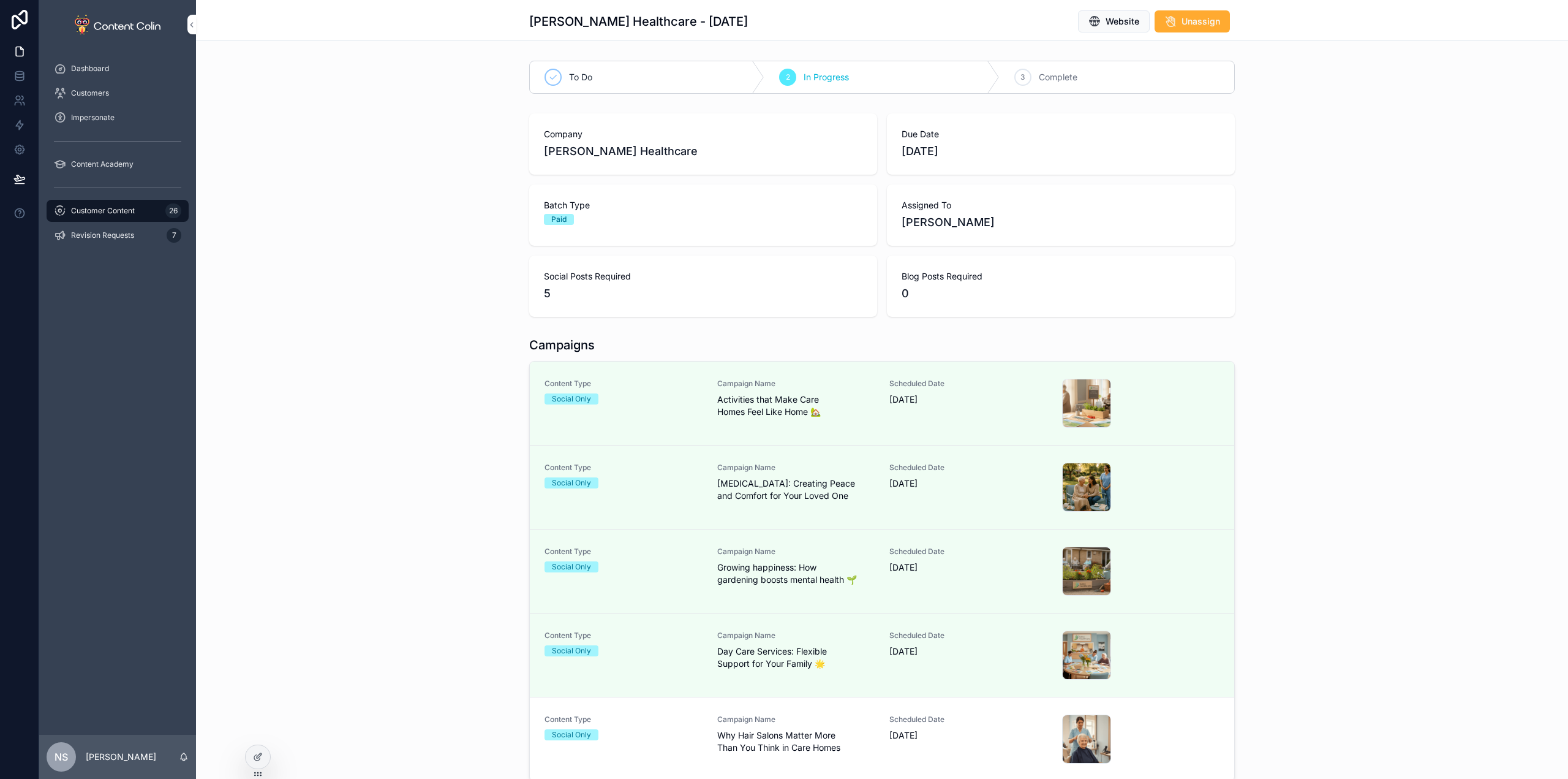
click at [917, 731] on span "[DATE]" at bounding box center [968, 734] width 158 height 12
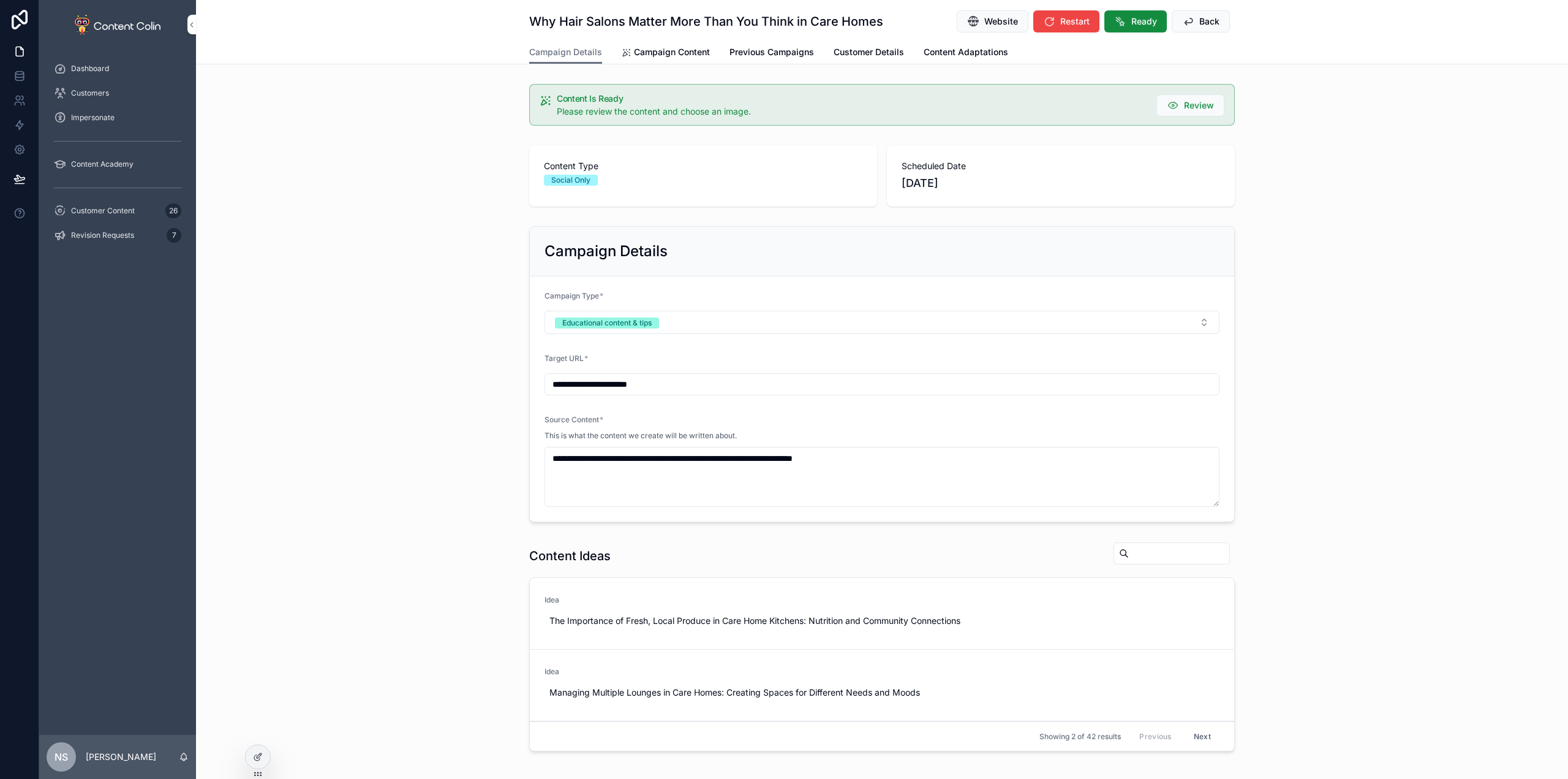
click at [1143, 19] on span "Ready" at bounding box center [1144, 21] width 26 height 12
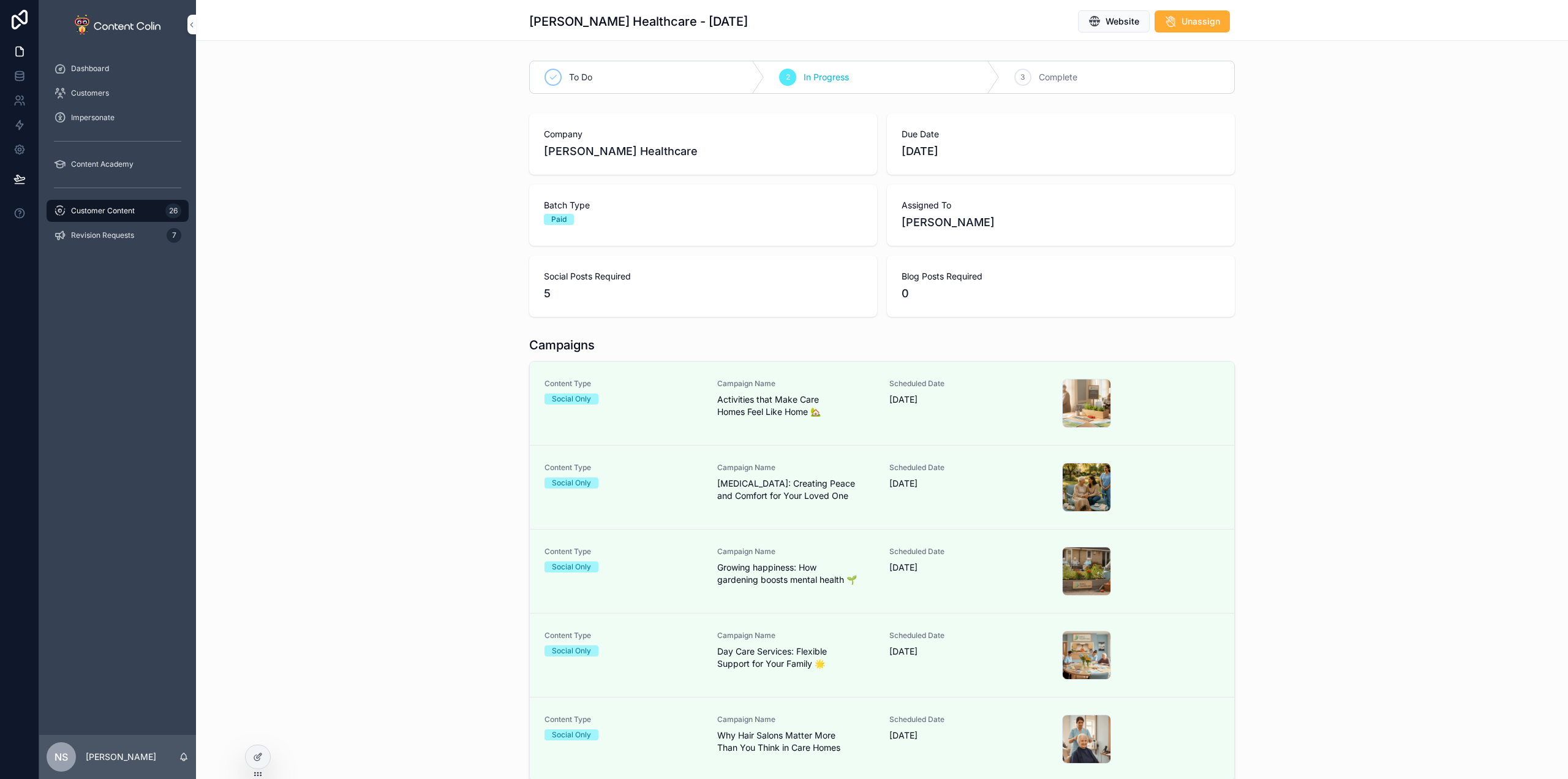
click at [109, 204] on div "Customer Content 26" at bounding box center [118, 210] width 128 height 19
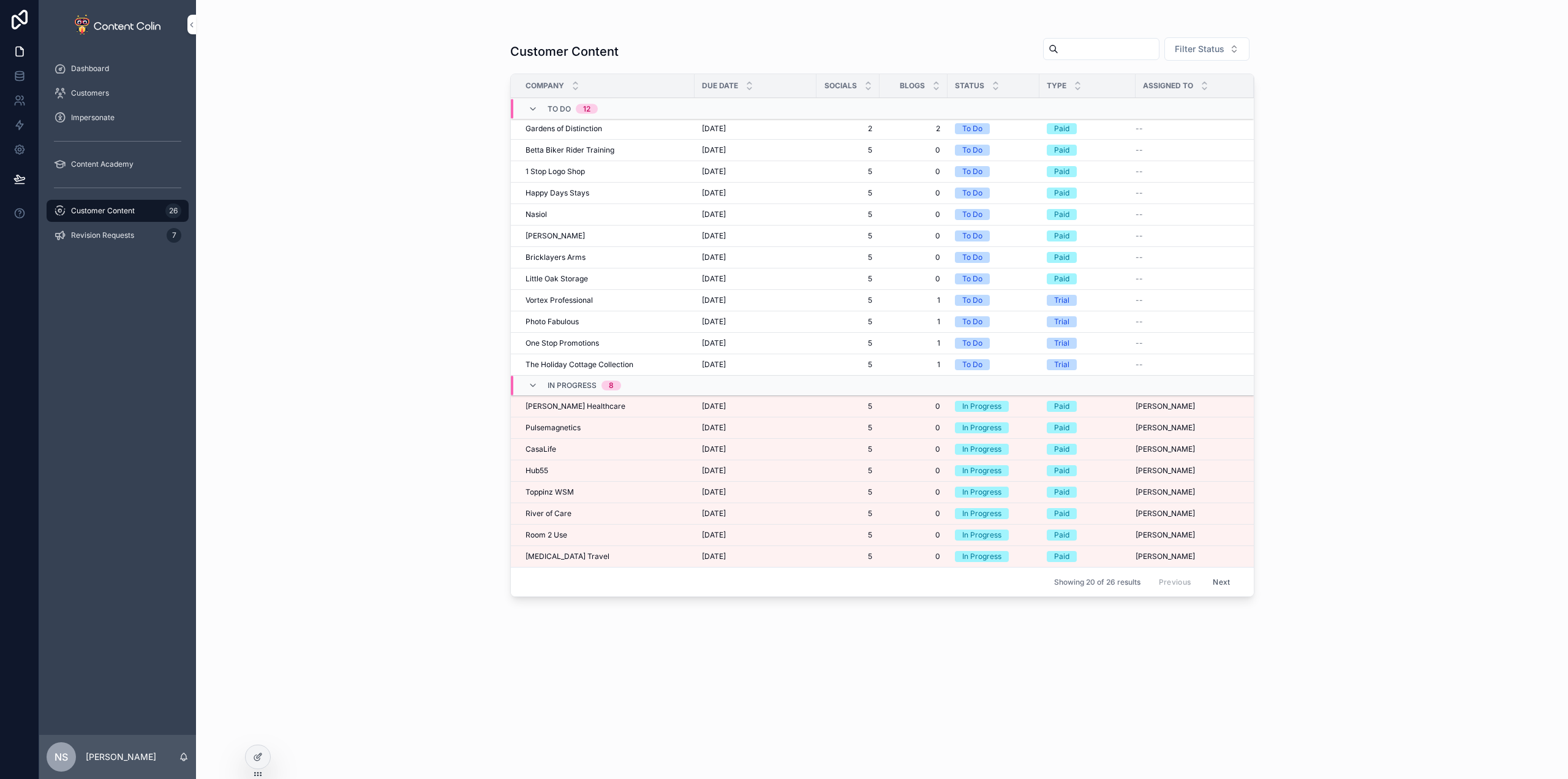
click at [567, 555] on span "[MEDICAL_DATA] Travel" at bounding box center [567, 556] width 84 height 10
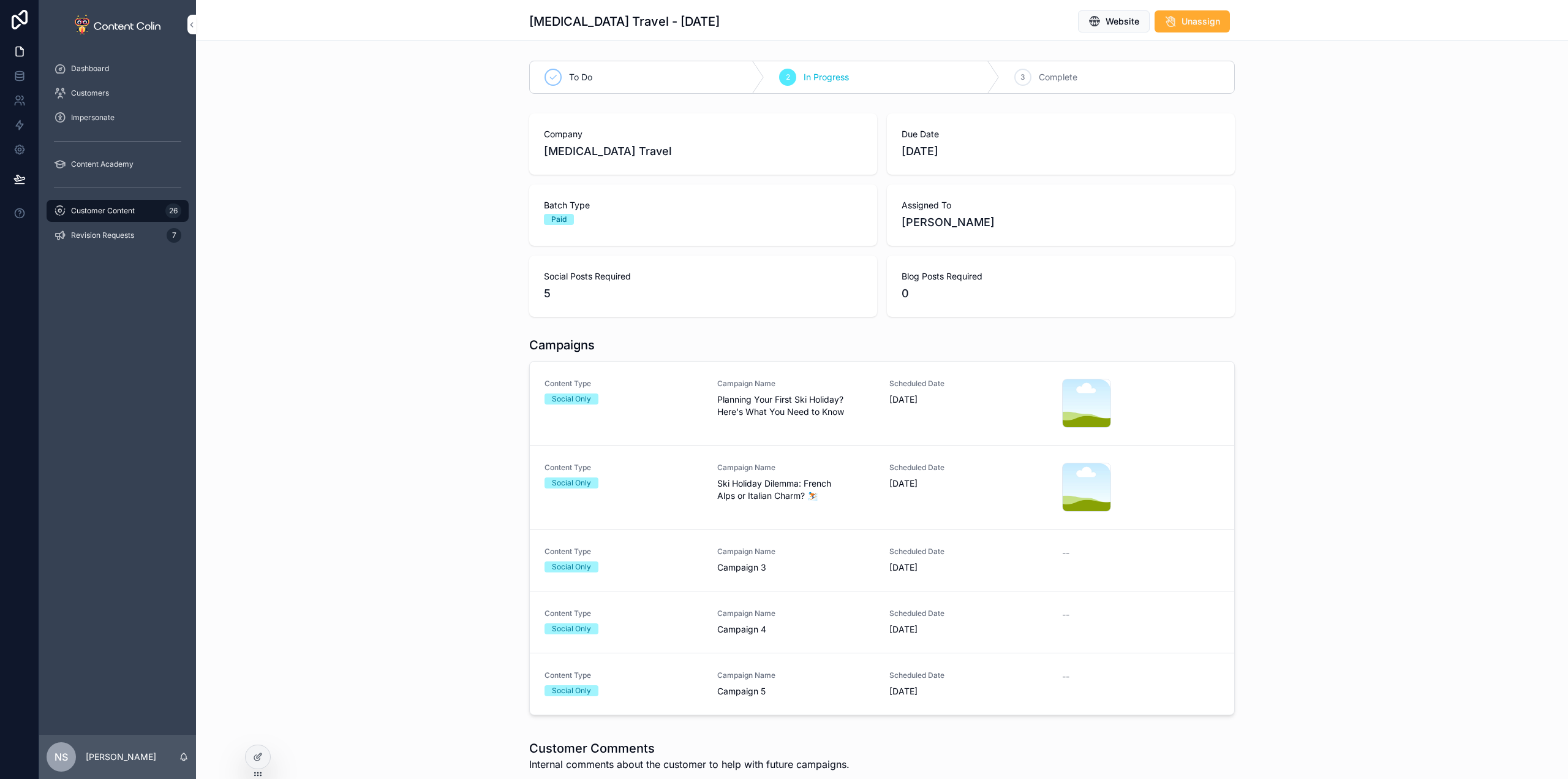
click at [635, 545] on link "Content Type Social Only Campaign Name Campaign 3 Scheduled Date 17th October 2…" at bounding box center [882, 560] width 704 height 62
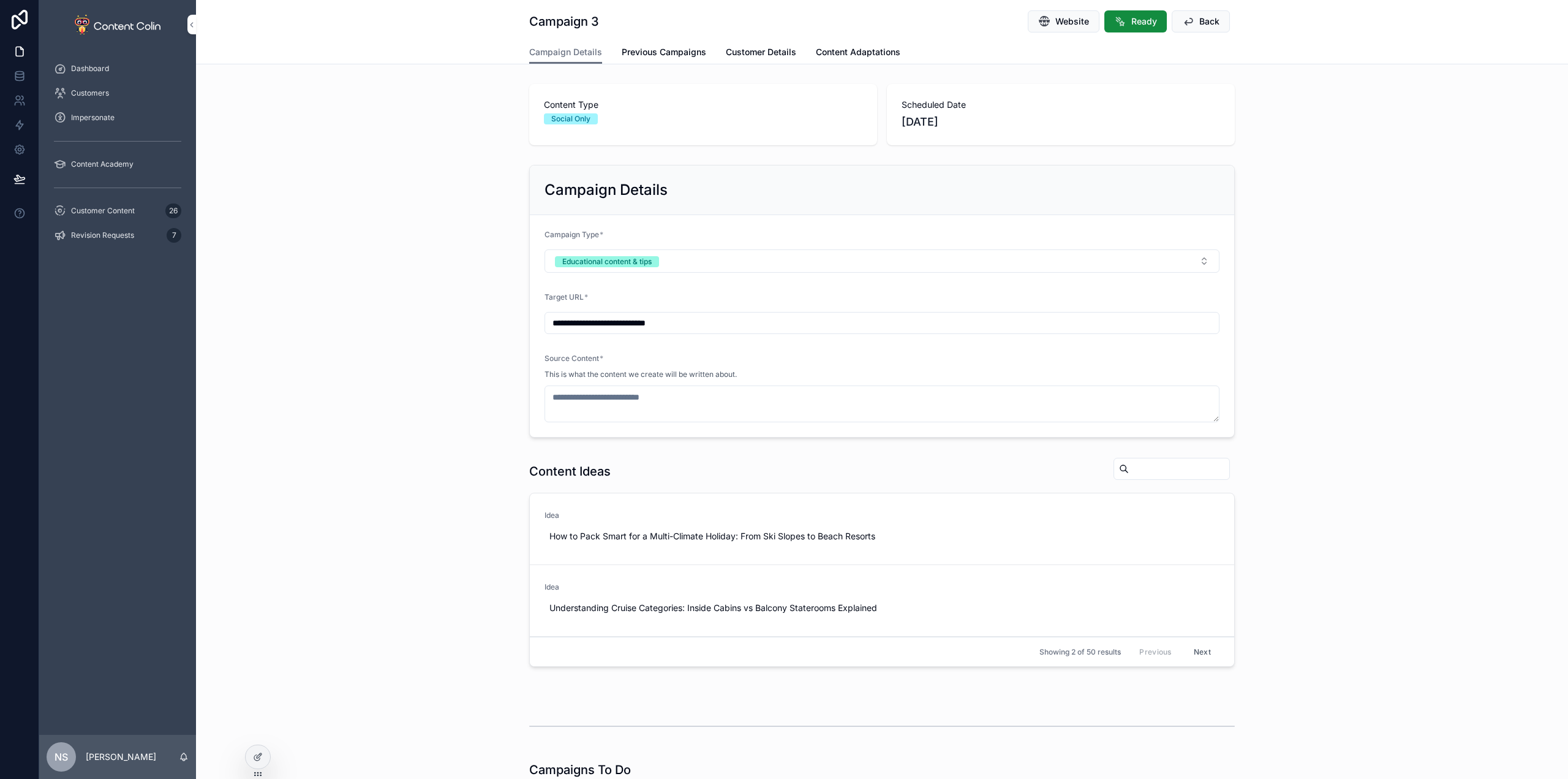
click at [0, 0] on button "Use This" at bounding box center [0, 0] width 0 height 0
type textarea "**********"
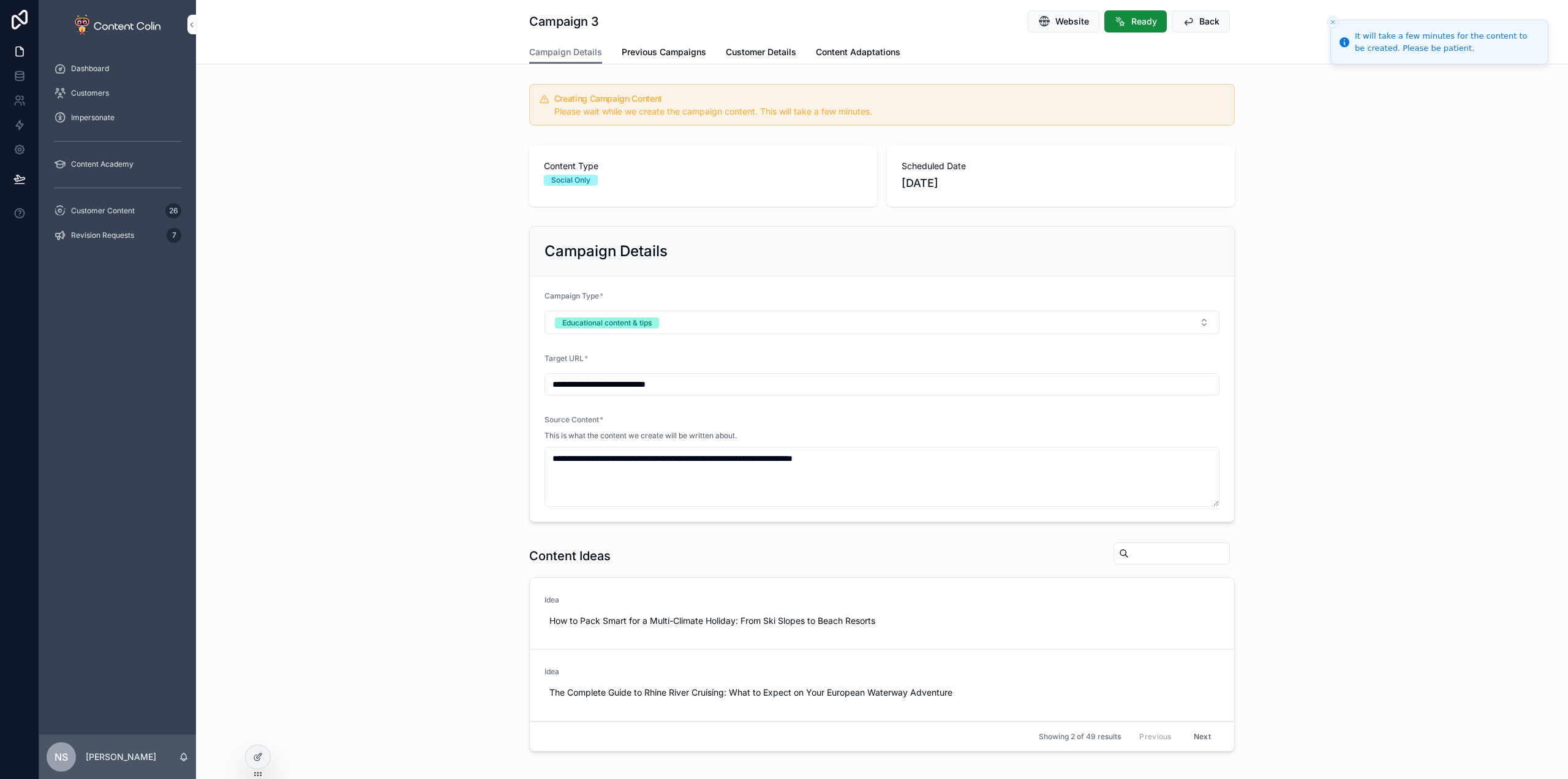
click at [1214, 12] on button "Back" at bounding box center [1201, 21] width 58 height 22
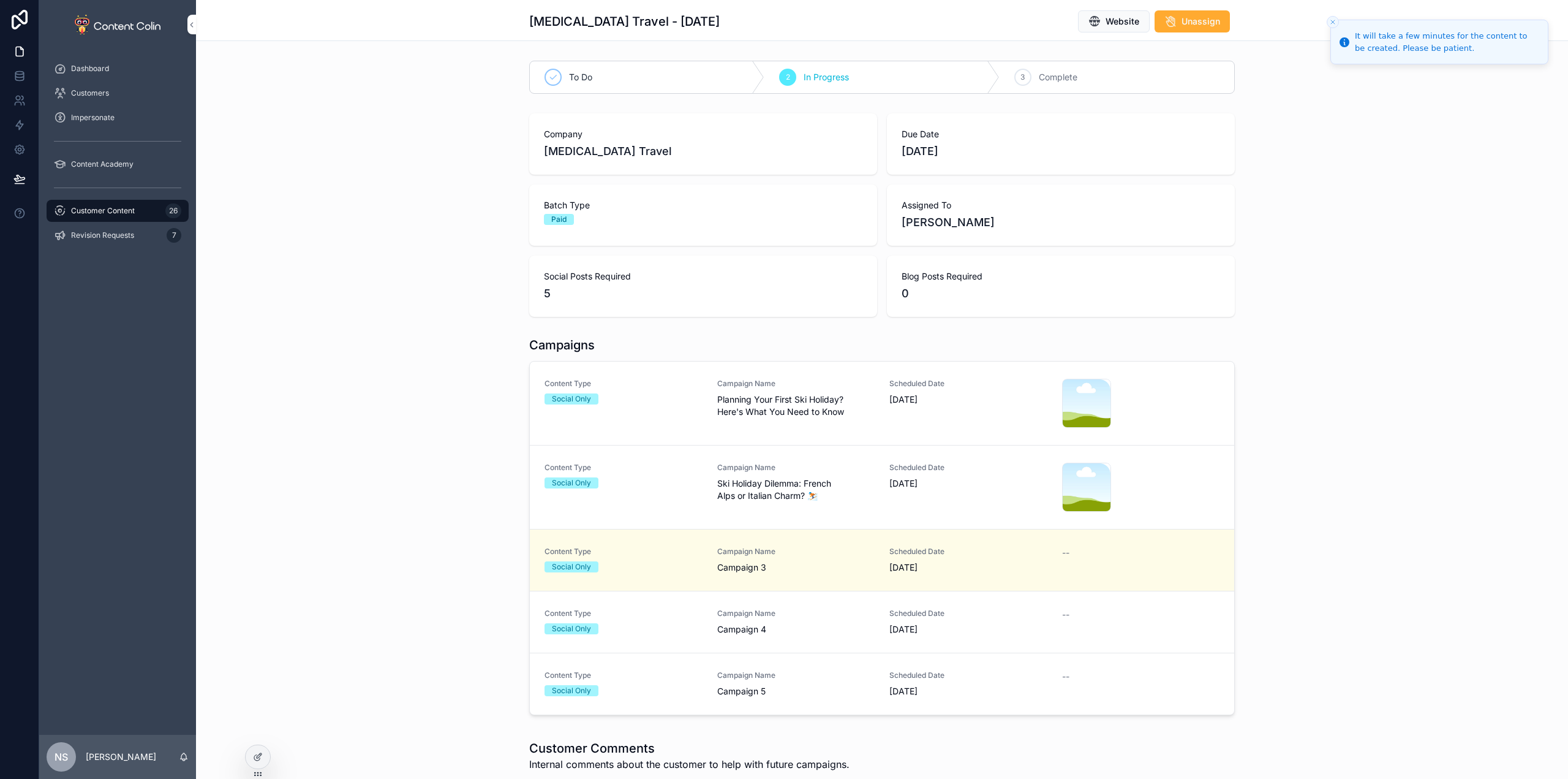
drag, startPoint x: 827, startPoint y: 588, endPoint x: 824, endPoint y: 597, distance: 9.5
click at [826, 588] on div "Content Type Social Only Campaign Name Planning Your First Ski Holiday? Here's …" at bounding box center [882, 537] width 704 height 353
click at [813, 617] on span "Campaign Name" at bounding box center [795, 613] width 158 height 10
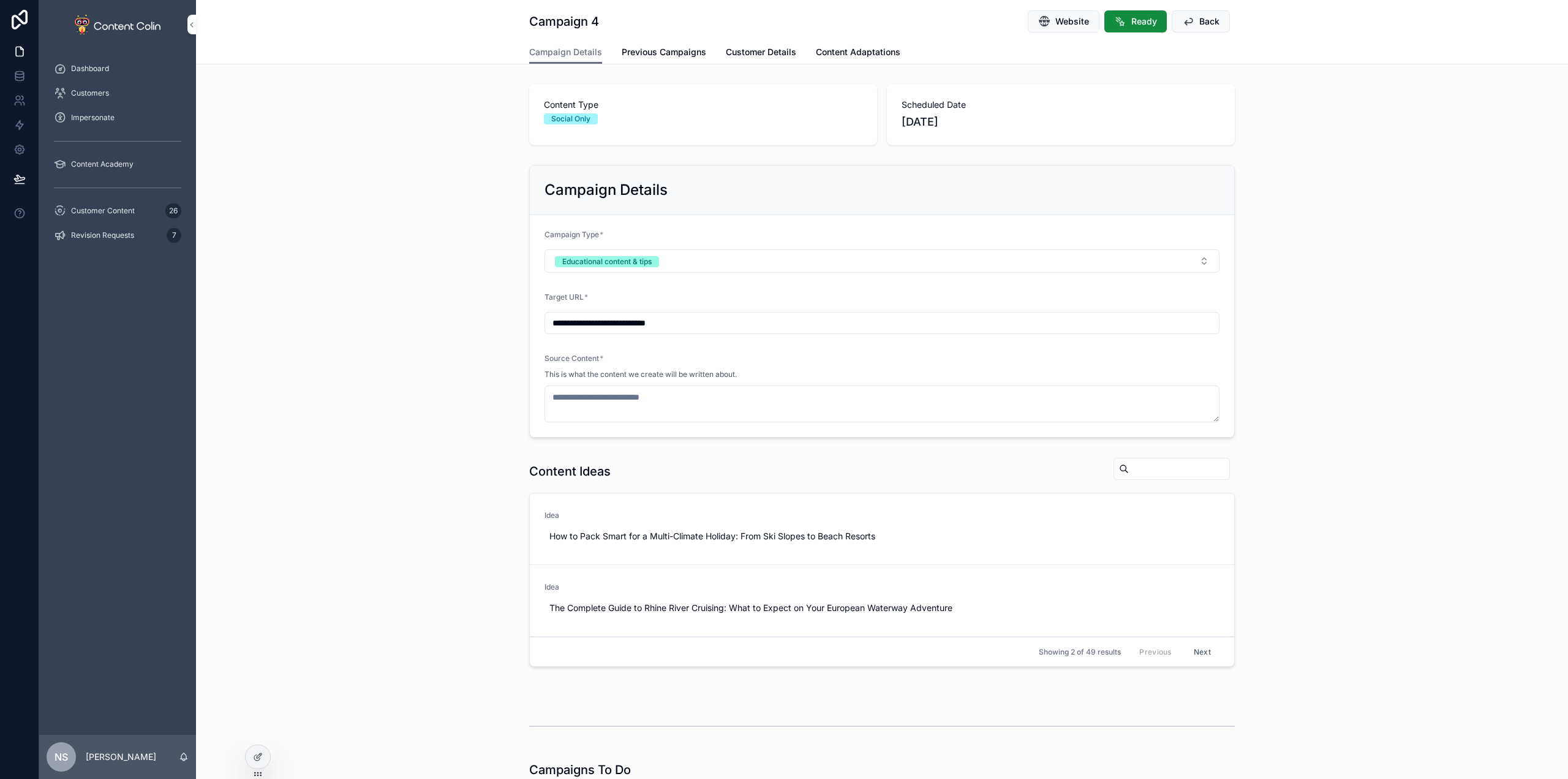
click at [0, 0] on span "Use This" at bounding box center [0, 0] width 0 height 0
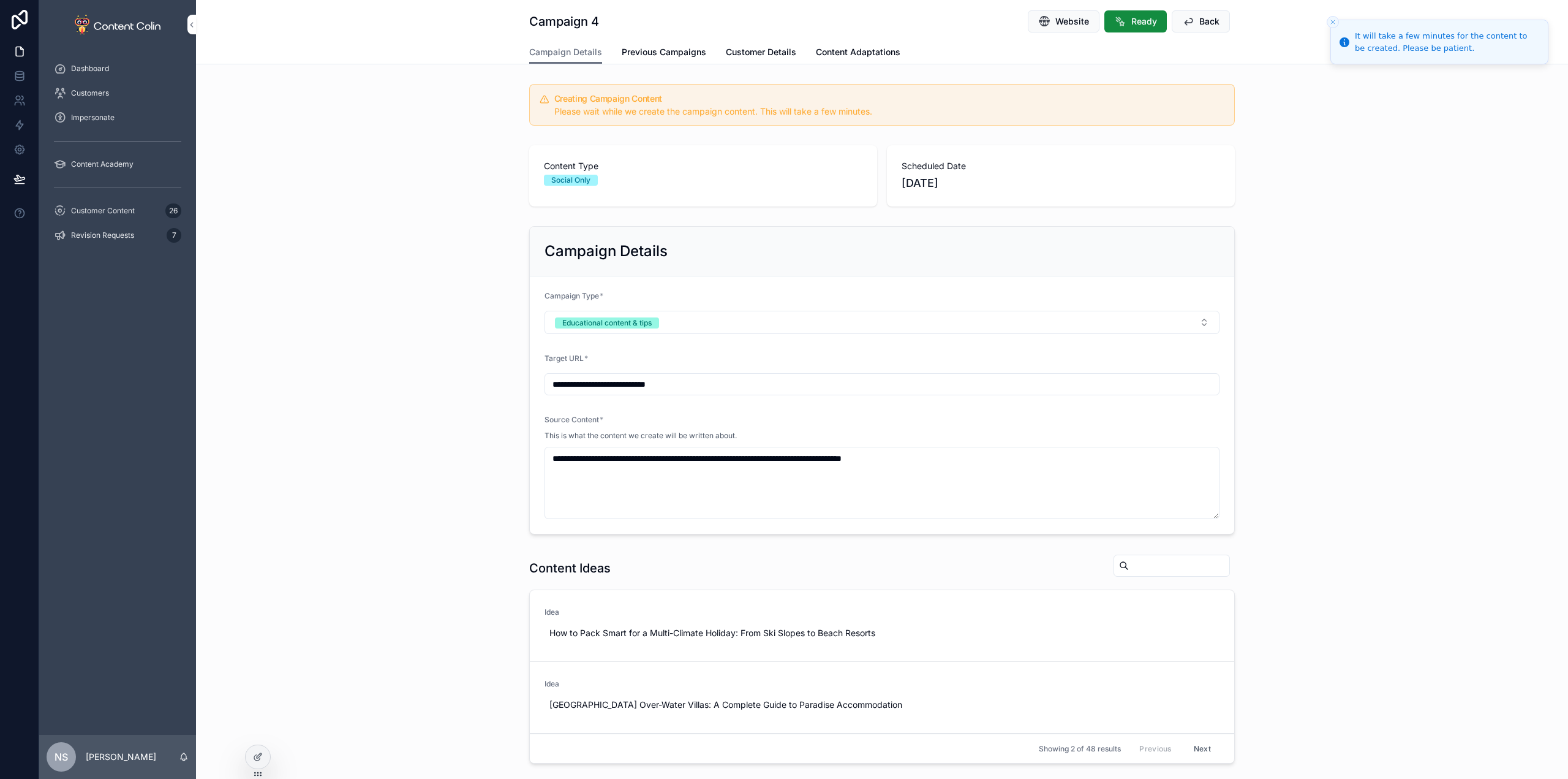
type textarea "**********"
click at [1206, 29] on button "Back" at bounding box center [1201, 21] width 58 height 22
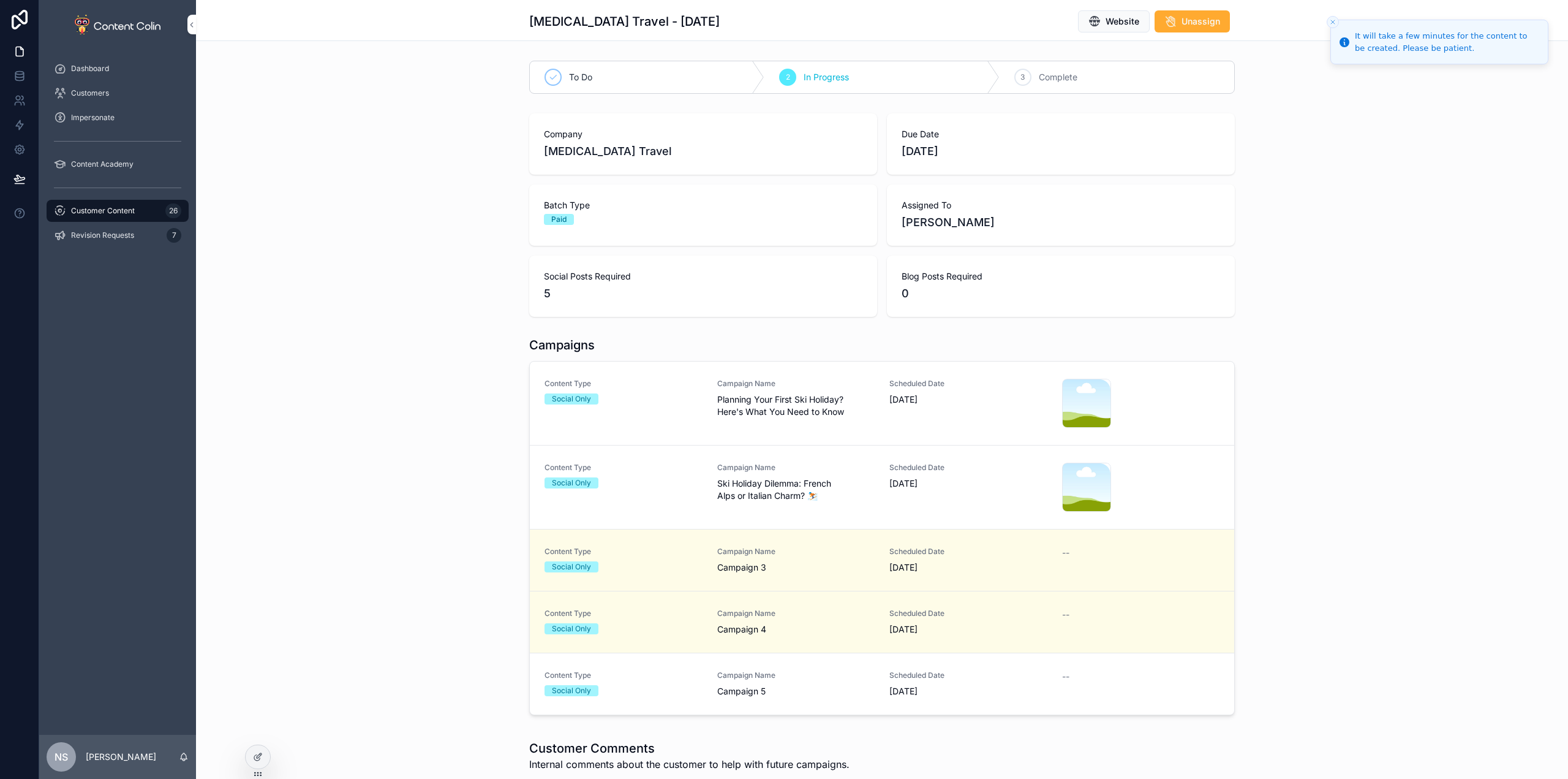
click at [902, 701] on link "Content Type Social Only Campaign Name Campaign 5 Scheduled Date 23rd October 2…" at bounding box center [882, 683] width 704 height 61
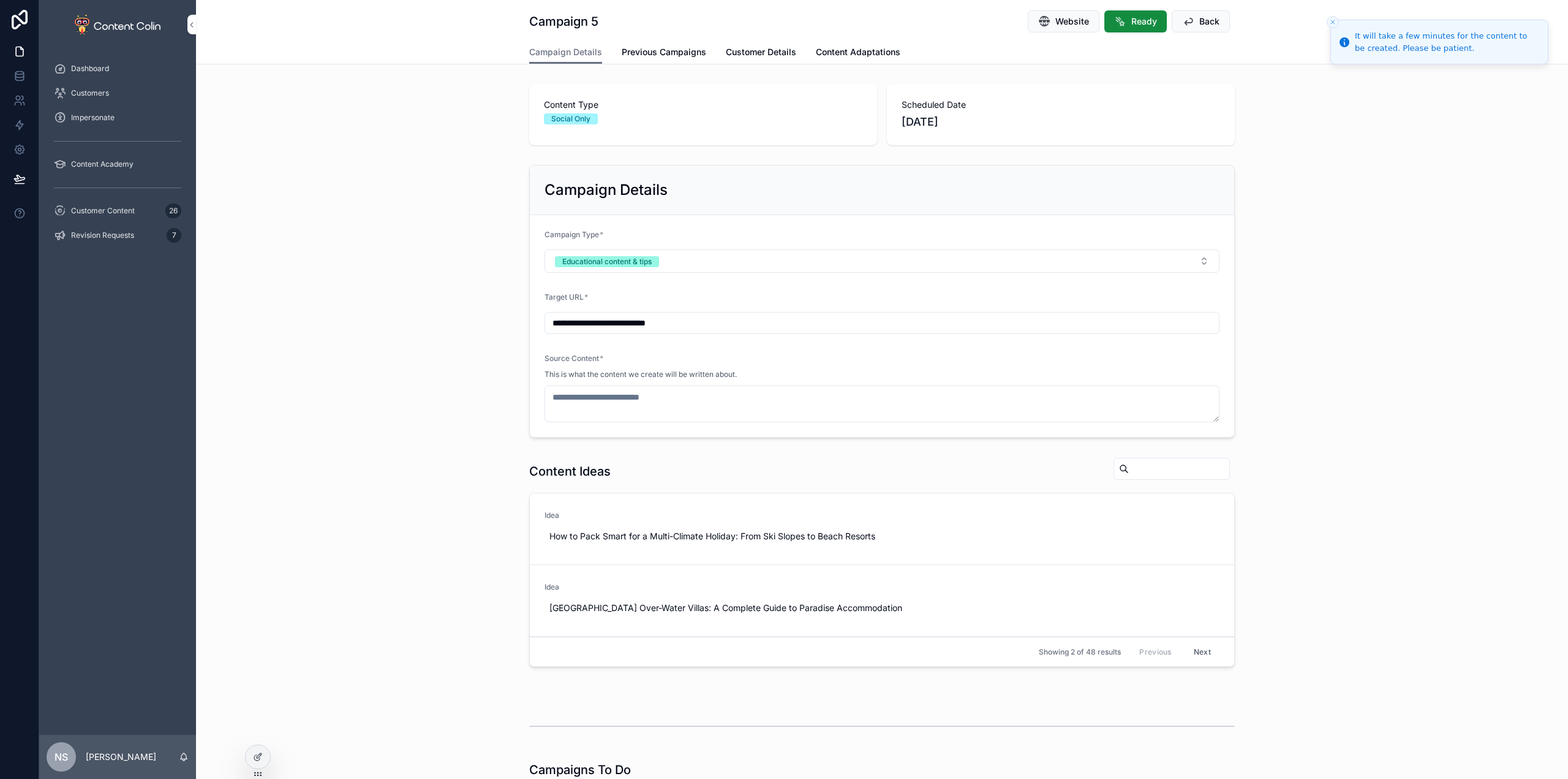
click at [0, 0] on span "Use This" at bounding box center [0, 0] width 0 height 0
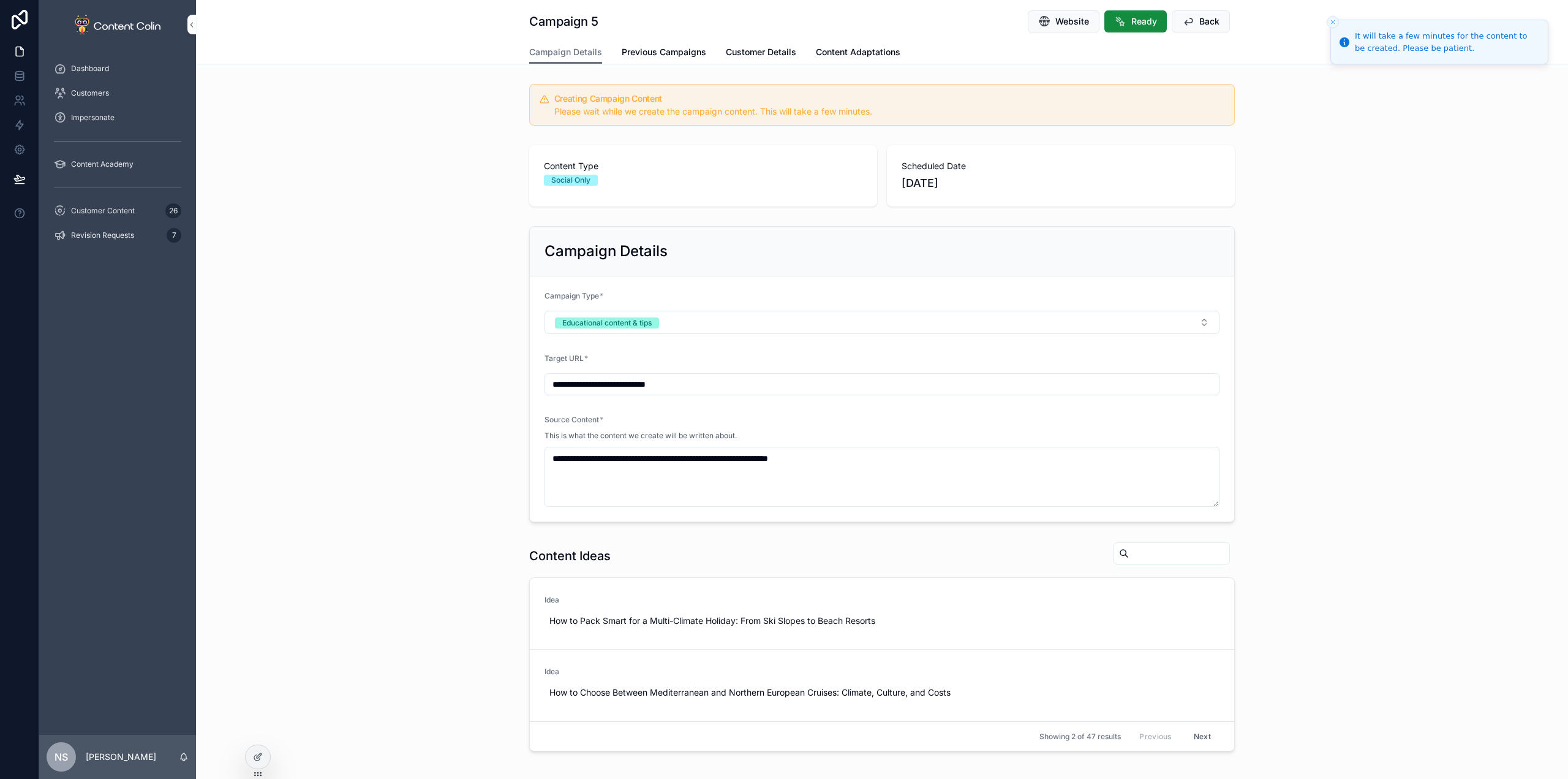
type textarea "**********"
click at [122, 207] on span "Customer Content" at bounding box center [103, 211] width 64 height 10
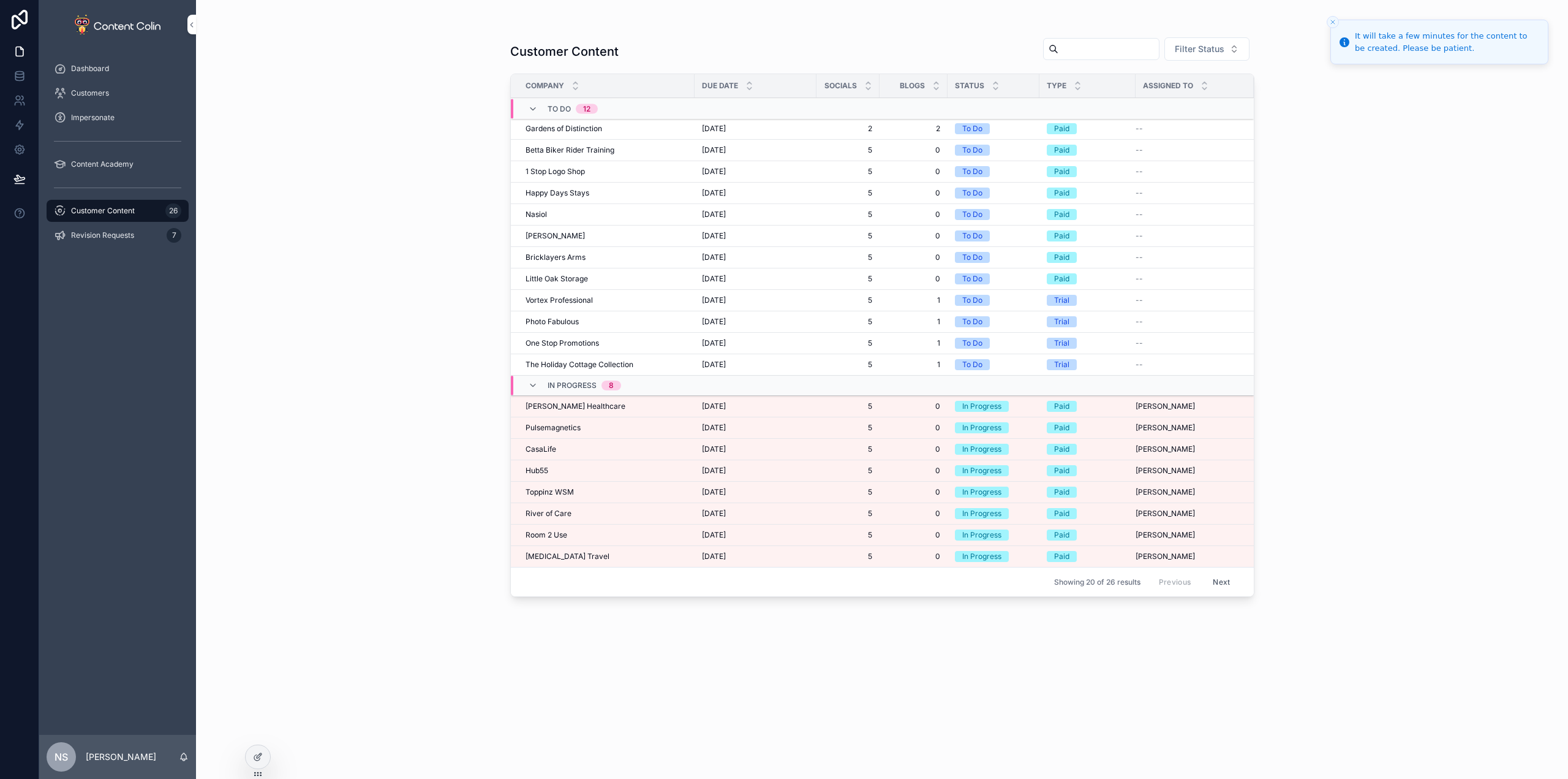
click at [567, 557] on span "[MEDICAL_DATA] Travel" at bounding box center [567, 556] width 84 height 10
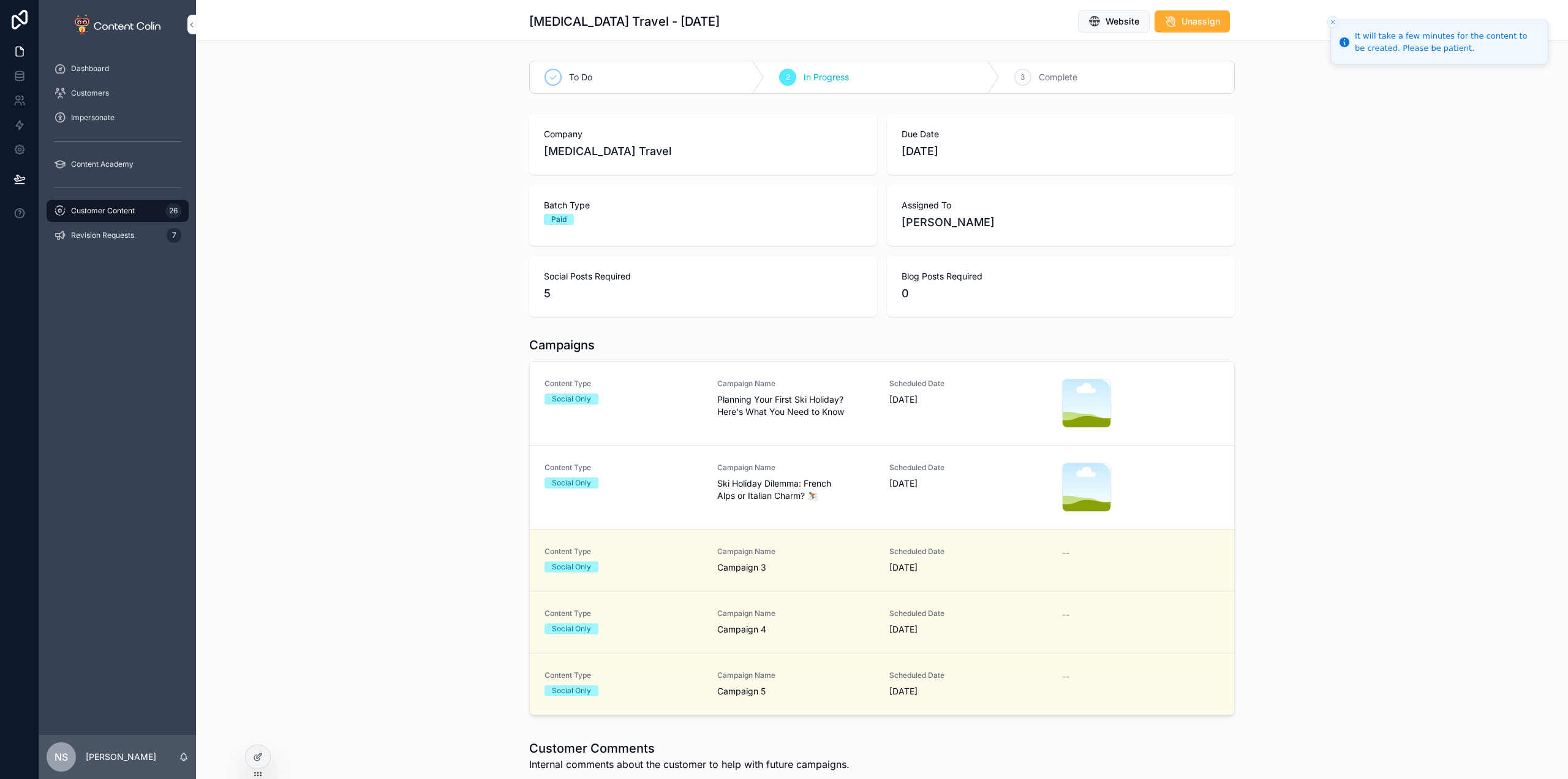
click at [838, 415] on span "Planning Your First Ski Holiday? Here's What You Need to Know" at bounding box center [795, 405] width 158 height 25
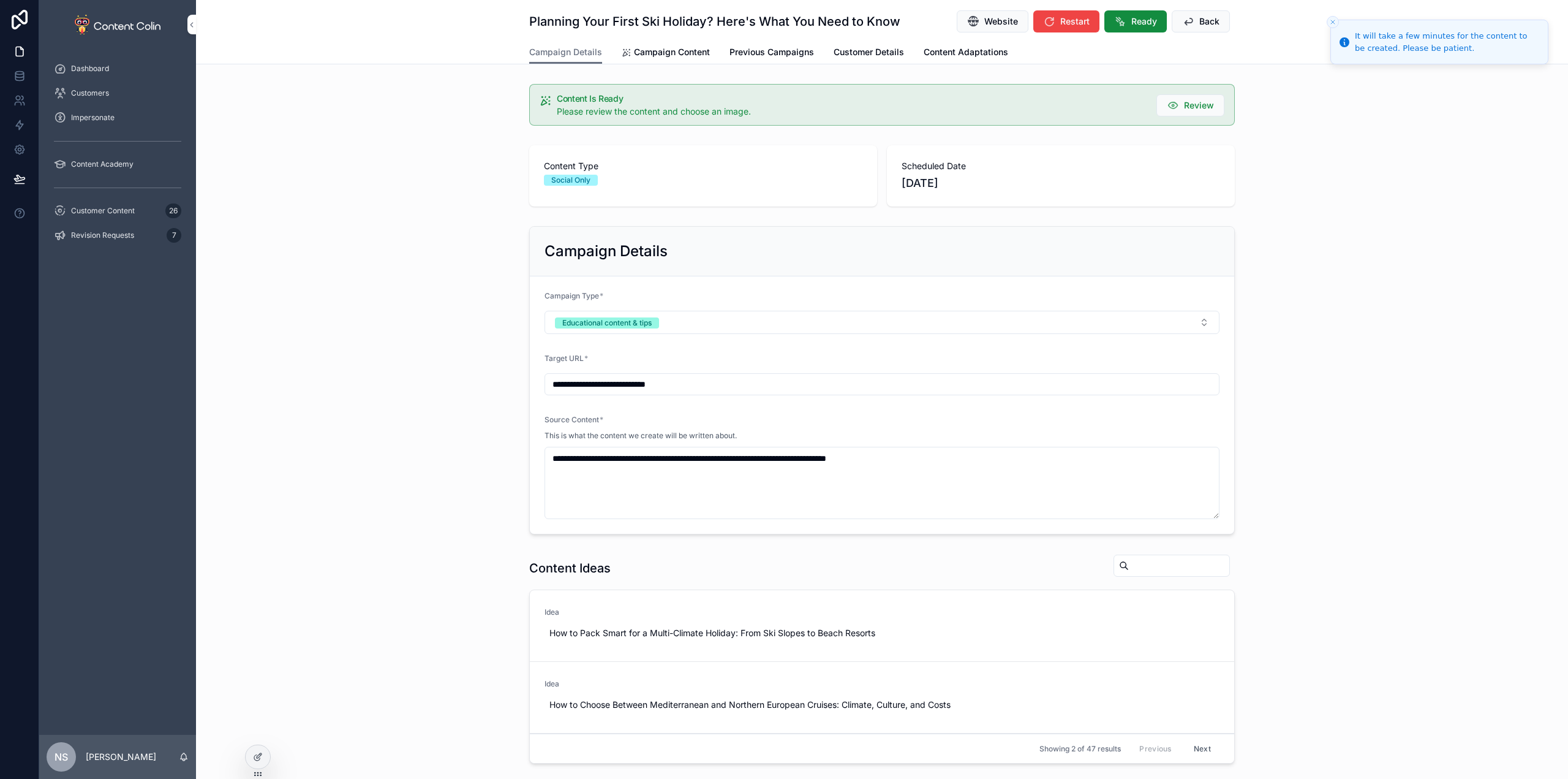
click at [654, 61] on link "Campaign Content" at bounding box center [666, 53] width 88 height 25
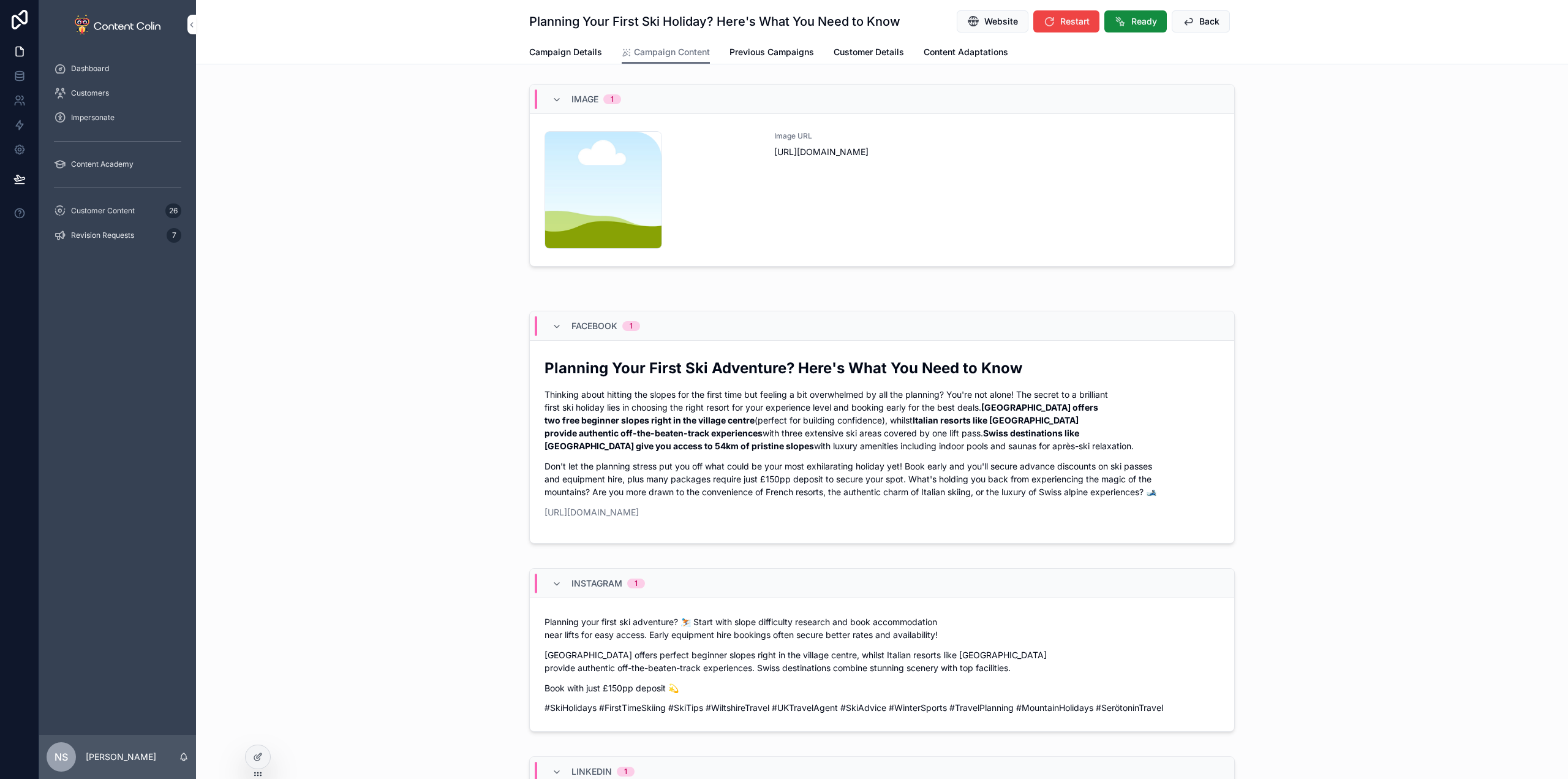
drag, startPoint x: 777, startPoint y: 51, endPoint x: 784, endPoint y: 76, distance: 26.0
click at [777, 51] on span "Previous Campaigns" at bounding box center [772, 51] width 85 height 12
click at [100, 212] on span "Customer Content" at bounding box center [103, 211] width 64 height 10
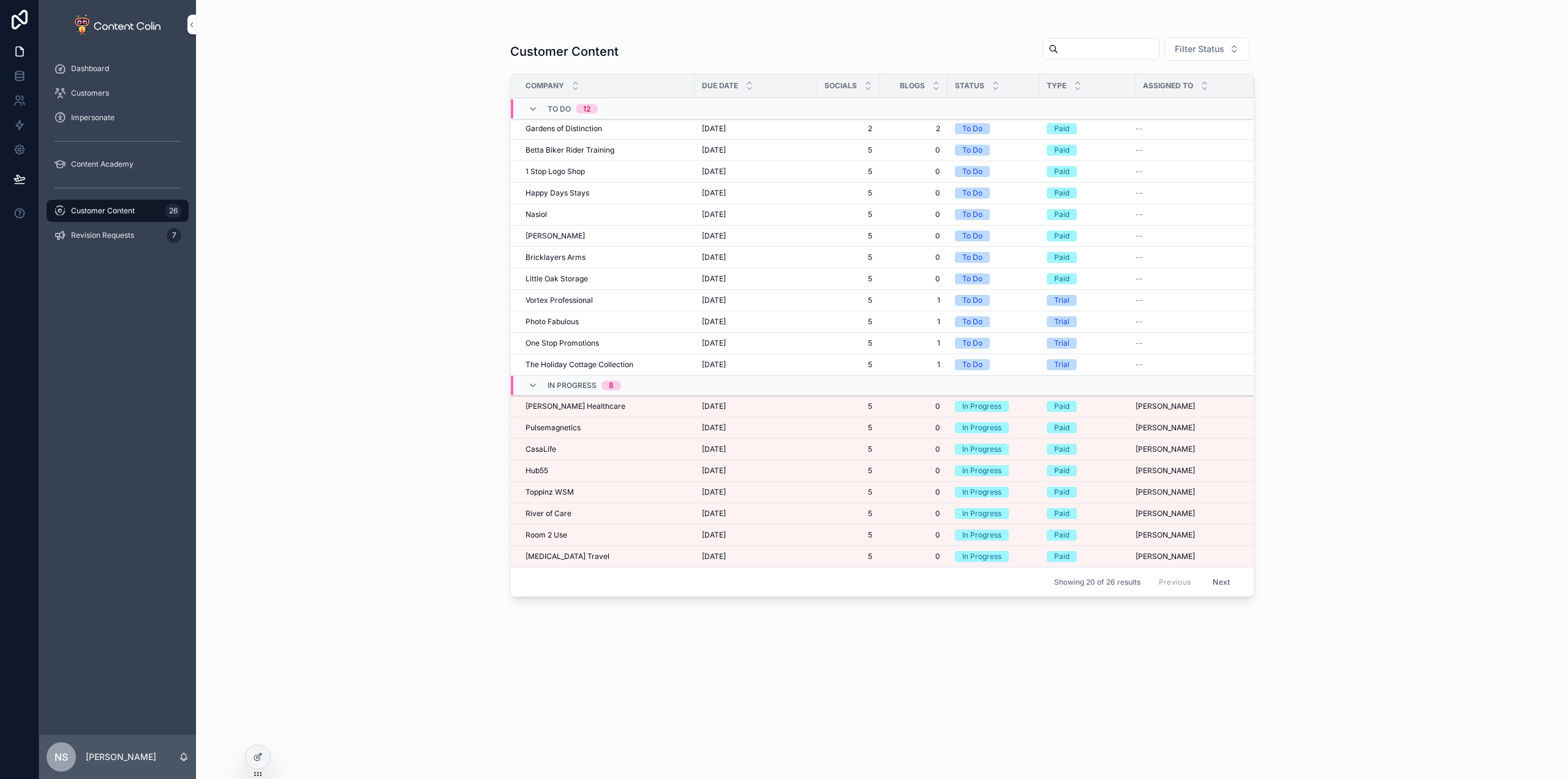
click at [561, 402] on span "[PERSON_NAME] Healthcare" at bounding box center [575, 406] width 99 height 10
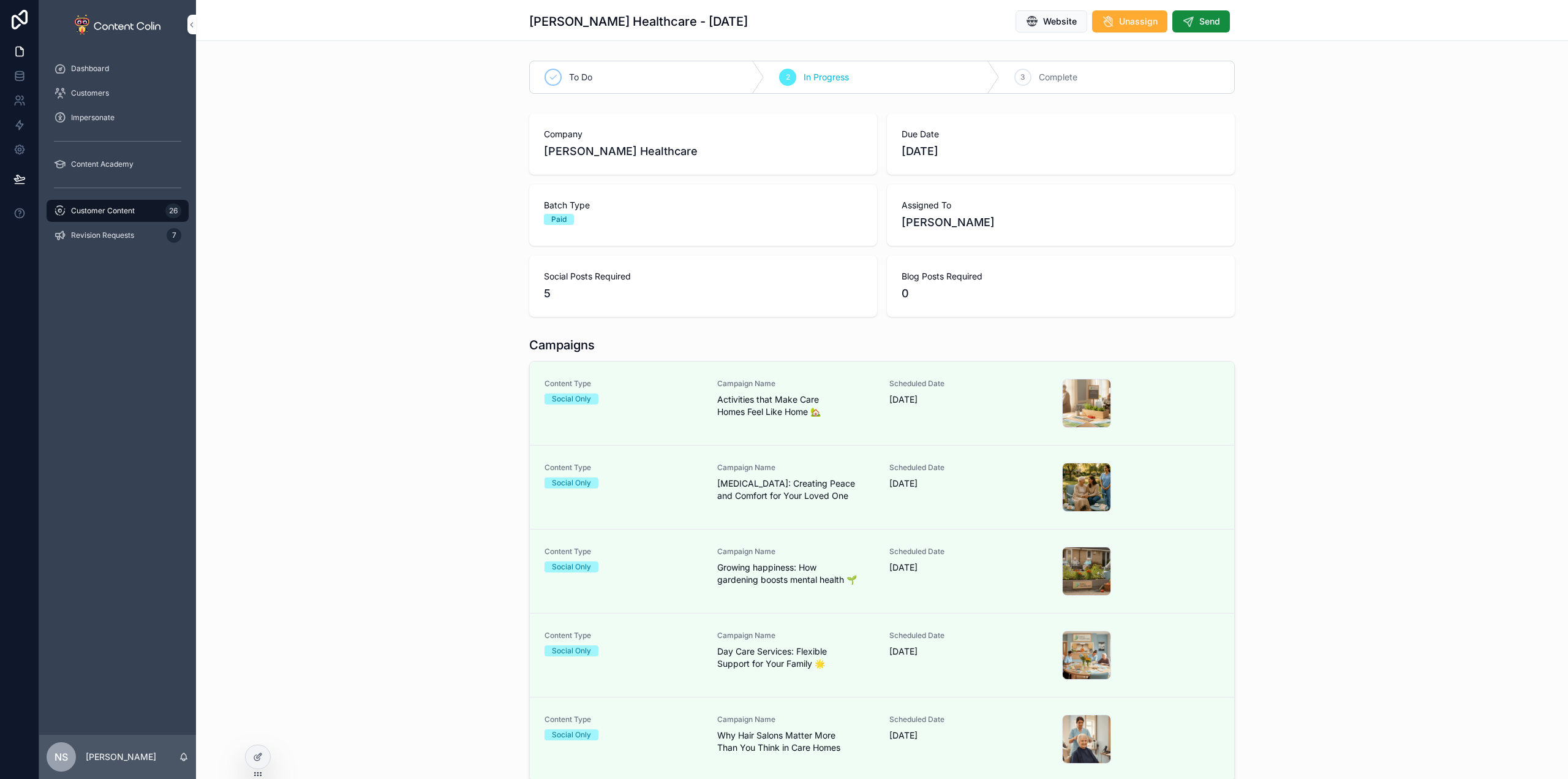
click at [1208, 14] on button "Send" at bounding box center [1200, 21] width 57 height 22
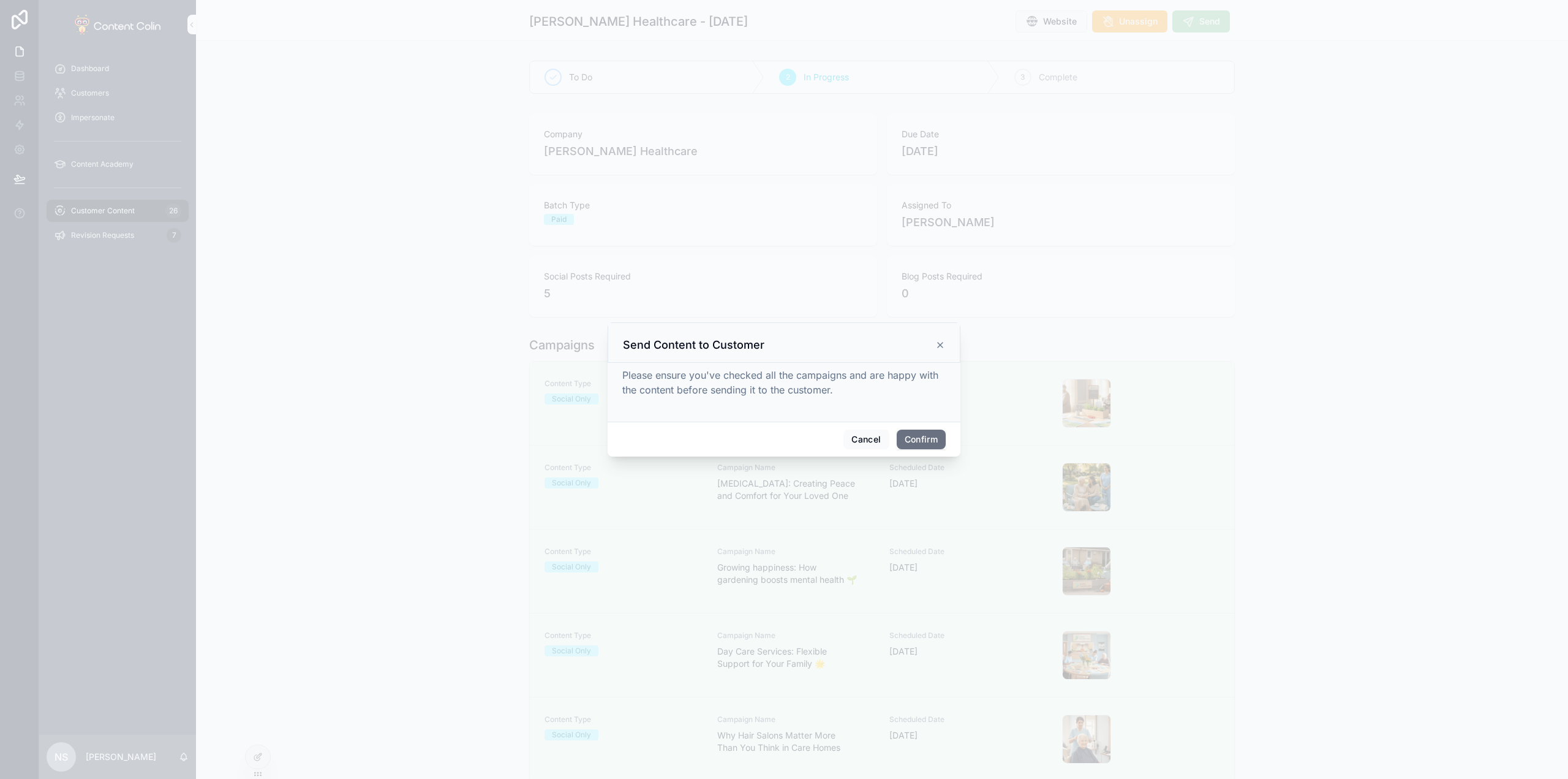
click at [922, 442] on button "Confirm" at bounding box center [921, 439] width 49 height 19
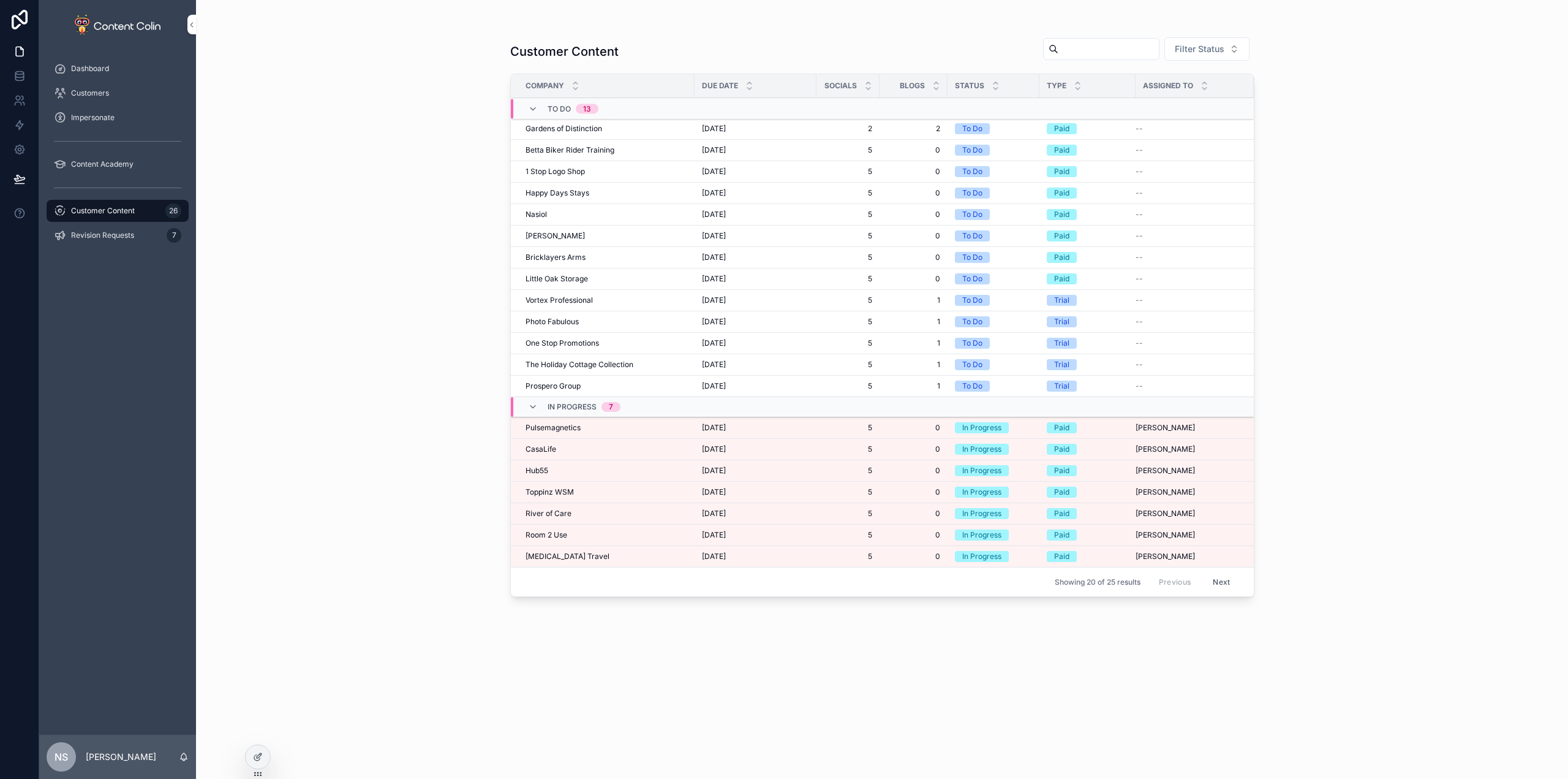
click at [583, 423] on div "Pulsemagnetics Pulsemagnetics" at bounding box center [606, 427] width 161 height 10
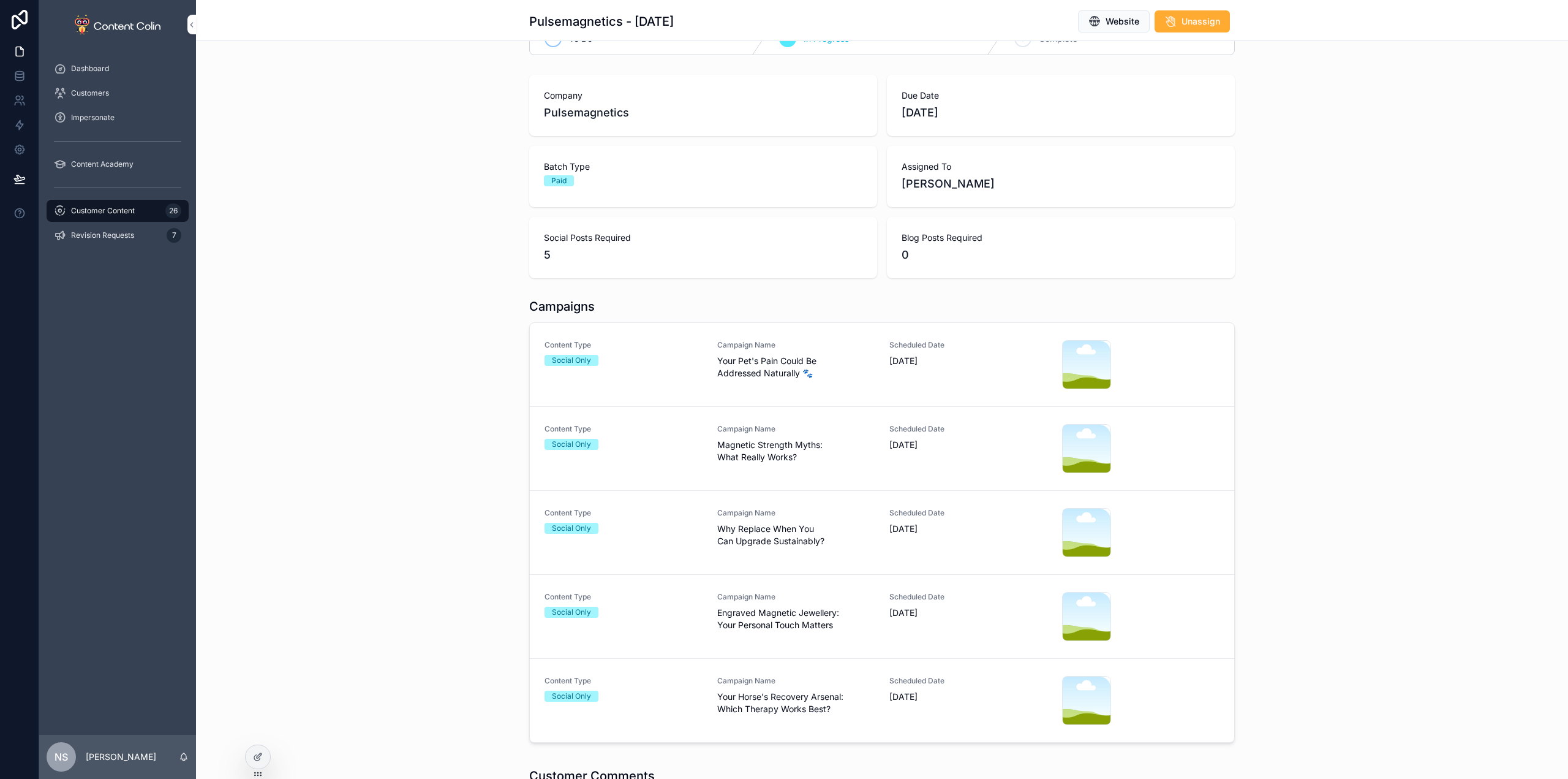
scroll to position [183, 0]
